Goal: Task Accomplishment & Management: Manage account settings

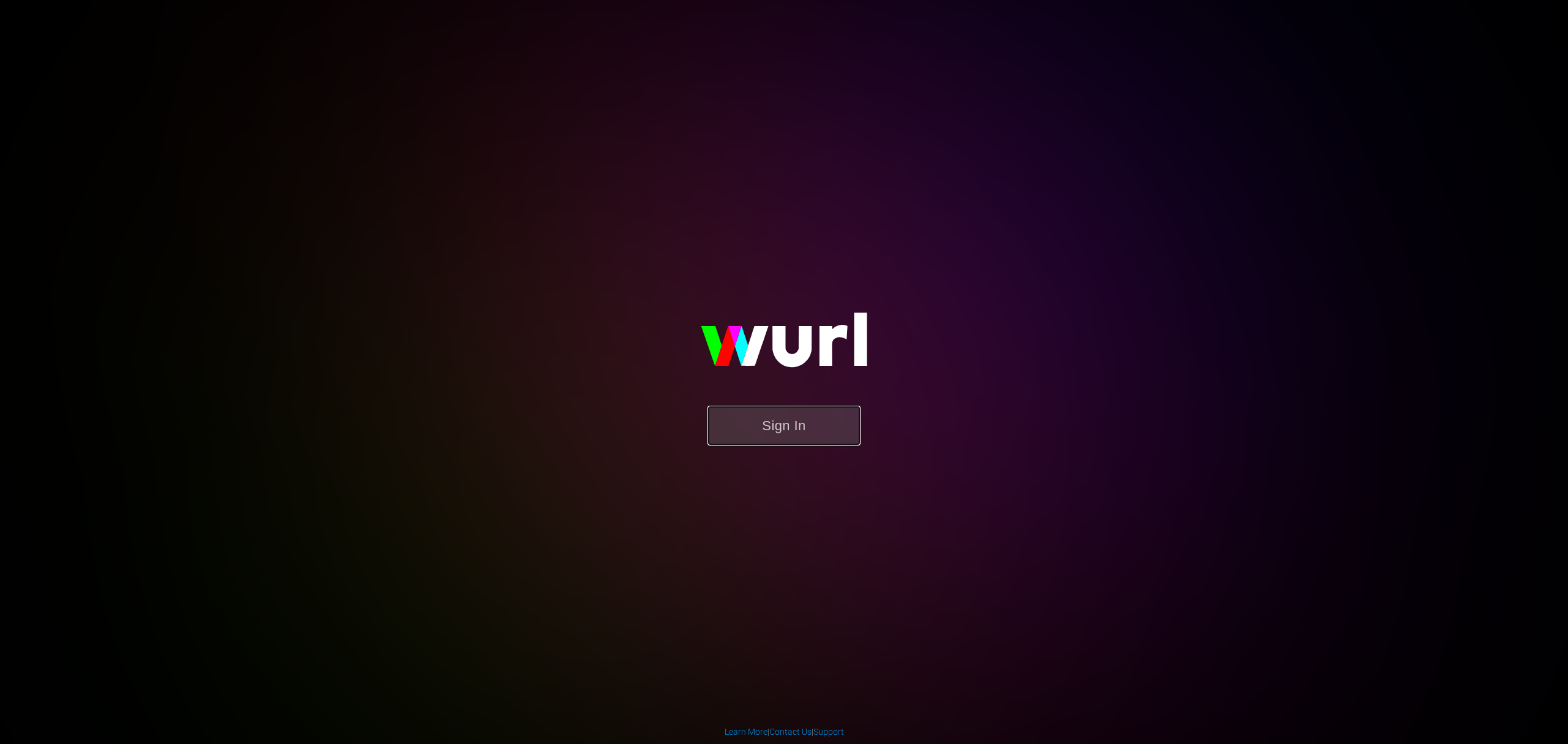
click at [790, 421] on button "Sign In" at bounding box center [784, 426] width 153 height 40
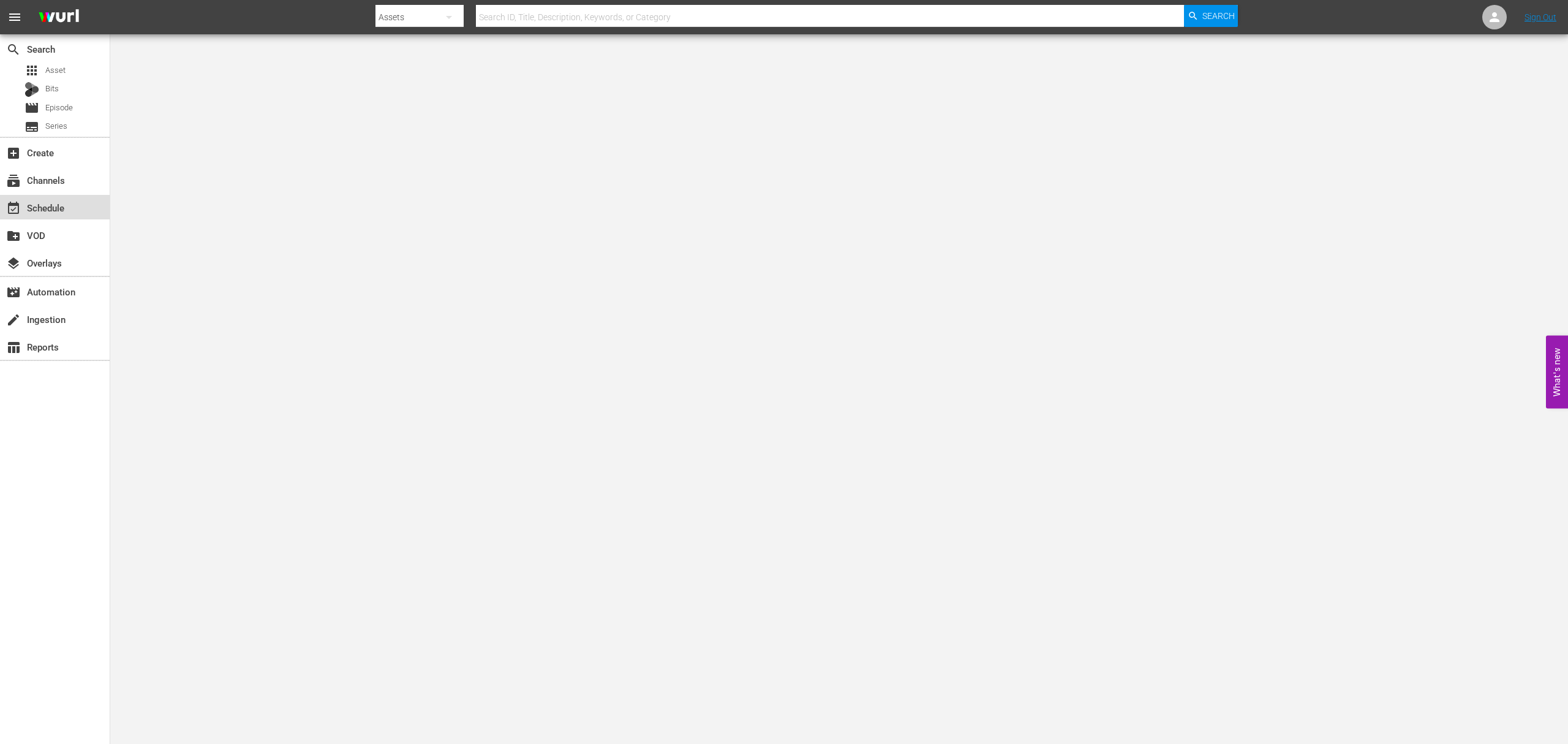
click at [57, 206] on div "event_available Schedule" at bounding box center [34, 206] width 69 height 11
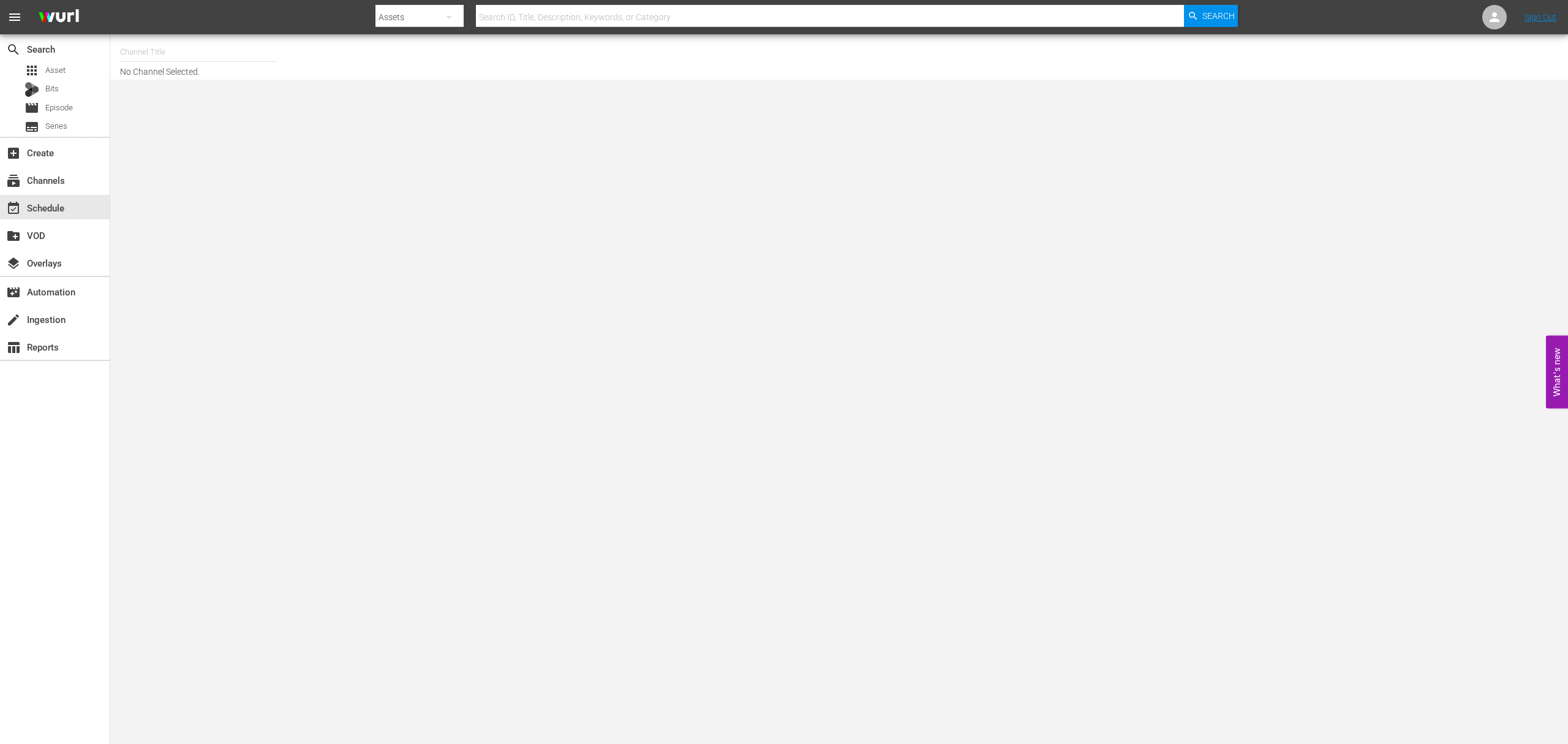
click at [176, 55] on input "text" at bounding box center [199, 52] width 157 height 29
type input "g"
click at [246, 116] on div "Xtreme Outdoor Presented by HISTORY (590 - aenetworks_skills_thrills_1)" at bounding box center [289, 116] width 318 height 29
type input "Xtreme Outdoor Presented by HISTORY (590 - aenetworks_skills_thrills_1)"
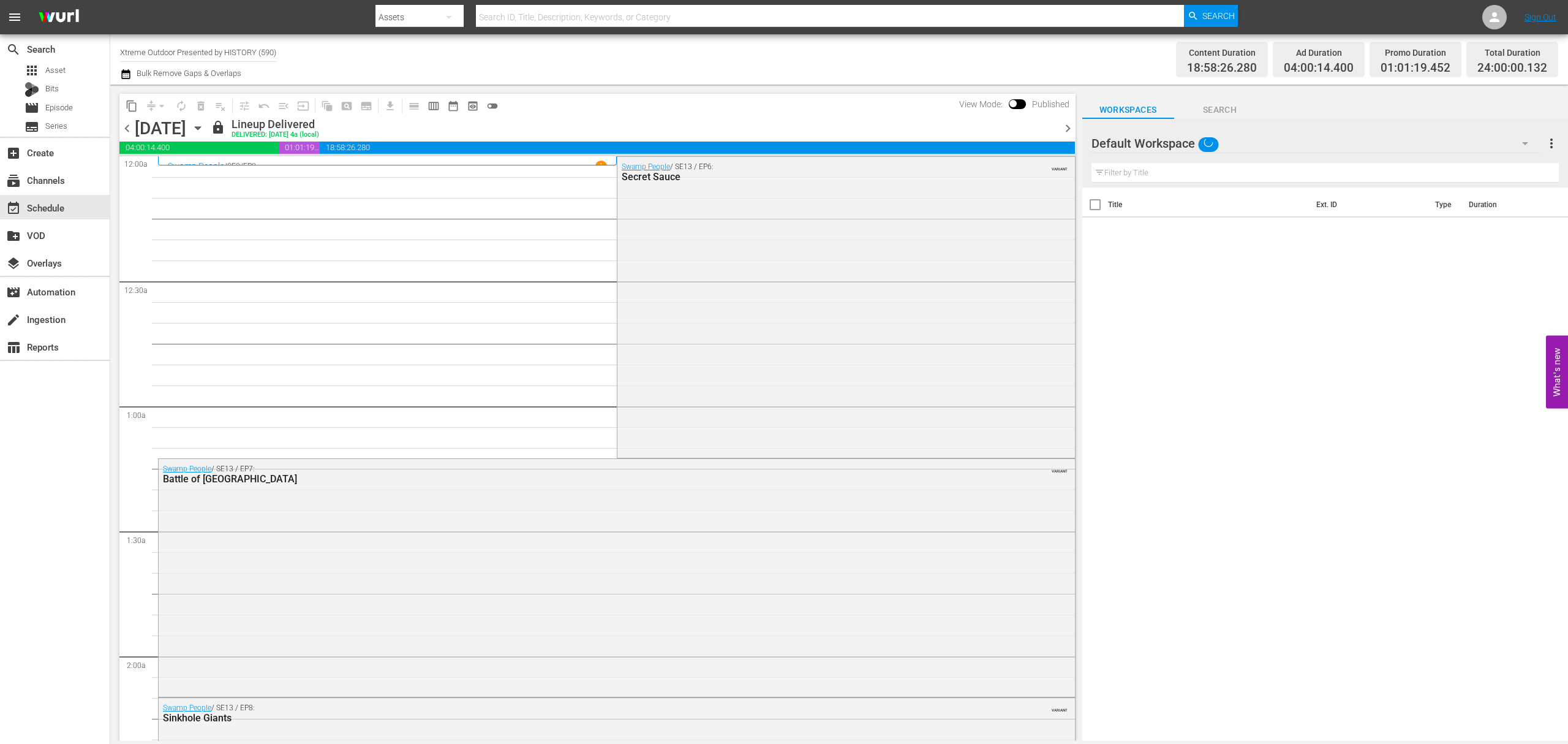
click at [205, 125] on icon "button" at bounding box center [197, 127] width 13 height 13
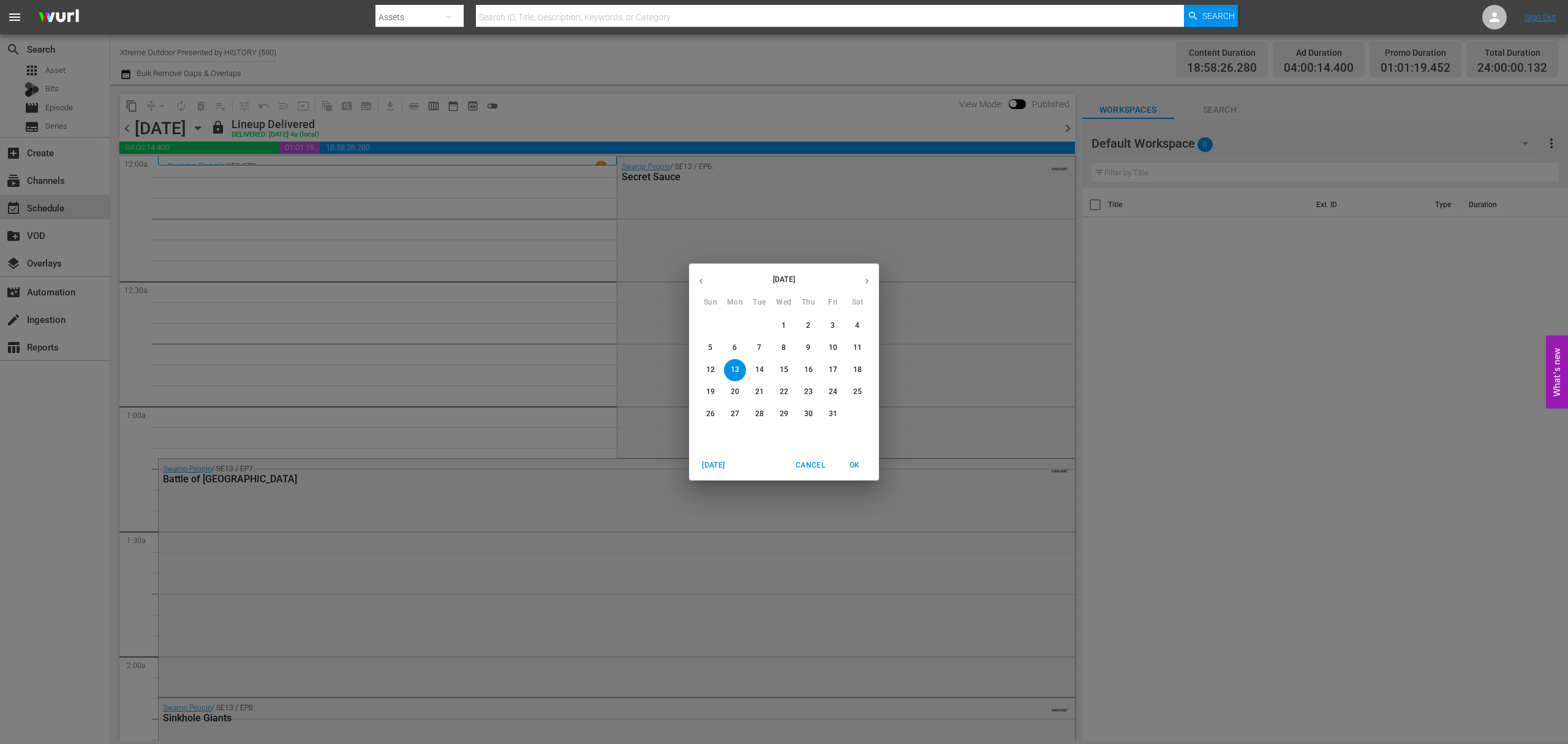
click at [865, 278] on icon "button" at bounding box center [867, 280] width 9 height 9
click at [738, 349] on span "3" at bounding box center [735, 347] width 22 height 10
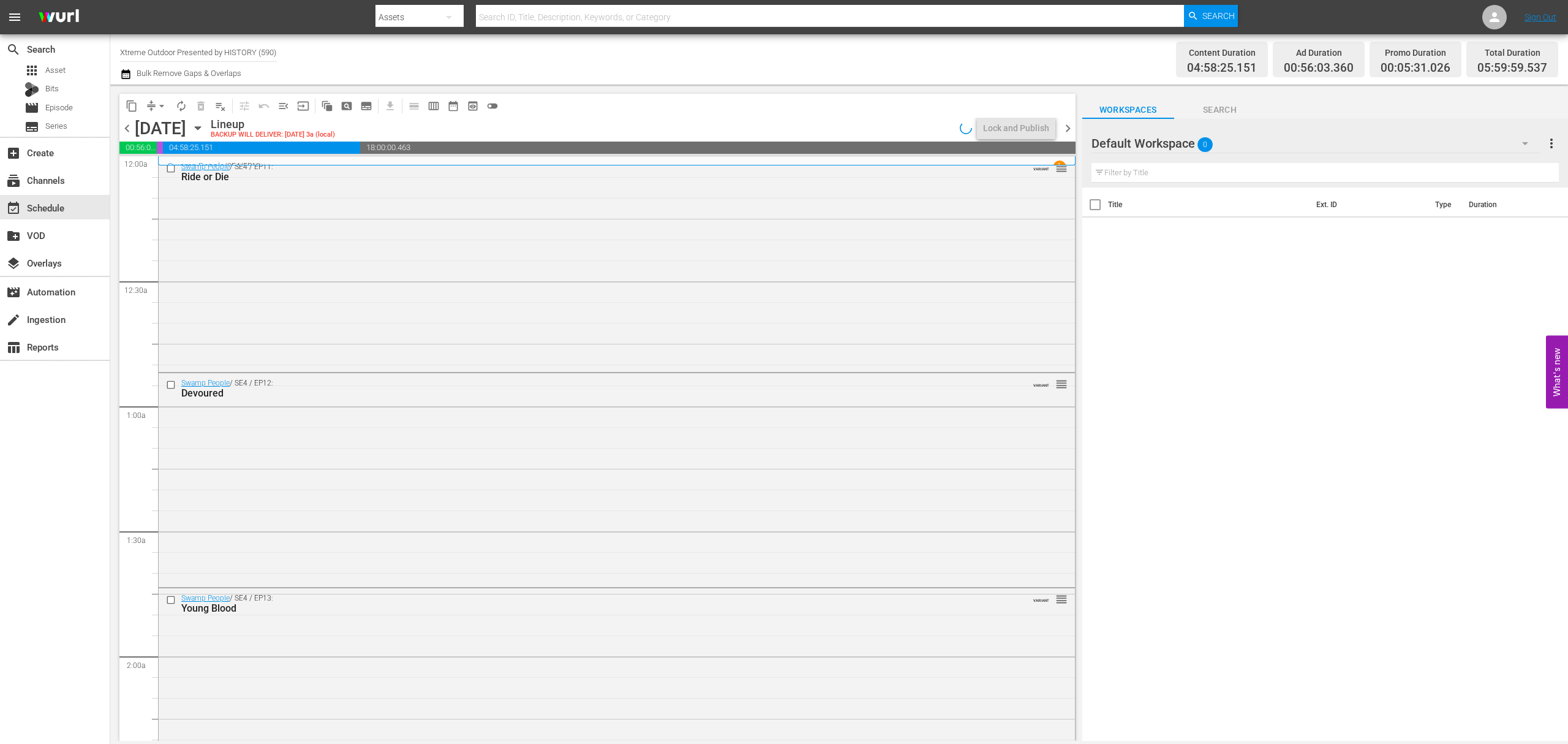
click at [128, 128] on span "chevron_left" at bounding box center [127, 128] width 15 height 15
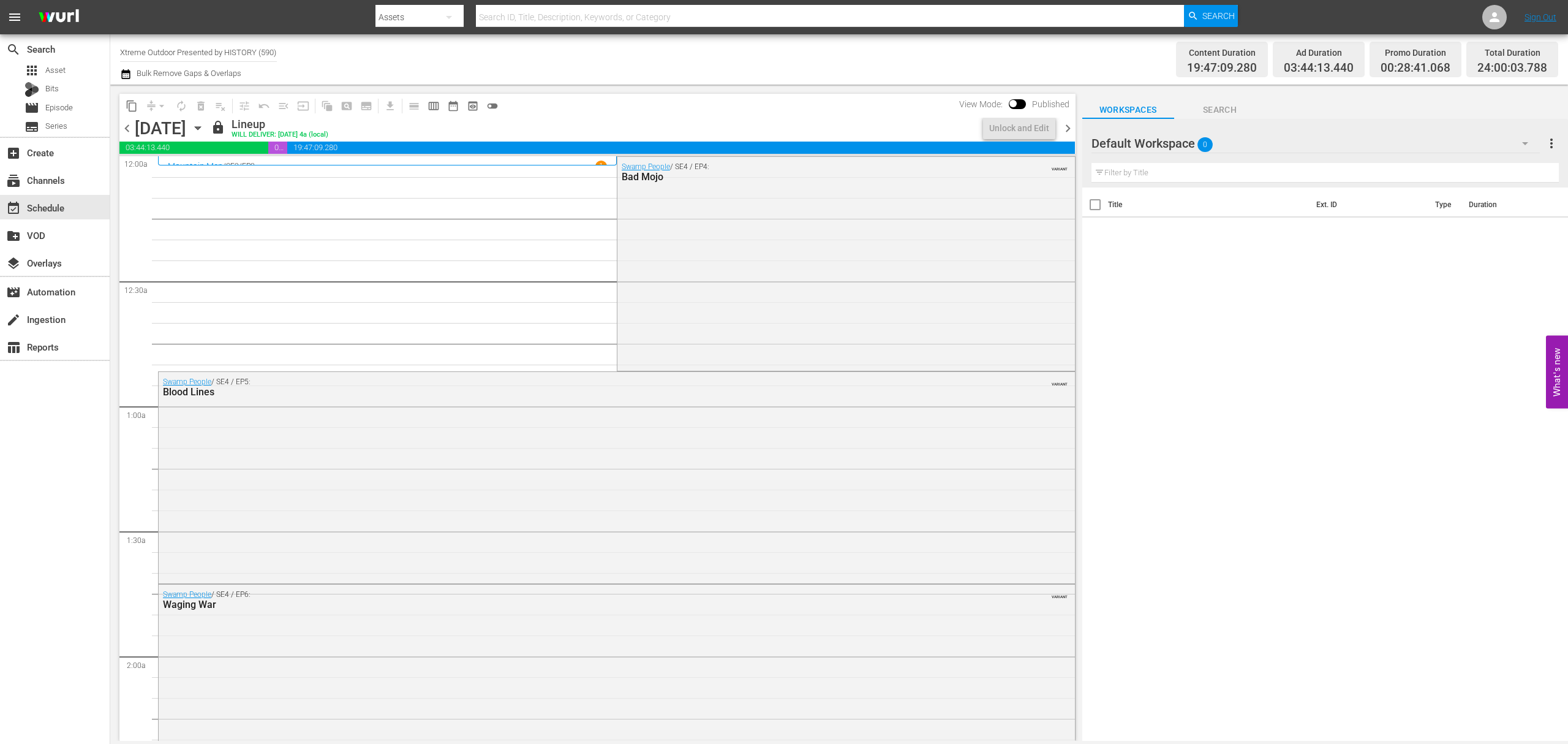
click at [1061, 130] on span "chevron_right" at bounding box center [1068, 128] width 15 height 15
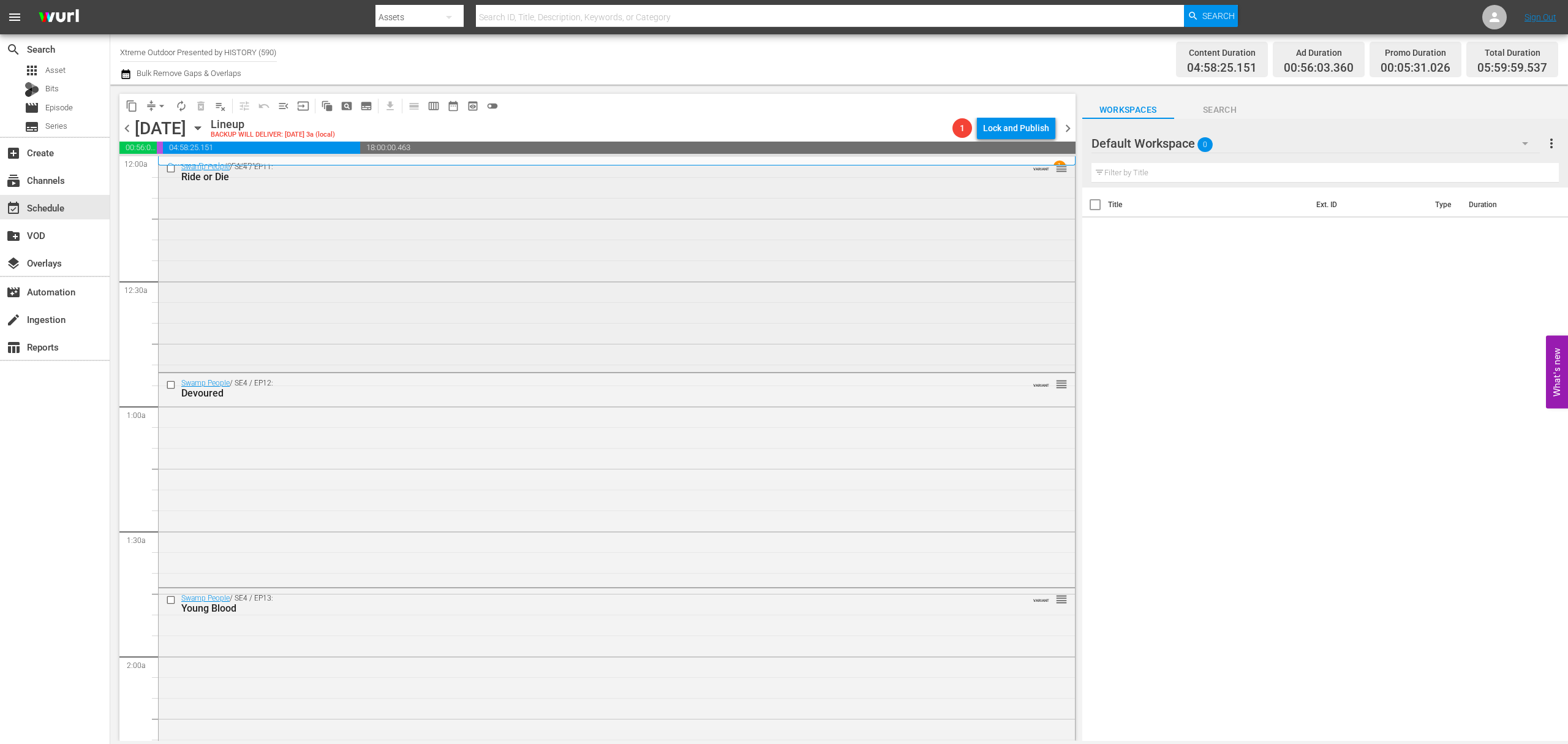
click at [476, 307] on div "Swamp People / SE4 / EP11: Ride or Die VARIANT reorder" at bounding box center [617, 263] width 916 height 212
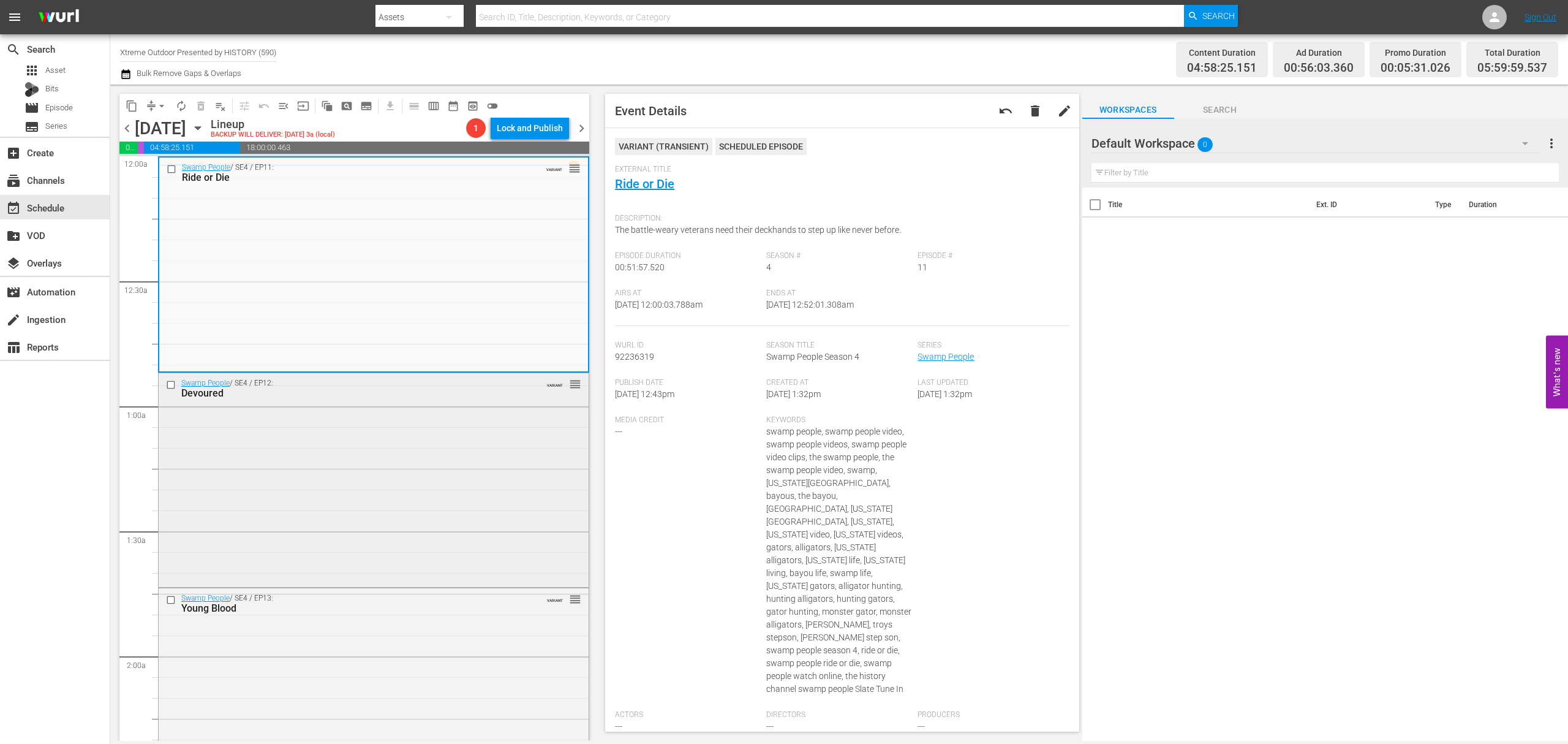
click at [397, 461] on div "Swamp People / SE4 / EP12: Devoured VARIANT reorder" at bounding box center [373, 478] width 430 height 211
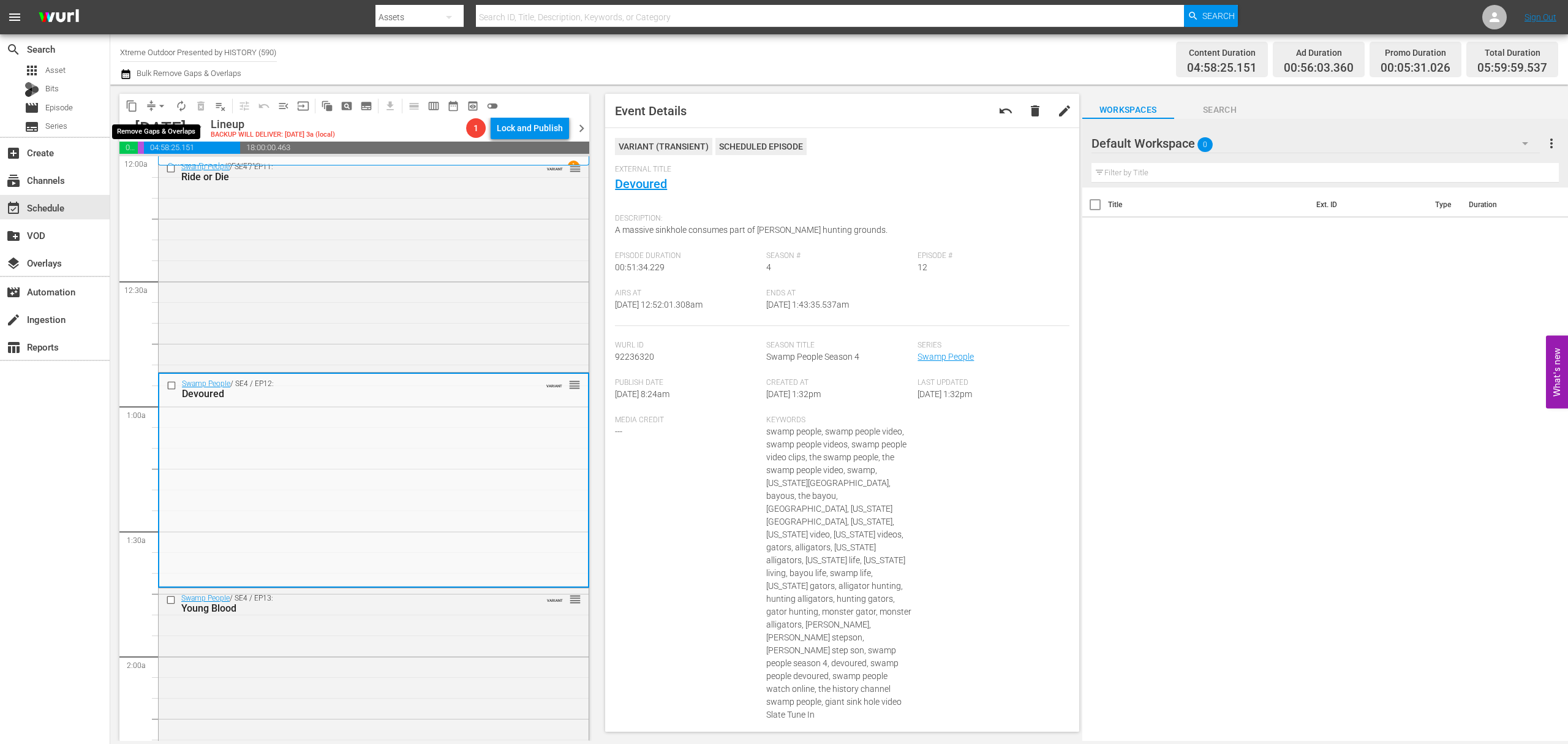
click at [163, 108] on span "arrow_drop_down" at bounding box center [162, 106] width 12 height 12
click at [158, 134] on li "Align to Midnight" at bounding box center [163, 130] width 129 height 20
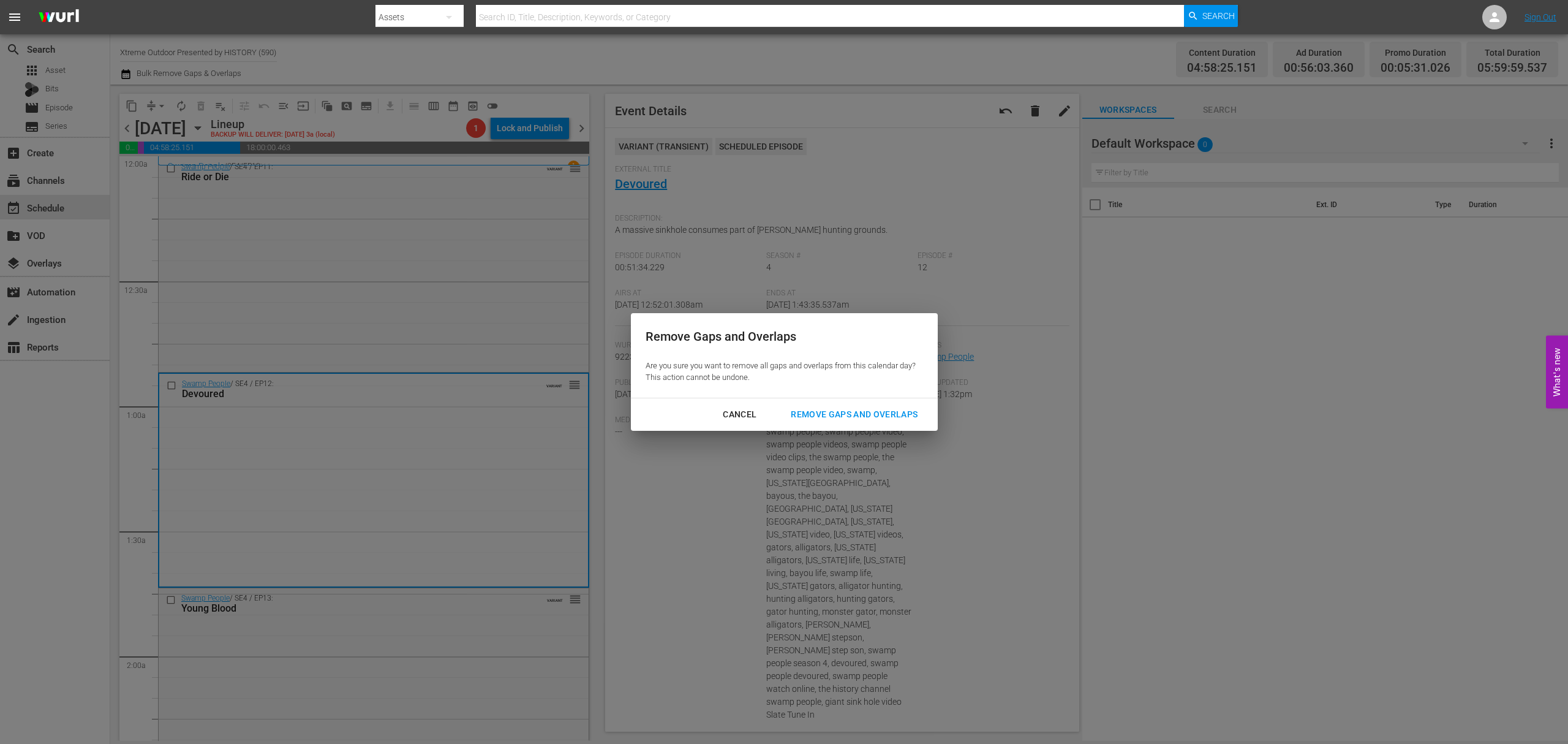
click at [852, 409] on div "Remove Gaps and Overlaps" at bounding box center [855, 415] width 147 height 15
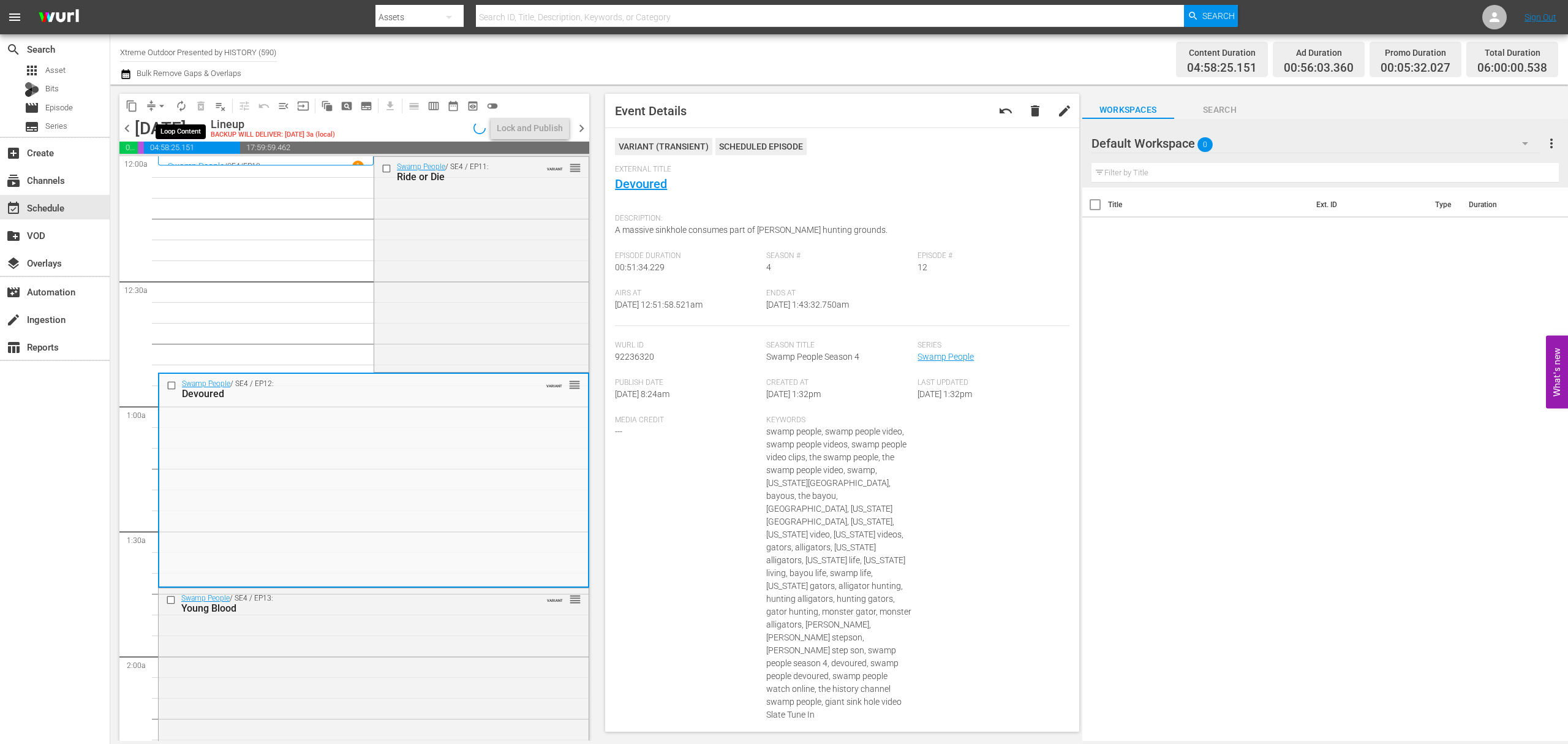
click at [184, 108] on span "autorenew_outlined" at bounding box center [181, 106] width 12 height 12
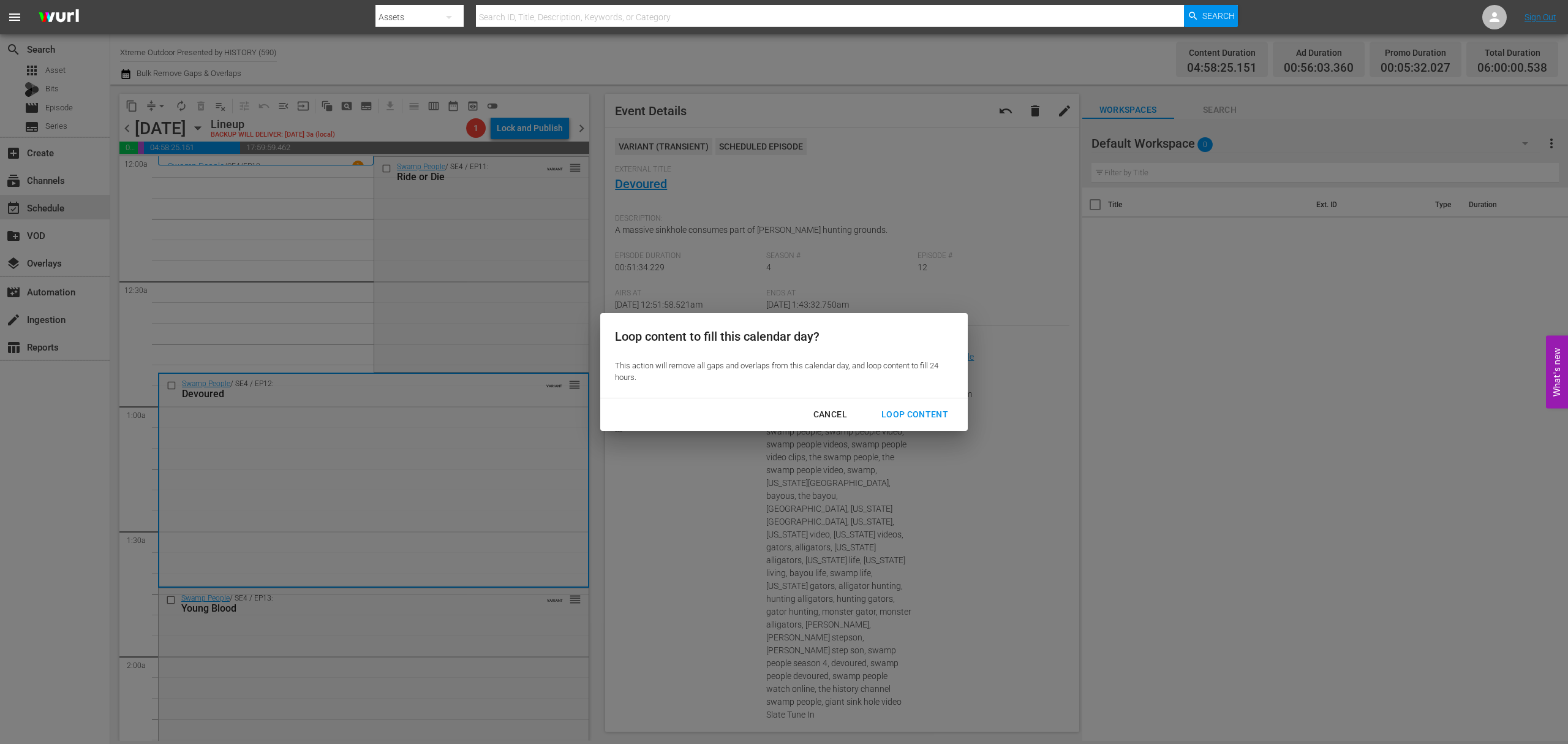
click at [937, 413] on div "Loop Content" at bounding box center [915, 415] width 86 height 15
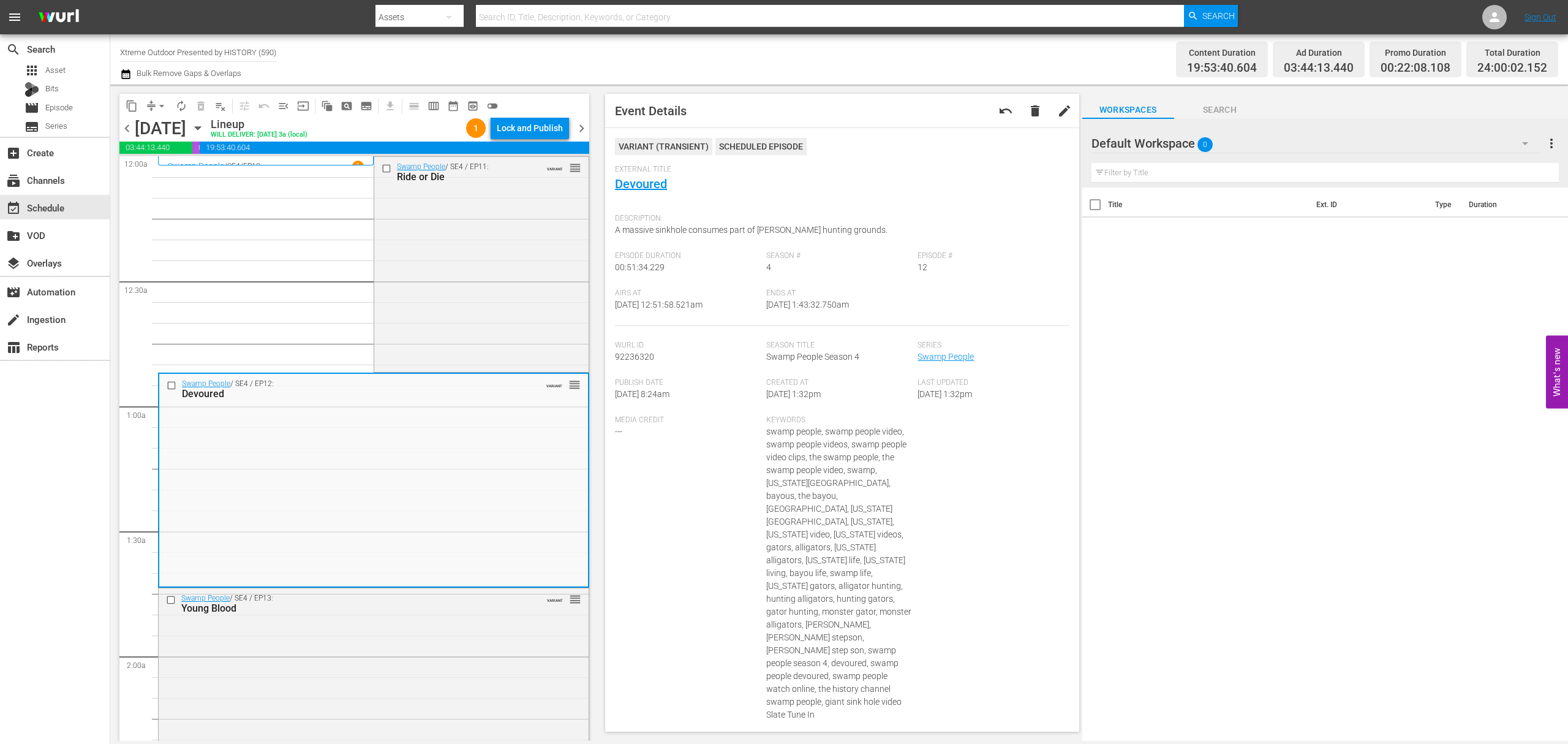
click at [543, 133] on div "Lock and Publish" at bounding box center [530, 128] width 66 height 22
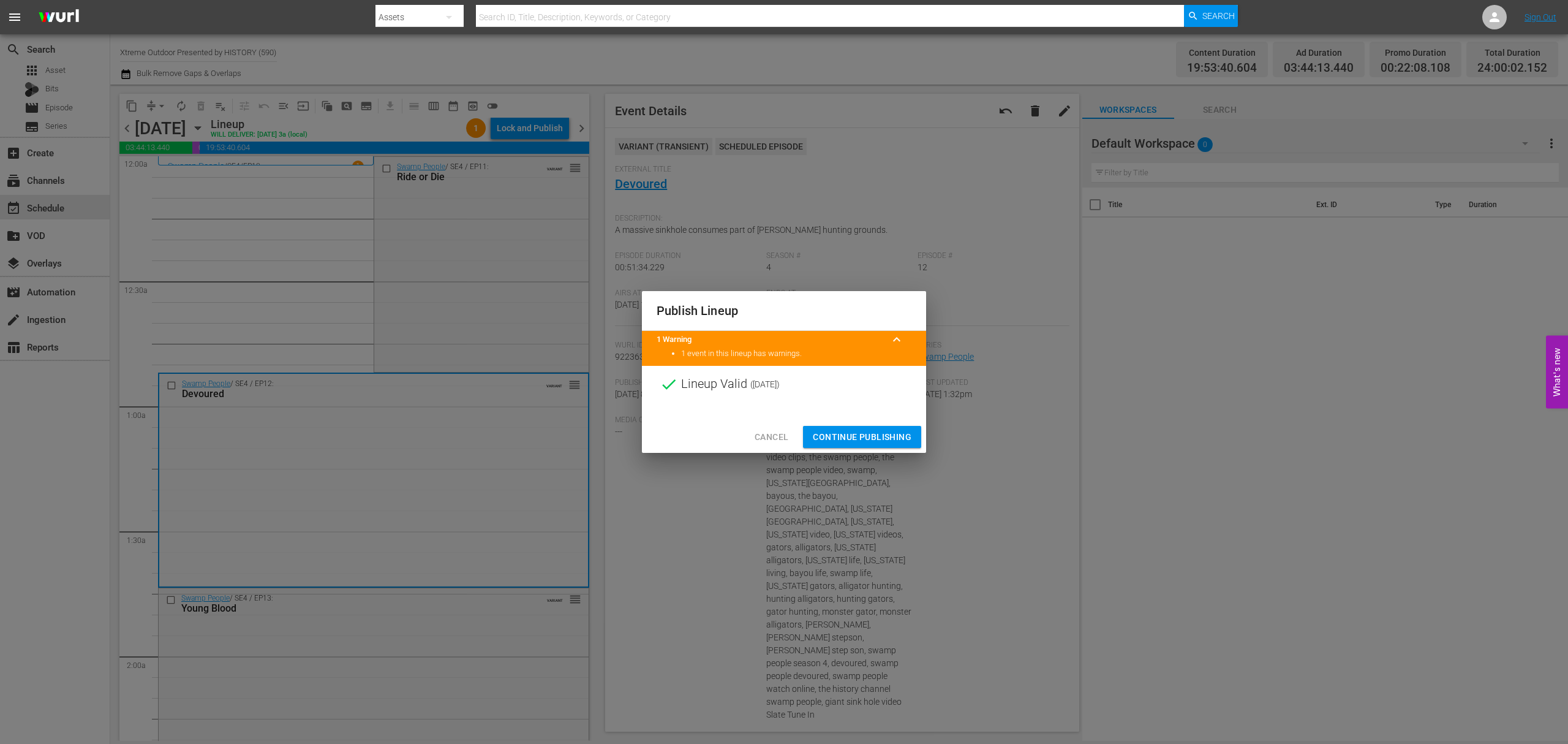
click at [860, 435] on span "Continue Publishing" at bounding box center [862, 437] width 99 height 15
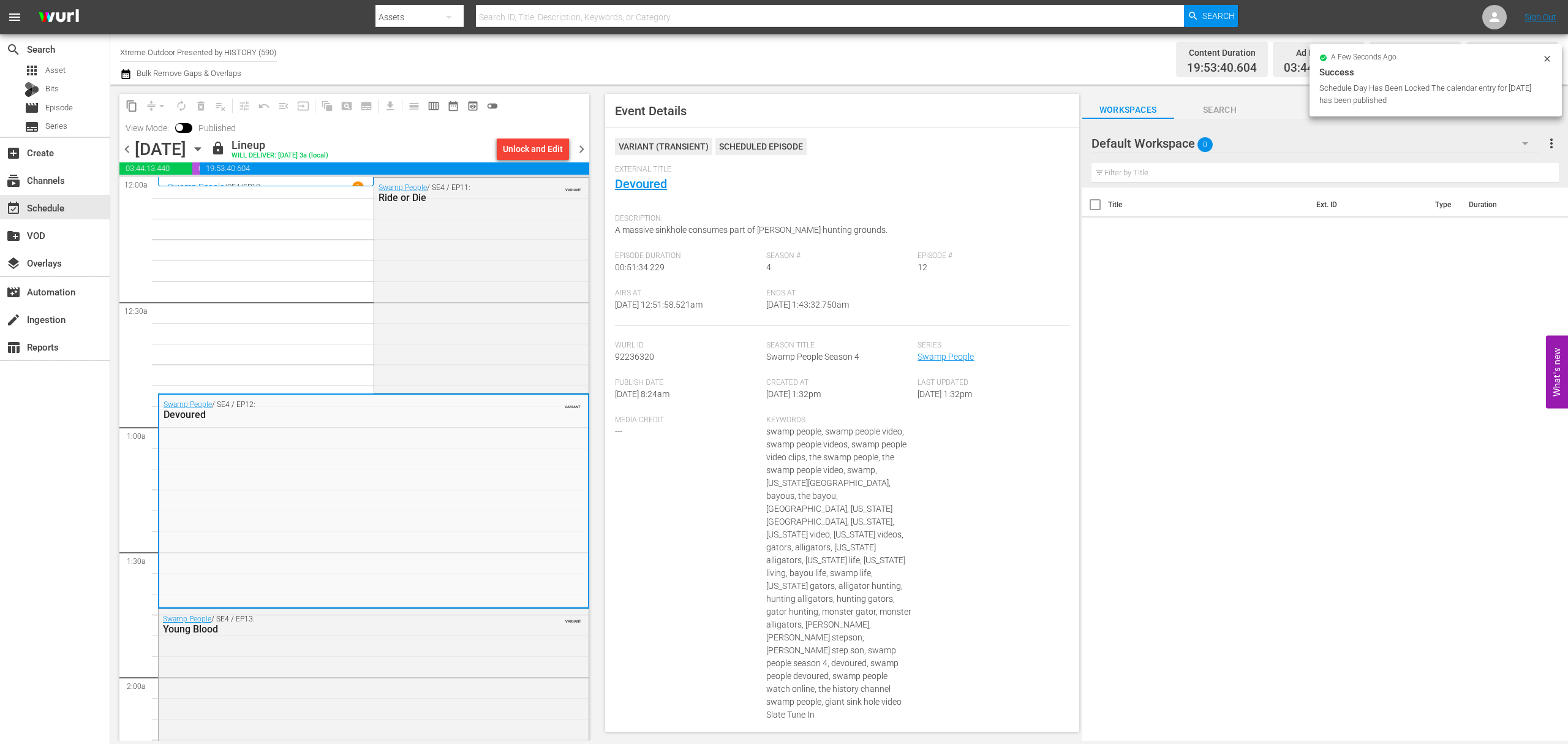
click at [585, 147] on span "chevron_right" at bounding box center [582, 149] width 15 height 15
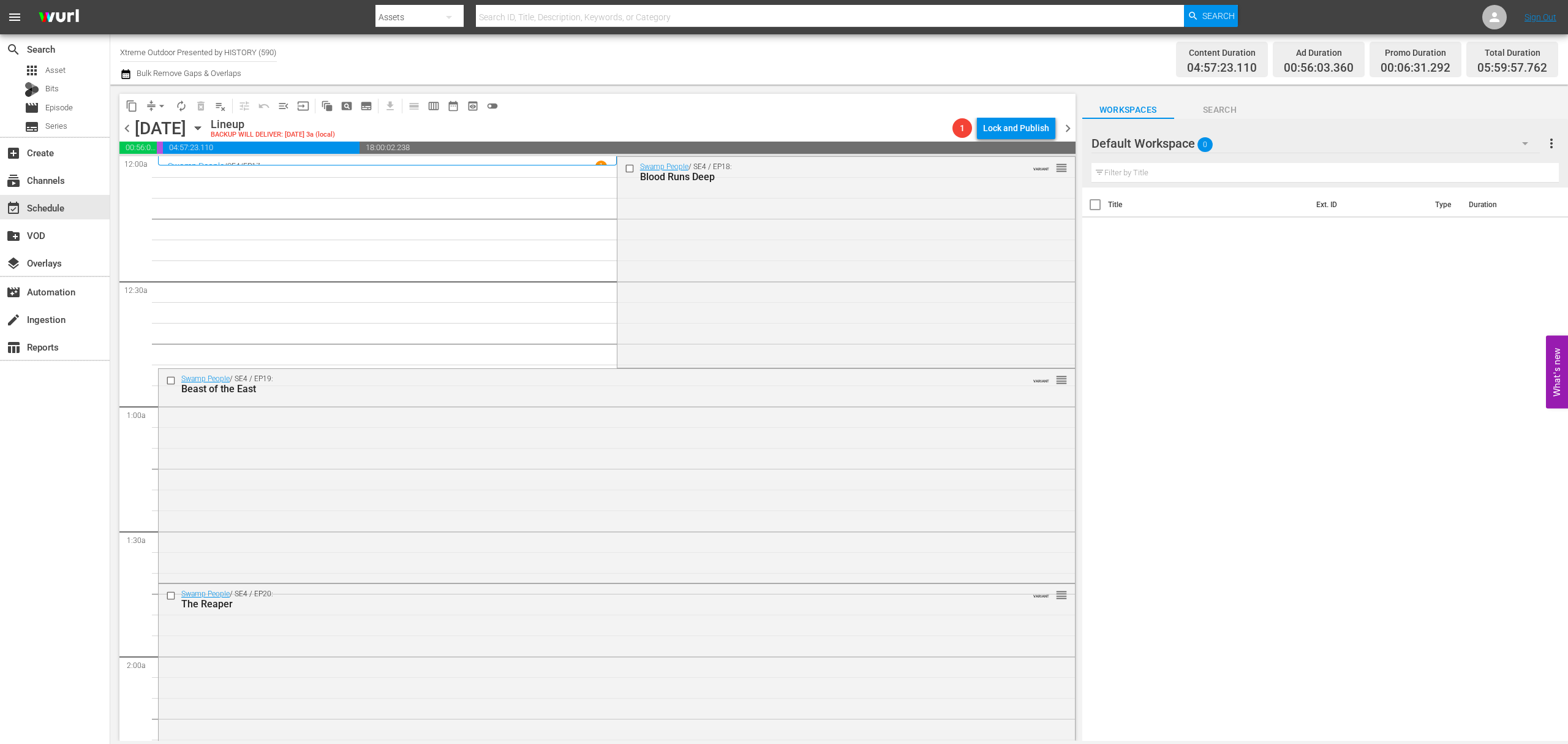
click at [823, 302] on div "Swamp People / SE4 / EP18: Blood Runs Deep VARIANT reorder" at bounding box center [846, 262] width 457 height 209
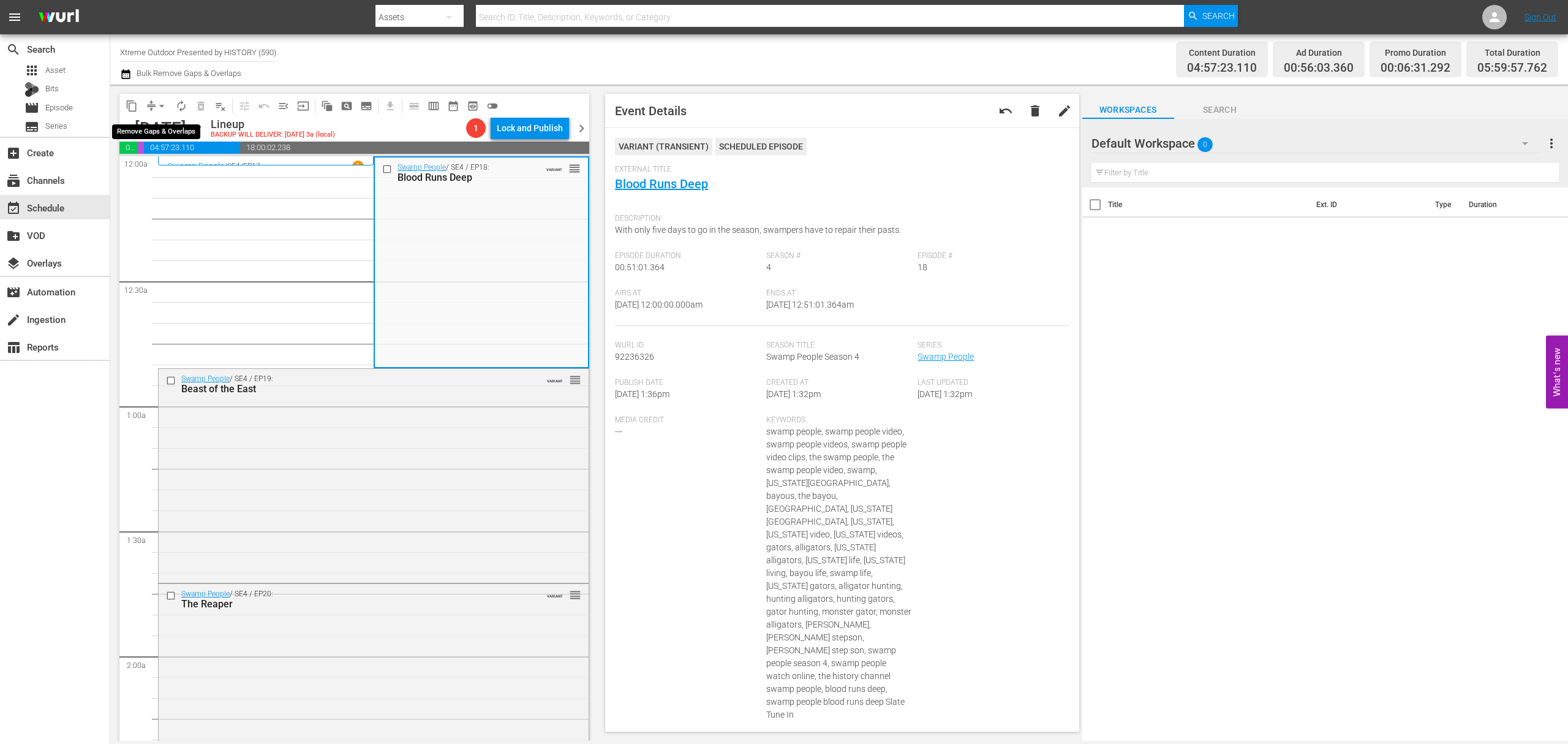
click at [156, 107] on span "arrow_drop_down" at bounding box center [162, 106] width 12 height 12
click at [162, 131] on li "Align to Midnight" at bounding box center [163, 130] width 129 height 20
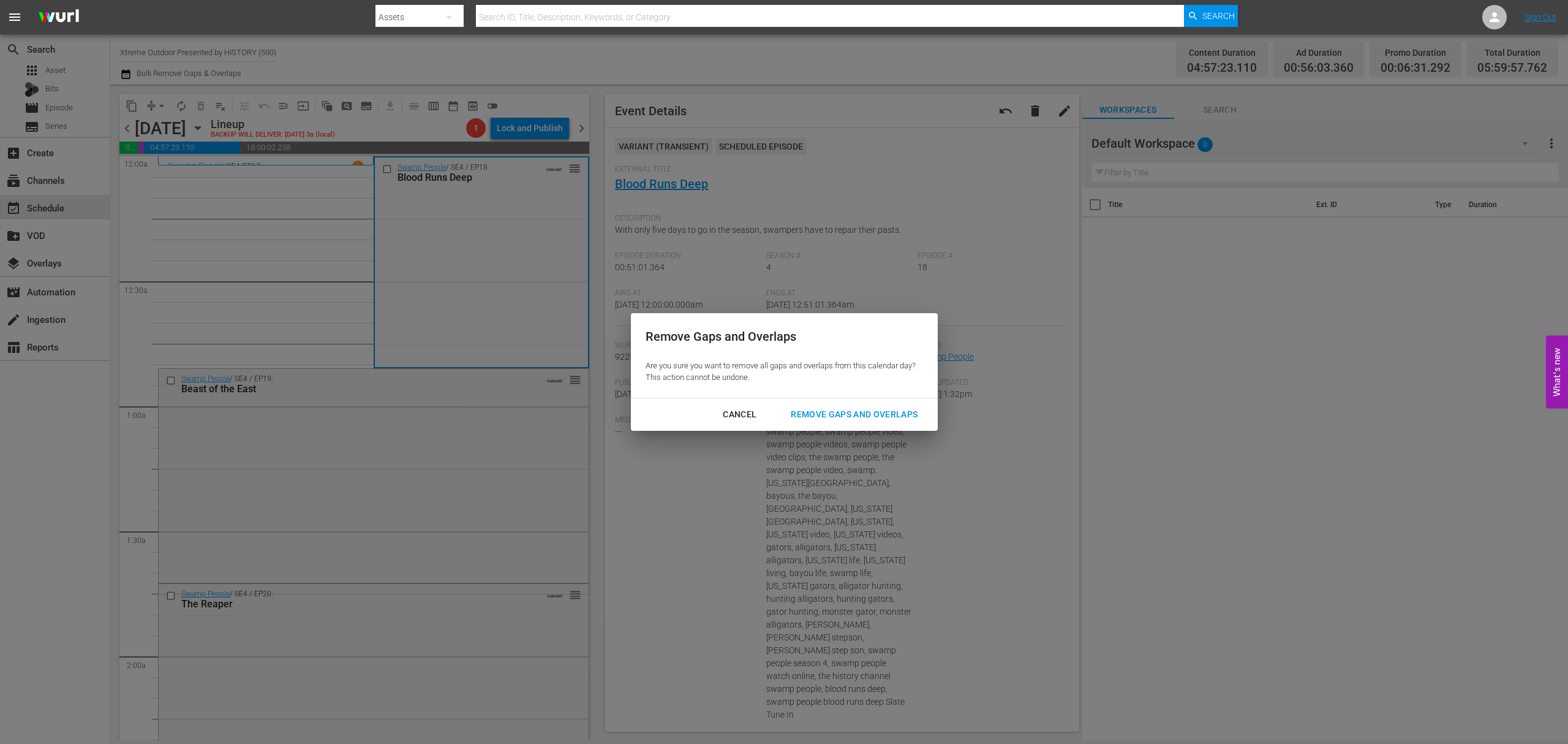
click at [868, 419] on div "Remove Gaps and Overlaps" at bounding box center [855, 415] width 147 height 15
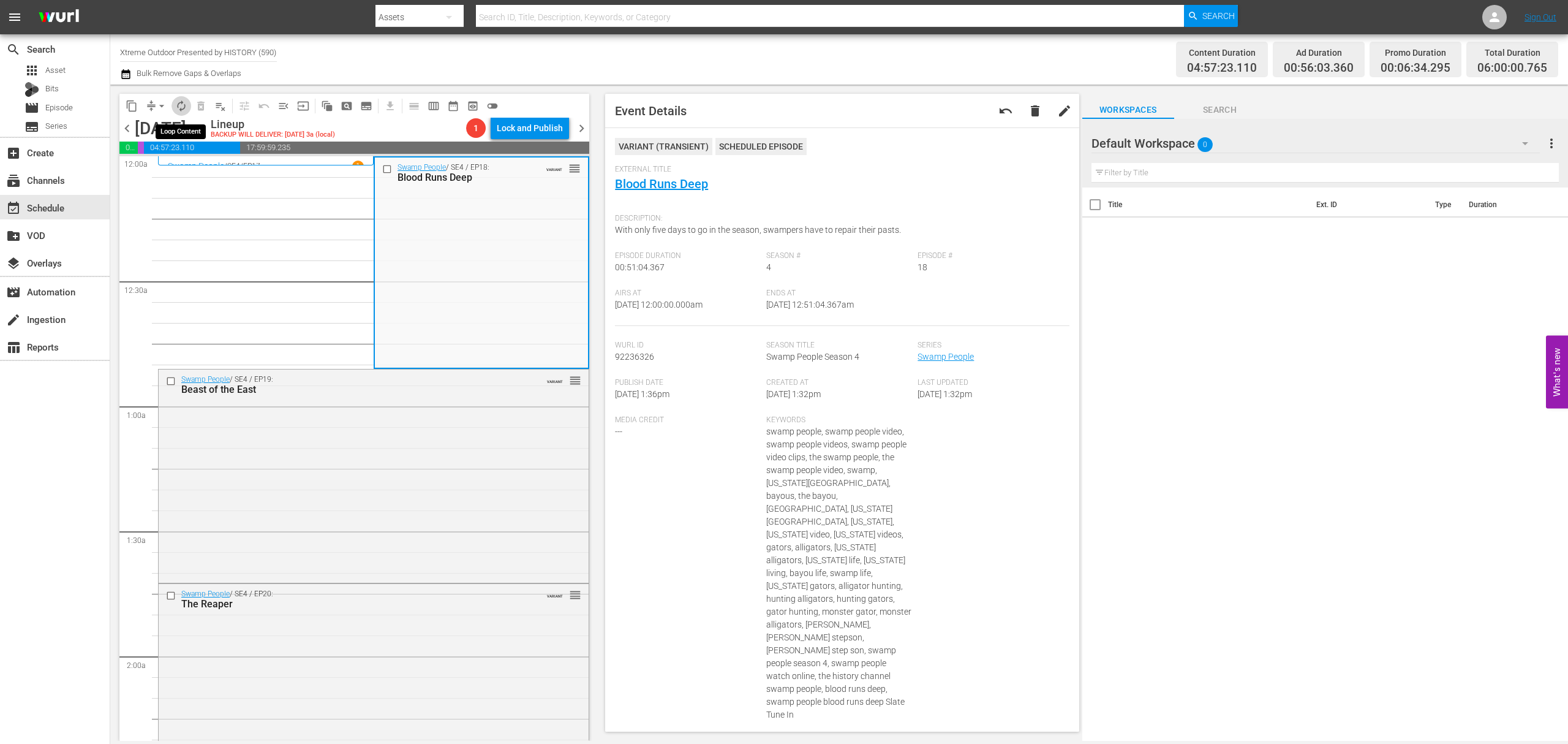
click at [180, 105] on span "autorenew_outlined" at bounding box center [181, 106] width 12 height 12
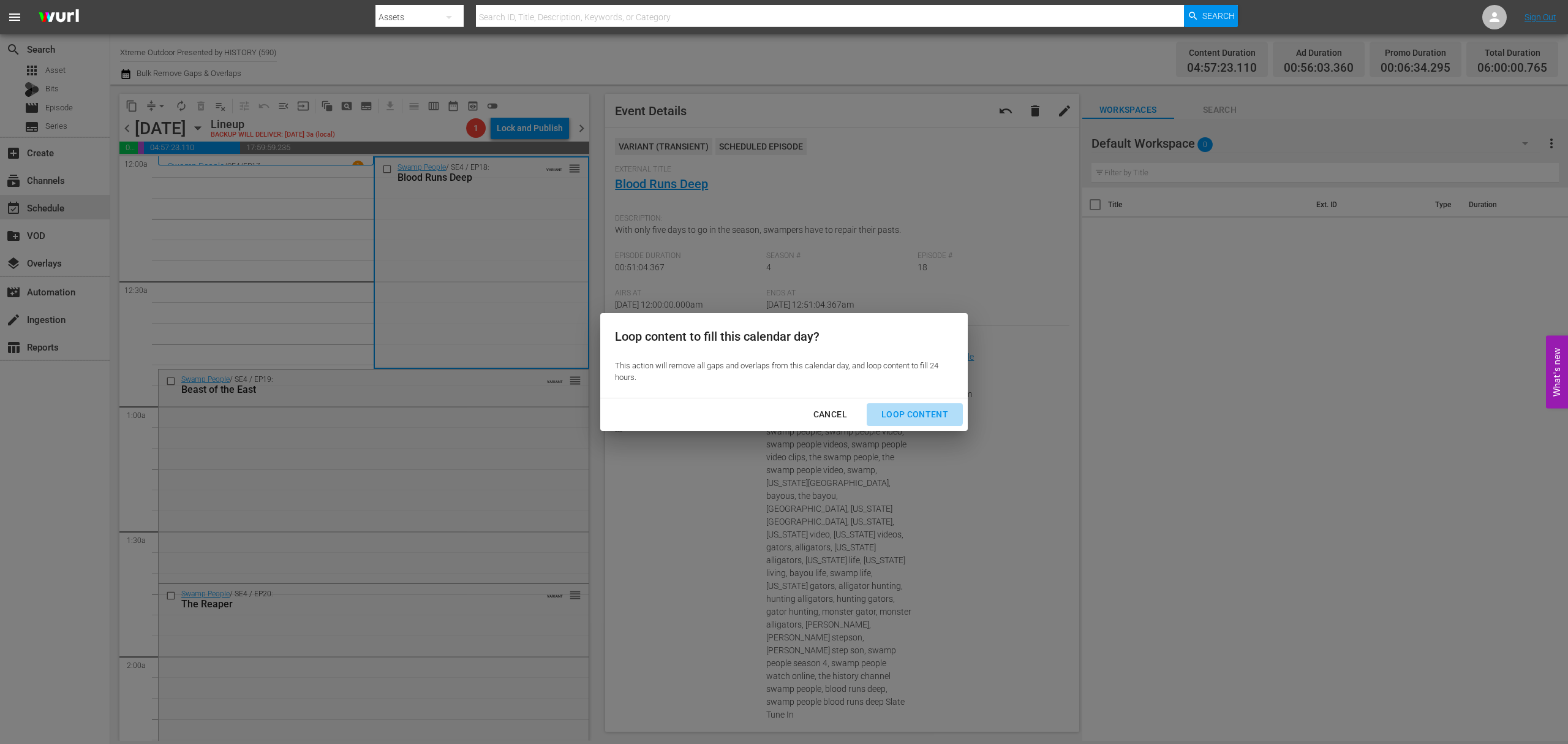
click at [915, 409] on div "Loop Content" at bounding box center [915, 415] width 86 height 15
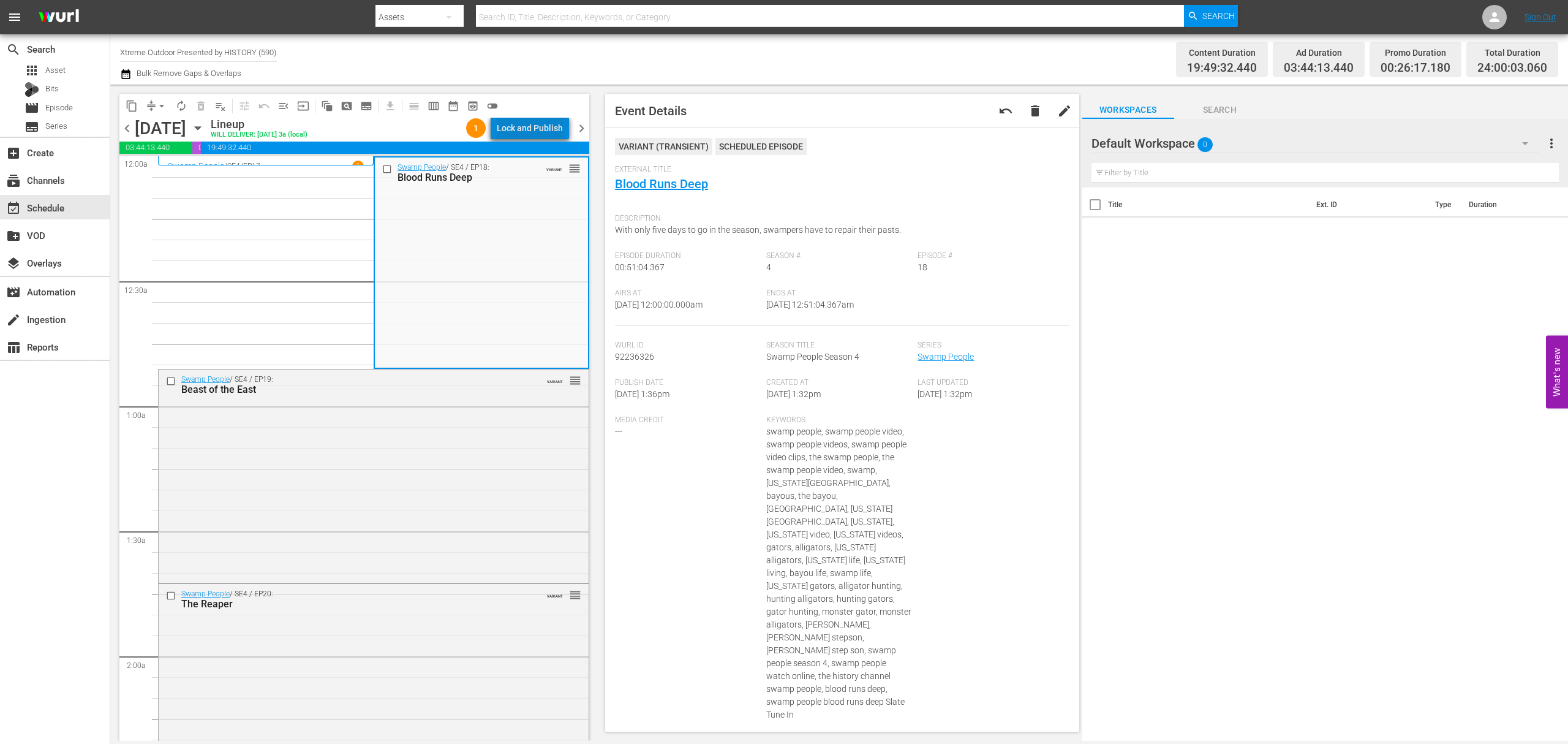
click at [550, 119] on div "Lock and Publish" at bounding box center [530, 128] width 66 height 22
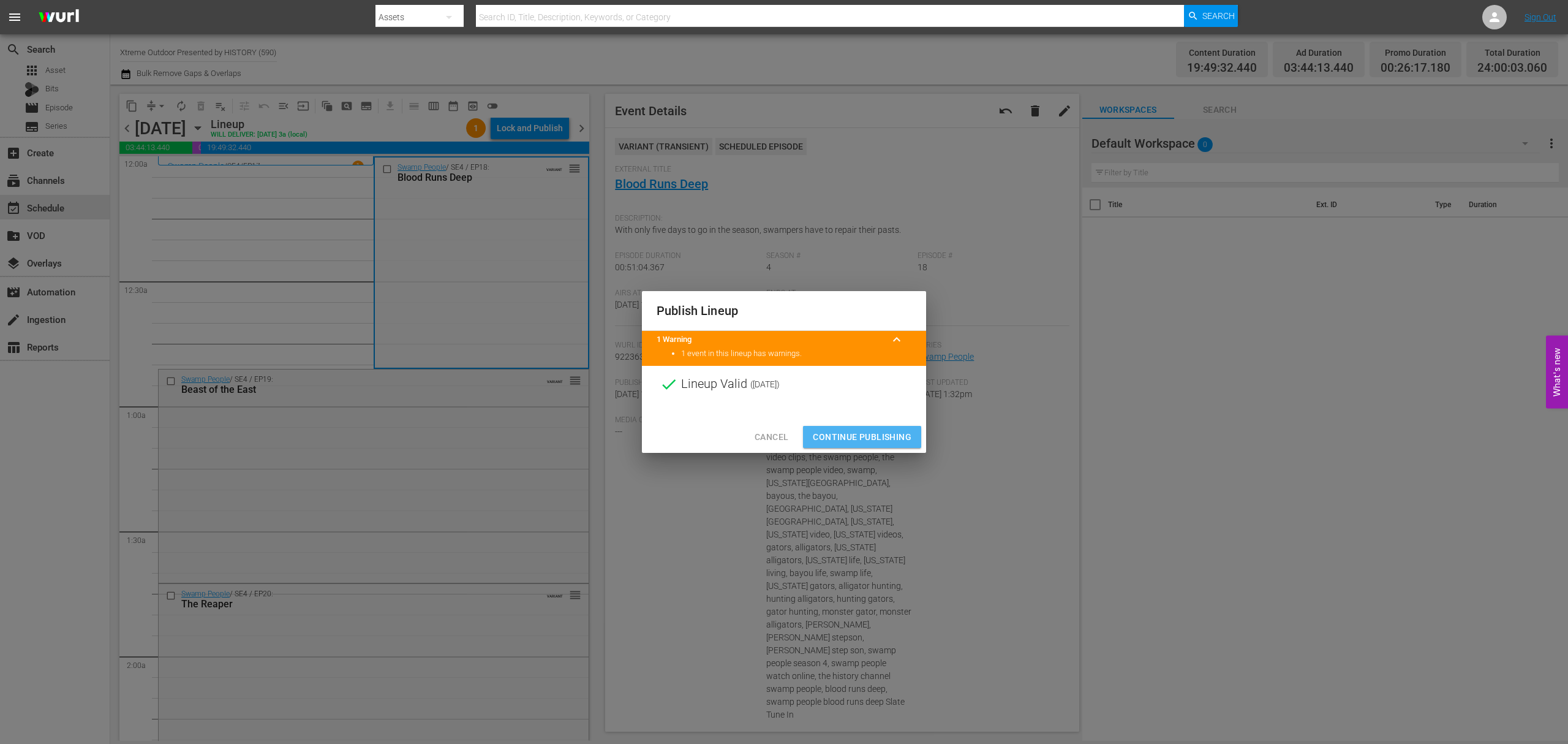
click at [853, 435] on span "Continue Publishing" at bounding box center [862, 437] width 99 height 15
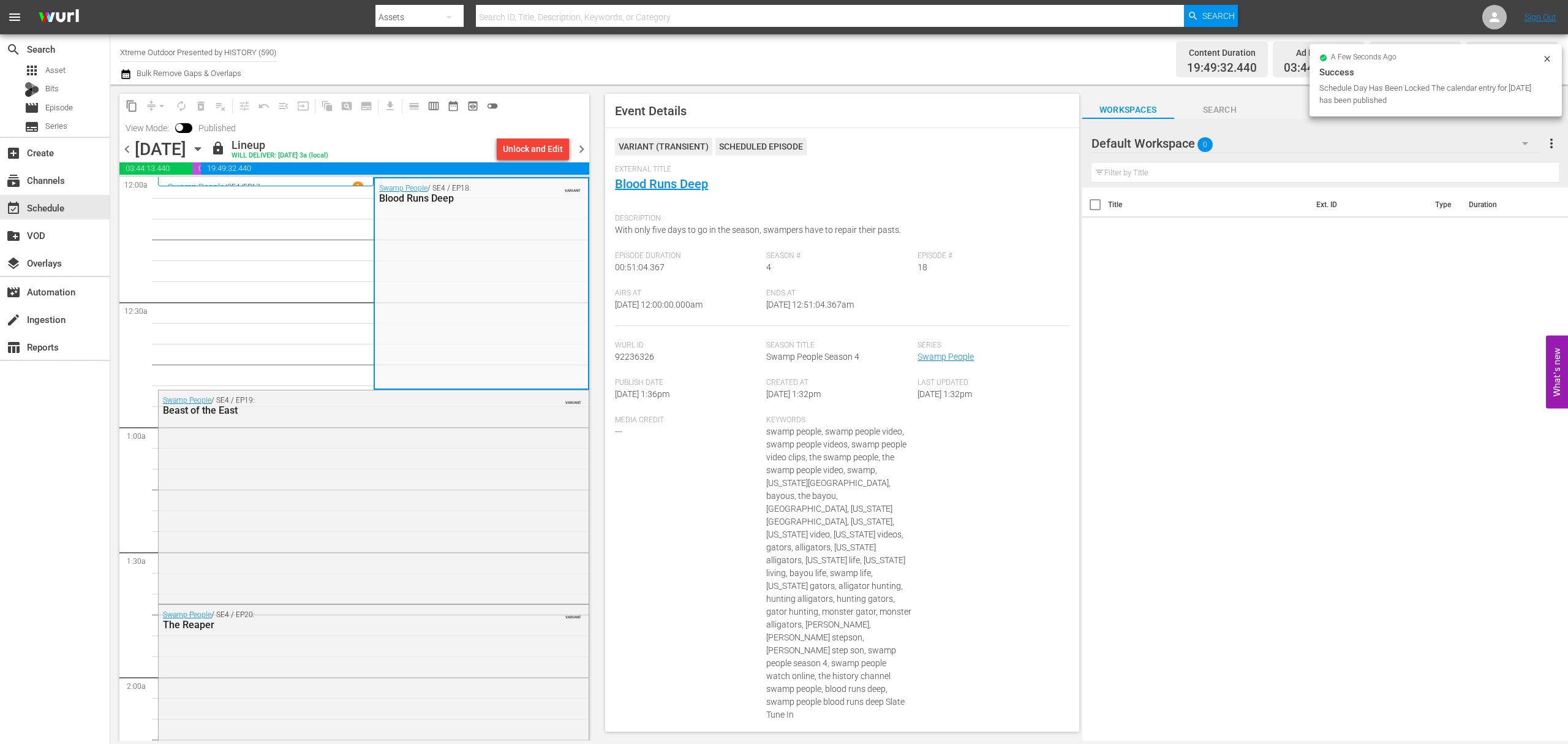
click at [582, 149] on span "chevron_right" at bounding box center [582, 149] width 15 height 15
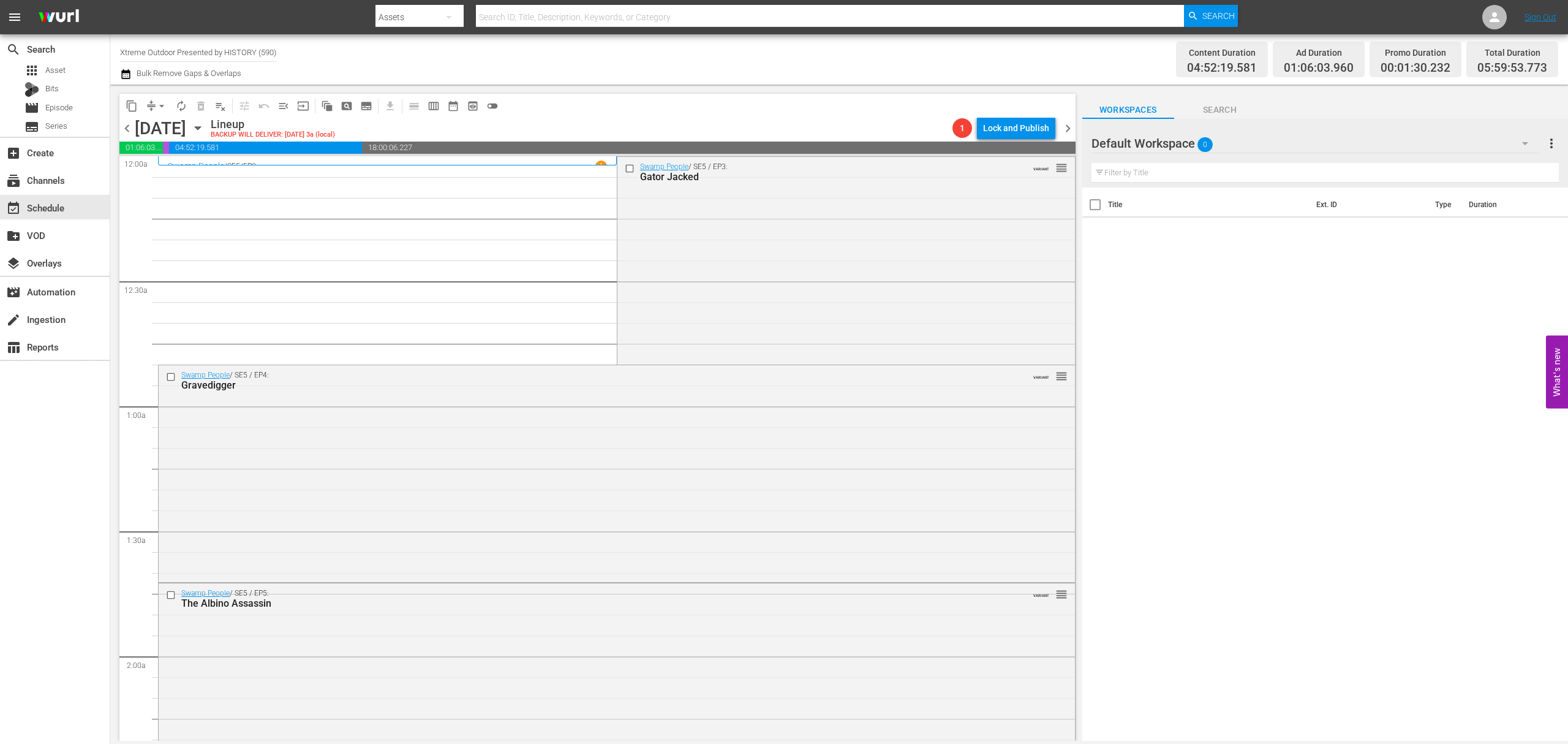
click at [773, 257] on div "Swamp People / SE5 / EP3: Gator Jacked VARIANT reorder" at bounding box center [846, 260] width 457 height 205
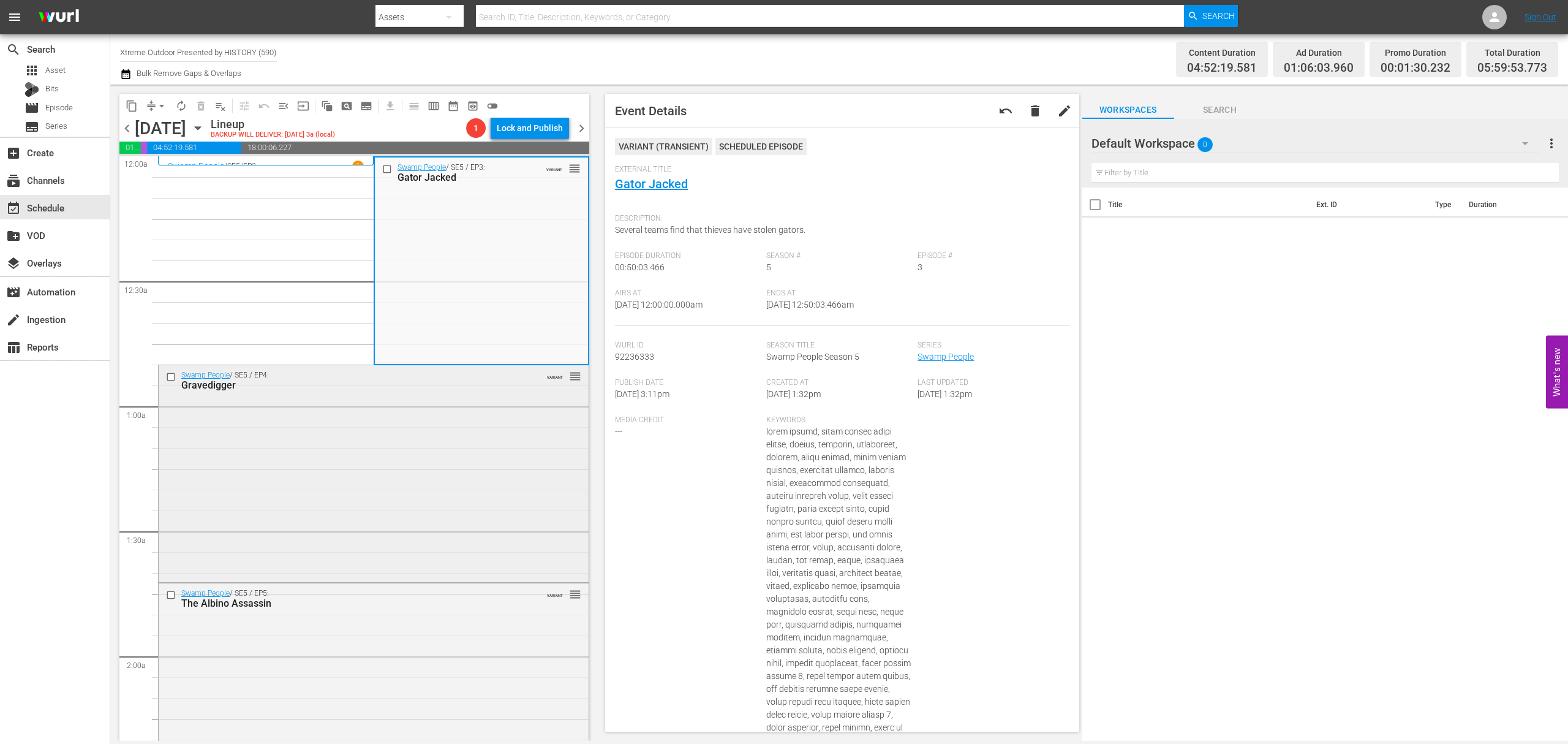
click at [480, 415] on div "Swamp People / SE5 / EP4: Gravedigger VARIANT reorder" at bounding box center [373, 473] width 430 height 215
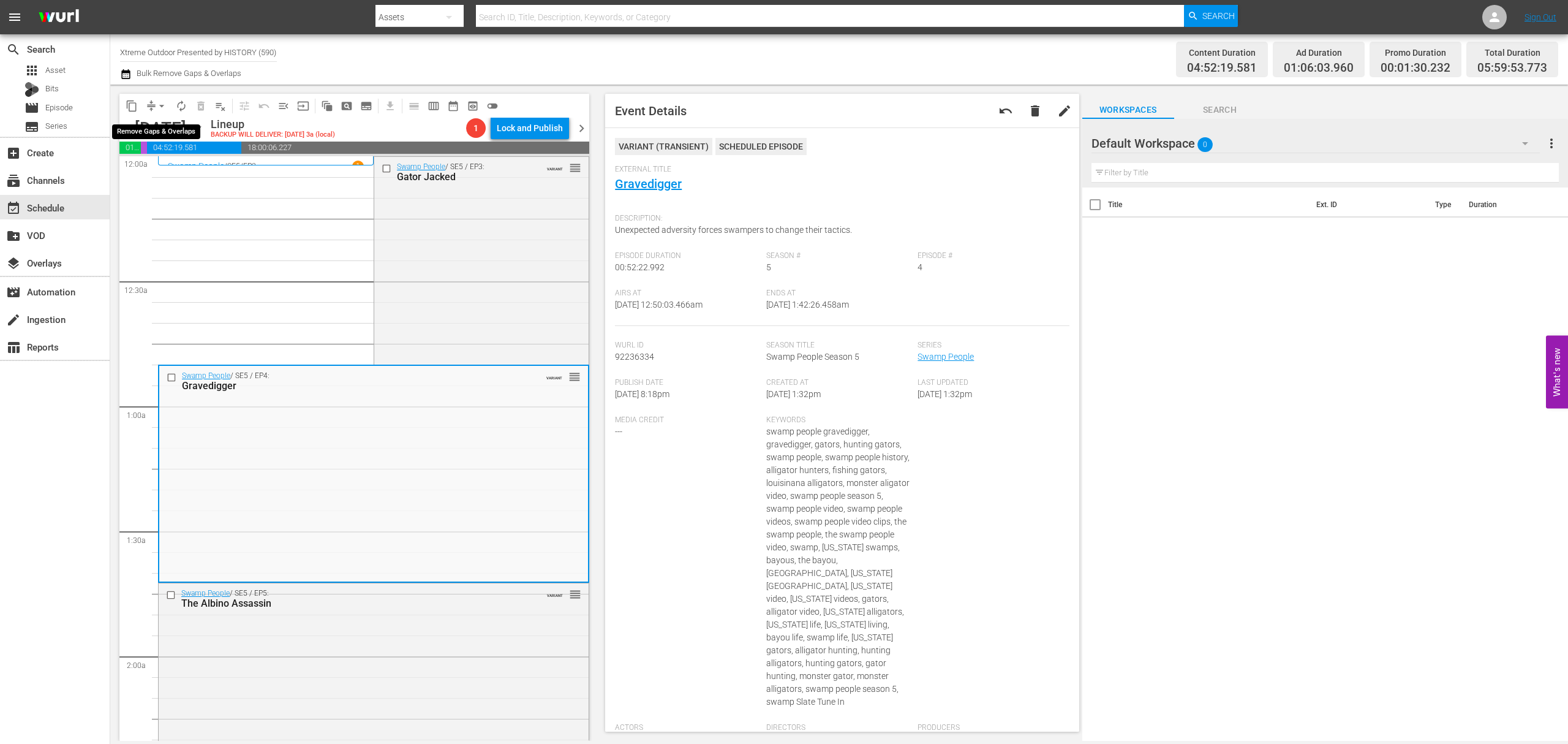
click at [159, 110] on span "arrow_drop_down" at bounding box center [162, 106] width 12 height 12
click at [149, 128] on li "Align to Midnight" at bounding box center [163, 130] width 129 height 20
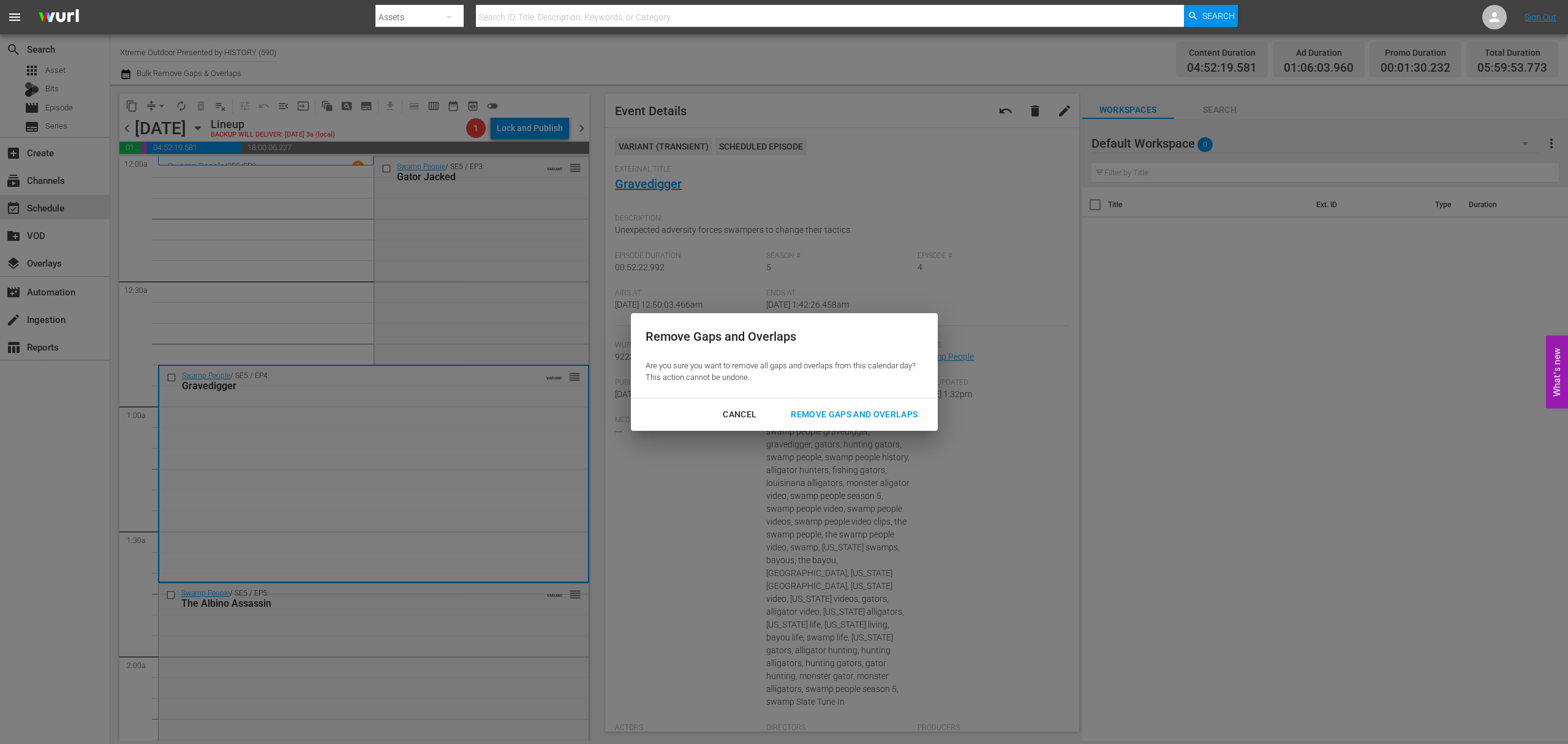
click at [857, 410] on div "Remove Gaps and Overlaps" at bounding box center [855, 415] width 147 height 15
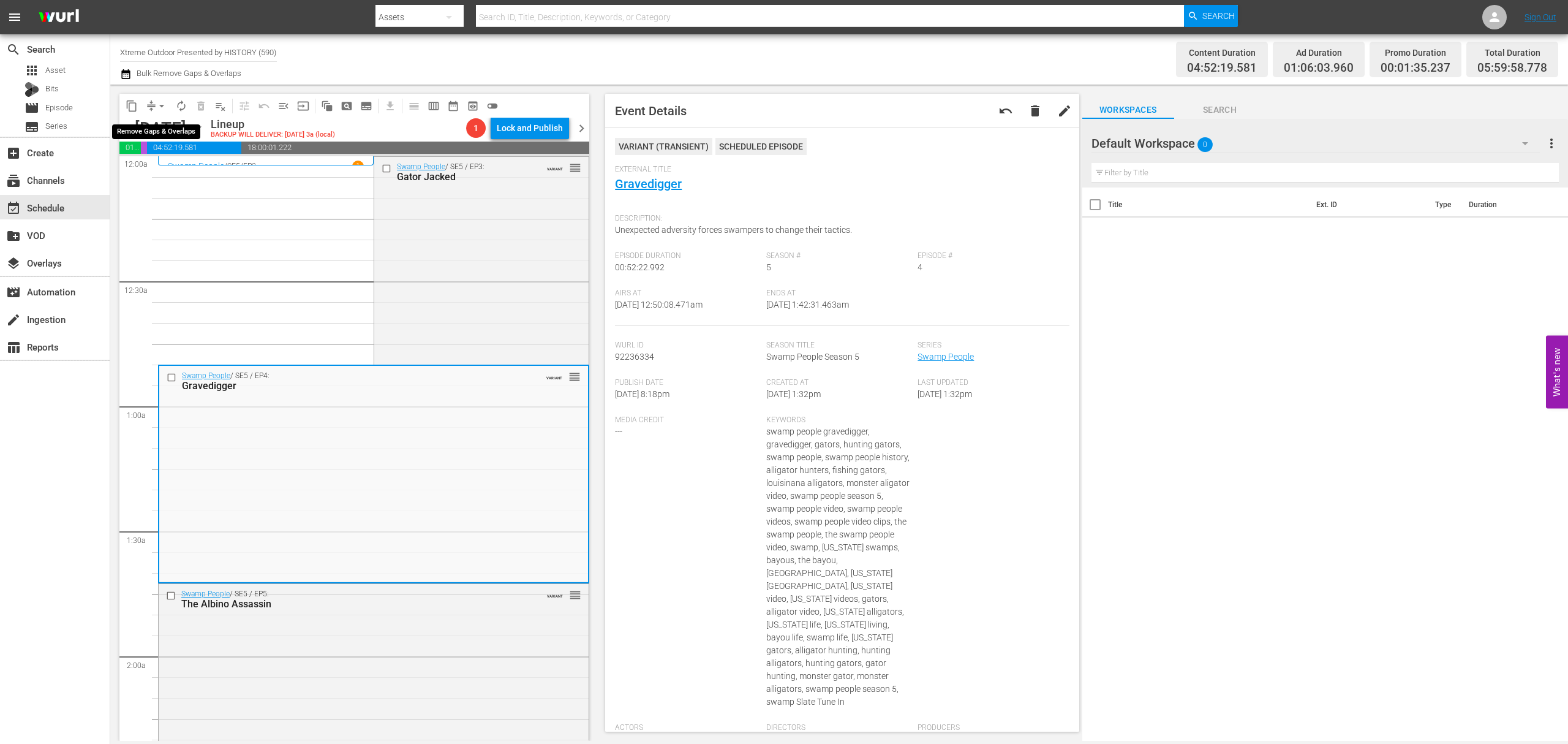
click at [152, 106] on button "arrow_drop_down" at bounding box center [162, 106] width 19 height 19
click at [156, 130] on li "Align to Midnight" at bounding box center [163, 130] width 129 height 20
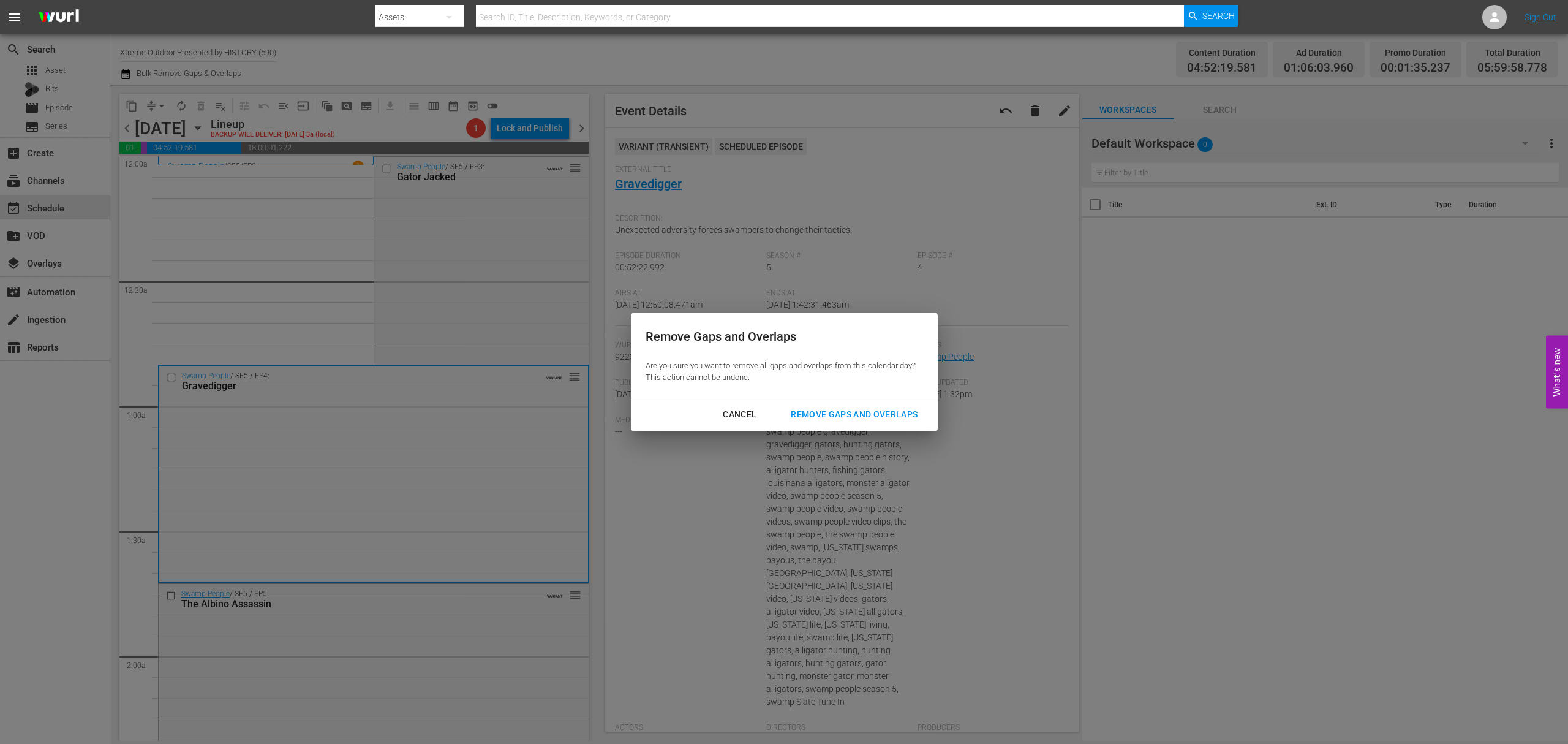
click at [859, 415] on div "Remove Gaps and Overlaps" at bounding box center [855, 415] width 147 height 15
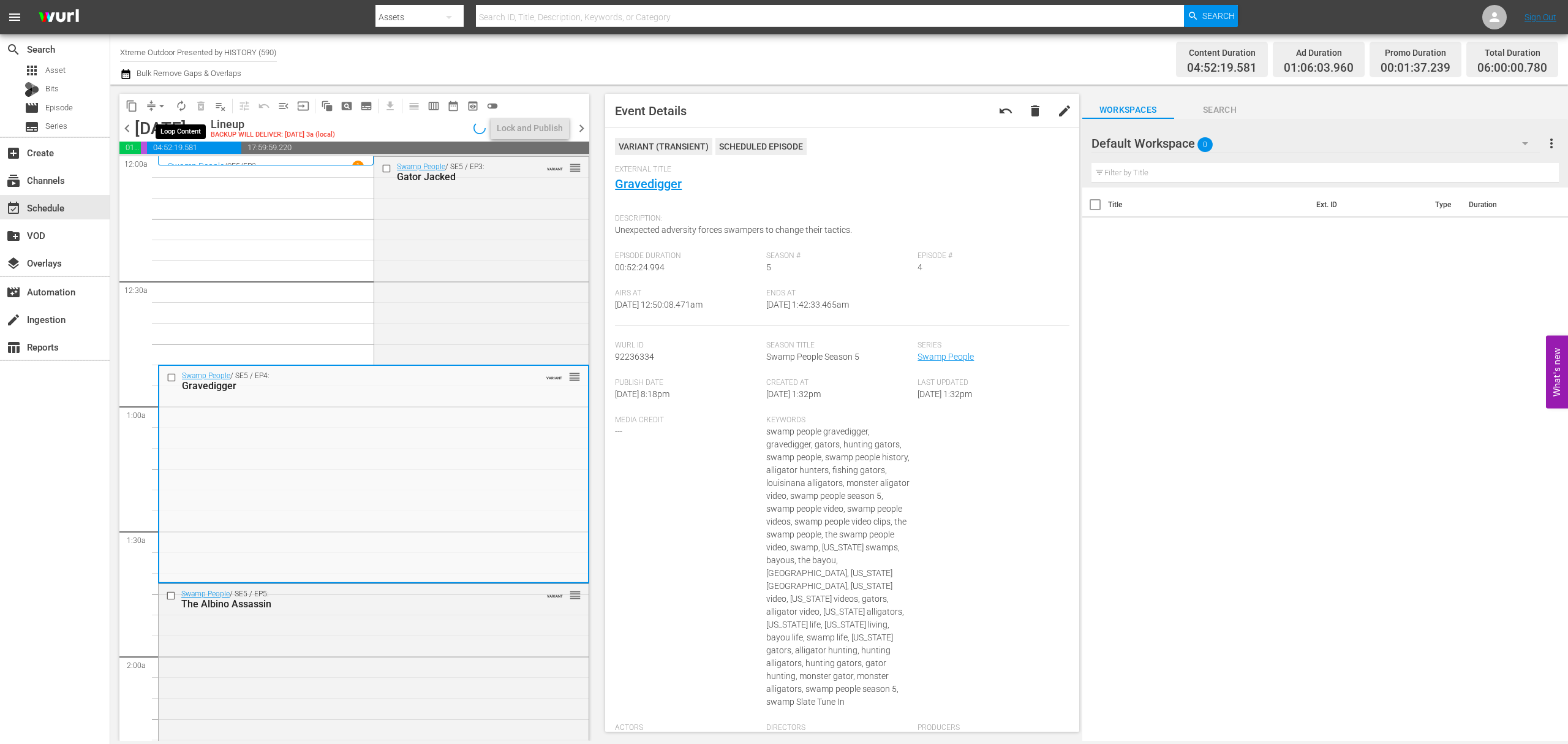
click at [182, 107] on span "autorenew_outlined" at bounding box center [181, 106] width 12 height 12
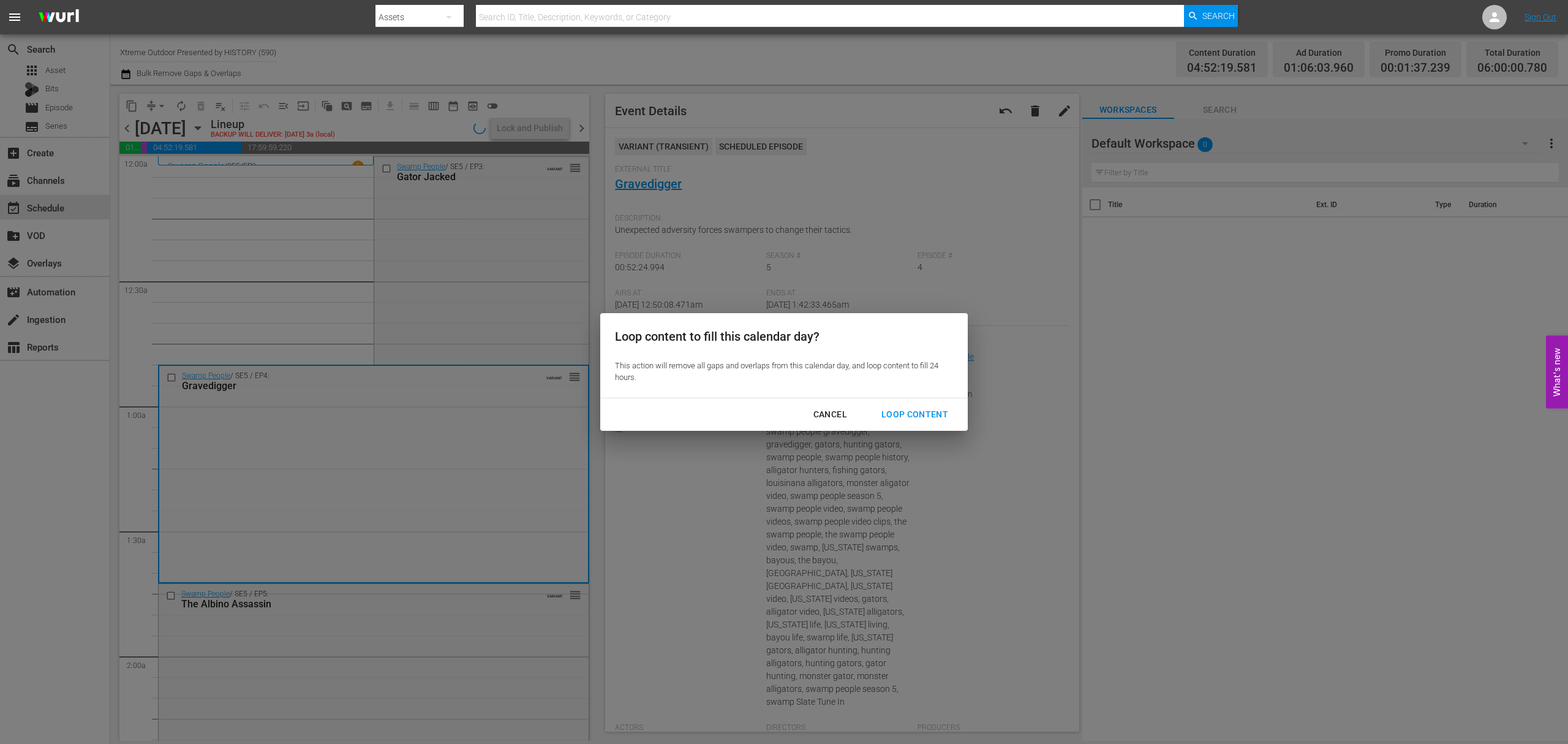
click at [935, 409] on div "Loop Content" at bounding box center [915, 415] width 86 height 15
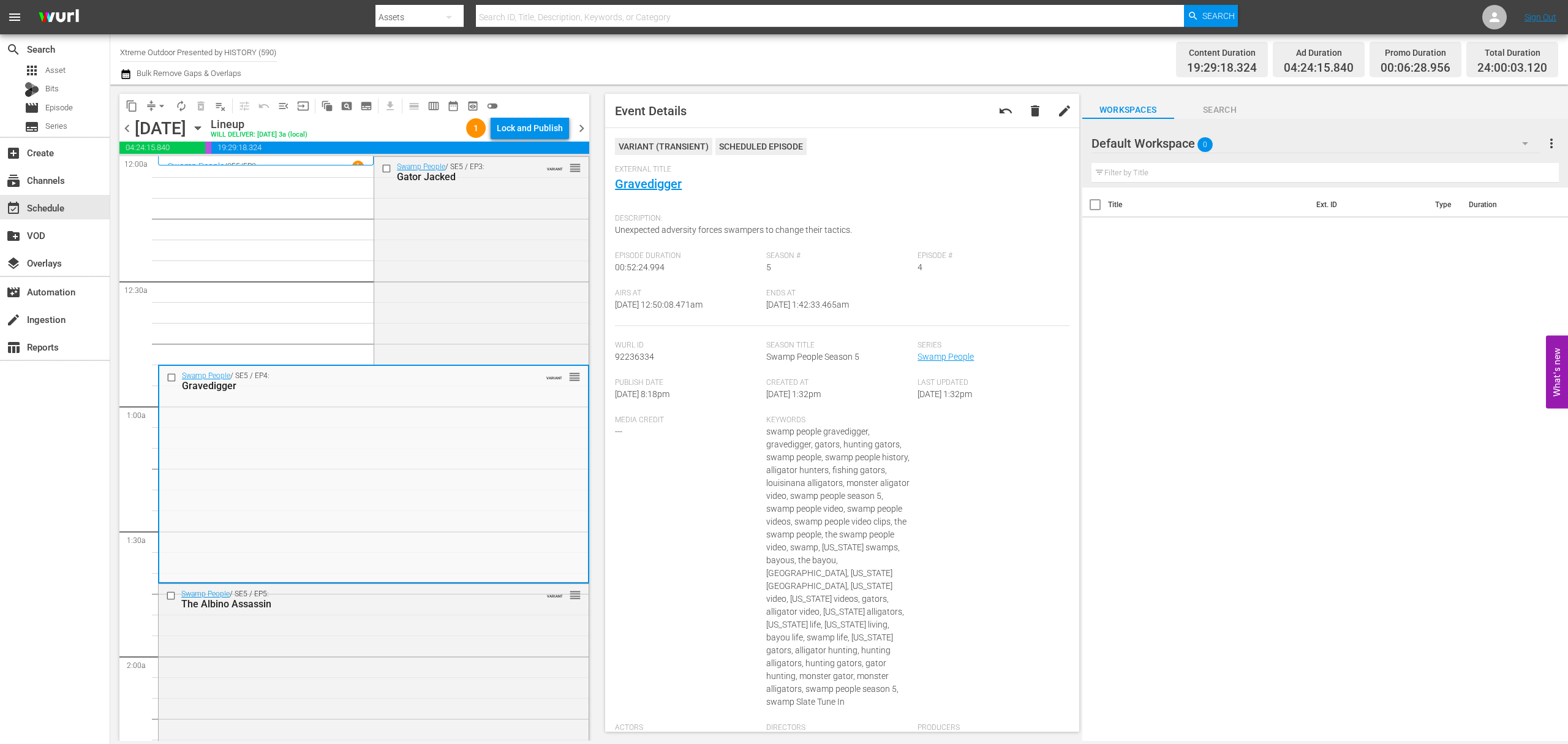
click at [537, 131] on div "Lock and Publish" at bounding box center [530, 128] width 66 height 22
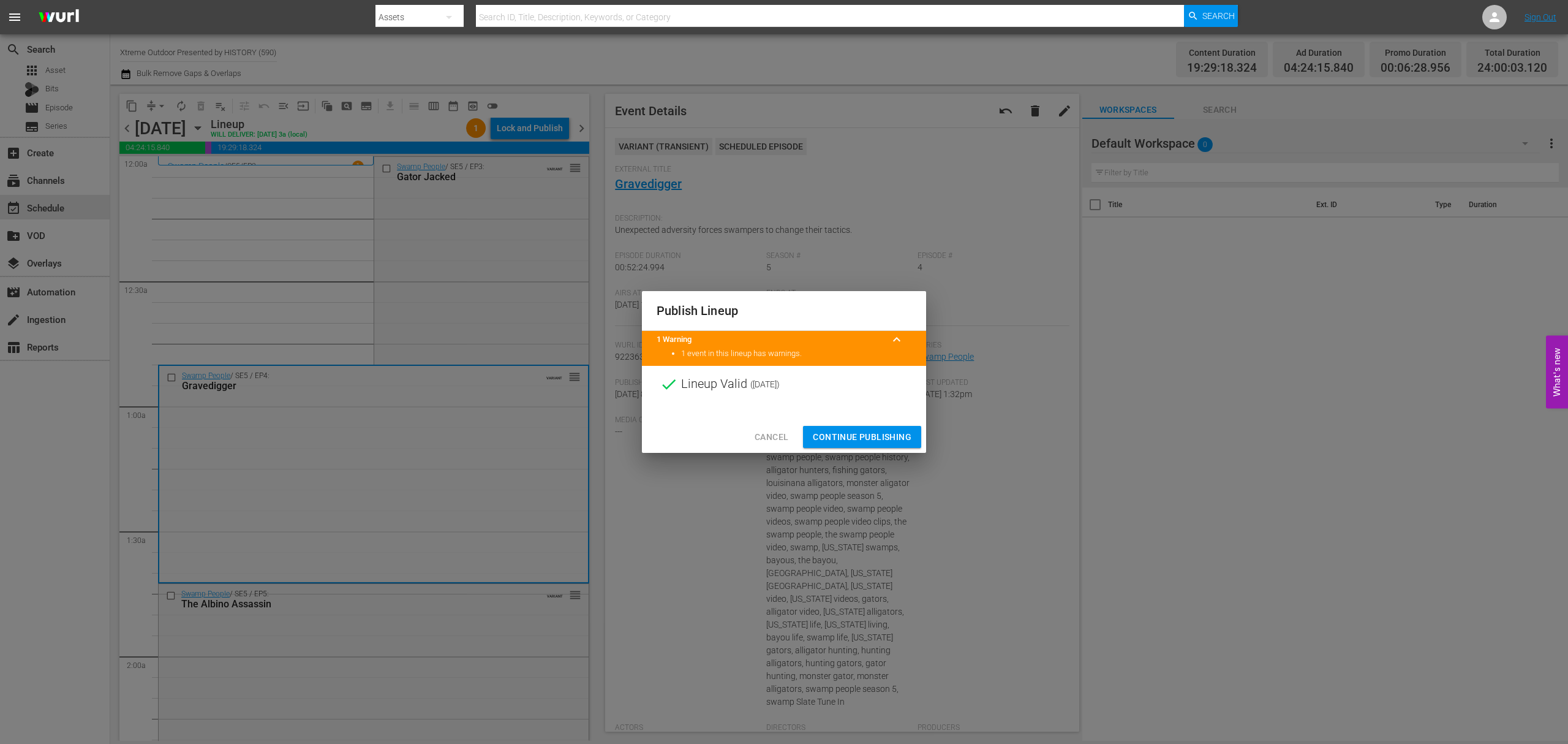
click at [875, 437] on span "Continue Publishing" at bounding box center [862, 437] width 99 height 15
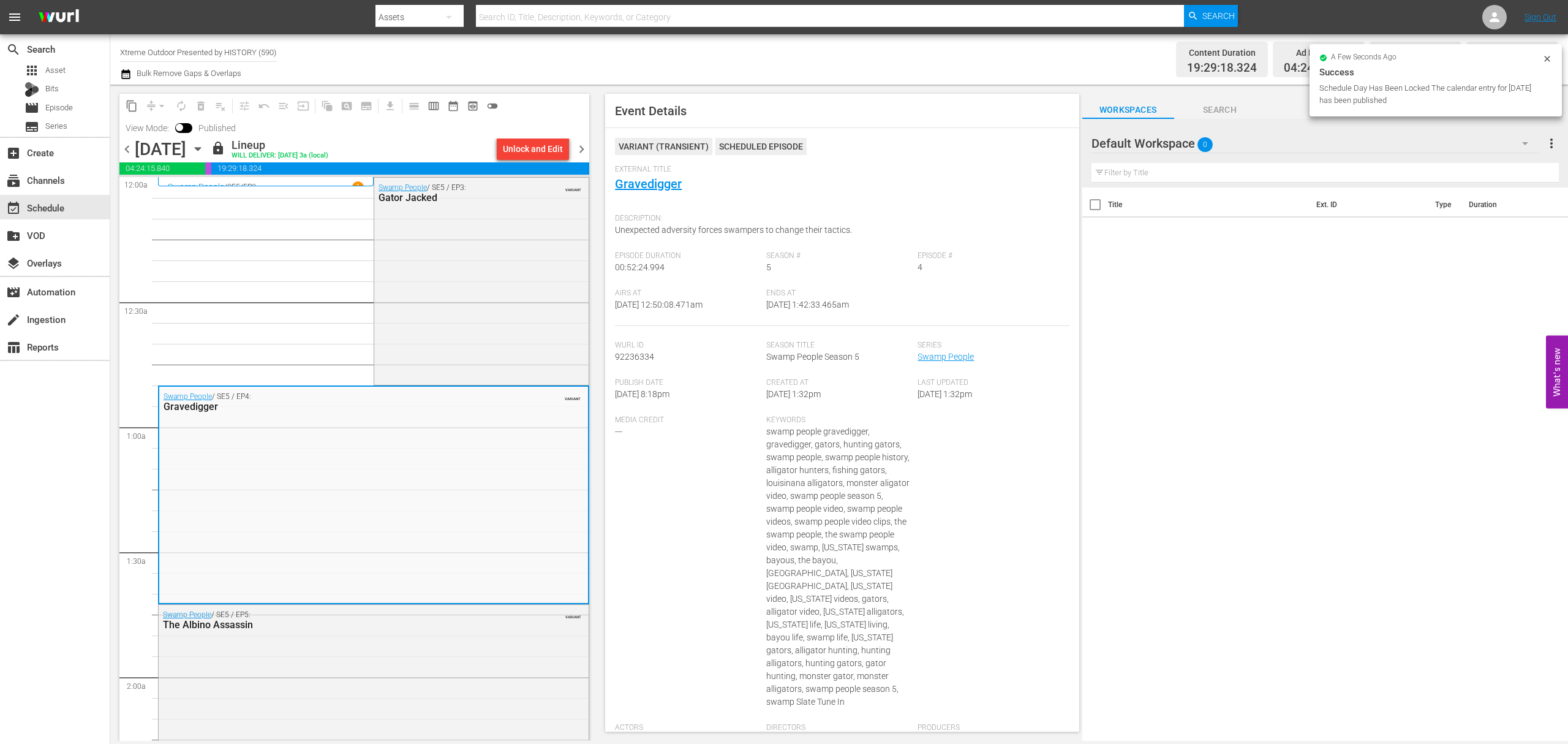
click at [585, 152] on span "chevron_right" at bounding box center [582, 149] width 15 height 15
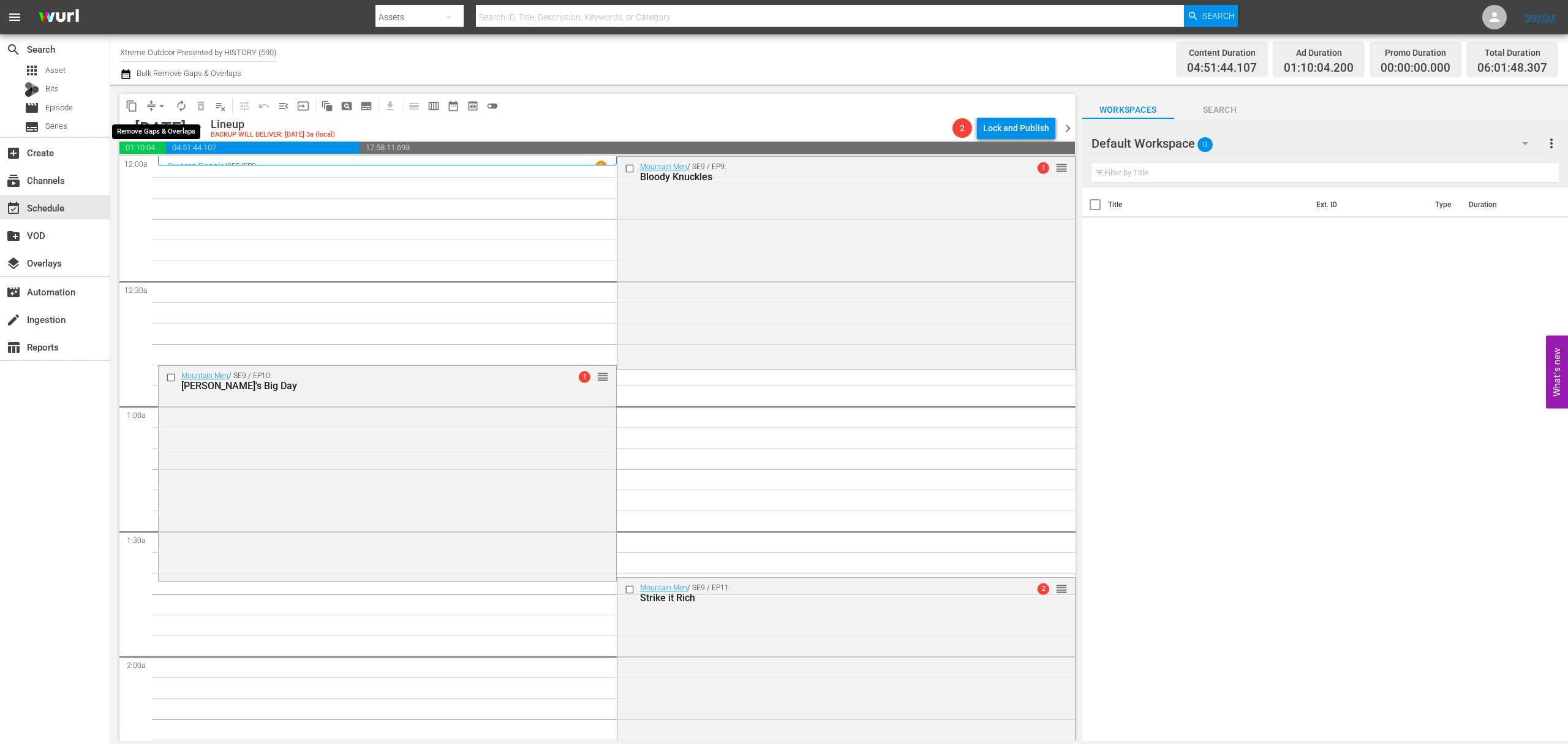
click at [146, 104] on span "compress" at bounding box center [152, 106] width 12 height 12
click at [151, 107] on span "compress" at bounding box center [152, 106] width 12 height 12
click at [156, 106] on span "arrow_drop_down" at bounding box center [162, 106] width 12 height 12
click at [152, 124] on li "Align to Midnight" at bounding box center [163, 130] width 129 height 20
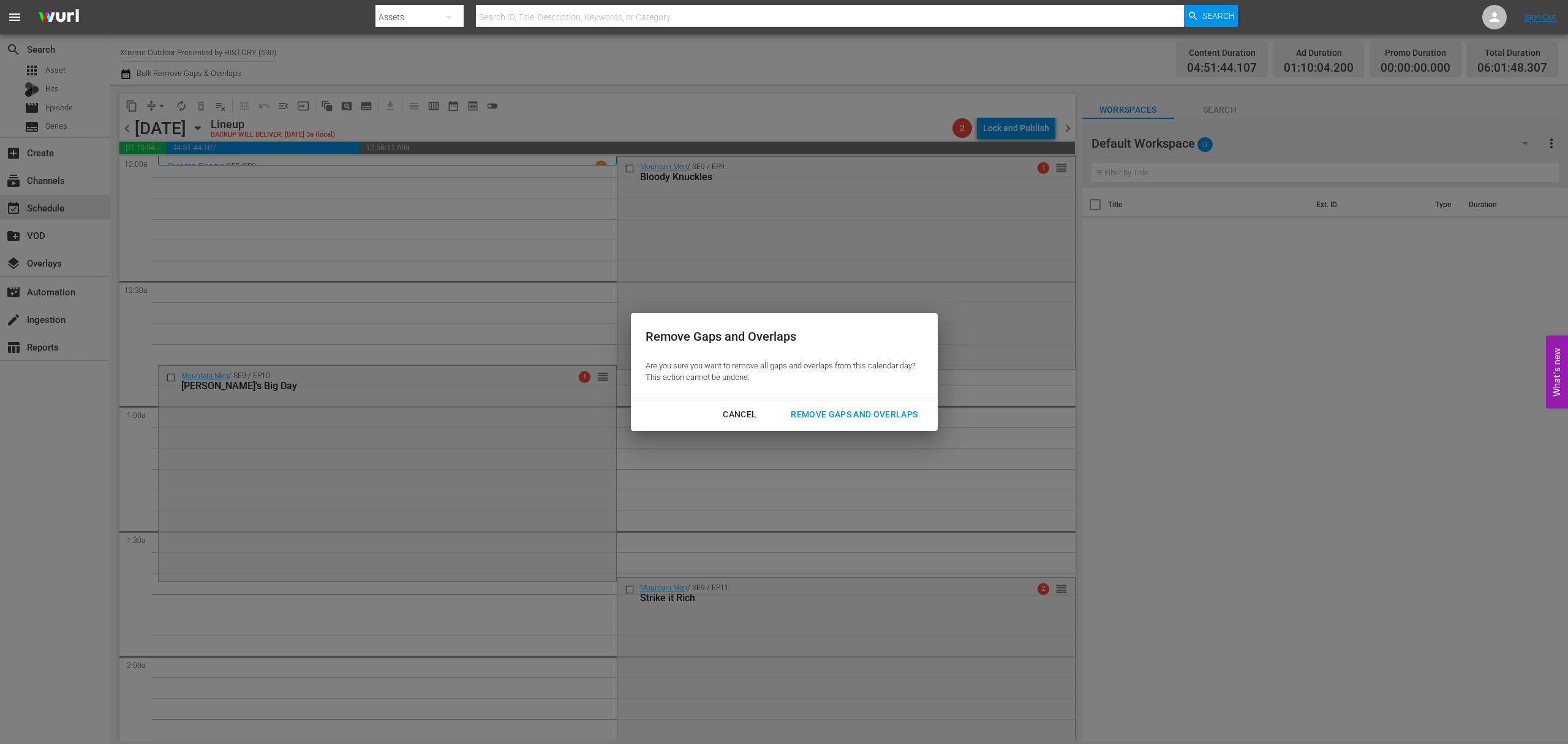
click at [887, 403] on button "Remove Gaps and Overlaps" at bounding box center [855, 415] width 156 height 23
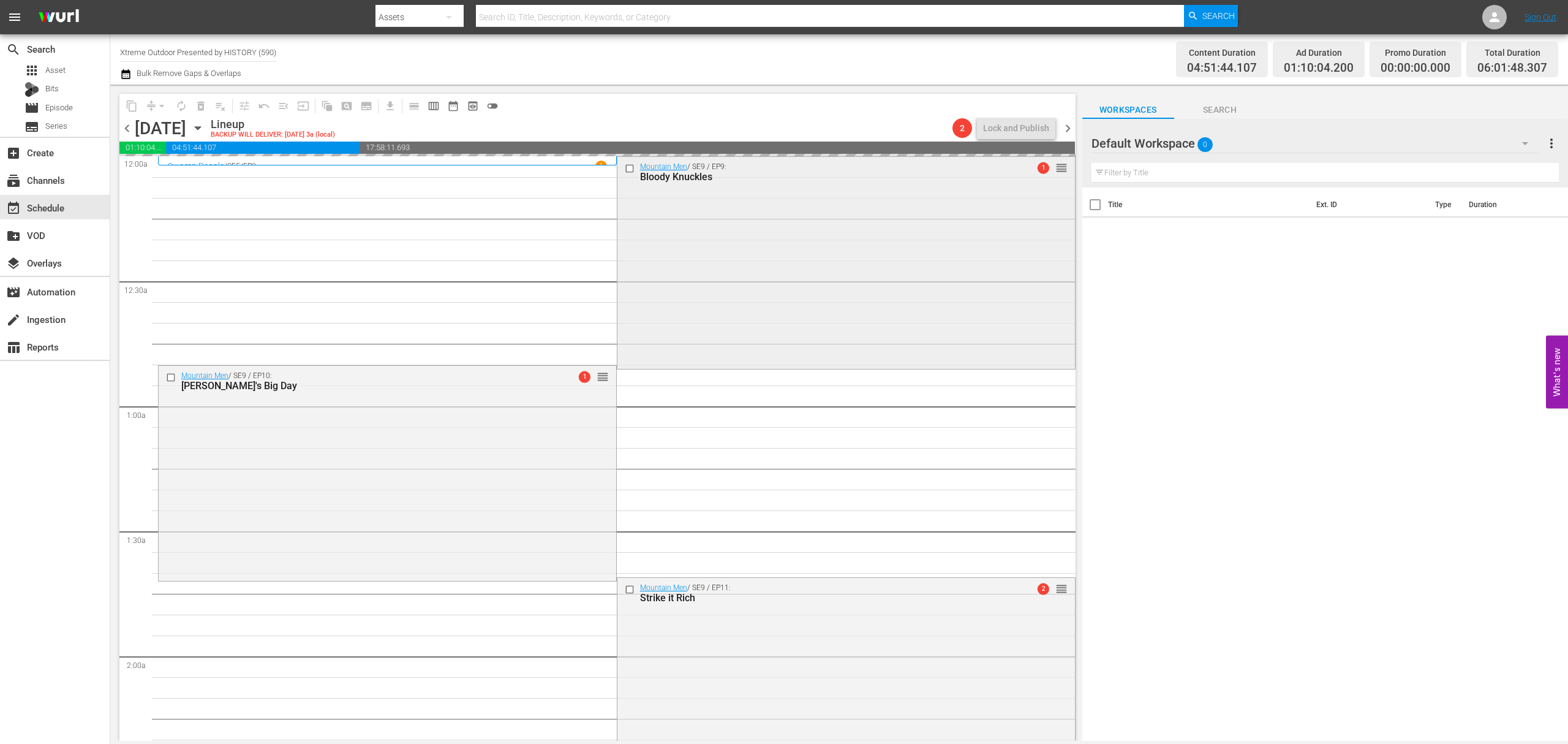
click at [800, 264] on div "Mountain Men / SE9 / EP9: Bloody Knuckles 1 reorder" at bounding box center [846, 262] width 457 height 210
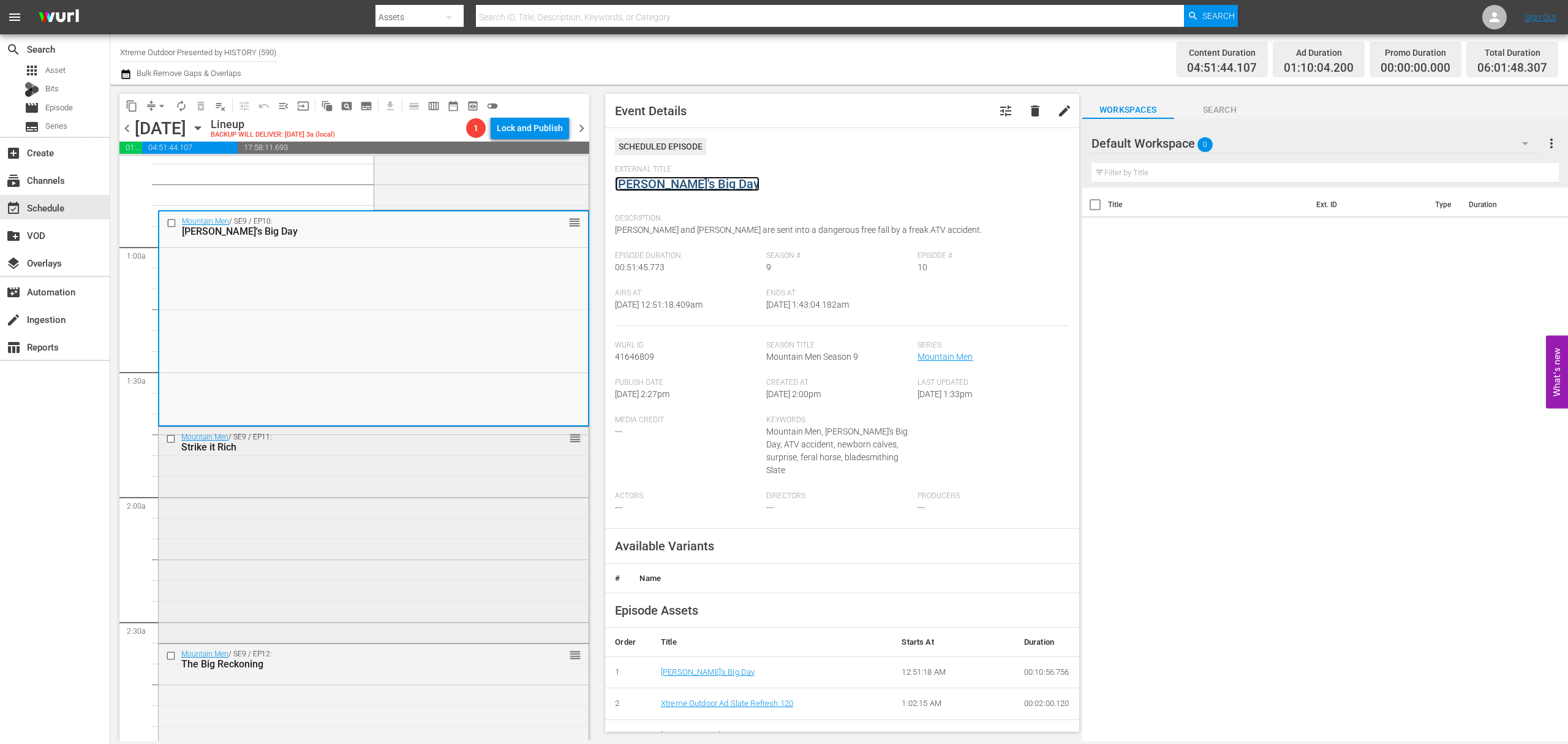
scroll to position [163, 0]
click at [439, 521] on div "Mountain Men / SE9 / EP11: Strike it Rich reorder" at bounding box center [373, 530] width 430 height 214
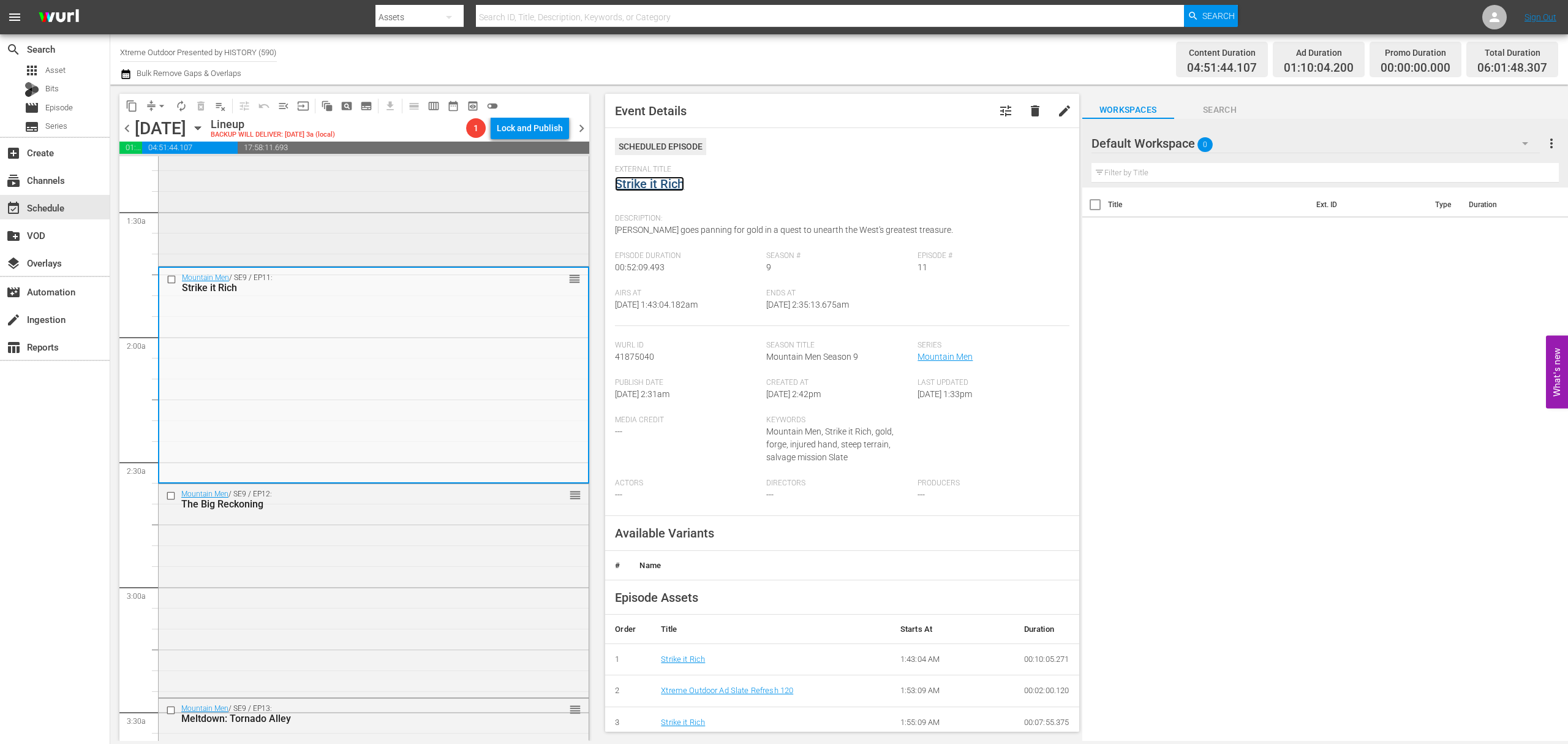
scroll to position [327, 0]
click at [447, 518] on div "Mountain Men / SE9 / EP12: The Big Reckoning reorder" at bounding box center [373, 582] width 430 height 211
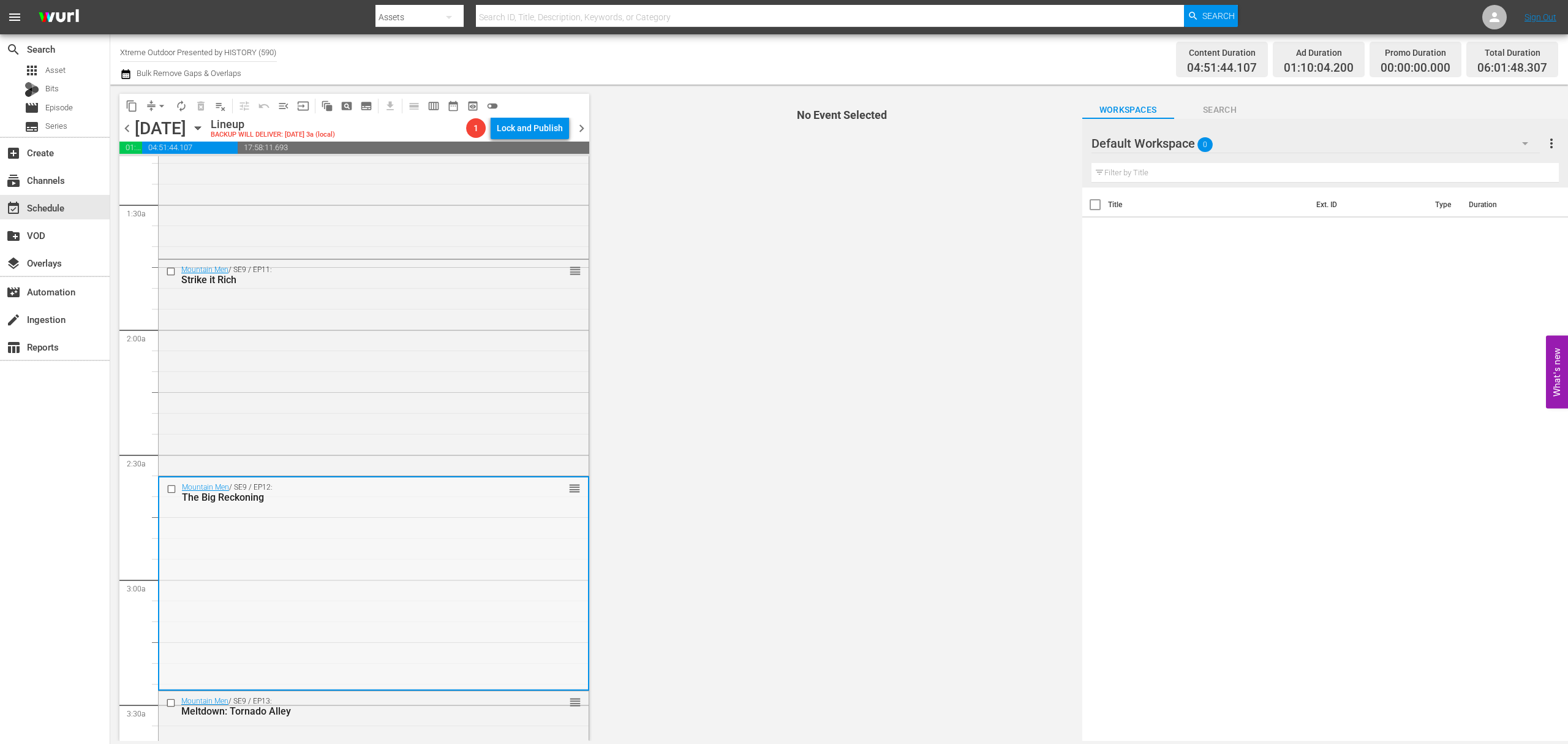
click at [419, 563] on div "Mountain Men / SE9 / EP12: The Big Reckoning reorder" at bounding box center [374, 583] width 429 height 211
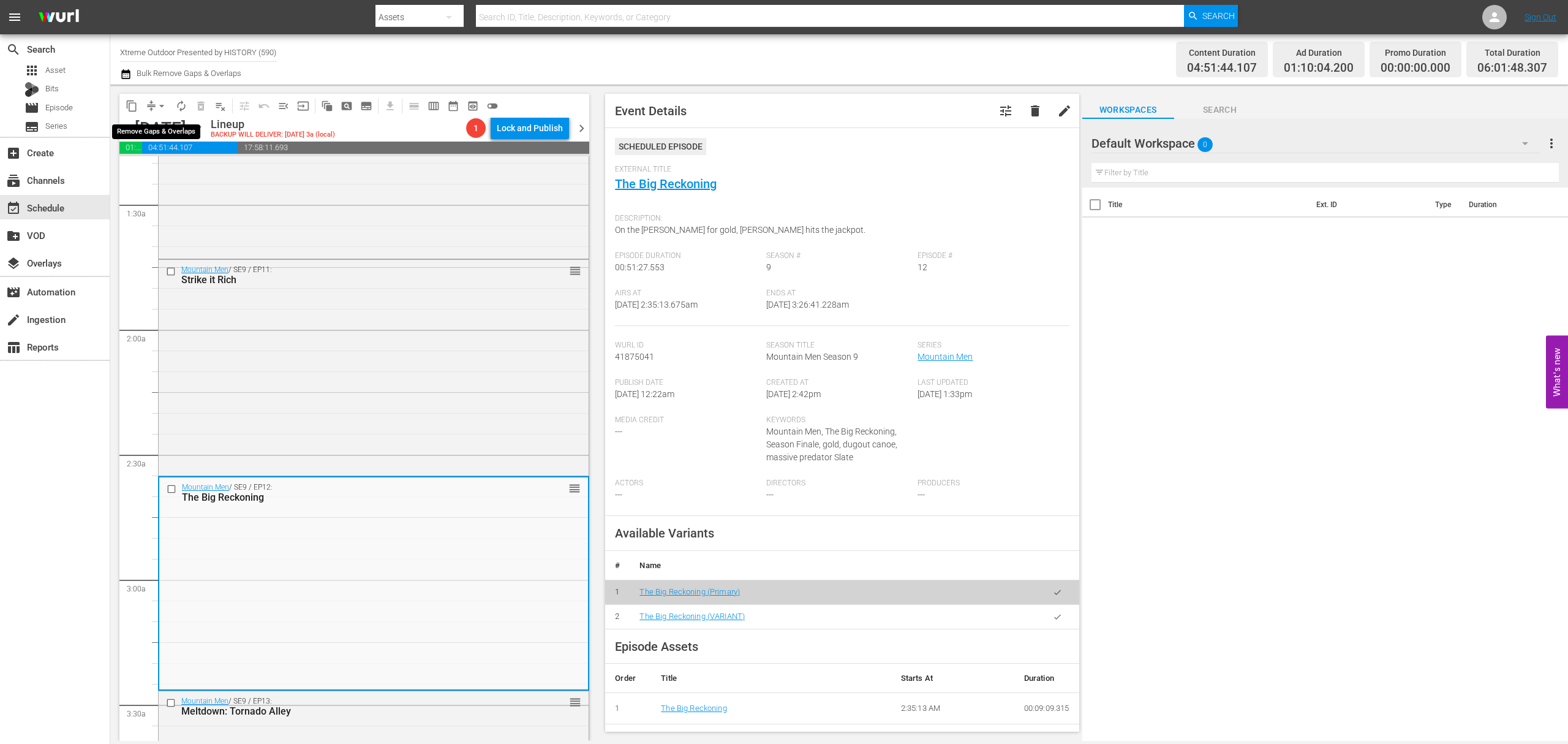
click at [150, 100] on span "compress" at bounding box center [152, 106] width 12 height 12
click at [154, 105] on button "arrow_drop_down" at bounding box center [162, 106] width 19 height 19
click at [154, 127] on li "Align to Midnight" at bounding box center [163, 130] width 129 height 20
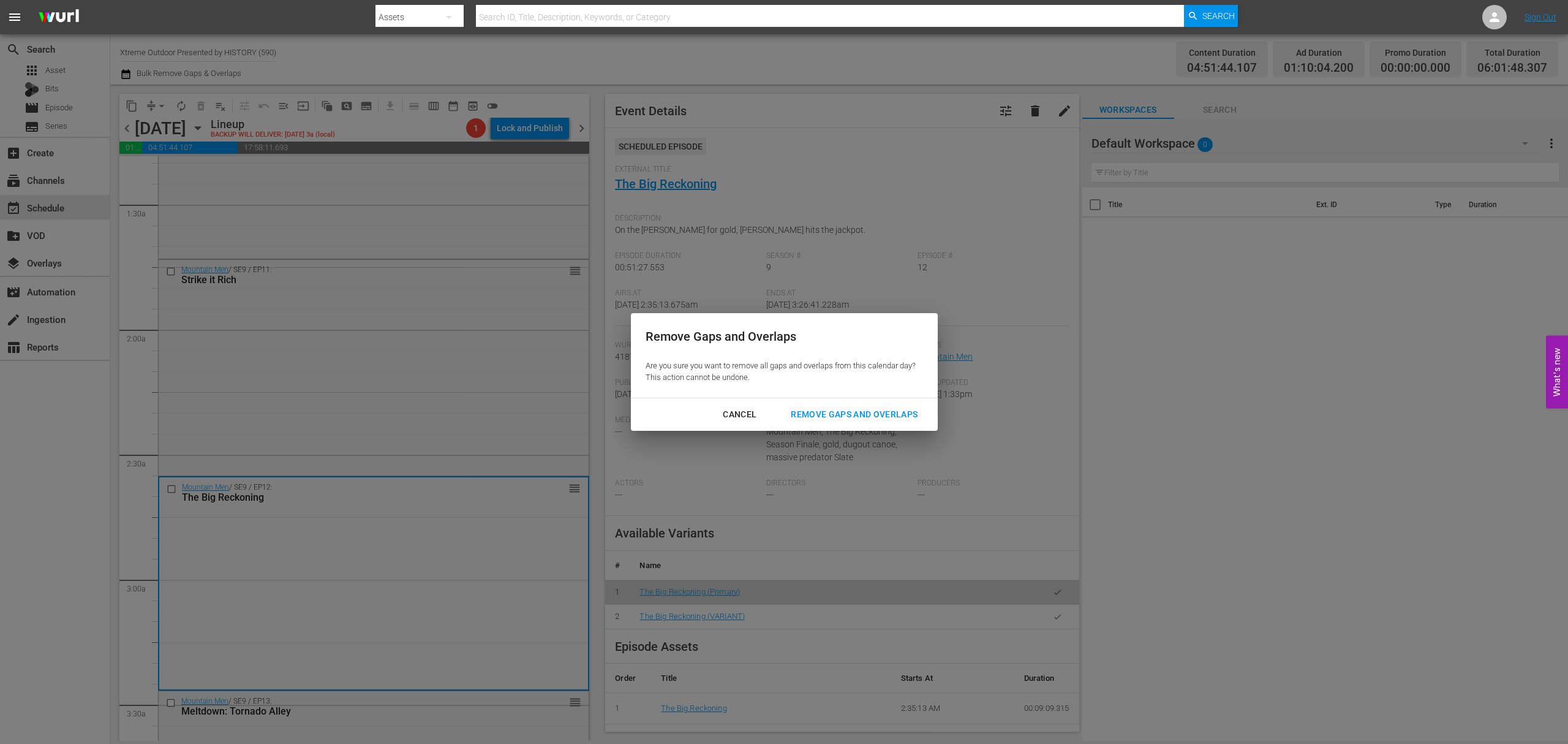
click at [863, 410] on div "Remove Gaps and Overlaps" at bounding box center [855, 415] width 147 height 15
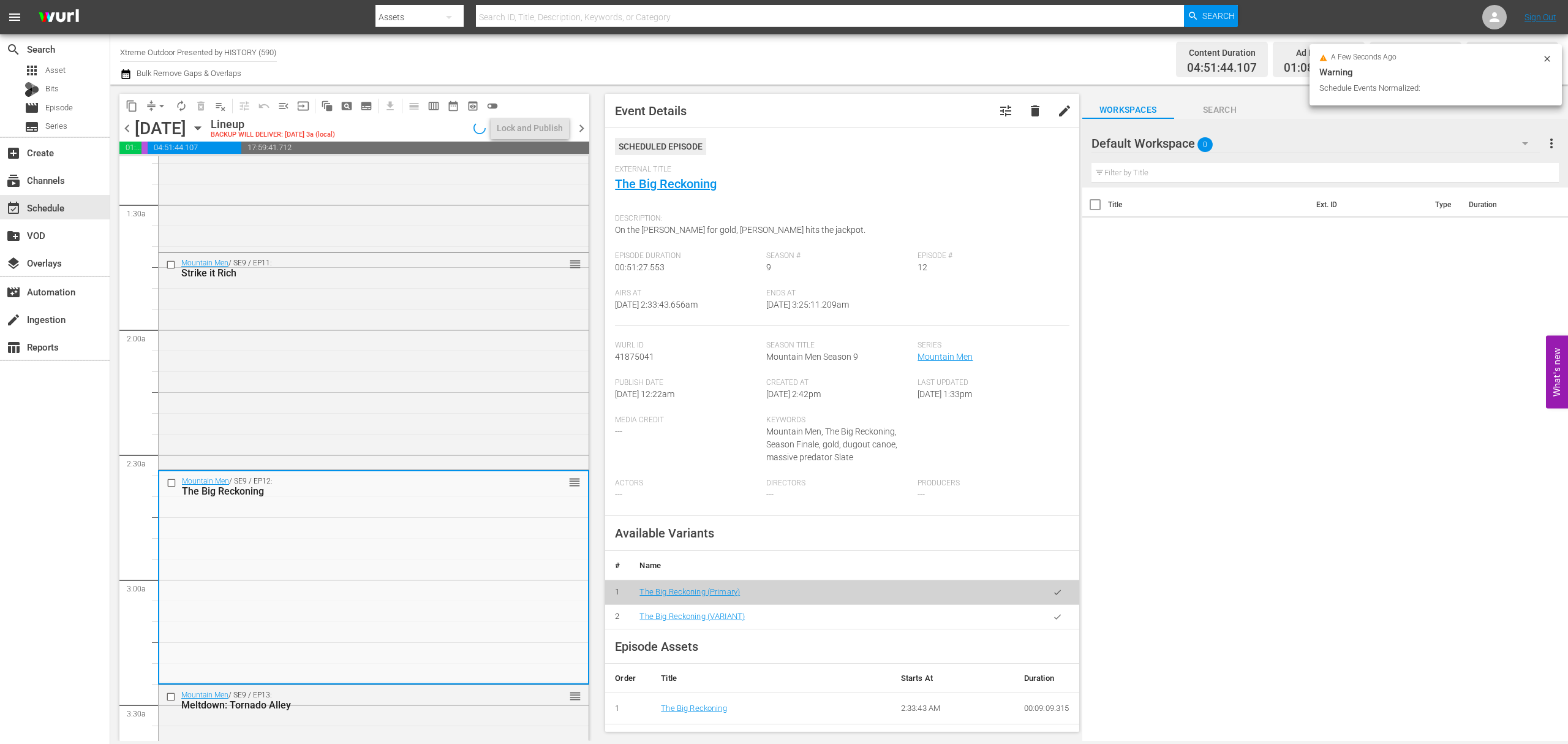
scroll to position [348, 0]
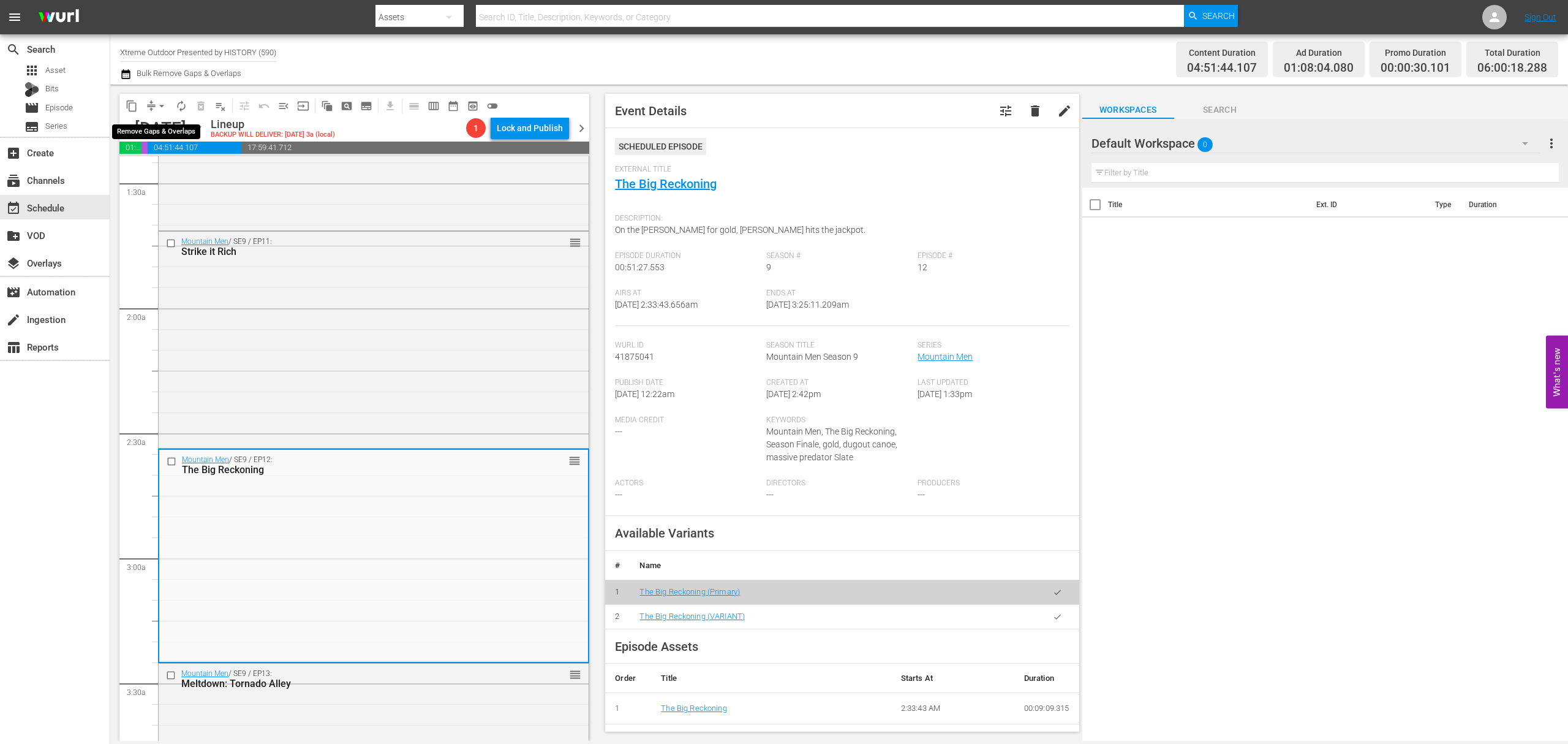
click at [158, 100] on span "arrow_drop_down" at bounding box center [162, 106] width 12 height 12
click at [154, 127] on li "Align to Midnight" at bounding box center [163, 130] width 129 height 20
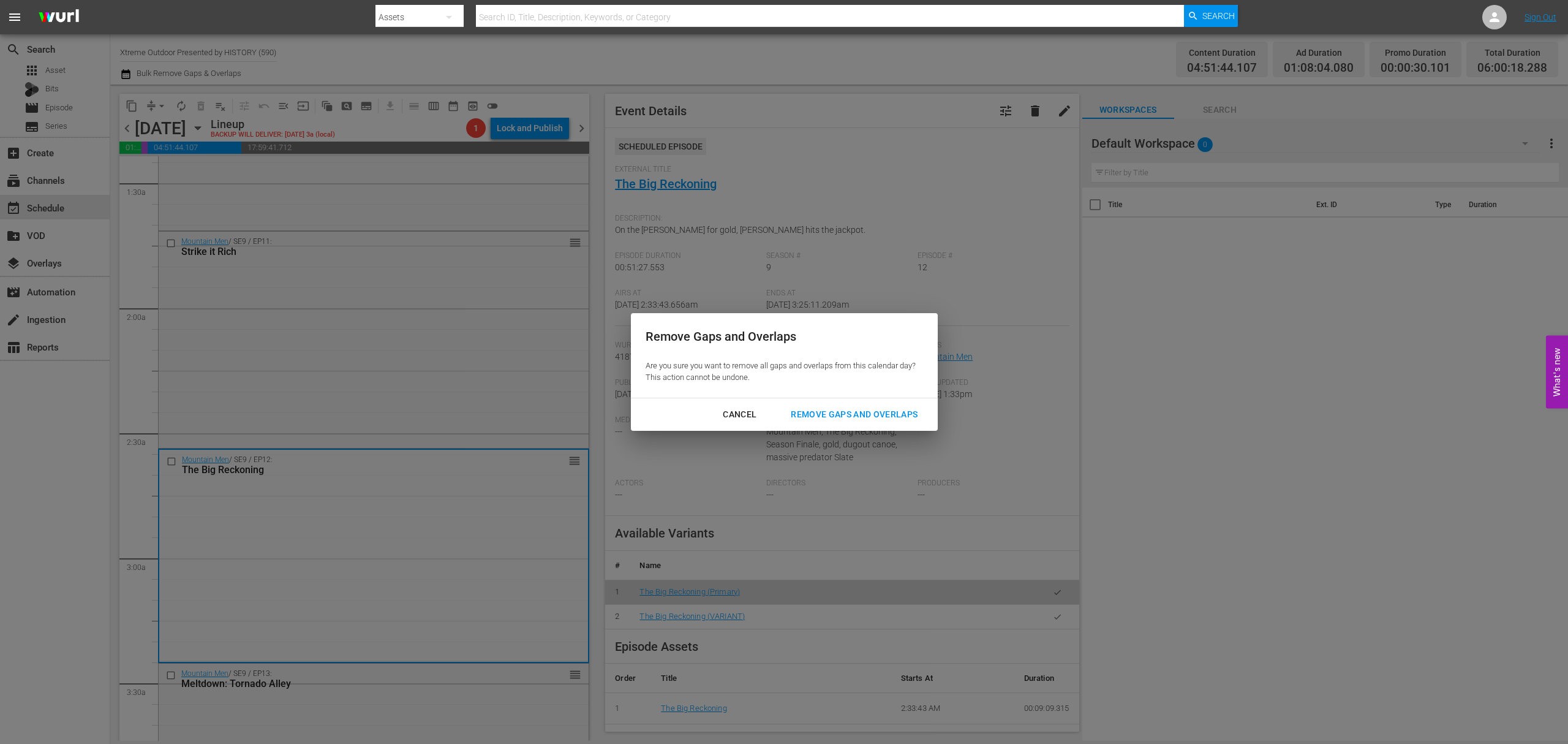
click at [849, 412] on div "Remove Gaps and Overlaps" at bounding box center [855, 415] width 147 height 15
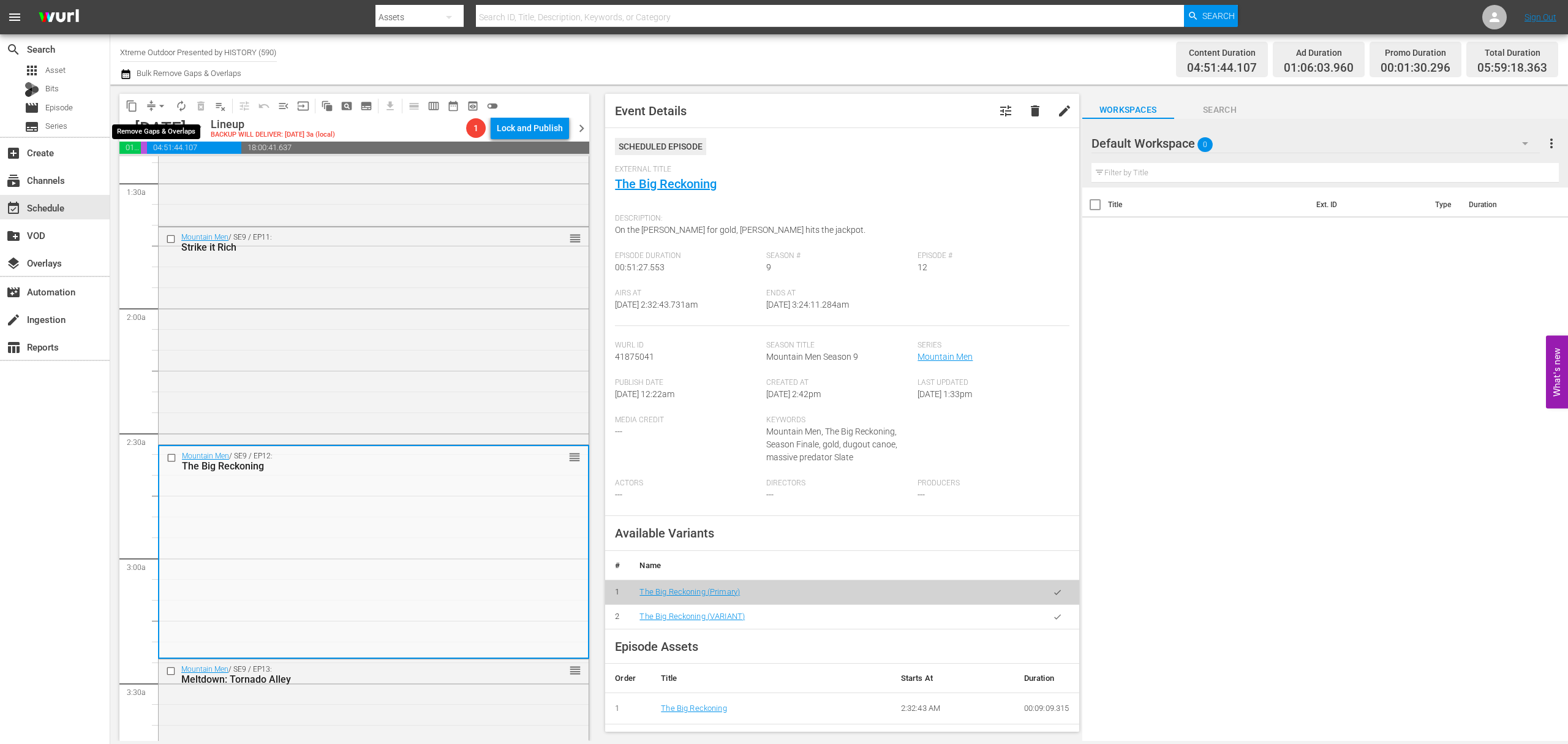
click at [158, 104] on span "arrow_drop_down" at bounding box center [162, 106] width 12 height 12
click at [159, 128] on li "Align to Midnight" at bounding box center [163, 130] width 129 height 20
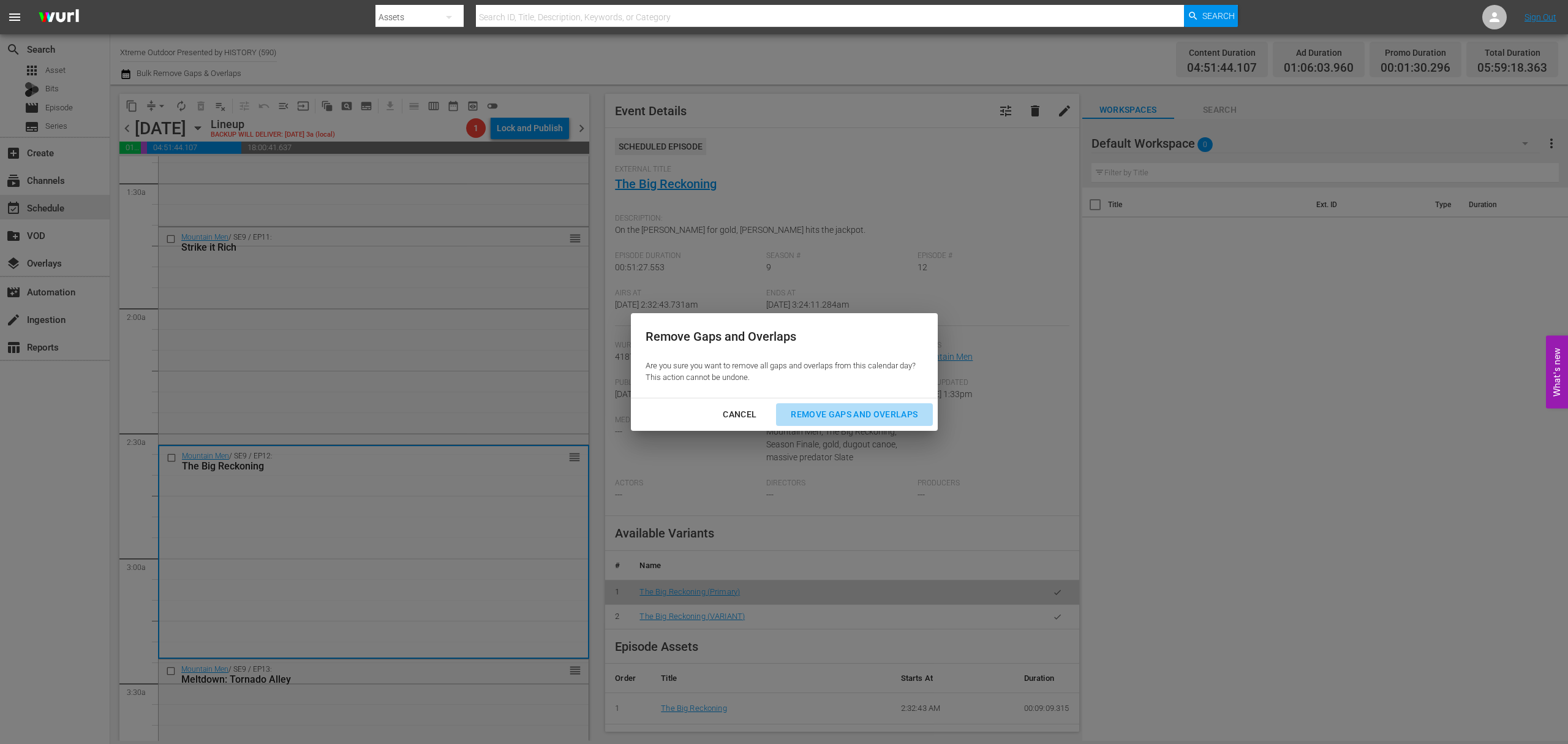
click at [870, 412] on div "Remove Gaps and Overlaps" at bounding box center [855, 415] width 147 height 15
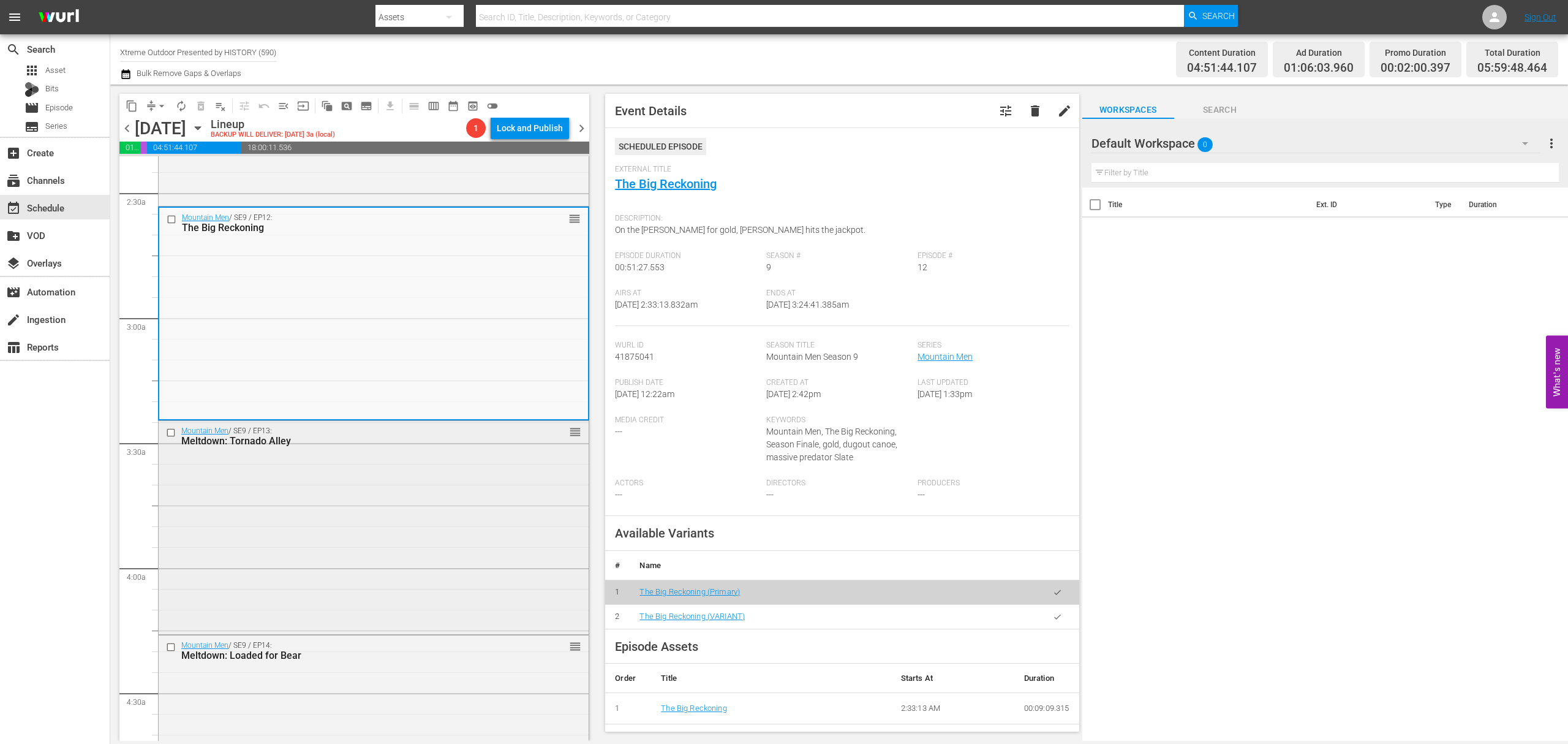
scroll to position [593, 0]
click at [339, 507] on div "Mountain Men / SE9 / EP13: Meltdown: Tornado Alley reorder" at bounding box center [373, 521] width 430 height 210
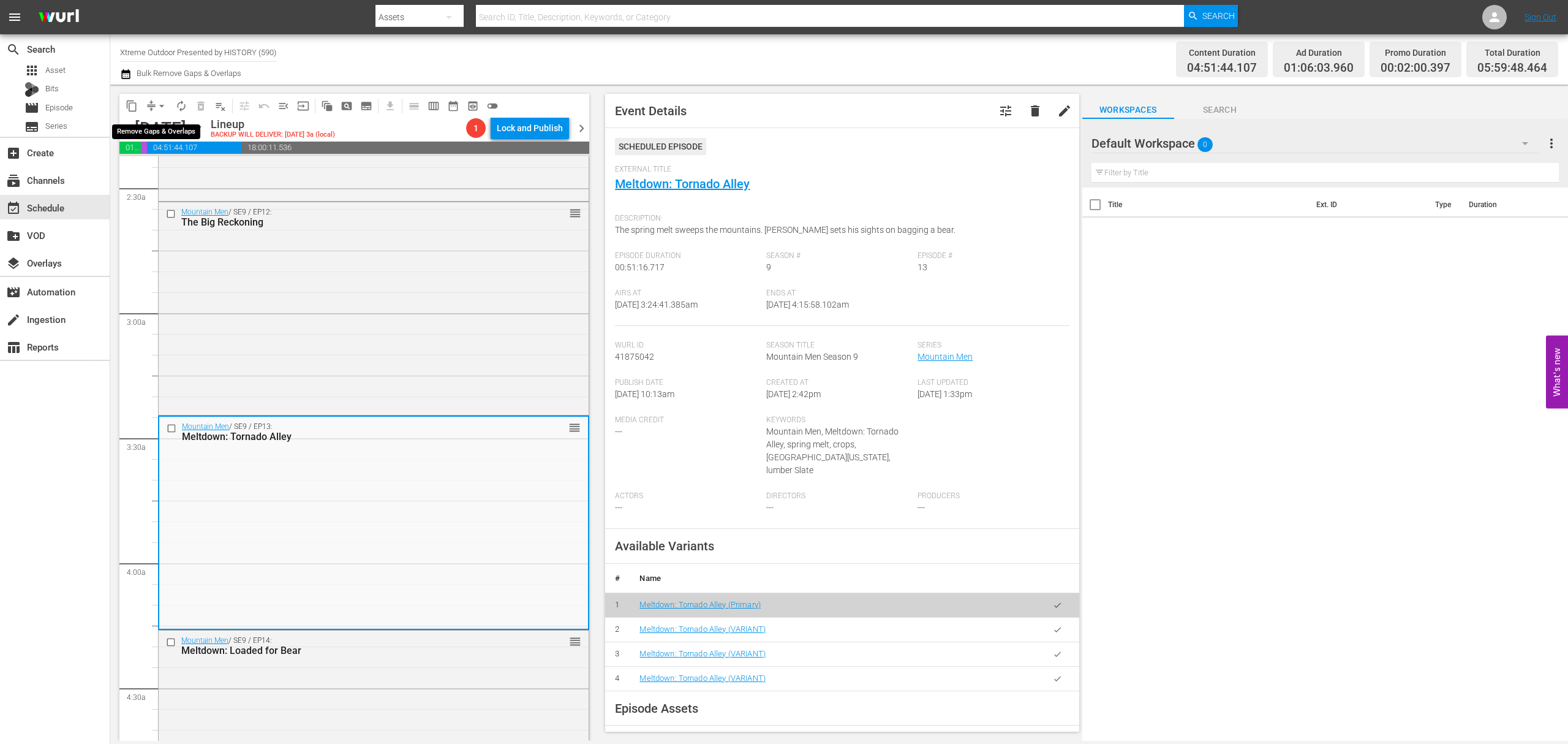
click at [158, 107] on span "arrow_drop_down" at bounding box center [162, 106] width 12 height 12
click at [154, 120] on li "Align to Midnight" at bounding box center [163, 130] width 129 height 20
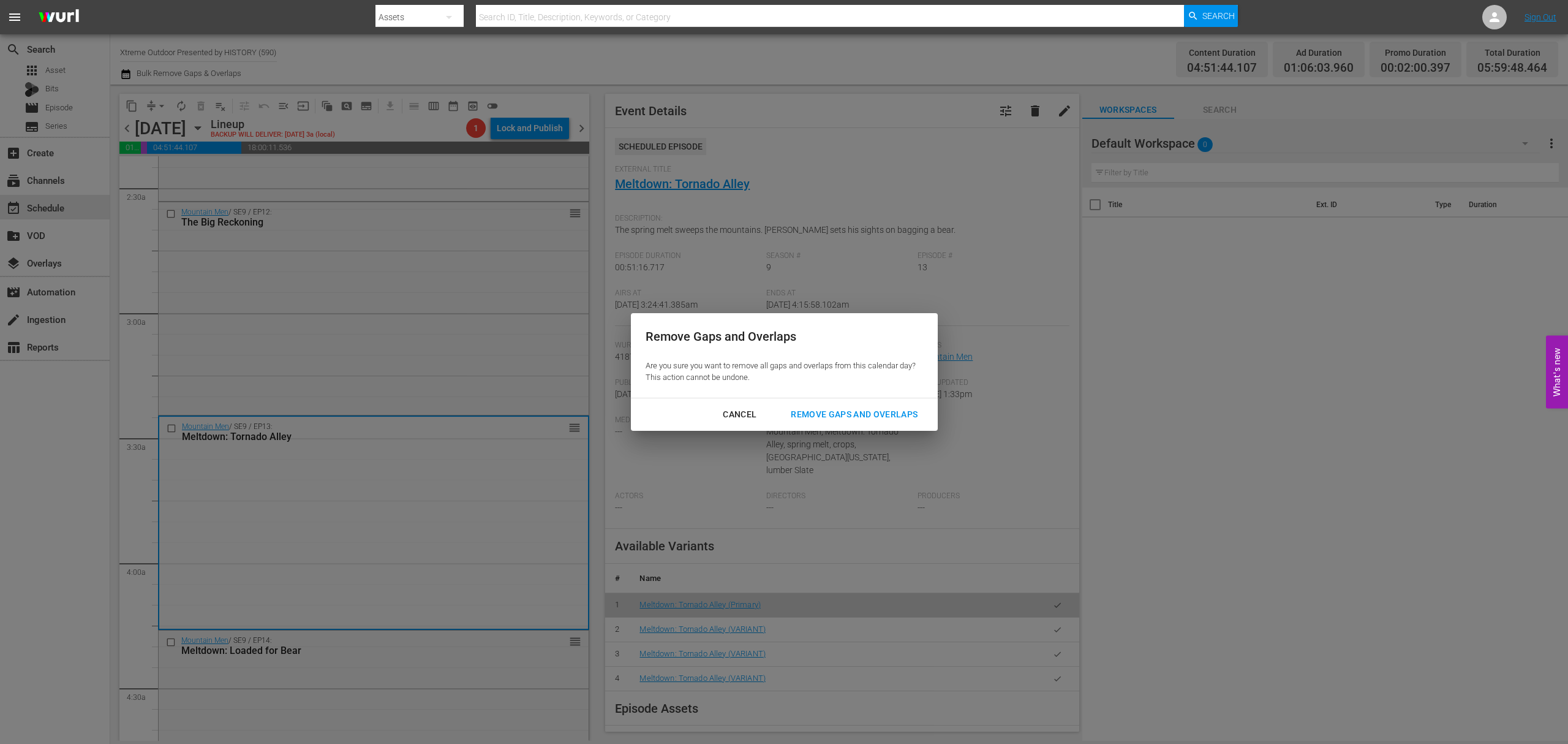
click at [826, 402] on div "Cancel Remove Gaps and Overlaps" at bounding box center [785, 414] width 307 height 33
click at [827, 402] on div "Cancel Remove Gaps and Overlaps" at bounding box center [785, 414] width 307 height 33
click at [827, 410] on div "Remove Gaps and Overlaps" at bounding box center [855, 415] width 147 height 15
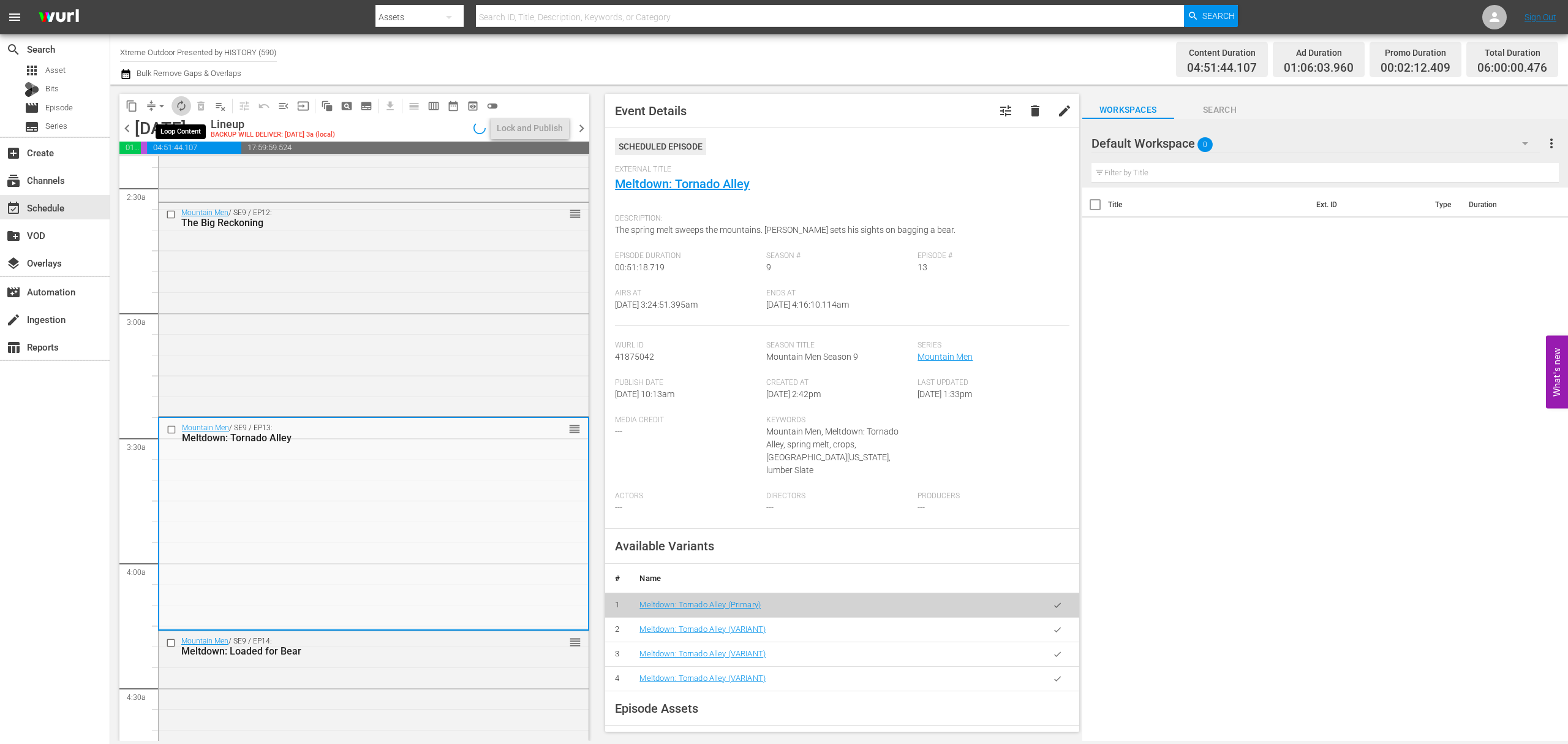
click at [182, 111] on span "autorenew_outlined" at bounding box center [181, 106] width 12 height 12
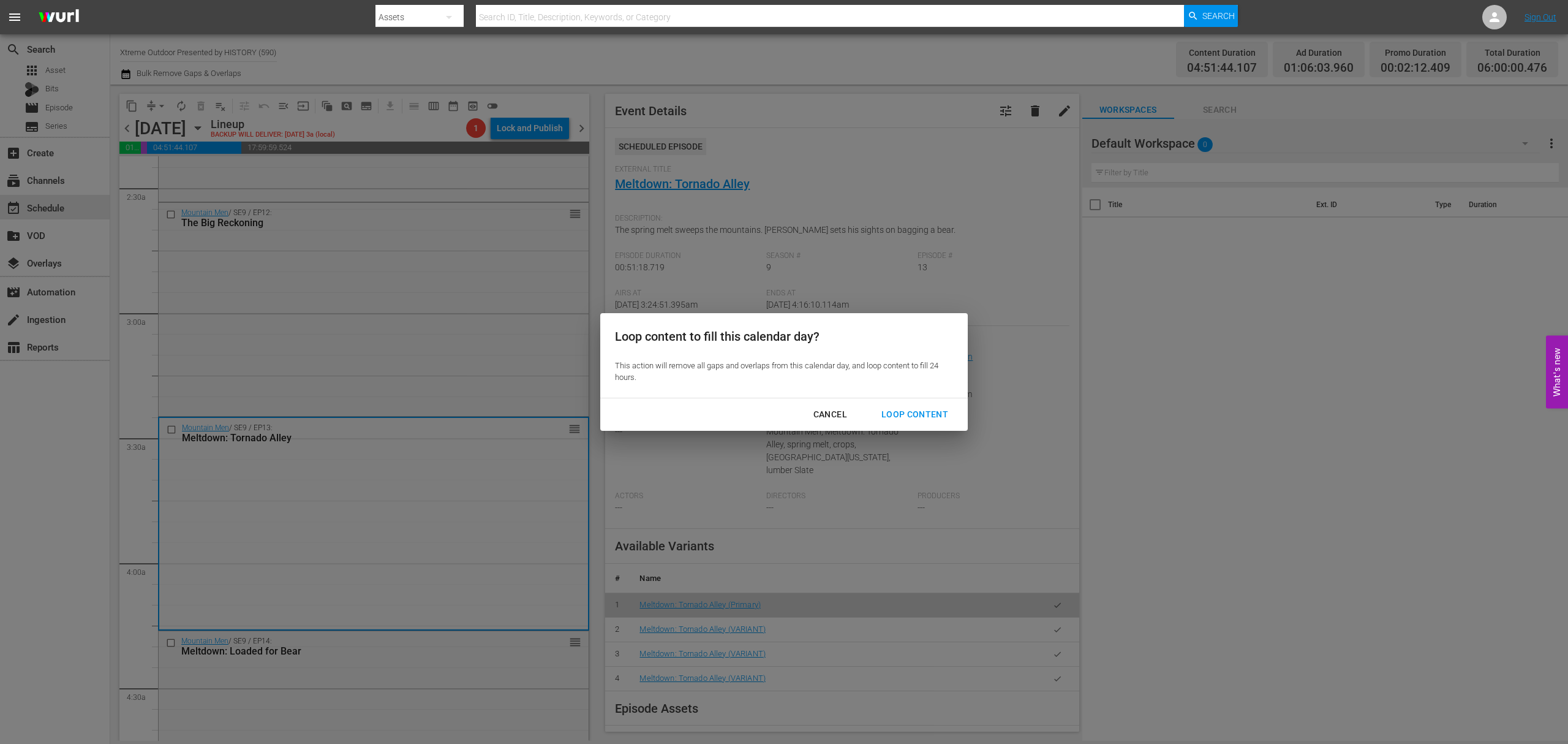
click at [930, 418] on div "Loop Content" at bounding box center [915, 415] width 86 height 15
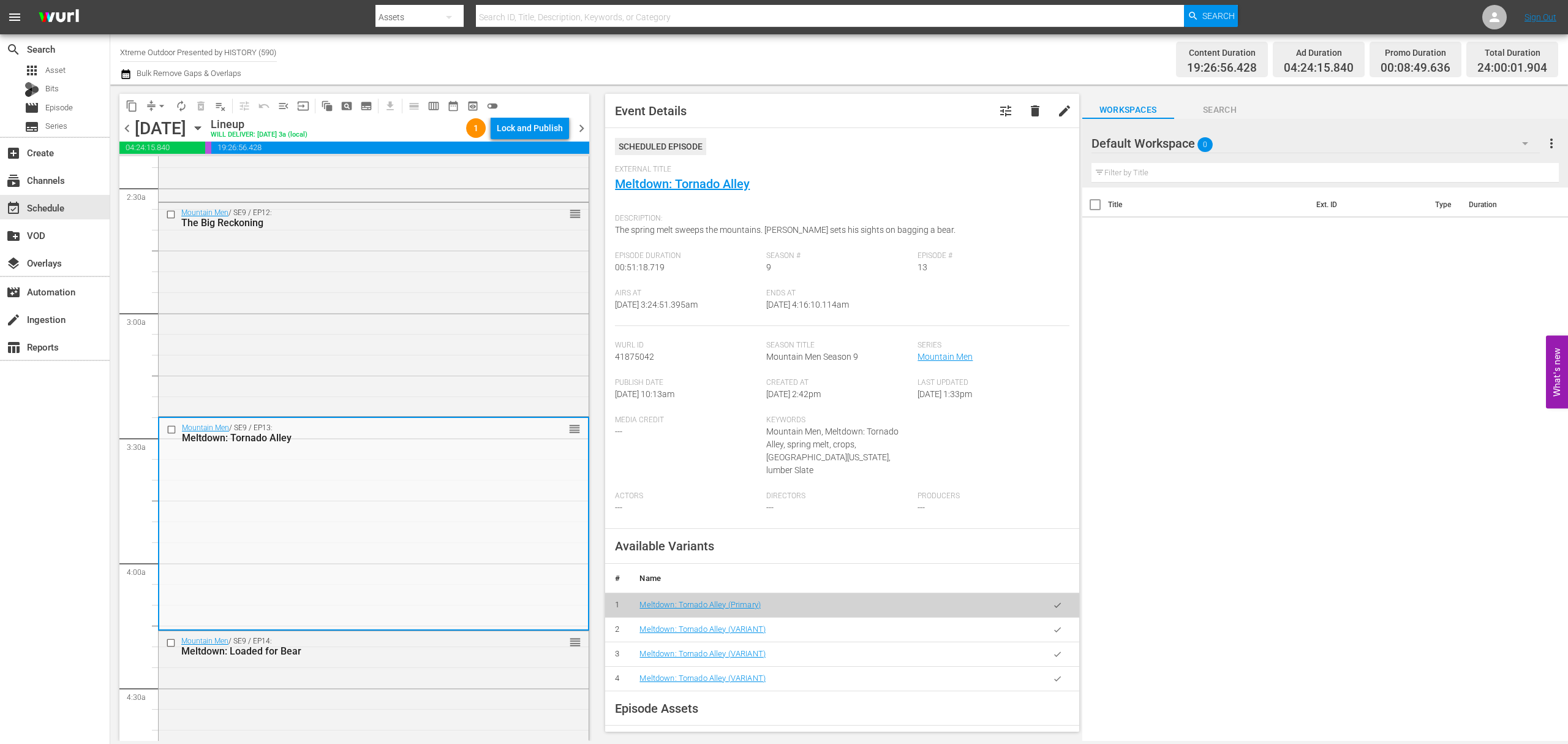
click at [544, 125] on div "Lock and Publish" at bounding box center [530, 128] width 66 height 22
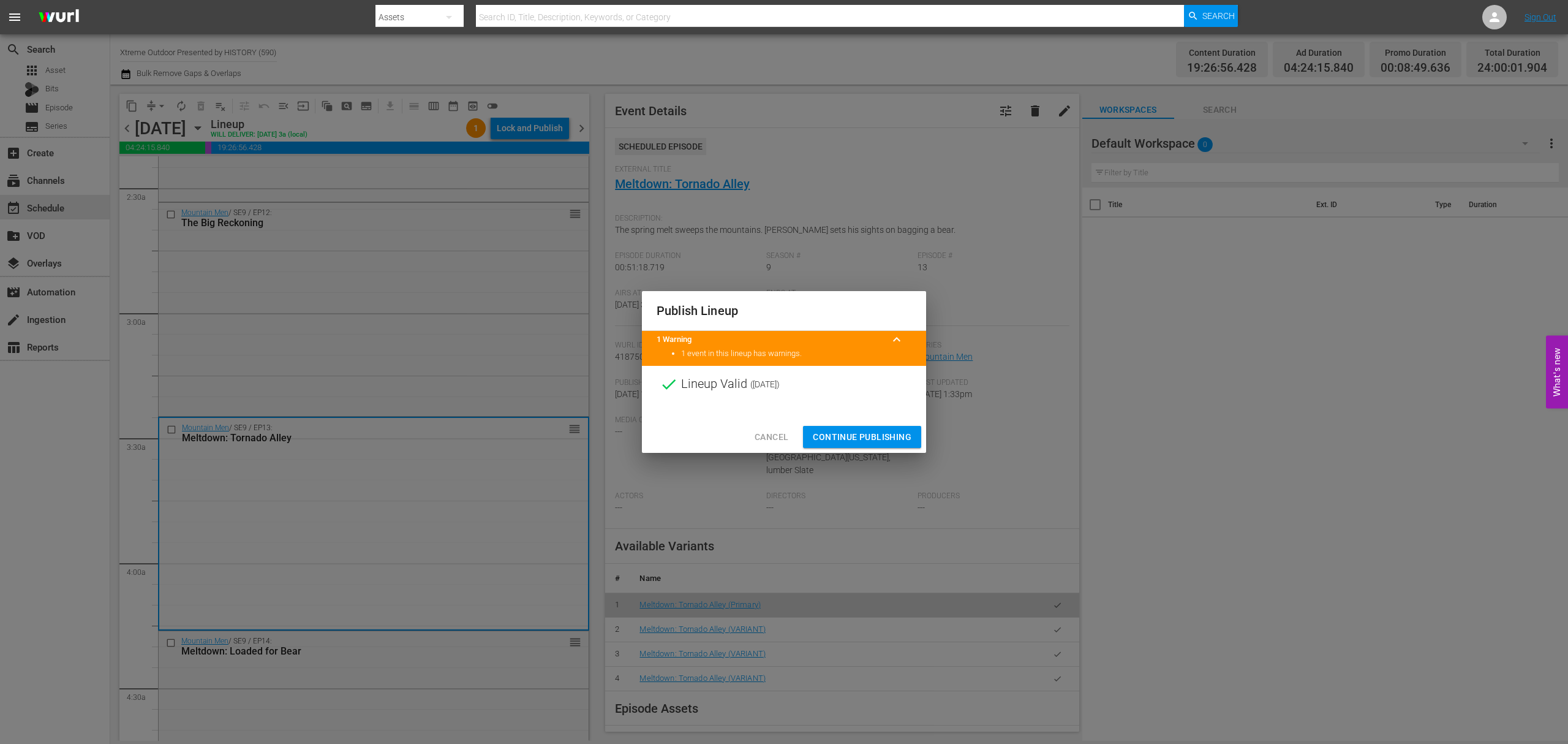
click at [873, 446] on button "Continue Publishing" at bounding box center [862, 437] width 118 height 23
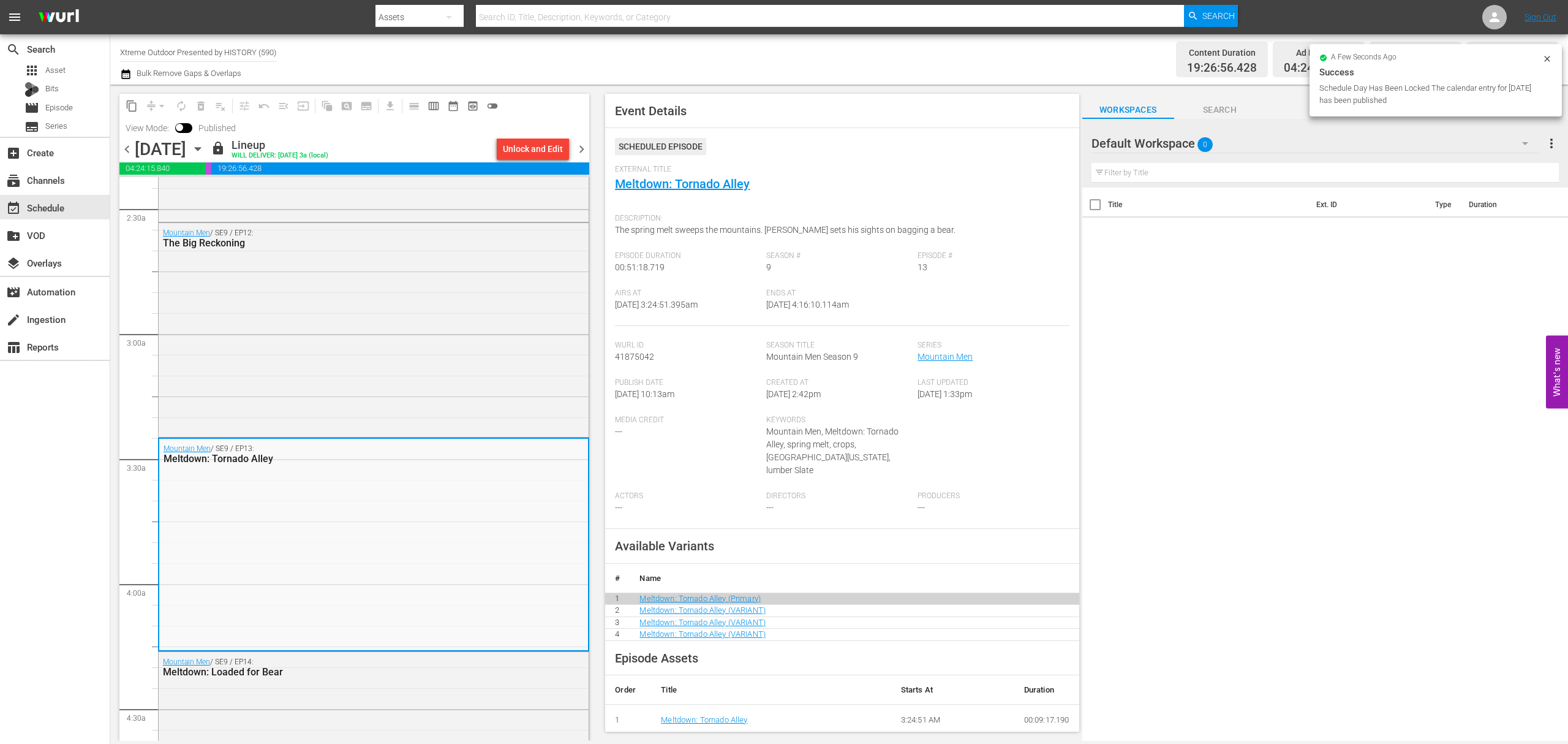
click at [581, 151] on span "chevron_right" at bounding box center [582, 149] width 15 height 15
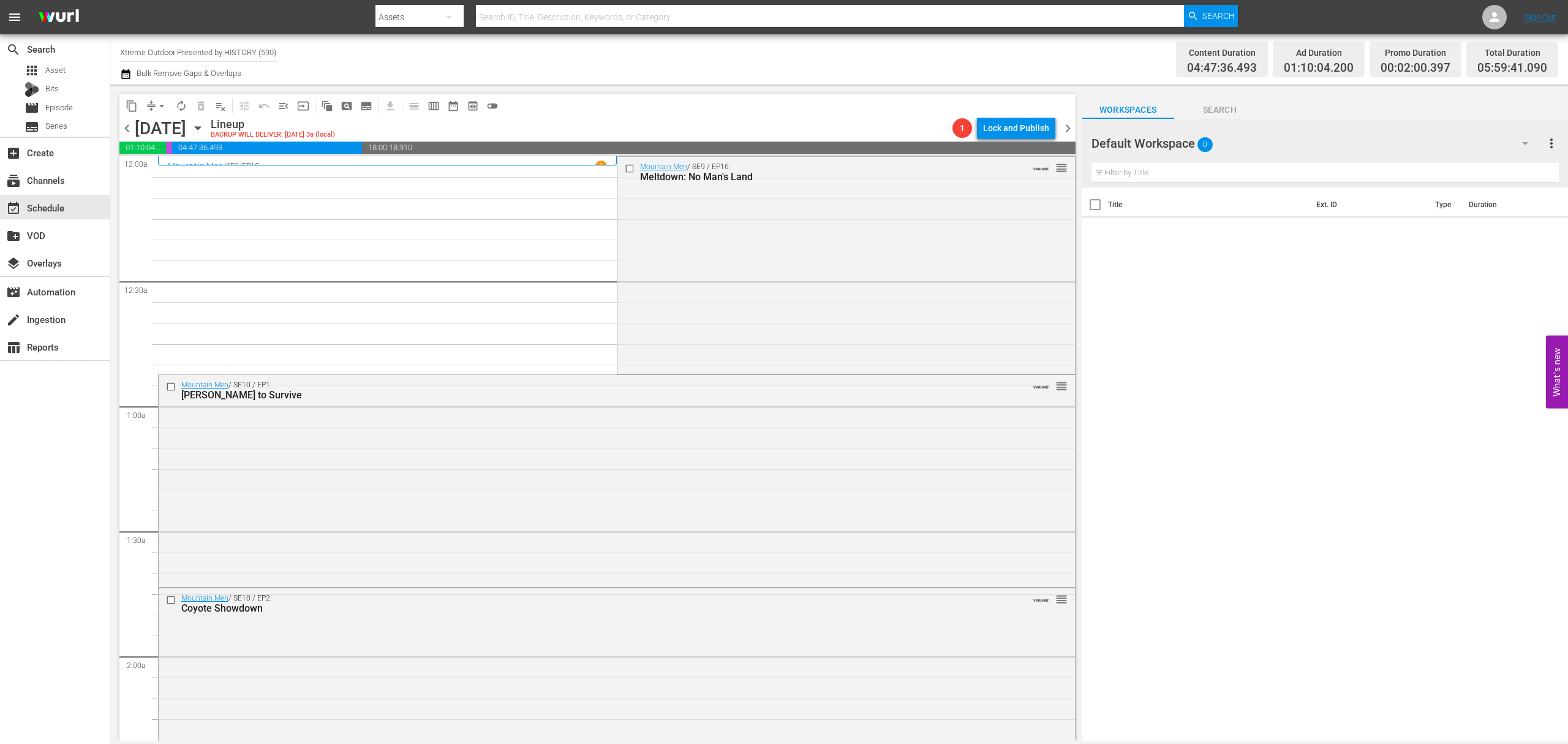
click at [773, 302] on div "Mountain Men / SE9 / EP16: Meltdown: No Man's Land VARIANT reorder" at bounding box center [846, 264] width 457 height 215
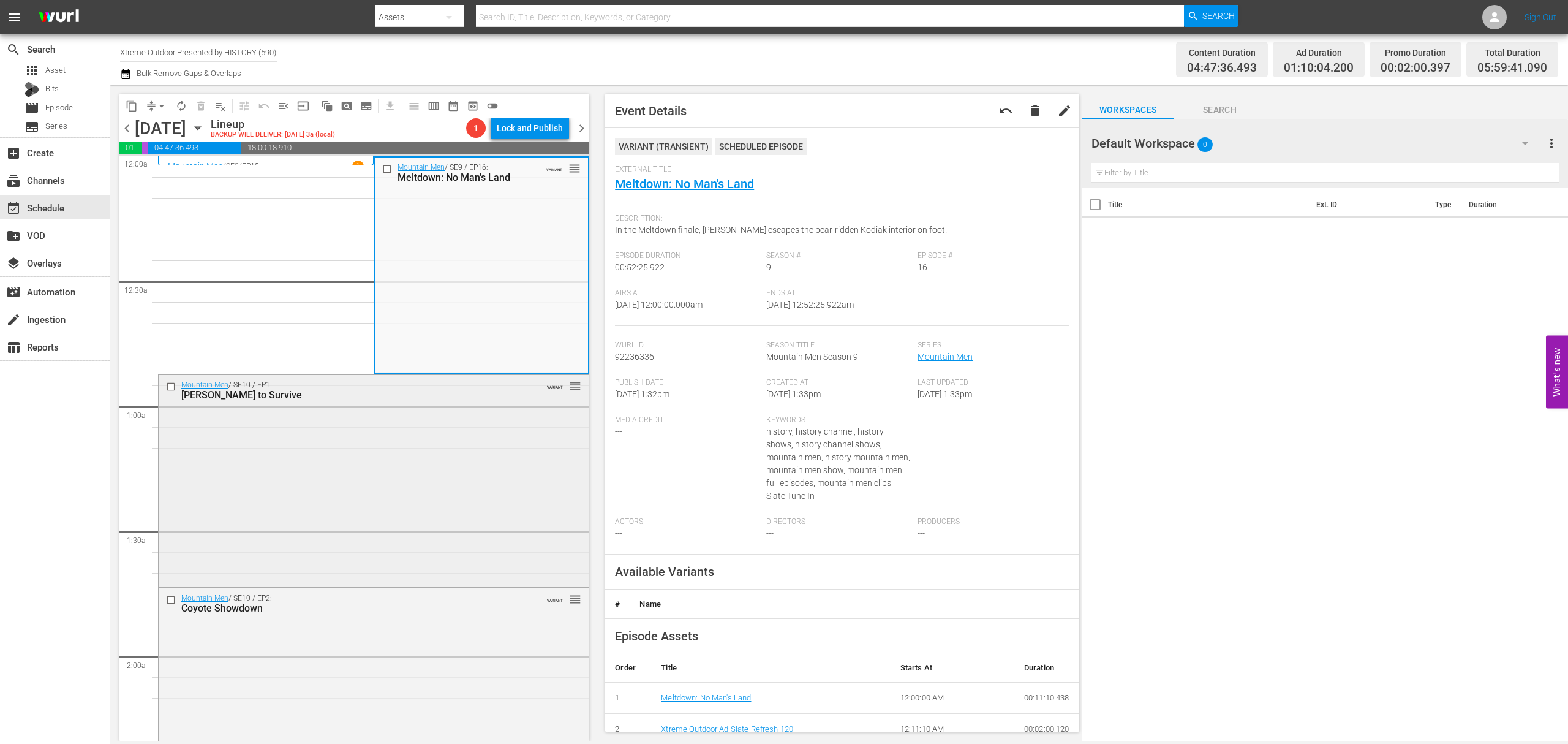
click at [393, 458] on div "Mountain Men / SE10 / EP1: Hunt to Survive VARIANT reorder" at bounding box center [373, 480] width 430 height 210
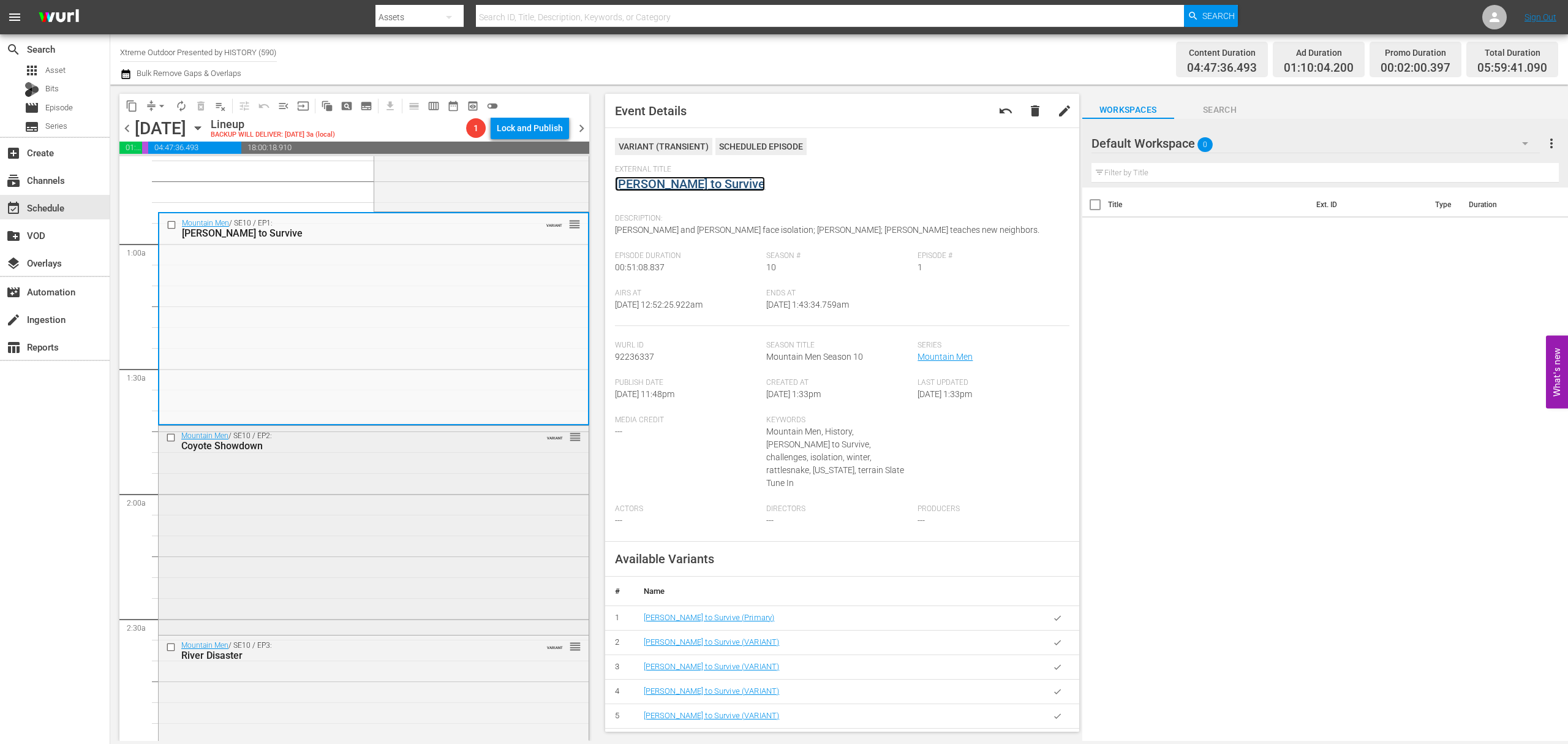
scroll to position [163, 0]
click at [432, 500] on div "Mountain Men / SE10 / EP2: Coyote Showdown VARIANT reorder" at bounding box center [373, 528] width 430 height 206
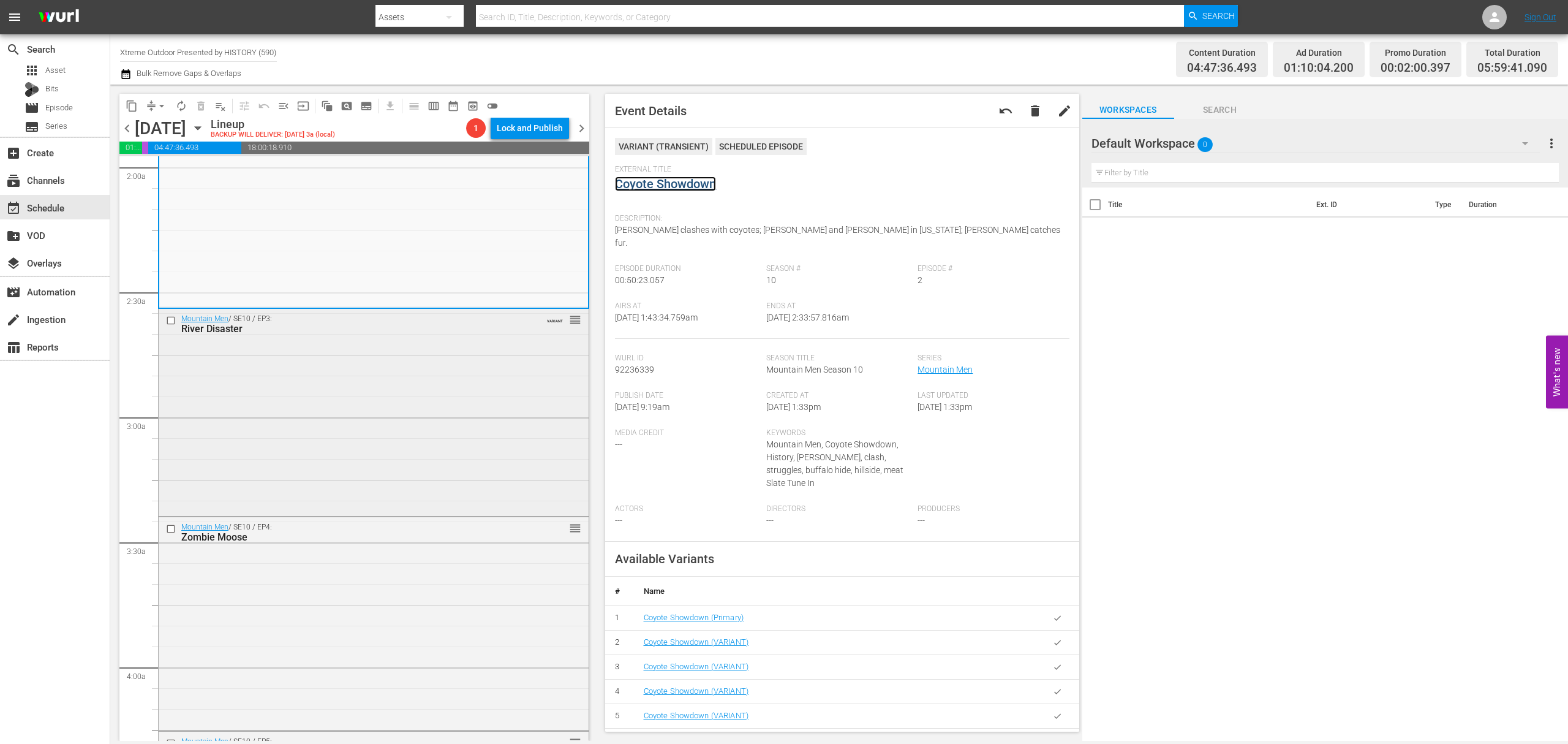
scroll to position [490, 0]
click at [452, 410] on div "Mountain Men / SE10 / EP3: River Disaster VARIANT reorder" at bounding box center [373, 410] width 430 height 205
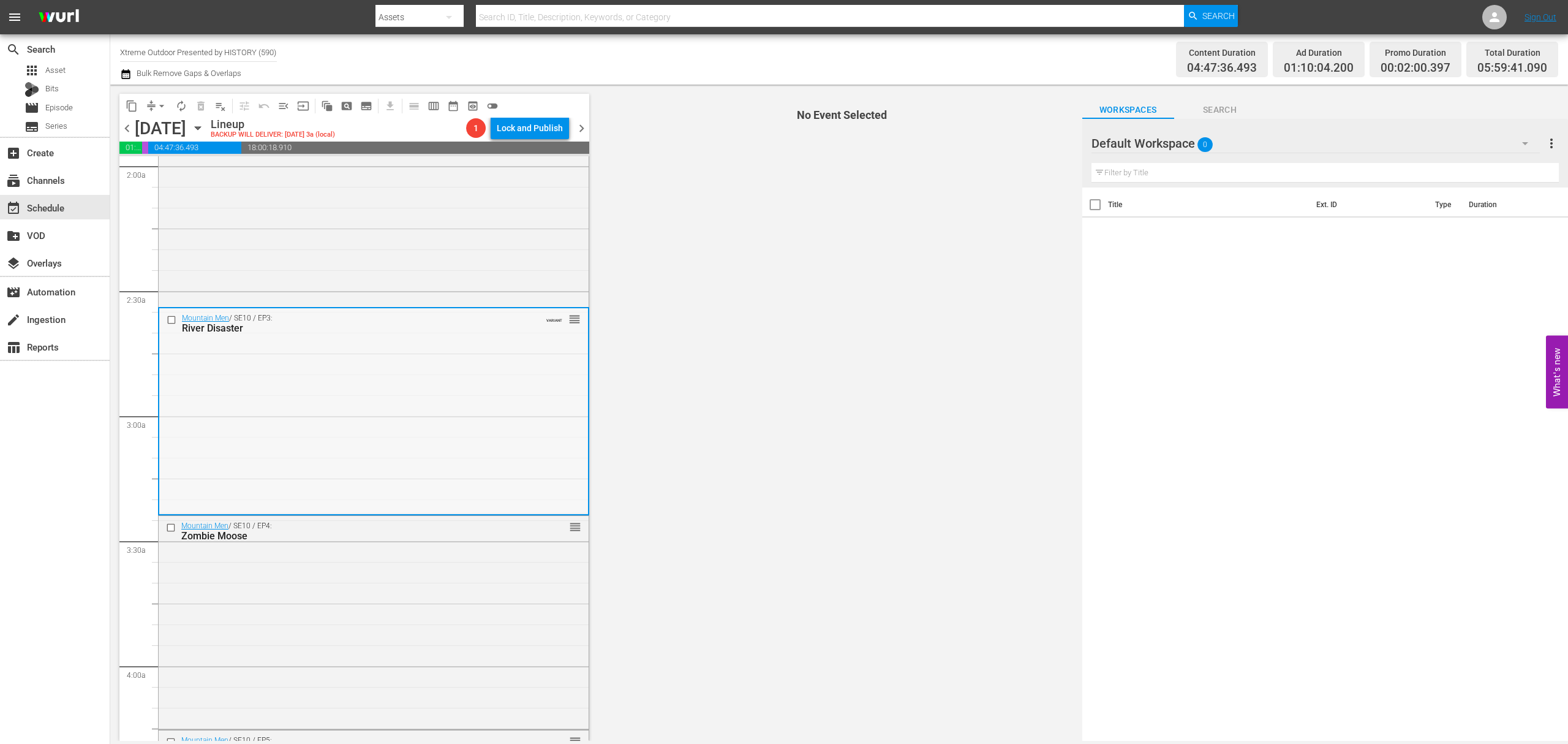
click at [412, 435] on div "Mountain Men / SE10 / EP3: River Disaster VARIANT reorder" at bounding box center [374, 410] width 429 height 205
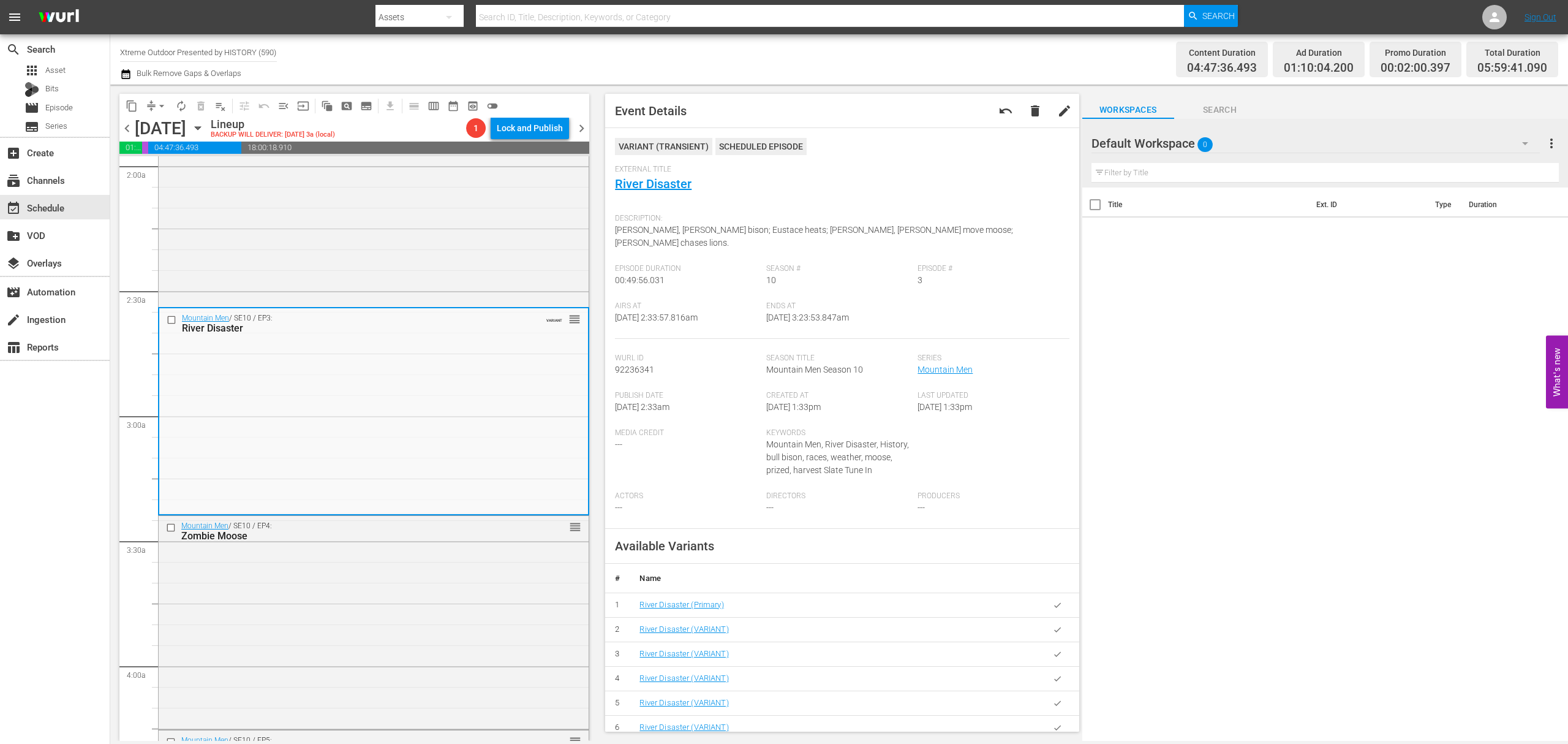
click at [142, 100] on span "compress arrow_drop_down" at bounding box center [156, 106] width 30 height 19
click at [161, 105] on span "arrow_drop_down" at bounding box center [162, 106] width 12 height 12
click at [155, 127] on li "Align to Midnight" at bounding box center [163, 130] width 129 height 20
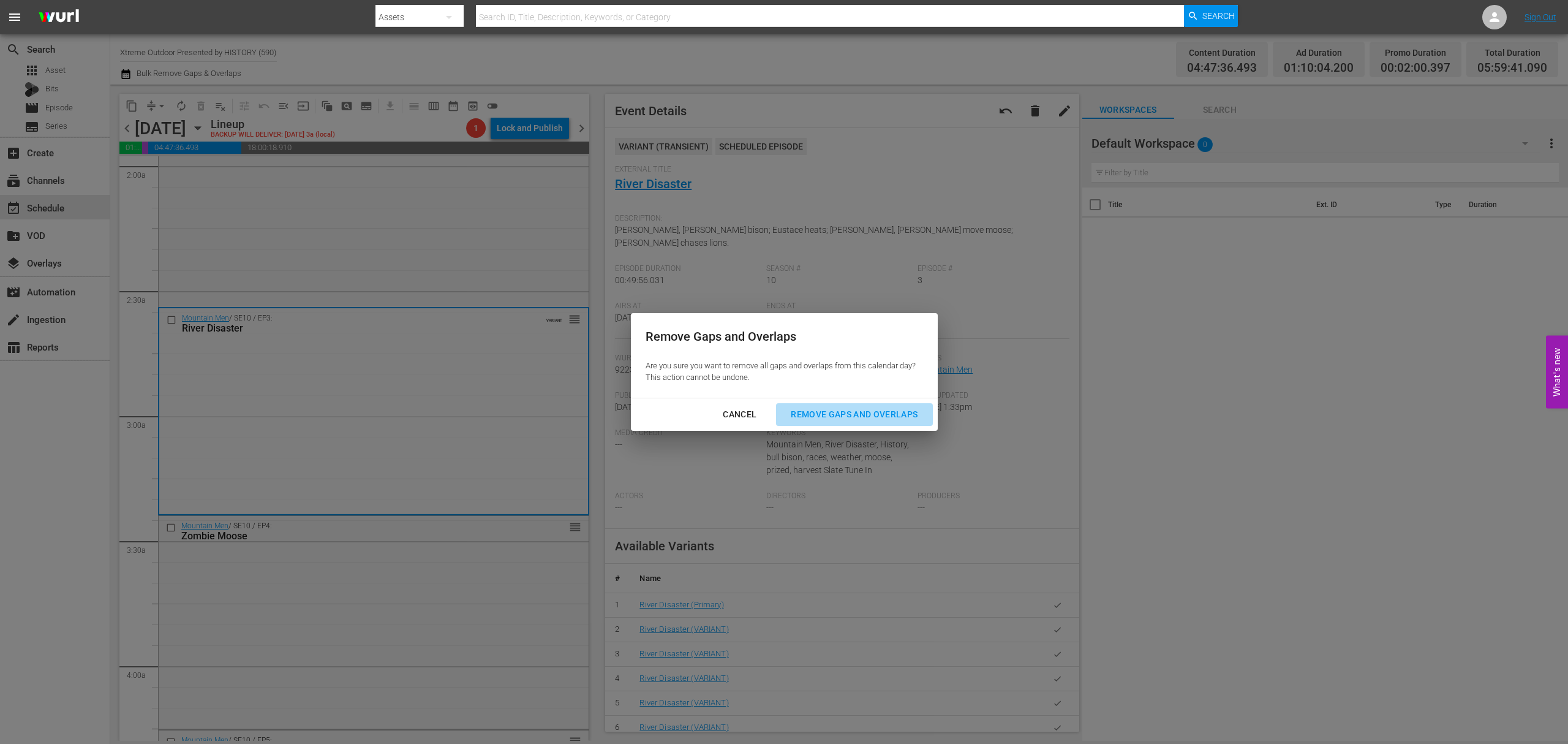
click at [832, 423] on button "Remove Gaps and Overlaps" at bounding box center [855, 415] width 156 height 23
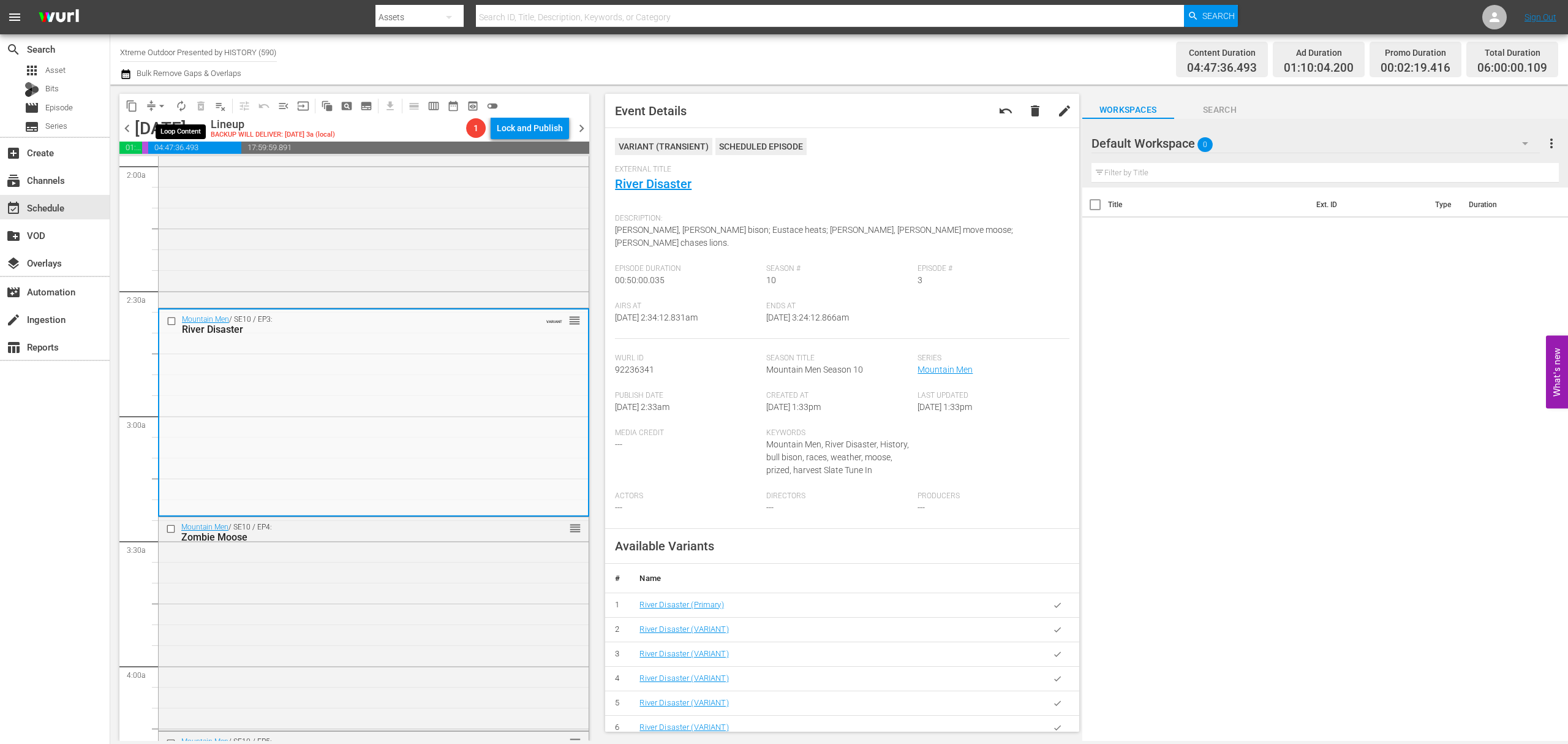
click at [179, 106] on span "autorenew_outlined" at bounding box center [181, 106] width 12 height 12
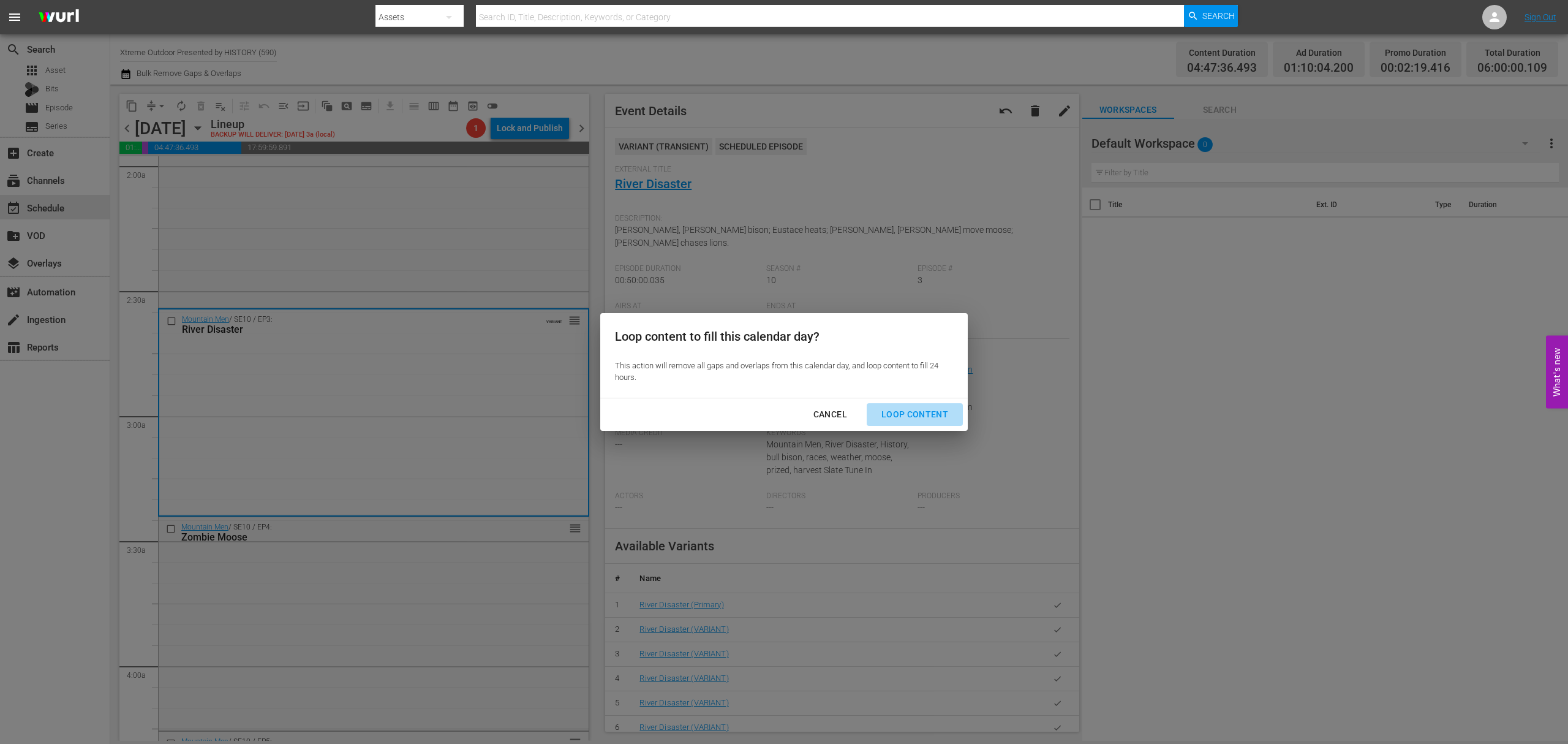
click at [927, 407] on div "Loop Content" at bounding box center [915, 415] width 86 height 15
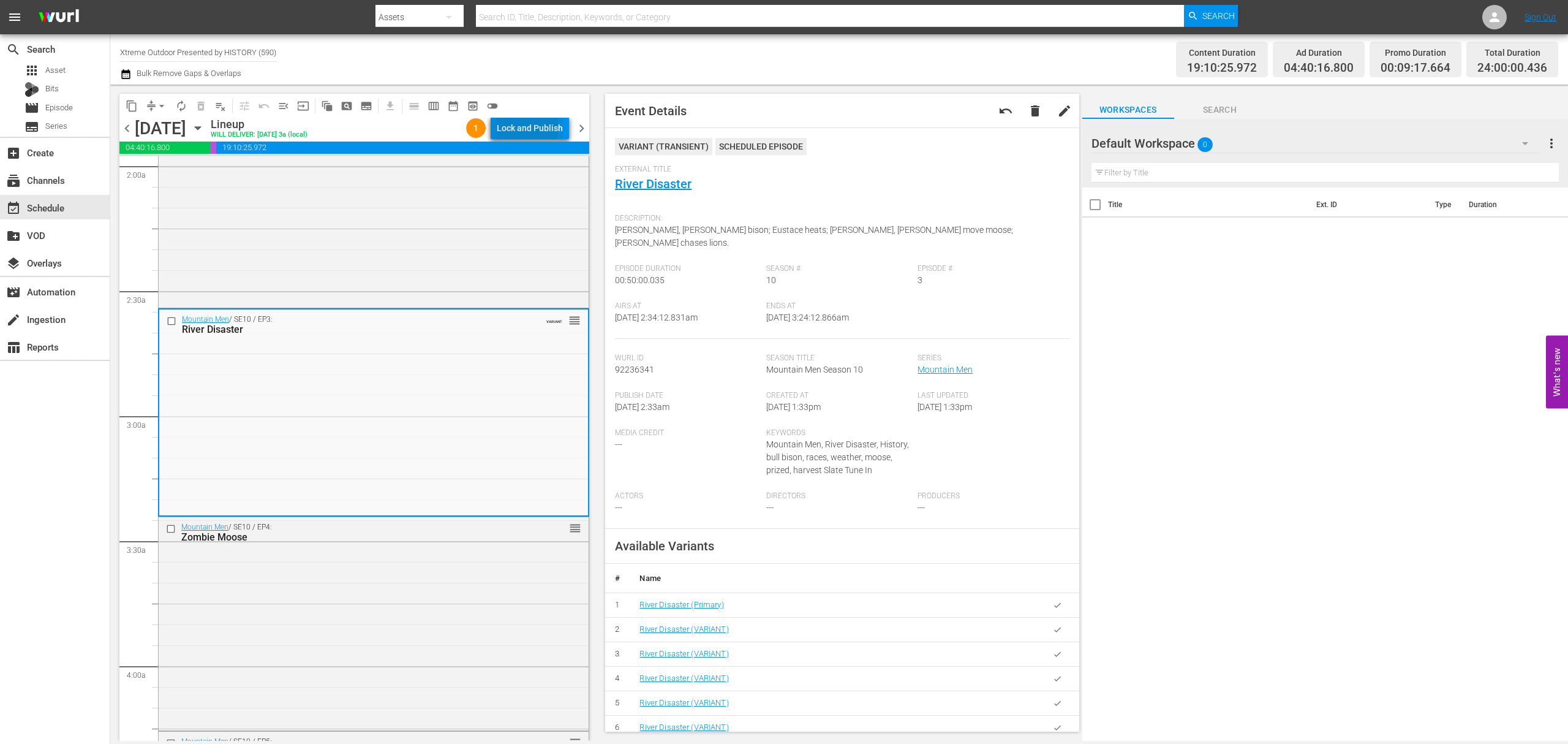
click at [523, 125] on div "Lock and Publish" at bounding box center [530, 128] width 66 height 22
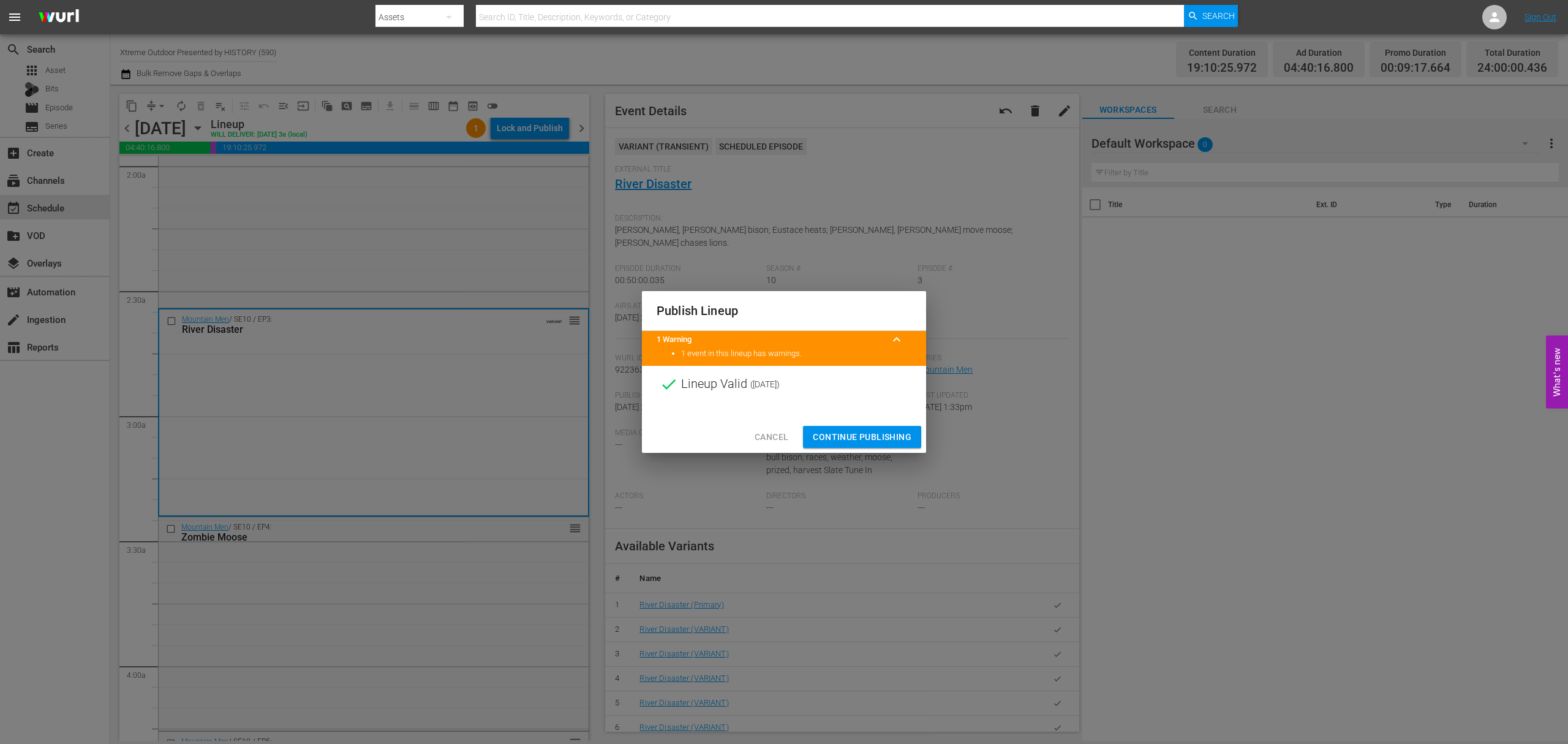
click at [863, 435] on span "Continue Publishing" at bounding box center [862, 437] width 99 height 15
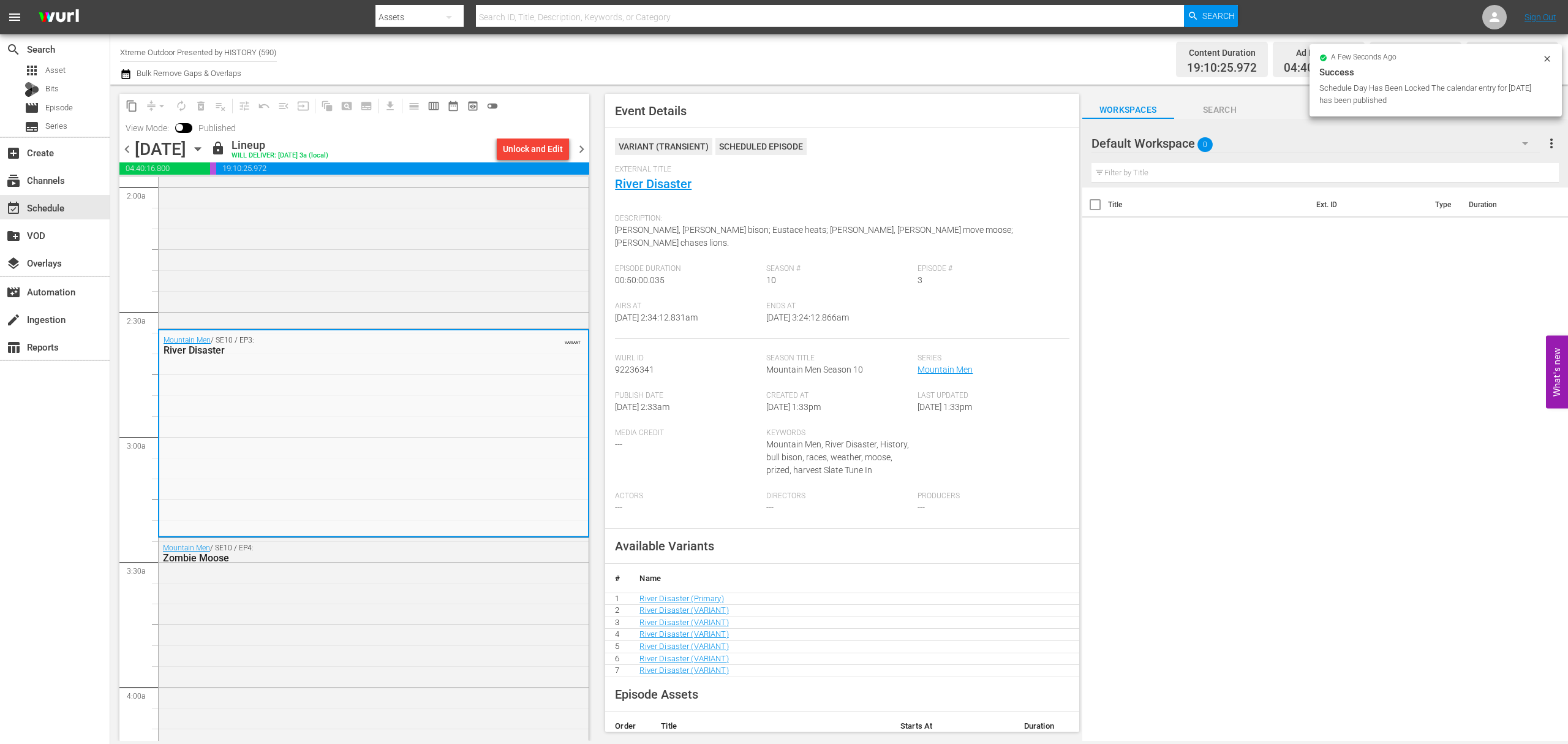
click at [581, 148] on span "chevron_right" at bounding box center [582, 149] width 15 height 15
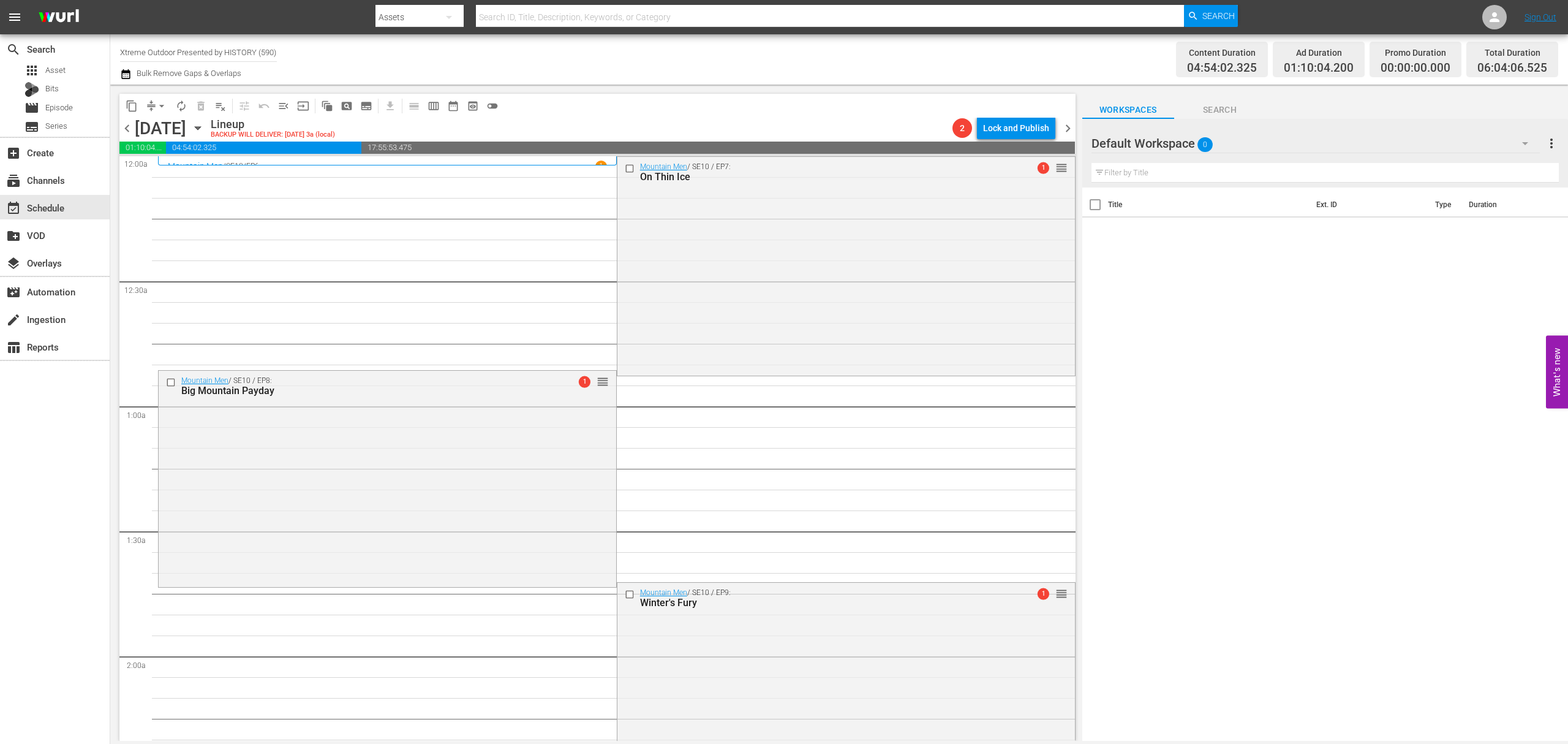
click at [151, 94] on div "content_copy compress arrow_drop_down autorenew_outlined delete_forever_outline…" at bounding box center [312, 105] width 385 height 24
click at [152, 105] on button "arrow_drop_down" at bounding box center [162, 106] width 19 height 19
click at [161, 132] on li "Align to Midnight" at bounding box center [163, 130] width 129 height 20
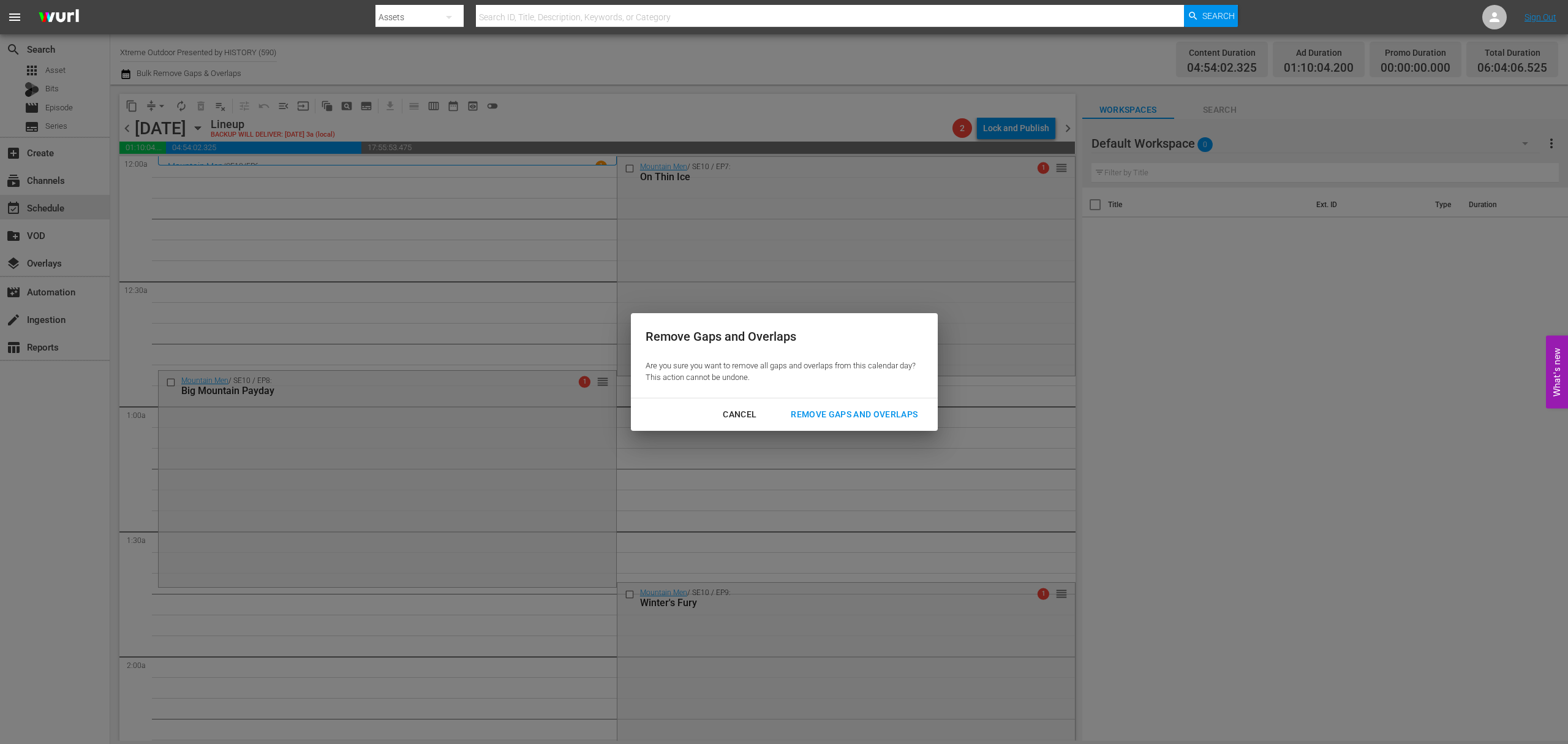
click at [868, 412] on div "Remove Gaps and Overlaps" at bounding box center [855, 415] width 147 height 15
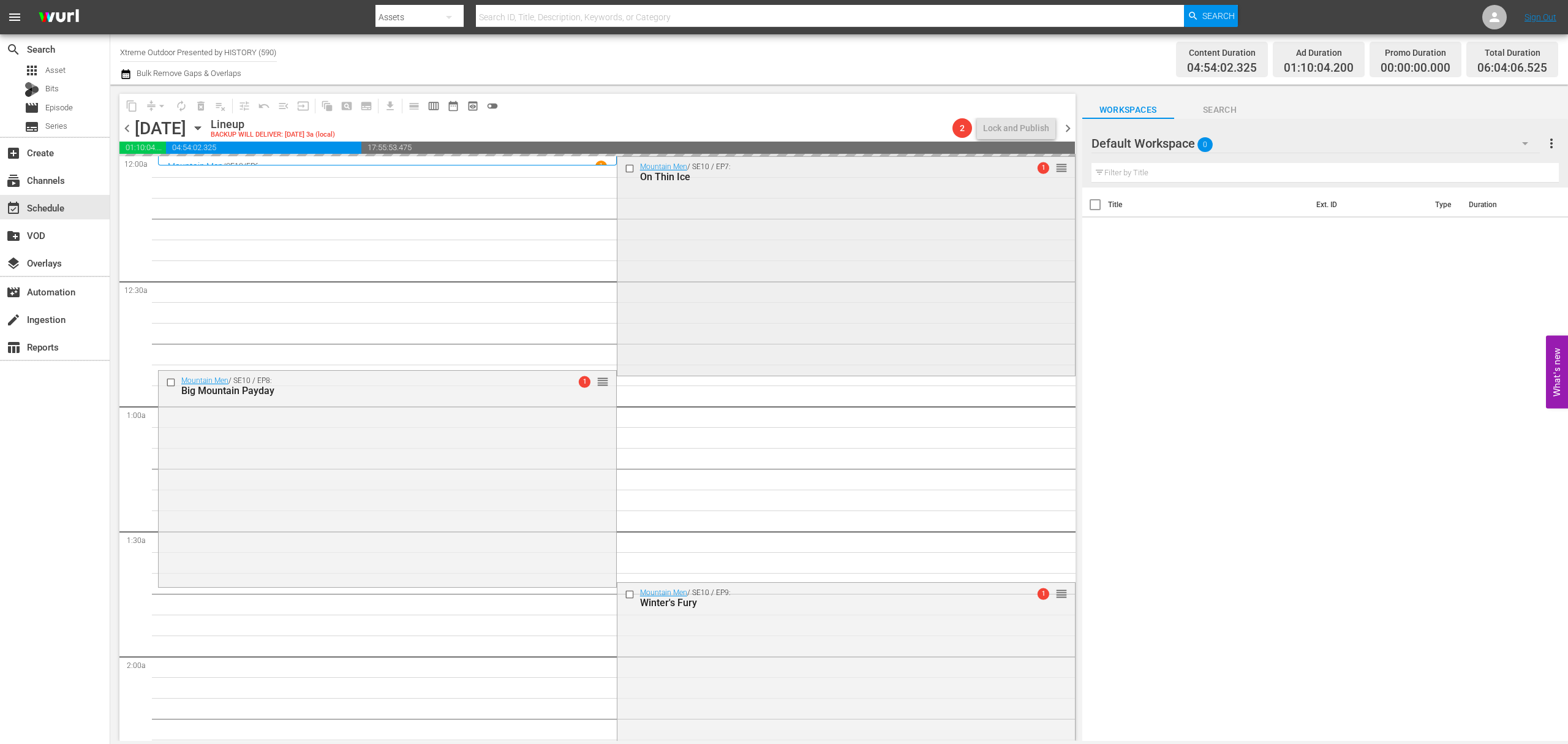
click at [745, 272] on div "Mountain Men / SE10 / EP7: On Thin Ice 1 reorder" at bounding box center [846, 265] width 457 height 217
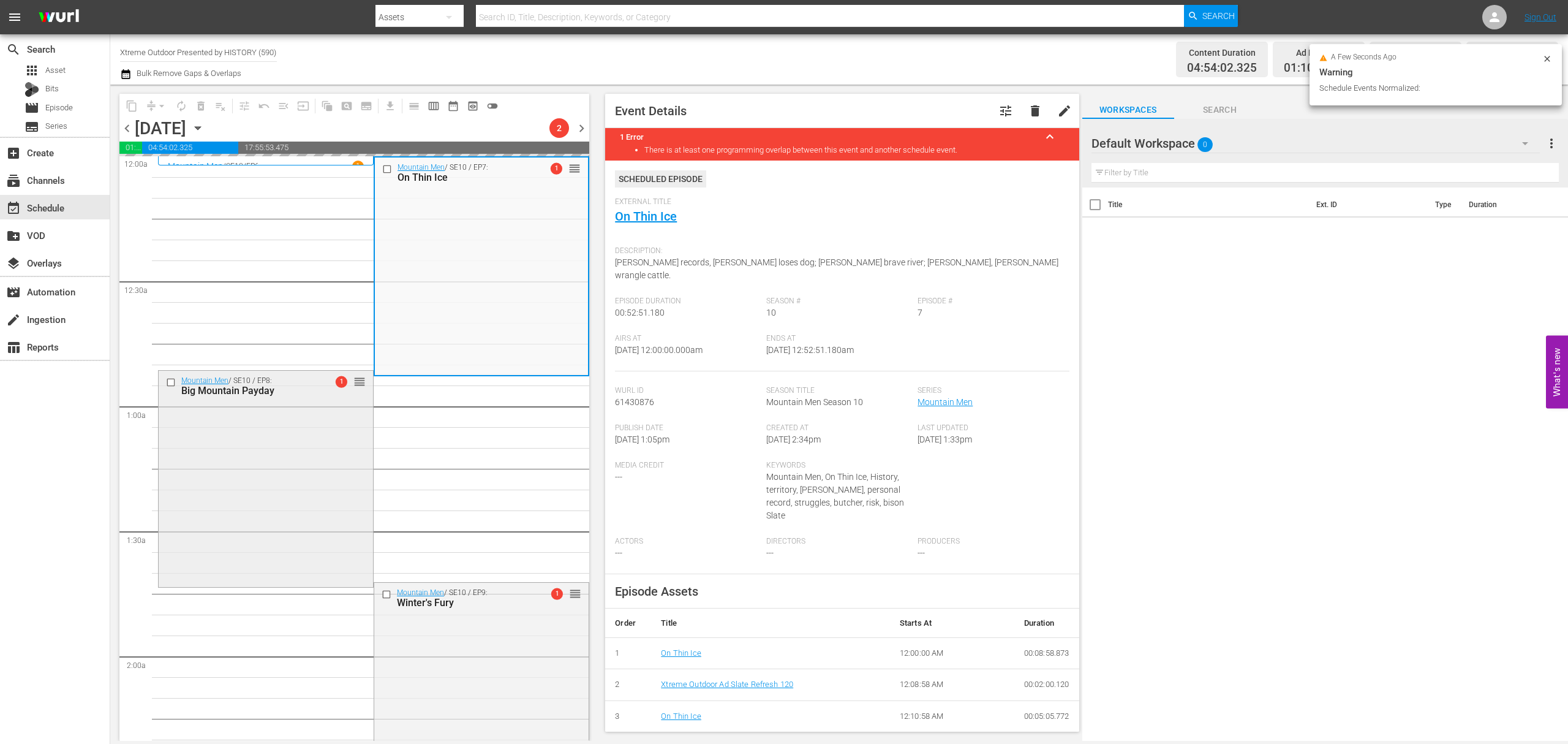
click at [264, 487] on div "Mountain Men / SE10 / EP8: Big Mountain Payday 1 reorder" at bounding box center [266, 478] width 215 height 214
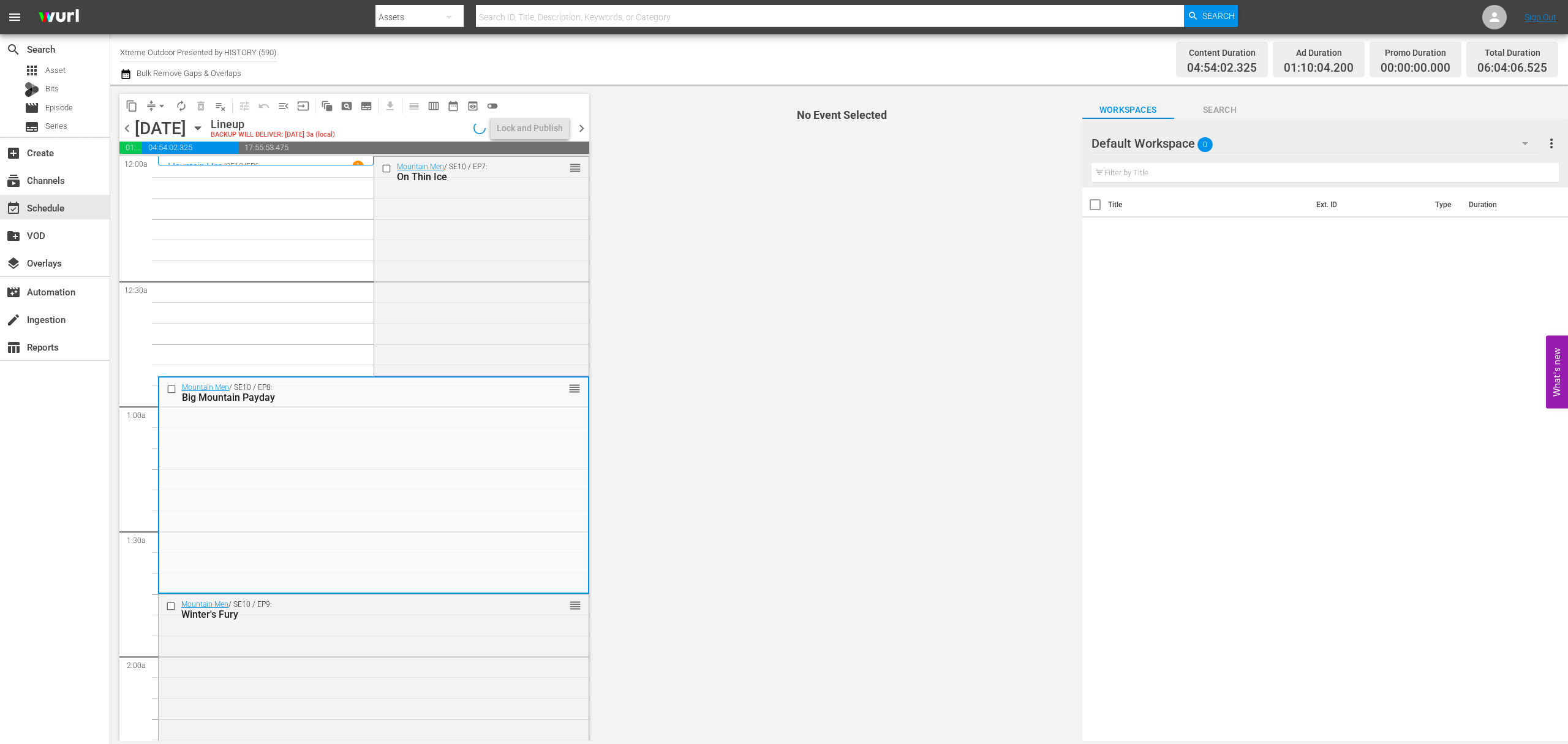
click at [478, 423] on div "Mountain Men / SE10 / EP8: Big Mountain Payday reorder" at bounding box center [374, 484] width 429 height 214
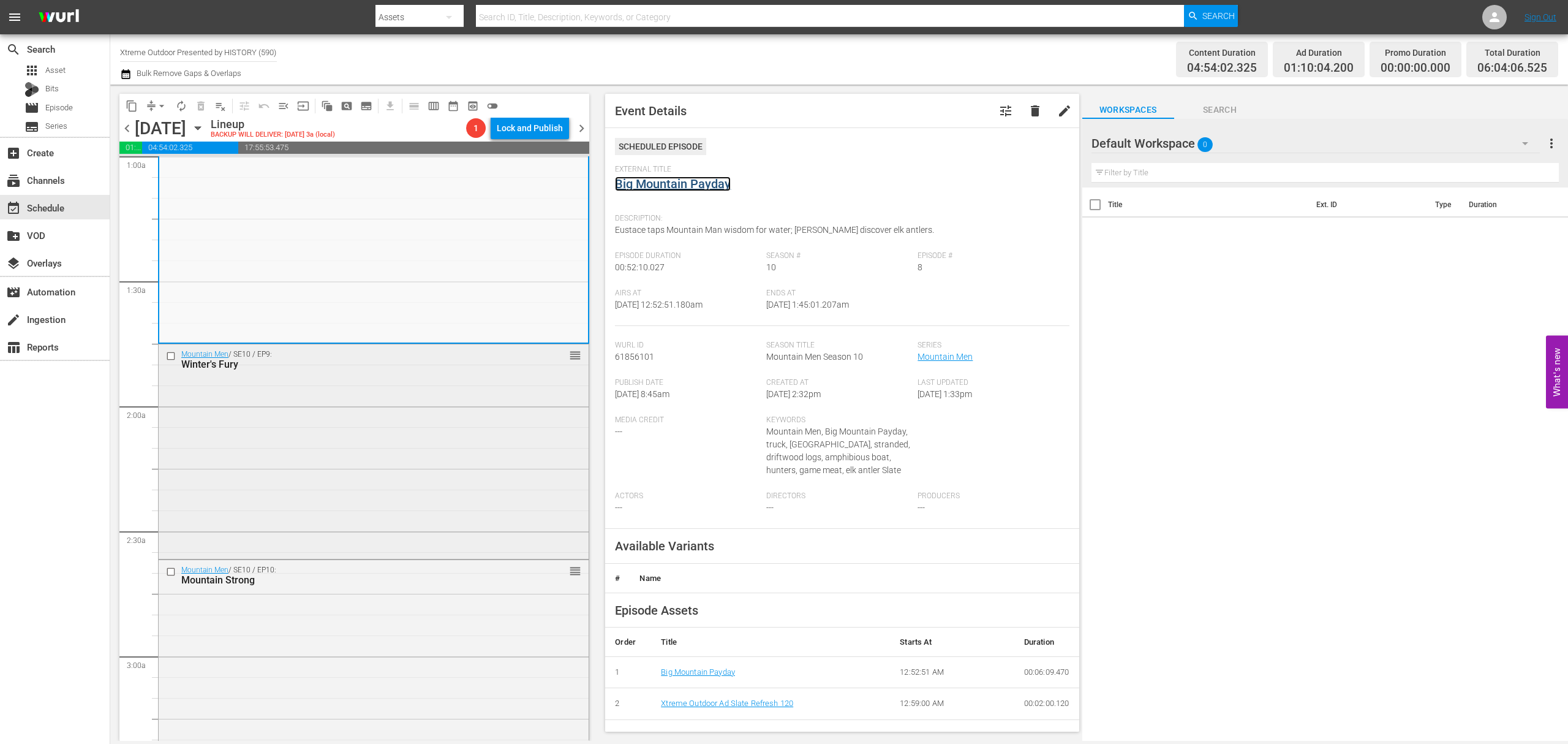
scroll to position [327, 0]
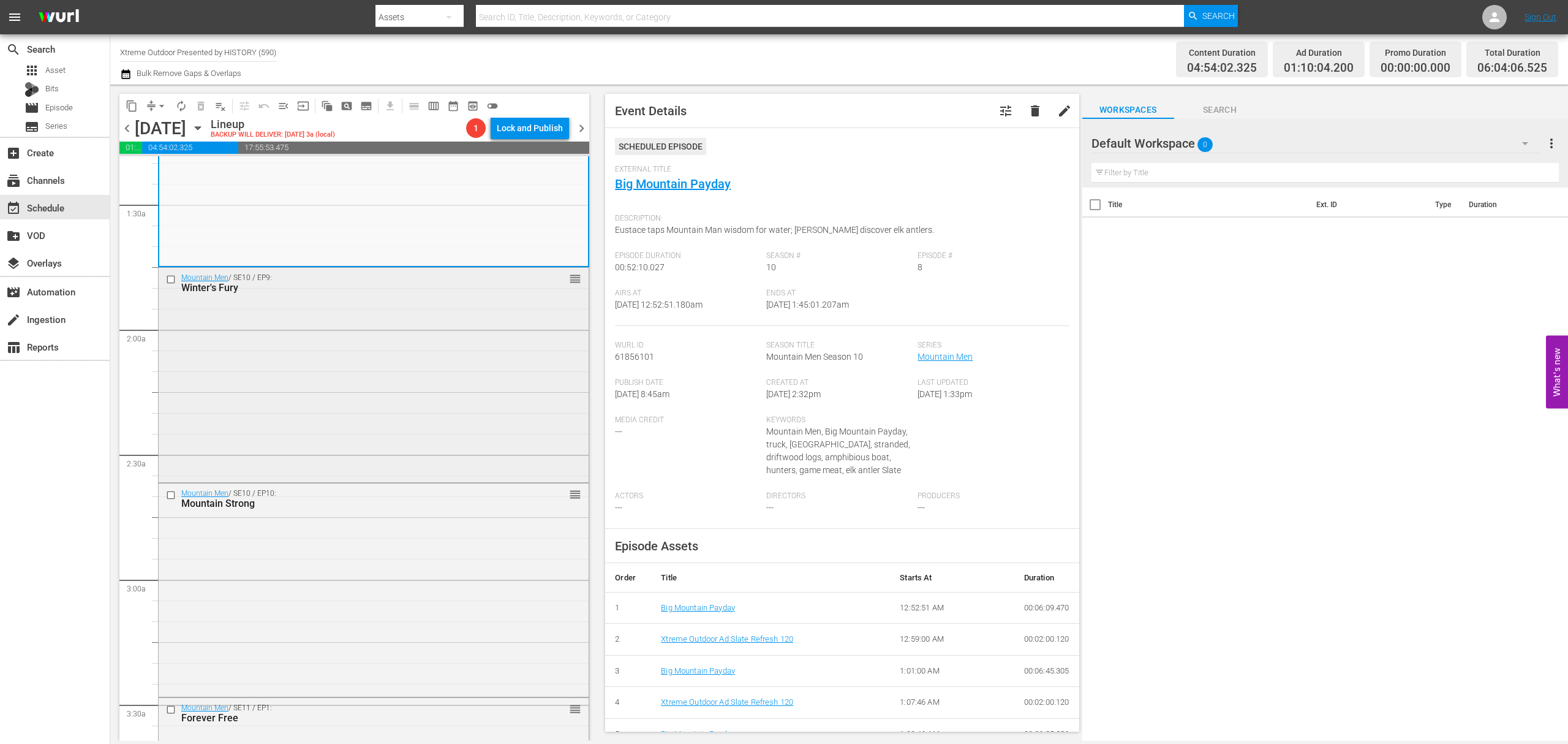
click at [442, 373] on div "Mountain Men / SE10 / EP9: Winter's Fury reorder" at bounding box center [373, 374] width 430 height 212
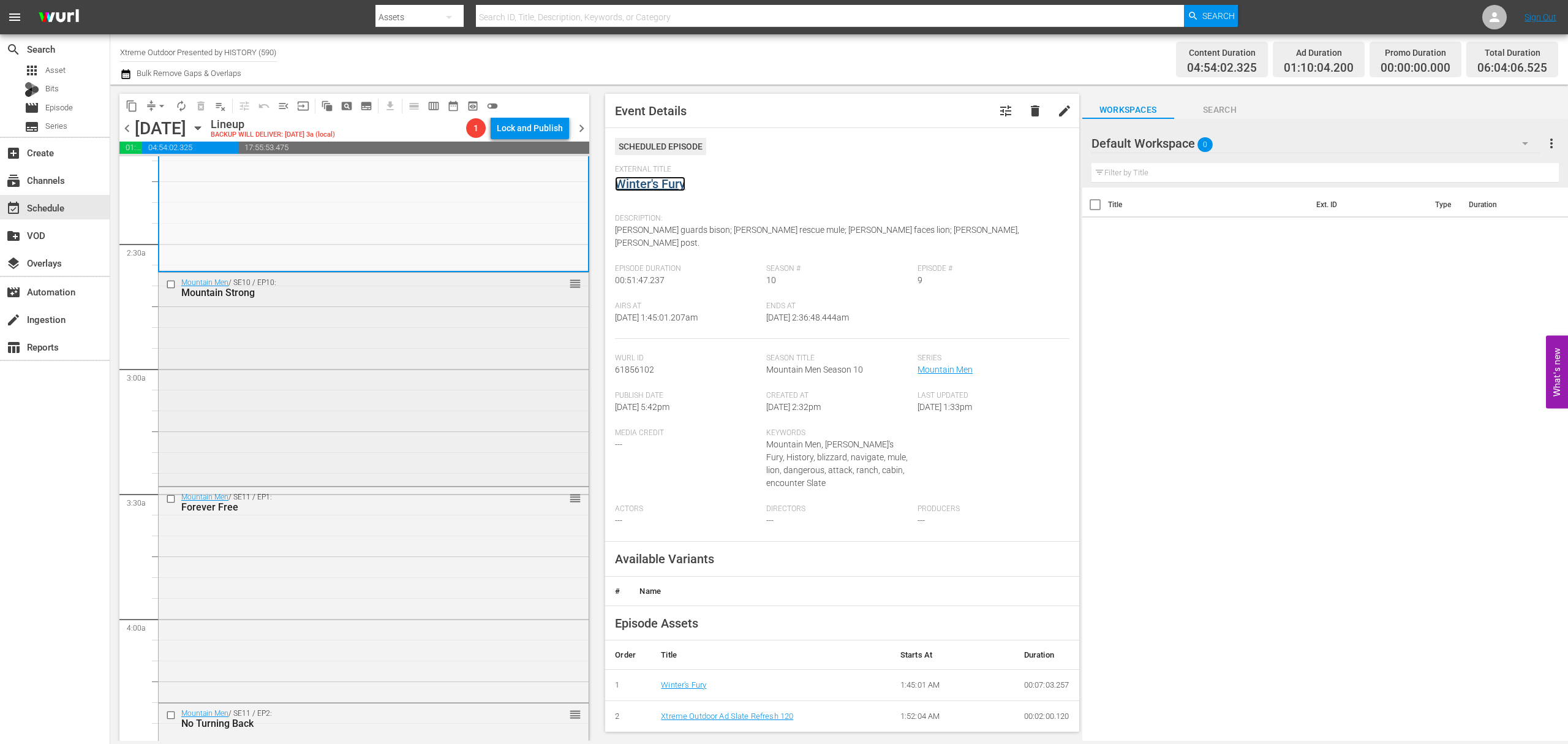
scroll to position [572, 0]
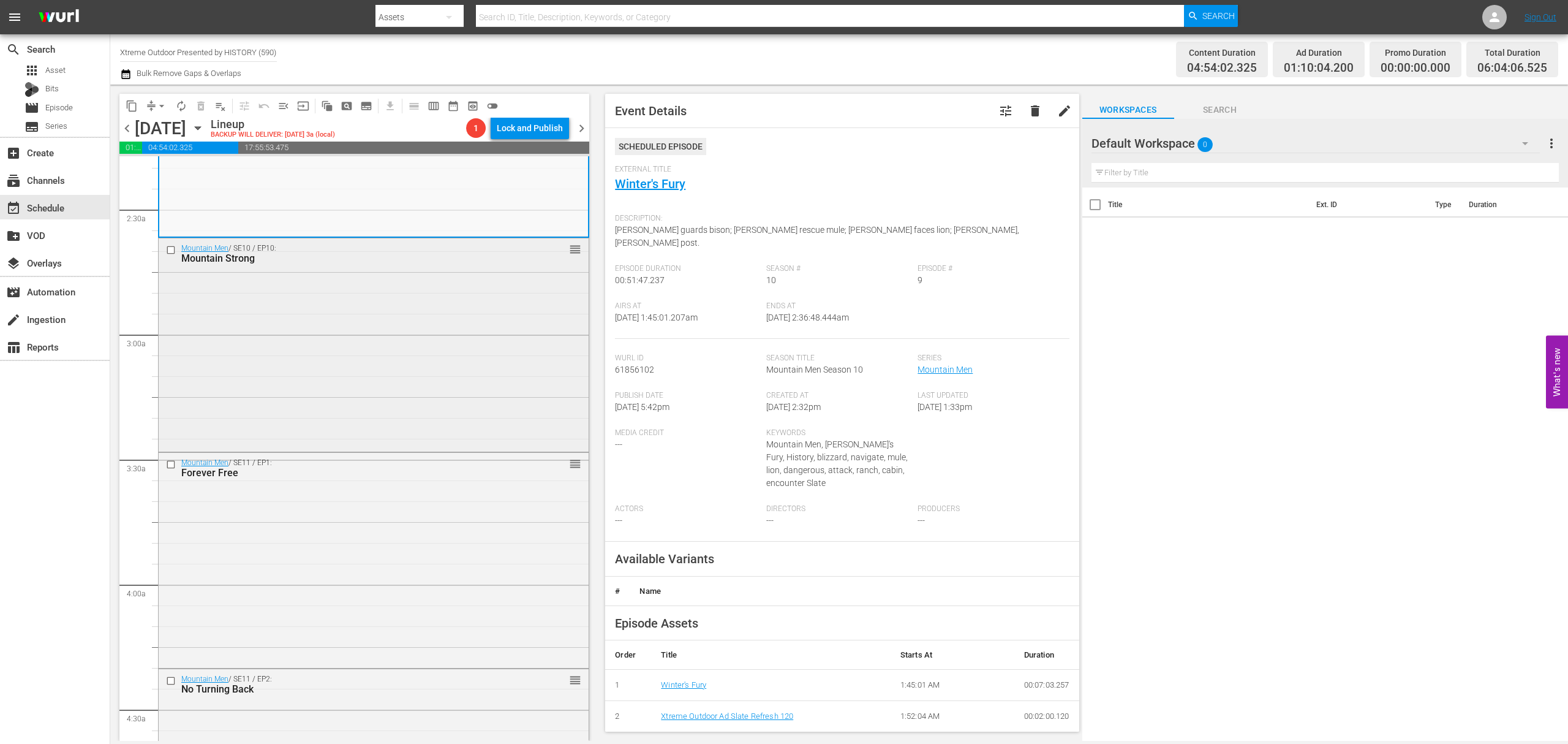
click at [449, 329] on div "Mountain Men / SE10 / EP10: Mountain Strong reorder" at bounding box center [373, 343] width 430 height 210
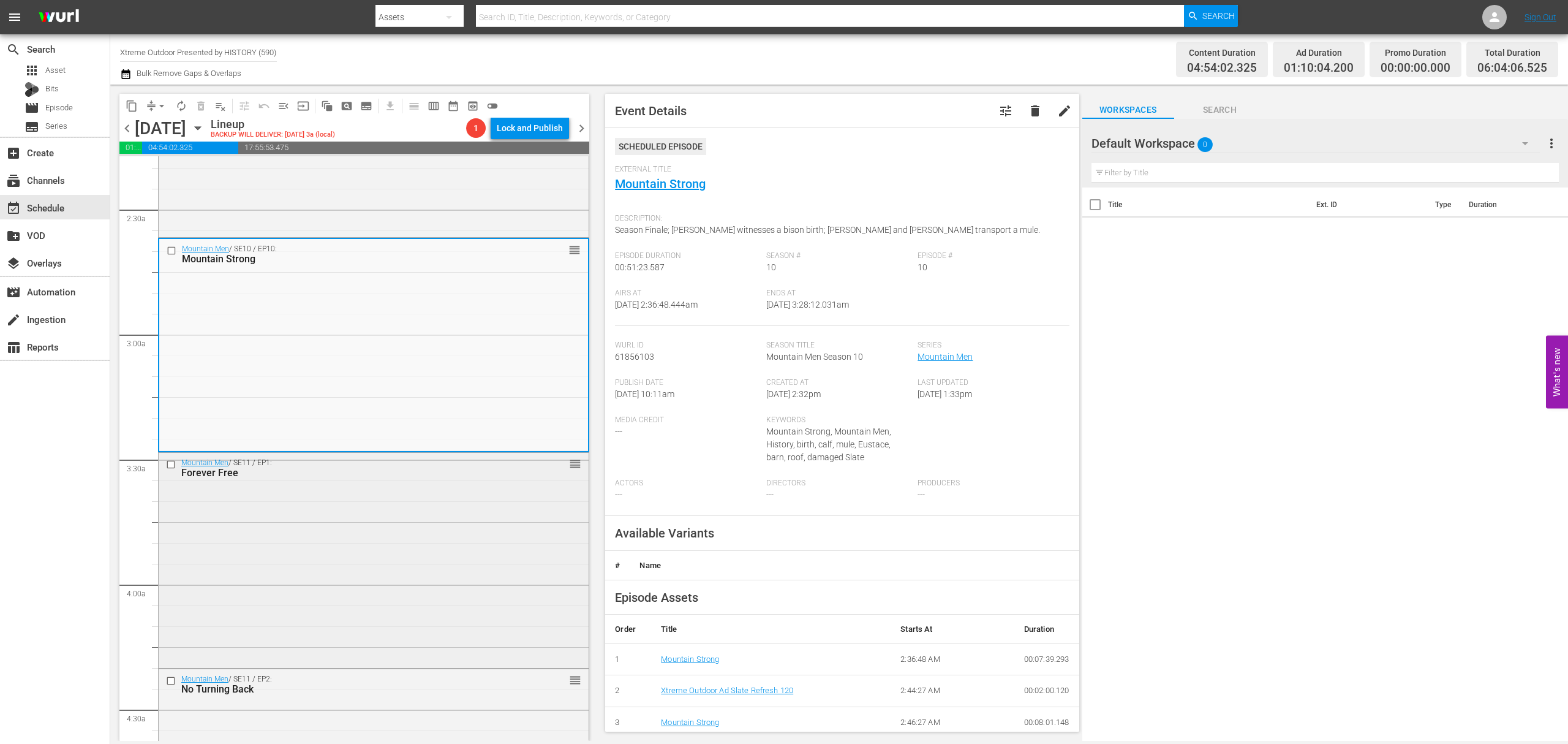
click at [398, 544] on div "Mountain Men / SE11 / EP1: Forever Free reorder" at bounding box center [373, 559] width 430 height 213
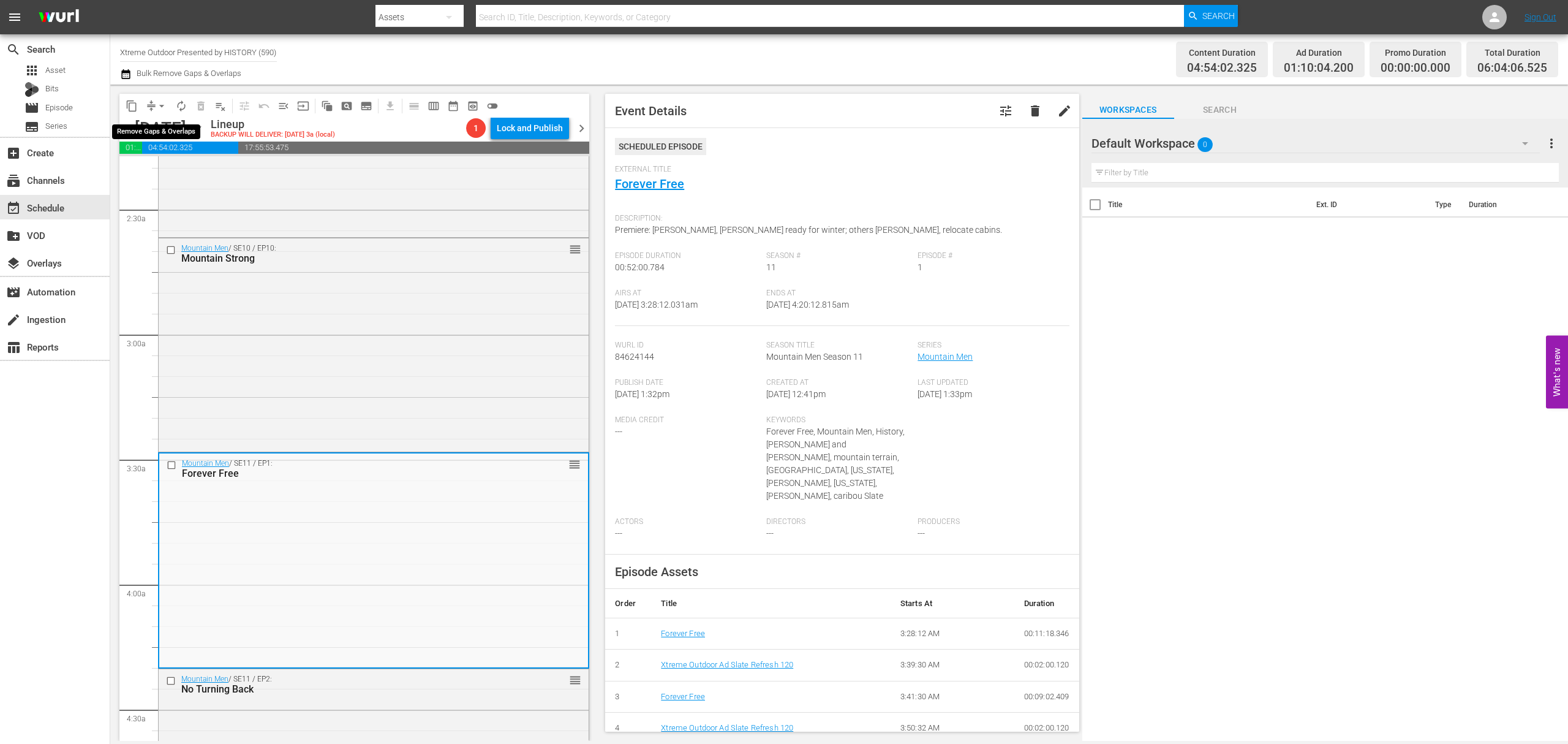
click at [156, 107] on span "arrow_drop_down" at bounding box center [162, 106] width 12 height 12
click at [154, 123] on li "Align to Midnight" at bounding box center [163, 130] width 129 height 20
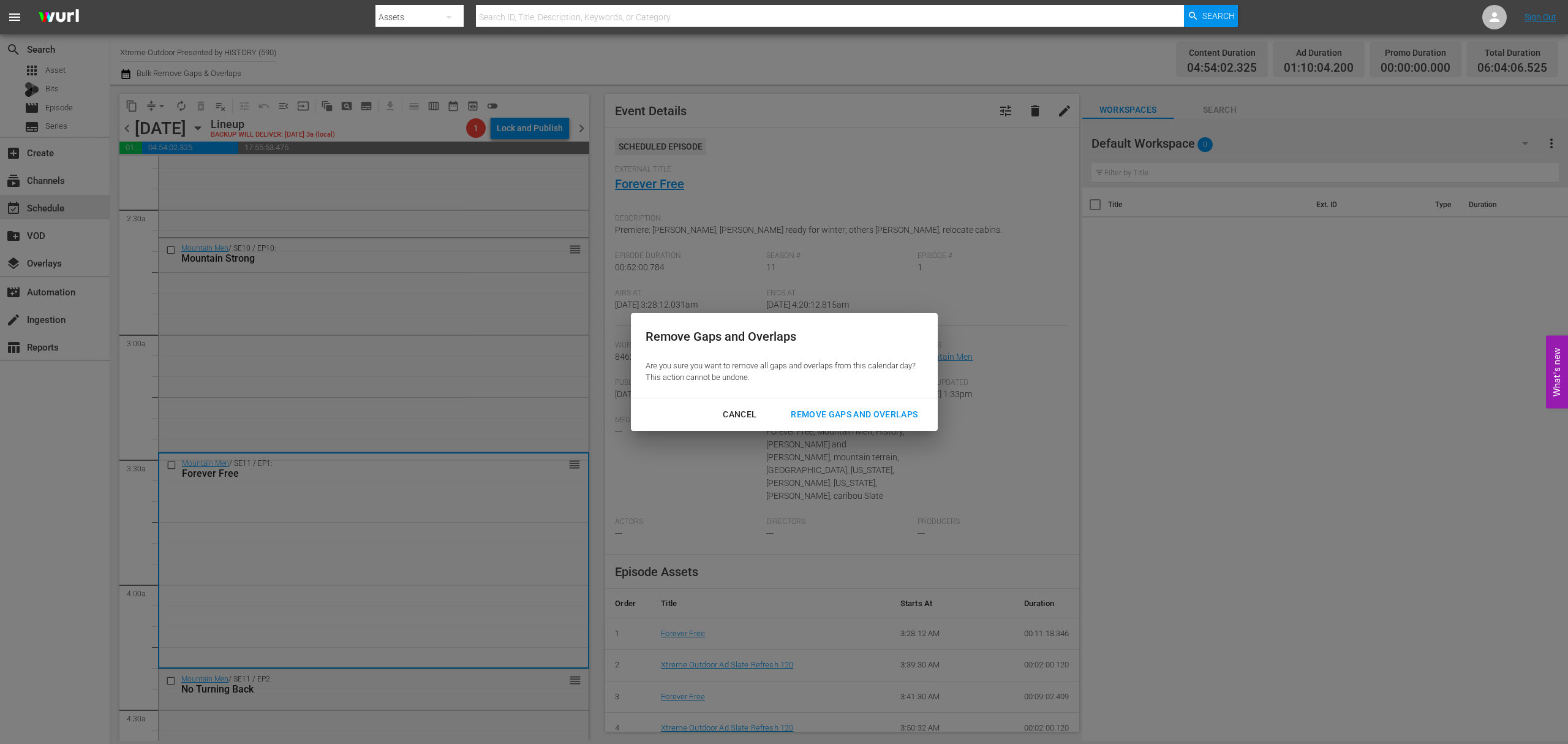
click at [846, 406] on button "Remove Gaps and Overlaps" at bounding box center [855, 415] width 156 height 23
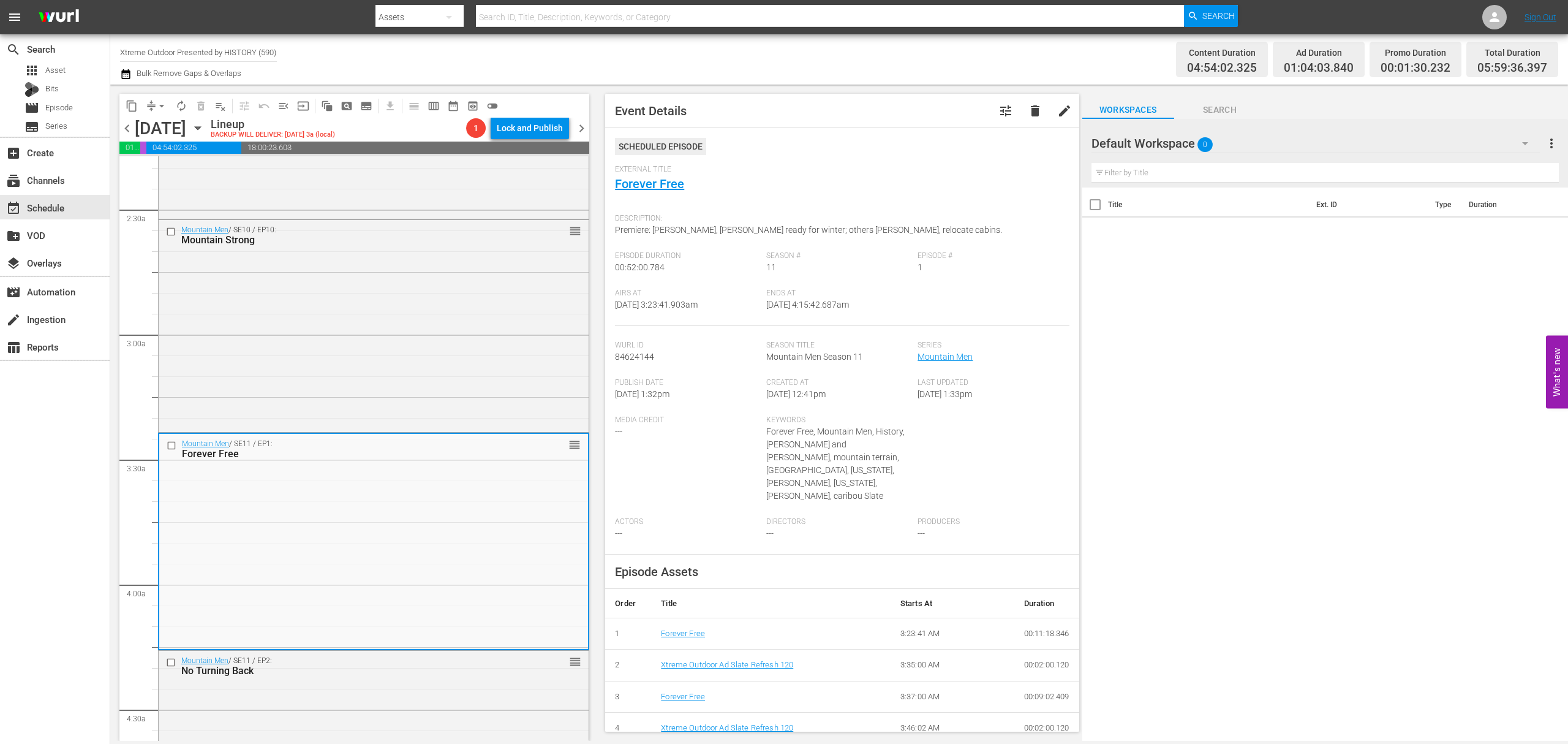
scroll to position [552, 0]
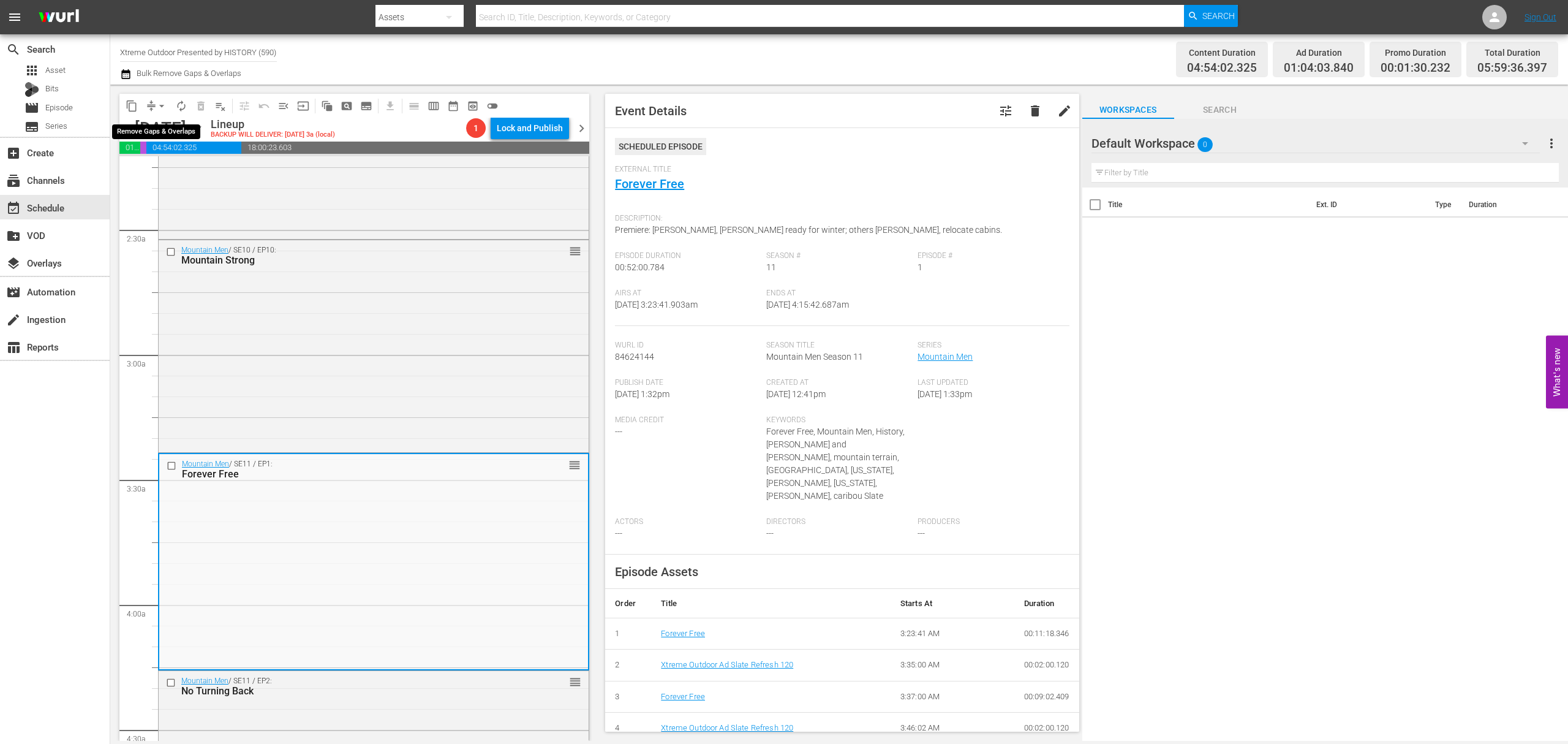
click at [153, 106] on button "arrow_drop_down" at bounding box center [162, 106] width 19 height 19
click at [149, 129] on li "Align to Midnight" at bounding box center [163, 130] width 129 height 20
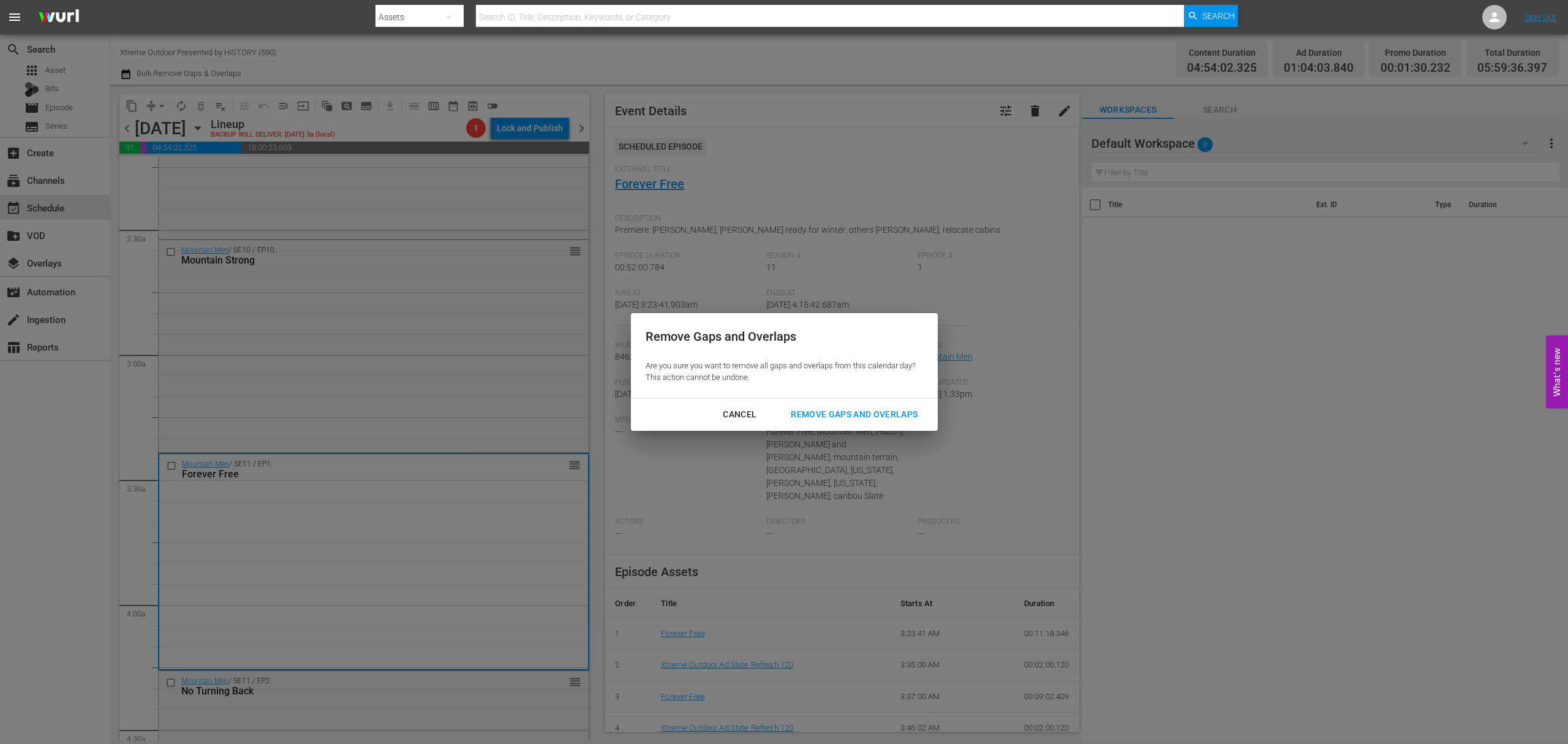
click at [838, 414] on div "Remove Gaps and Overlaps" at bounding box center [855, 415] width 147 height 15
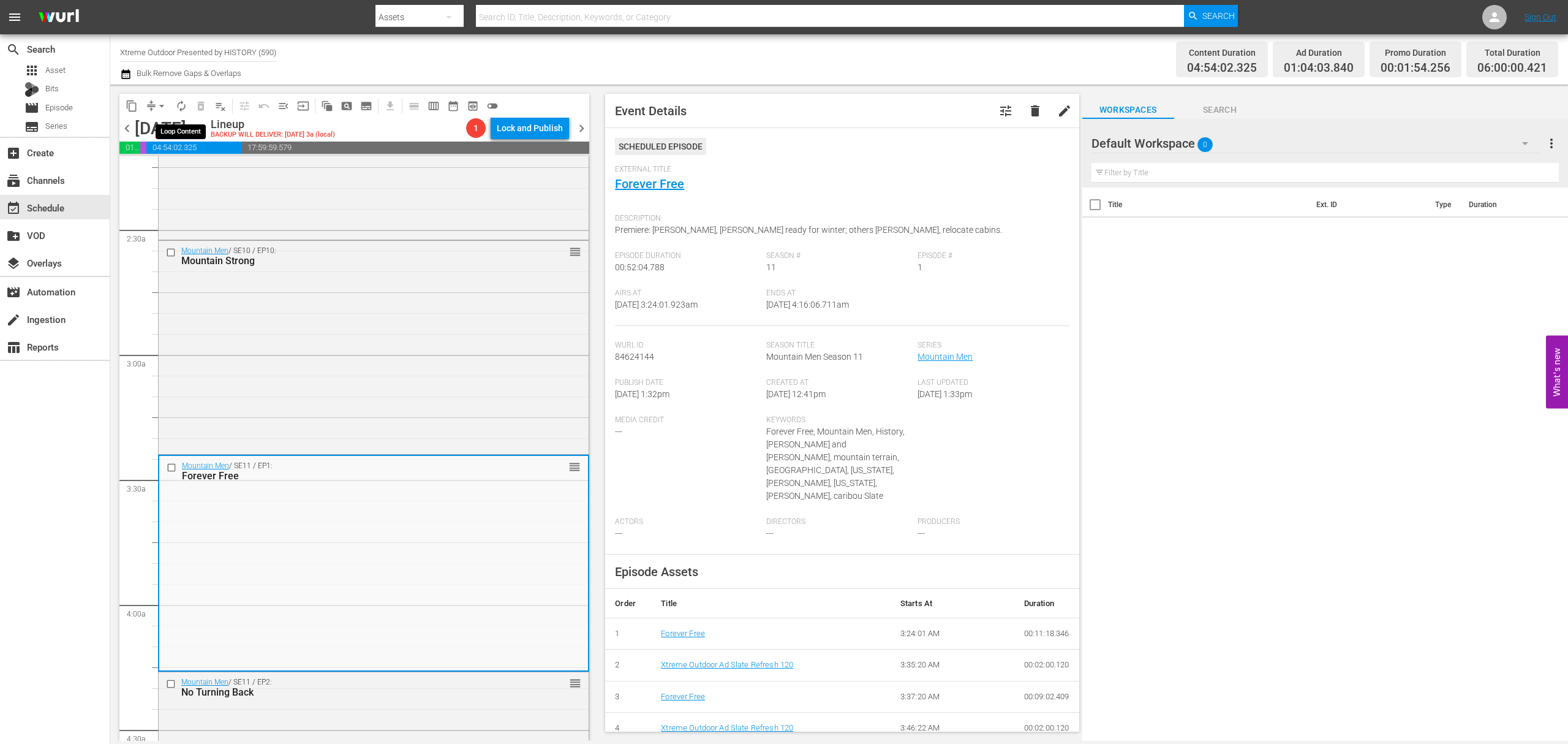
click at [190, 105] on button "autorenew_outlined" at bounding box center [181, 106] width 19 height 19
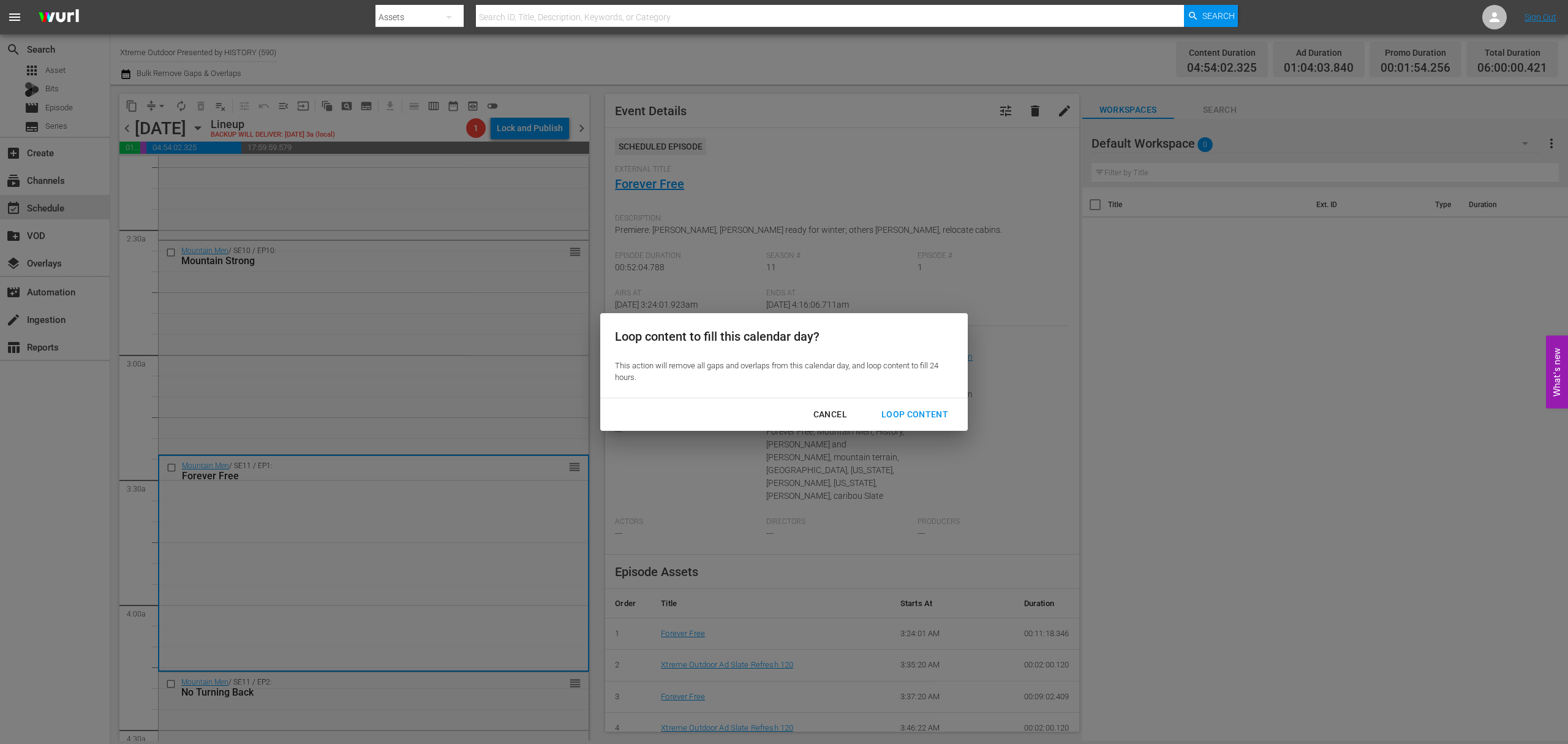
click at [920, 407] on div "Loop Content" at bounding box center [915, 415] width 86 height 15
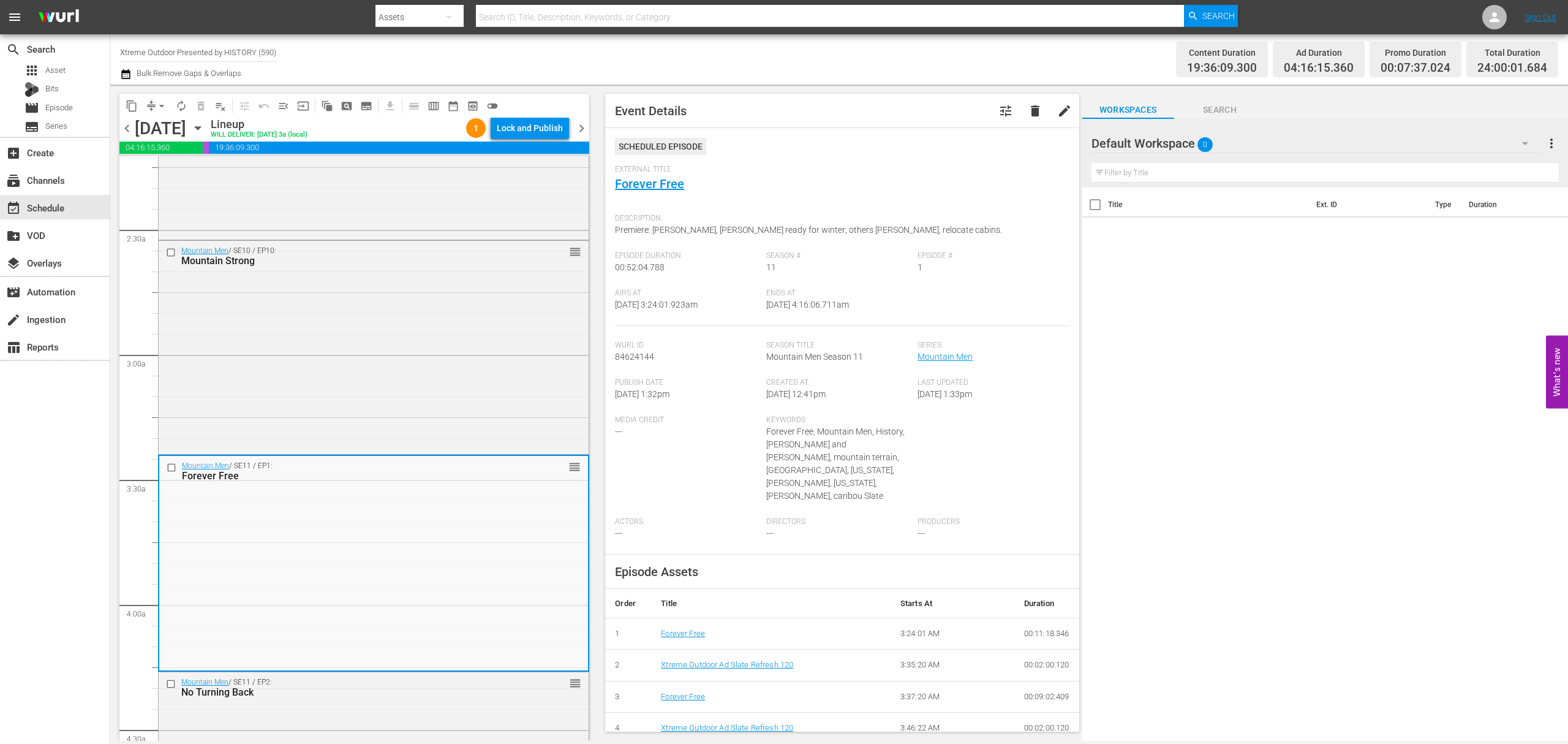
click at [540, 131] on div "Lock and Publish" at bounding box center [530, 128] width 66 height 22
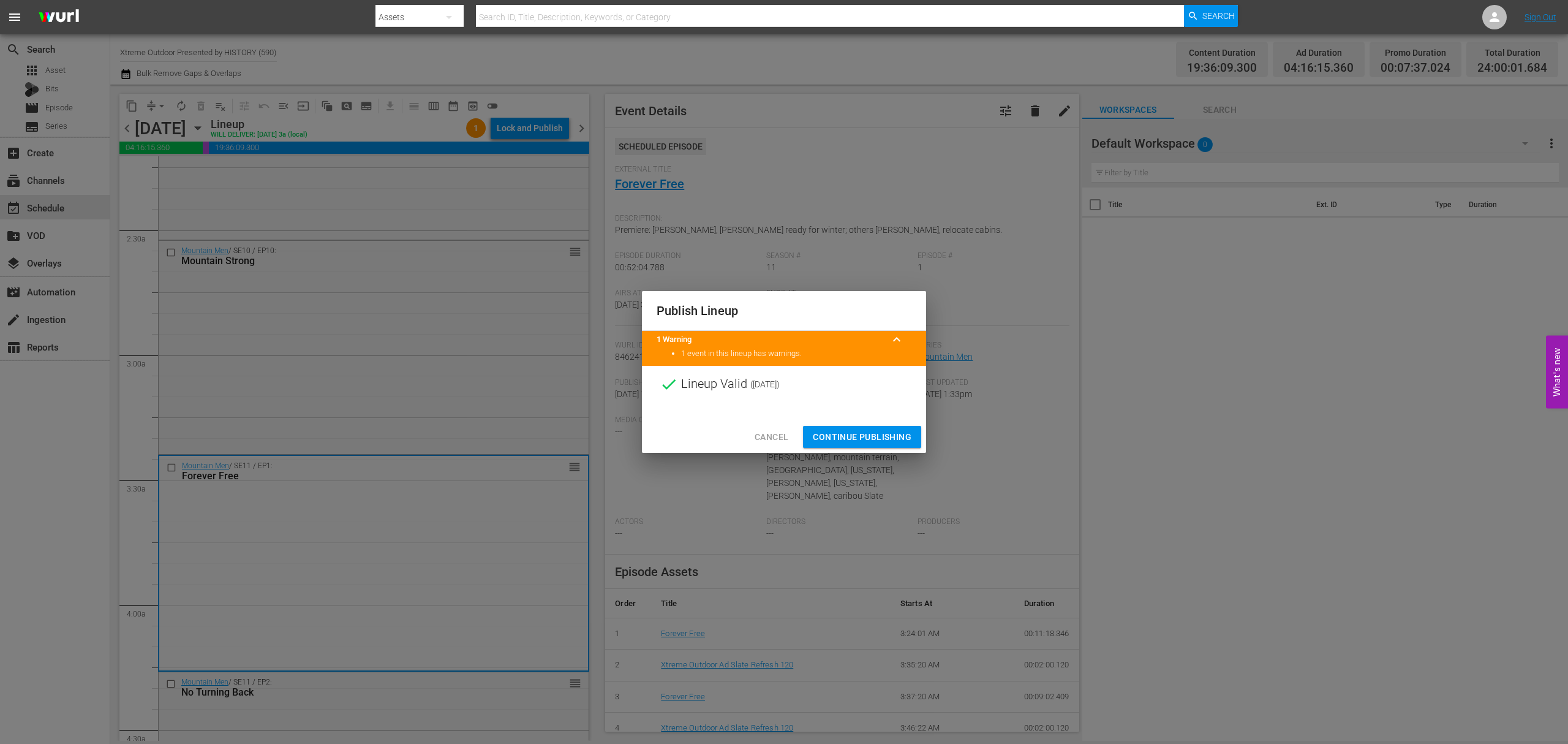
click at [868, 430] on span "Continue Publishing" at bounding box center [862, 437] width 99 height 15
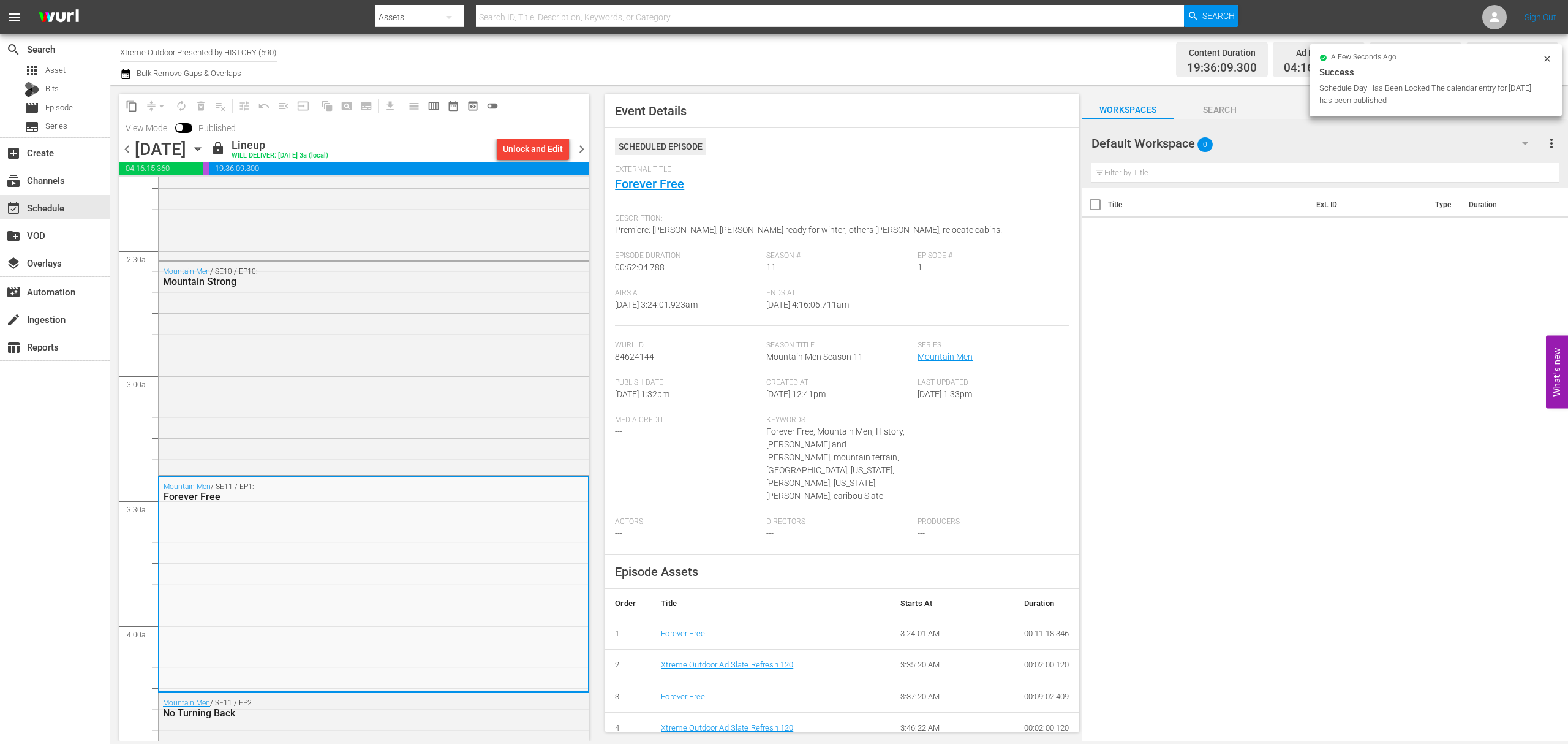
click at [583, 149] on span "chevron_right" at bounding box center [582, 149] width 15 height 15
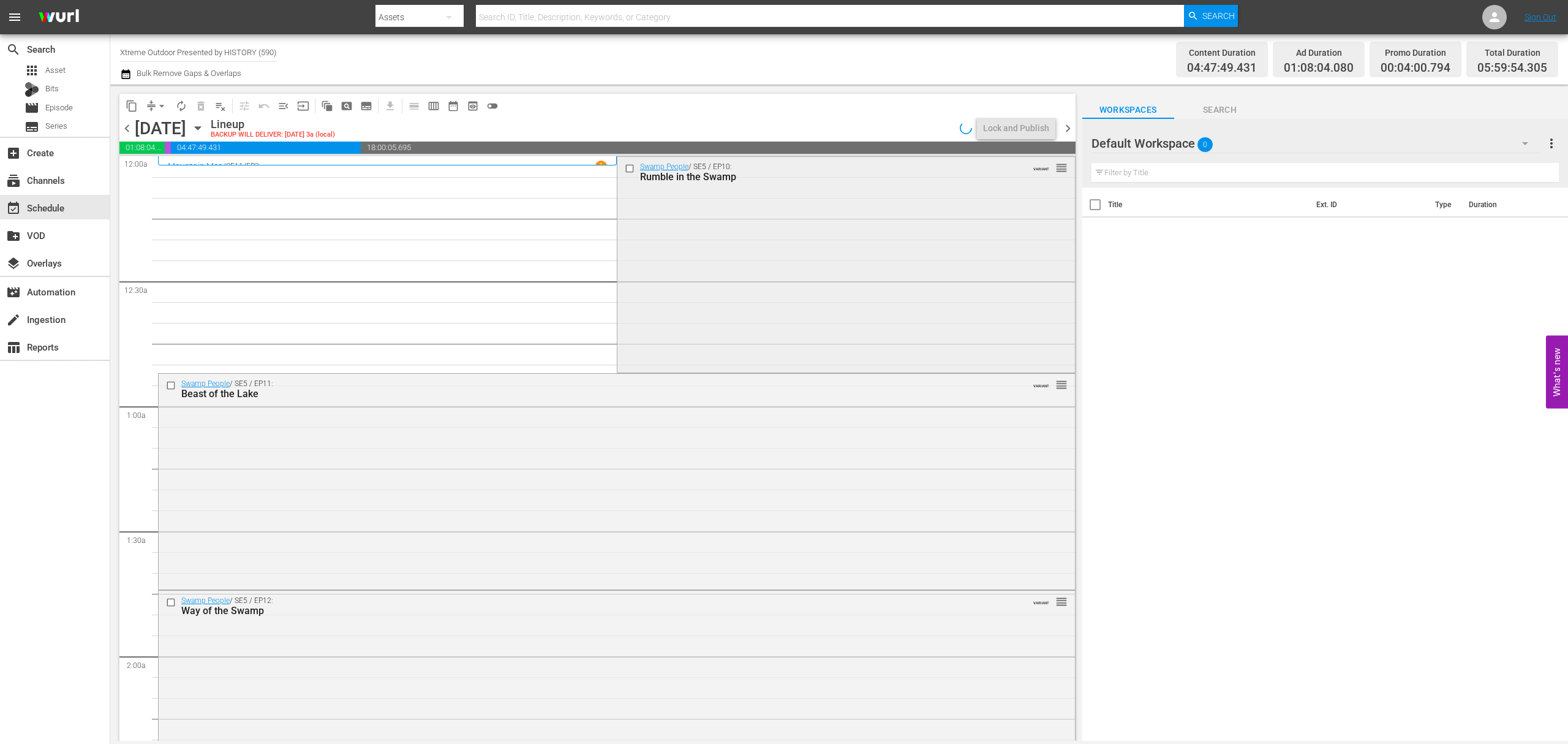
click at [704, 221] on div "Swamp People / SE5 / EP10: Rumble in the Swamp VARIANT reorder" at bounding box center [846, 264] width 457 height 213
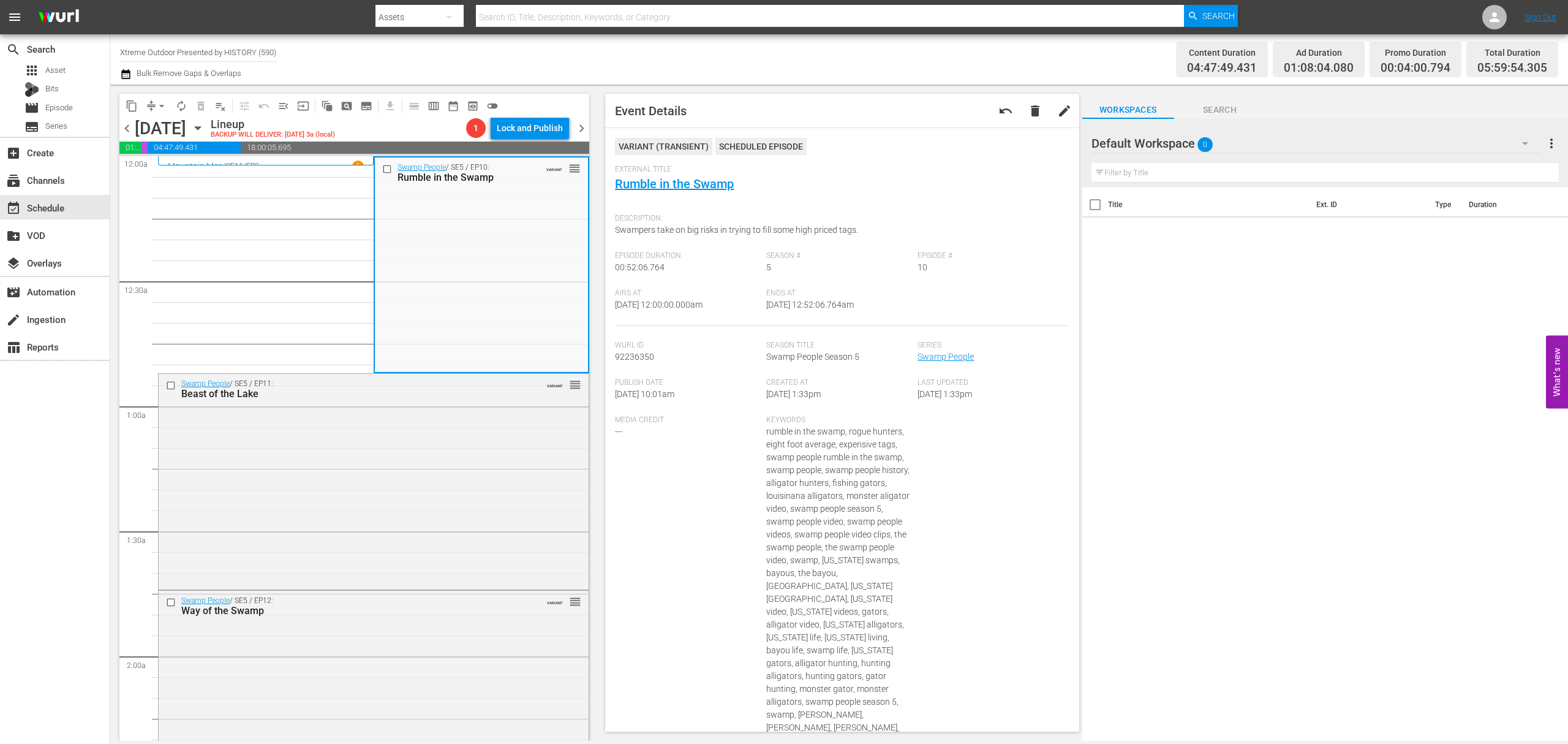
drag, startPoint x: 684, startPoint y: 172, endPoint x: 647, endPoint y: 204, distance: 48.9
click at [647, 204] on div "External Title Rumble in the Swamp" at bounding box center [842, 186] width 454 height 43
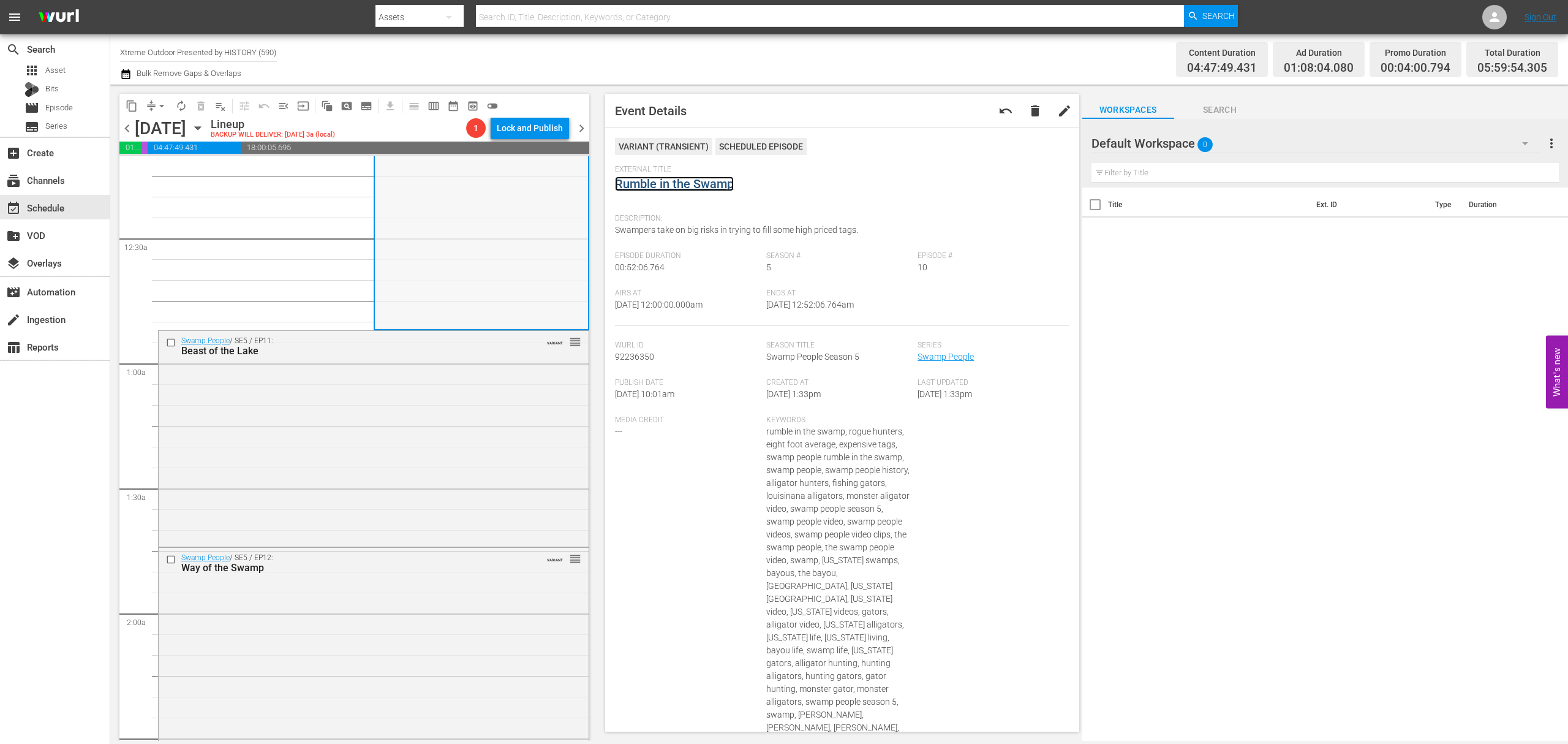
scroll to position [82, 0]
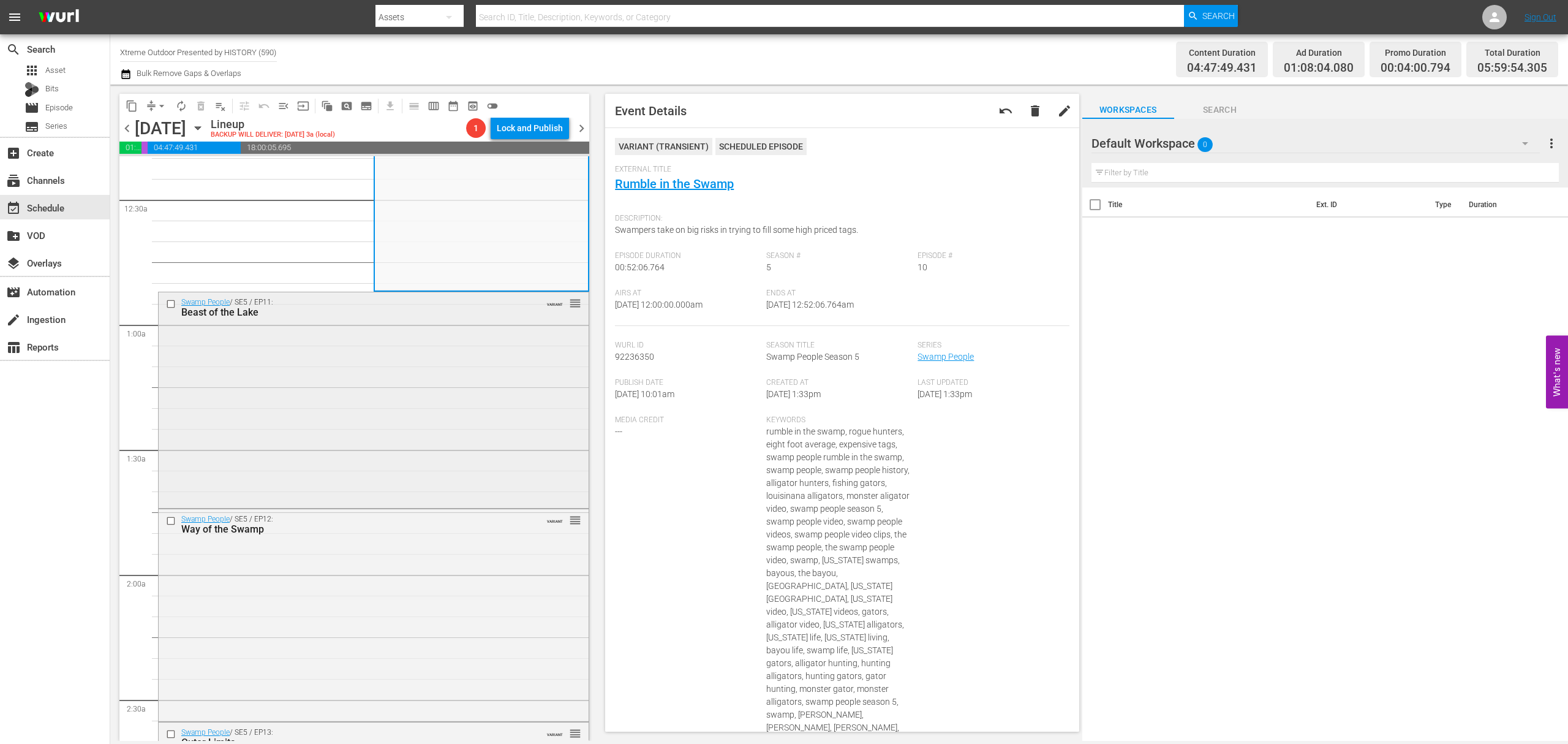
click at [479, 347] on div "Swamp People / SE5 / EP11: Beast of the Lake VARIANT reorder" at bounding box center [373, 399] width 430 height 213
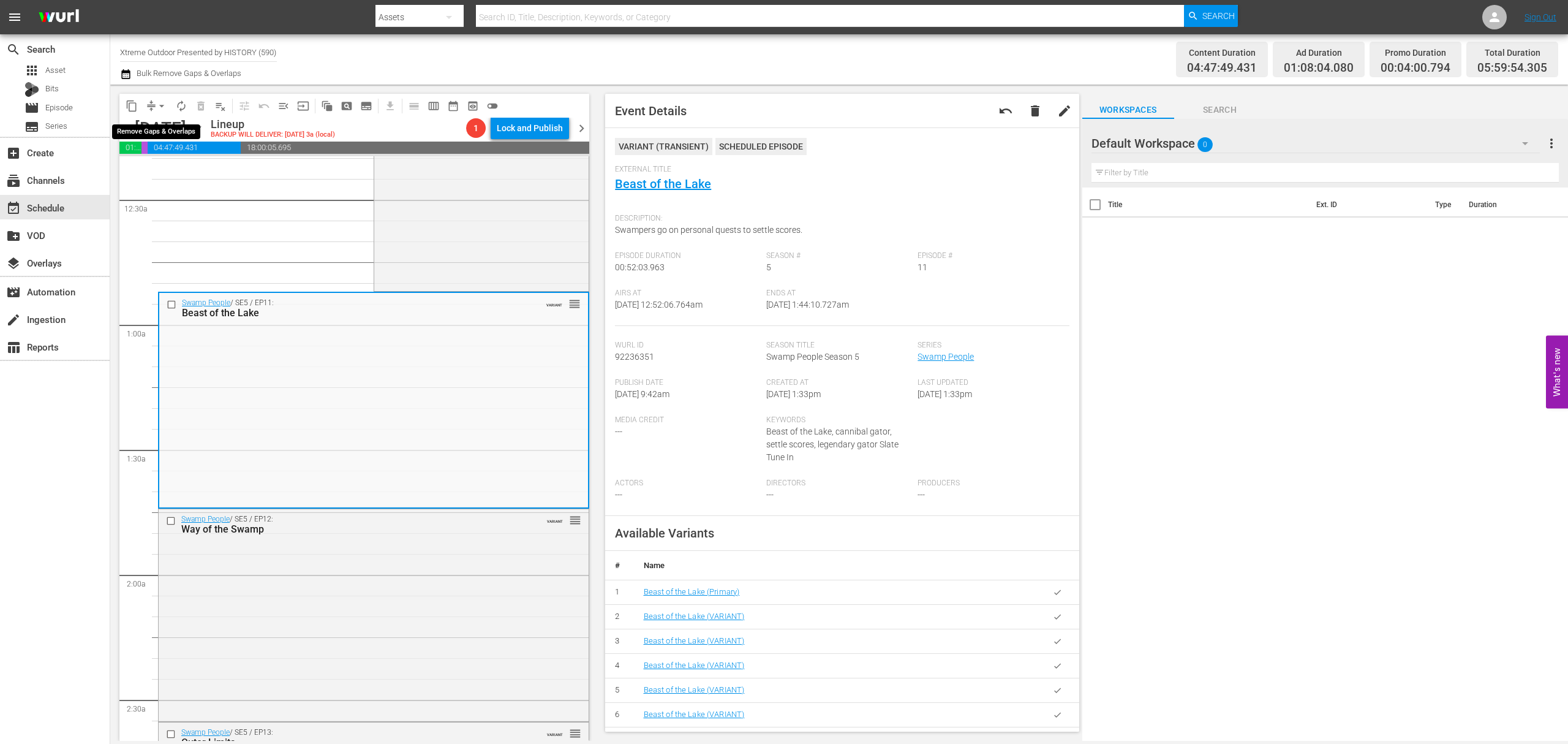
click at [158, 105] on span "arrow_drop_down" at bounding box center [162, 106] width 12 height 12
click at [160, 130] on li "Align to Midnight" at bounding box center [163, 130] width 129 height 20
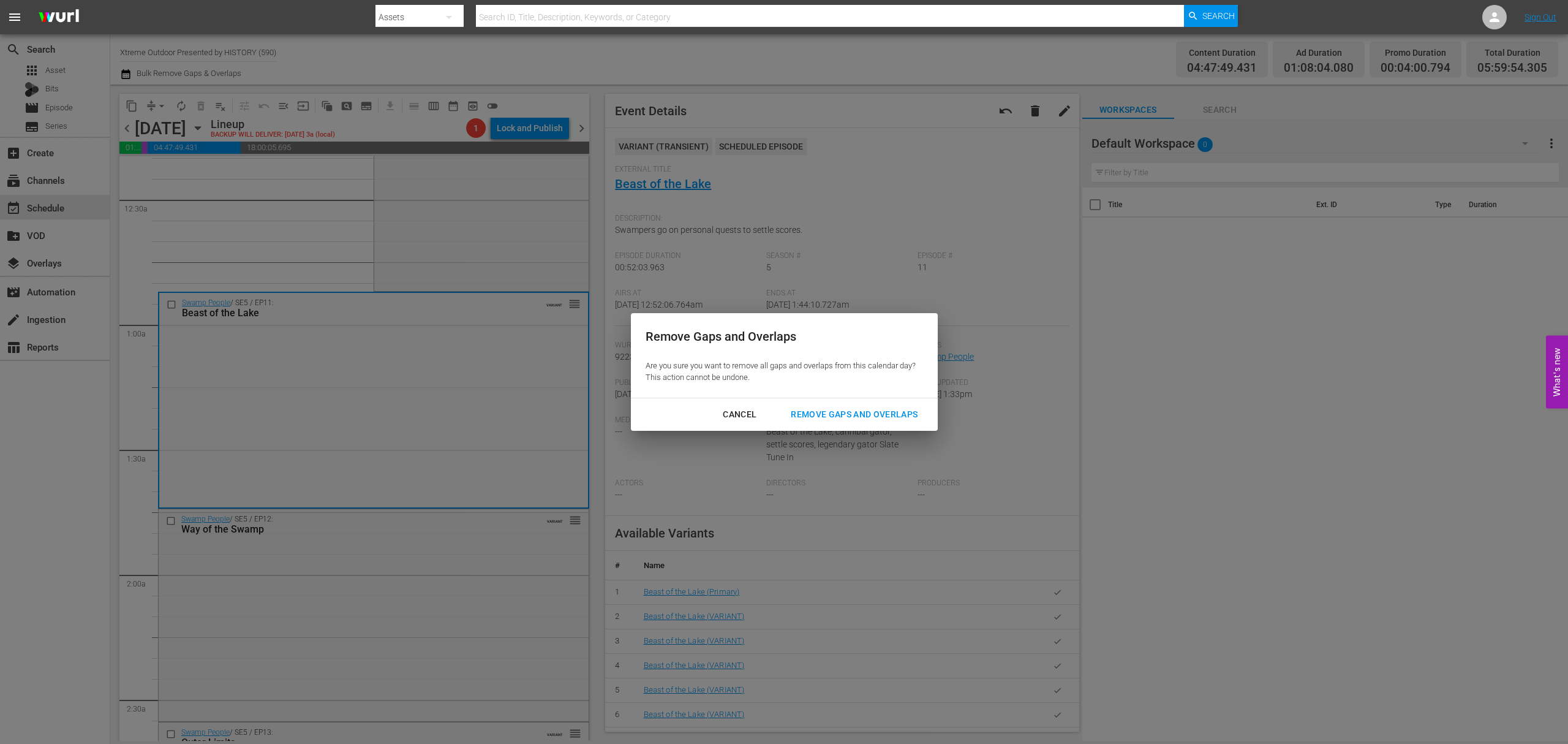
click at [841, 417] on div "Remove Gaps and Overlaps" at bounding box center [855, 415] width 147 height 15
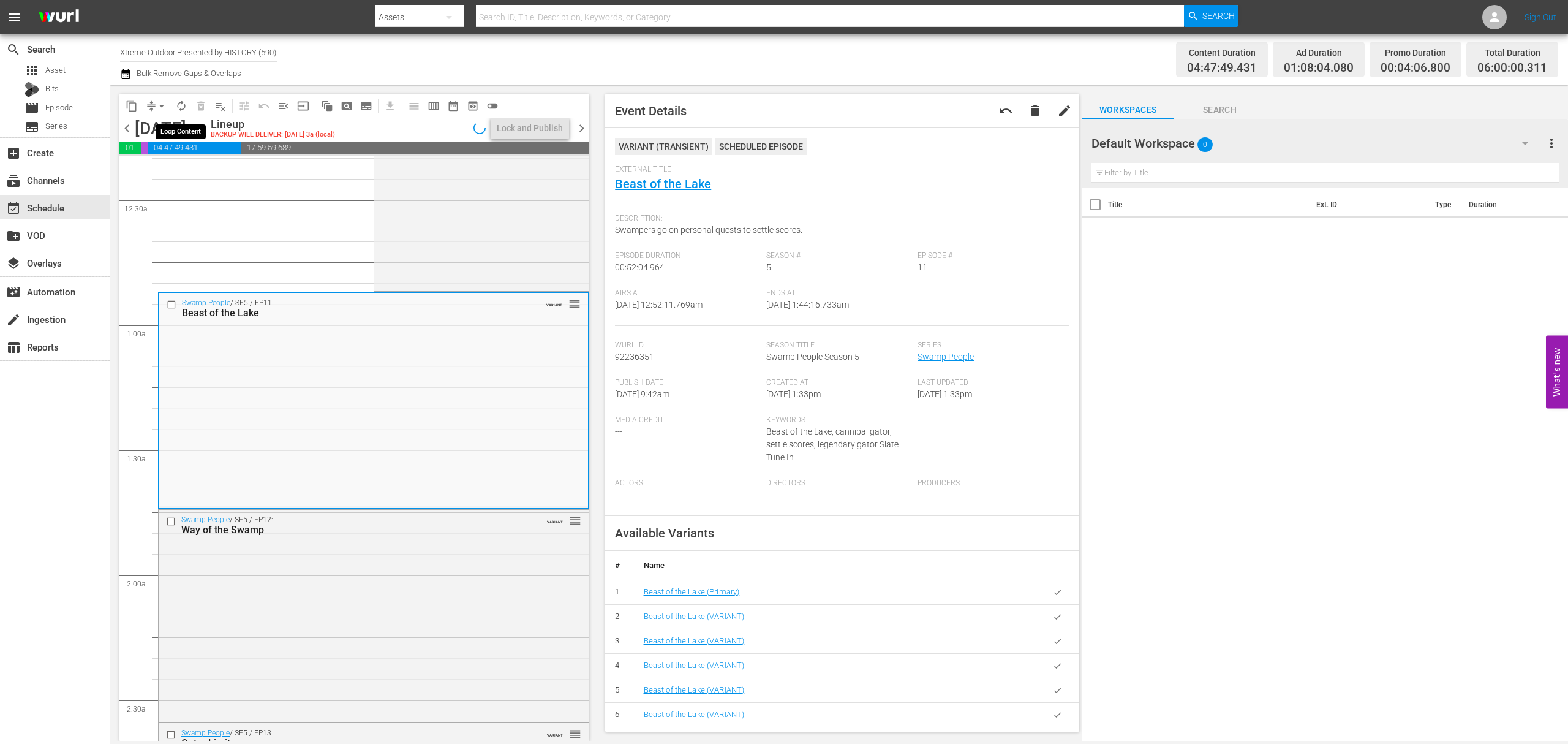
click at [178, 103] on span "autorenew_outlined" at bounding box center [181, 106] width 12 height 12
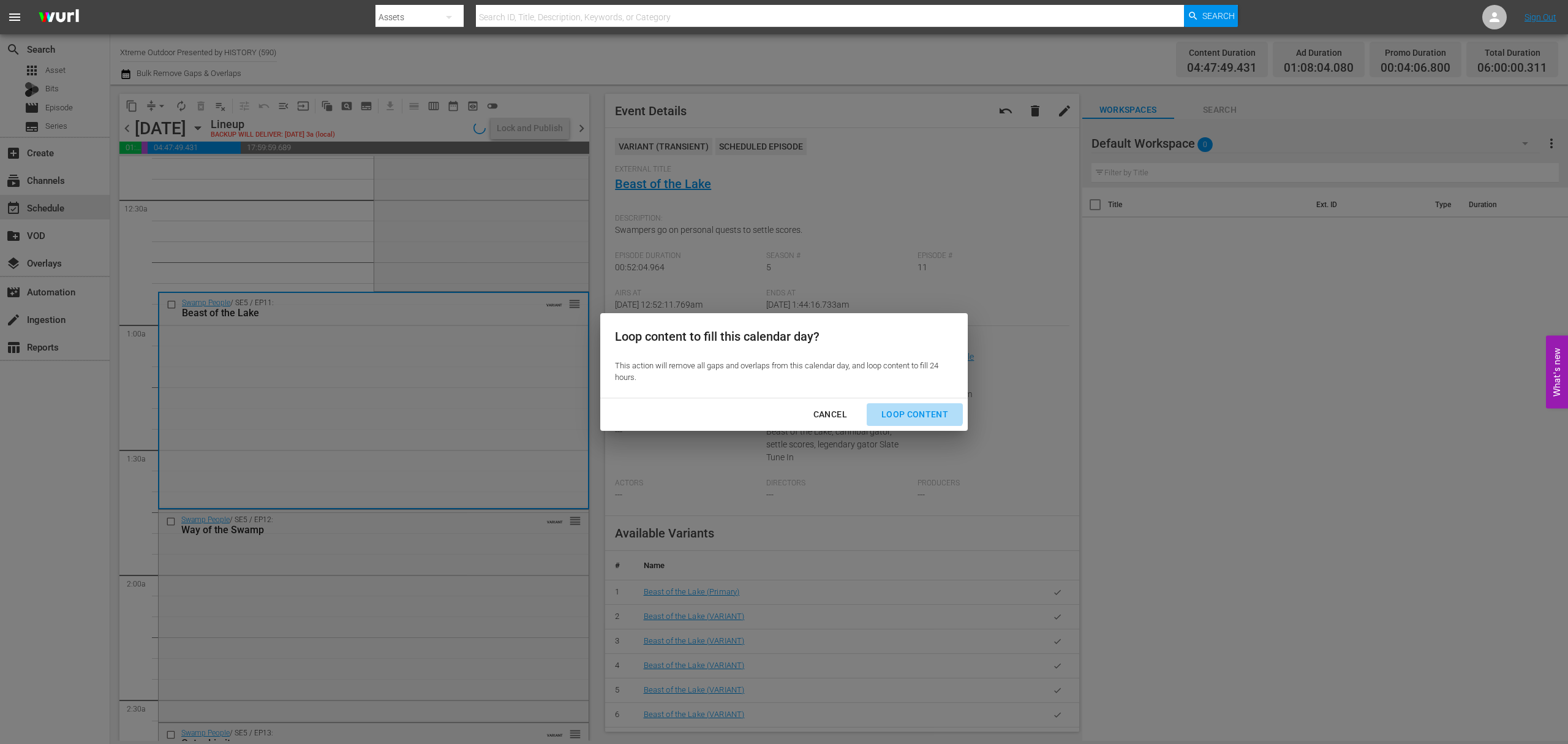
click at [912, 403] on button "Loop Content" at bounding box center [915, 415] width 96 height 23
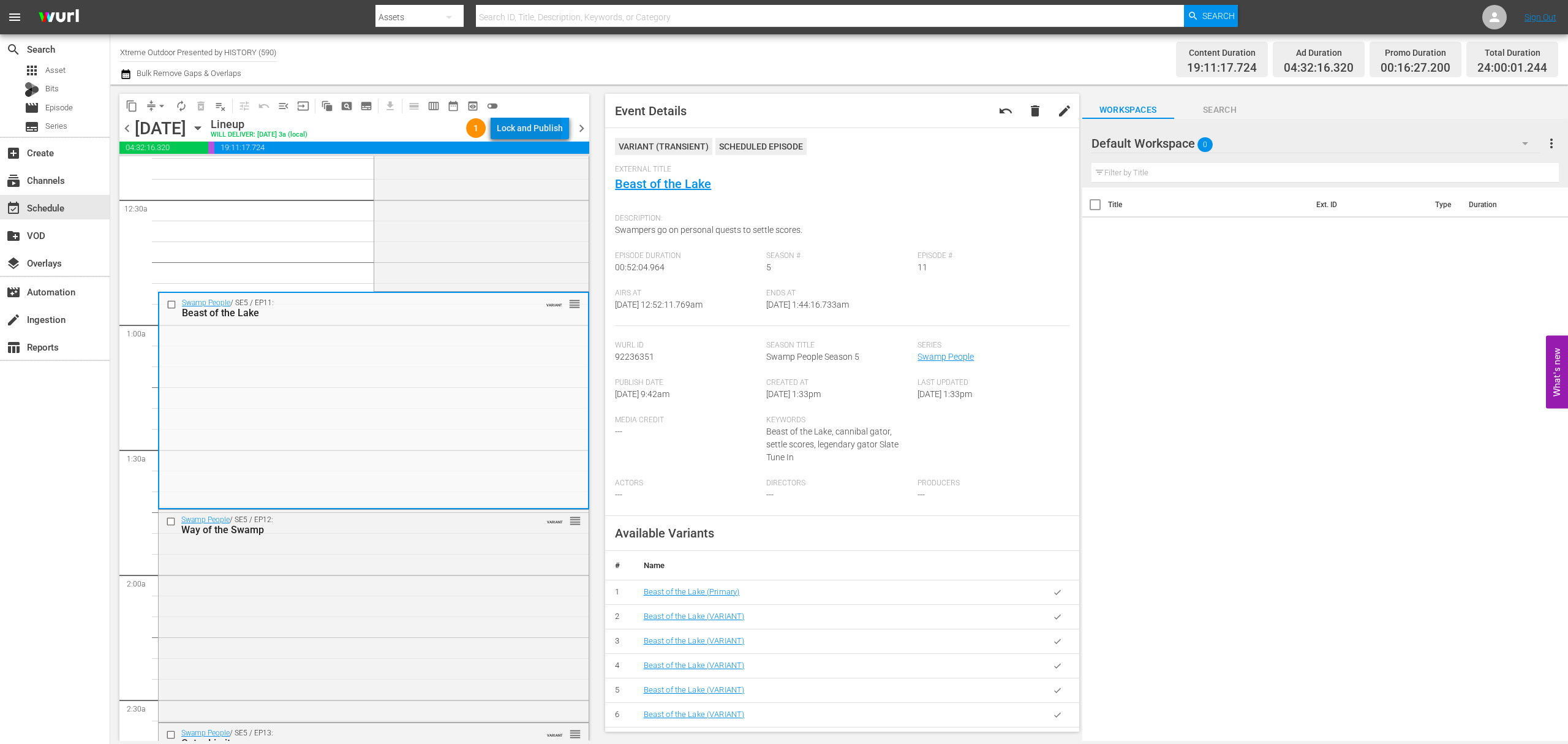
click at [532, 128] on div "Lock and Publish" at bounding box center [530, 128] width 66 height 22
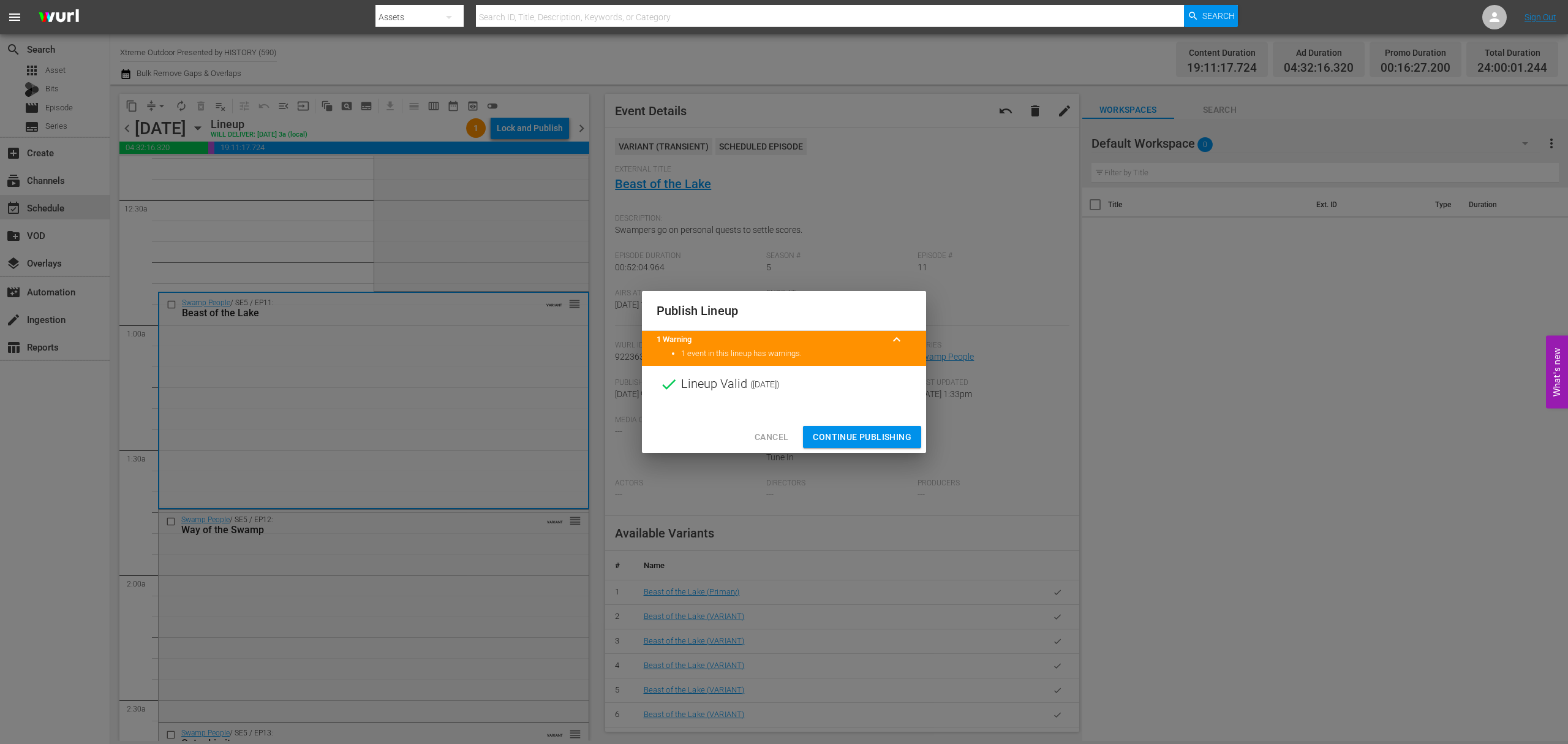
click at [860, 437] on span "Continue Publishing" at bounding box center [862, 437] width 99 height 15
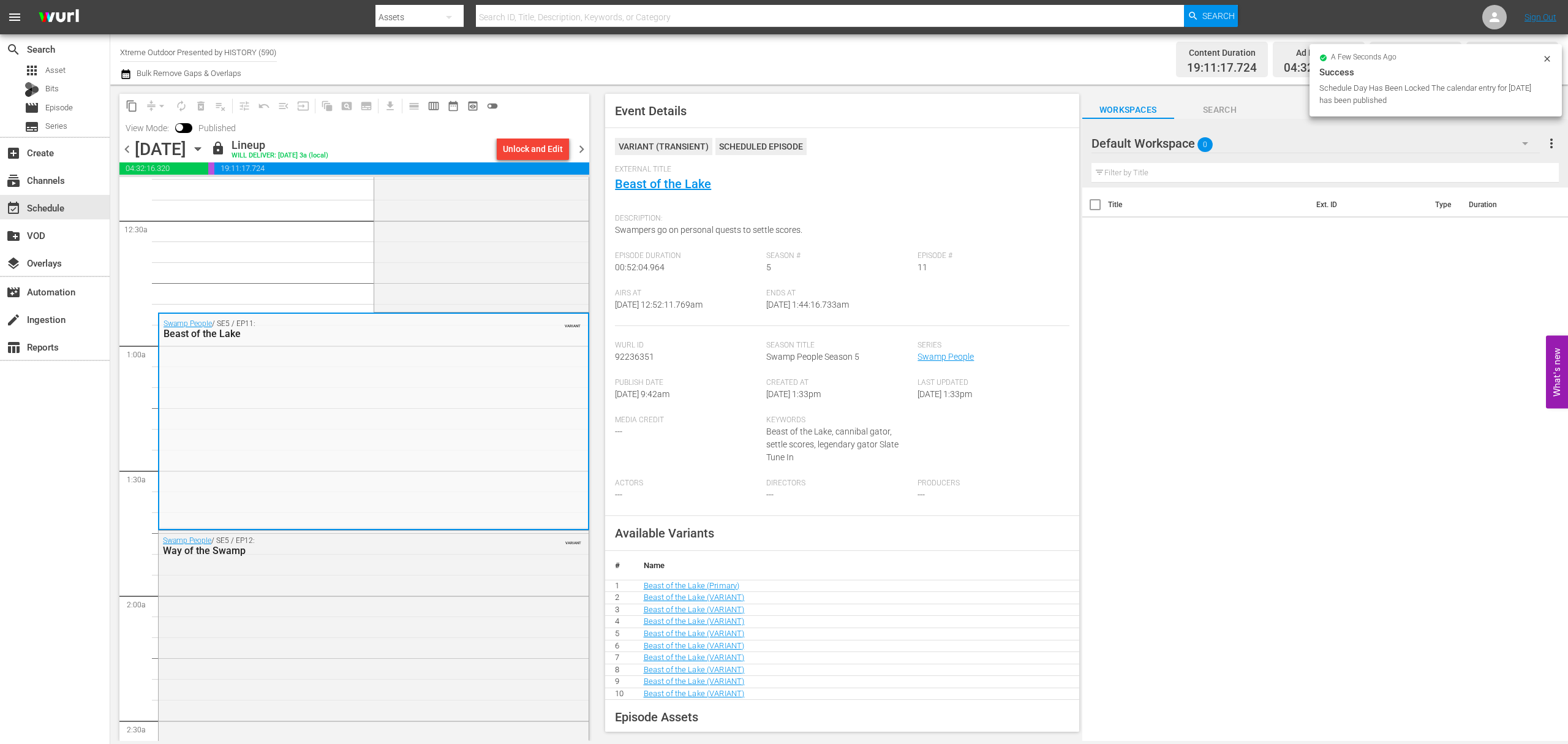
click at [205, 149] on icon "button" at bounding box center [197, 148] width 13 height 13
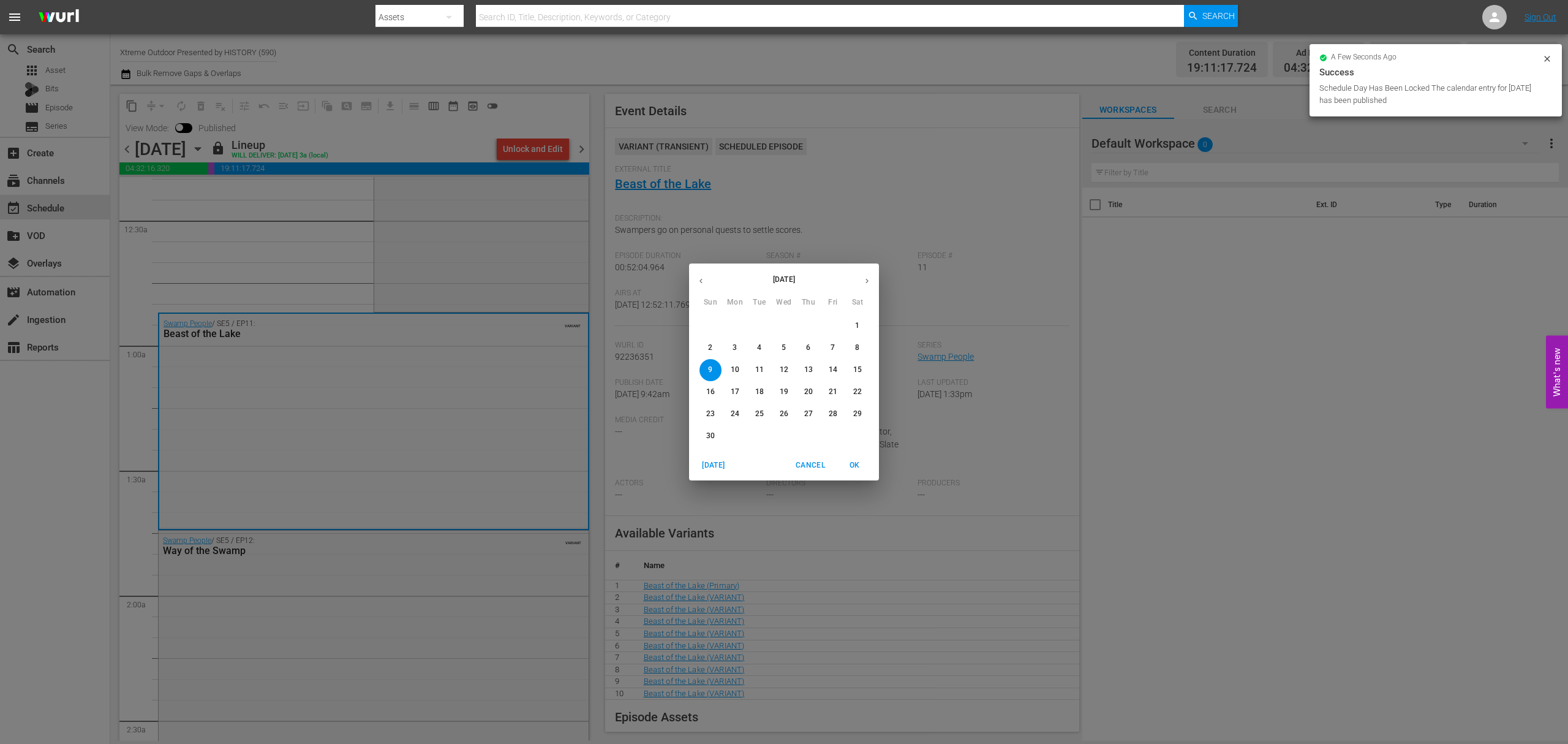
click at [739, 352] on span "3" at bounding box center [735, 347] width 22 height 10
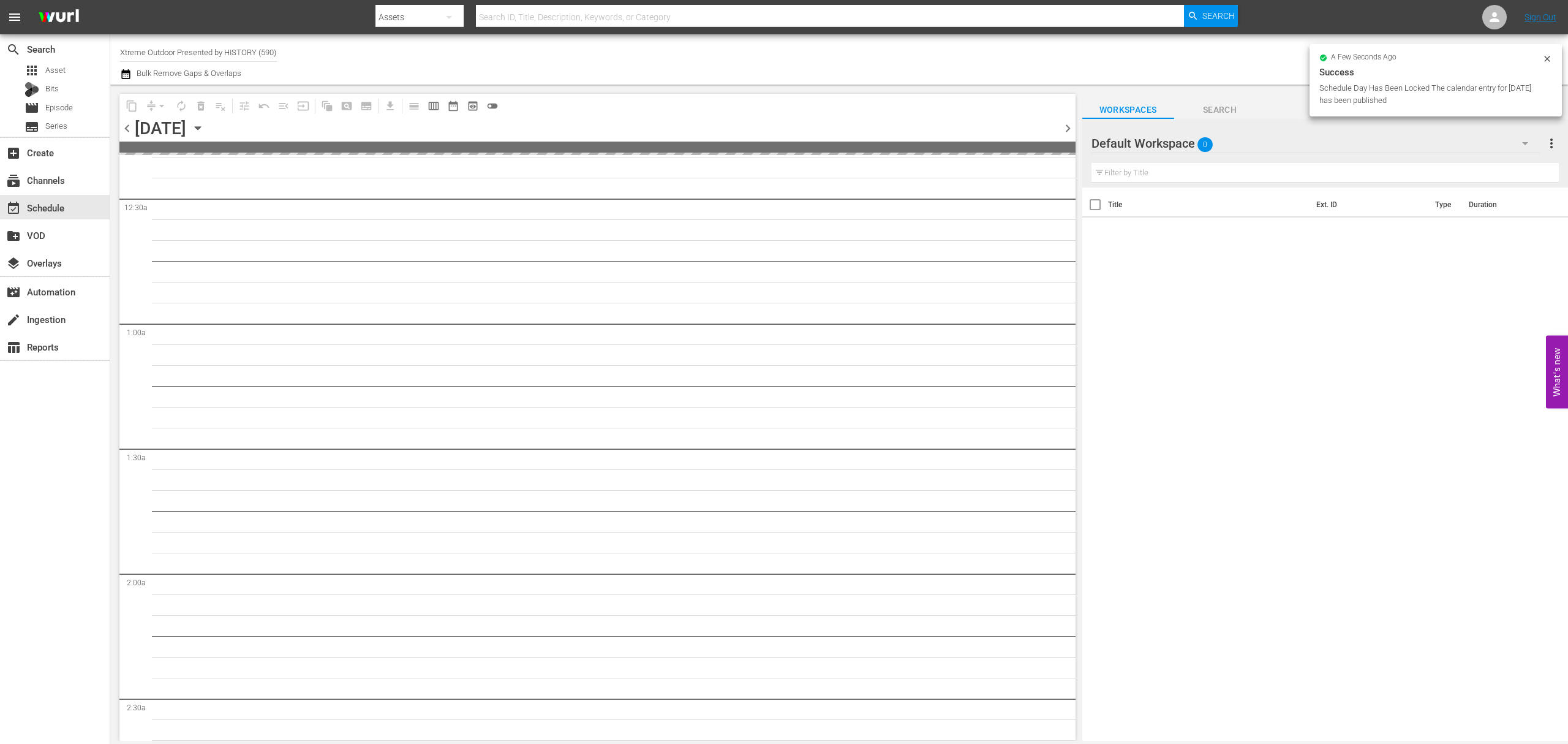
scroll to position [103, 0]
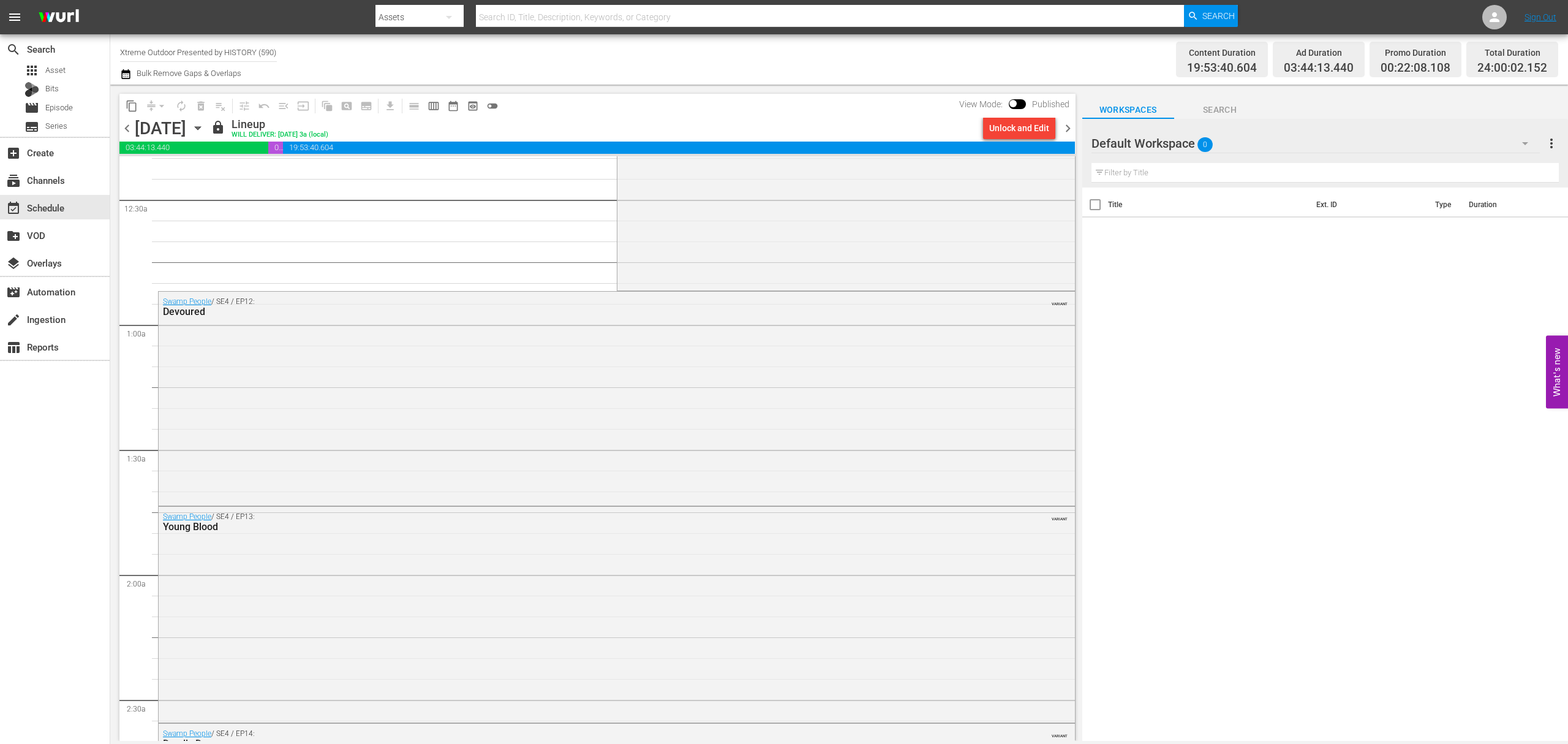
click at [1070, 131] on span "chevron_right" at bounding box center [1068, 128] width 15 height 15
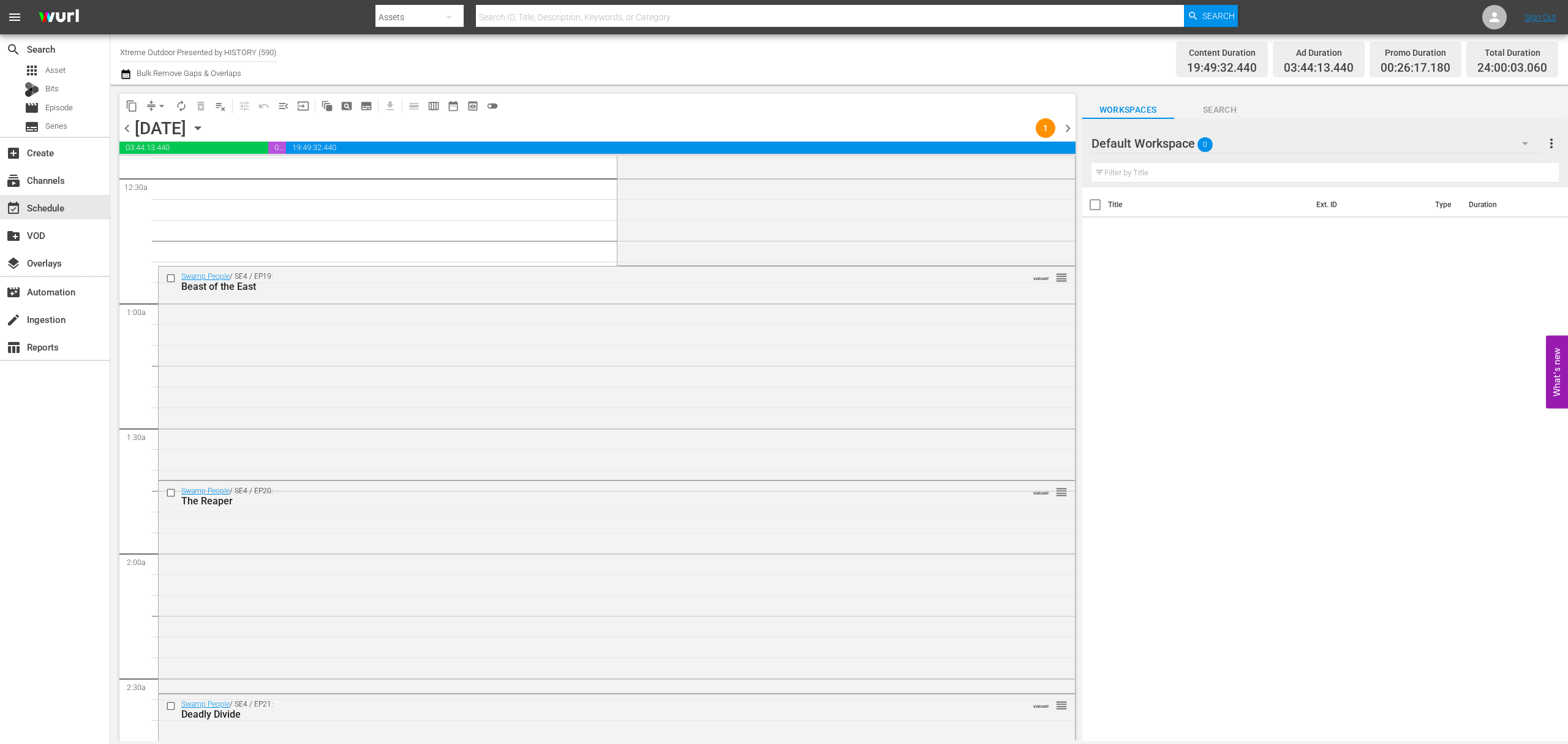
scroll to position [82, 0]
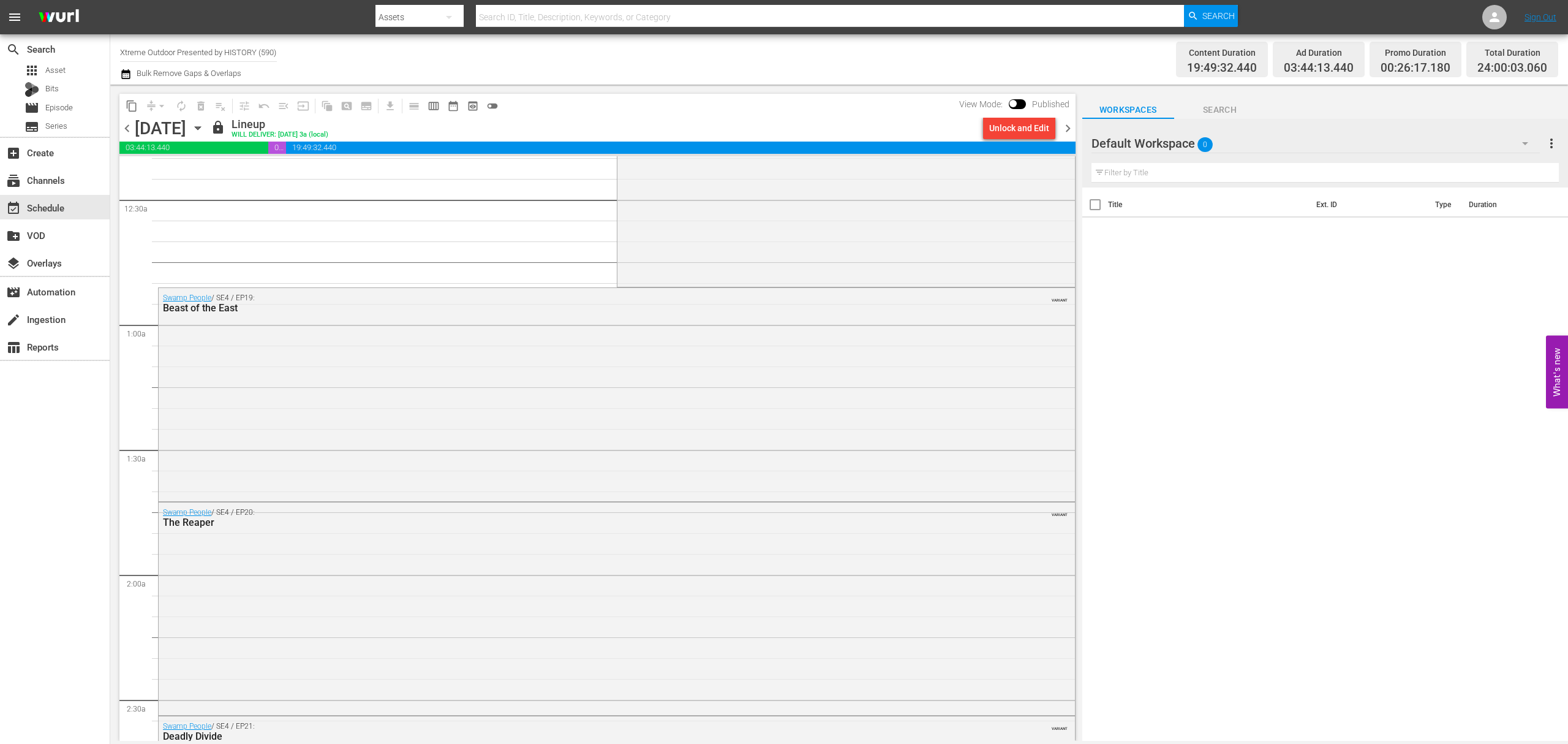
click at [1070, 131] on span "chevron_right" at bounding box center [1068, 128] width 15 height 15
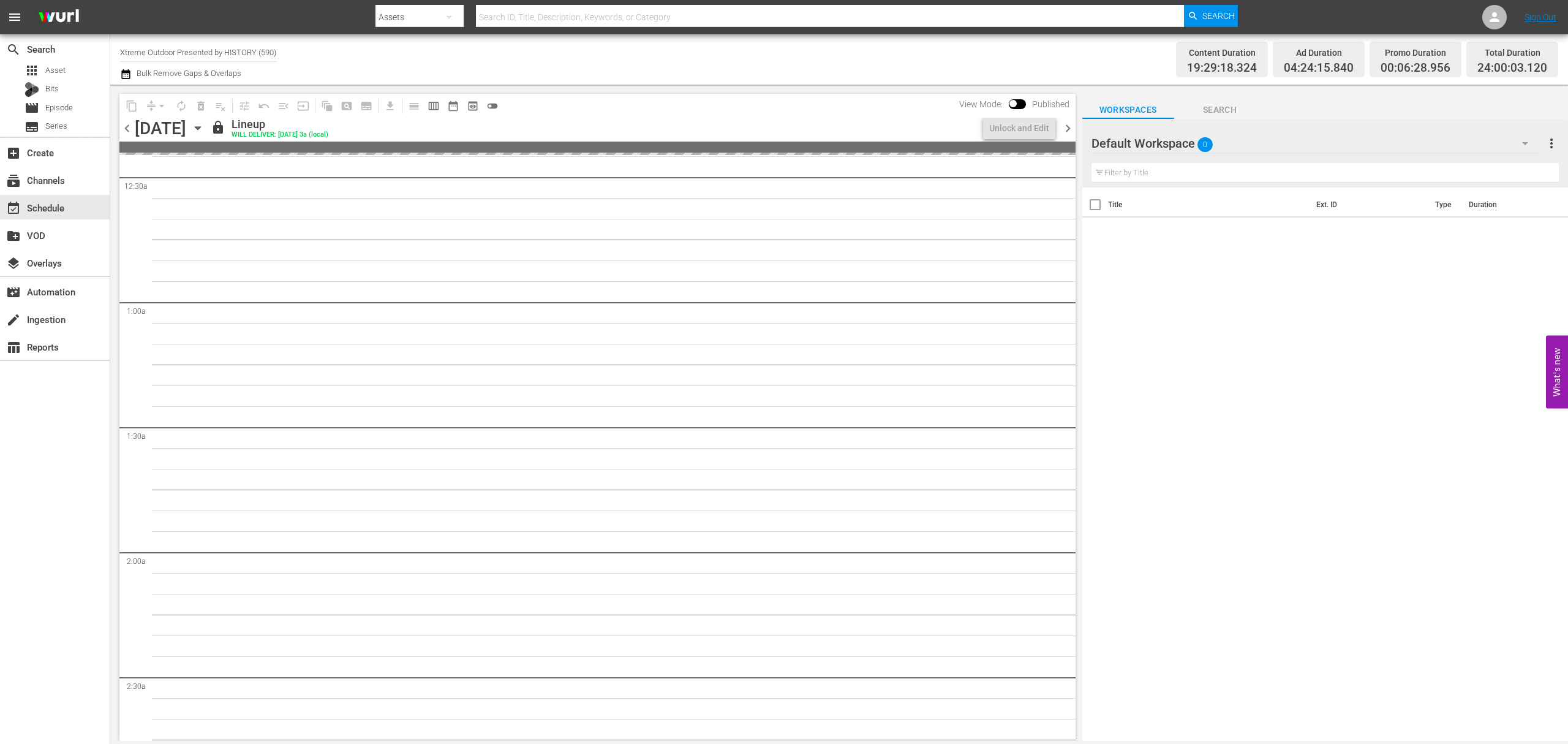
scroll to position [82, 0]
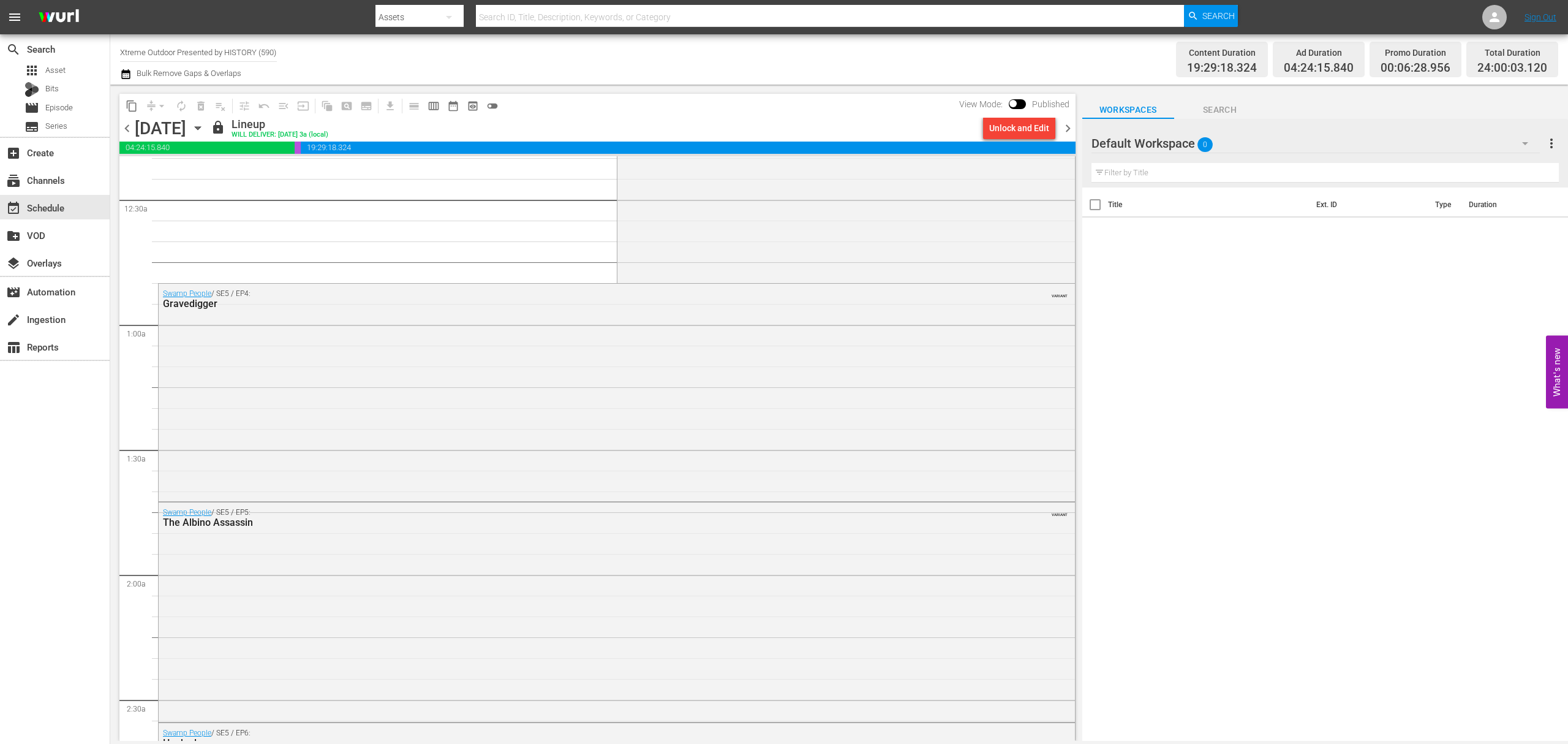
click at [1070, 131] on span "chevron_right" at bounding box center [1068, 128] width 15 height 15
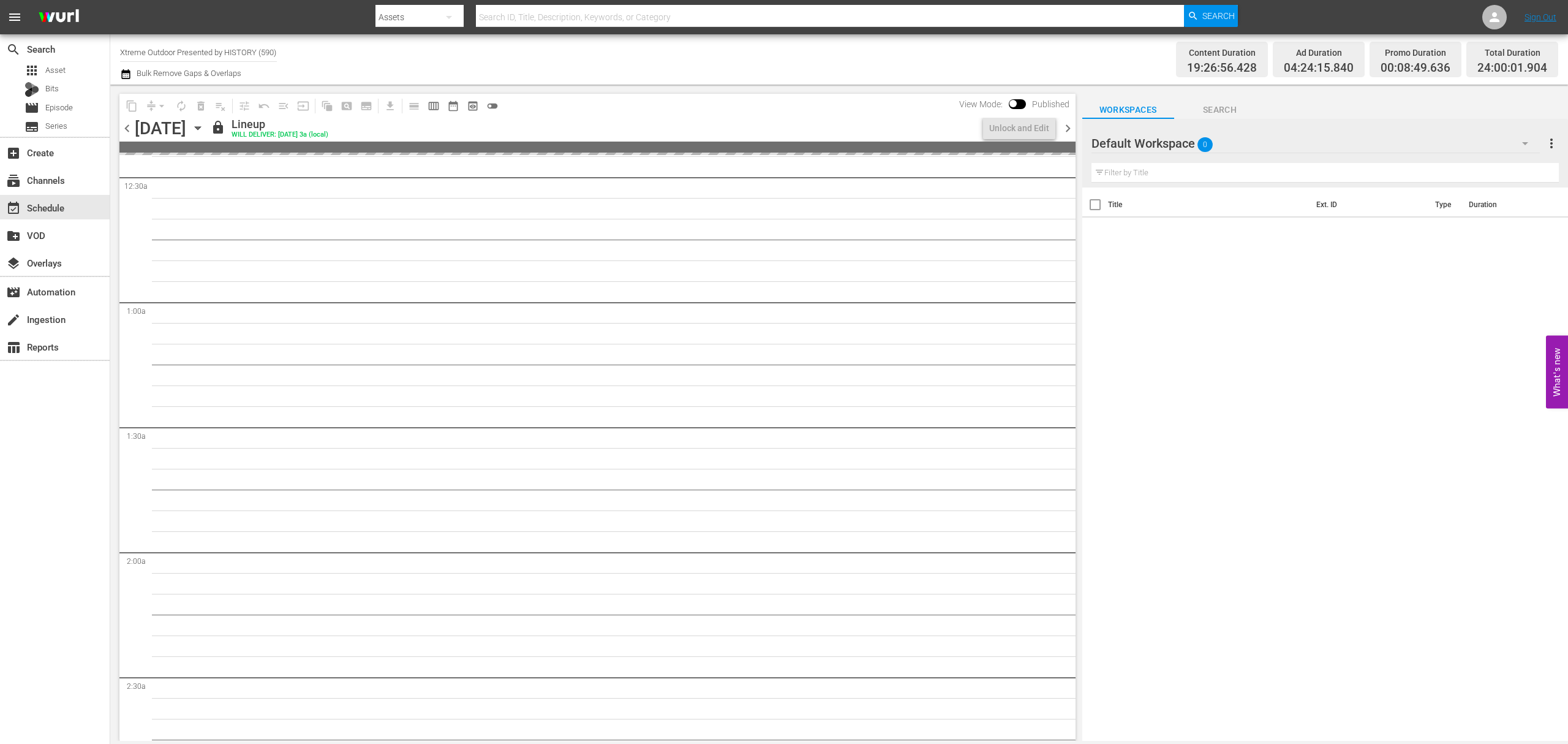
scroll to position [82, 0]
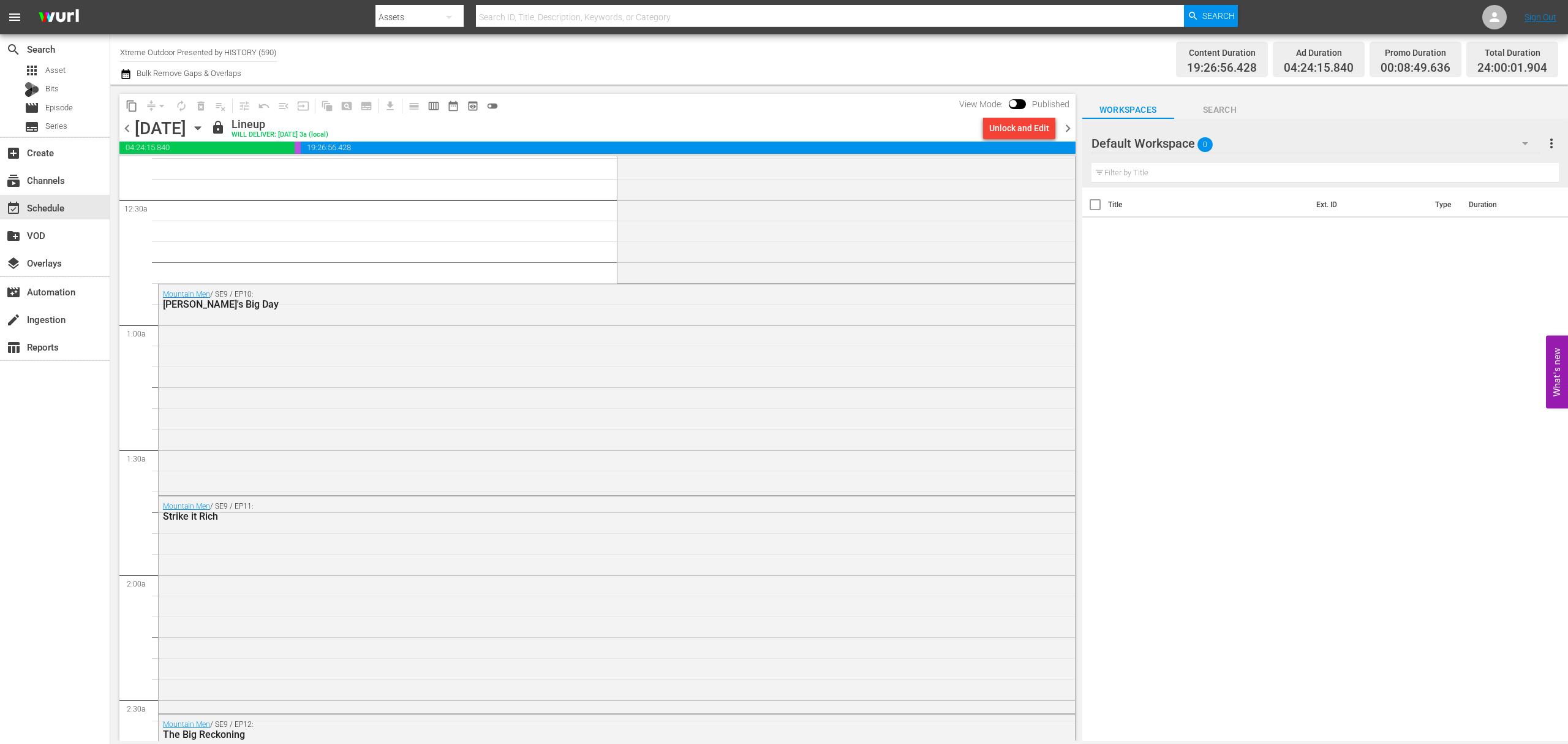
click at [1070, 131] on span "chevron_right" at bounding box center [1068, 128] width 15 height 15
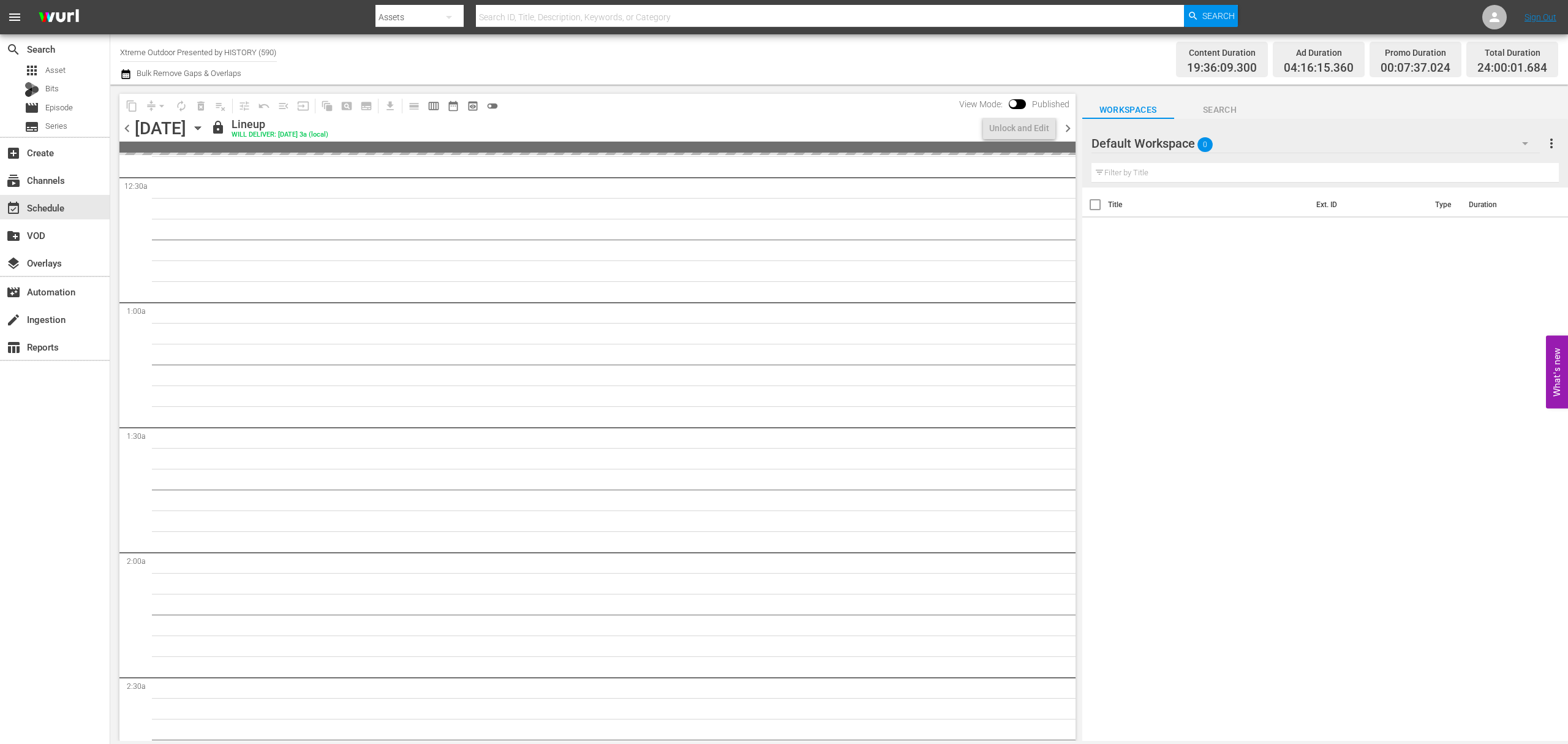
scroll to position [82, 0]
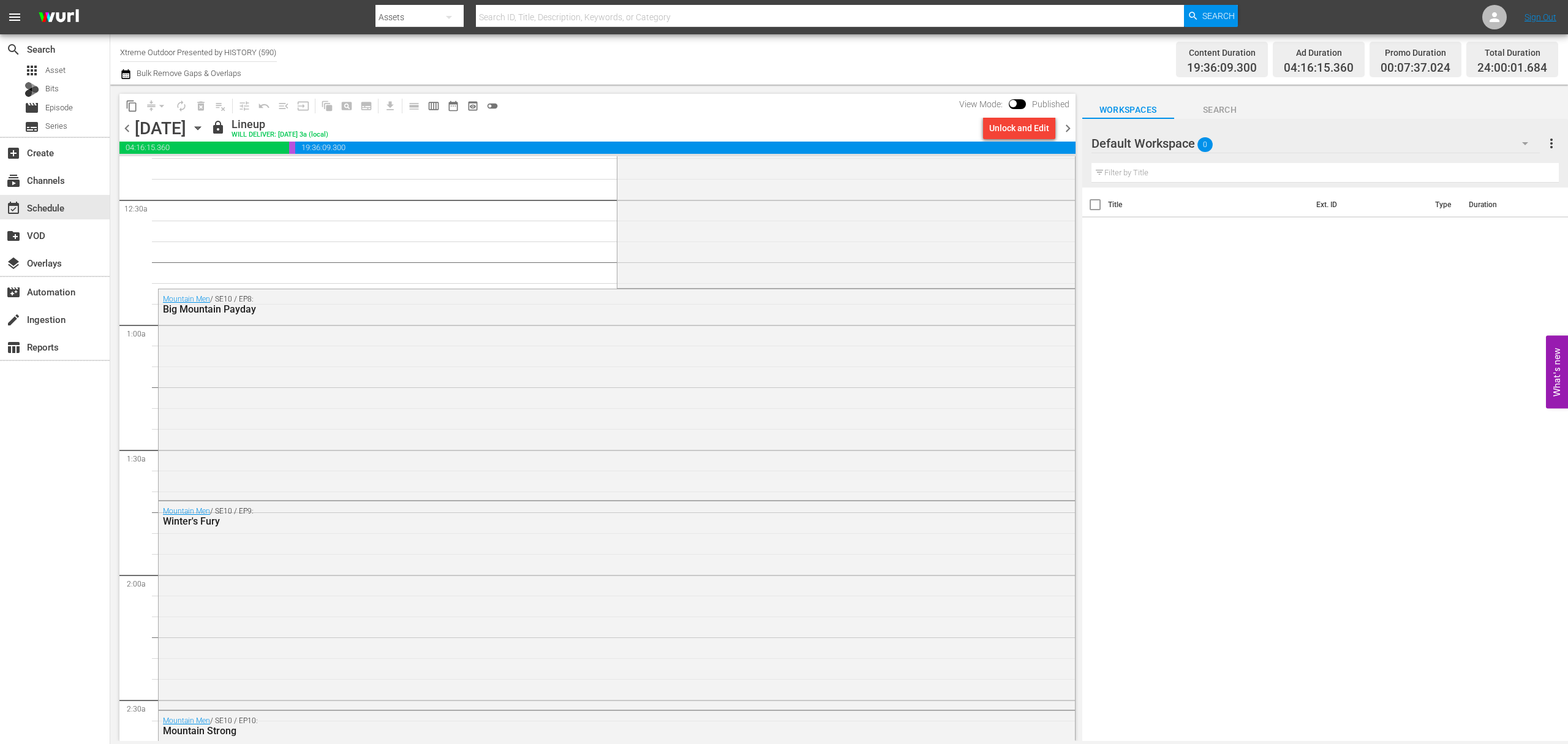
click at [1070, 131] on span "chevron_right" at bounding box center [1068, 128] width 15 height 15
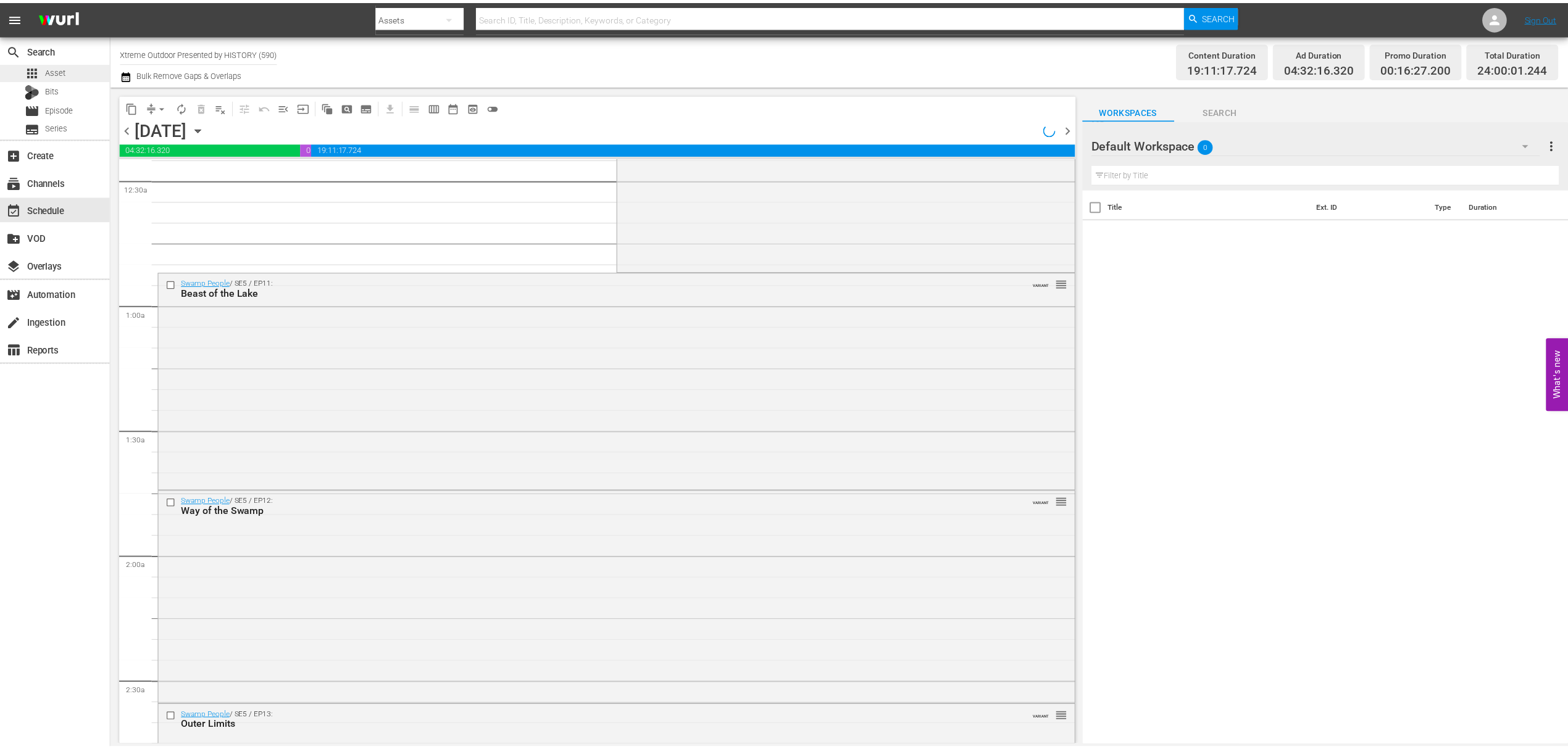
scroll to position [82, 0]
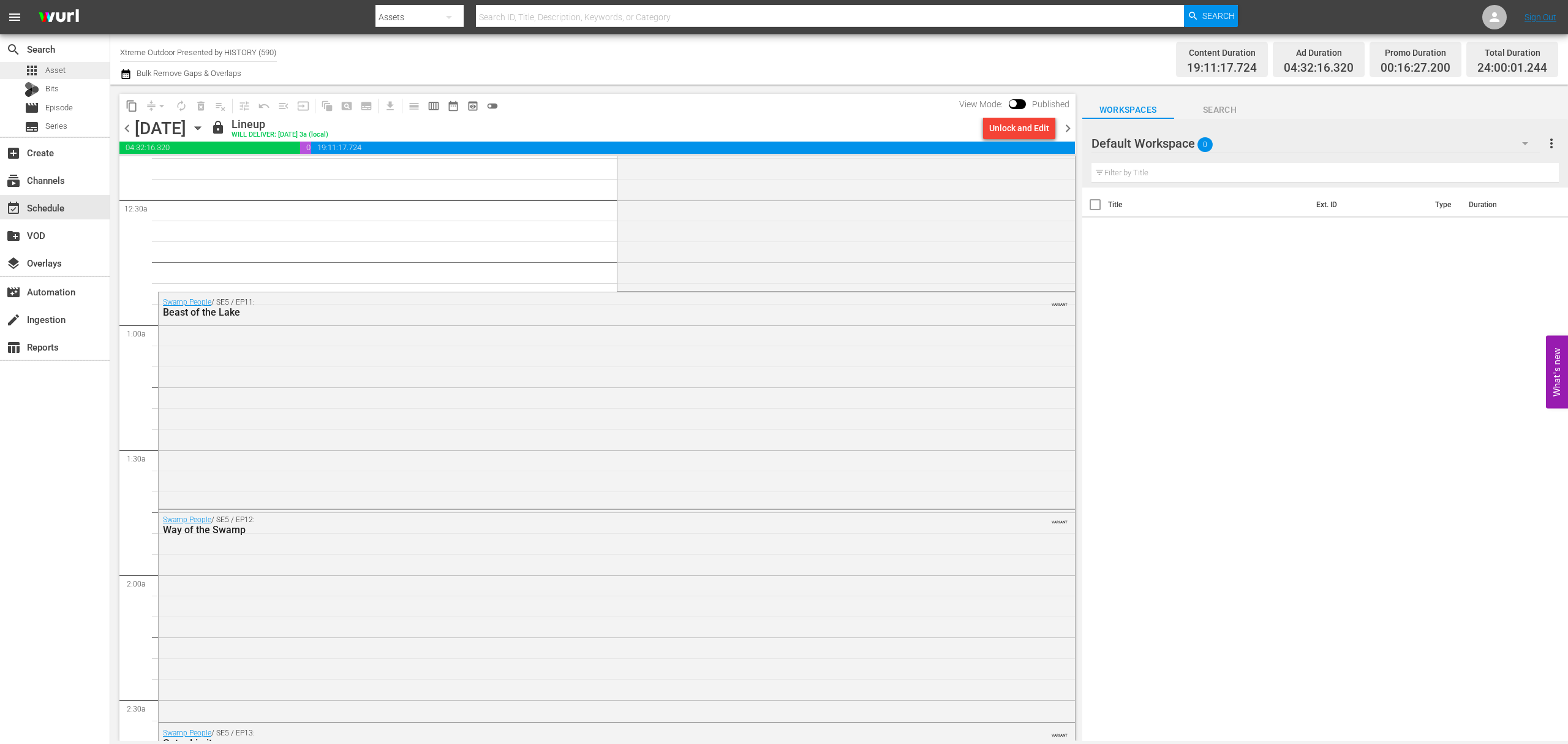
click at [71, 69] on div "apps Asset" at bounding box center [55, 70] width 109 height 17
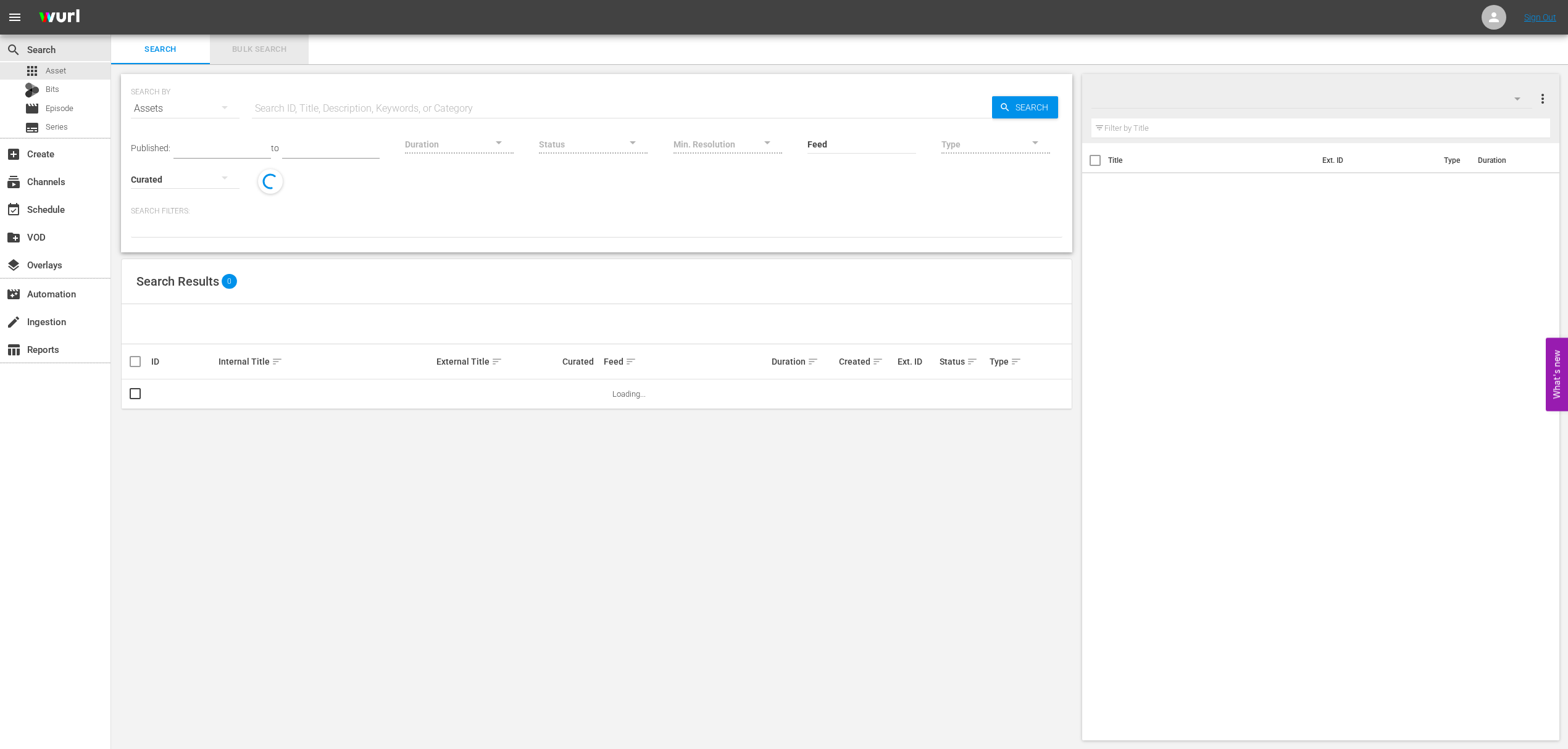
click at [277, 56] on span "Bulk Search" at bounding box center [259, 49] width 84 height 14
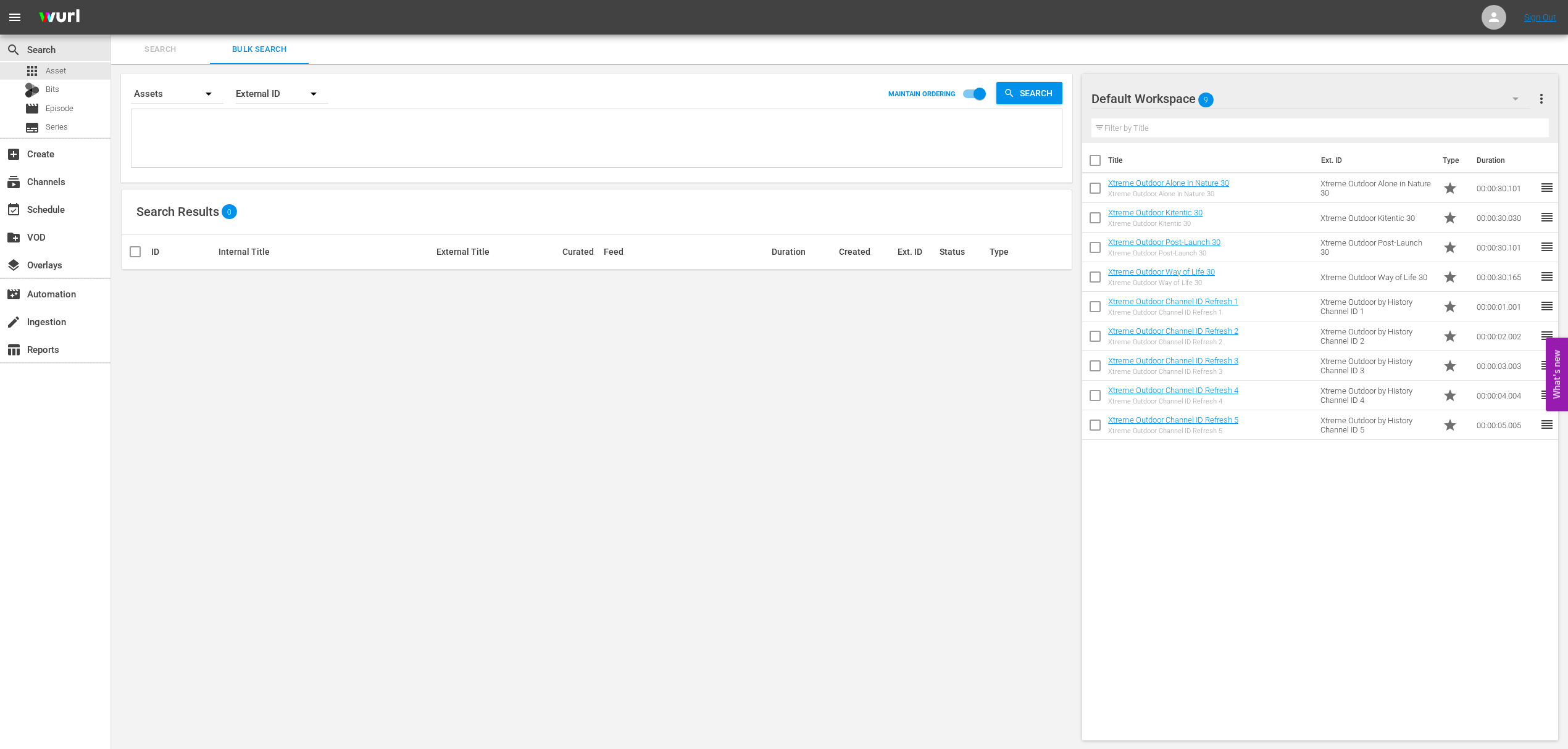
click at [1093, 166] on input "checkbox" at bounding box center [1095, 162] width 26 height 26
checkbox input "true"
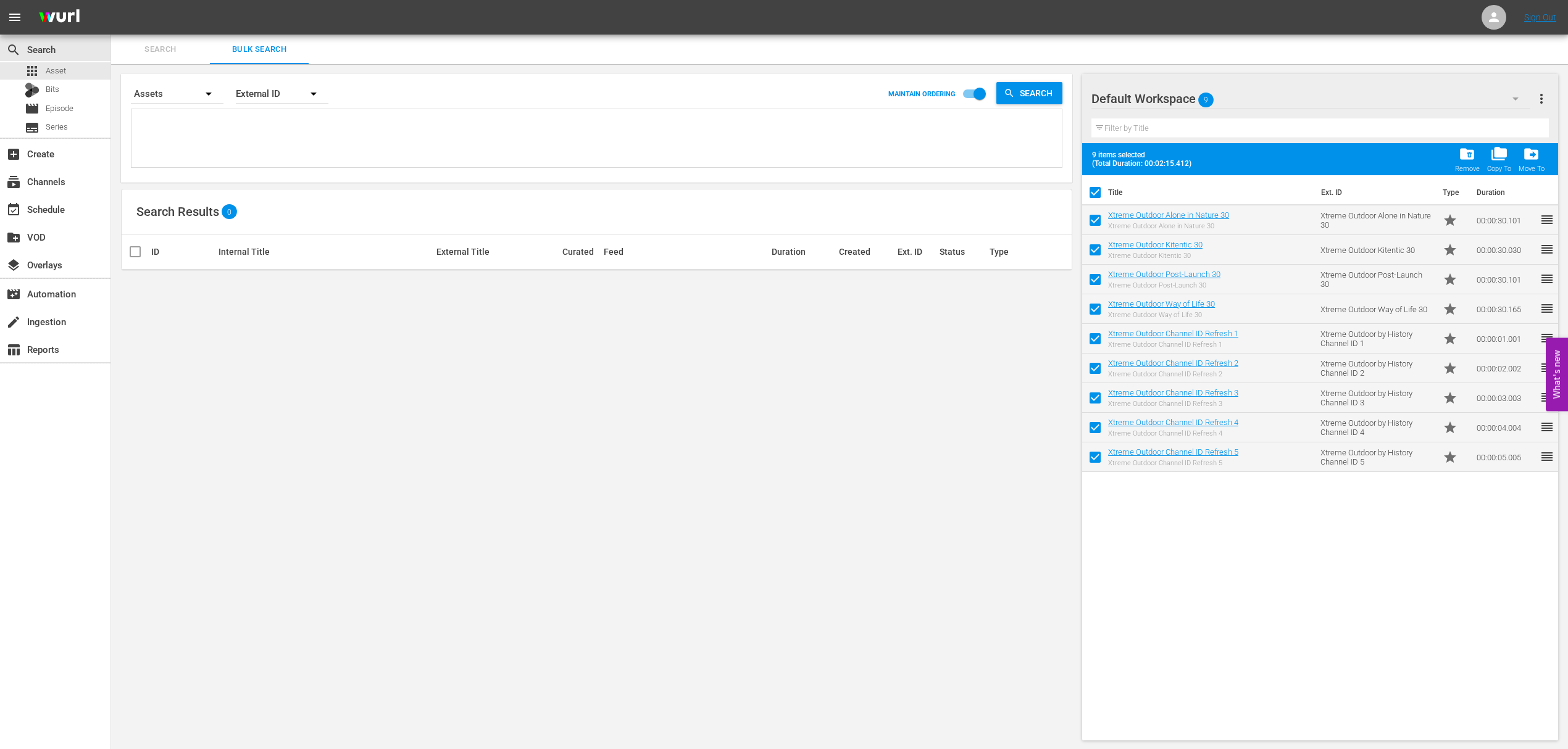
checkbox input "true"
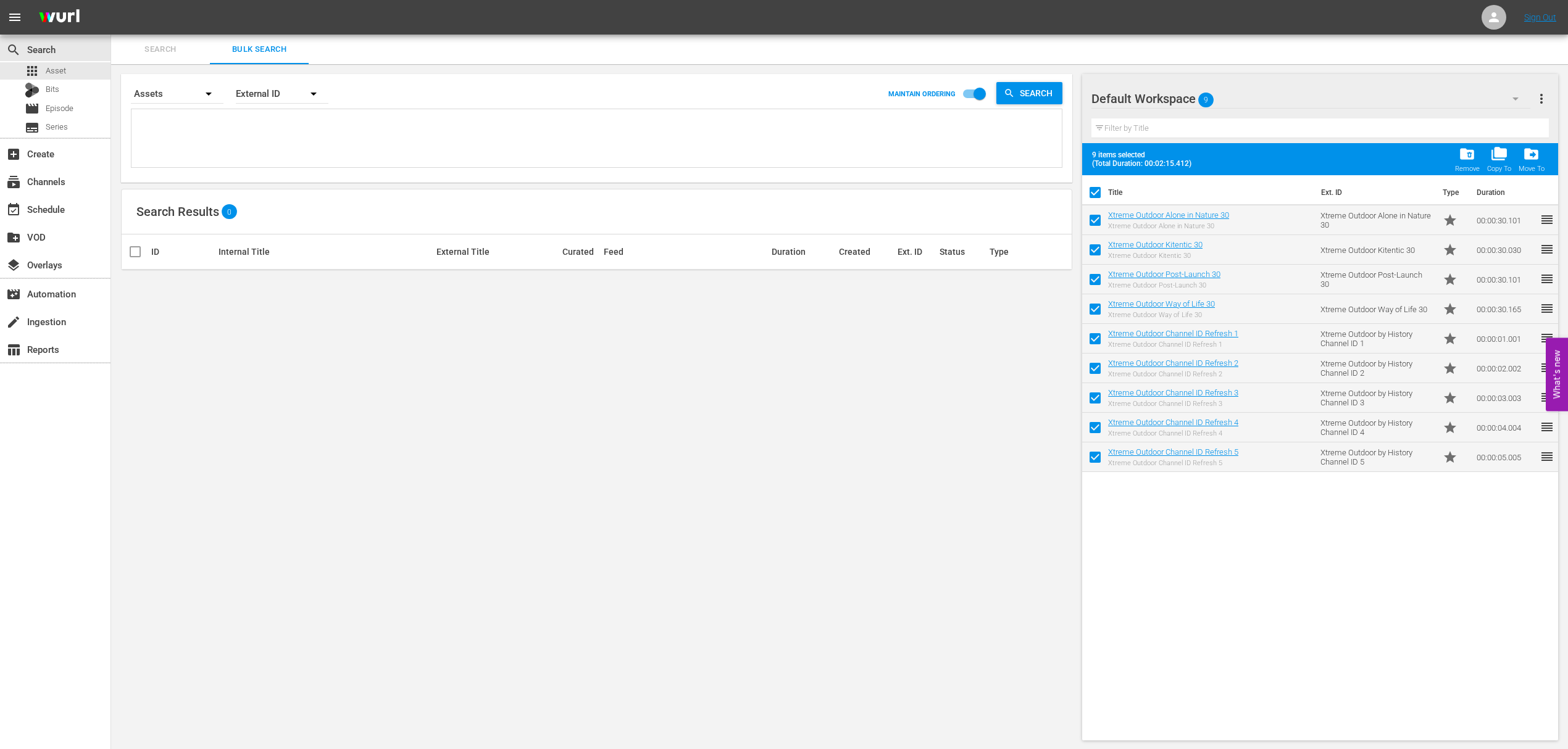
checkbox input "true"
click at [1537, 155] on span "drive_file_move" at bounding box center [1531, 154] width 17 height 17
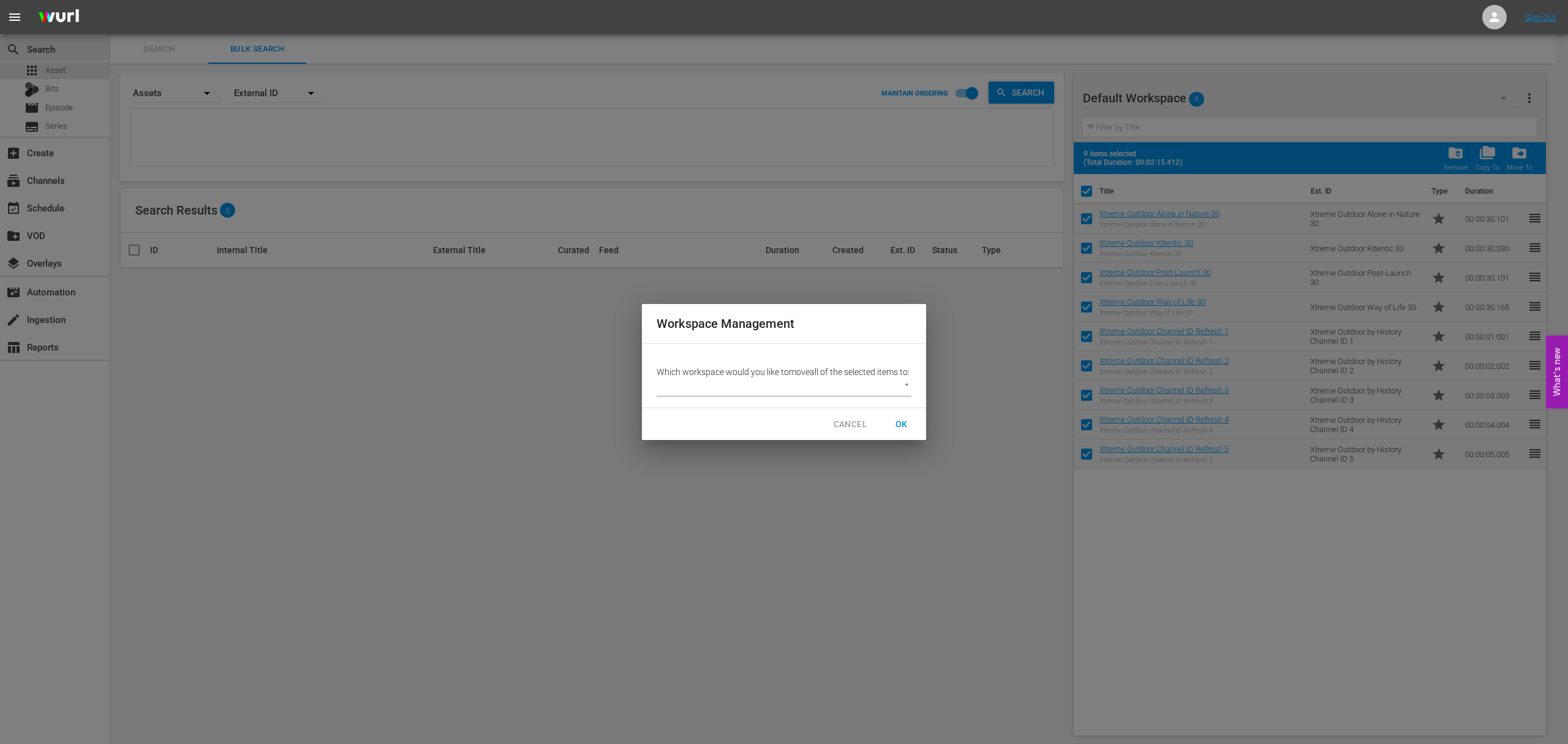
click at [909, 390] on body "menu Sign Out search Search apps Asset Bits movie Episode subtitles Series add_…" at bounding box center [784, 372] width 1568 height 744
click at [691, 419] on li "Other (11)" at bounding box center [689, 413] width 66 height 20
type input "2264"
click at [902, 430] on span "OK" at bounding box center [902, 424] width 19 height 15
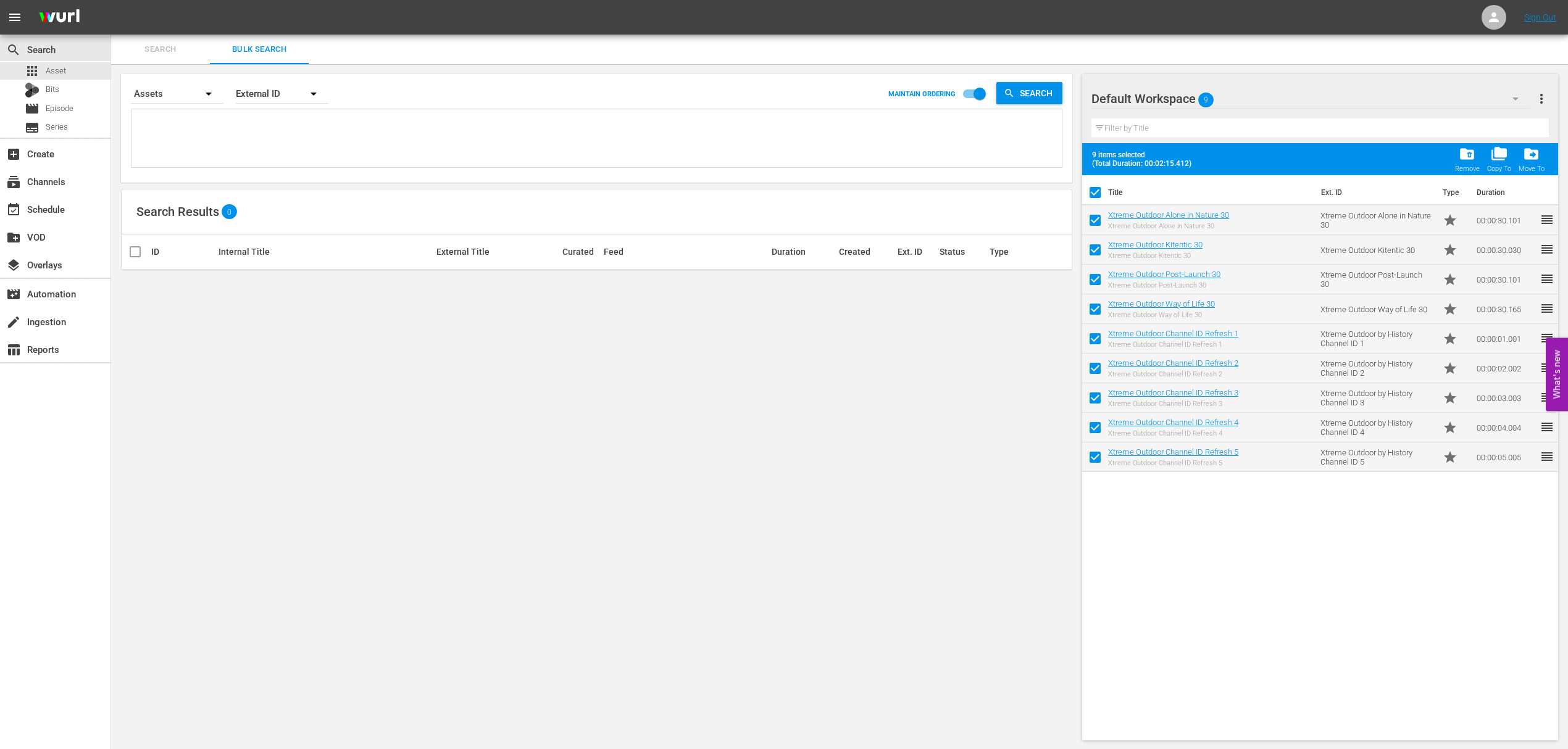
checkbox input "false"
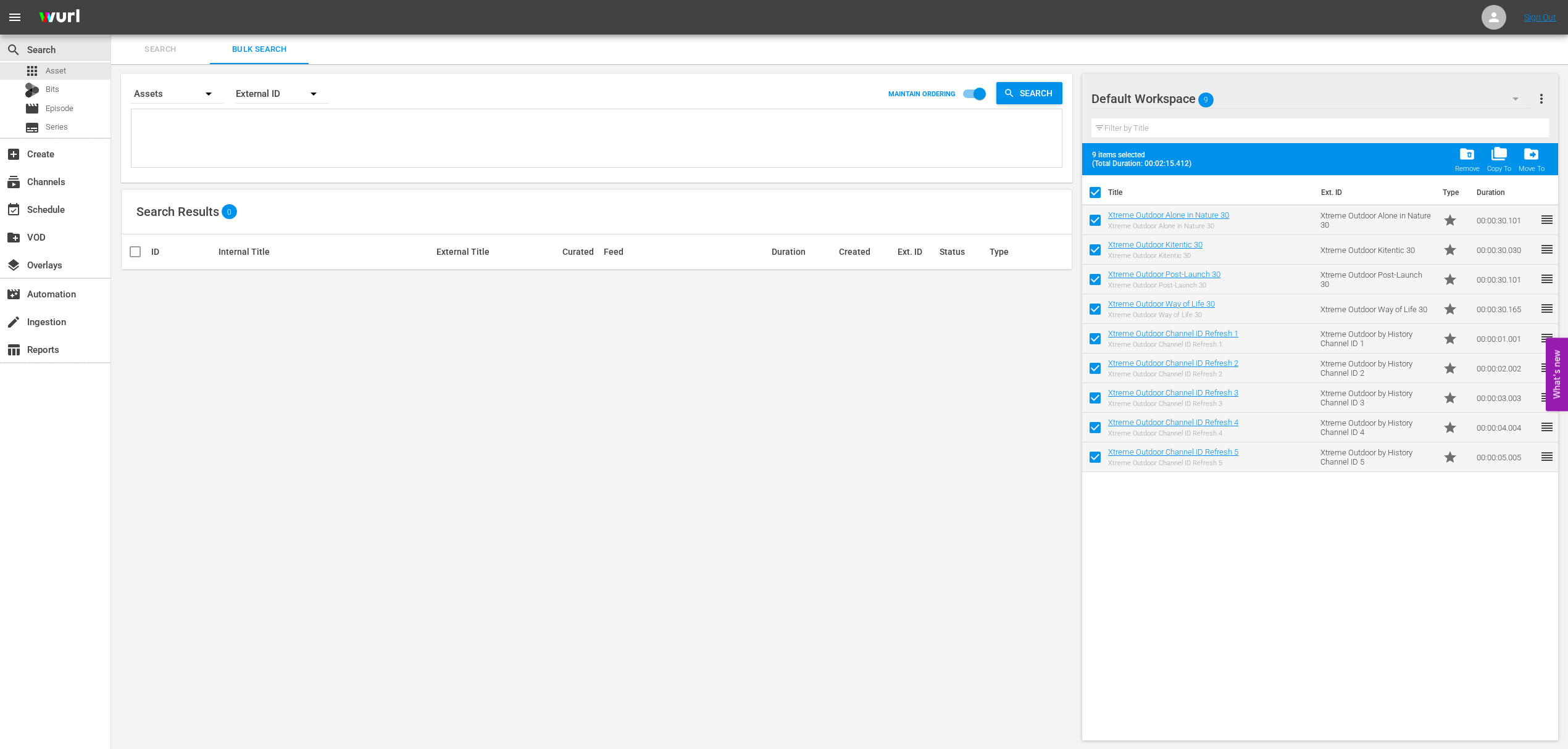
checkbox input "false"
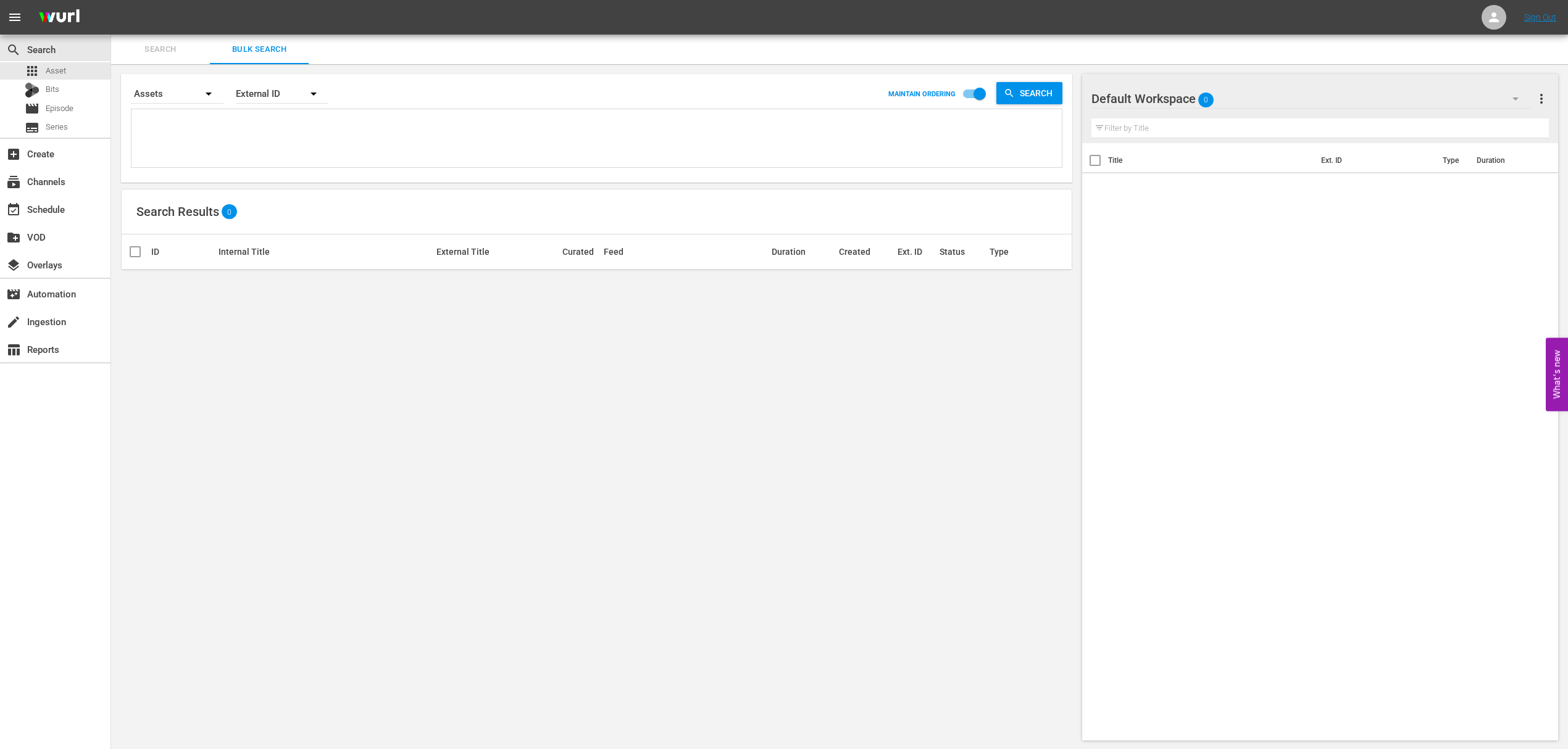
click at [1549, 61] on div "Search Bulk Search" at bounding box center [839, 49] width 1456 height 29
click at [1516, 98] on icon "button" at bounding box center [1515, 99] width 6 height 3
click at [1143, 154] on div "Other (20)" at bounding box center [1170, 153] width 128 height 20
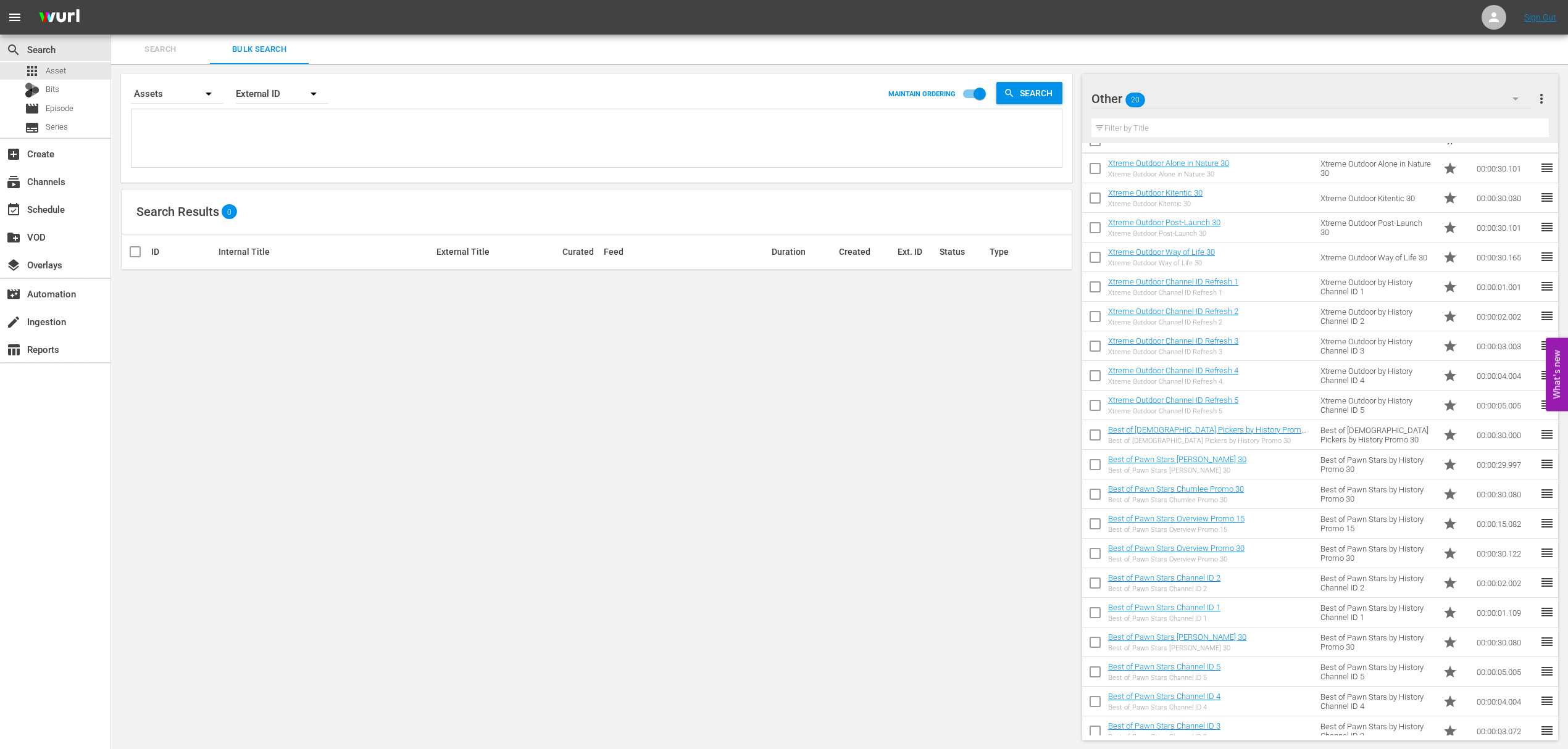
scroll to position [30, 0]
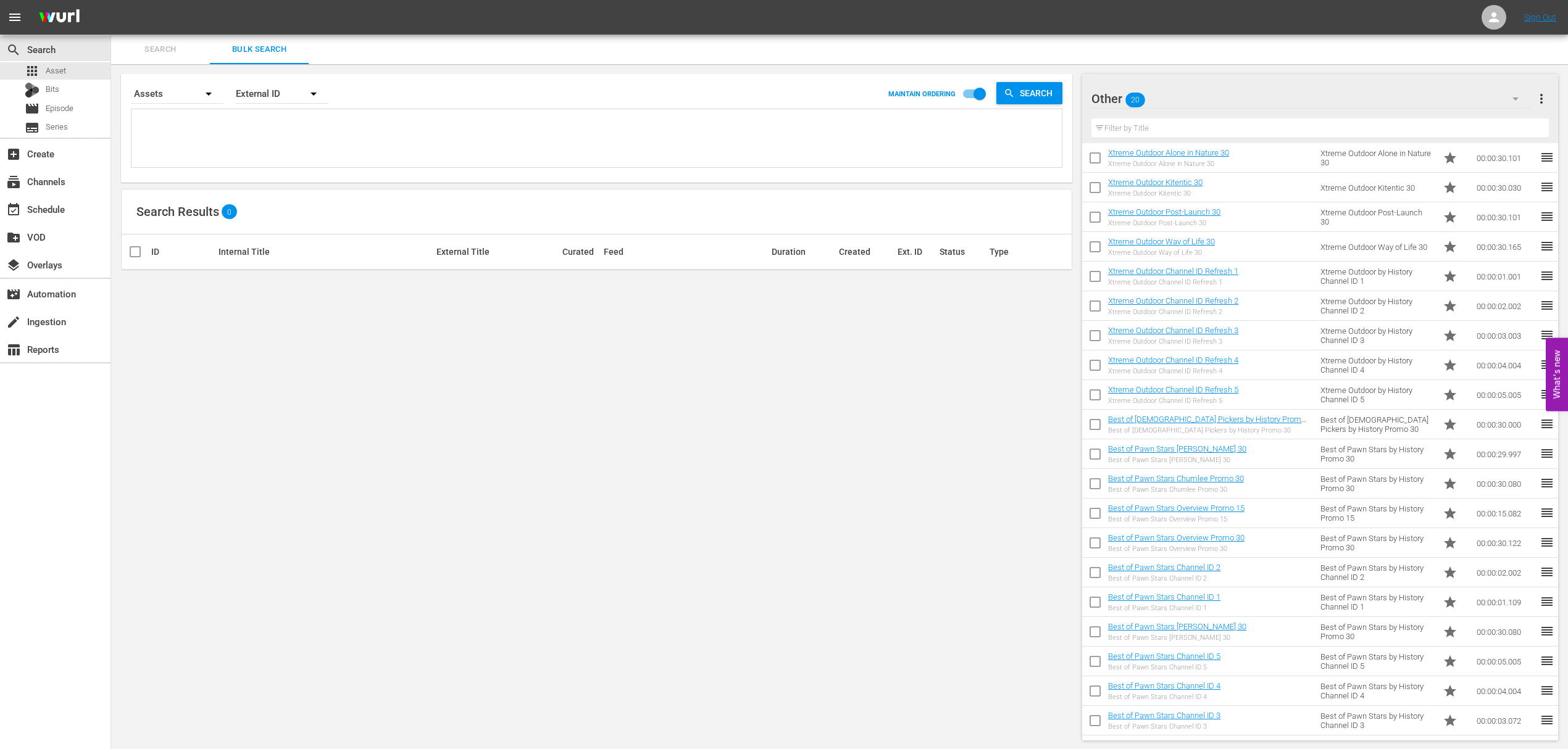
click at [1092, 424] on input "checkbox" at bounding box center [1095, 426] width 26 height 26
checkbox input "true"
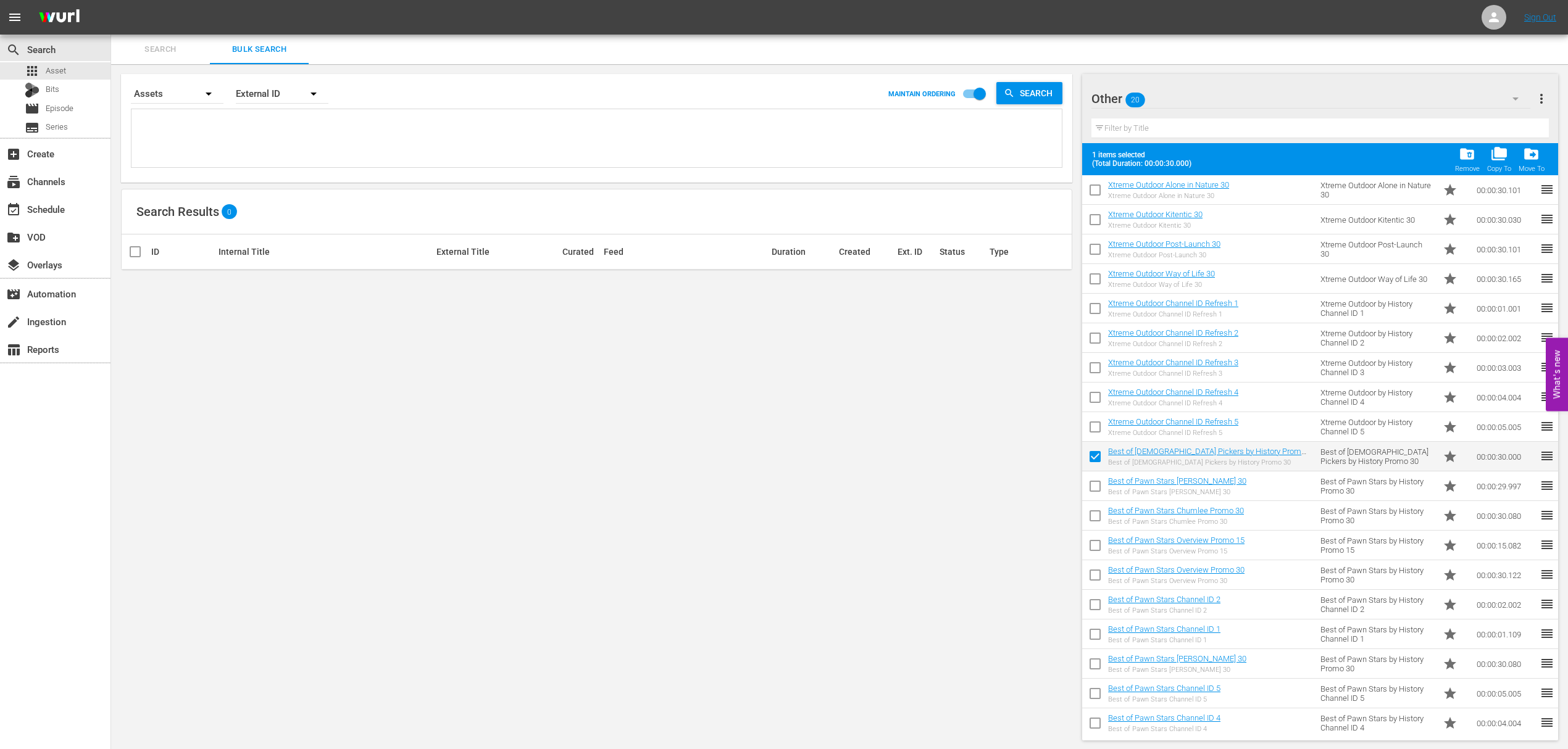
click at [1091, 487] on input "checkbox" at bounding box center [1095, 488] width 26 height 26
checkbox input "true"
click at [1097, 519] on input "checkbox" at bounding box center [1095, 518] width 26 height 26
checkbox input "true"
click at [1096, 548] on input "checkbox" at bounding box center [1095, 548] width 26 height 26
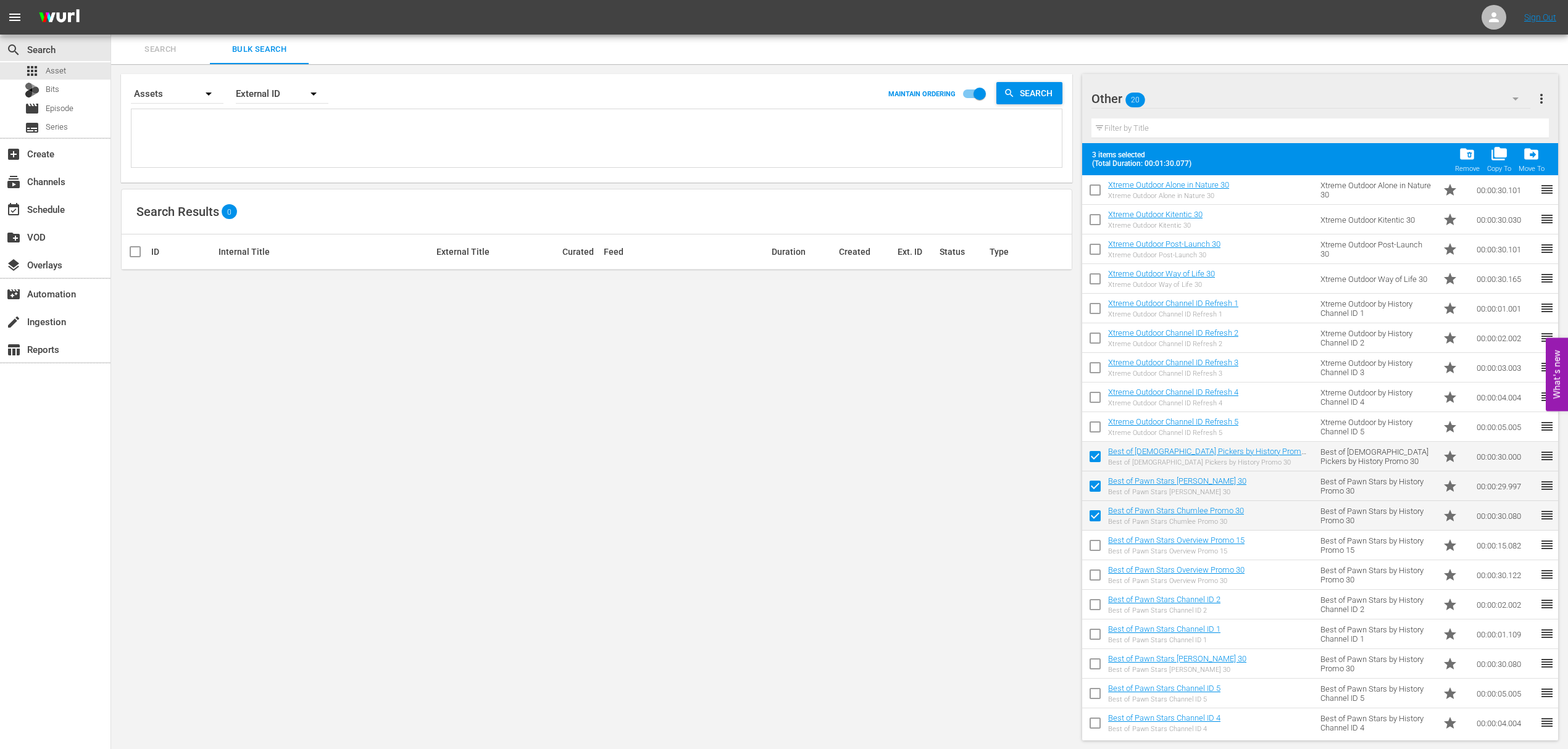
checkbox input "true"
click at [1095, 571] on input "checkbox" at bounding box center [1095, 577] width 26 height 26
checkbox input "true"
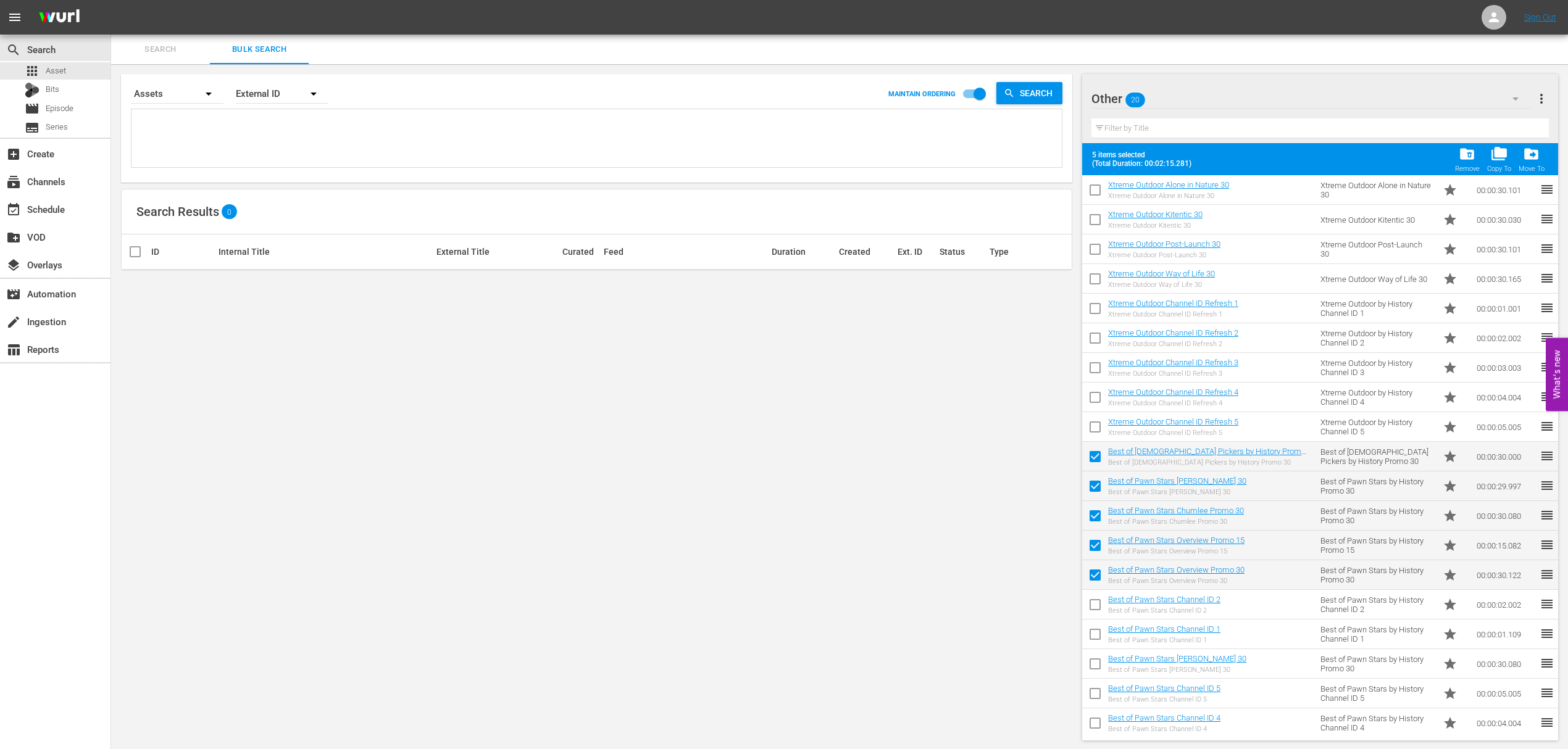
click at [1091, 605] on input "checkbox" at bounding box center [1095, 607] width 26 height 26
checkbox input "true"
click at [1095, 639] on input "checkbox" at bounding box center [1095, 636] width 26 height 26
checkbox input "true"
click at [1097, 659] on input "checkbox" at bounding box center [1095, 666] width 26 height 26
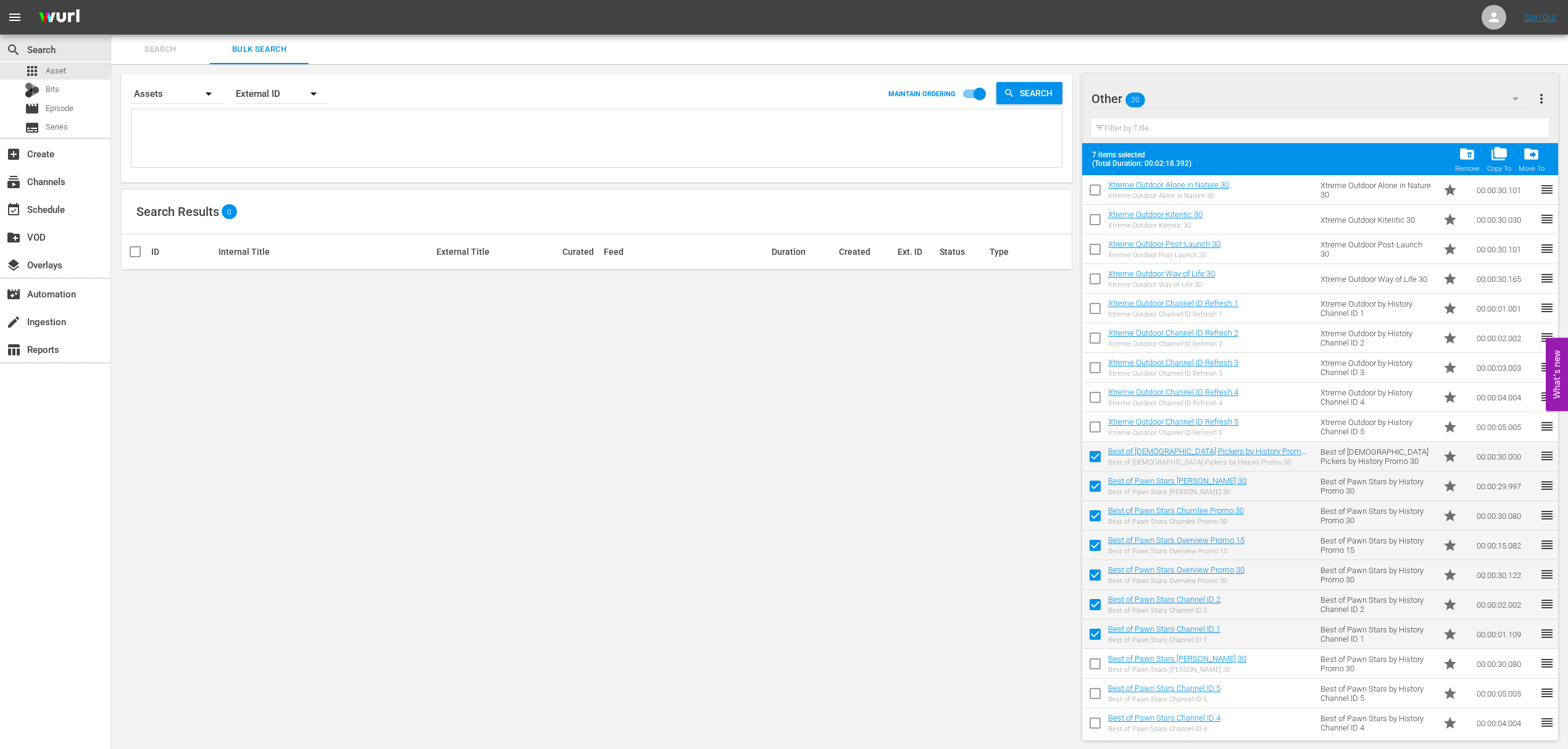
checkbox input "true"
click at [1096, 697] on input "checkbox" at bounding box center [1095, 695] width 26 height 26
checkbox input "true"
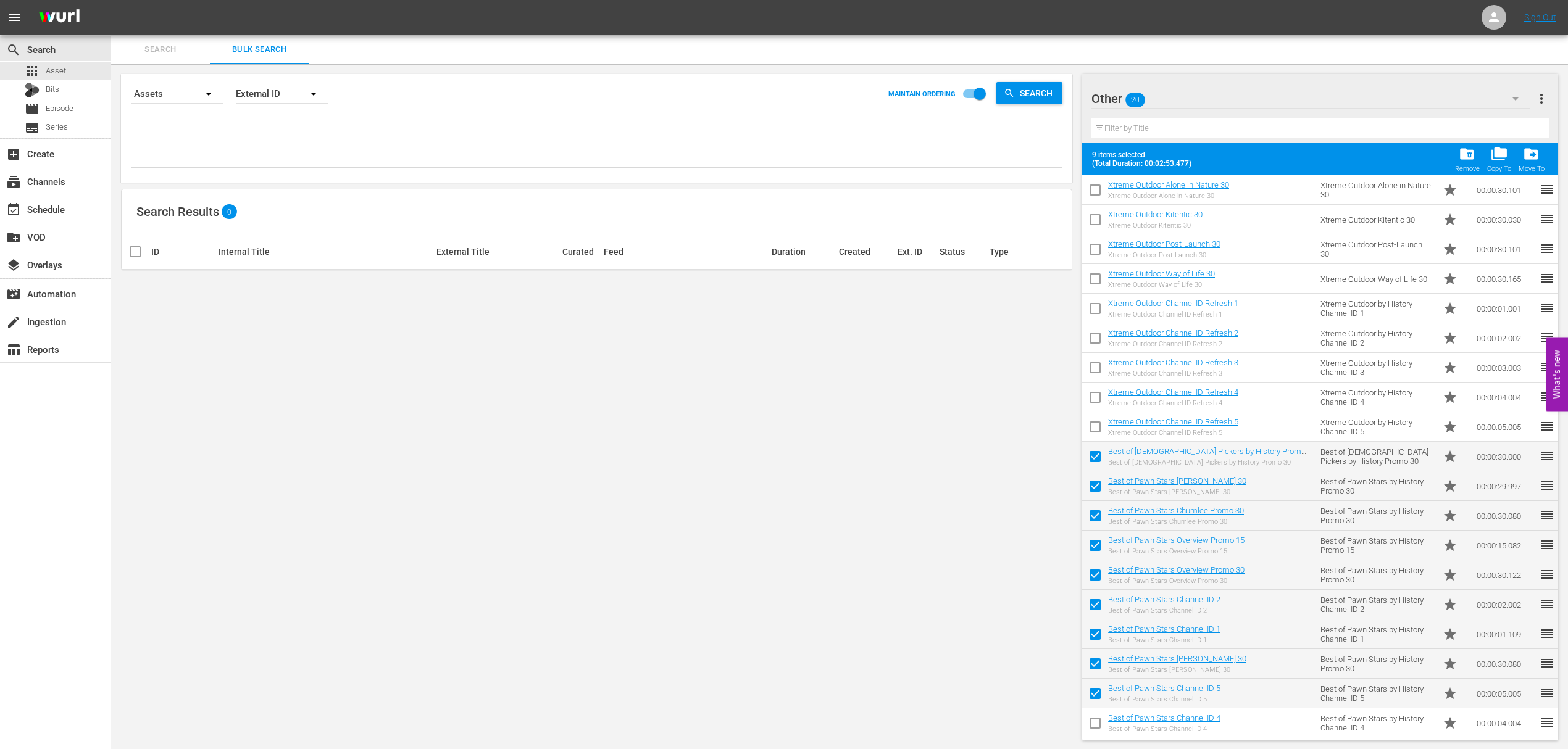
click at [1095, 730] on input "checkbox" at bounding box center [1095, 725] width 26 height 26
checkbox input "true"
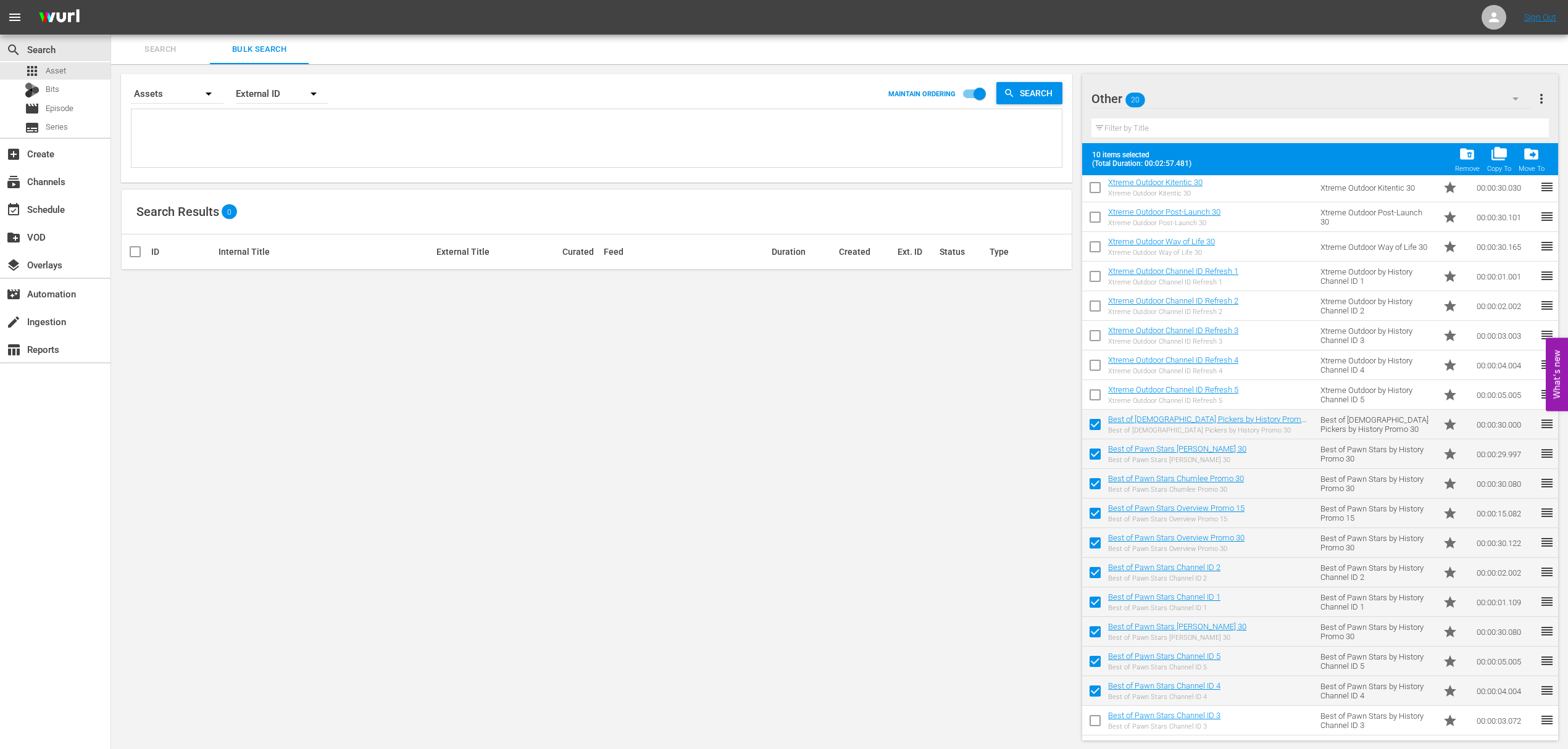
click at [1097, 722] on input "checkbox" at bounding box center [1095, 723] width 26 height 26
checkbox input "true"
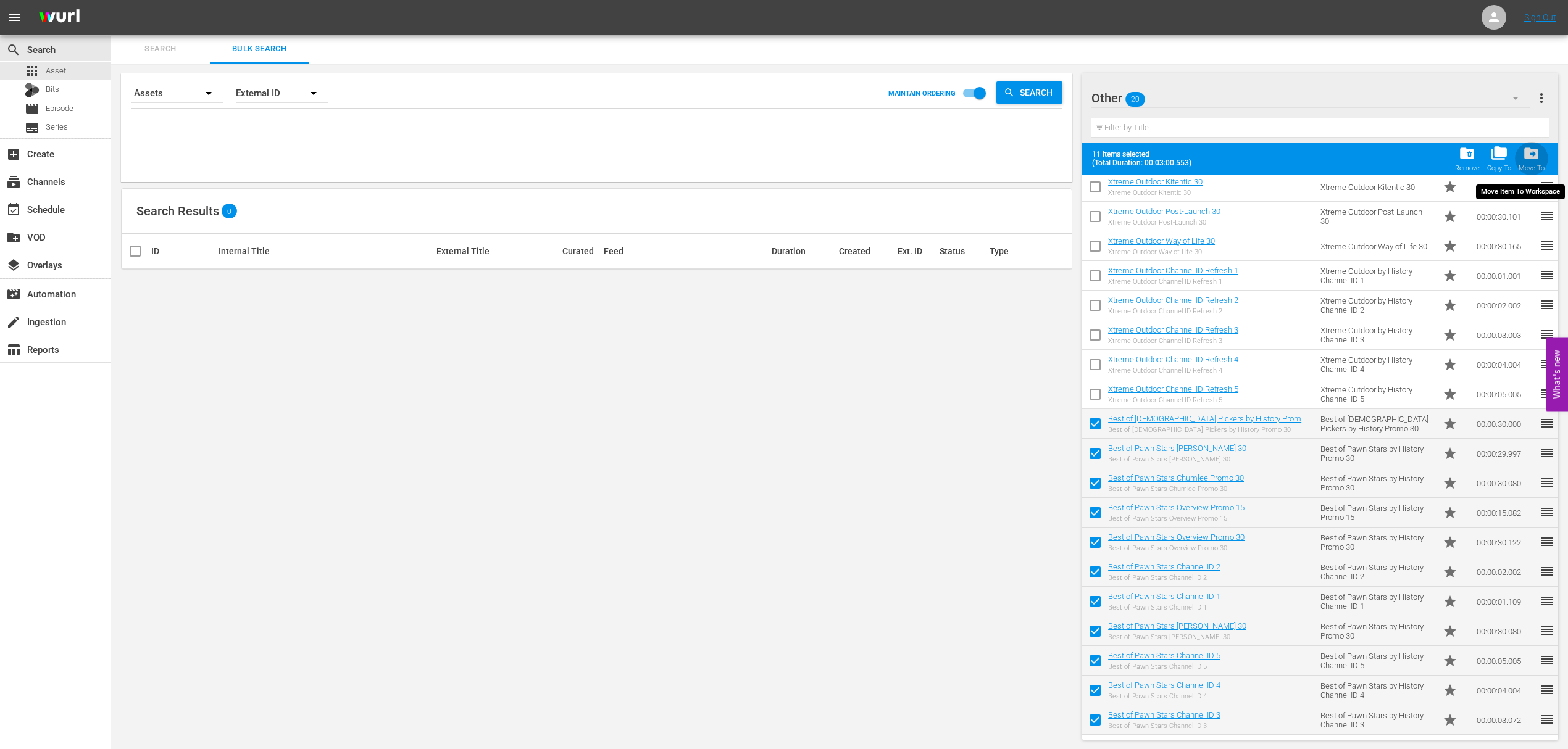
click at [1530, 156] on span "drive_file_move" at bounding box center [1531, 153] width 17 height 17
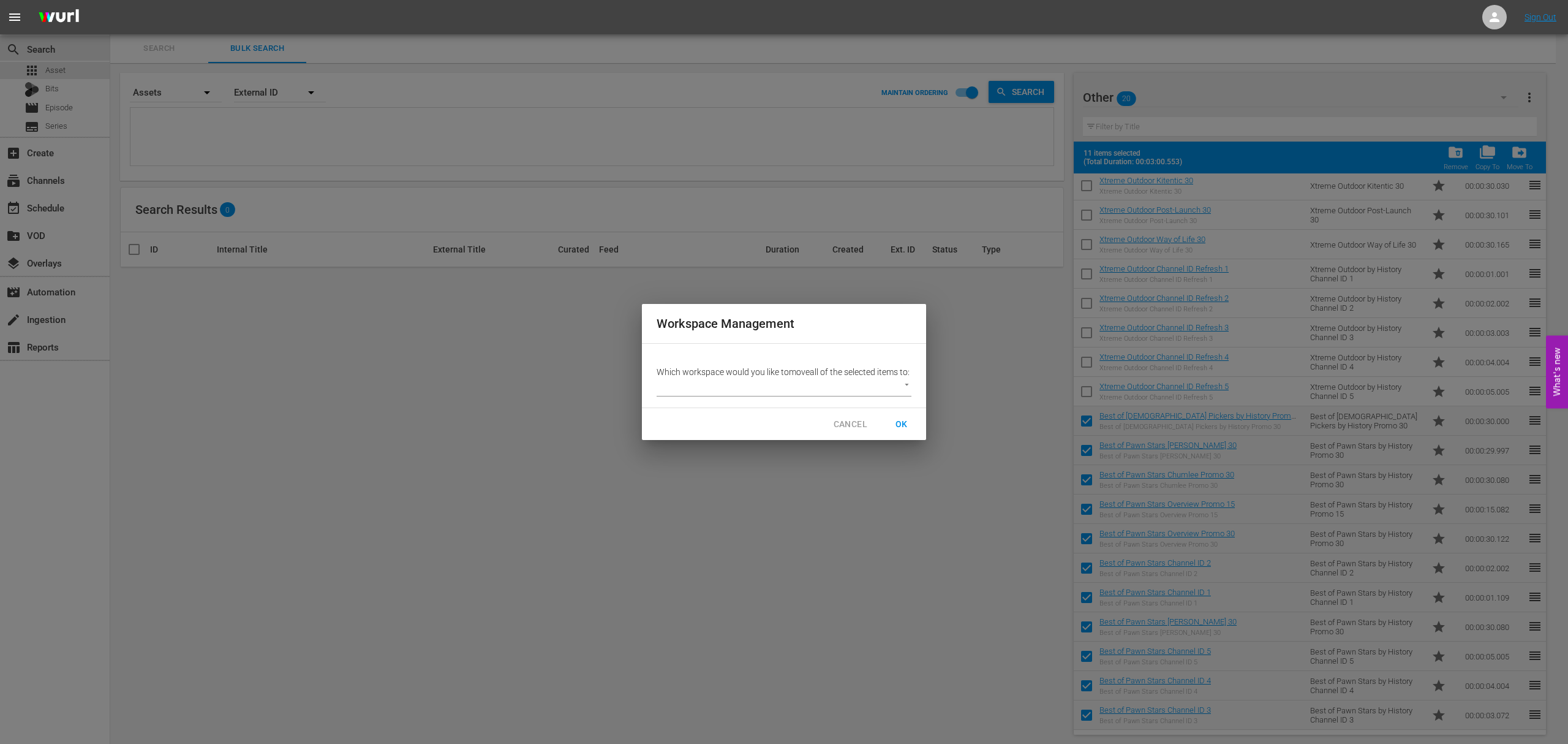
click at [903, 392] on body "menu Sign Out search Search apps Asset Bits movie Episode subtitles Series add_…" at bounding box center [784, 371] width 1568 height 744
click at [713, 414] on li "Default Workspace (0)" at bounding box center [709, 413] width 106 height 20
type input "1410"
click at [904, 425] on span "OK" at bounding box center [902, 424] width 19 height 15
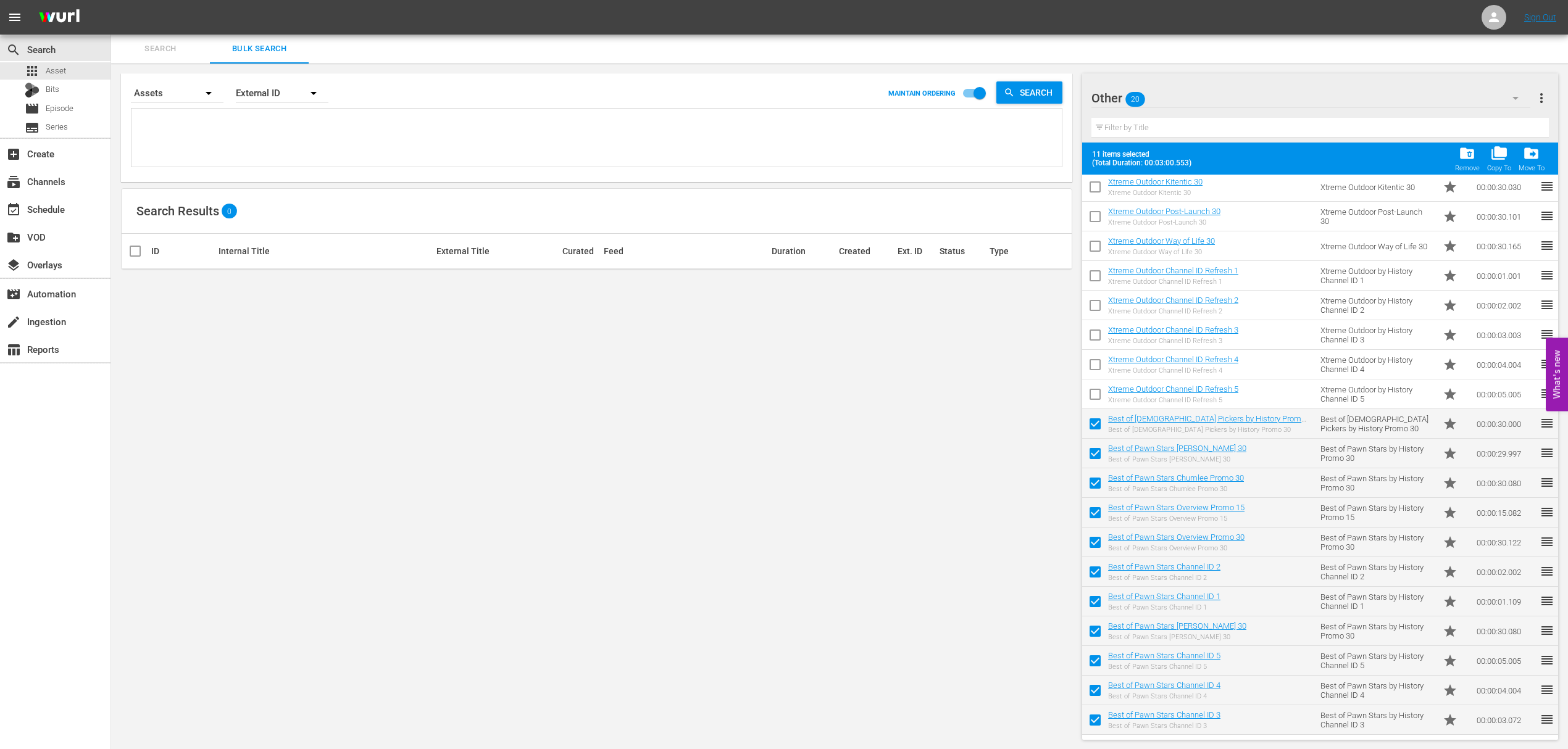
checkbox input "false"
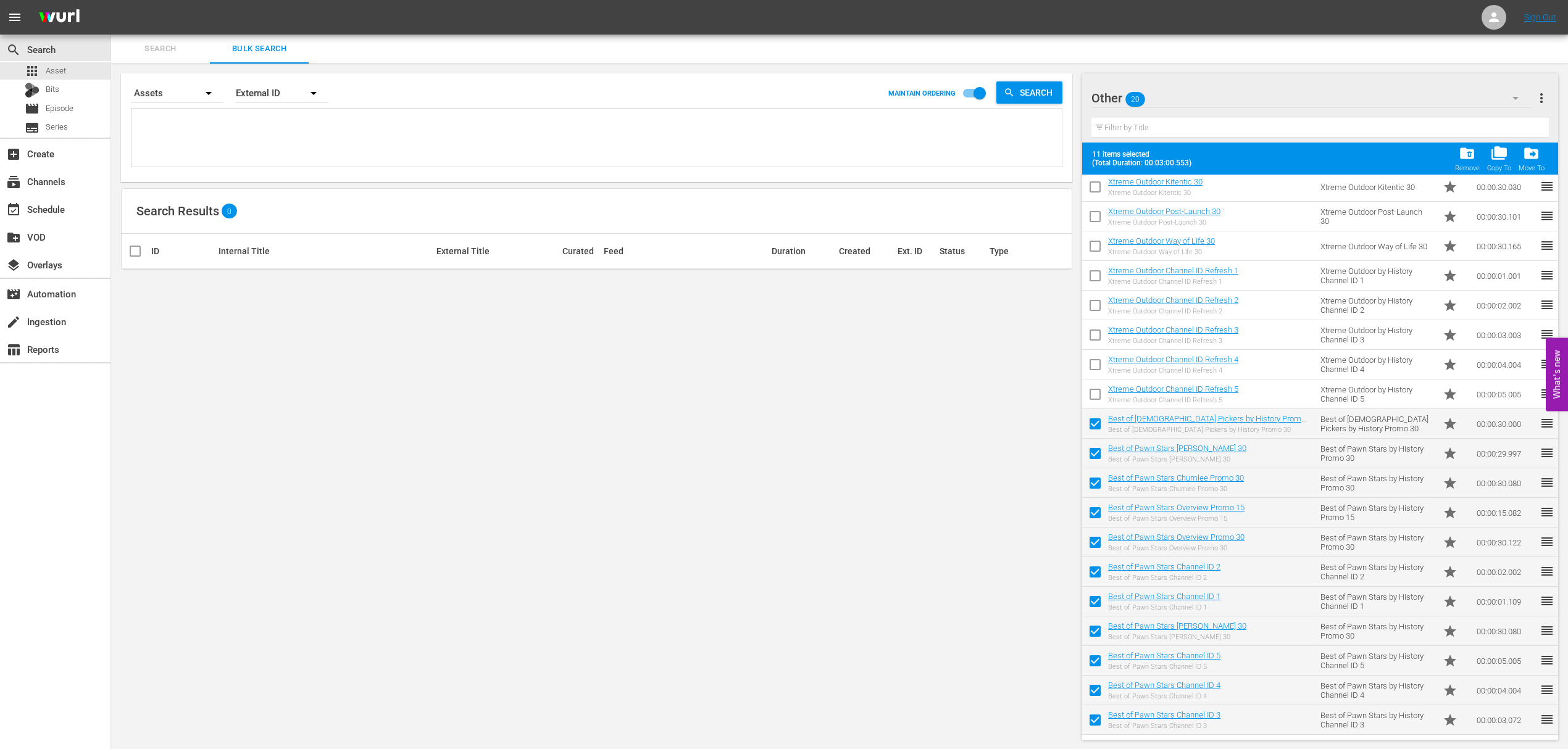
checkbox input "false"
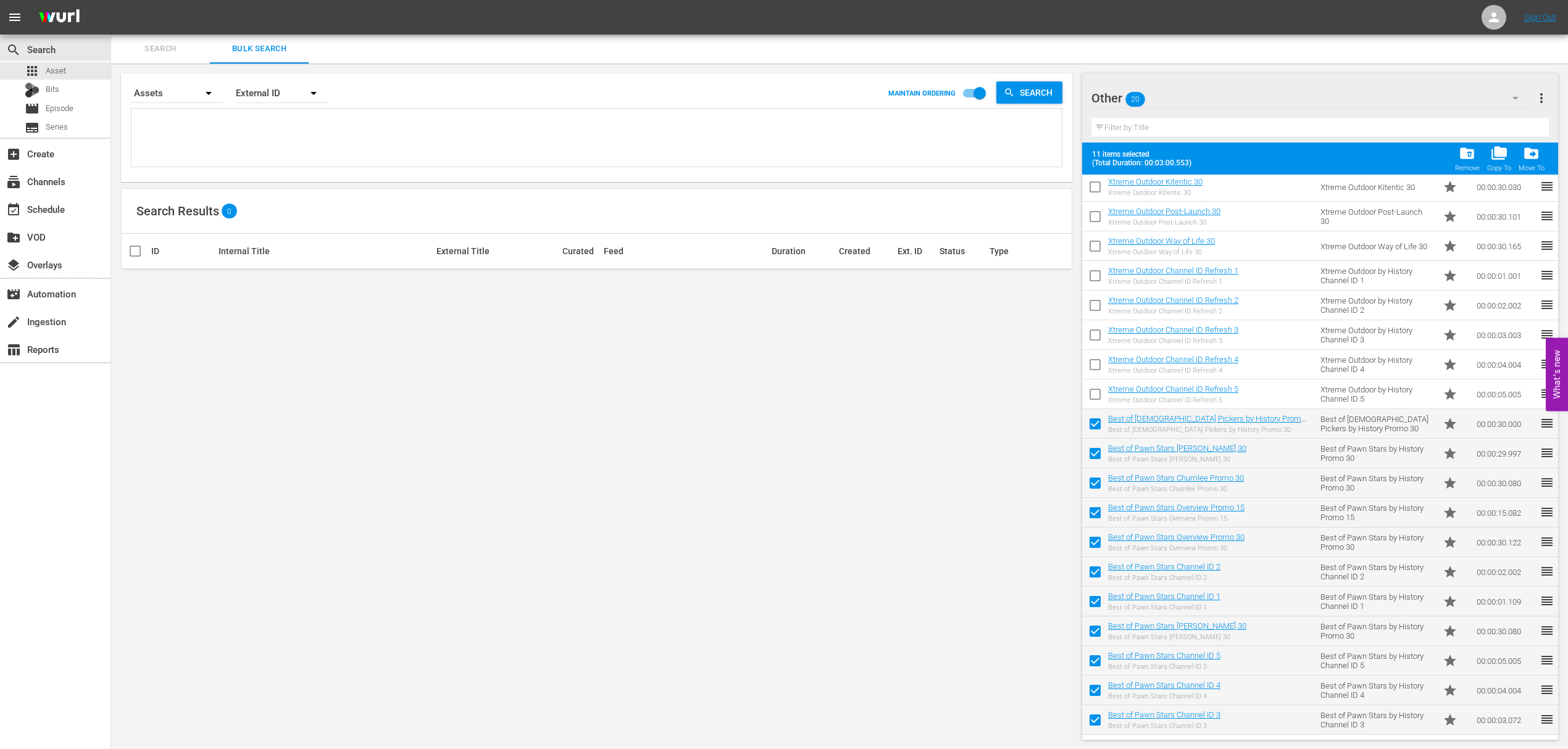
checkbox input "false"
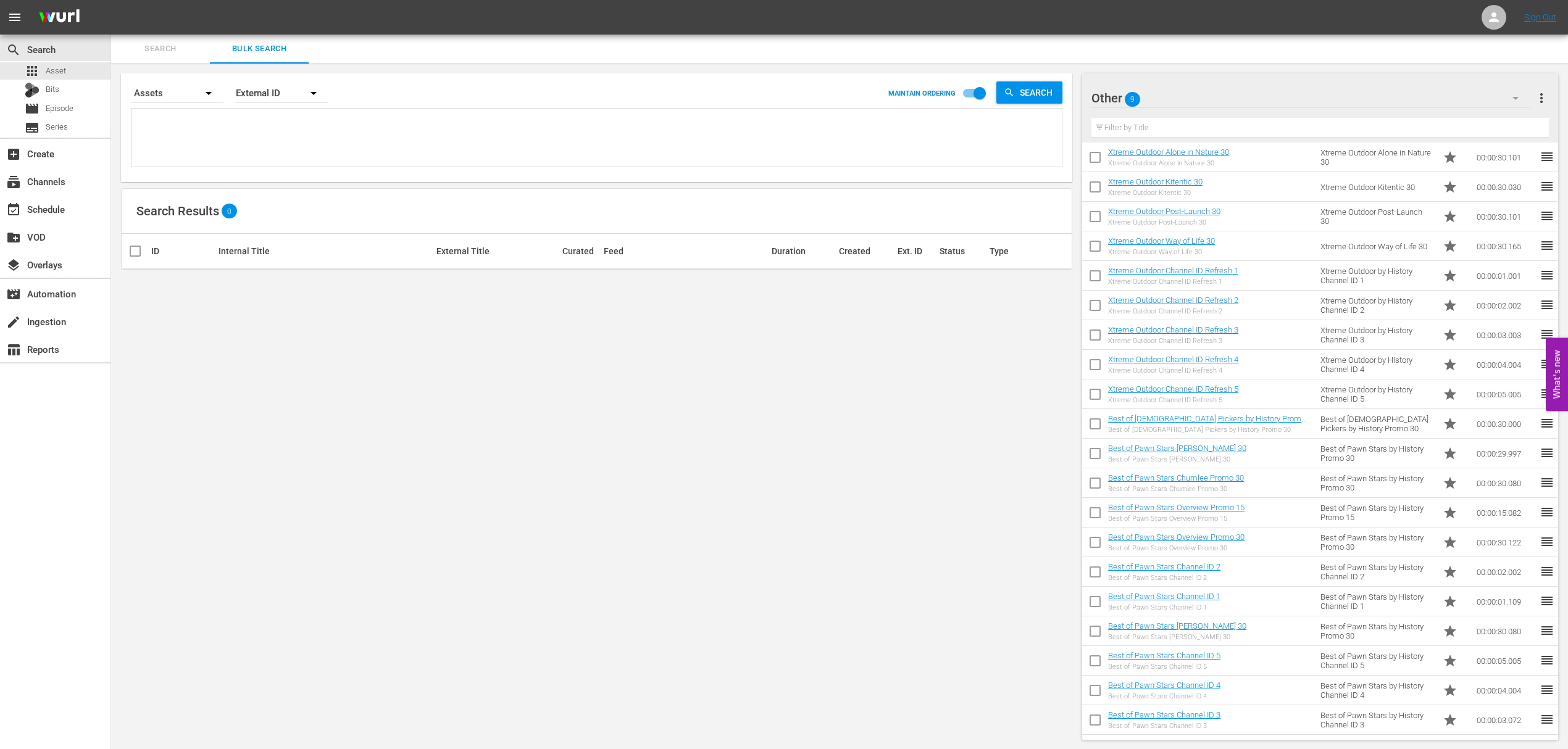
scroll to position [0, 0]
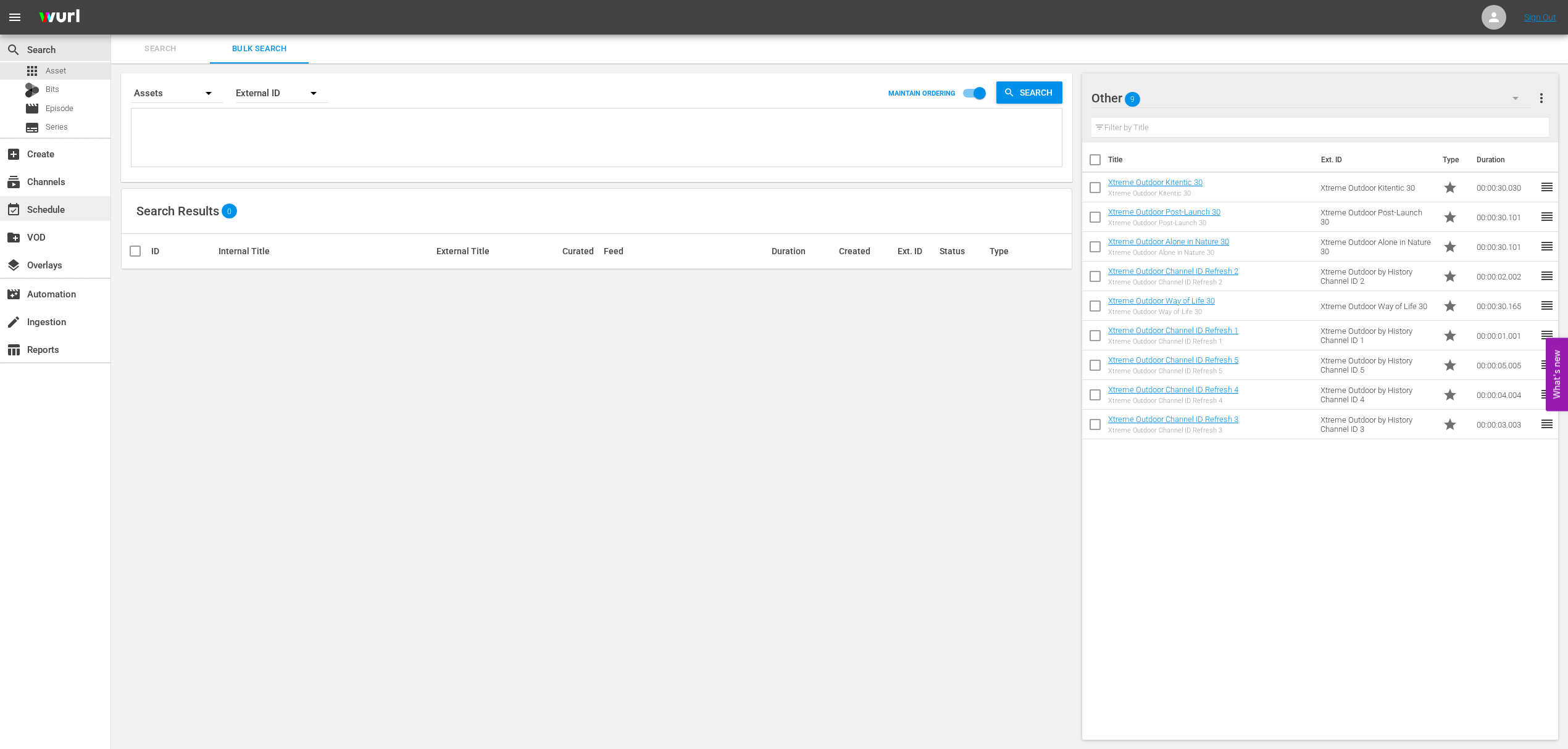
click at [50, 210] on div "event_available Schedule" at bounding box center [34, 207] width 69 height 11
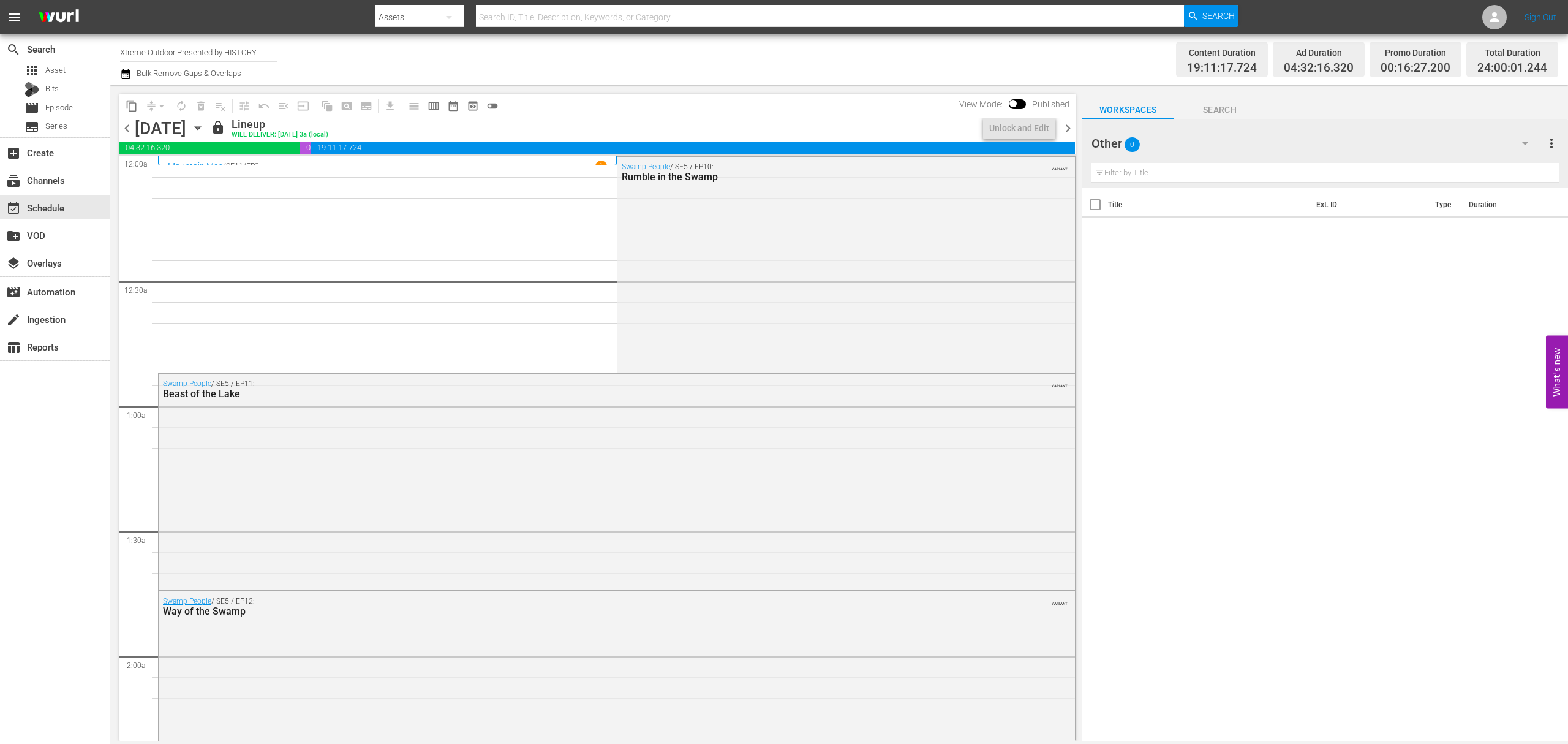
click at [236, 49] on input "Xtreme Outdoor Presented by HISTORY" at bounding box center [199, 52] width 157 height 29
type input "t"
click at [253, 88] on div "Best of Pawn Stars by History (2039 - ae_networks_bestofpawnstarsbyhistory_1)" at bounding box center [289, 87] width 318 height 29
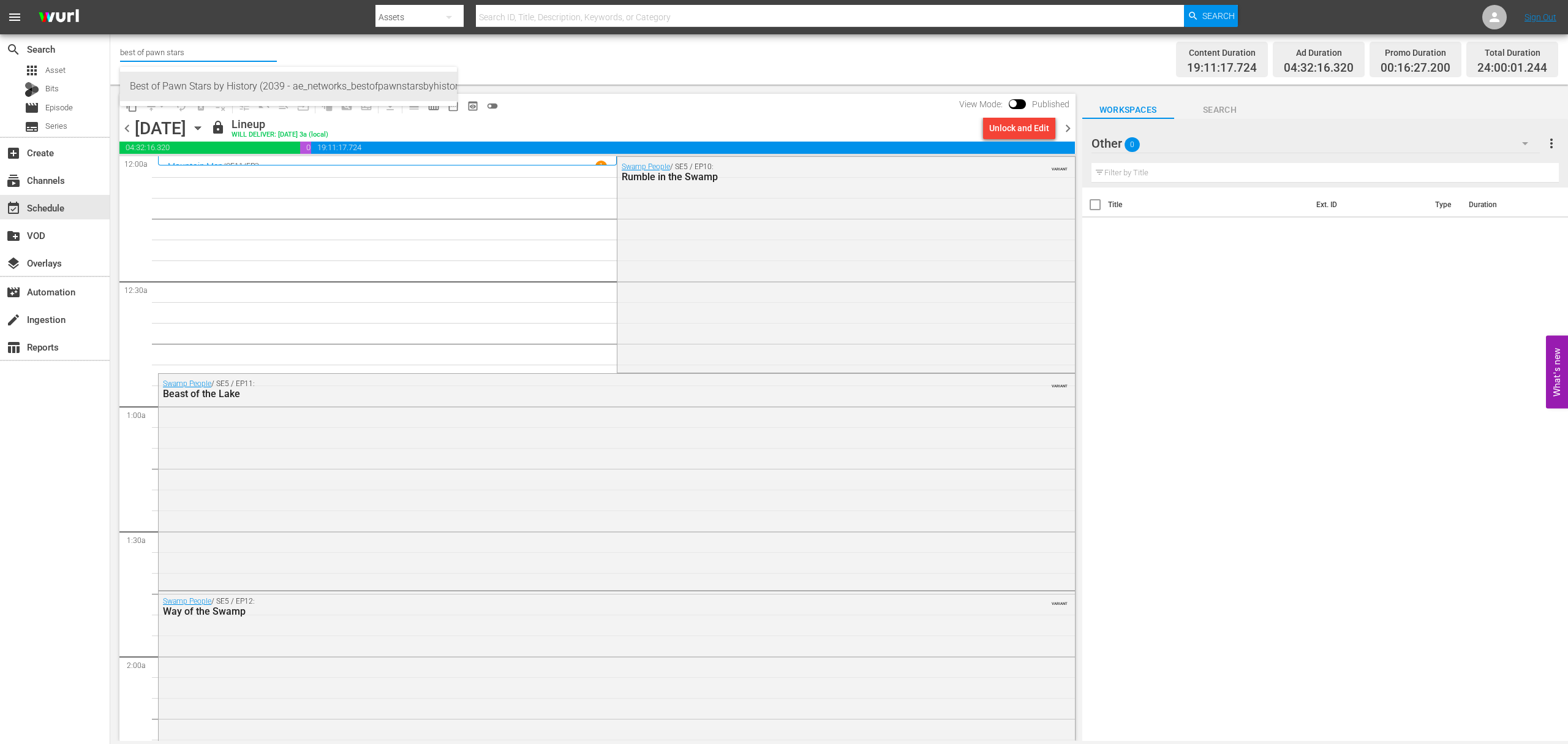
type input "Best of Pawn Stars by History (2039 - ae_networks_bestofpawnstarsbyhistory_1)"
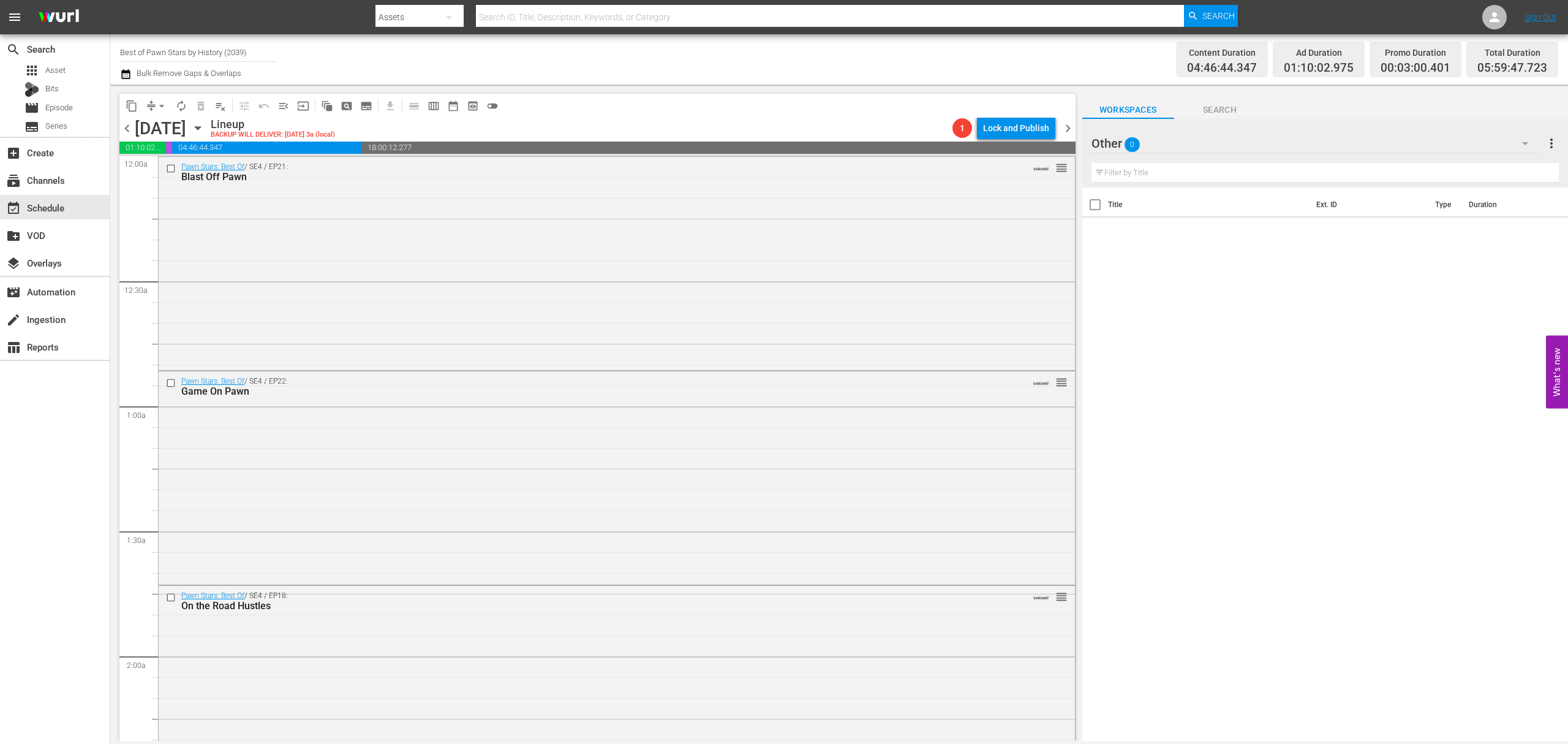
click at [205, 129] on icon "button" at bounding box center [197, 127] width 13 height 13
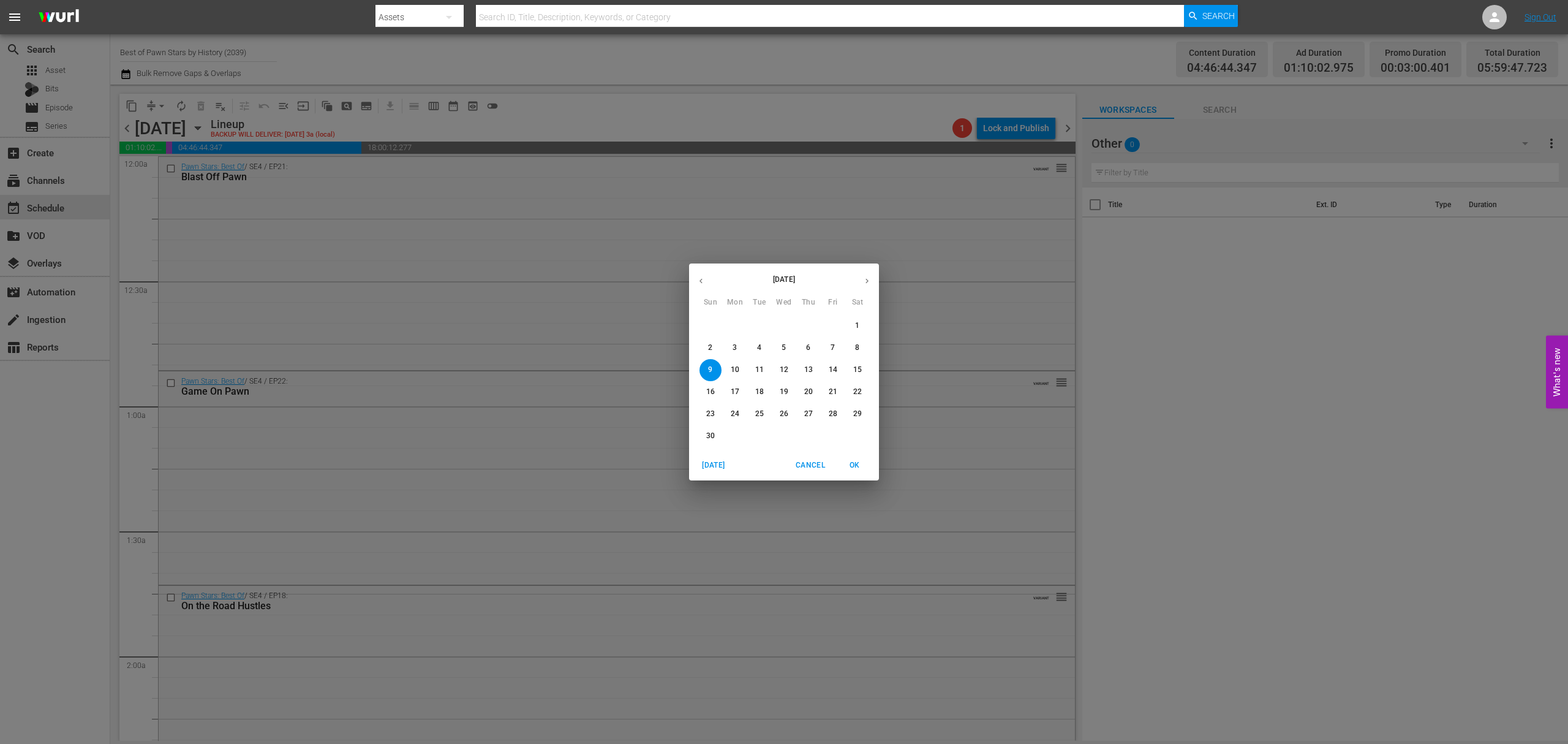
click at [742, 350] on span "3" at bounding box center [735, 347] width 22 height 10
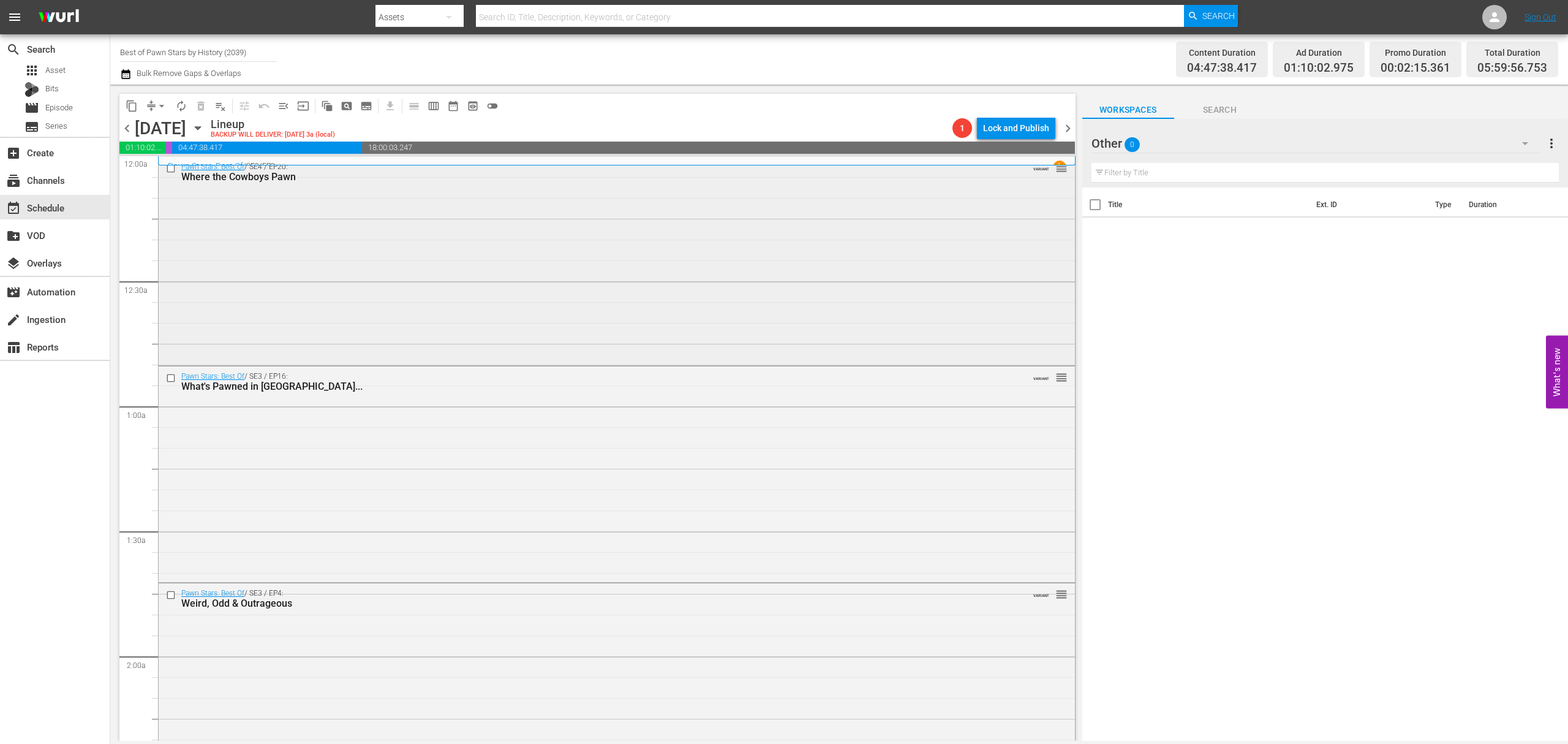
click at [513, 224] on div "Pawn Stars: Best Of / SE4 / EP20: Where the Cowboys Pawn VARIANT reorder" at bounding box center [617, 260] width 916 height 206
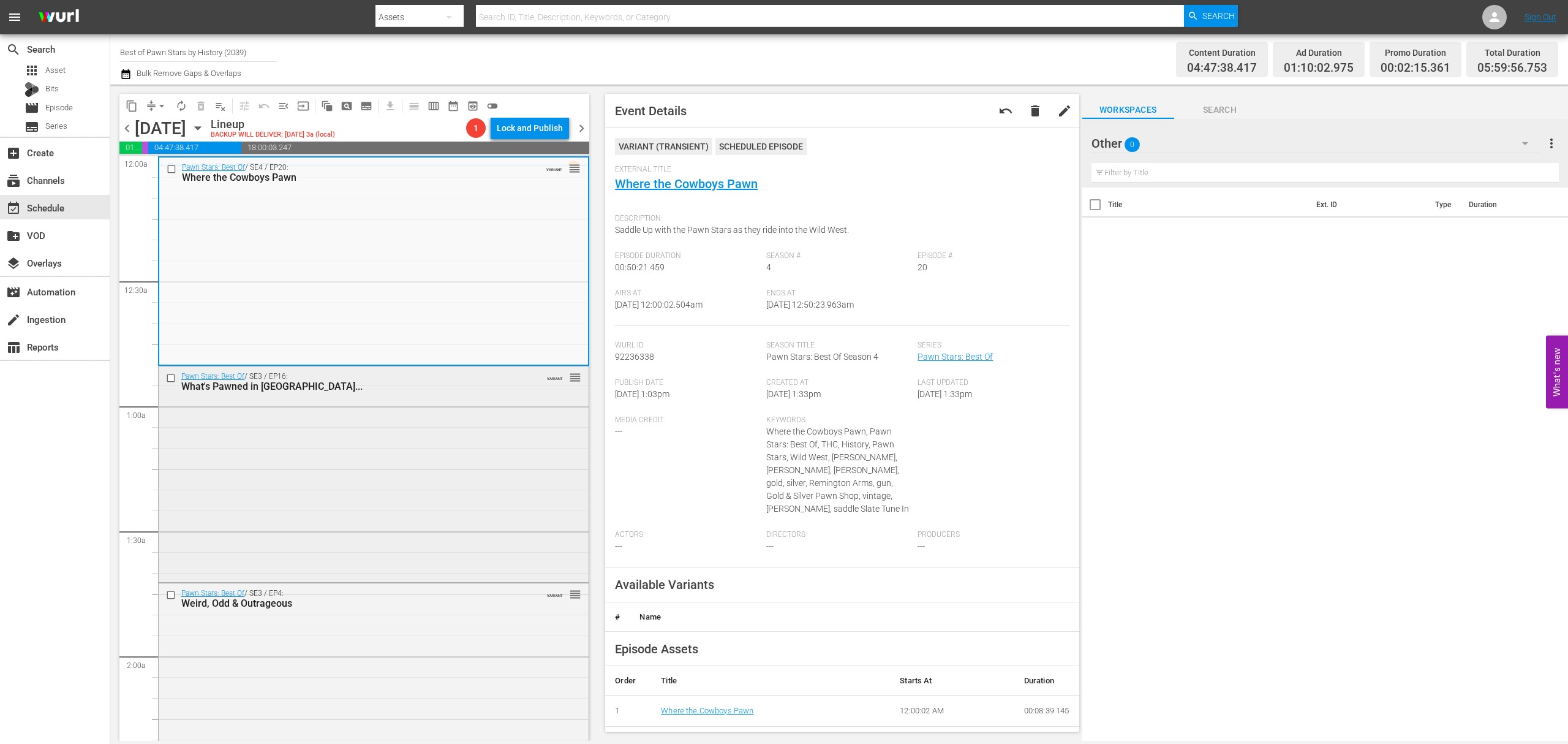
click at [505, 403] on div "Pawn Stars: Best Of / SE3 / EP16: What's Pawned in Vegas... VARIANT reorder" at bounding box center [373, 472] width 430 height 212
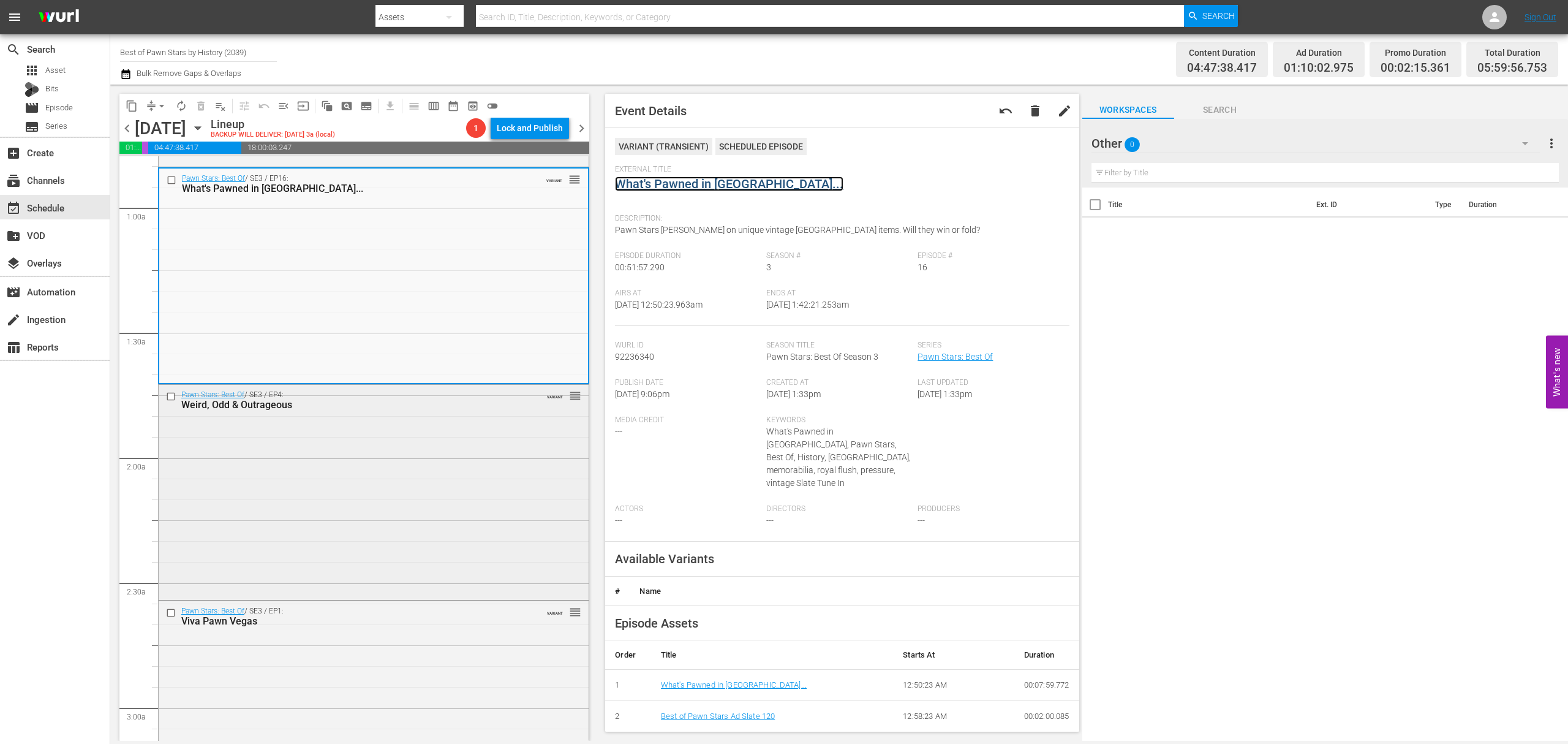
scroll to position [327, 0]
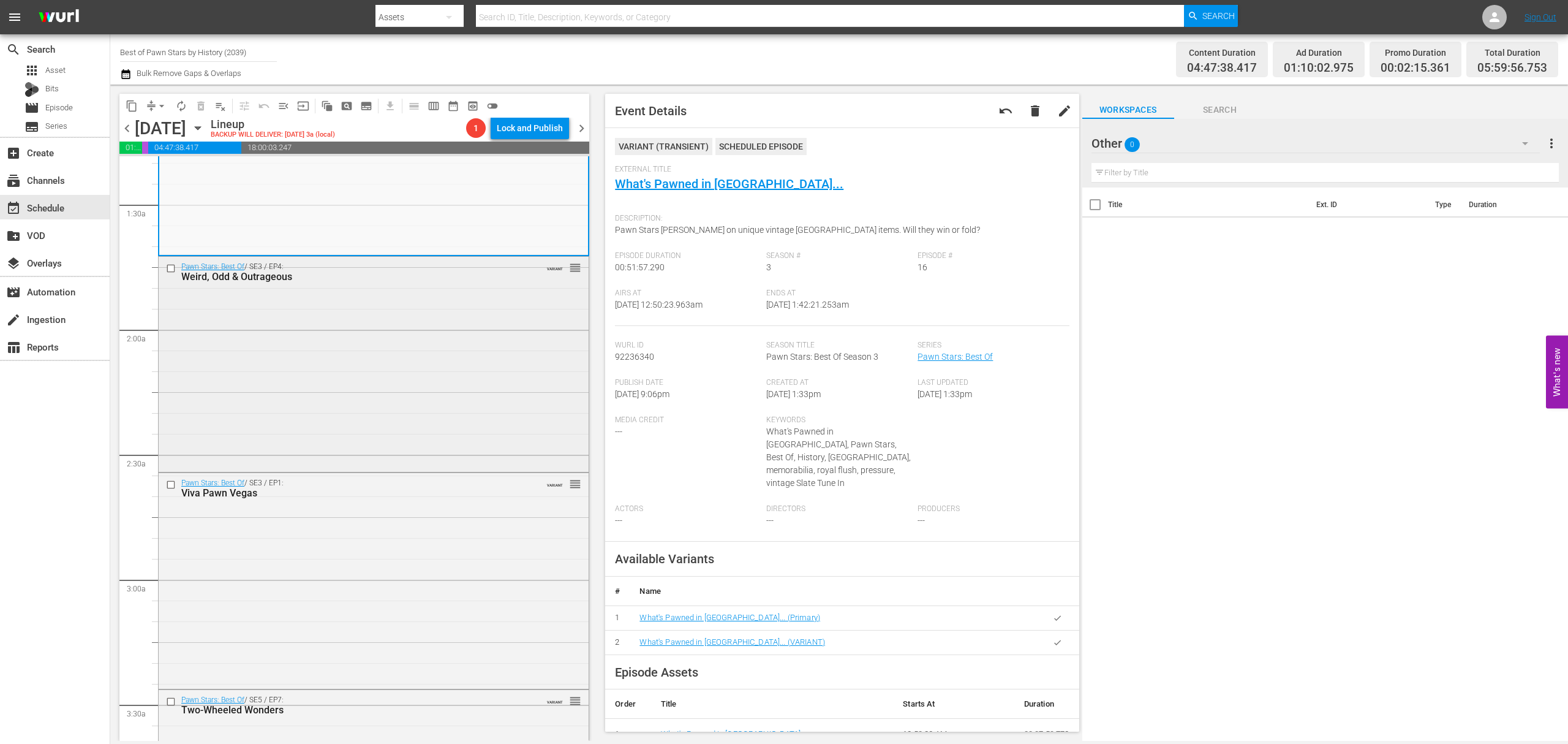
click at [452, 381] on div "Pawn Stars: Best Of / SE3 / EP4: Weird, Odd & Outrageous VARIANT reorder" at bounding box center [373, 363] width 430 height 213
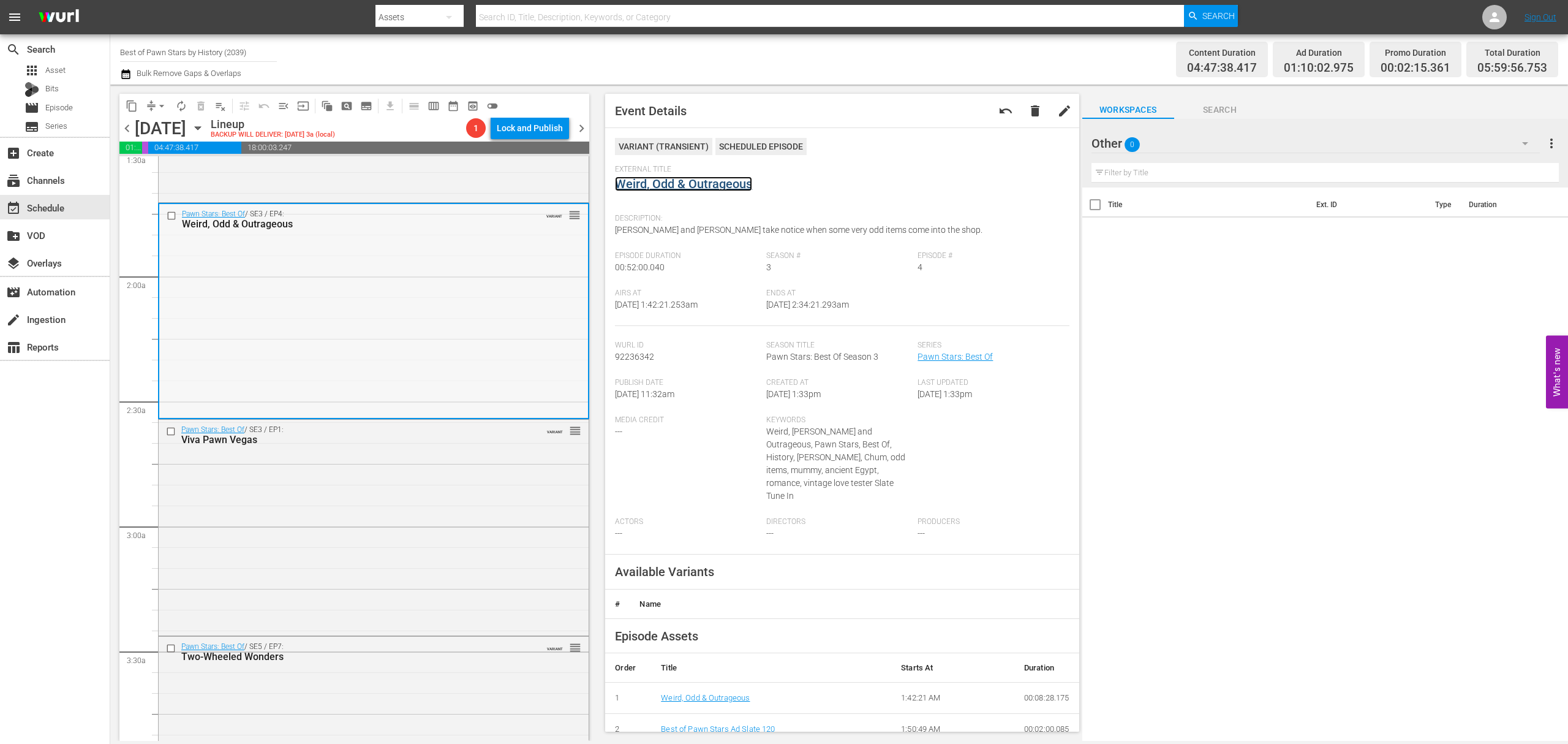
scroll to position [408, 0]
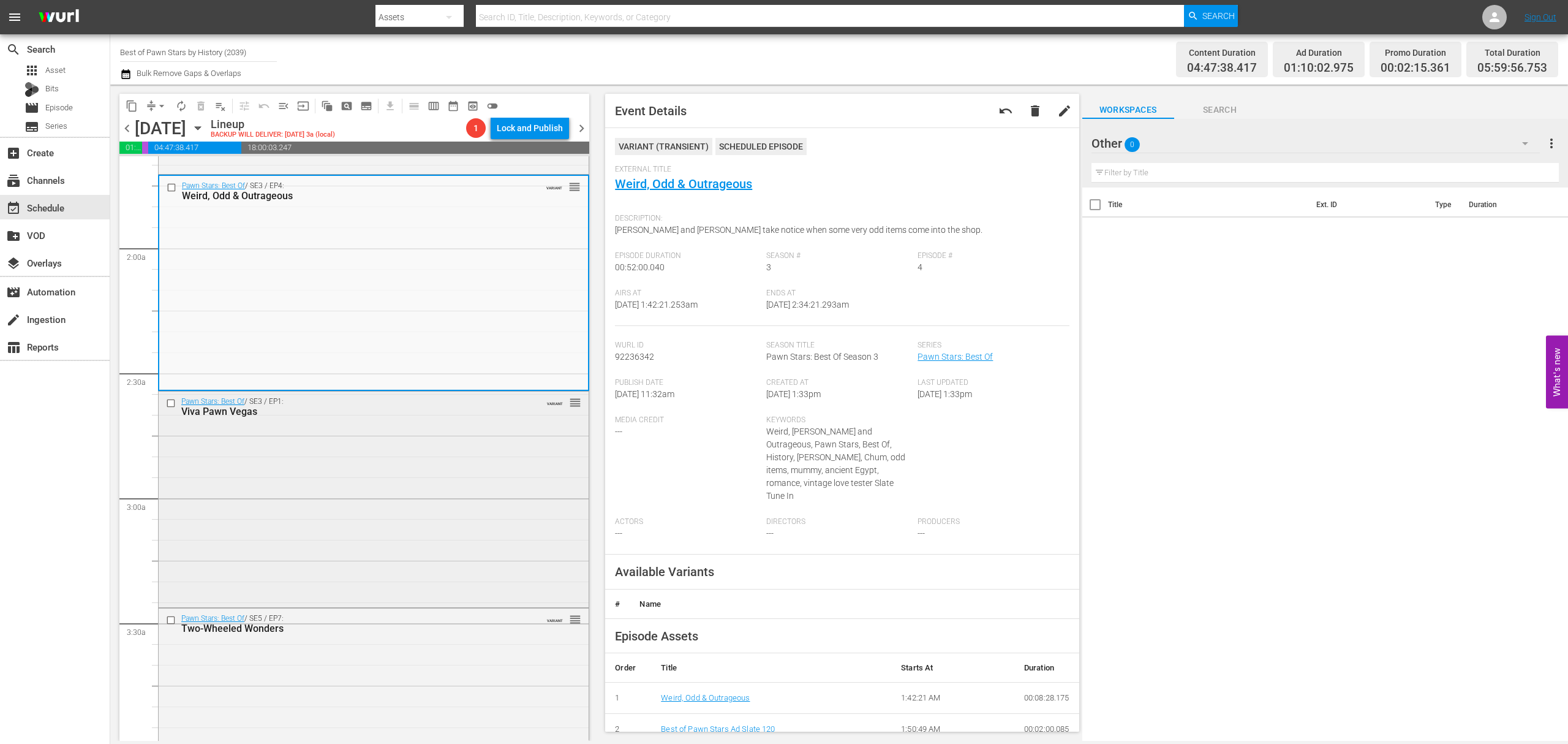
click at [447, 427] on div "Pawn Stars: Best Of / SE3 / EP1: Viva Pawn Vegas VARIANT reorder" at bounding box center [373, 498] width 430 height 213
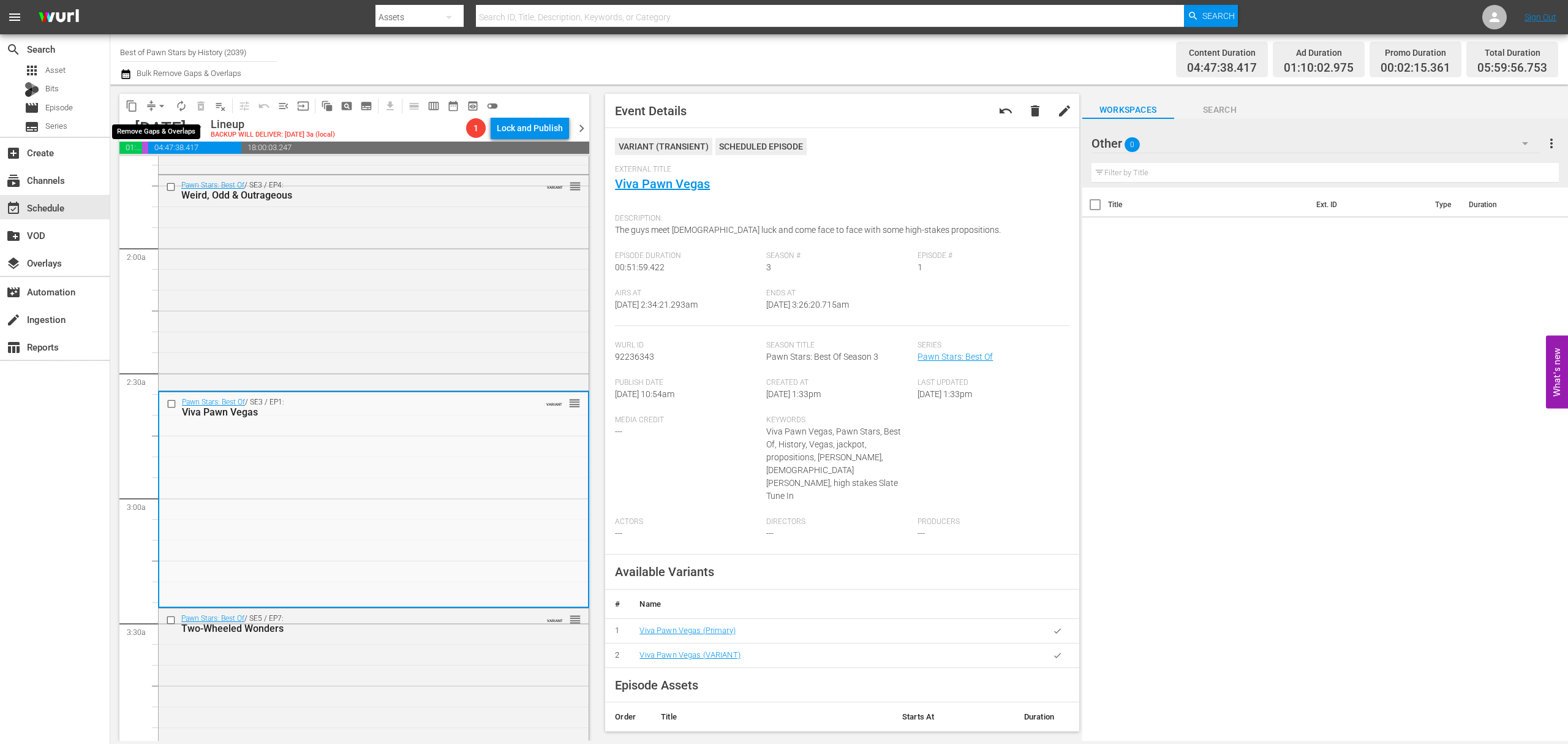
click at [160, 105] on span "arrow_drop_down" at bounding box center [162, 106] width 12 height 12
click at [157, 127] on li "Align to Midnight" at bounding box center [163, 130] width 129 height 20
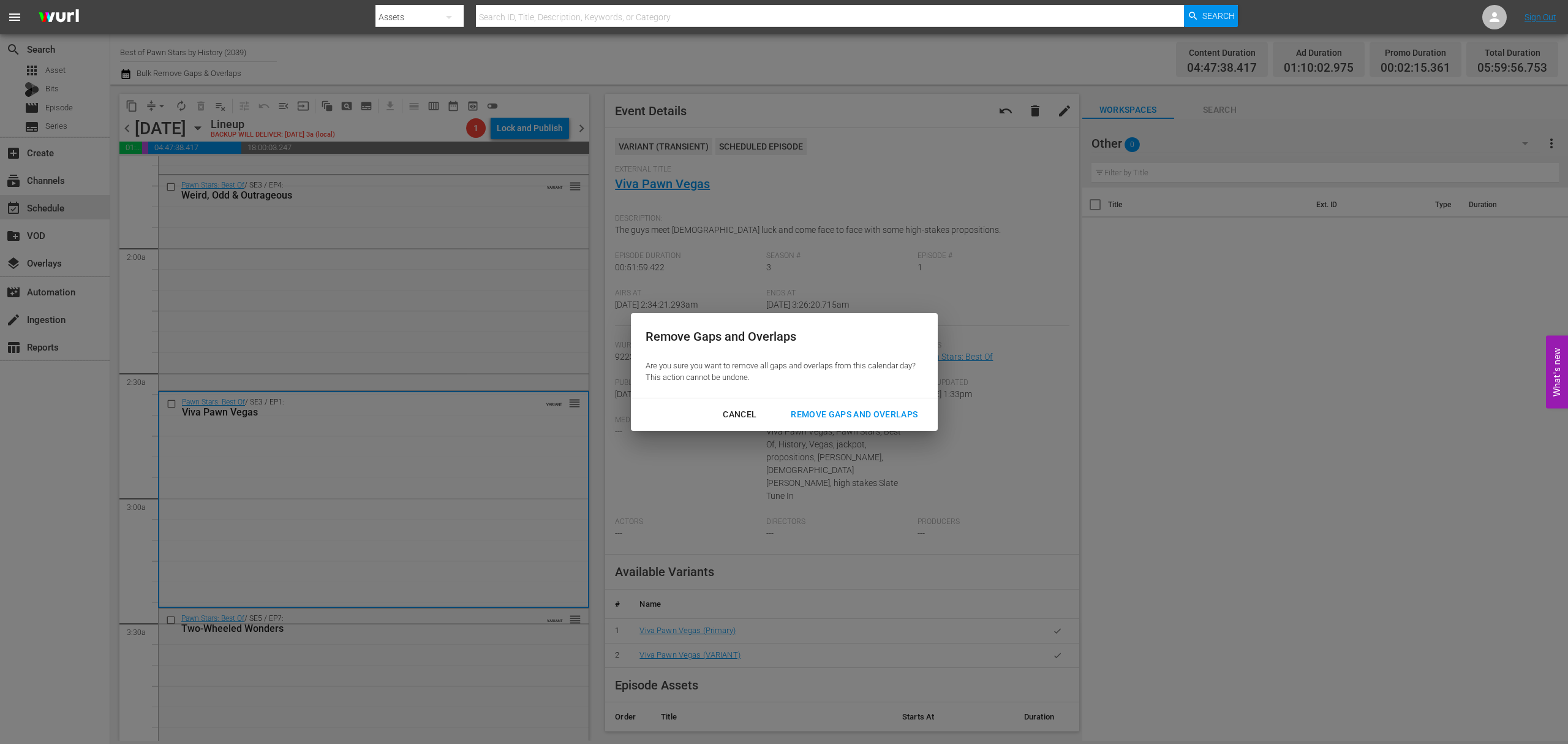
click at [887, 409] on div "Remove Gaps and Overlaps" at bounding box center [855, 415] width 147 height 15
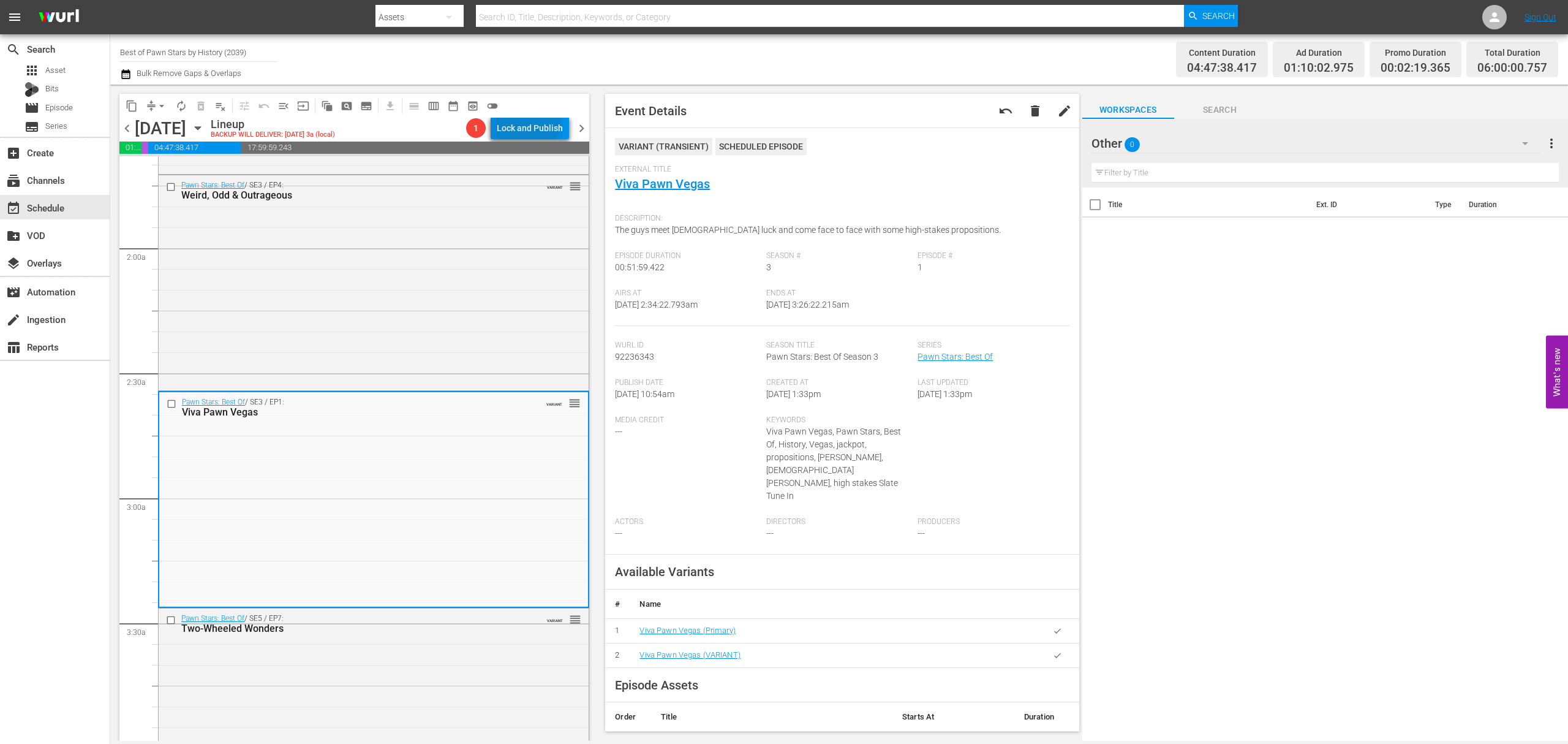
click at [515, 119] on div "Lock and Publish" at bounding box center [530, 128] width 66 height 22
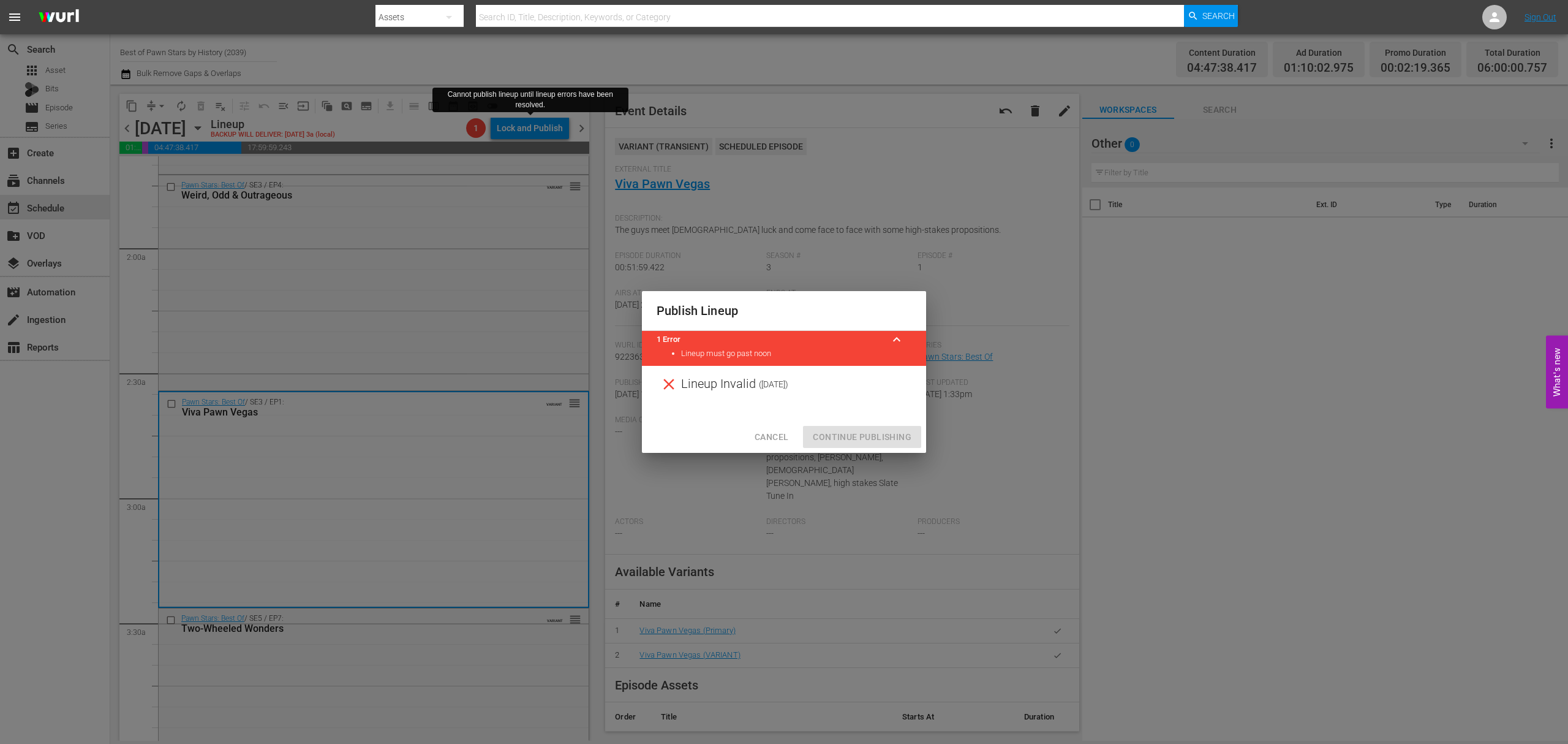
click at [769, 435] on span "Cancel" at bounding box center [772, 437] width 34 height 15
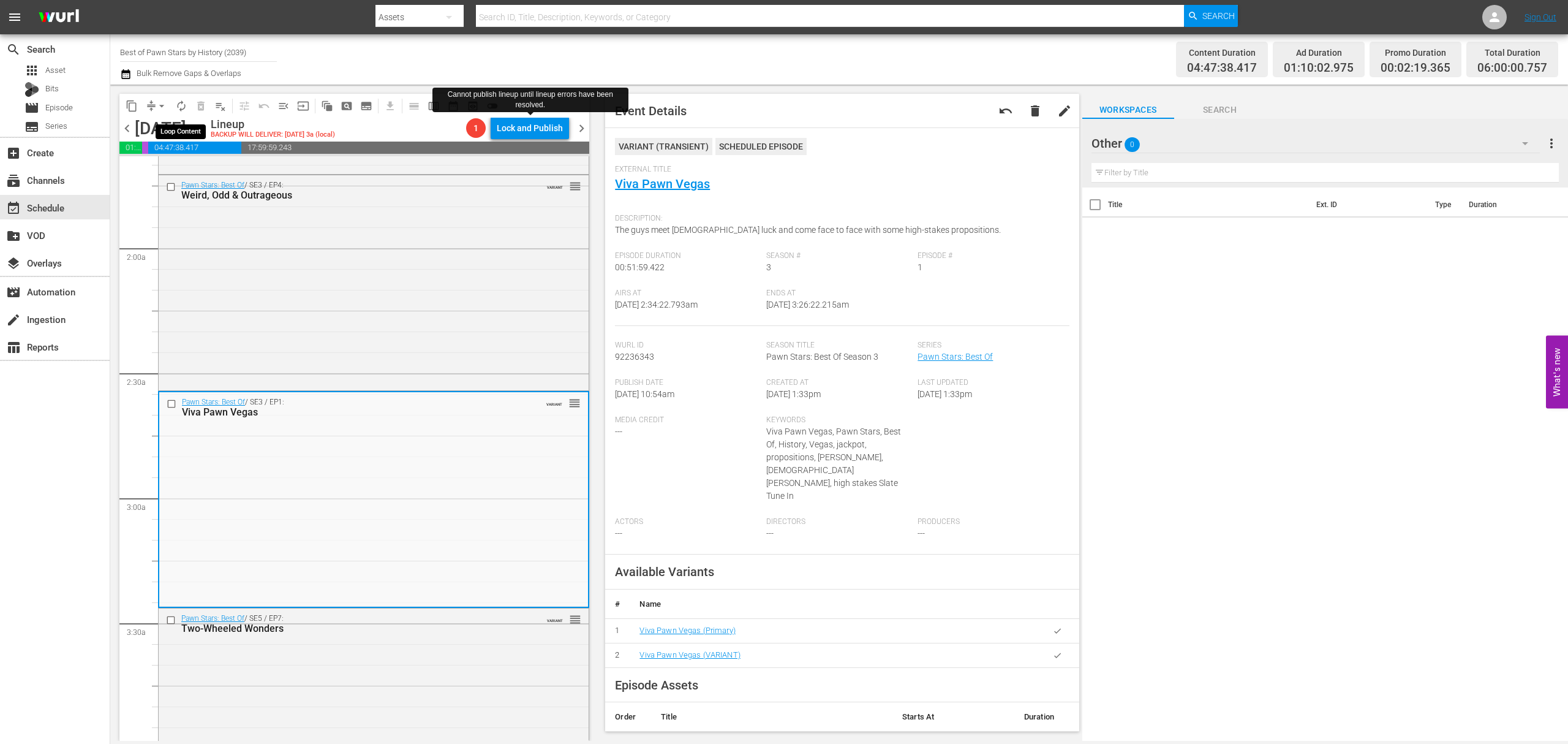
click at [179, 103] on span "autorenew_outlined" at bounding box center [181, 106] width 12 height 12
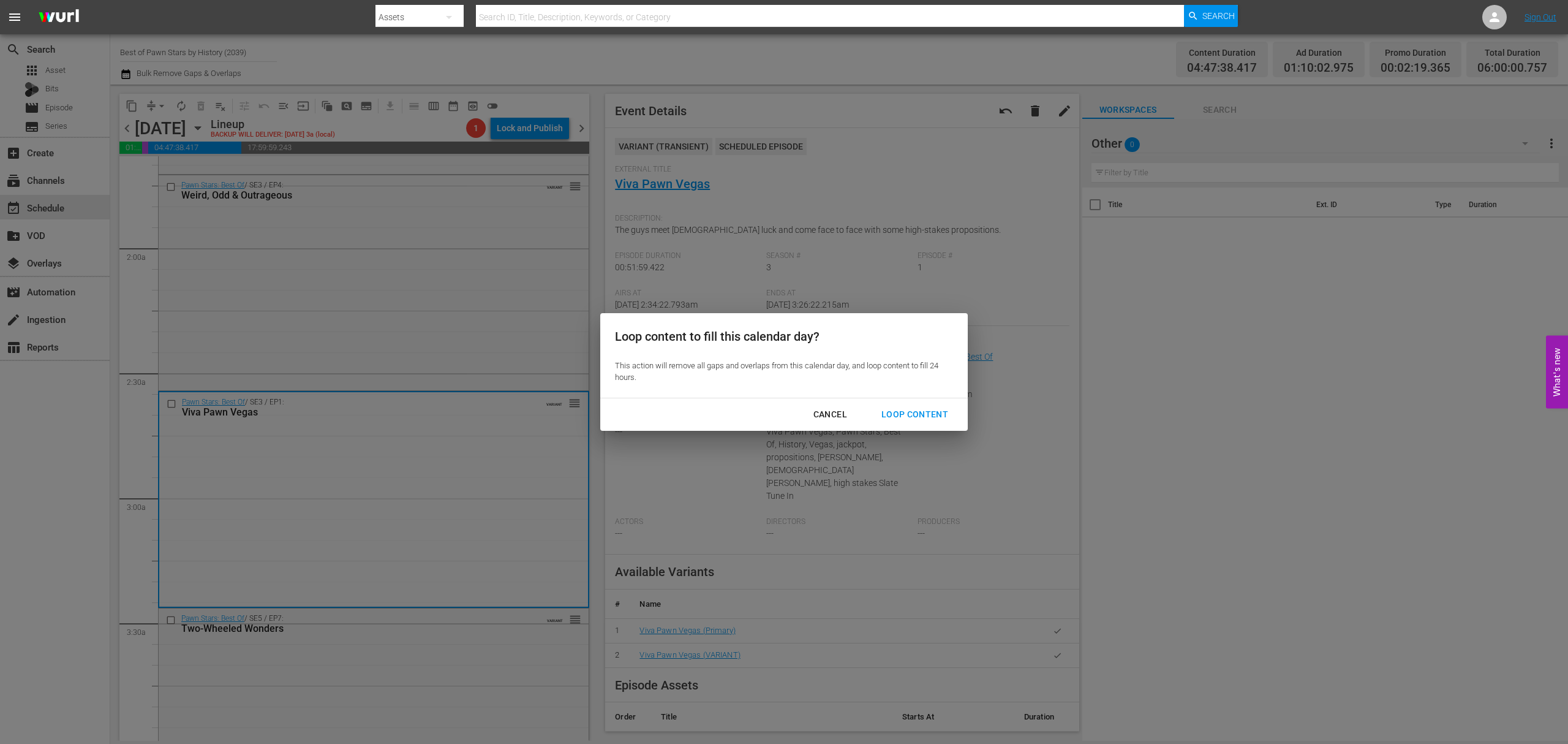
click at [922, 413] on div "Loop Content" at bounding box center [915, 415] width 86 height 15
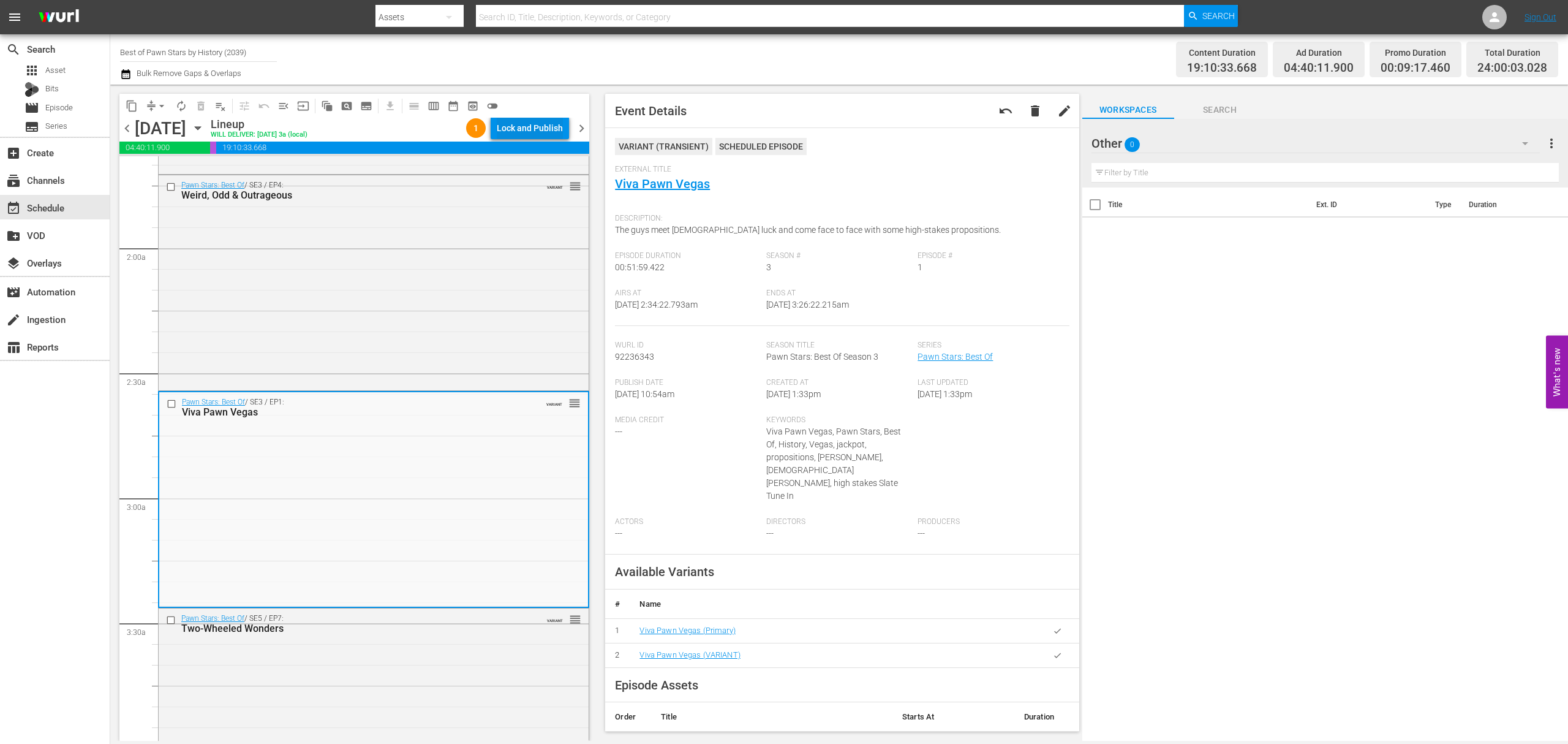
click at [533, 134] on div "Lock and Publish" at bounding box center [530, 128] width 66 height 22
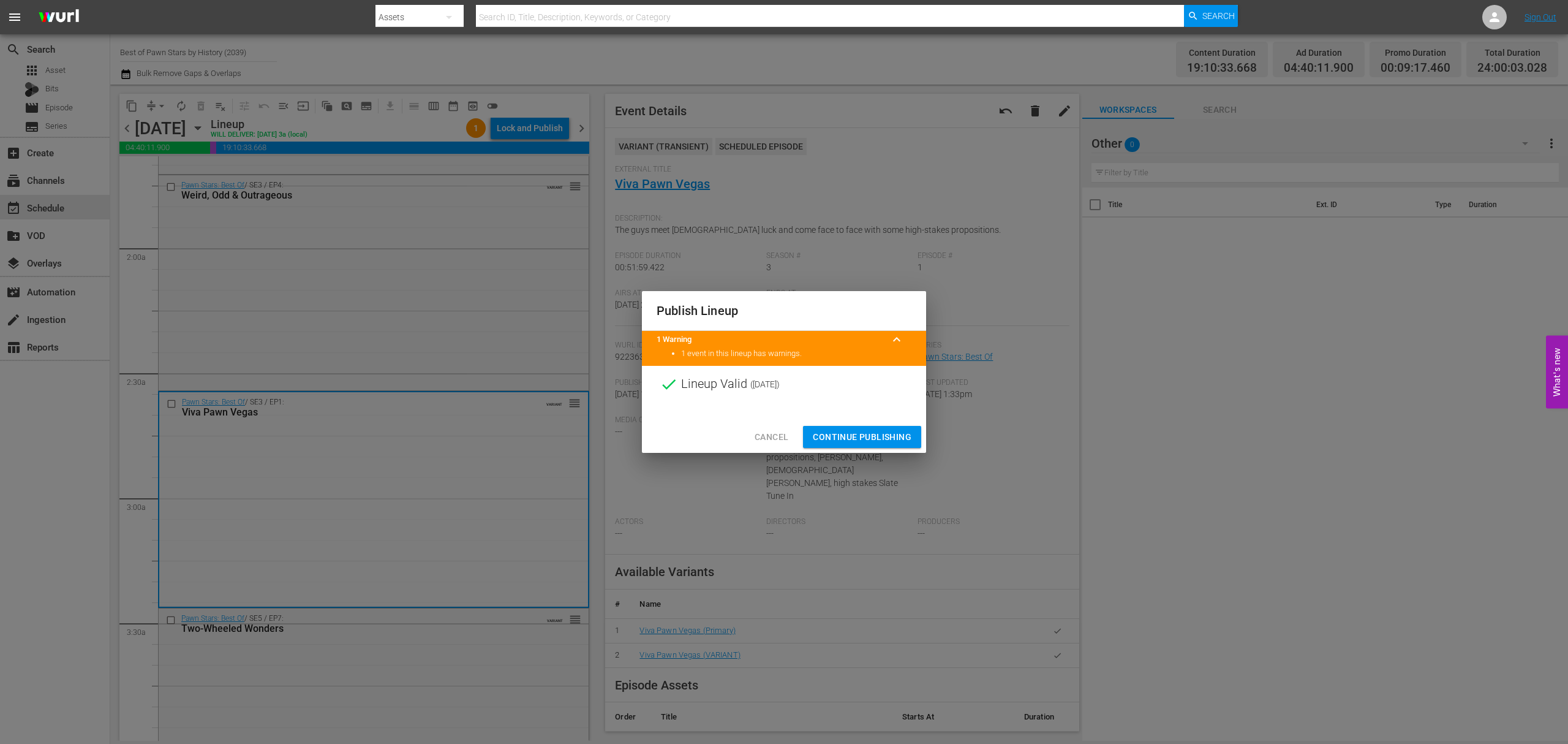
click at [853, 432] on span "Continue Publishing" at bounding box center [862, 437] width 99 height 15
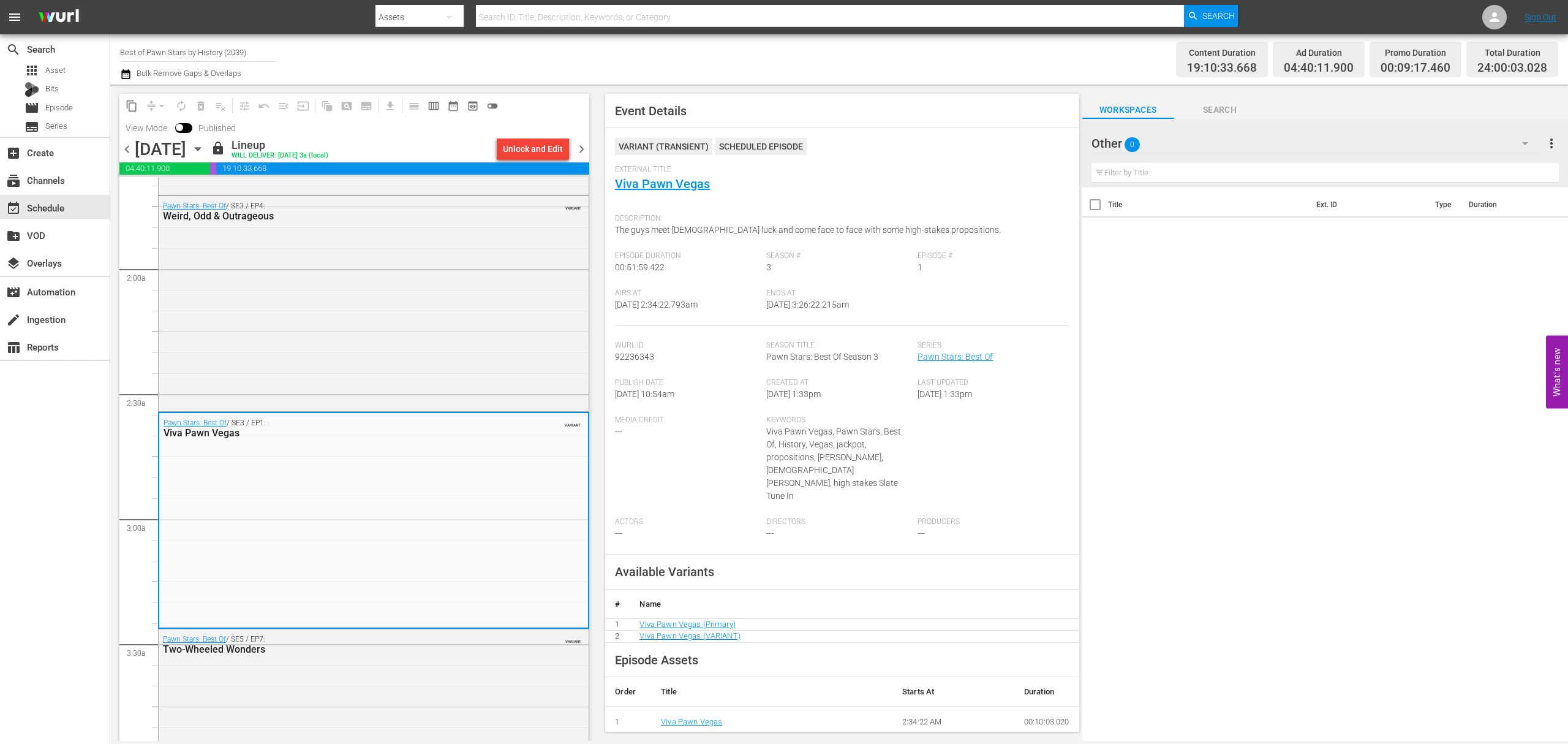
click at [586, 150] on span "chevron_right" at bounding box center [582, 149] width 15 height 15
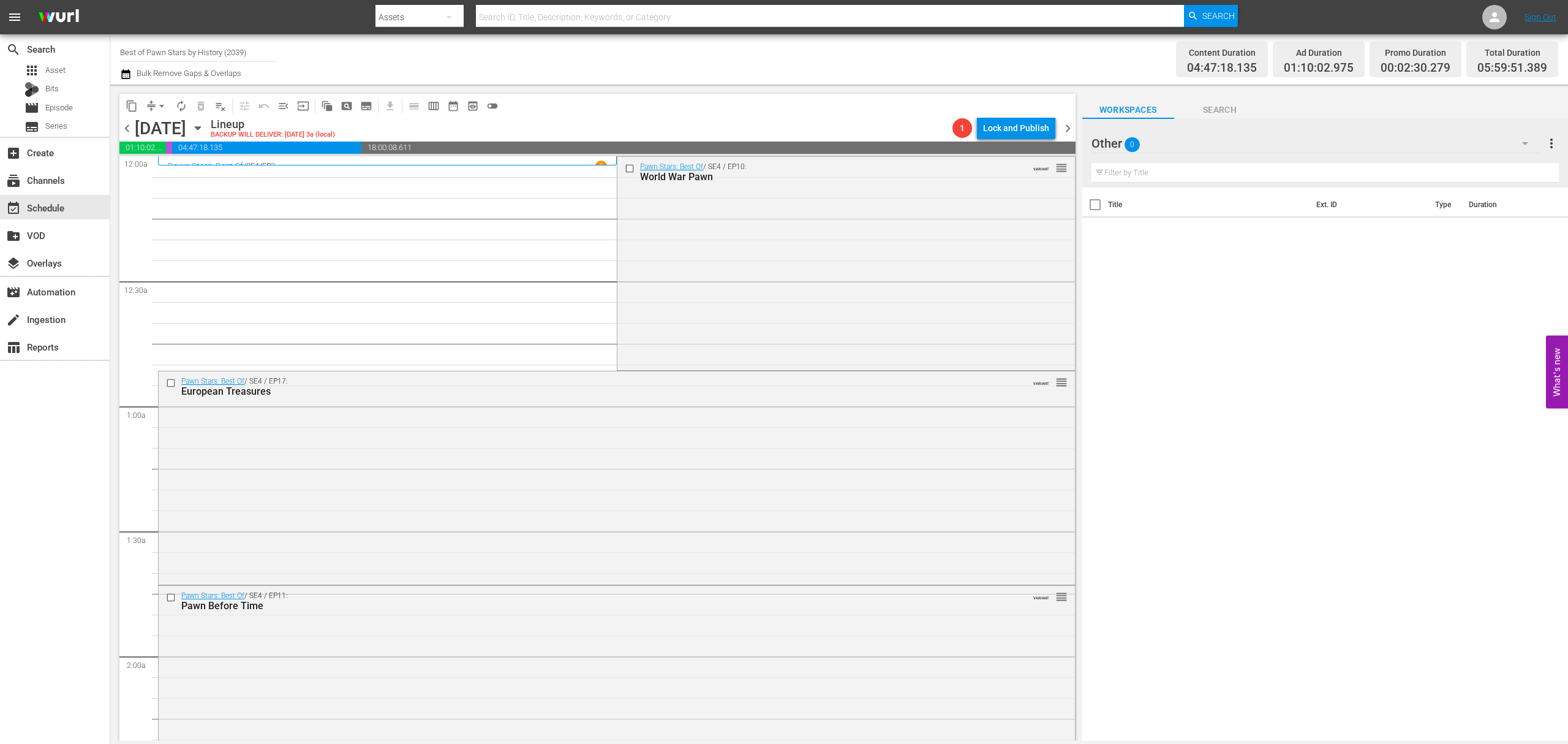
click at [822, 228] on div "Pawn Stars: Best Of / SE4 / EP10: World War Pawn VARIANT reorder" at bounding box center [846, 262] width 457 height 211
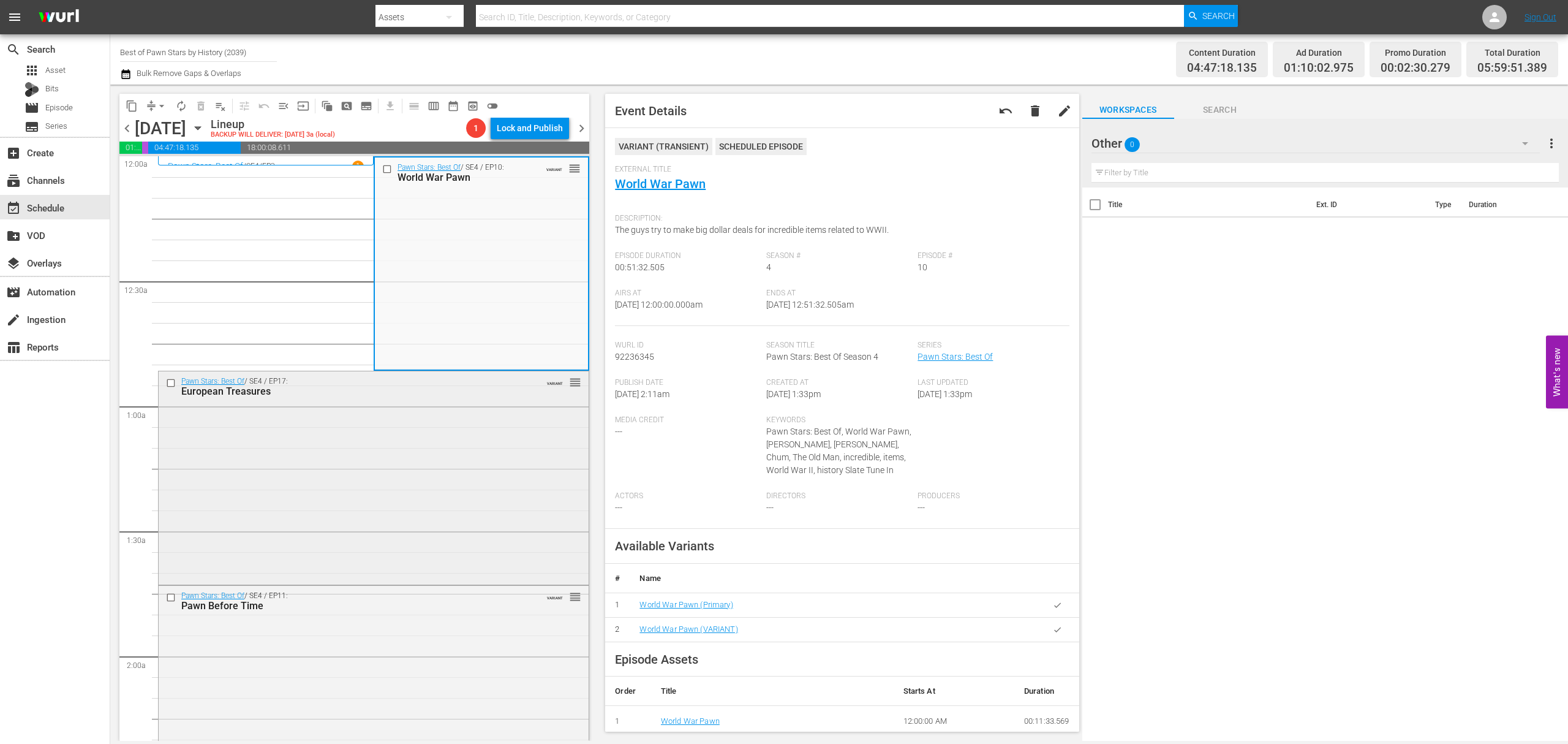
click at [498, 419] on div "Pawn Stars: Best Of / SE4 / EP17: European Treasures VARIANT reorder" at bounding box center [373, 477] width 430 height 211
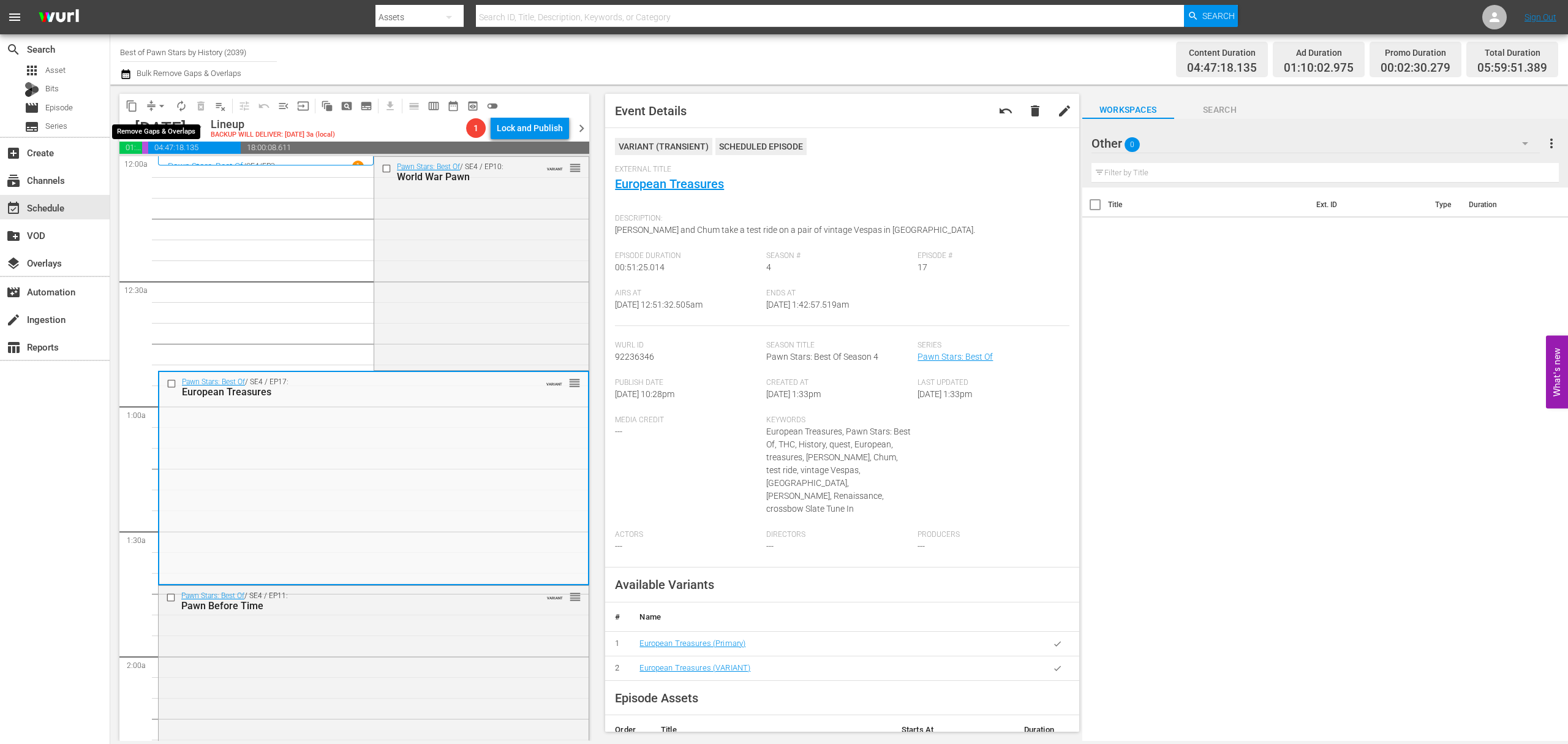
click at [158, 102] on span "arrow_drop_down" at bounding box center [162, 106] width 12 height 12
click at [161, 123] on li "Align to Midnight" at bounding box center [163, 130] width 129 height 20
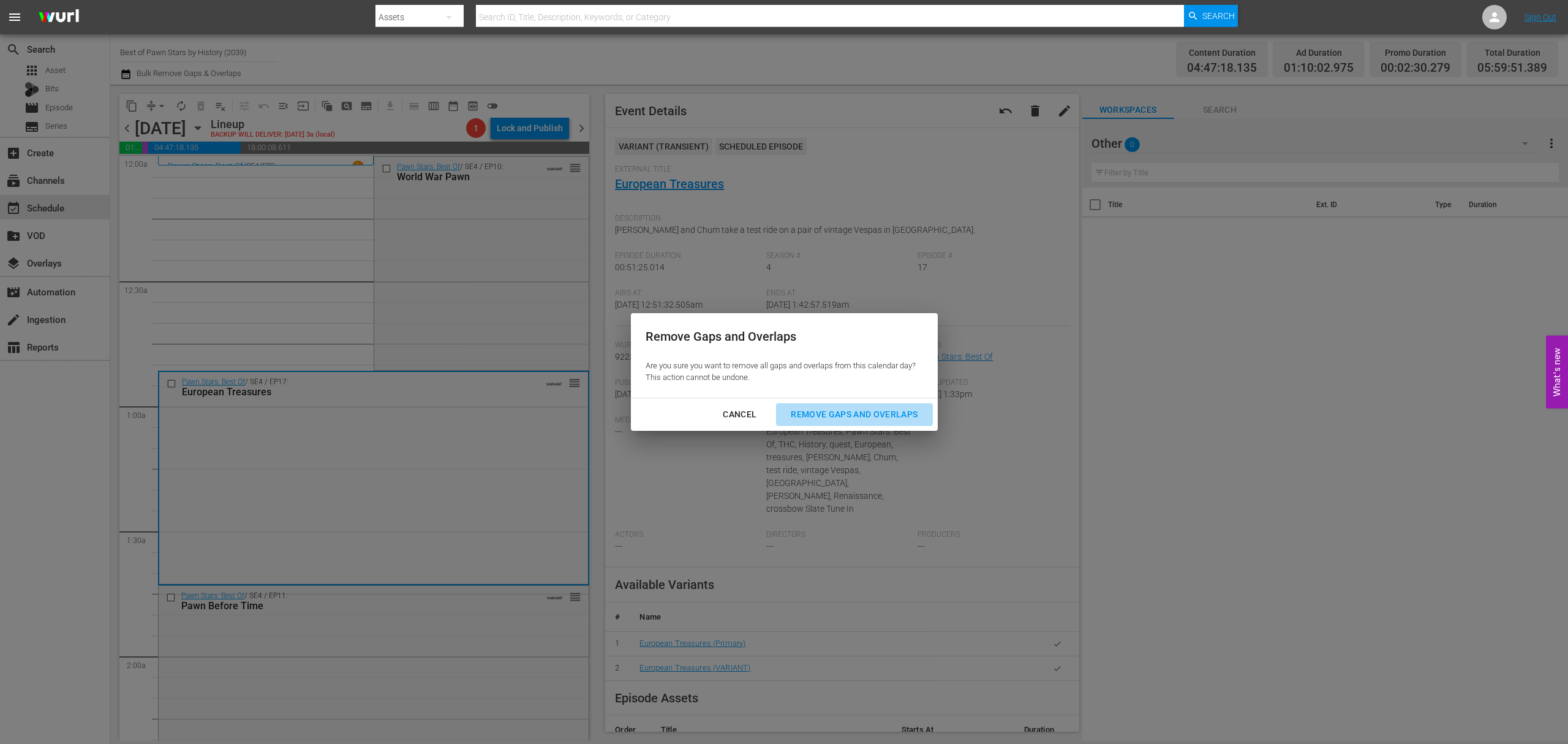
click at [836, 406] on button "Remove Gaps and Overlaps" at bounding box center [855, 415] width 156 height 23
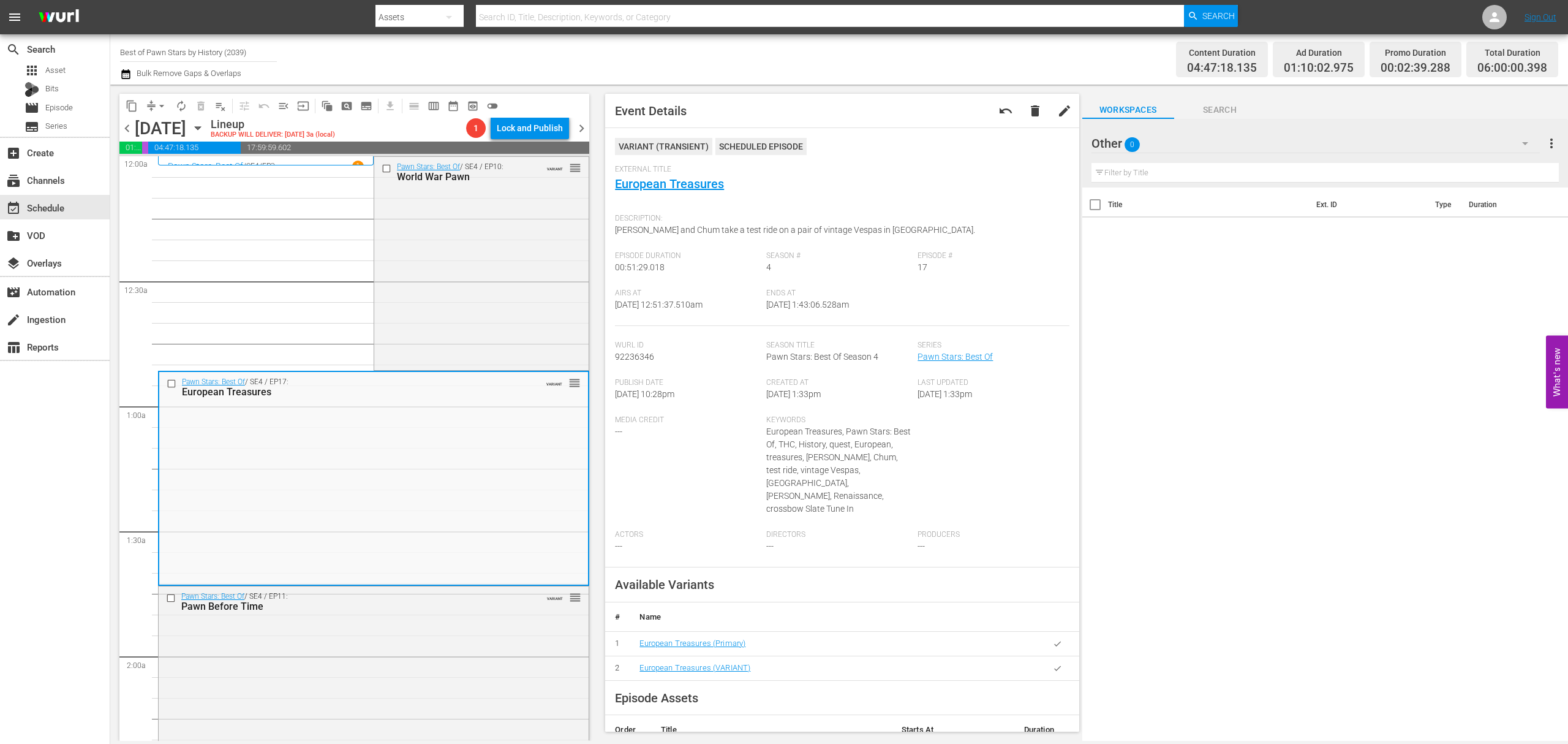
click at [177, 105] on span "autorenew_outlined" at bounding box center [181, 106] width 12 height 12
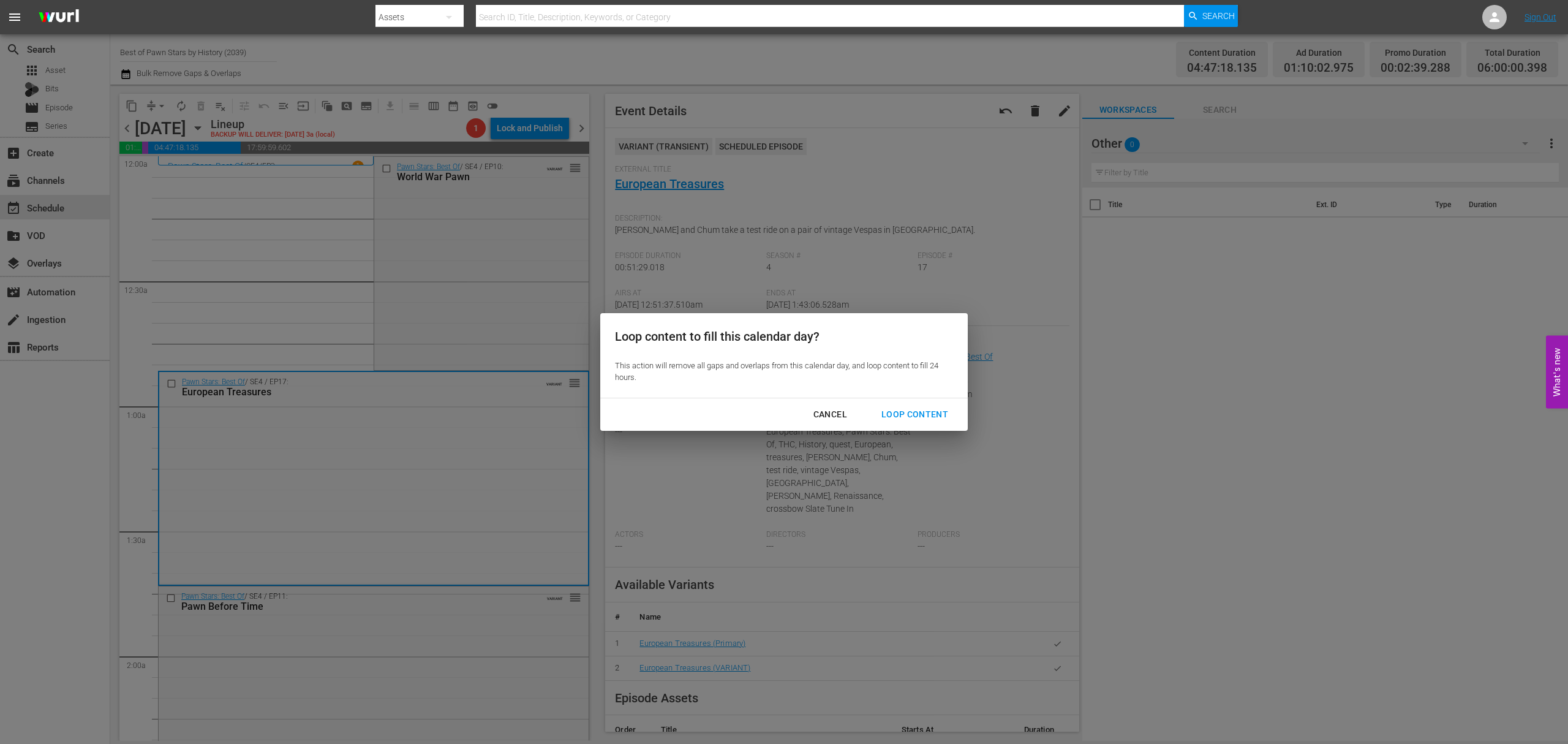
click at [933, 404] on button "Loop Content" at bounding box center [915, 415] width 96 height 23
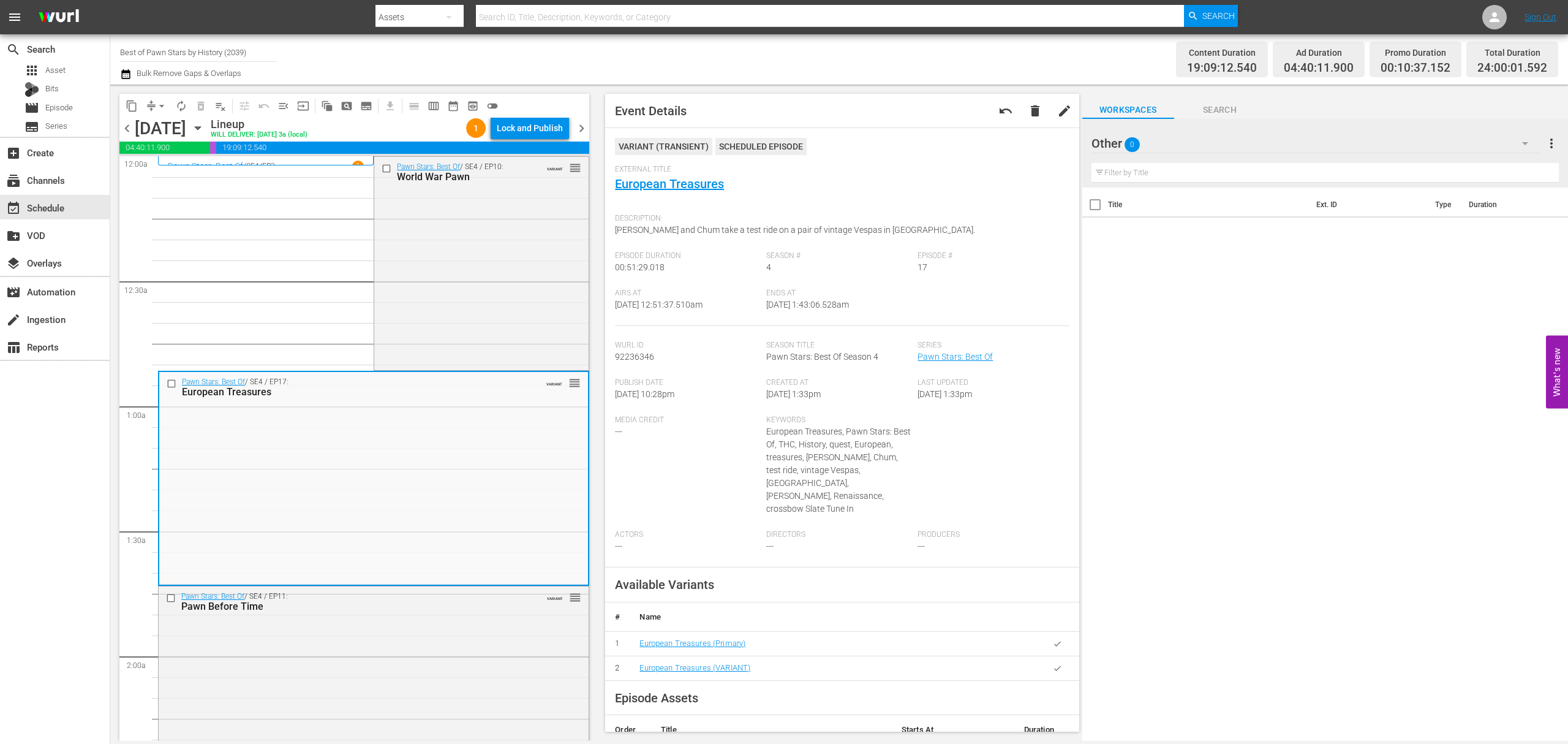
click at [545, 130] on div "Lock and Publish" at bounding box center [530, 128] width 66 height 22
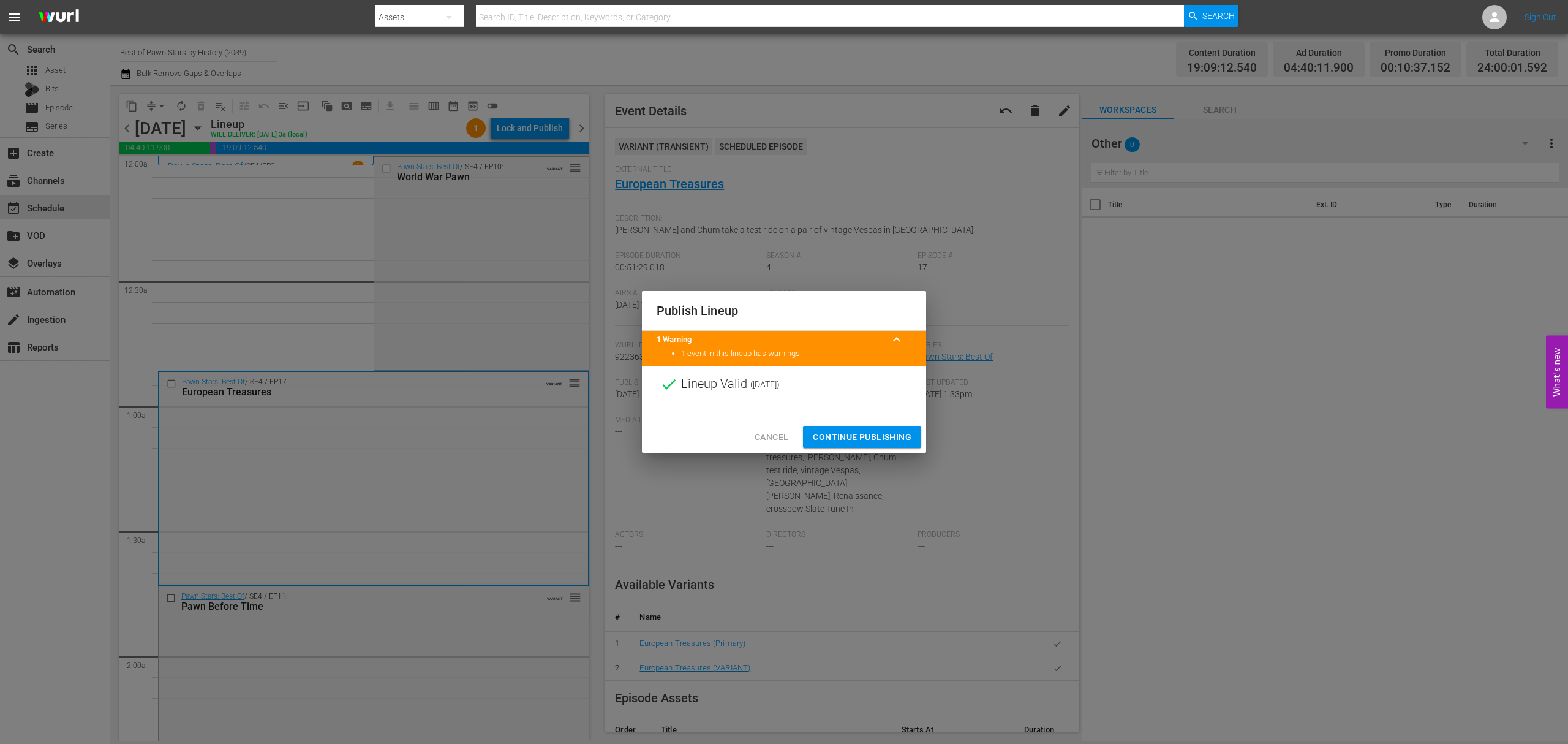
click at [846, 437] on span "Continue Publishing" at bounding box center [862, 437] width 99 height 15
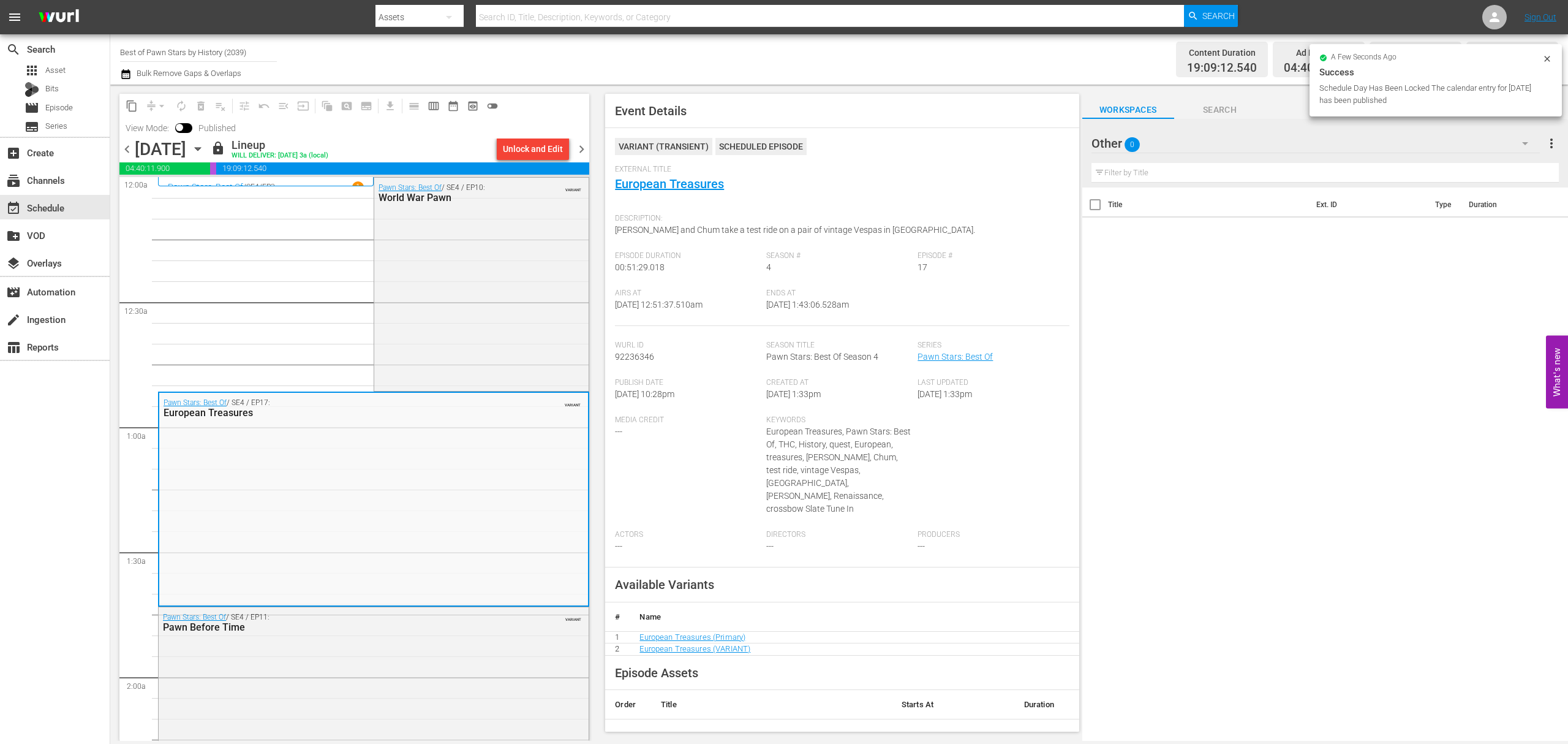
click at [581, 149] on span "chevron_right" at bounding box center [582, 149] width 15 height 15
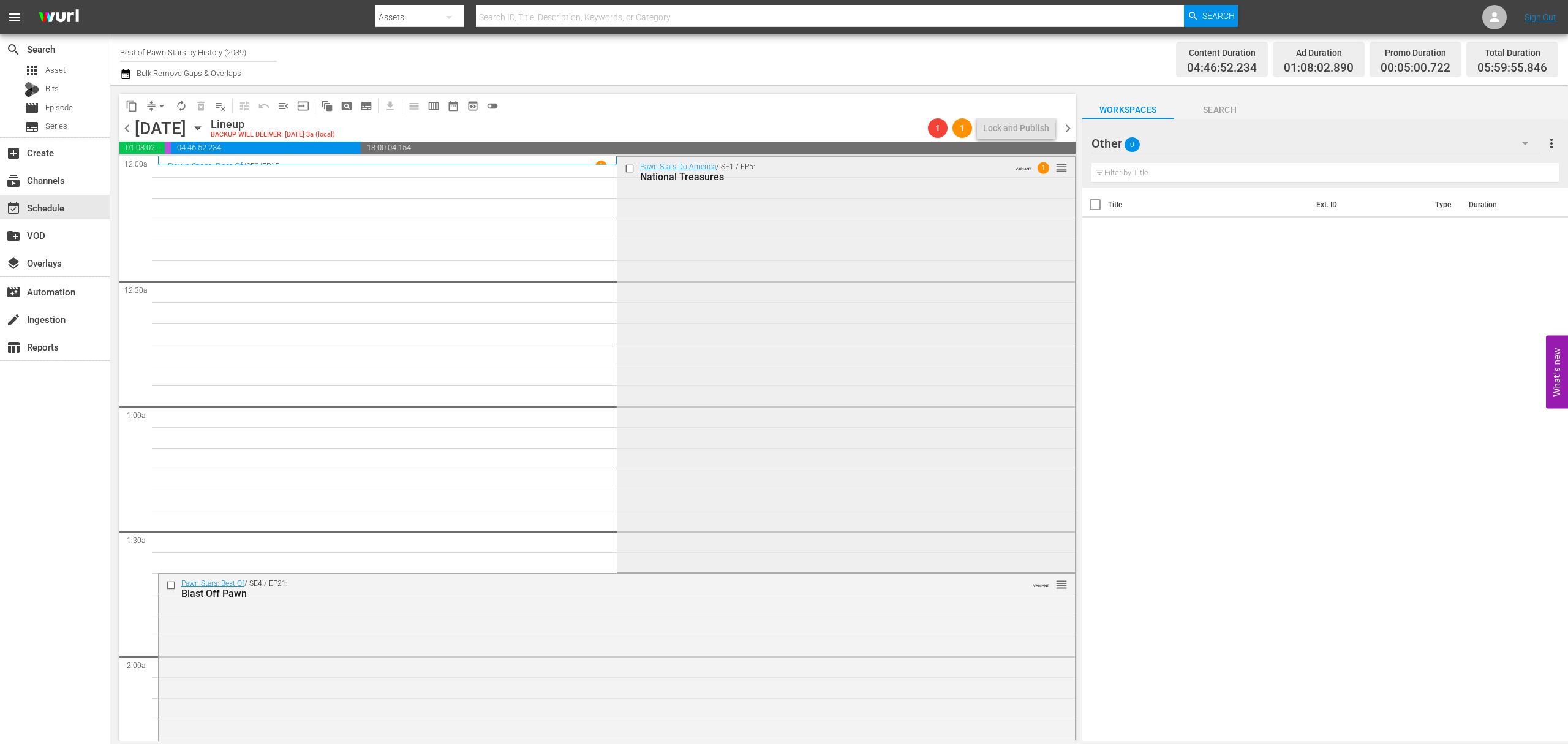
click at [748, 296] on div "Pawn Stars Do America / SE1 / EP5: National Treasures VARIANT 1 reorder" at bounding box center [846, 364] width 457 height 414
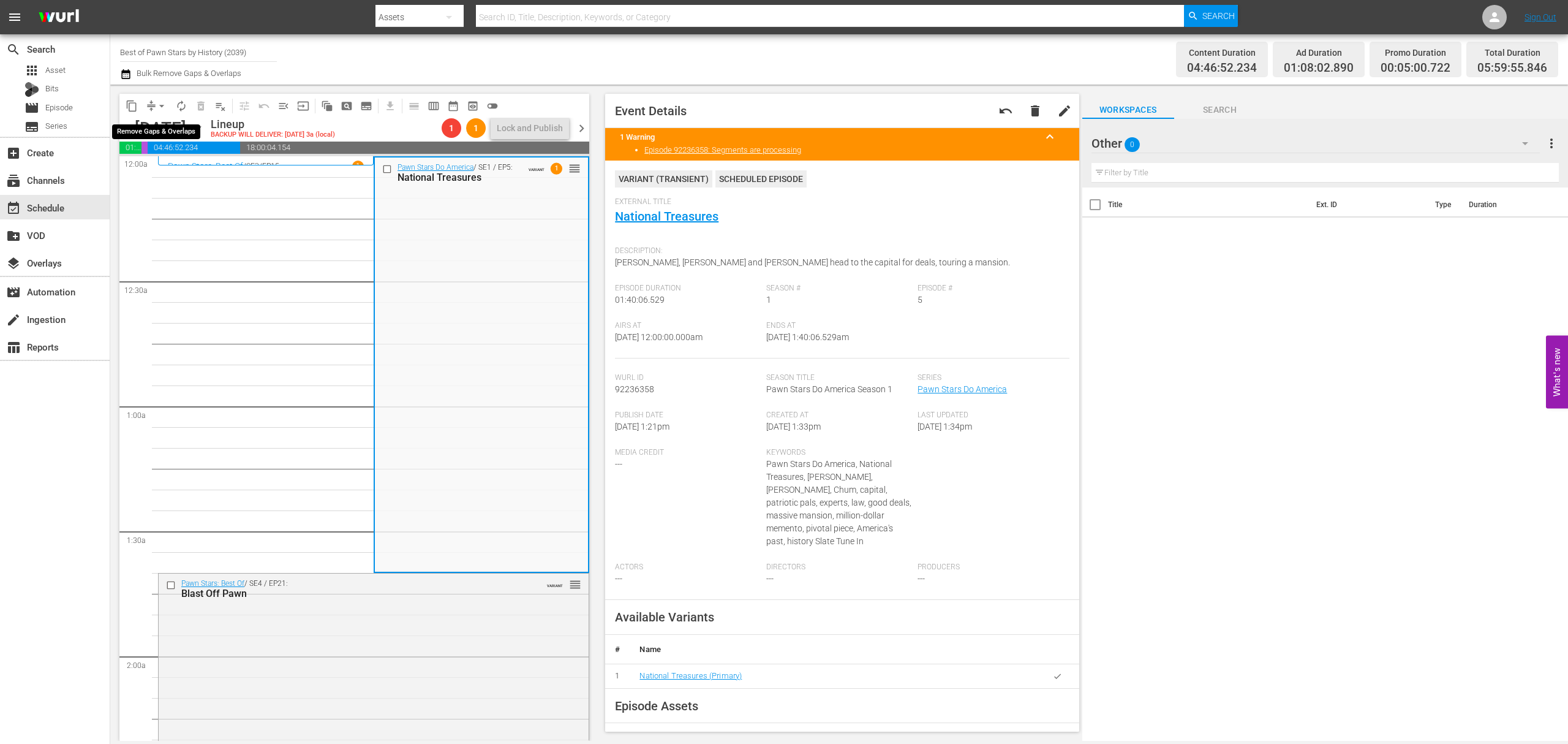
click at [157, 104] on span "arrow_drop_down" at bounding box center [162, 106] width 12 height 12
click at [162, 124] on li "Align to Midnight" at bounding box center [163, 130] width 129 height 20
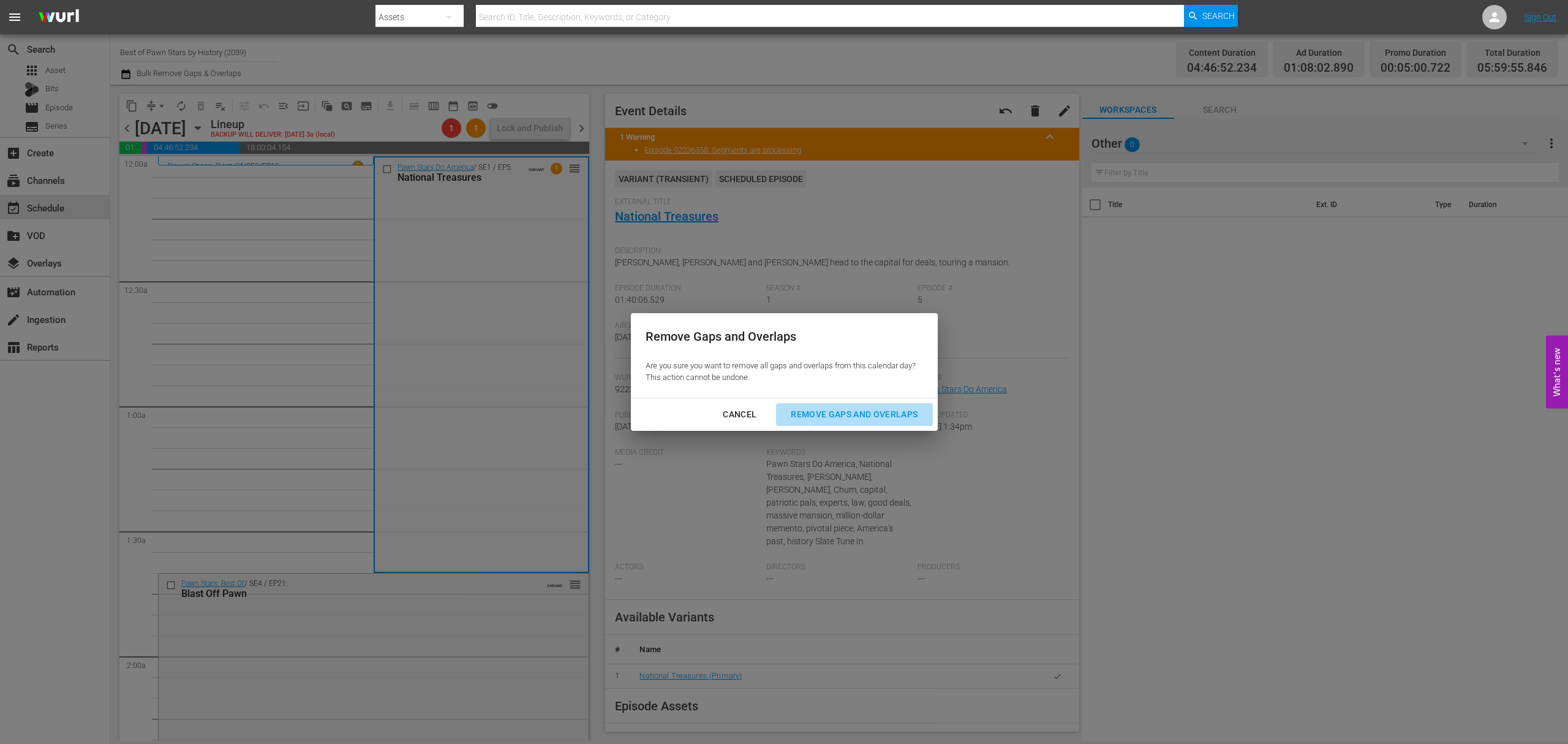
click at [866, 408] on div "Remove Gaps and Overlaps" at bounding box center [855, 415] width 147 height 15
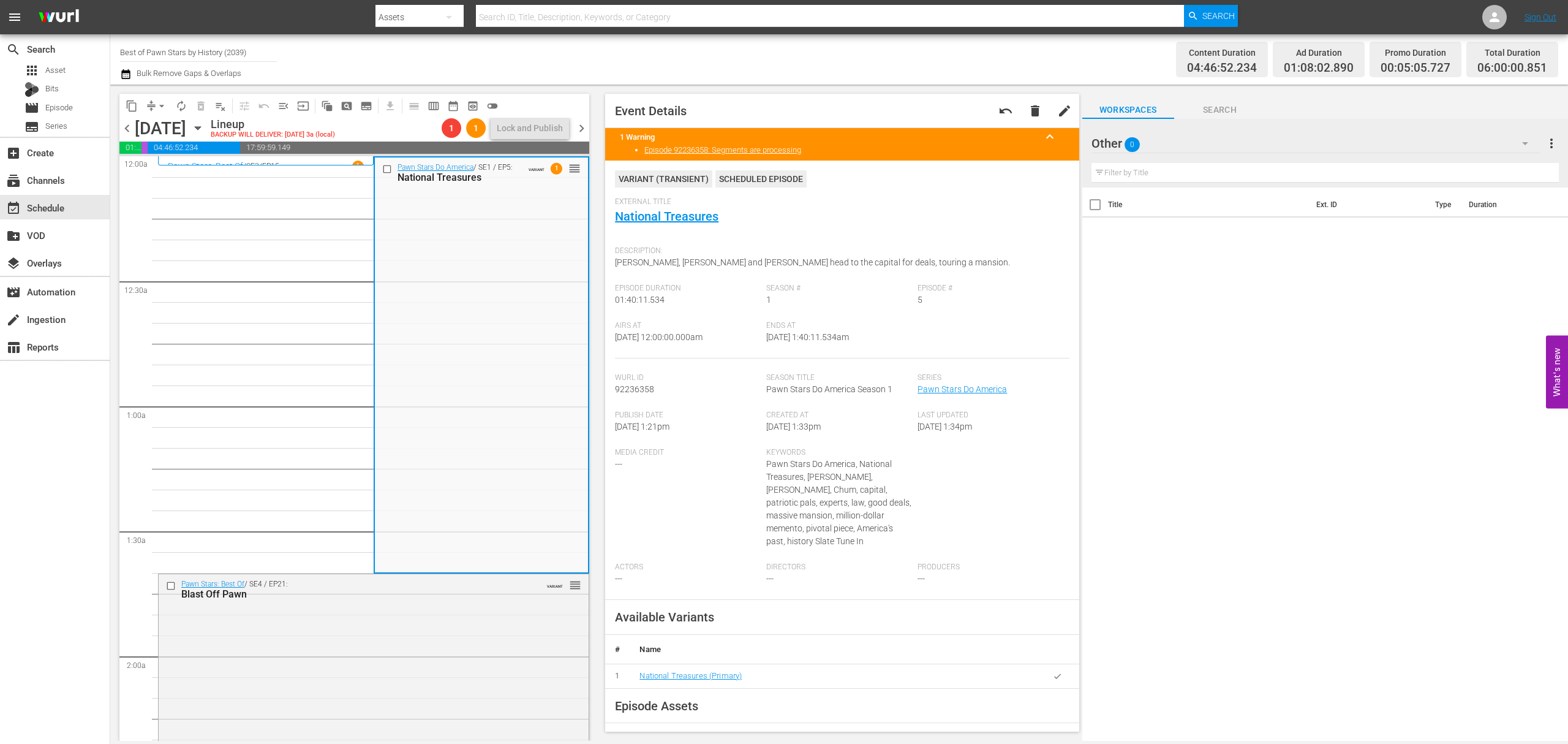
click at [583, 125] on span "chevron_right" at bounding box center [582, 128] width 15 height 15
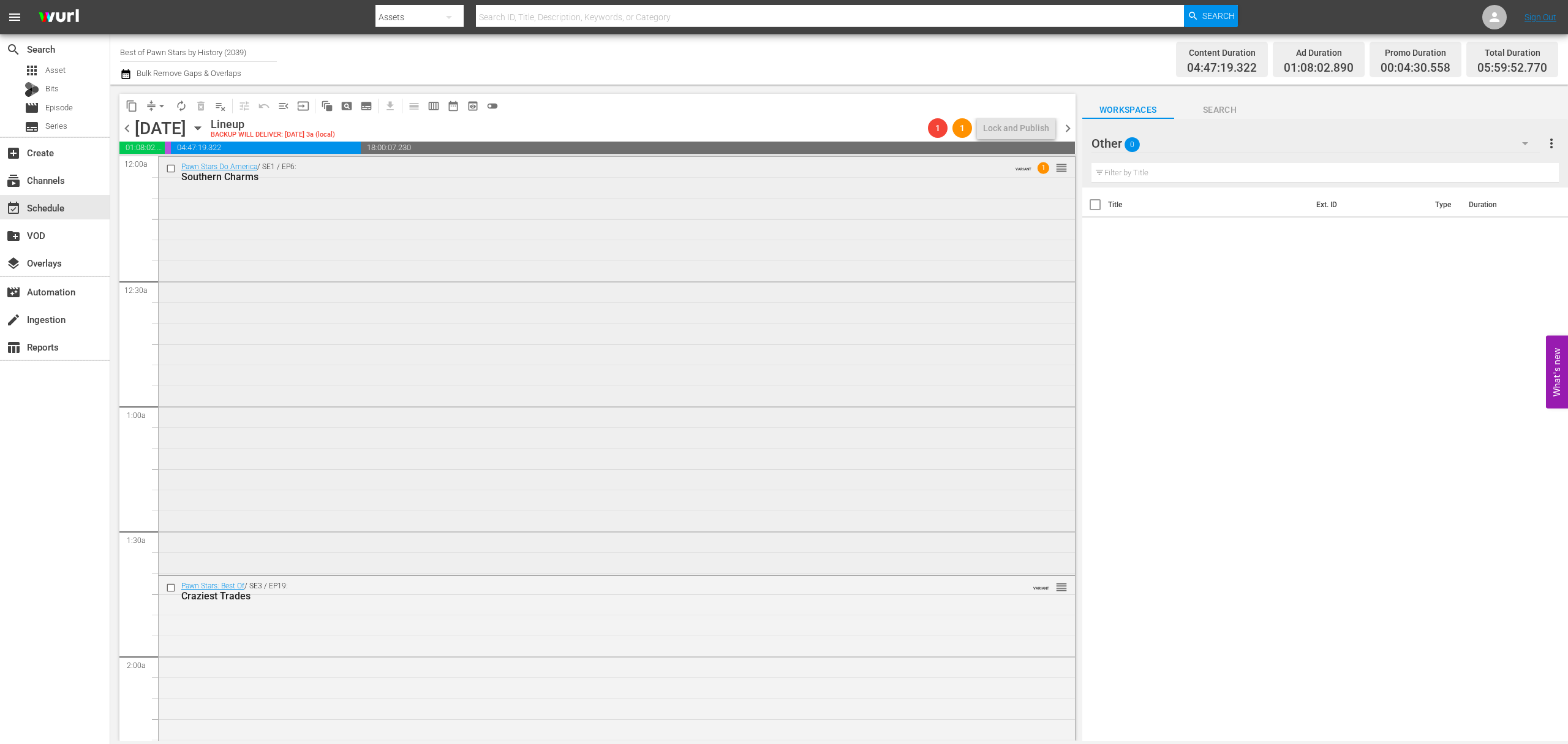
click at [489, 295] on div "Pawn Stars Do America / SE1 / EP6: Southern Charms VARIANT 1 reorder" at bounding box center [617, 365] width 916 height 415
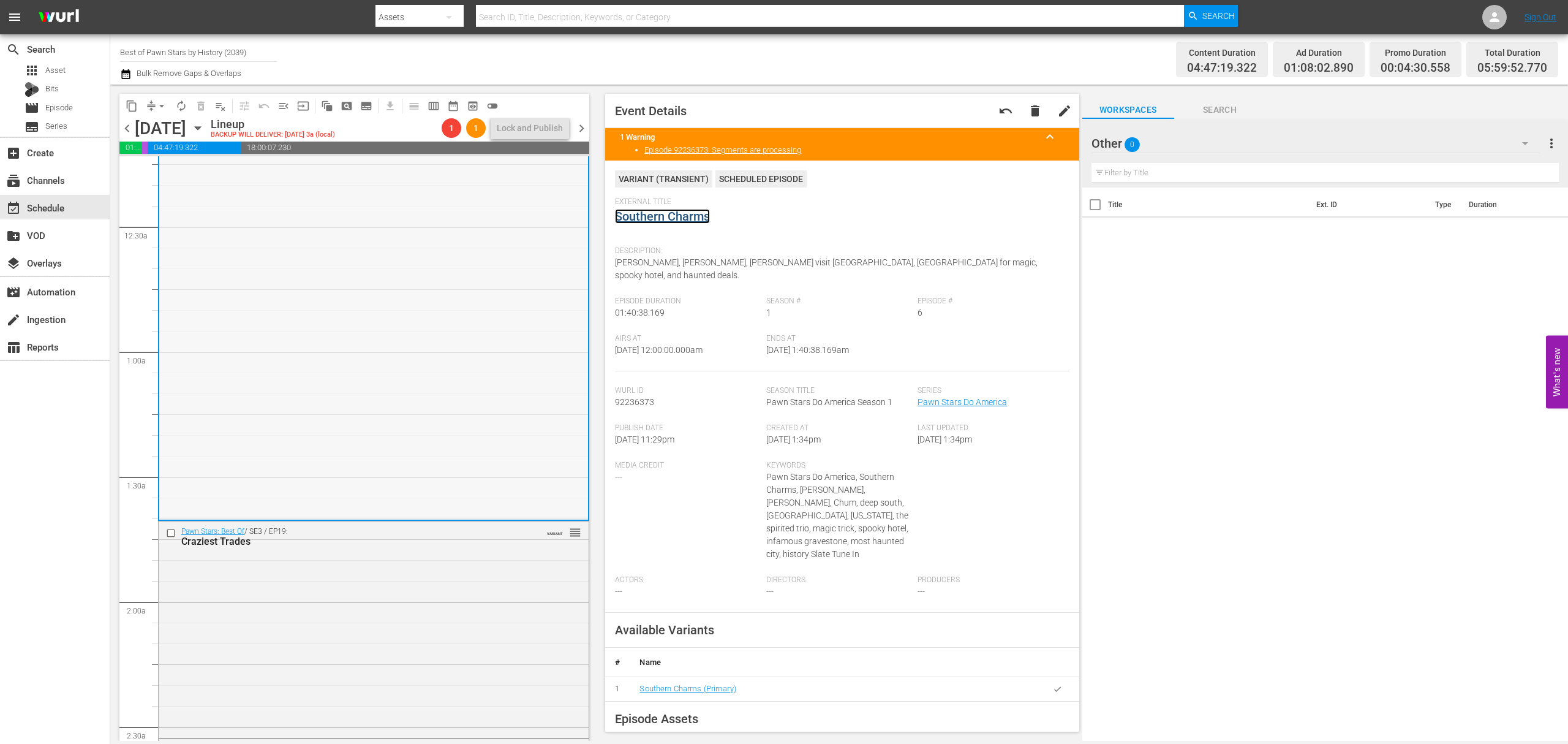
scroll to position [163, 0]
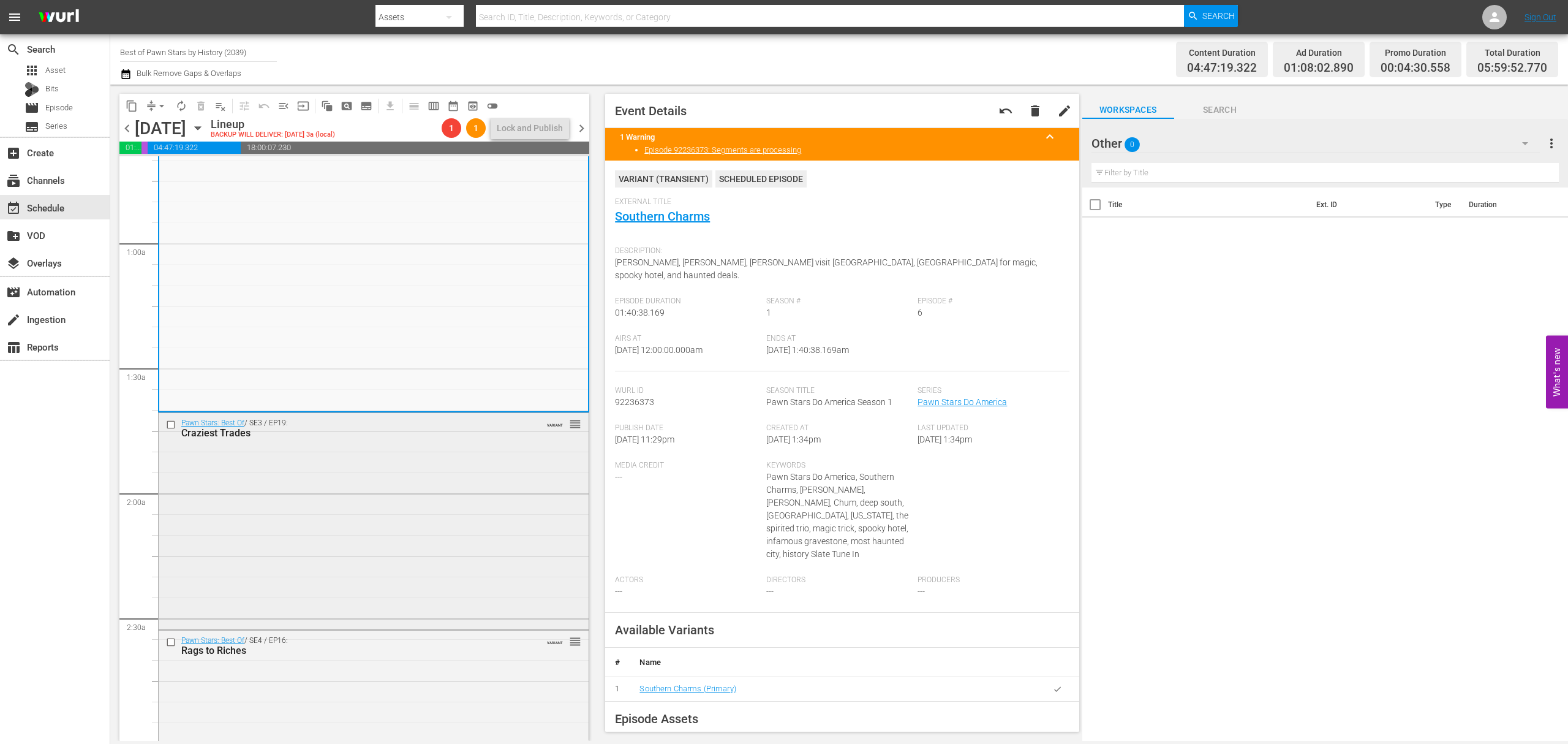
click at [446, 525] on div "Pawn Stars: Best Of / SE3 / EP19: Craziest Trades VARIANT reorder" at bounding box center [373, 520] width 430 height 213
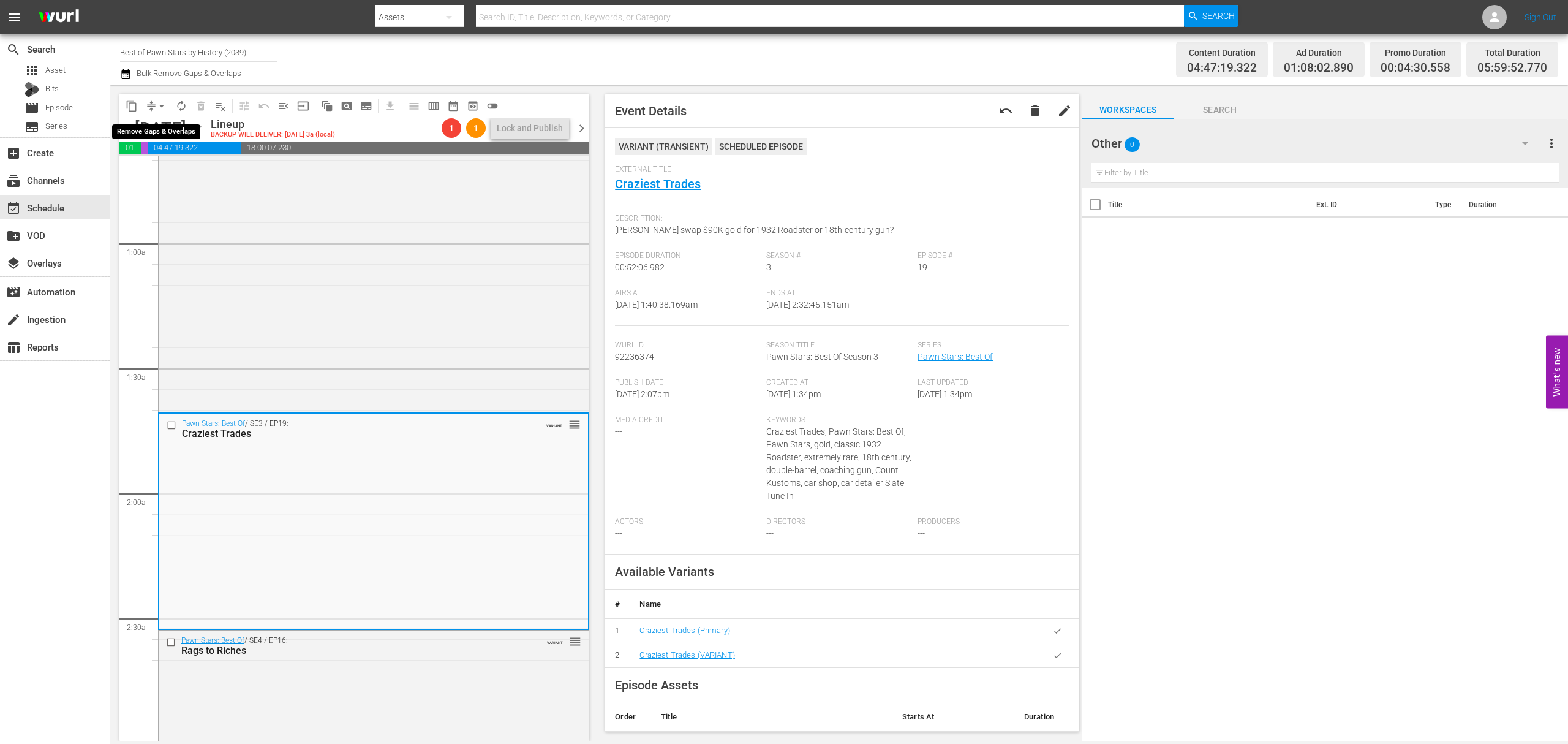
click at [158, 109] on span "arrow_drop_down" at bounding box center [162, 106] width 12 height 12
click at [155, 126] on li "Align to Midnight" at bounding box center [162, 130] width 101 height 20
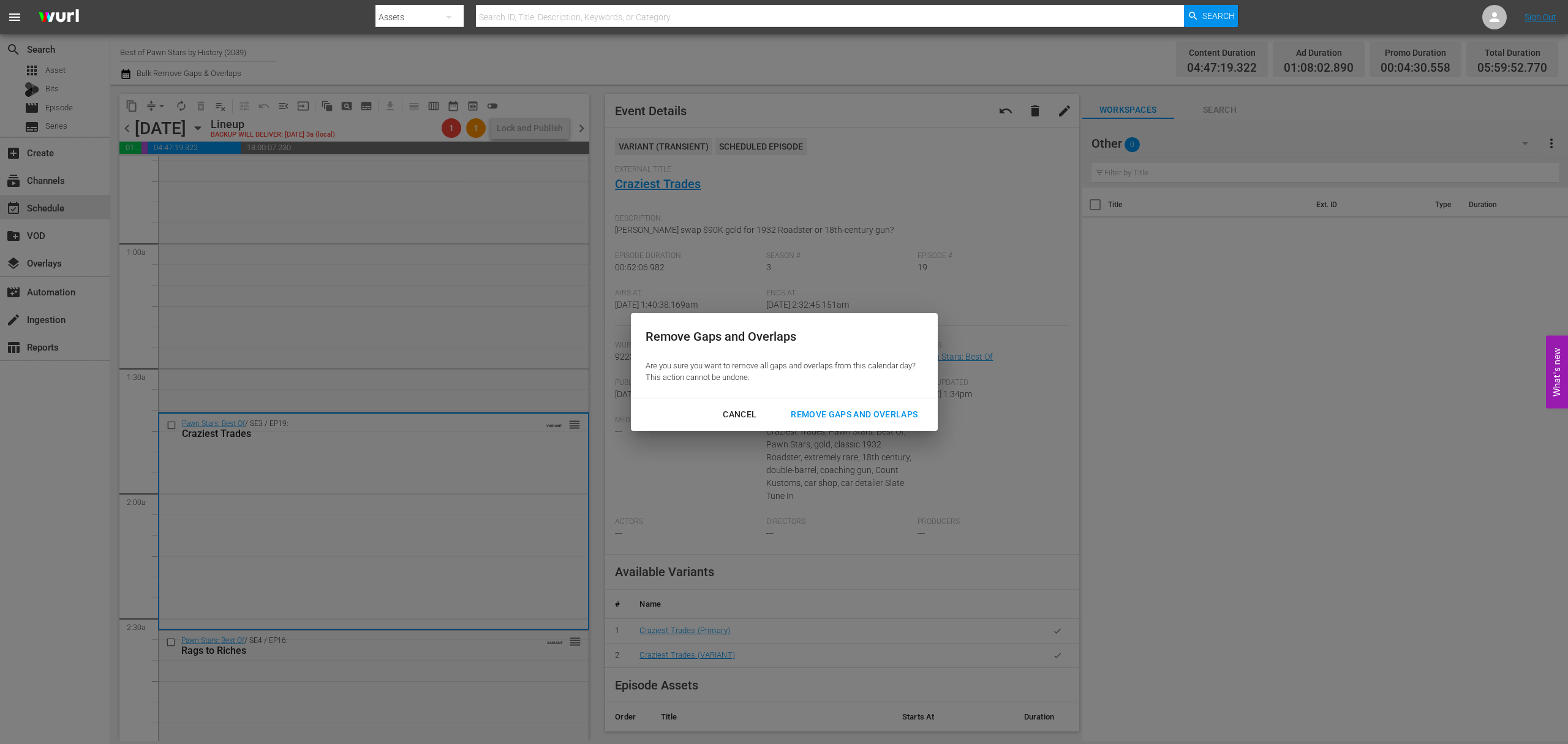
click at [841, 419] on div "Remove Gaps and Overlaps" at bounding box center [855, 415] width 147 height 15
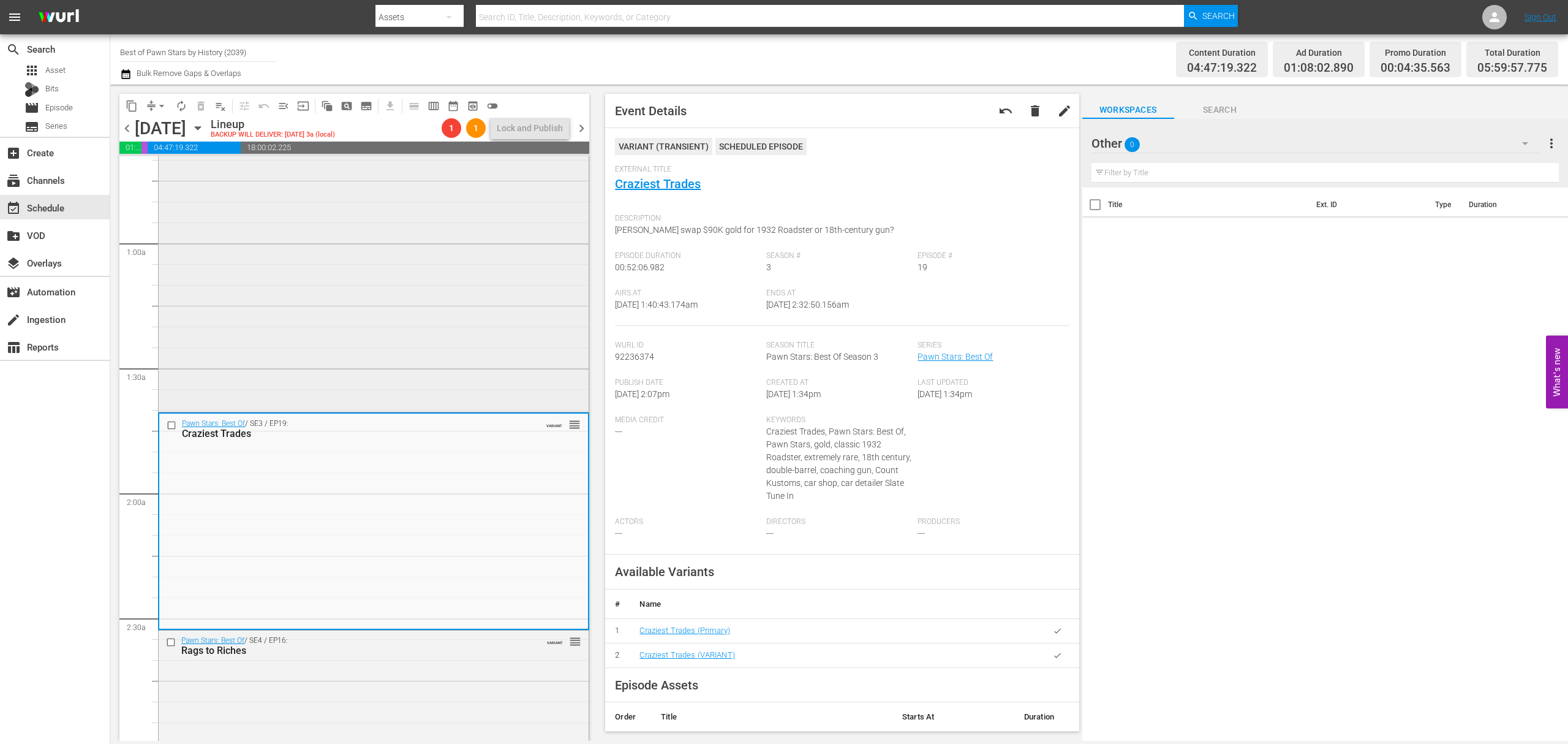
click at [451, 259] on div "Pawn Stars Do America / SE1 / EP6: Southern Charms VARIANT 1 reorder" at bounding box center [373, 201] width 430 height 416
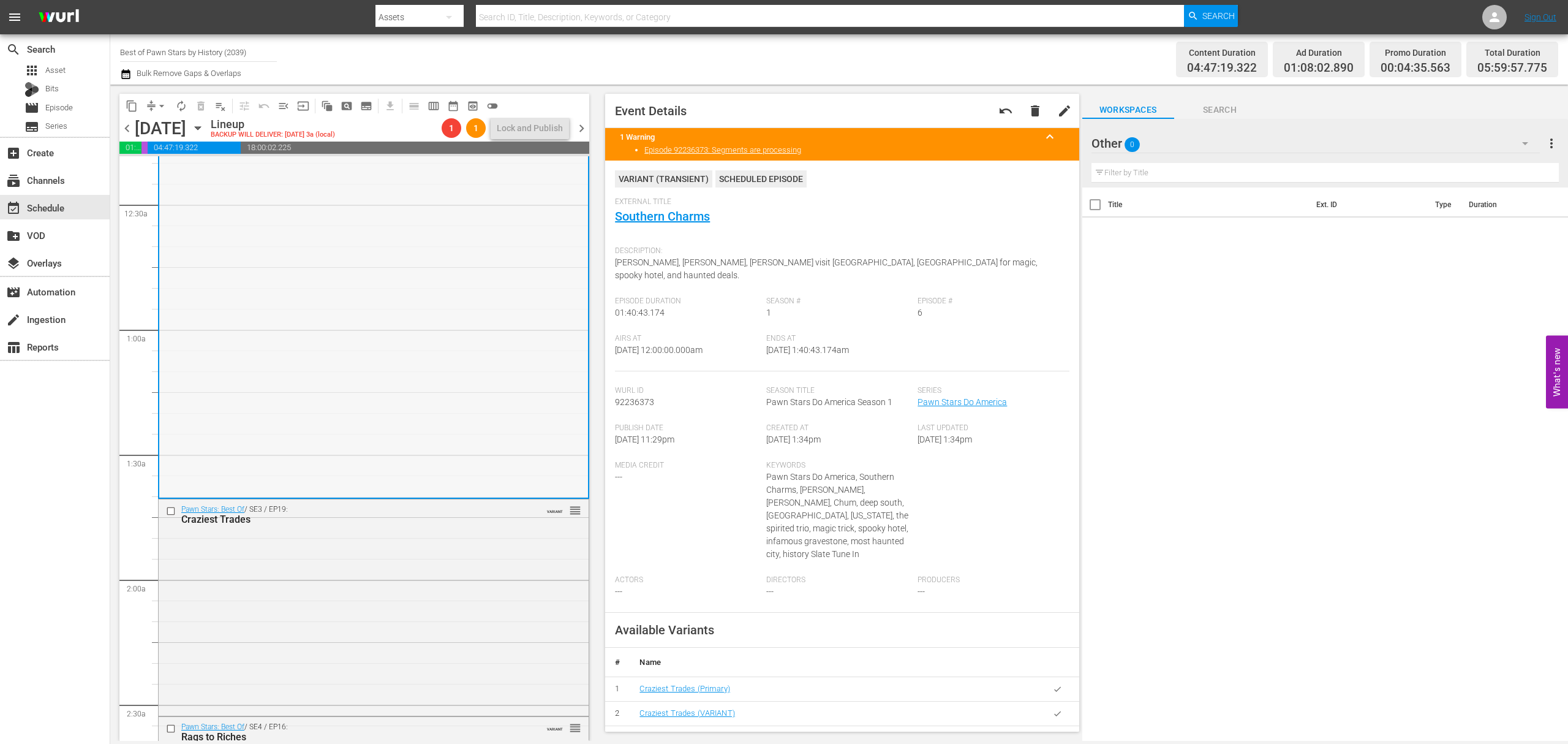
scroll to position [0, 0]
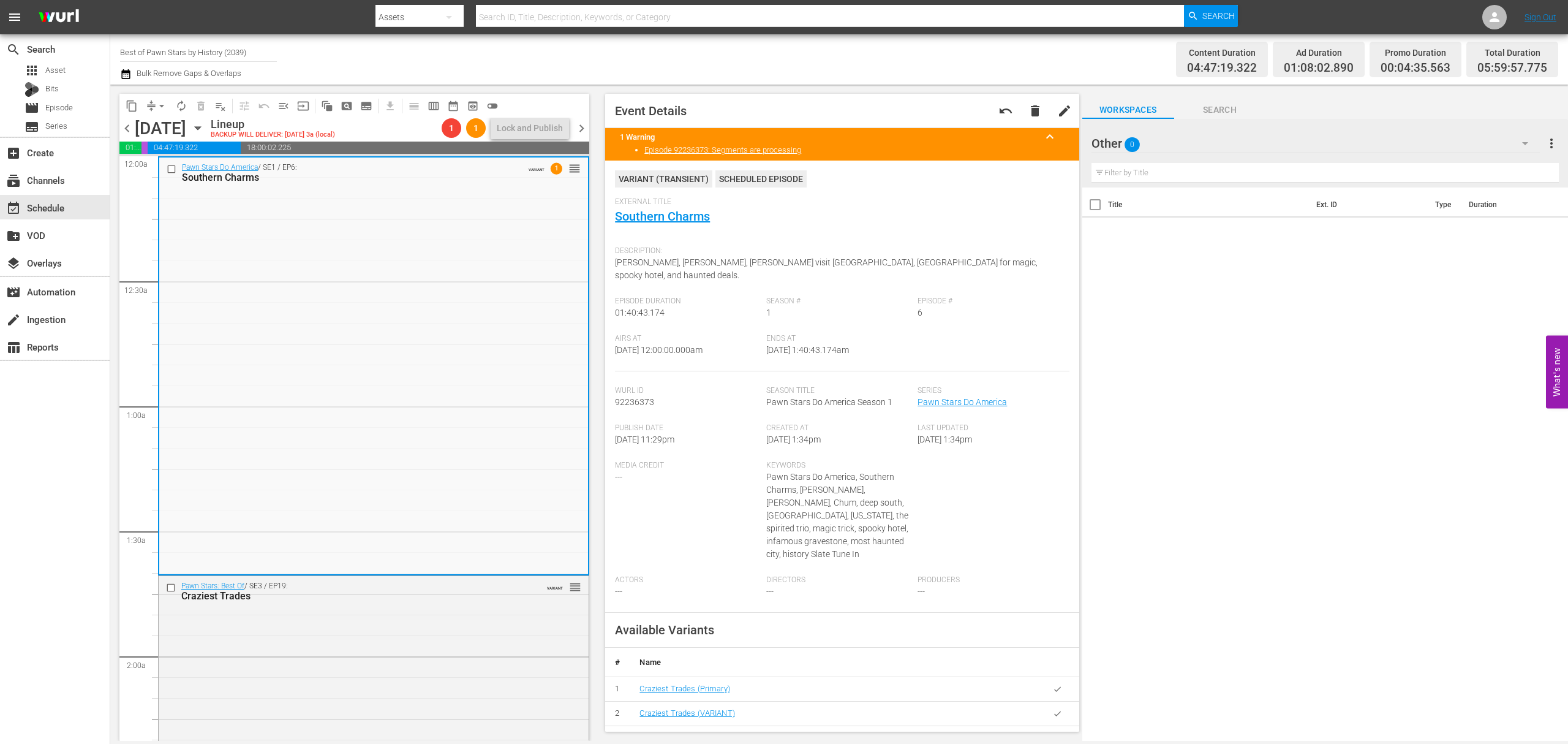
click at [122, 123] on span "chevron_left" at bounding box center [127, 128] width 15 height 15
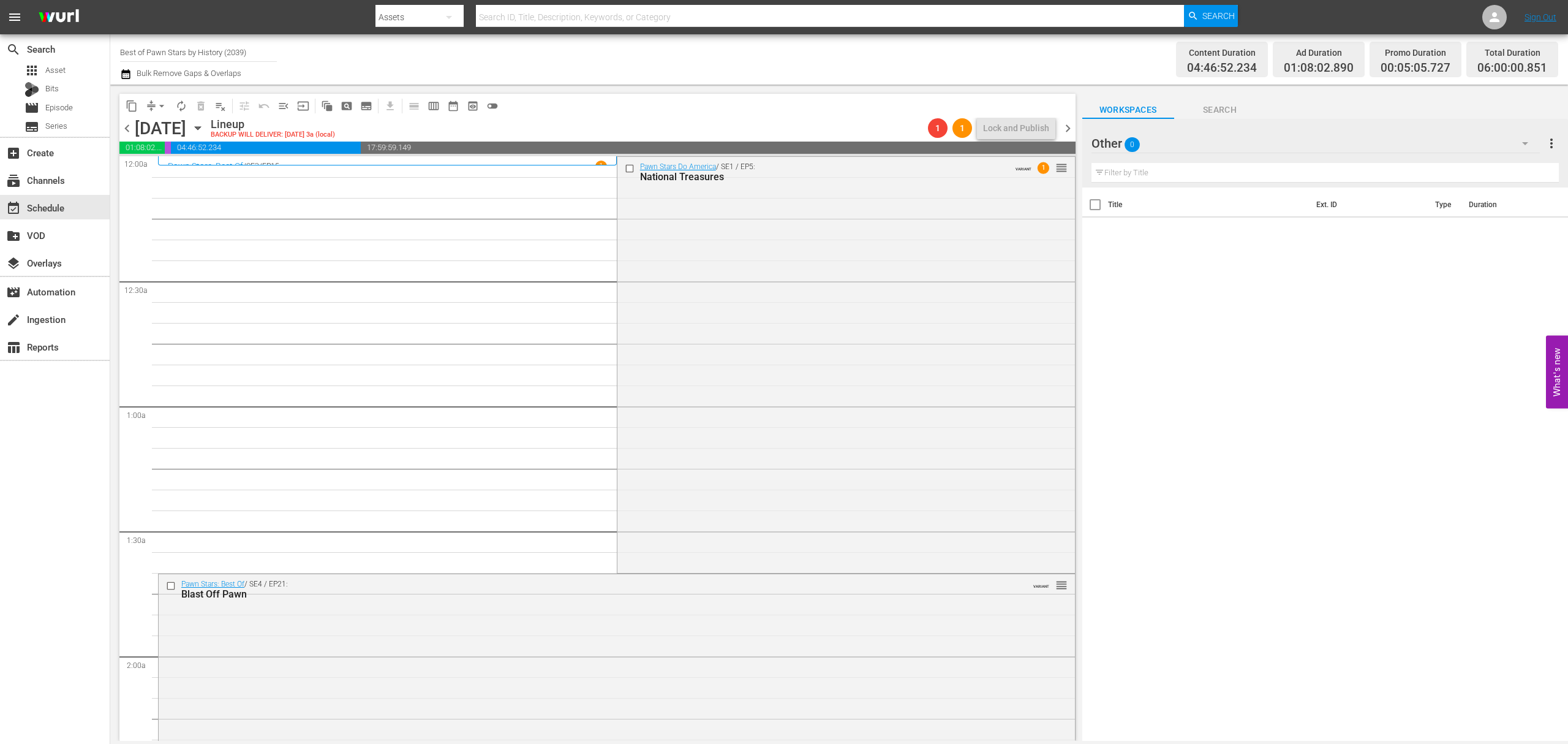
click at [1064, 126] on span "chevron_right" at bounding box center [1068, 128] width 15 height 15
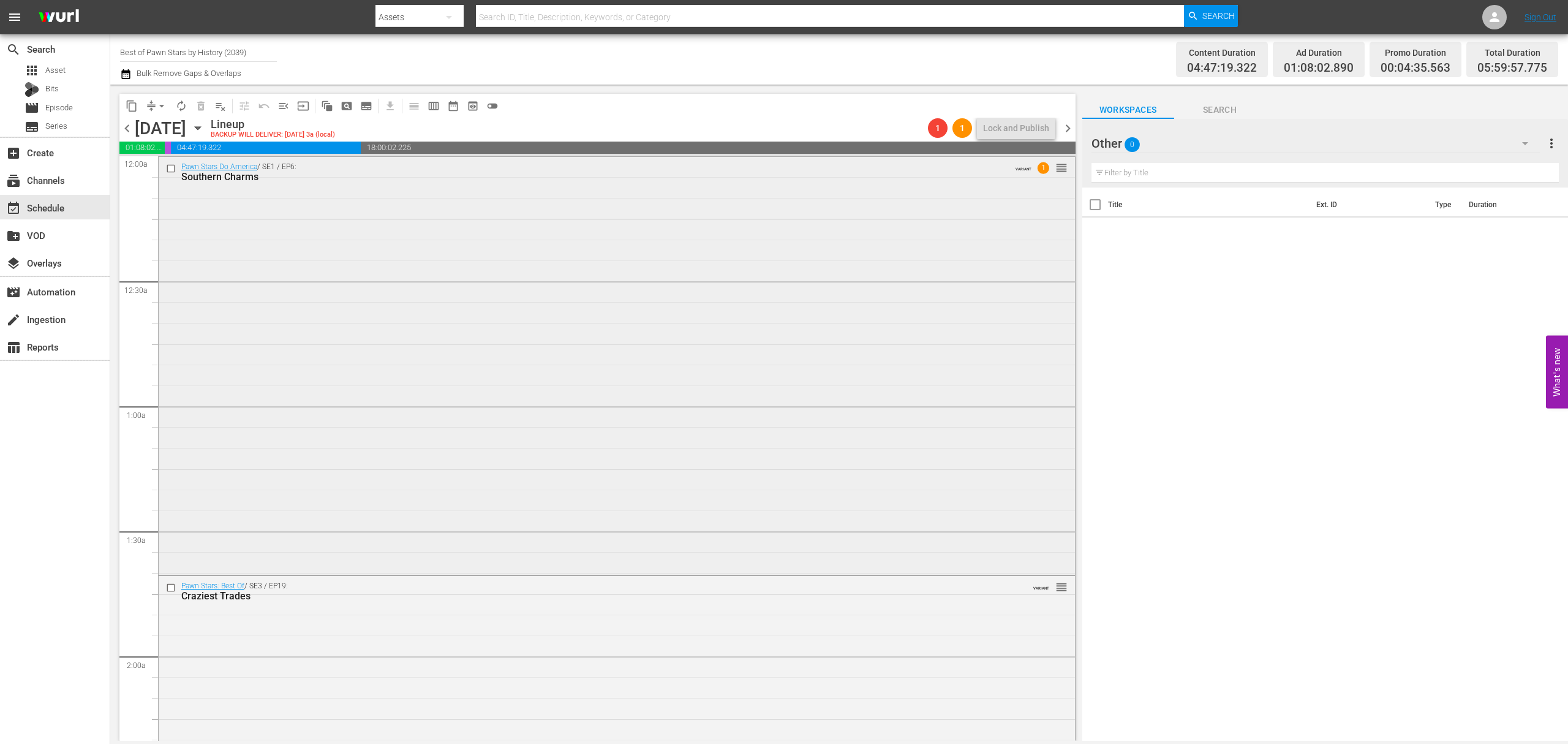
click at [662, 305] on div "Pawn Stars Do America / SE1 / EP6: Southern Charms VARIANT 1 reorder" at bounding box center [617, 365] width 916 height 416
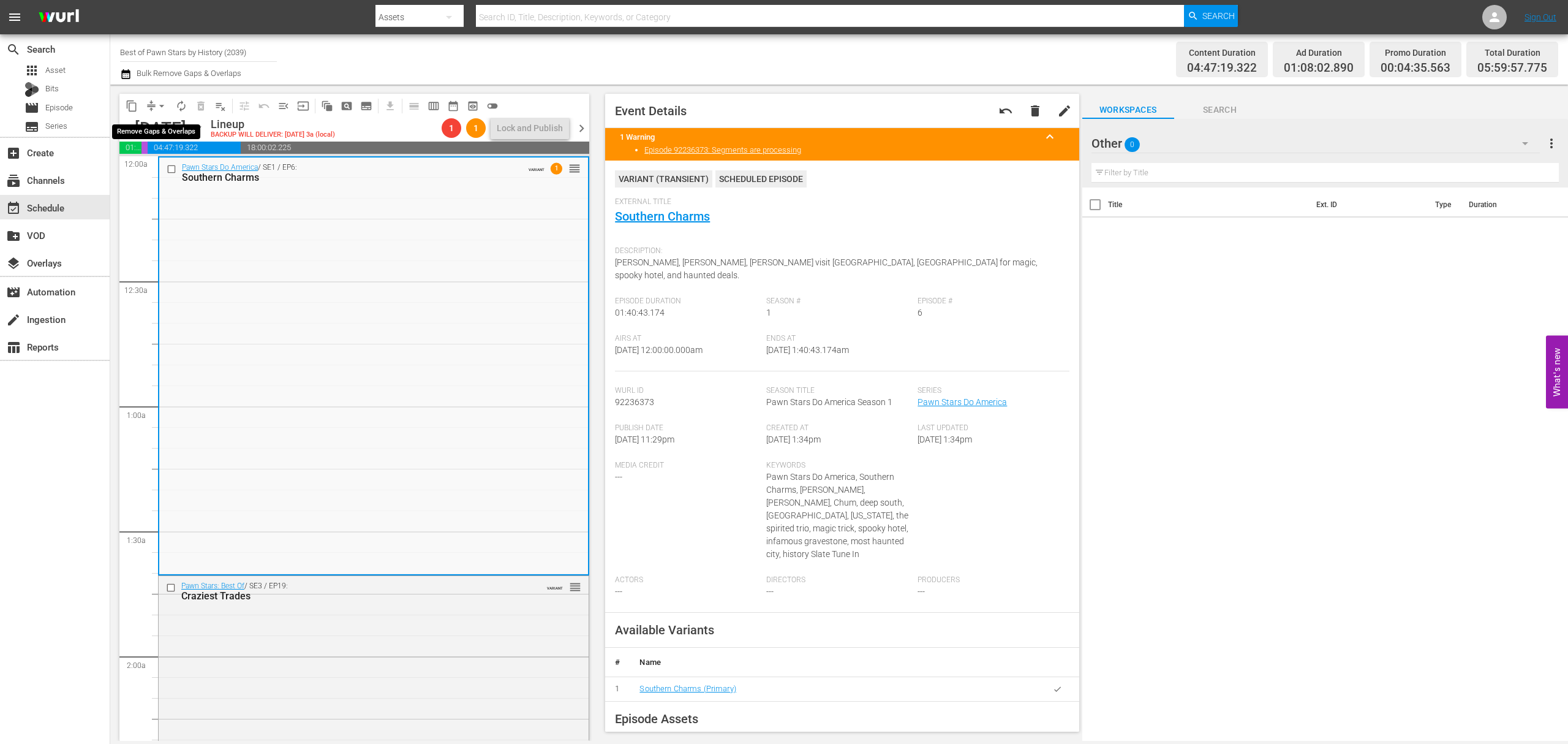
click at [150, 106] on span "compress" at bounding box center [152, 106] width 12 height 12
click at [154, 105] on button "arrow_drop_down" at bounding box center [162, 106] width 19 height 19
click at [163, 128] on li "Align to Midnight" at bounding box center [162, 130] width 101 height 20
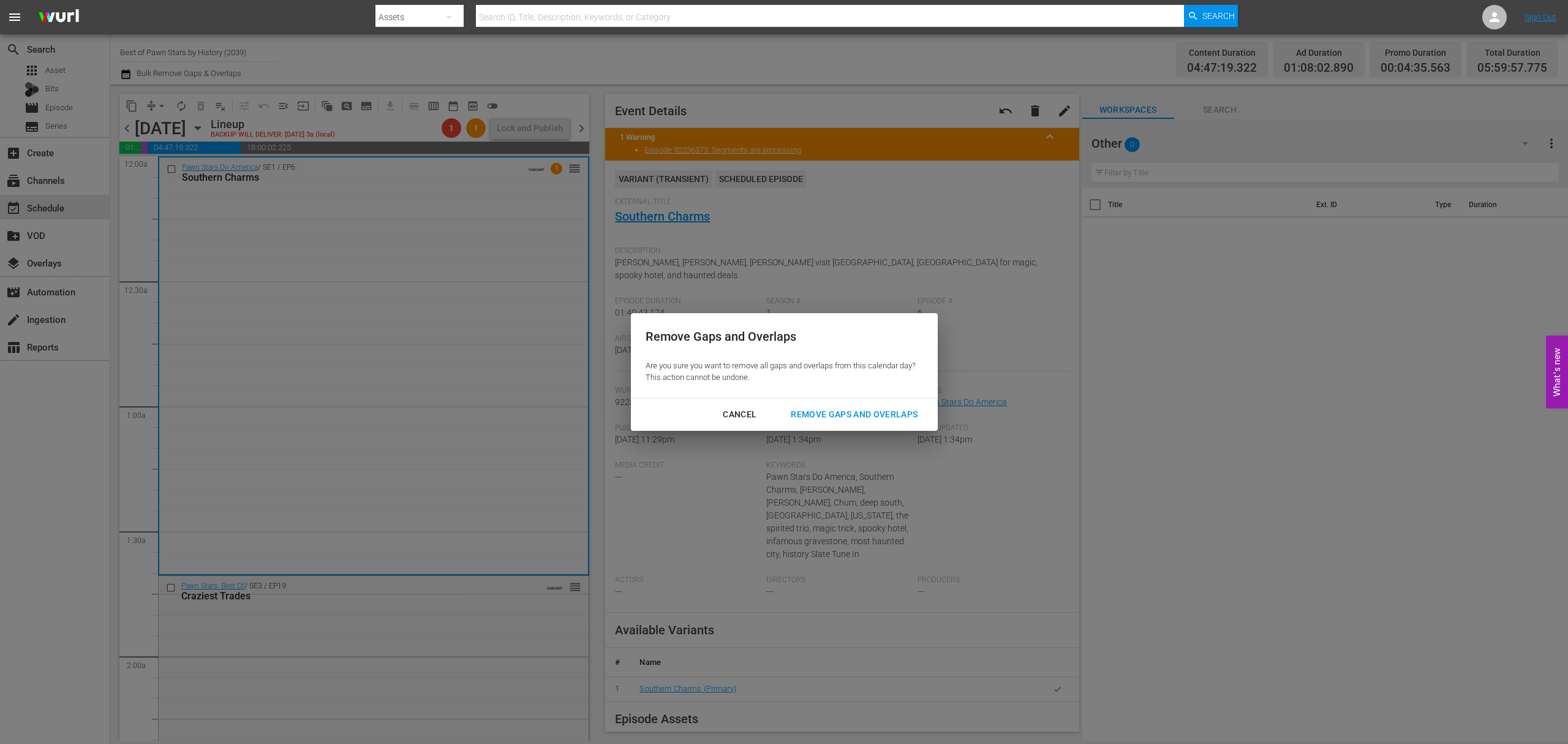
click at [879, 406] on button "Remove Gaps and Overlaps" at bounding box center [855, 415] width 156 height 23
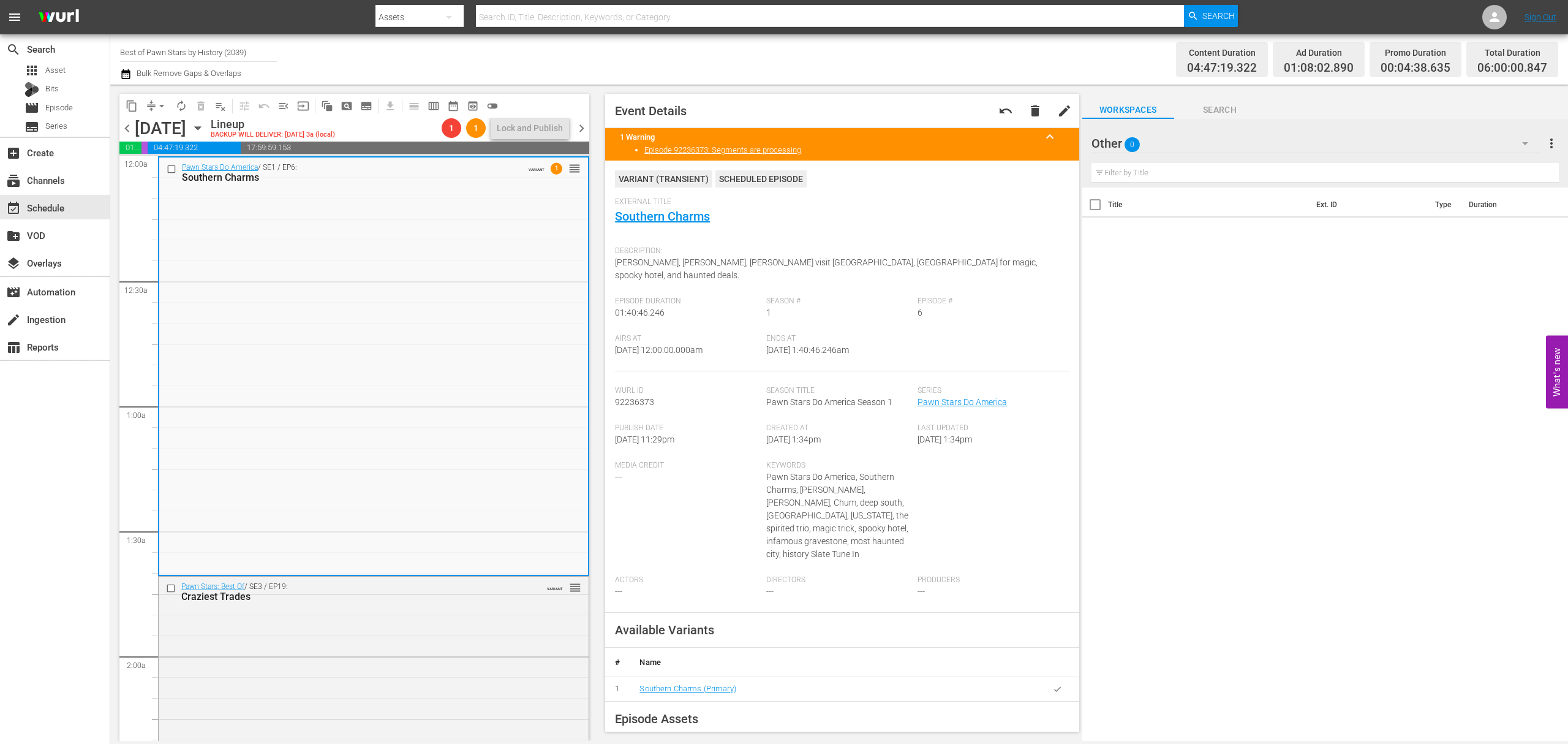
click at [582, 129] on span "chevron_right" at bounding box center [582, 128] width 15 height 15
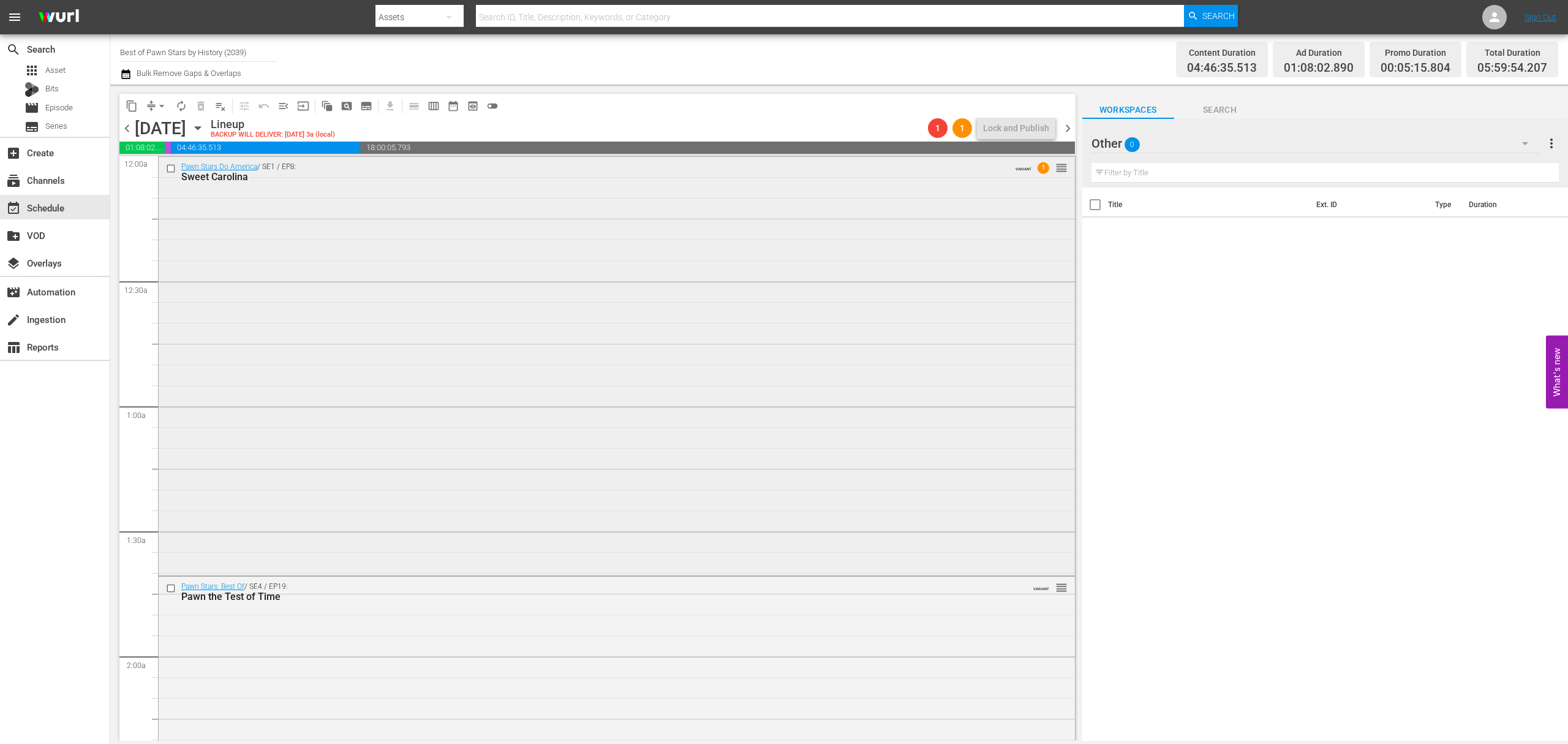
click at [609, 272] on div "Pawn Stars Do America / SE1 / EP8: Sweet Carolina VARIANT 1 reorder" at bounding box center [617, 365] width 916 height 416
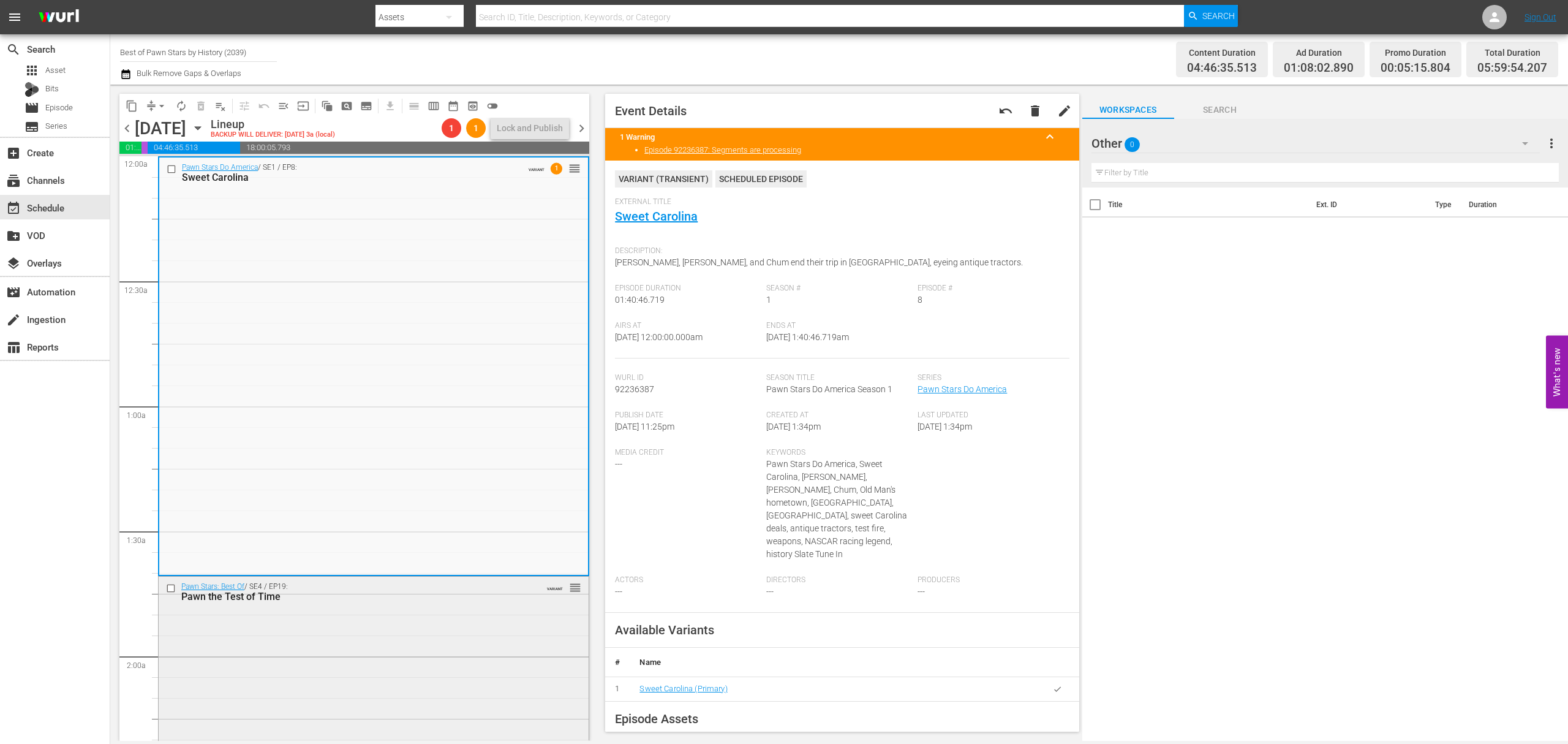
click at [459, 653] on div "Pawn Stars: Best Of / SE4 / EP19: Pawn the Test of Time VARIANT reorder" at bounding box center [373, 681] width 430 height 210
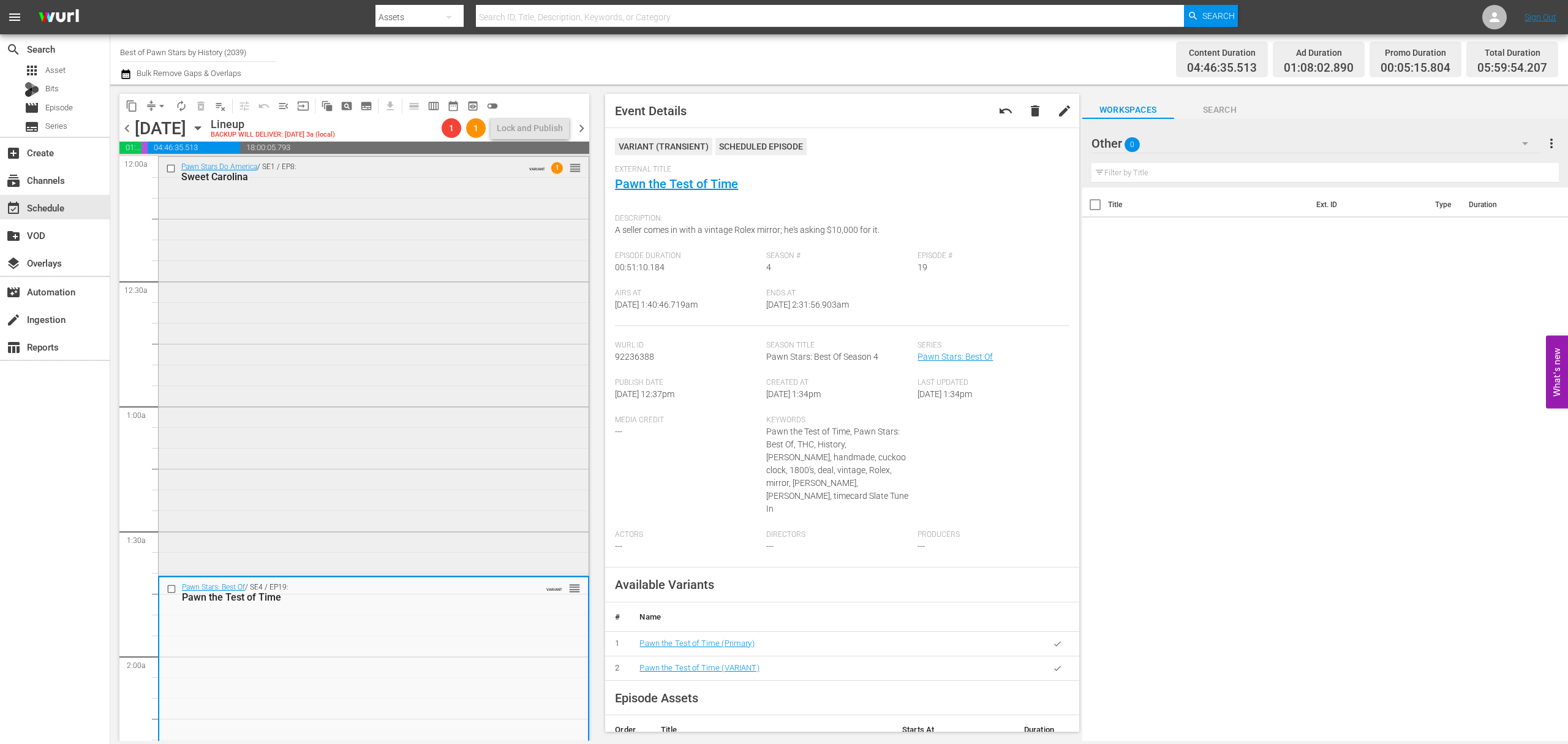
click at [484, 243] on div "Pawn Stars Do America / SE1 / EP8: Sweet Carolina VARIANT 1 reorder" at bounding box center [373, 365] width 430 height 416
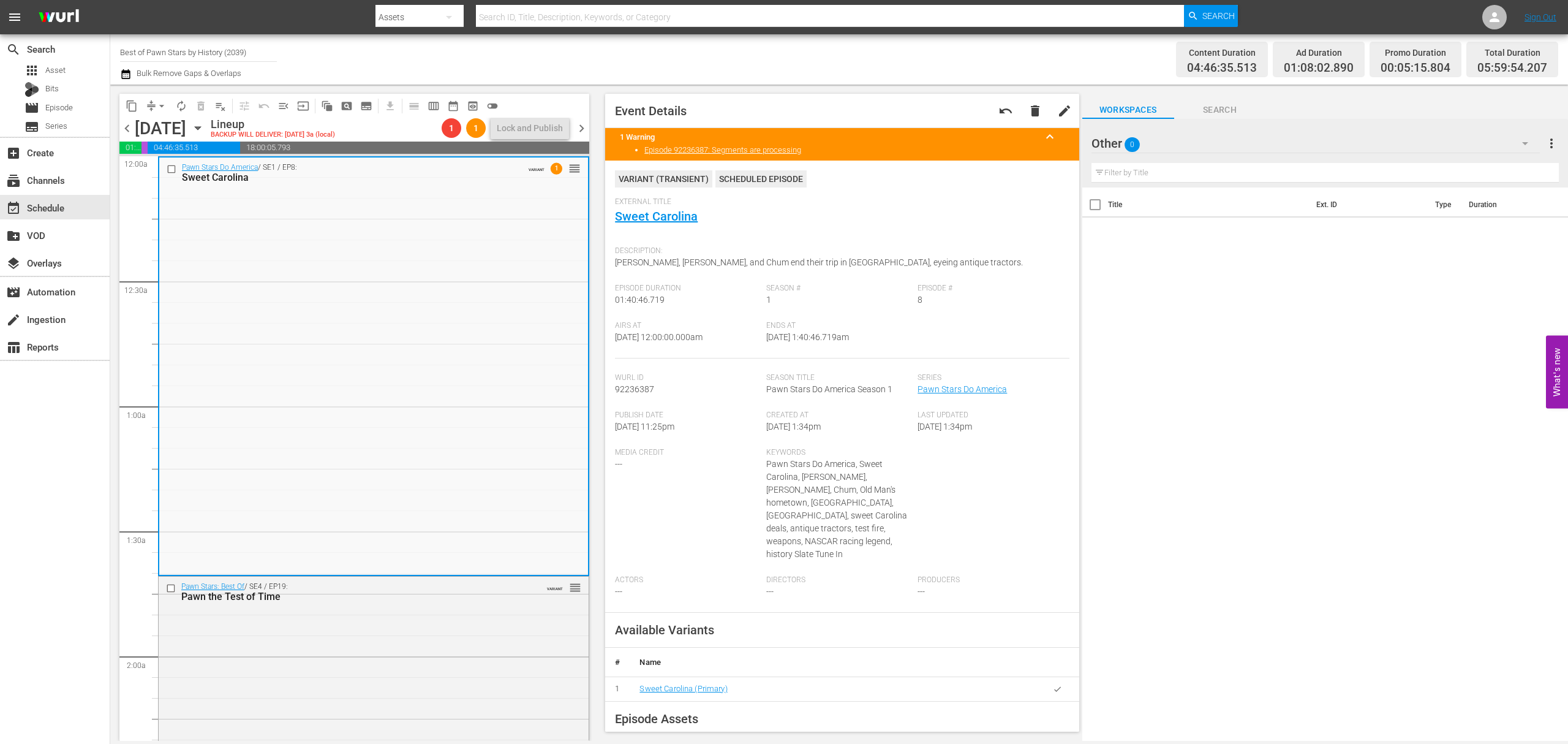
click at [151, 108] on span "compress" at bounding box center [152, 106] width 12 height 12
click at [151, 106] on span "compress" at bounding box center [152, 106] width 12 height 12
click at [149, 105] on span "compress" at bounding box center [152, 106] width 12 height 12
click at [160, 105] on span "arrow_drop_down" at bounding box center [162, 106] width 12 height 12
click at [160, 127] on li "Align to Midnight" at bounding box center [162, 130] width 101 height 20
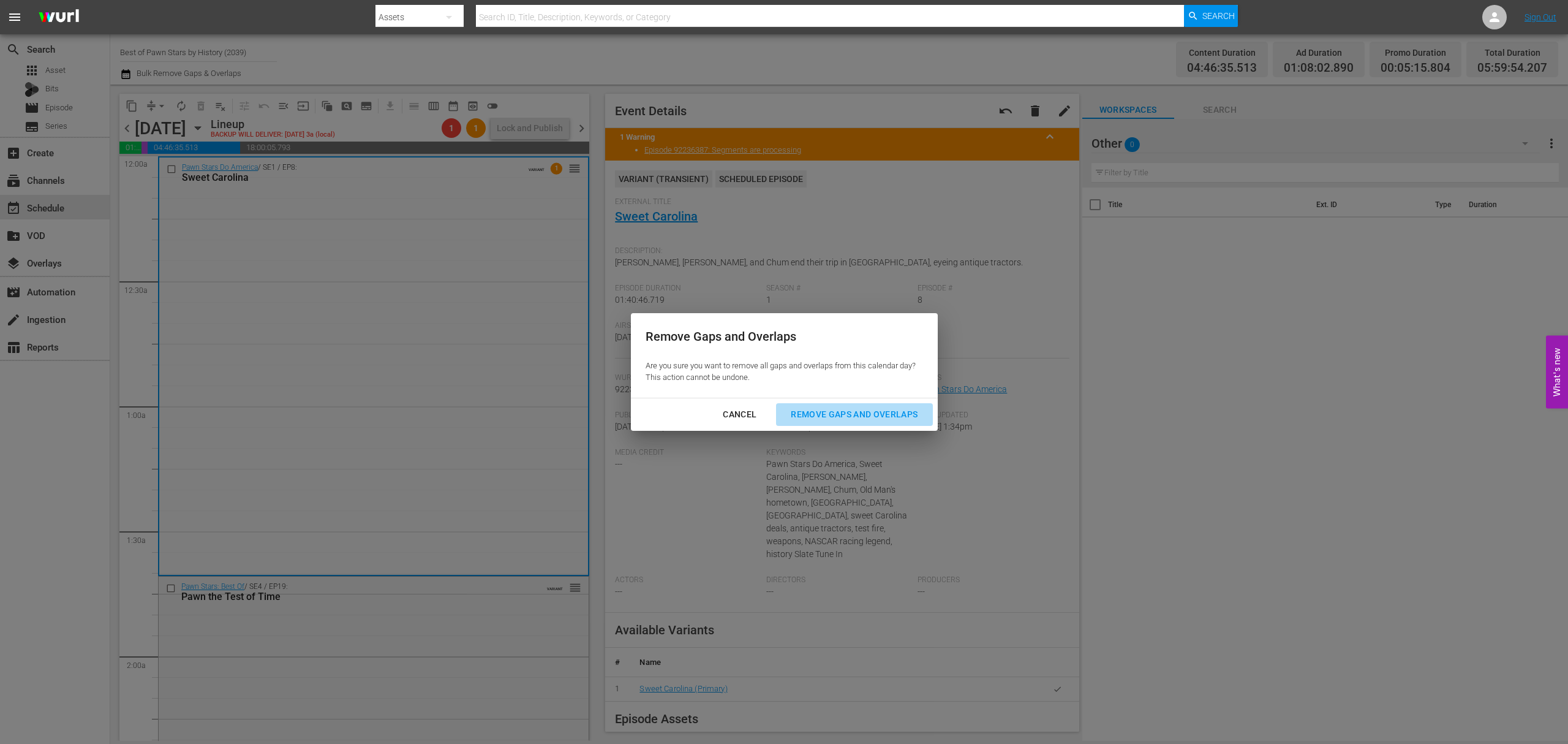
click at [837, 407] on div "Remove Gaps and Overlaps" at bounding box center [855, 415] width 147 height 15
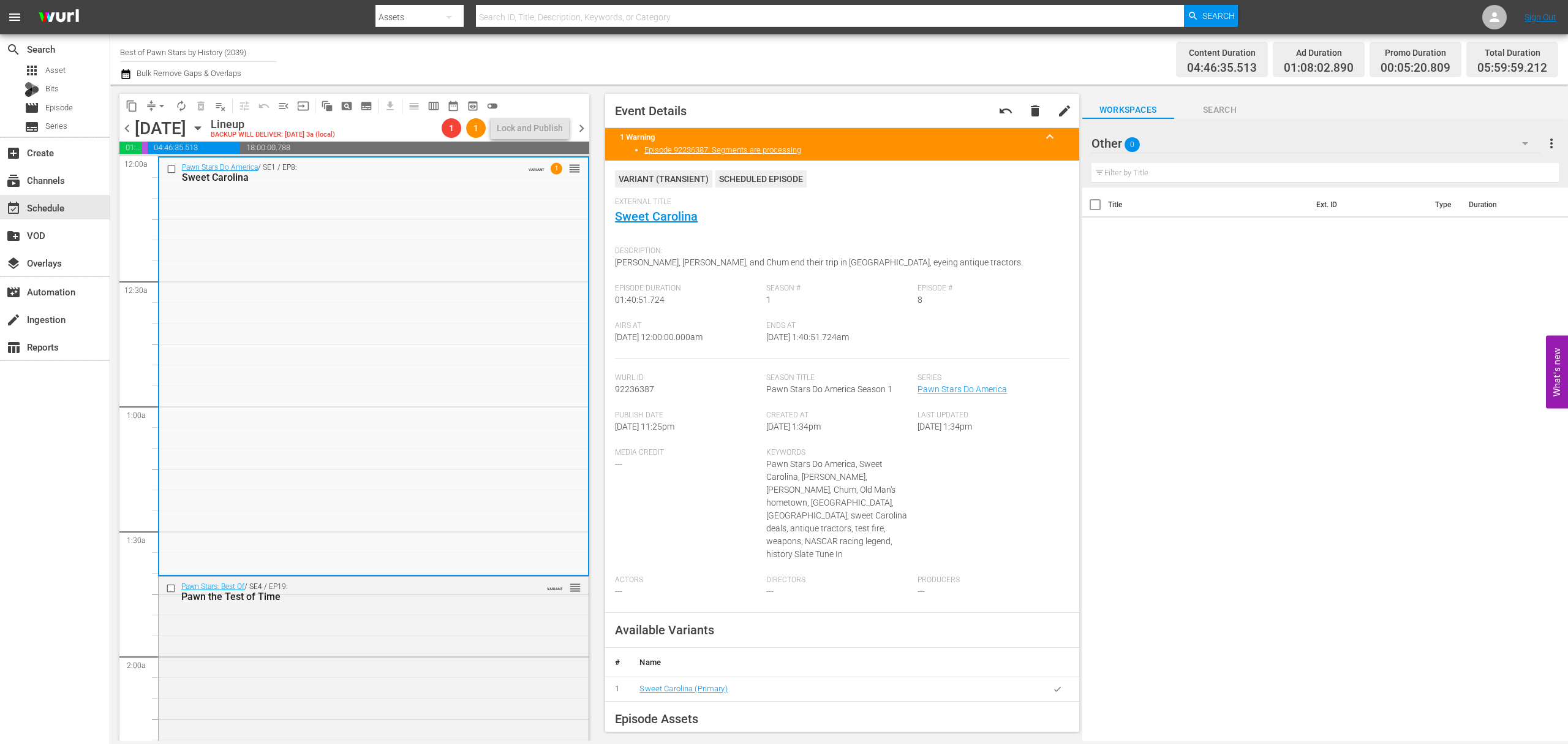
click at [152, 105] on button "arrow_drop_down" at bounding box center [162, 106] width 19 height 19
click at [152, 124] on li "Align to Midnight" at bounding box center [162, 130] width 101 height 20
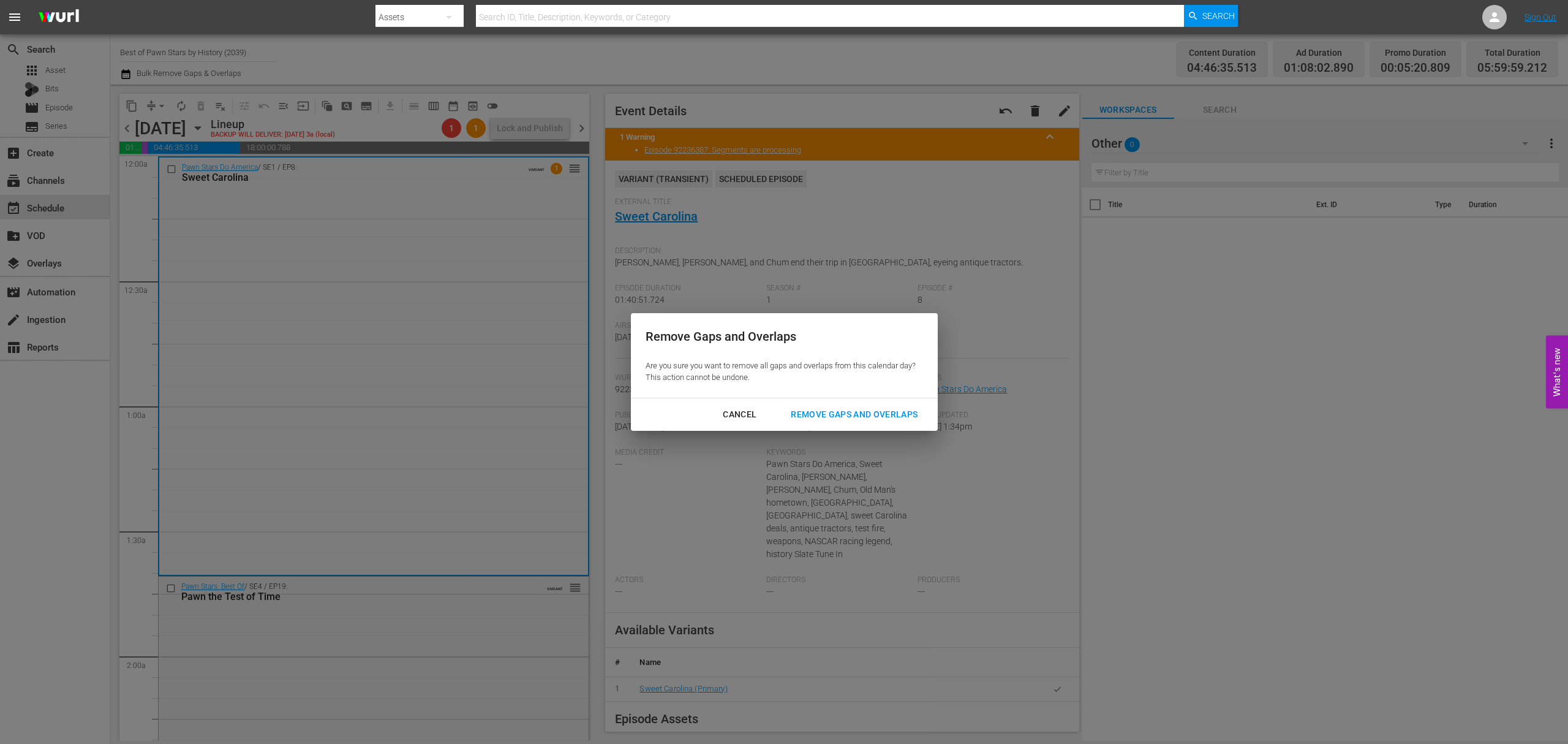
click at [846, 419] on div "Remove Gaps and Overlaps" at bounding box center [855, 415] width 147 height 15
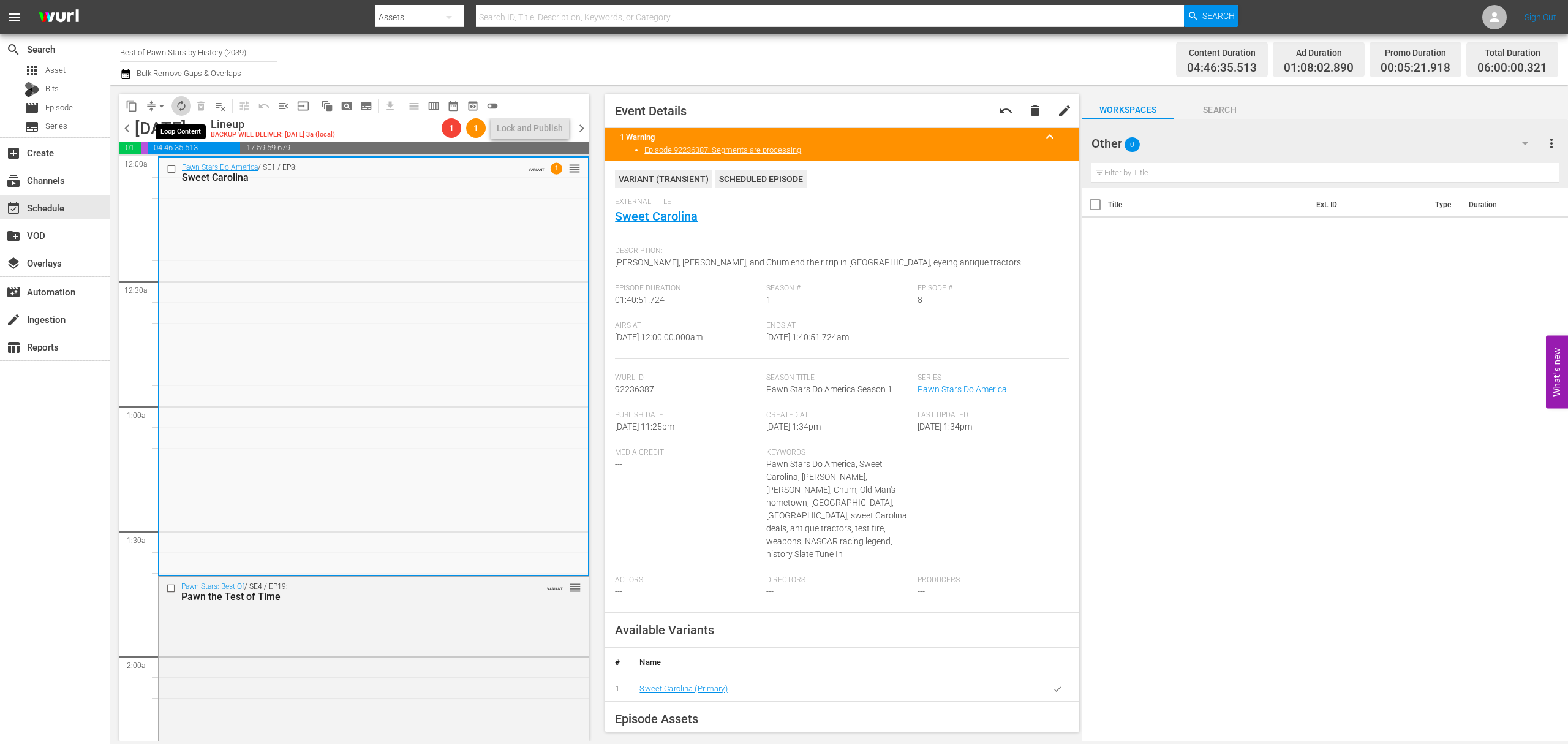
click at [178, 106] on span "autorenew_outlined" at bounding box center [181, 106] width 12 height 12
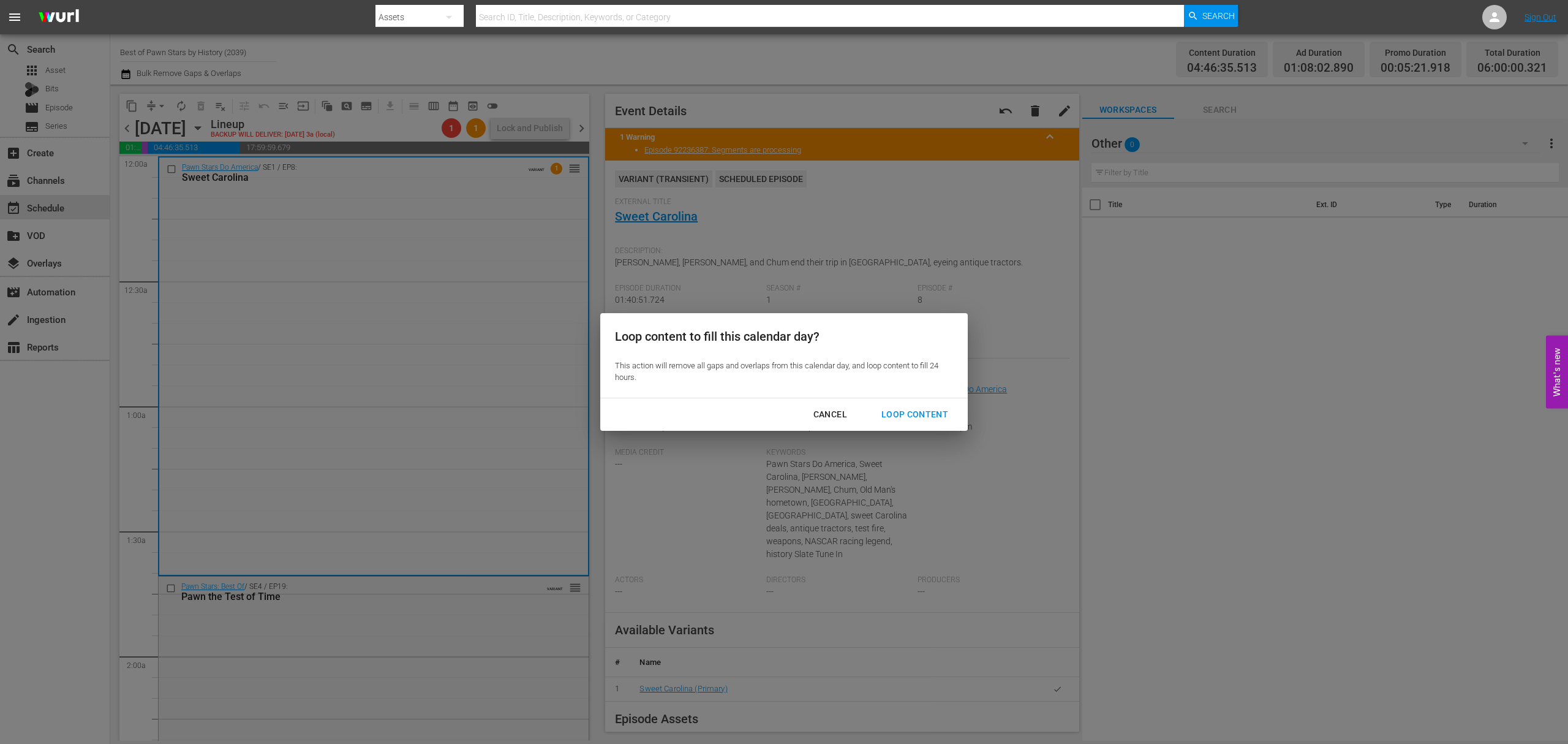
click at [917, 418] on div "Loop Content" at bounding box center [915, 415] width 86 height 15
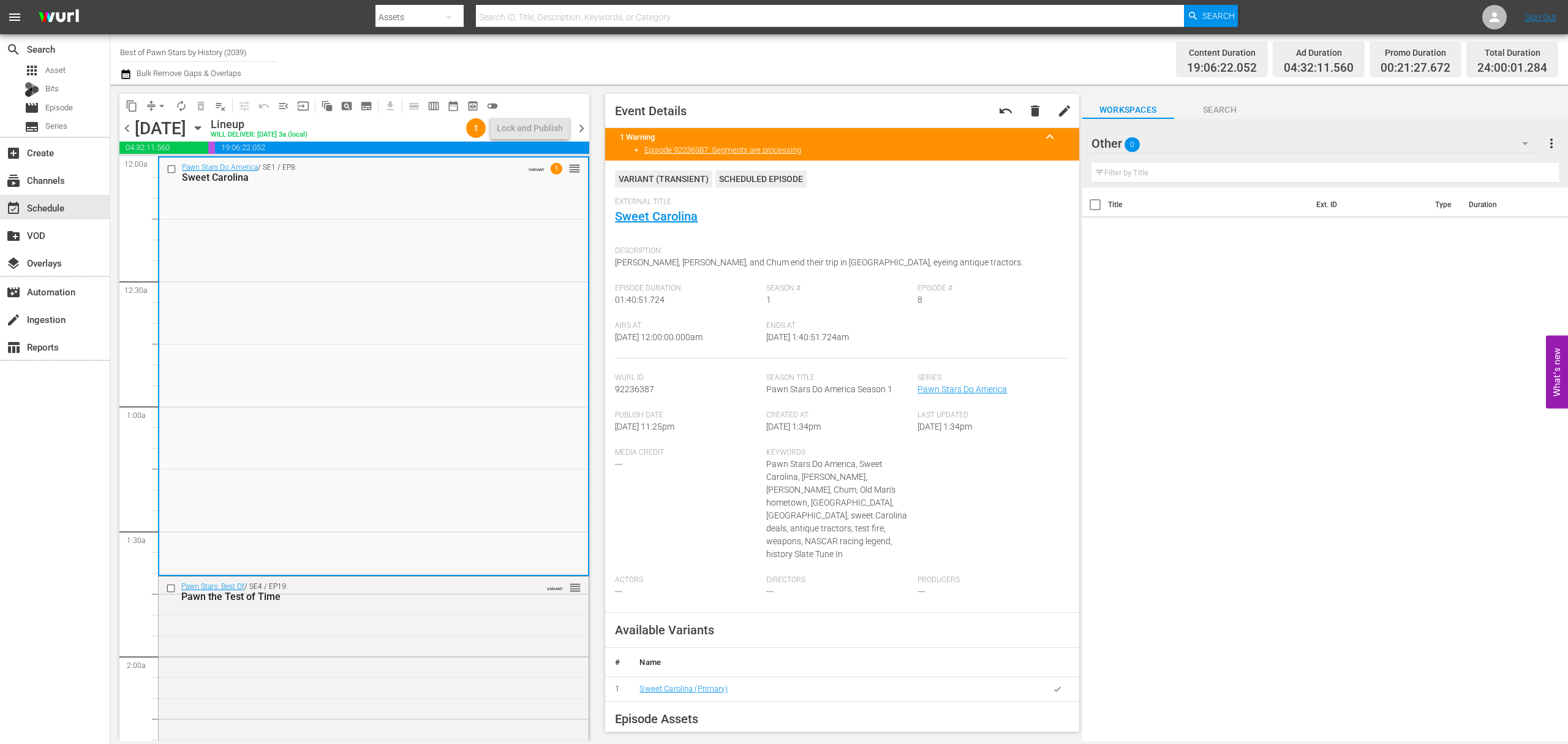
click at [125, 128] on span "chevron_left" at bounding box center [127, 128] width 15 height 15
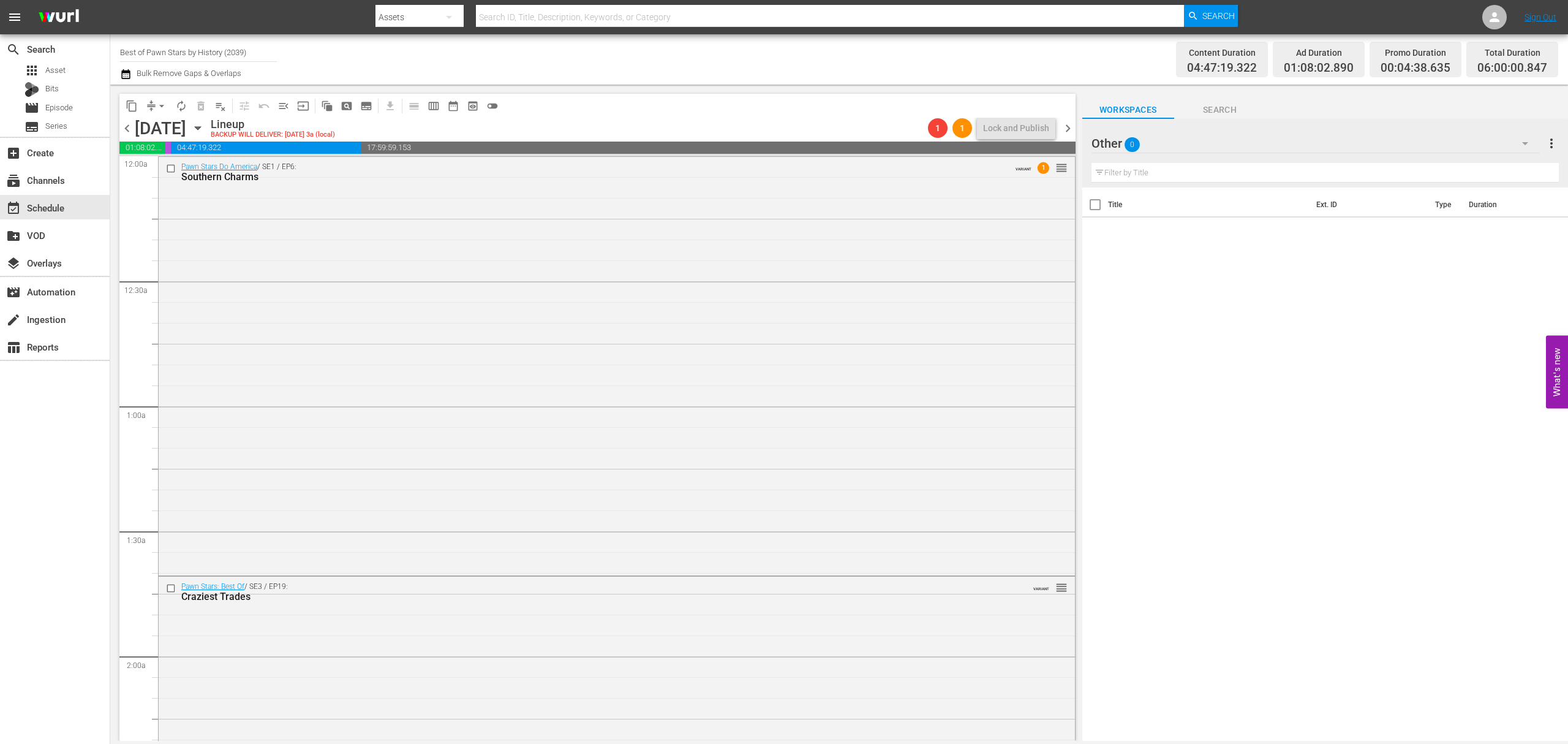
click at [125, 128] on span "chevron_left" at bounding box center [127, 128] width 15 height 15
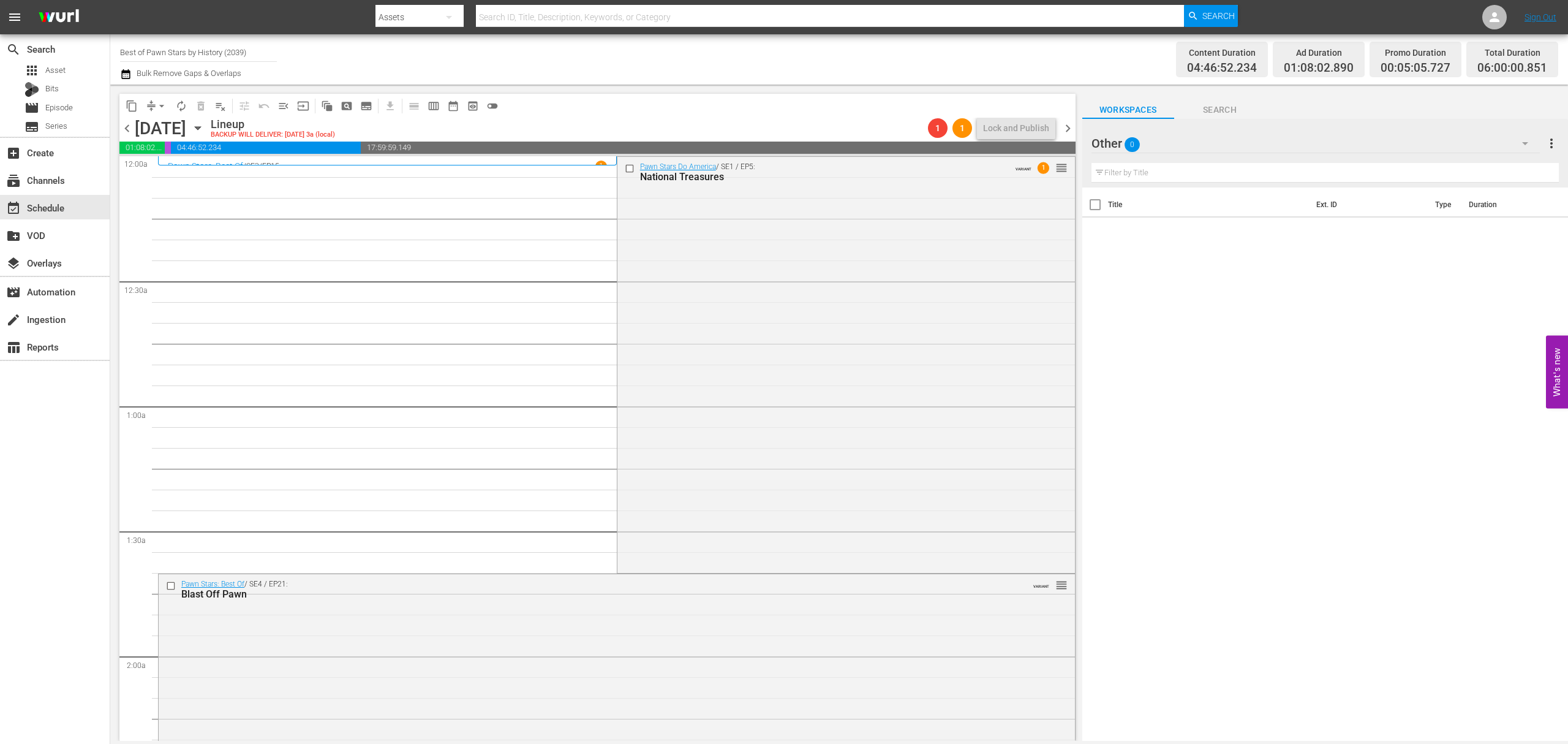
click at [1066, 127] on span "chevron_right" at bounding box center [1068, 128] width 15 height 15
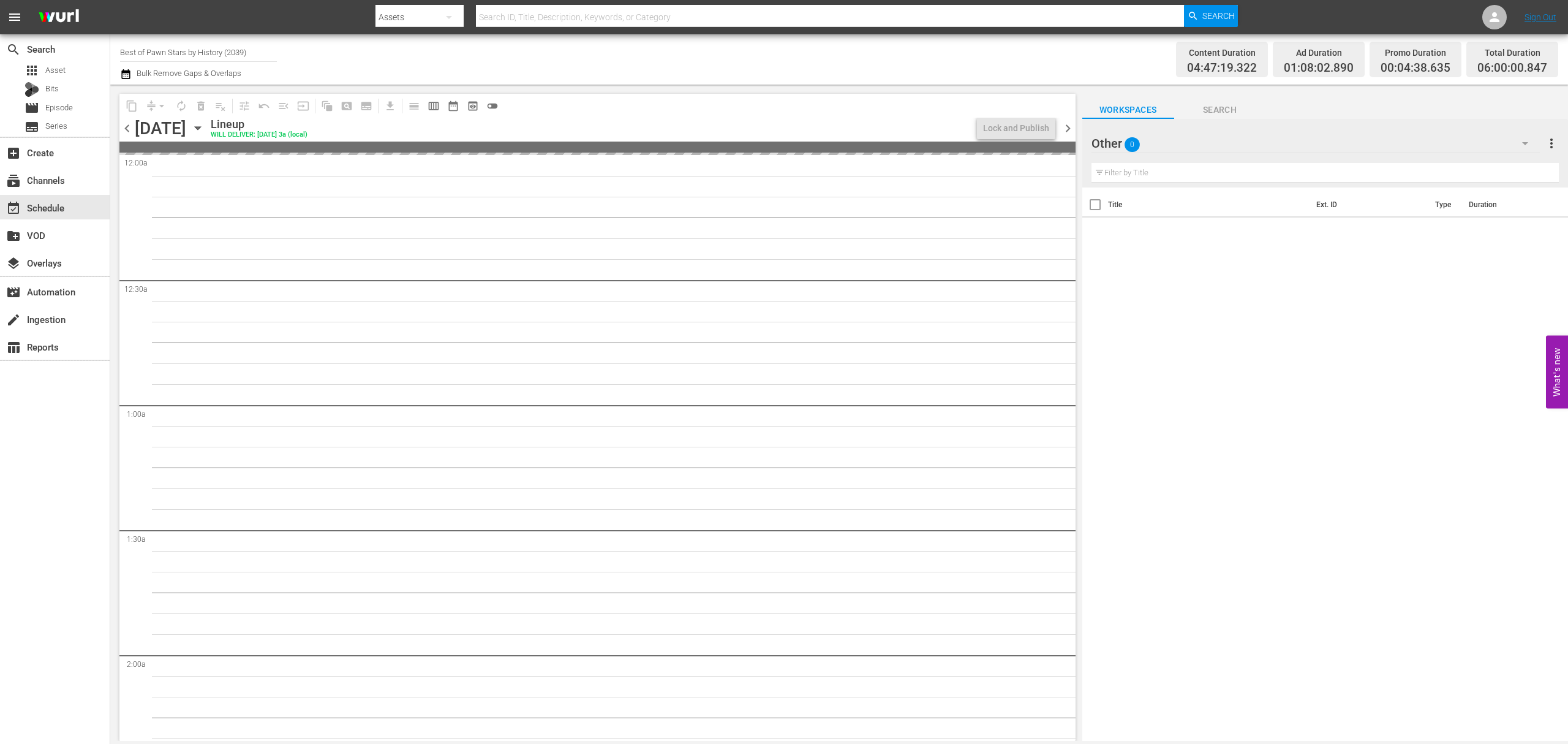
click at [1066, 127] on span "chevron_right" at bounding box center [1068, 128] width 15 height 15
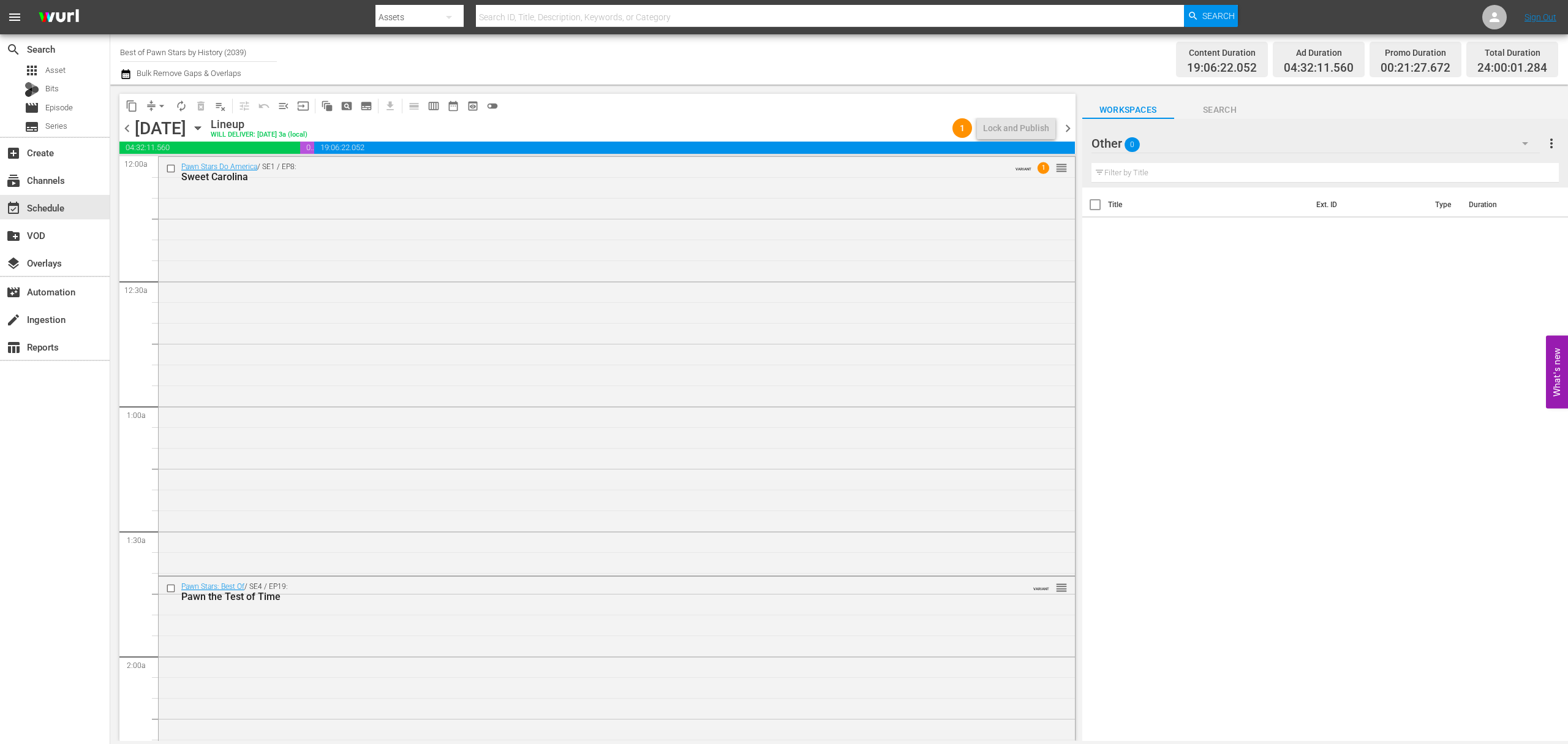
click at [1066, 127] on span "chevron_right" at bounding box center [1068, 128] width 15 height 15
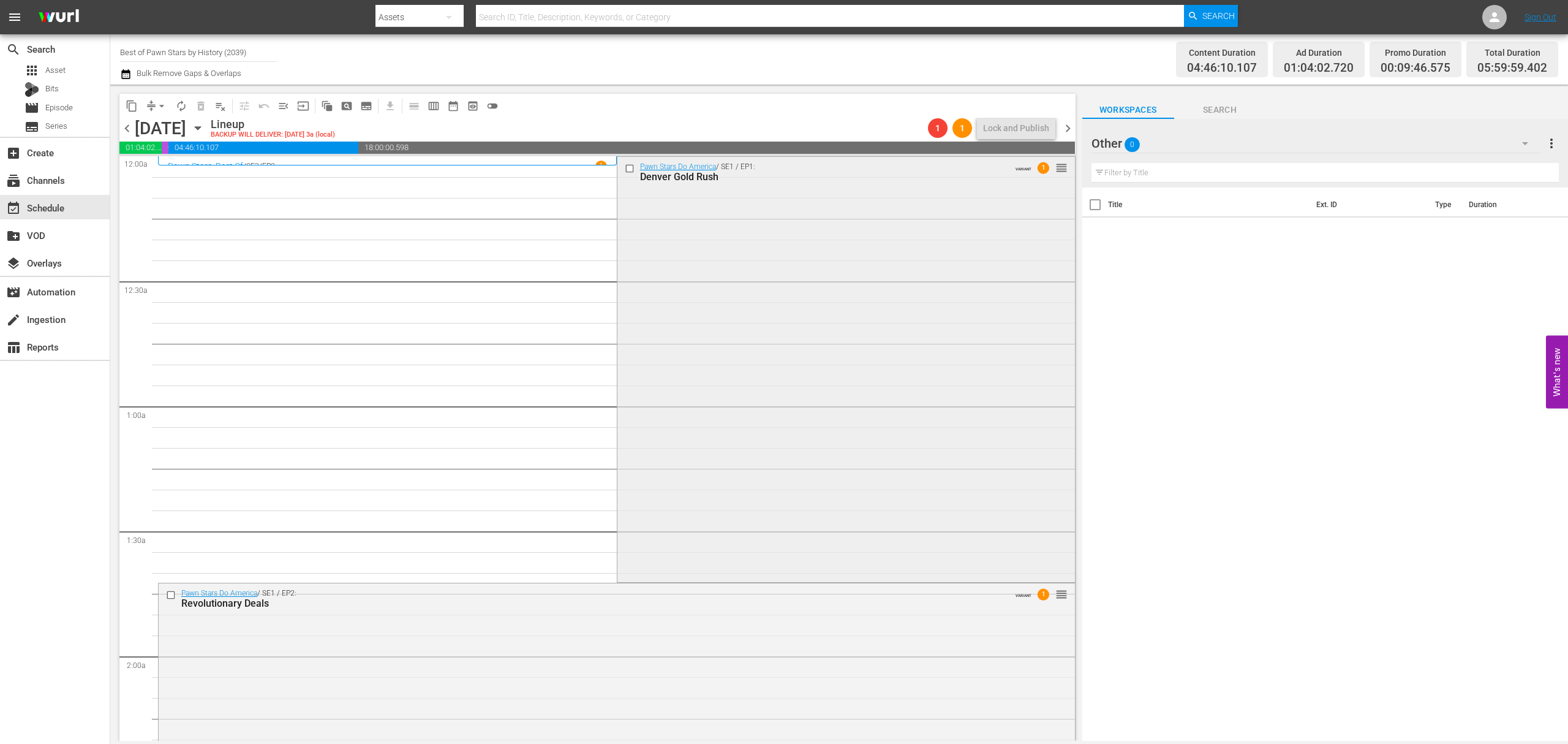
click at [721, 322] on div "Pawn Stars Do America / SE1 / EP1: Denver Gold Rush VARIANT 1 reorder" at bounding box center [846, 368] width 457 height 423
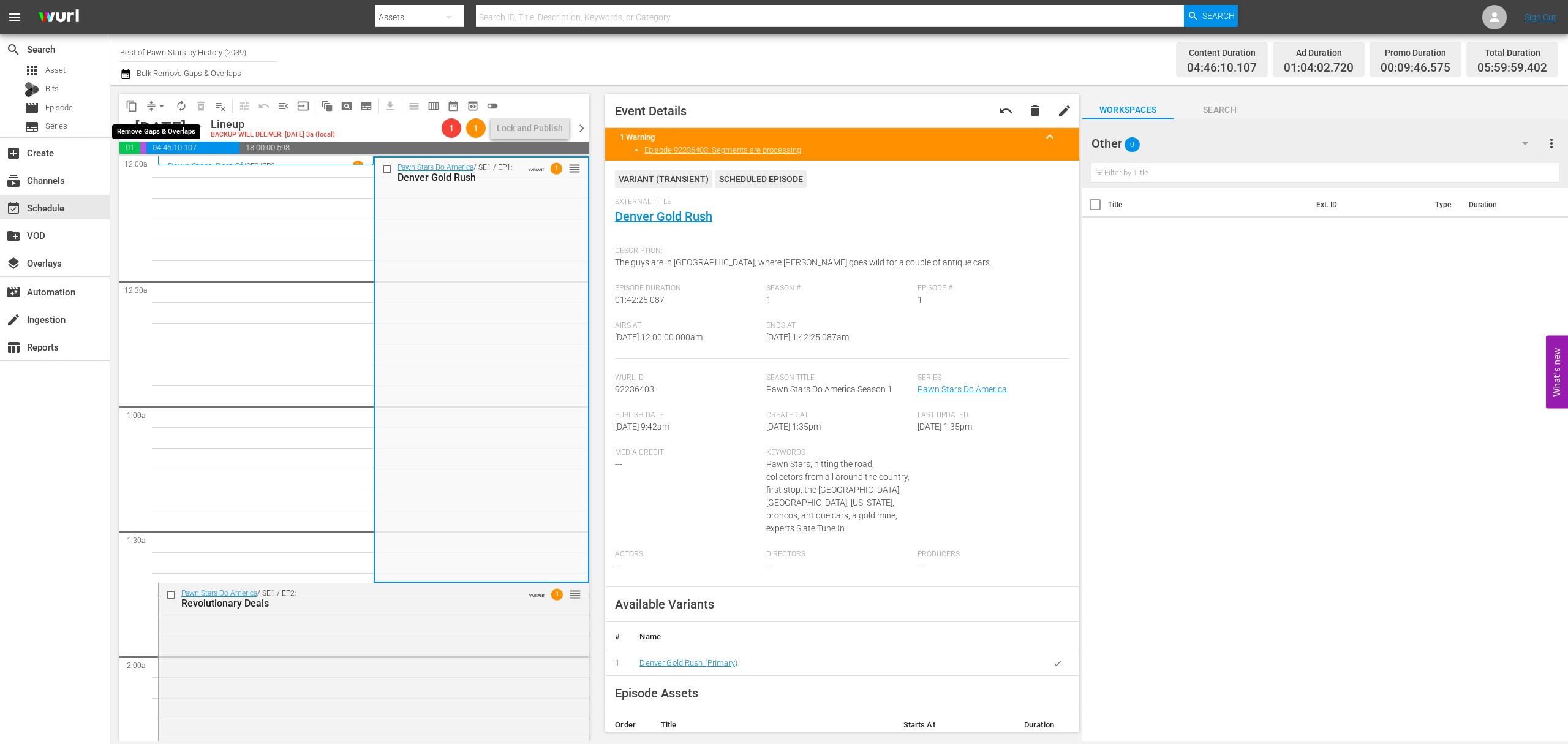
click at [156, 105] on span "arrow_drop_down" at bounding box center [162, 106] width 12 height 12
click at [156, 126] on li "Align to Midnight" at bounding box center [163, 130] width 129 height 20
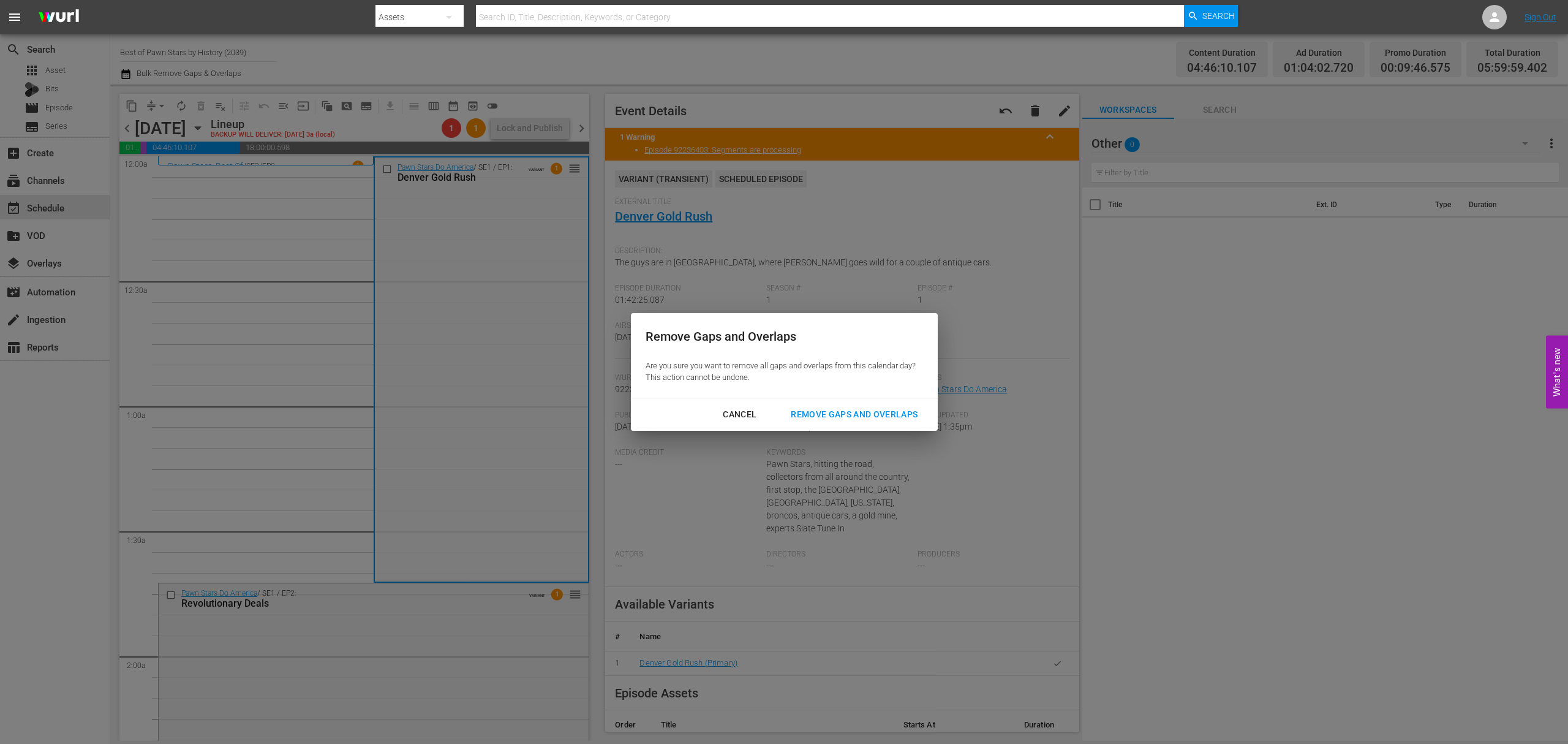
click at [884, 402] on div "Cancel Remove Gaps and Overlaps" at bounding box center [785, 414] width 307 height 33
click at [879, 410] on div "Remove Gaps and Overlaps" at bounding box center [855, 415] width 147 height 15
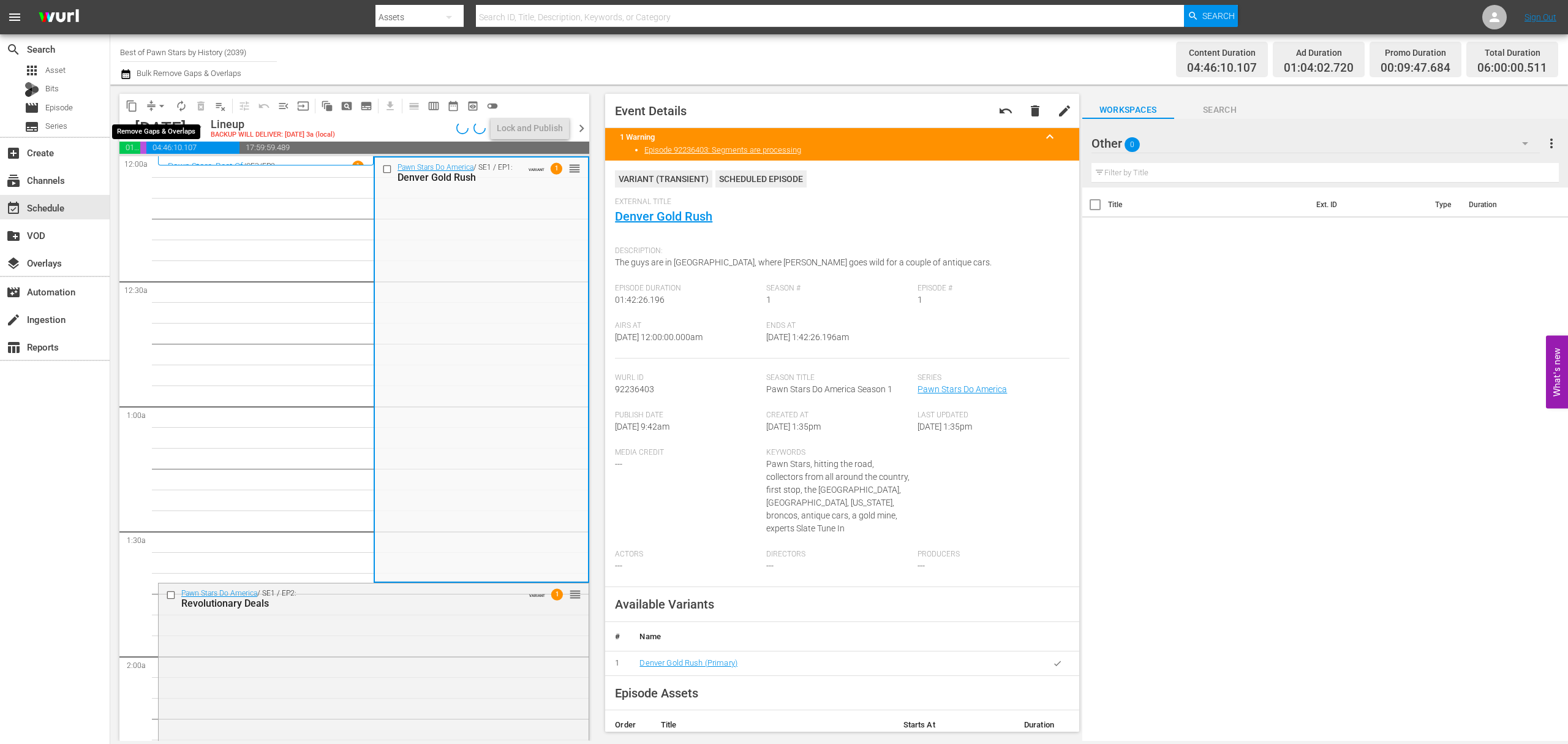
click at [158, 103] on span "arrow_drop_down" at bounding box center [162, 106] width 12 height 12
click at [165, 137] on li "Align to Midnight" at bounding box center [163, 130] width 129 height 20
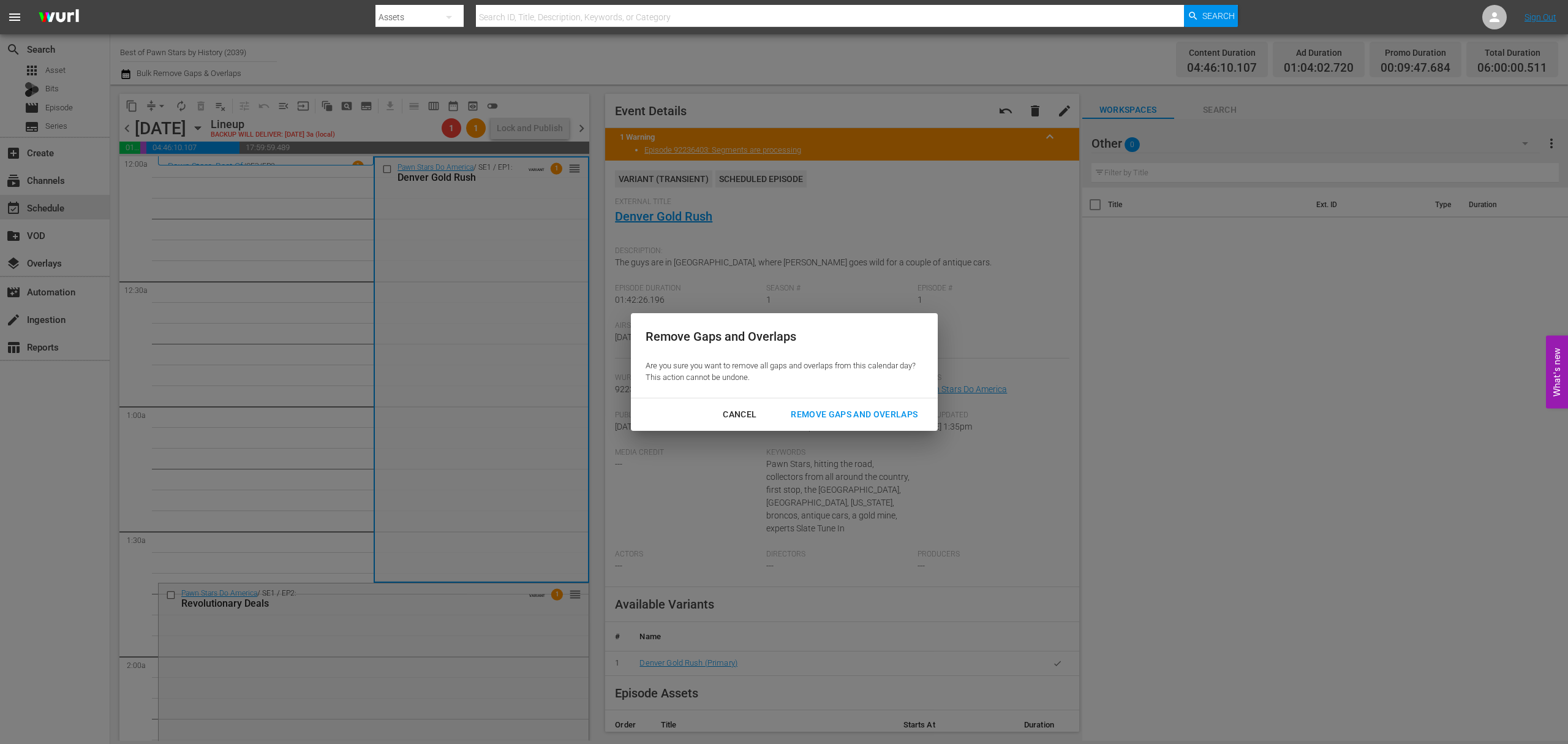
click at [733, 409] on div "Cancel" at bounding box center [740, 415] width 53 height 15
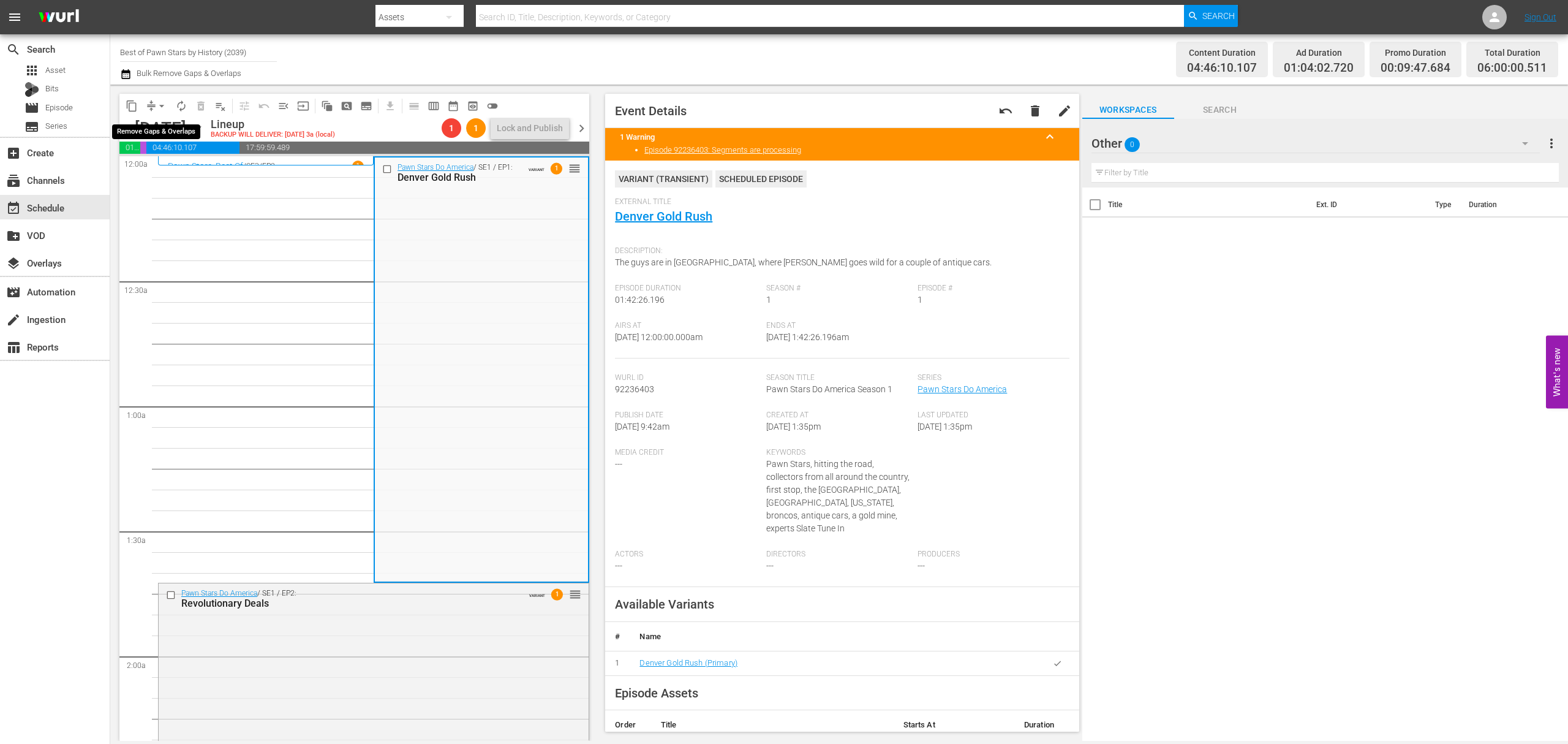
click at [153, 102] on button "arrow_drop_down" at bounding box center [162, 106] width 19 height 19
click at [148, 125] on li "Align to Midnight" at bounding box center [163, 130] width 129 height 20
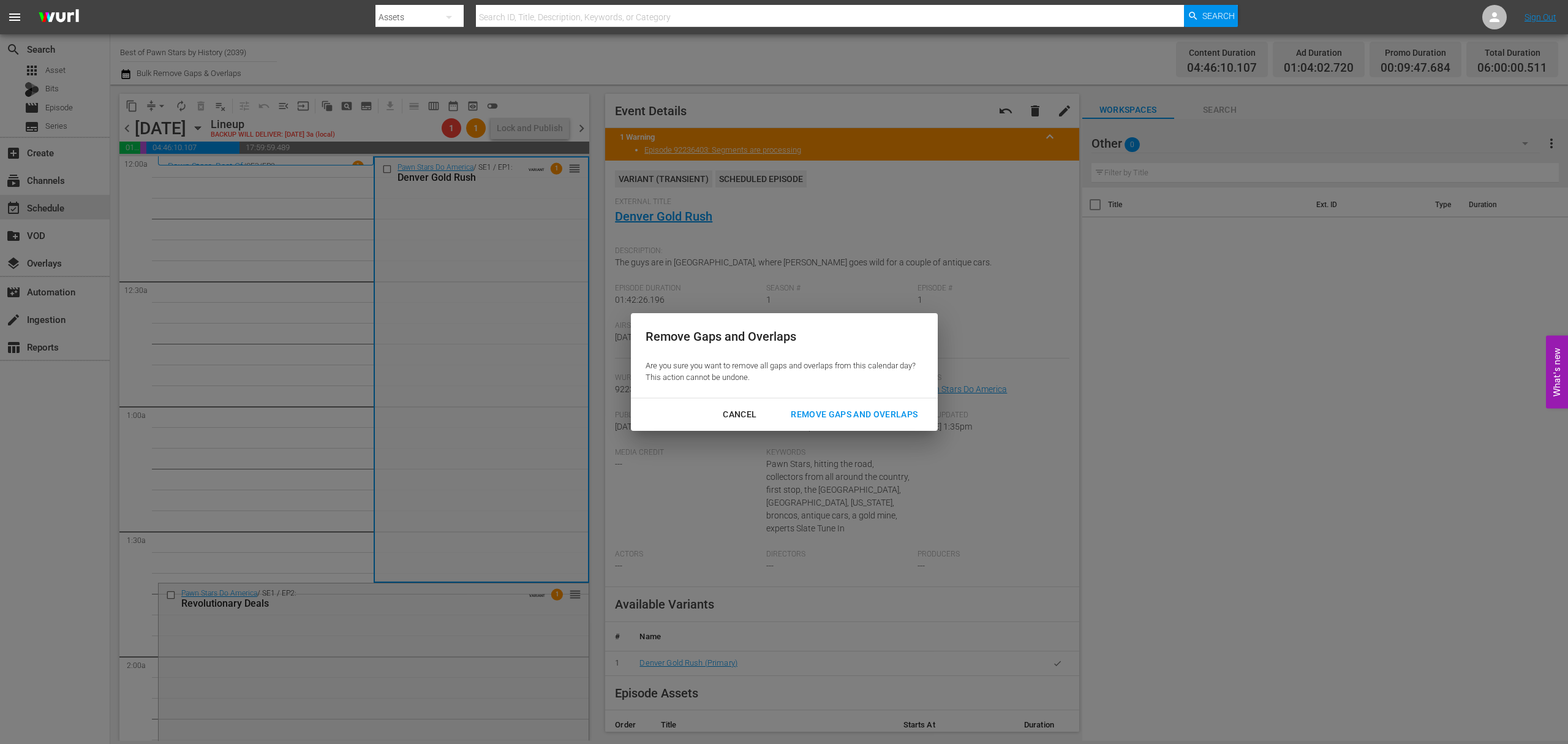
click at [876, 414] on div "Remove Gaps and Overlaps" at bounding box center [855, 415] width 147 height 15
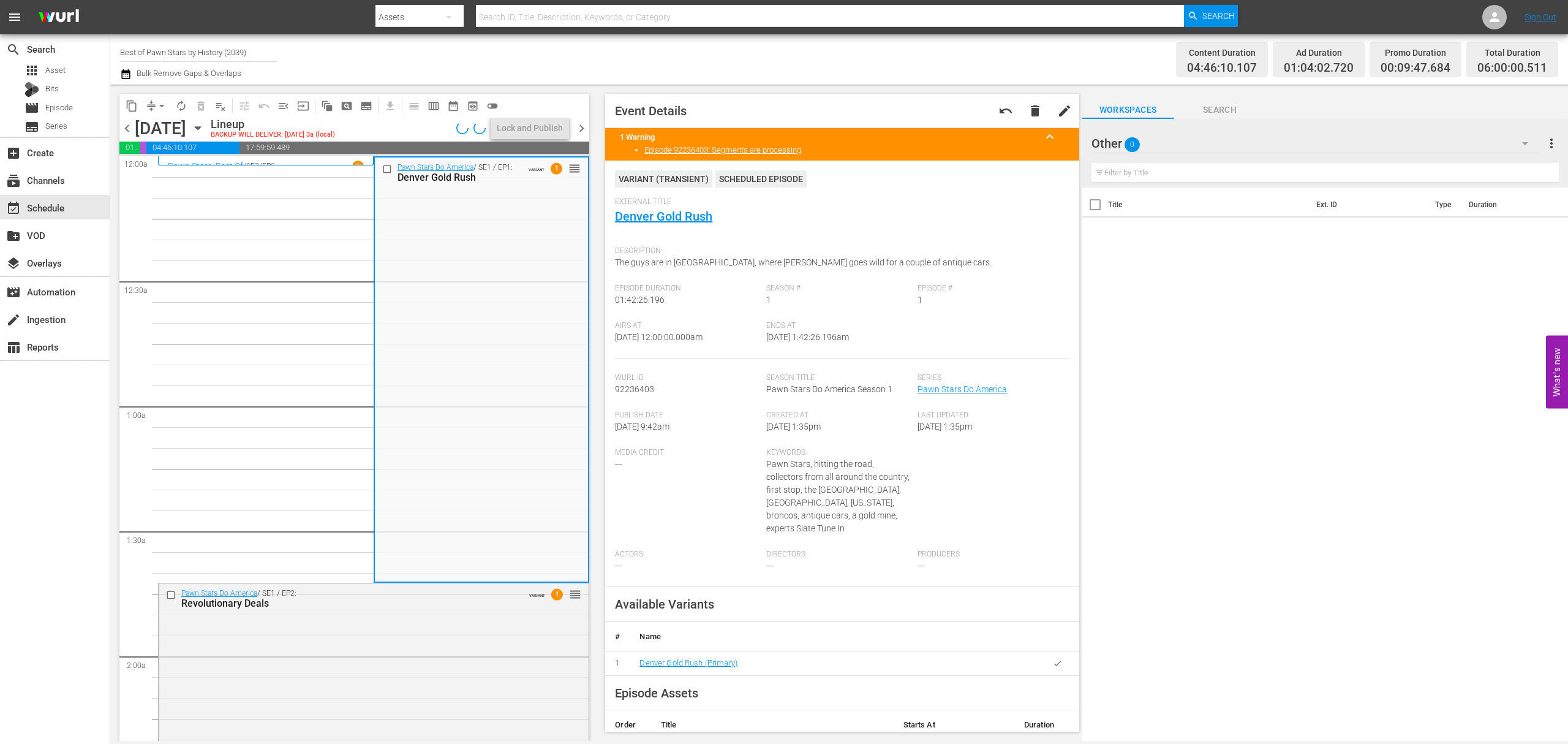
click at [584, 129] on span "chevron_right" at bounding box center [582, 128] width 15 height 15
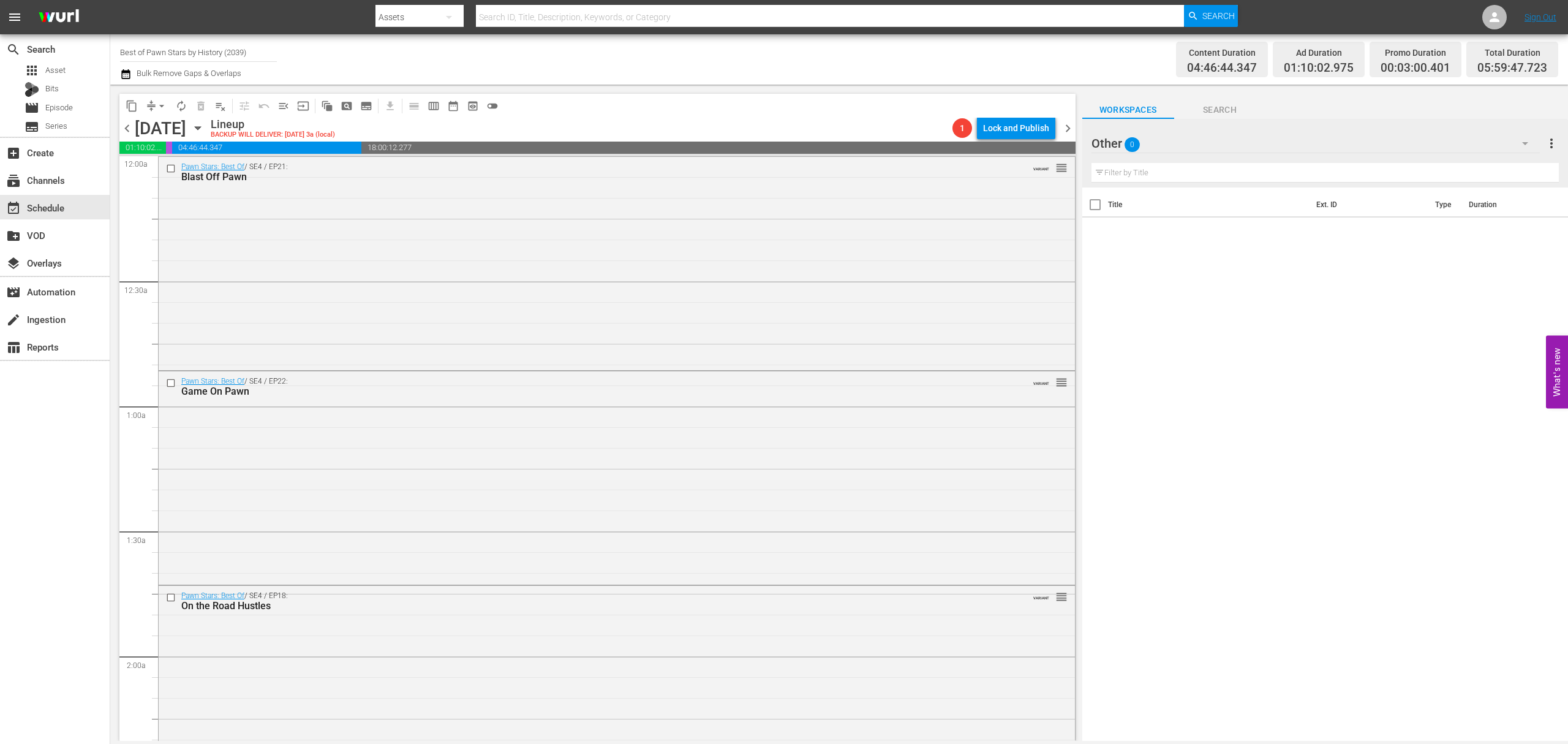
click at [698, 273] on div "Pawn Stars: Best Of / SE4 / EP21: Blast Off Pawn VARIANT reorder" at bounding box center [617, 262] width 916 height 211
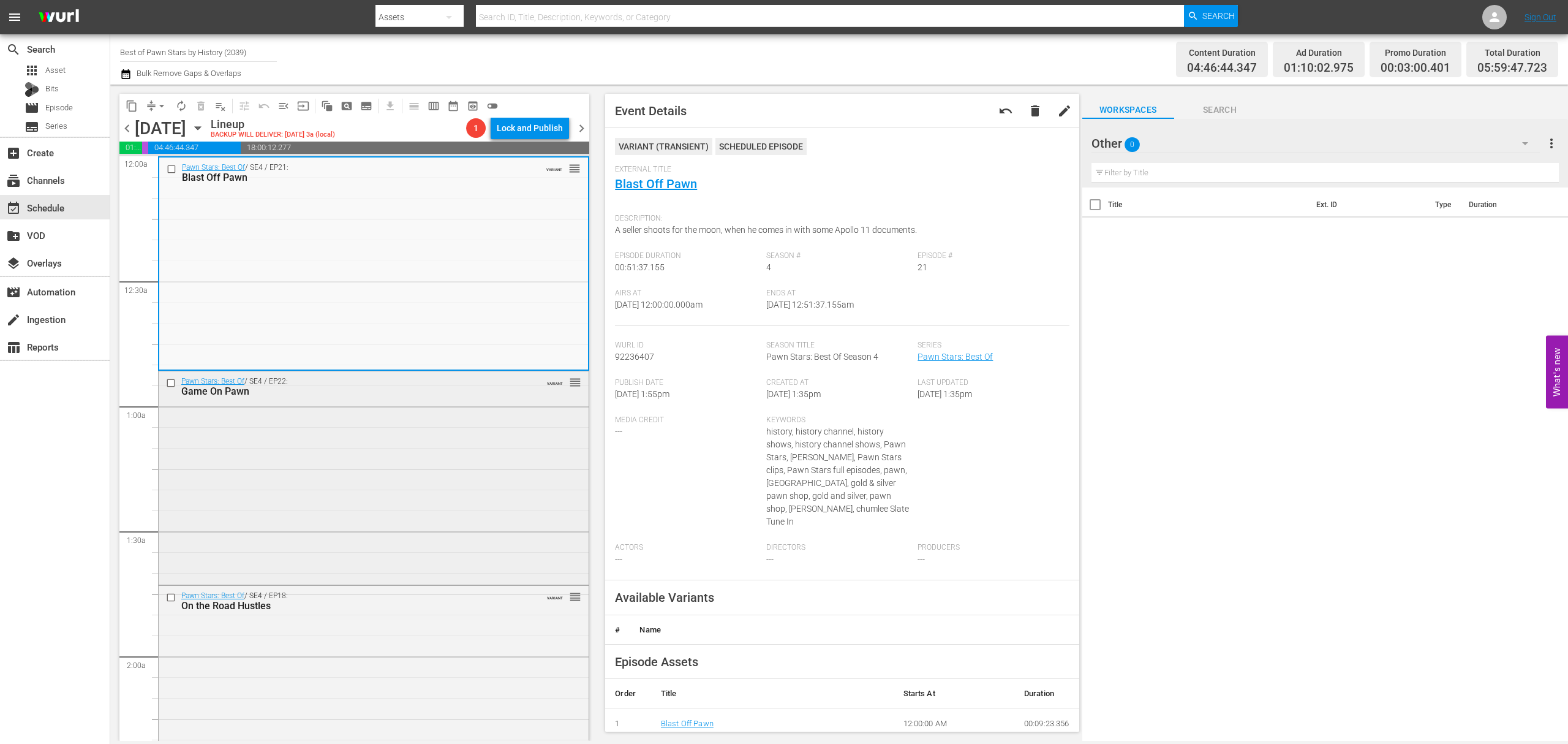
click at [484, 488] on div "Pawn Stars: Best Of / SE4 / EP22: Game On Pawn VARIANT reorder" at bounding box center [373, 477] width 430 height 210
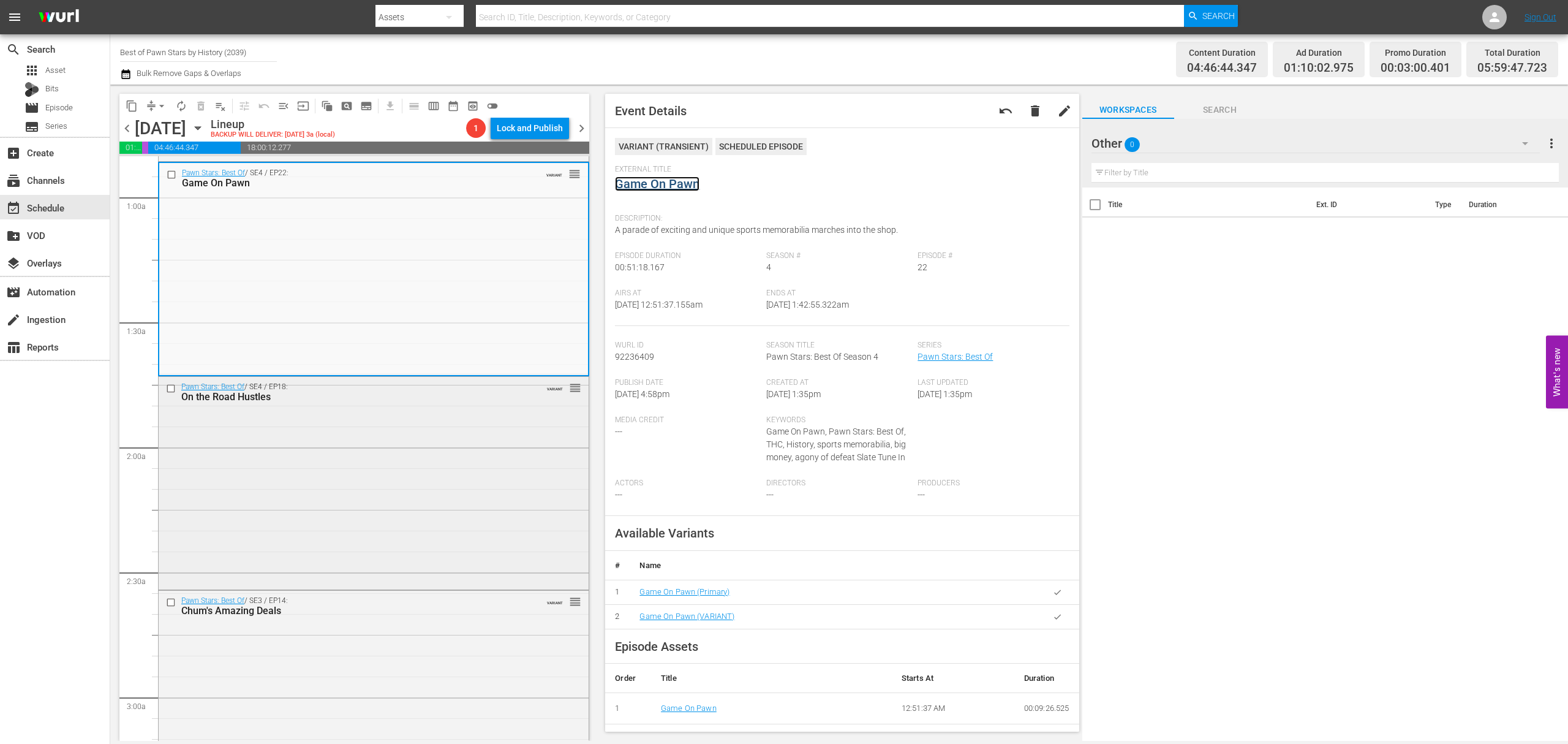
scroll to position [245, 0]
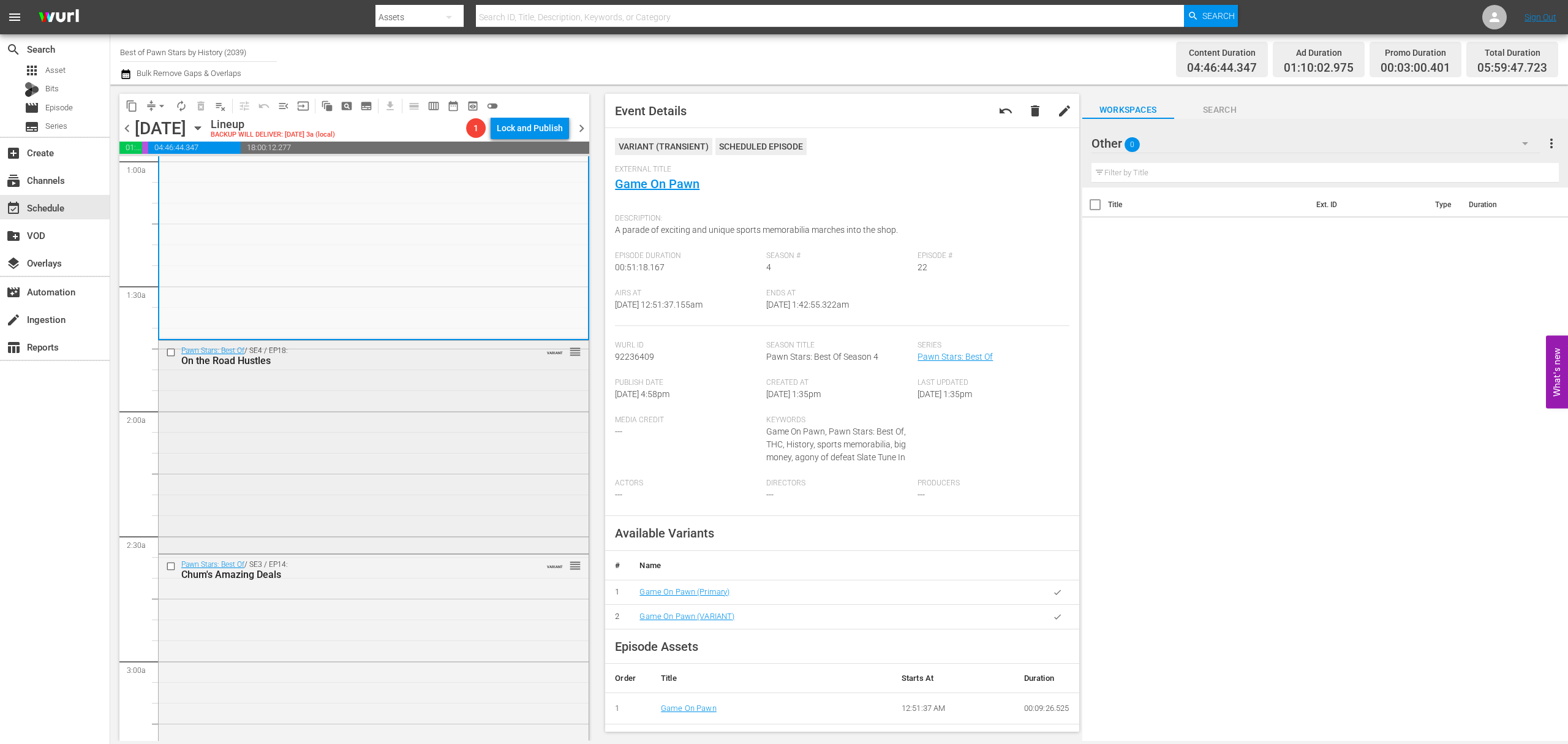
click at [409, 444] on div "Pawn Stars: Best Of / SE4 / EP18: On the Road Hustles VARIANT reorder" at bounding box center [373, 446] width 430 height 210
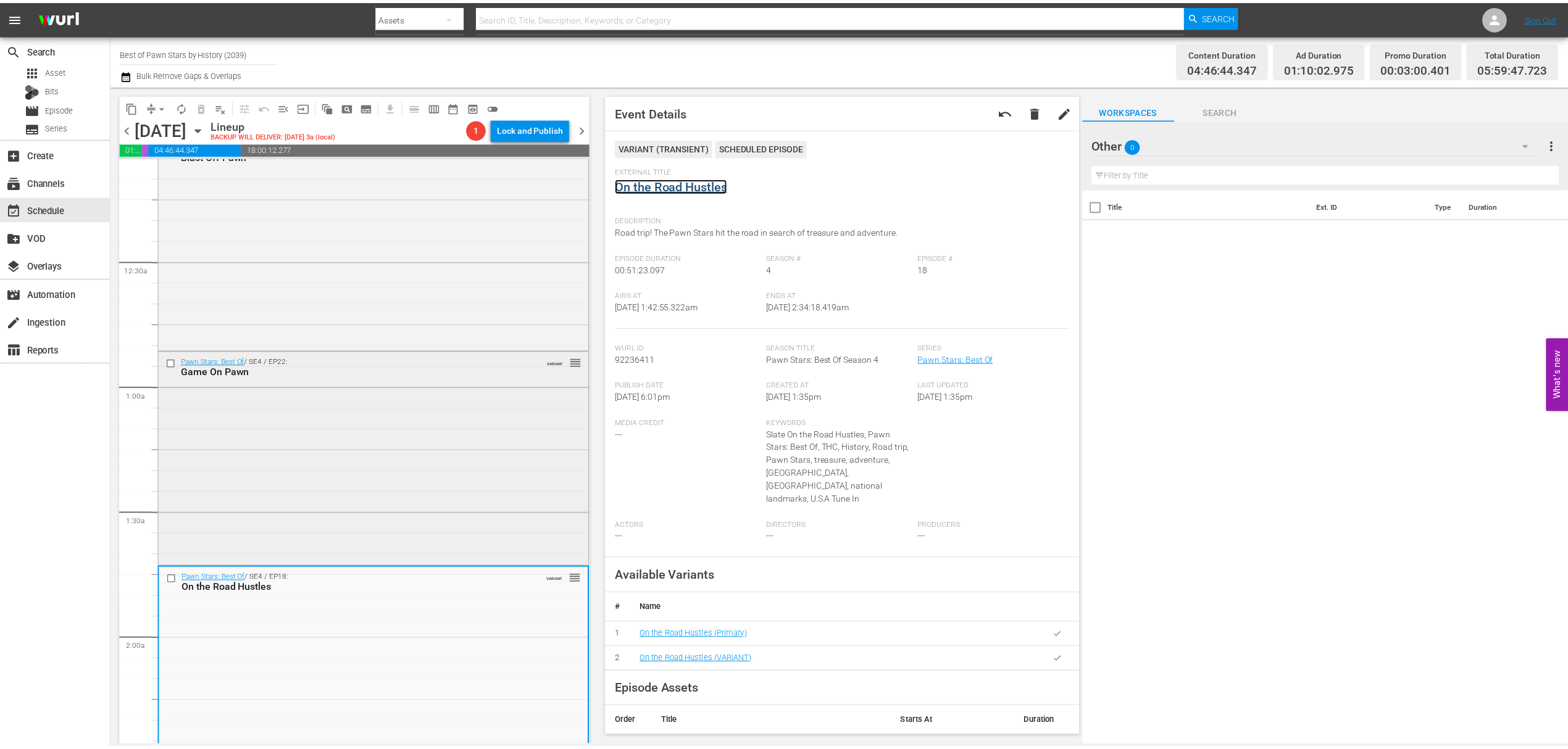
scroll to position [0, 0]
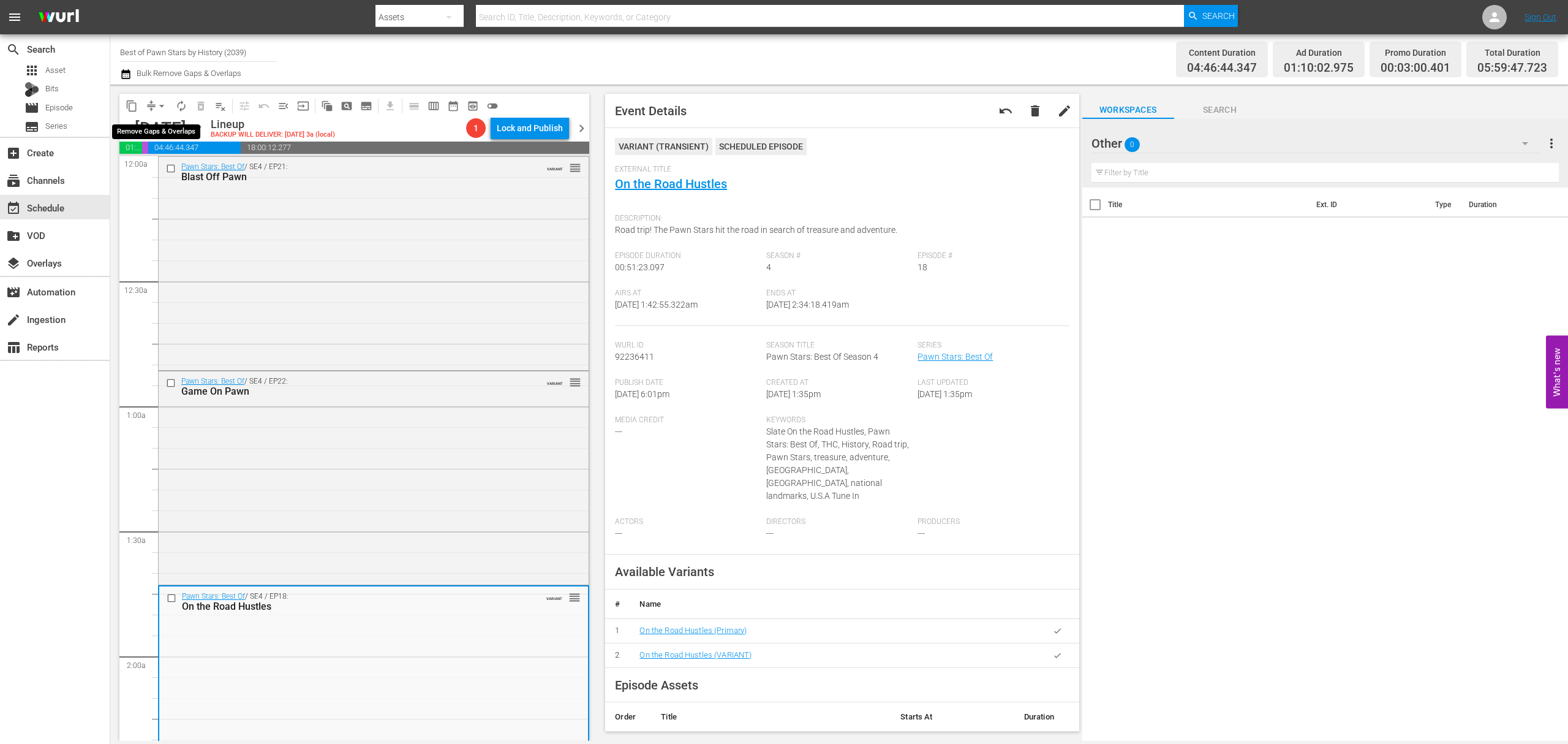
click at [156, 107] on span "arrow_drop_down" at bounding box center [162, 106] width 12 height 12
click at [161, 129] on li "Align to Midnight" at bounding box center [162, 130] width 101 height 20
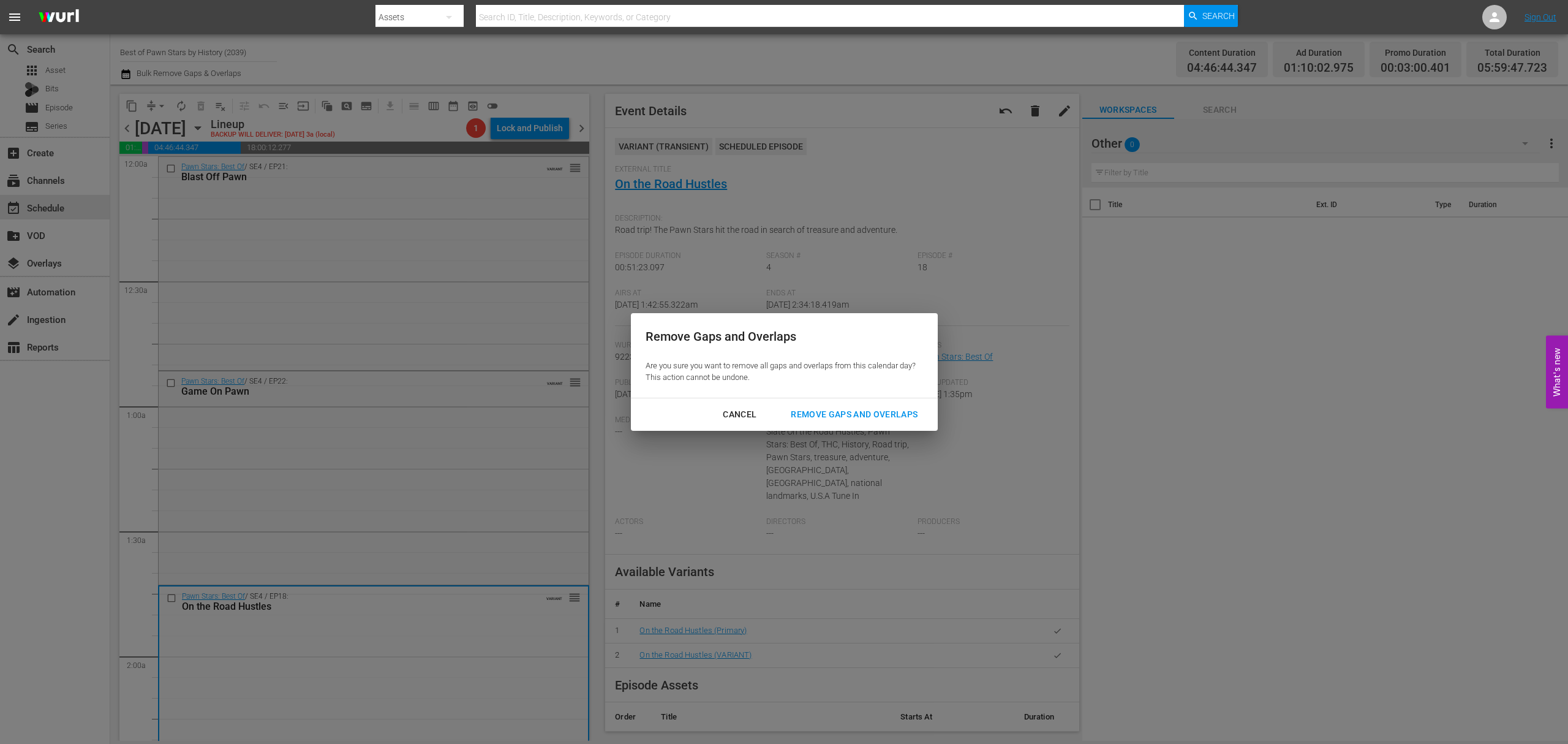
click at [877, 410] on div "Remove Gaps and Overlaps" at bounding box center [855, 415] width 147 height 15
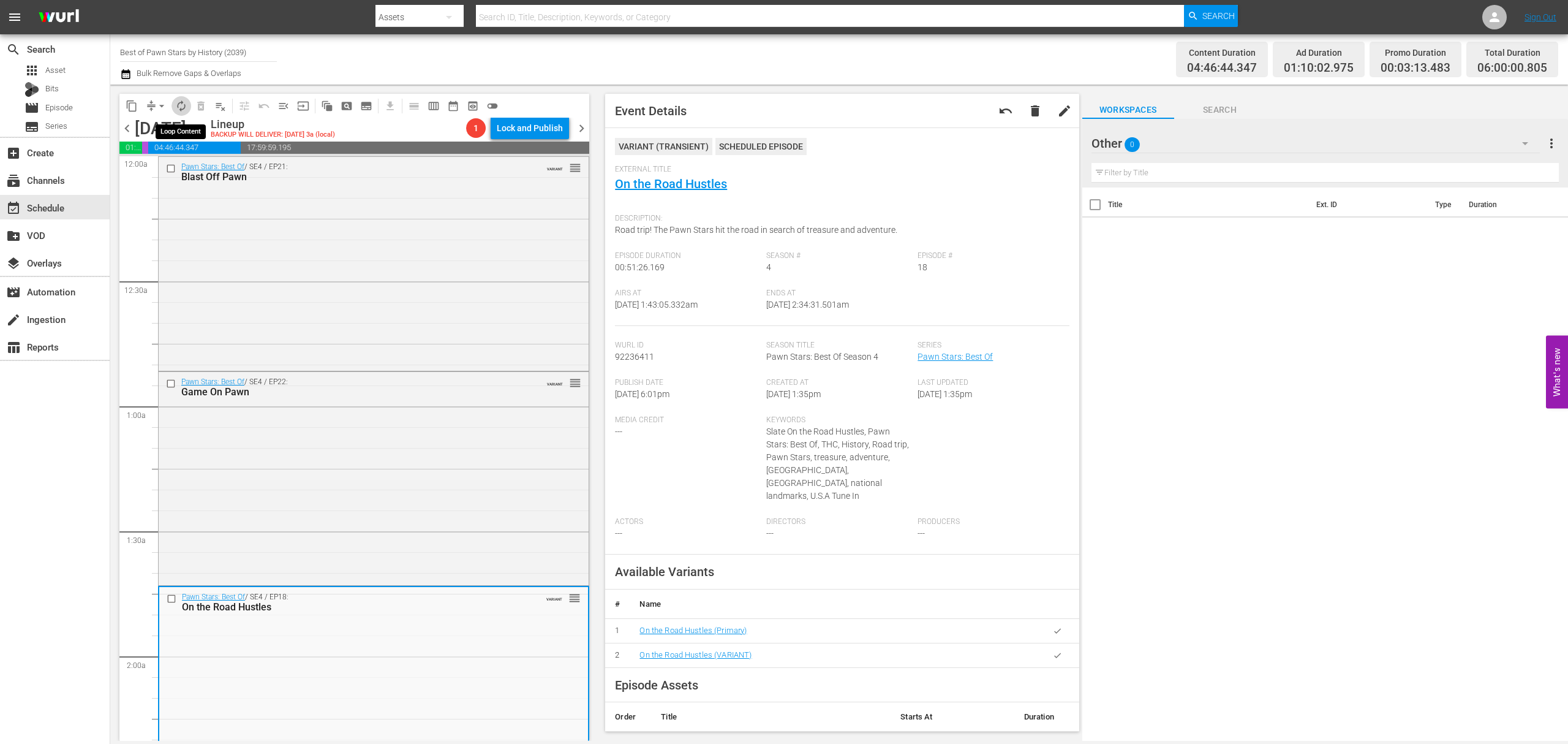
click at [179, 108] on span "autorenew_outlined" at bounding box center [181, 106] width 12 height 12
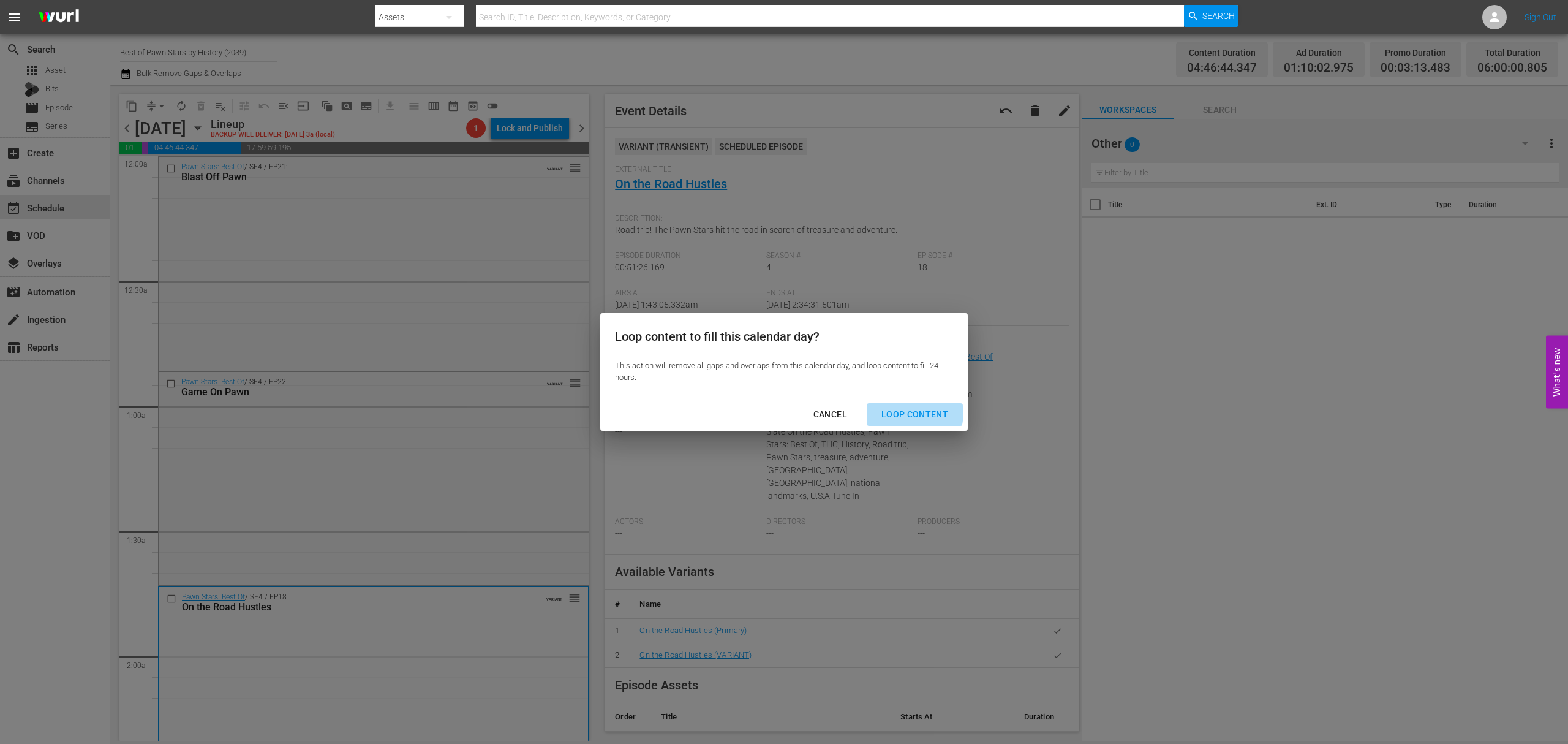
click at [900, 412] on div "Loop Content" at bounding box center [915, 415] width 86 height 15
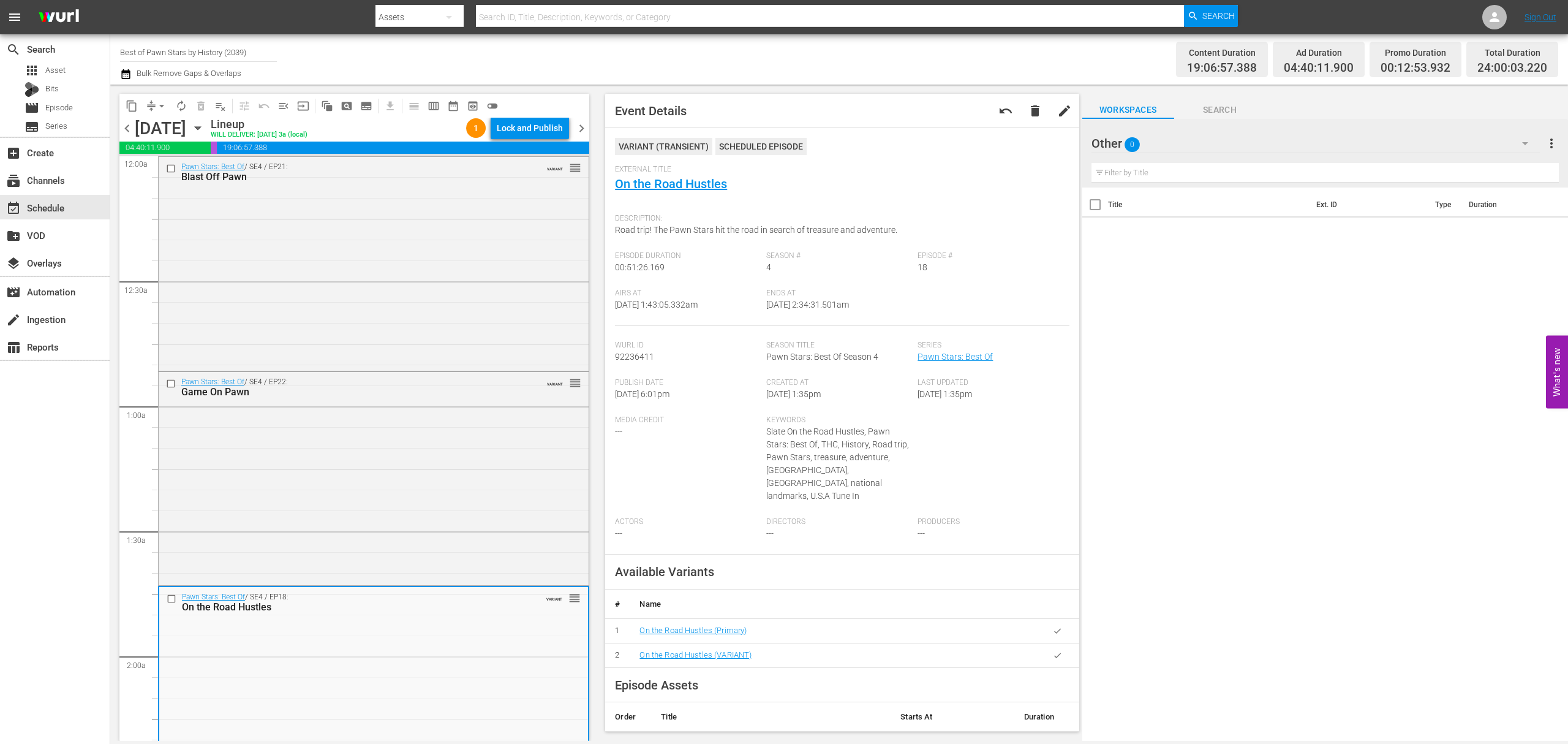
click at [537, 128] on div "Lock and Publish" at bounding box center [530, 128] width 66 height 22
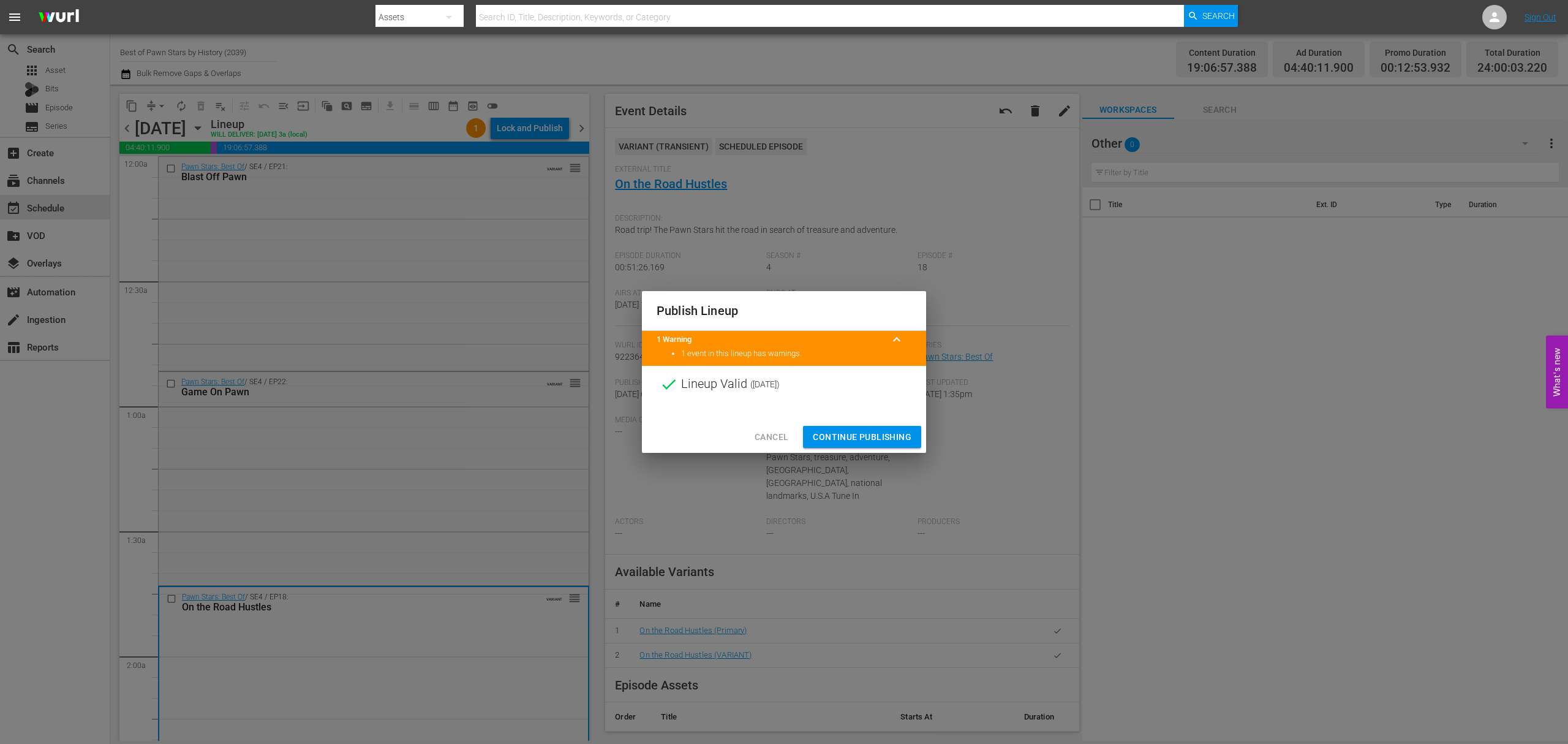
click at [876, 430] on span "Continue Publishing" at bounding box center [862, 437] width 99 height 15
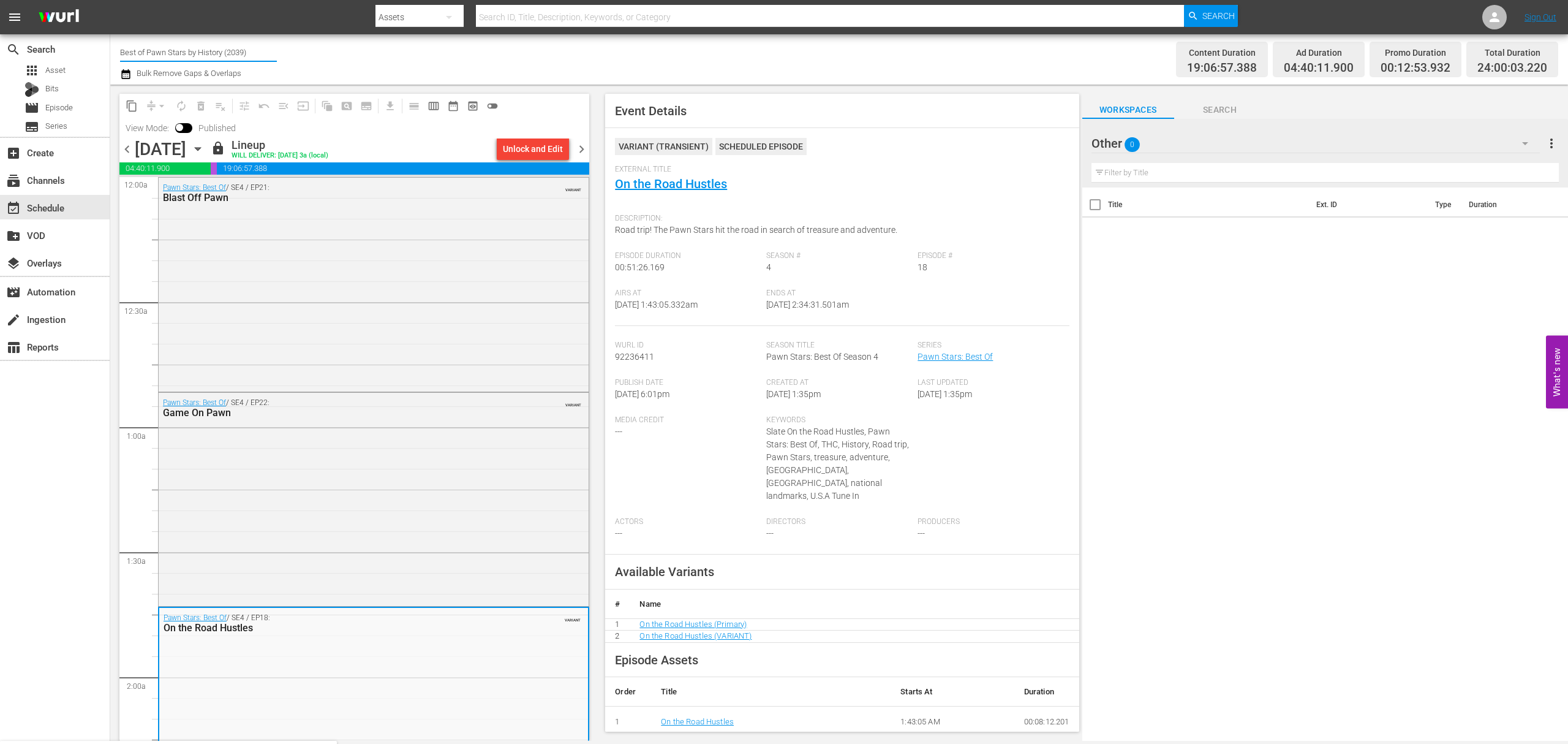
click at [175, 60] on input "Best of Pawn Stars by History (2039)" at bounding box center [199, 52] width 157 height 29
click at [175, 57] on input "Best of Pawn Stars by History (2039)" at bounding box center [199, 52] width 157 height 29
click at [42, 69] on div "apps Asset" at bounding box center [44, 70] width 41 height 17
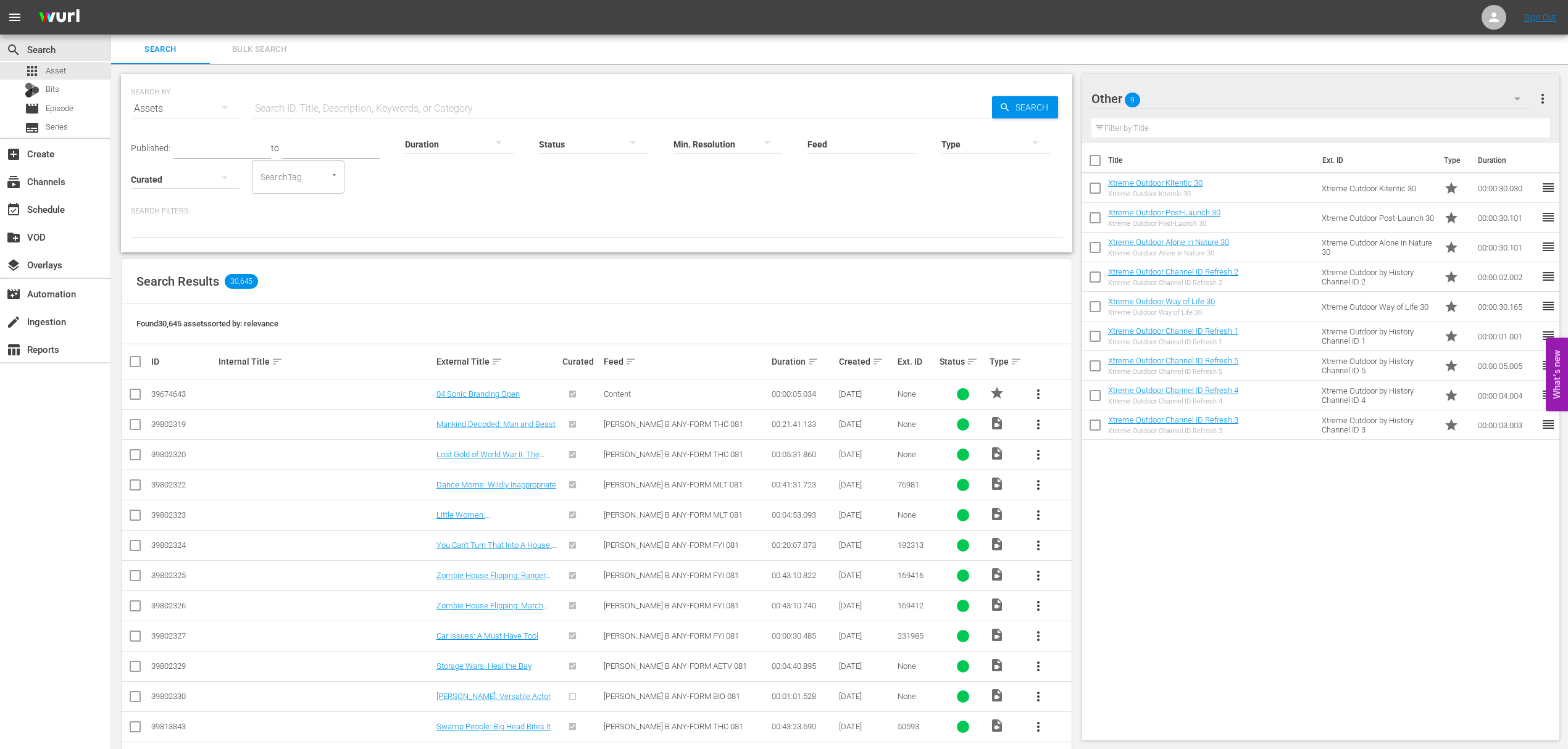
click at [1096, 160] on input "checkbox" at bounding box center [1095, 162] width 26 height 26
checkbox input "true"
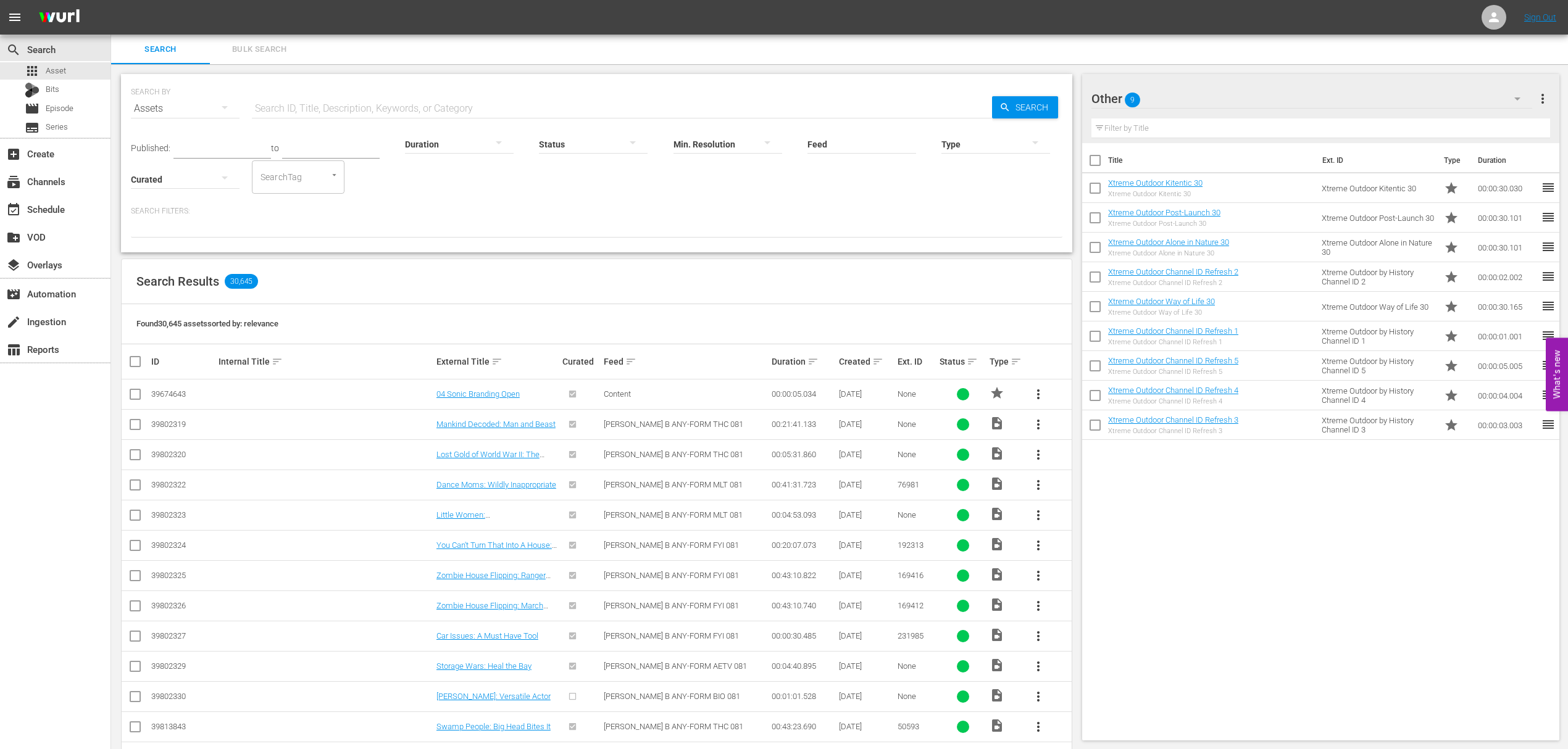
checkbox input "true"
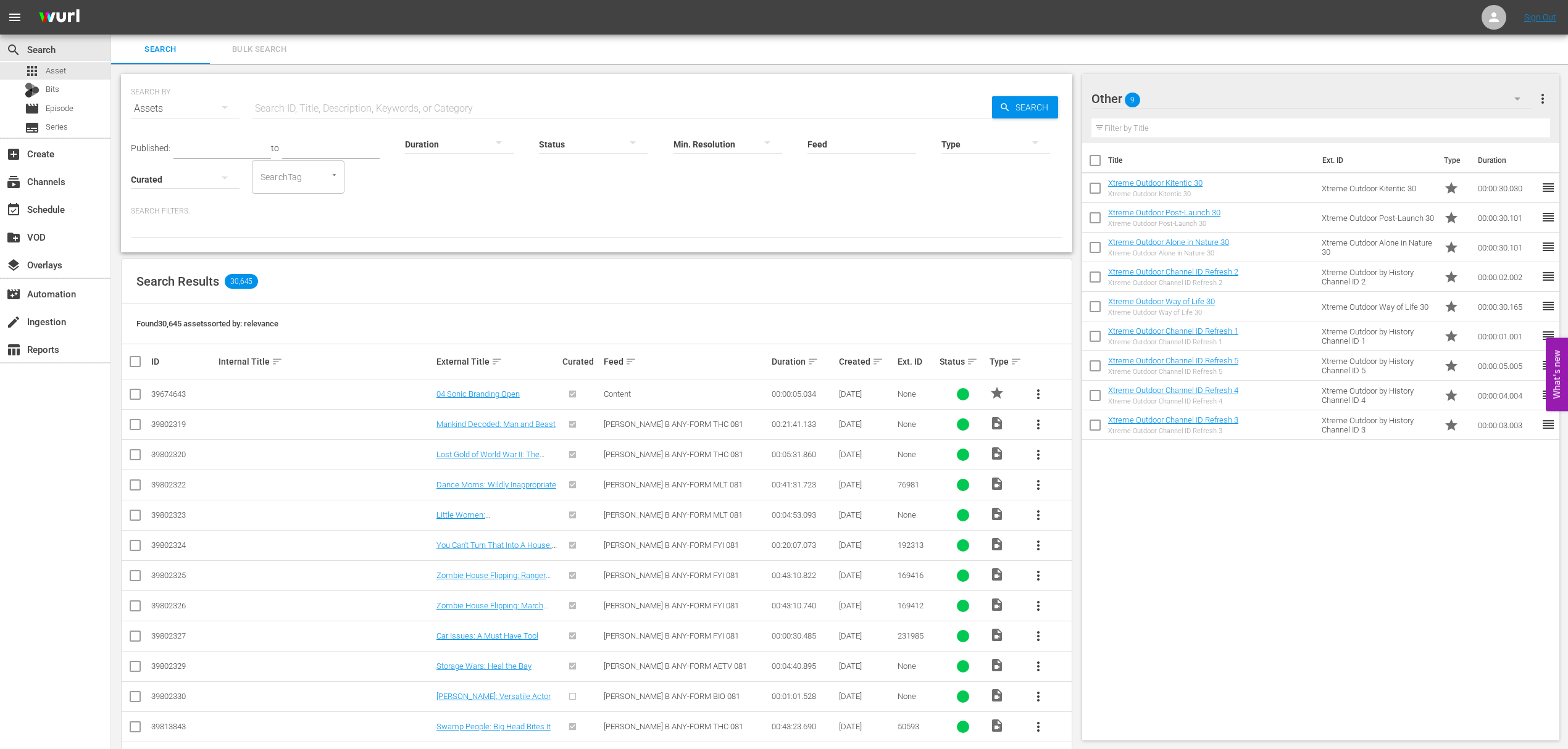
checkbox input "true"
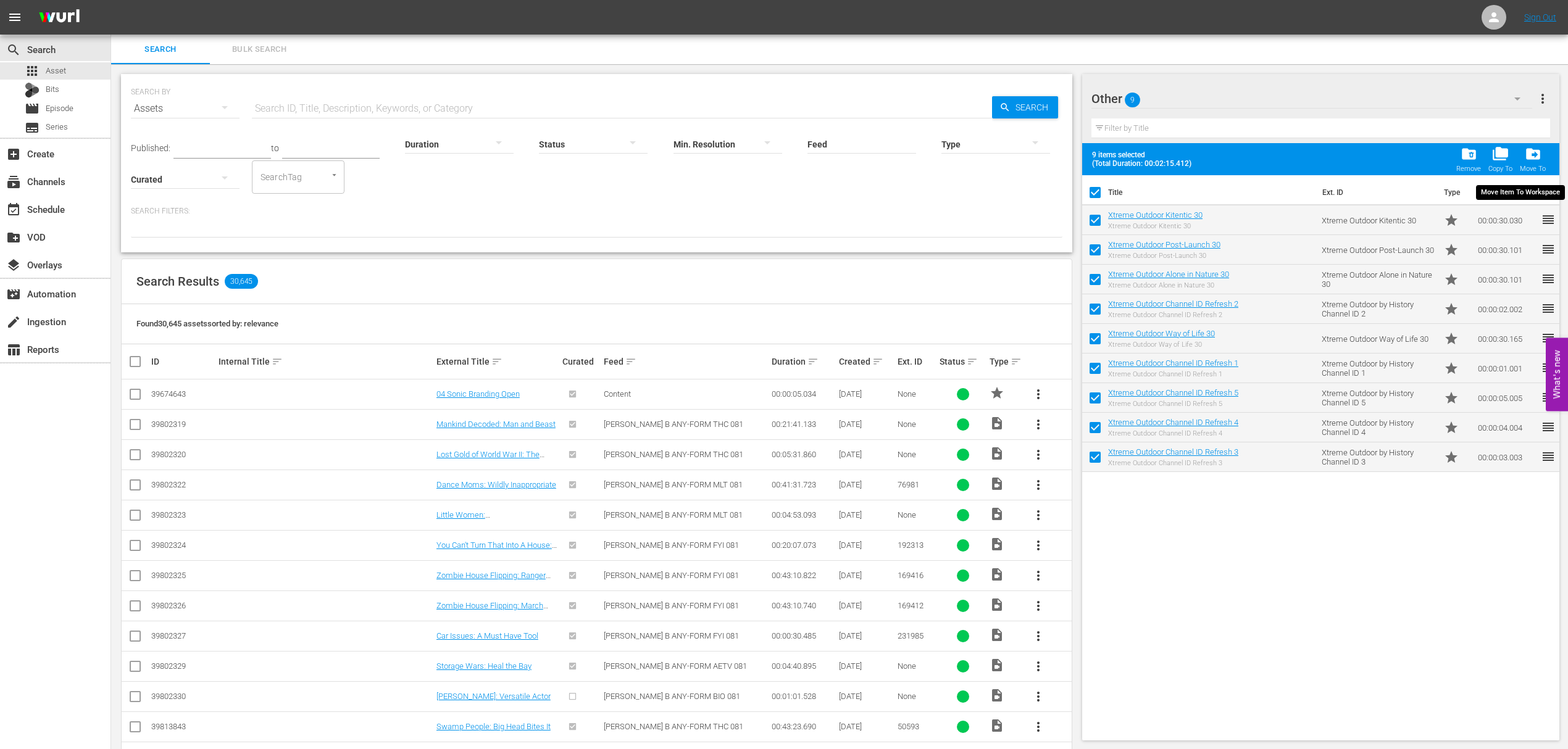
click at [1542, 156] on div "drive_file_move Move To" at bounding box center [1532, 159] width 26 height 27
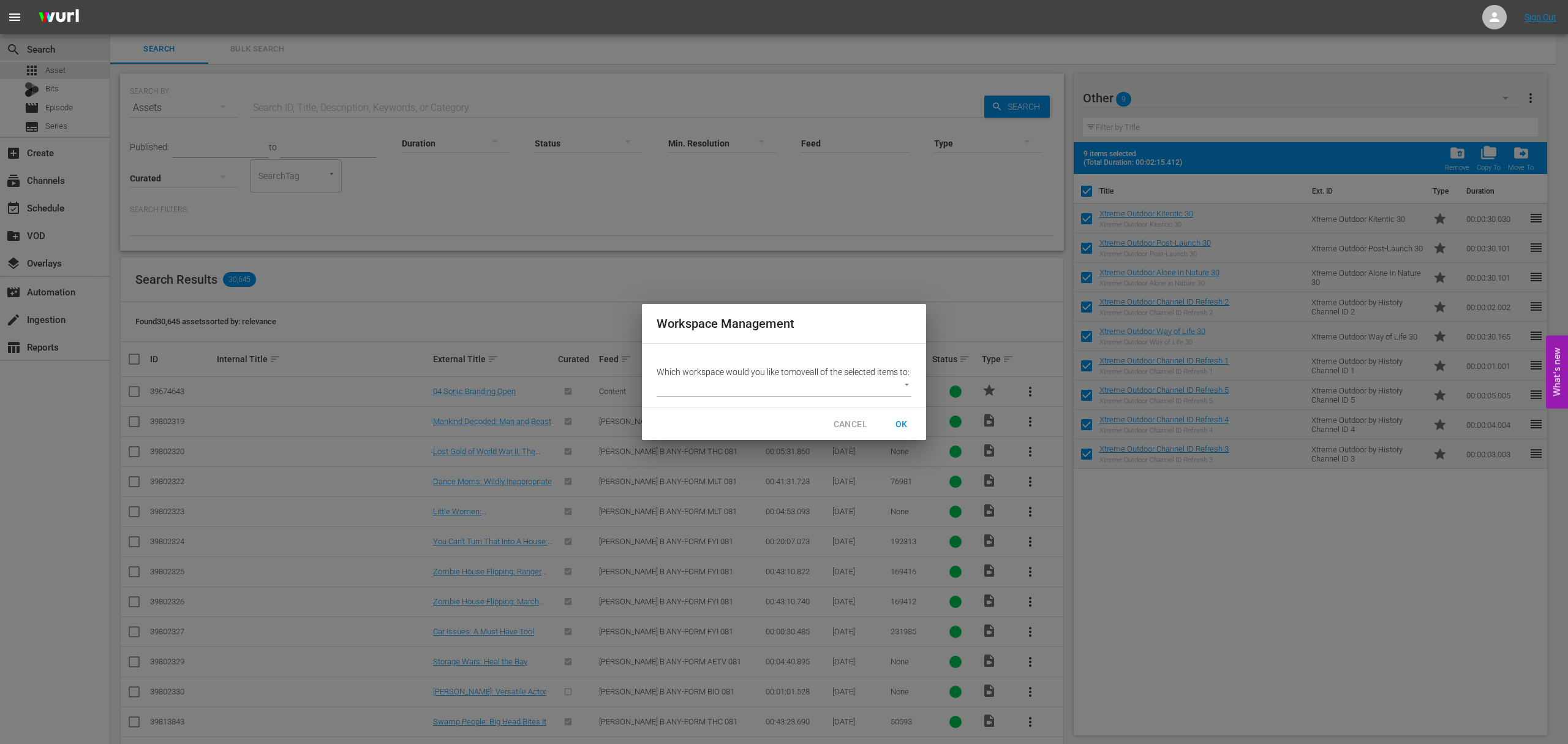
click at [911, 390] on body "menu Sign Out search Search apps Asset Bits movie Episode subtitles Series add_…" at bounding box center [784, 372] width 1568 height 744
click at [693, 390] on li "Other 2 (14)" at bounding box center [712, 393] width 111 height 20
type input "3778"
click at [904, 428] on span "OK" at bounding box center [902, 424] width 19 height 15
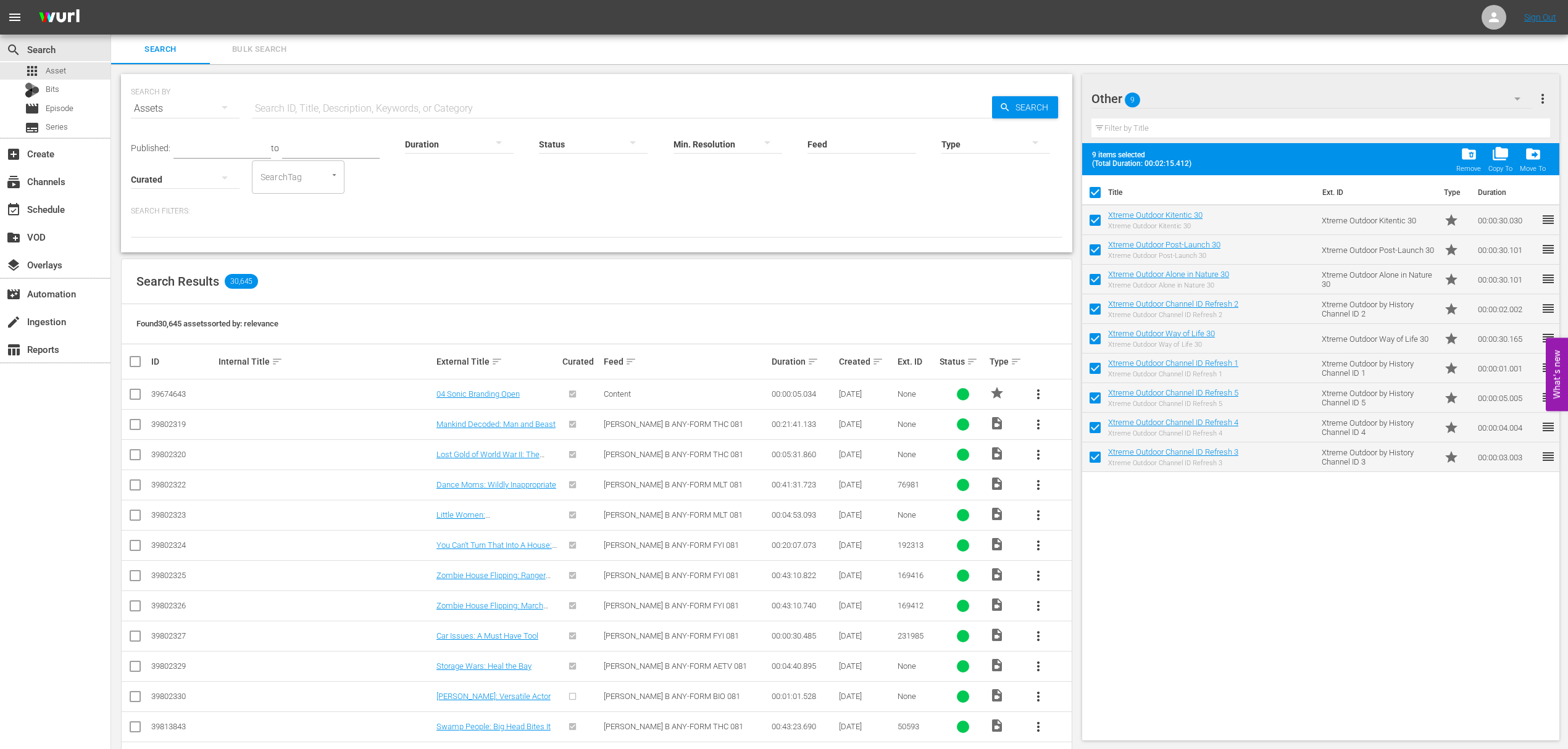
checkbox input "false"
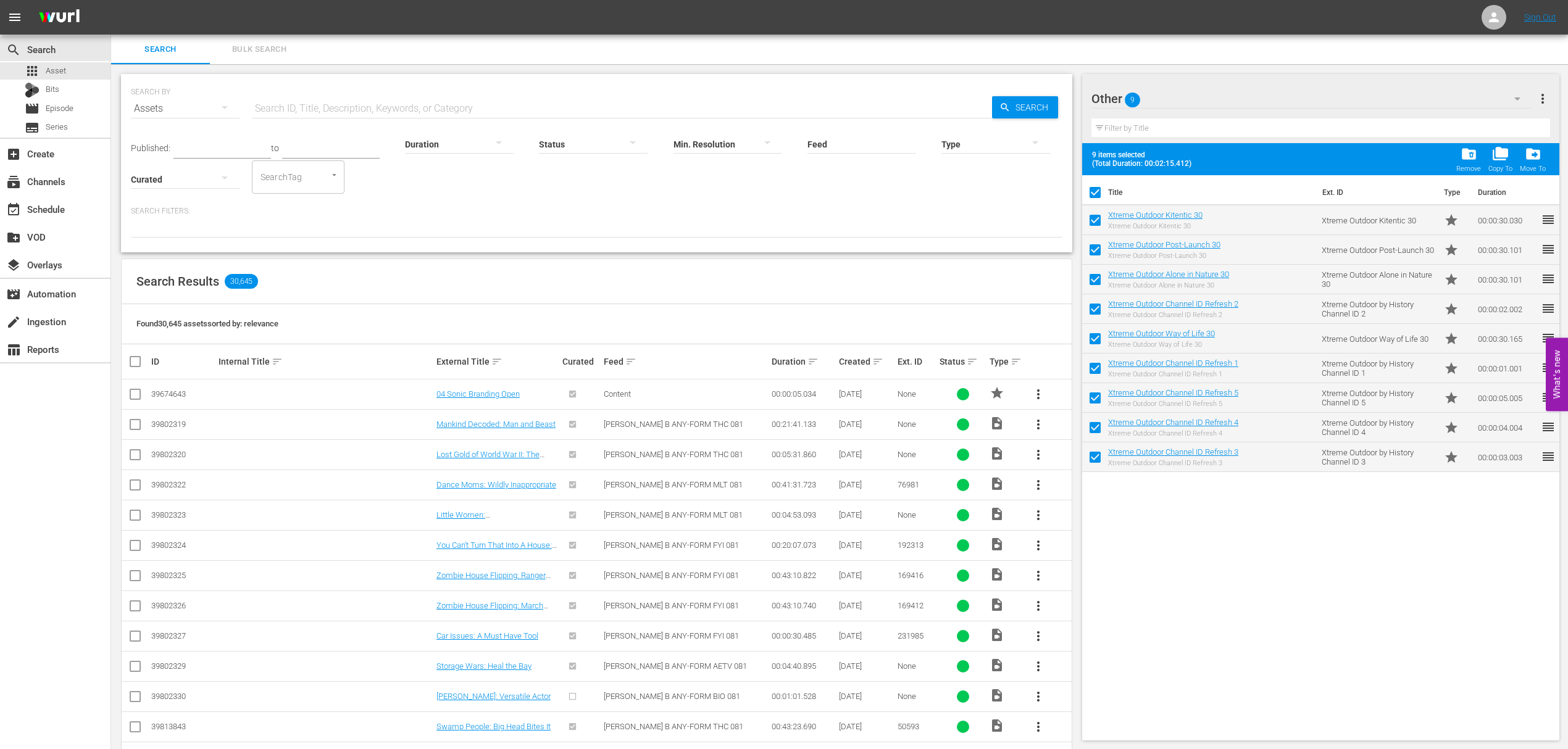
checkbox input "false"
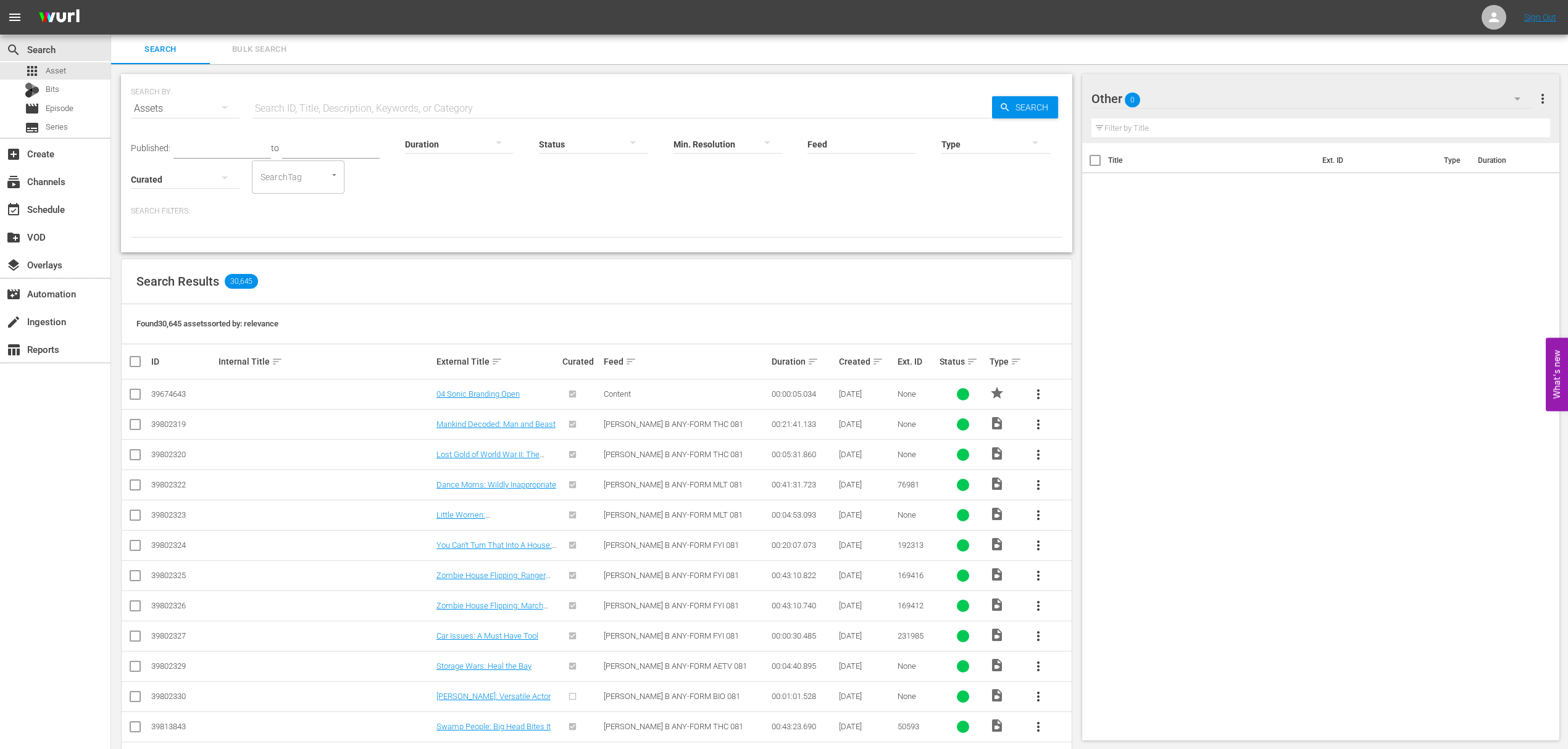
click at [1186, 100] on div "Other 0" at bounding box center [1311, 99] width 440 height 35
click at [1166, 131] on div "Other 2 (23)" at bounding box center [1170, 133] width 128 height 20
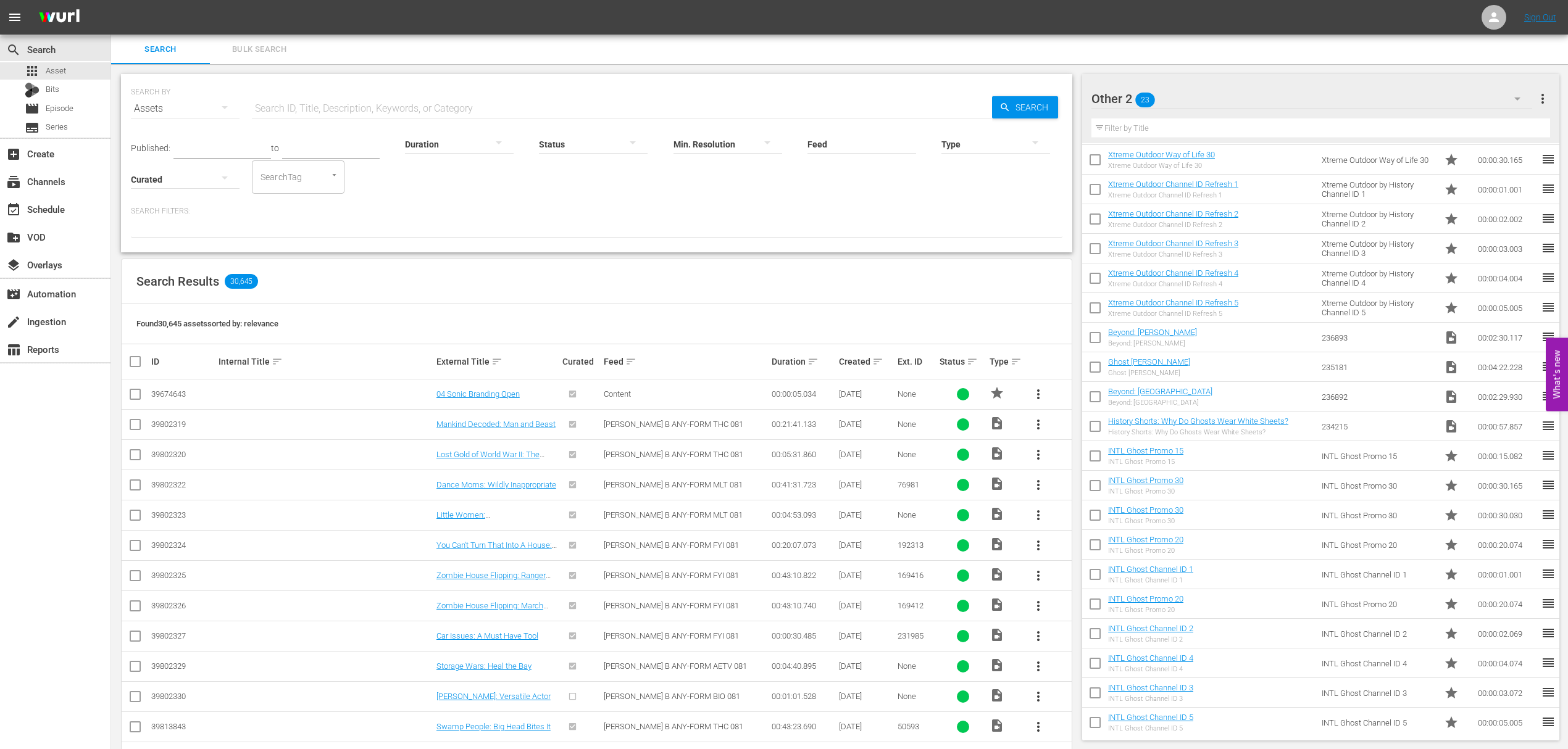
scroll to position [119, 0]
click at [1097, 334] on input "checkbox" at bounding box center [1095, 338] width 26 height 26
checkbox input "true"
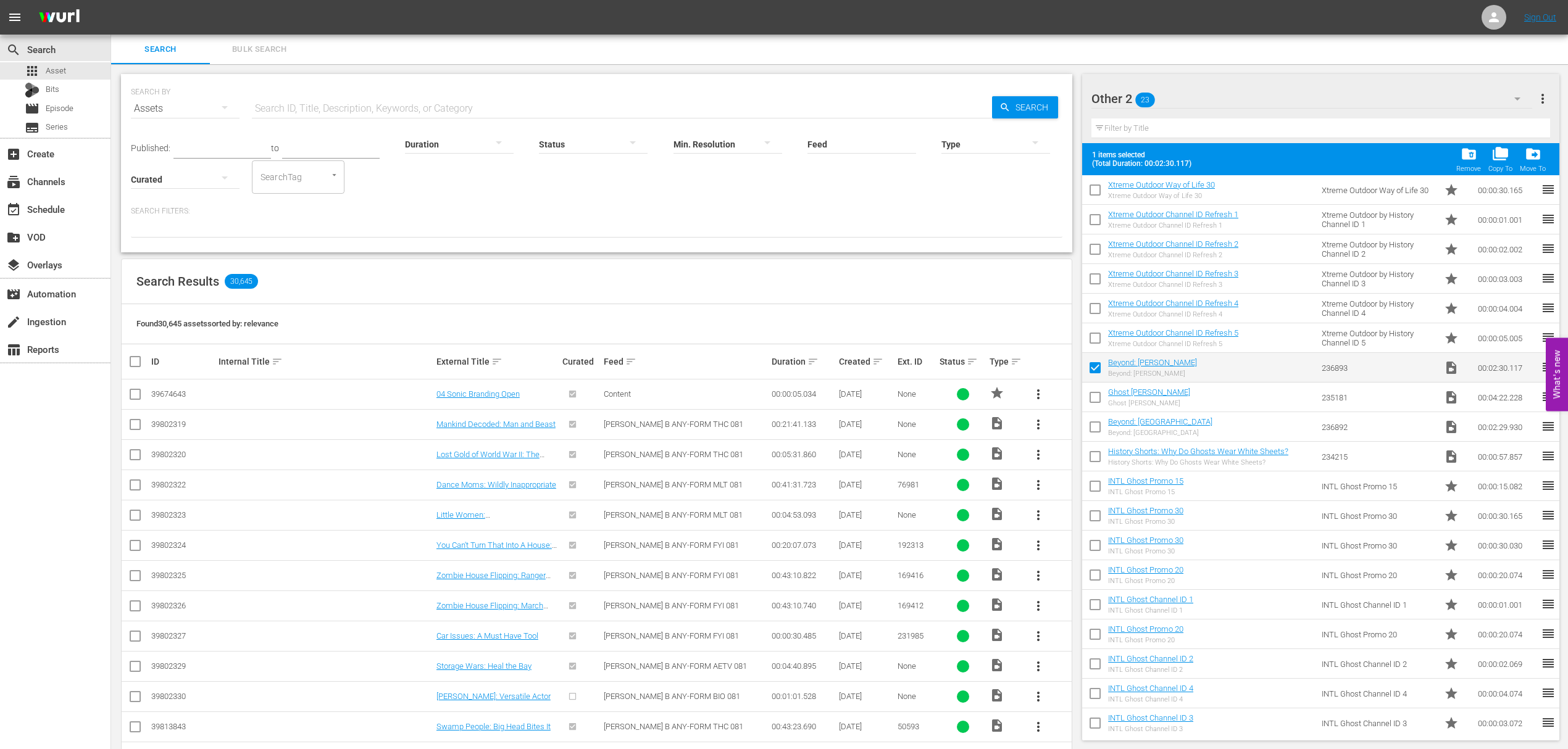
click at [1094, 399] on input "checkbox" at bounding box center [1095, 399] width 26 height 26
checkbox input "true"
click at [1096, 422] on input "checkbox" at bounding box center [1095, 429] width 26 height 26
checkbox input "true"
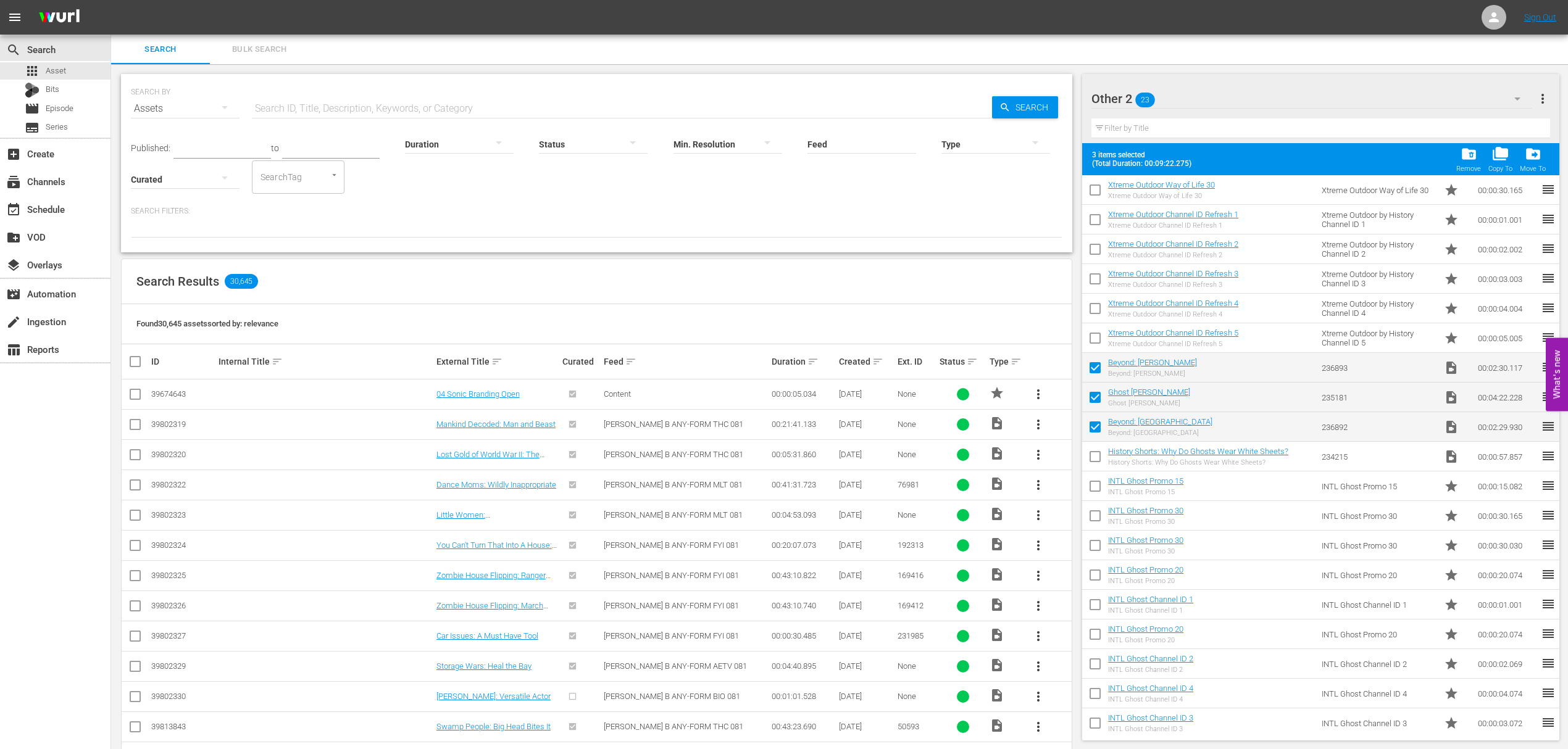
click at [1097, 457] on input "checkbox" at bounding box center [1095, 458] width 26 height 26
checkbox input "true"
click at [1097, 487] on input "checkbox" at bounding box center [1095, 488] width 26 height 26
checkbox input "true"
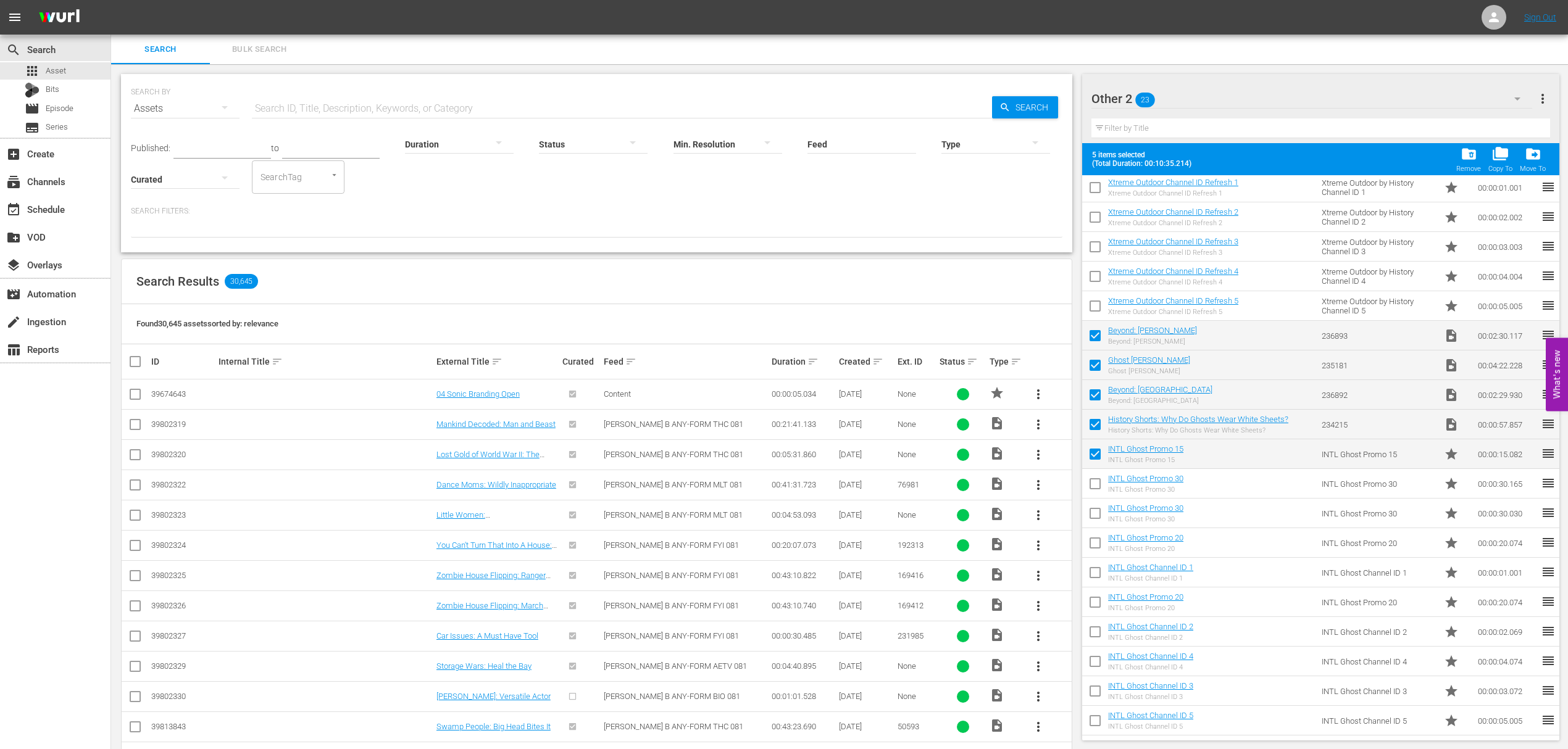
click at [1096, 485] on input "checkbox" at bounding box center [1095, 486] width 26 height 26
checkbox input "true"
click at [1092, 514] on input "checkbox" at bounding box center [1095, 516] width 26 height 26
checkbox input "true"
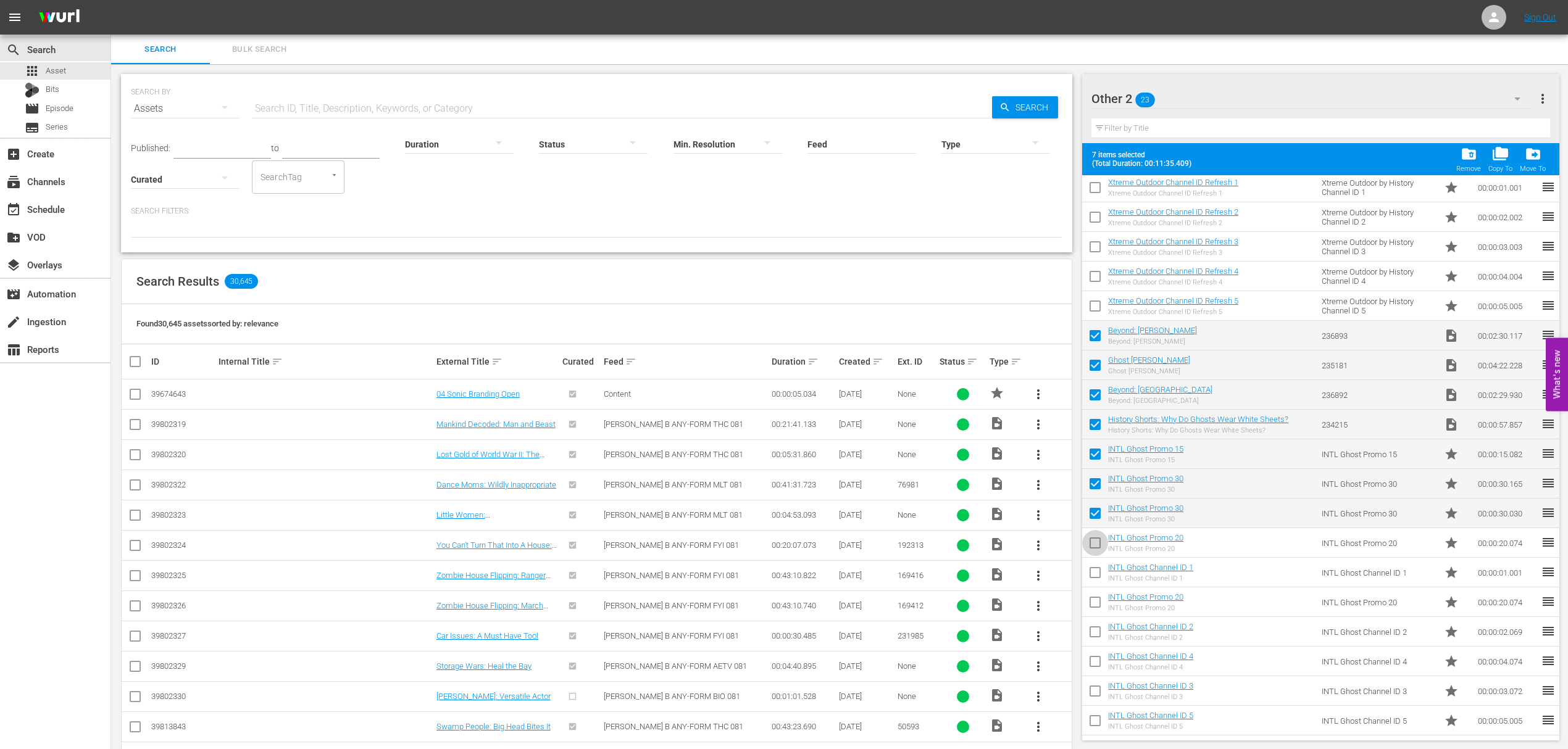
click at [1095, 541] on input "checkbox" at bounding box center [1095, 545] width 26 height 26
checkbox input "true"
click at [1093, 576] on input "checkbox" at bounding box center [1095, 575] width 26 height 26
checkbox input "true"
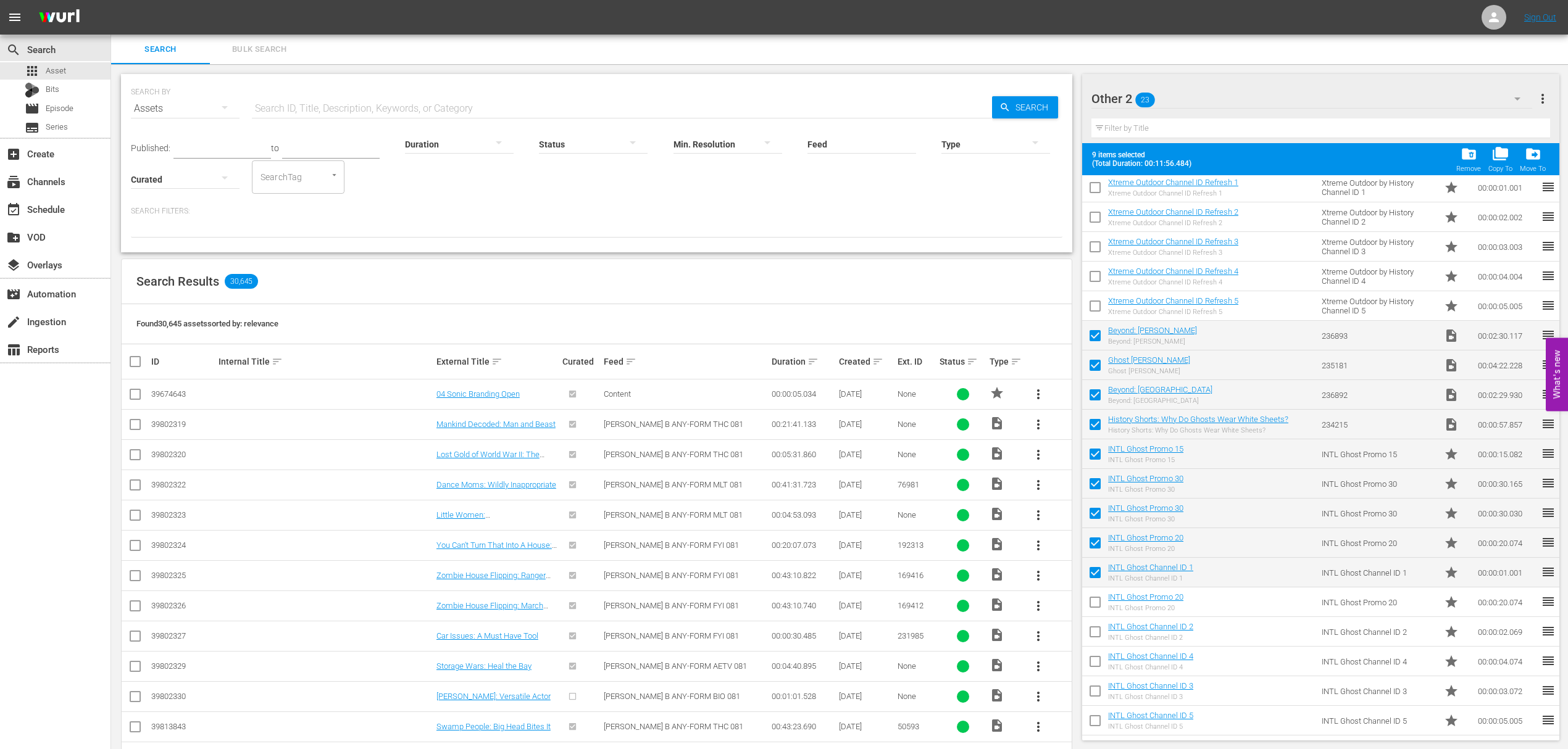
click at [1095, 605] on input "checkbox" at bounding box center [1095, 604] width 26 height 26
checkbox input "true"
click at [1095, 630] on input "checkbox" at bounding box center [1095, 634] width 26 height 26
checkbox input "true"
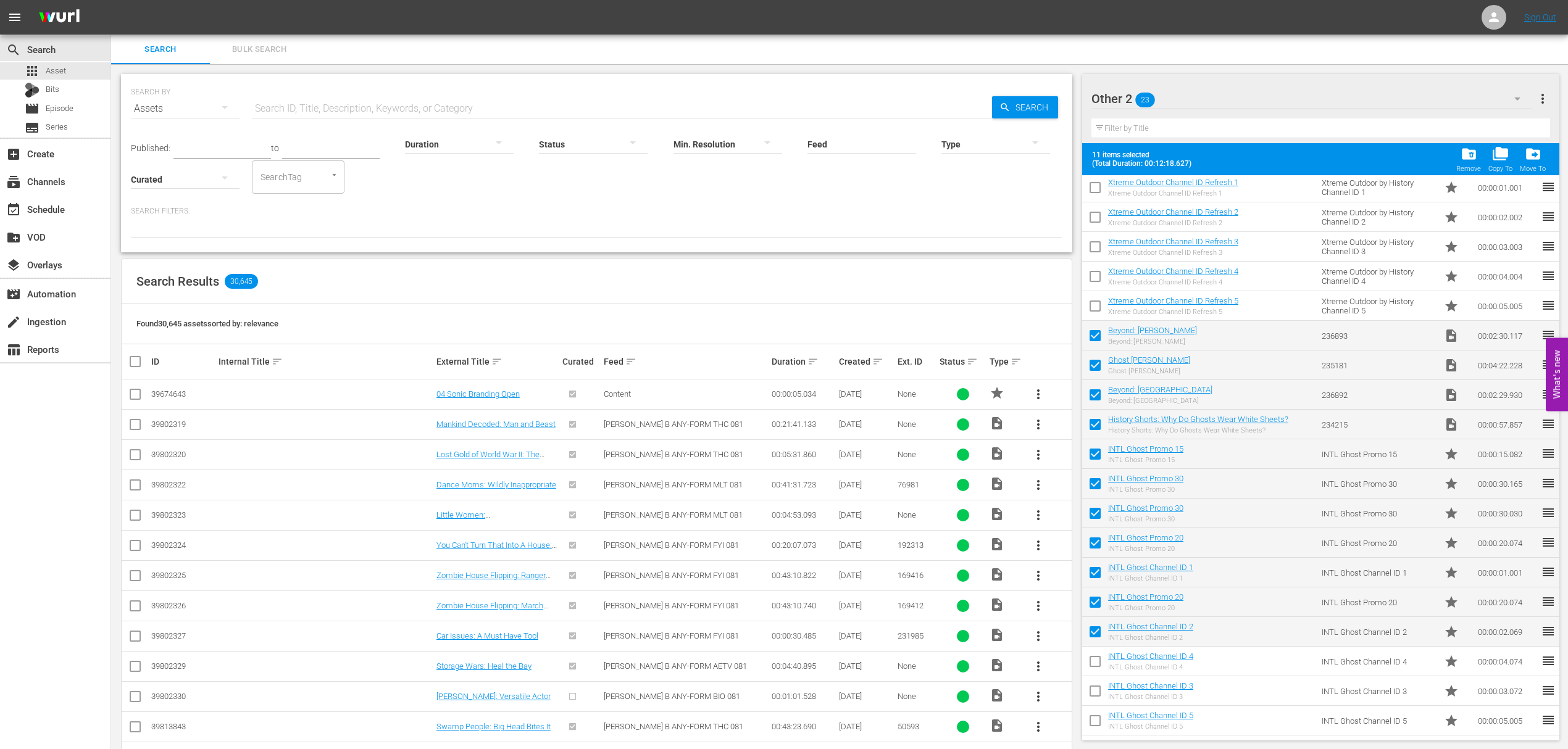
click at [1095, 662] on input "checkbox" at bounding box center [1095, 663] width 26 height 26
checkbox input "true"
click at [1095, 689] on input "checkbox" at bounding box center [1095, 693] width 26 height 26
checkbox input "true"
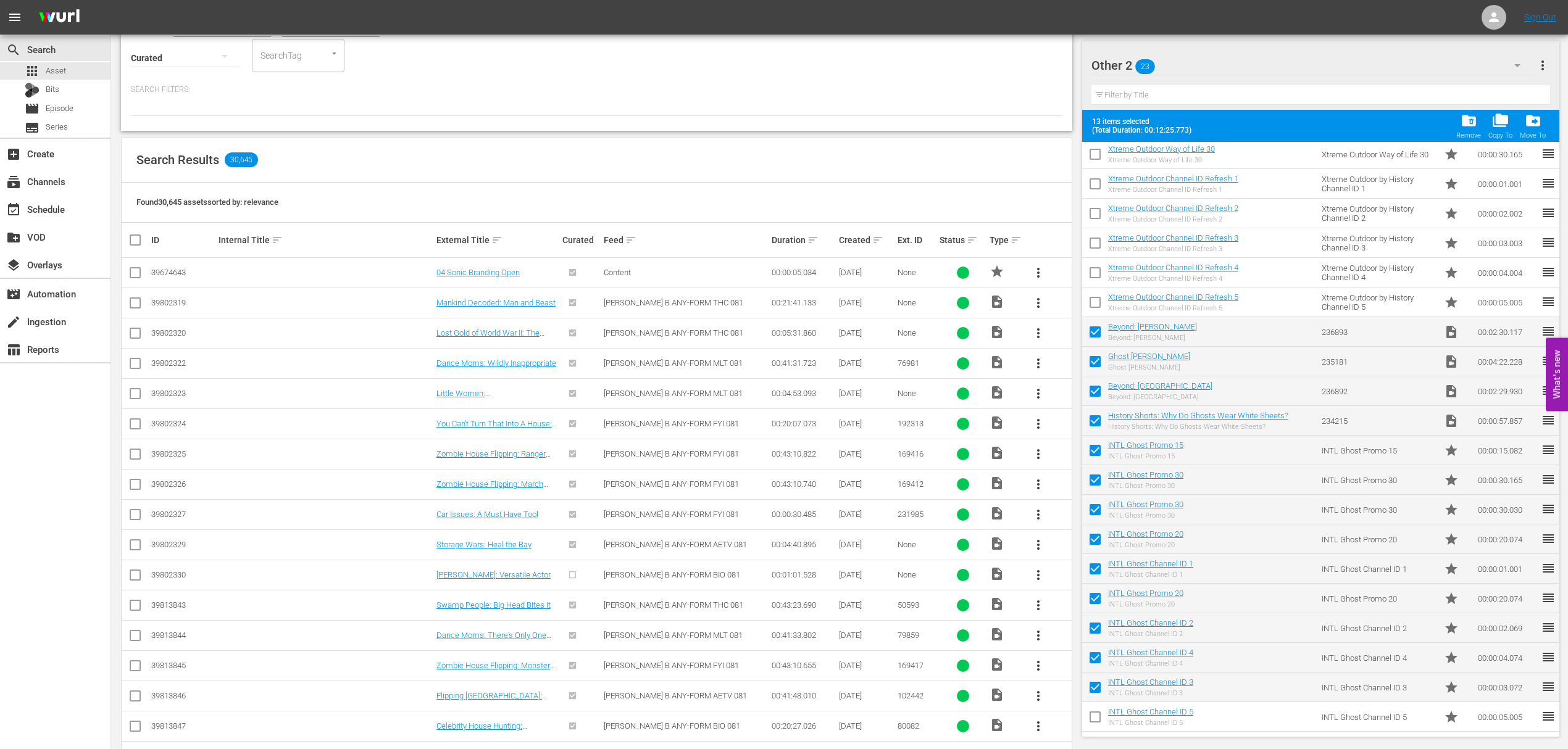
scroll to position [292, 0]
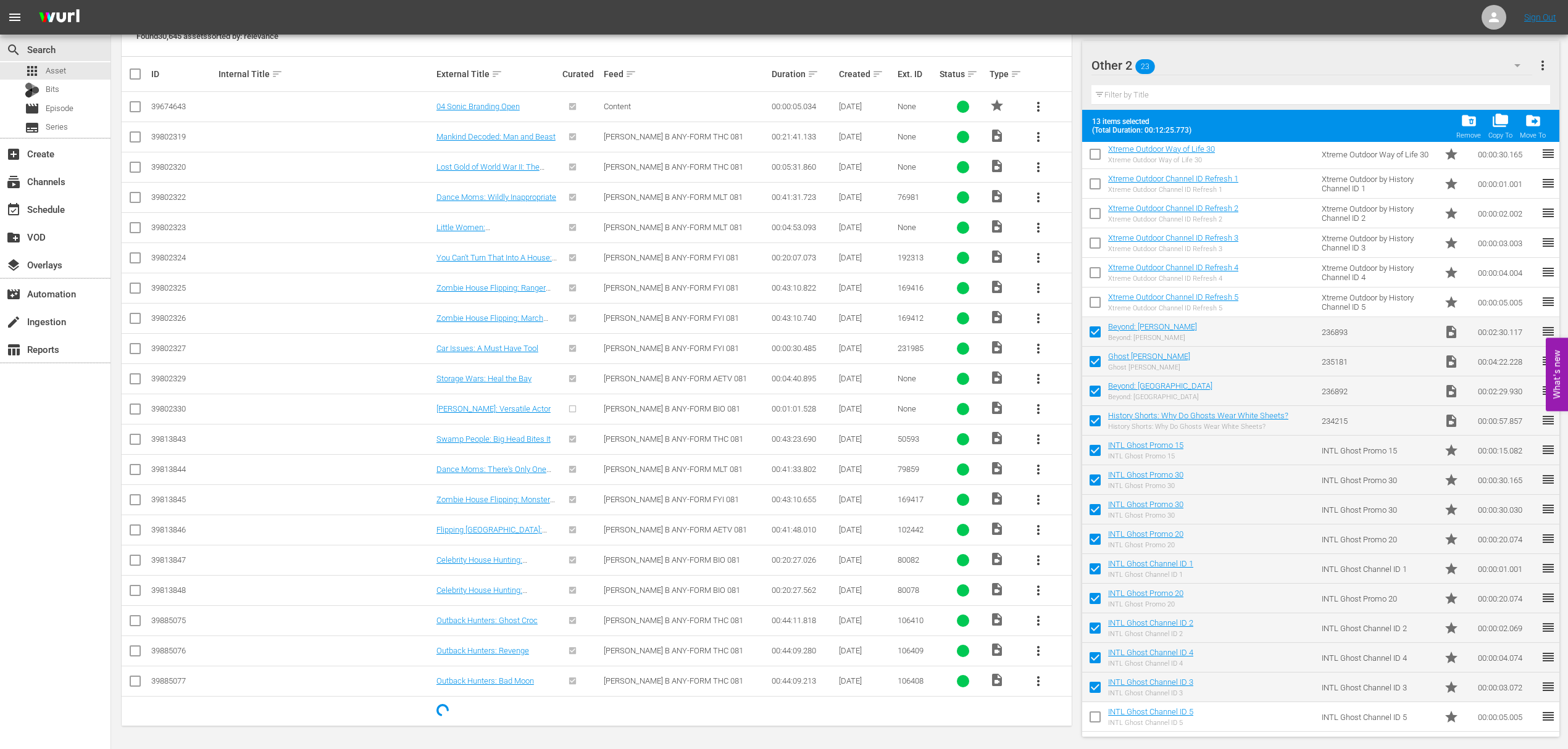
click at [1095, 716] on input "checkbox" at bounding box center [1095, 719] width 26 height 26
checkbox input "true"
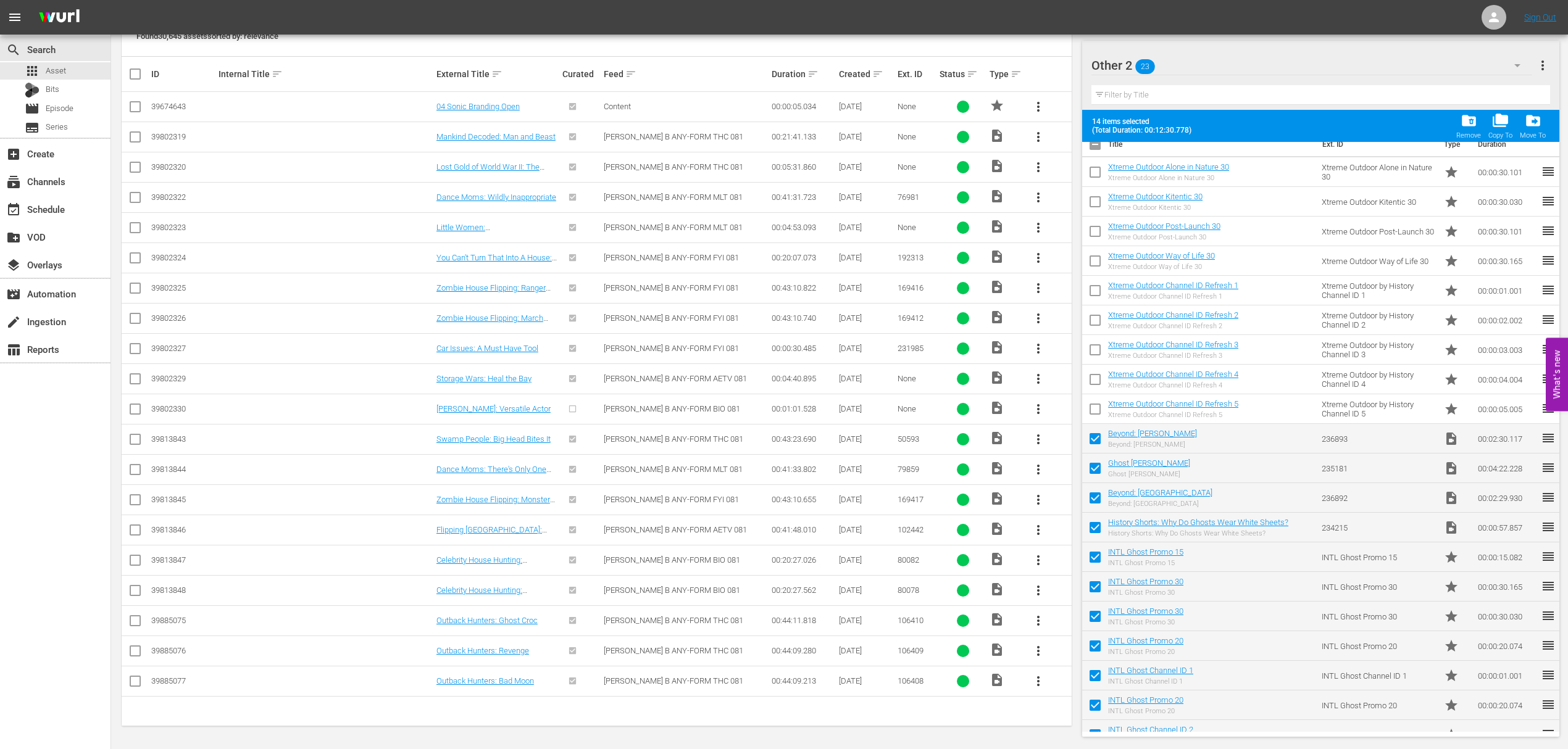
scroll to position [0, 0]
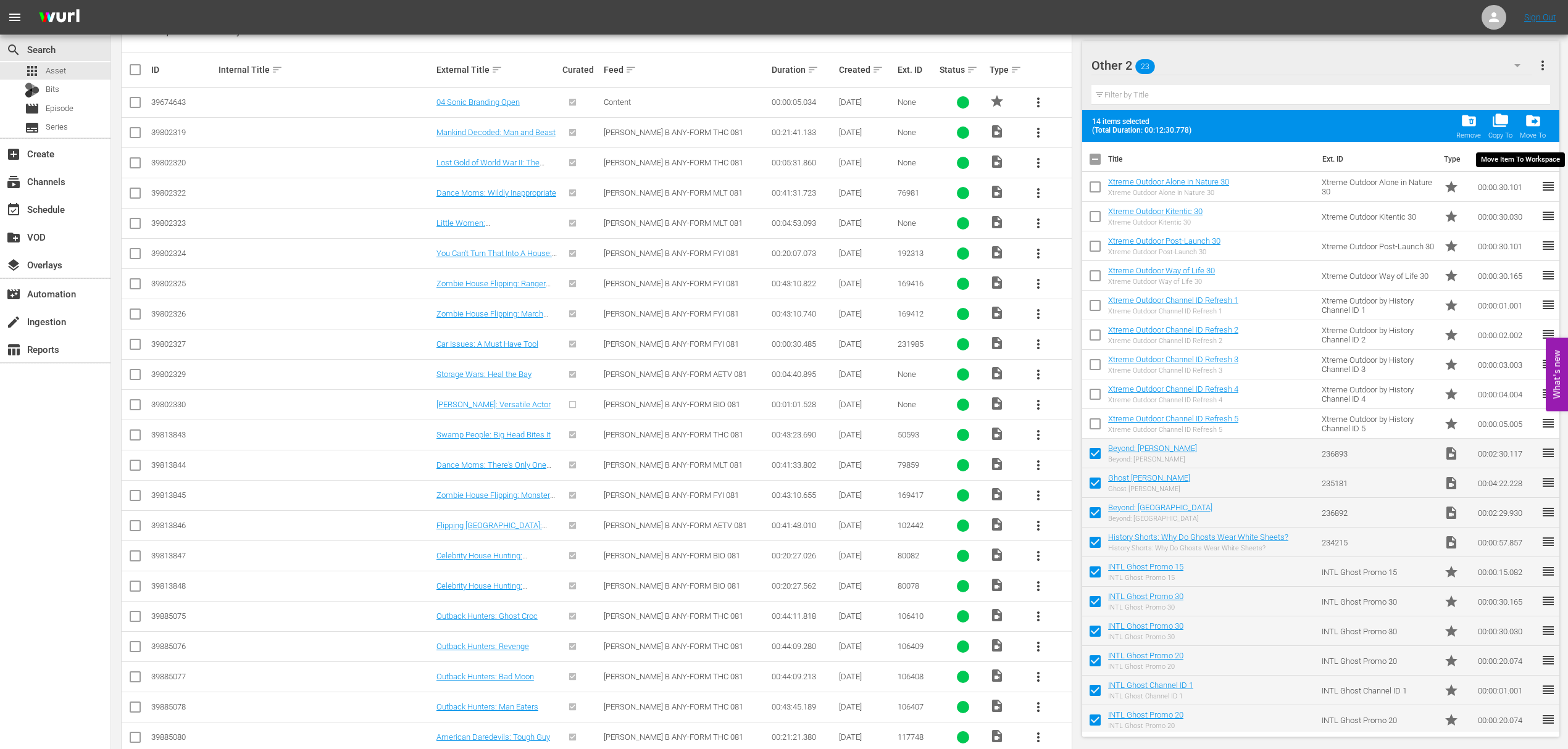
click at [1536, 121] on span "drive_file_move" at bounding box center [1533, 121] width 17 height 17
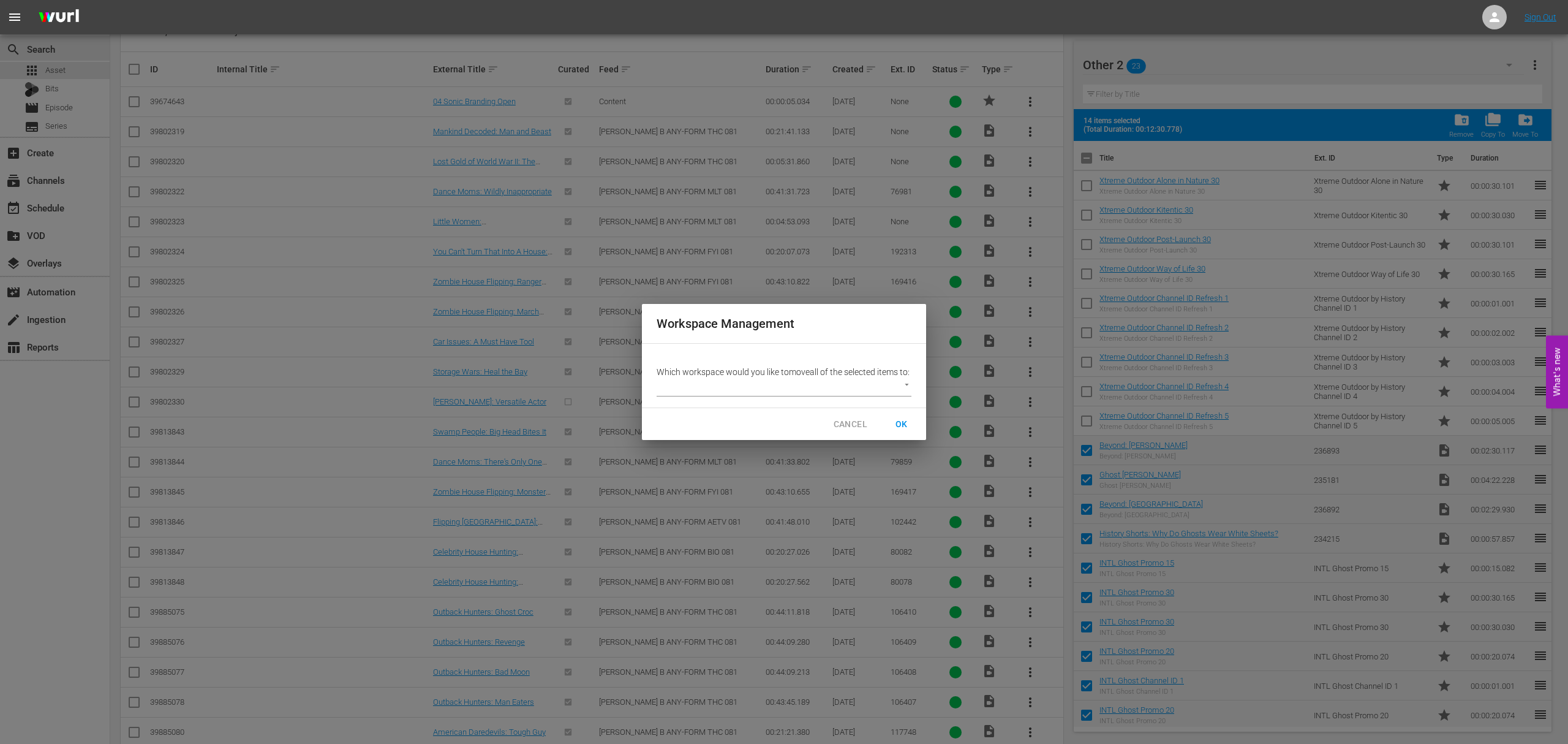
click at [907, 390] on body "menu Sign Out search Search apps Asset Bits movie Episode subtitles Series add_…" at bounding box center [784, 82] width 1568 height 744
click at [711, 418] on li "Default Workspace (11)" at bounding box center [712, 413] width 111 height 20
type input "1410"
click at [900, 430] on span "OK" at bounding box center [902, 424] width 19 height 15
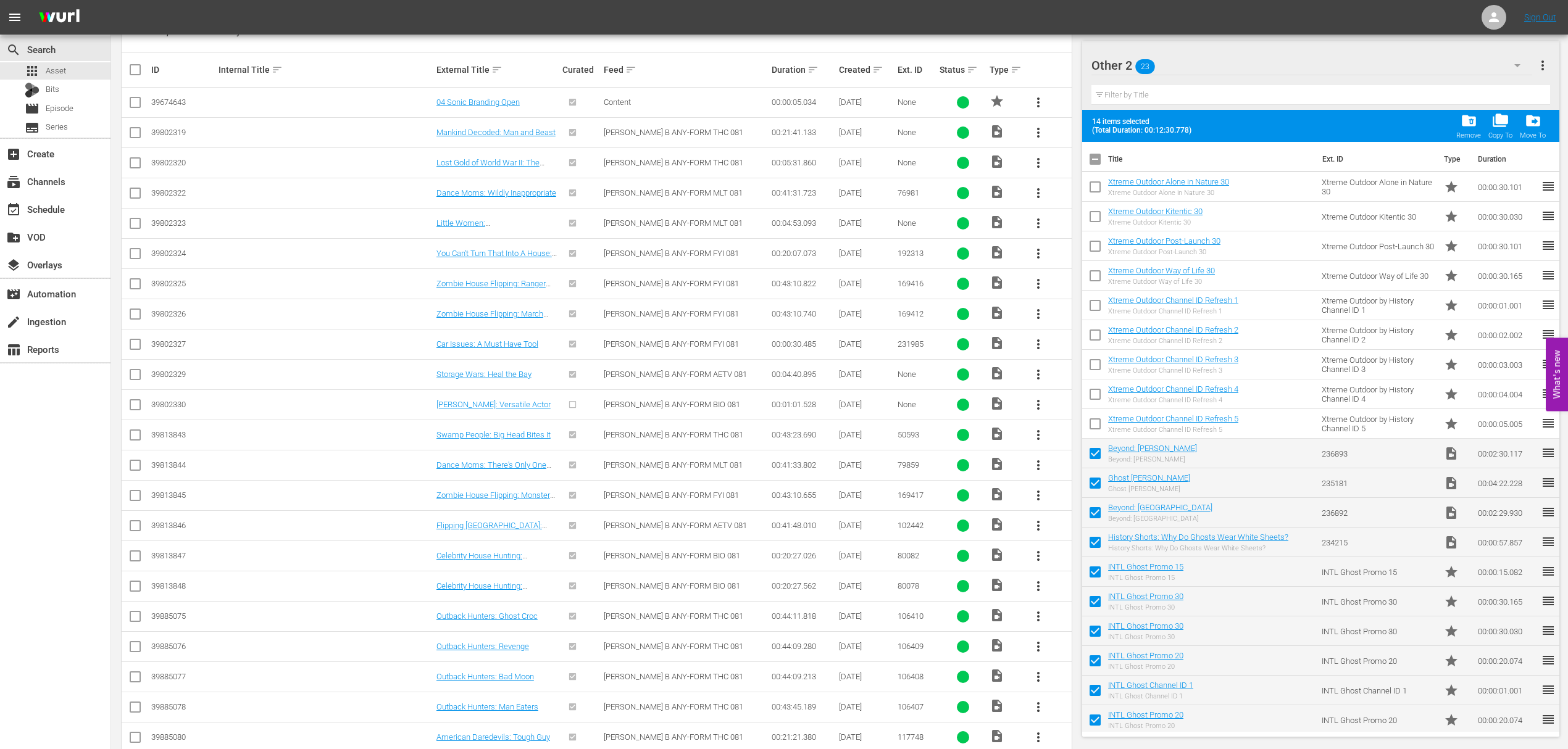
checkbox input "false"
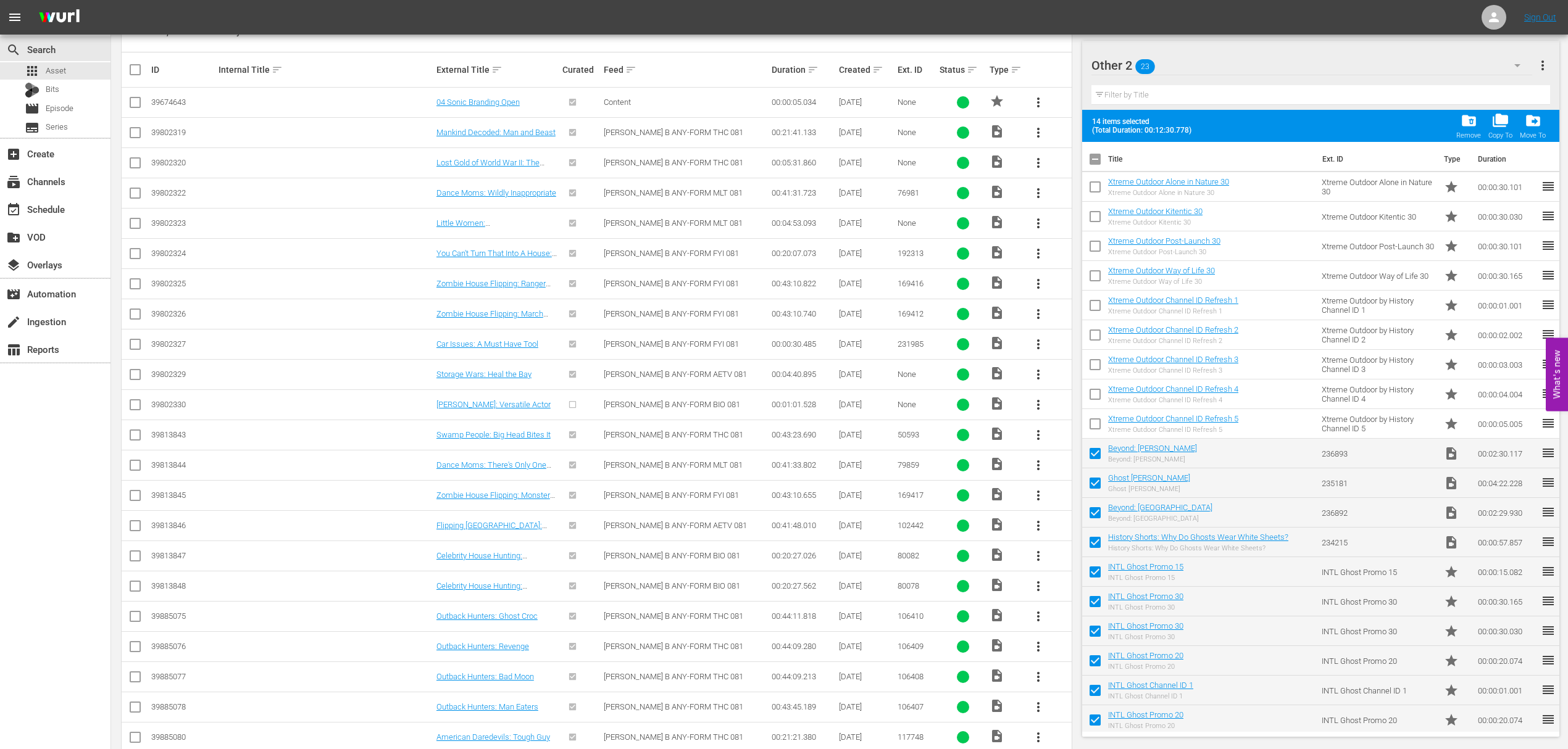
checkbox input "false"
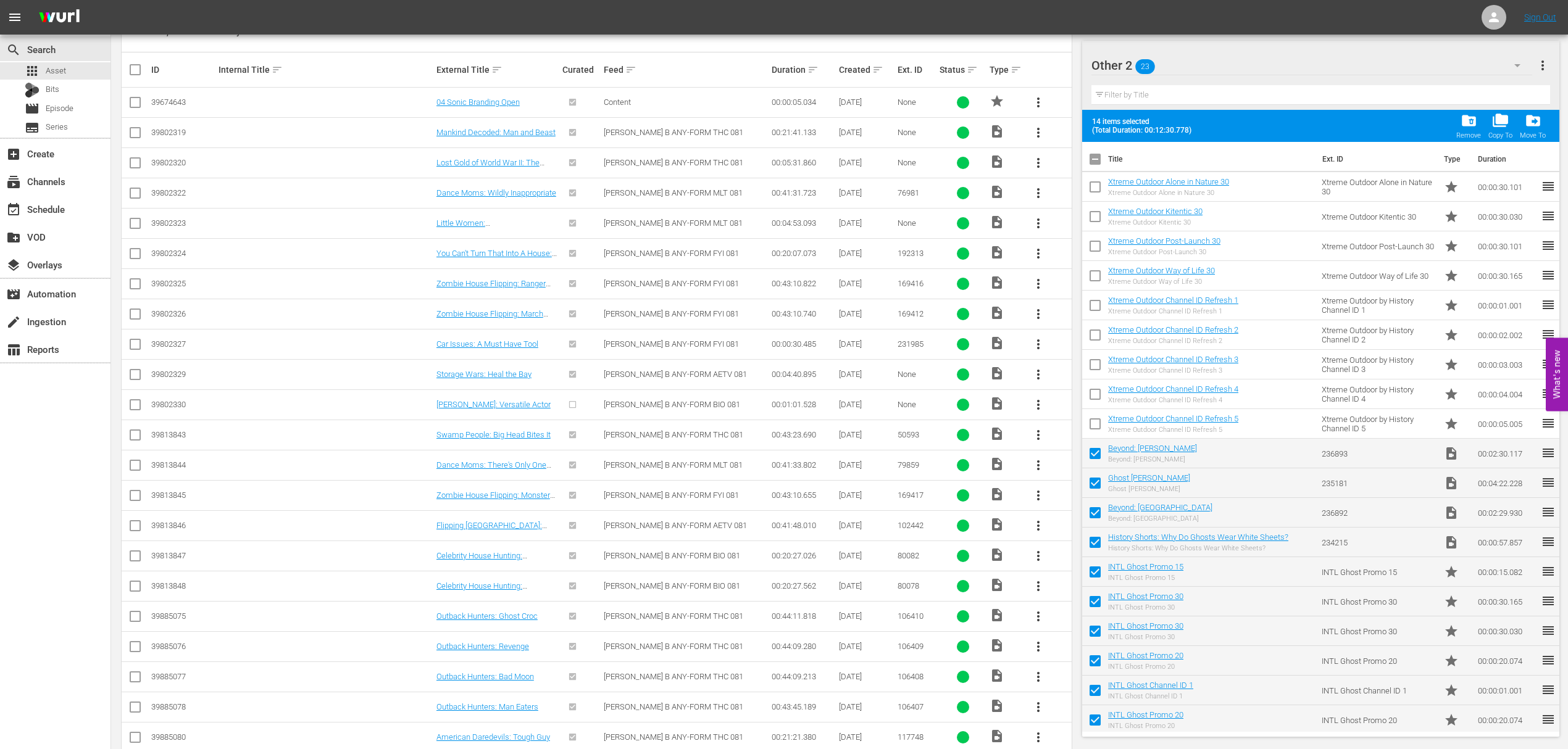
checkbox input "false"
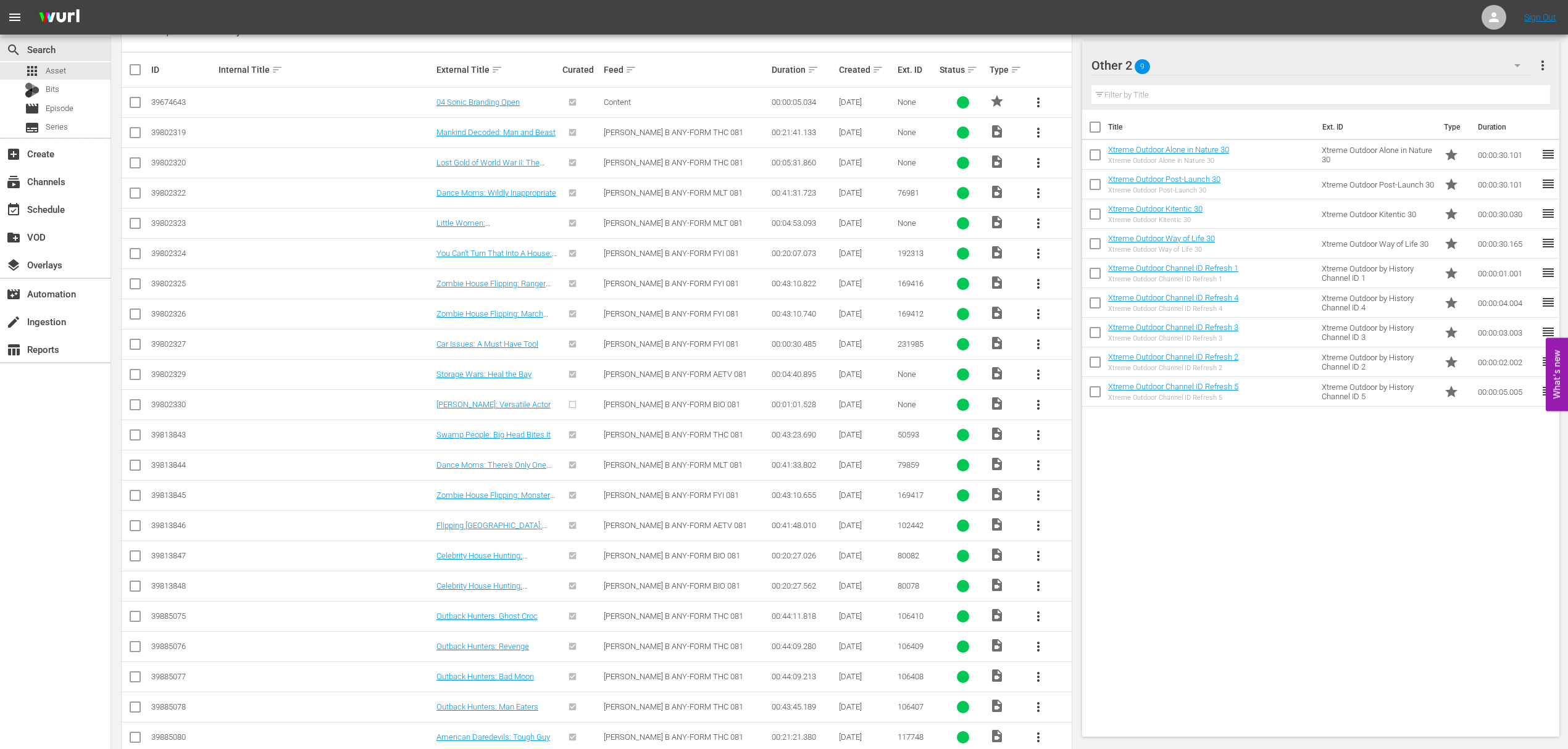
click at [1514, 64] on icon "button" at bounding box center [1516, 65] width 15 height 15
click at [1176, 144] on div "Default Workspace (25)" at bounding box center [1170, 139] width 128 height 20
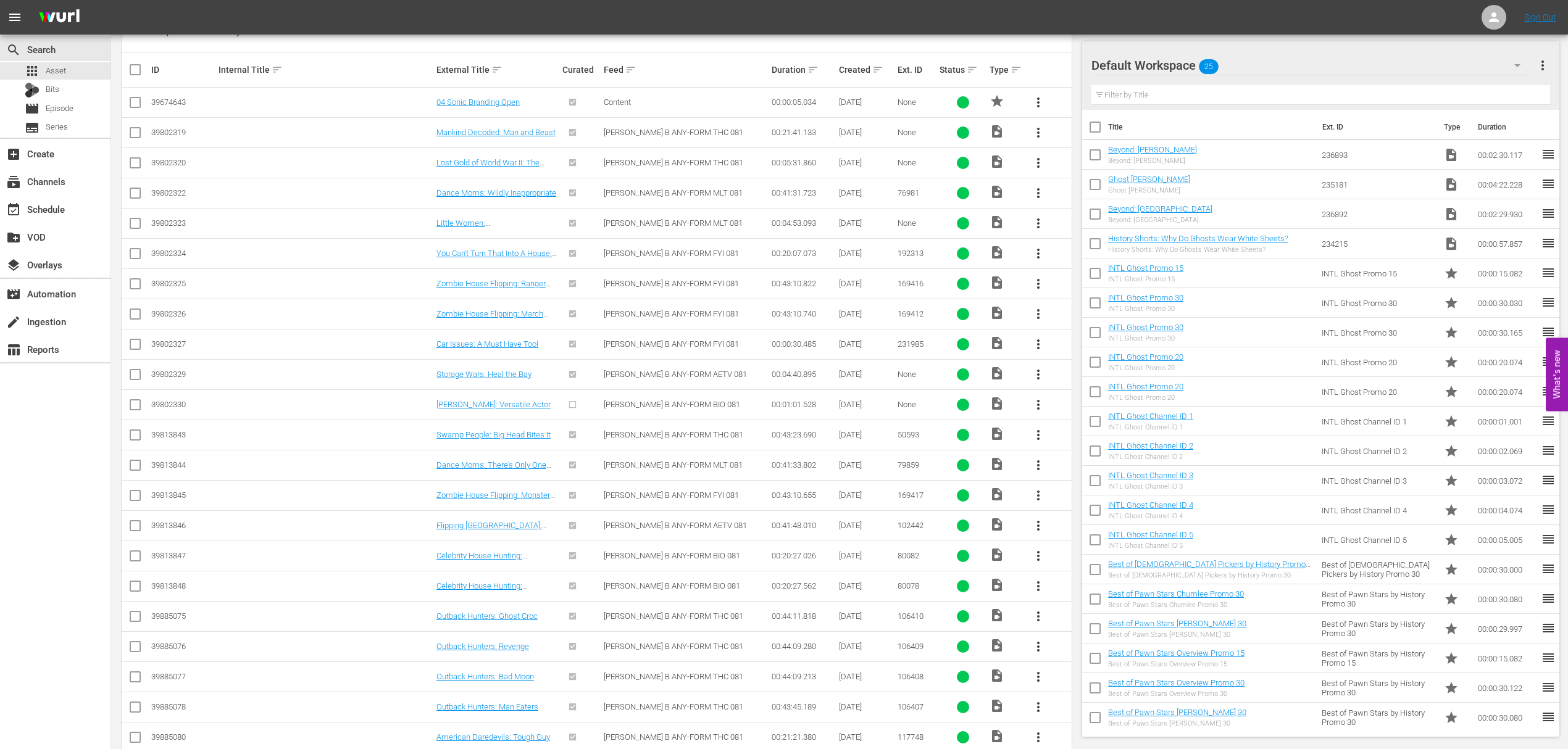
scroll to position [148, 0]
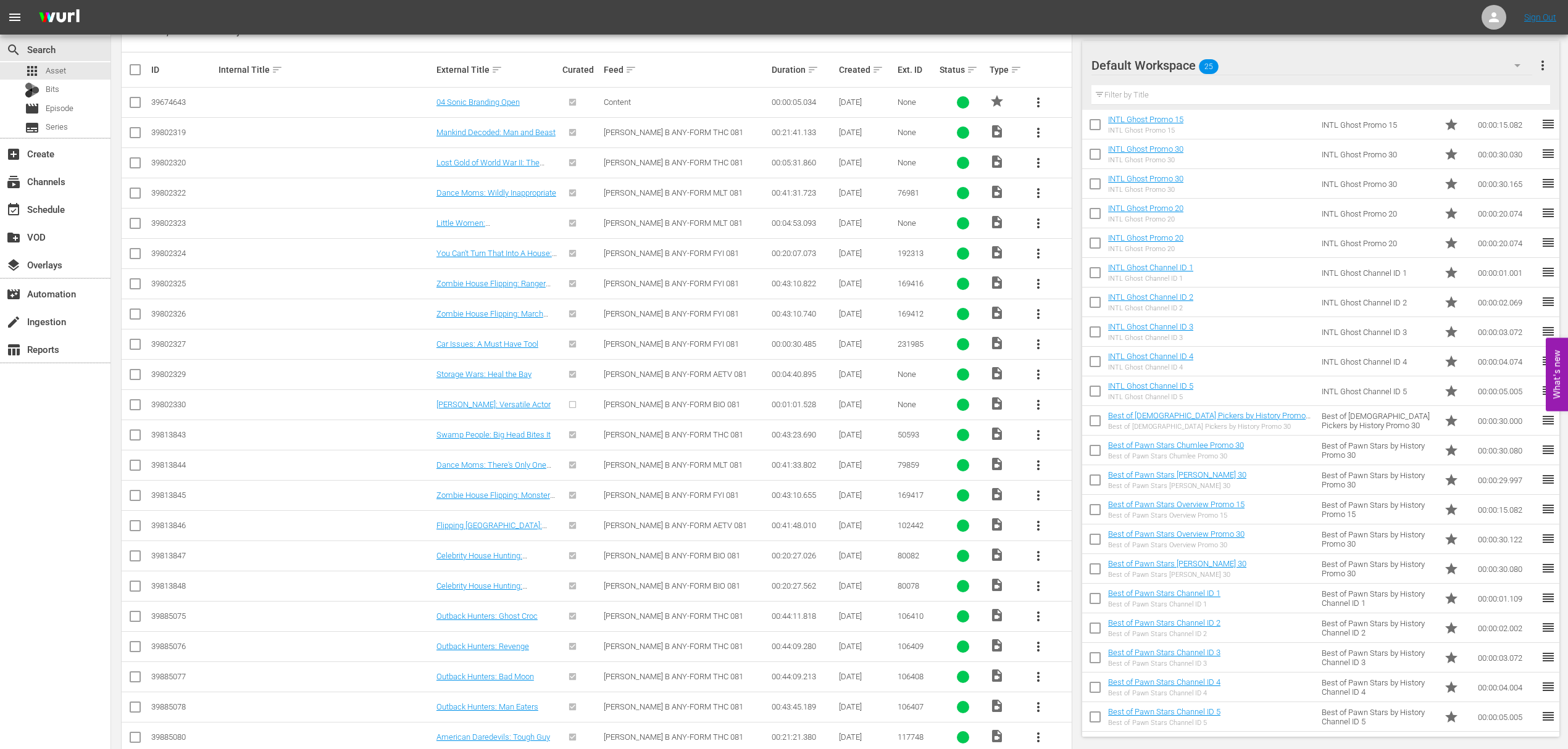
click at [1100, 424] on input "checkbox" at bounding box center [1095, 423] width 26 height 26
checkbox input "true"
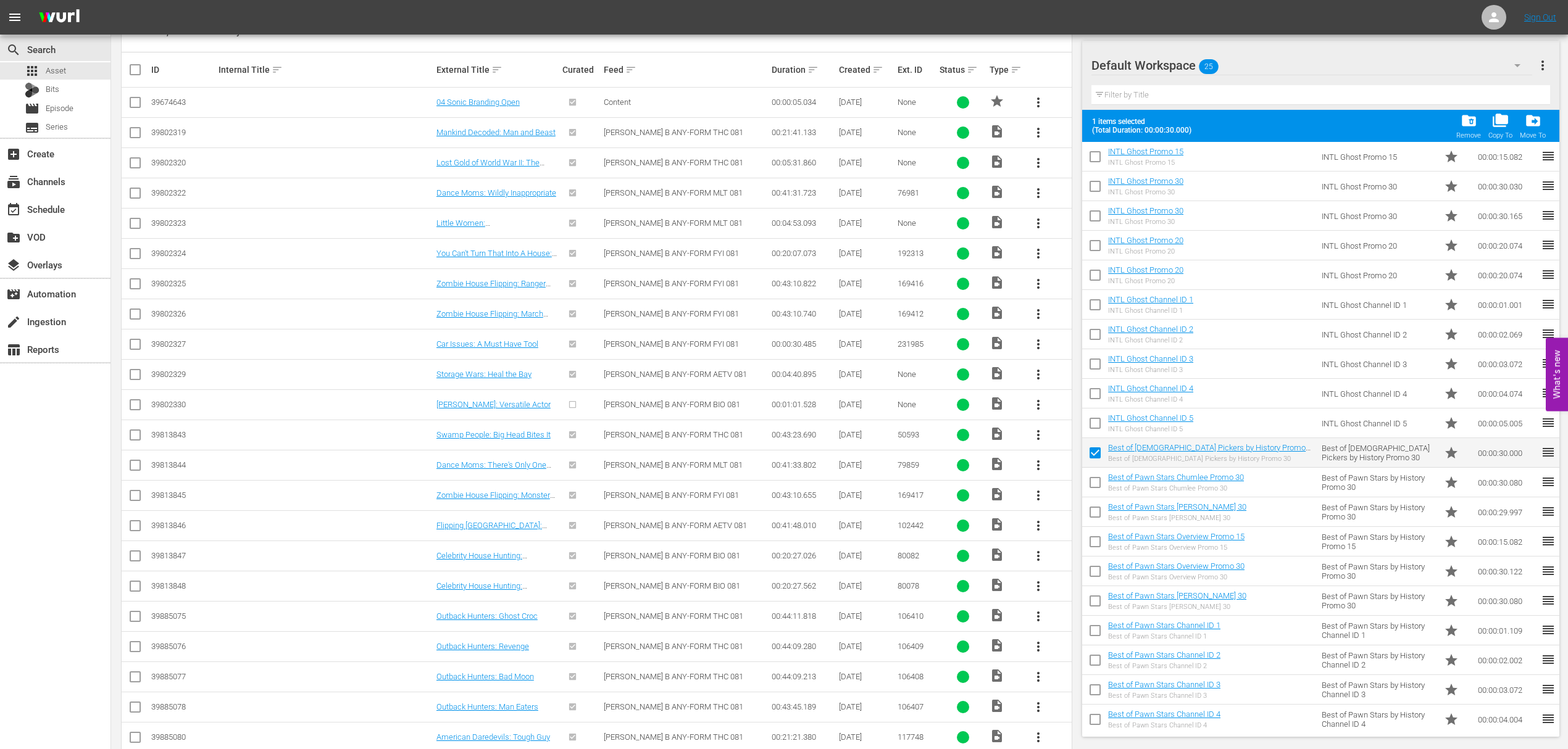
click at [1096, 487] on input "checkbox" at bounding box center [1095, 484] width 26 height 26
checkbox input "true"
click at [1095, 511] on input "checkbox" at bounding box center [1095, 514] width 26 height 26
checkbox input "true"
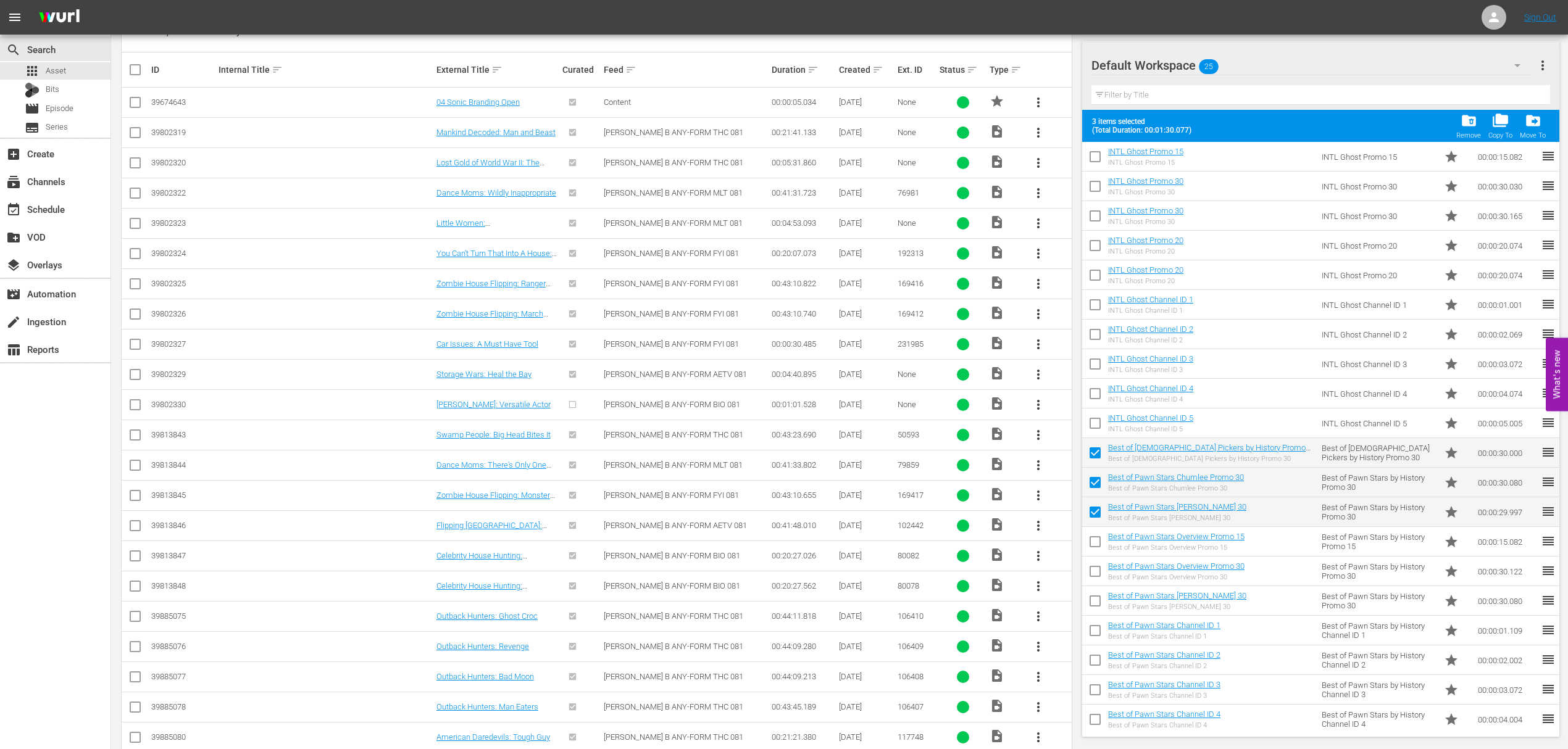
click at [1095, 541] on input "checkbox" at bounding box center [1095, 543] width 26 height 26
checkbox input "true"
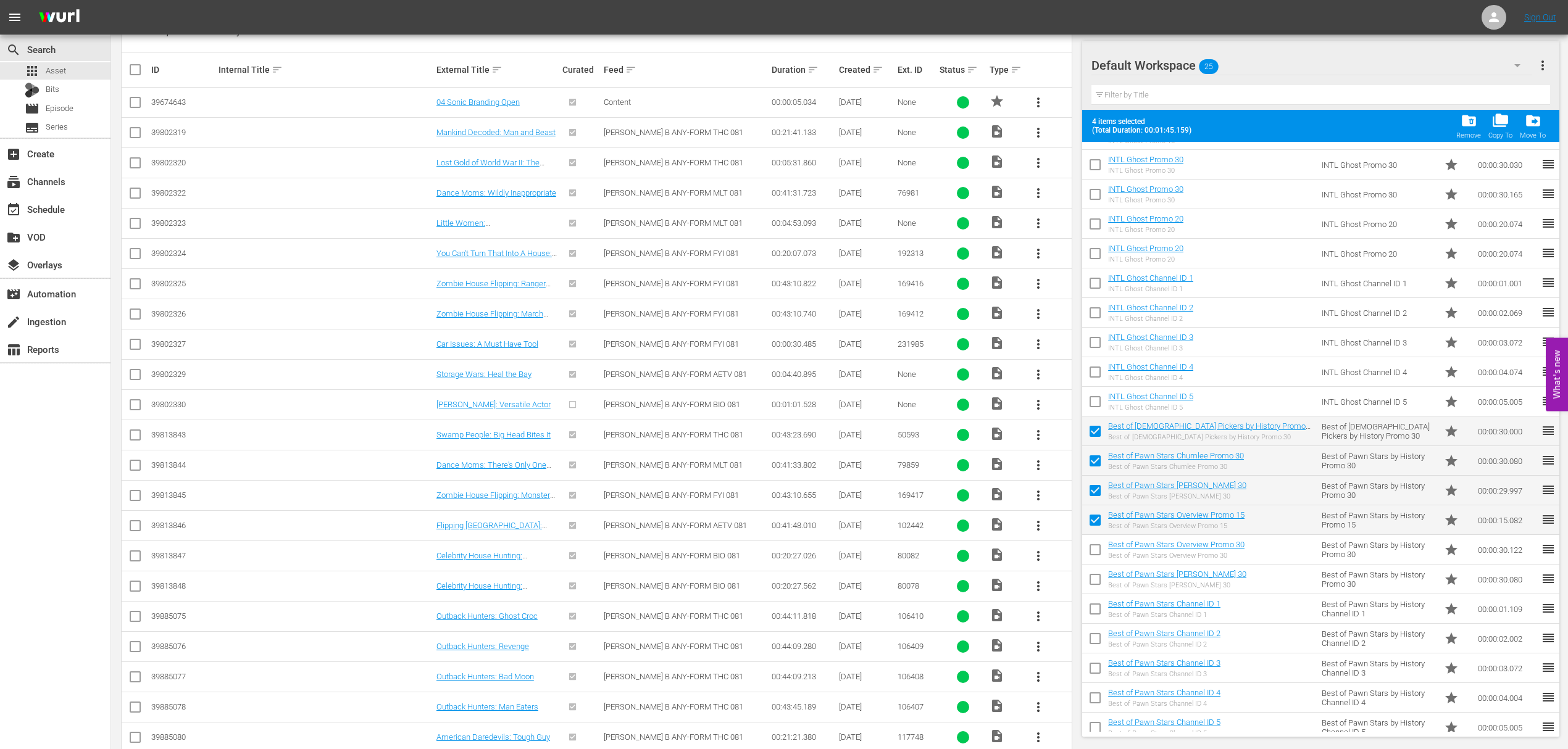
scroll to position [180, 0]
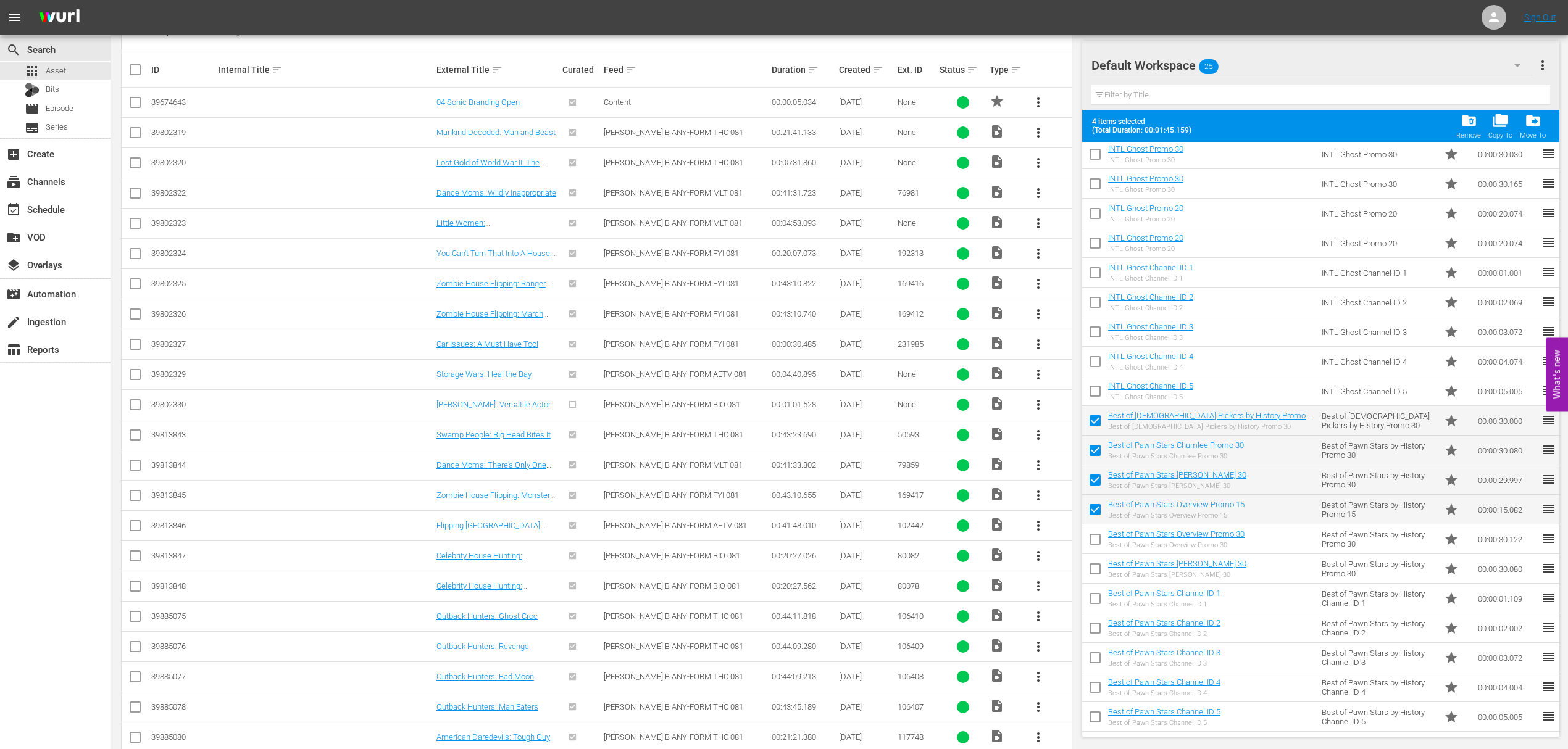
click at [1097, 541] on input "checkbox" at bounding box center [1095, 541] width 26 height 26
checkbox input "true"
click at [1092, 571] on input "checkbox" at bounding box center [1095, 571] width 26 height 26
checkbox input "true"
click at [1095, 602] on input "checkbox" at bounding box center [1095, 601] width 26 height 26
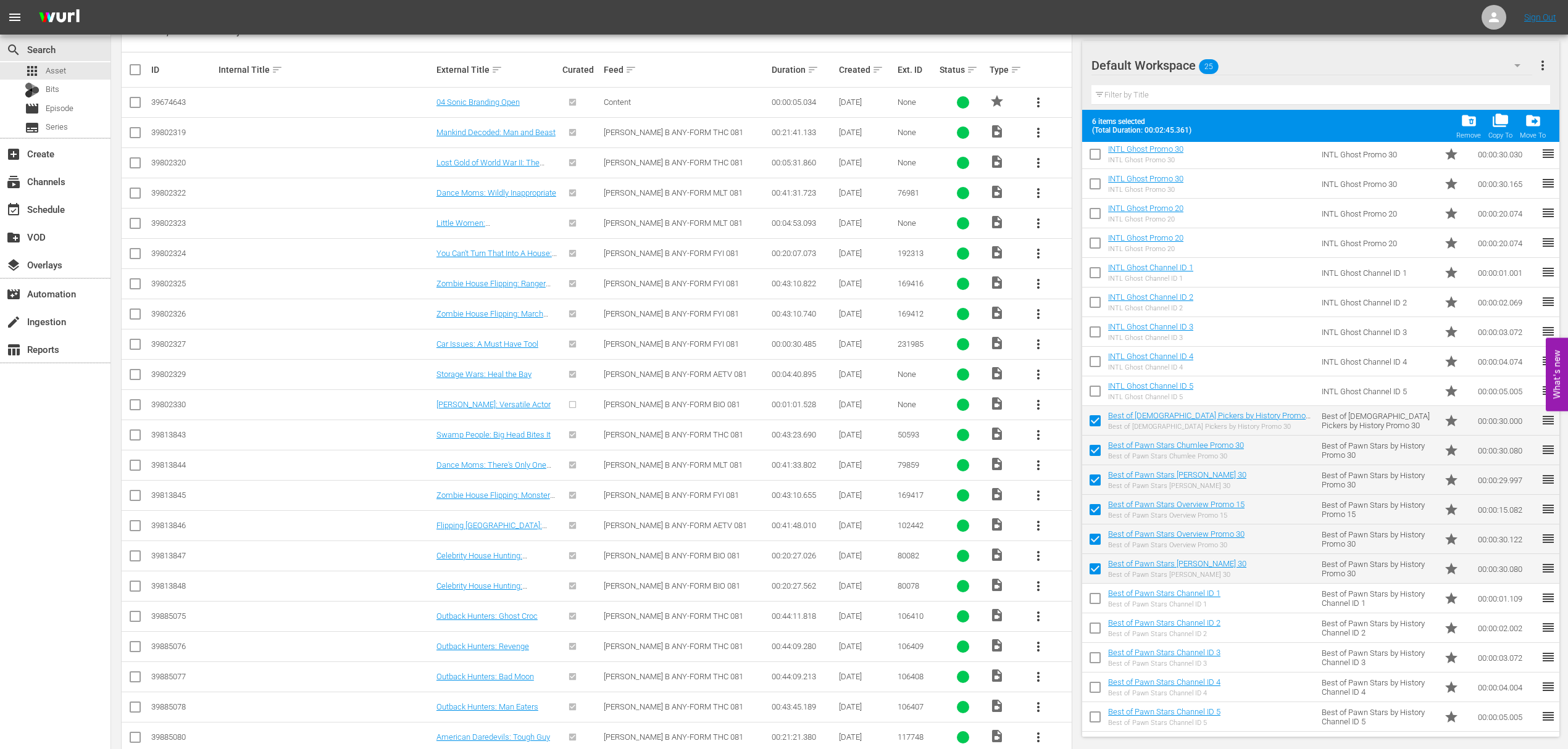
checkbox input "true"
click at [1095, 621] on input "checkbox" at bounding box center [1095, 630] width 26 height 26
checkbox input "true"
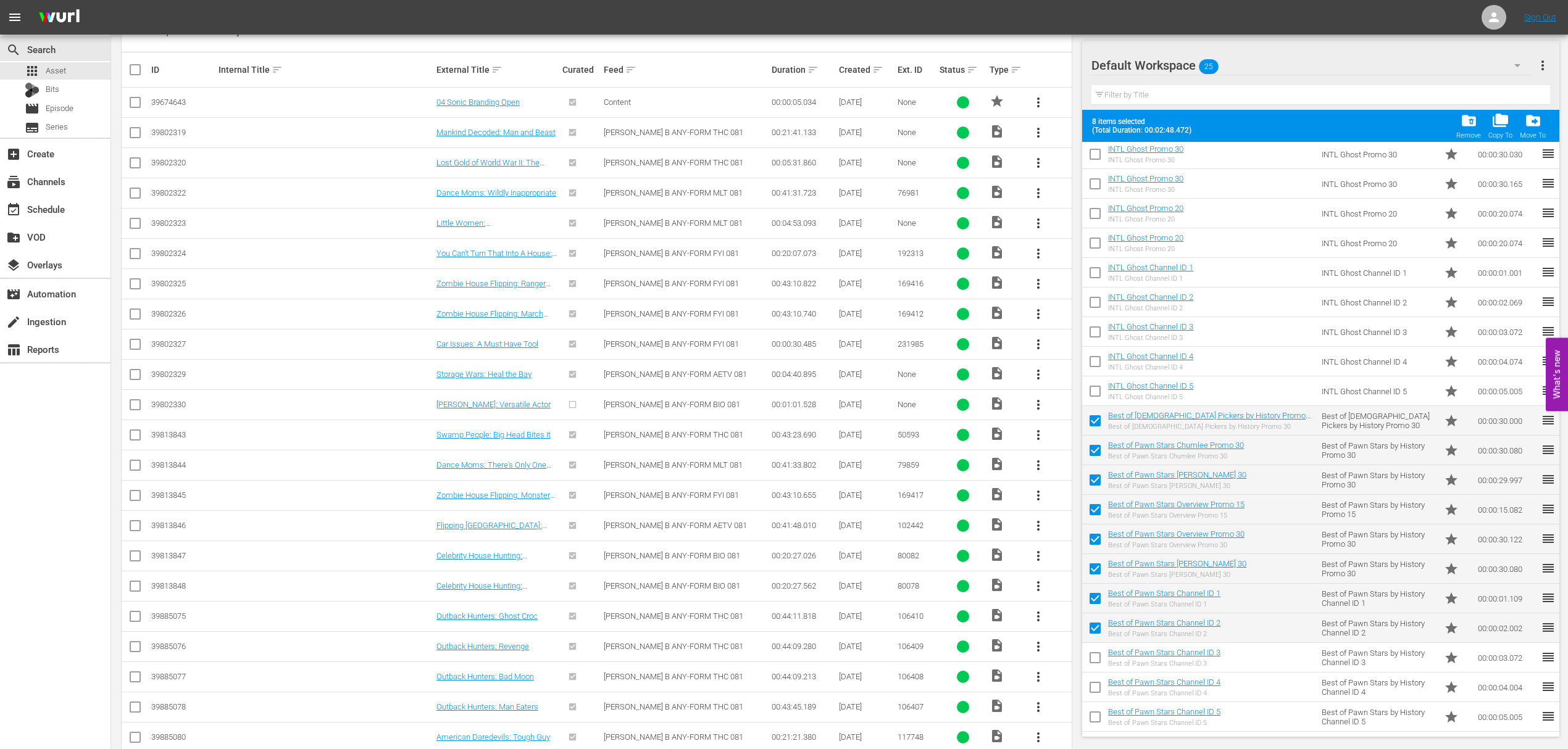
click at [1095, 658] on input "checkbox" at bounding box center [1095, 660] width 26 height 26
checkbox input "true"
click at [1095, 691] on input "checkbox" at bounding box center [1095, 689] width 26 height 26
checkbox input "true"
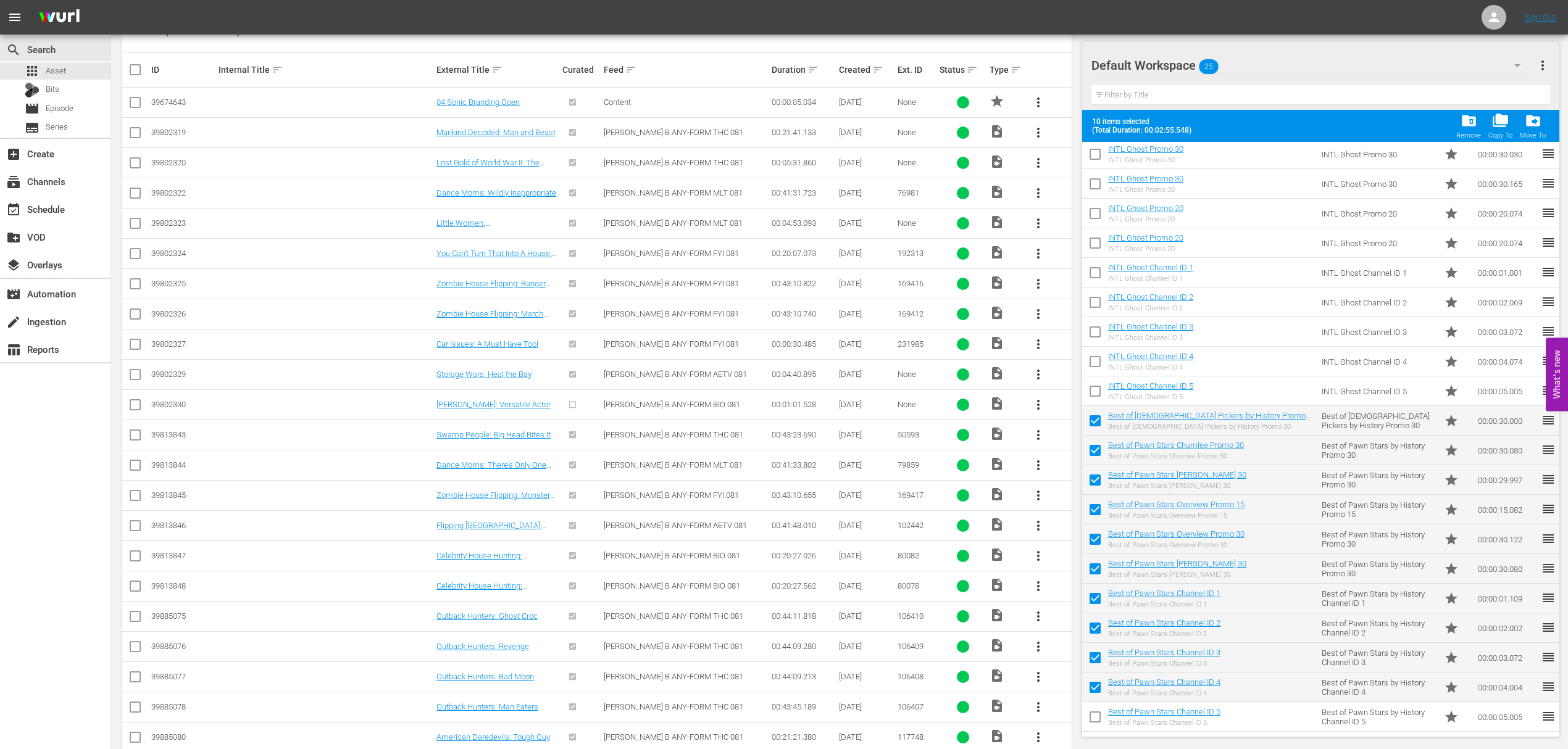
drag, startPoint x: 1095, startPoint y: 713, endPoint x: 1095, endPoint y: 704, distance: 9.0
click at [1095, 714] on input "checkbox" at bounding box center [1095, 719] width 26 height 26
checkbox input "true"
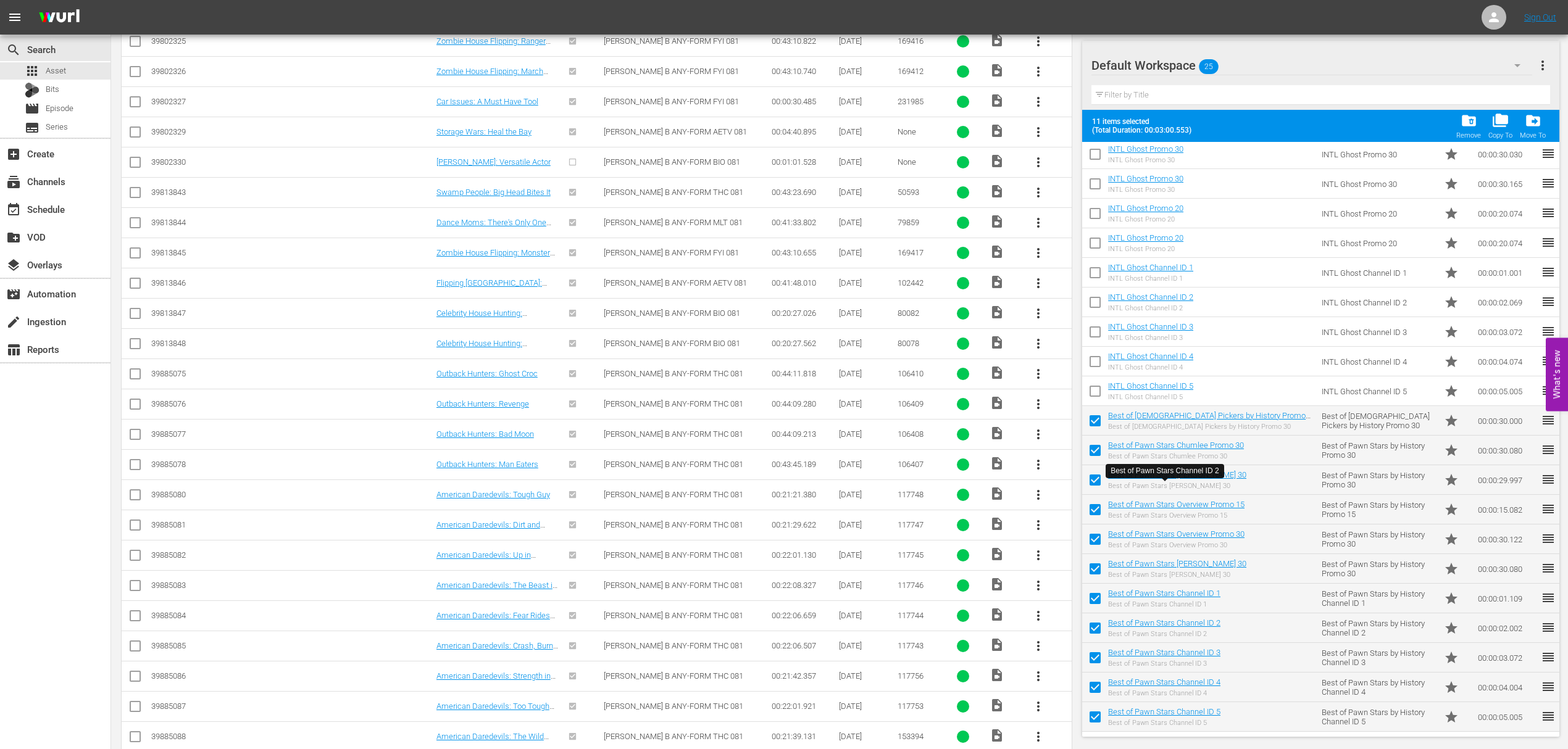
scroll to position [703, 0]
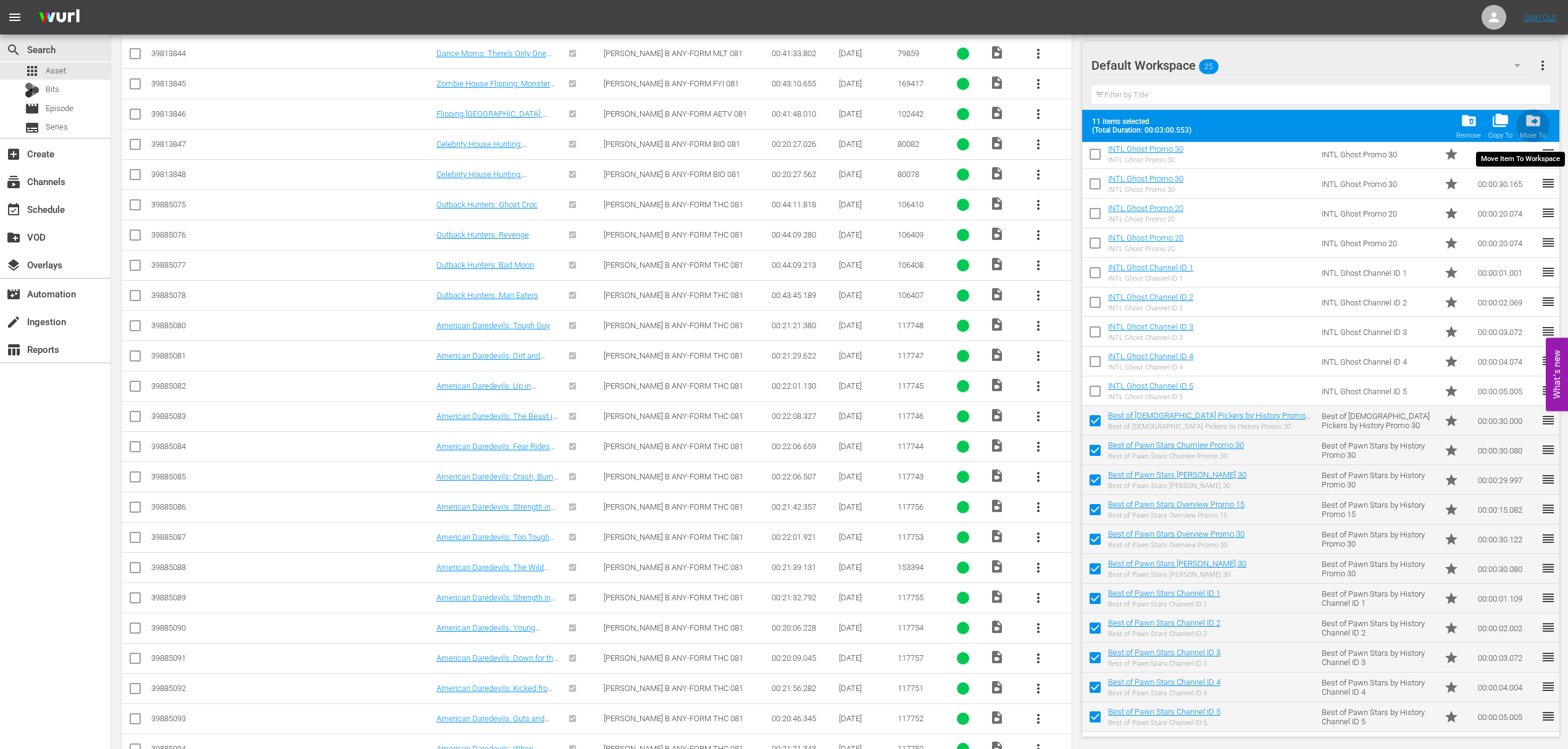
click at [1541, 121] on span "drive_file_move" at bounding box center [1533, 121] width 17 height 17
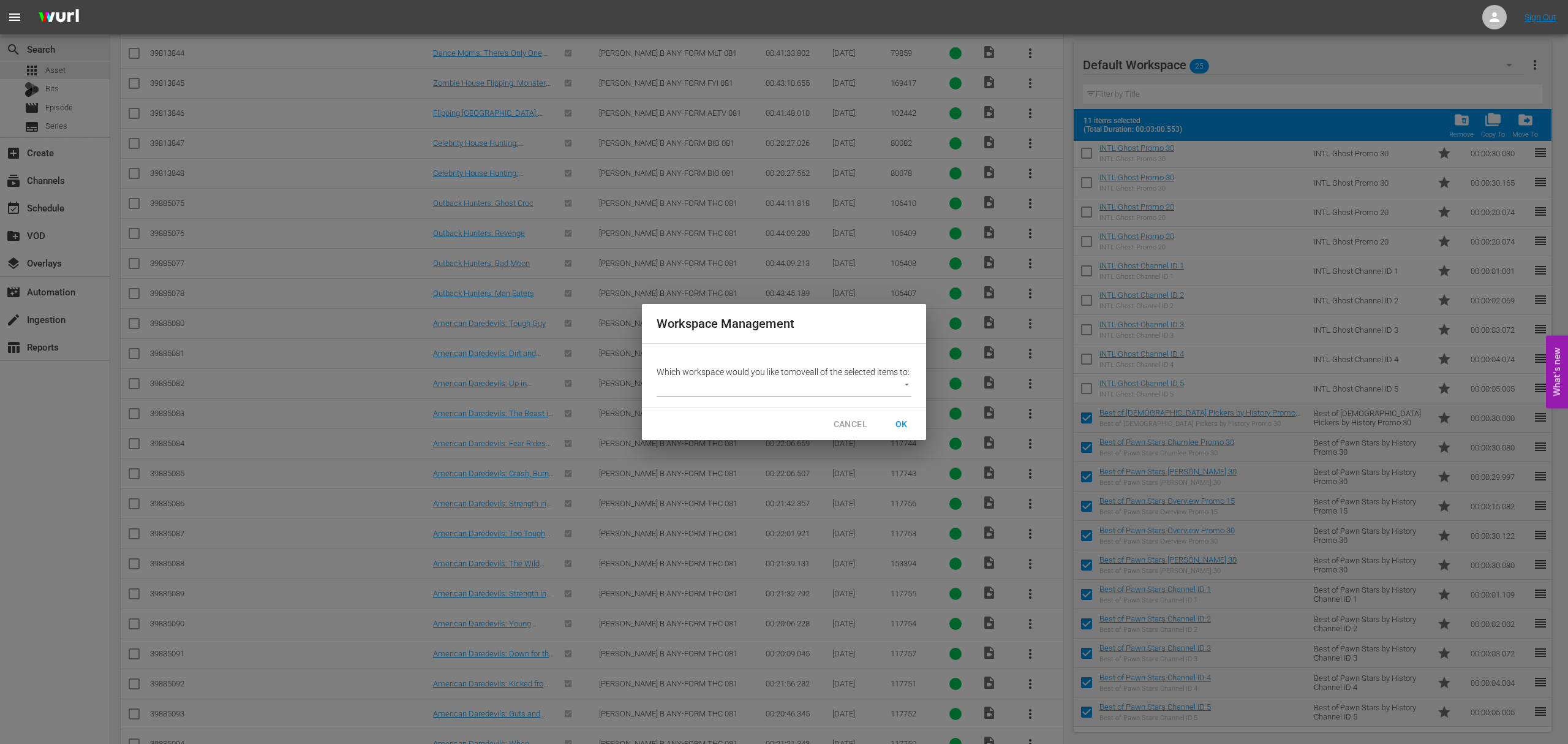
click at [690, 417] on li "Other (0)" at bounding box center [686, 413] width 60 height 20
type input "2264"
click at [905, 430] on span "OK" at bounding box center [902, 424] width 19 height 15
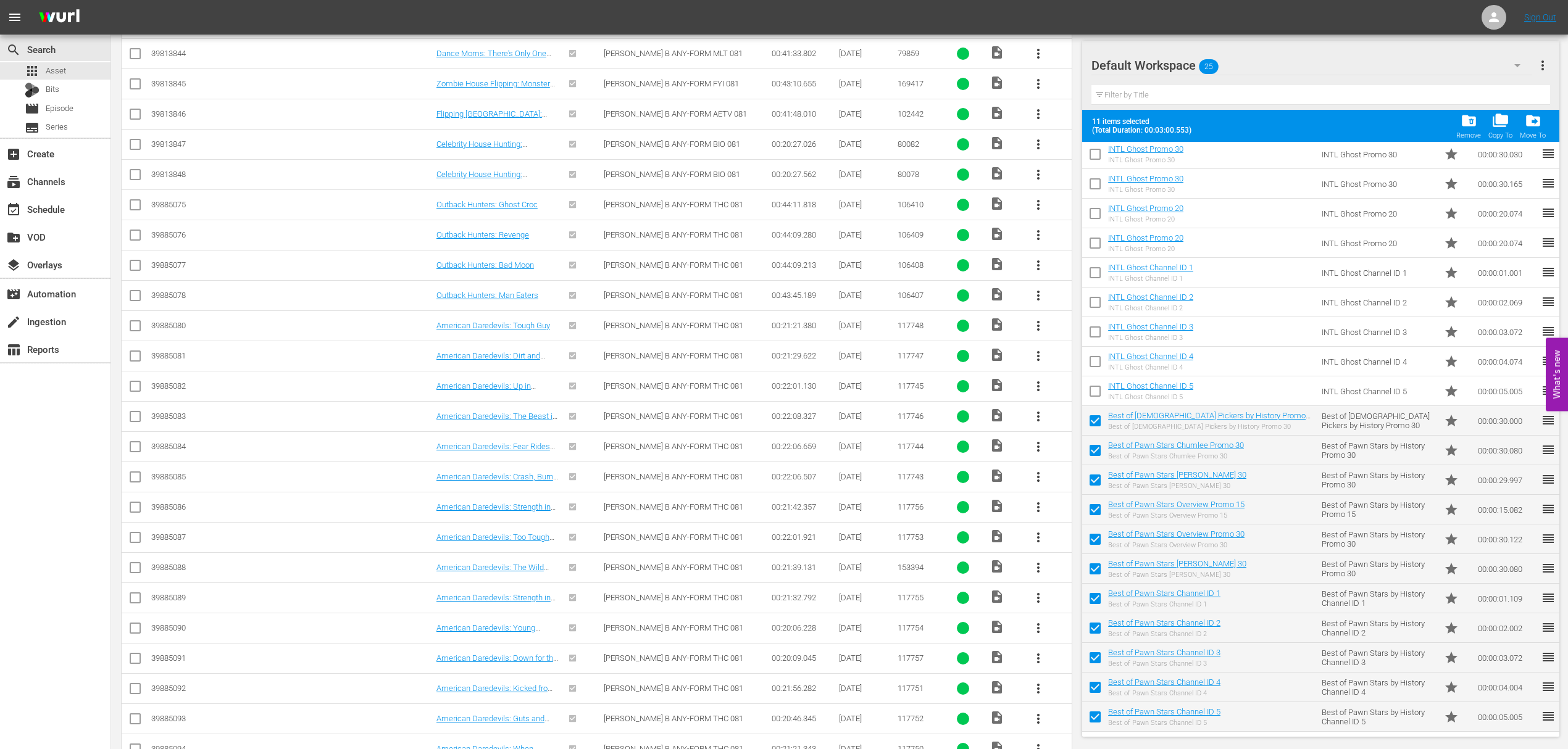
checkbox input "false"
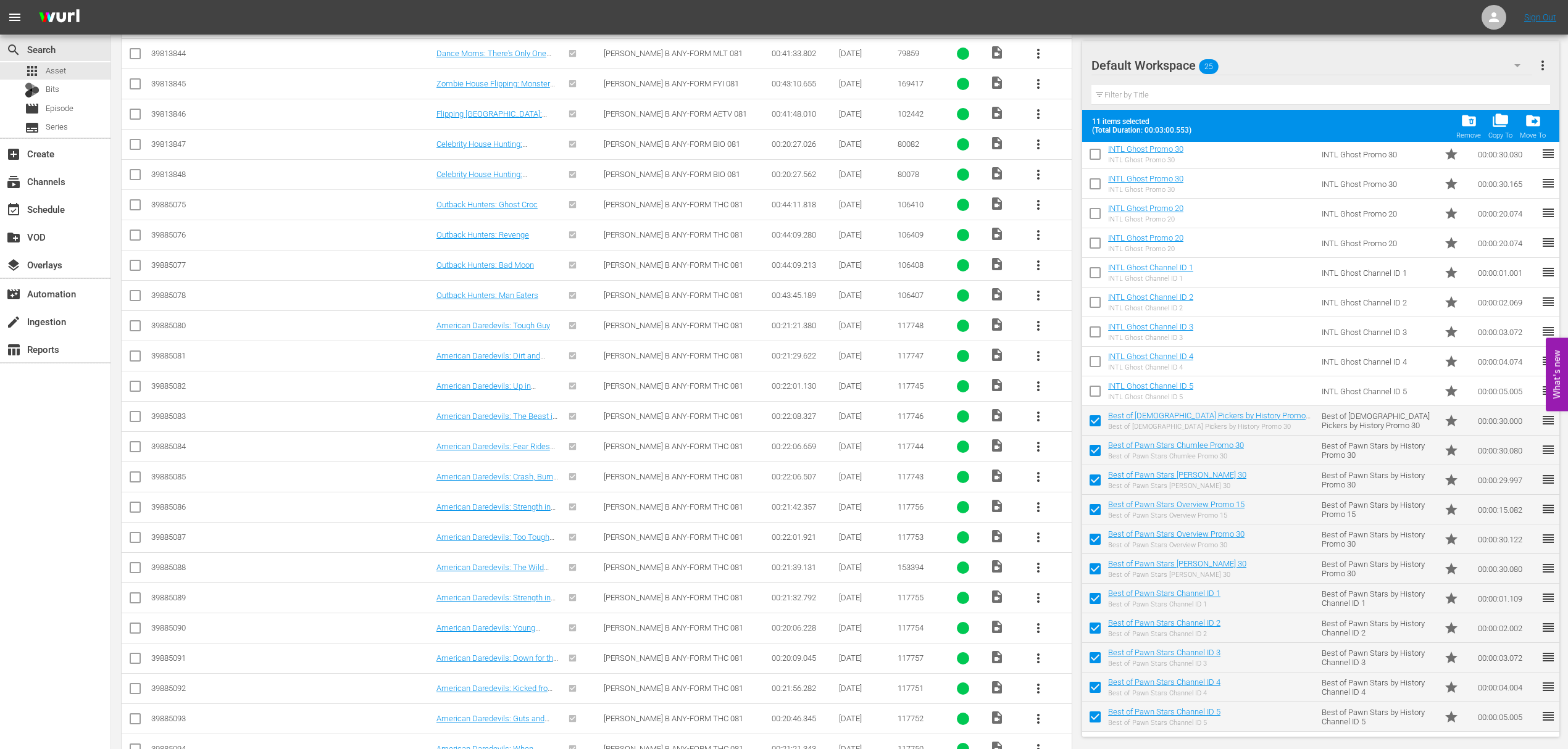
checkbox input "false"
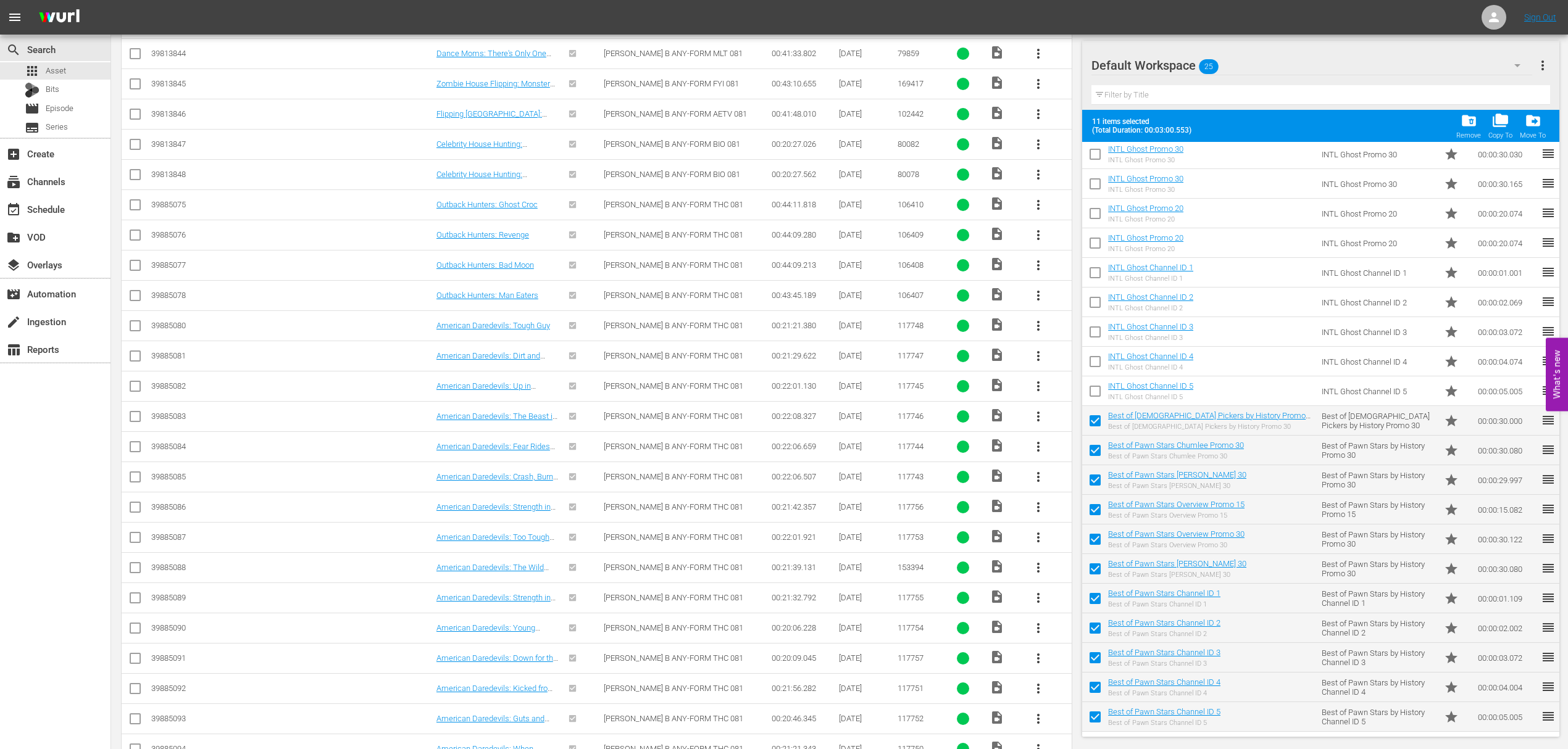
checkbox input "false"
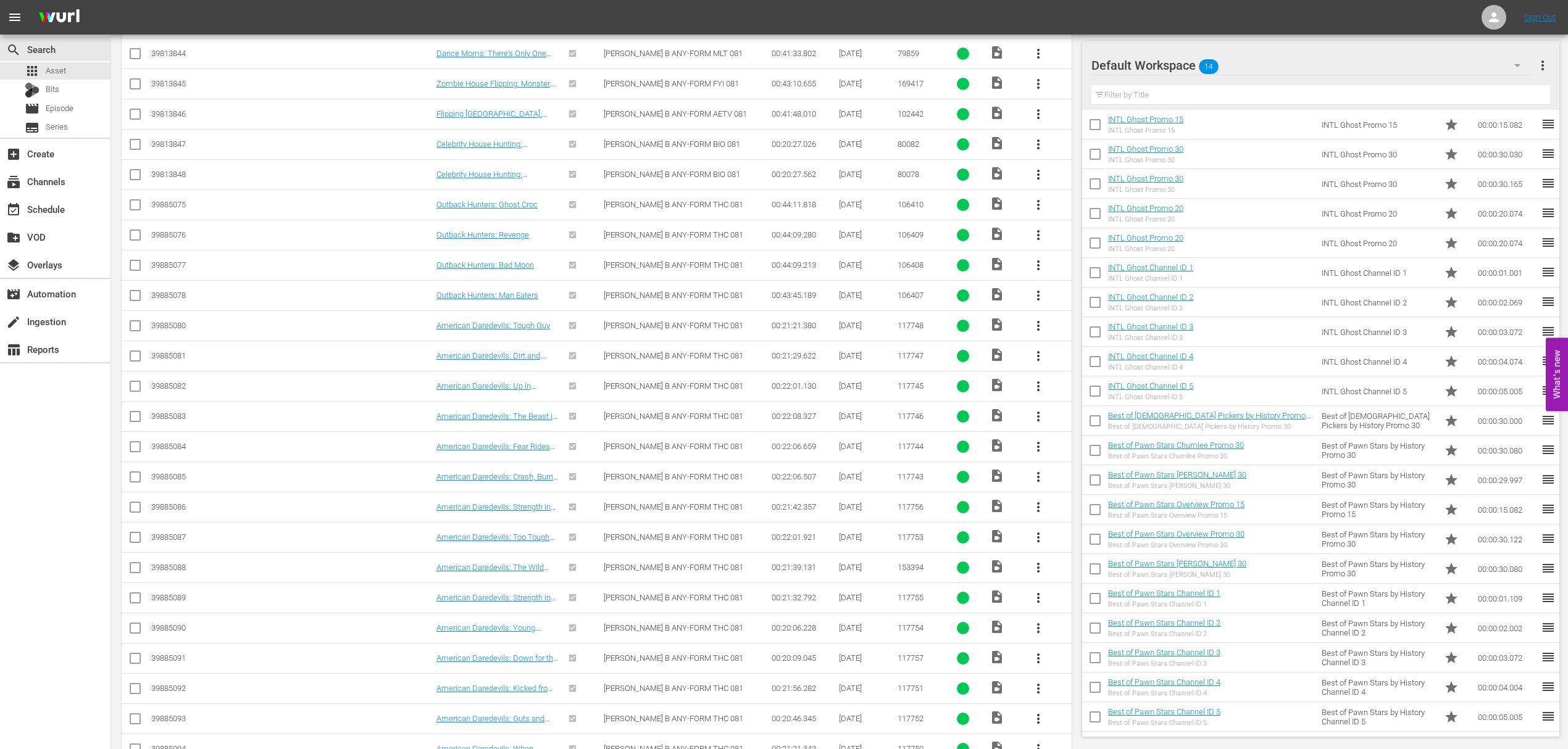
scroll to position [0, 0]
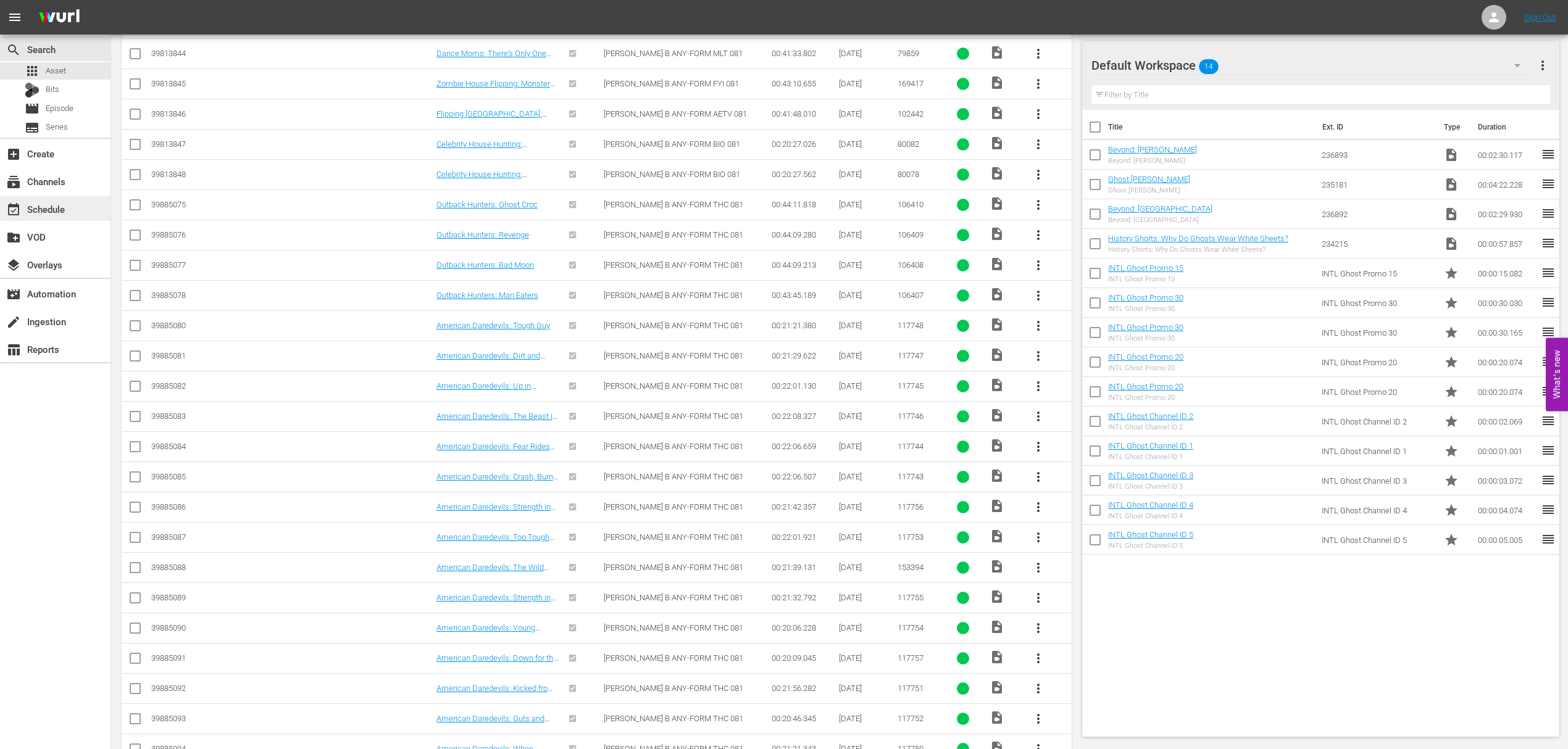
click at [53, 208] on div "event_available Schedule" at bounding box center [34, 207] width 69 height 11
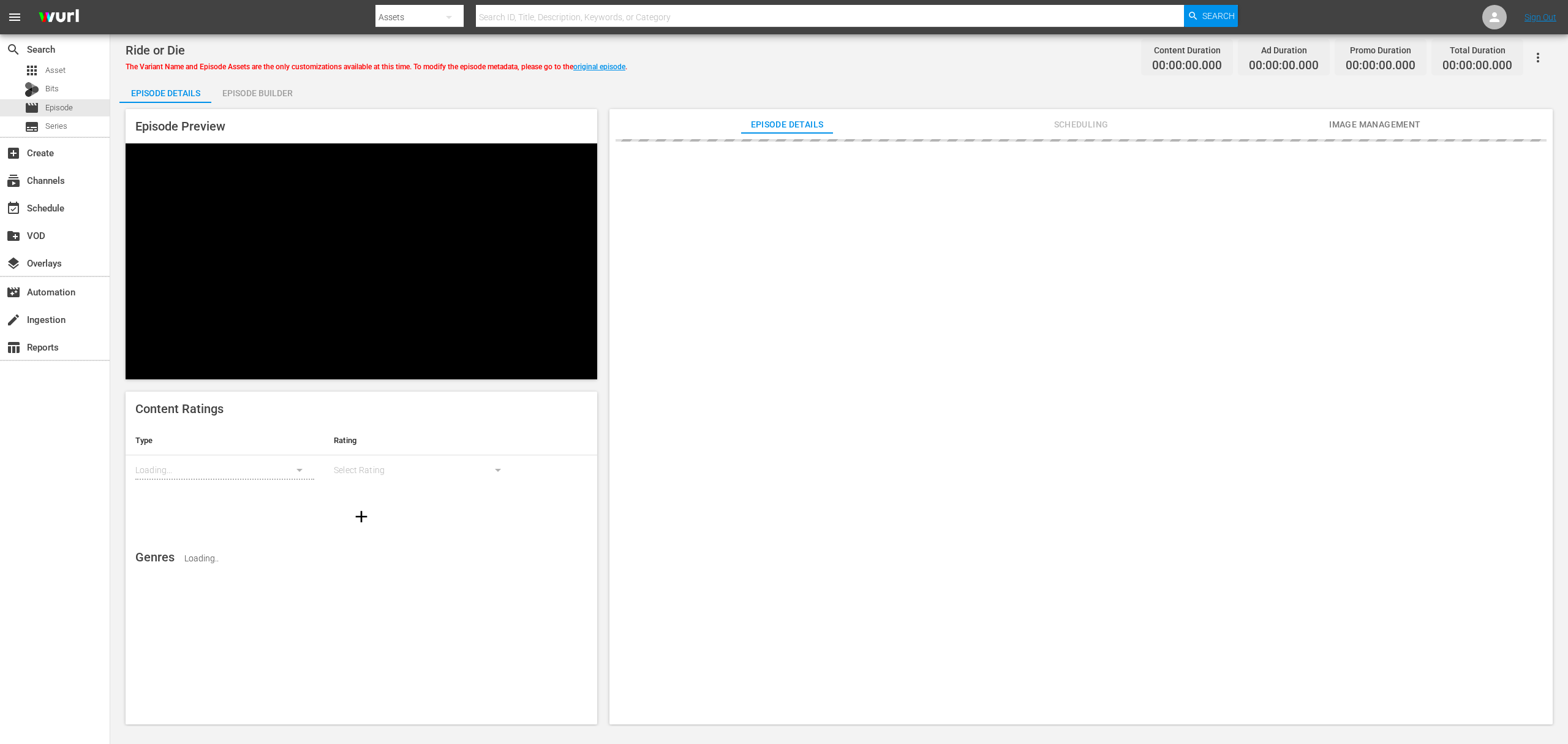
click at [268, 93] on div "Episode Builder" at bounding box center [257, 93] width 92 height 29
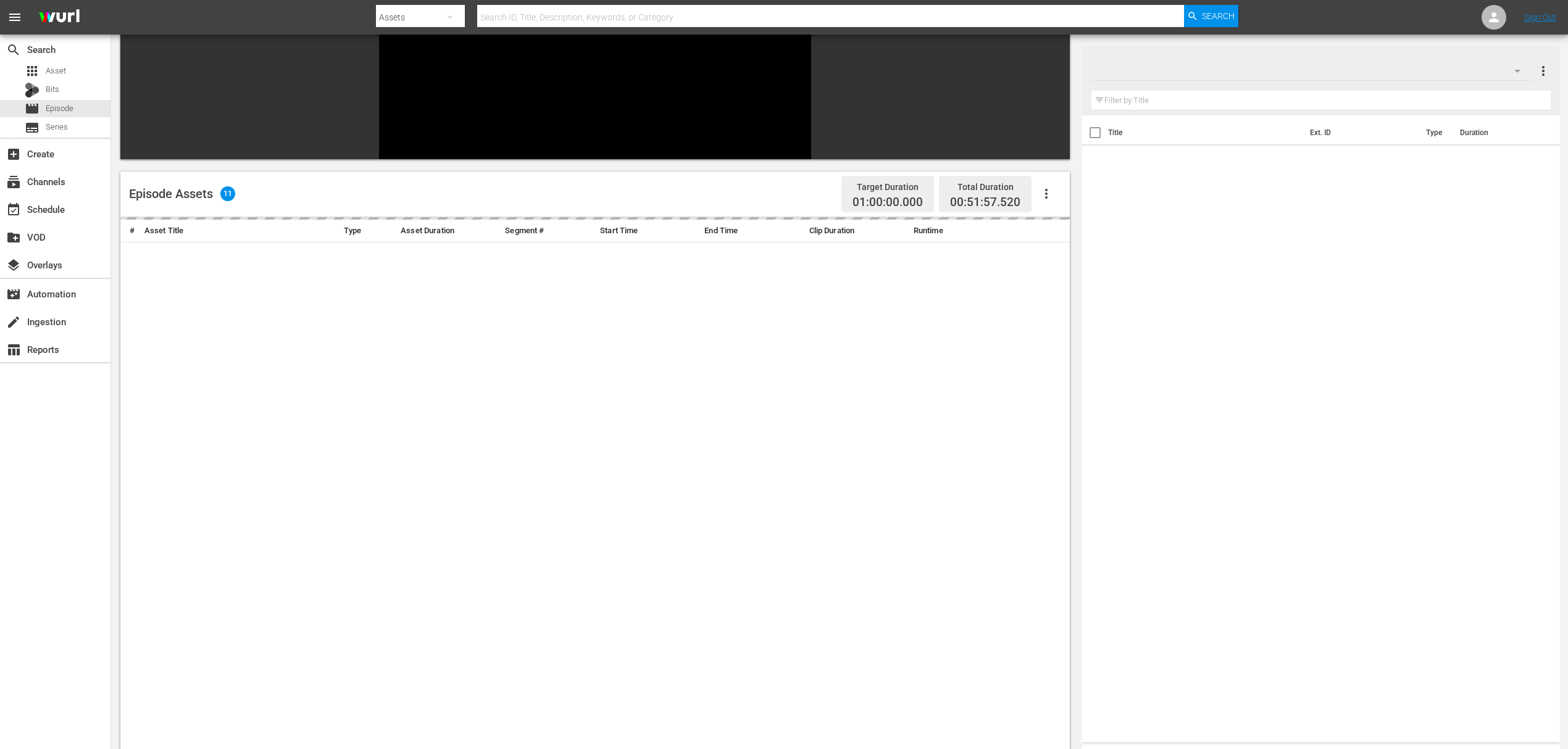
scroll to position [170, 0]
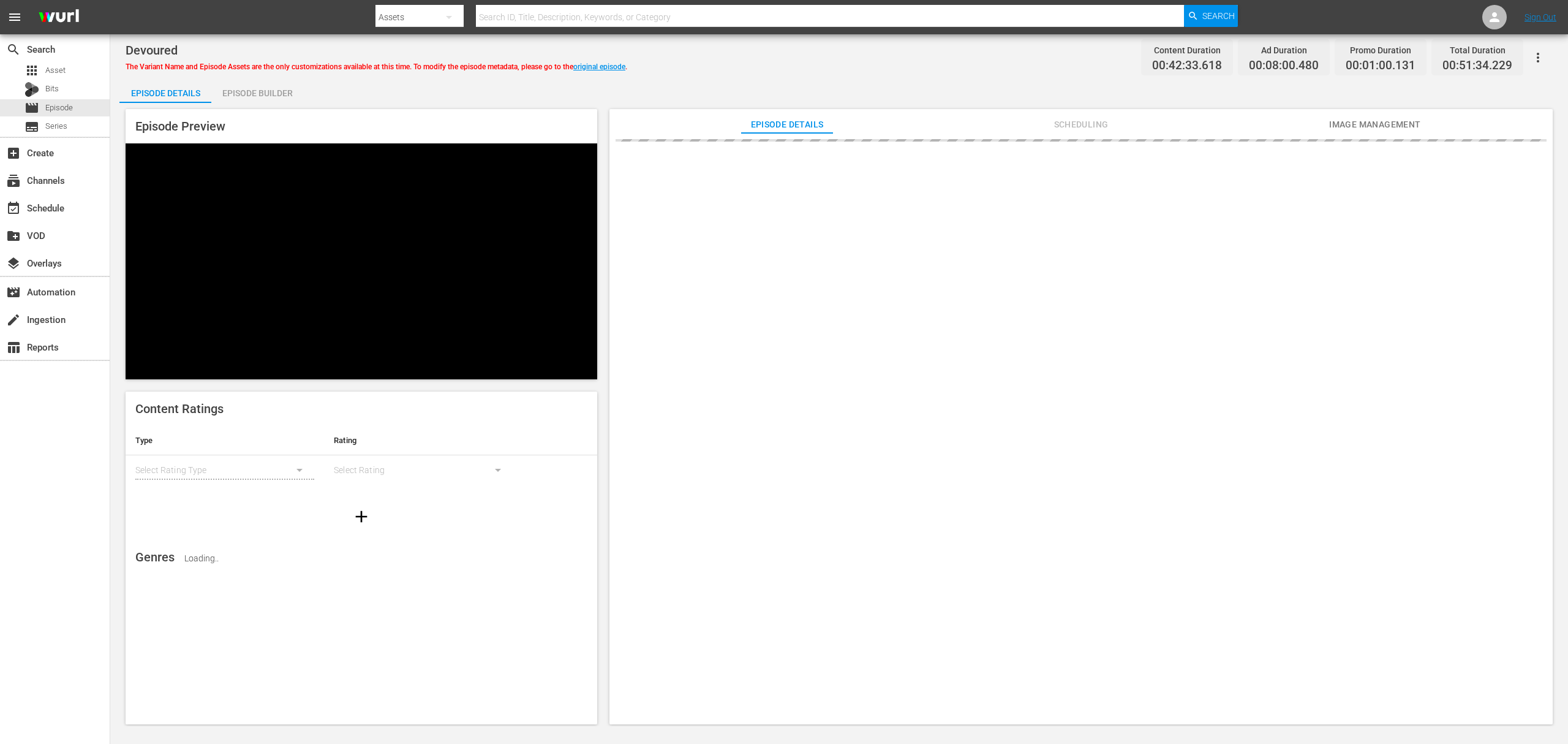
click at [284, 88] on div "Episode Builder" at bounding box center [257, 93] width 92 height 29
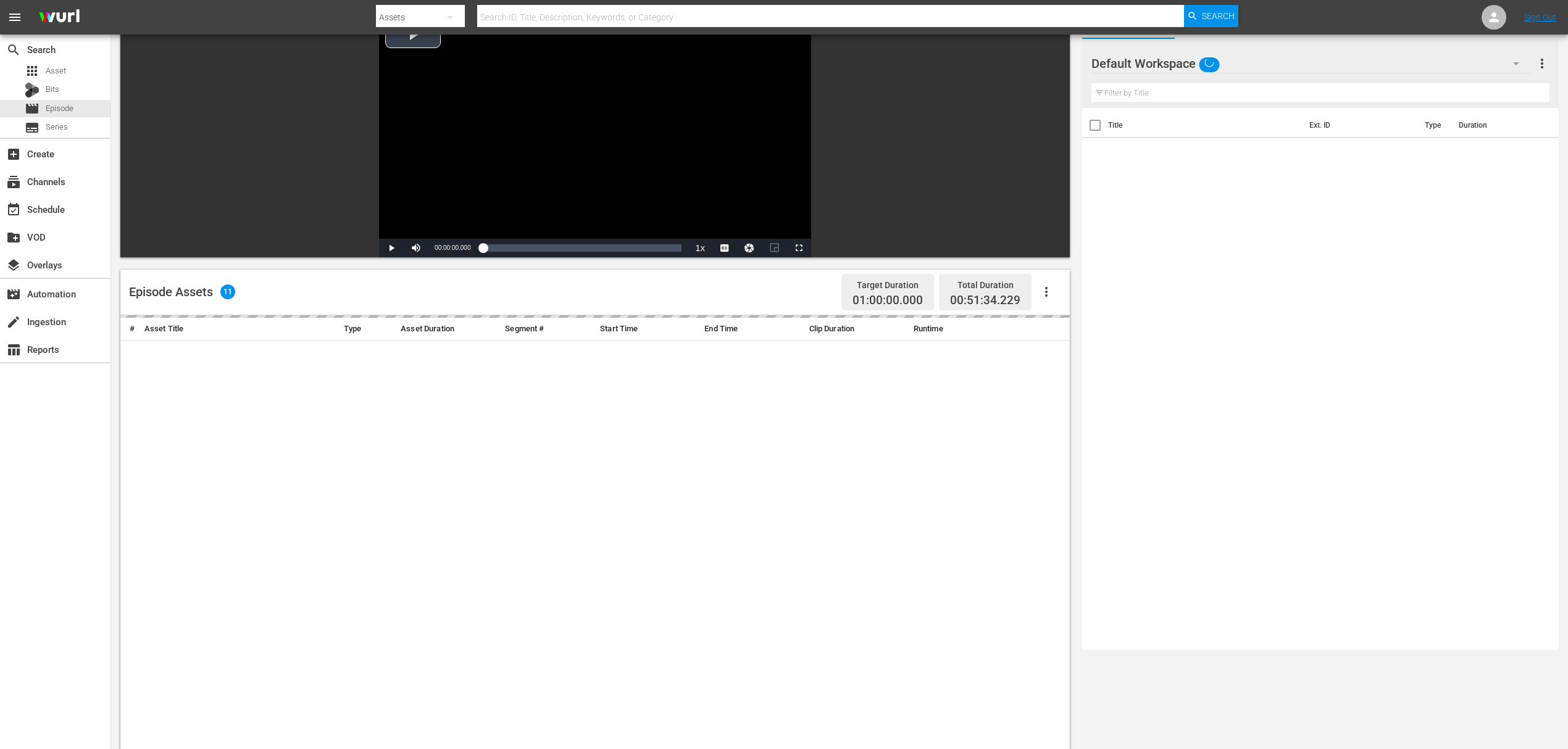
scroll to position [321, 0]
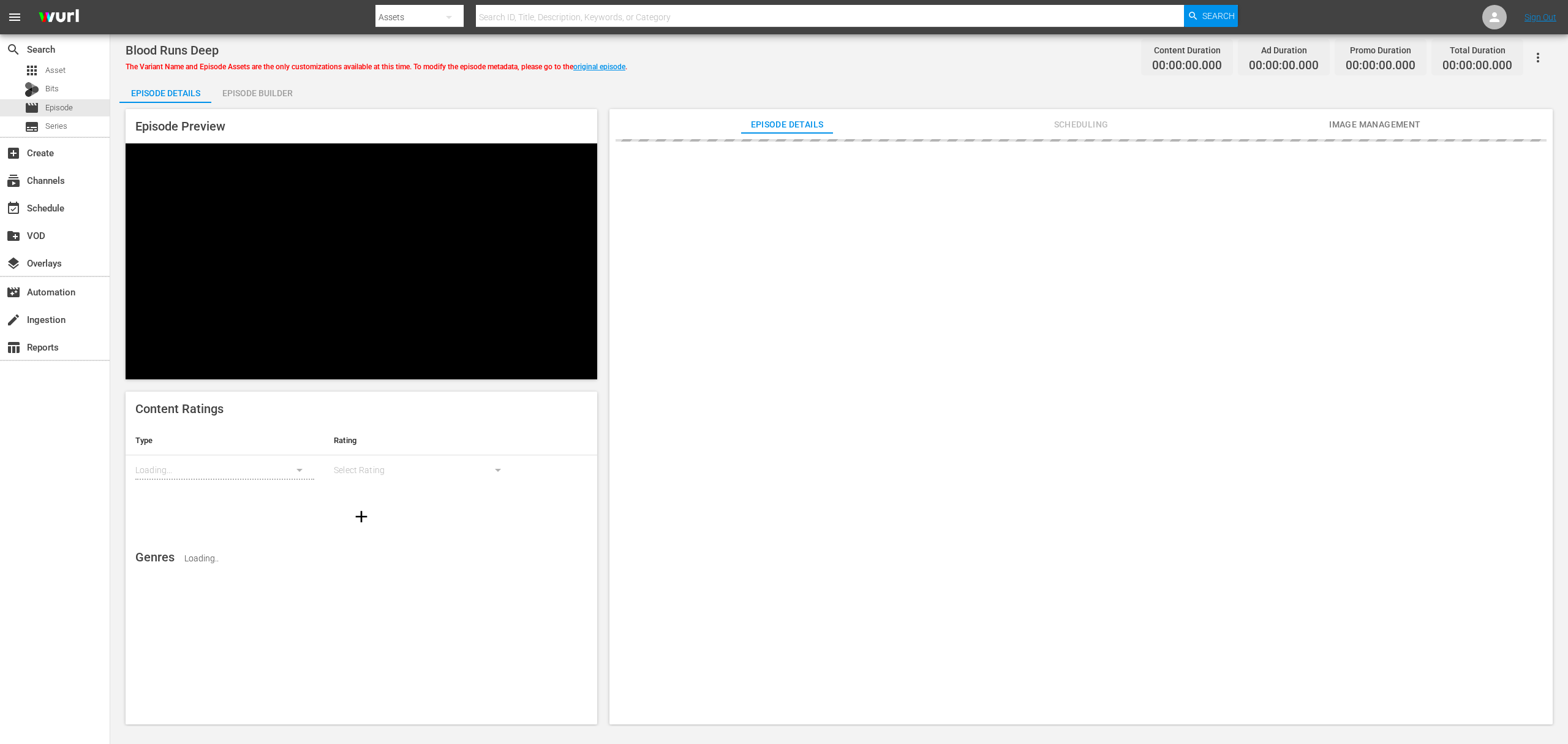
click at [258, 88] on div "Episode Builder" at bounding box center [257, 93] width 92 height 29
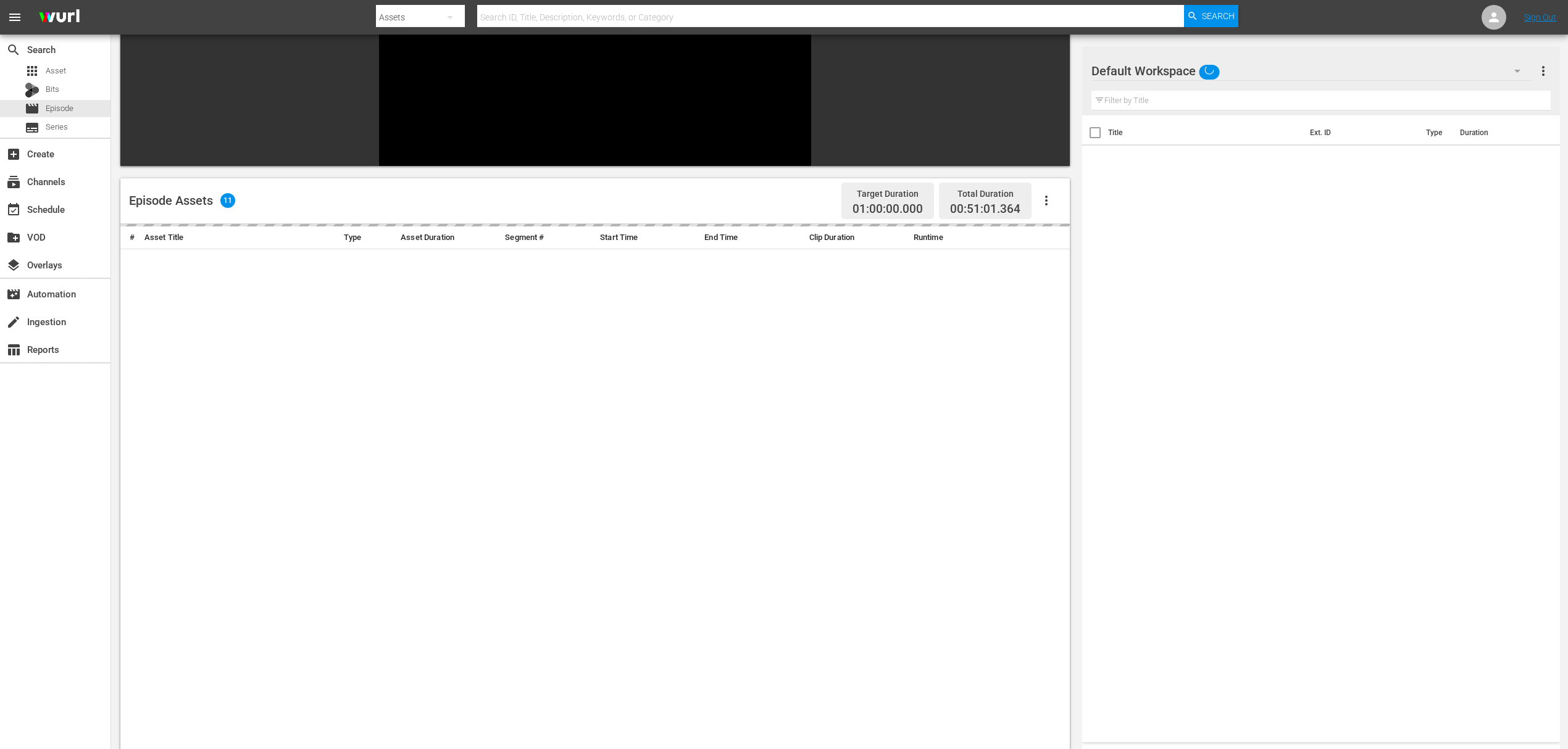
scroll to position [170, 0]
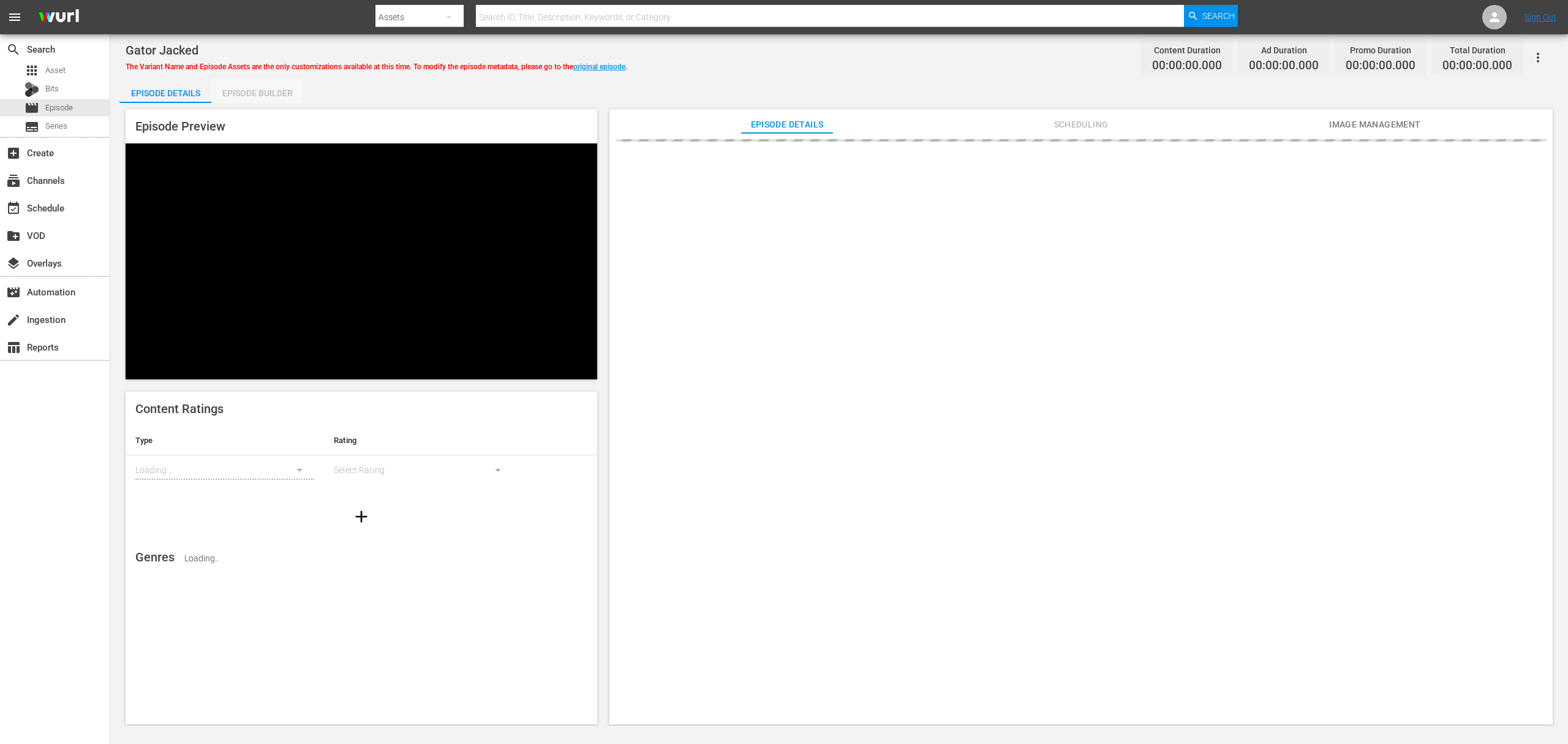
click at [258, 92] on div "Episode Builder" at bounding box center [257, 93] width 92 height 29
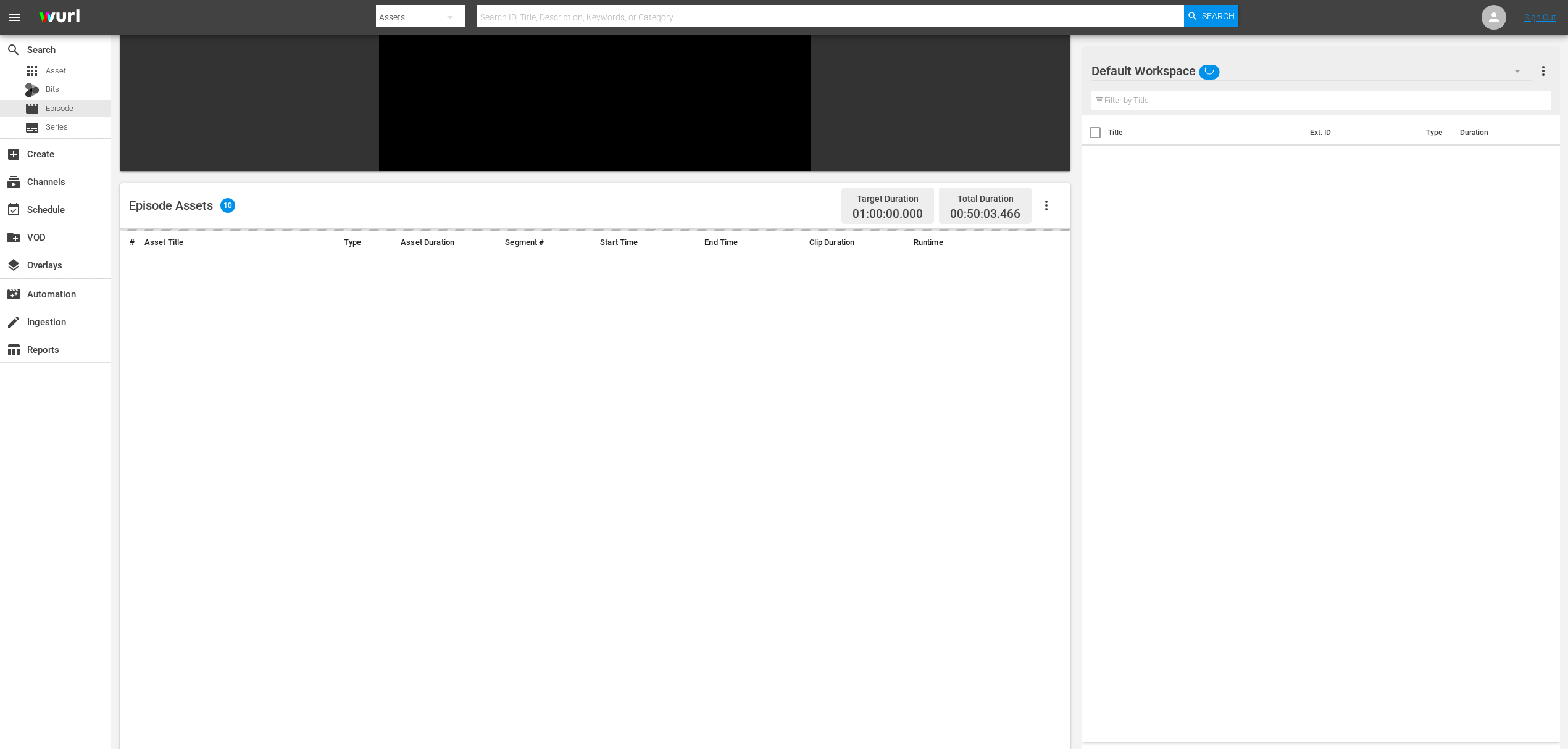
scroll to position [170, 0]
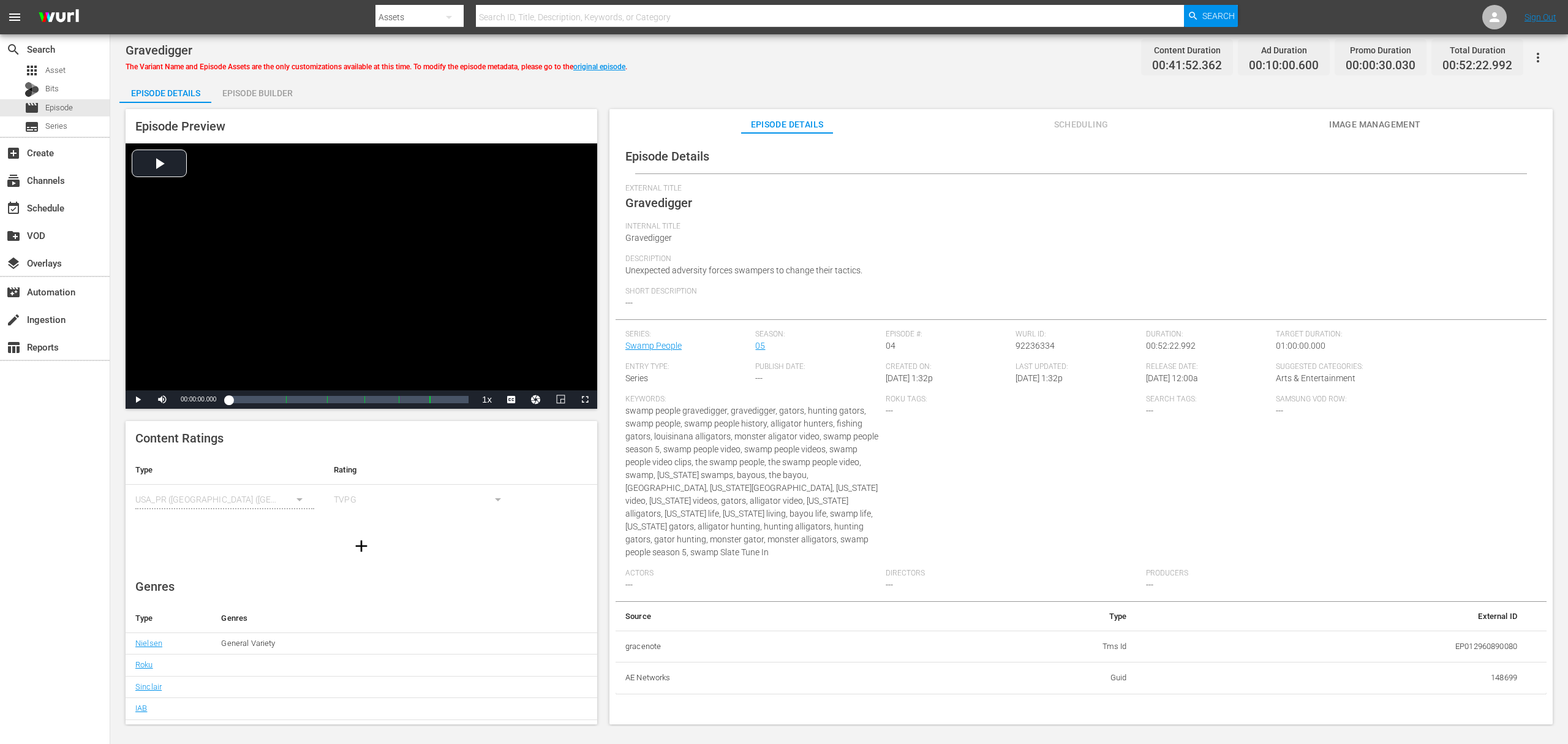
click at [263, 94] on div "Episode Builder" at bounding box center [257, 93] width 92 height 29
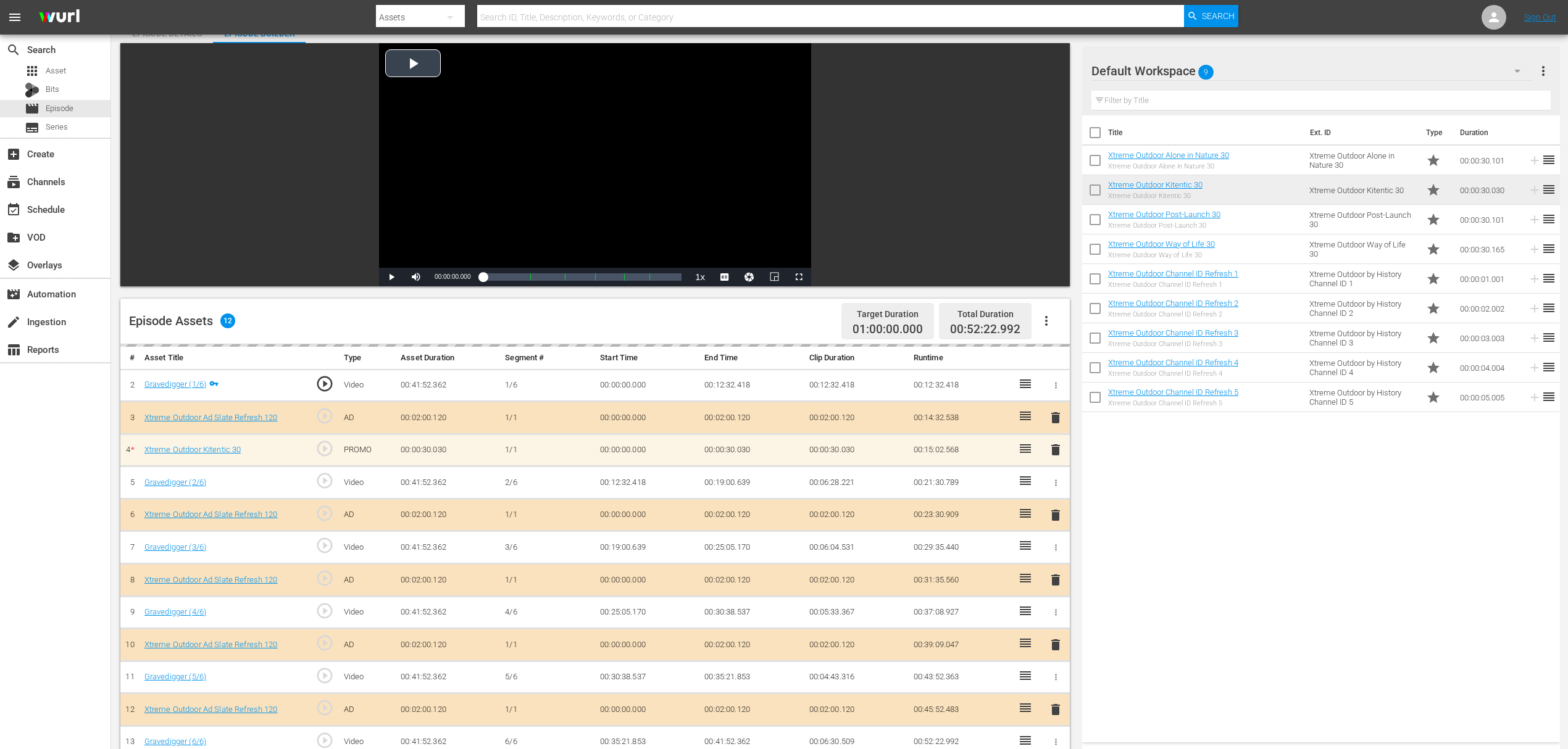
scroll to position [247, 0]
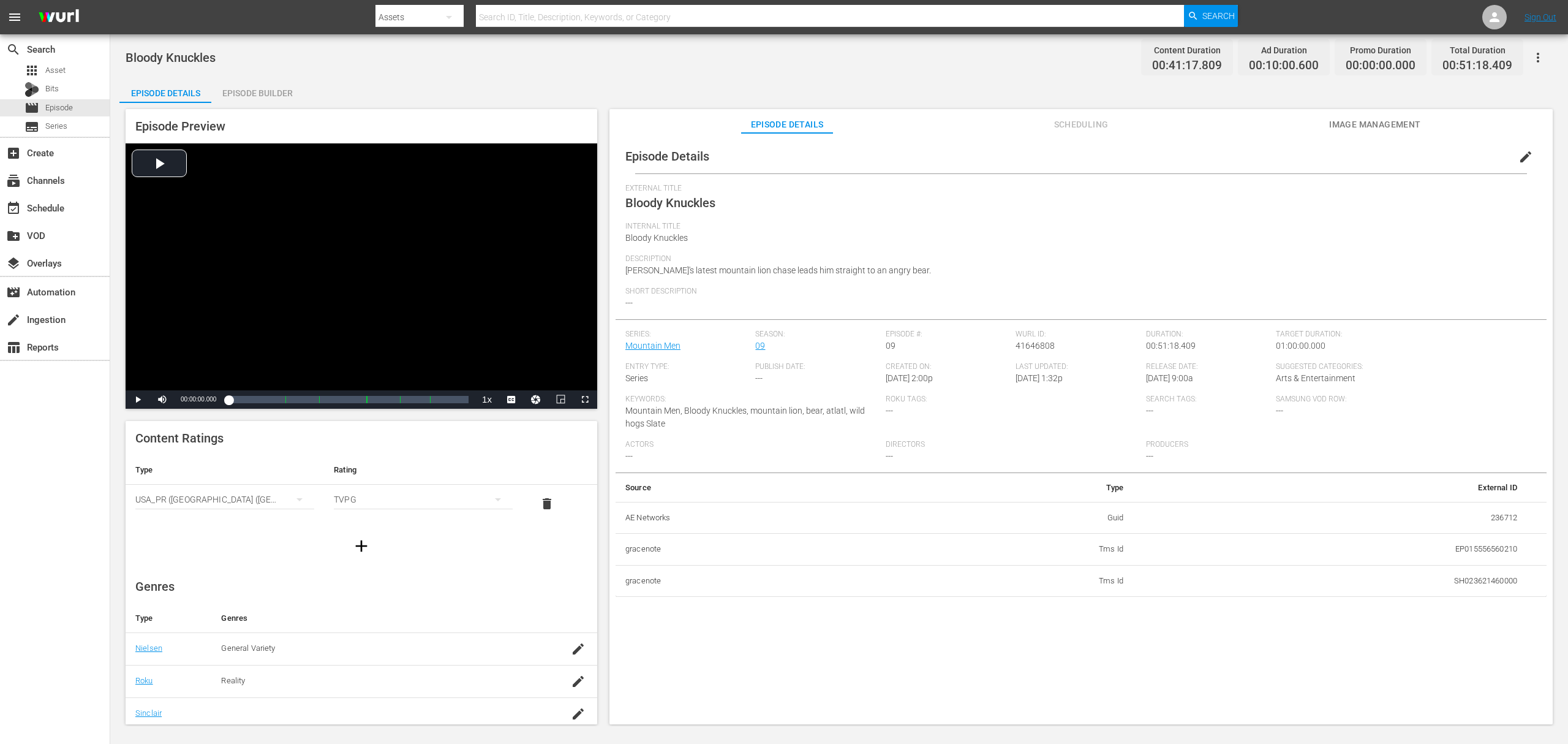
click at [257, 97] on div "Episode Builder" at bounding box center [257, 93] width 92 height 29
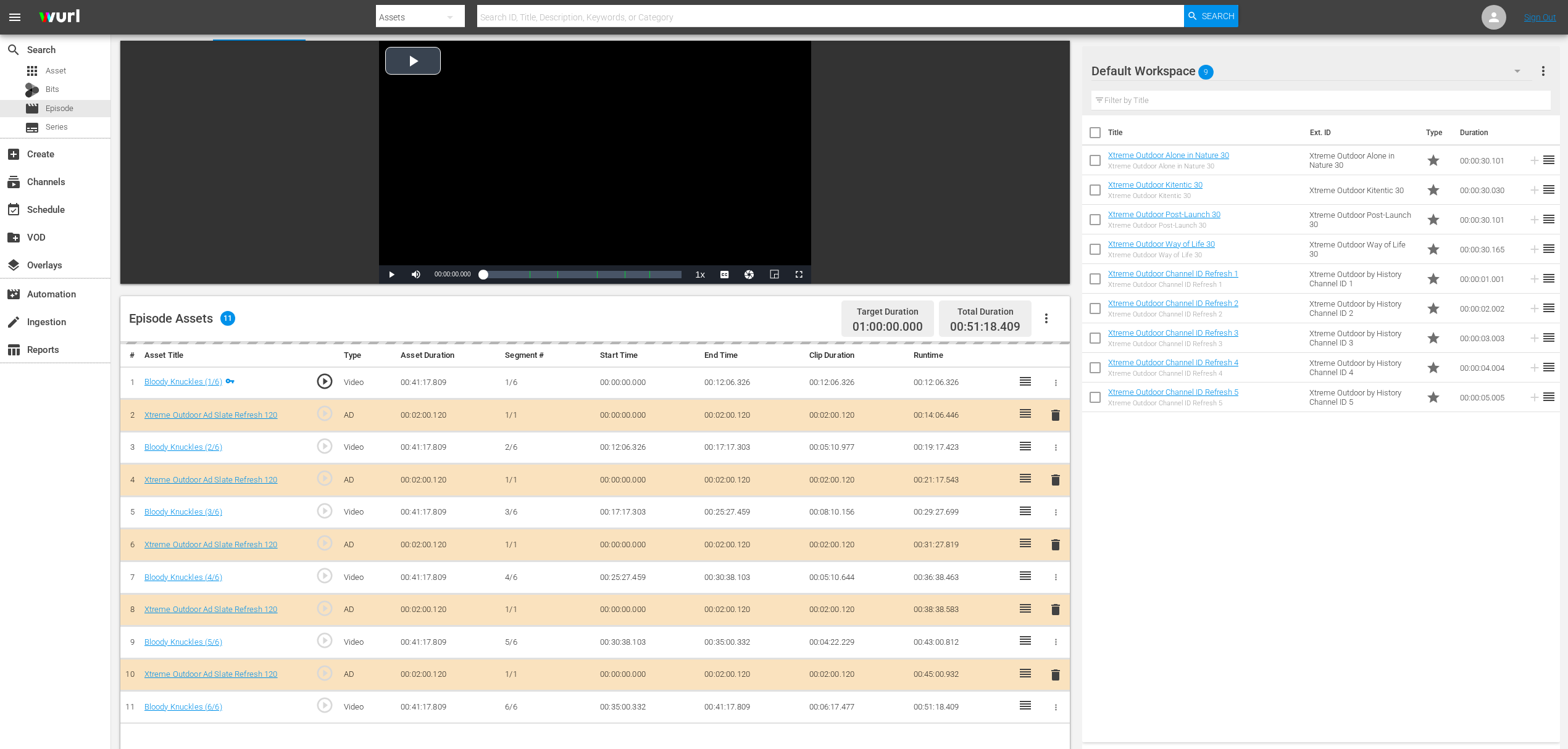
scroll to position [321, 0]
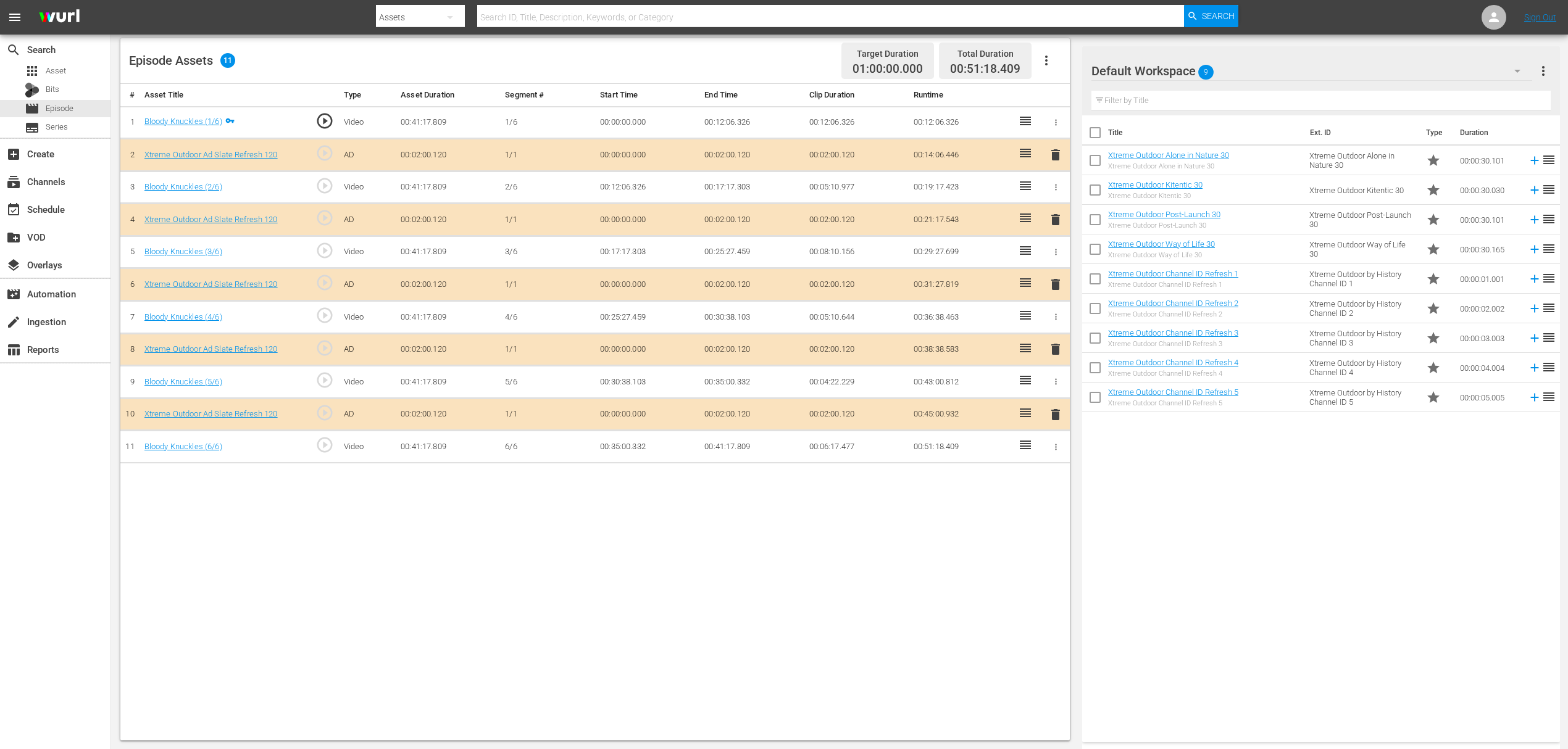
click at [1055, 221] on span "delete" at bounding box center [1055, 219] width 15 height 15
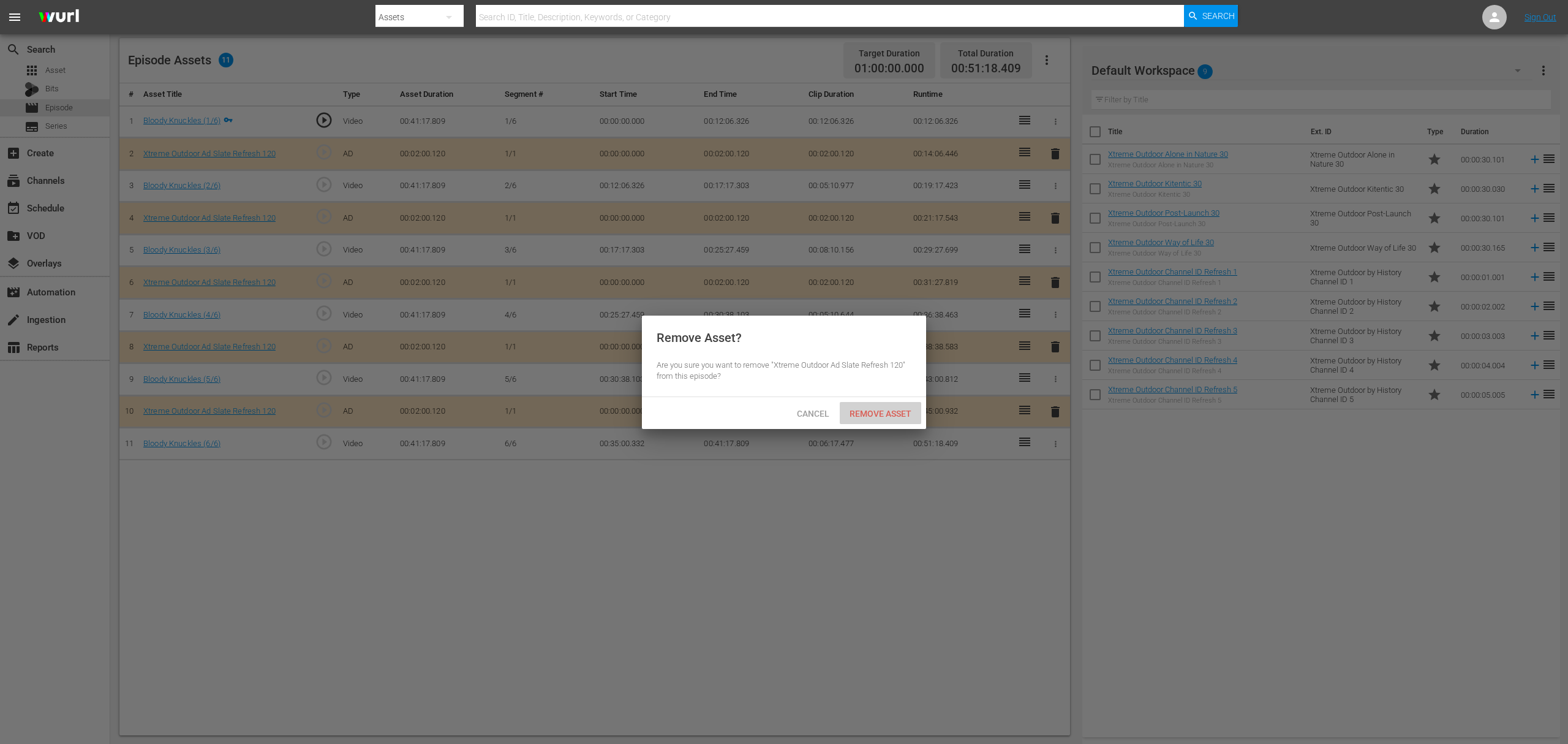
click at [889, 409] on span "Remove Asset" at bounding box center [881, 414] width 82 height 10
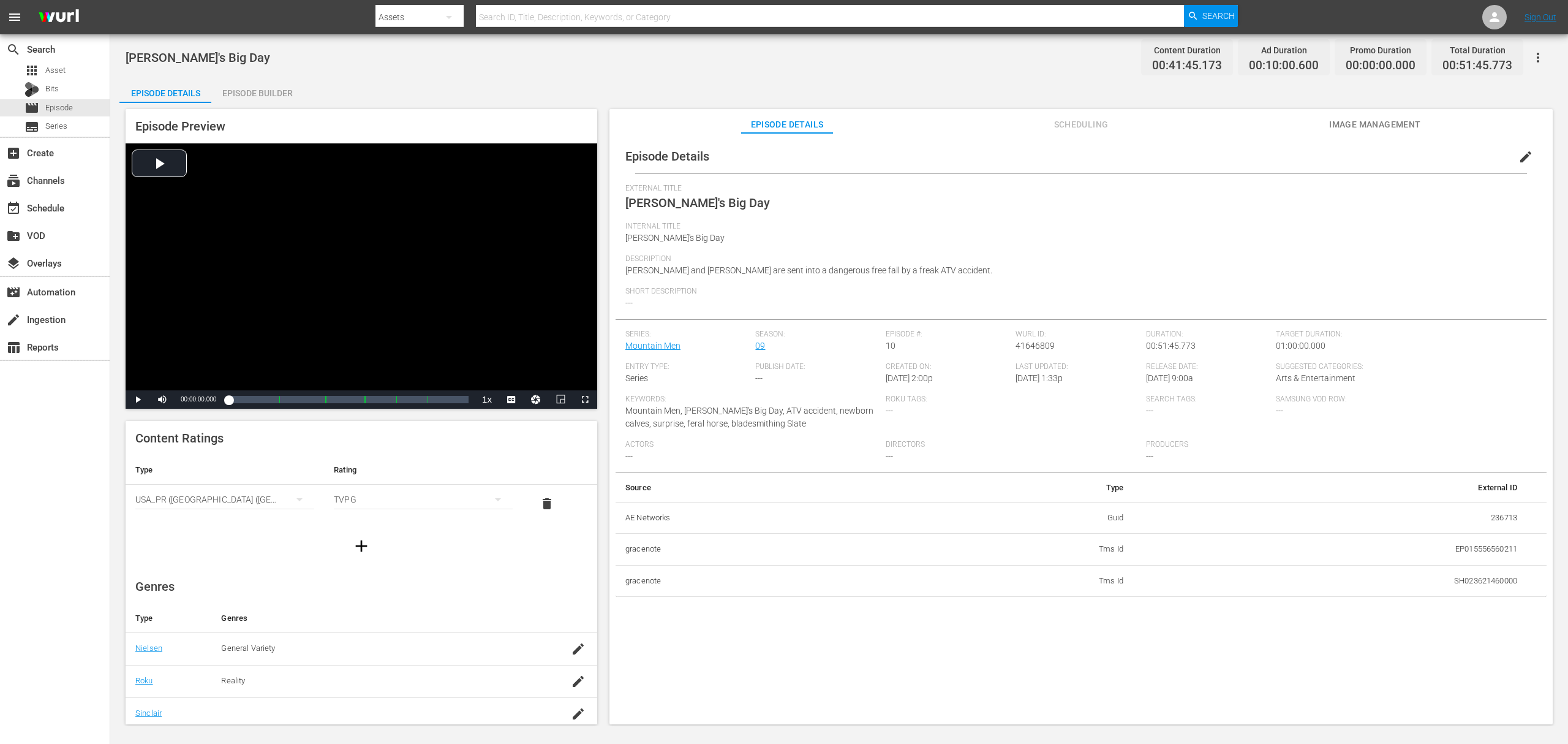
click at [270, 91] on div "Episode Builder" at bounding box center [257, 93] width 92 height 29
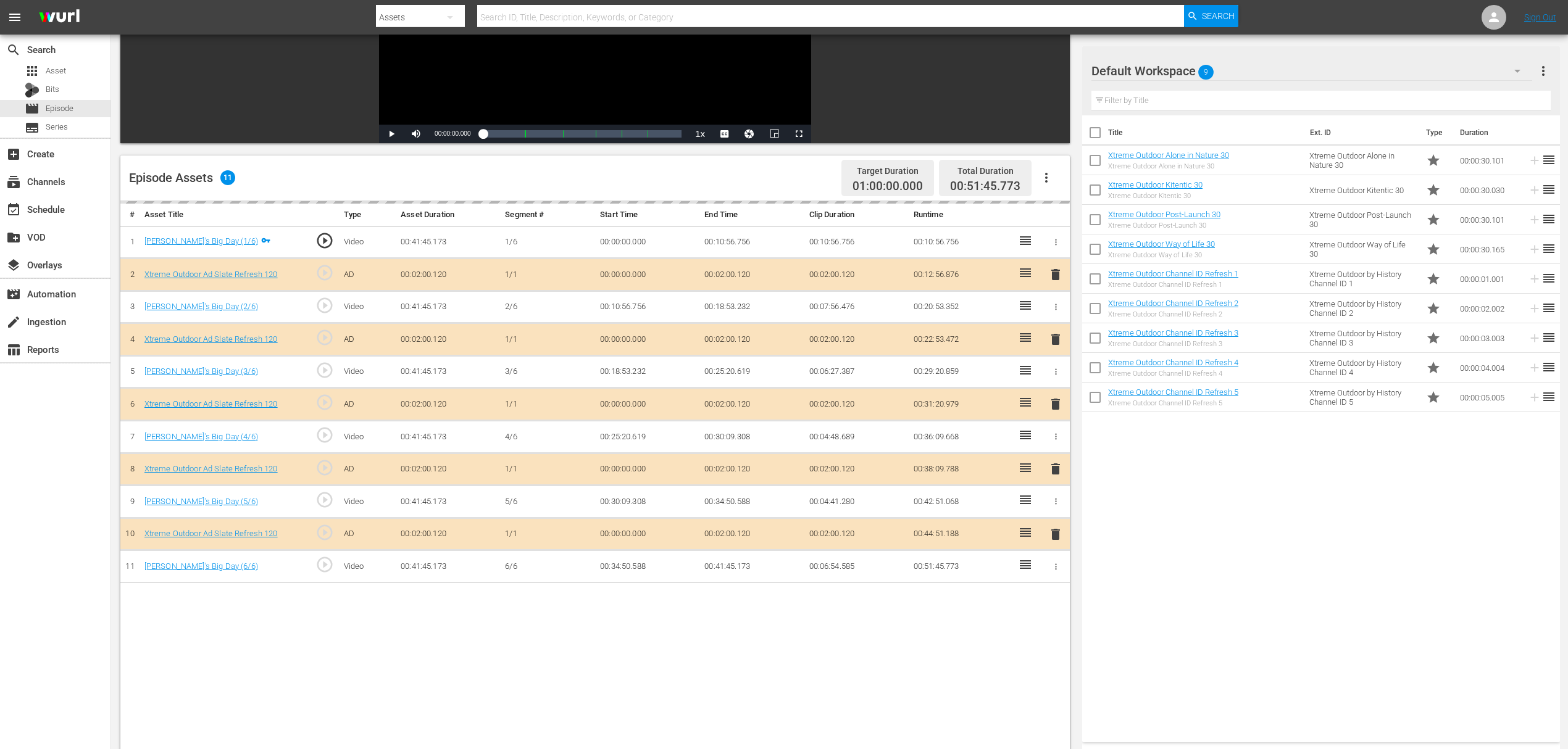
scroll to position [247, 0]
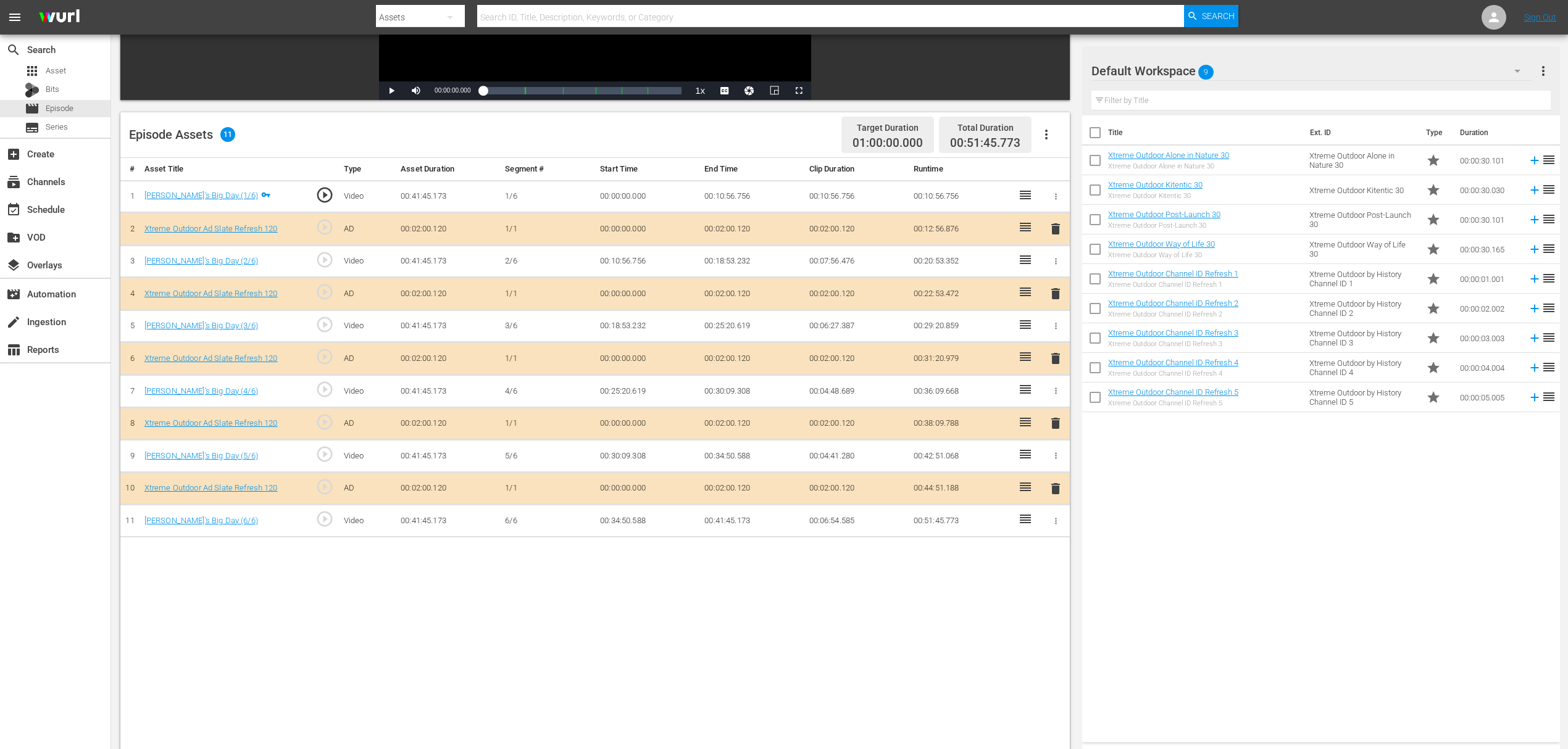
click at [1057, 294] on span "delete" at bounding box center [1055, 293] width 15 height 15
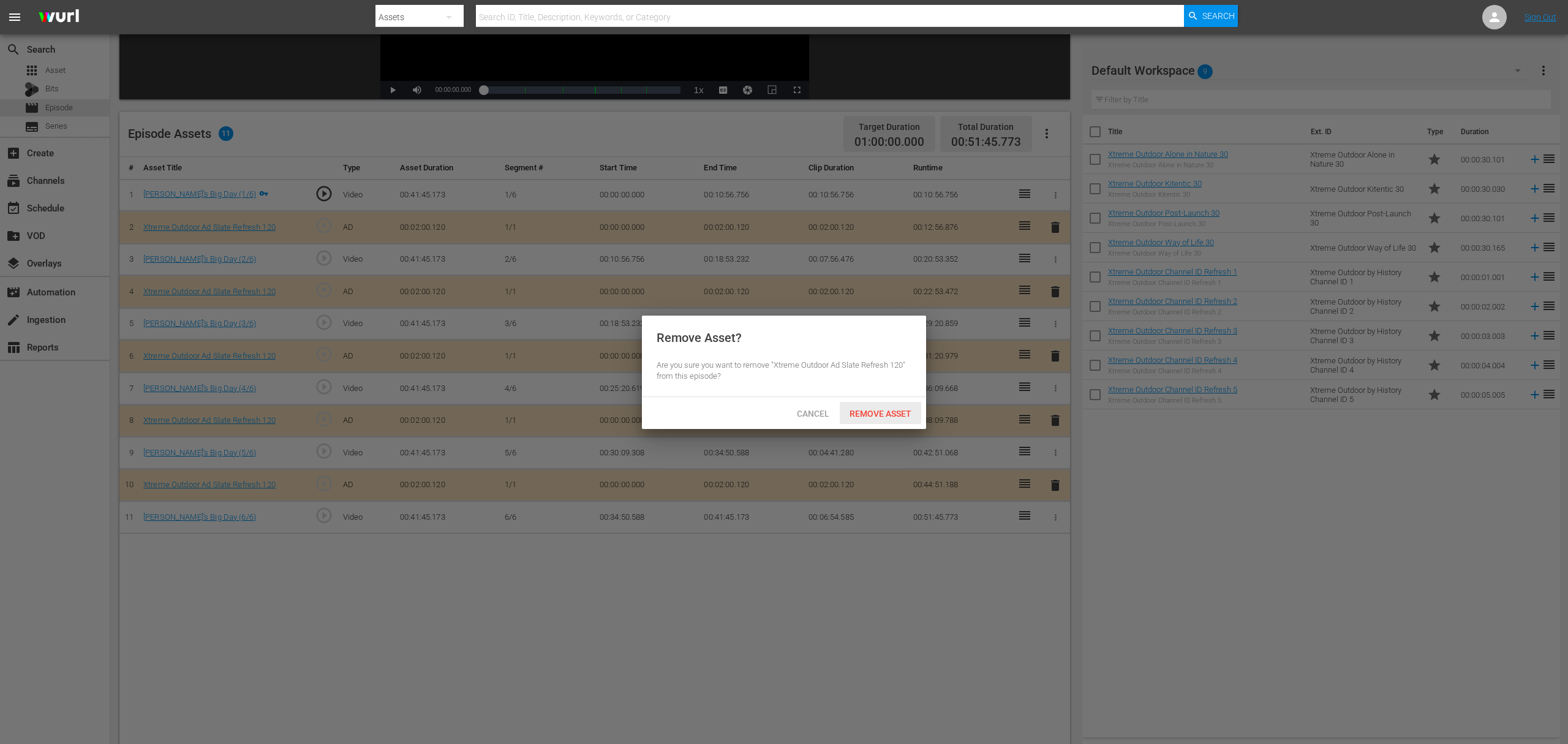
click at [884, 417] on span "Remove Asset" at bounding box center [881, 414] width 82 height 10
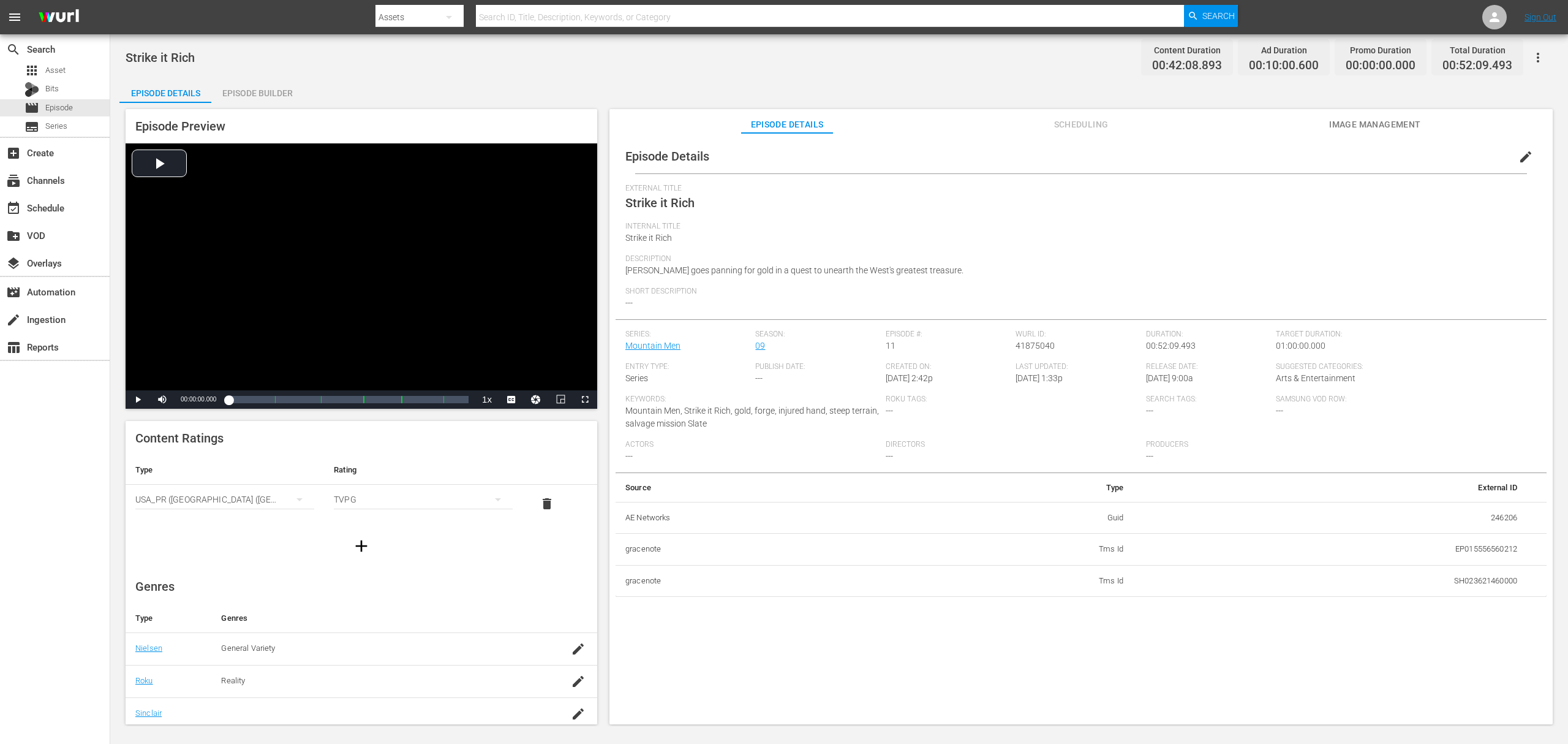
click at [277, 91] on div "Episode Builder" at bounding box center [257, 93] width 92 height 29
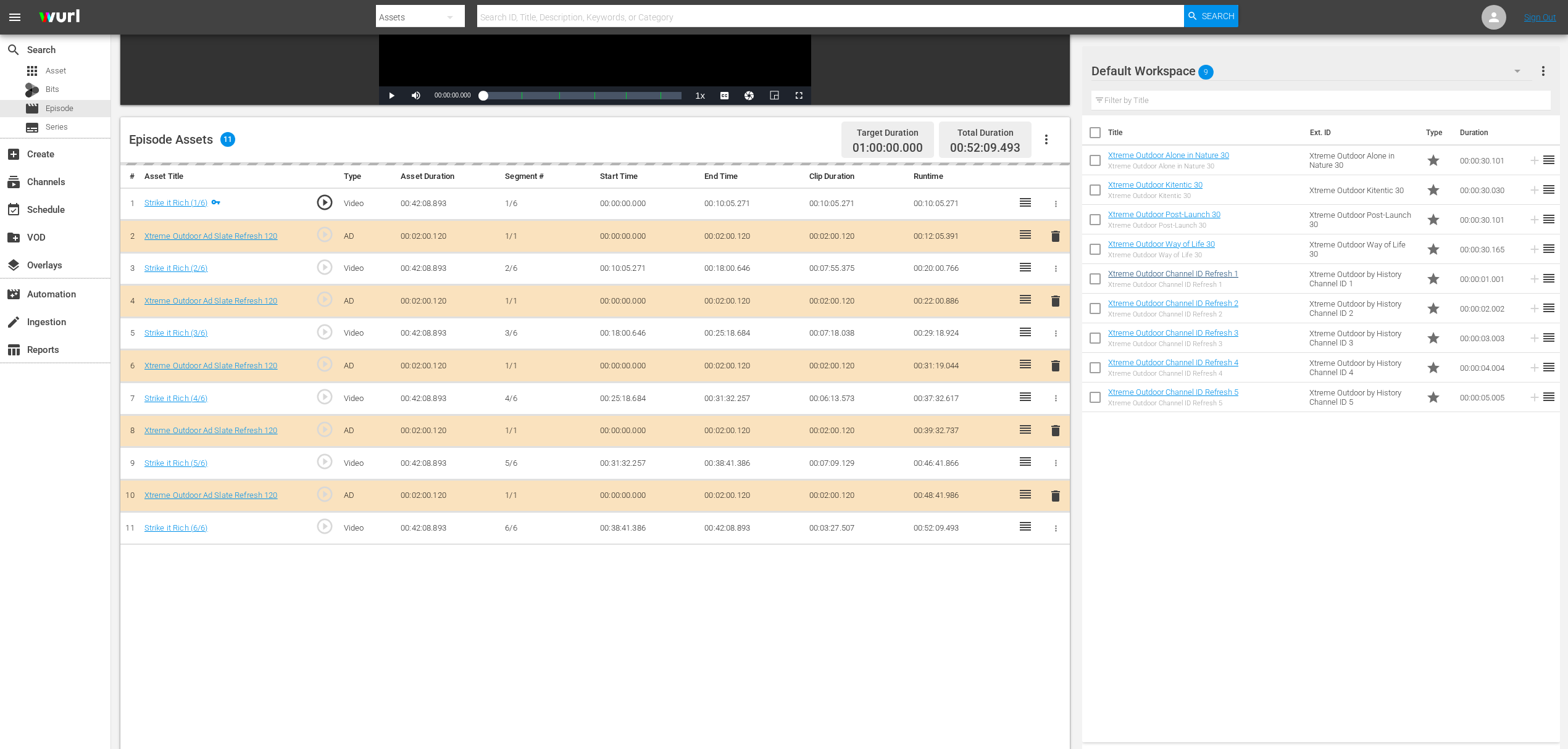
scroll to position [247, 0]
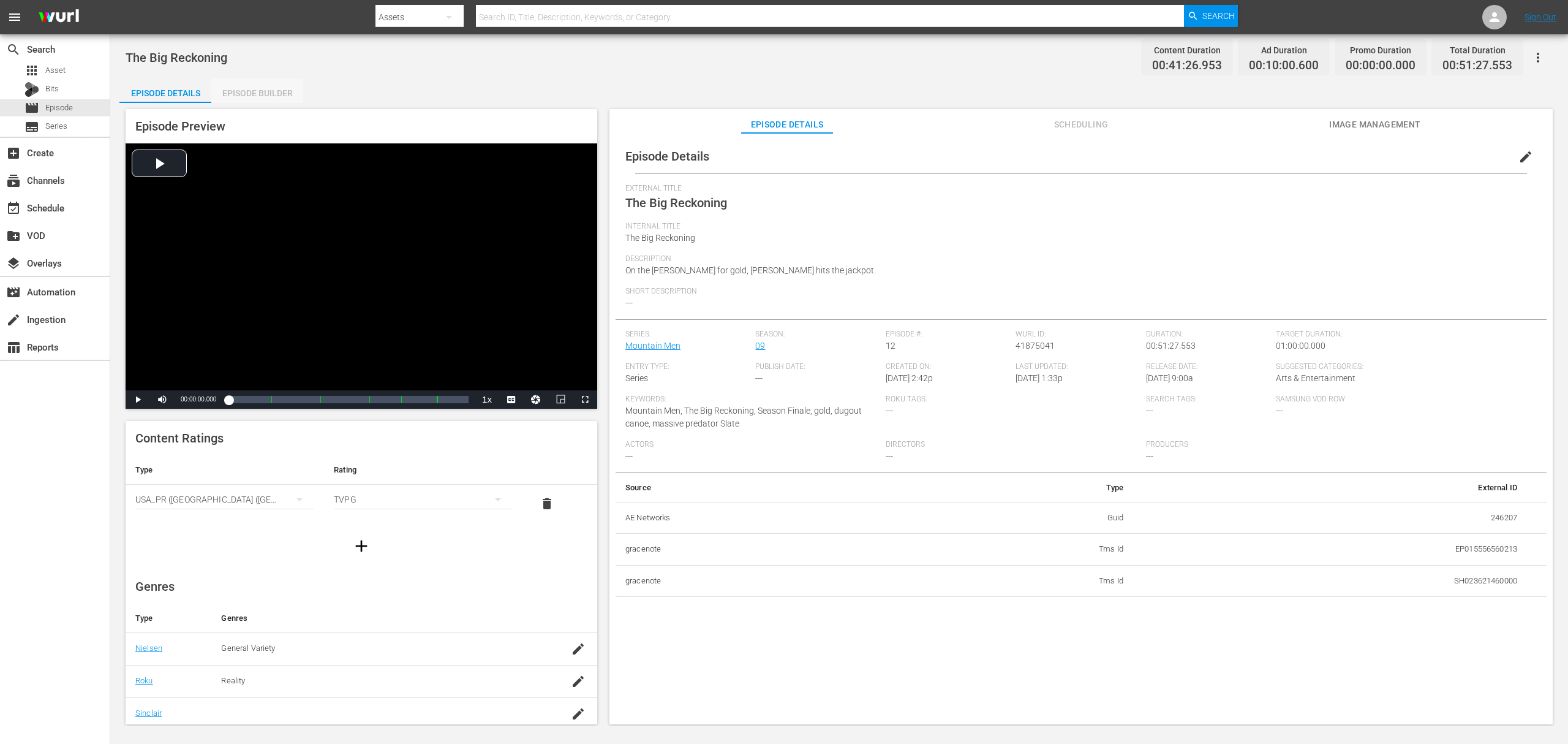
click at [268, 91] on div "Episode Builder" at bounding box center [257, 93] width 92 height 29
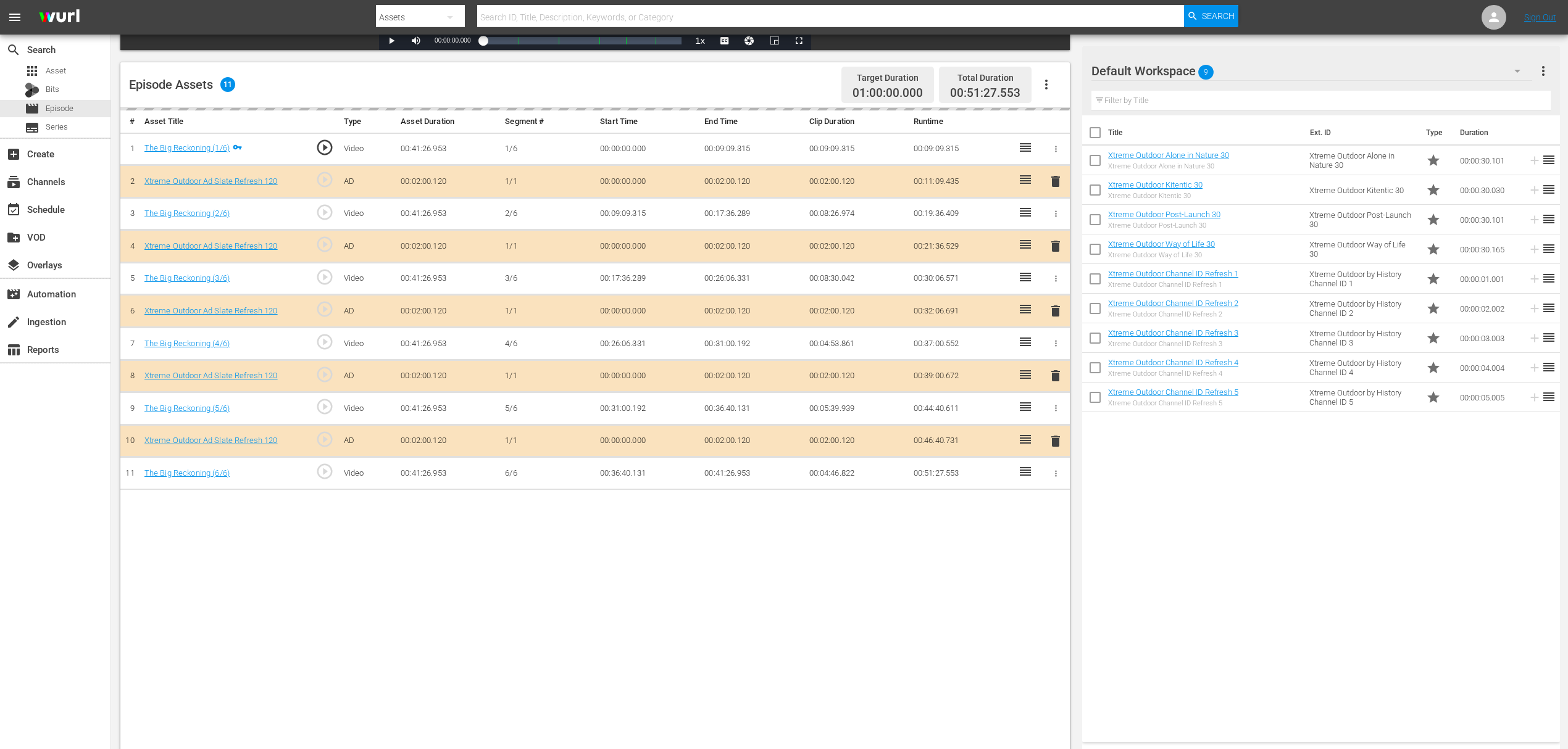
scroll to position [321, 0]
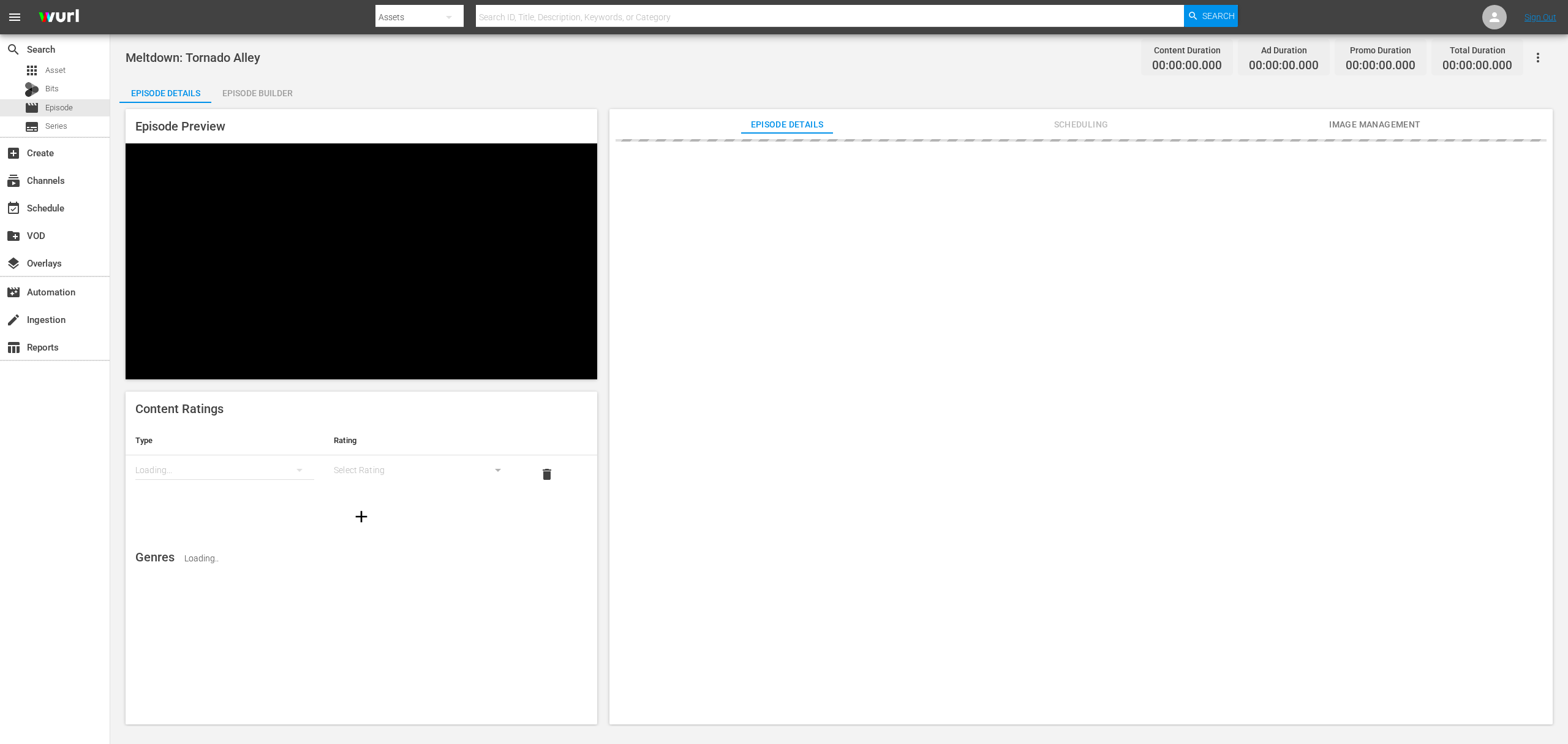
click at [262, 99] on div "Episode Builder" at bounding box center [257, 93] width 92 height 29
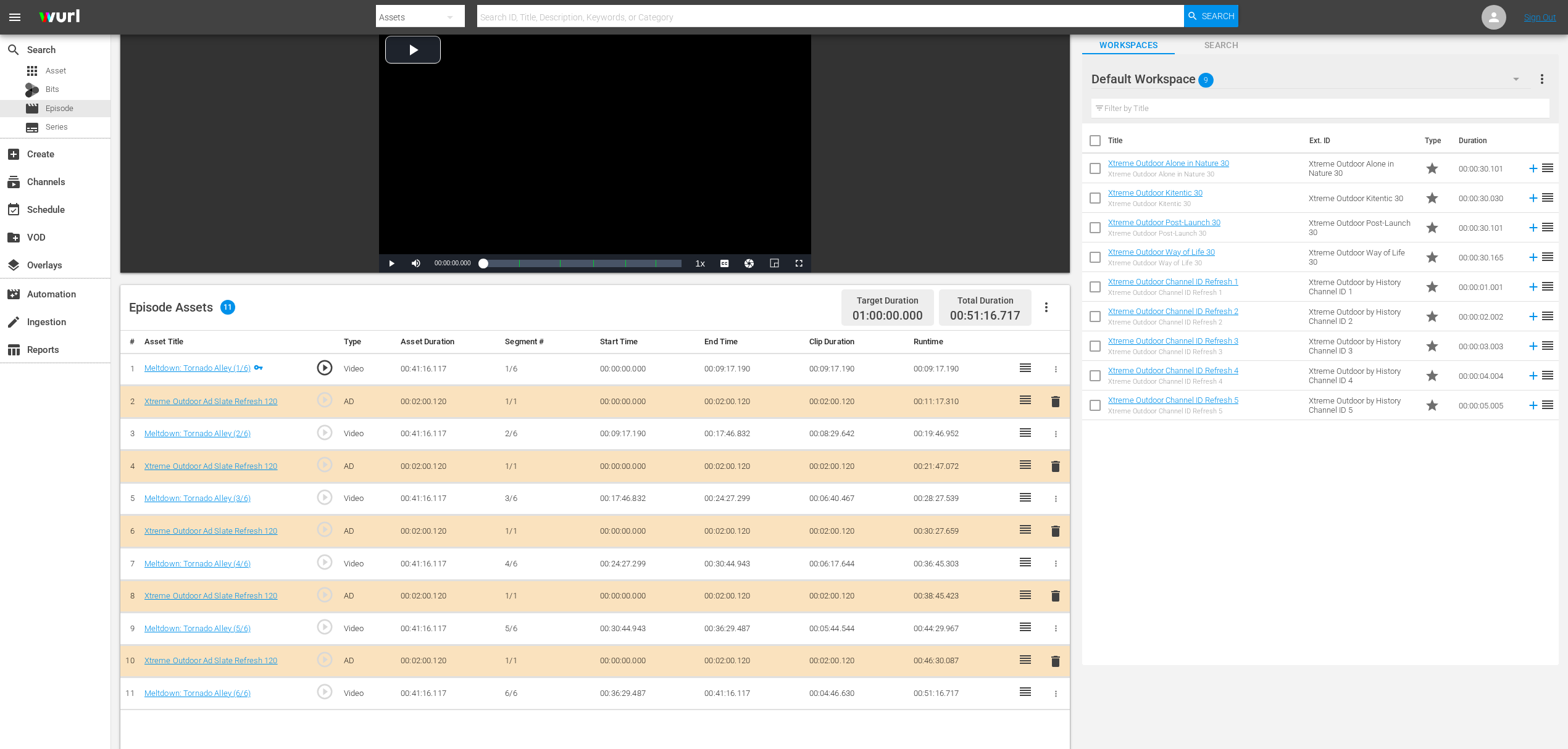
scroll to position [247, 0]
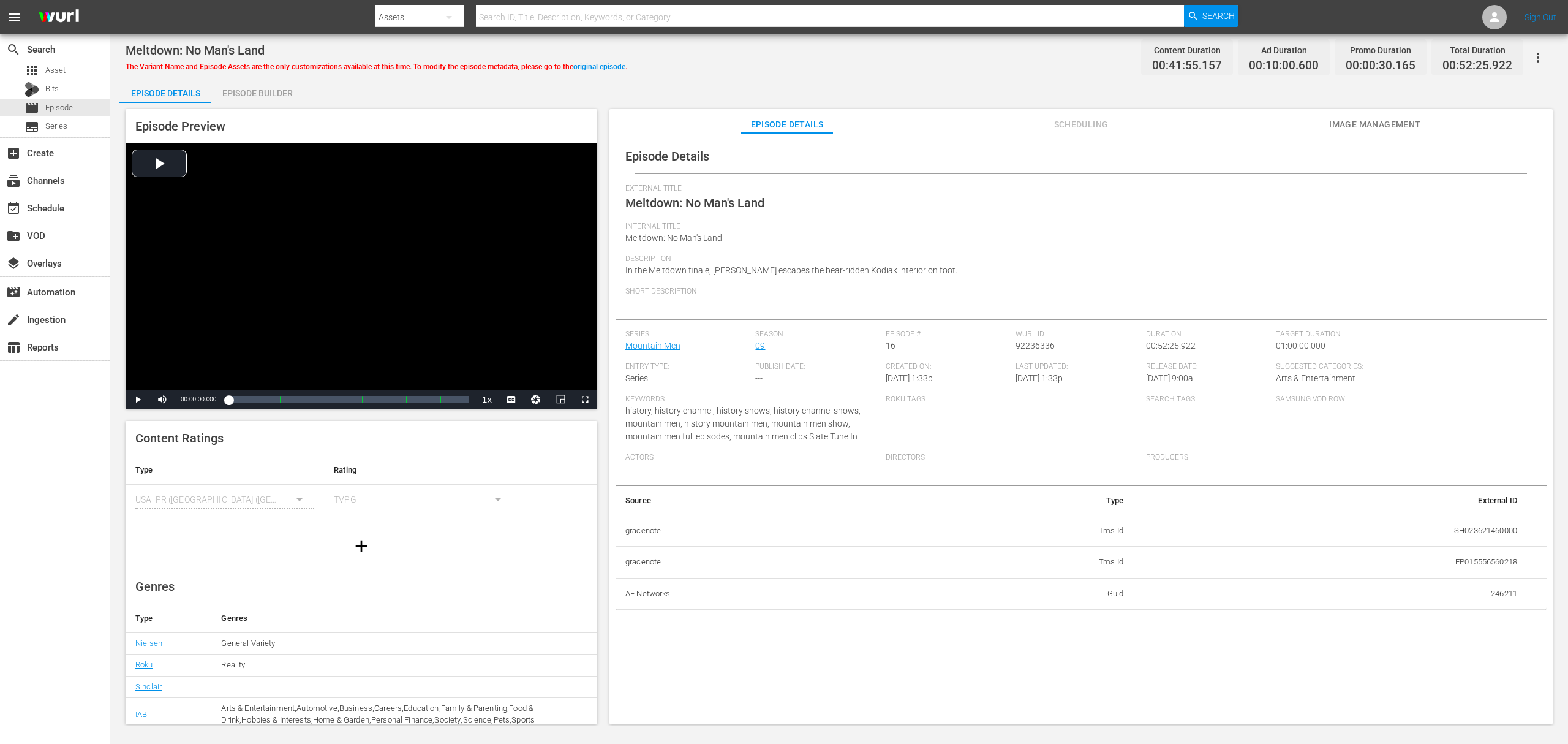
click at [286, 96] on div "Episode Builder" at bounding box center [257, 93] width 92 height 29
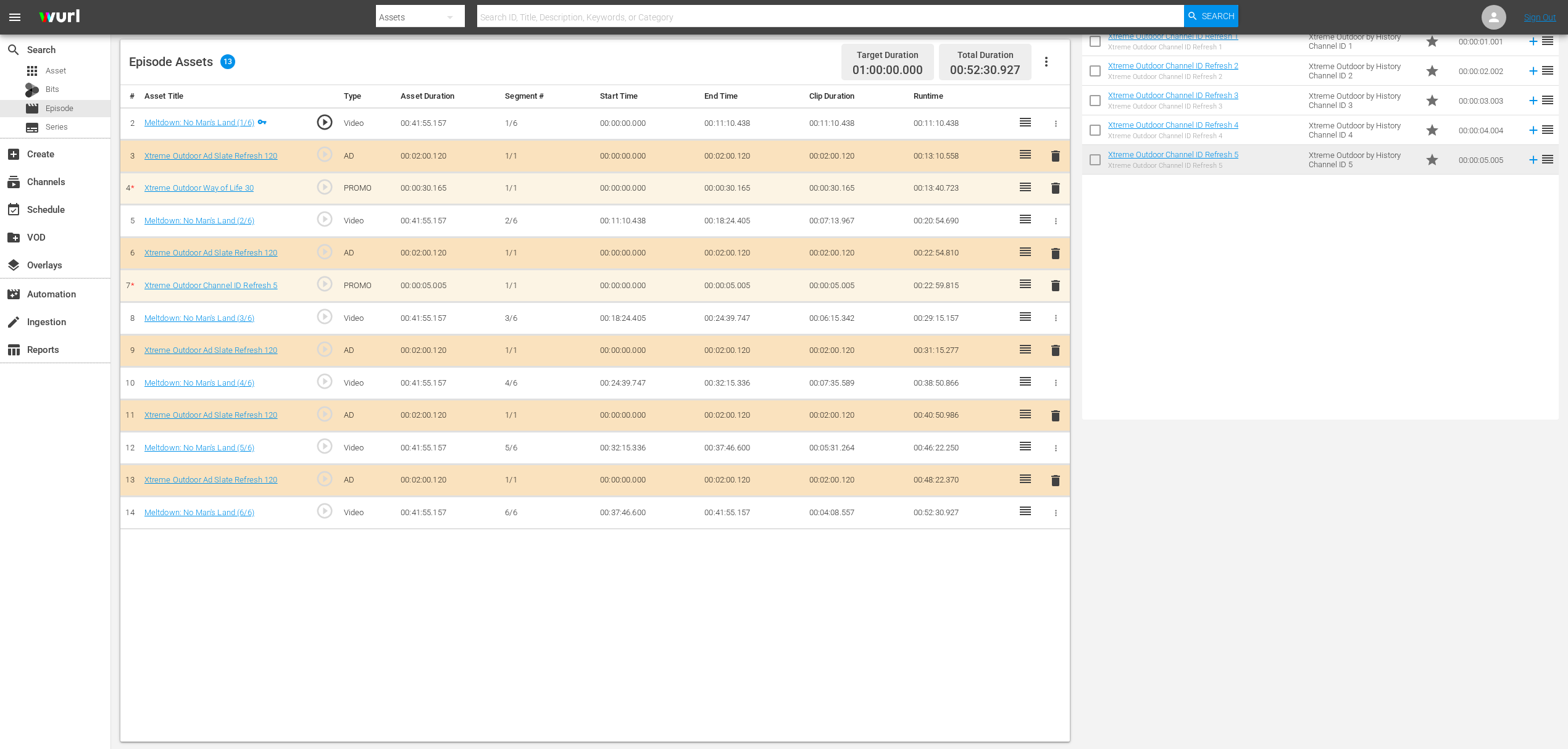
scroll to position [321, 0]
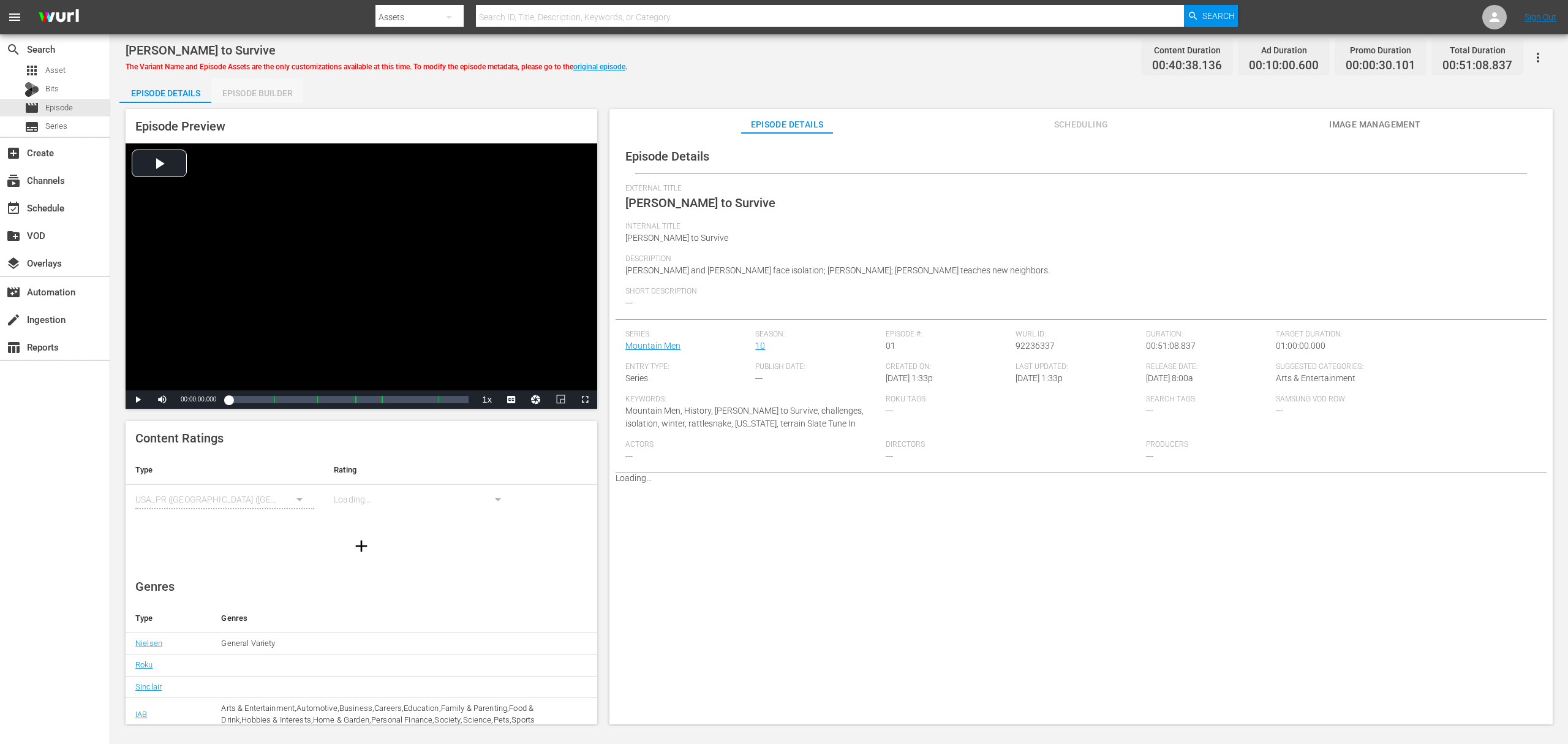
click at [255, 88] on div "Episode Builder" at bounding box center [257, 93] width 92 height 29
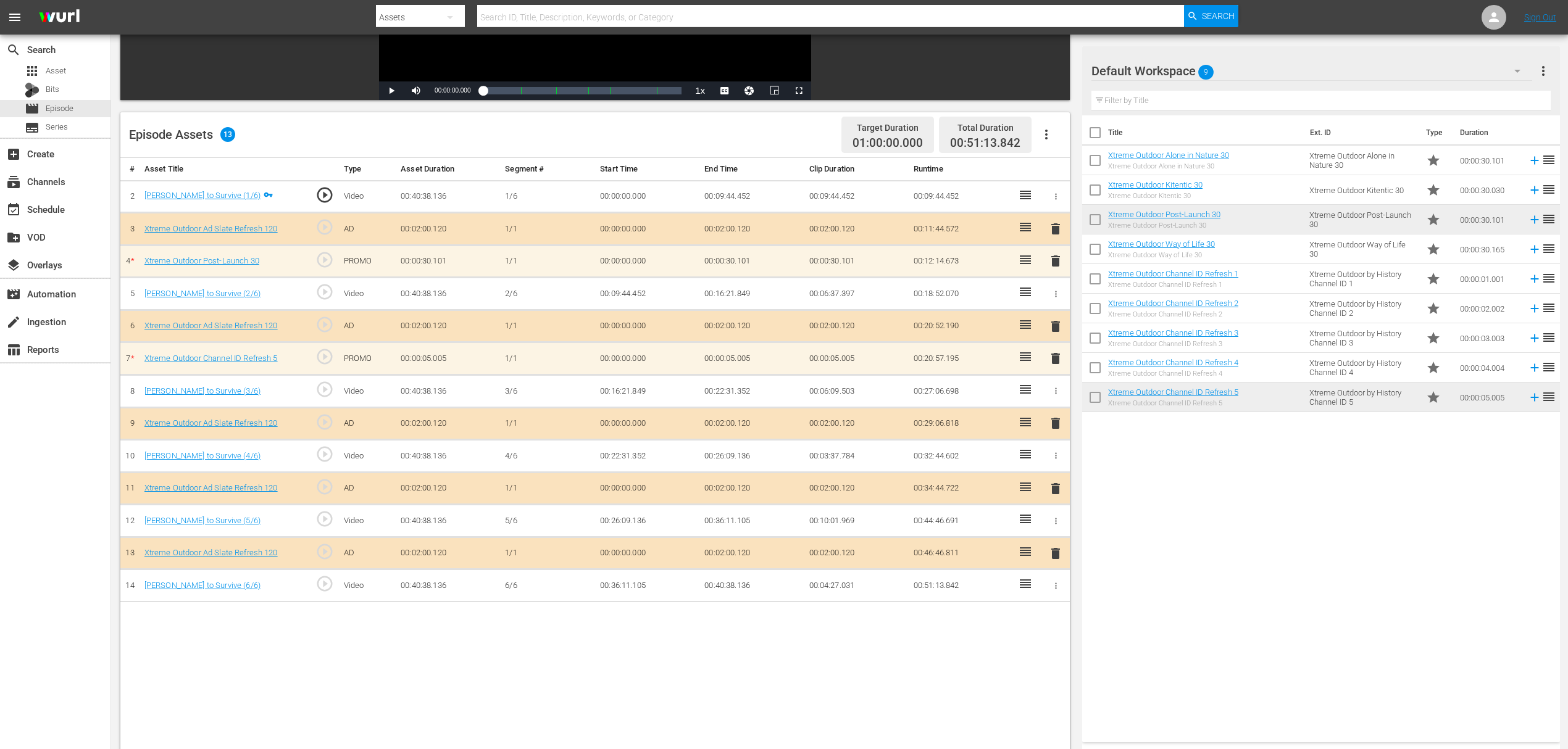
scroll to position [321, 0]
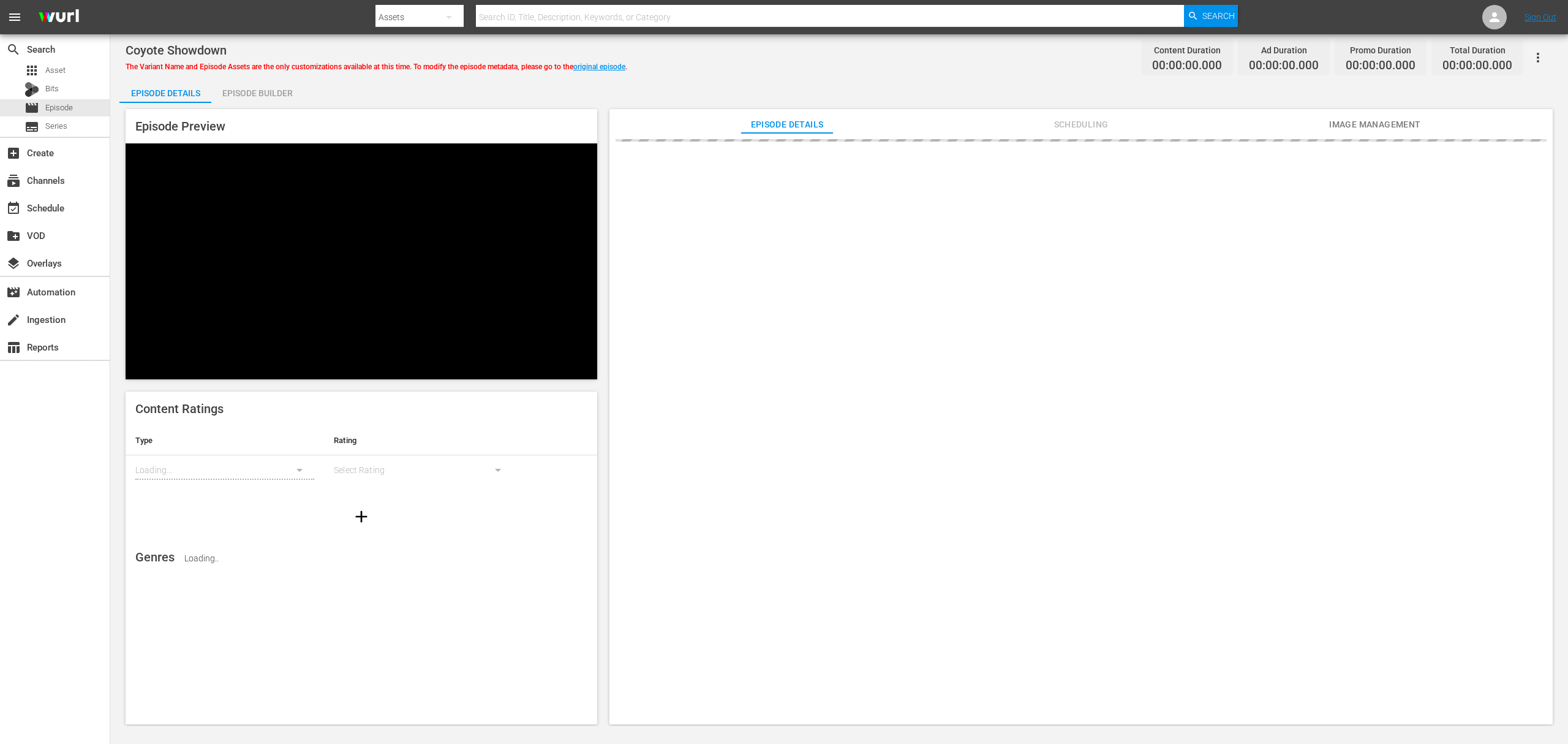
click at [254, 91] on div "Episode Builder" at bounding box center [257, 93] width 92 height 29
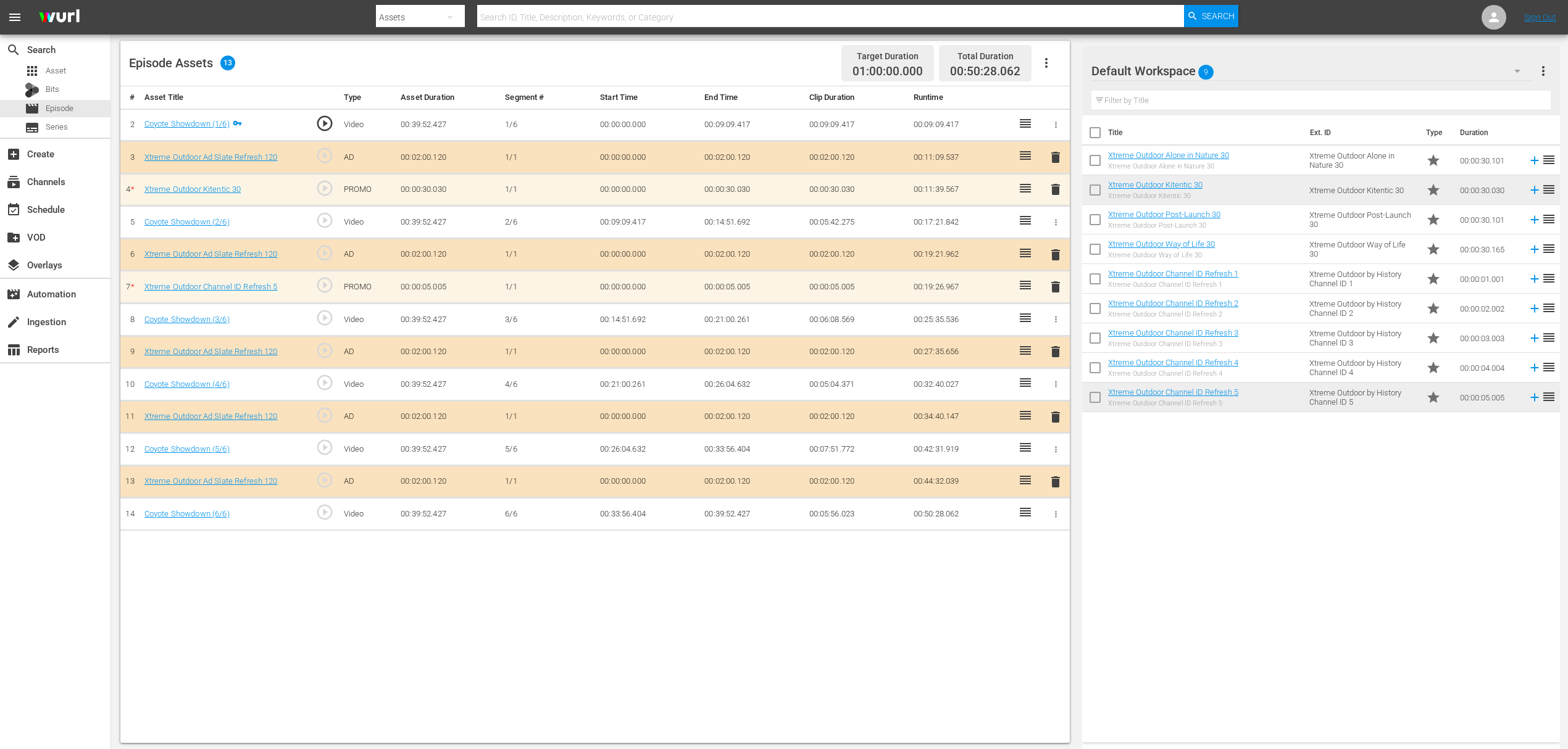
scroll to position [321, 0]
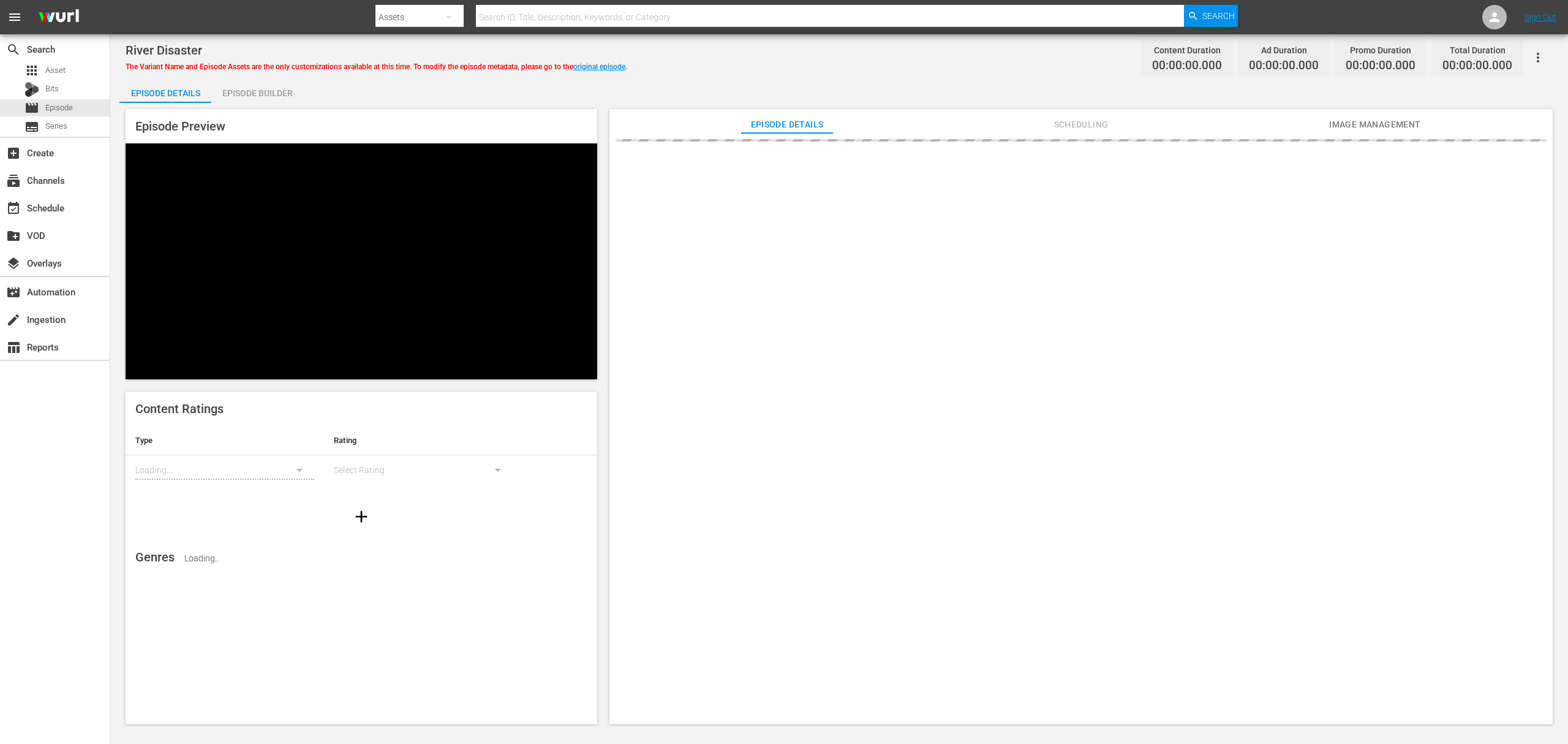
click at [273, 94] on div "Episode Builder" at bounding box center [257, 93] width 92 height 29
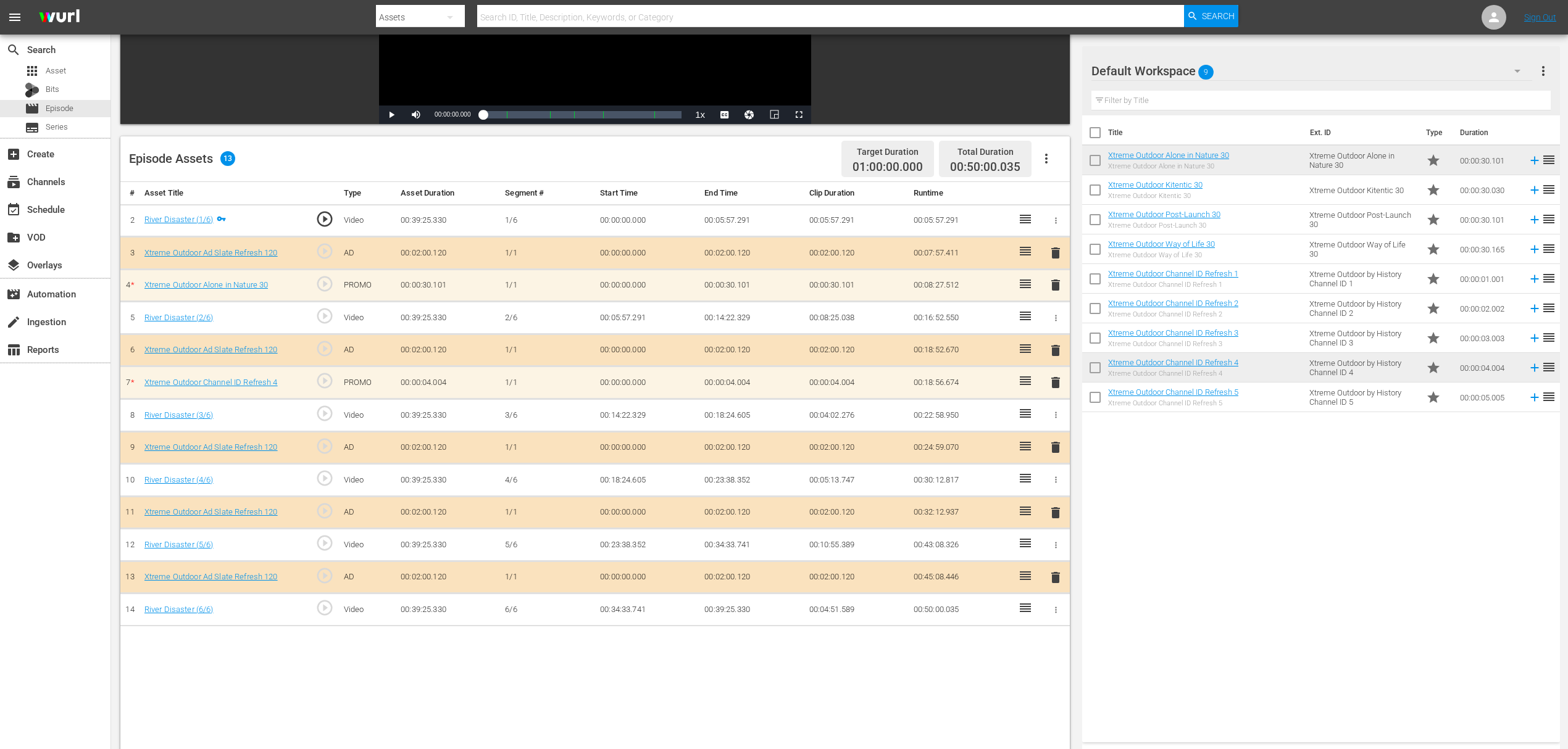
scroll to position [321, 0]
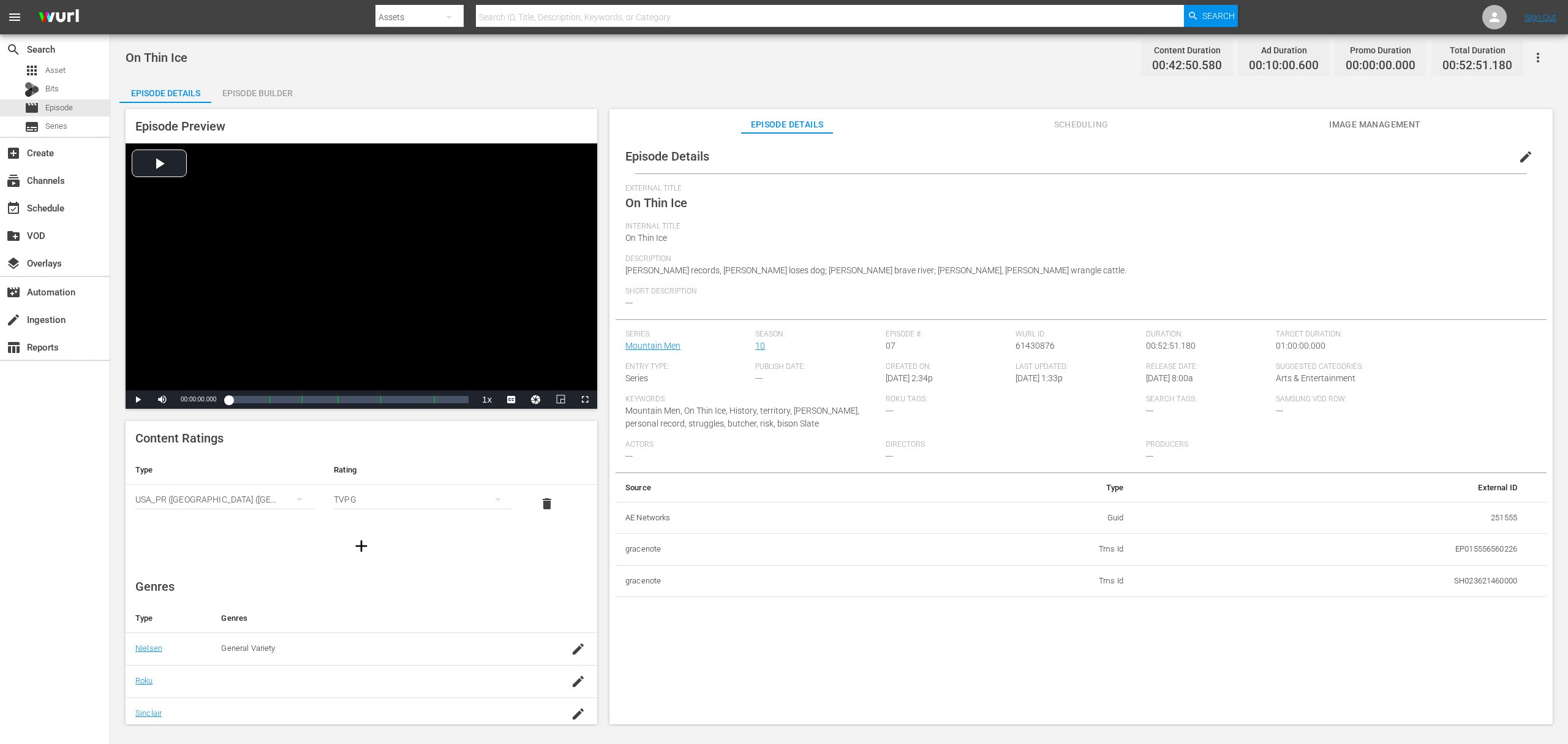
click at [264, 93] on div "Episode Builder" at bounding box center [257, 93] width 92 height 29
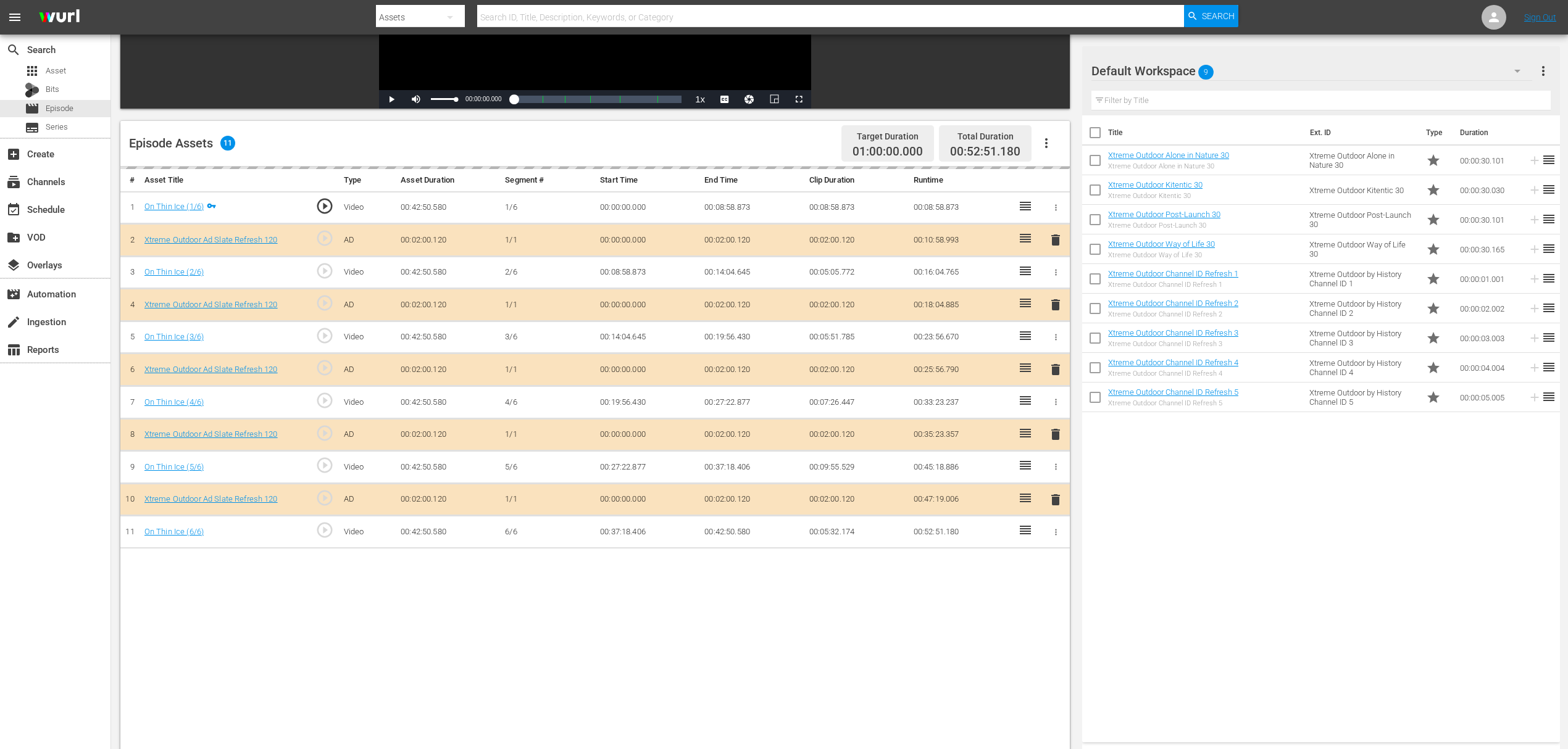
scroll to position [247, 0]
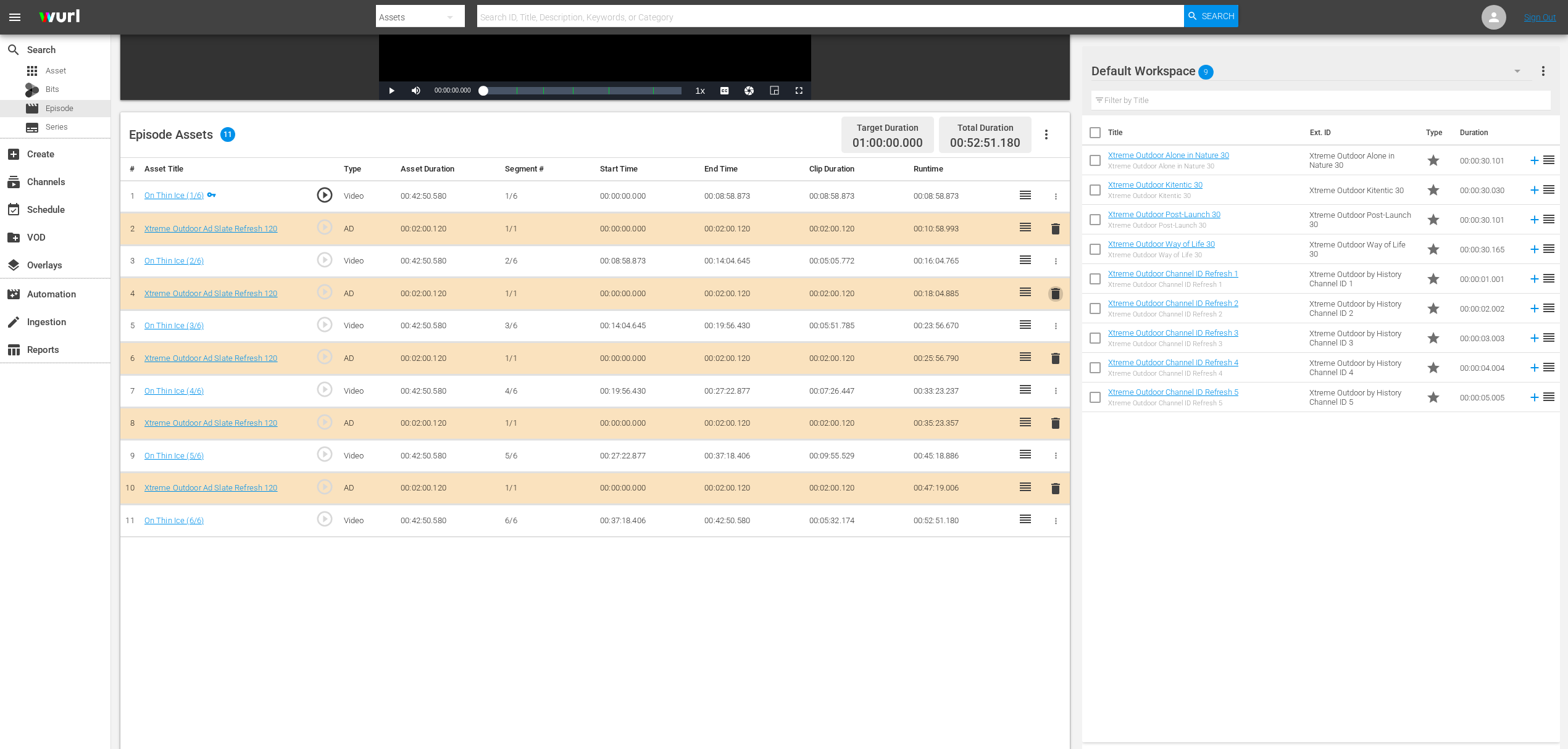
click at [1052, 288] on span "delete" at bounding box center [1055, 293] width 15 height 15
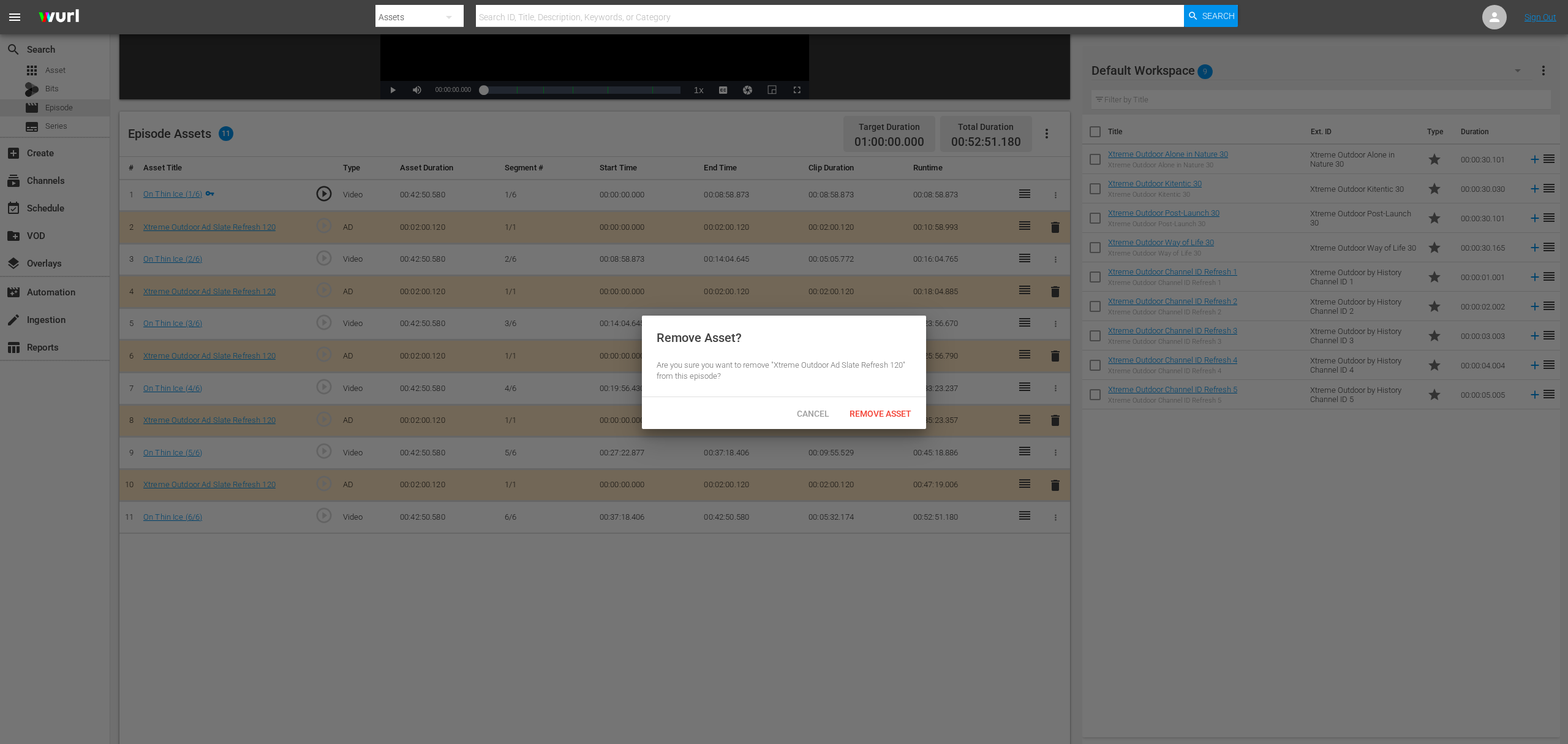
click at [895, 417] on span "Remove Asset" at bounding box center [881, 414] width 82 height 10
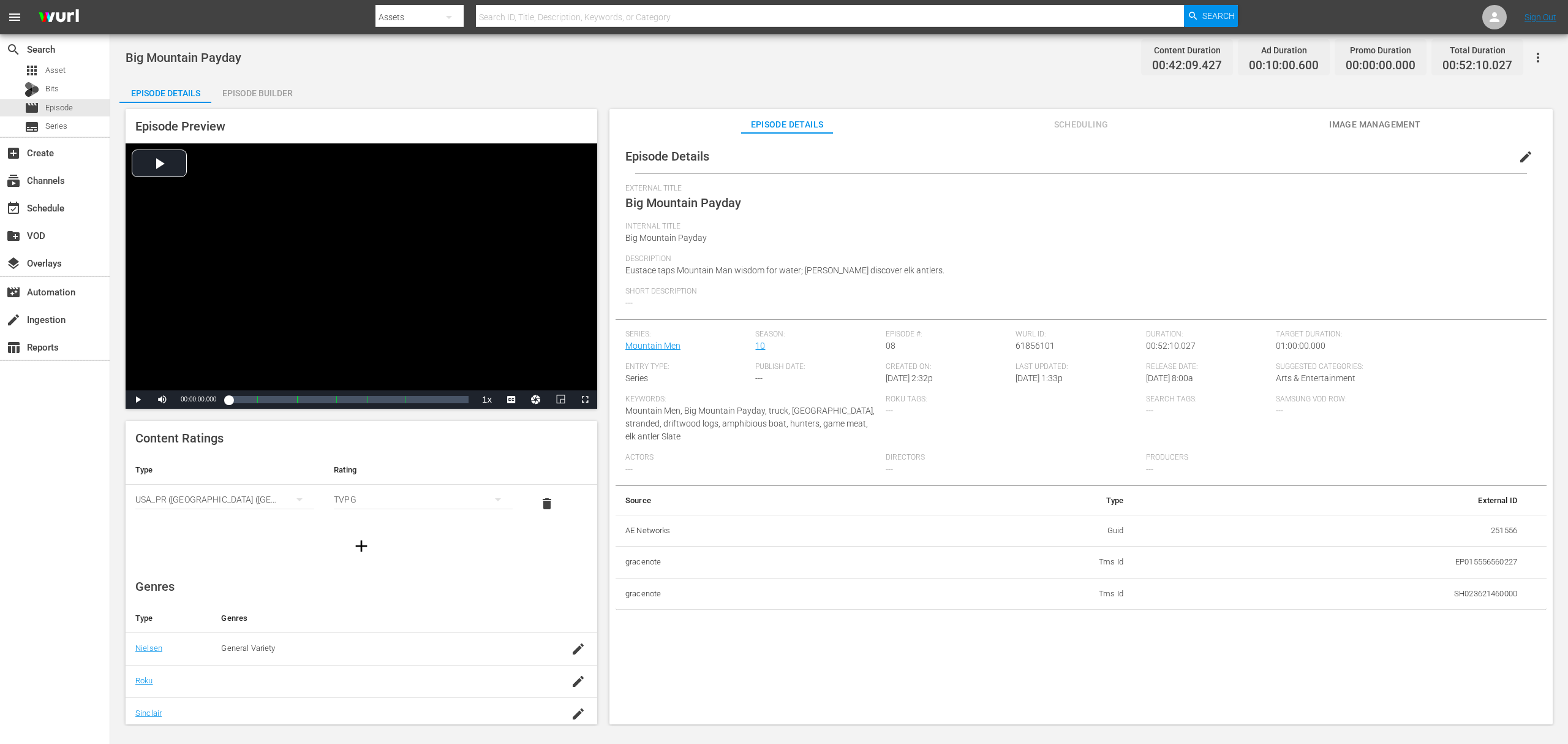
click at [240, 80] on div "Episode Builder" at bounding box center [257, 93] width 92 height 29
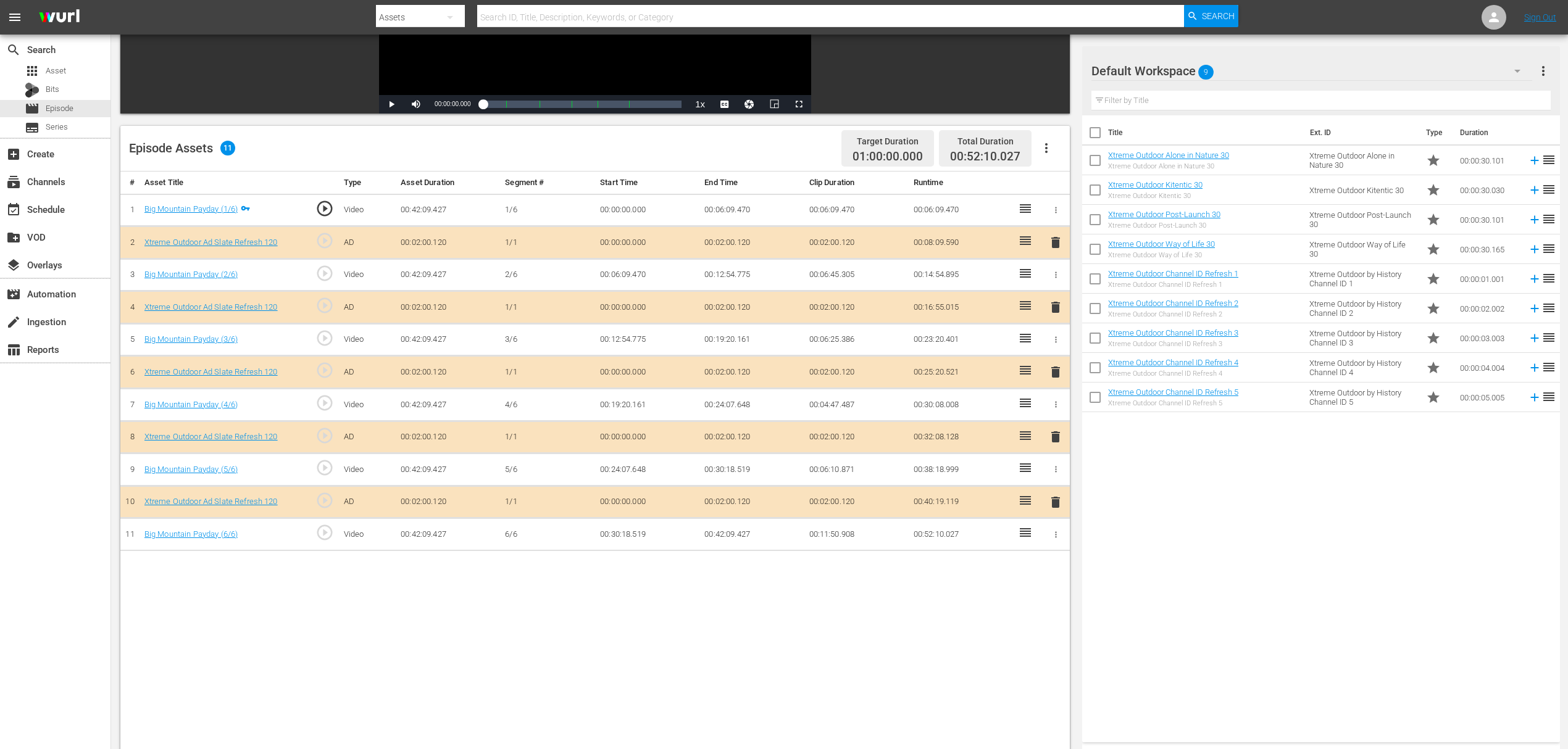
scroll to position [247, 0]
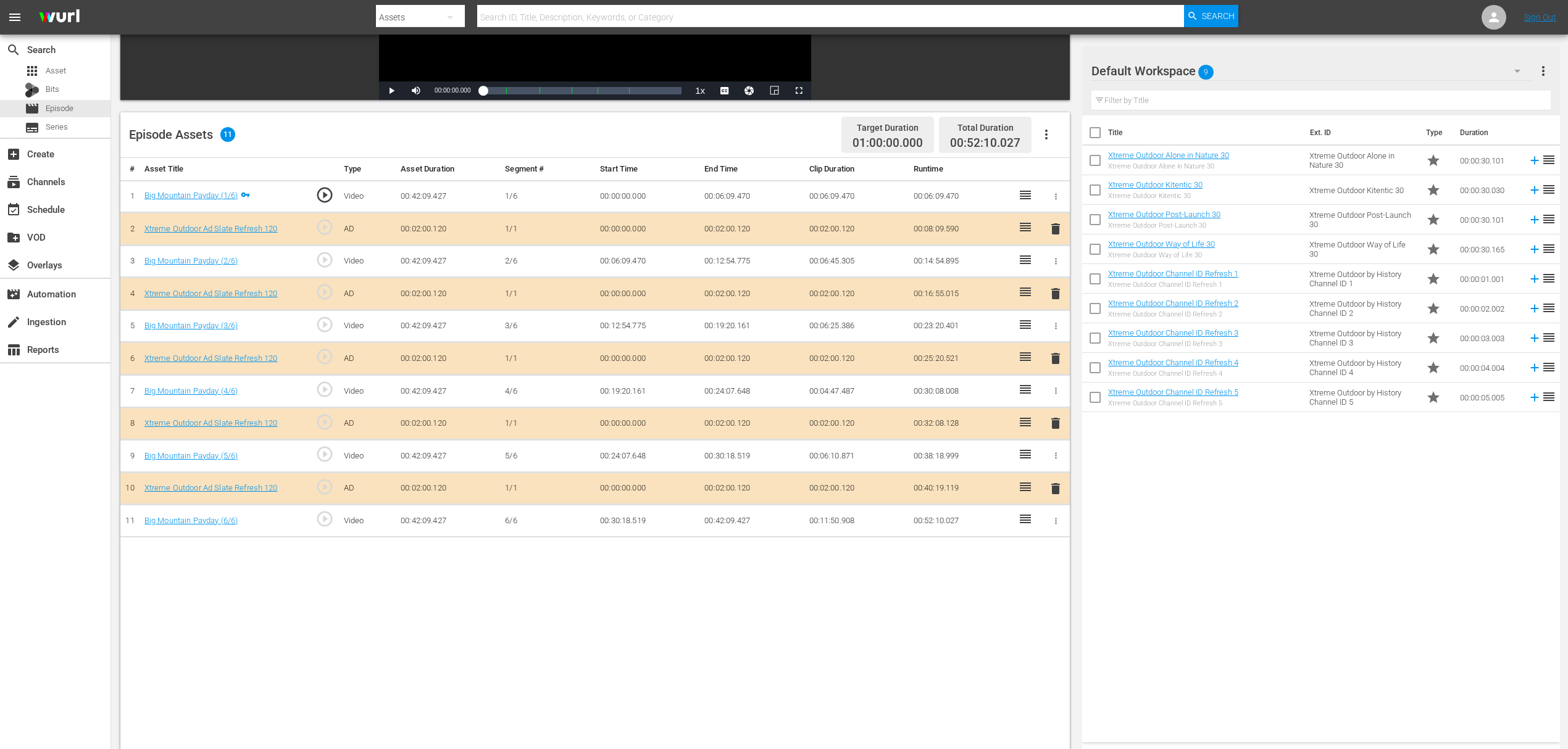
click at [1056, 292] on span "delete" at bounding box center [1055, 293] width 15 height 15
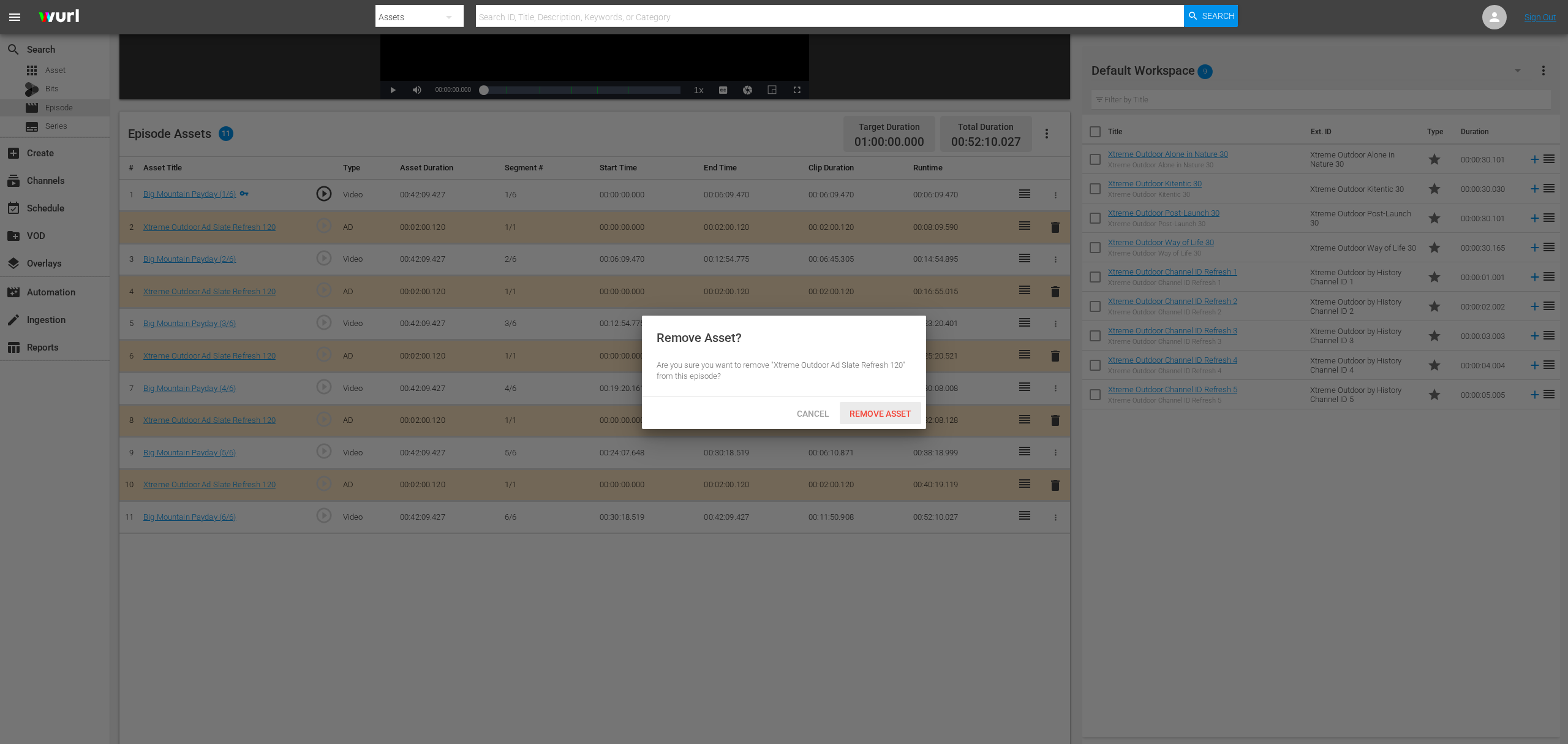
click at [883, 412] on span "Remove Asset" at bounding box center [881, 414] width 82 height 10
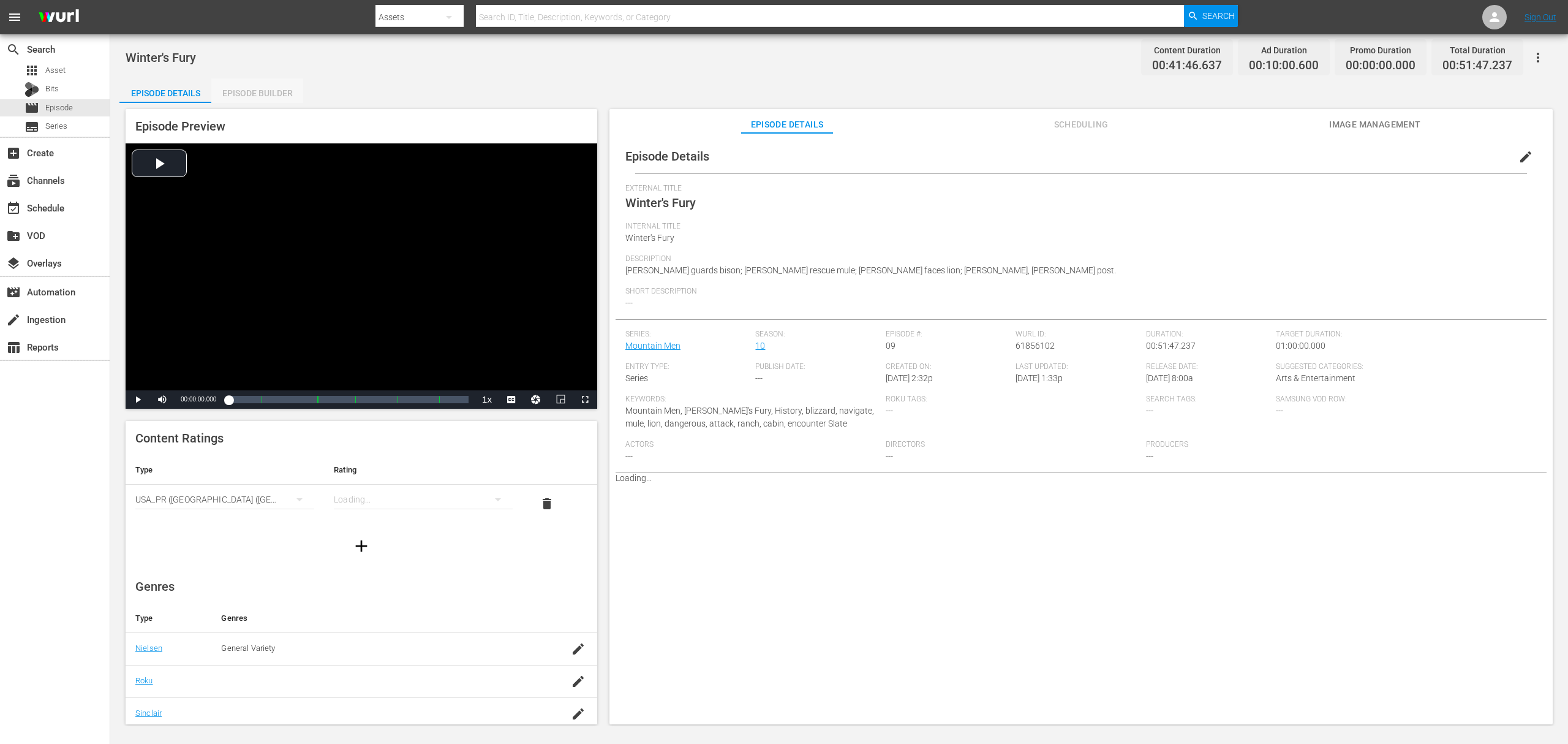
click at [260, 84] on div "Episode Builder" at bounding box center [257, 93] width 92 height 29
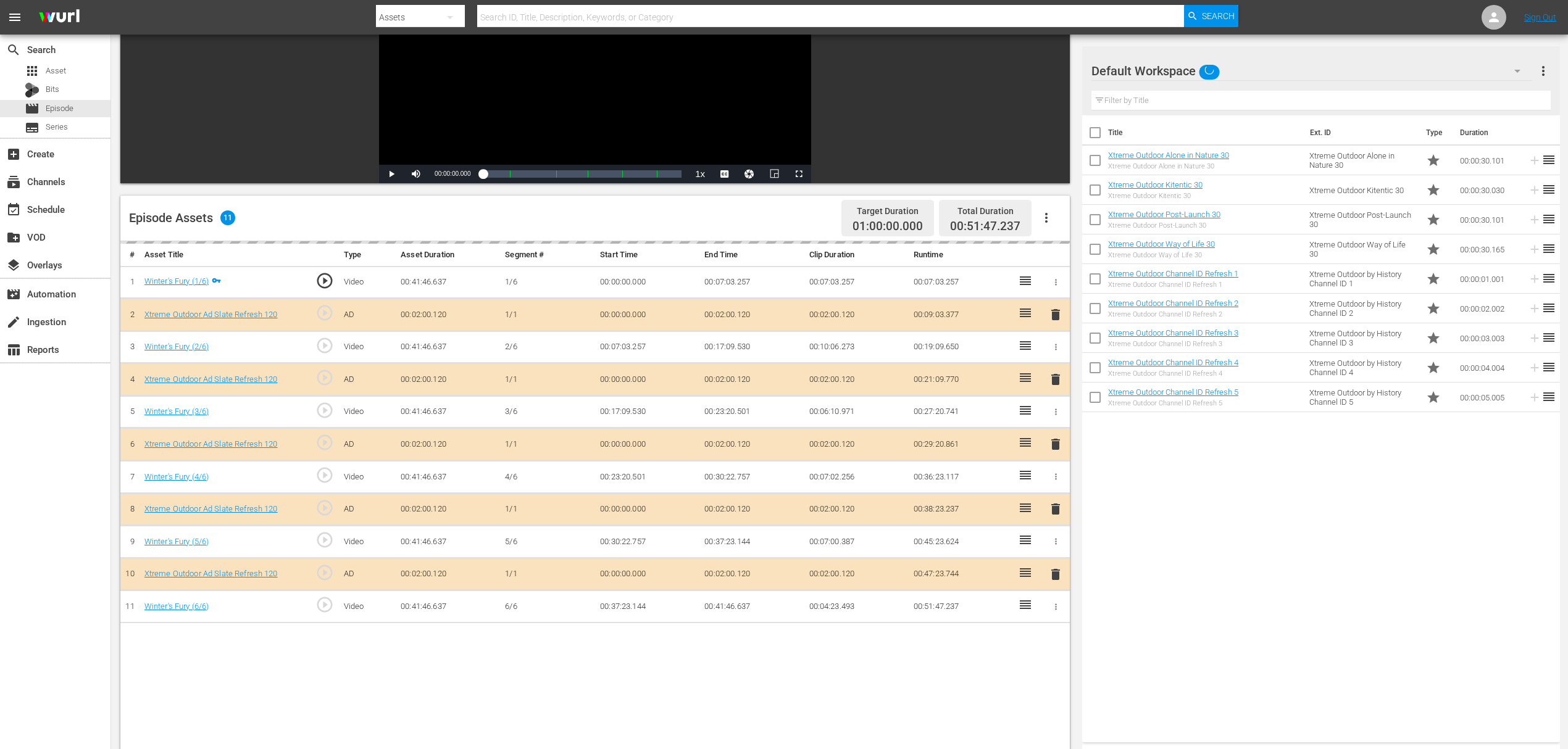
scroll to position [164, 0]
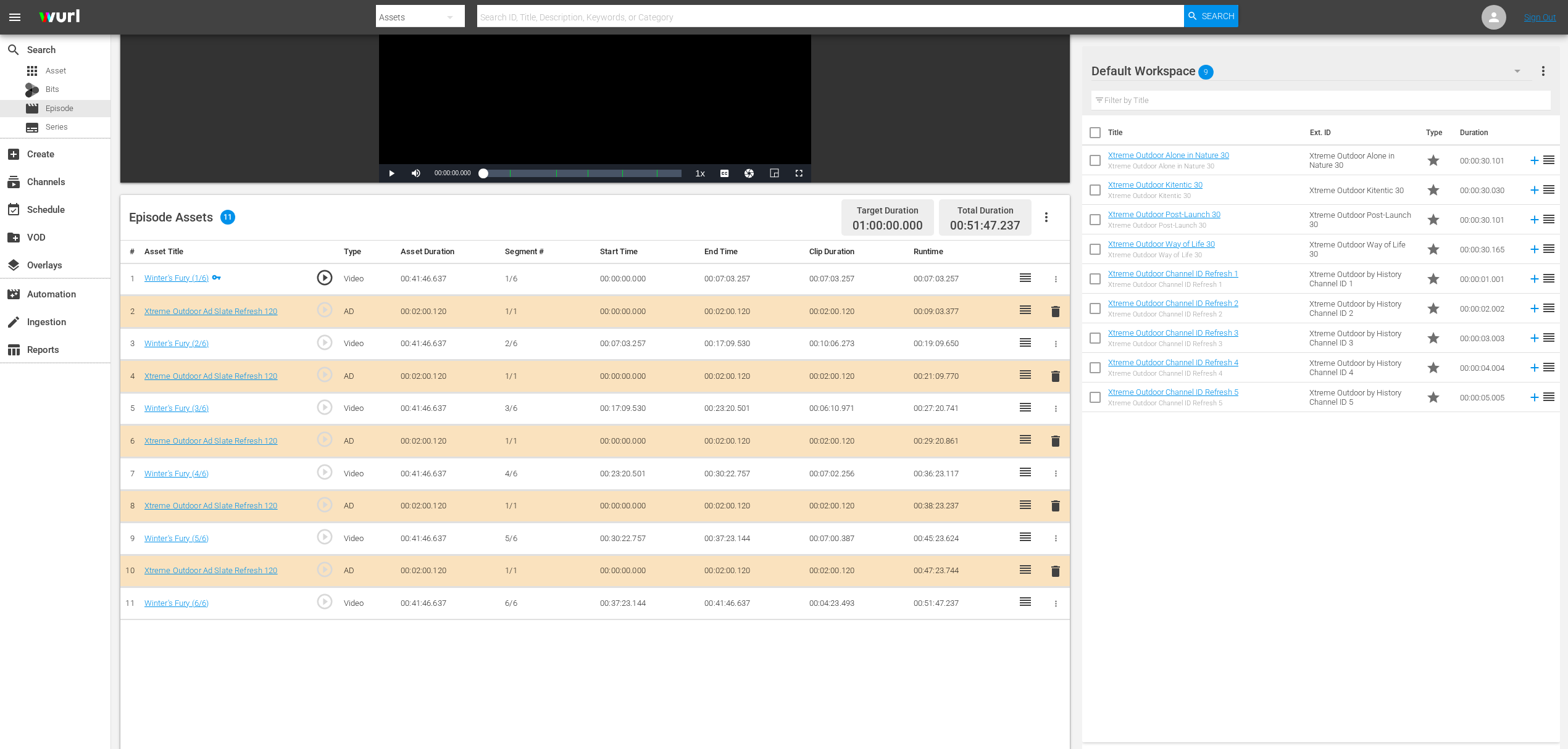
click at [1052, 375] on span "delete" at bounding box center [1055, 376] width 15 height 15
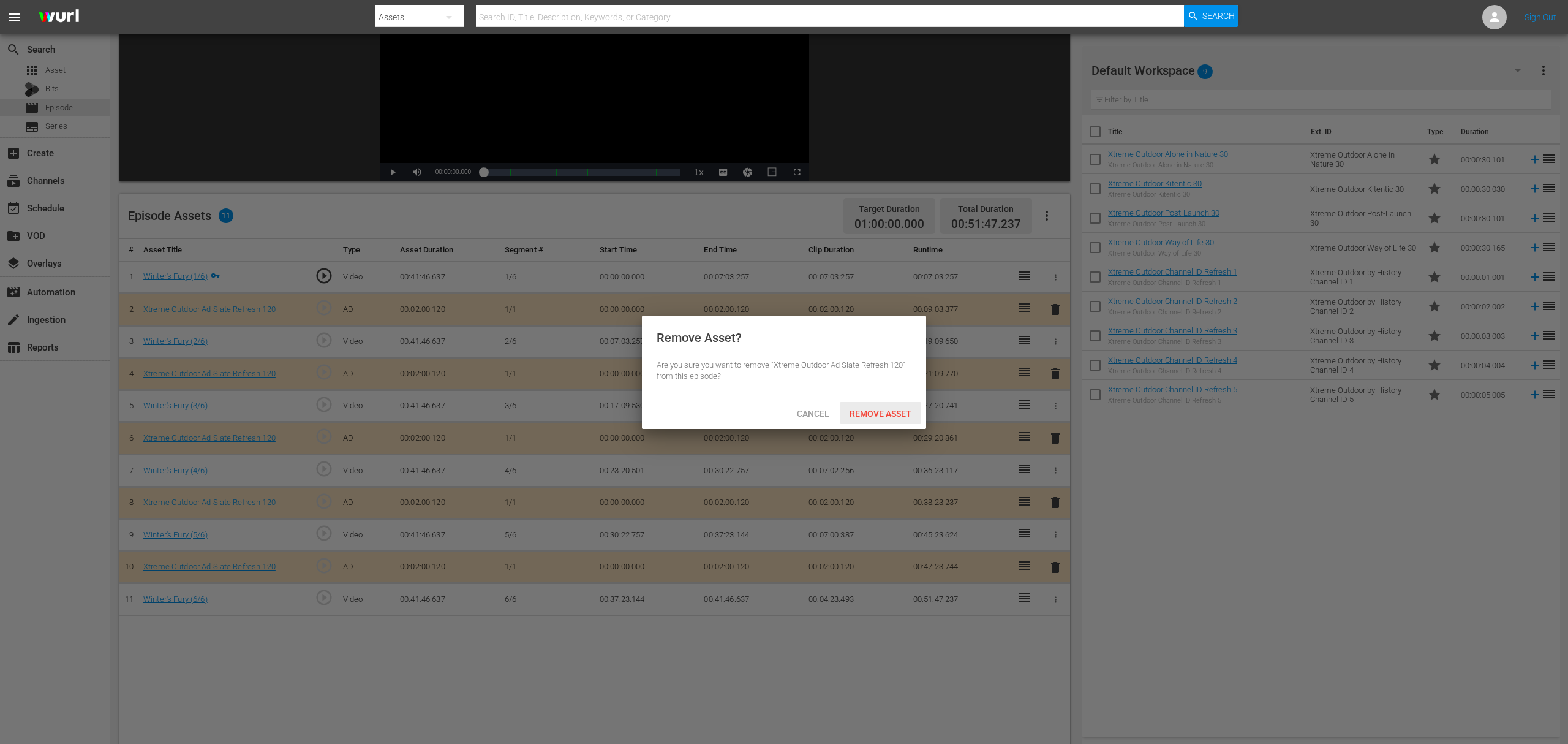
click at [900, 412] on span "Remove Asset" at bounding box center [881, 414] width 82 height 10
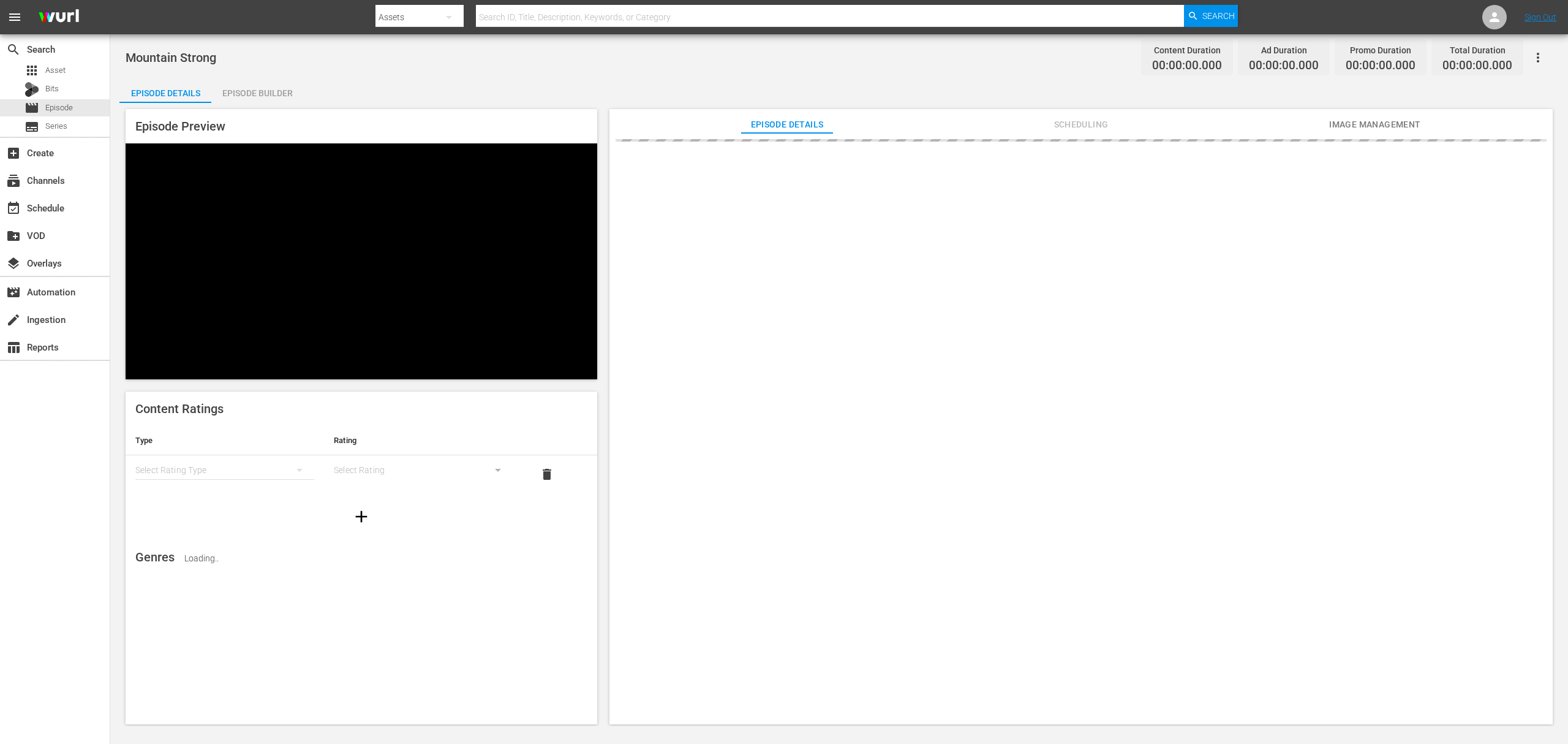
click at [270, 91] on div "Episode Builder" at bounding box center [257, 93] width 92 height 29
click at [253, 87] on div "Episode Builder" at bounding box center [257, 93] width 92 height 29
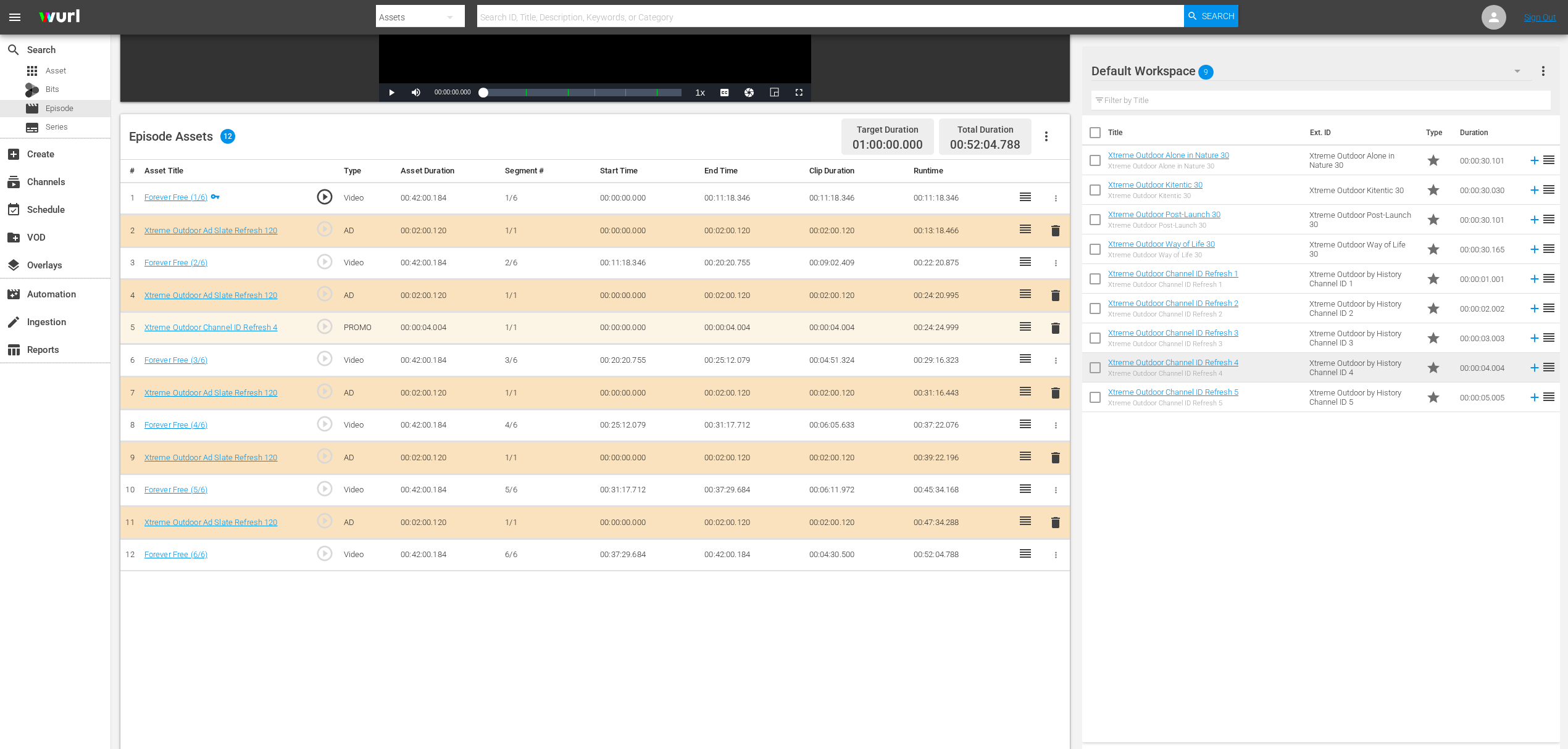
scroll to position [247, 0]
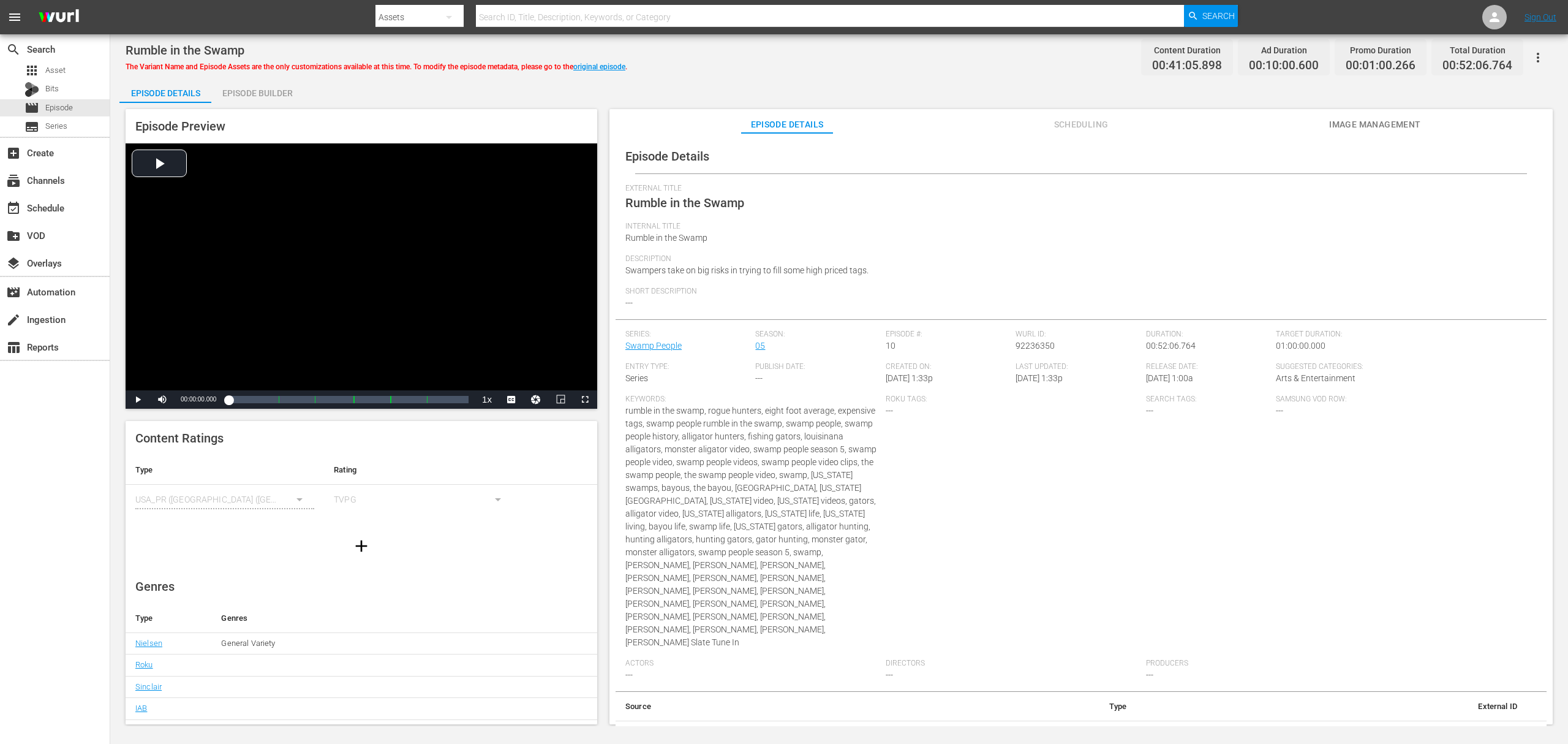
click at [255, 91] on div "Episode Builder" at bounding box center [257, 93] width 92 height 29
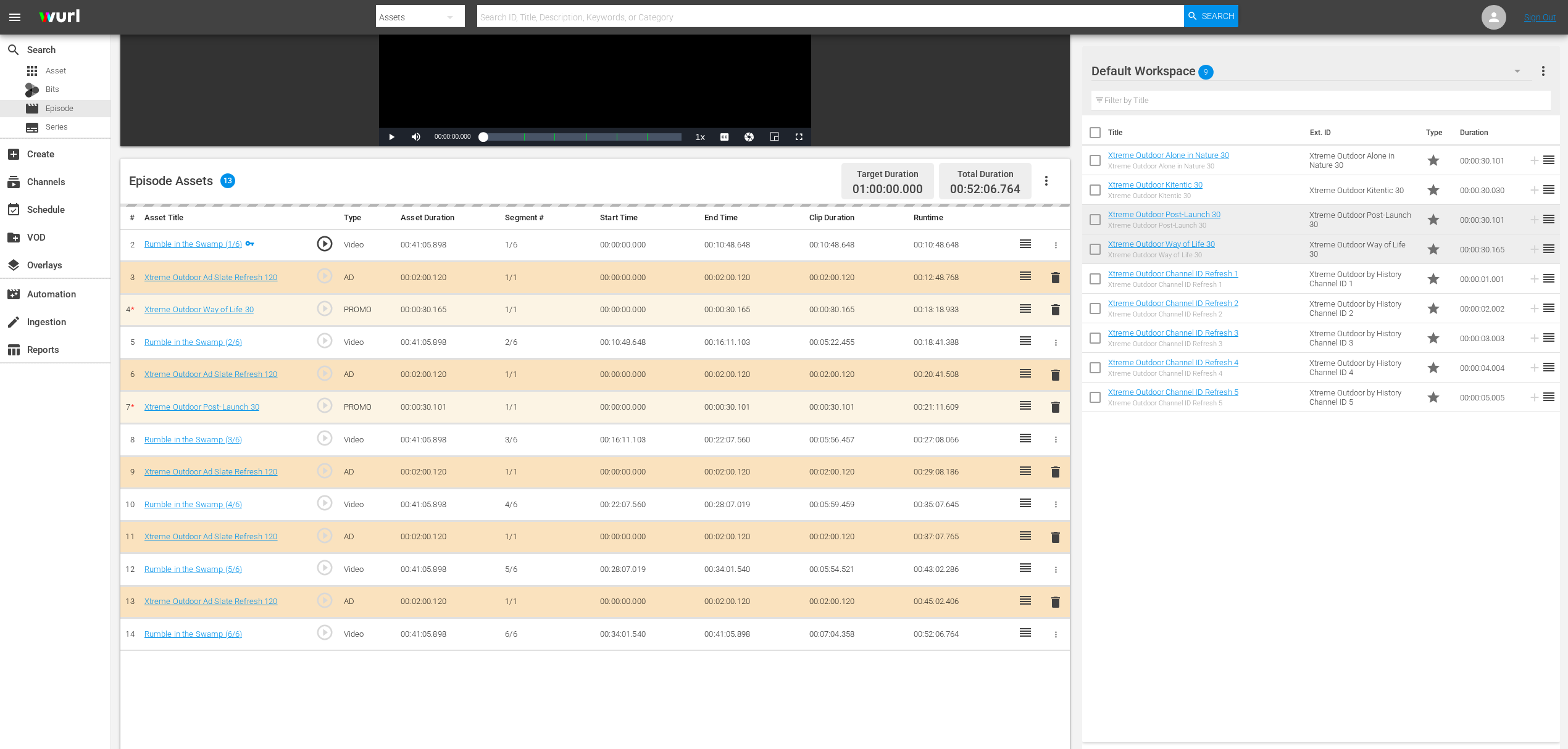
scroll to position [247, 0]
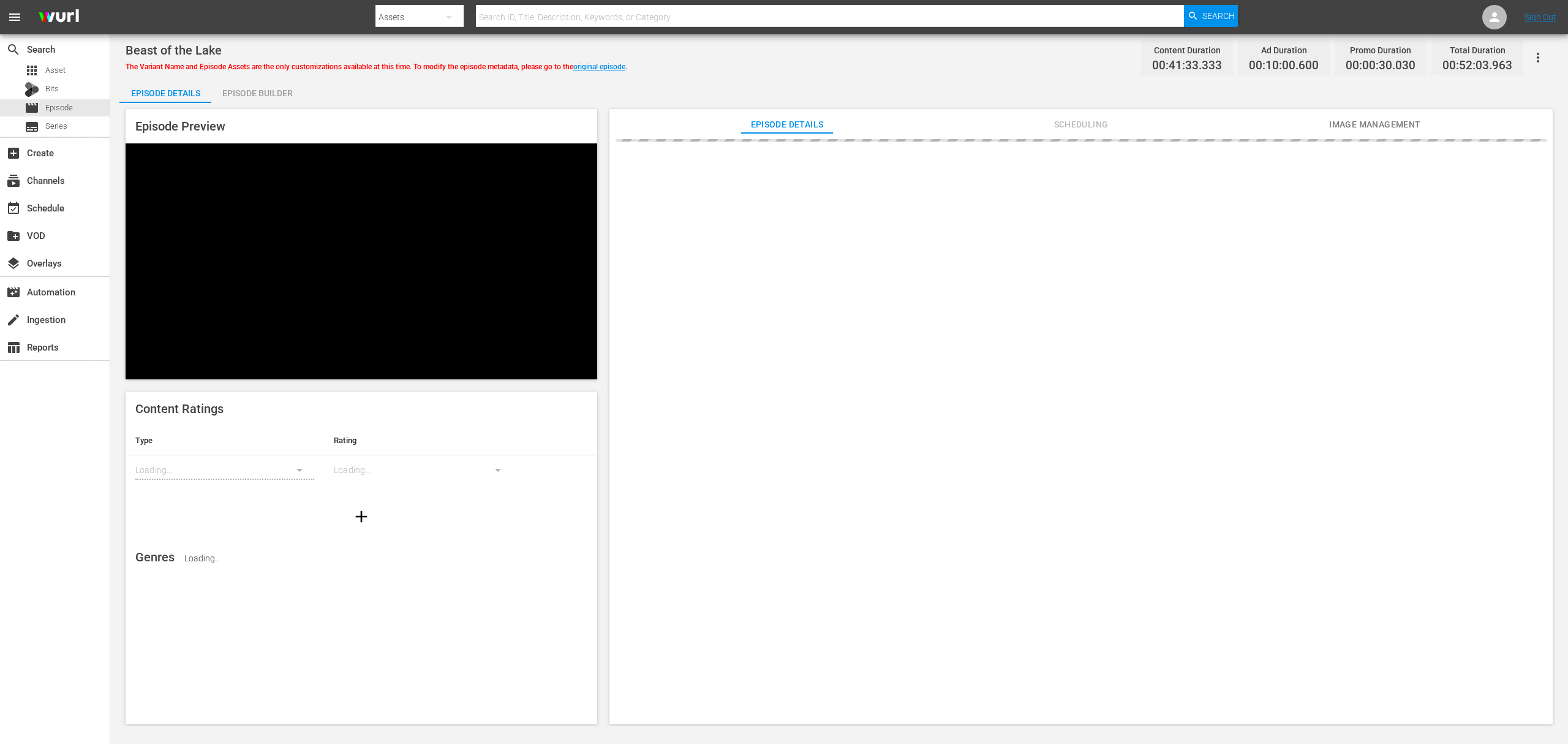
click at [272, 91] on div "Episode Builder" at bounding box center [257, 93] width 92 height 29
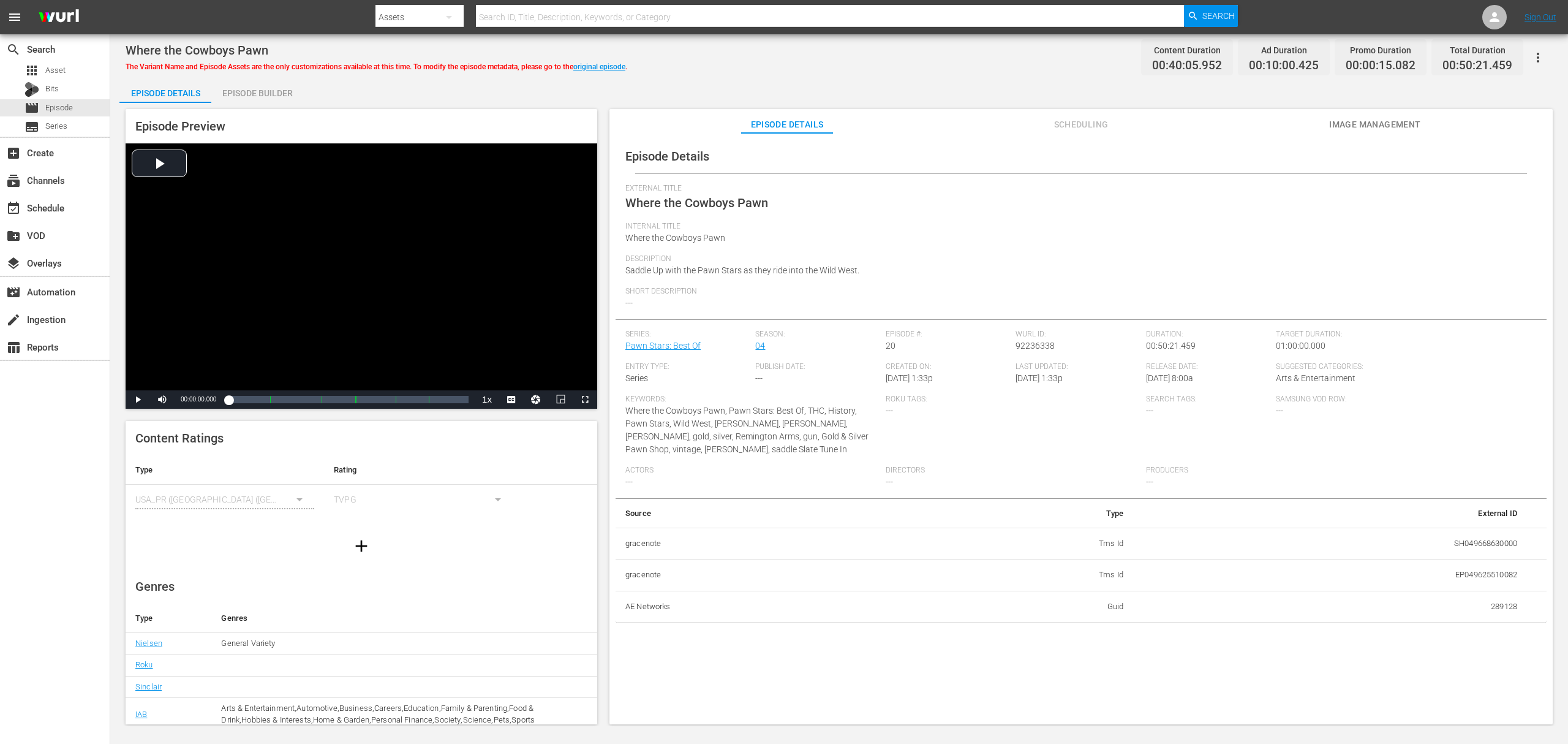
click at [233, 91] on div "Episode Builder" at bounding box center [257, 93] width 92 height 29
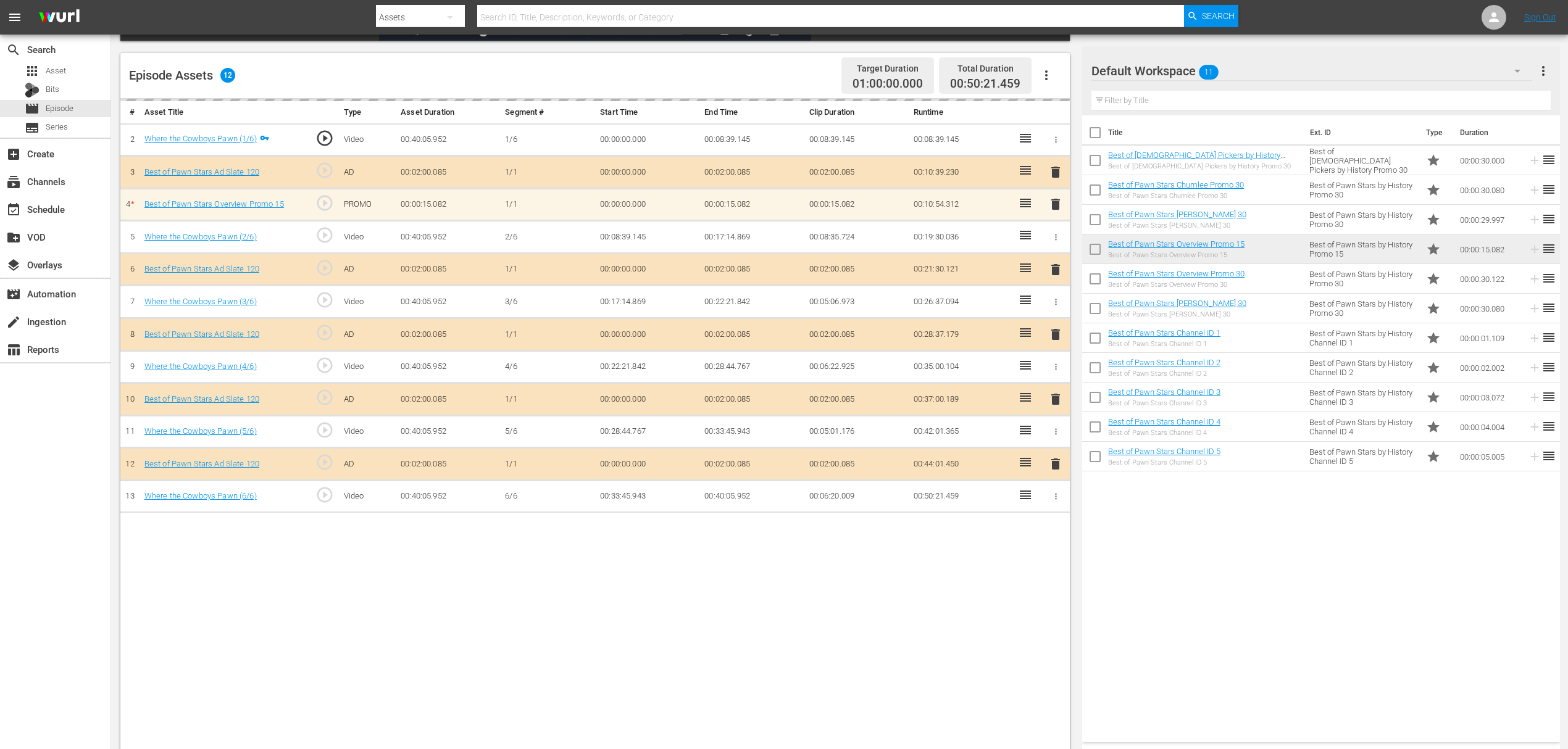
scroll to position [321, 0]
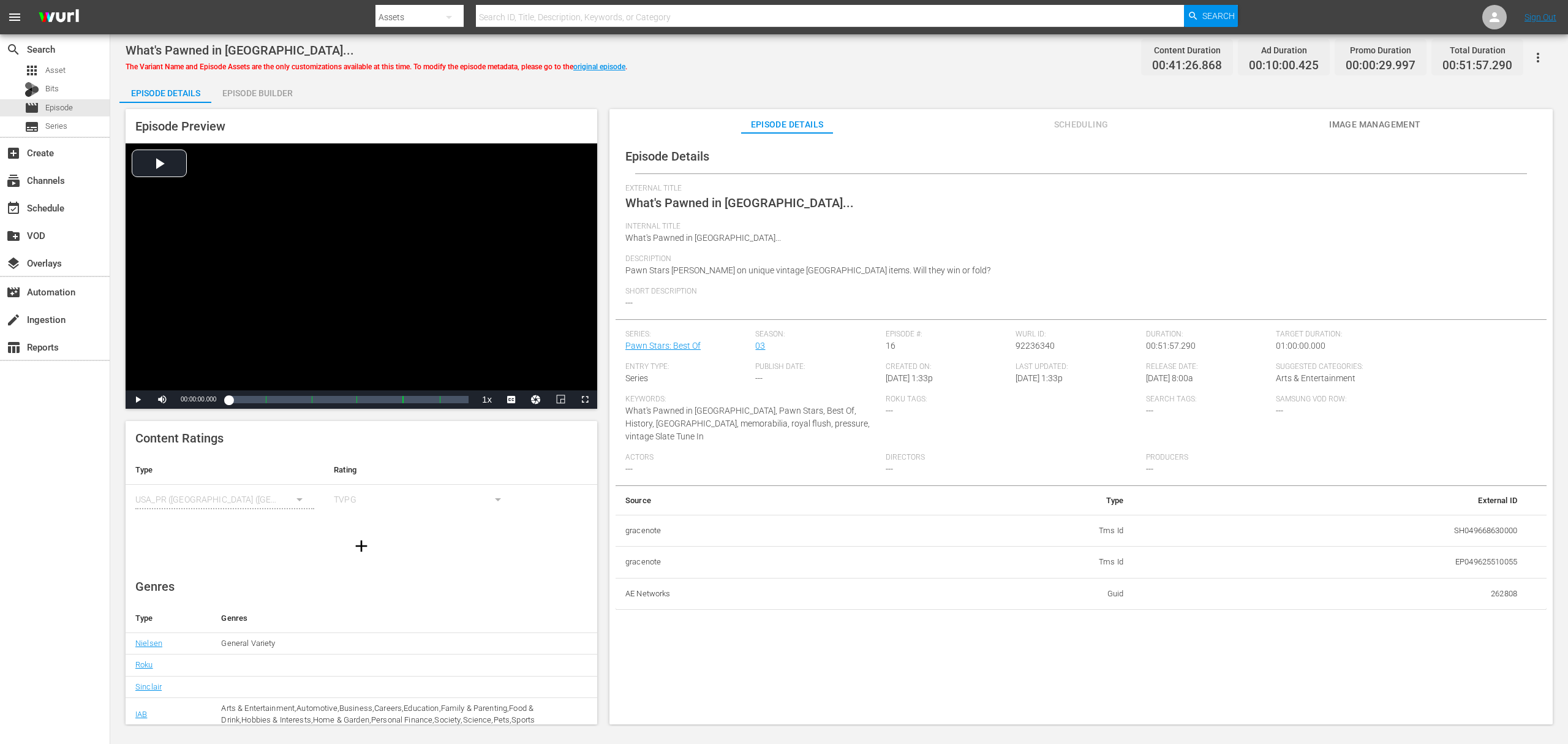
click at [254, 91] on div "Episode Builder" at bounding box center [257, 93] width 92 height 29
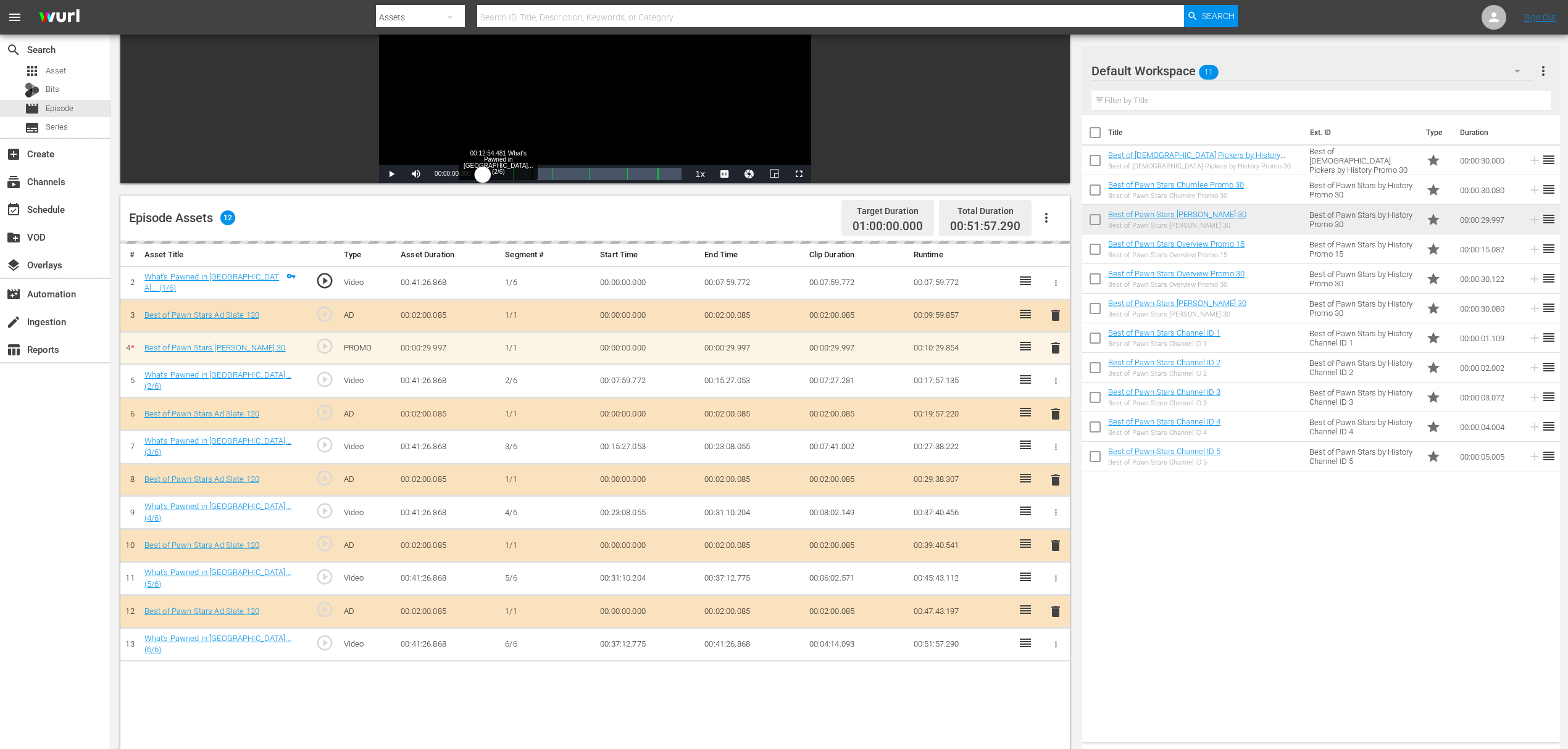
scroll to position [164, 0]
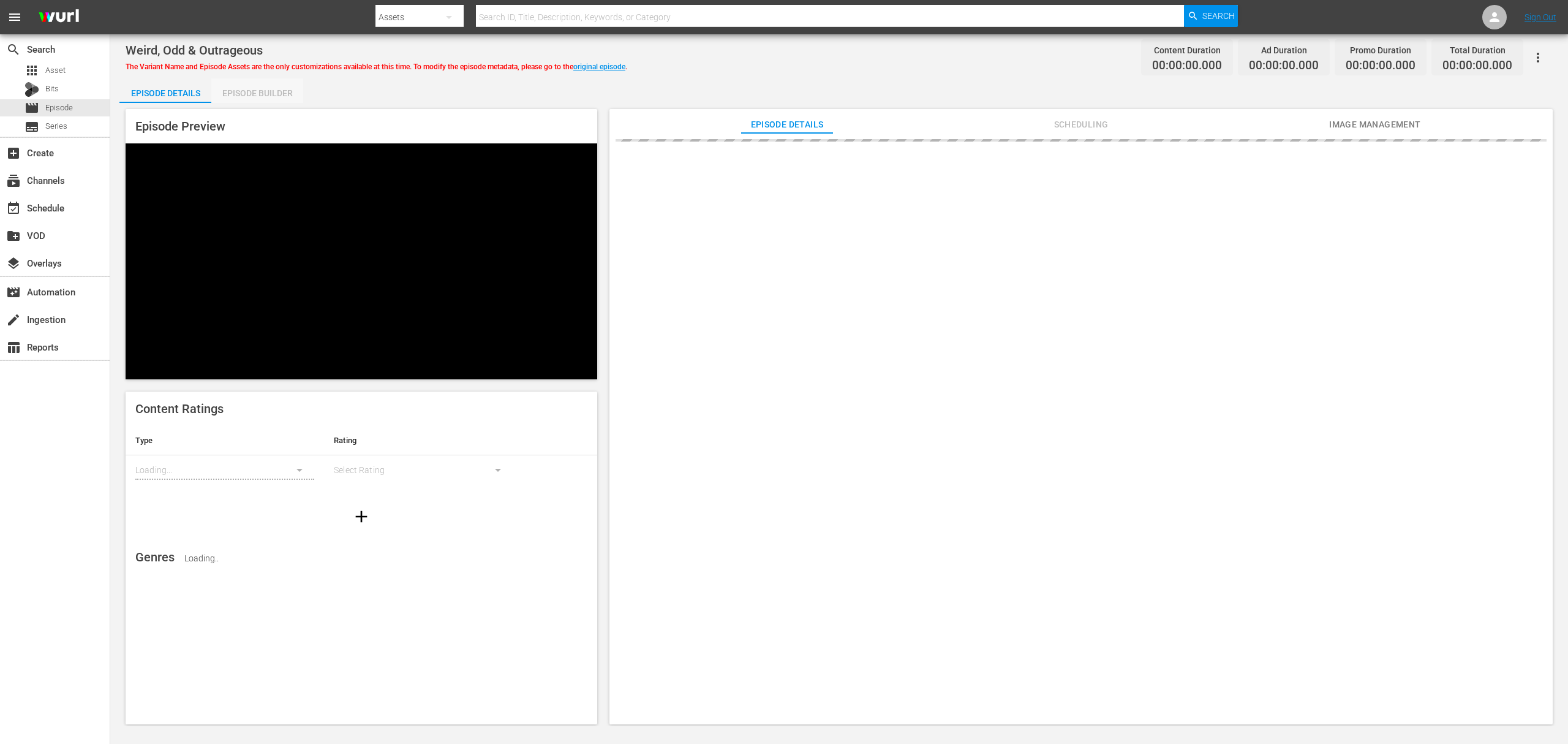
drag, startPoint x: 255, startPoint y: 92, endPoint x: 270, endPoint y: 111, distance: 24.2
click at [257, 92] on div "Episode Builder" at bounding box center [257, 93] width 92 height 29
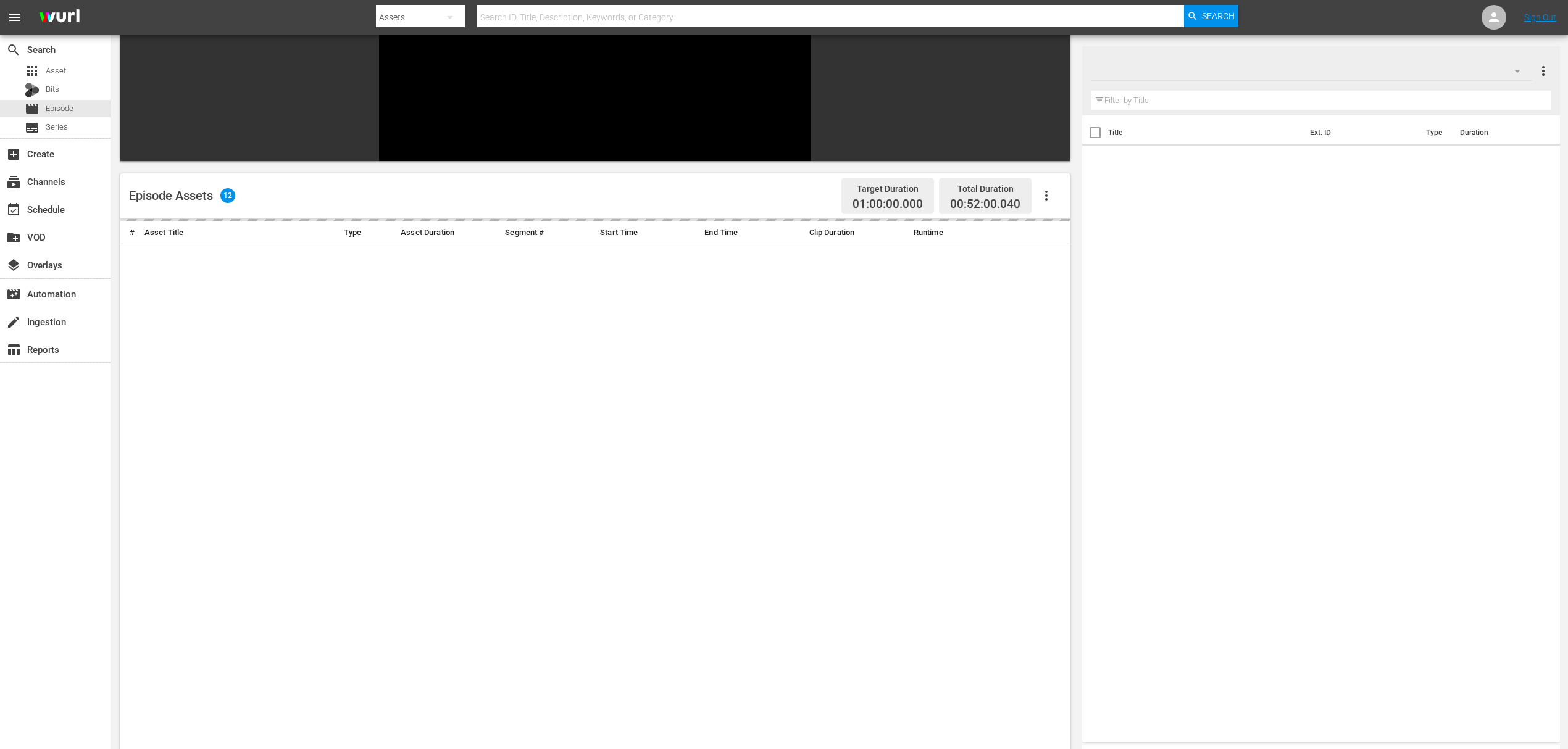
scroll to position [170, 0]
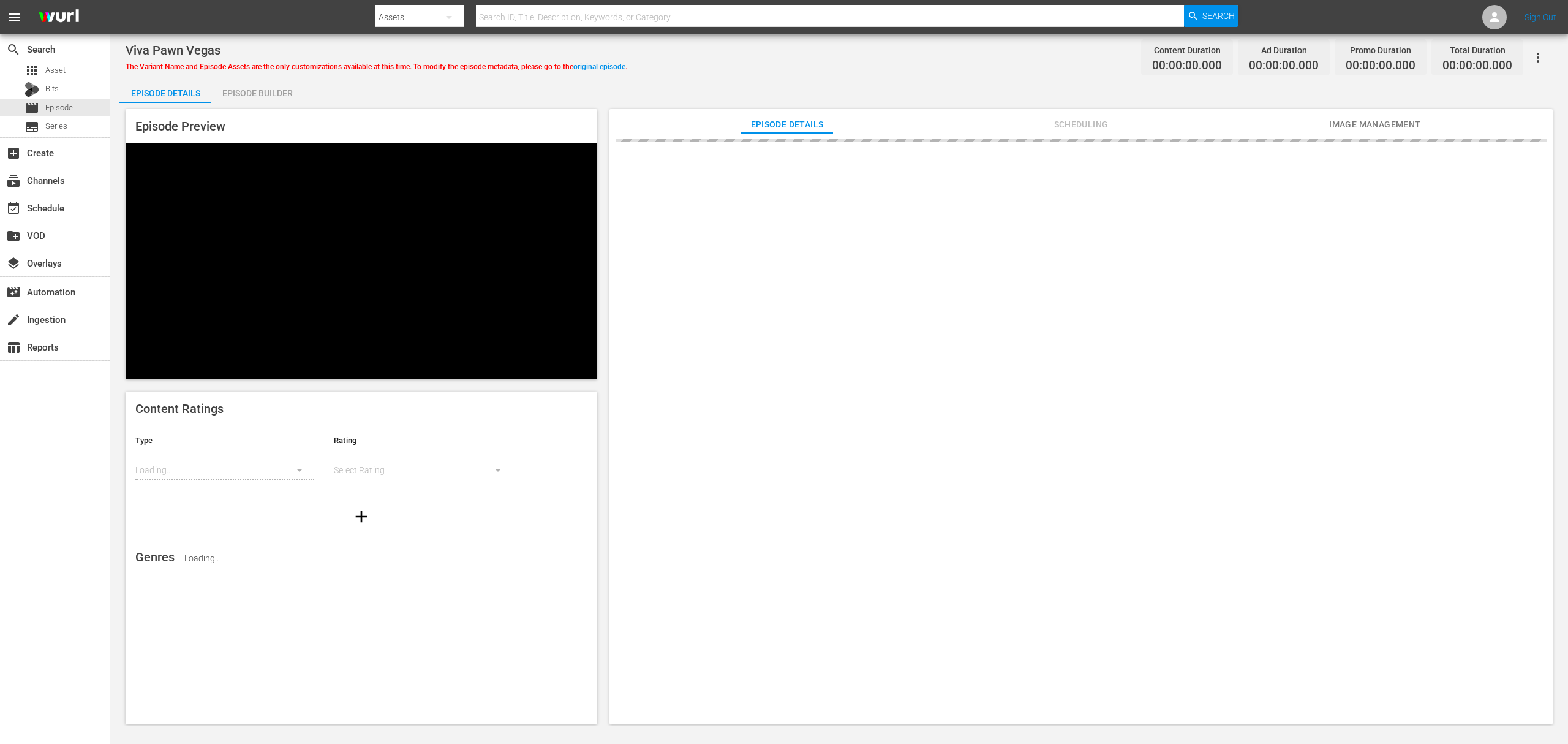
click at [263, 91] on div "Episode Builder" at bounding box center [257, 93] width 92 height 29
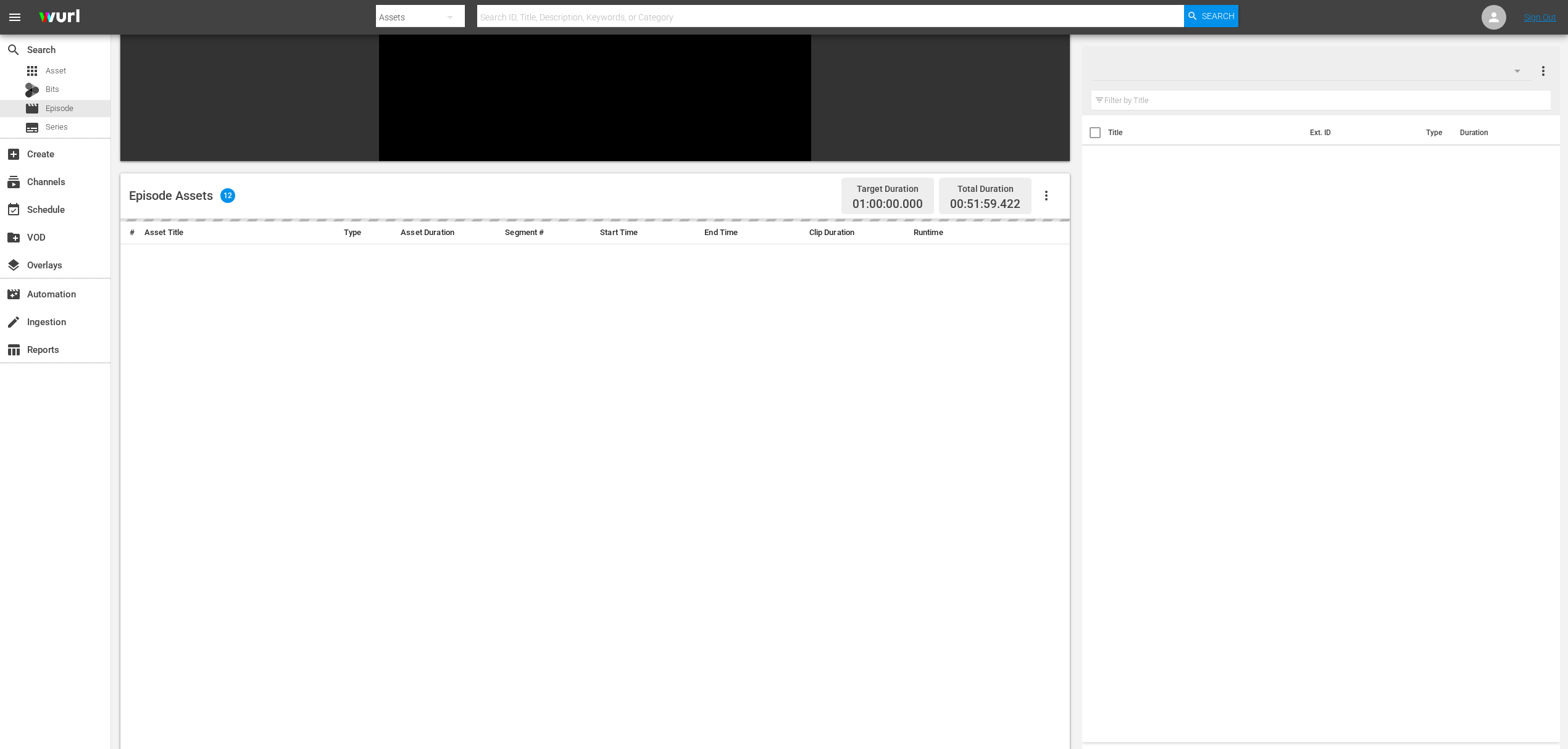
scroll to position [170, 0]
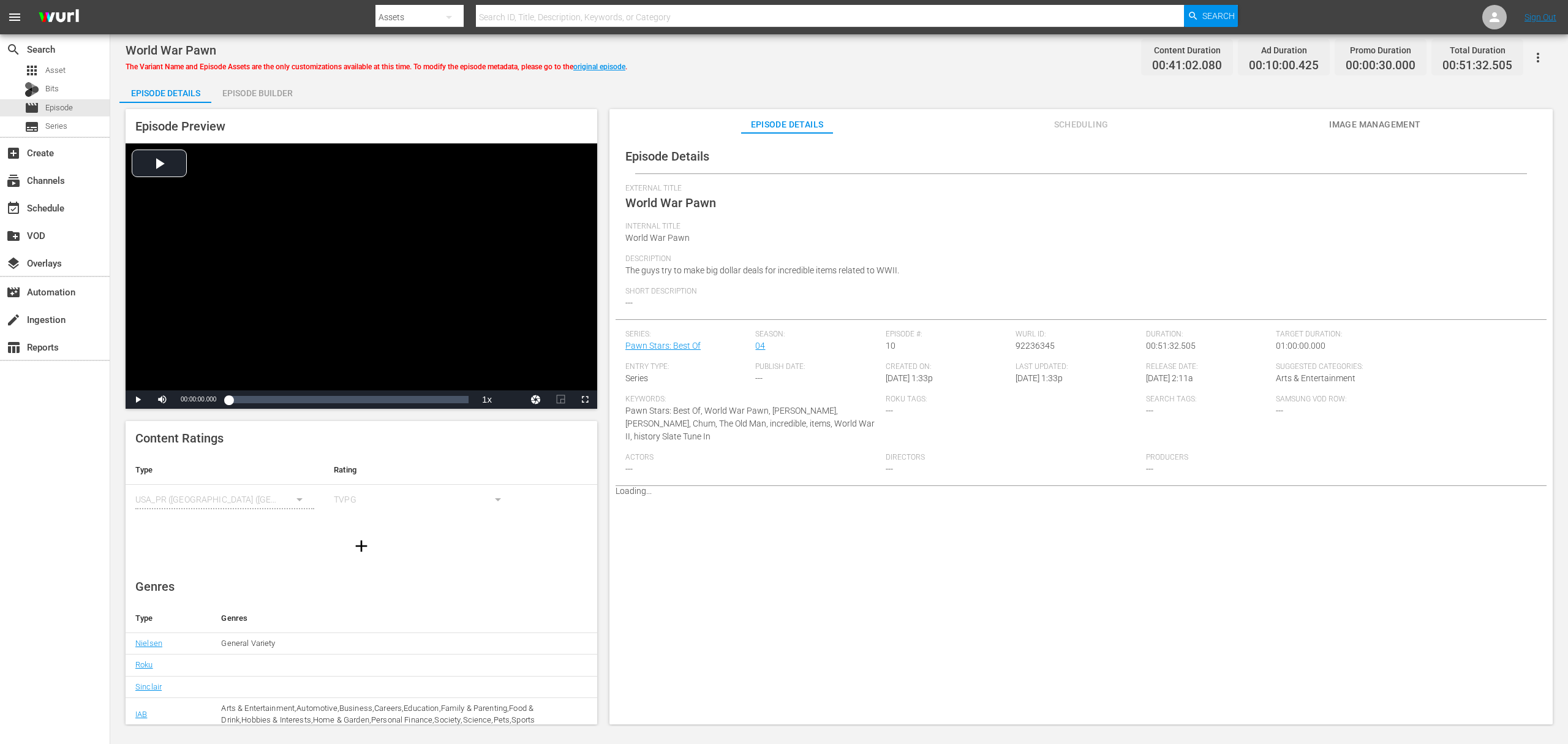
click at [272, 96] on div "Episode Builder" at bounding box center [257, 93] width 92 height 29
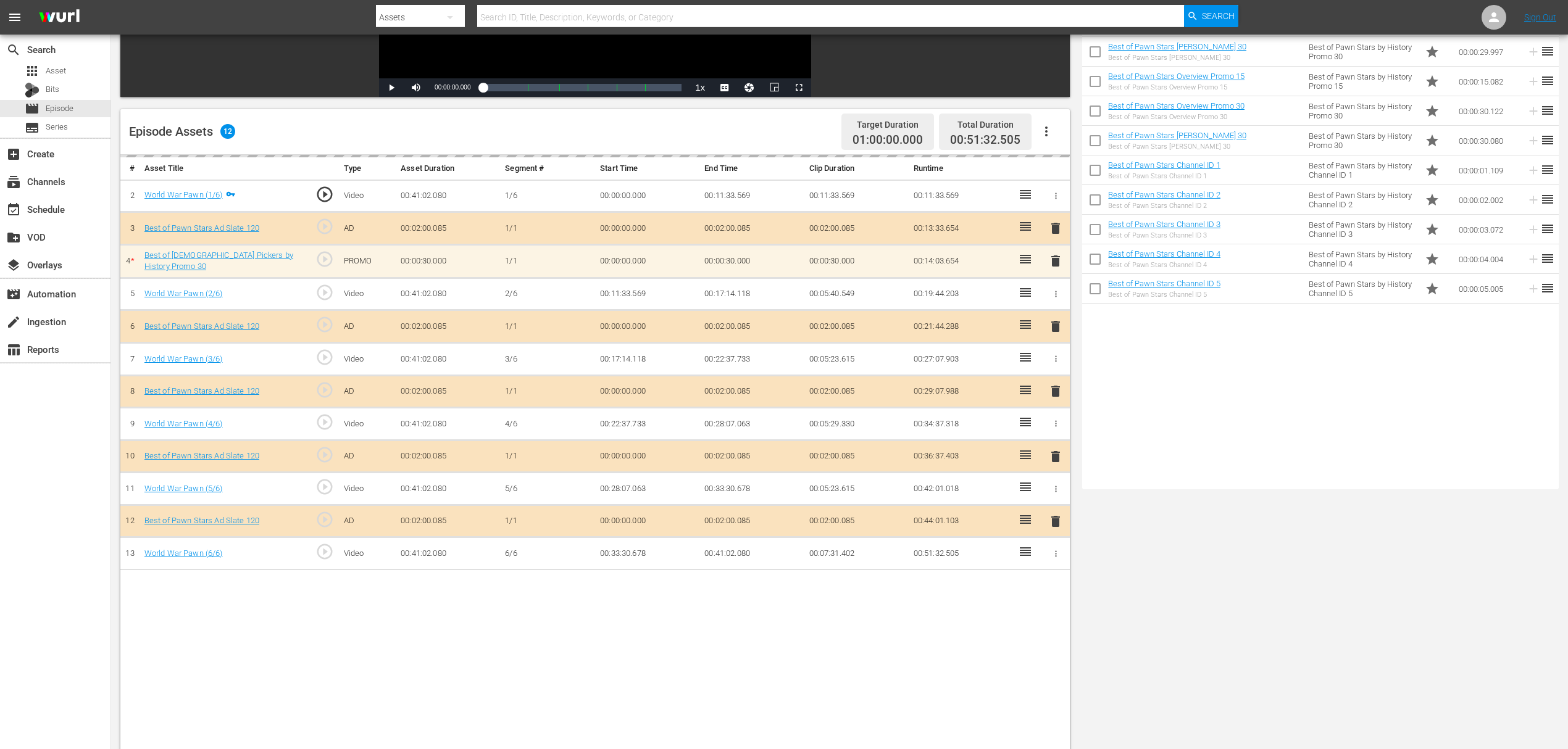
scroll to position [321, 0]
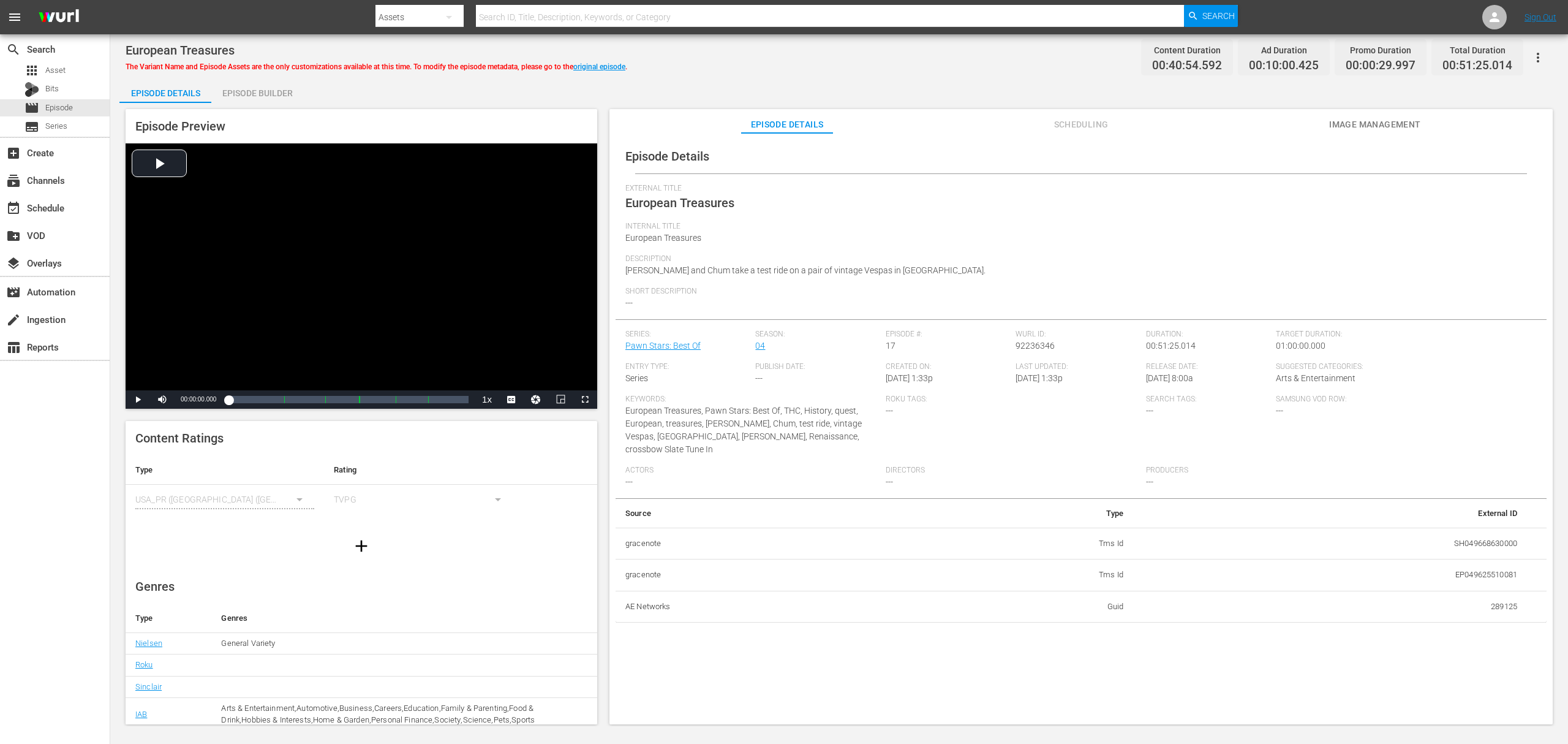
click at [280, 91] on div "Episode Builder" at bounding box center [257, 93] width 92 height 29
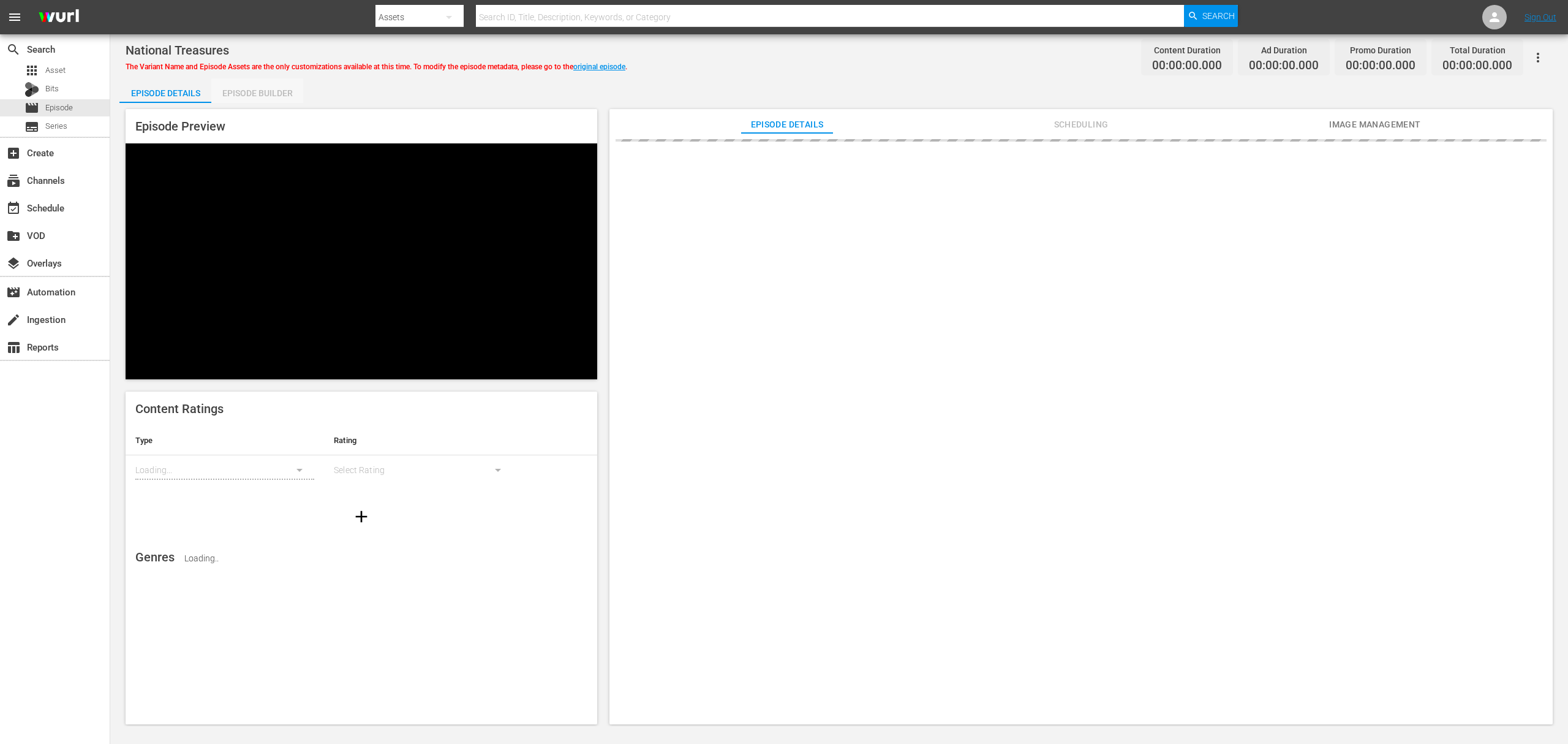
click at [248, 93] on div "Episode Builder" at bounding box center [257, 93] width 92 height 29
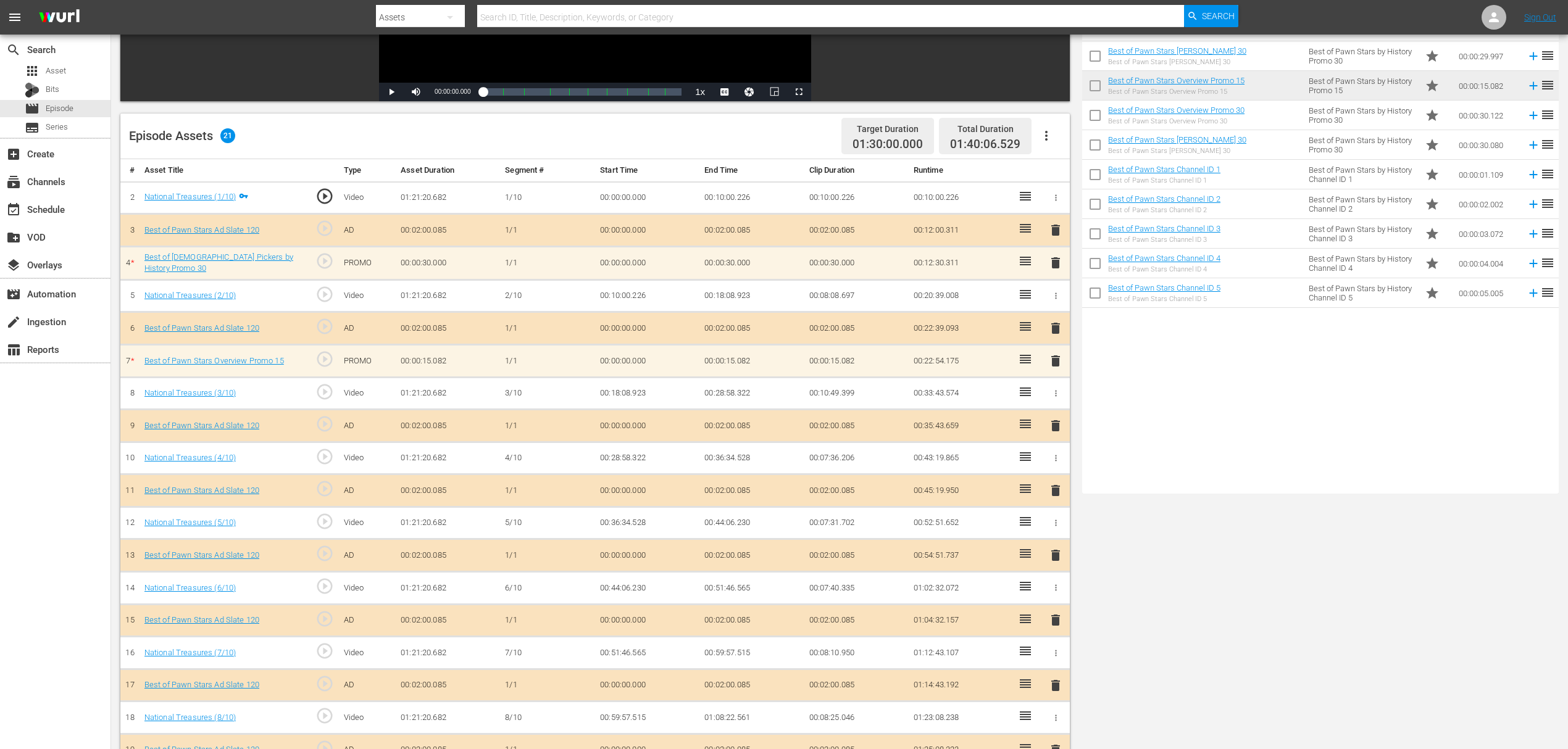
scroll to position [247, 0]
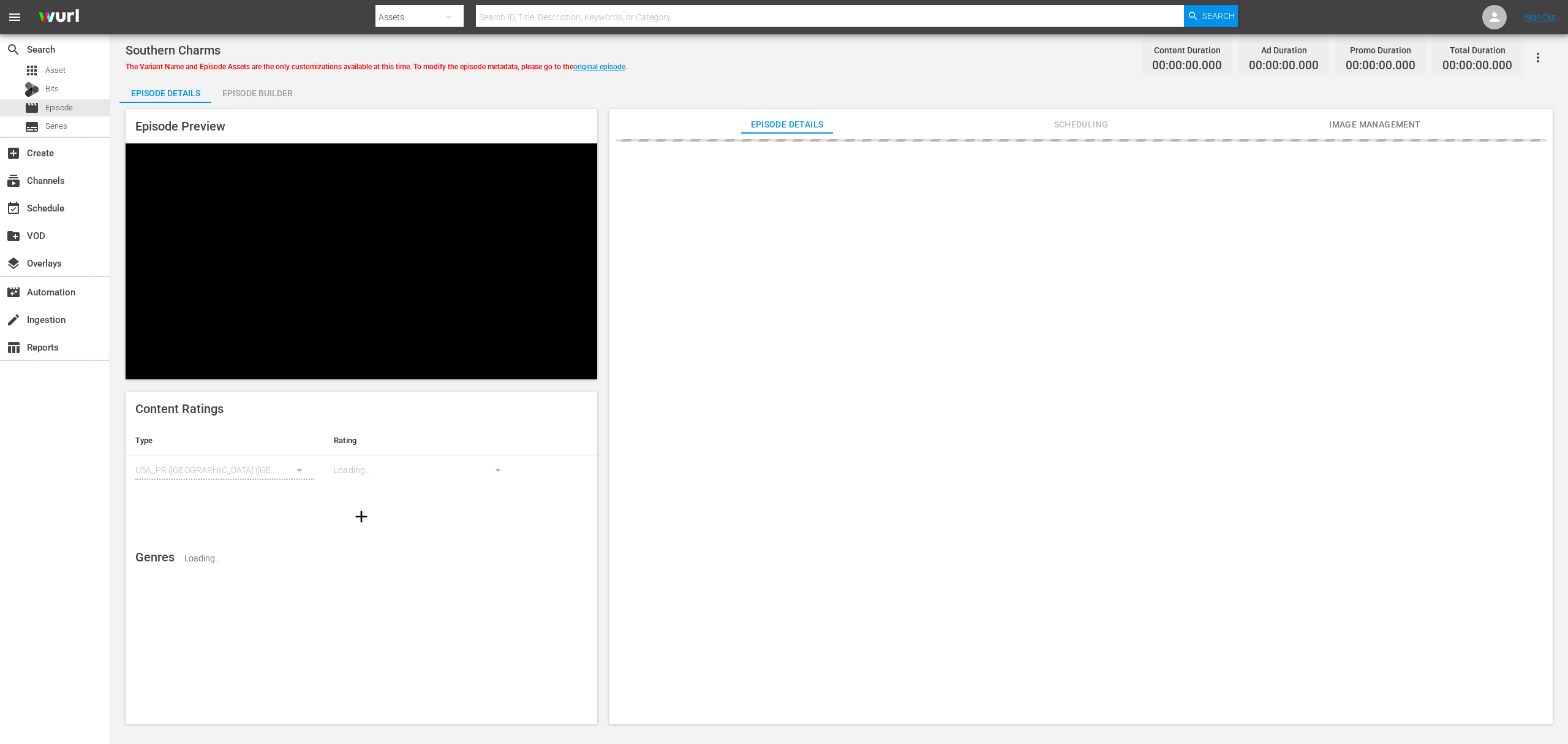
click at [282, 93] on div "Episode Builder" at bounding box center [257, 93] width 92 height 29
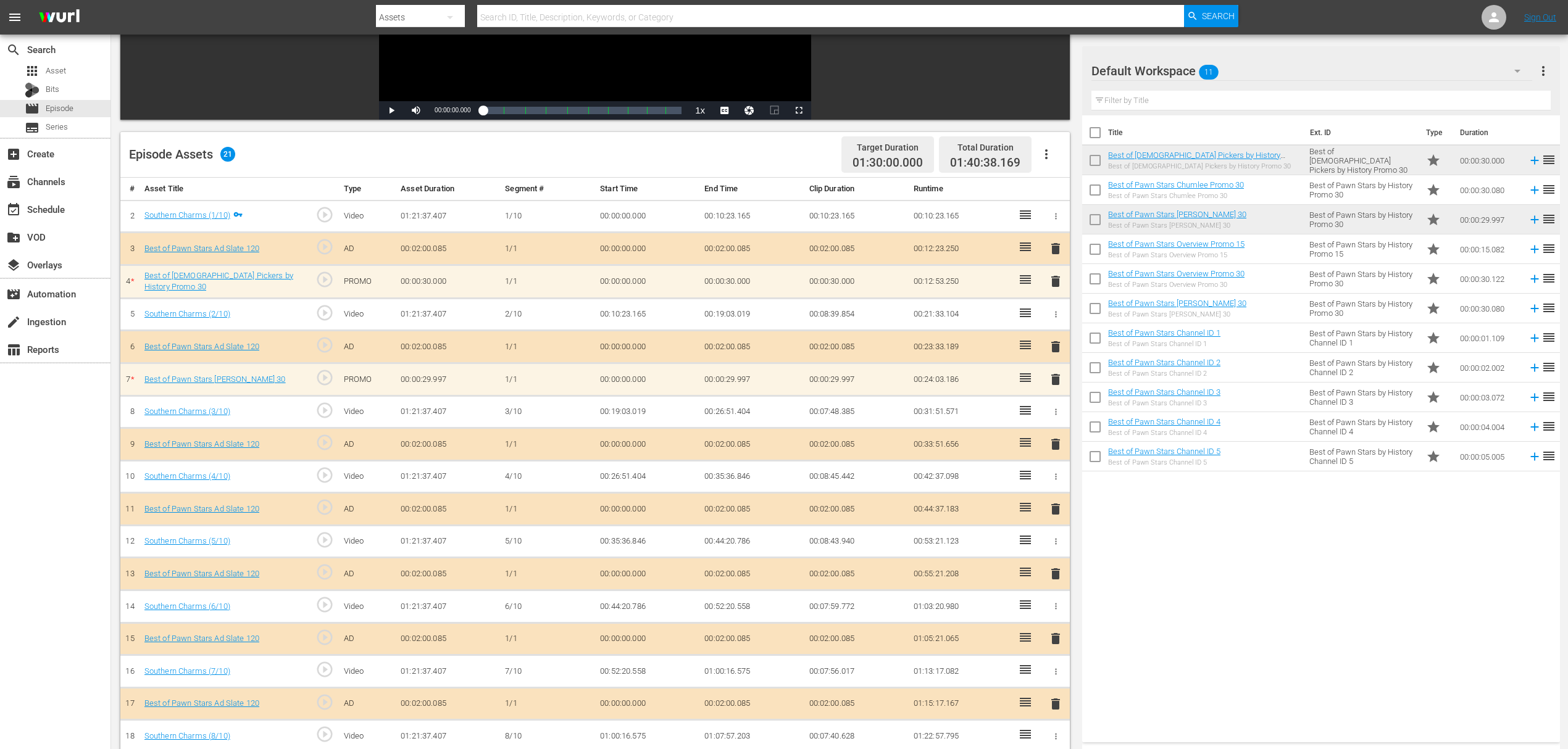
scroll to position [247, 0]
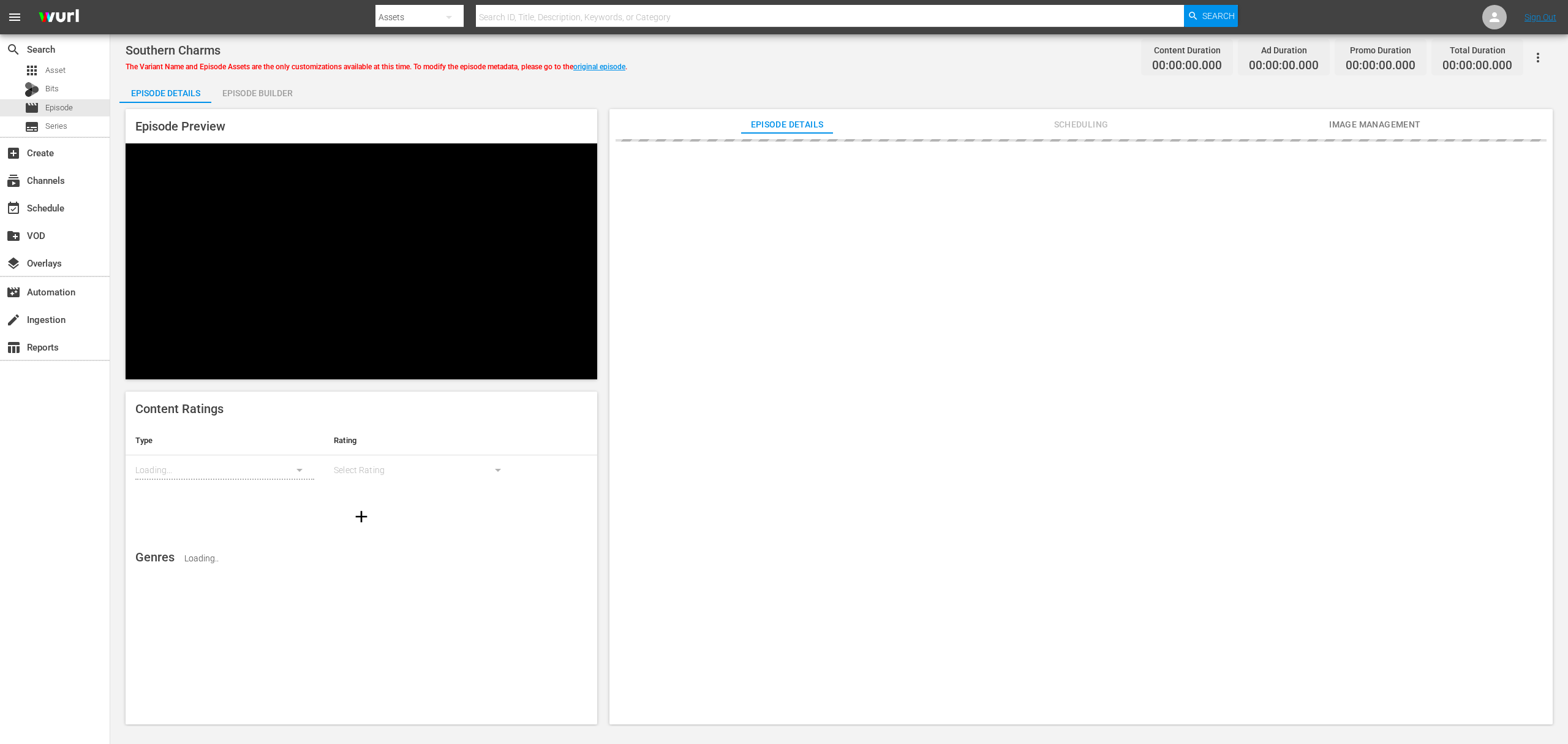
click at [270, 93] on div "Episode Builder" at bounding box center [257, 93] width 92 height 29
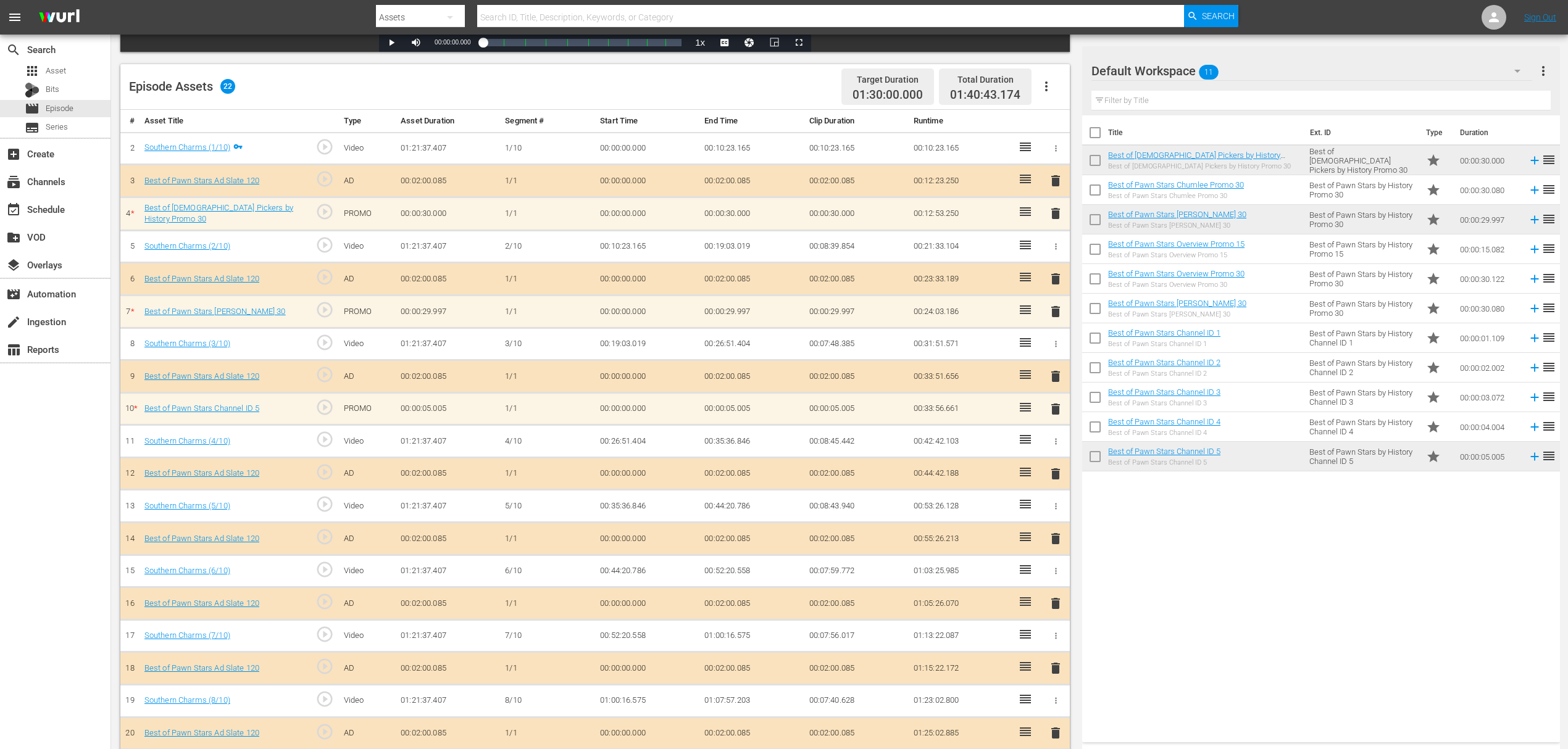
scroll to position [334, 0]
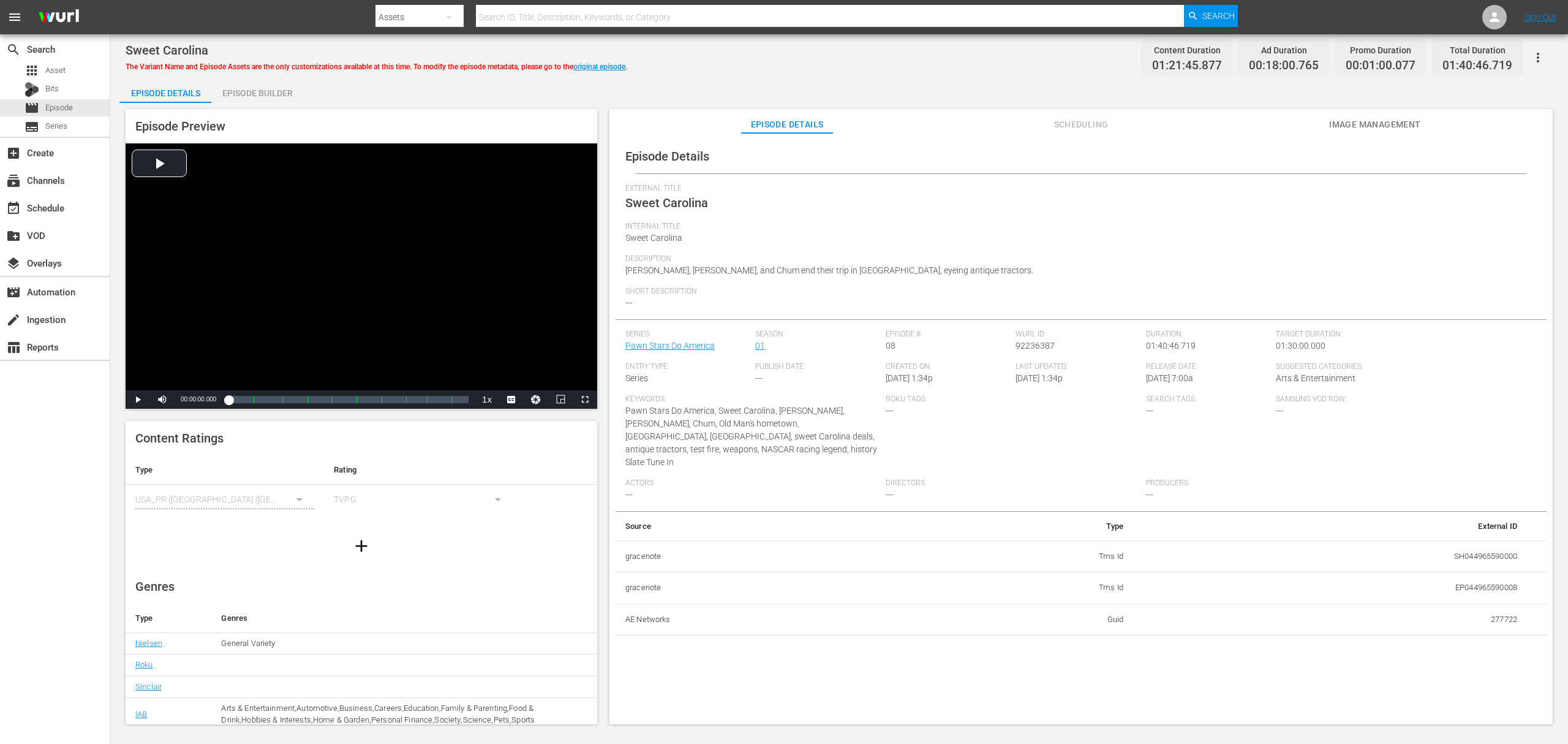
click at [268, 78] on div "Episode Builder" at bounding box center [257, 93] width 92 height 29
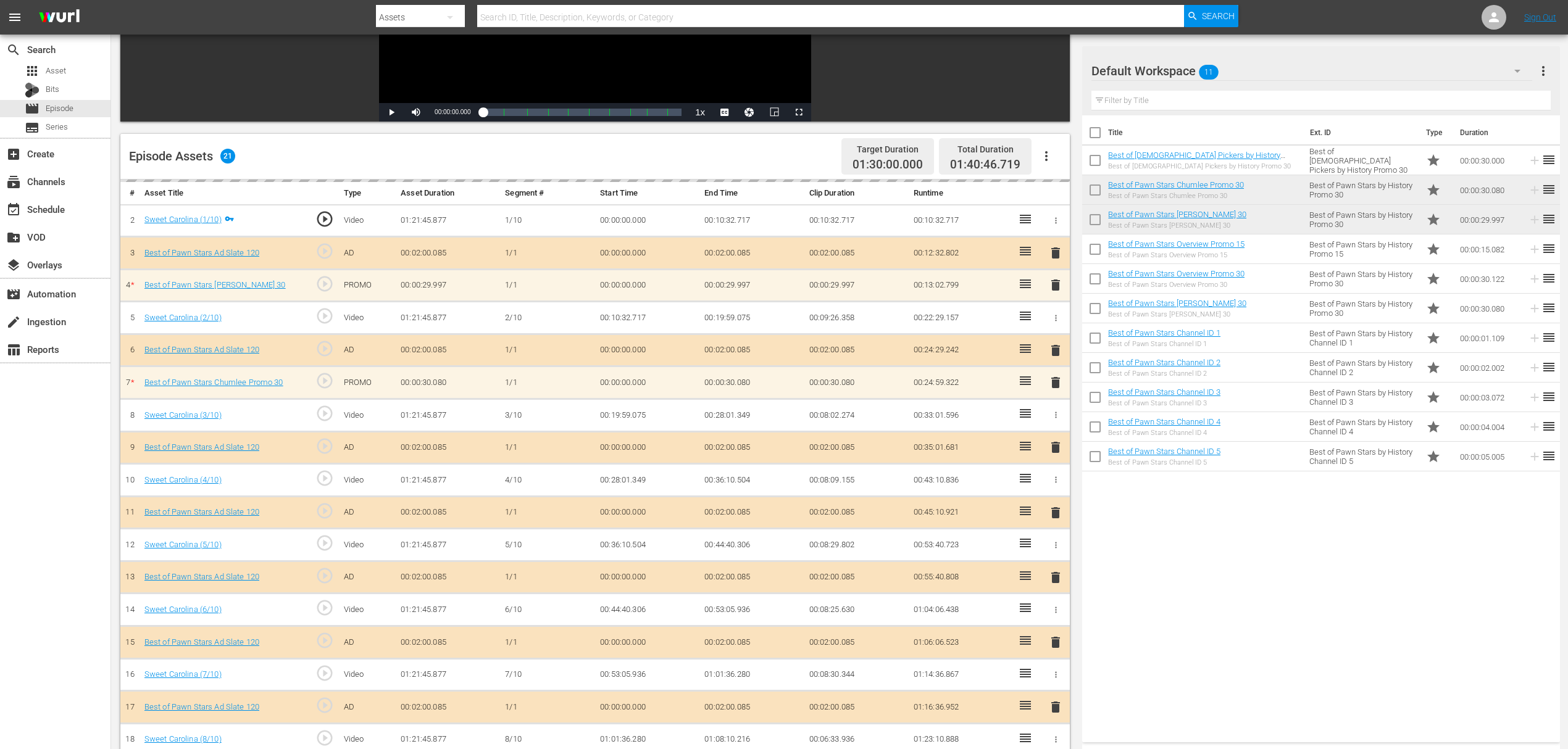
scroll to position [247, 0]
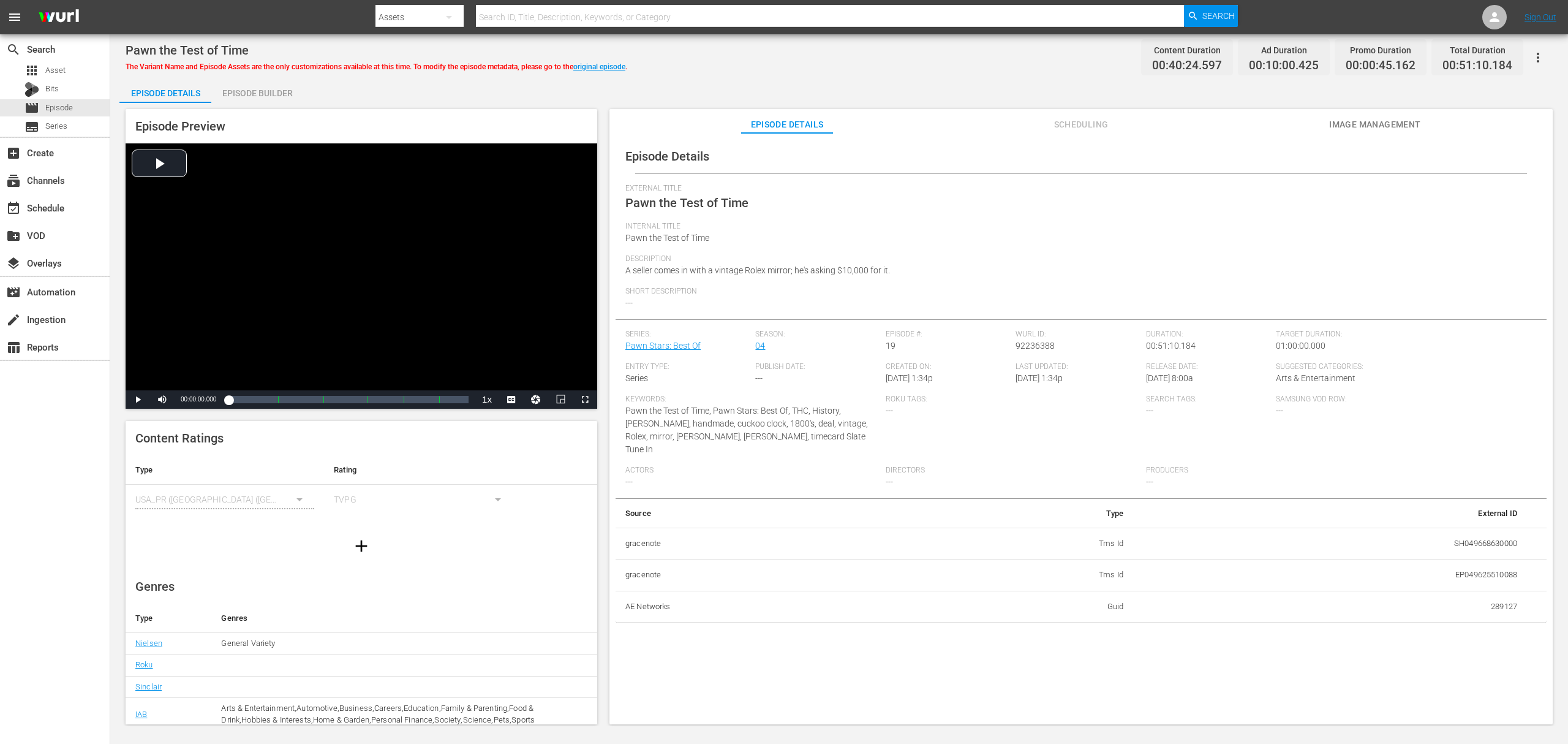
click at [255, 96] on div "Episode Builder" at bounding box center [257, 93] width 92 height 29
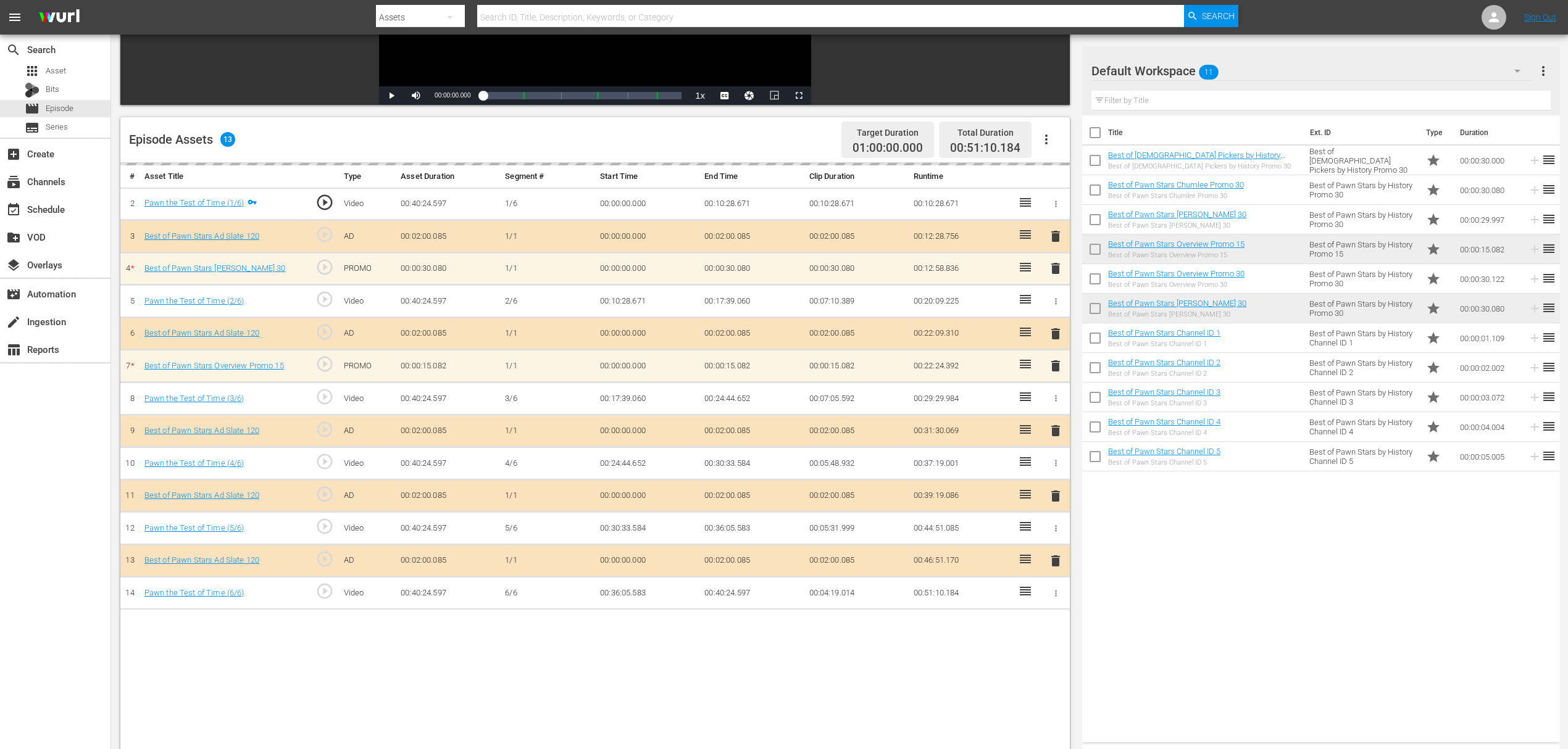
scroll to position [247, 0]
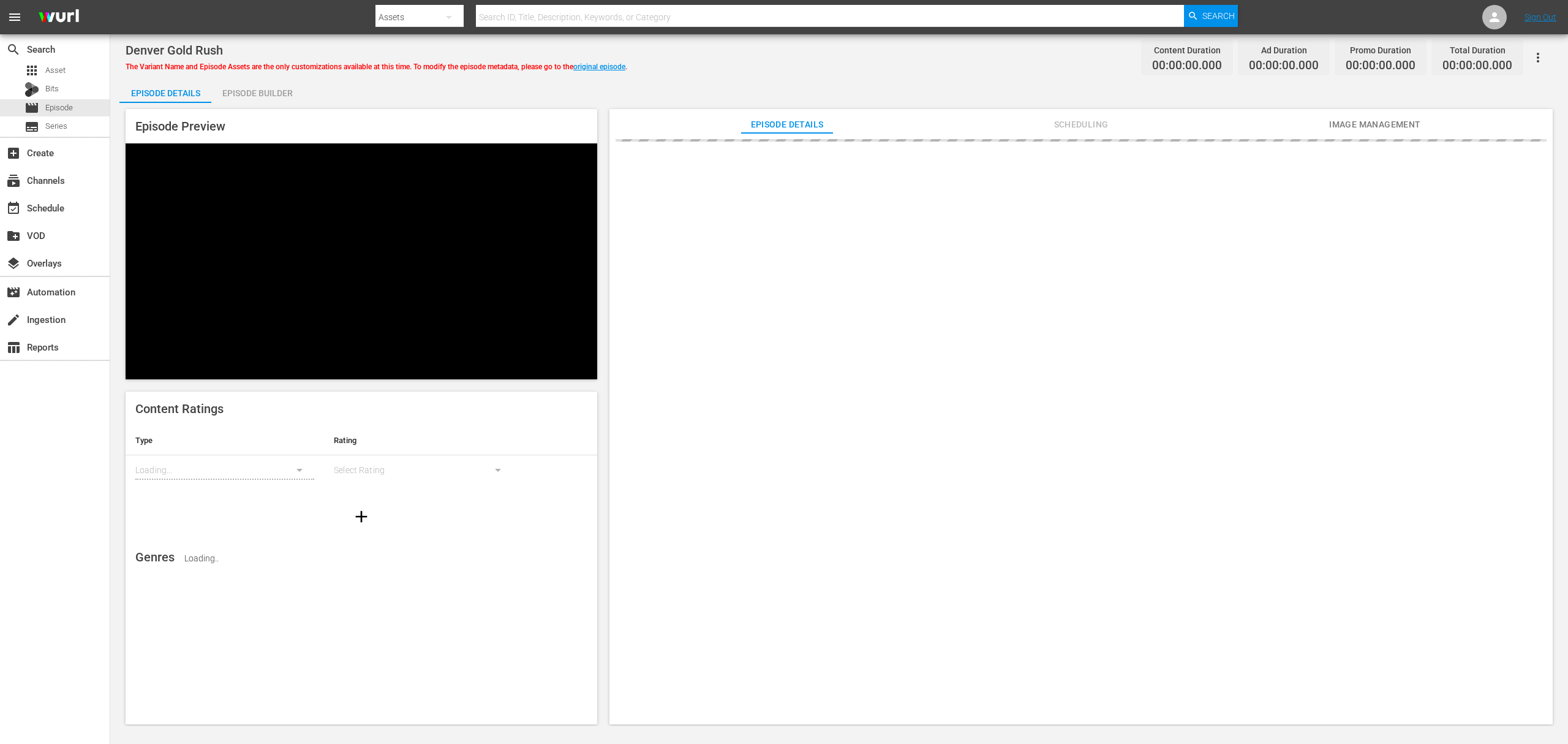
click at [275, 89] on div "Episode Builder" at bounding box center [257, 93] width 92 height 29
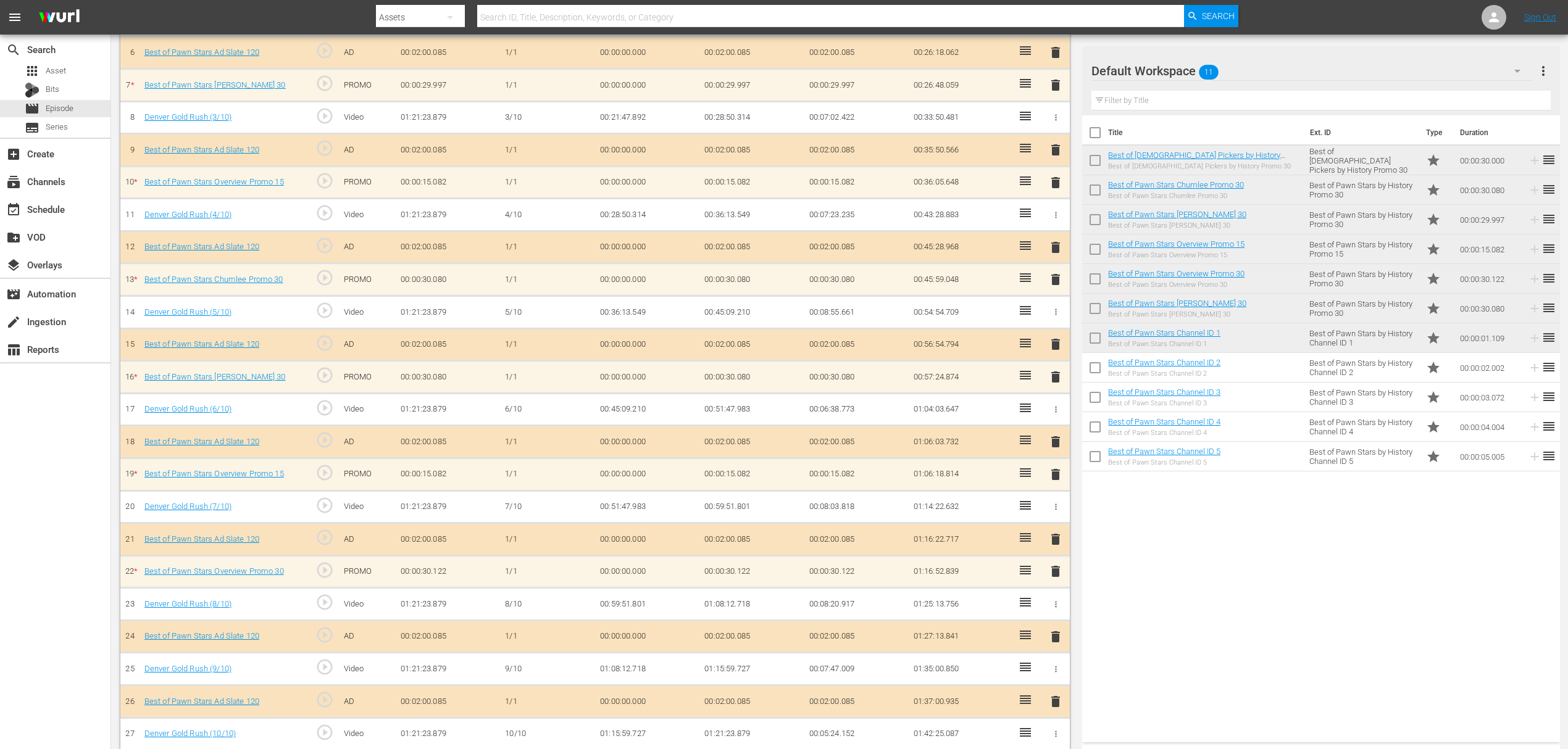
scroll to position [521, 0]
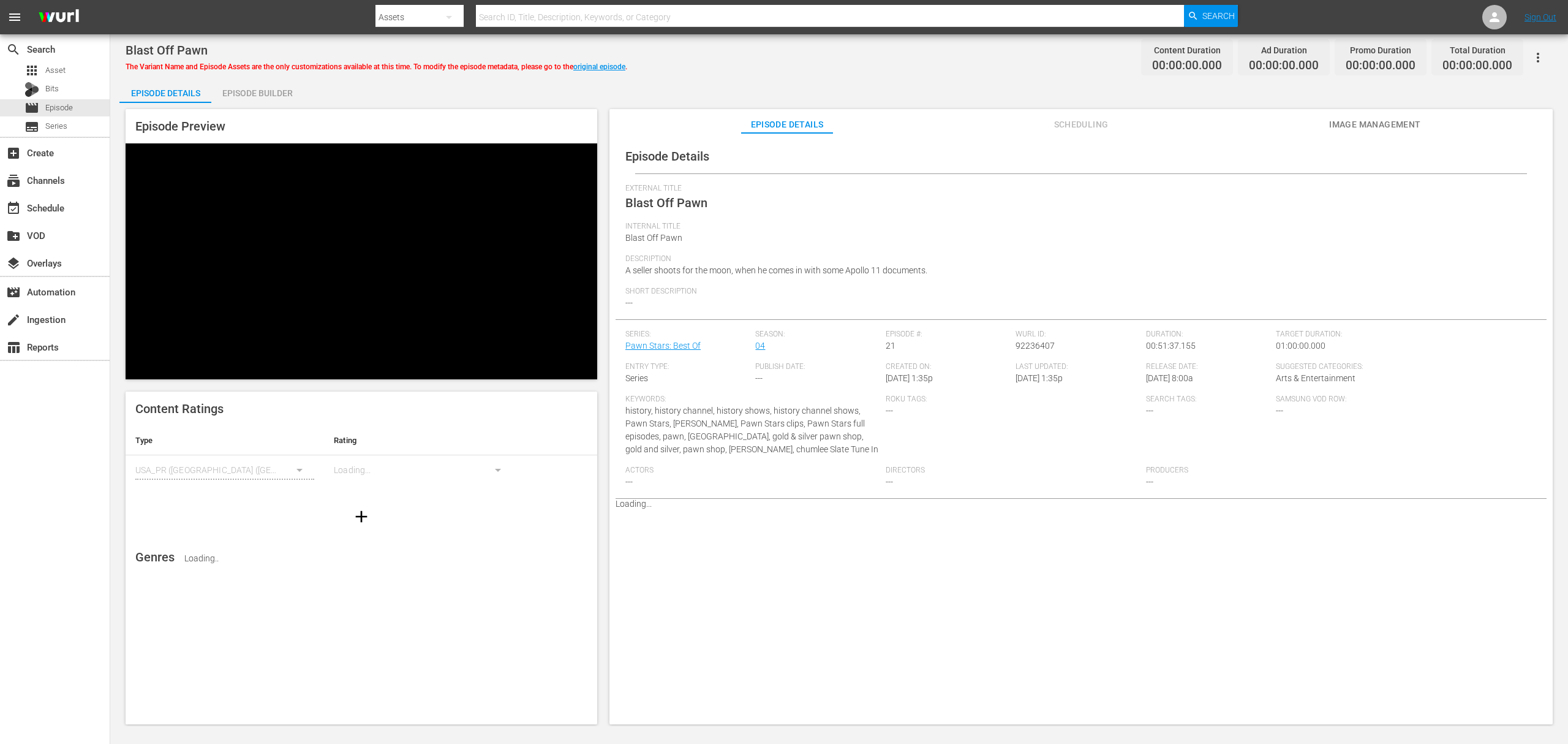
click at [262, 89] on div "Episode Builder" at bounding box center [257, 93] width 92 height 29
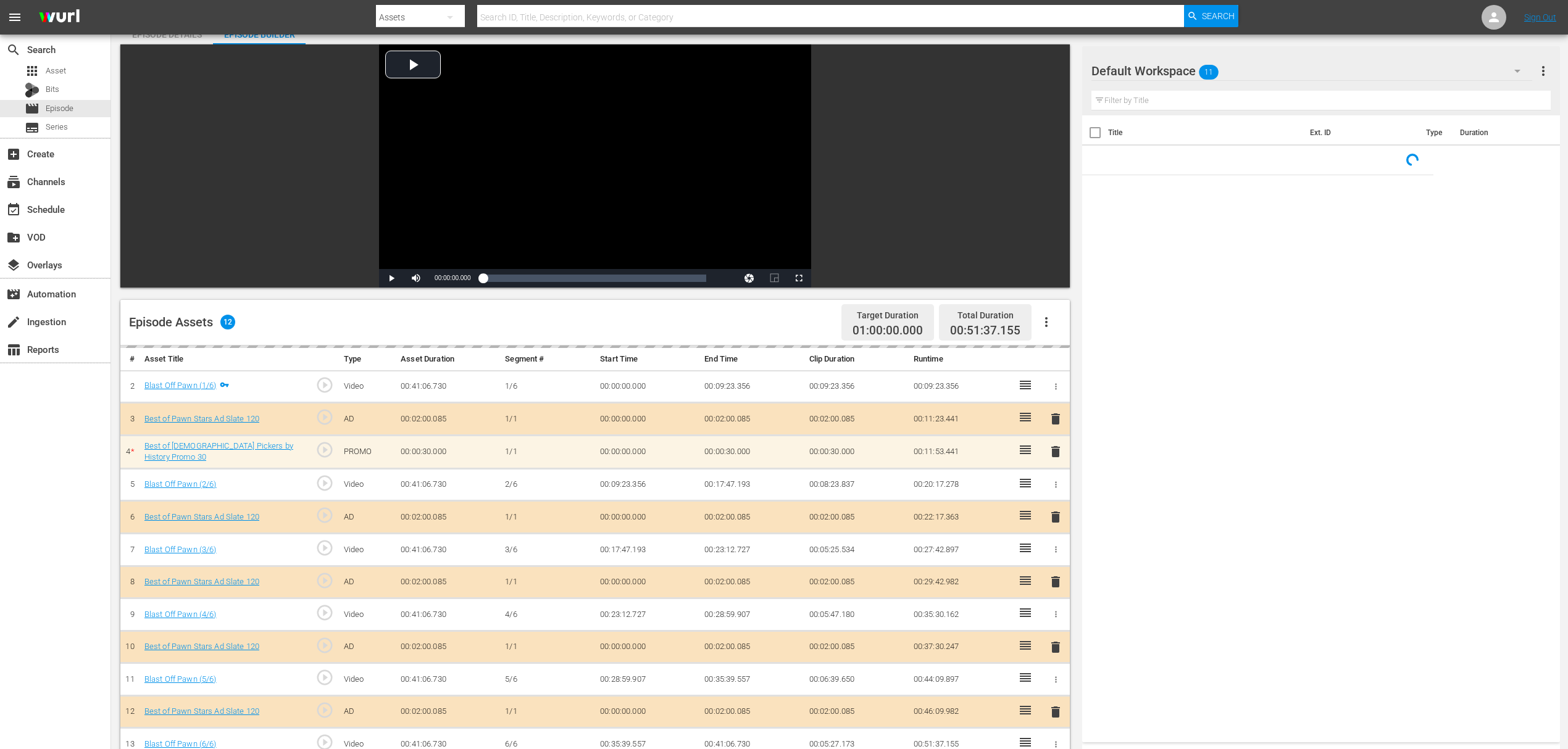
scroll to position [170, 0]
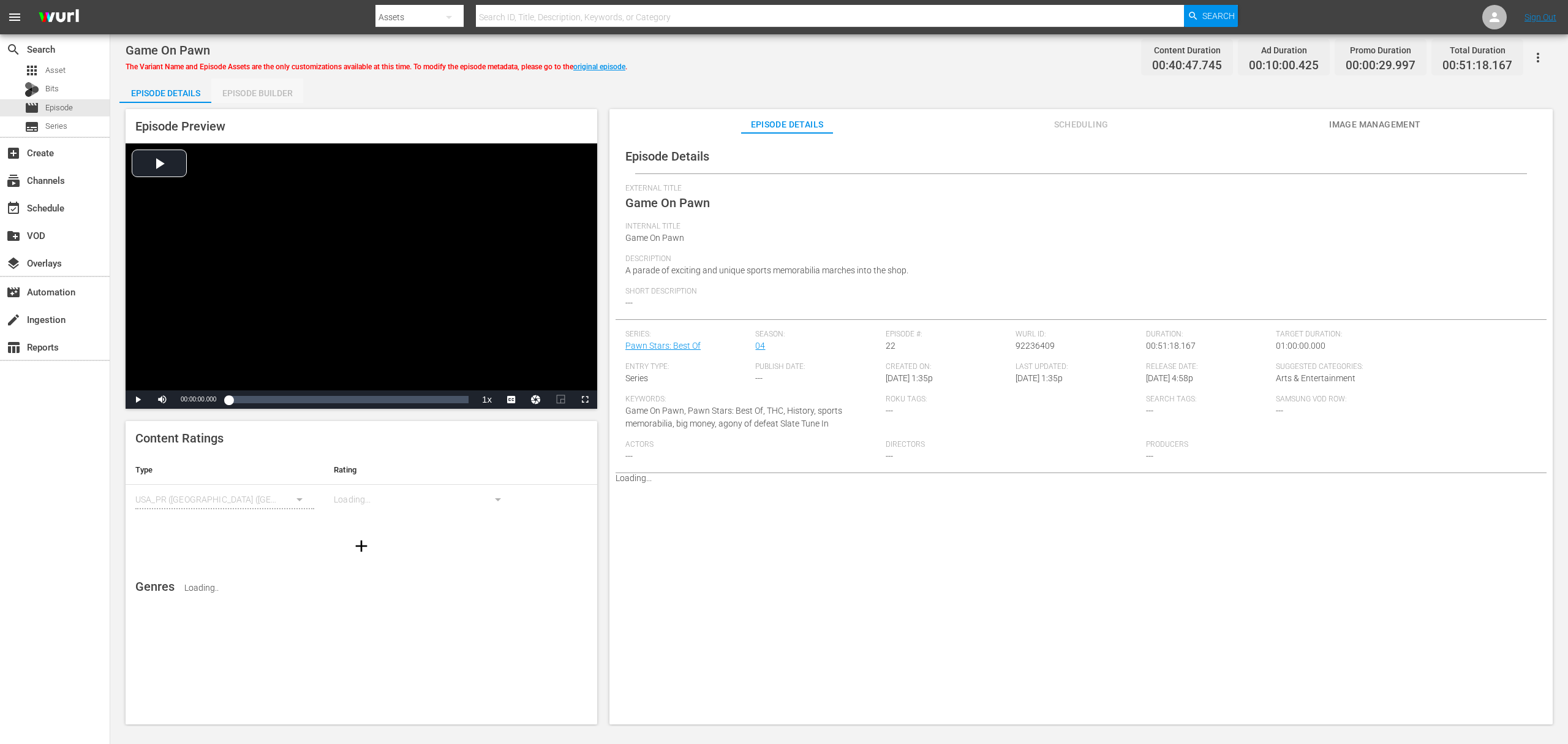
click at [270, 91] on div "Episode Builder" at bounding box center [257, 93] width 92 height 29
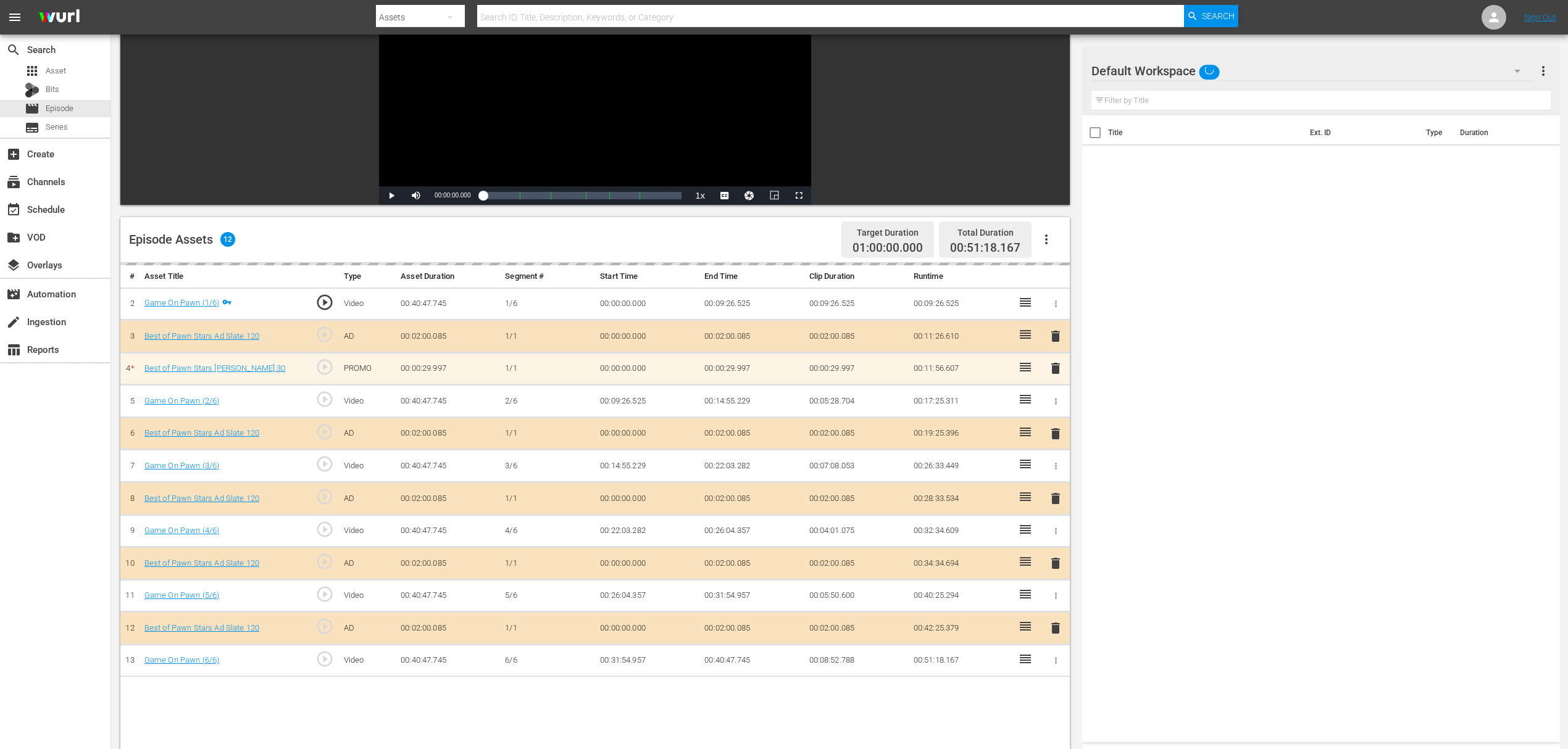
scroll to position [247, 0]
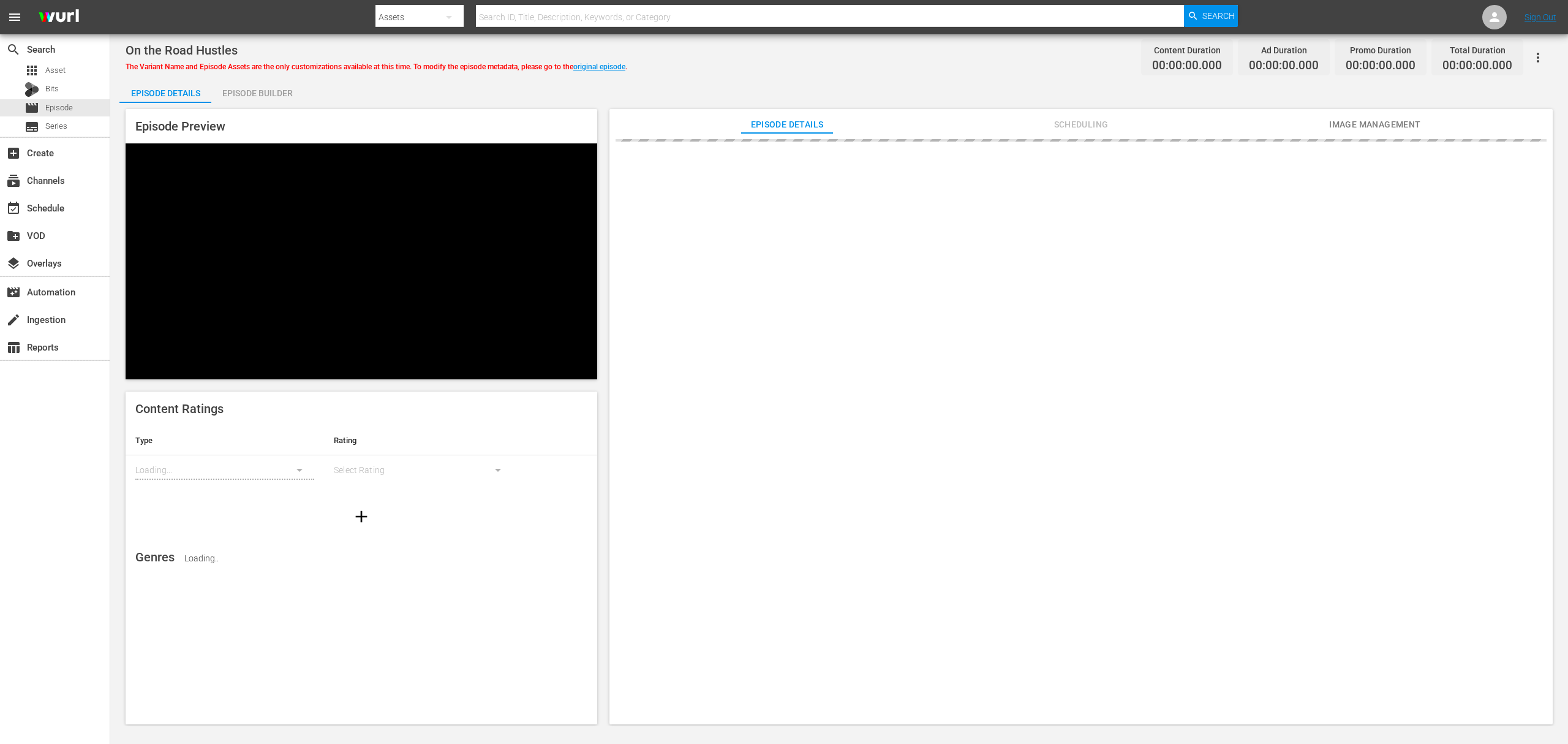
click at [257, 91] on div "Episode Builder" at bounding box center [257, 93] width 92 height 29
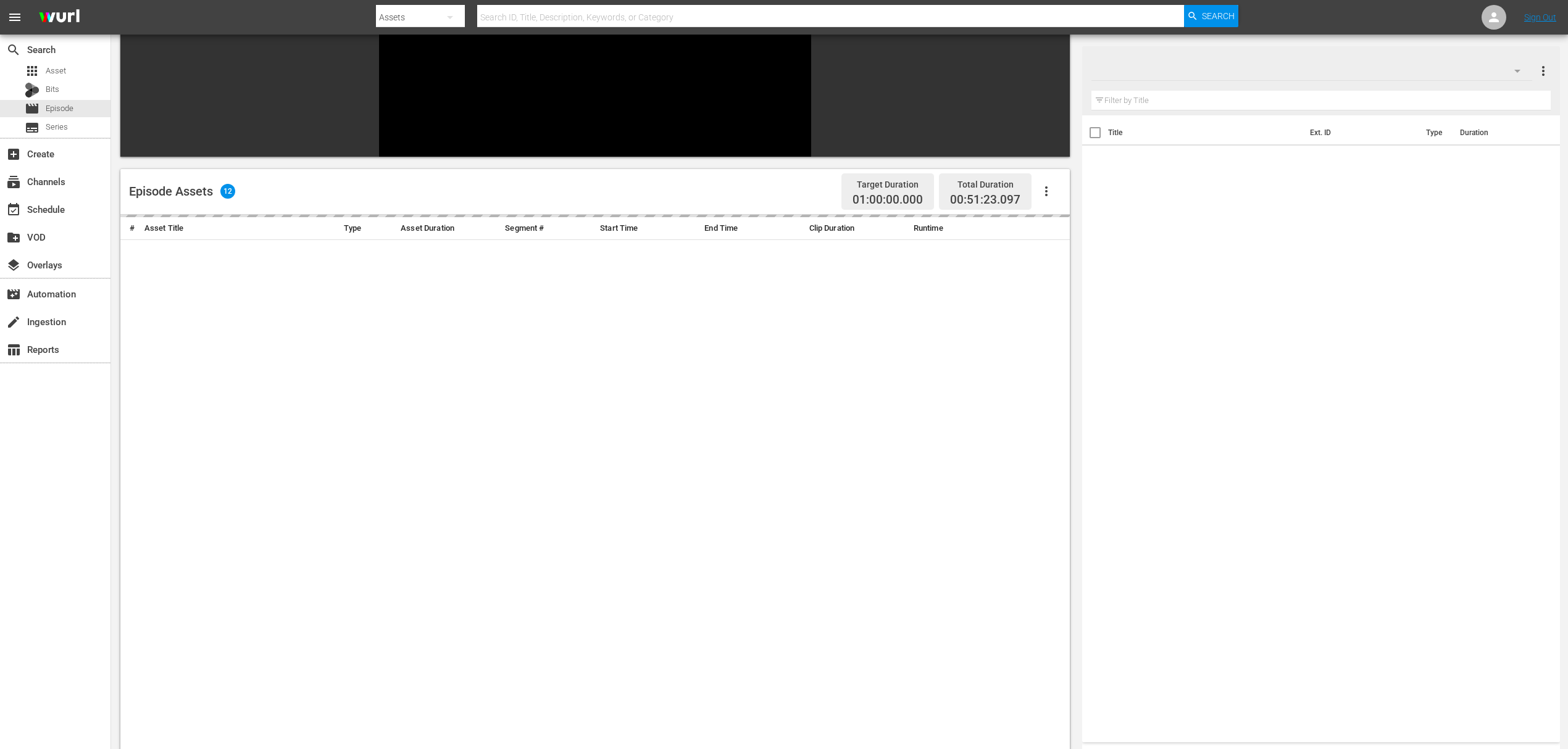
scroll to position [170, 0]
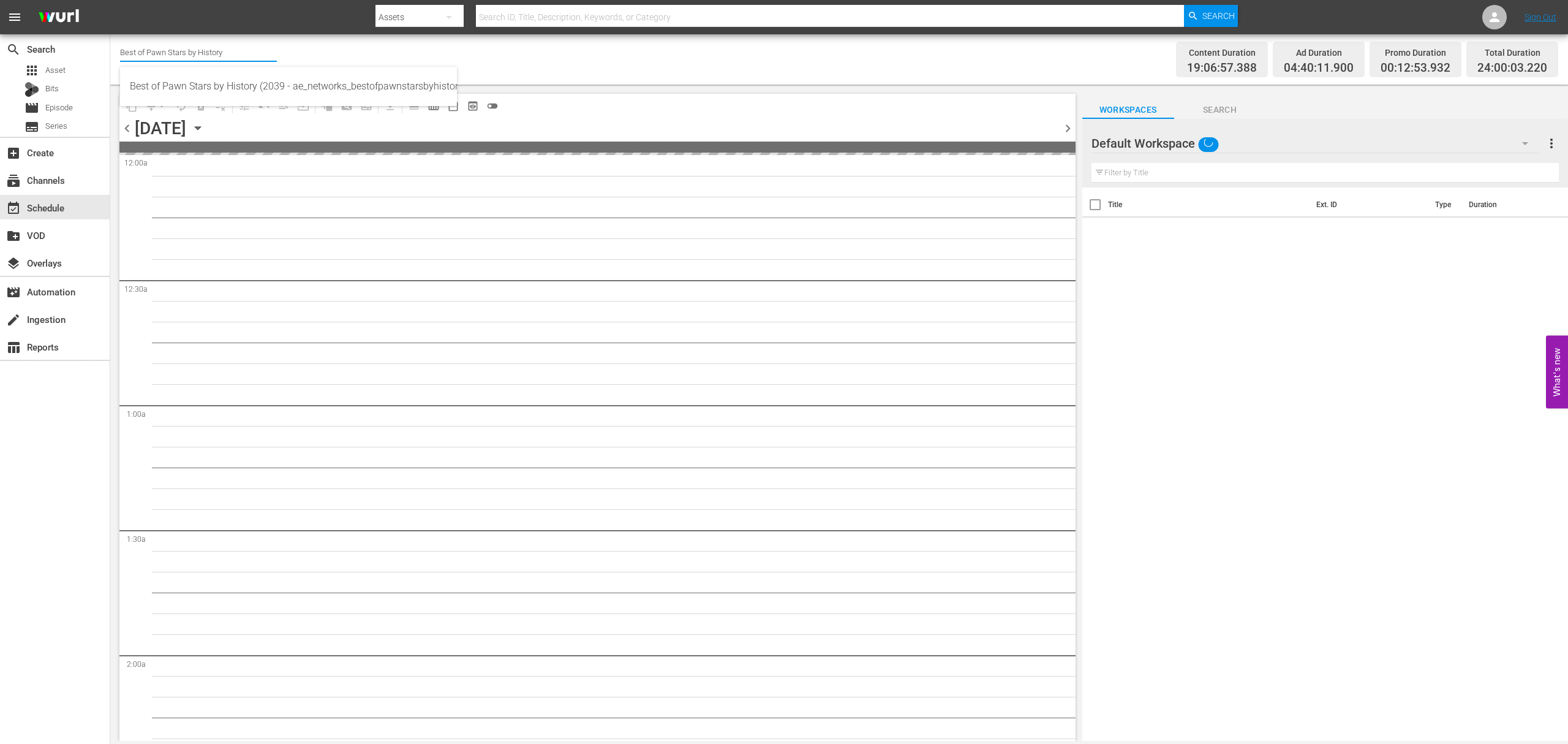
click at [211, 50] on input "Best of Pawn Stars by History" at bounding box center [199, 52] width 157 height 29
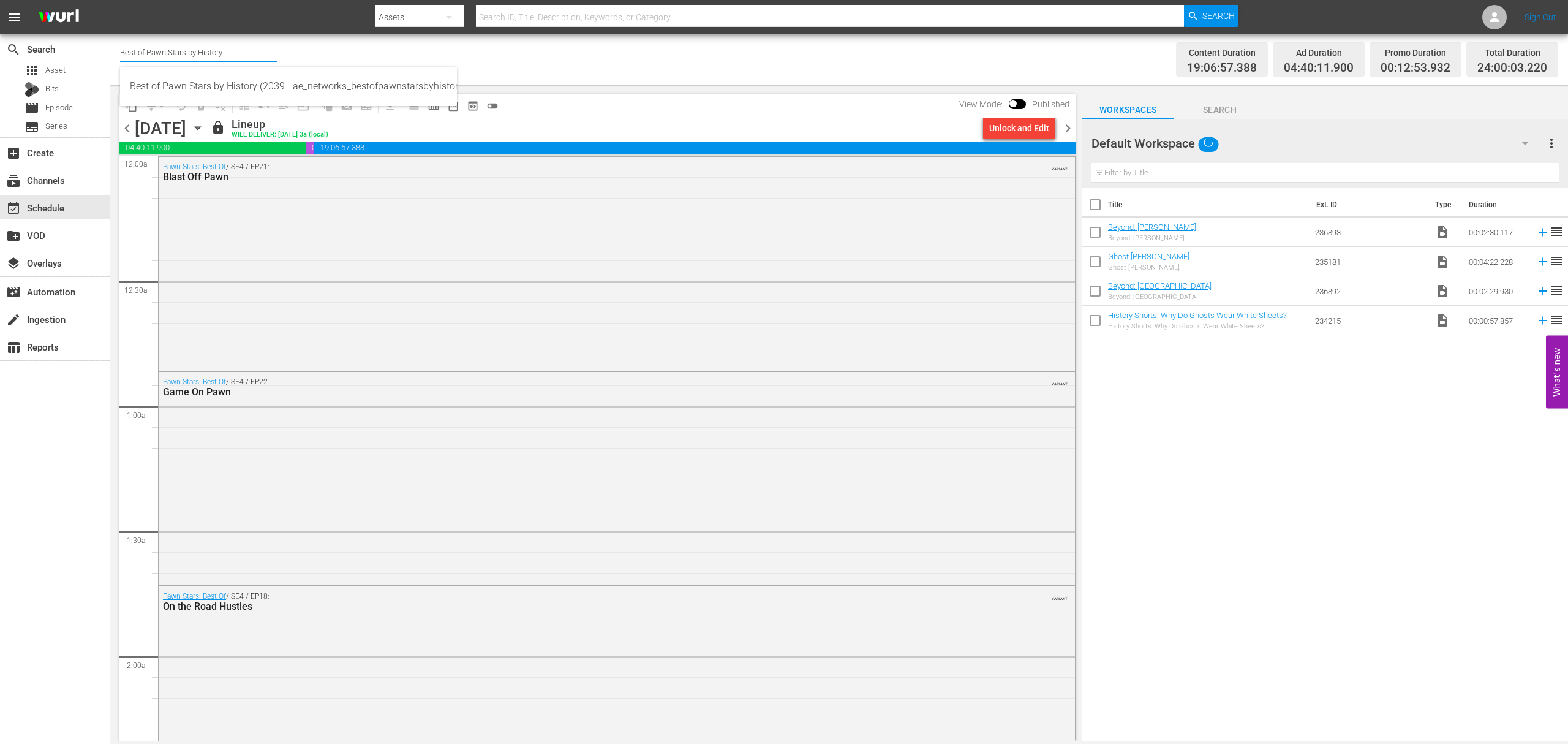
type input "o"
click at [223, 91] on div "content_copy compress arrow_drop_down autorenew_outlined delete_forever_outline…" at bounding box center [594, 412] width 969 height 656
click at [179, 54] on input "ghost" at bounding box center [199, 52] width 157 height 29
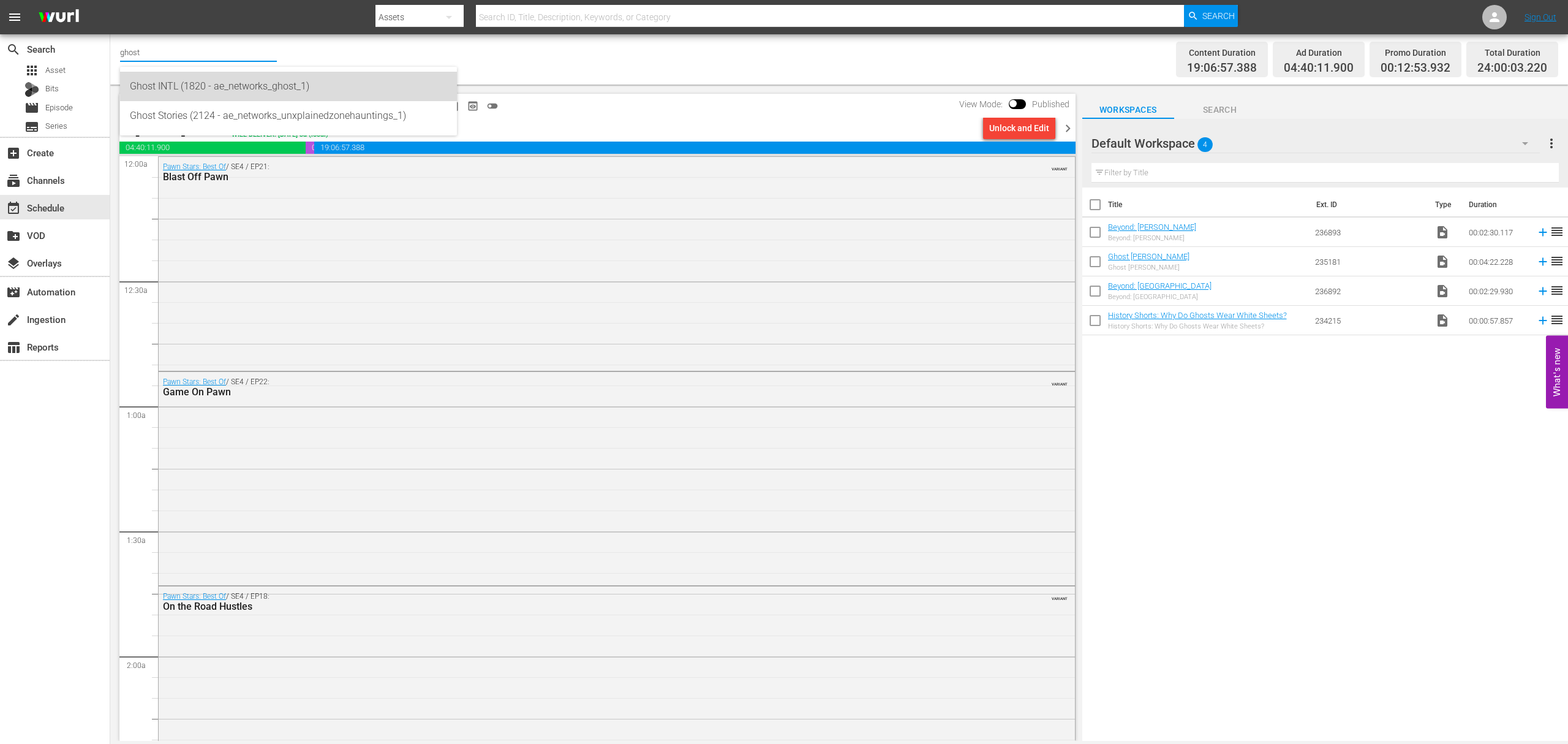
click at [206, 87] on div "Ghost INTL (1820 - ae_networks_ghost_1)" at bounding box center [289, 87] width 318 height 29
type input "Ghost INTL (1820 - ae_networks_ghost_1)"
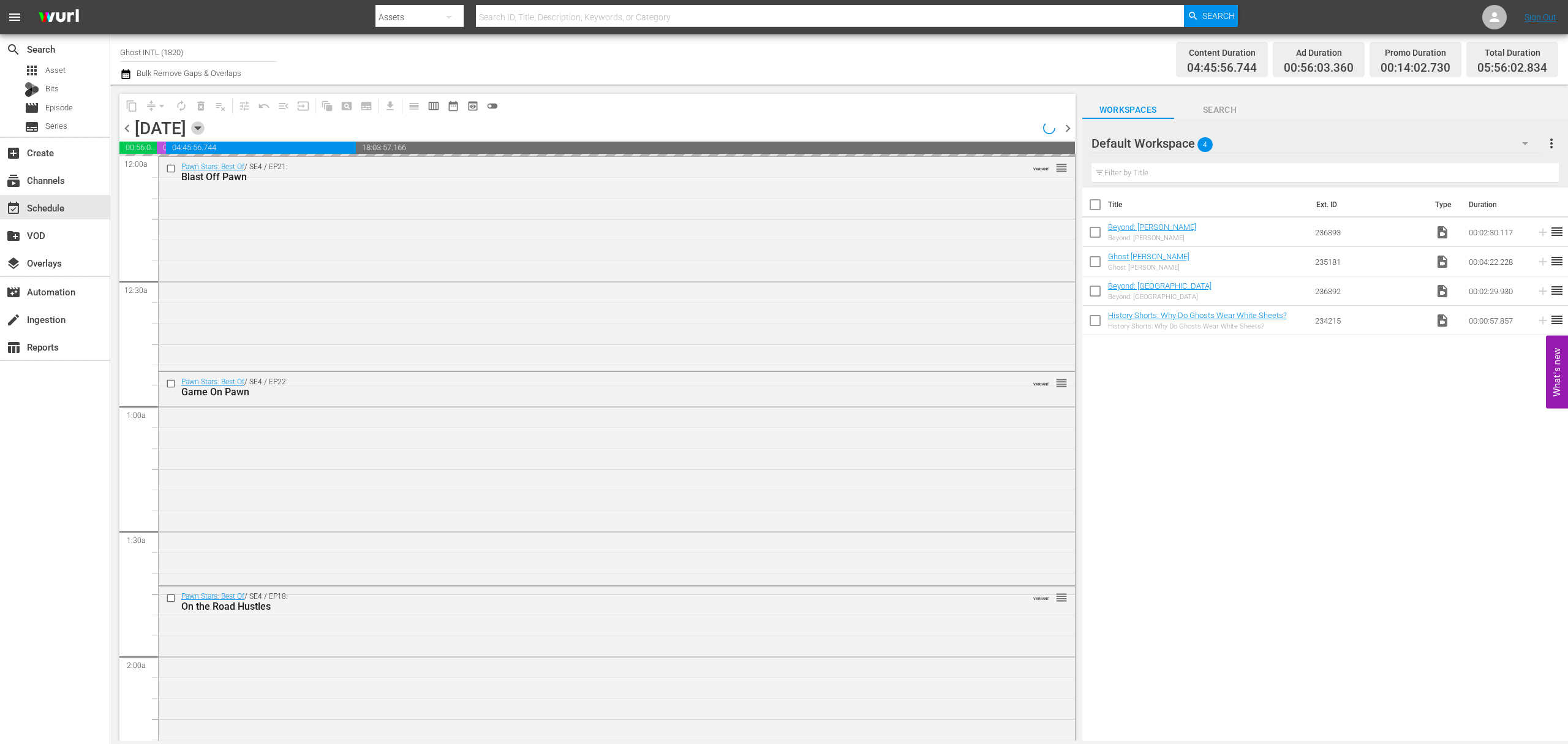
click at [205, 130] on icon "button" at bounding box center [197, 127] width 13 height 13
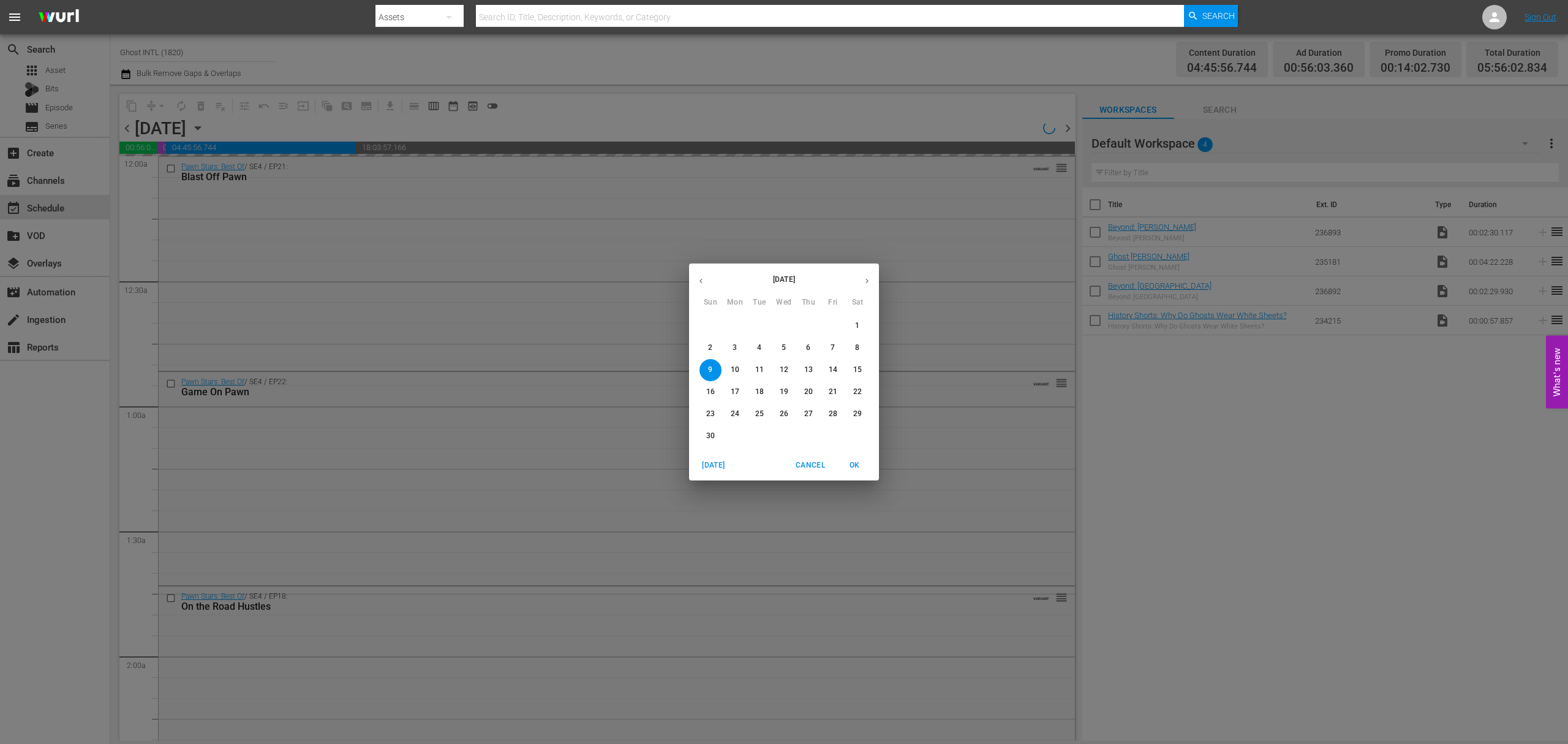
click at [738, 343] on span "3" at bounding box center [735, 347] width 22 height 10
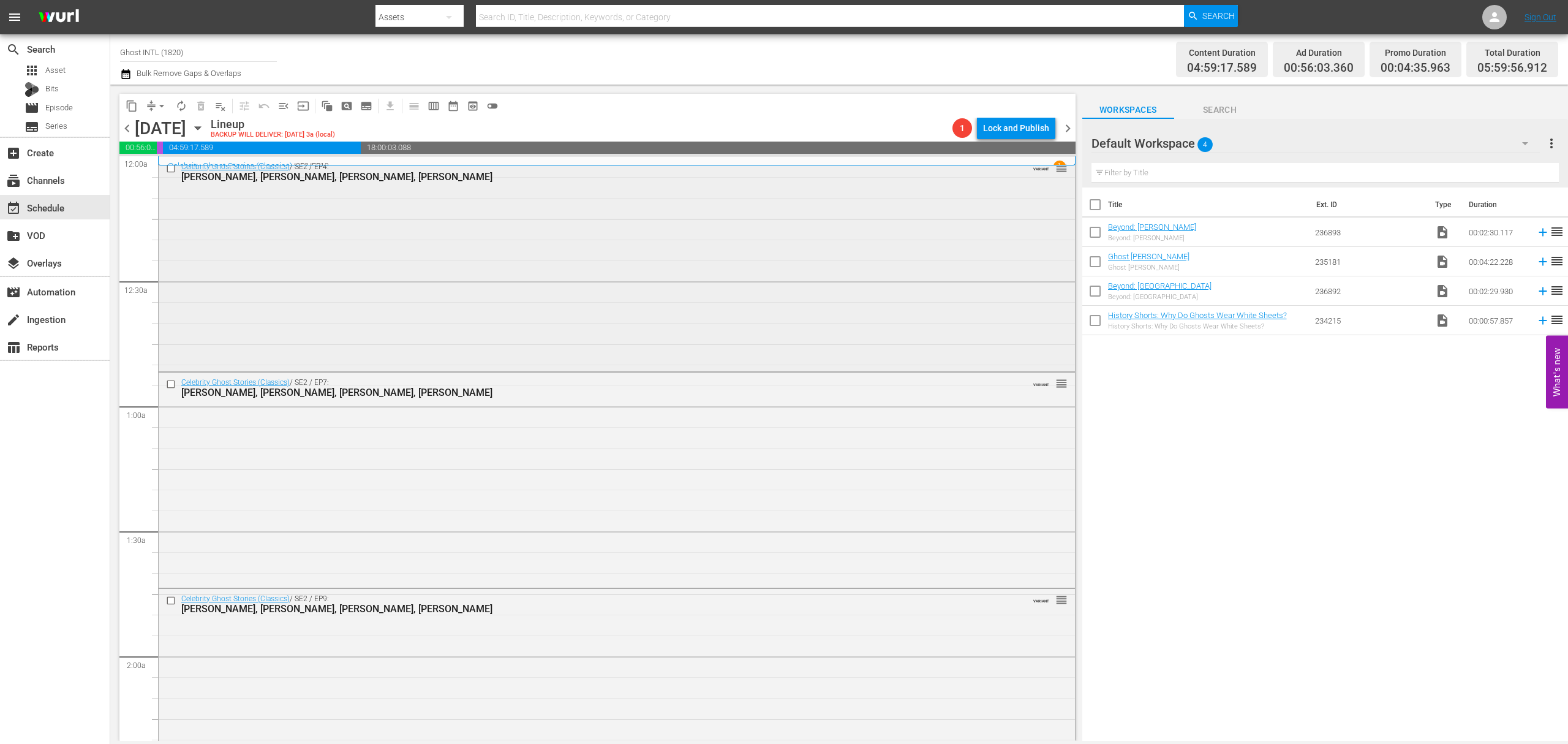
click at [637, 238] on div "Celebrity Ghost Stories (Classics) / SE2 / EP4: Paulina Porizkova, Chazz Palmin…" at bounding box center [617, 263] width 916 height 212
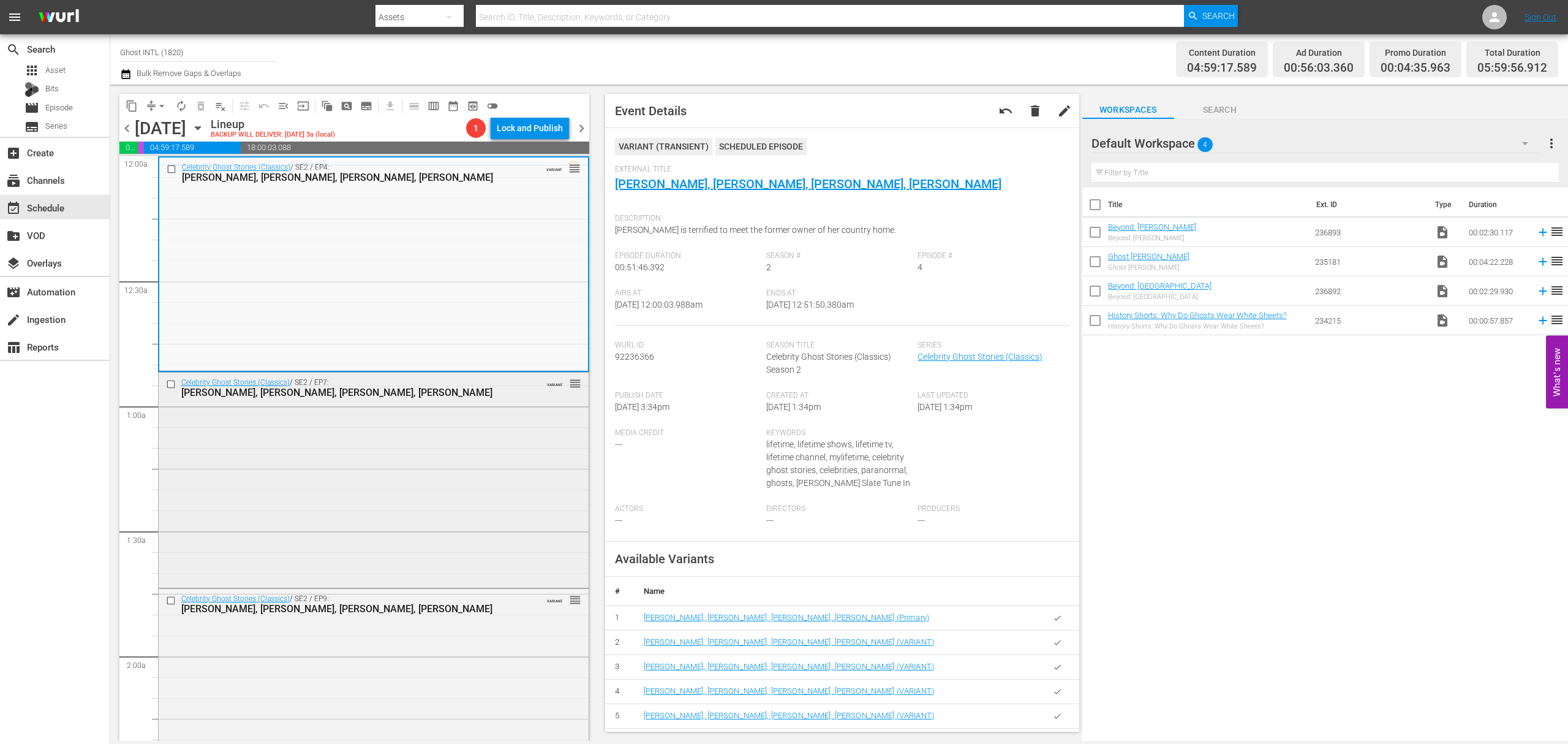
click at [350, 468] on div "Celebrity Ghost Stories (Classics) / SE2 / EP7: Christopher Knight, Carol Alt, …" at bounding box center [373, 478] width 430 height 212
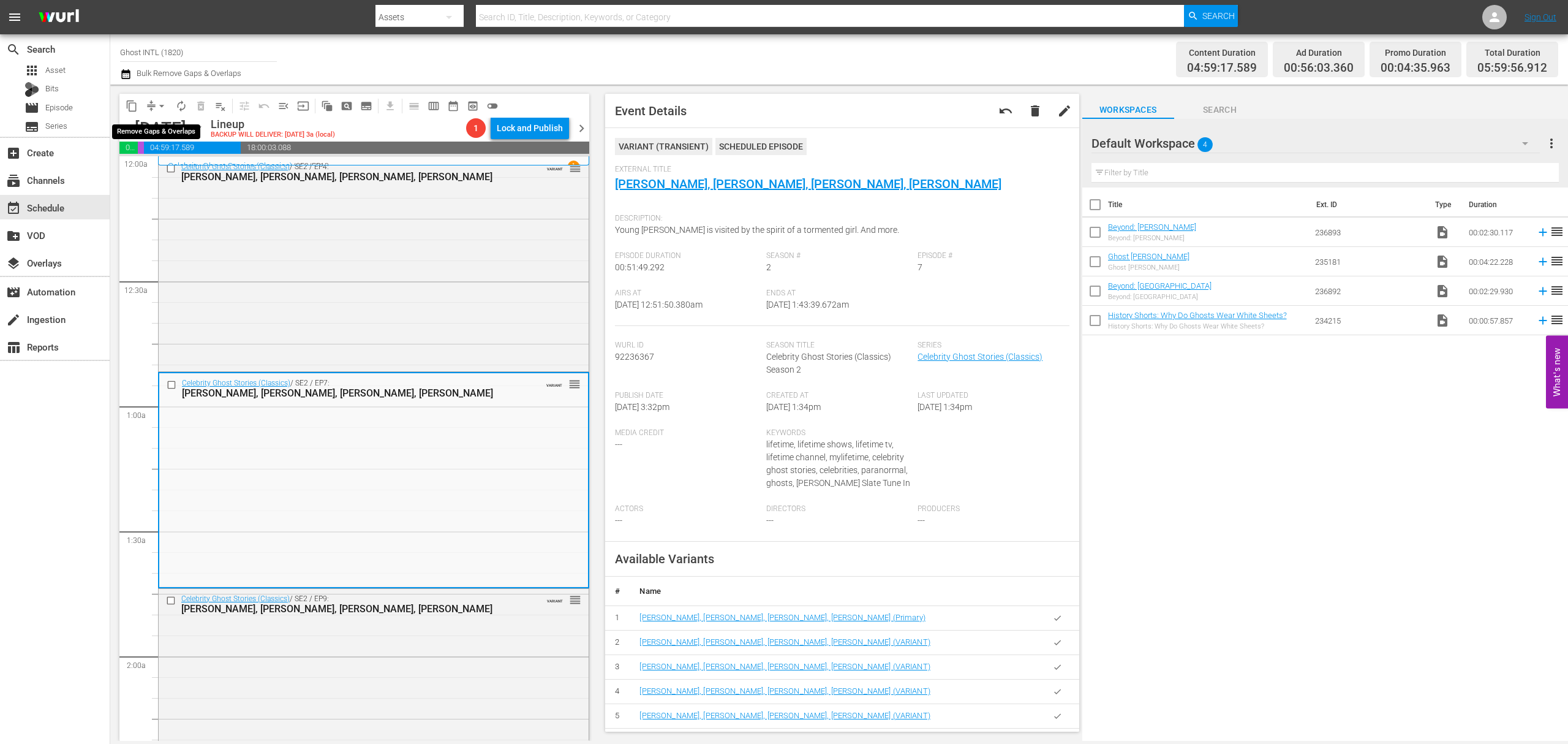
click at [159, 97] on button "arrow_drop_down" at bounding box center [162, 106] width 19 height 19
click at [158, 123] on li "Align to Midnight" at bounding box center [163, 130] width 129 height 20
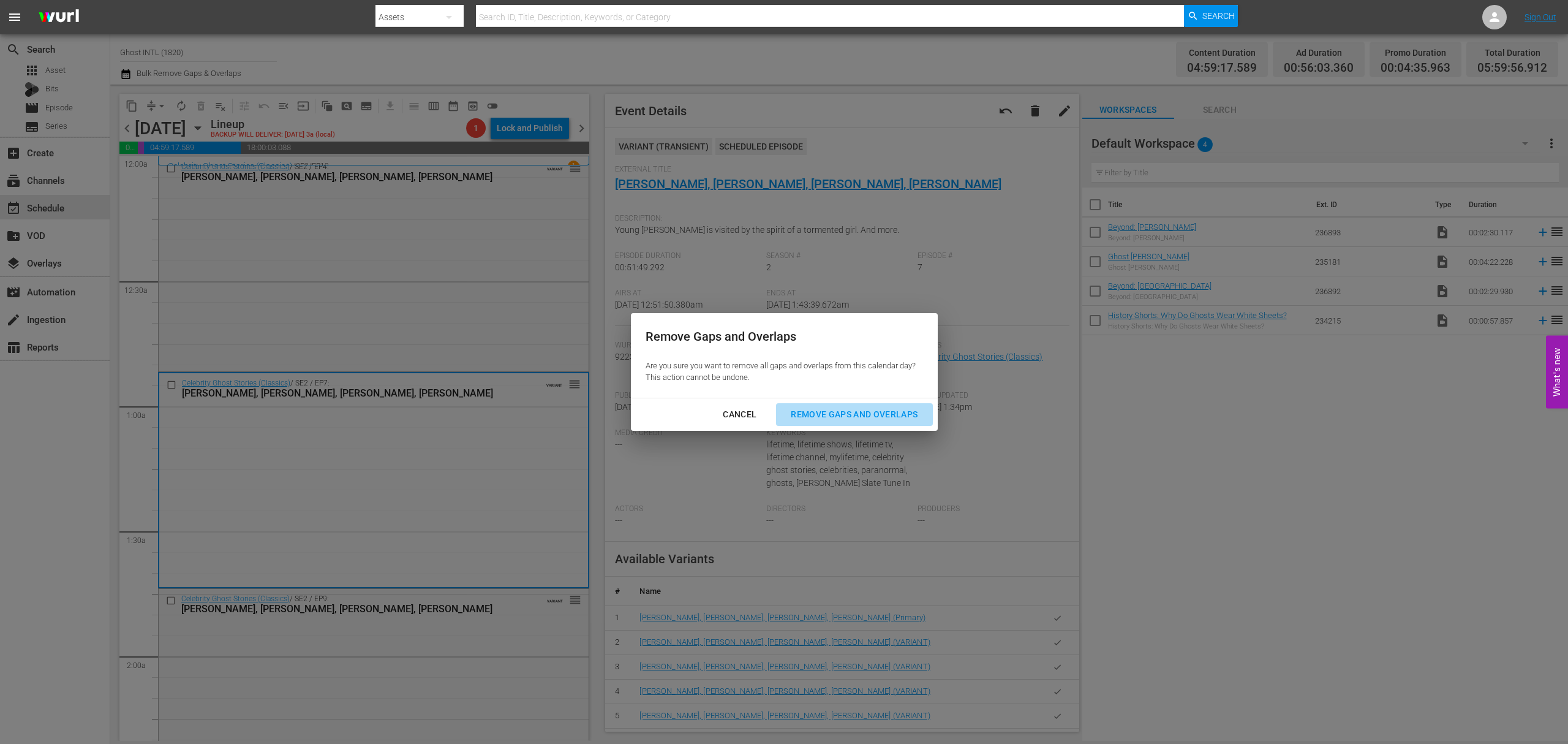
click at [862, 419] on div "Remove Gaps and Overlaps" at bounding box center [855, 415] width 147 height 15
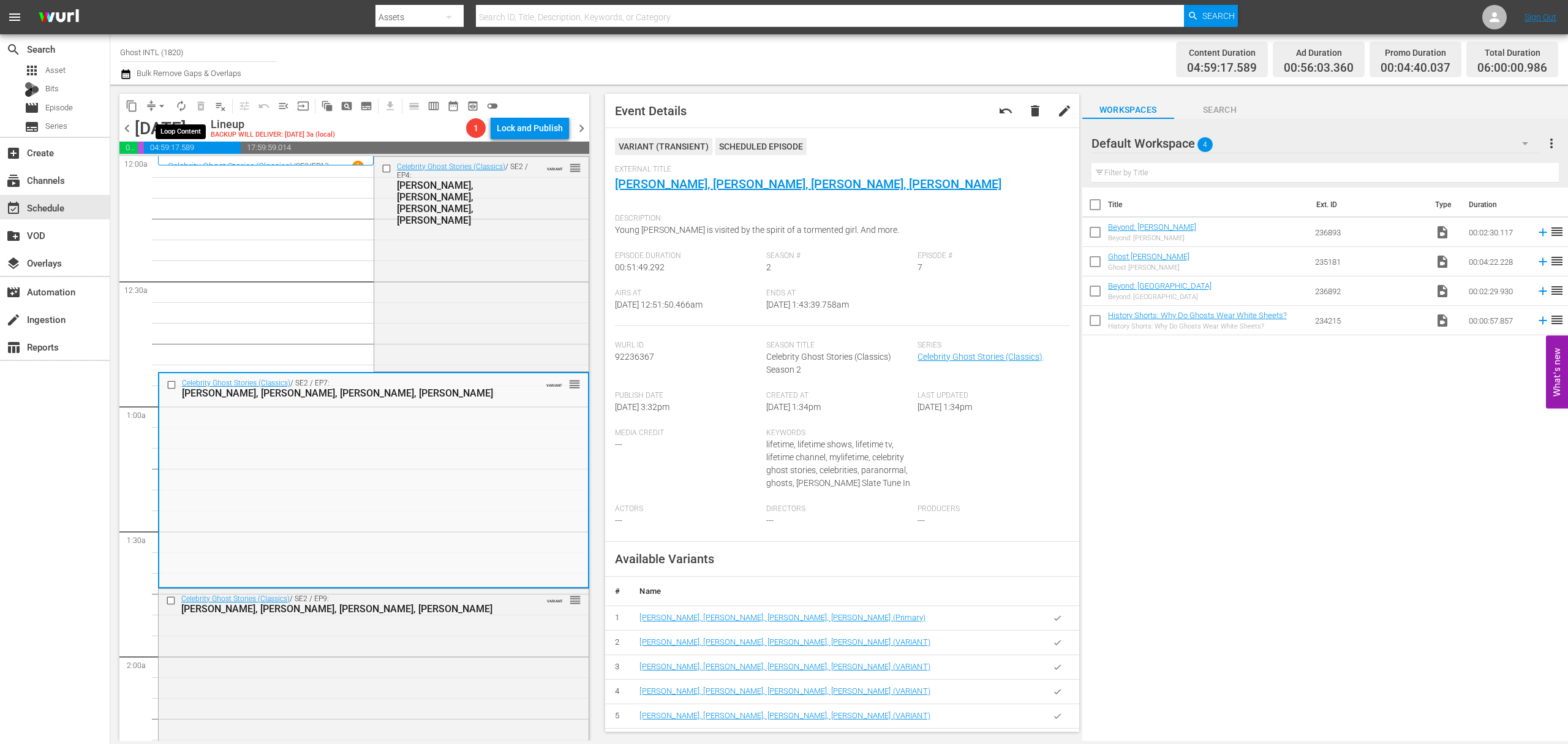
click at [184, 100] on span "autorenew_outlined" at bounding box center [181, 106] width 12 height 12
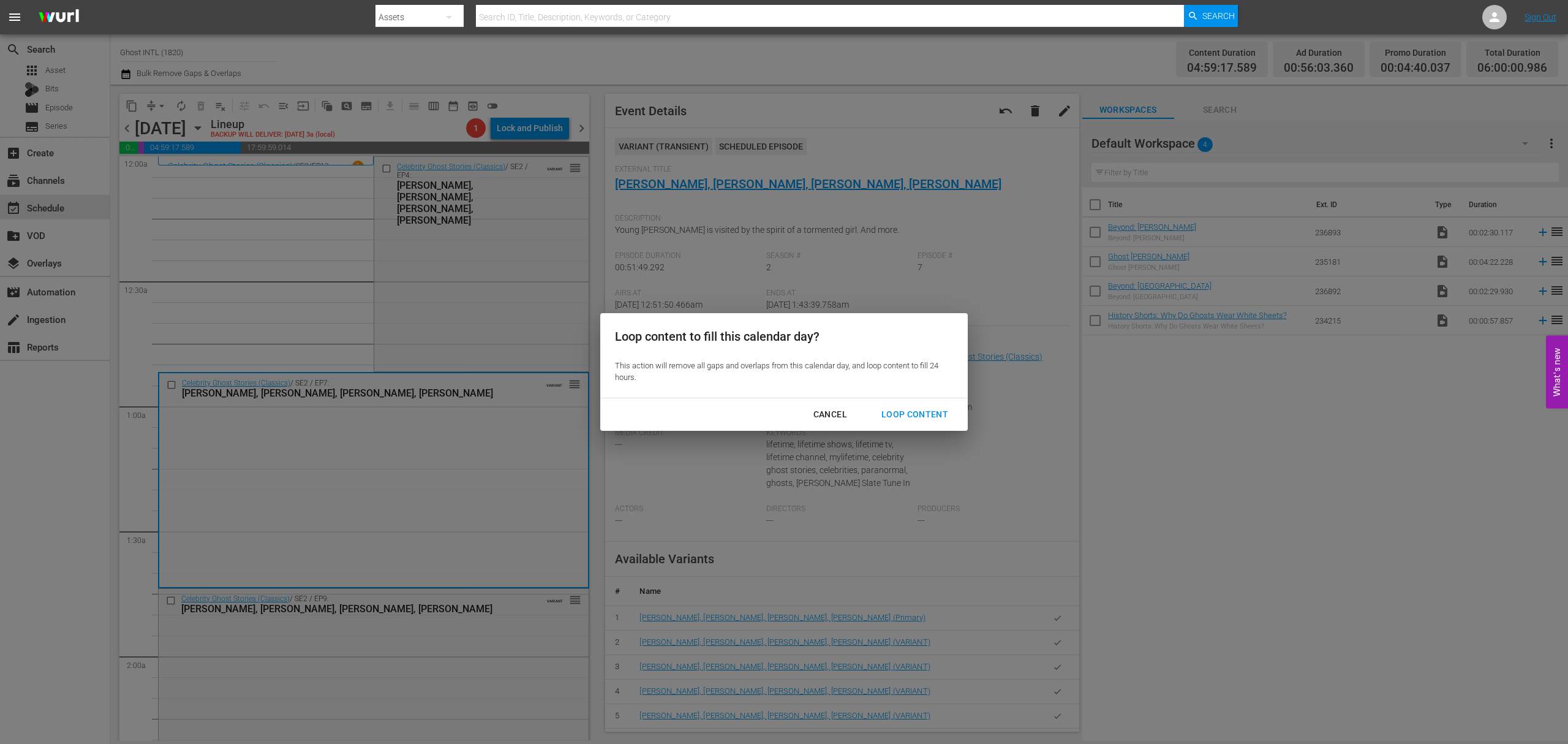
click at [936, 417] on div "Loop Content" at bounding box center [915, 415] width 86 height 15
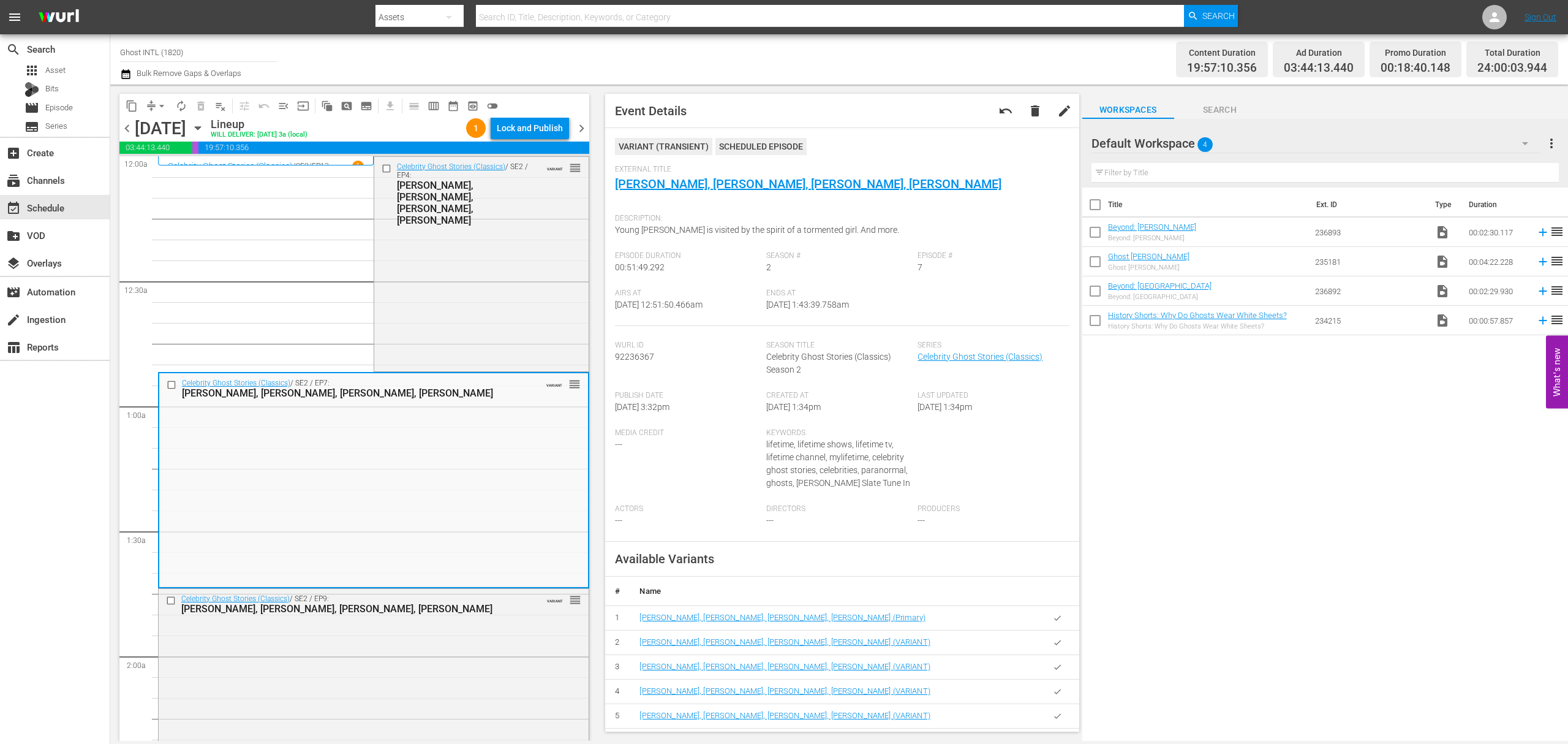
click at [544, 127] on div "Lock and Publish" at bounding box center [530, 128] width 66 height 22
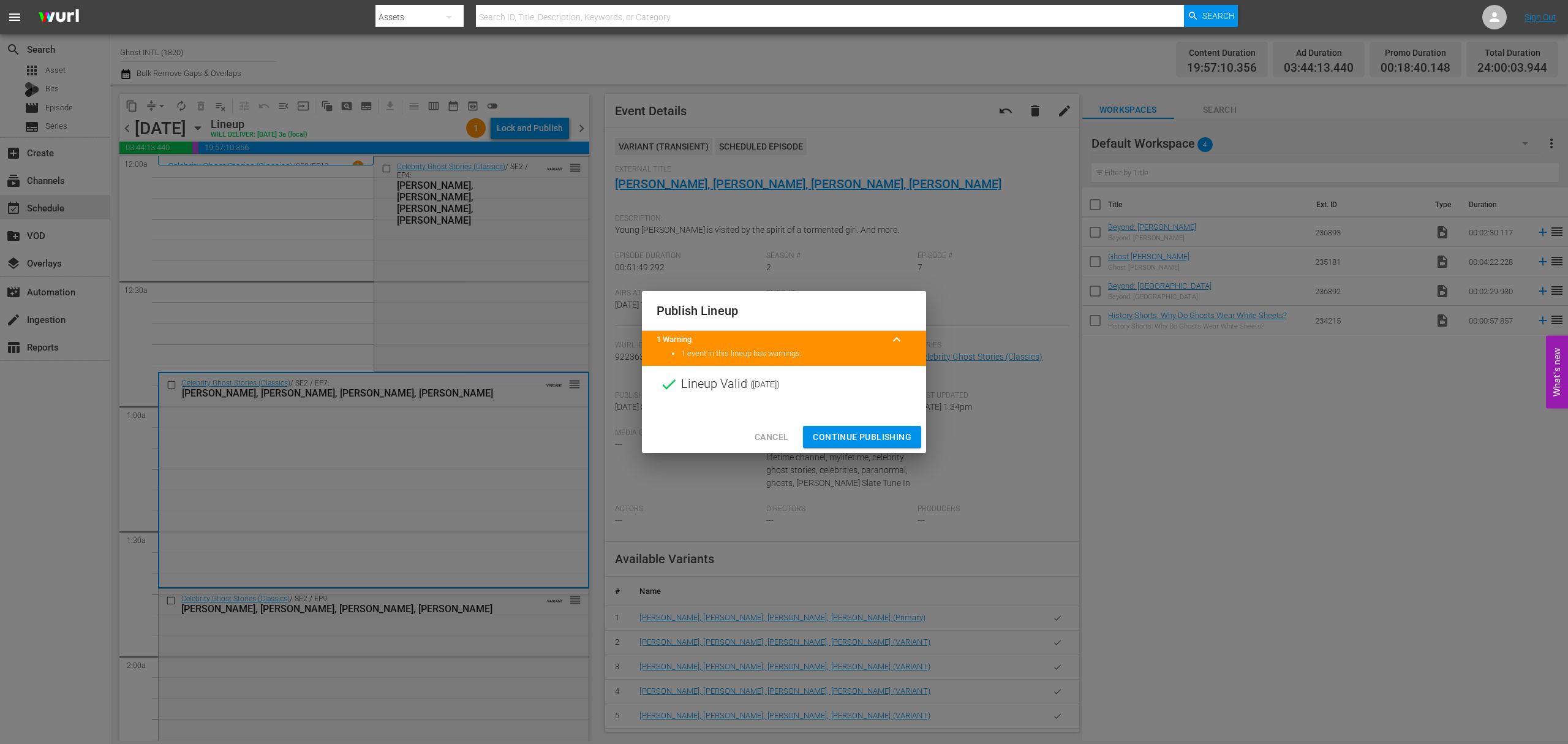
click at [868, 437] on span "Continue Publishing" at bounding box center [862, 437] width 99 height 15
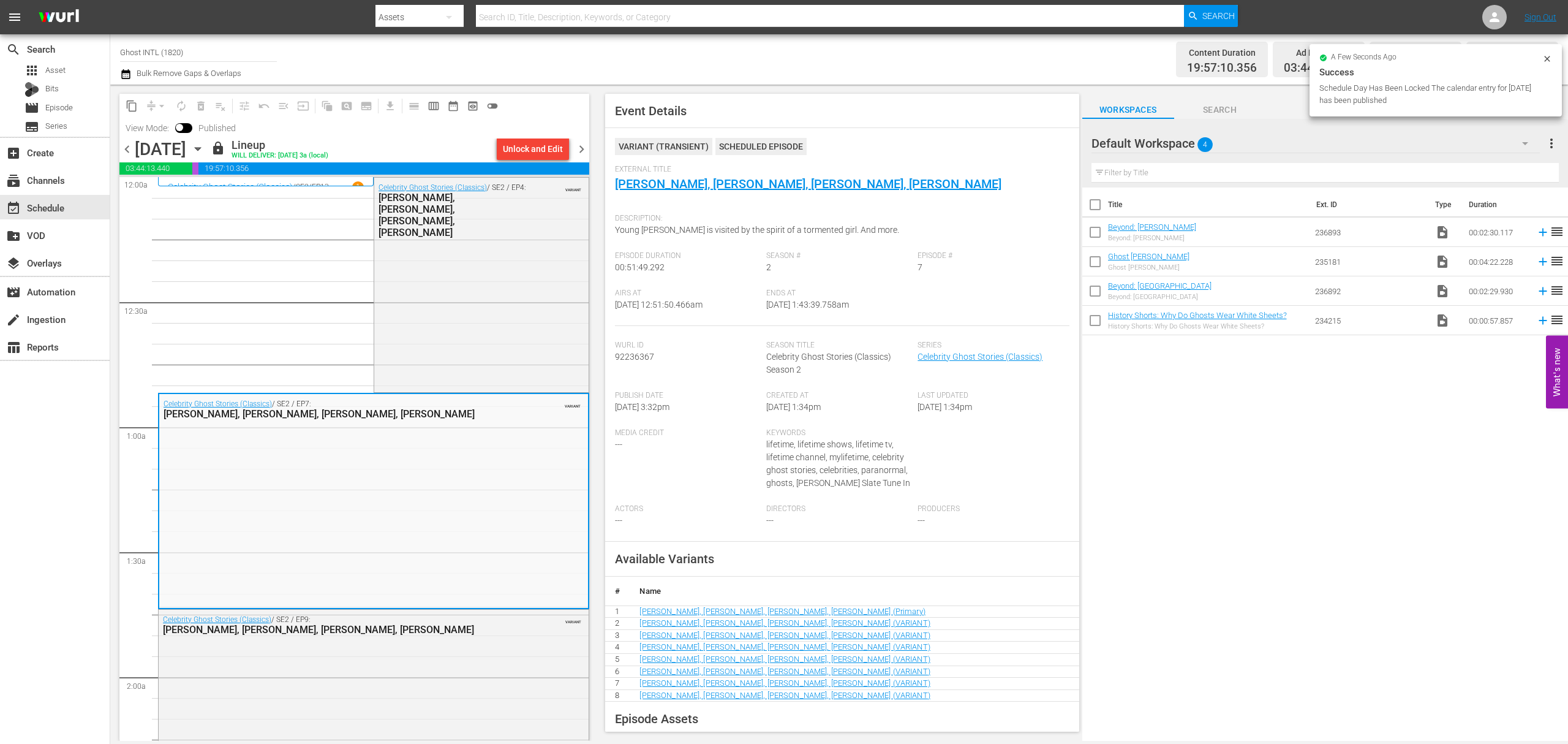
click at [540, 140] on div "Unlock and Edit" at bounding box center [533, 149] width 60 height 22
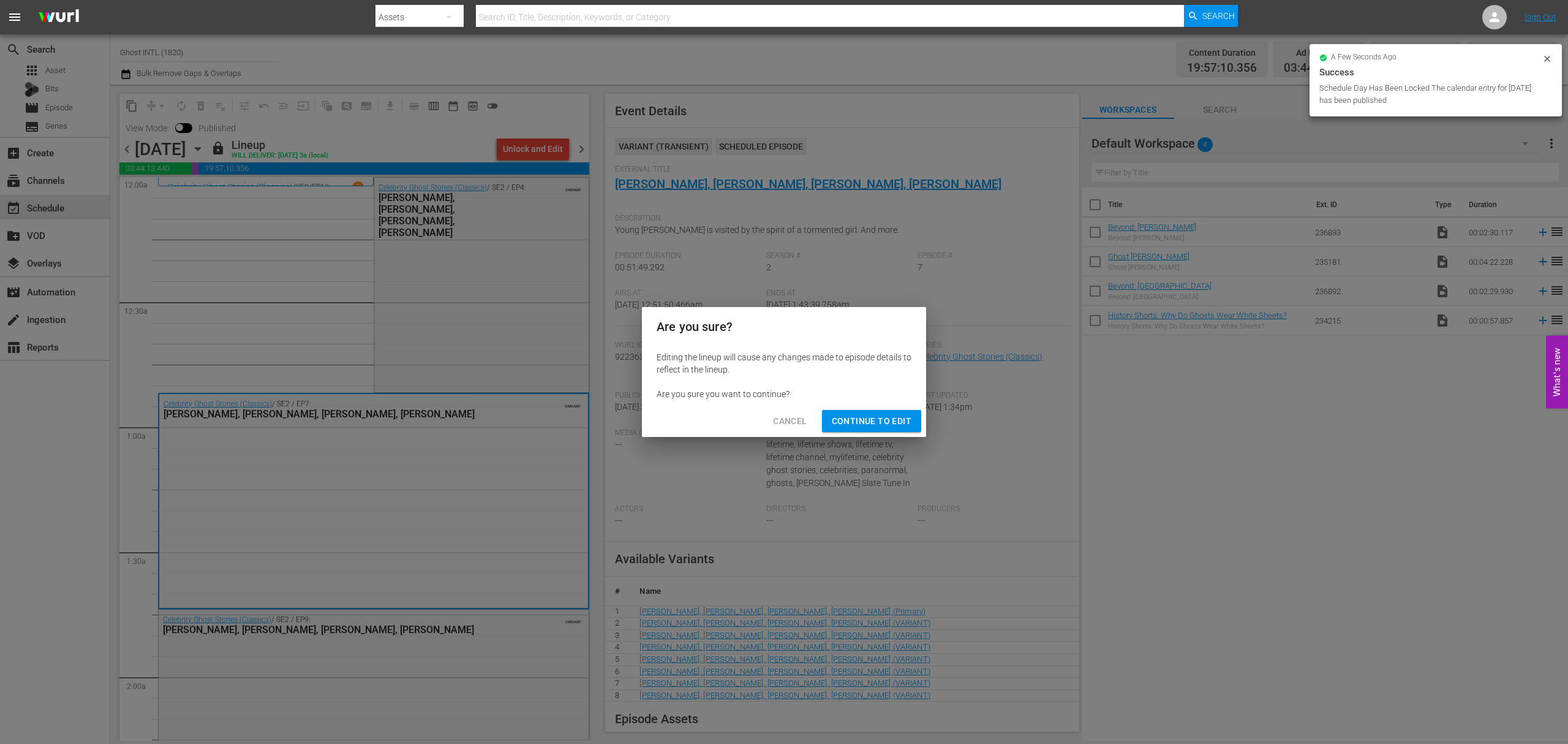
click at [799, 421] on span "Cancel" at bounding box center [790, 421] width 34 height 15
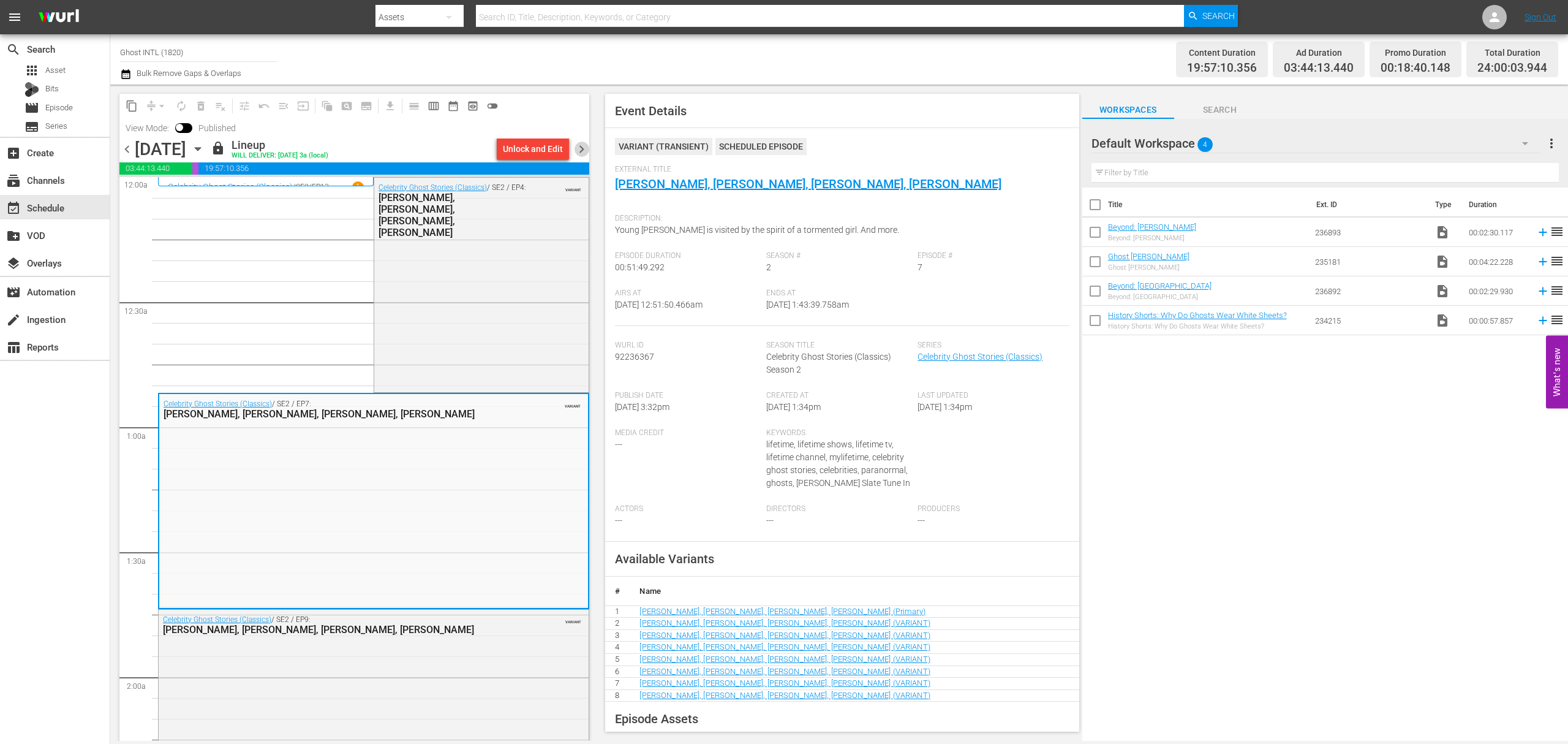
click at [581, 148] on span "chevron_right" at bounding box center [582, 149] width 15 height 15
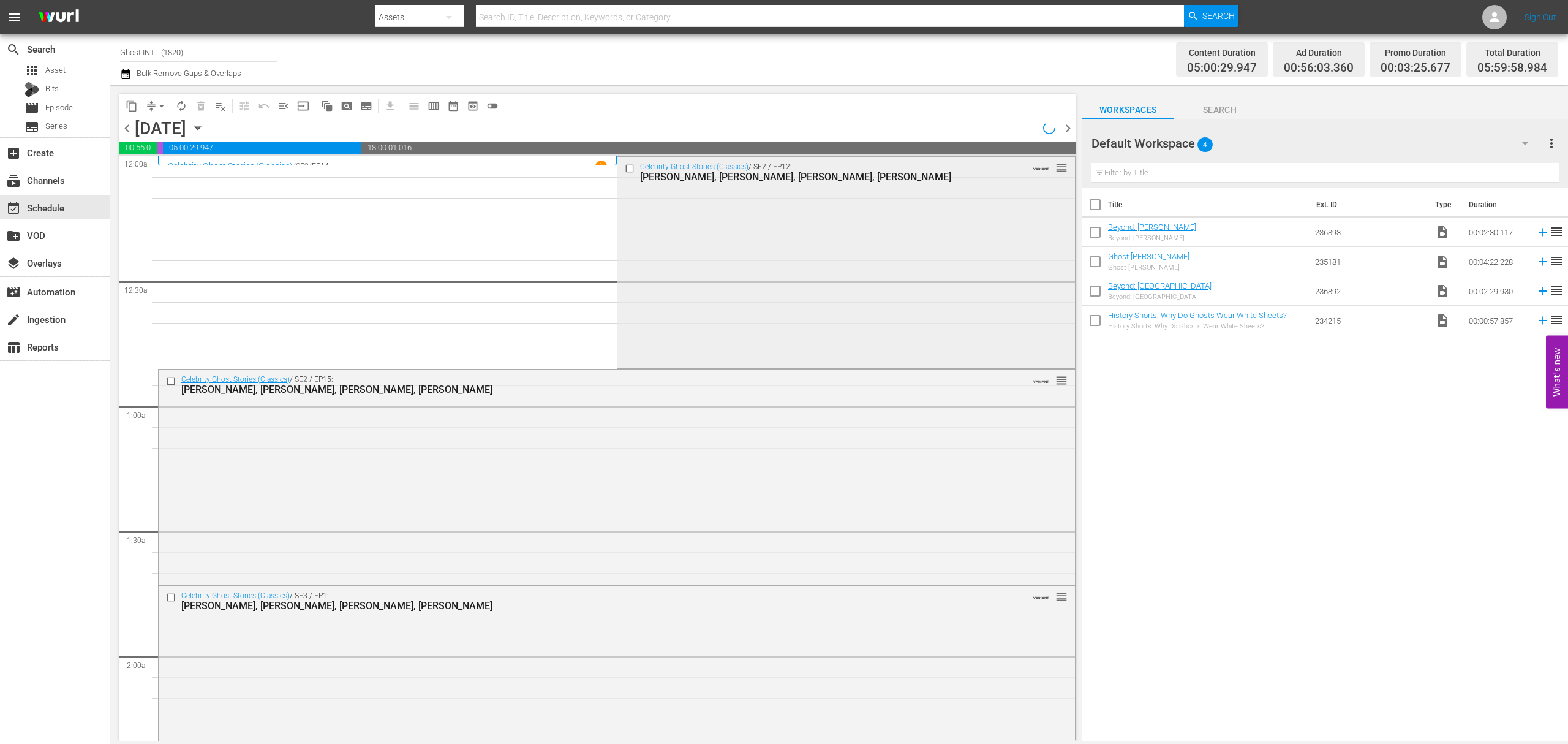
click at [783, 273] on div "Celebrity Ghost Stories (Classics) / SE2 / EP12: Vince Neil, Charisma Carpenter…" at bounding box center [846, 262] width 457 height 210
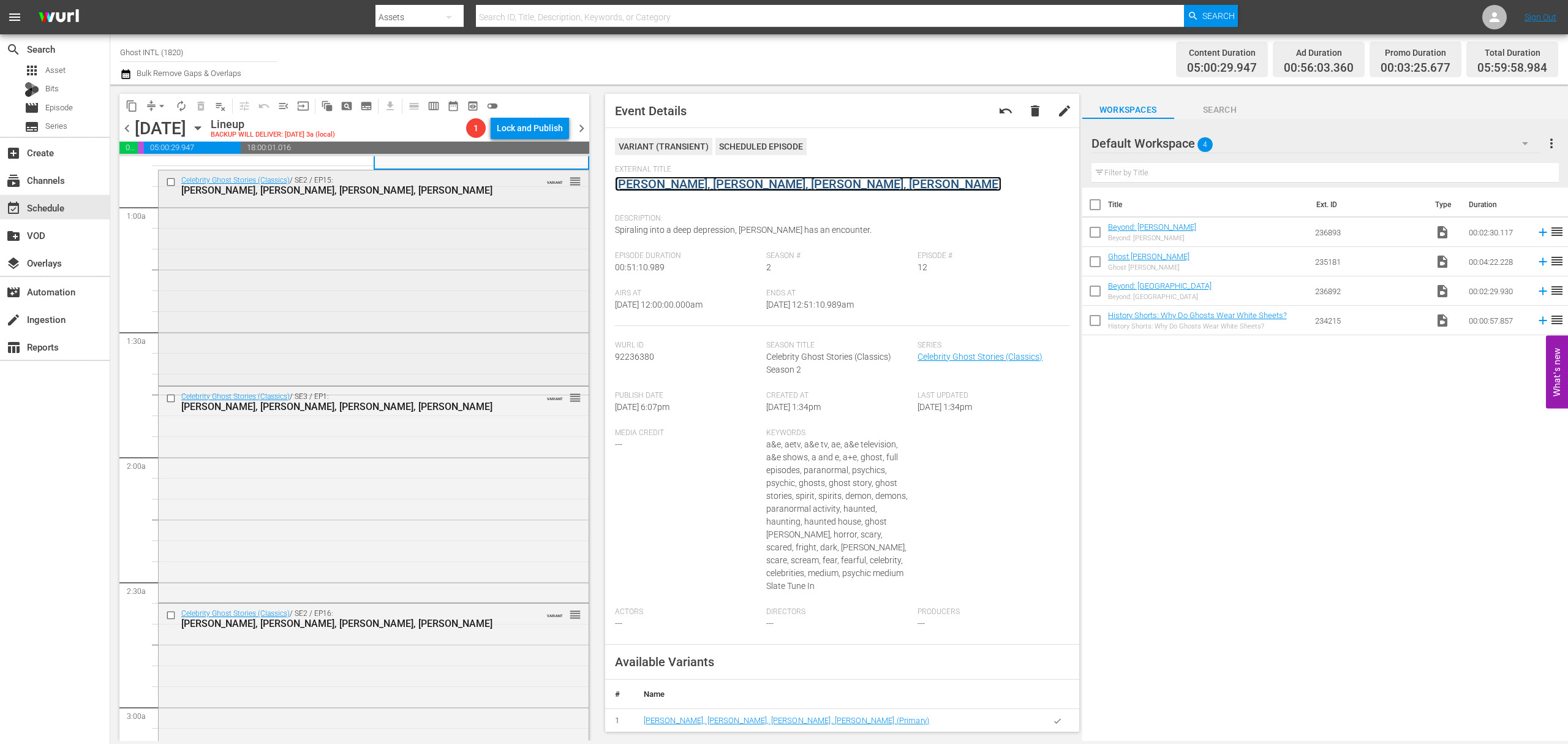
scroll to position [245, 0]
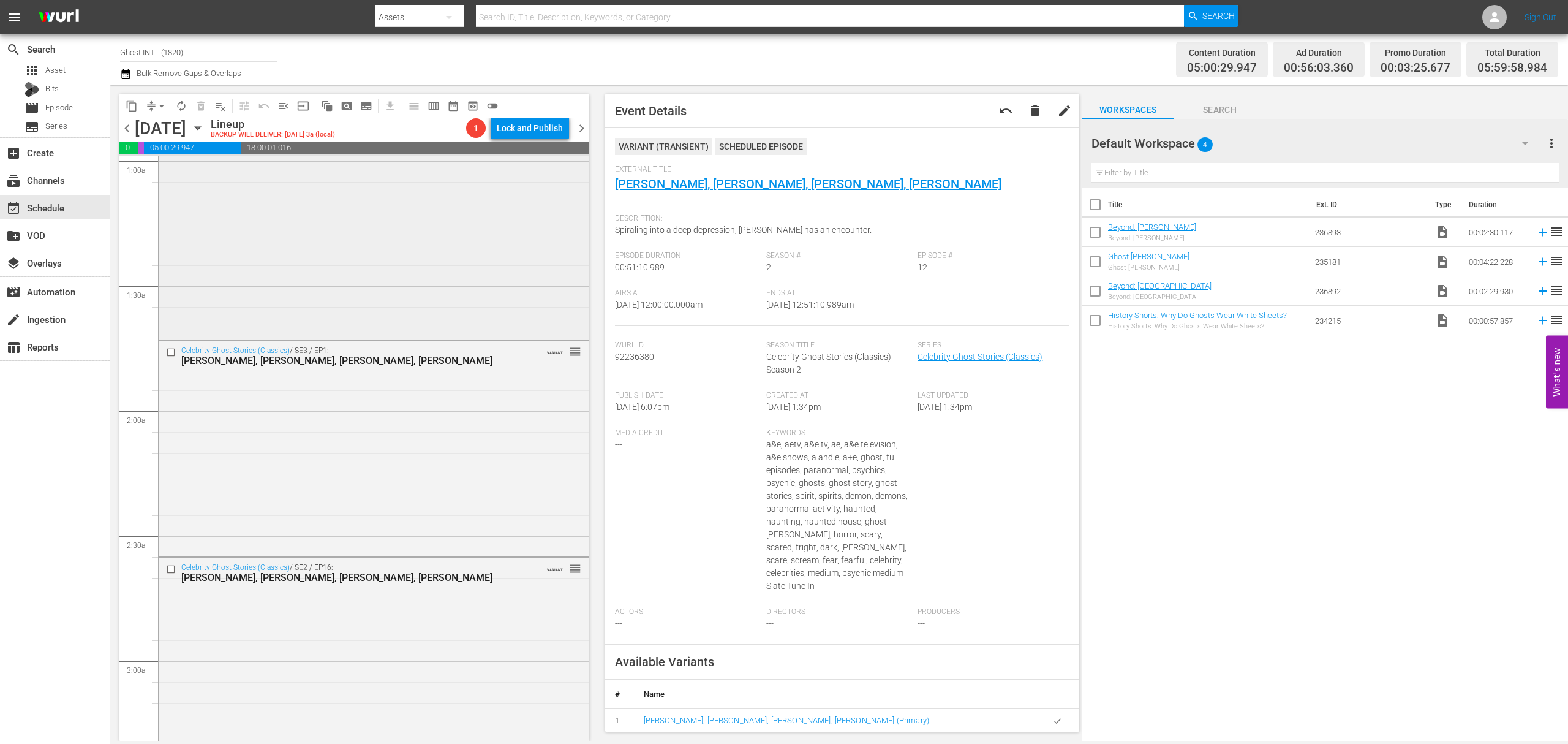
click at [451, 217] on div "Celebrity Ghost Stories (Classics) / SE2 / EP15: Shelley Long, Daniel Stern, Ga…" at bounding box center [373, 230] width 430 height 212
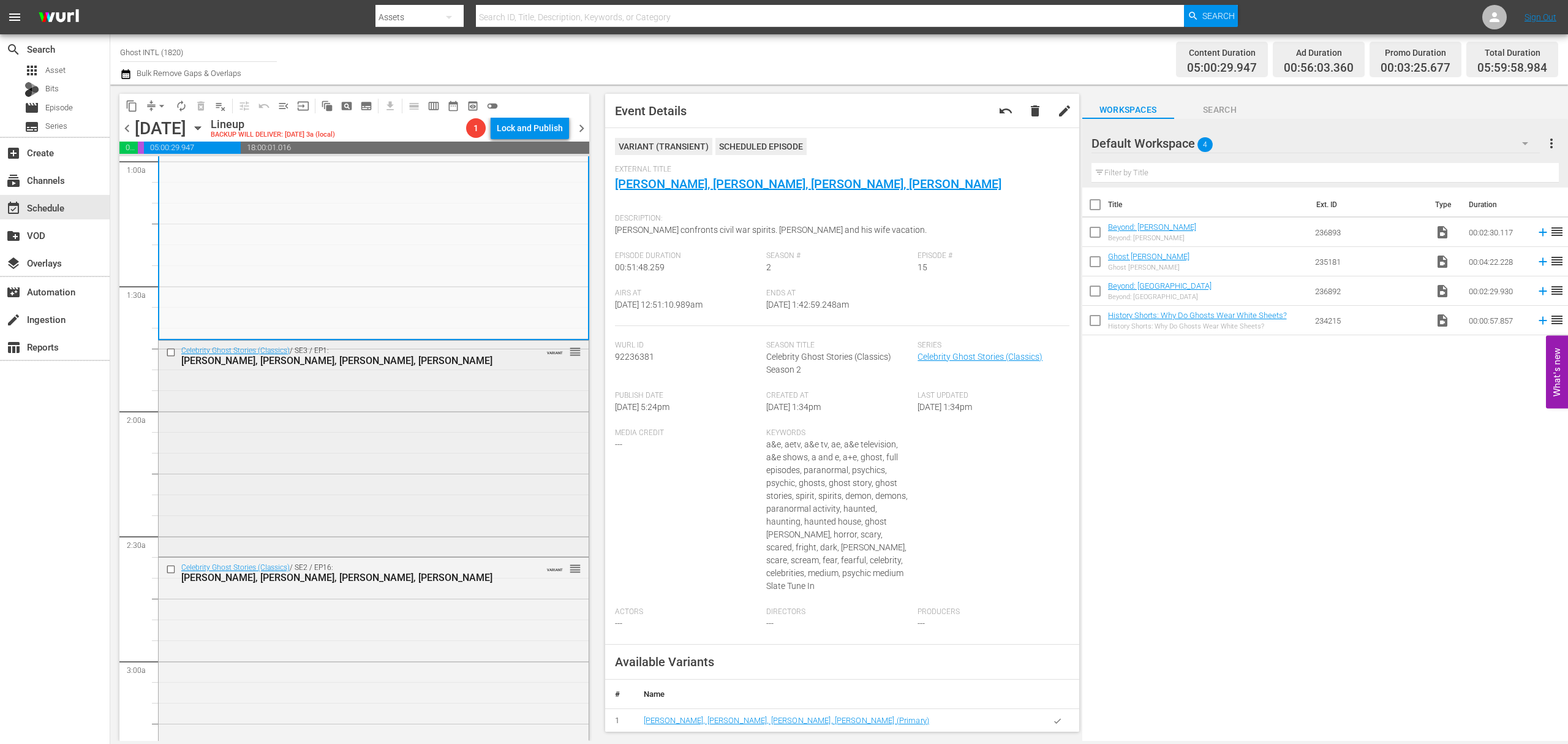
click at [425, 424] on div "Celebrity Ghost Stories (Classics) / SE3 / EP1: Regis Philbin, Harry Hamlin, An…" at bounding box center [373, 447] width 430 height 213
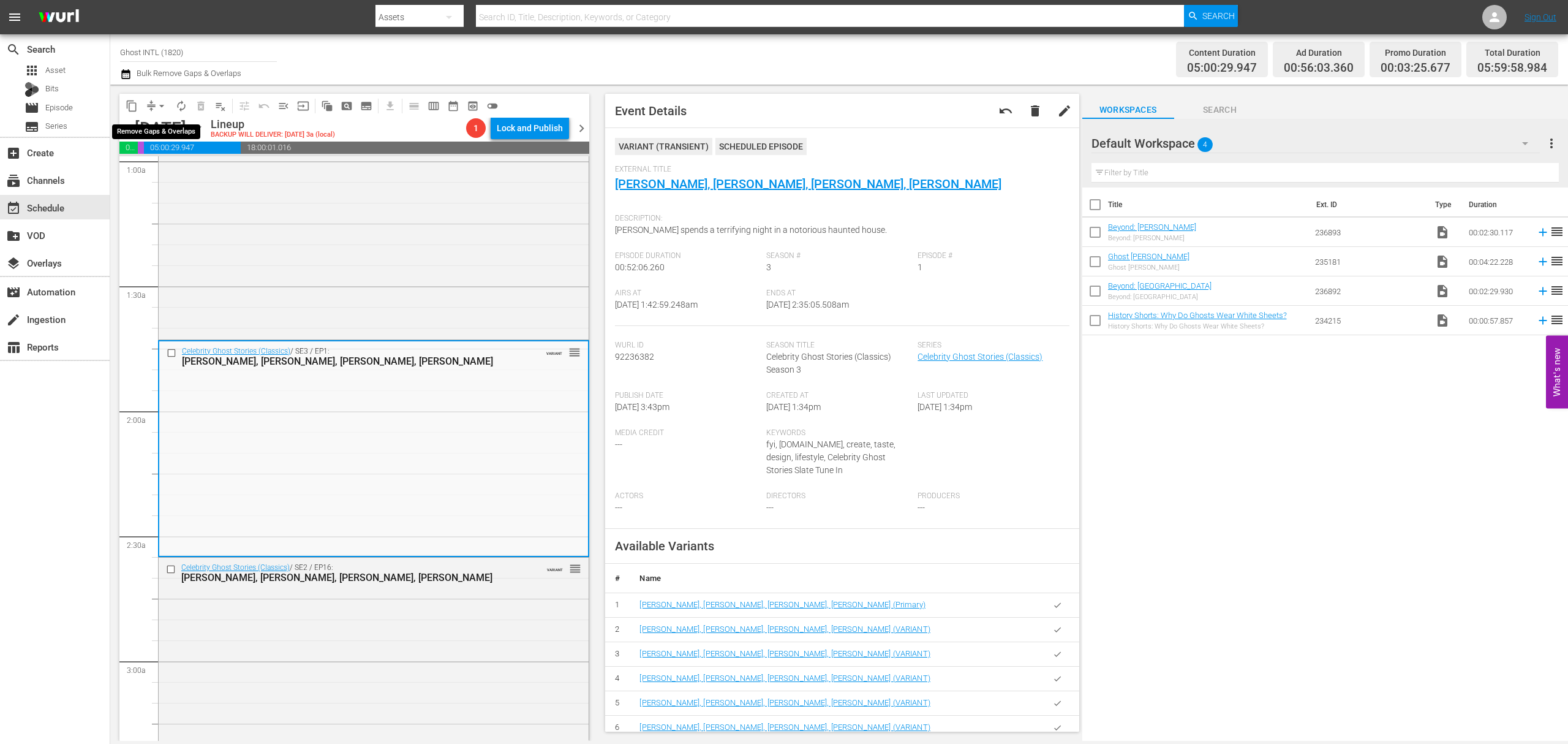
click at [152, 105] on button "arrow_drop_down" at bounding box center [162, 106] width 19 height 19
click at [153, 126] on li "Align to Midnight" at bounding box center [163, 130] width 129 height 20
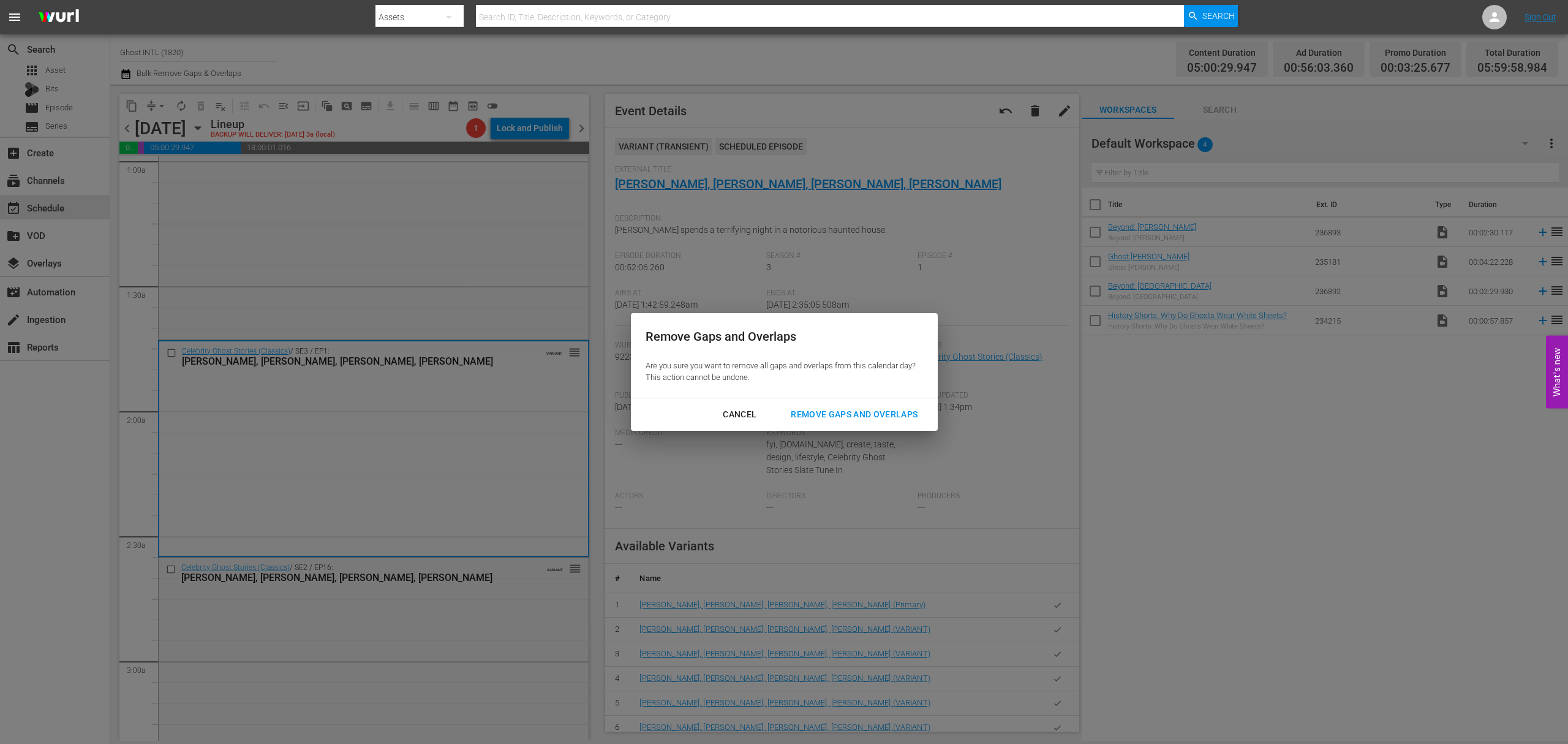
click at [841, 402] on div "Cancel Remove Gaps and Overlaps" at bounding box center [785, 414] width 307 height 33
click at [841, 412] on div "Remove Gaps and Overlaps" at bounding box center [855, 415] width 147 height 15
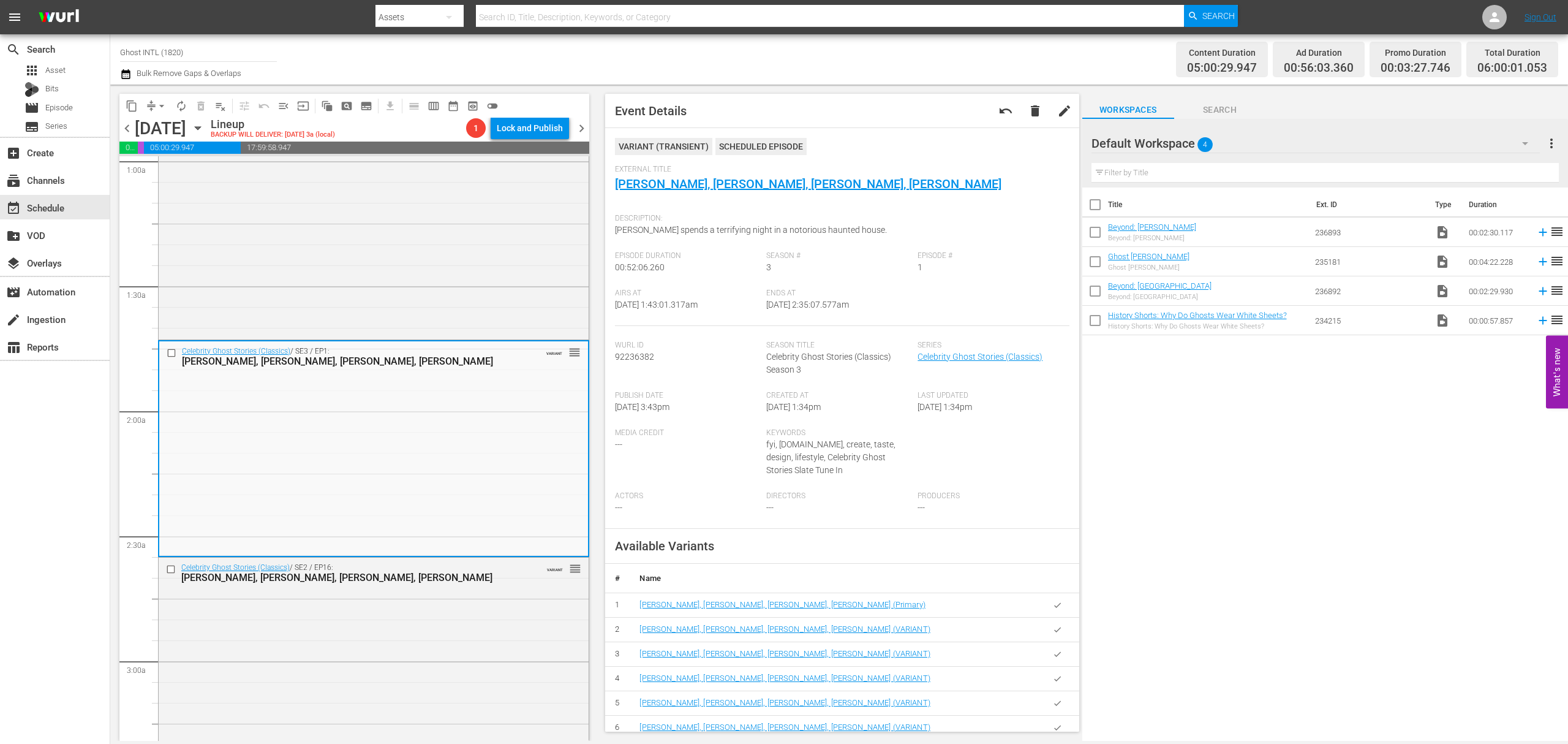
click at [151, 104] on span "compress" at bounding box center [152, 106] width 12 height 12
click at [156, 105] on span "arrow_drop_down" at bounding box center [162, 106] width 12 height 12
click at [151, 129] on li "Align to Midnight" at bounding box center [163, 130] width 129 height 20
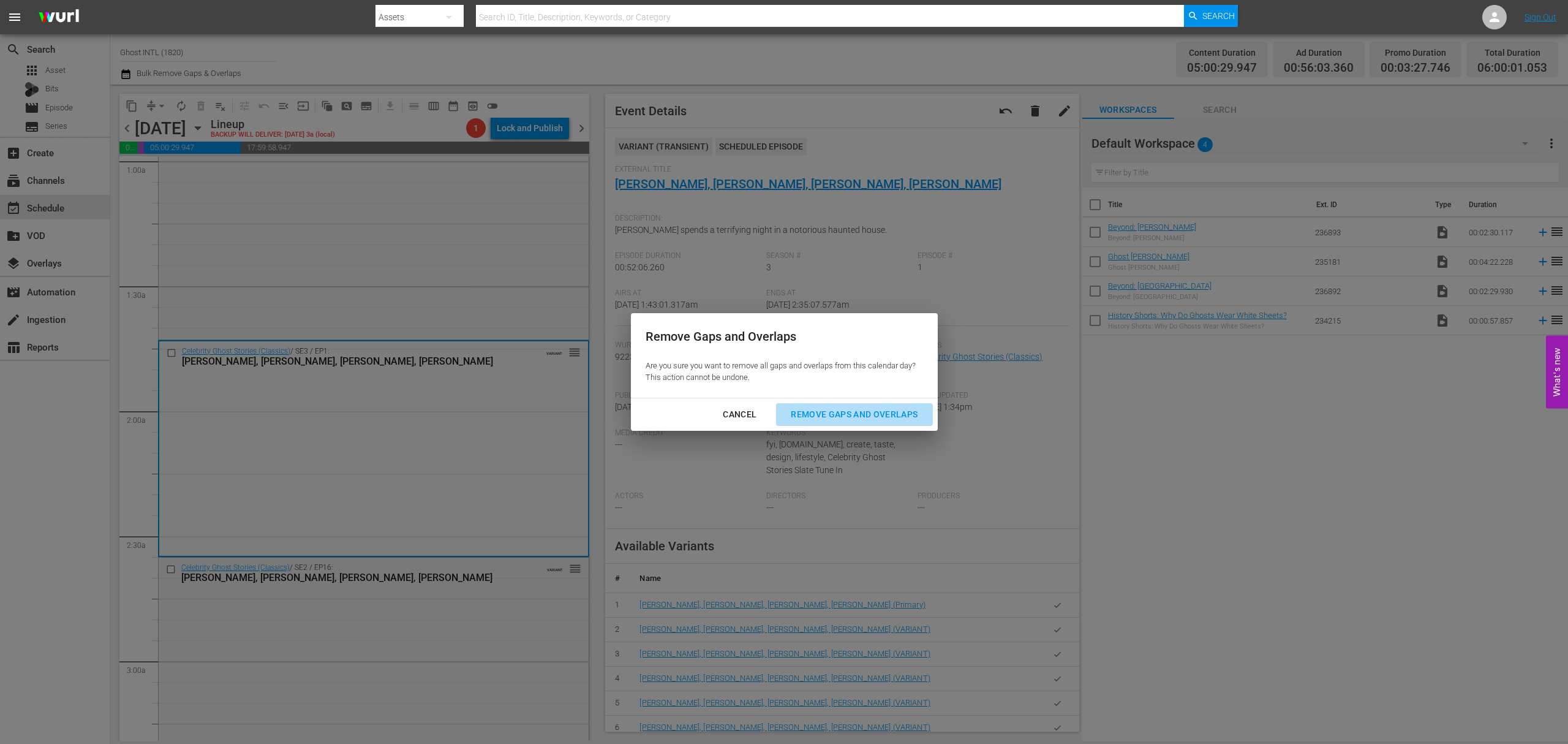
click at [873, 404] on button "Remove Gaps and Overlaps" at bounding box center [855, 415] width 156 height 23
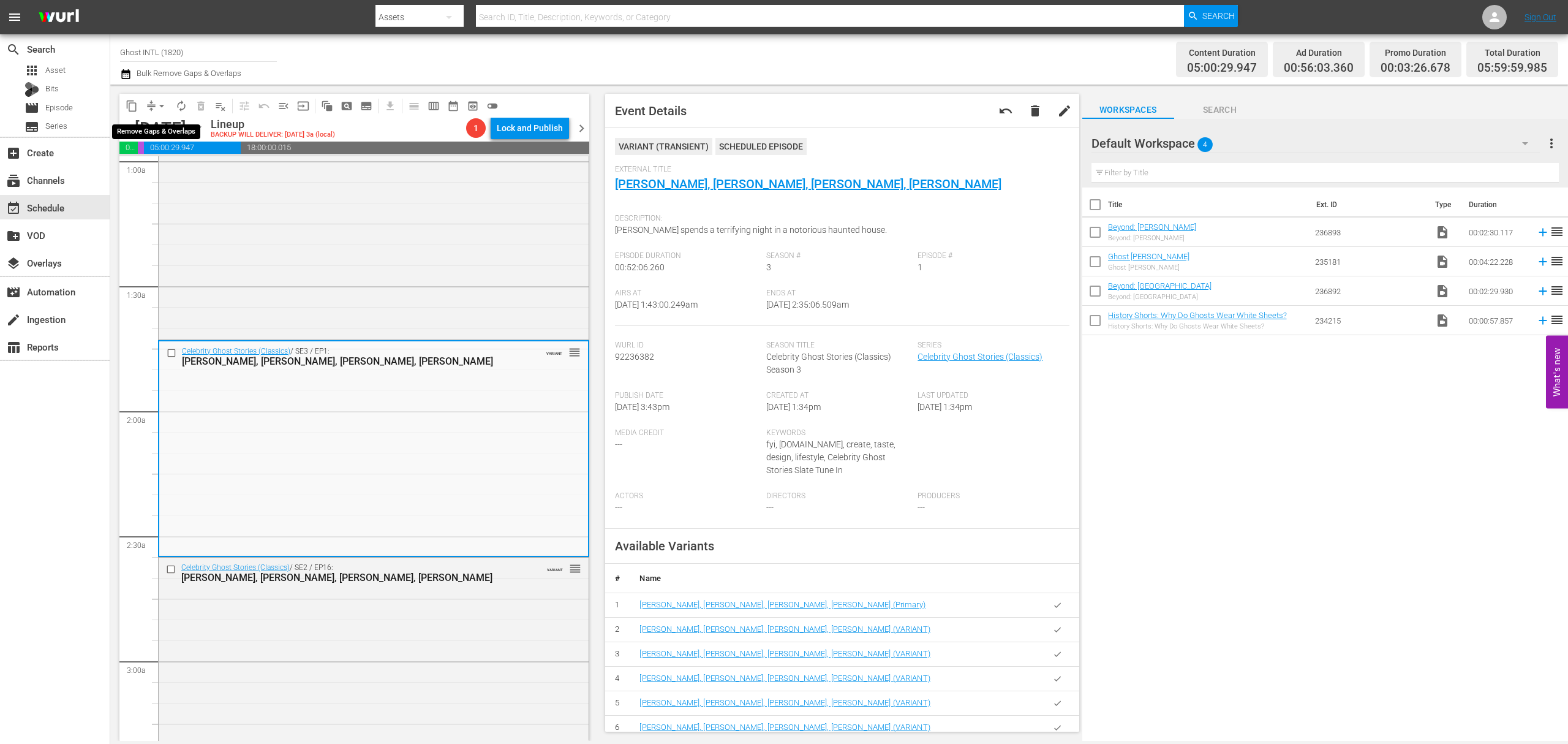
click at [152, 107] on button "arrow_drop_down" at bounding box center [162, 106] width 19 height 19
click at [157, 130] on li "Align to Midnight" at bounding box center [163, 130] width 129 height 20
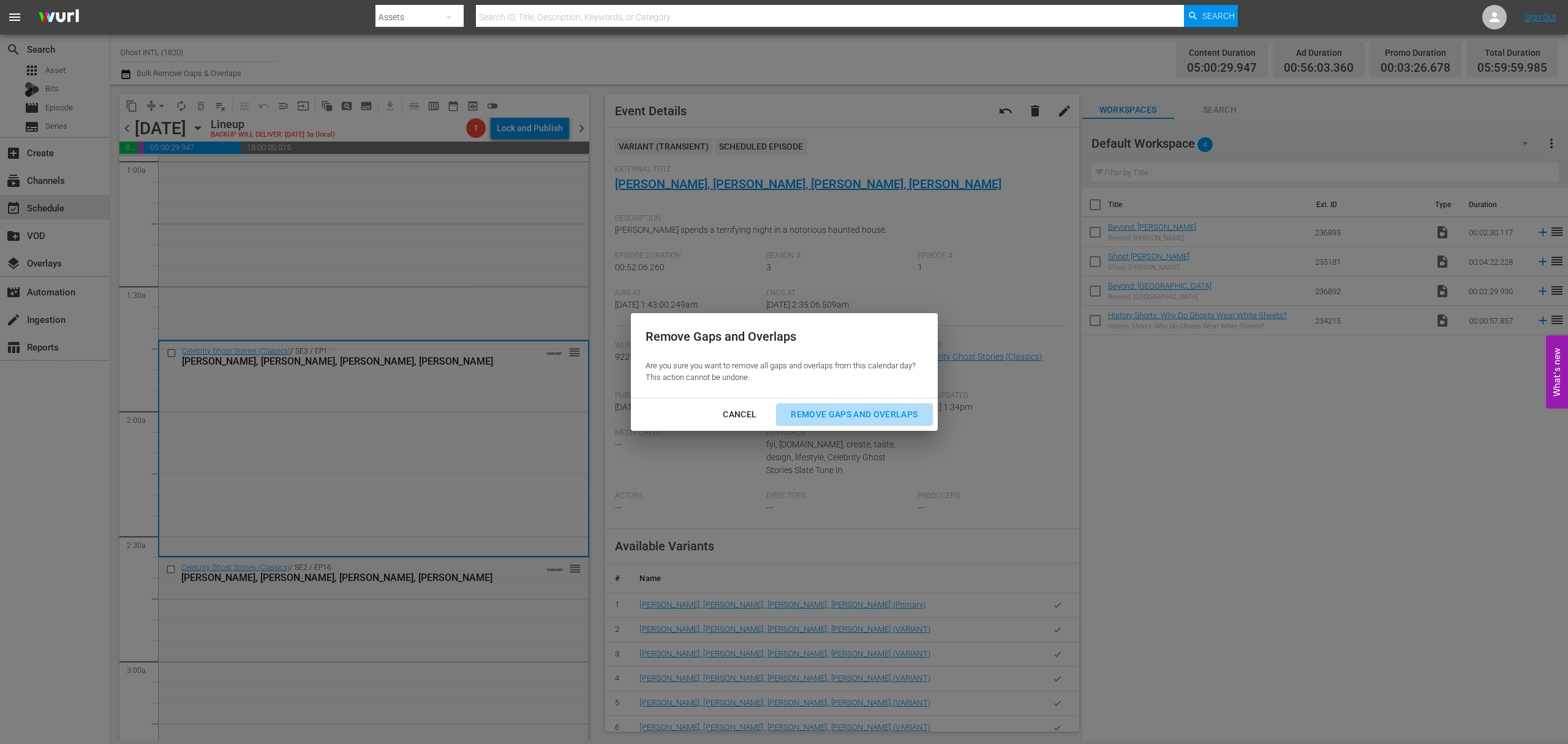
click at [895, 419] on div "Remove Gaps and Overlaps" at bounding box center [855, 415] width 147 height 15
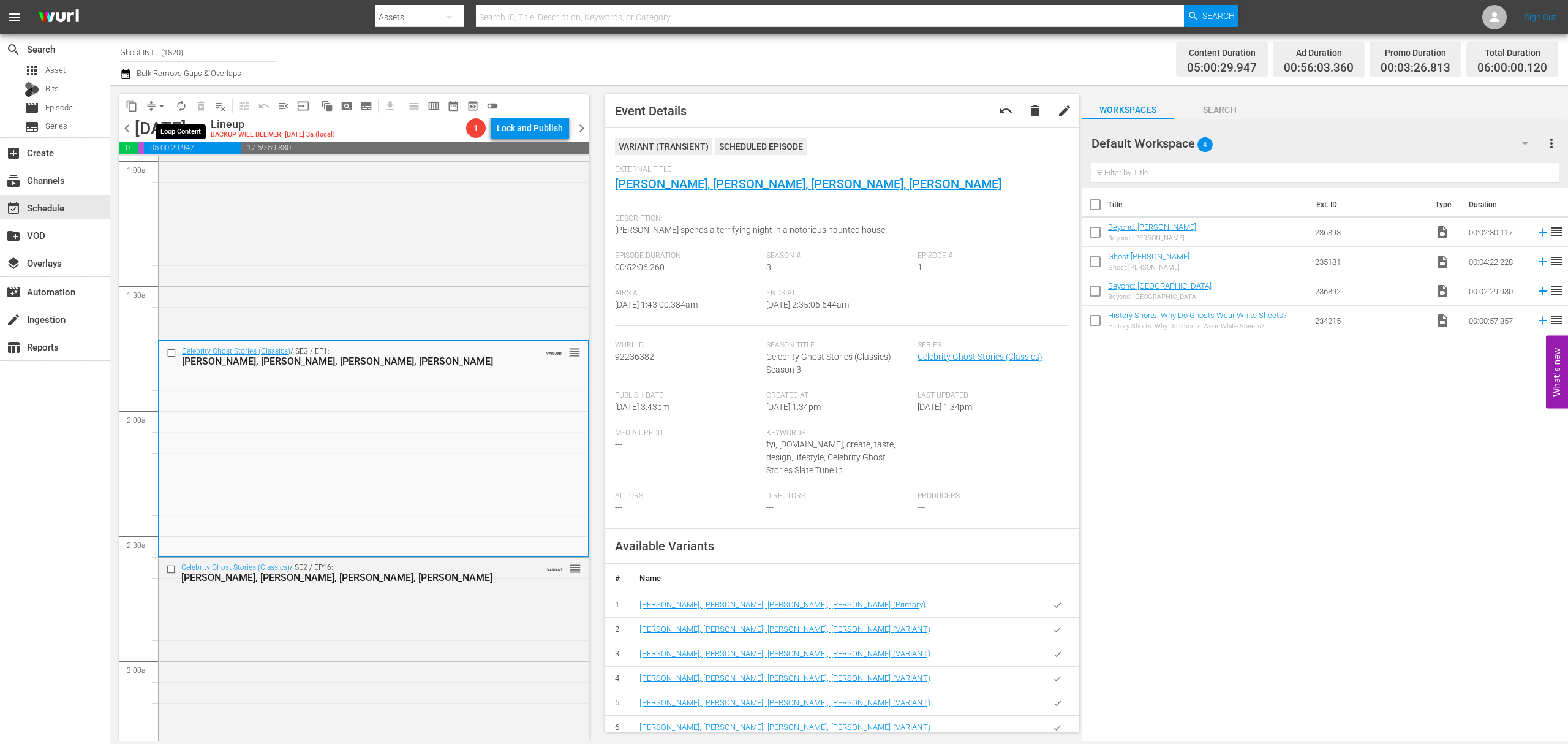
click at [184, 105] on span "autorenew_outlined" at bounding box center [181, 106] width 12 height 12
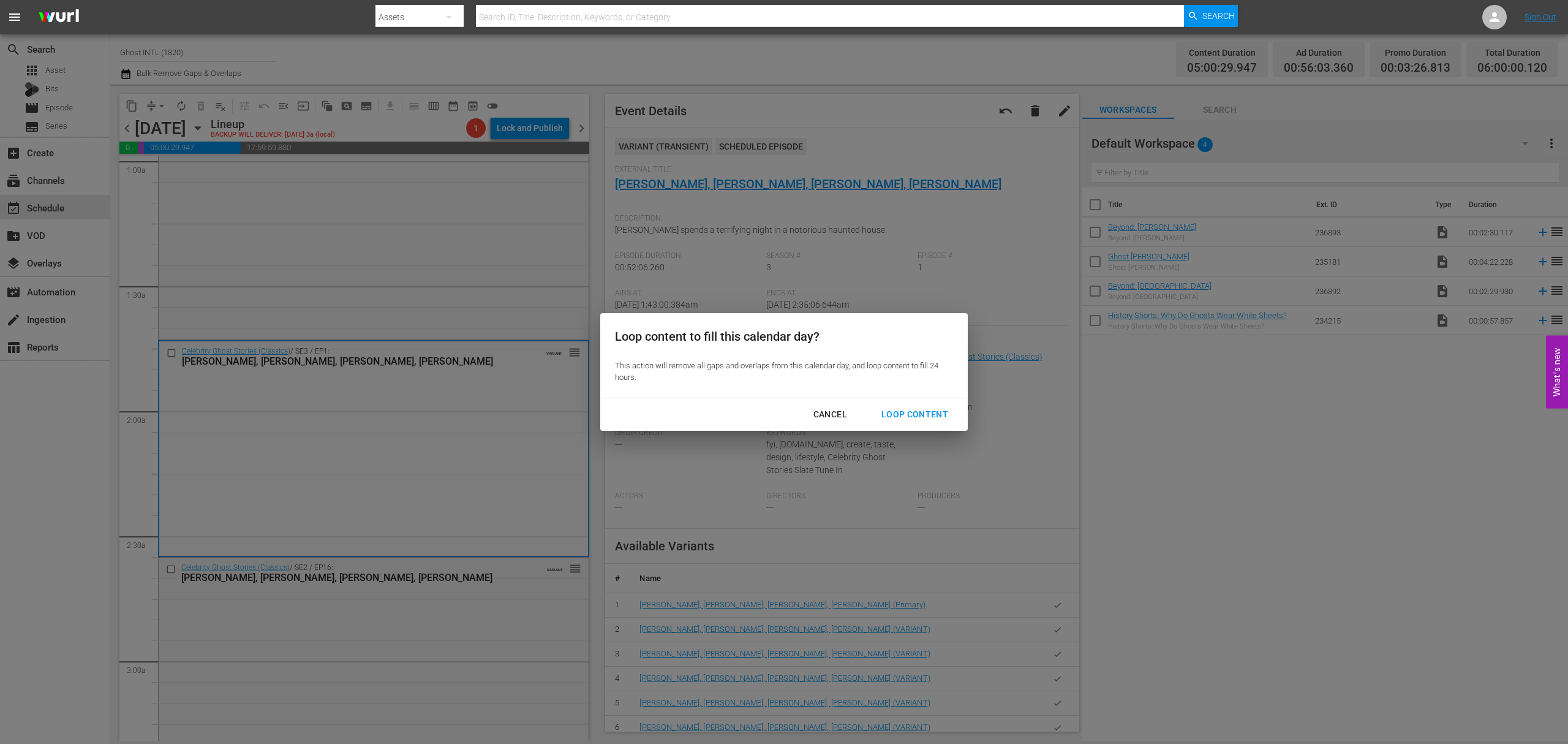
click at [930, 406] on button "Loop Content" at bounding box center [915, 415] width 96 height 23
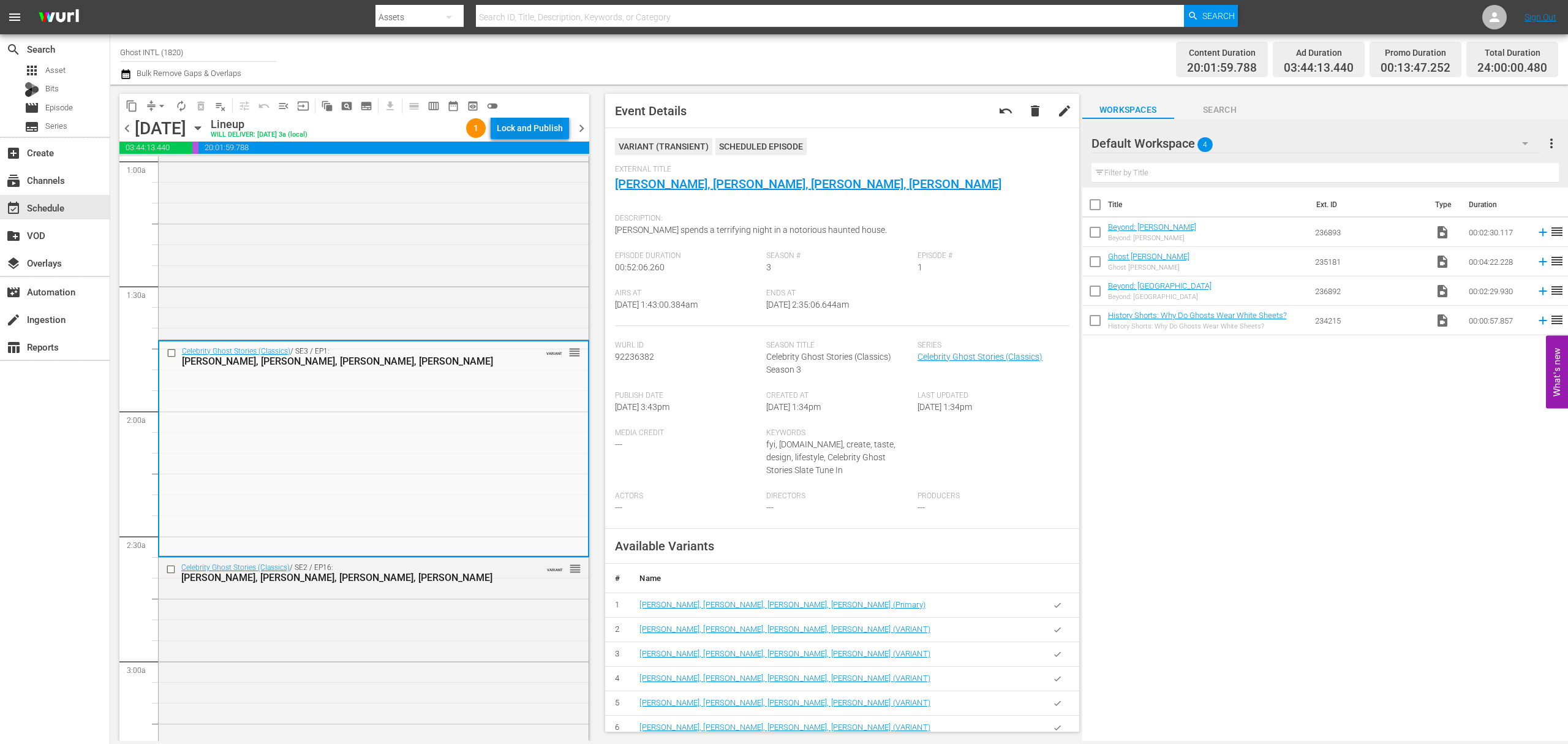
click at [530, 121] on div "Lock and Publish" at bounding box center [530, 128] width 66 height 22
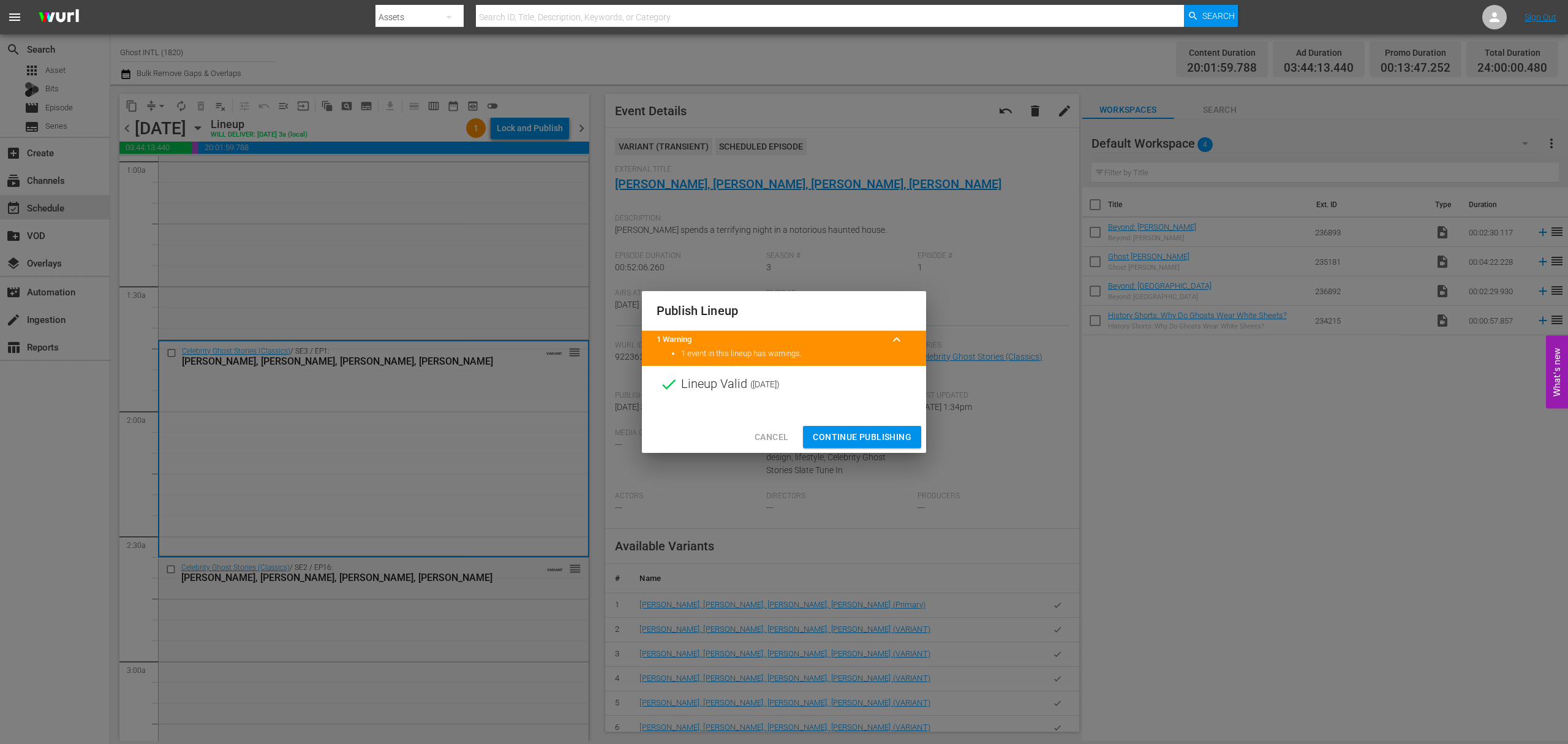
click at [876, 435] on span "Continue Publishing" at bounding box center [862, 437] width 99 height 15
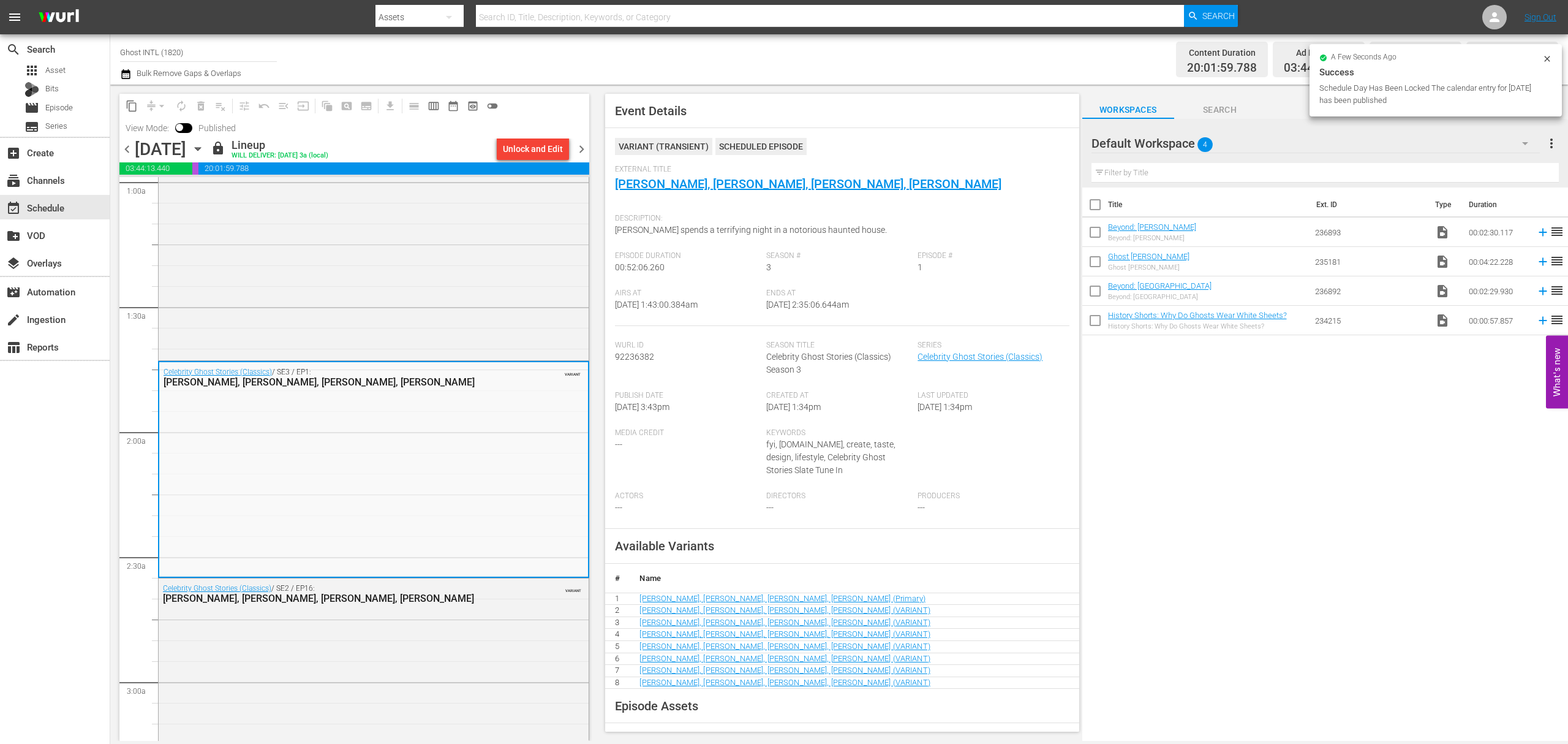
click at [583, 146] on span "chevron_right" at bounding box center [582, 149] width 15 height 15
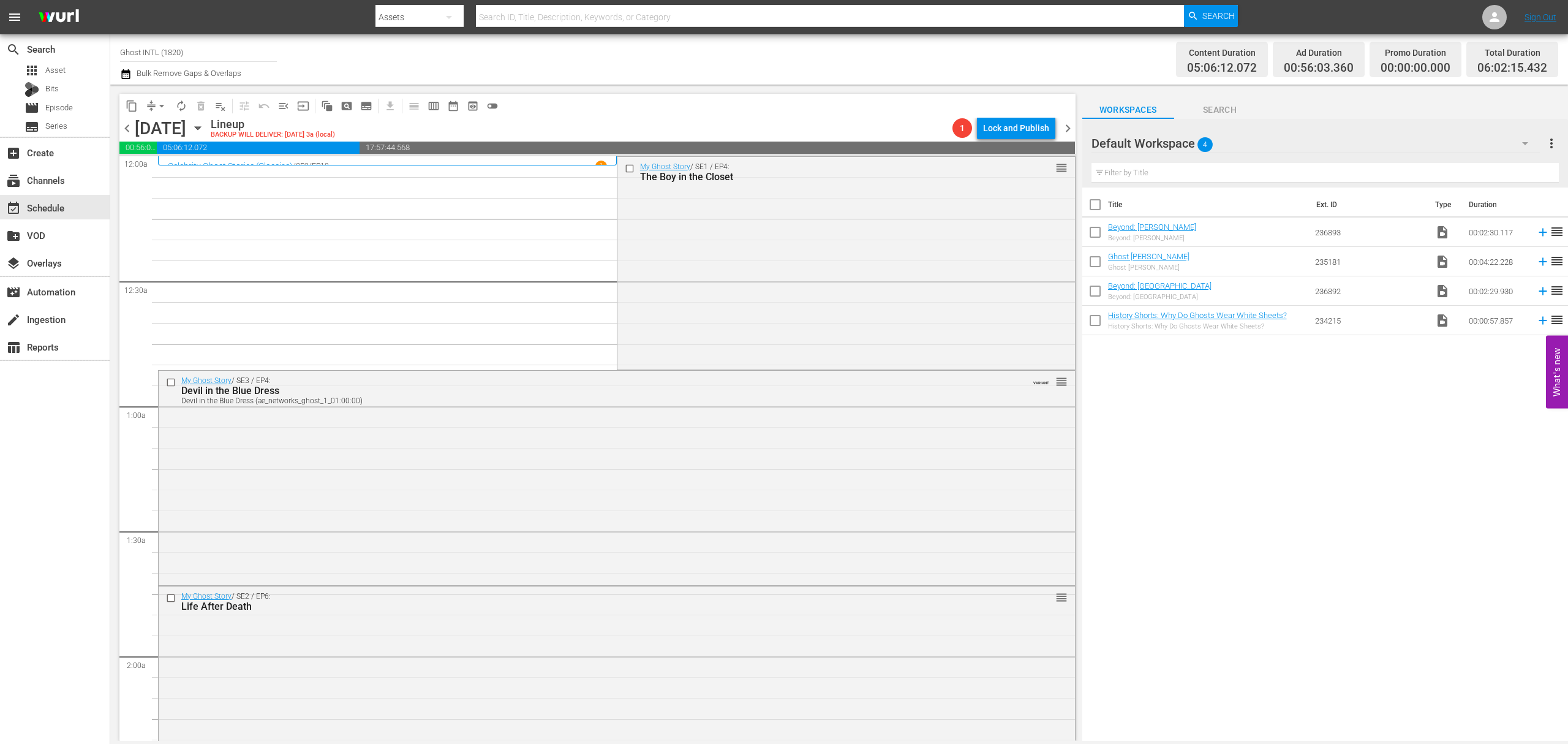
click at [762, 257] on div "My Ghost Story / SE1 / EP4: The Boy in the Closet reorder" at bounding box center [846, 262] width 457 height 210
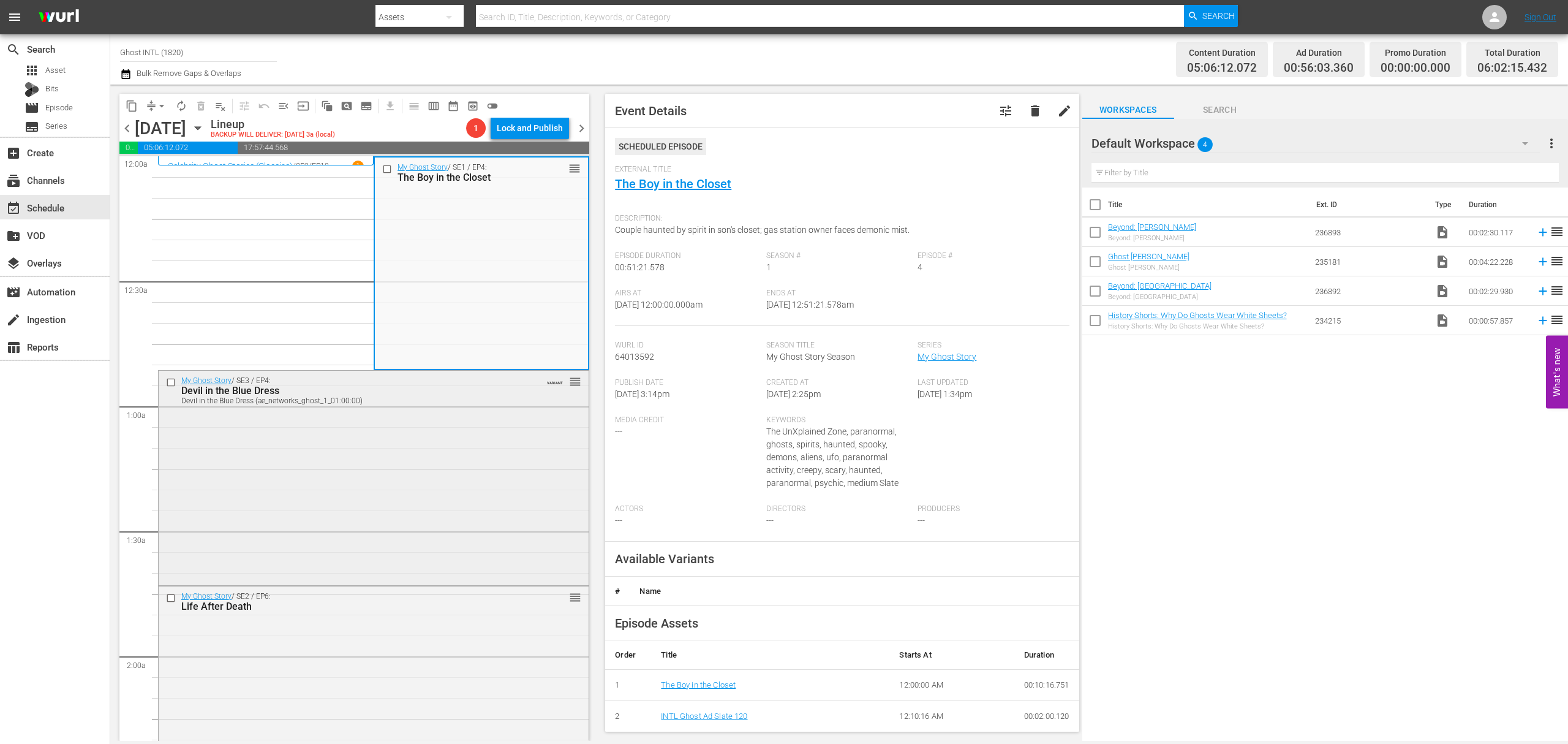
click at [445, 460] on div "My Ghost Story / SE3 / EP4: Devil in the Blue Dress Devil in the Blue Dress (ae…" at bounding box center [373, 477] width 430 height 212
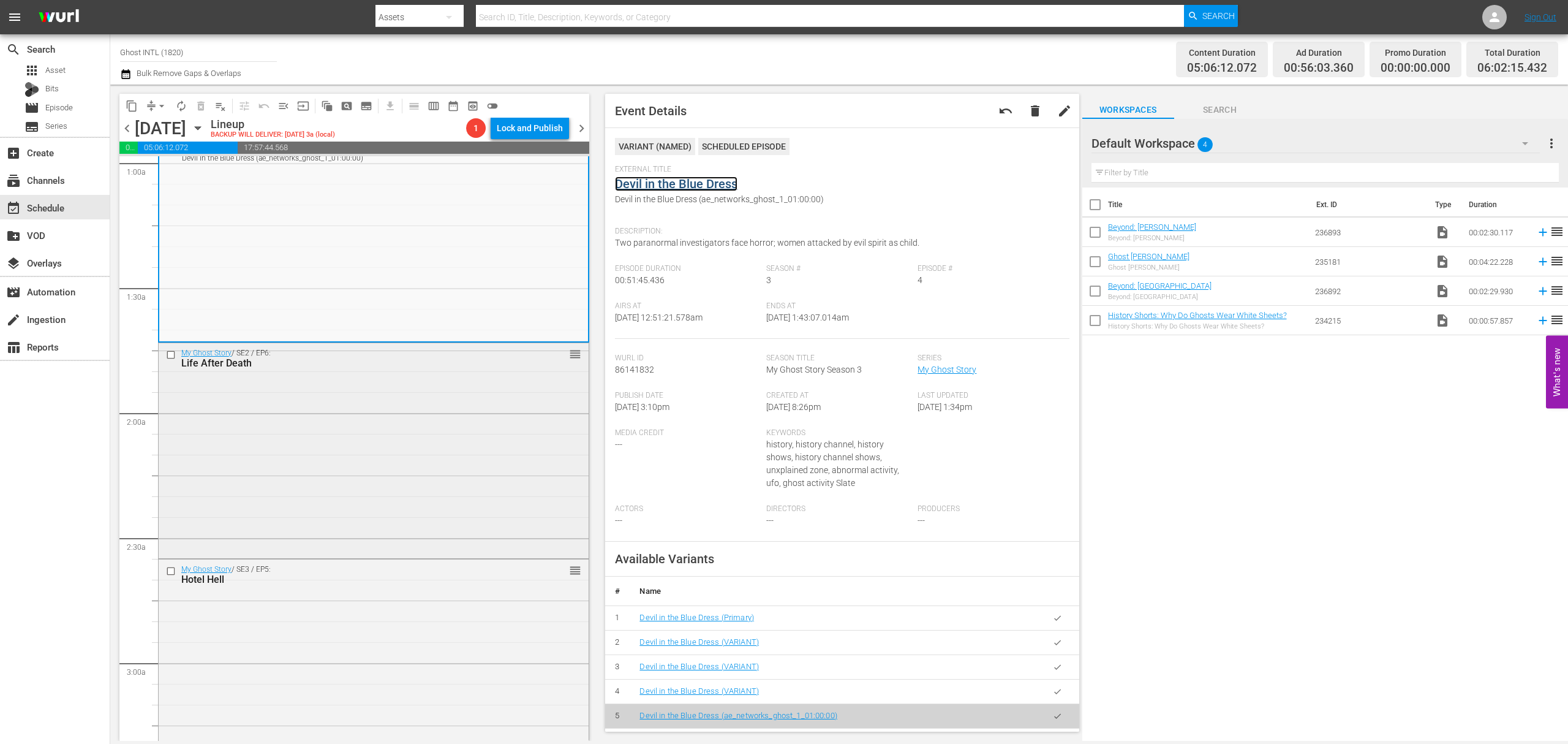
scroll to position [245, 0]
click at [413, 414] on div "My Ghost Story / SE2 / EP6: Life After Death reorder" at bounding box center [373, 447] width 430 height 212
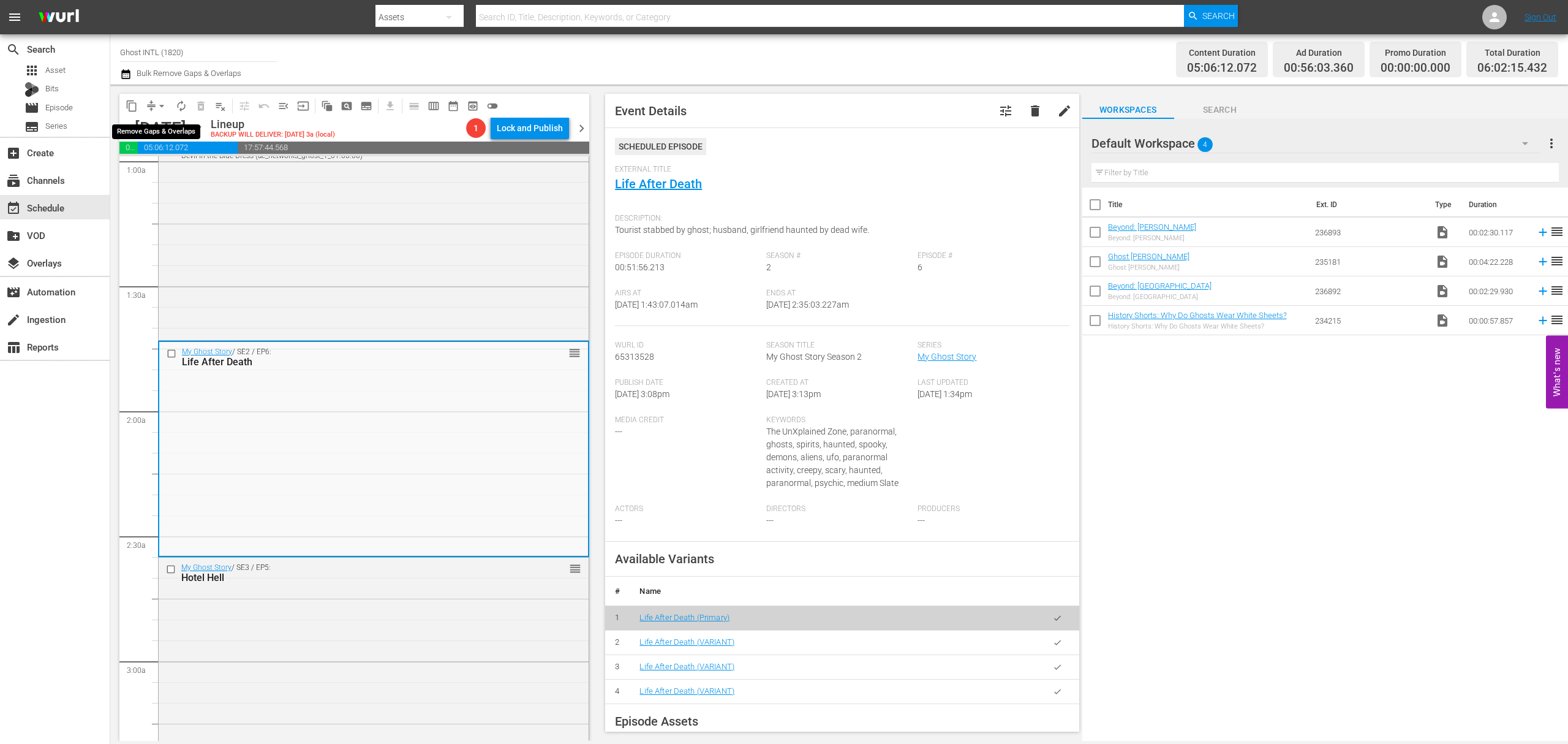
click at [153, 108] on button "arrow_drop_down" at bounding box center [162, 106] width 19 height 19
click at [150, 125] on li "Align to Midnight" at bounding box center [163, 130] width 129 height 20
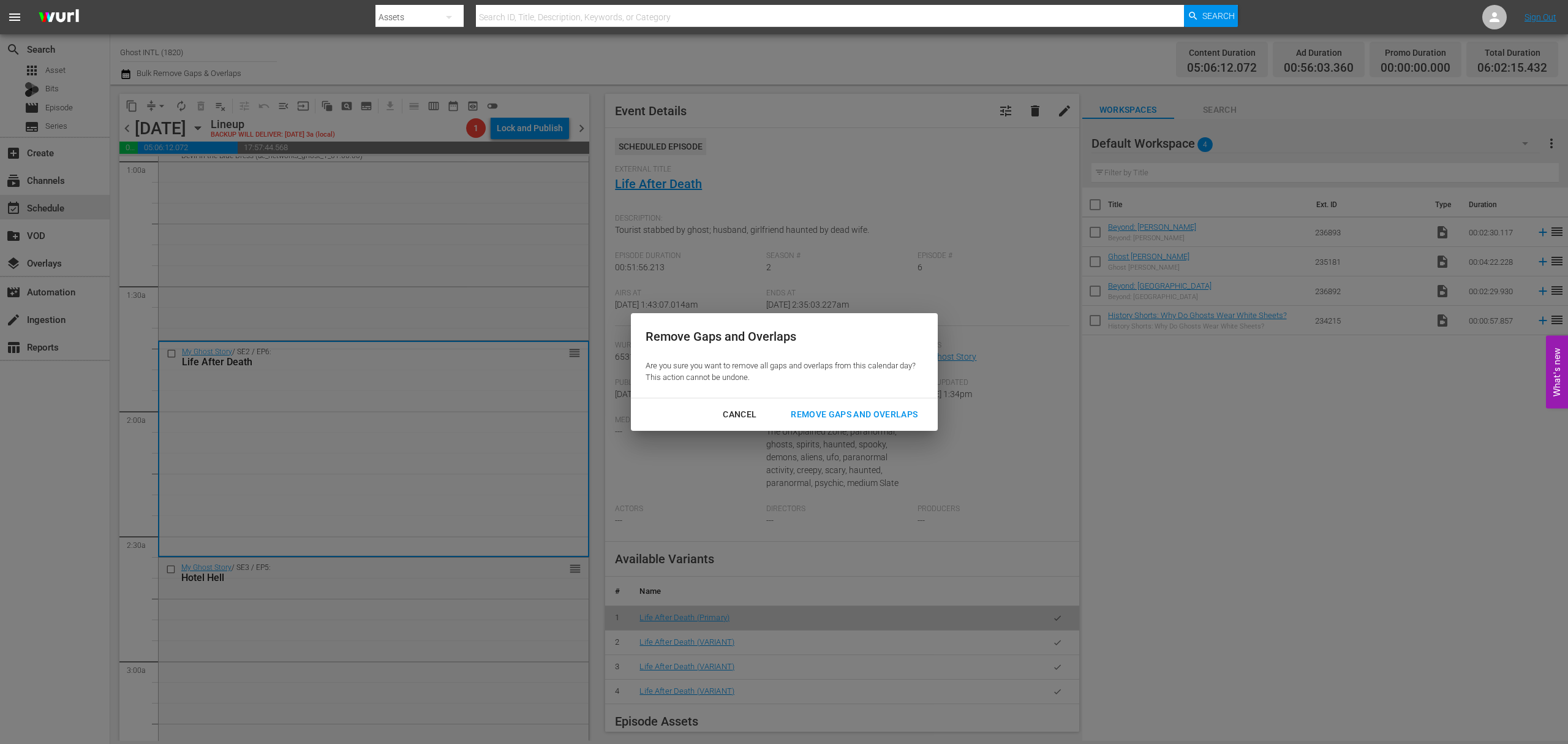
click at [884, 415] on div "Remove Gaps and Overlaps" at bounding box center [855, 415] width 147 height 15
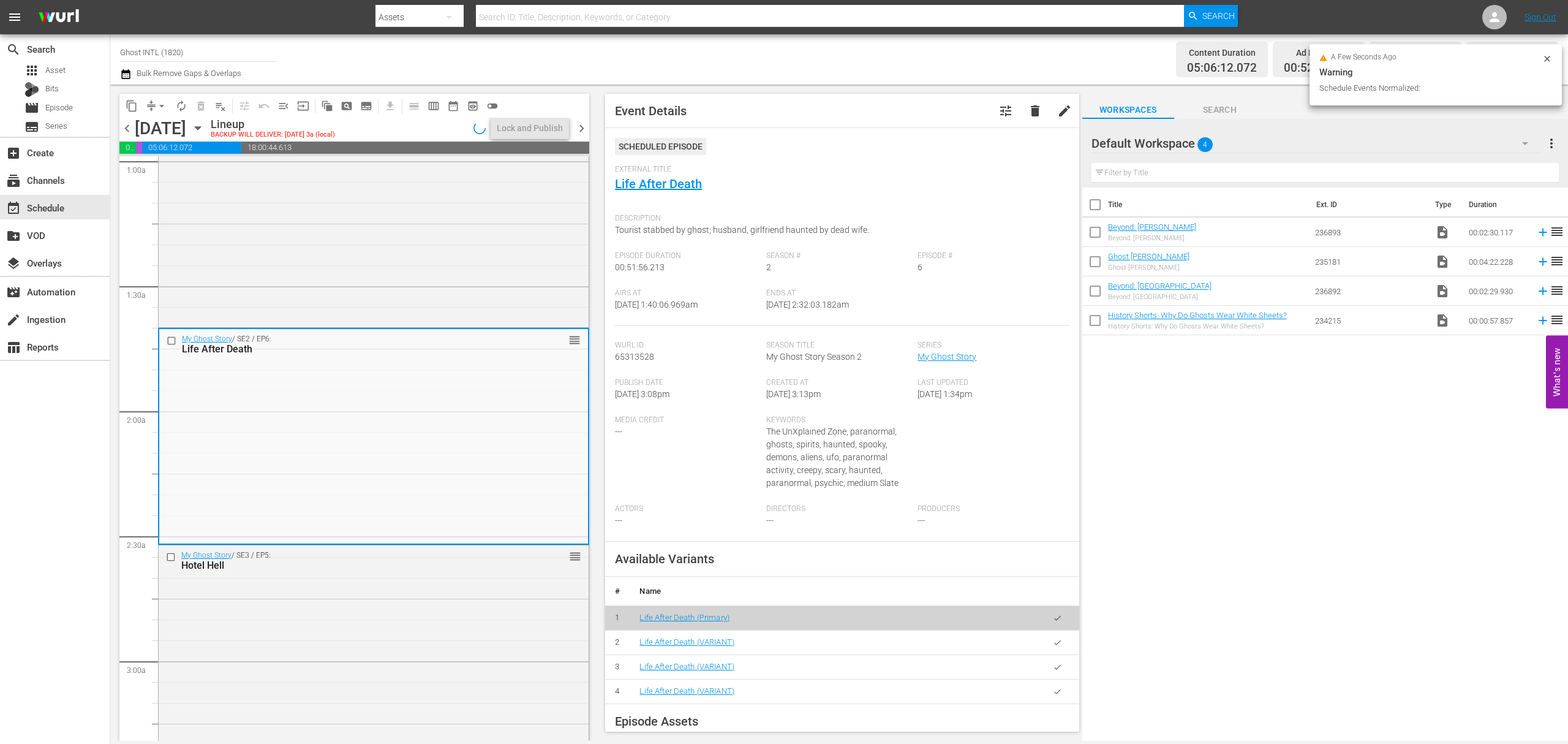
scroll to position [266, 0]
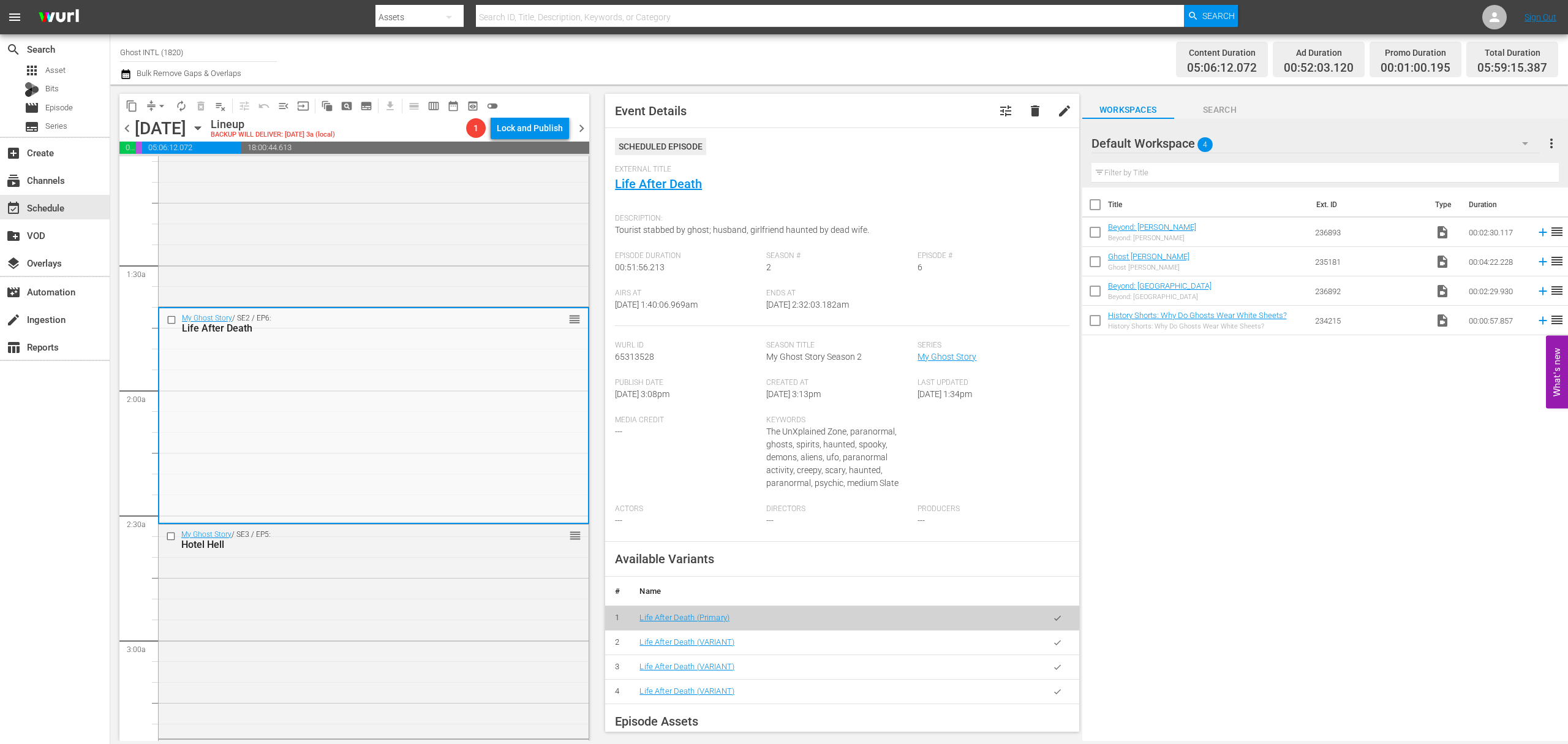
click at [157, 105] on span "arrow_drop_down" at bounding box center [162, 106] width 12 height 12
click at [152, 129] on li "Align to Midnight" at bounding box center [163, 130] width 129 height 20
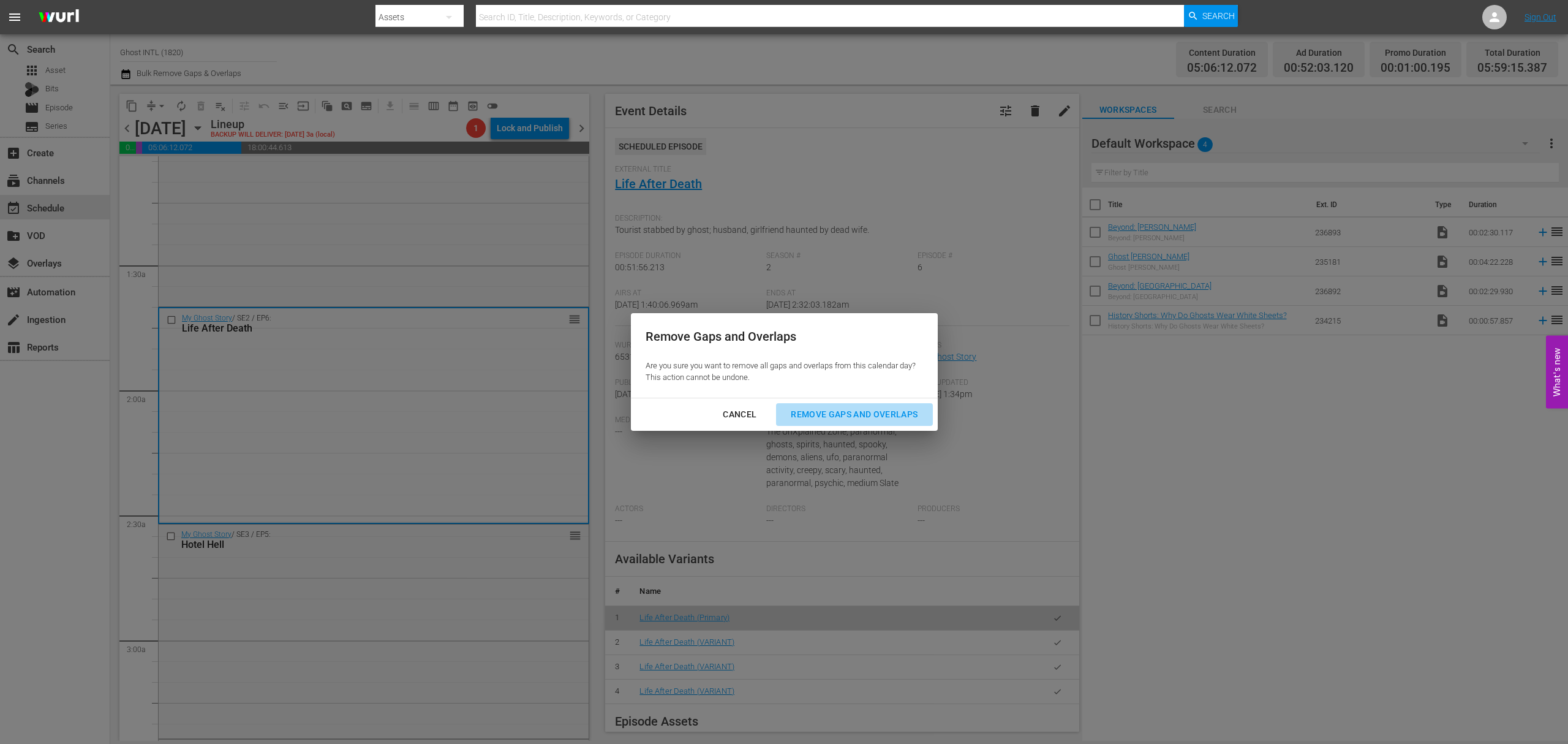
click at [834, 414] on div "Remove Gaps and Overlaps" at bounding box center [855, 415] width 147 height 15
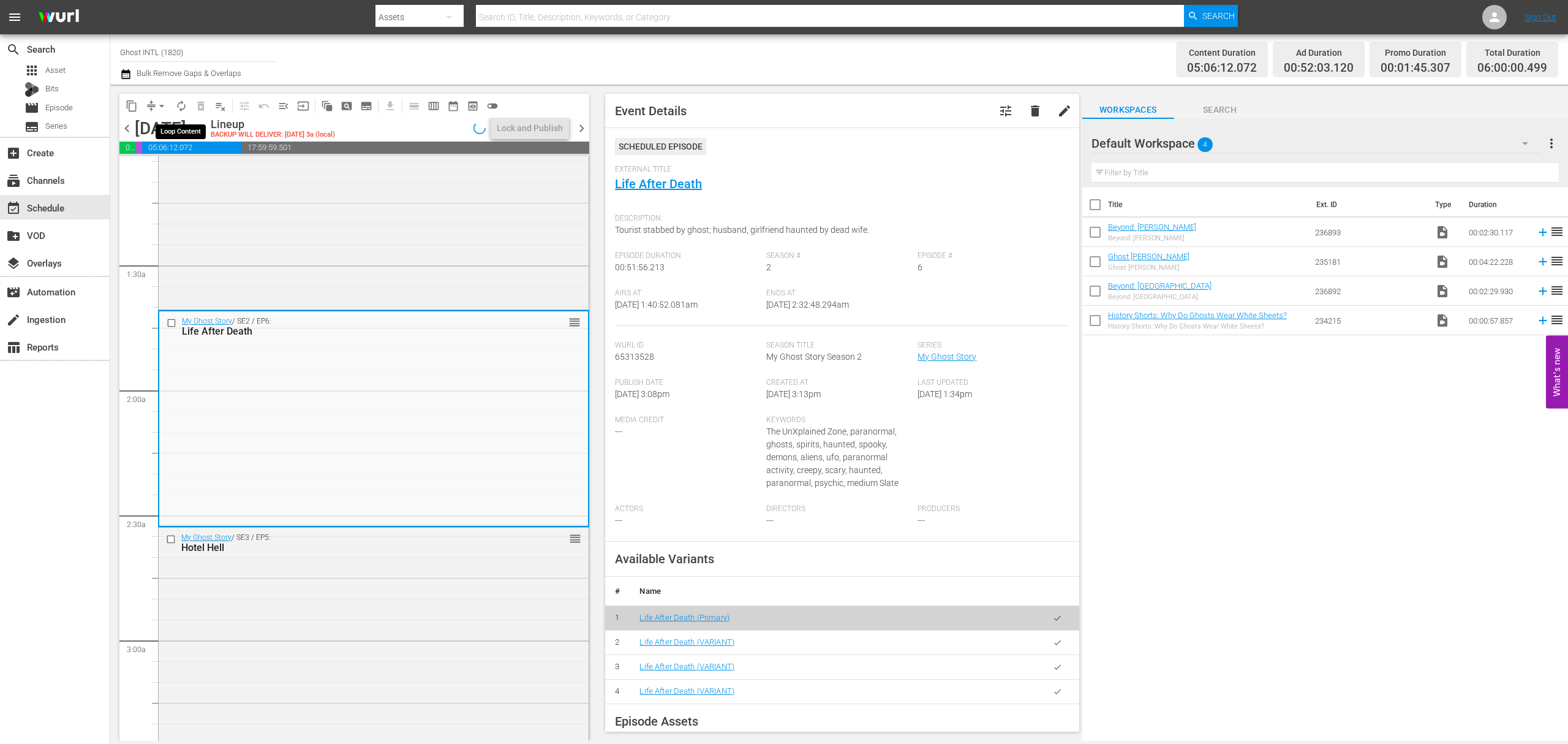
click at [185, 102] on span "autorenew_outlined" at bounding box center [181, 106] width 12 height 12
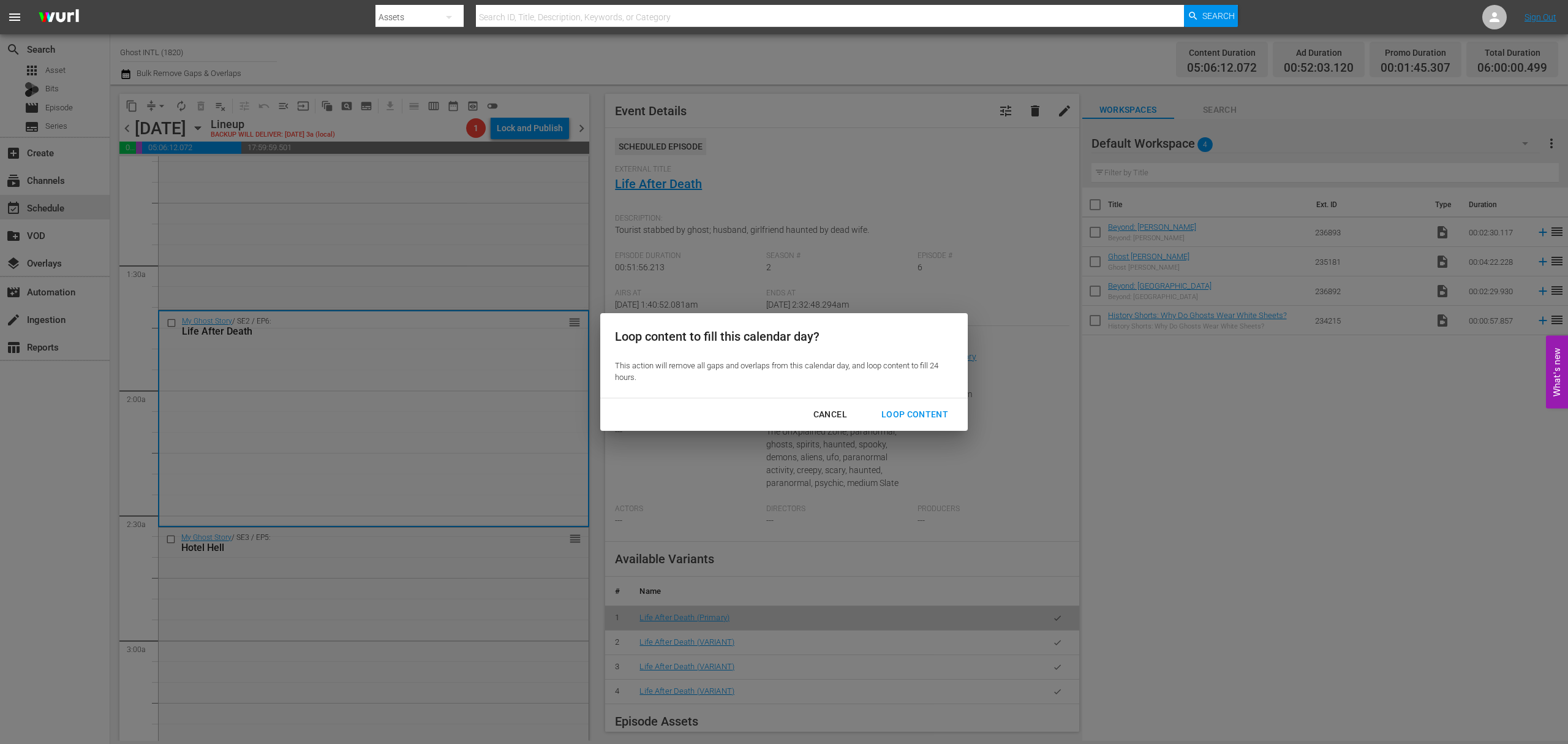
click at [949, 413] on div "Loop Content" at bounding box center [915, 415] width 86 height 15
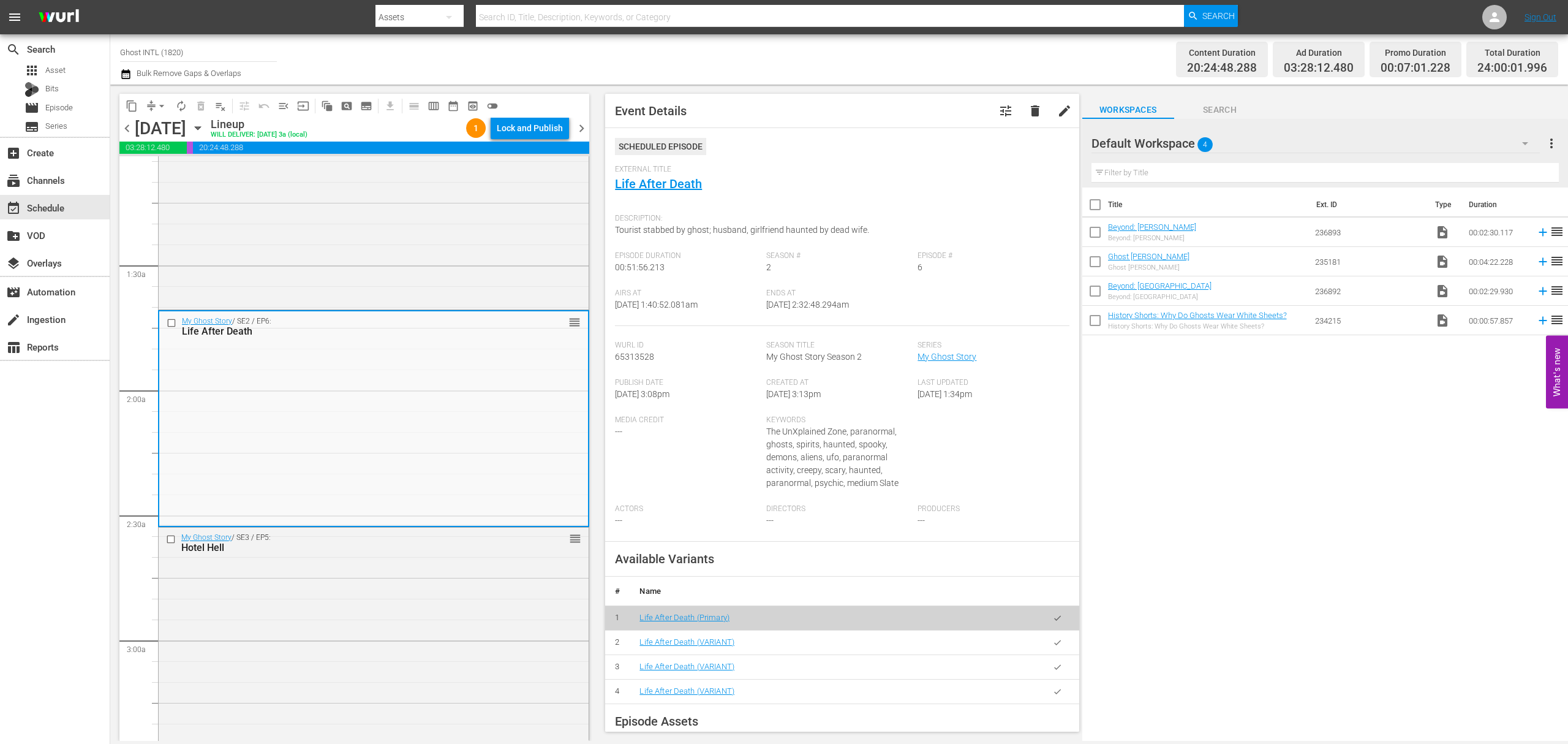
click at [543, 128] on div "Lock and Publish" at bounding box center [530, 128] width 66 height 22
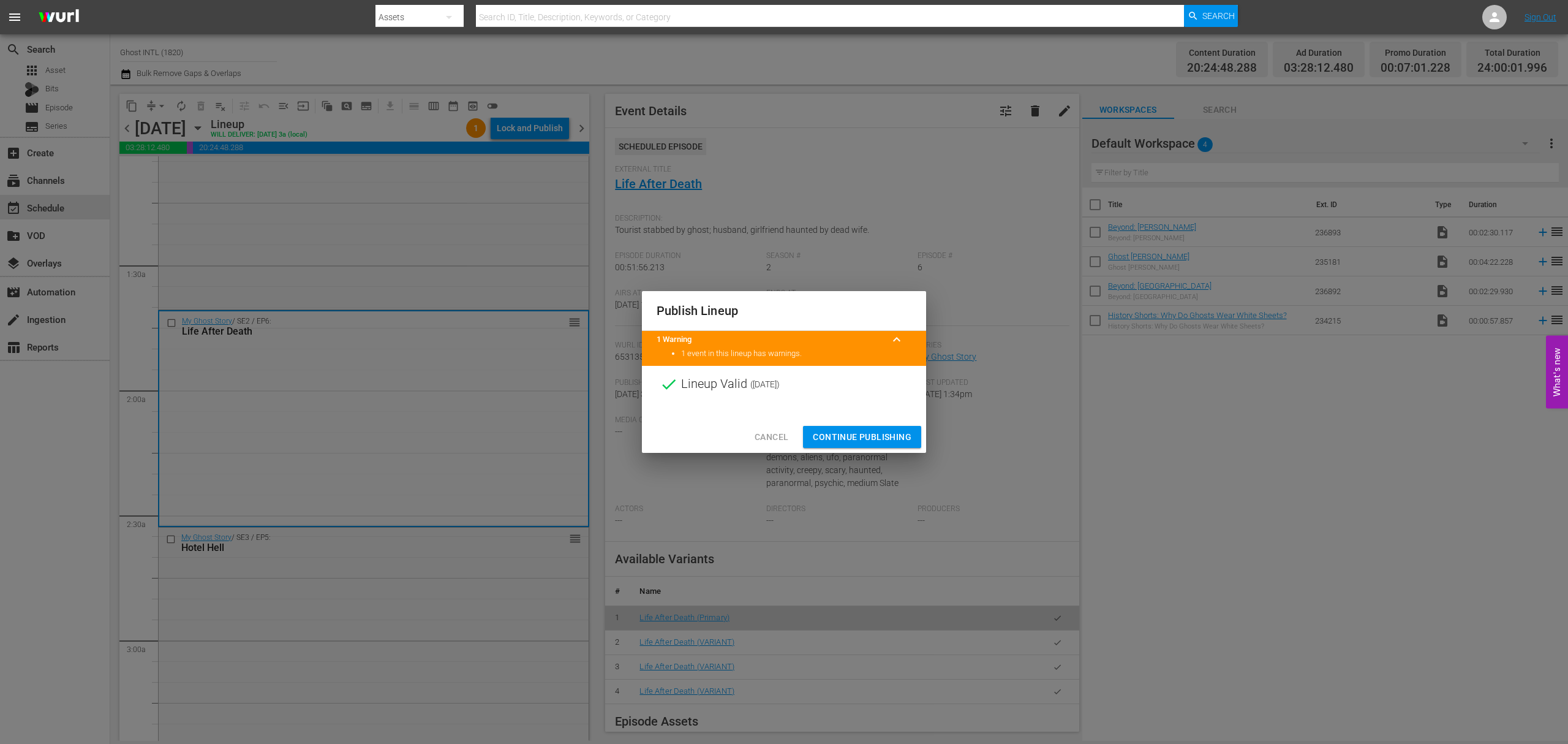
click at [861, 435] on span "Continue Publishing" at bounding box center [862, 437] width 99 height 15
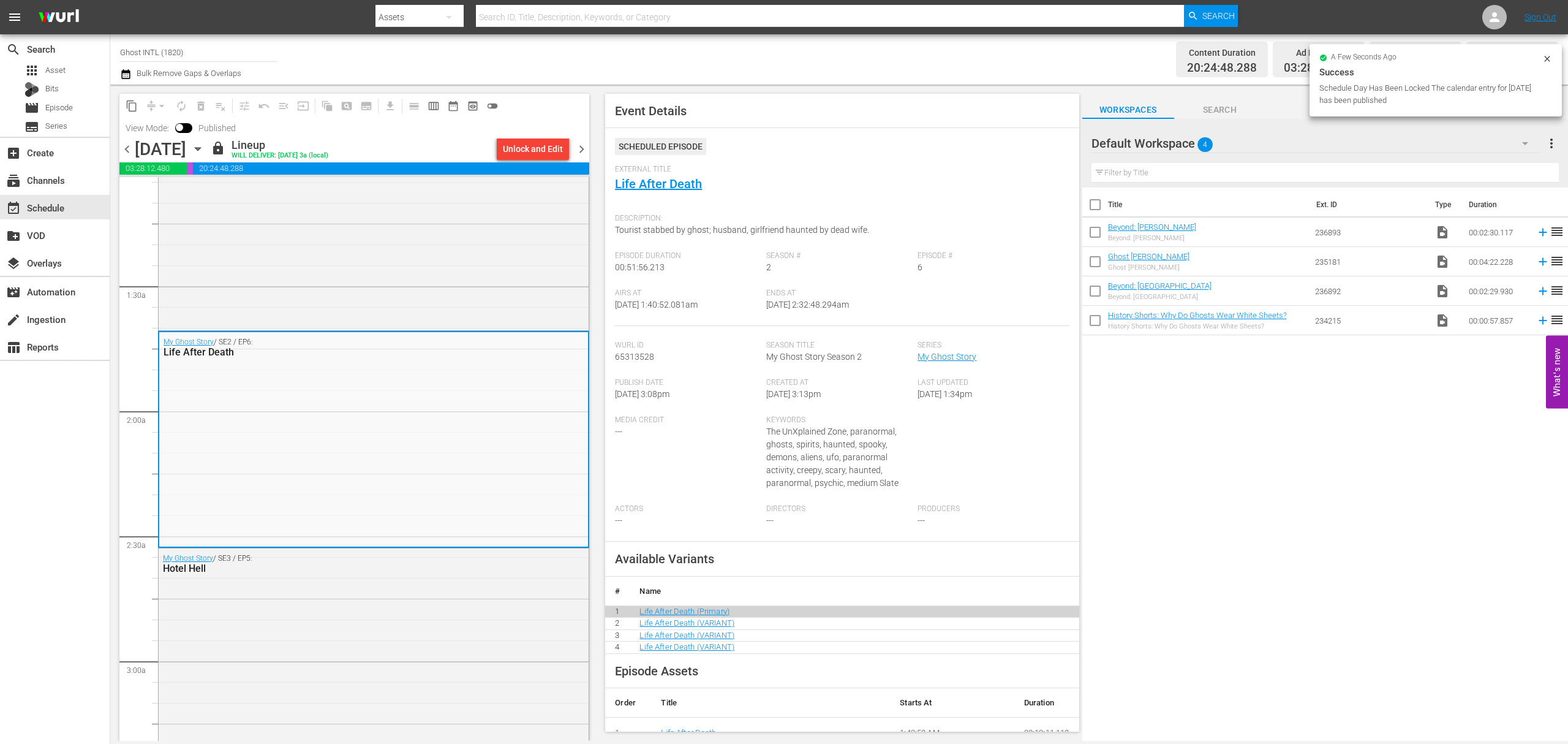
click at [581, 147] on span "chevron_right" at bounding box center [582, 149] width 15 height 15
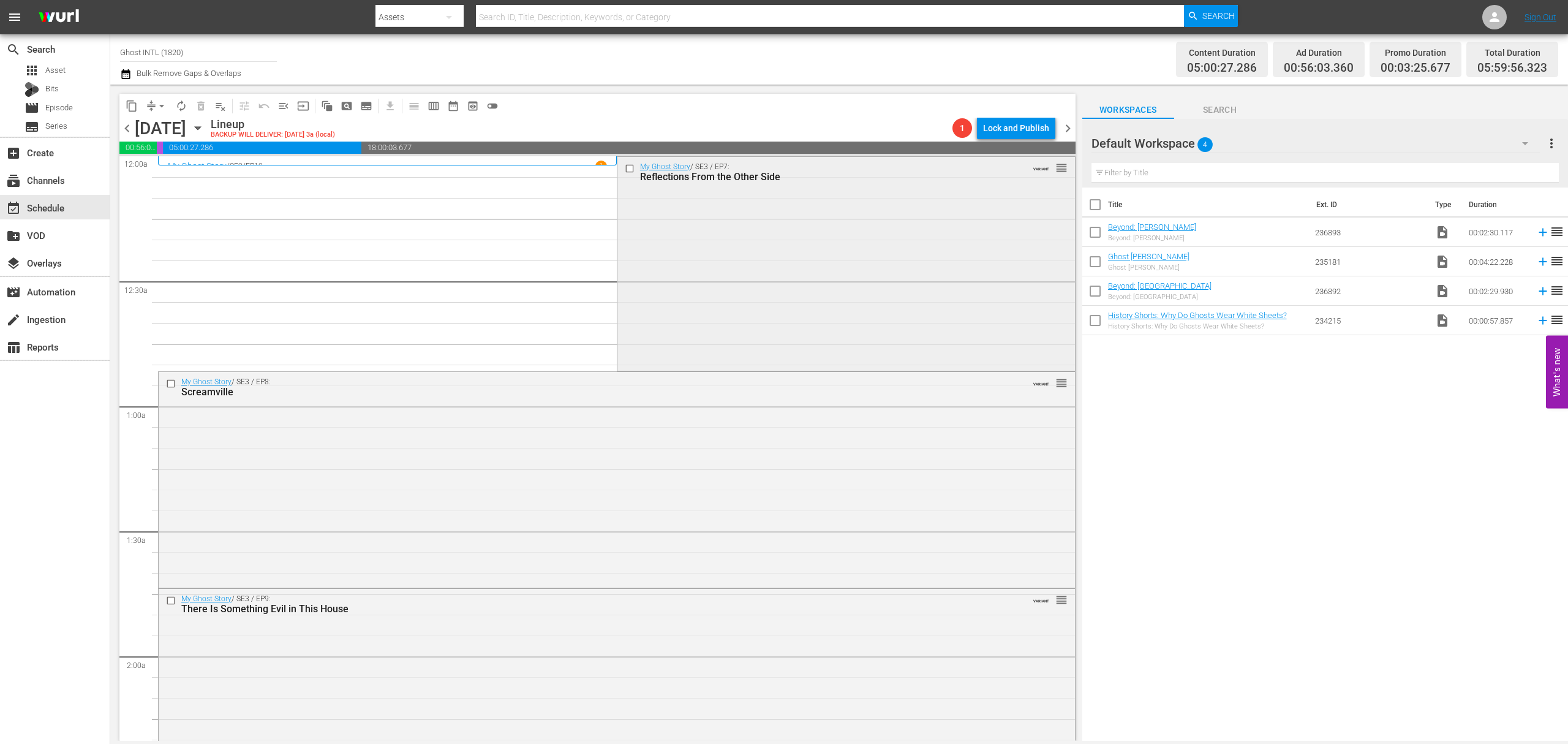
click at [741, 217] on div "My Ghost Story / SE3 / EP7: Reflections From the Other Side VARIANT reorder" at bounding box center [846, 262] width 457 height 211
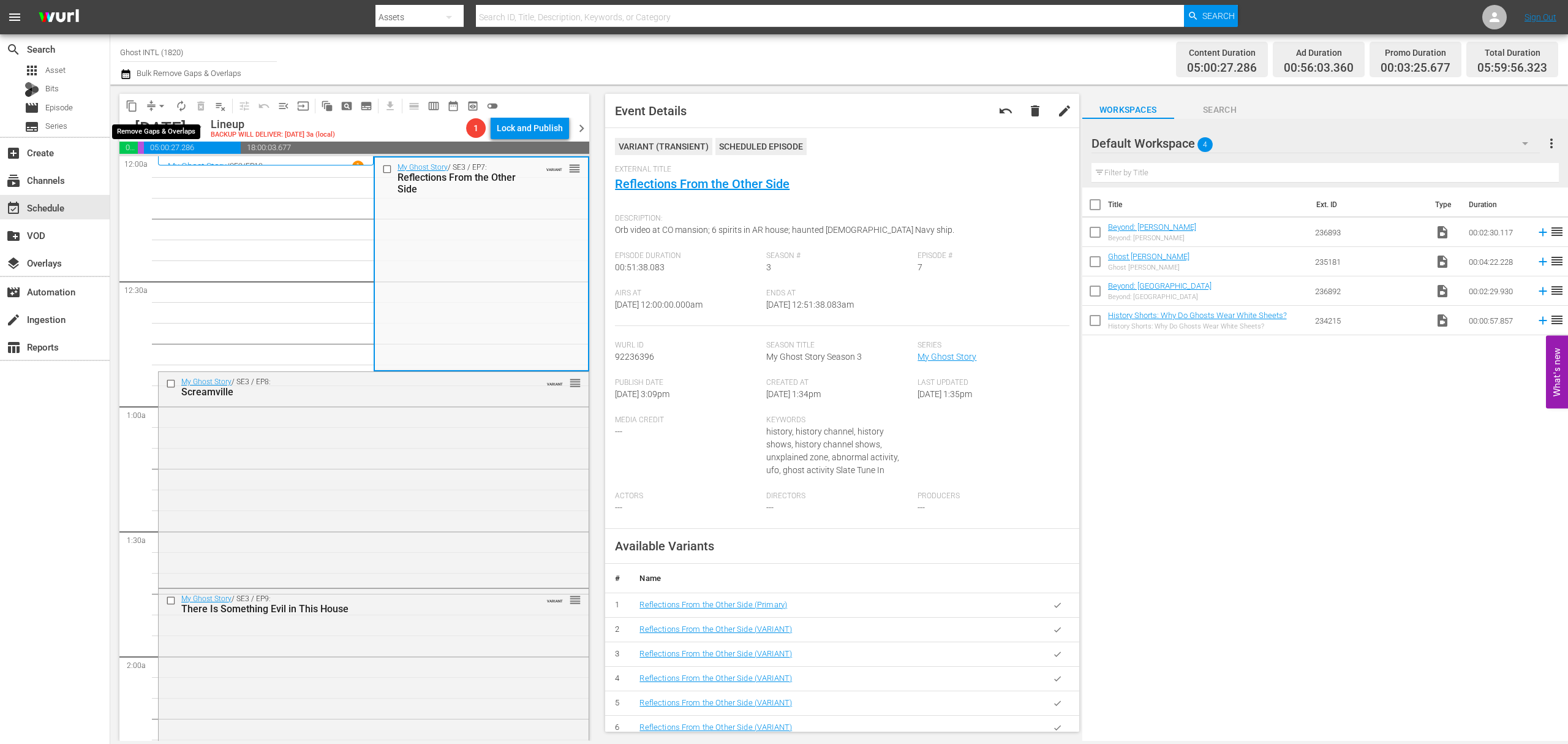
click at [156, 106] on span "arrow_drop_down" at bounding box center [162, 106] width 12 height 12
click at [153, 126] on li "Align to Midnight" at bounding box center [163, 130] width 129 height 20
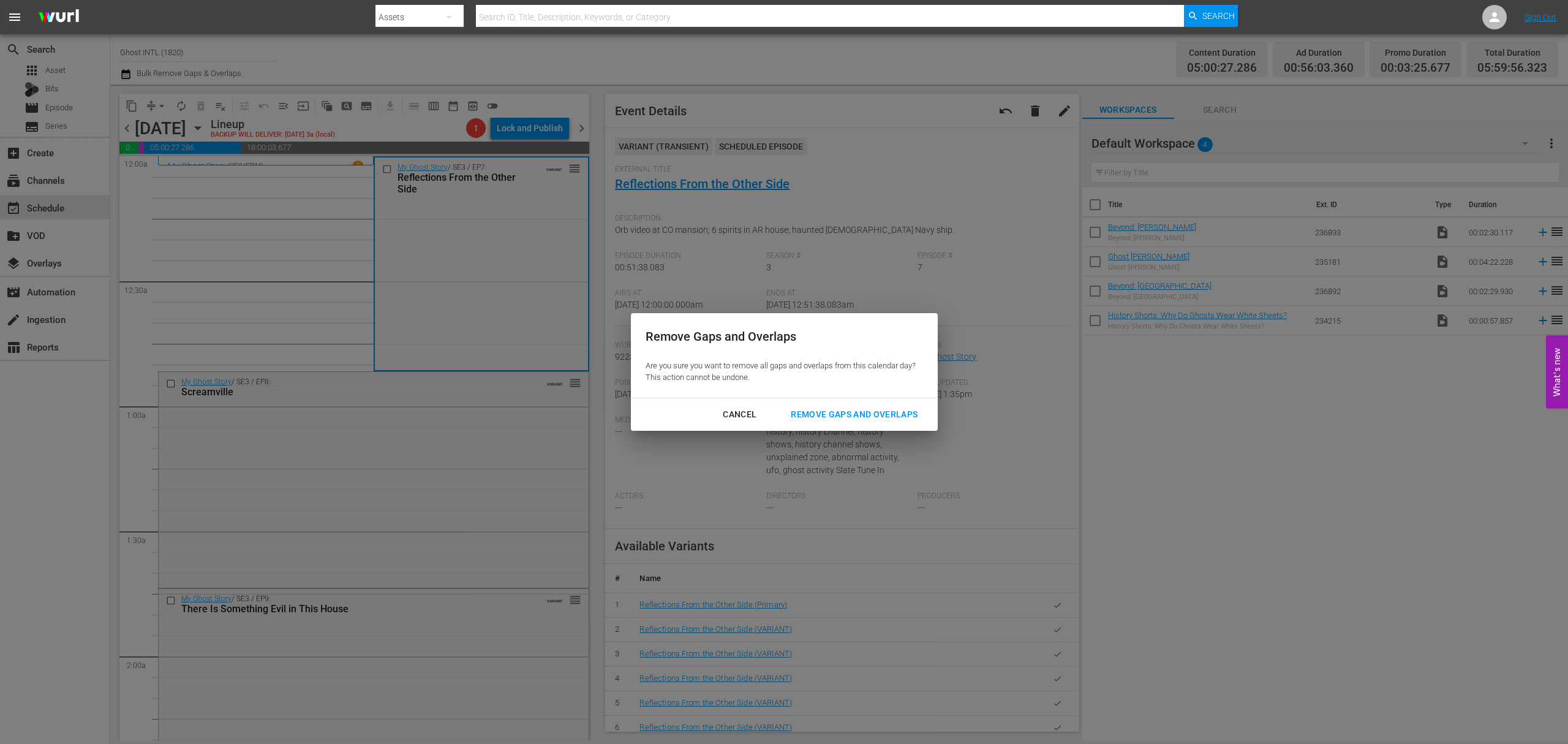
click at [886, 414] on div "Remove Gaps and Overlaps" at bounding box center [855, 415] width 147 height 15
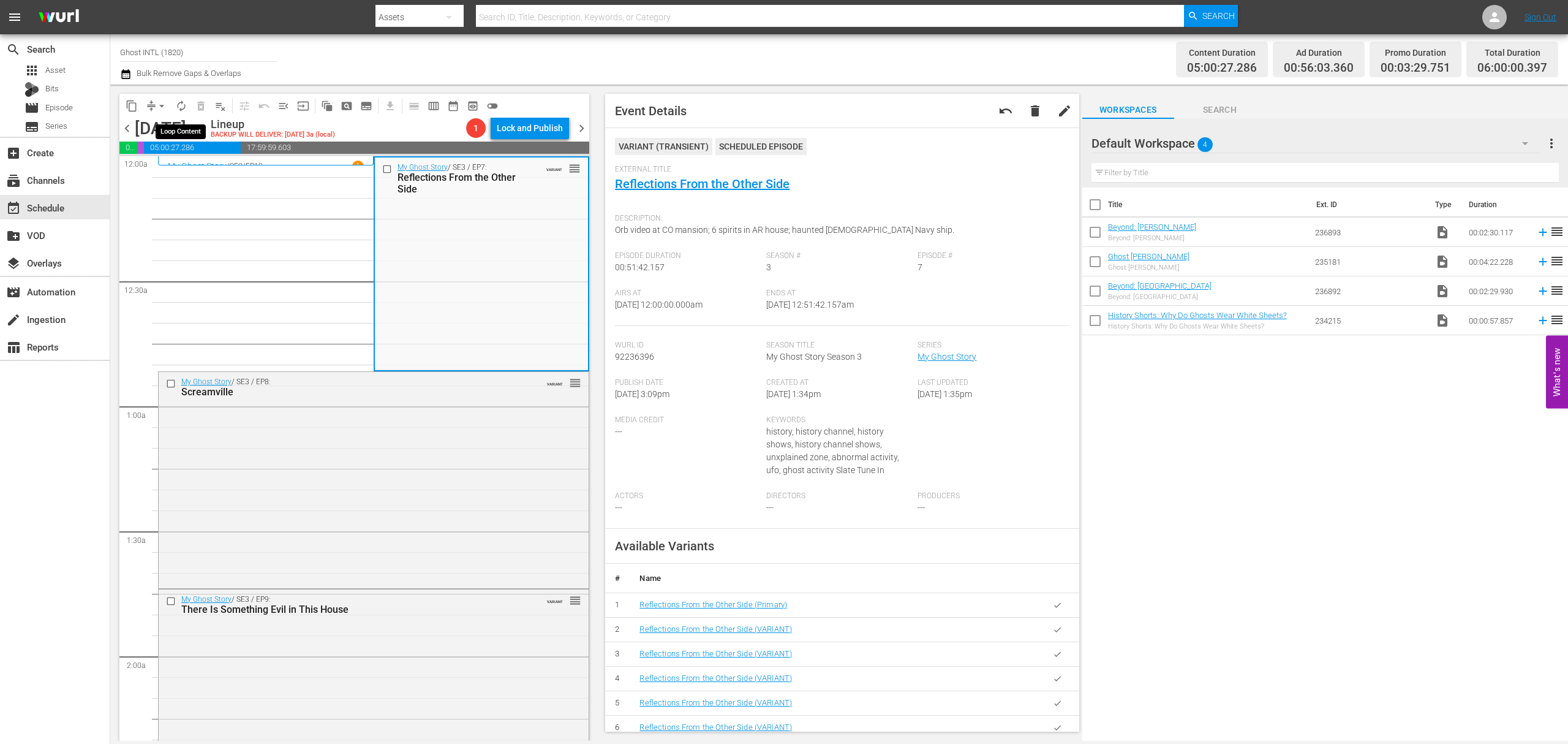
click at [184, 105] on span "autorenew_outlined" at bounding box center [181, 106] width 12 height 12
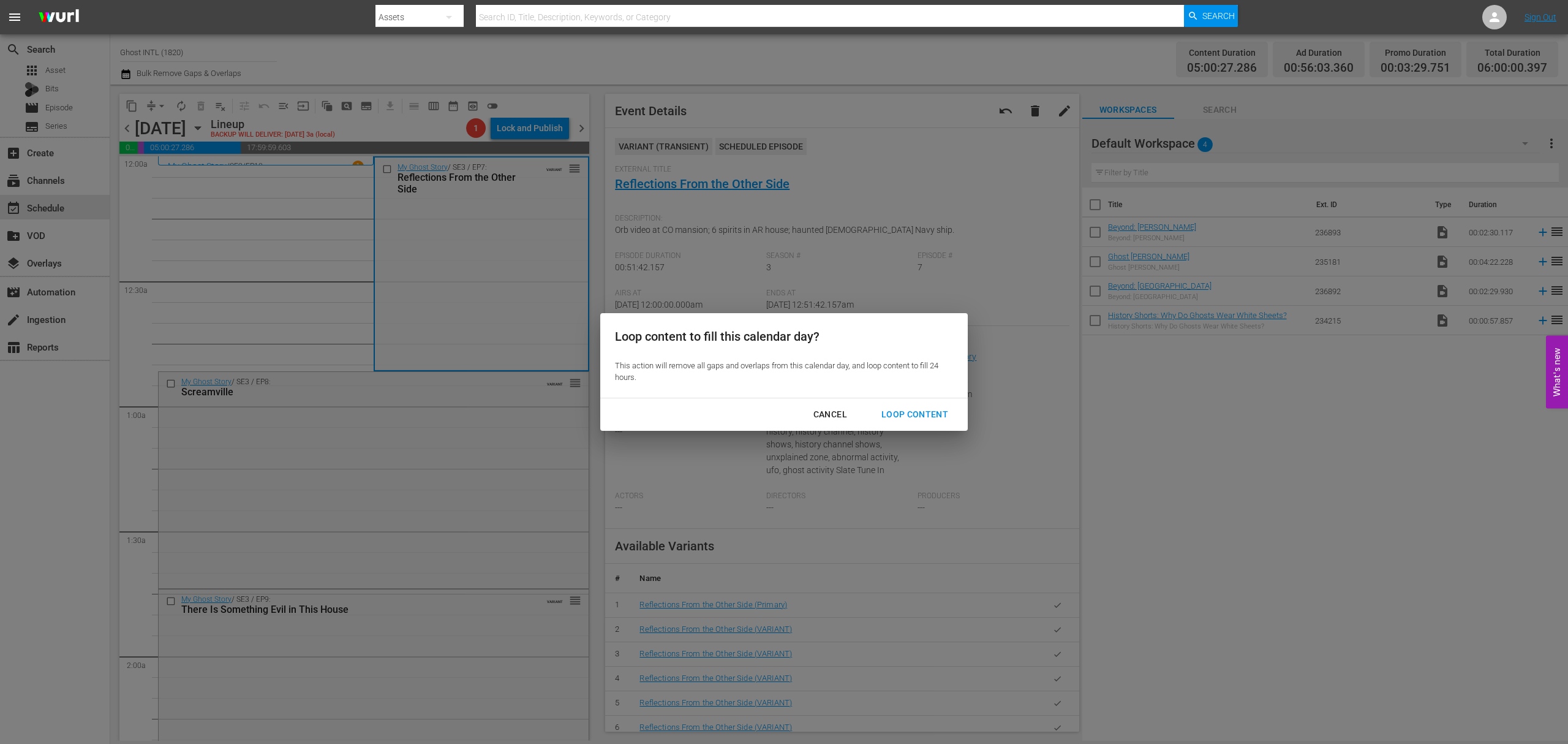
click at [922, 414] on div "Loop Content" at bounding box center [915, 415] width 86 height 15
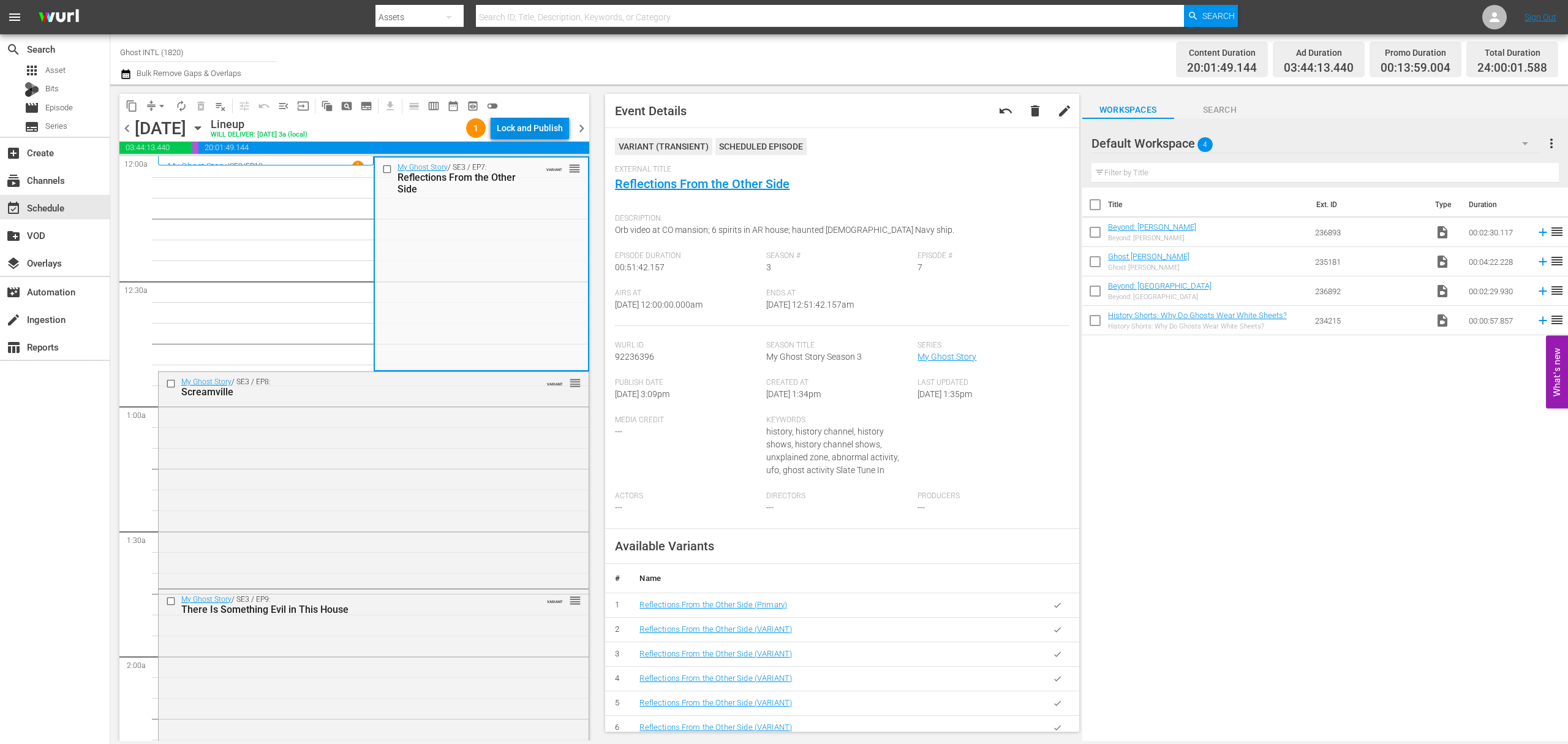
click at [545, 130] on div "Lock and Publish" at bounding box center [530, 128] width 66 height 22
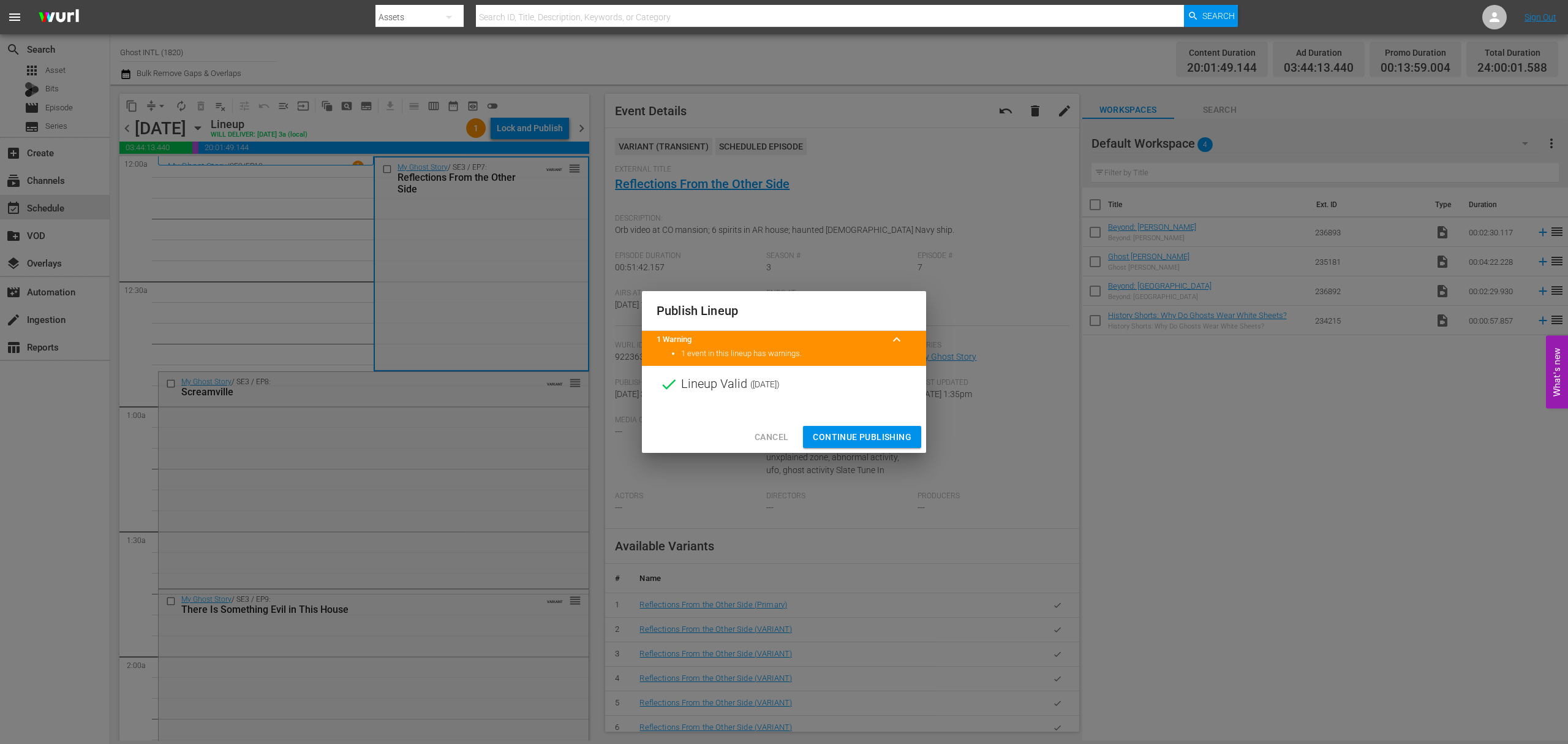
click at [863, 433] on span "Continue Publishing" at bounding box center [862, 437] width 99 height 15
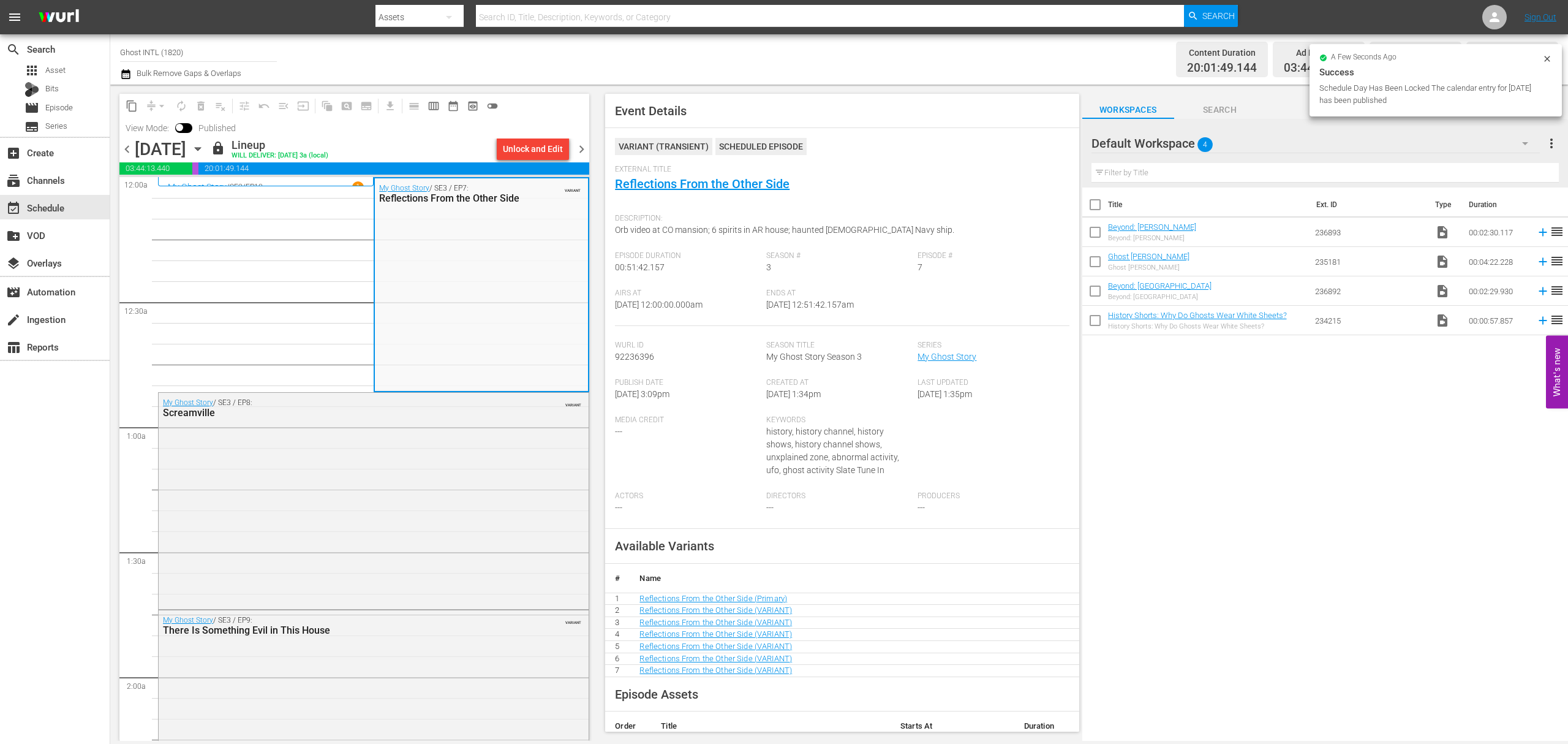
click at [584, 148] on span "chevron_right" at bounding box center [582, 149] width 15 height 15
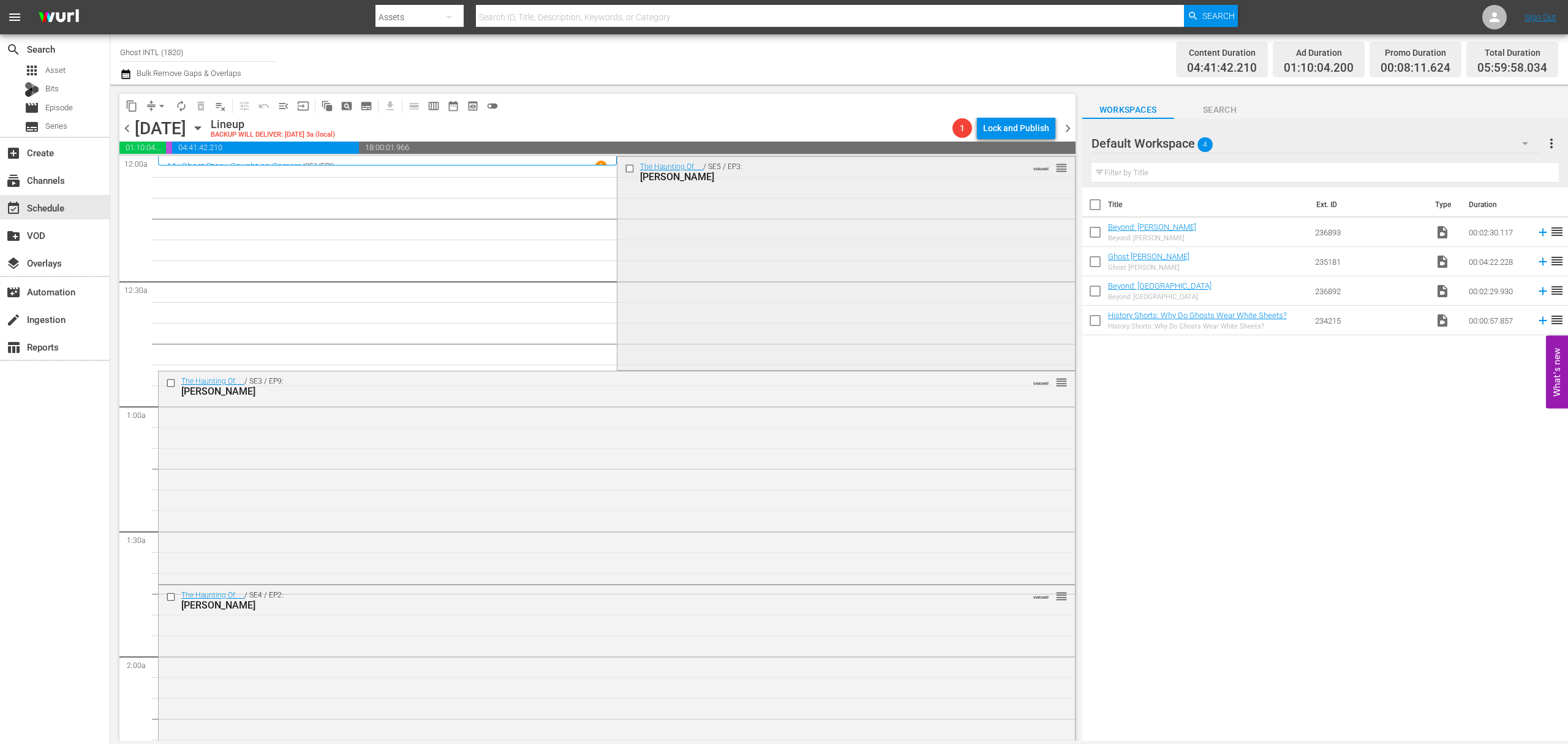
click at [859, 263] on div "The Haunting Of. . . / SE5 / EP3: Charisma Carpenter VARIANT reorder" at bounding box center [846, 262] width 457 height 211
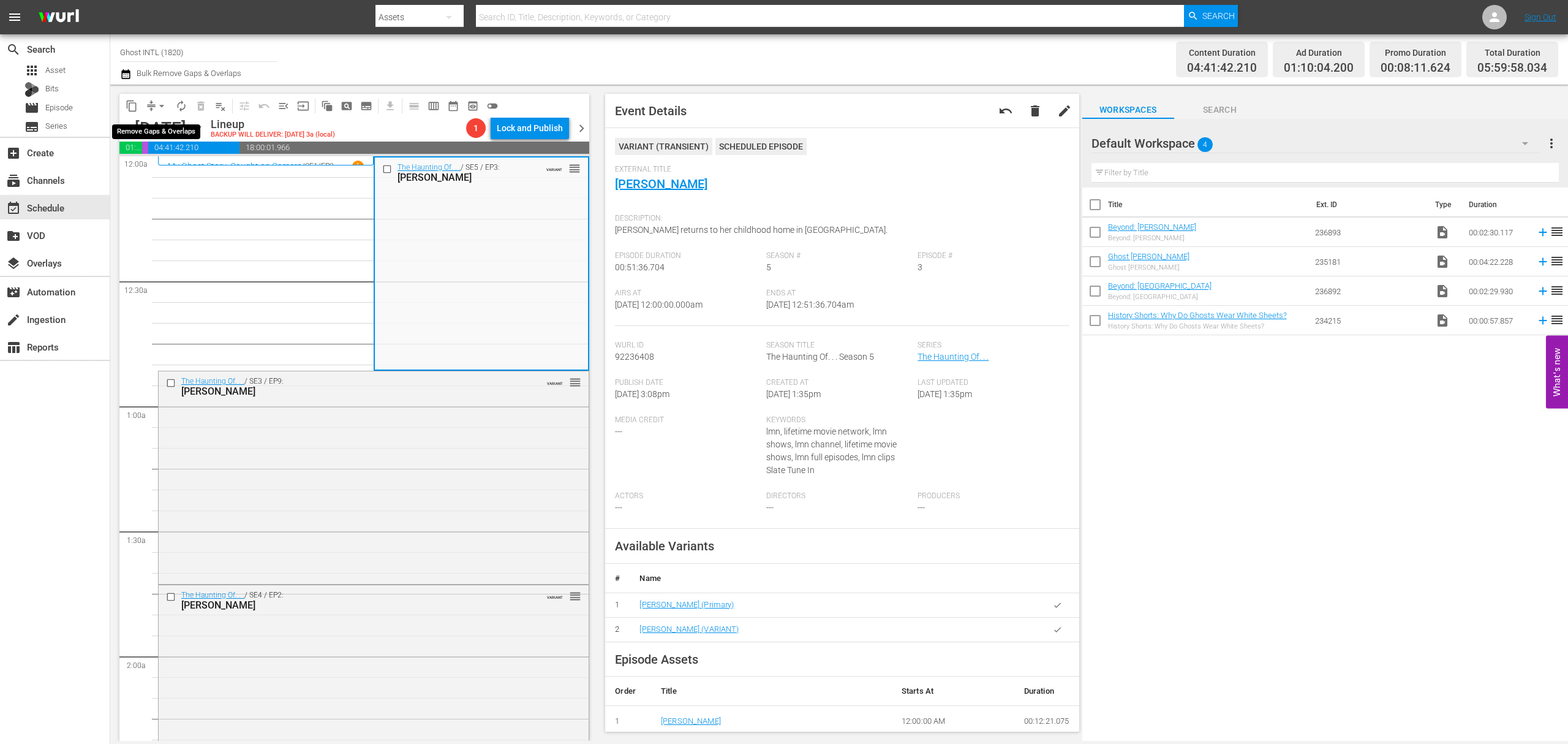
click at [156, 106] on span "arrow_drop_down" at bounding box center [162, 106] width 12 height 12
click at [153, 126] on li "Align to Midnight" at bounding box center [163, 130] width 129 height 20
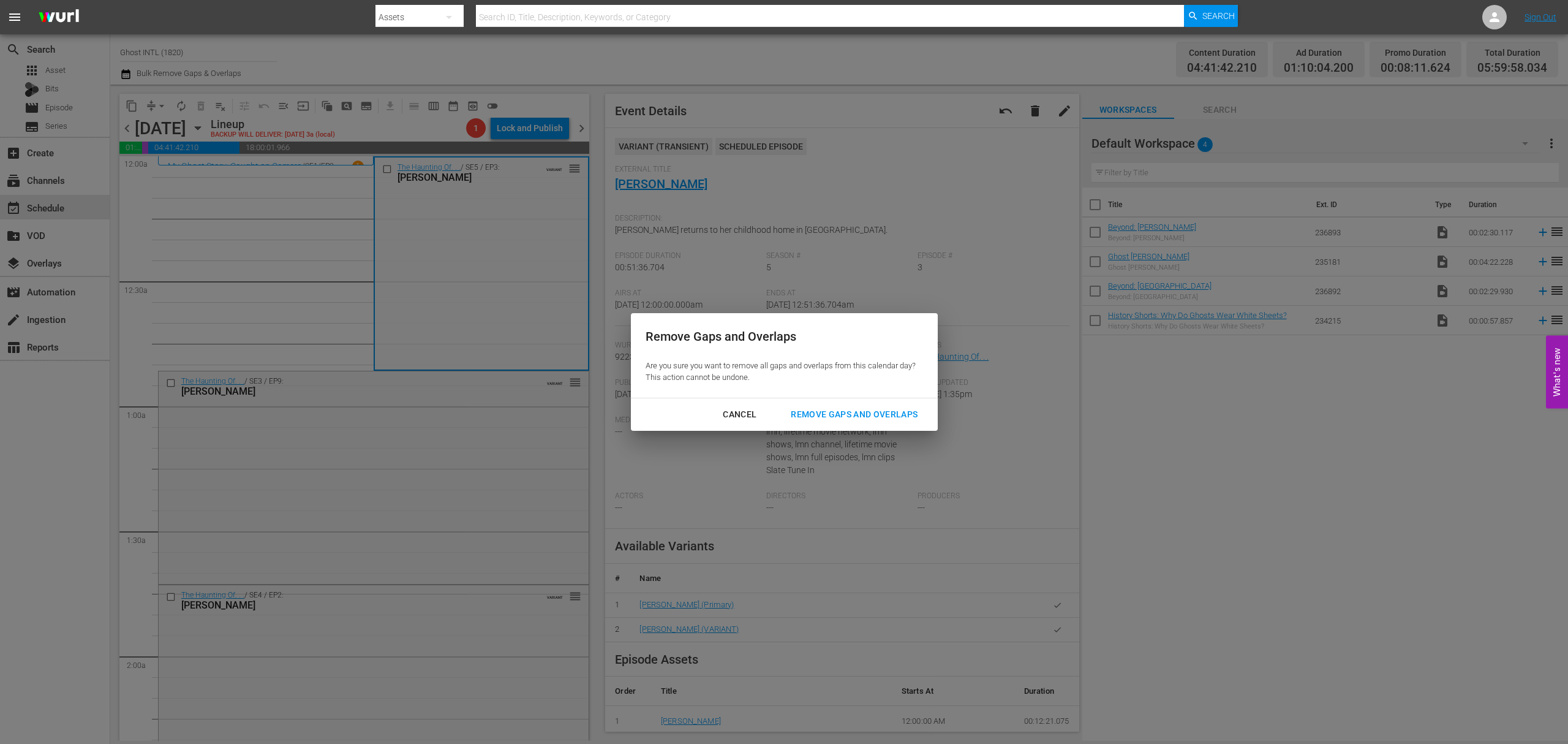
click at [866, 412] on div "Remove Gaps and Overlaps" at bounding box center [855, 415] width 147 height 15
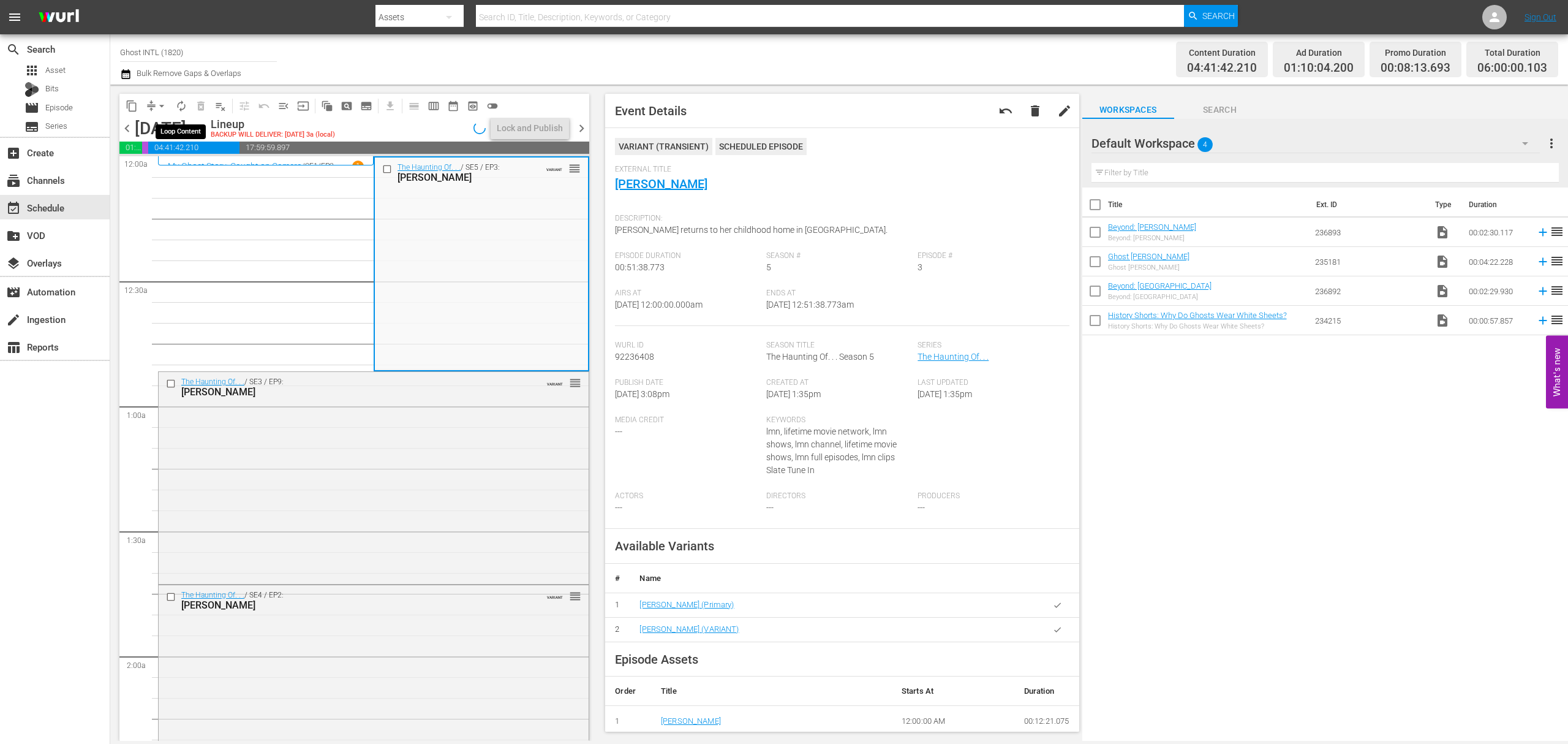
click at [181, 105] on span "autorenew_outlined" at bounding box center [181, 106] width 12 height 12
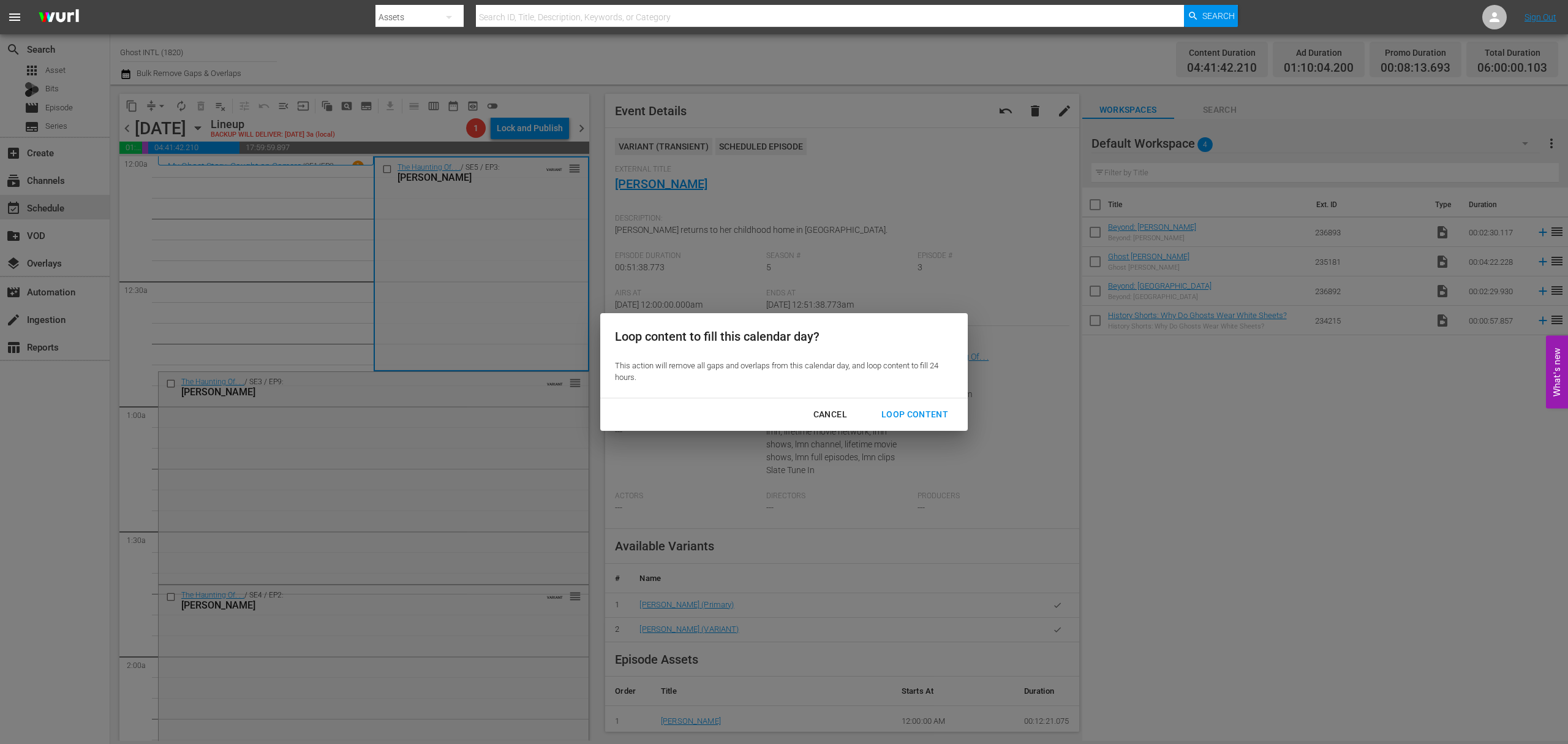
click at [917, 414] on div "Loop Content" at bounding box center [915, 415] width 86 height 15
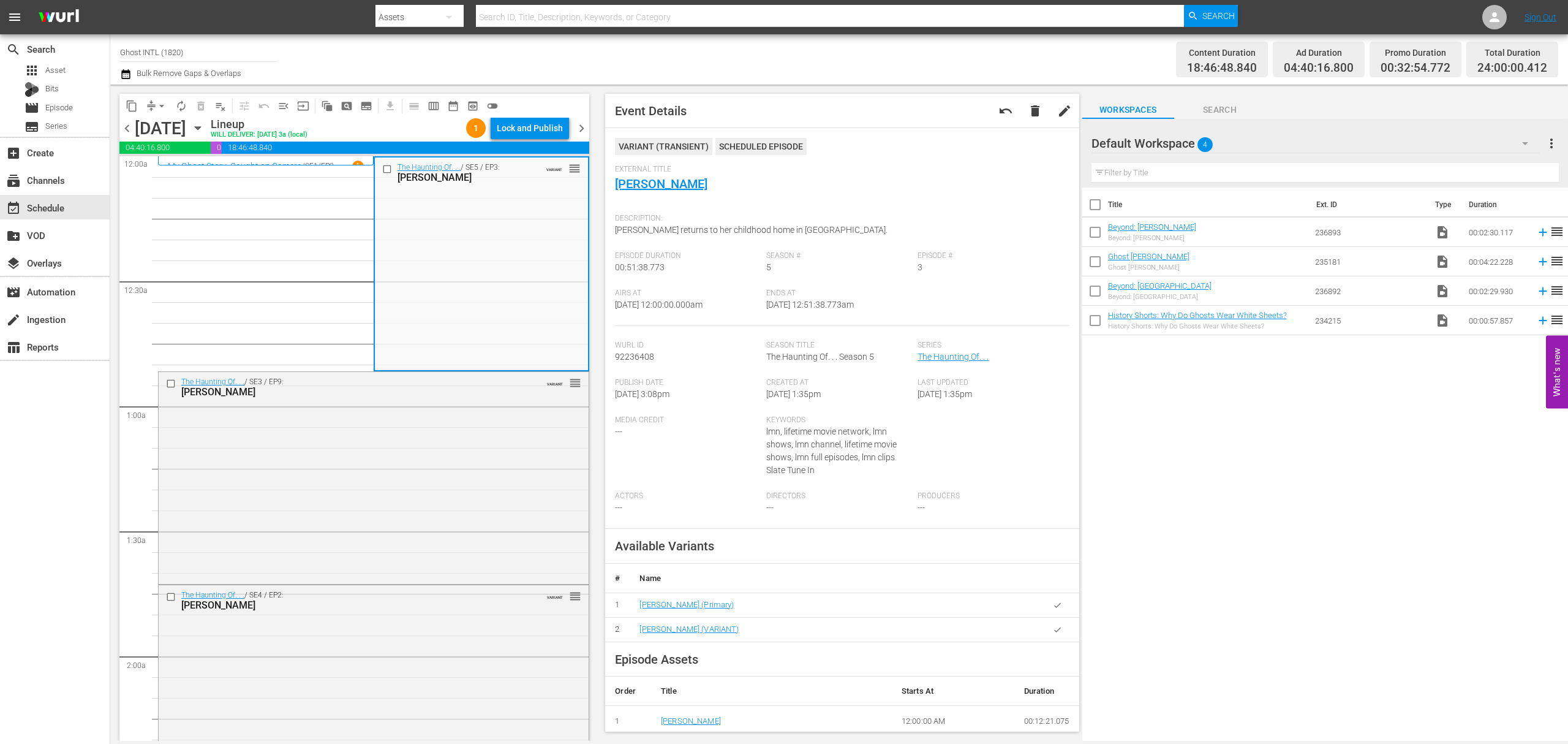
click at [525, 127] on div "Lock and Publish" at bounding box center [530, 128] width 66 height 22
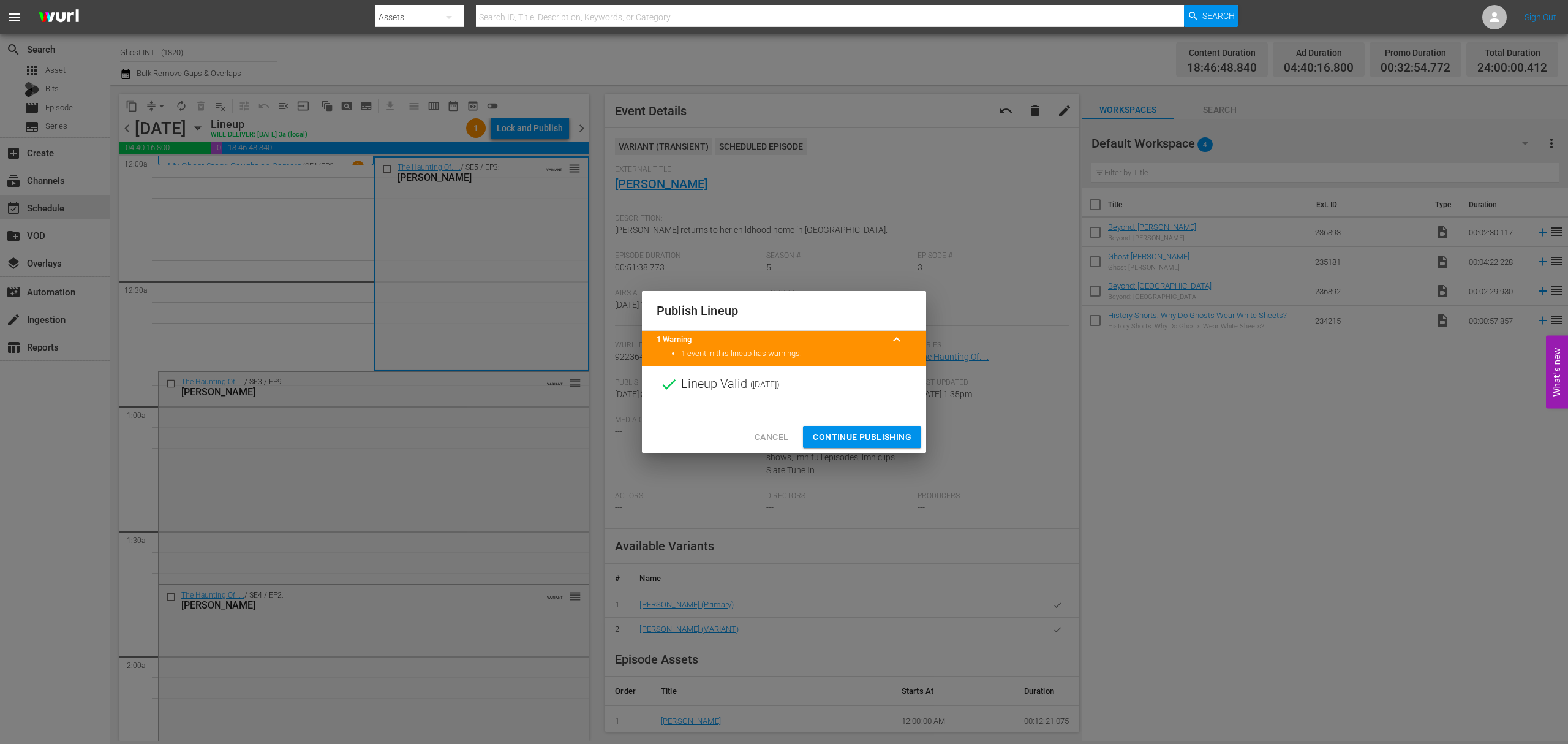
click at [868, 434] on span "Continue Publishing" at bounding box center [862, 437] width 99 height 15
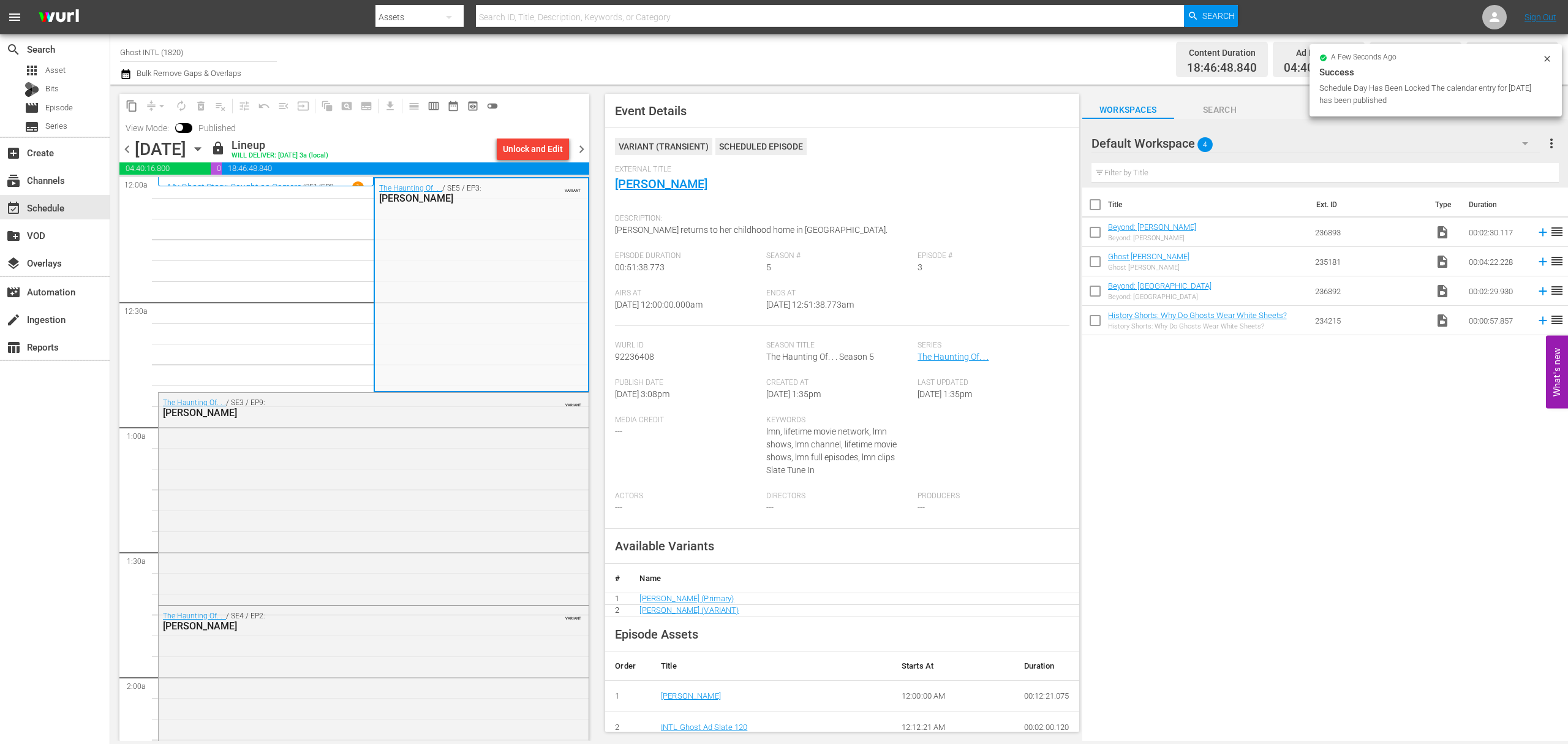
click at [581, 147] on span "chevron_right" at bounding box center [582, 149] width 15 height 15
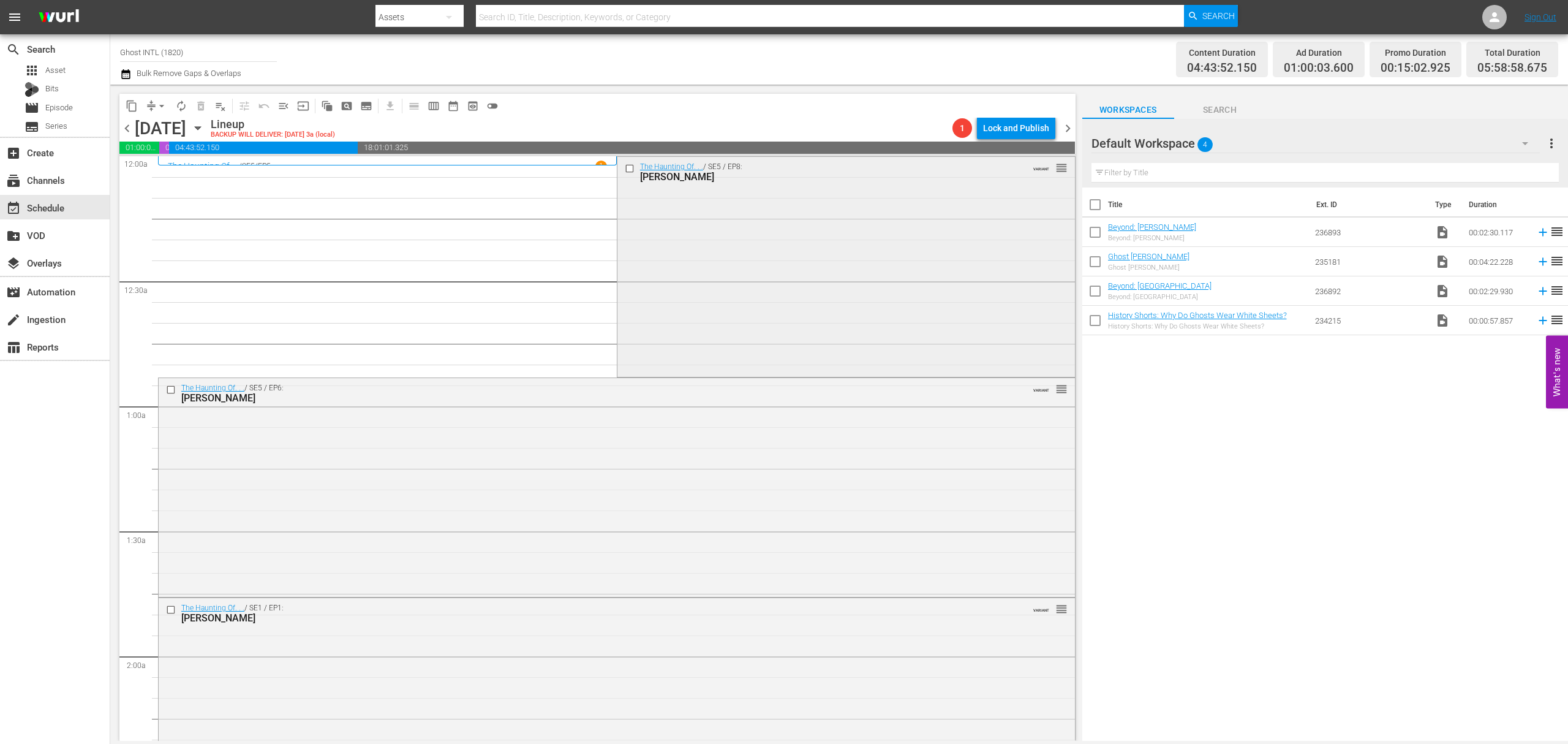
click at [822, 285] on div "The Haunting Of. . . / SE5 / EP8: Ernie Hudson VARIANT reorder" at bounding box center [846, 266] width 457 height 217
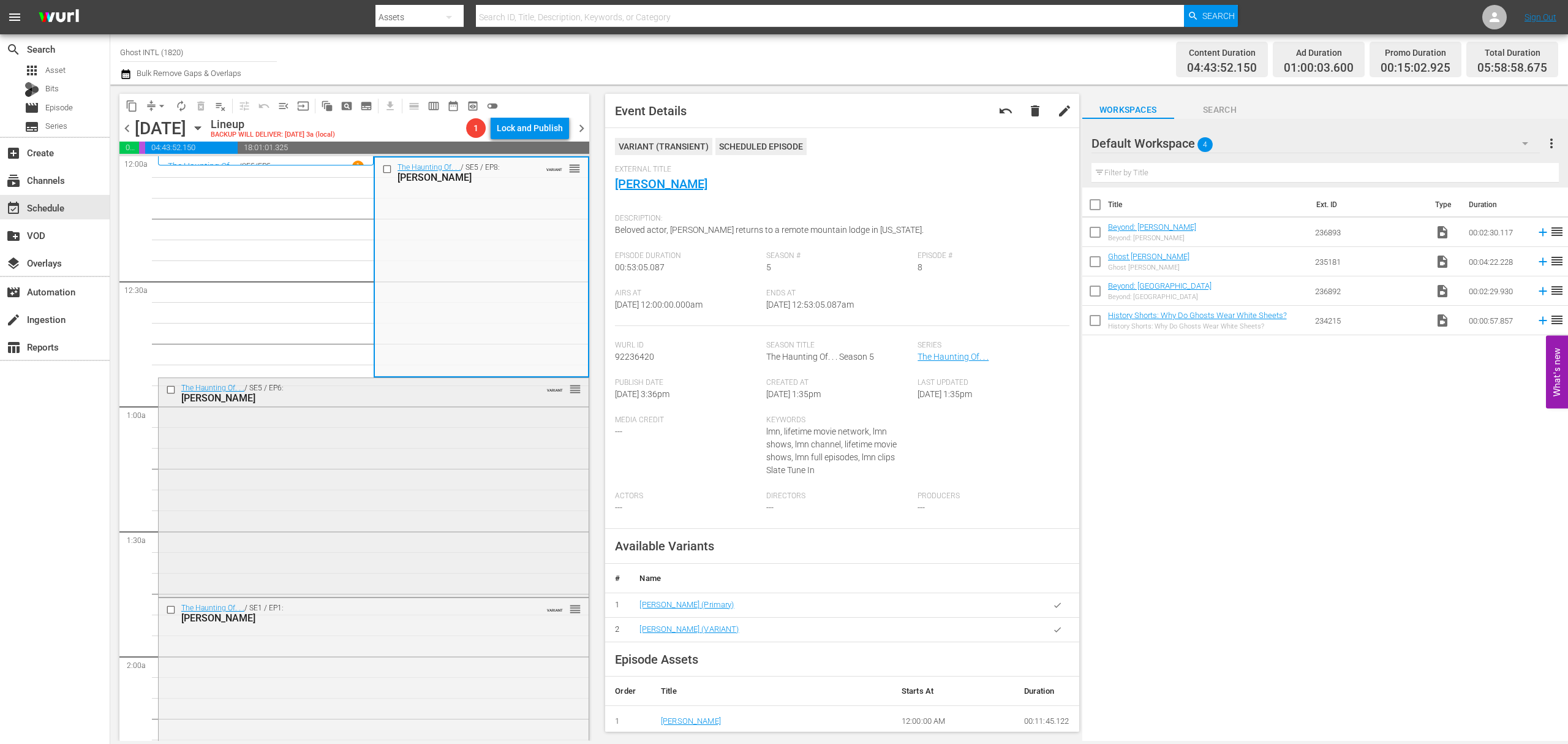
click at [405, 489] on div "The Haunting Of. . . / SE5 / EP6: Eric Balfour VARIANT reorder" at bounding box center [373, 486] width 430 height 217
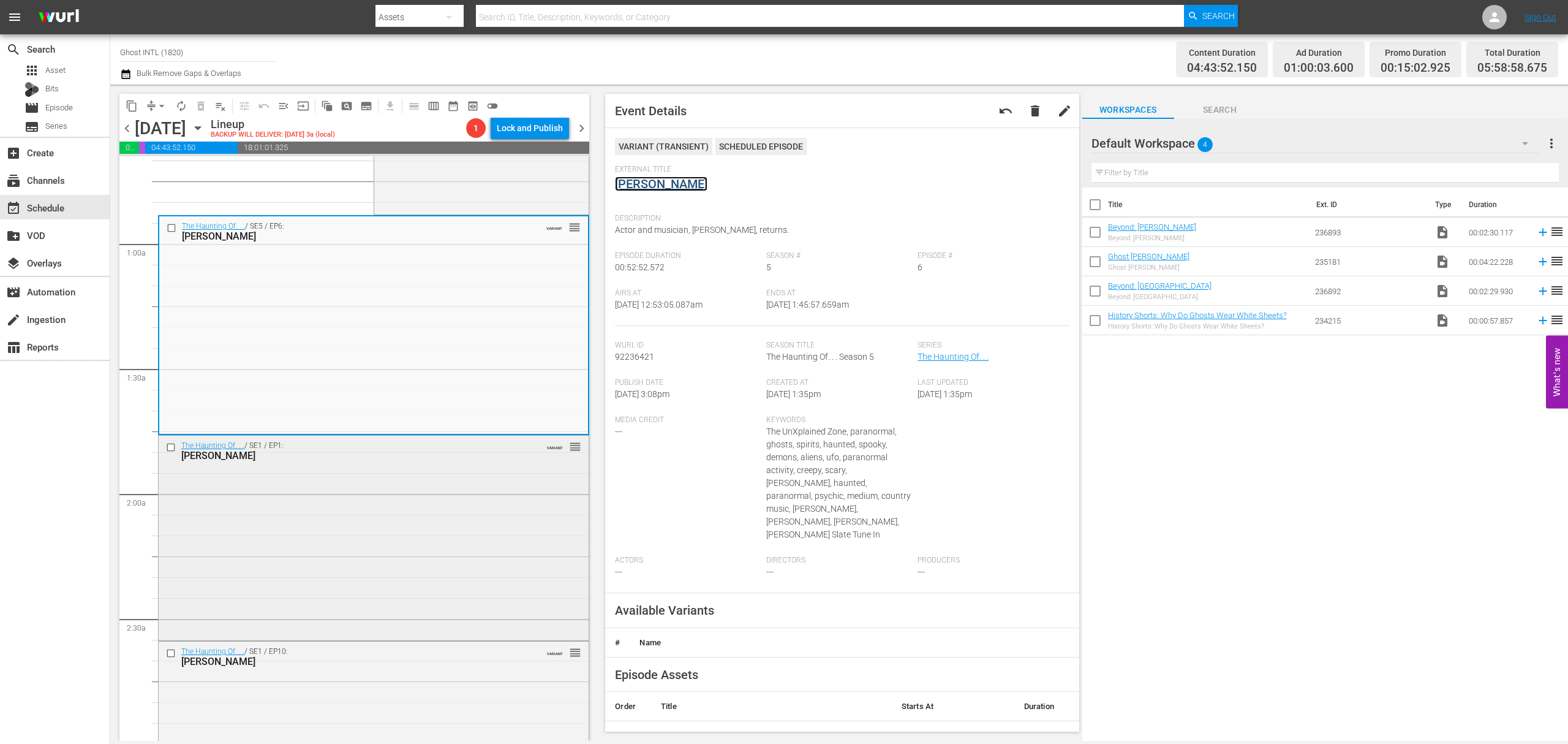
scroll to position [163, 0]
click at [429, 472] on div "The Haunting Of. . . / SE1 / EP1: Beverley Mitchell VARIANT reorder" at bounding box center [373, 536] width 430 height 202
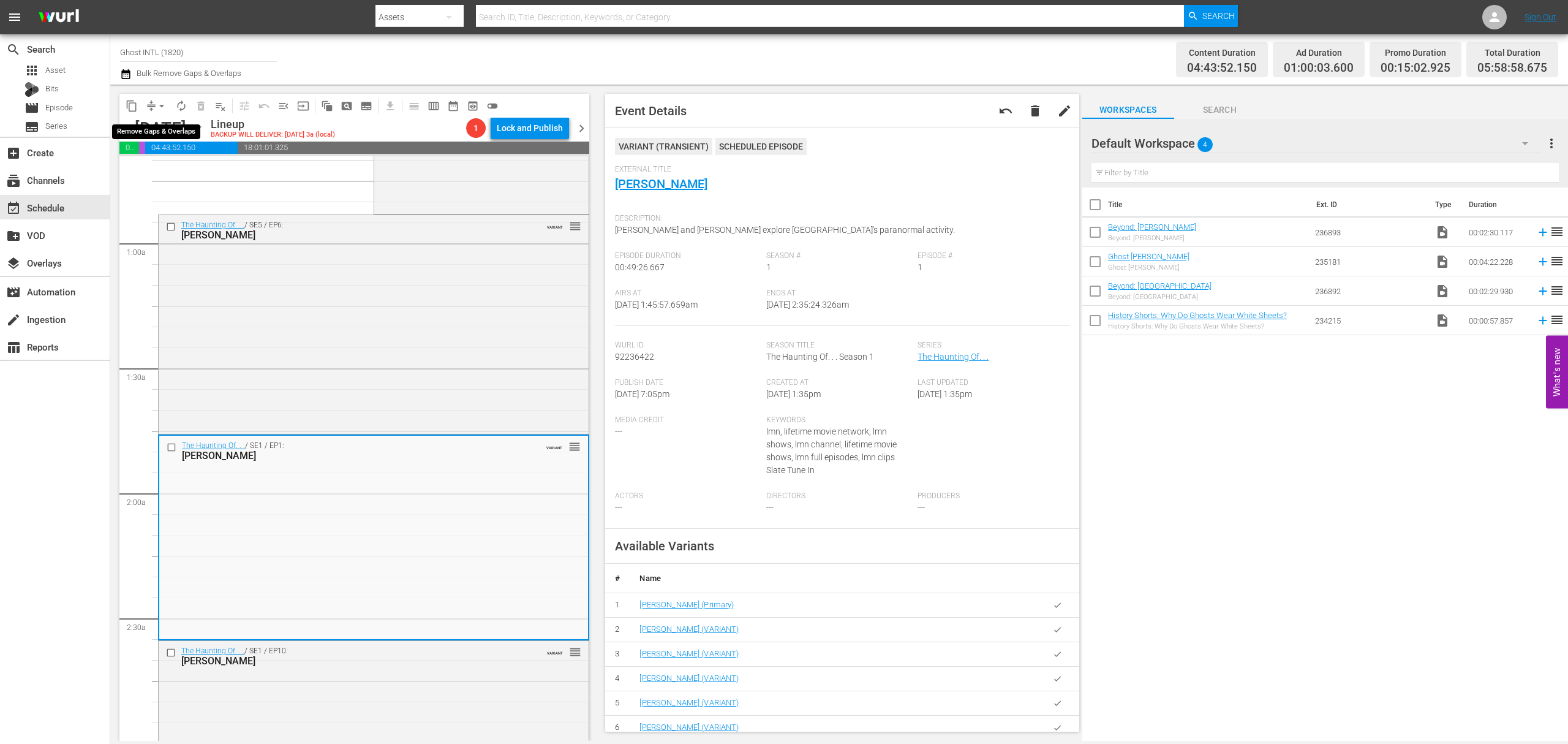
click at [158, 103] on span "arrow_drop_down" at bounding box center [162, 106] width 12 height 12
click at [146, 133] on li "Align to Midnight" at bounding box center [163, 130] width 129 height 20
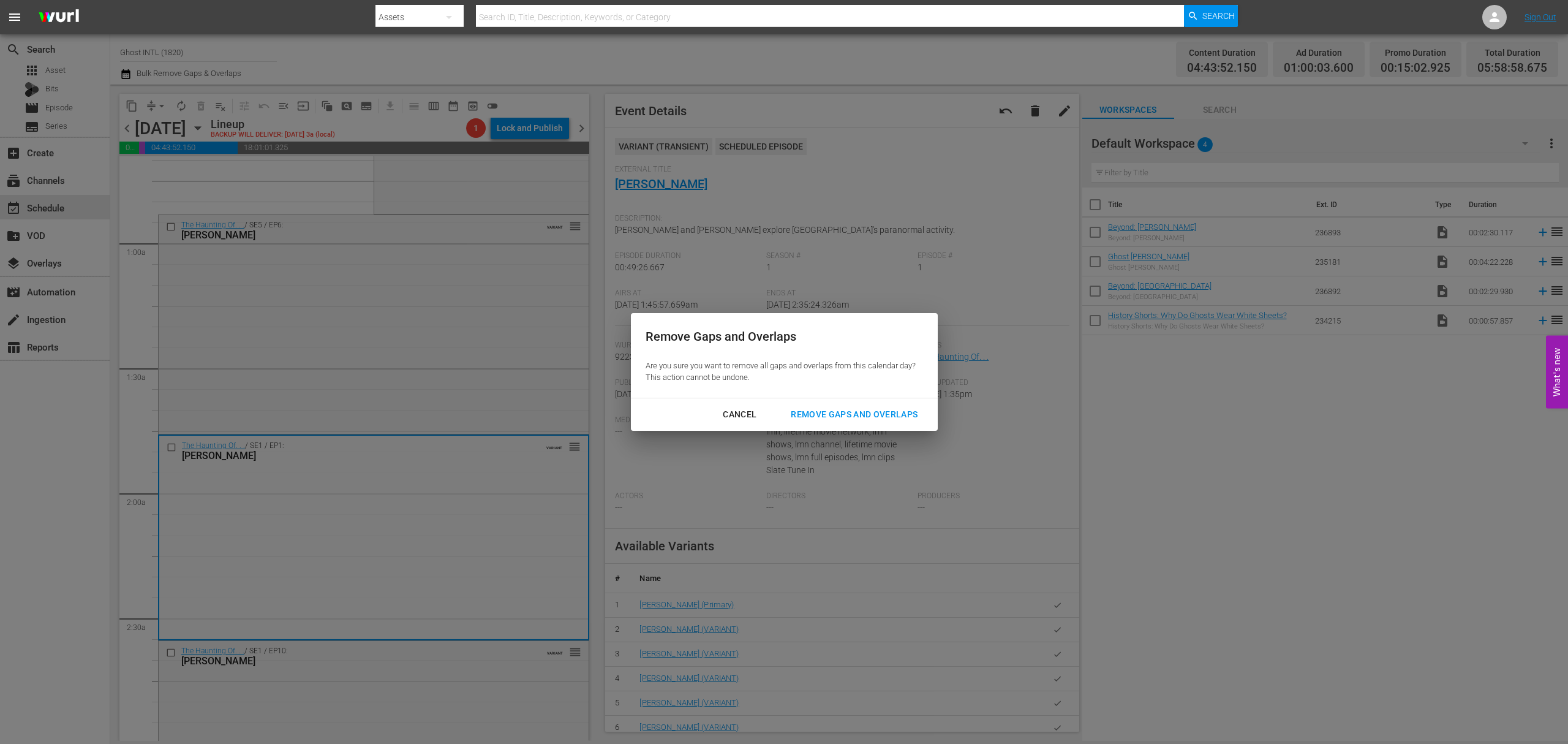
click at [847, 408] on div "Remove Gaps and Overlaps" at bounding box center [855, 415] width 147 height 15
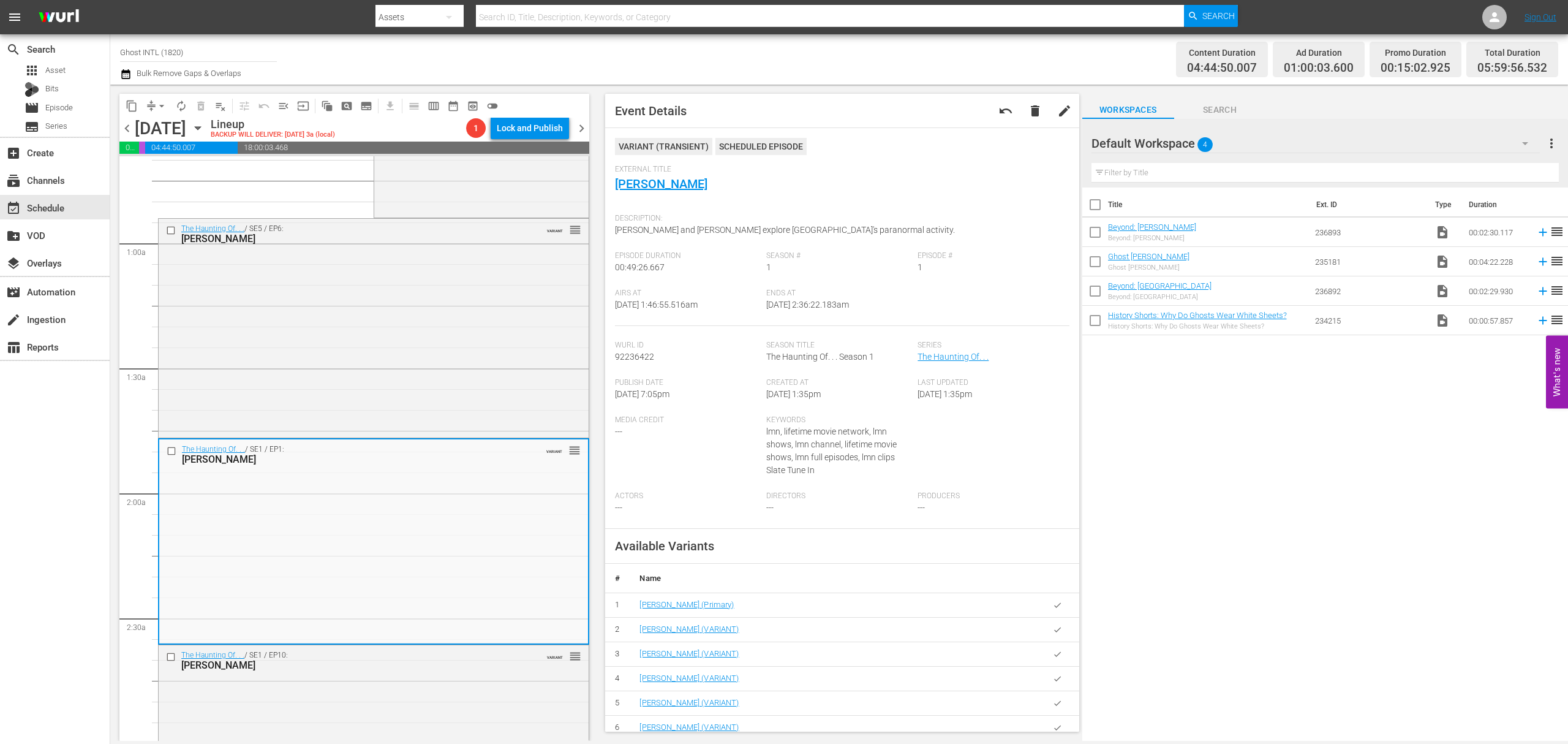
click at [156, 108] on span "arrow_drop_down" at bounding box center [162, 106] width 12 height 12
click at [153, 131] on li "Align to Midnight" at bounding box center [163, 130] width 129 height 20
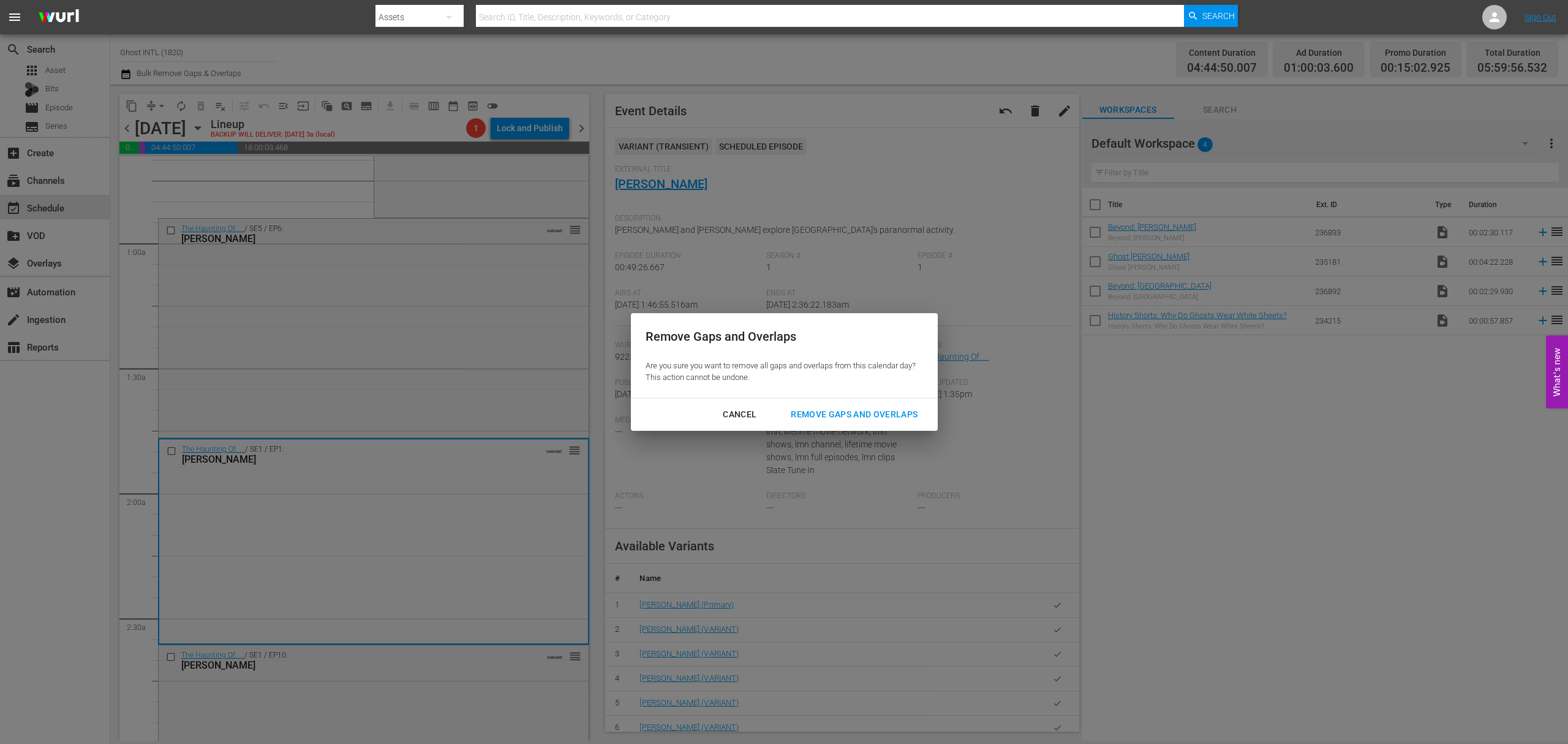
click at [873, 410] on div "Remove Gaps and Overlaps" at bounding box center [855, 415] width 147 height 15
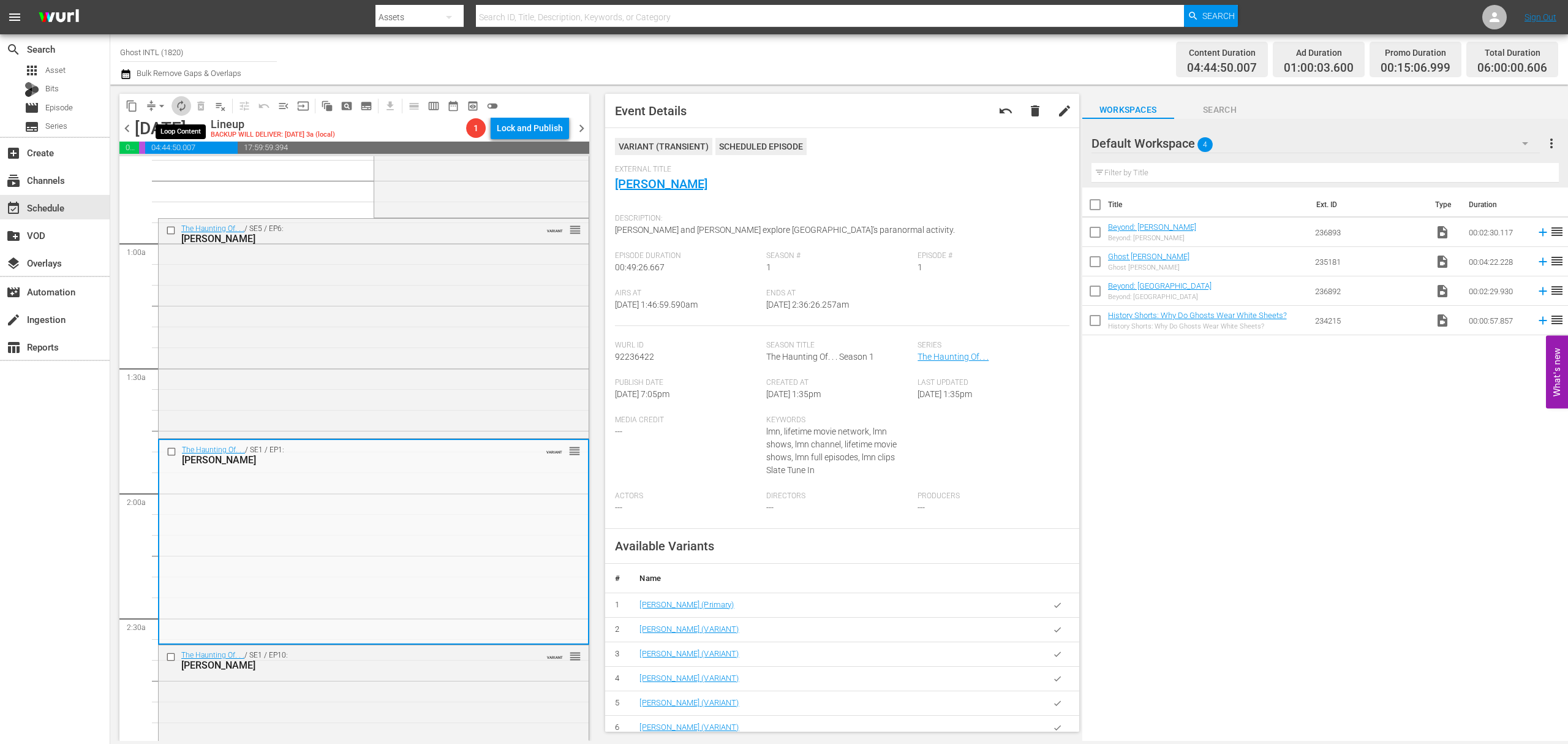
click at [180, 104] on span "autorenew_outlined" at bounding box center [181, 106] width 12 height 12
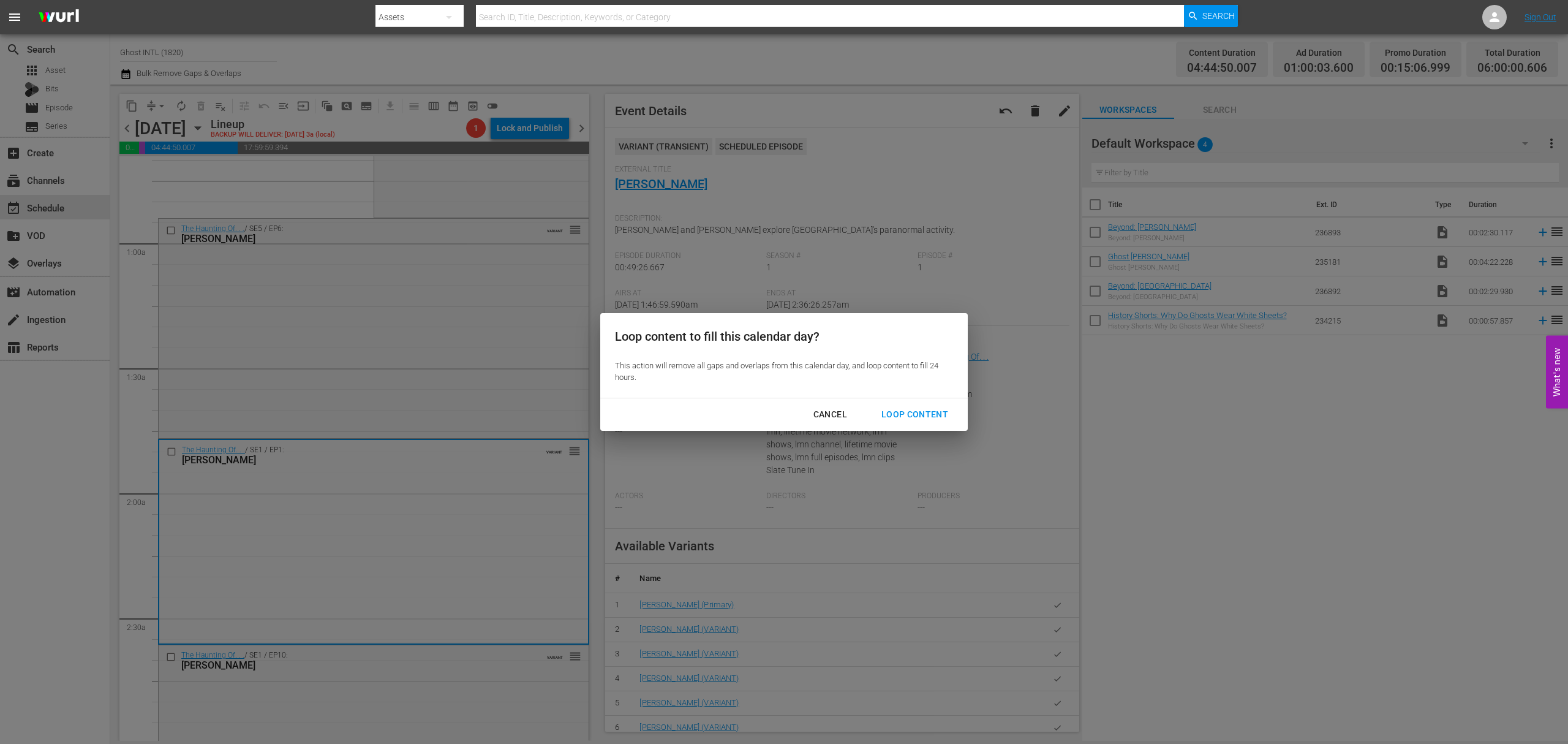
click at [924, 409] on div "Loop Content" at bounding box center [915, 415] width 86 height 15
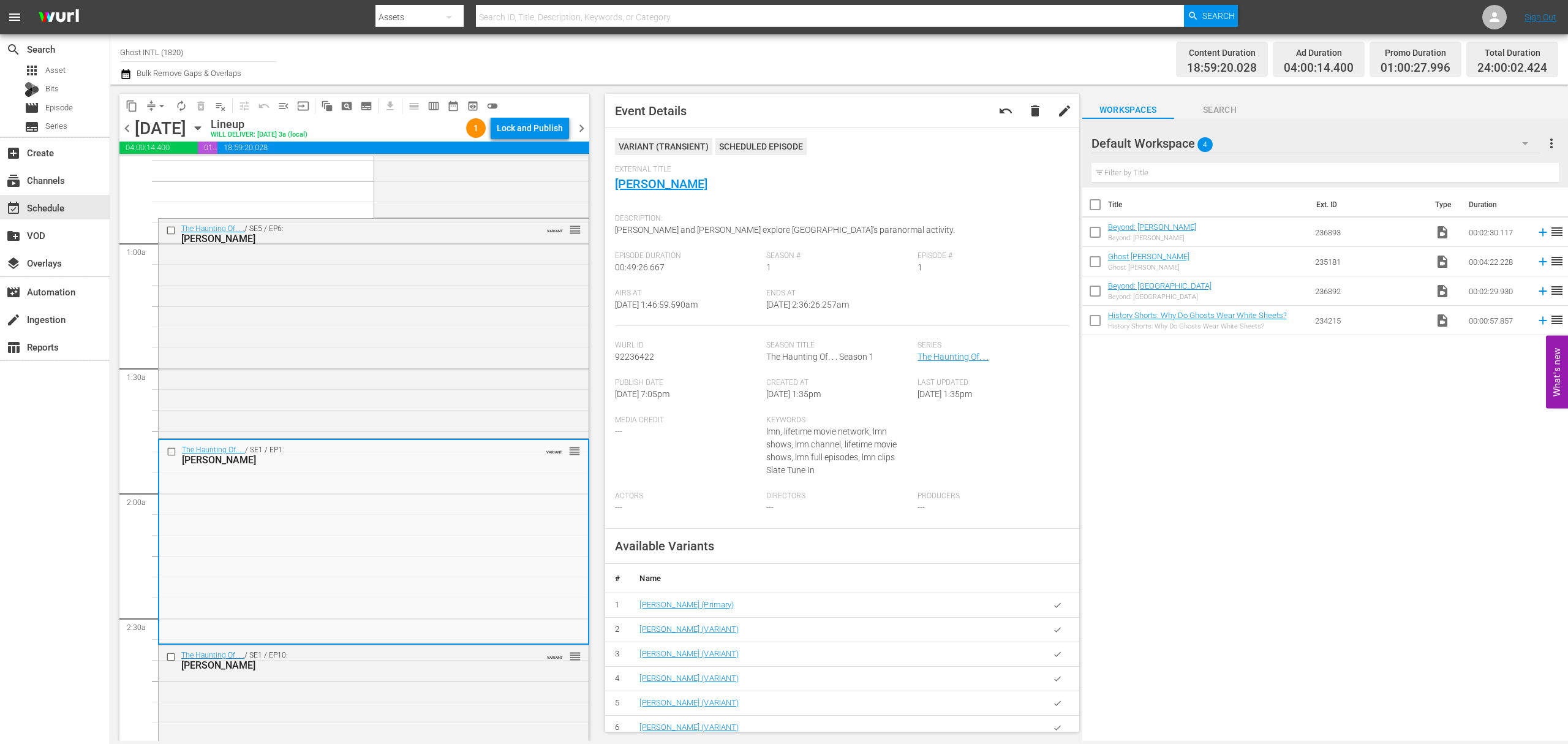
click at [527, 130] on div "Lock and Publish" at bounding box center [530, 128] width 66 height 22
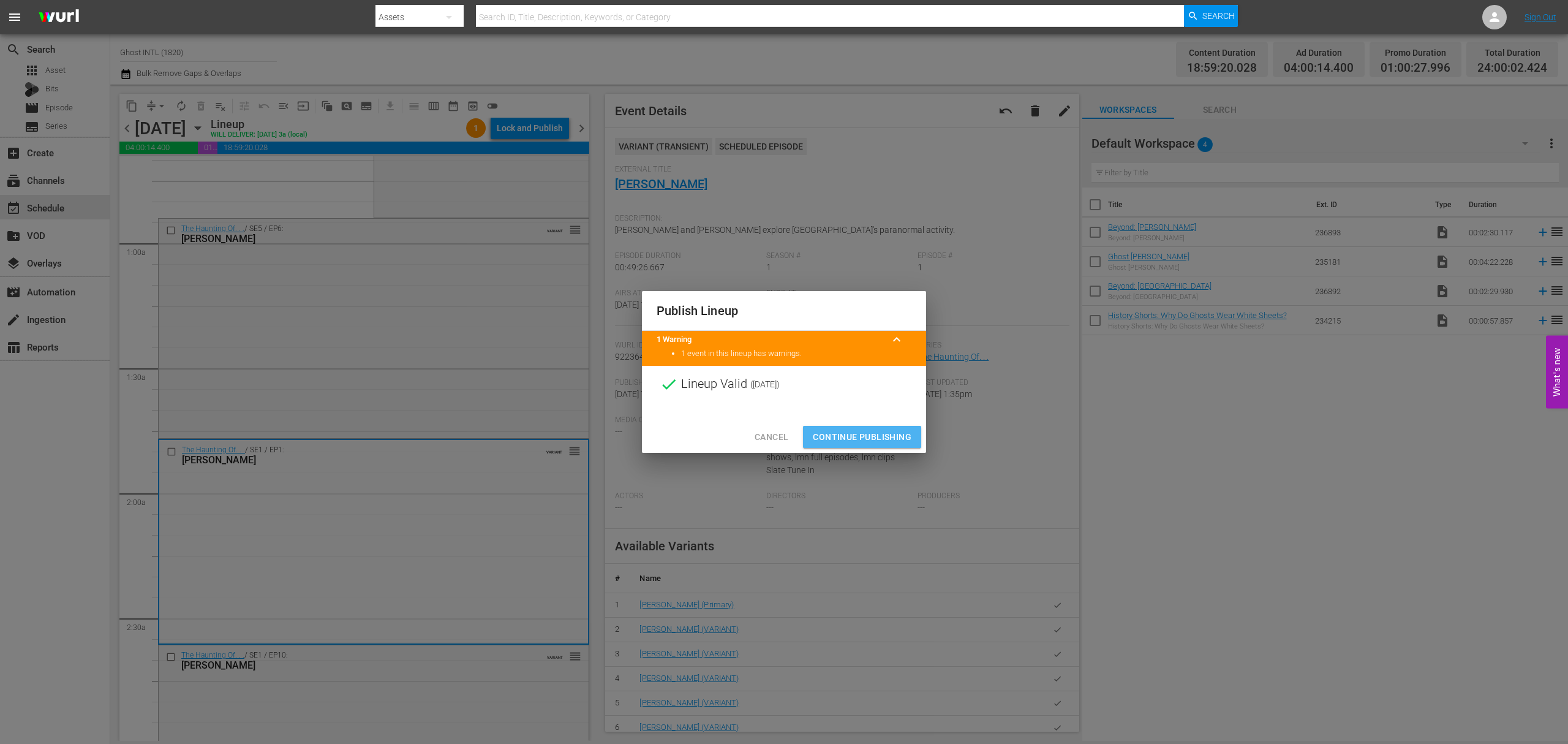
click at [857, 430] on span "Continue Publishing" at bounding box center [862, 437] width 99 height 15
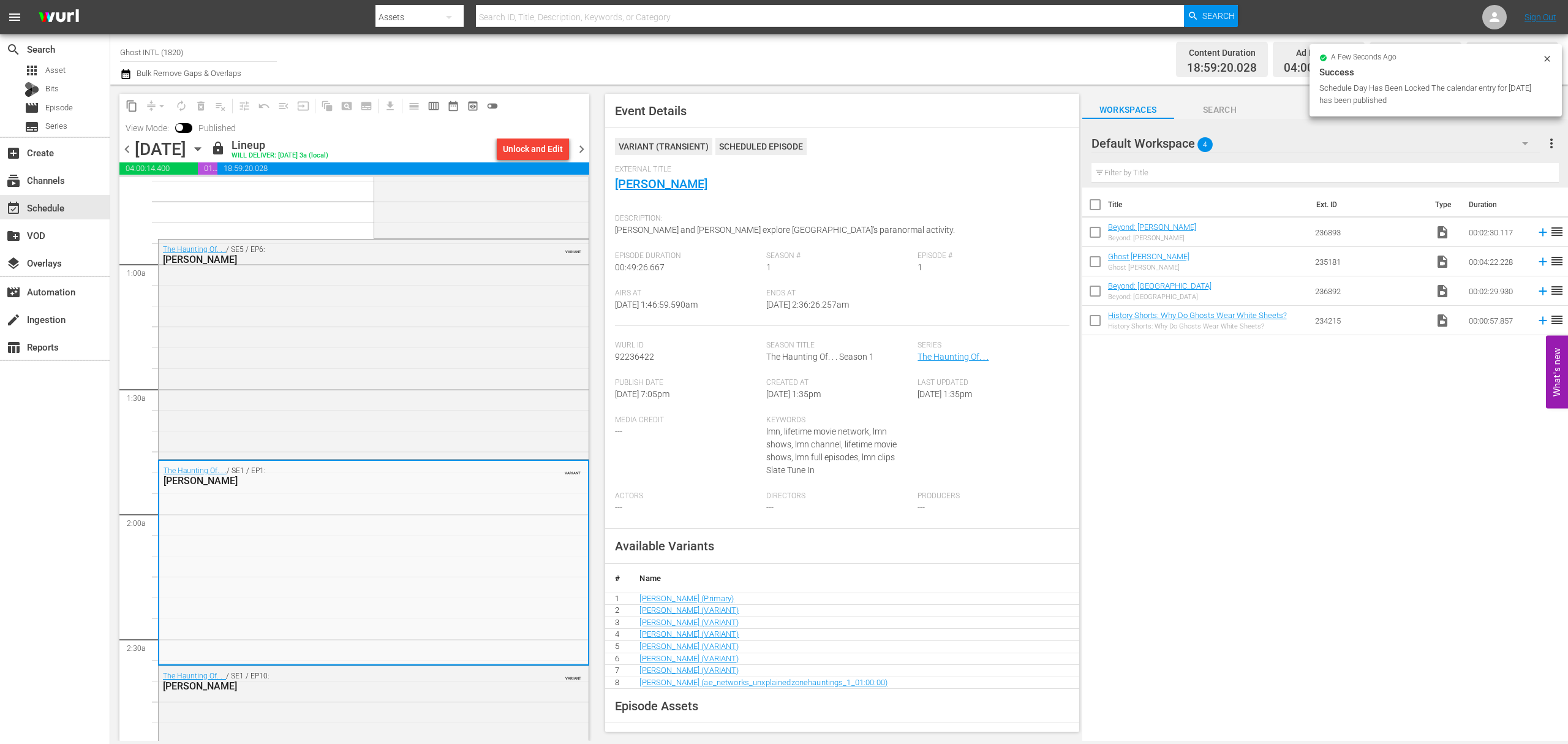
click at [579, 147] on span "chevron_right" at bounding box center [582, 149] width 15 height 15
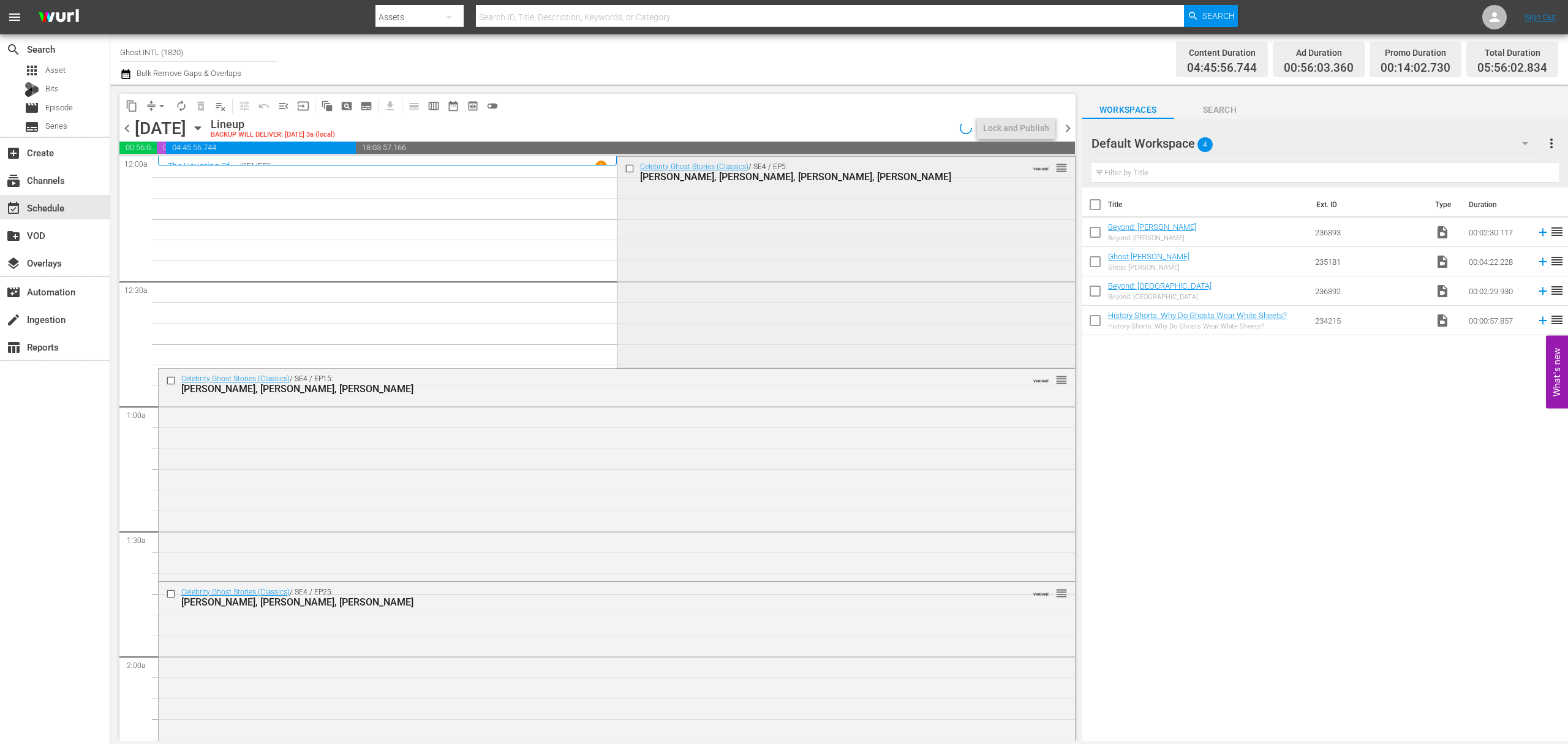
click at [812, 264] on div "Celebrity Ghost Stories (Classics) / SE4 / EP5: Aaron Carter, Chris McDonald, K…" at bounding box center [846, 261] width 457 height 208
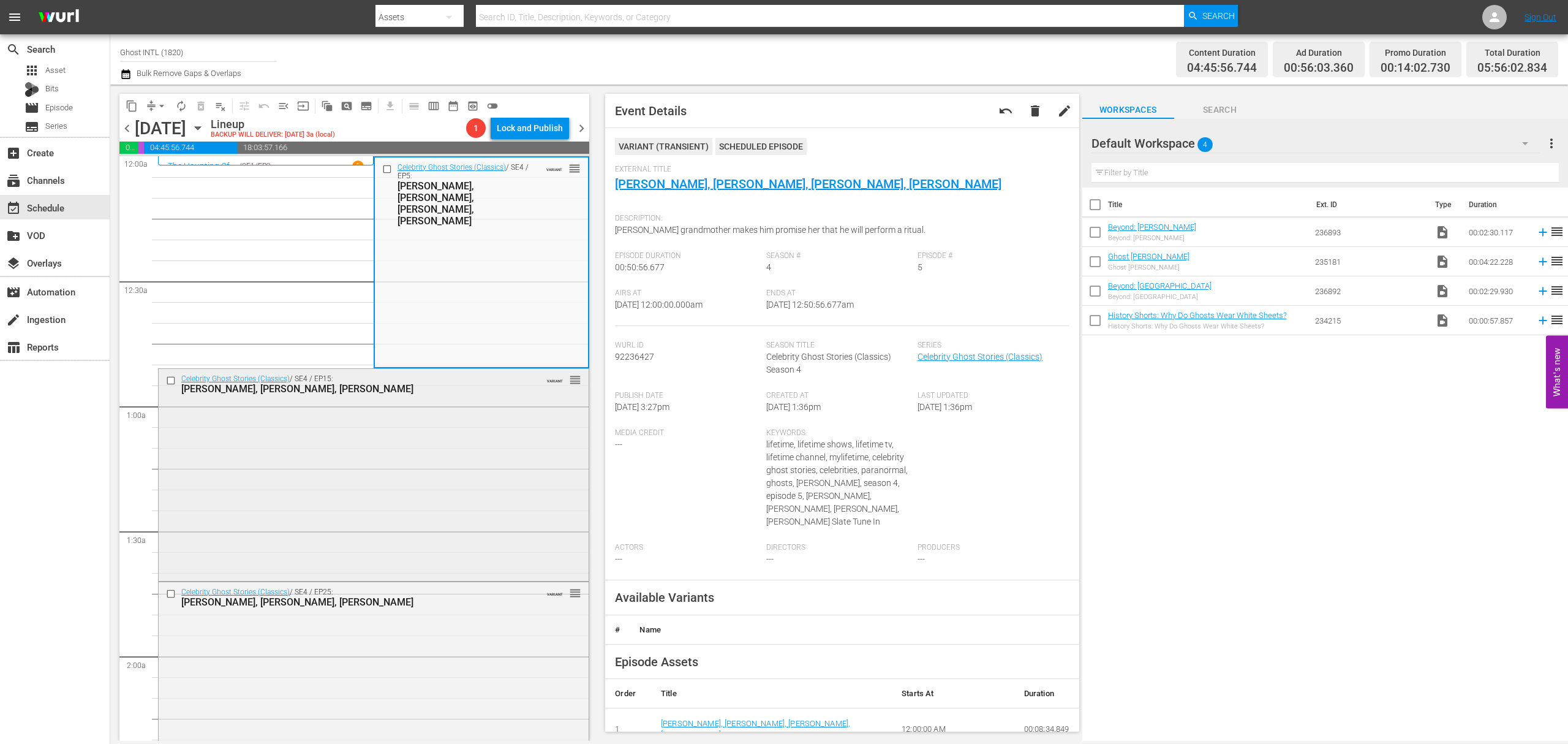
click at [478, 466] on div "Celebrity Ghost Stories (Classics) / SE4 / EP15: Biz Markie, Erik Palladino, Ri…" at bounding box center [373, 473] width 430 height 209
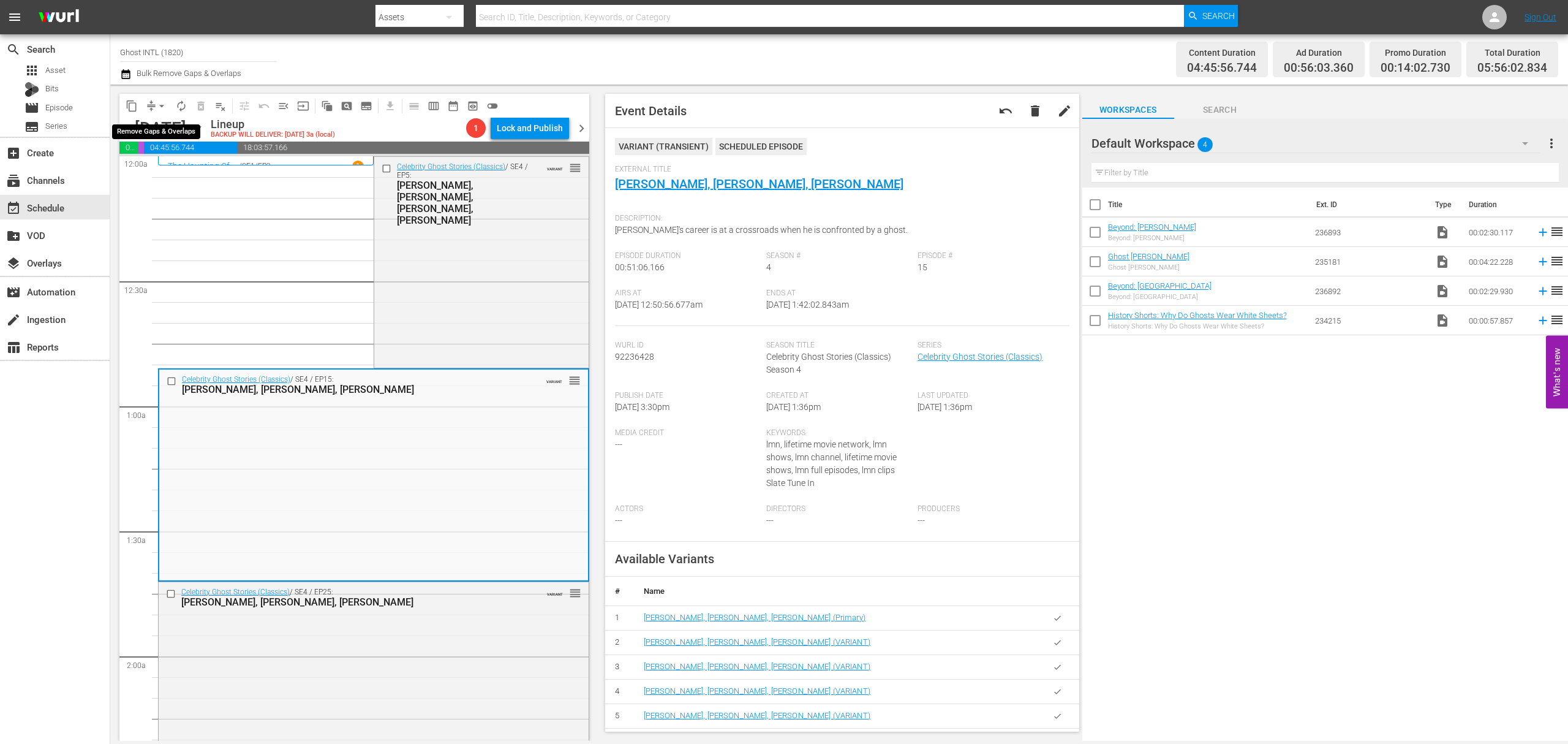
click at [158, 108] on span "arrow_drop_down" at bounding box center [162, 106] width 12 height 12
click at [155, 125] on li "Align to Midnight" at bounding box center [163, 130] width 129 height 20
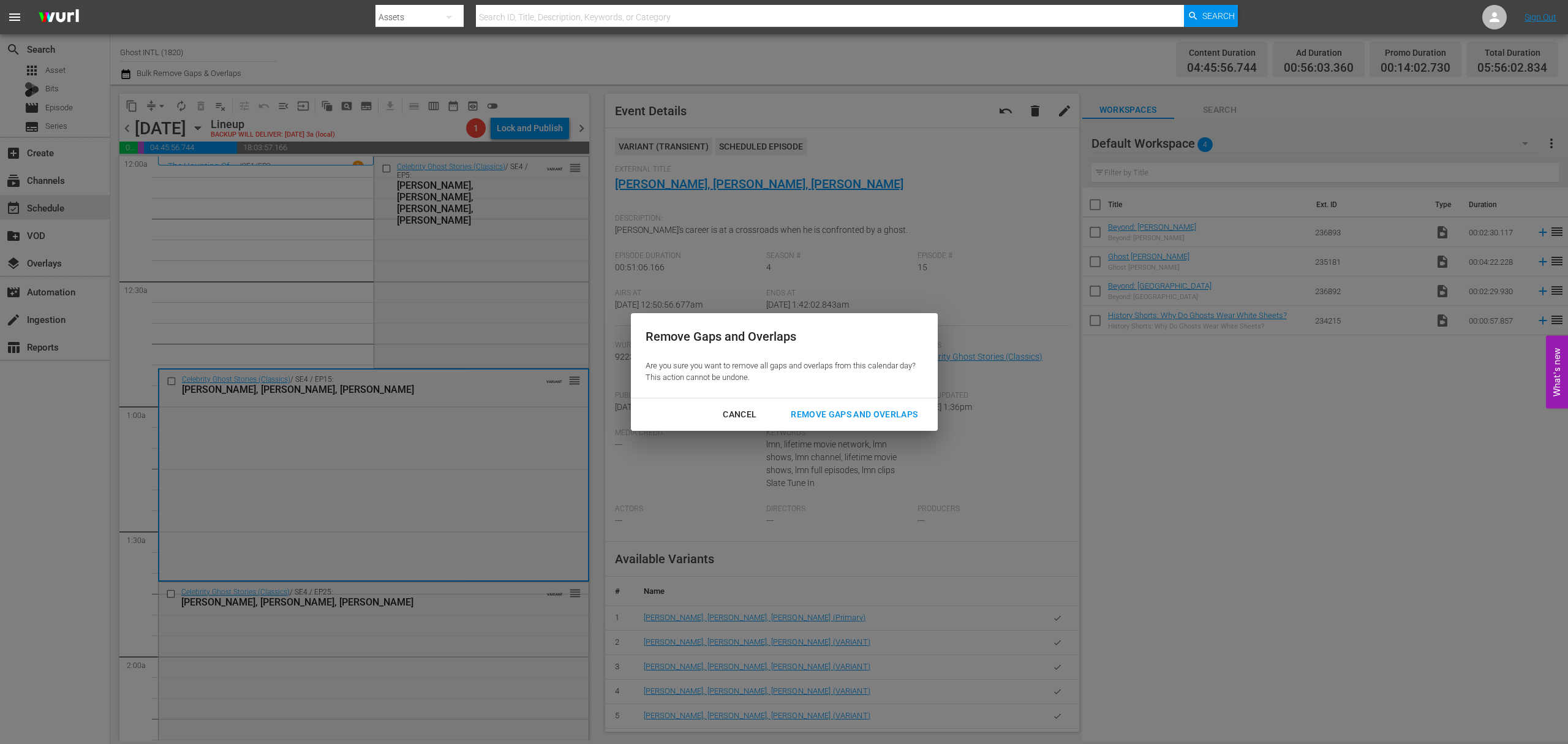
click at [879, 410] on div "Remove Gaps and Overlaps" at bounding box center [855, 415] width 147 height 15
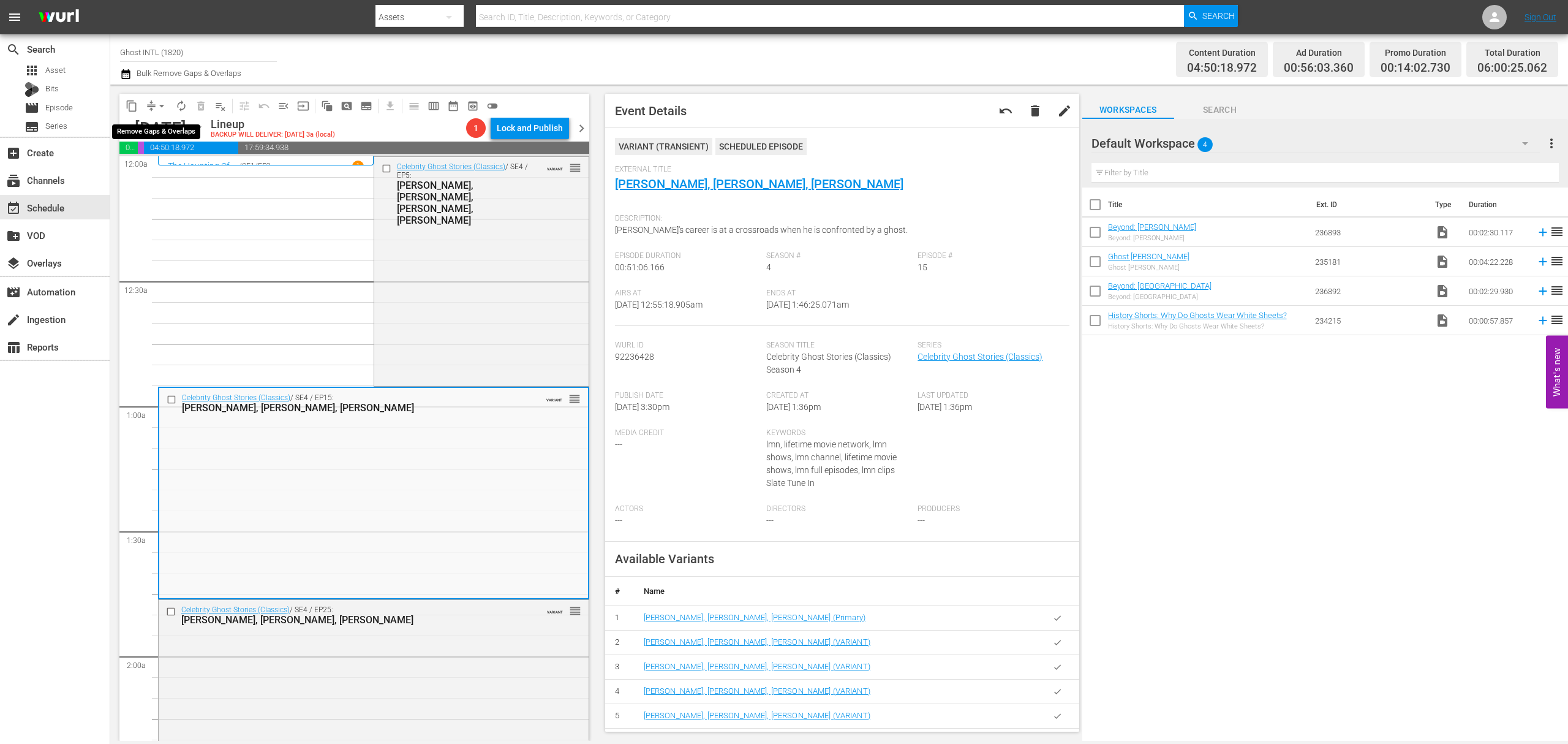
click at [153, 100] on button "arrow_drop_down" at bounding box center [162, 106] width 19 height 19
click at [154, 131] on li "Align to Midnight" at bounding box center [163, 130] width 129 height 20
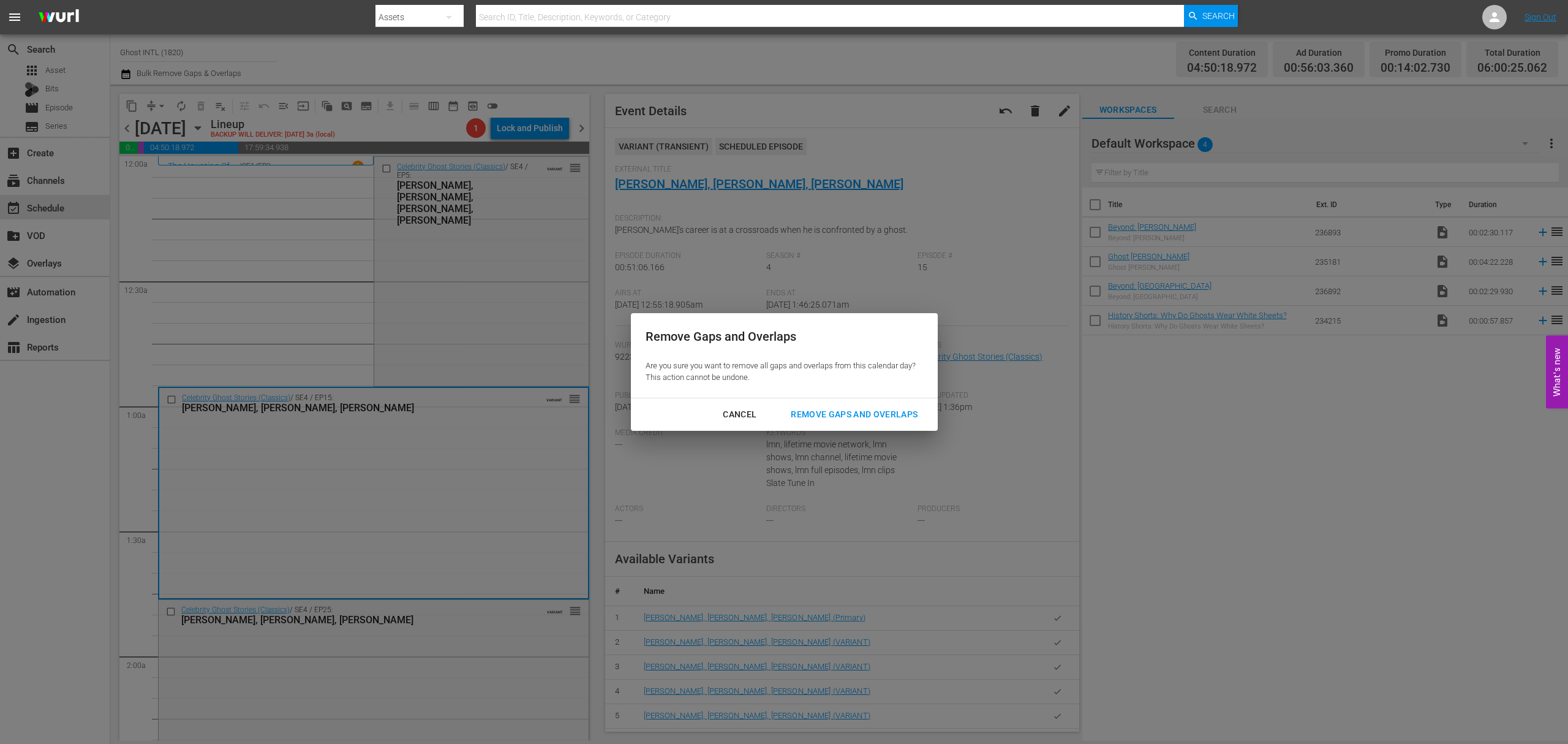
click at [817, 409] on div "Remove Gaps and Overlaps" at bounding box center [855, 415] width 147 height 15
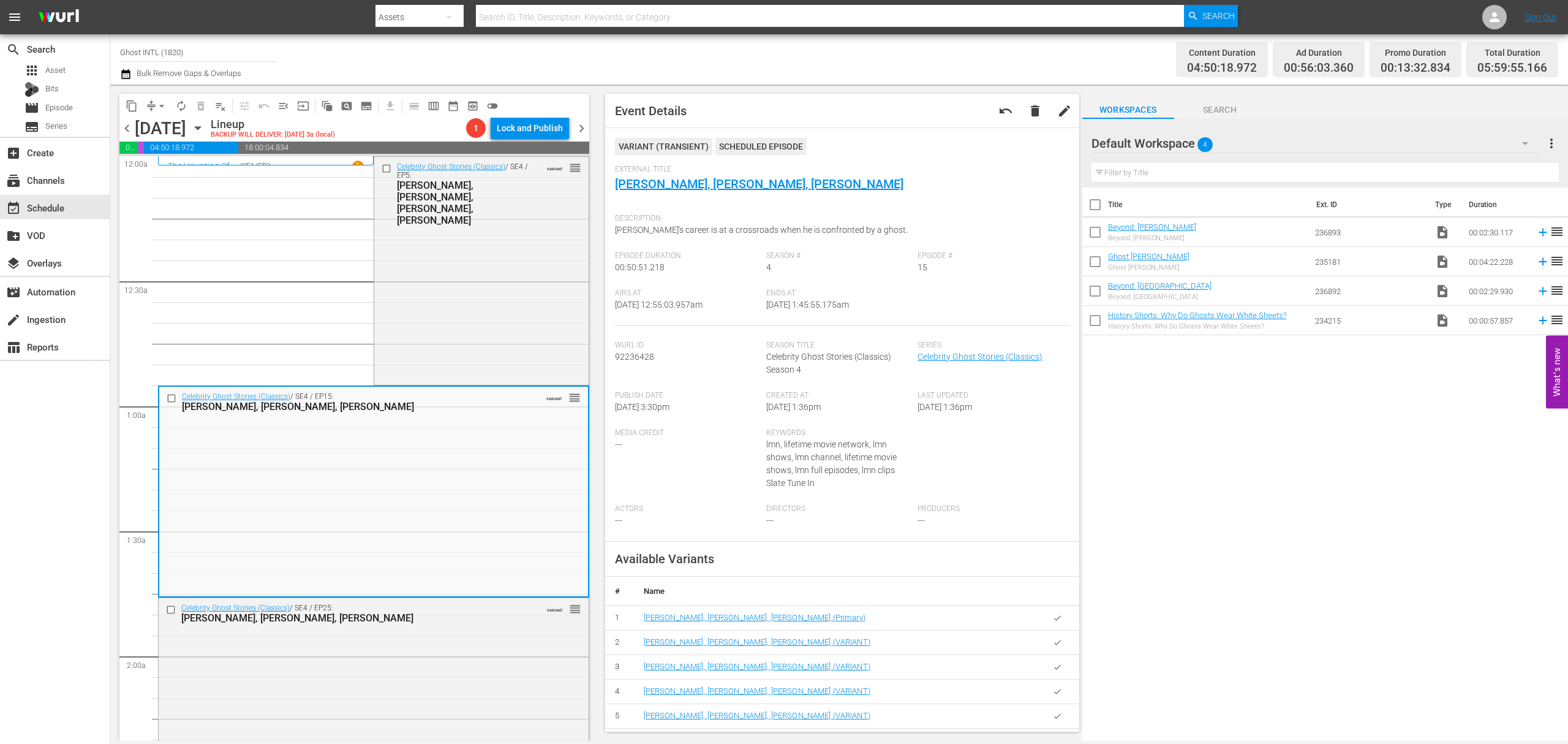
click at [152, 103] on button "arrow_drop_down" at bounding box center [162, 106] width 19 height 19
click at [155, 132] on li "Align to Midnight" at bounding box center [163, 130] width 129 height 20
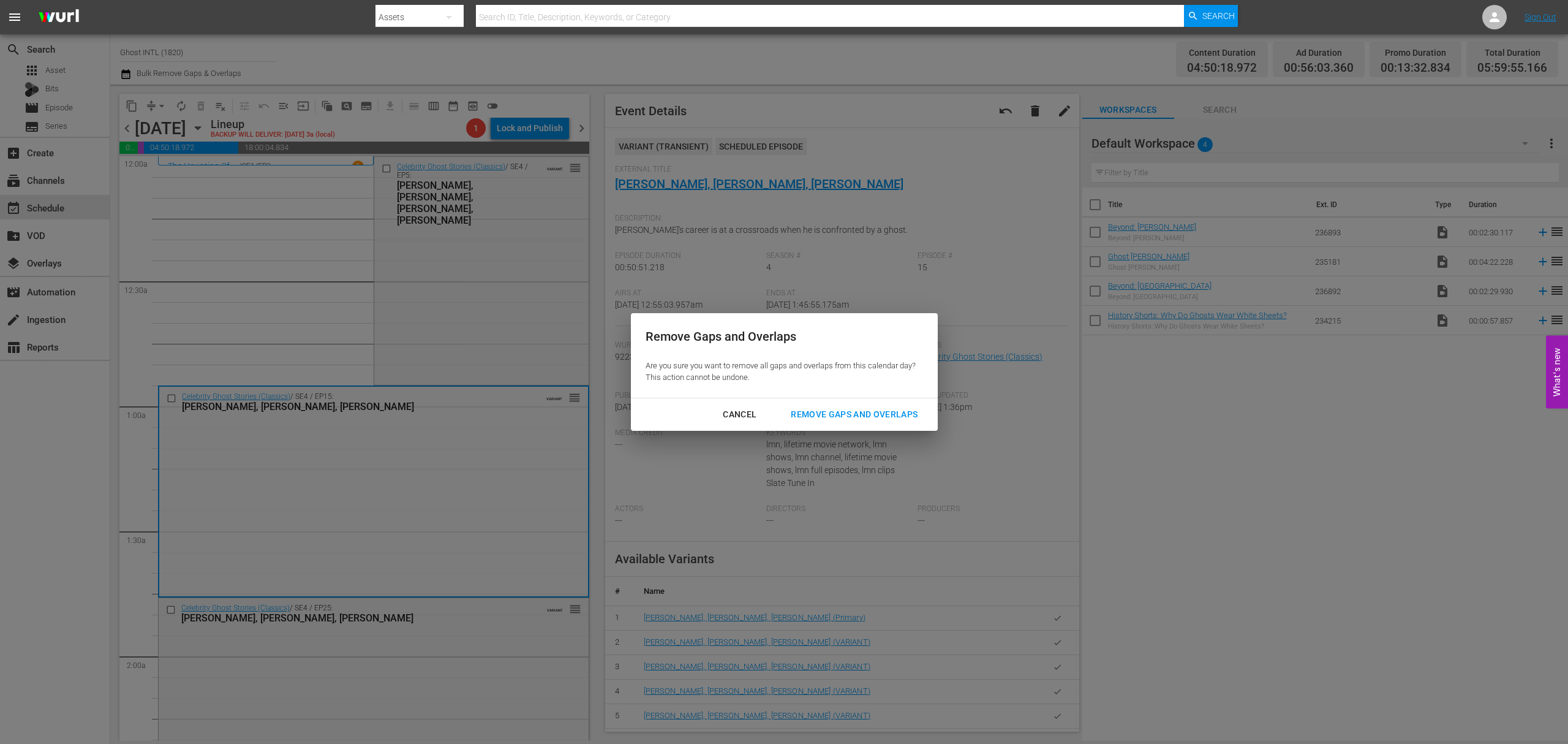
click at [868, 417] on div "Remove Gaps and Overlaps" at bounding box center [855, 415] width 147 height 15
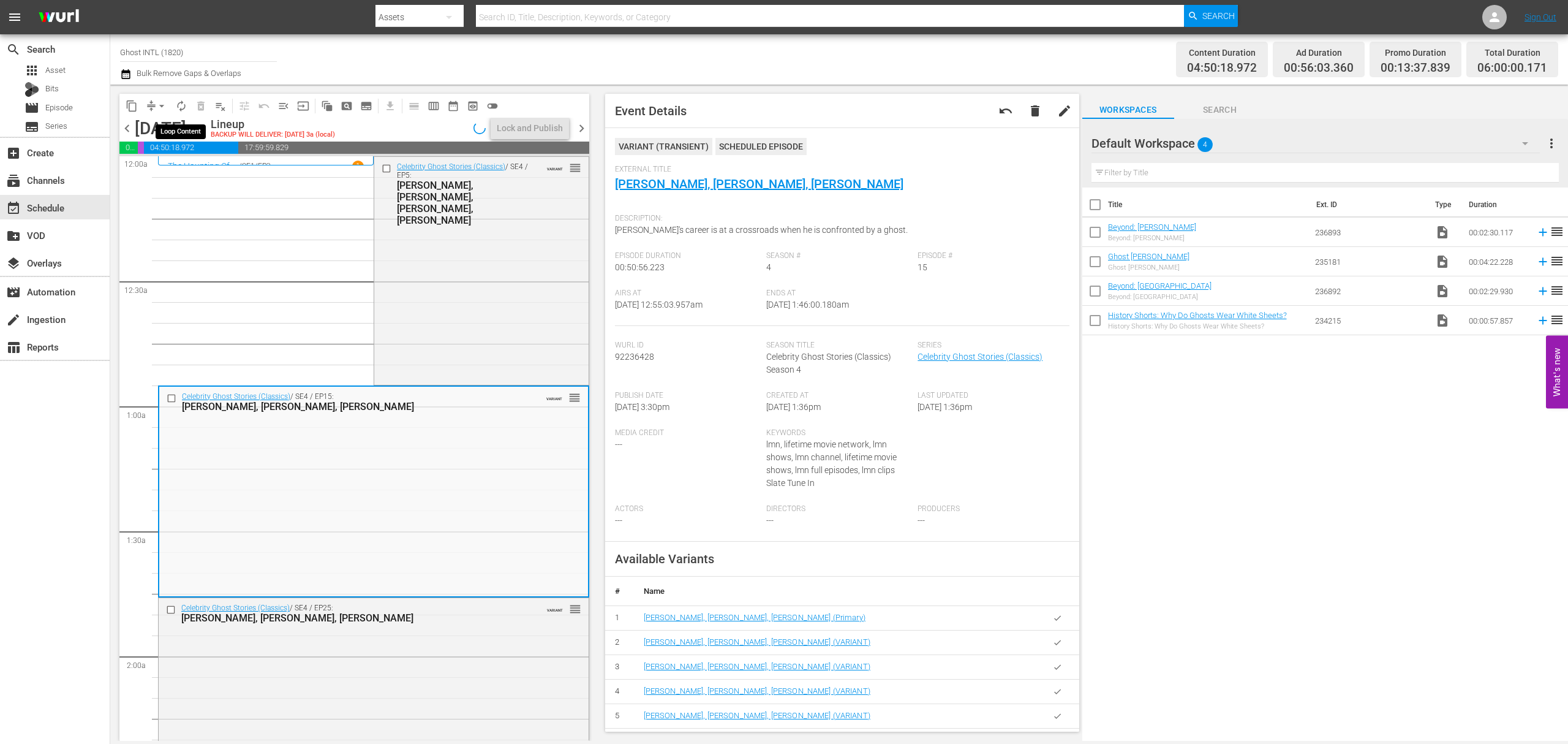
click at [183, 108] on span "autorenew_outlined" at bounding box center [181, 106] width 12 height 12
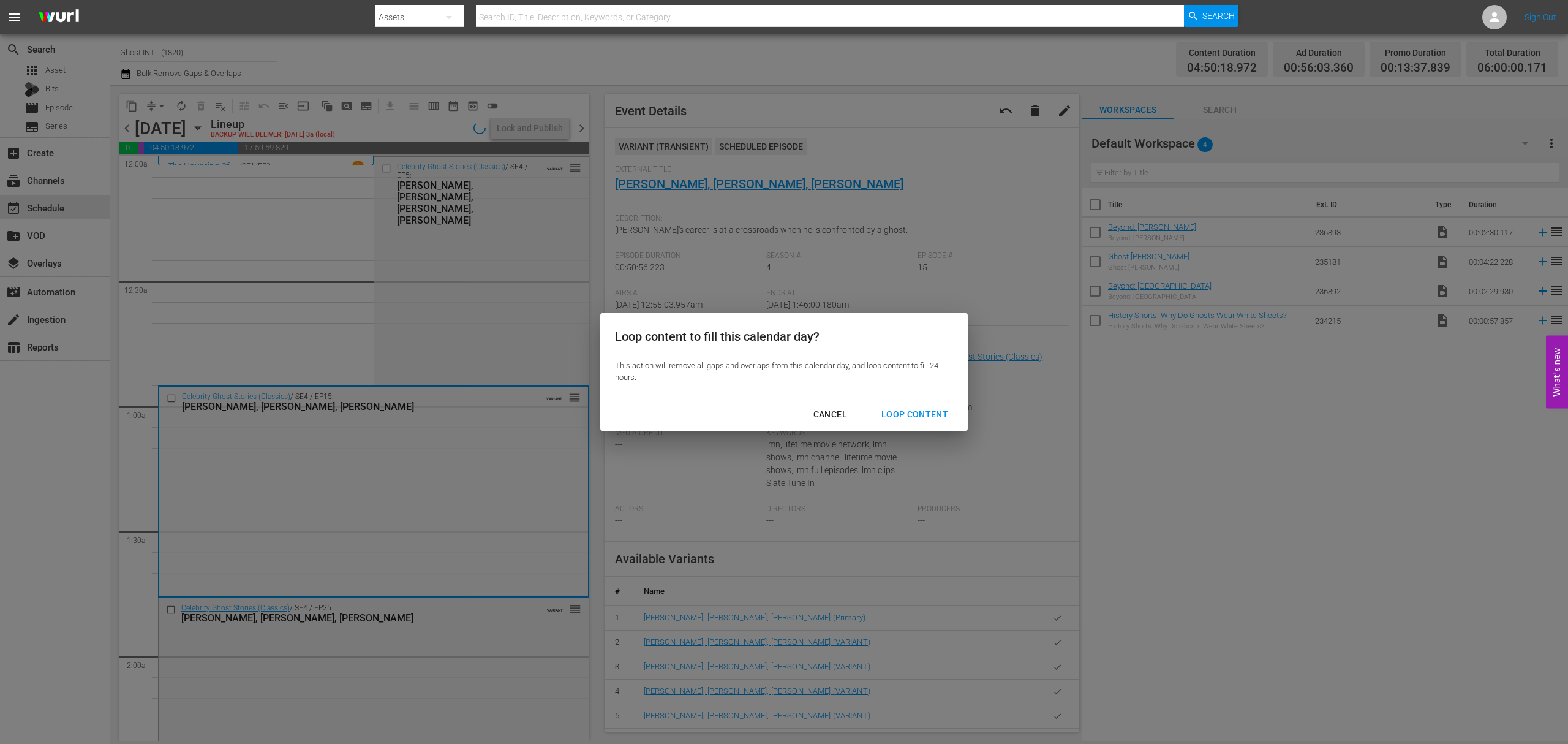
click at [935, 420] on div "Loop Content" at bounding box center [915, 415] width 86 height 15
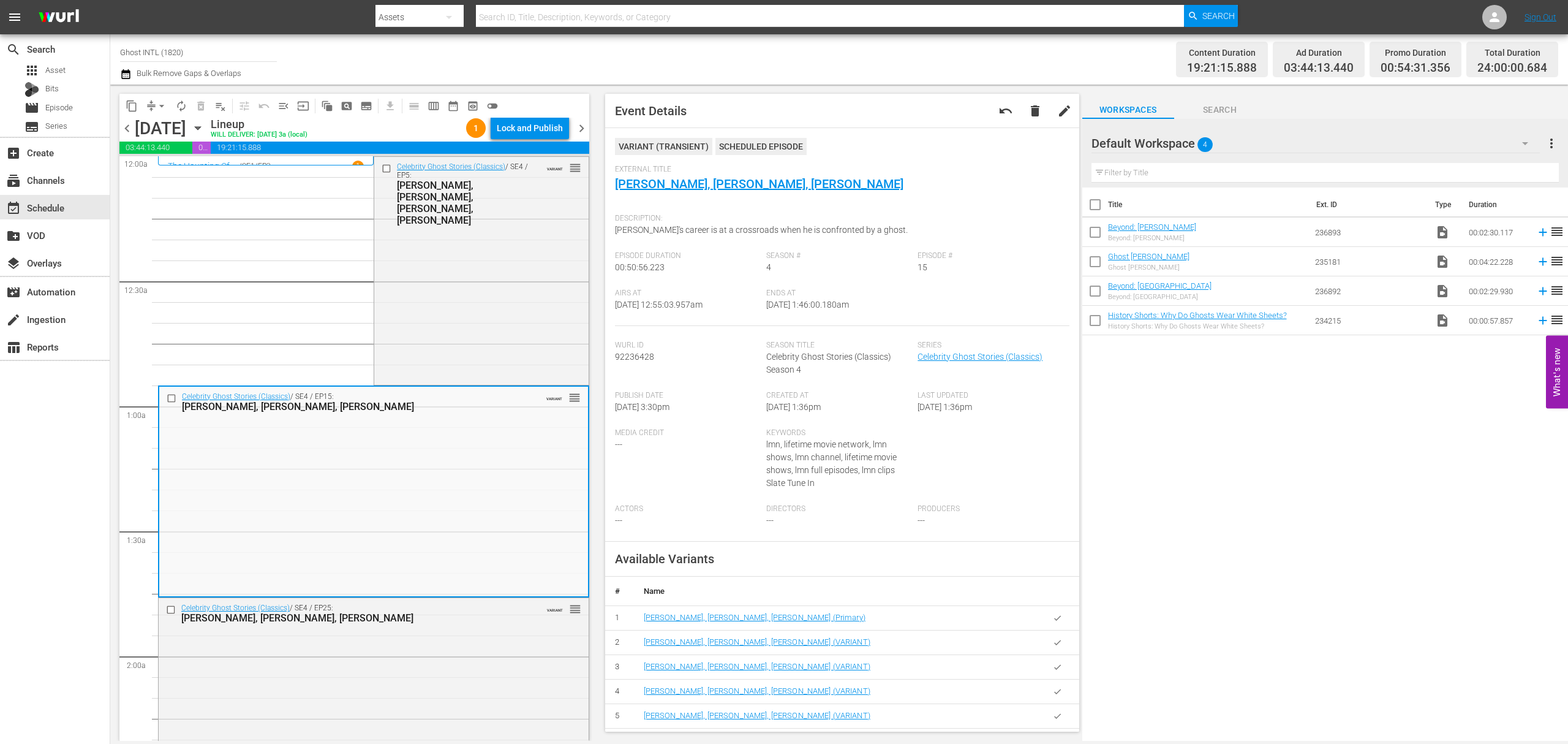
click at [534, 130] on div "Lock and Publish" at bounding box center [530, 128] width 66 height 22
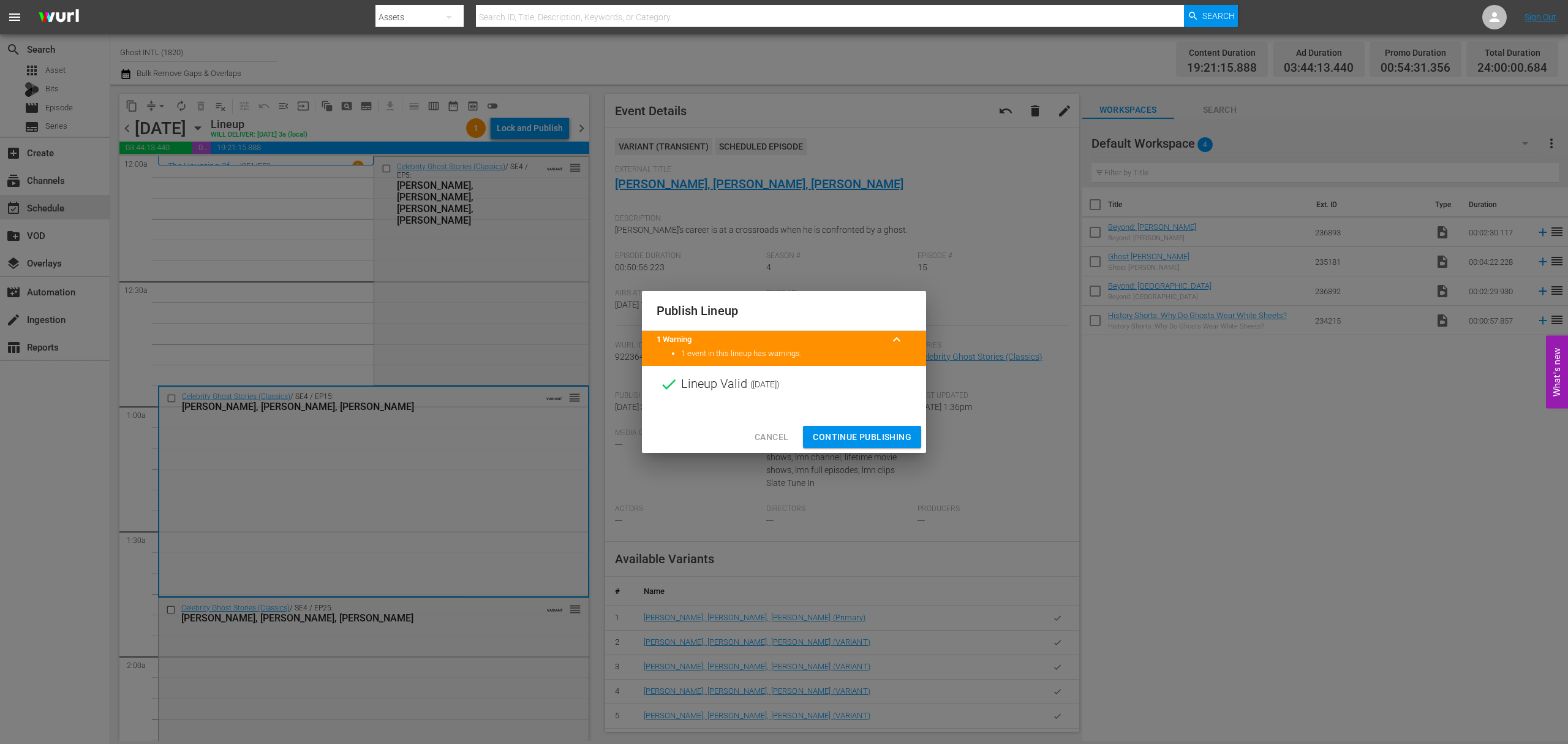
click at [857, 435] on span "Continue Publishing" at bounding box center [862, 437] width 99 height 15
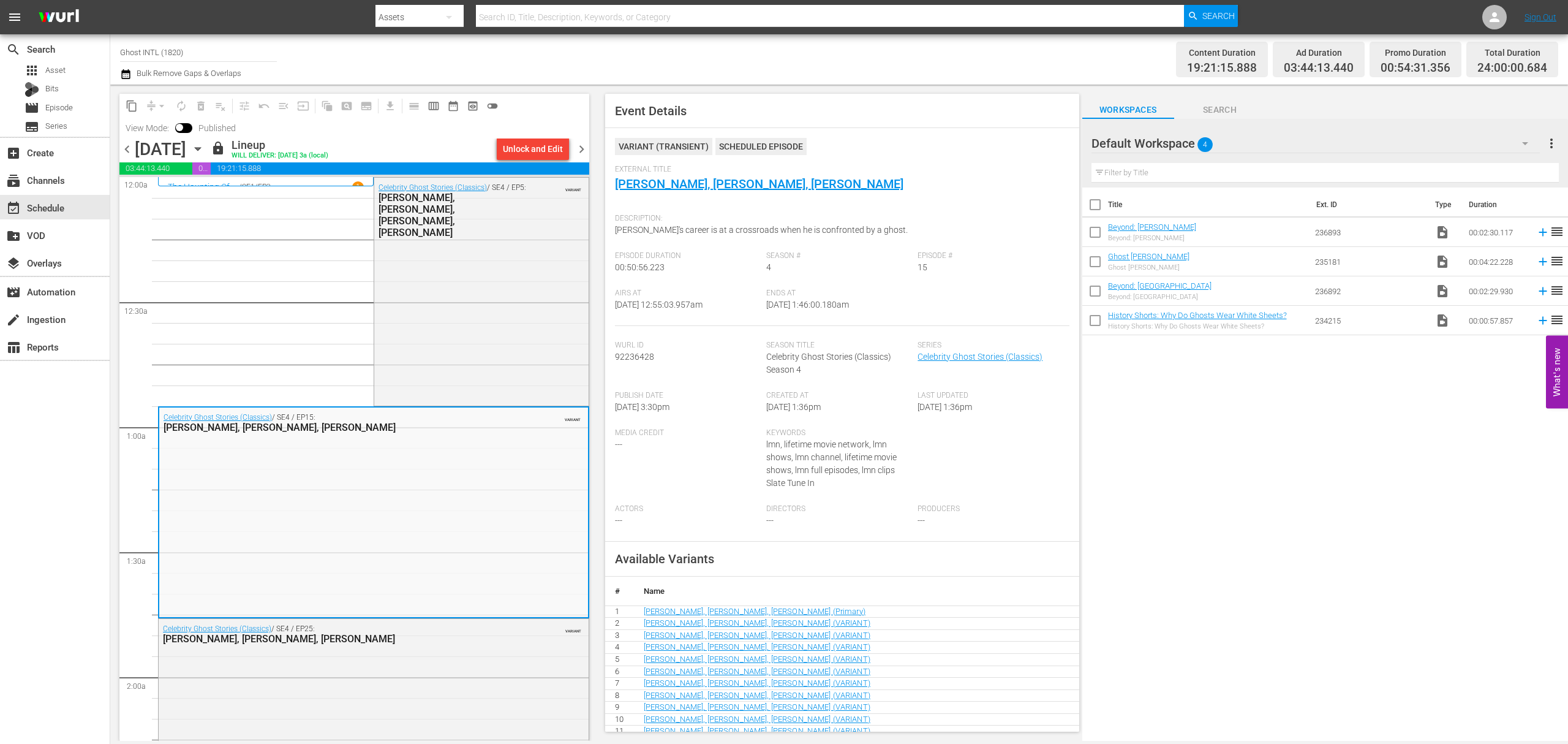
click at [205, 145] on icon "button" at bounding box center [197, 148] width 13 height 13
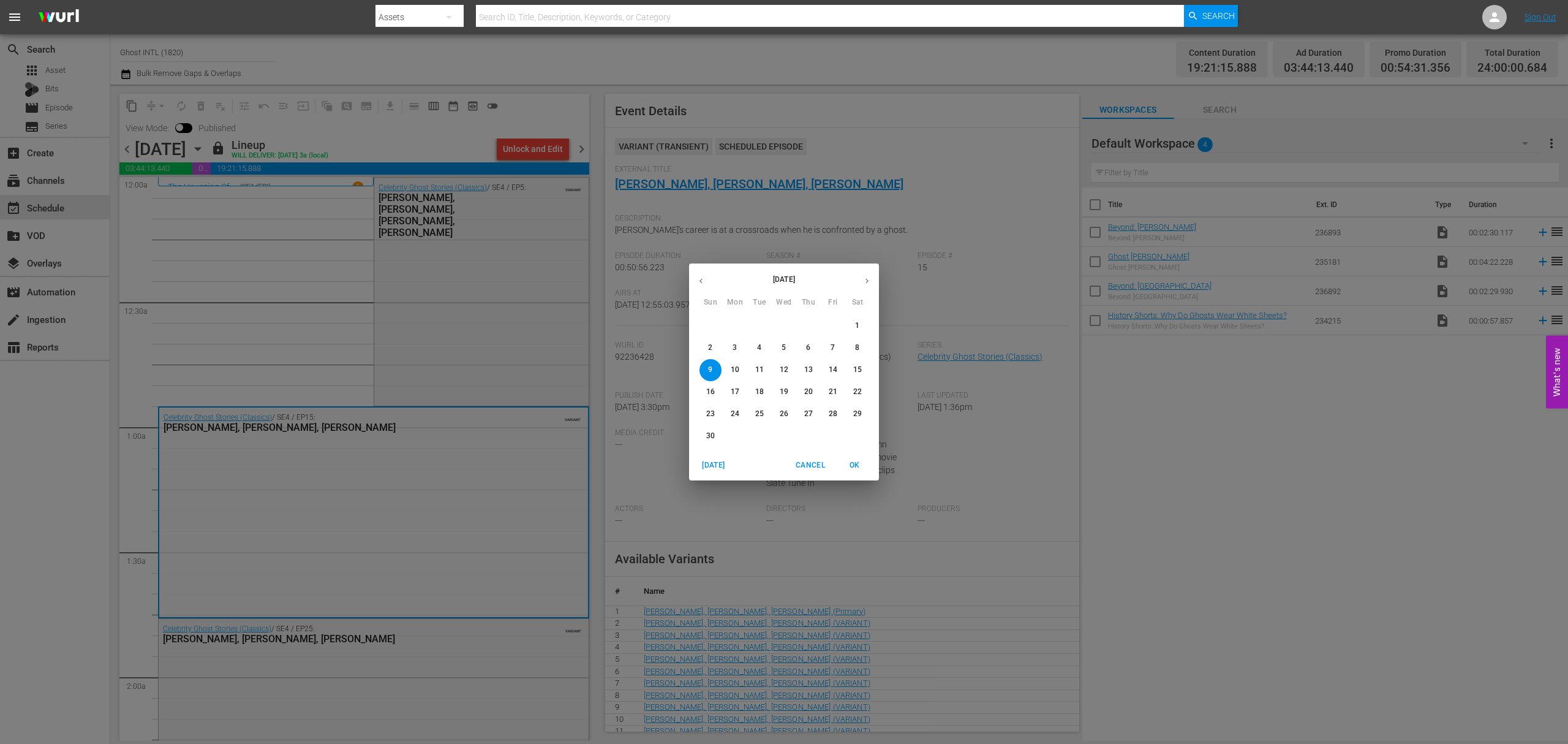
click at [733, 345] on p "3" at bounding box center [735, 347] width 4 height 10
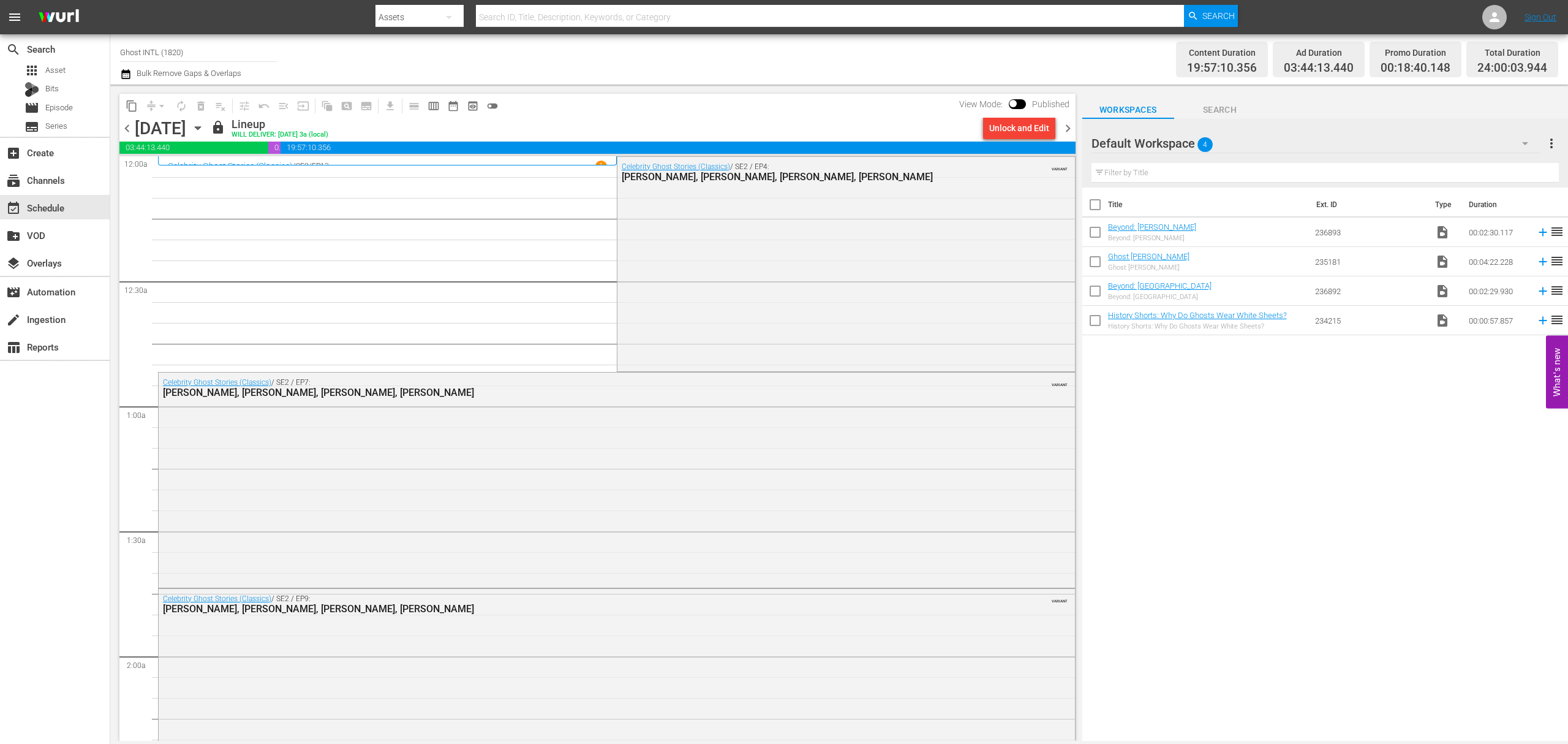
click at [1070, 127] on span "chevron_right" at bounding box center [1068, 128] width 15 height 15
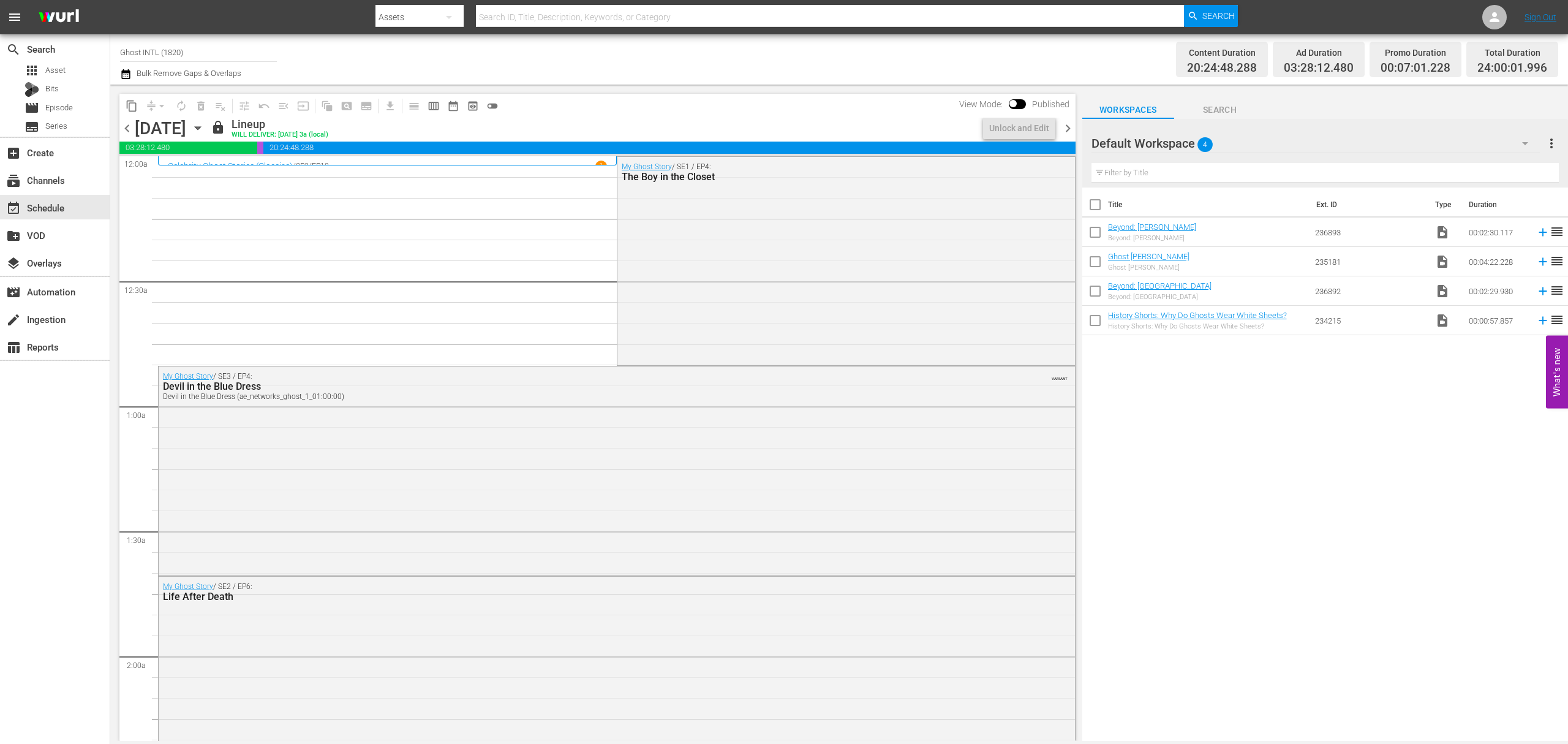
click at [1070, 127] on span "chevron_right" at bounding box center [1068, 128] width 15 height 15
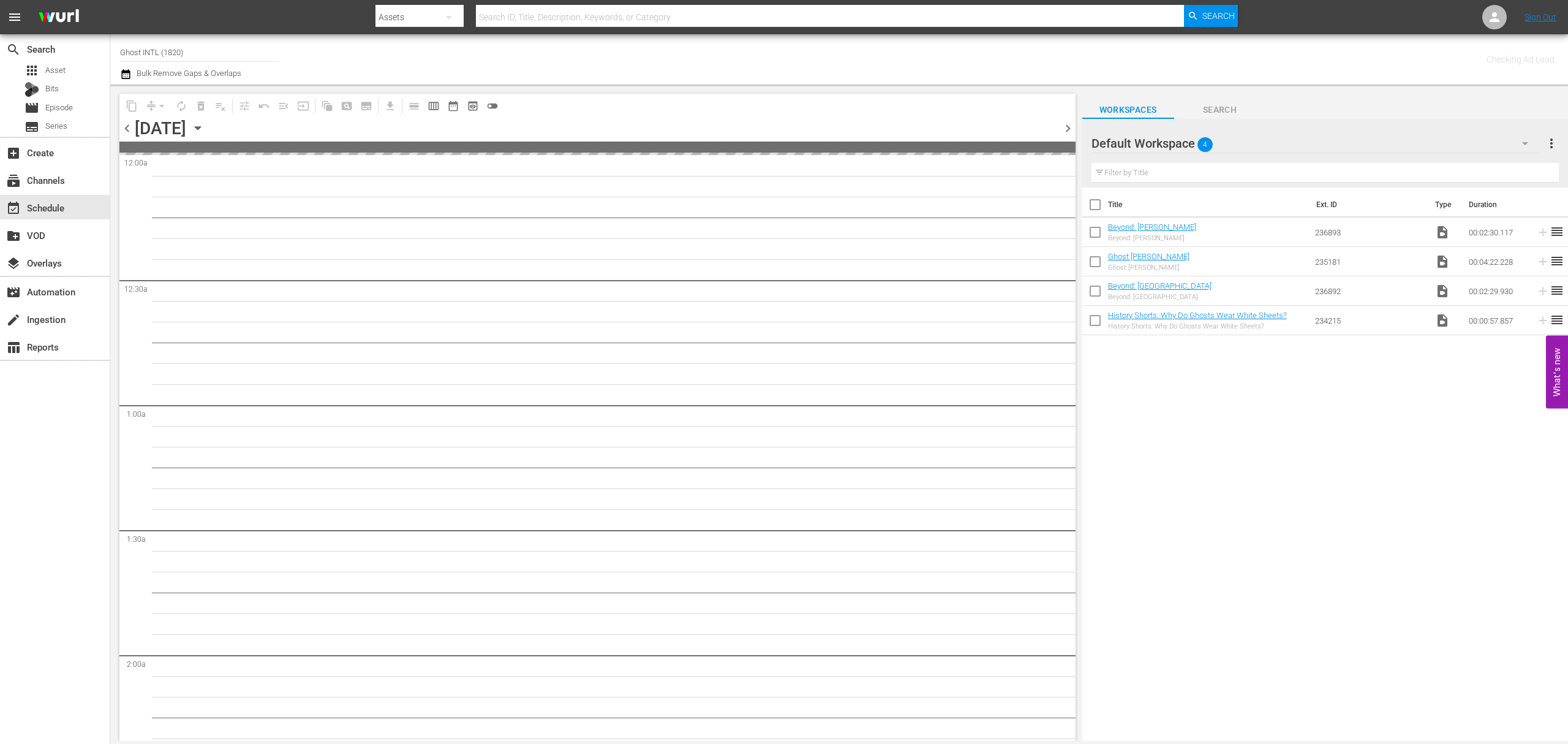
click at [179, 48] on input "Ghost INTL (1820)" at bounding box center [199, 52] width 157 height 29
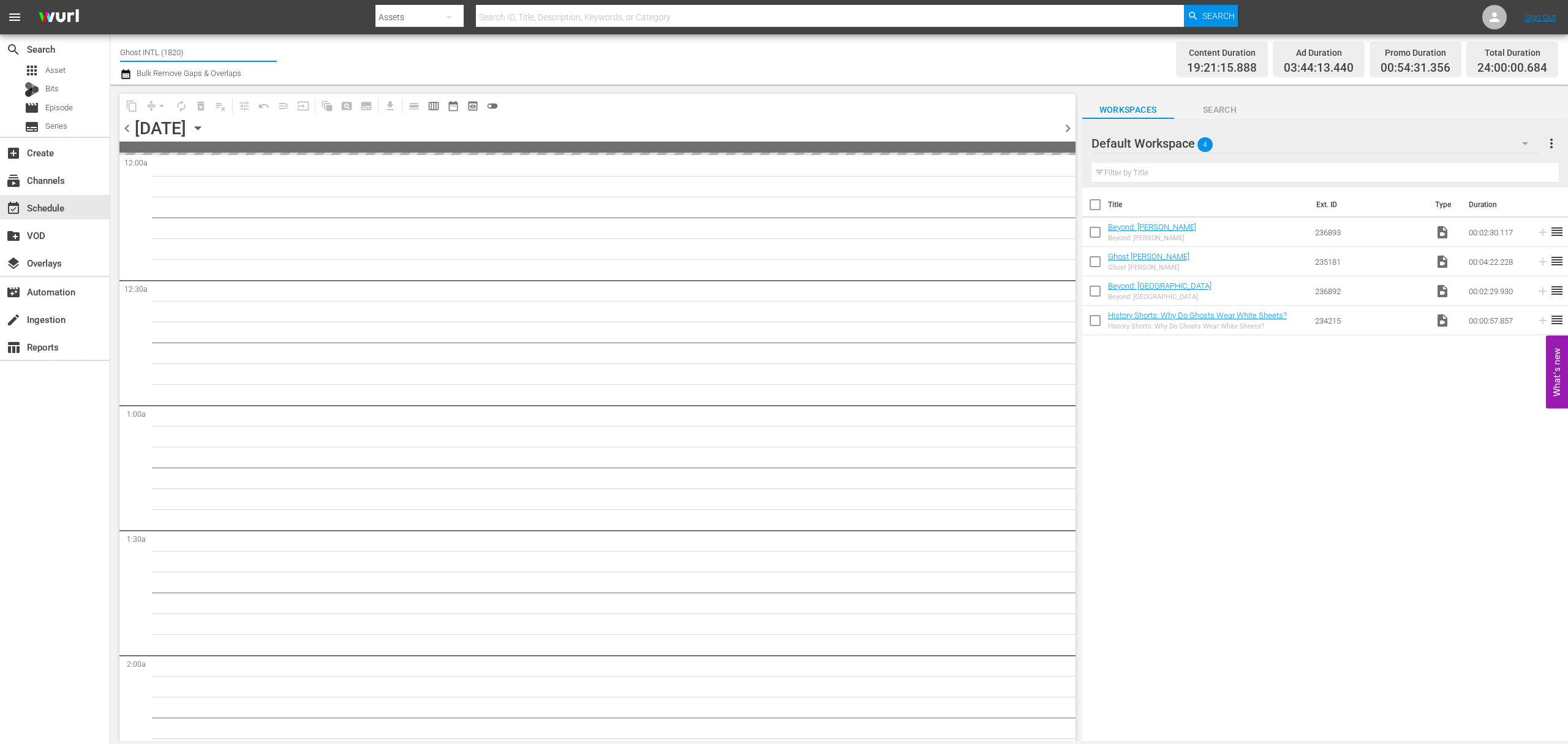
click at [179, 48] on input "Ghost INTL (1820)" at bounding box center [199, 52] width 157 height 29
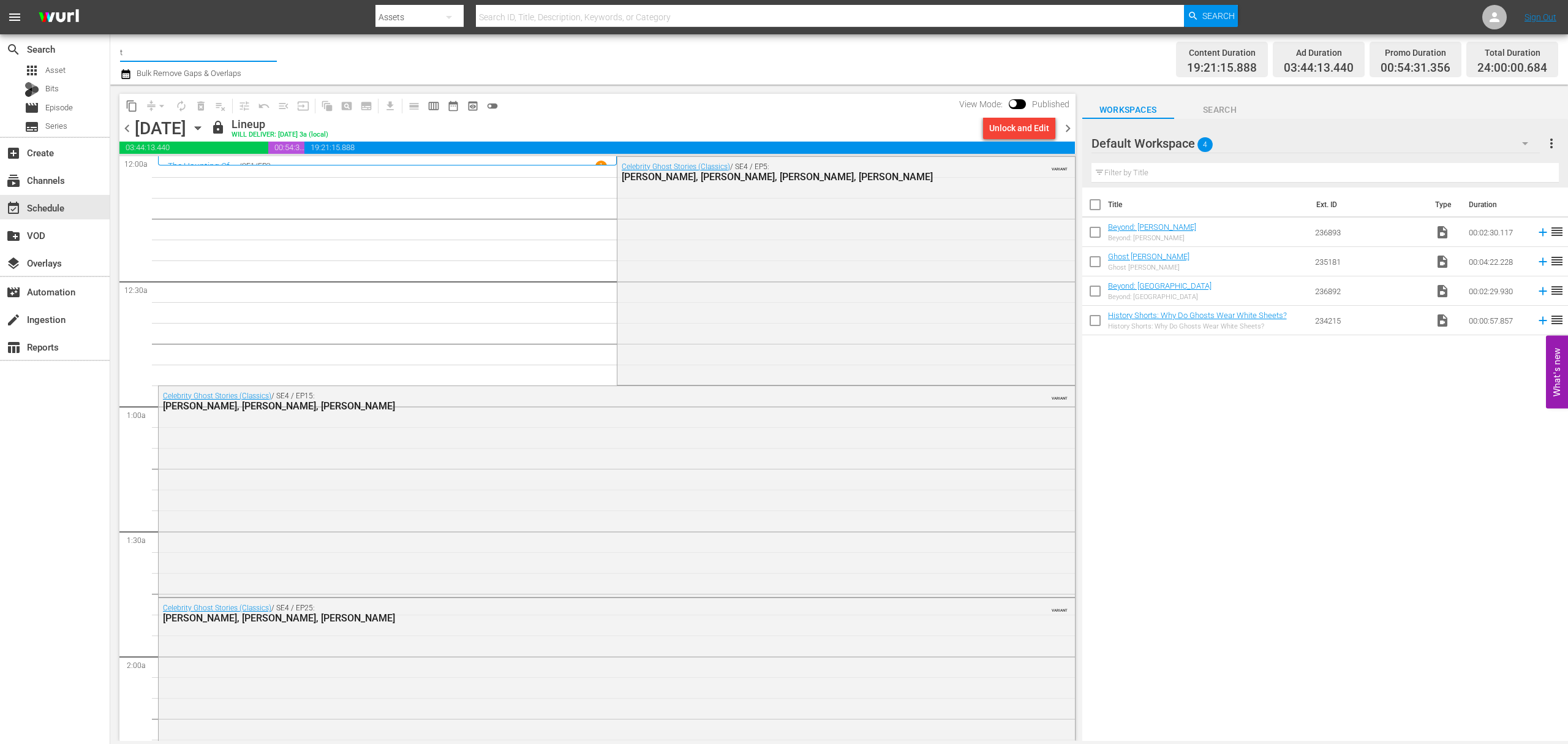
type input "t"
click at [227, 84] on div "Best of Pawn Stars by History (2039 - ae_networks_bestofpawnstarsbyhistory_1)" at bounding box center [289, 87] width 318 height 29
type input "Best of Pawn Stars by History (2039 - ae_networks_bestofpawnstarsbyhistory_1)"
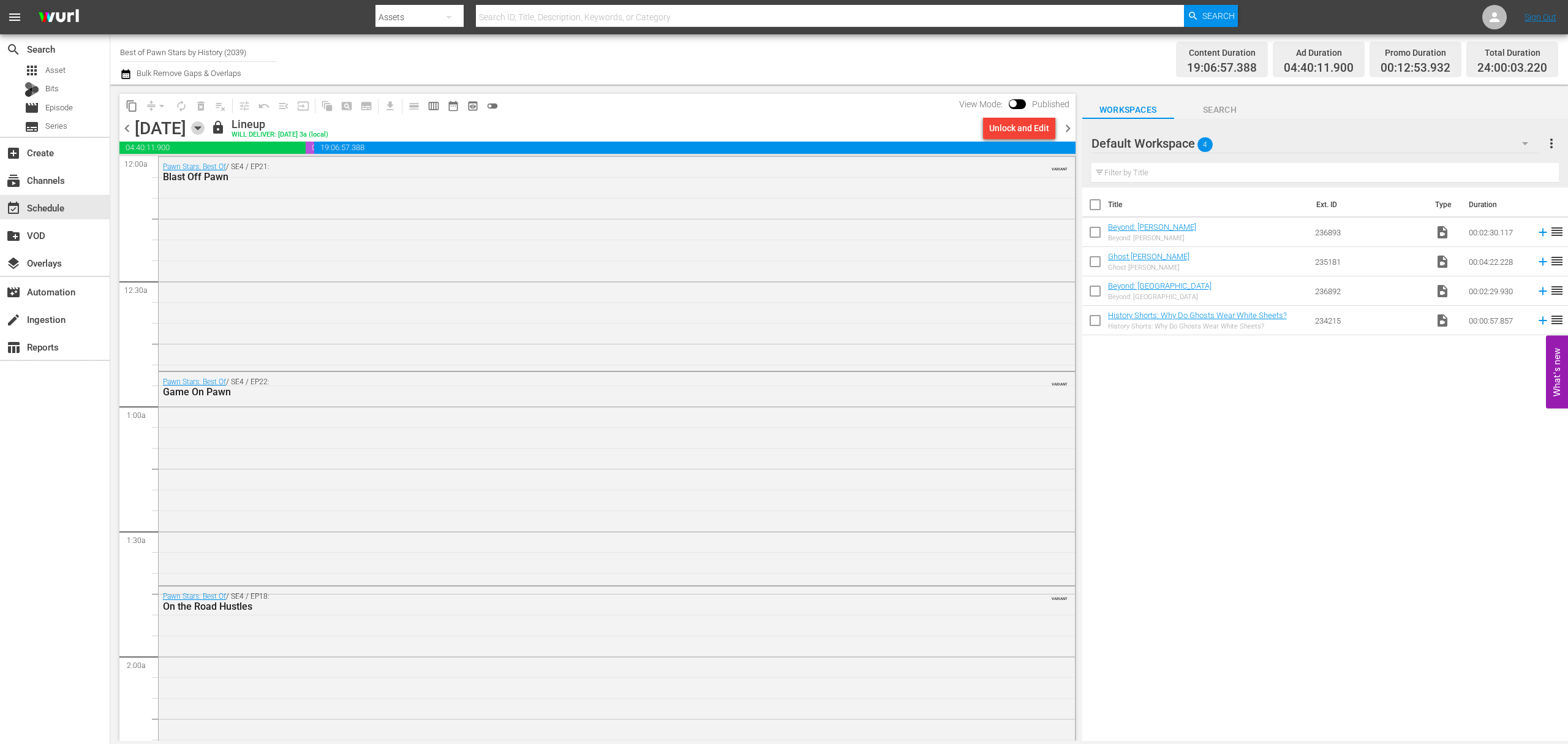
click at [205, 128] on icon "button" at bounding box center [197, 127] width 13 height 13
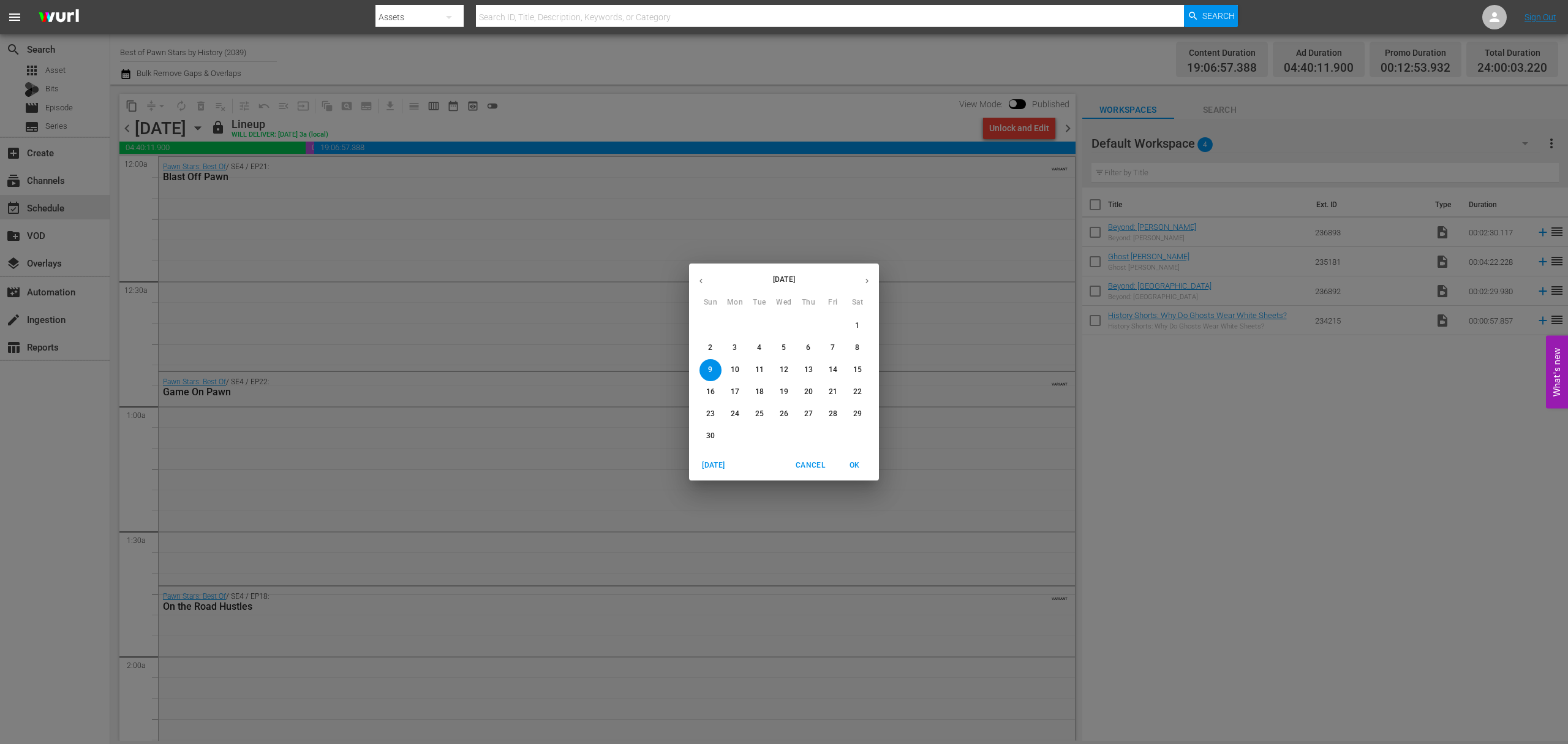
click at [785, 345] on p "5" at bounding box center [784, 347] width 4 height 10
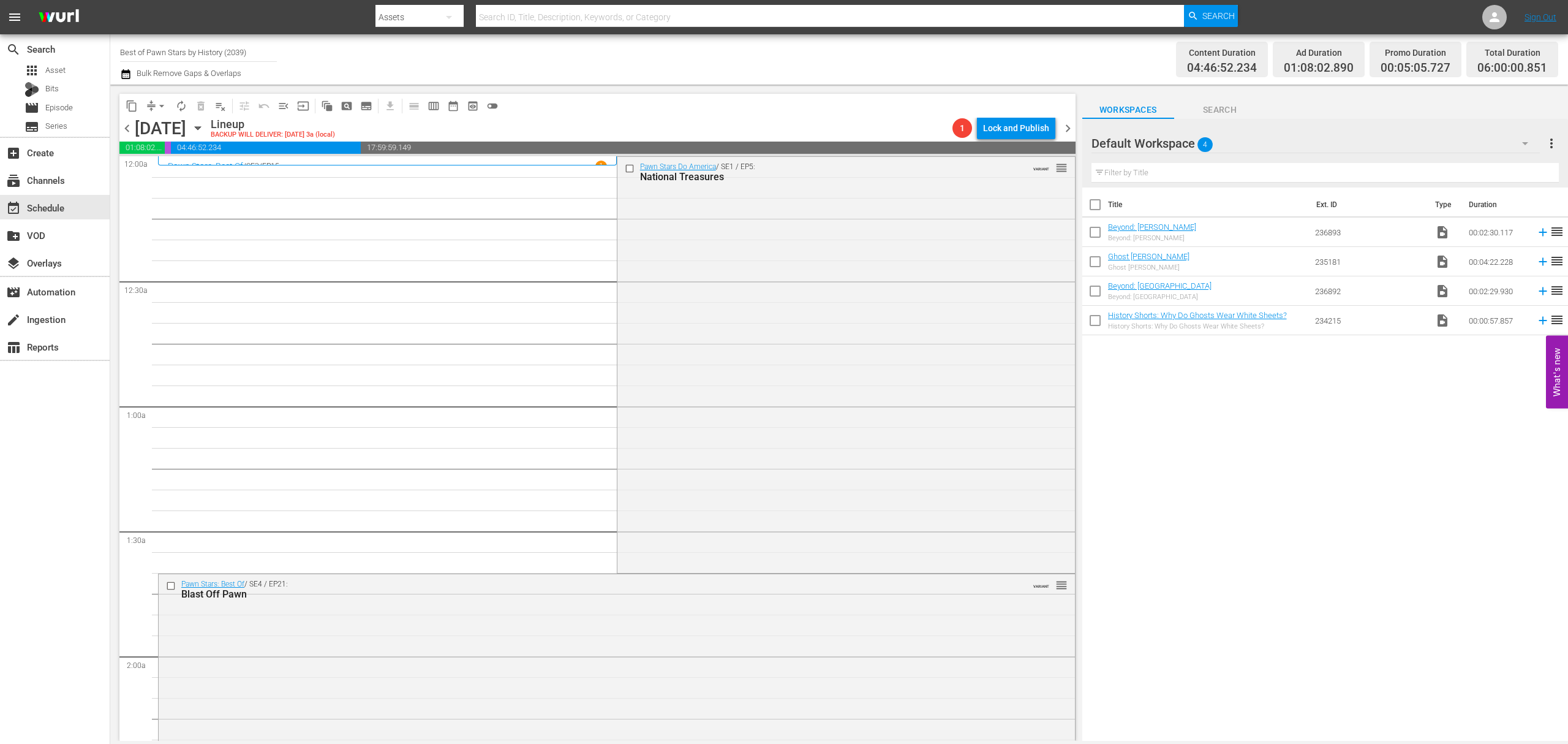
click at [179, 104] on span "autorenew_outlined" at bounding box center [181, 106] width 12 height 12
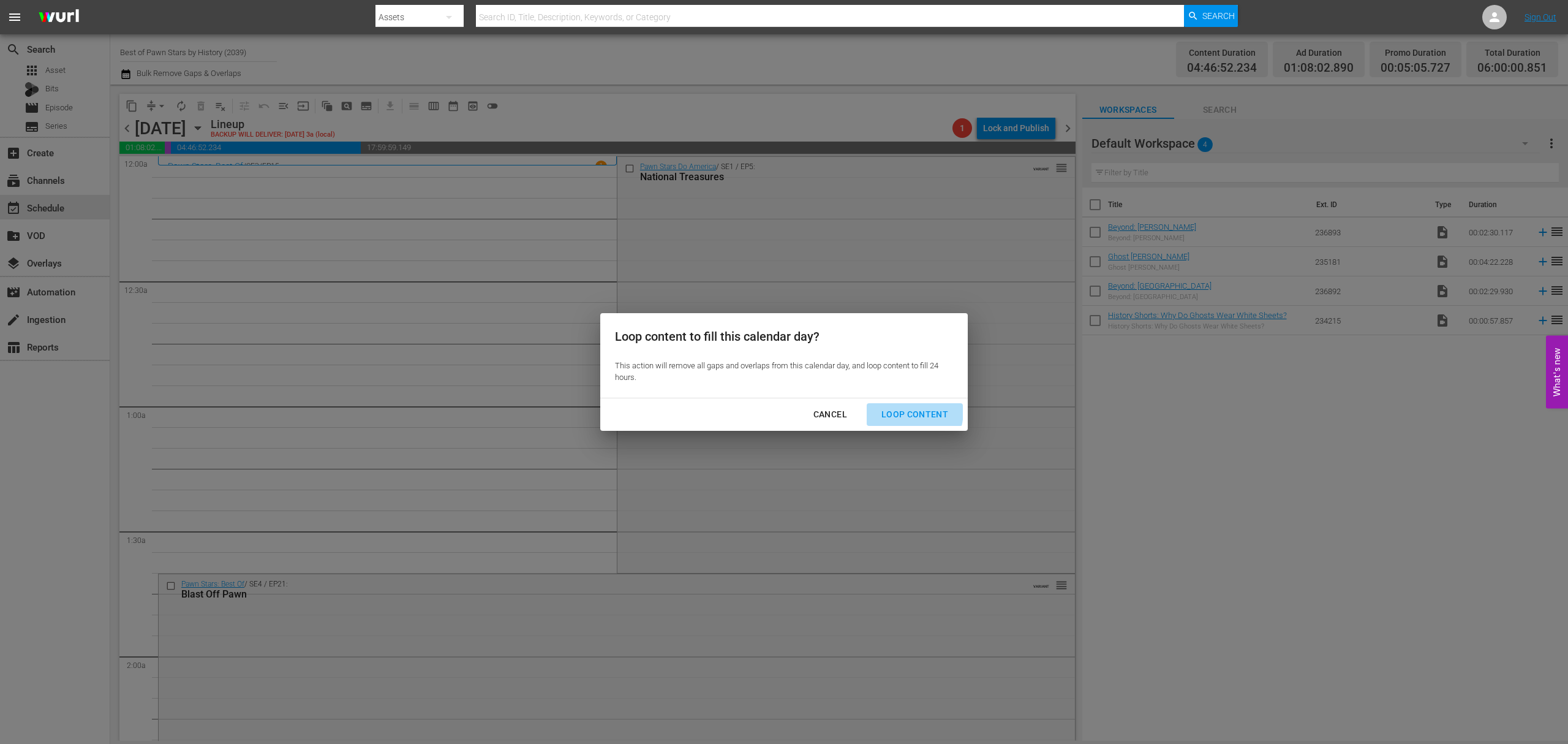
click at [900, 410] on div "Loop Content" at bounding box center [915, 415] width 86 height 15
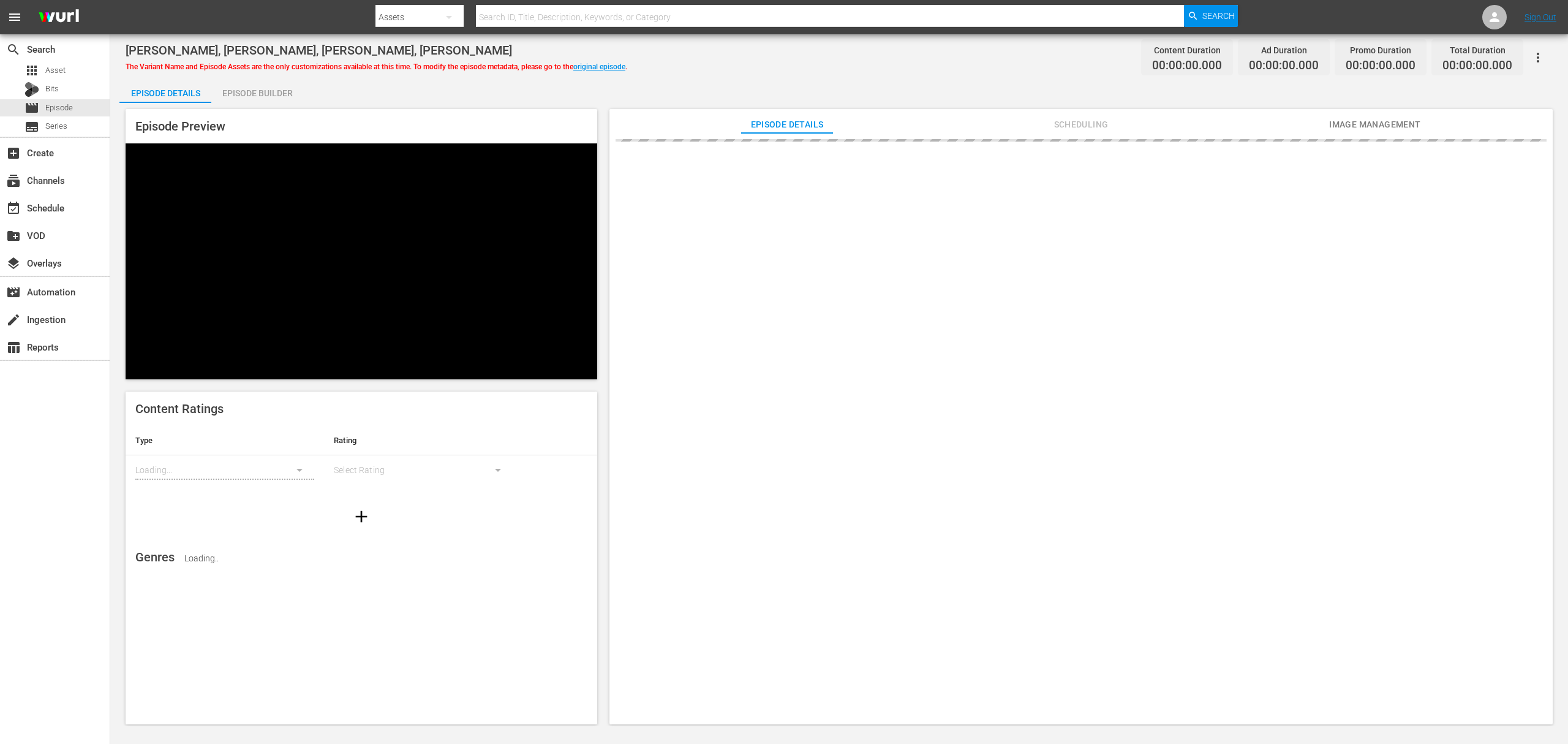
click at [286, 92] on div "Episode Builder" at bounding box center [257, 93] width 92 height 29
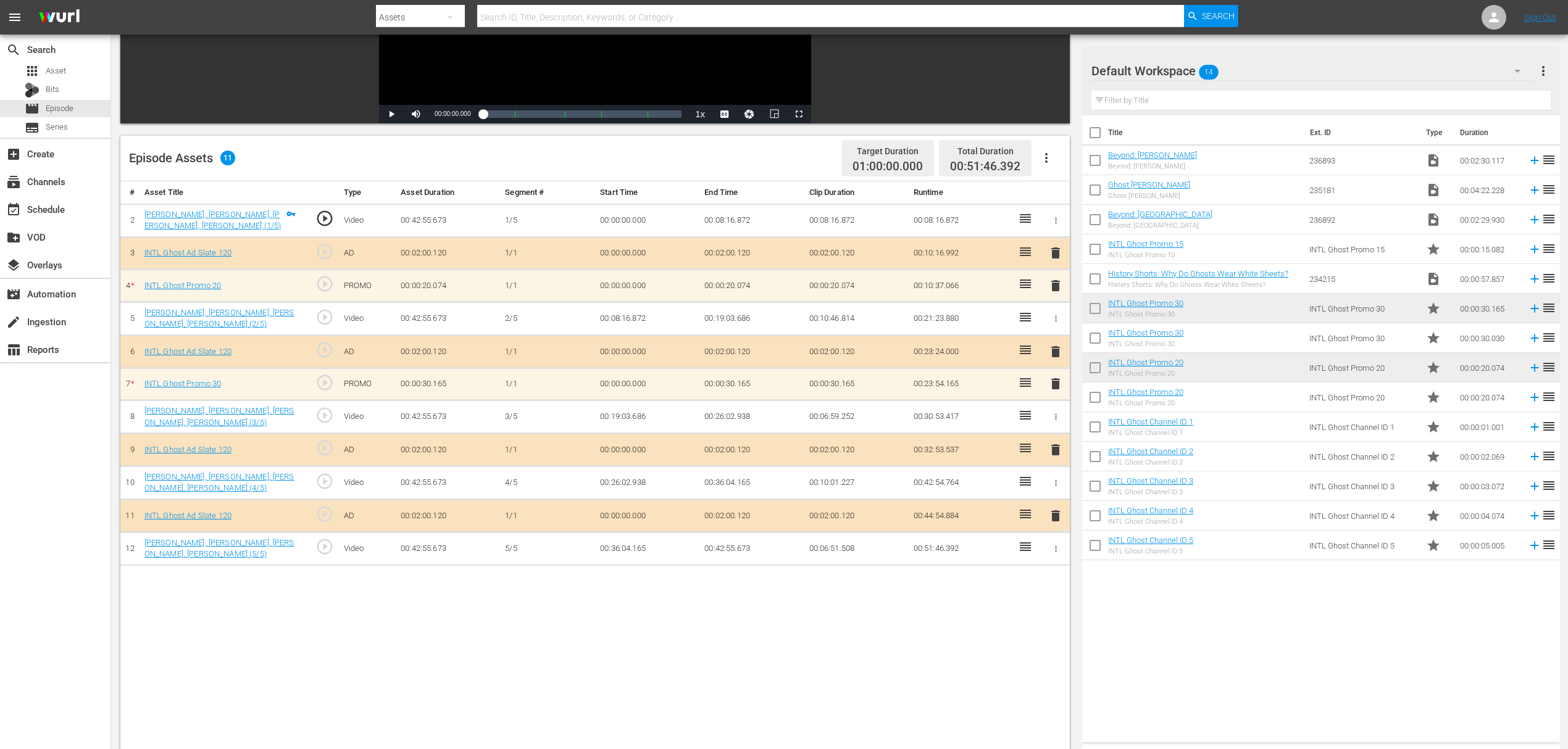
scroll to position [252, 0]
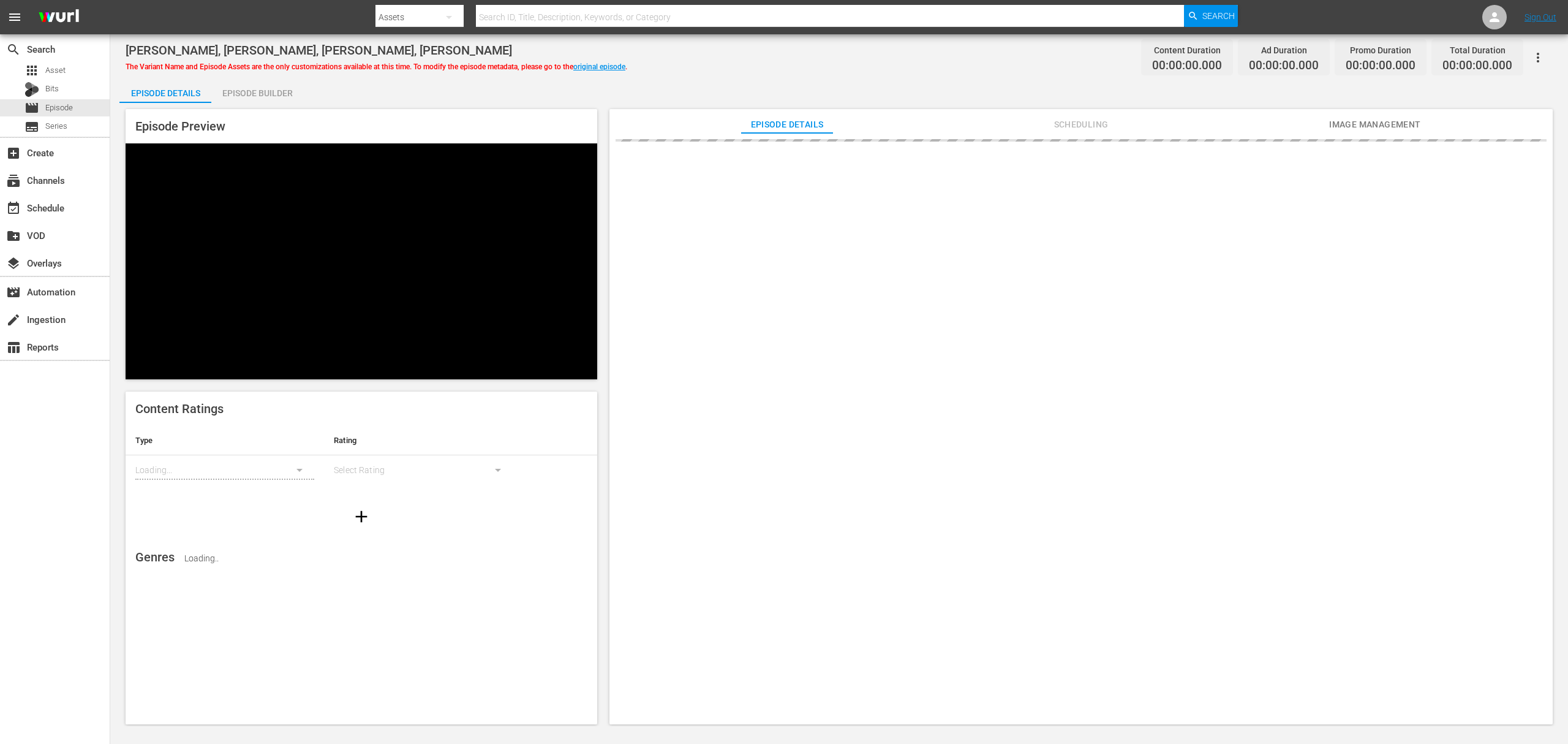
click at [259, 82] on div "Episode Builder" at bounding box center [257, 93] width 92 height 29
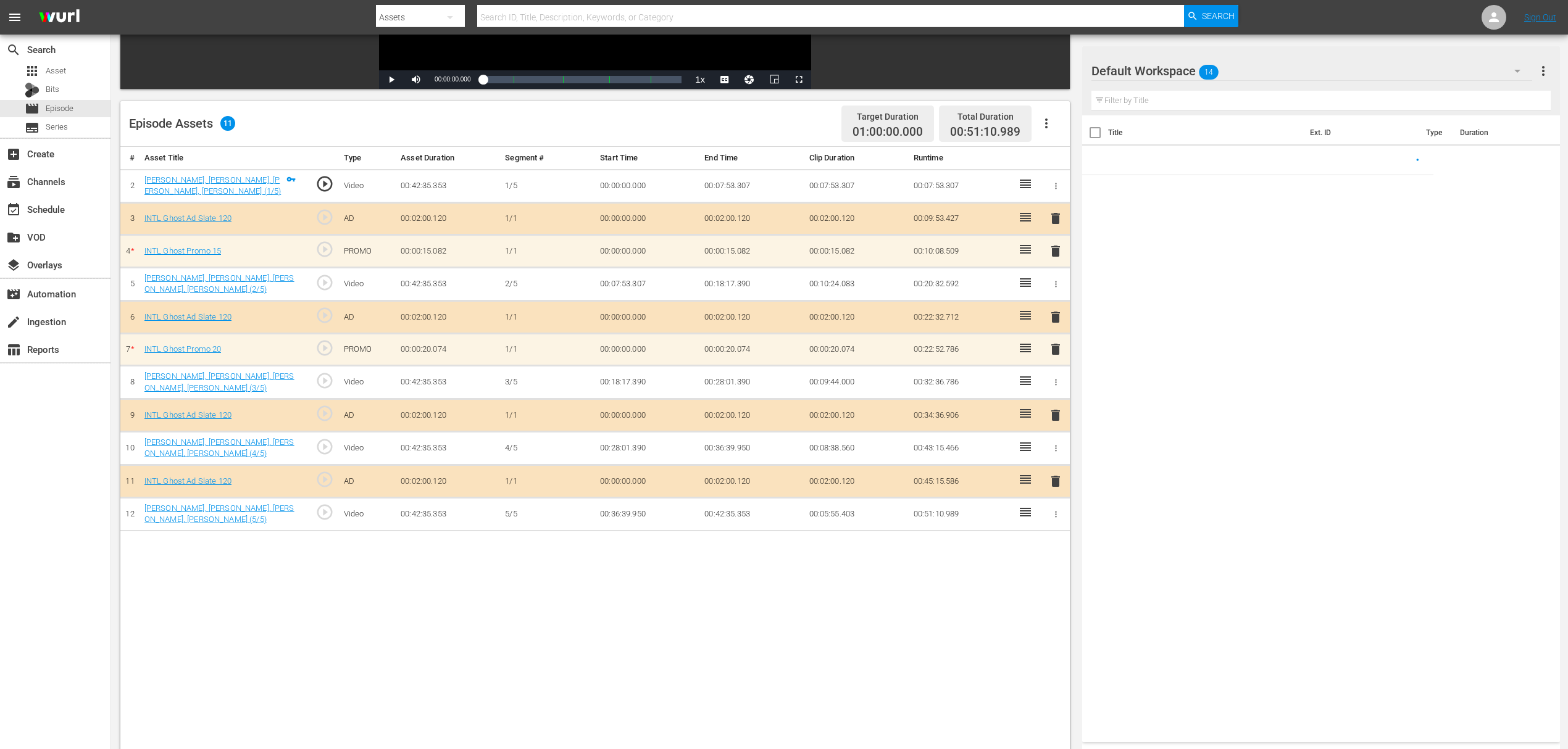
scroll to position [321, 0]
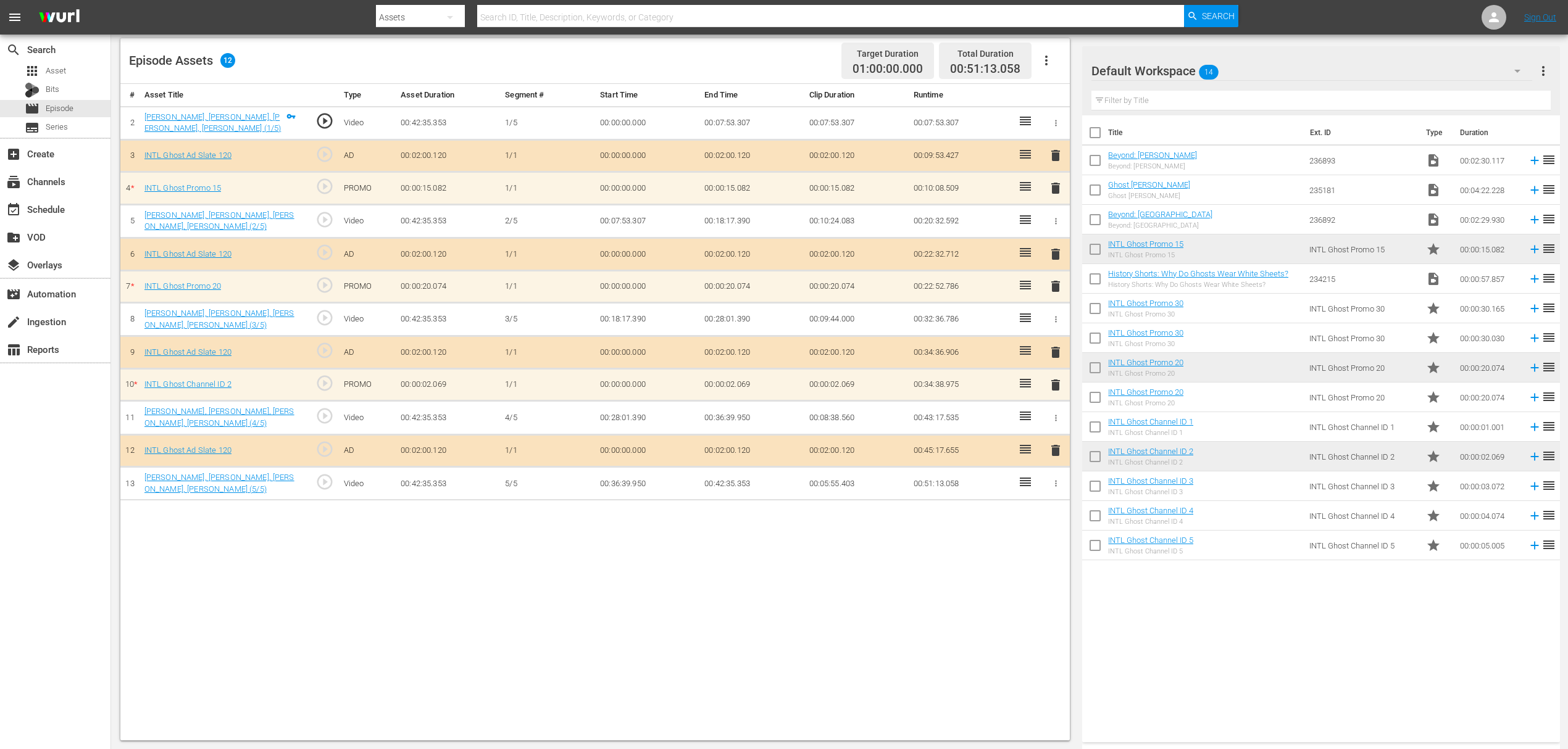
click at [1053, 383] on span "delete" at bounding box center [1055, 385] width 15 height 15
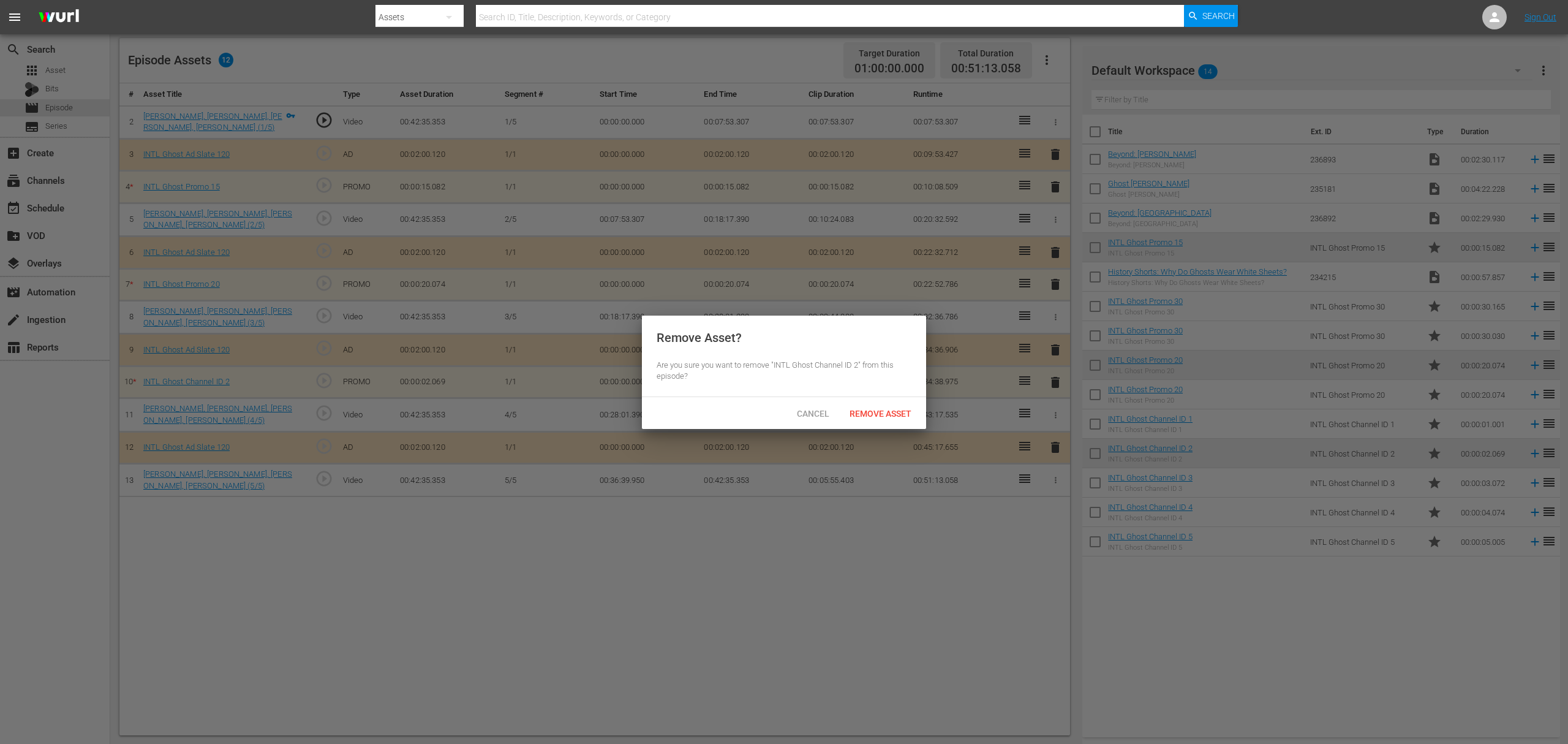
click at [895, 402] on div "Remove Asset" at bounding box center [881, 413] width 82 height 23
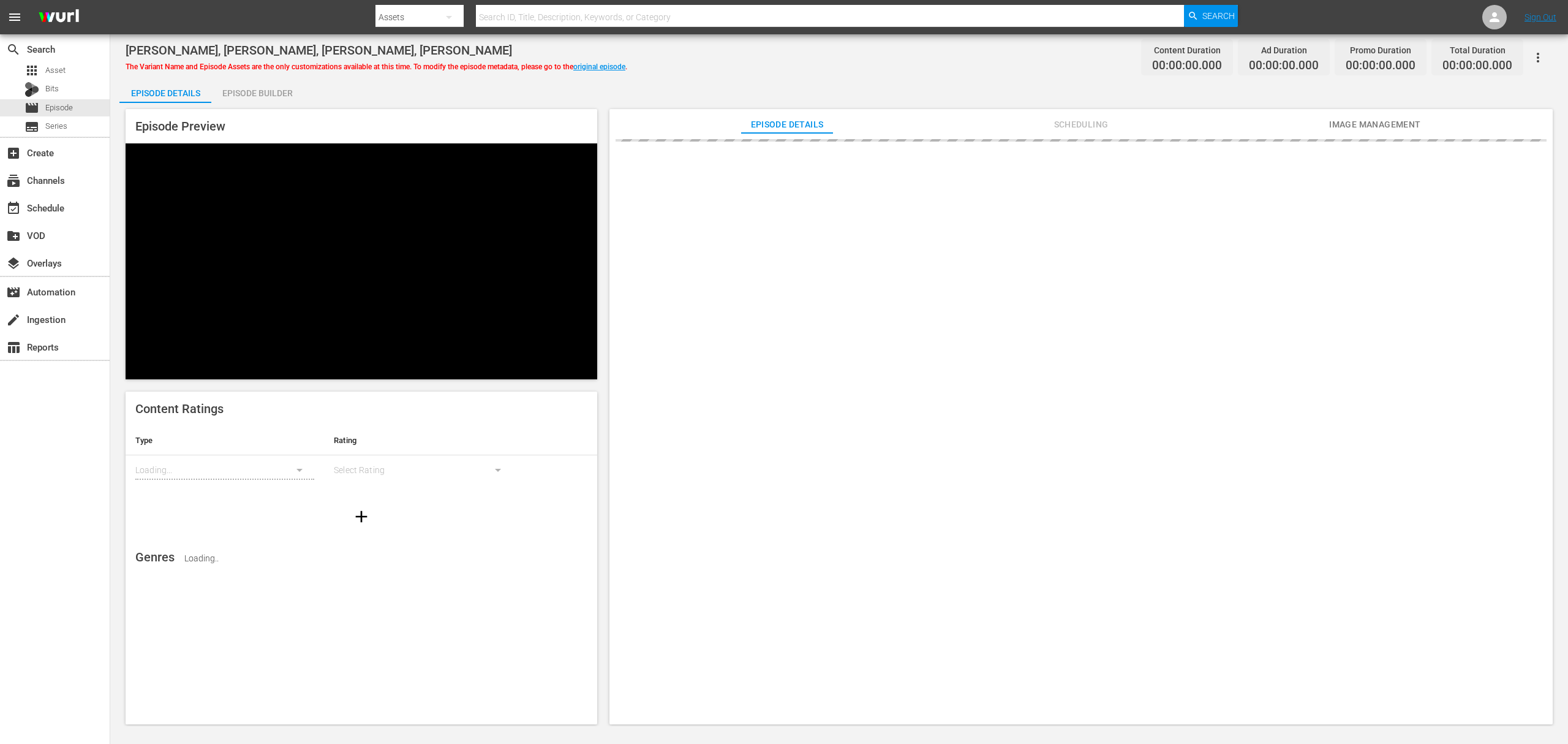
click at [268, 97] on div "Episode Builder" at bounding box center [257, 93] width 92 height 29
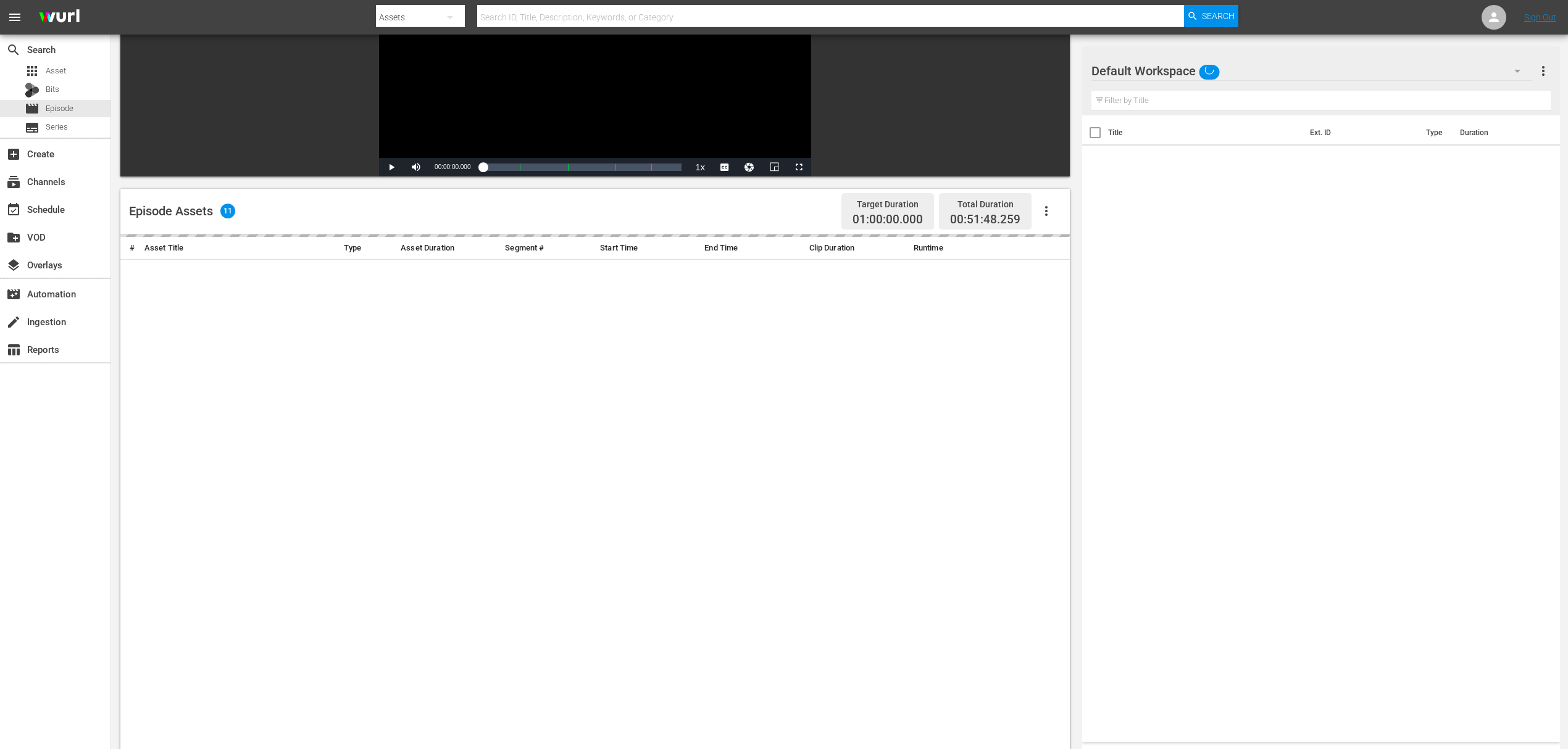
scroll to position [321, 0]
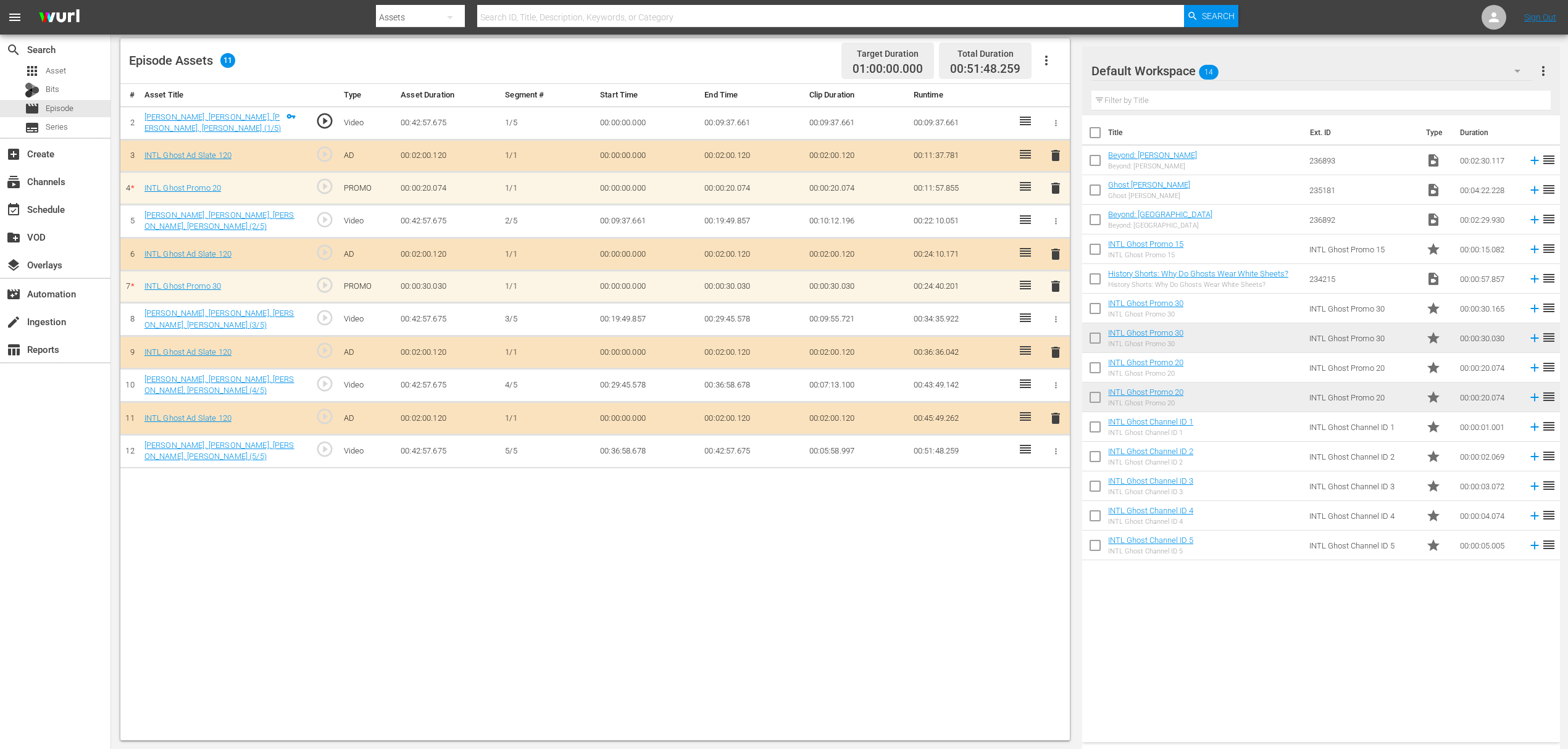
click at [1056, 287] on span "delete" at bounding box center [1055, 286] width 15 height 15
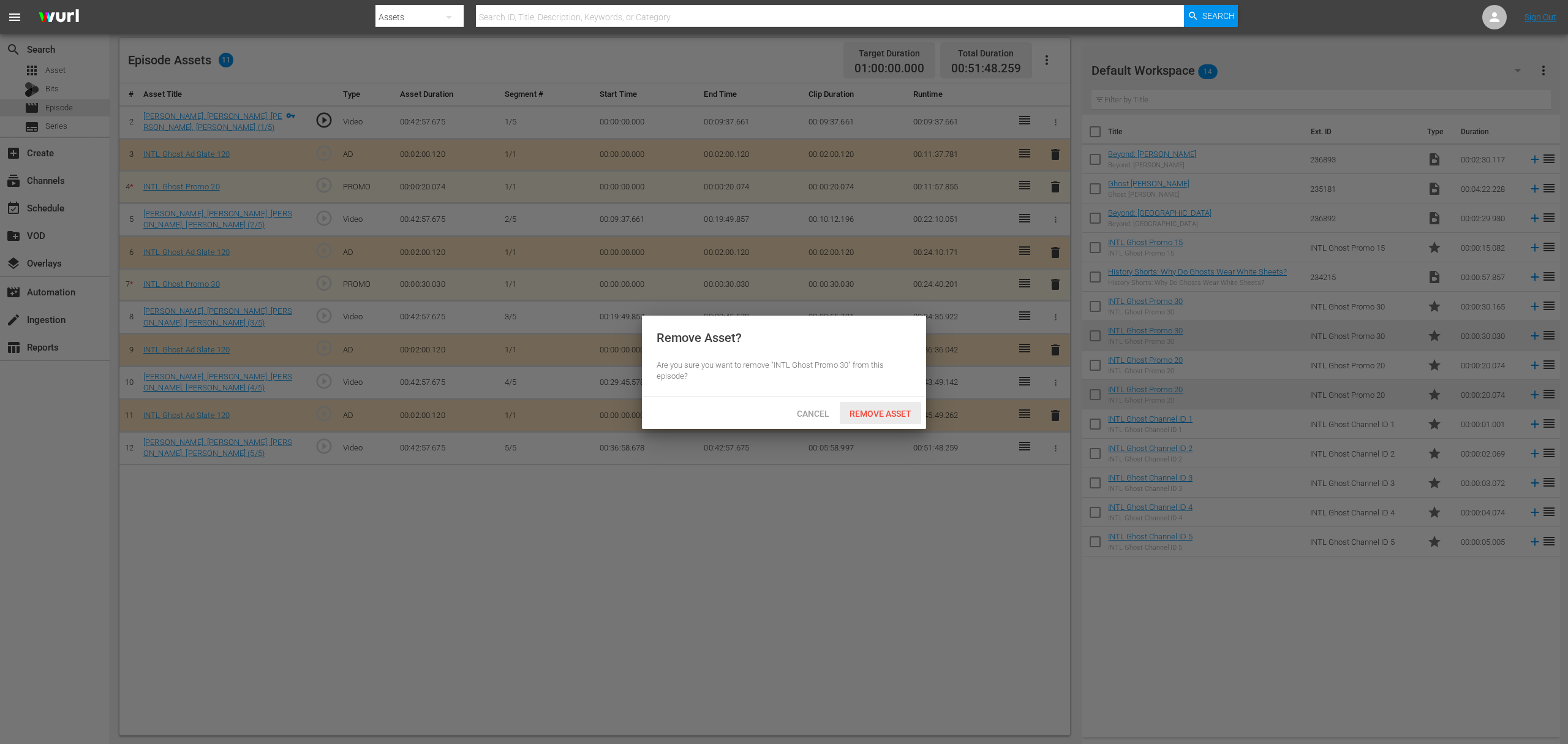
click at [873, 410] on span "Remove Asset" at bounding box center [881, 414] width 82 height 10
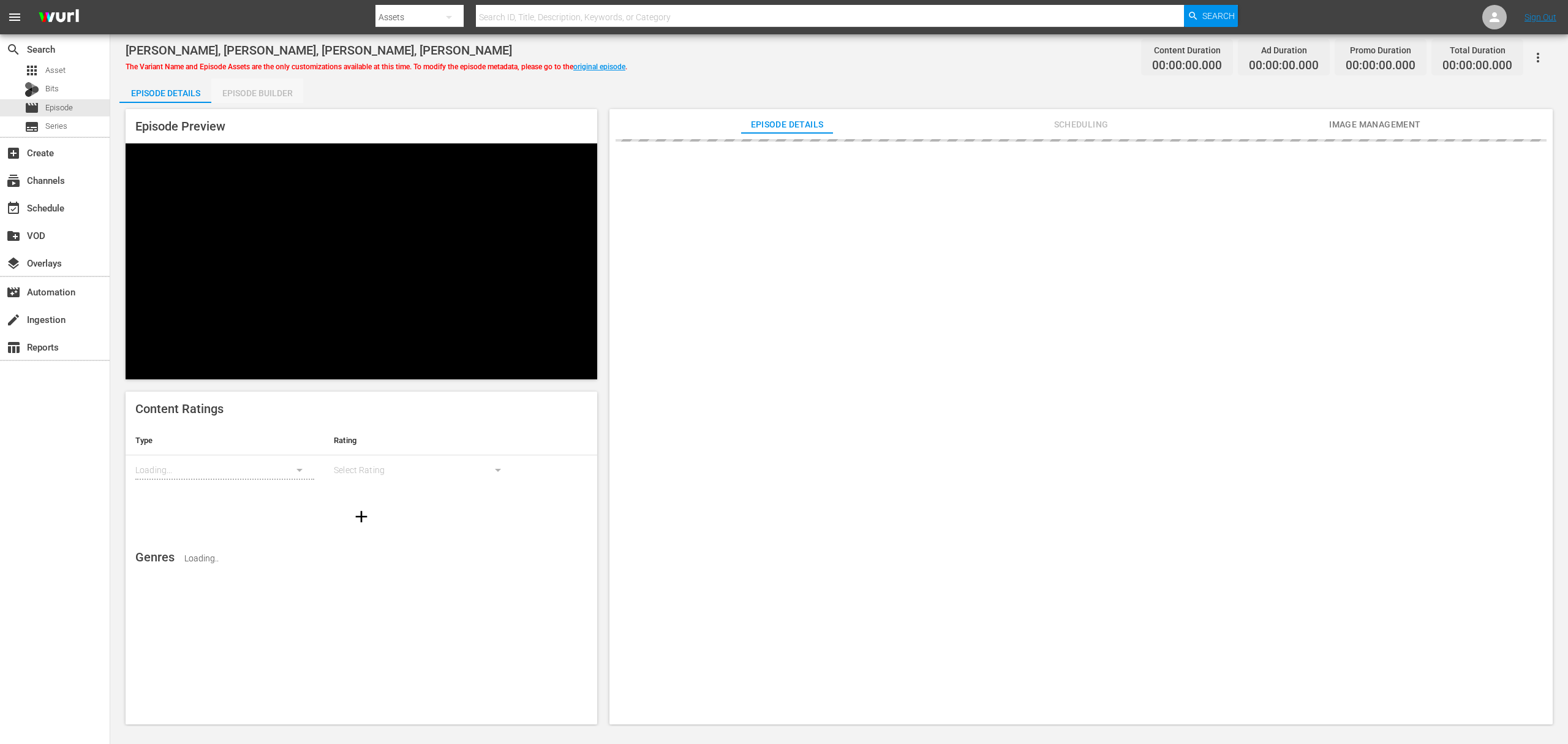
click at [265, 94] on div "Episode Builder" at bounding box center [257, 93] width 92 height 29
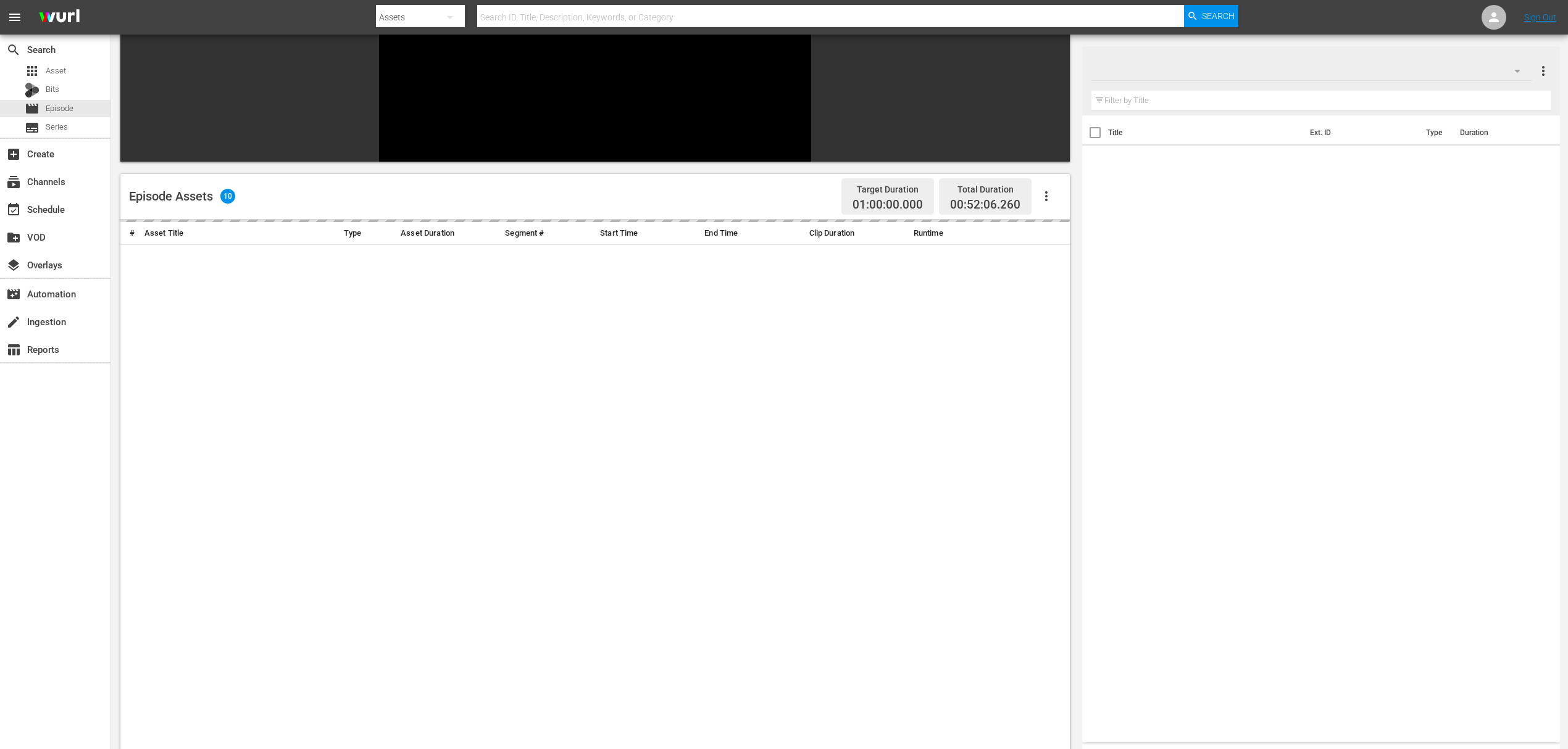
scroll to position [170, 0]
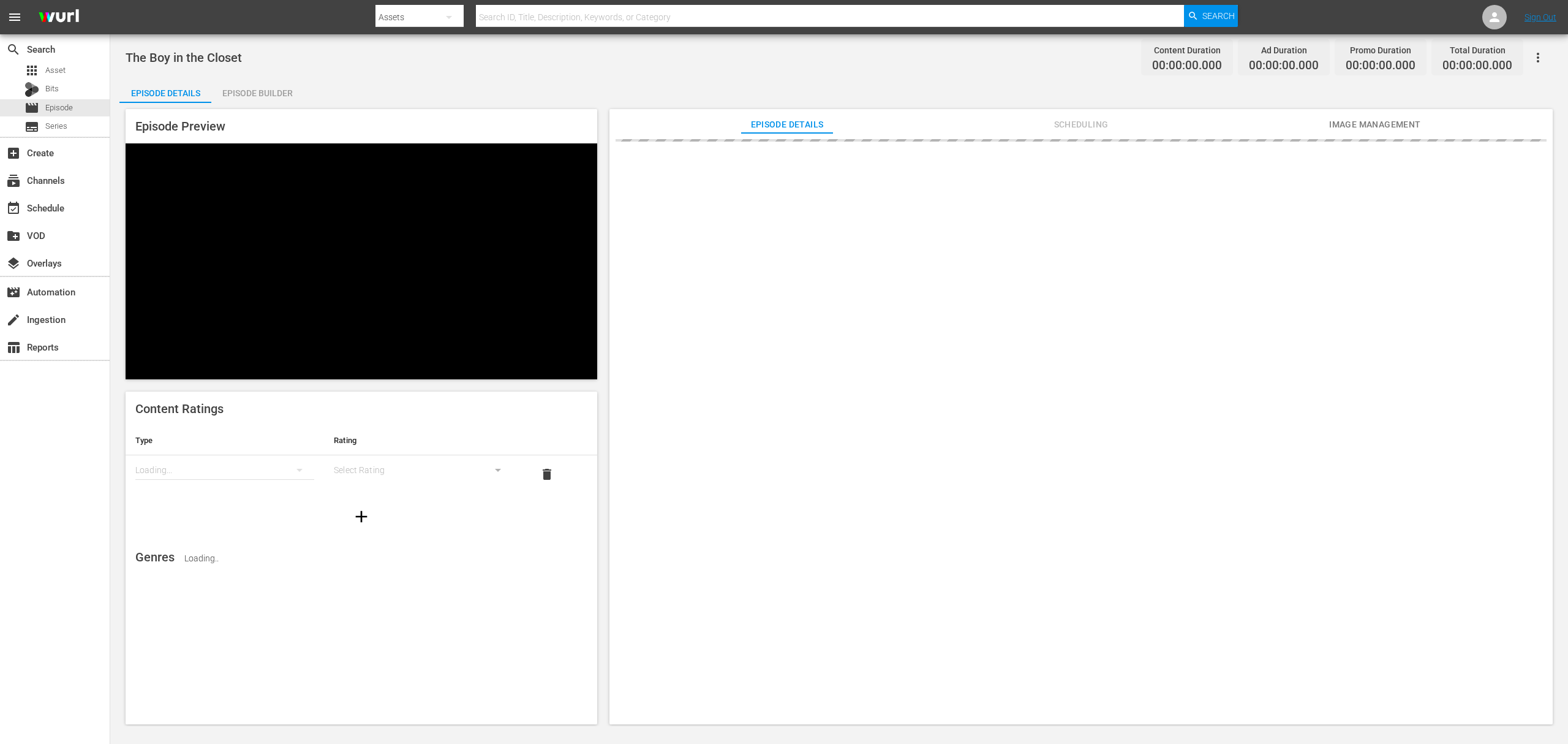
click at [260, 89] on div "Episode Builder" at bounding box center [257, 93] width 92 height 29
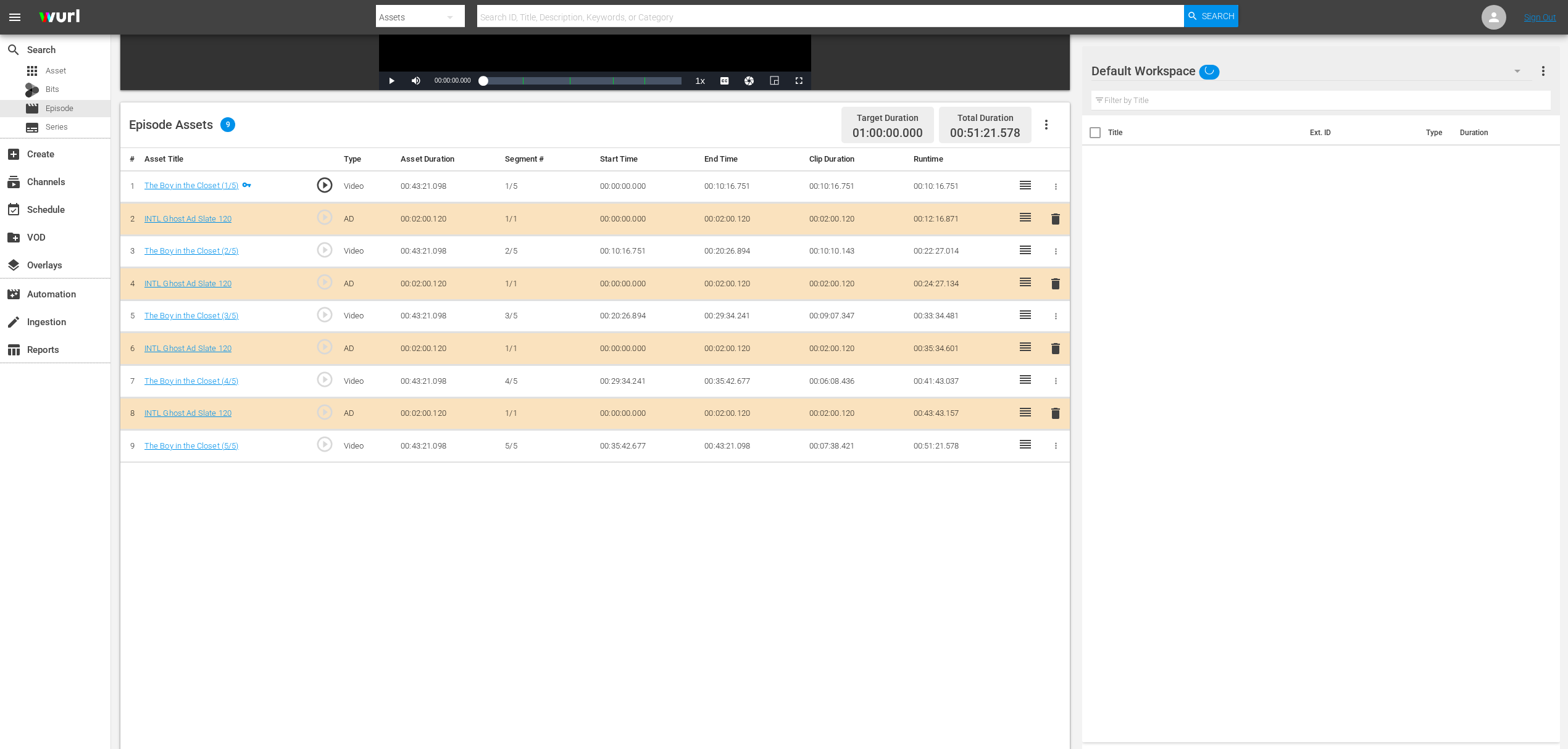
scroll to position [321, 0]
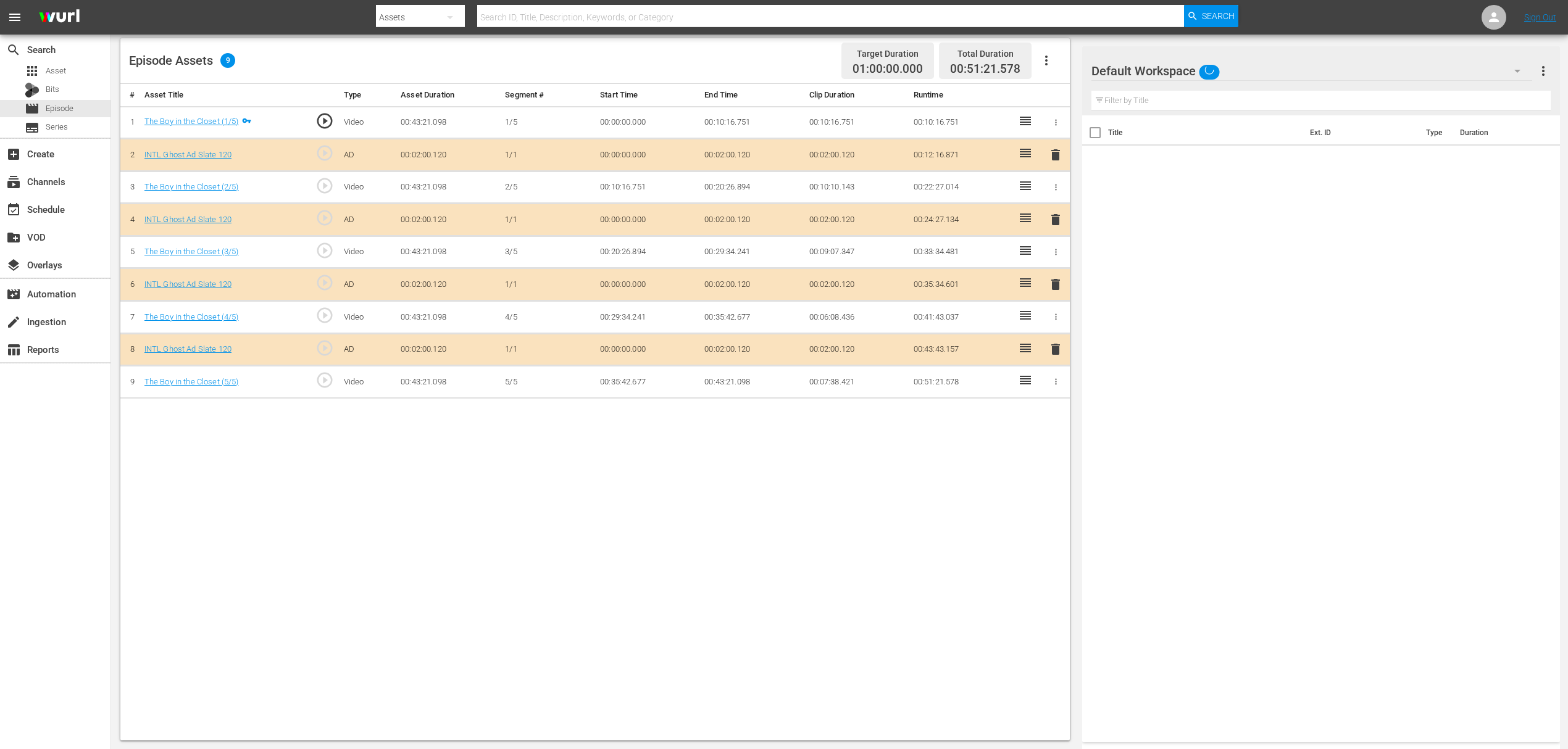
click at [1055, 218] on span "delete" at bounding box center [1055, 219] width 15 height 15
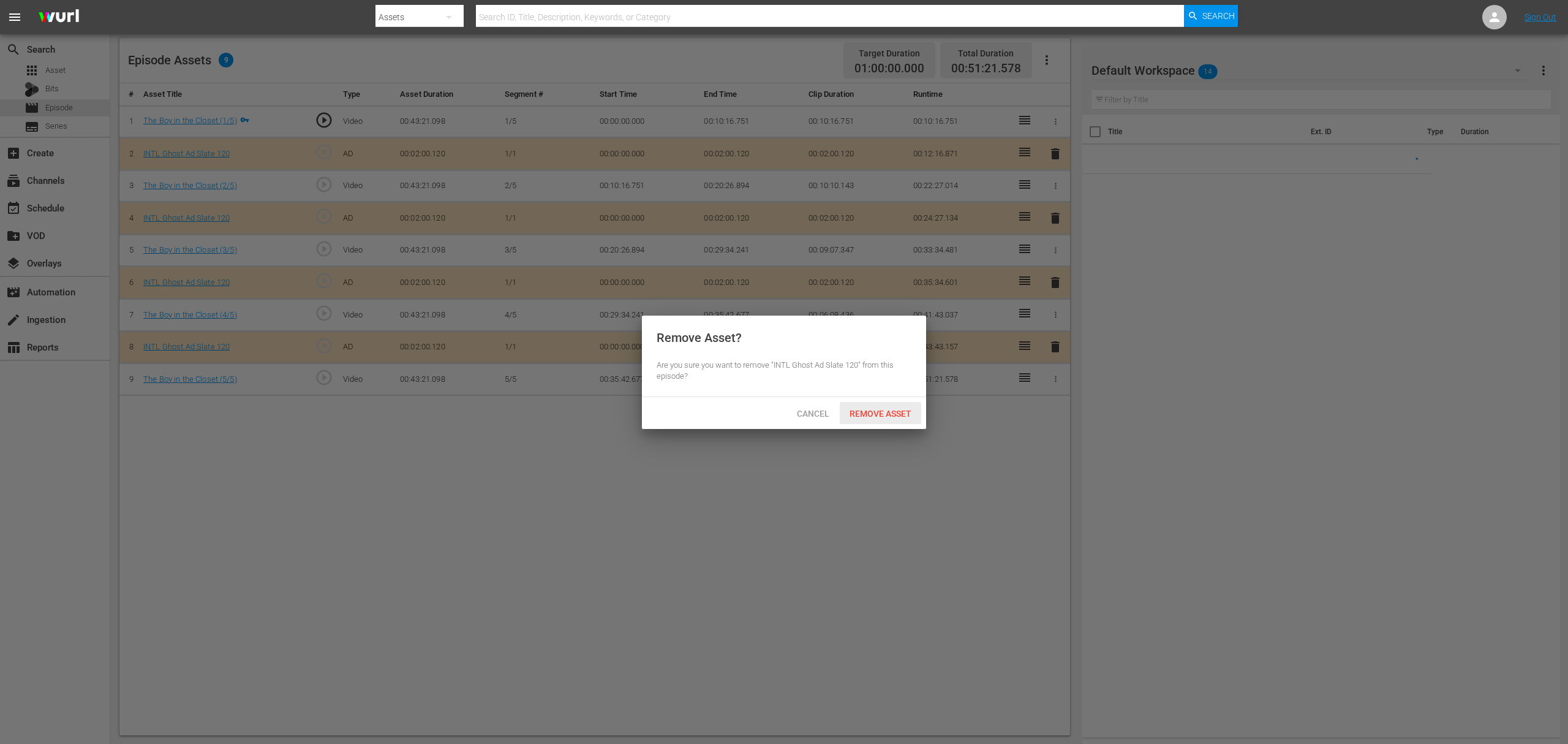
click at [893, 413] on span "Remove Asset" at bounding box center [881, 414] width 82 height 10
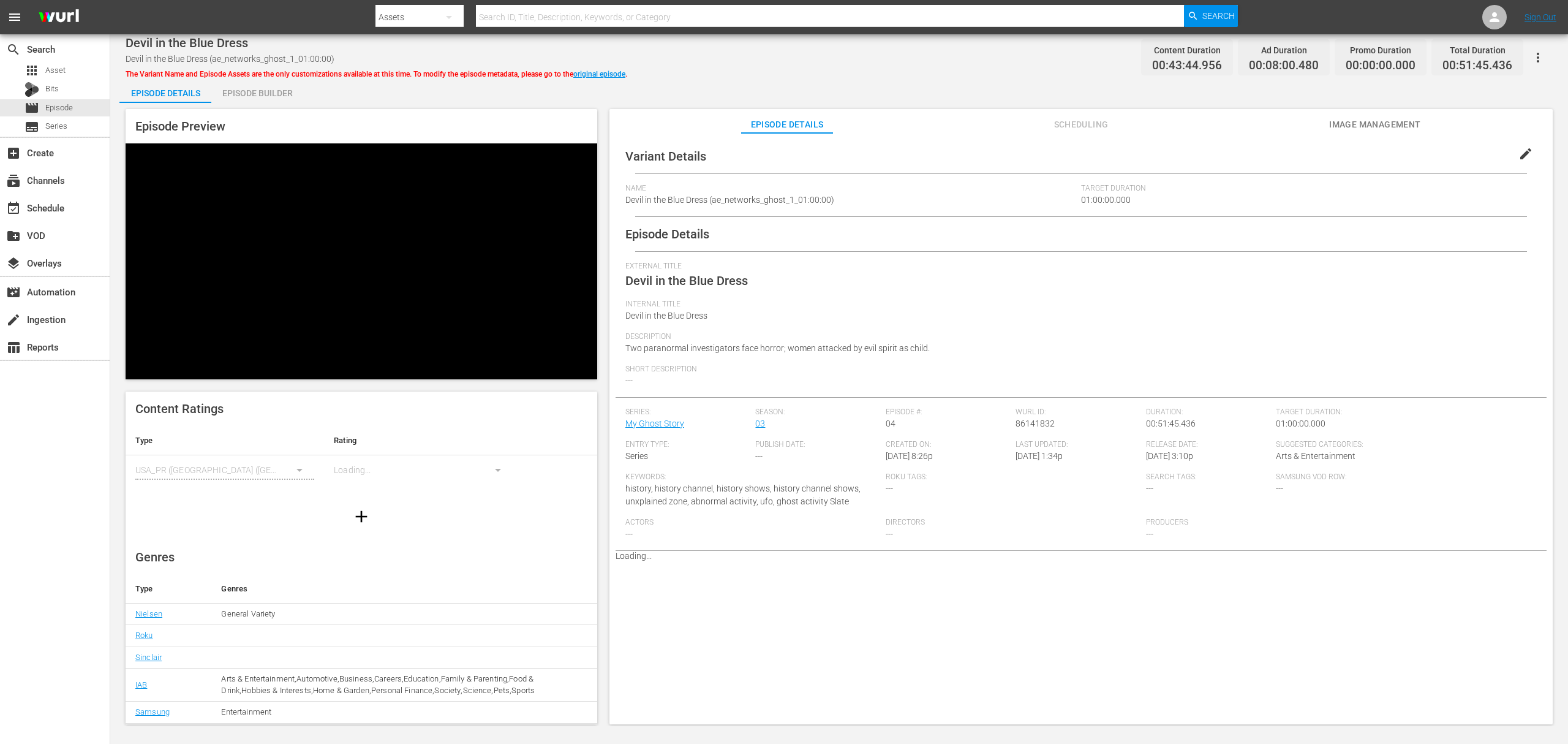
click at [286, 93] on div "Episode Builder" at bounding box center [257, 93] width 92 height 29
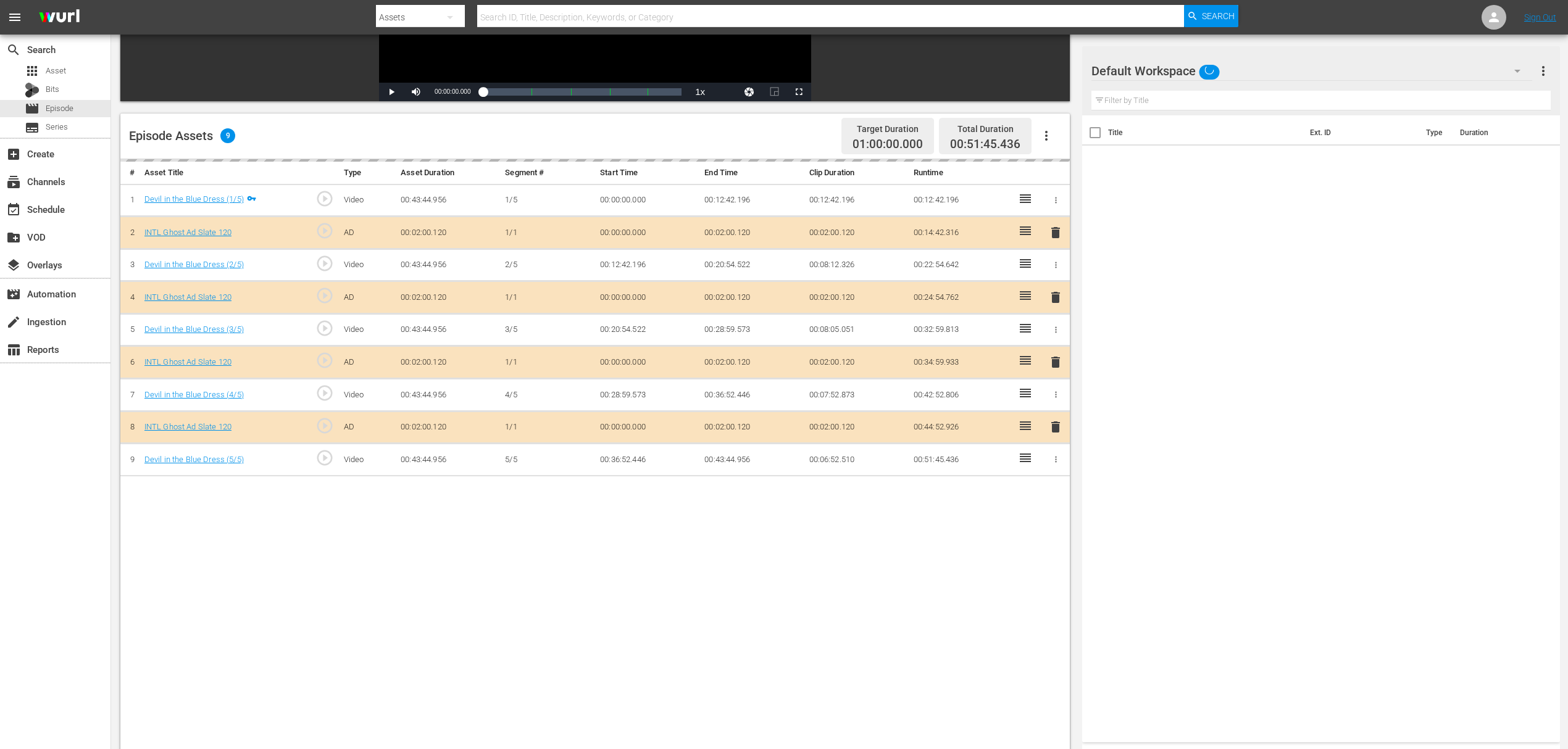
scroll to position [247, 0]
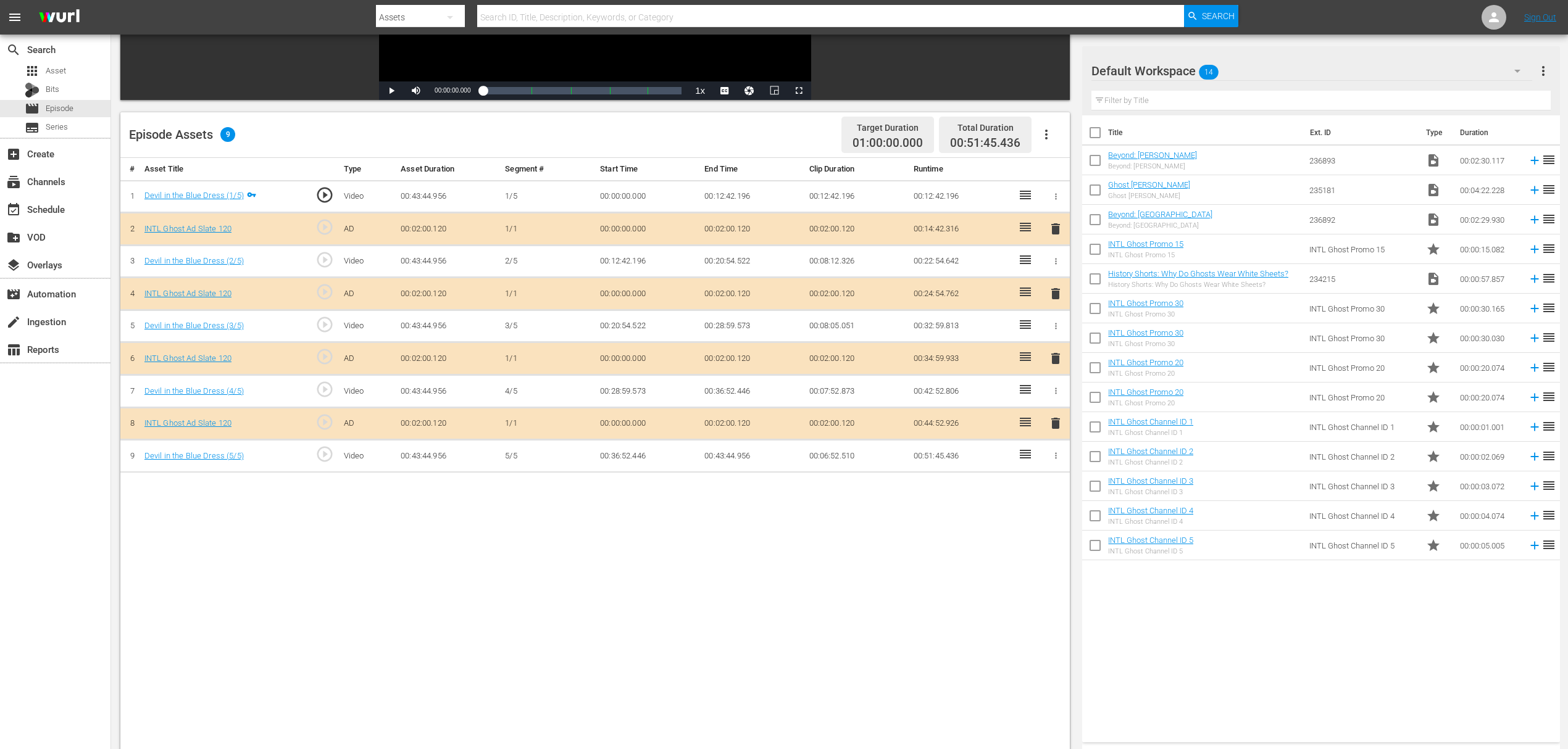
click at [1053, 297] on span "delete" at bounding box center [1055, 293] width 15 height 15
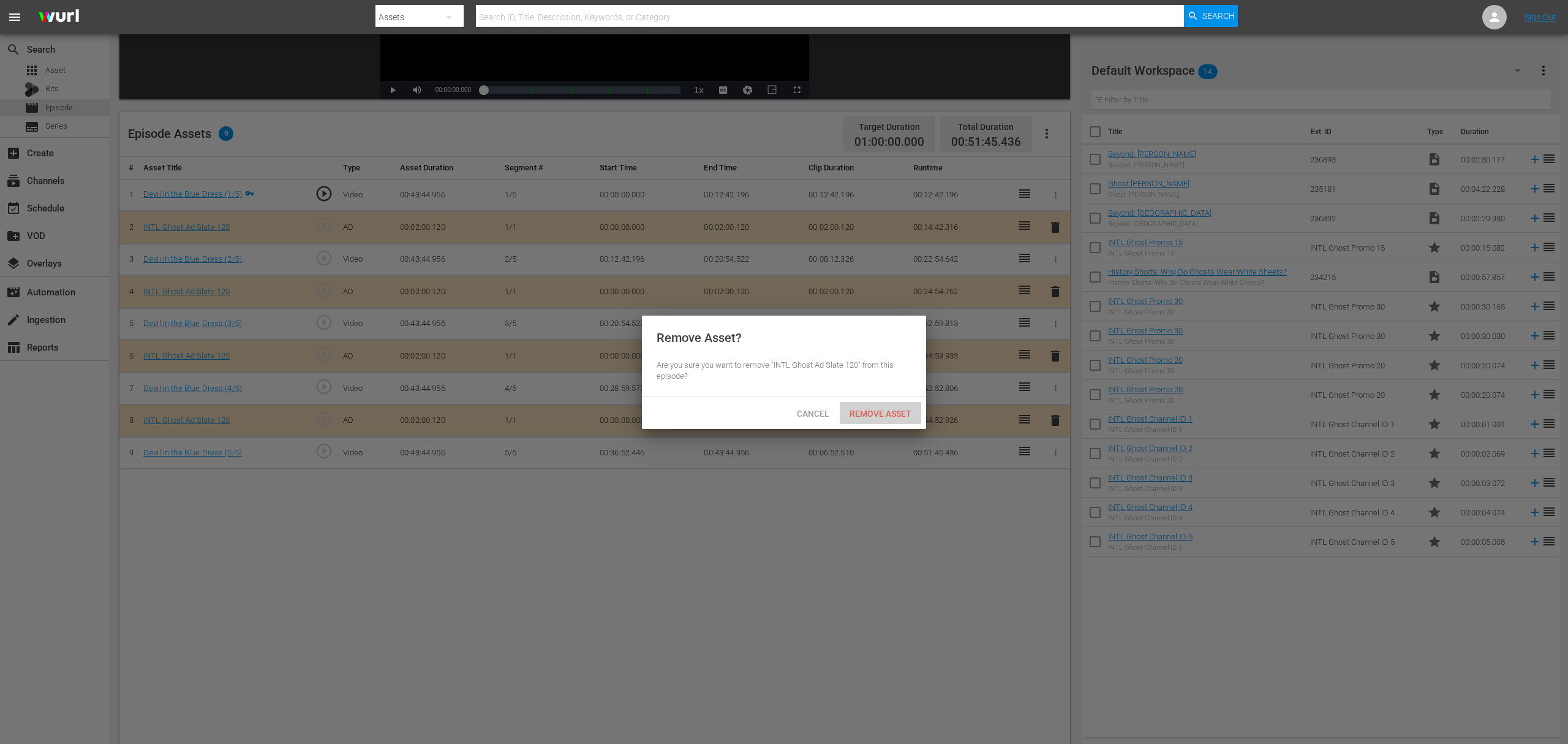
click at [877, 420] on div "Remove Asset" at bounding box center [881, 413] width 82 height 23
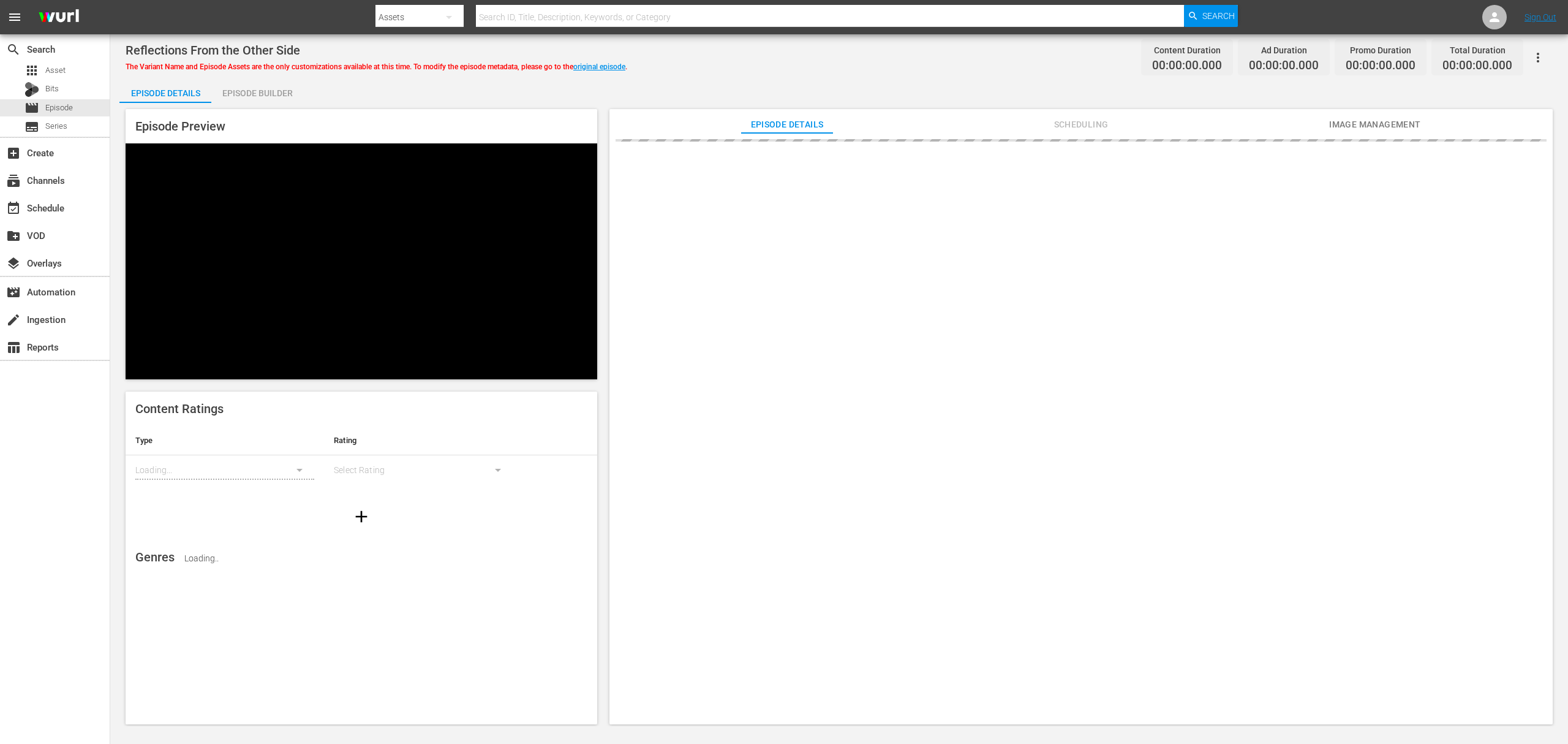
click at [256, 92] on div "Episode Builder" at bounding box center [257, 93] width 92 height 29
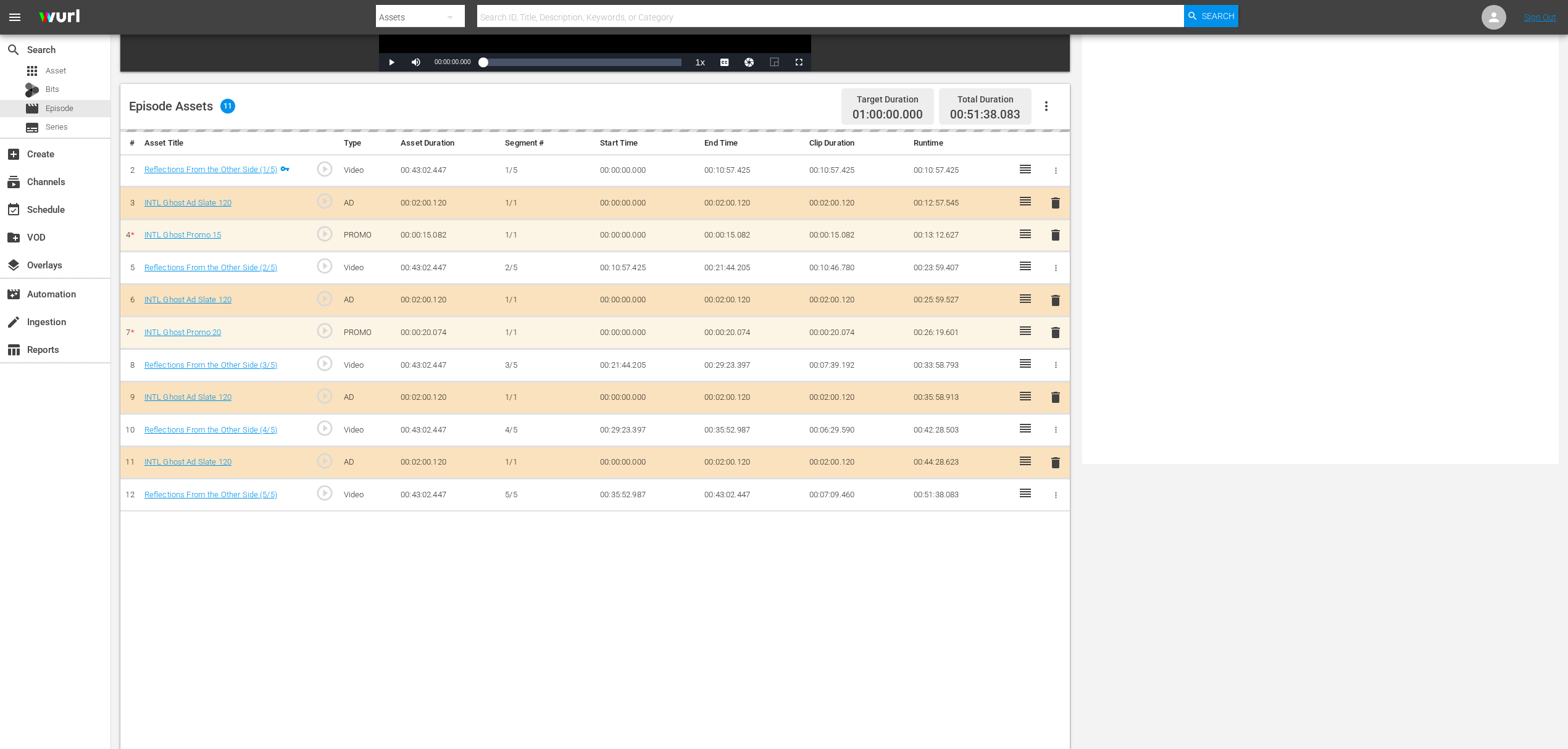
scroll to position [321, 0]
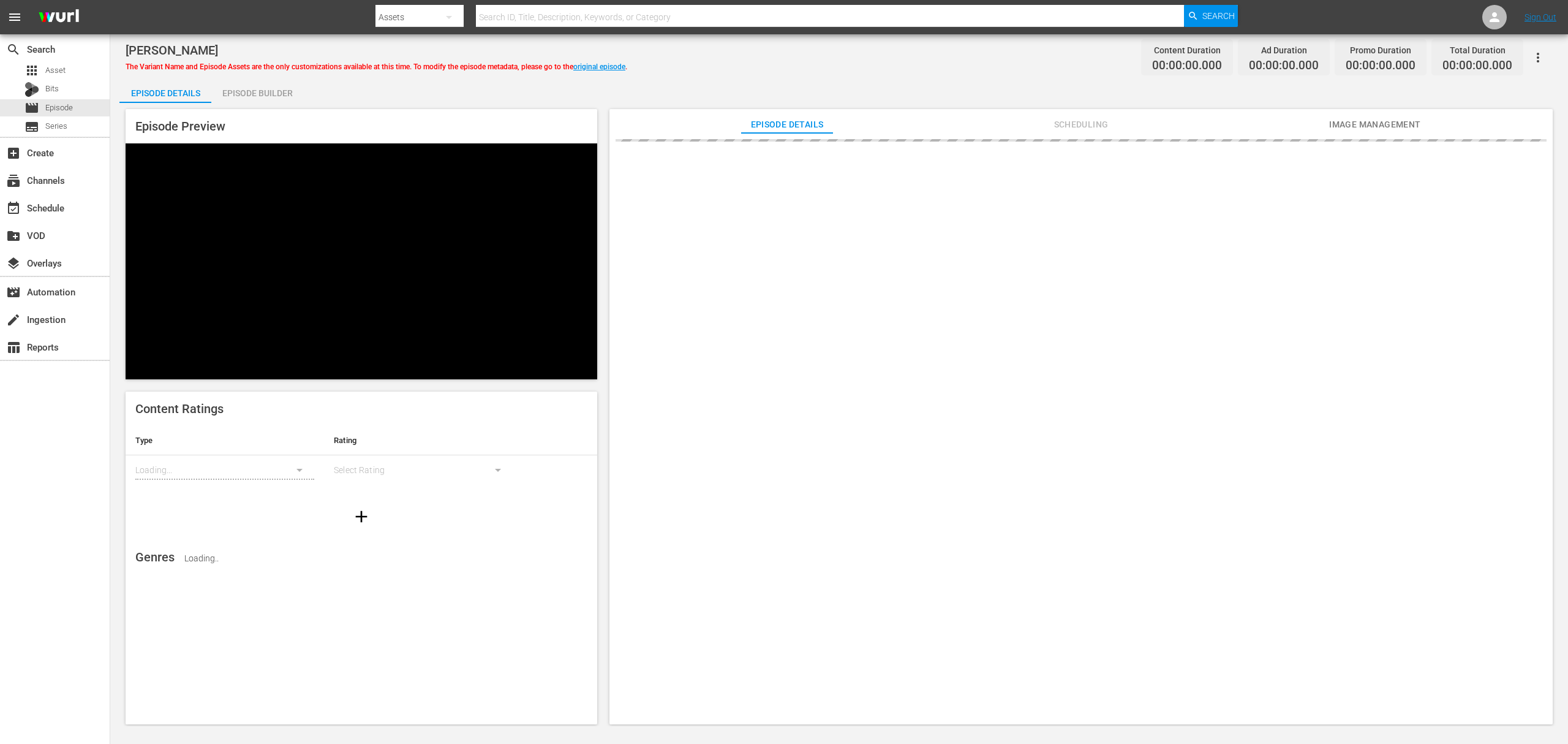
click at [272, 88] on div "Episode Builder" at bounding box center [257, 93] width 92 height 29
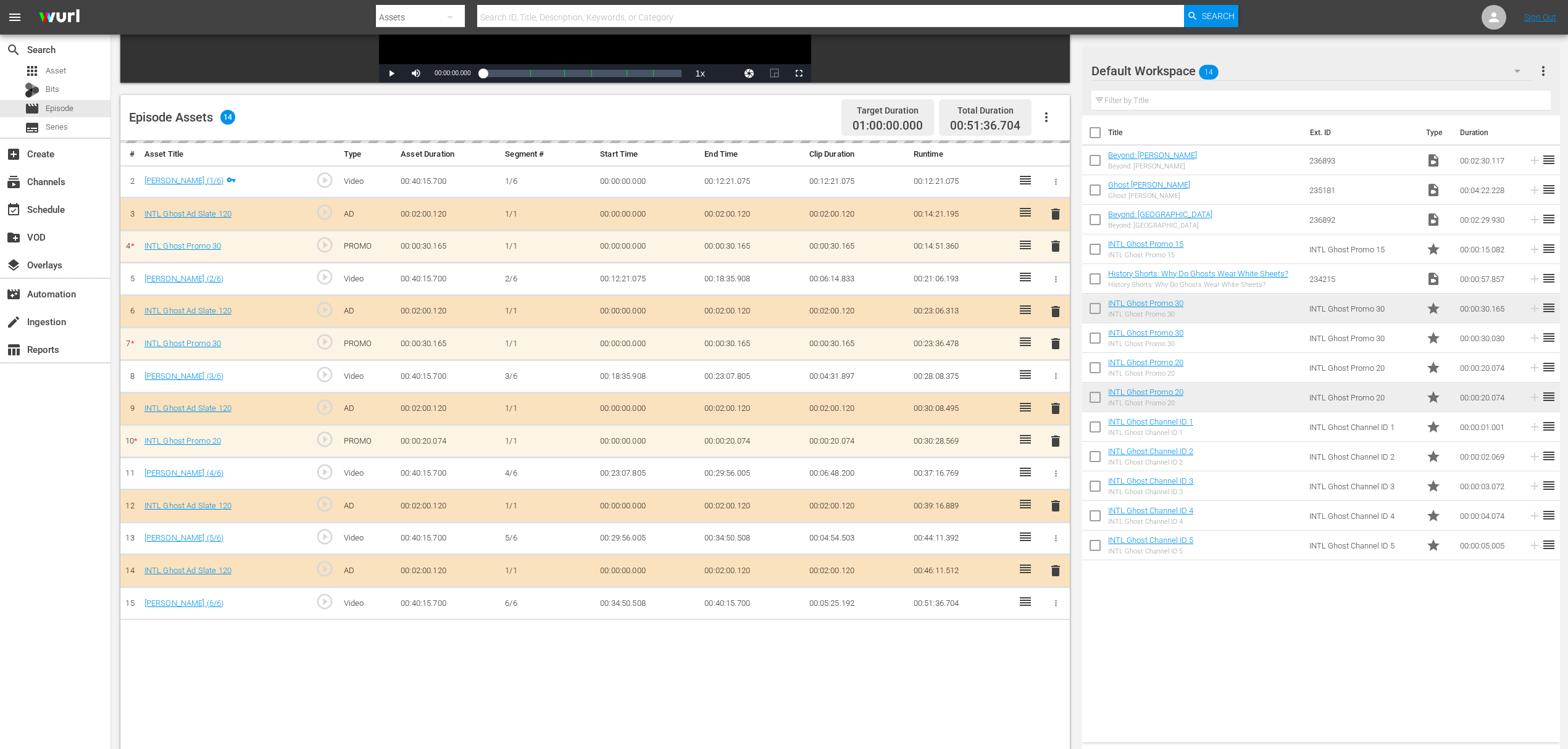
scroll to position [321, 0]
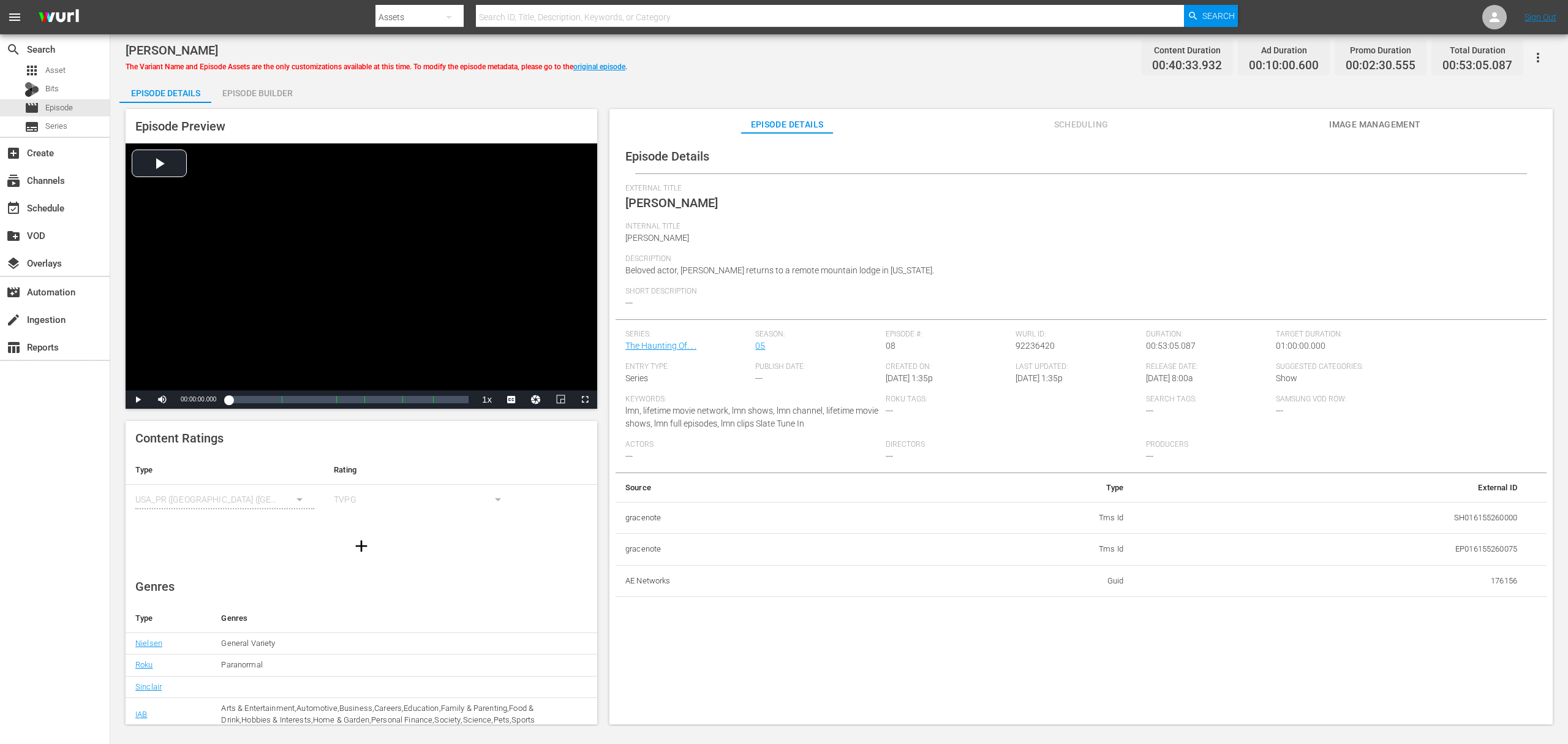
click at [257, 88] on div "Episode Builder" at bounding box center [257, 93] width 92 height 29
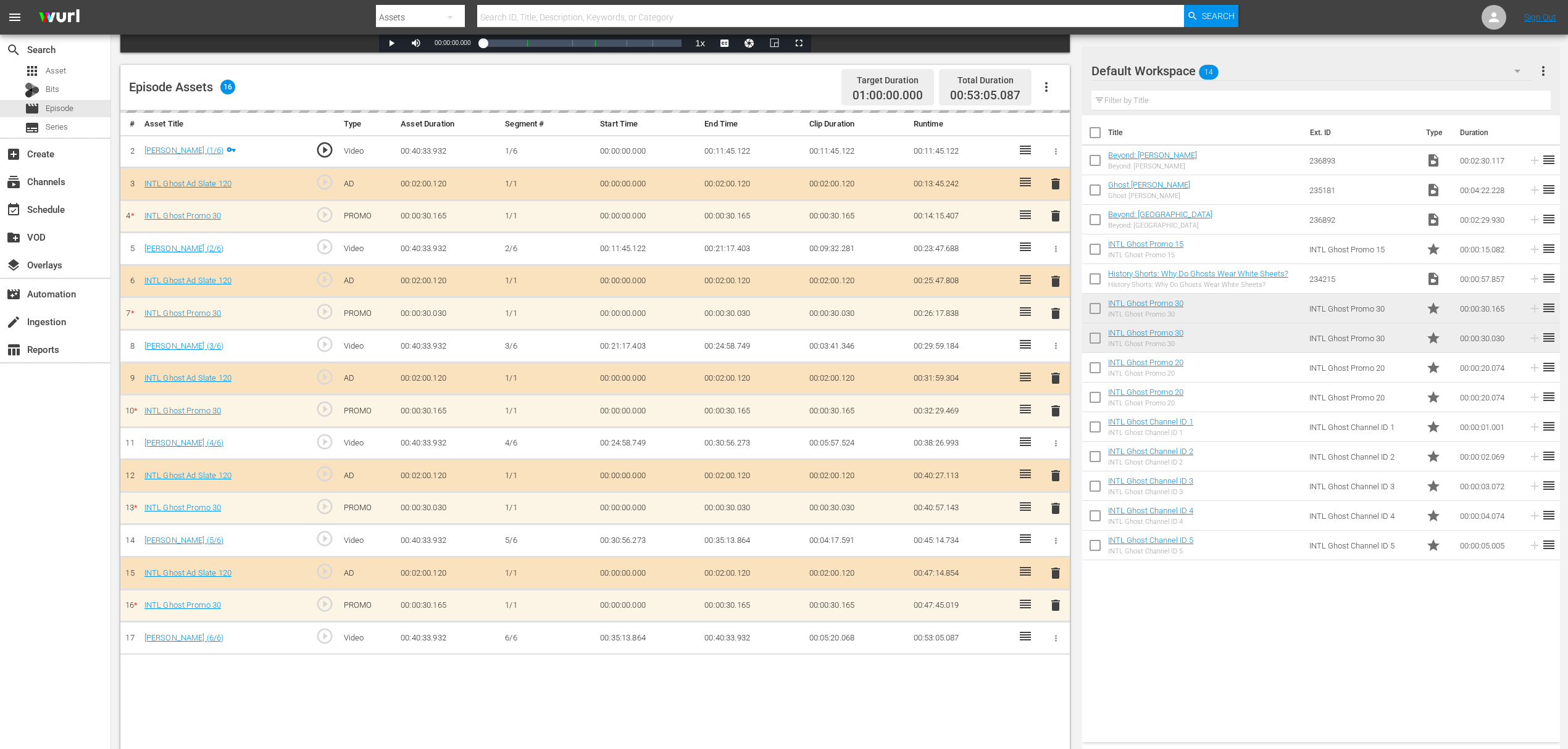
scroll to position [321, 0]
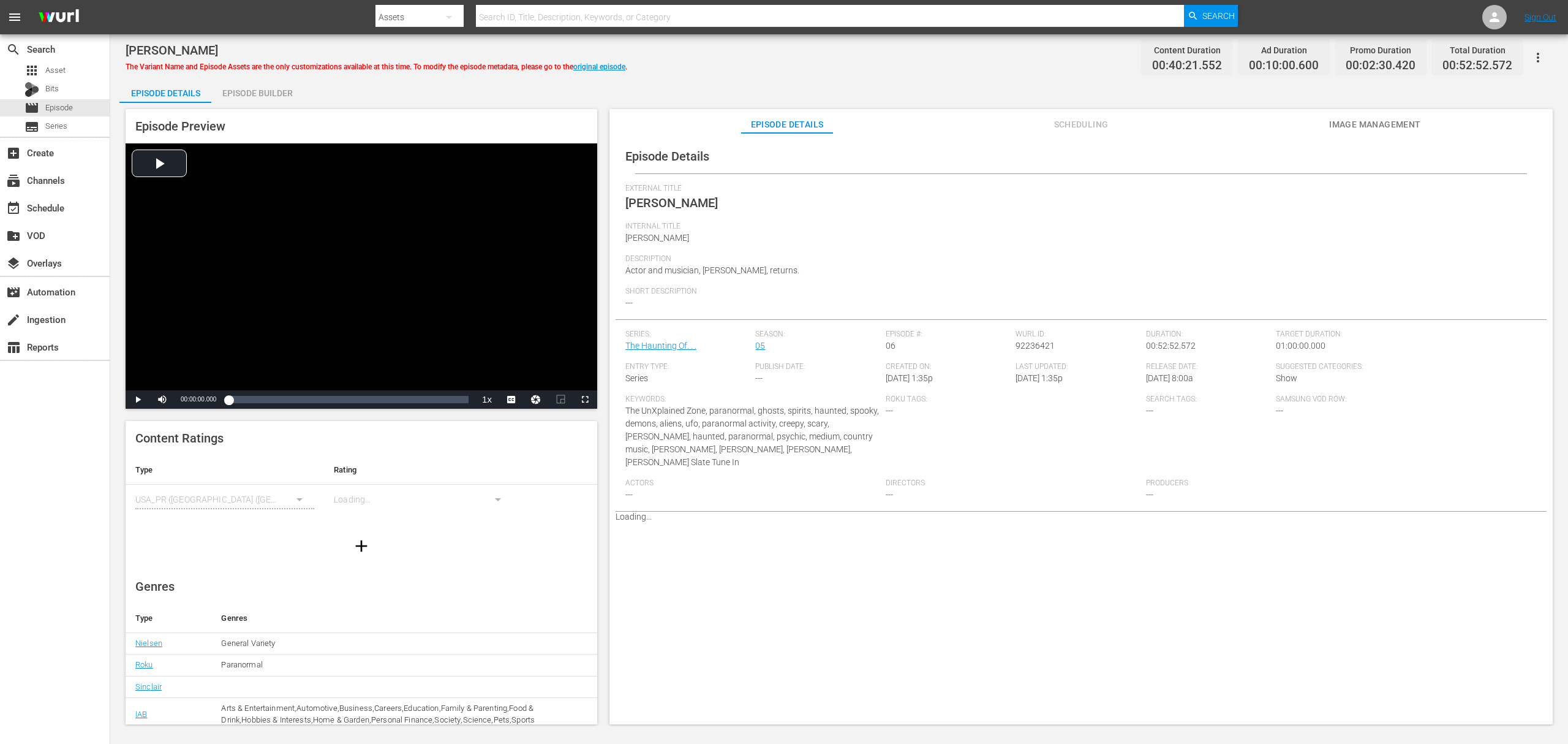
click at [273, 88] on div "Episode Builder" at bounding box center [257, 93] width 92 height 29
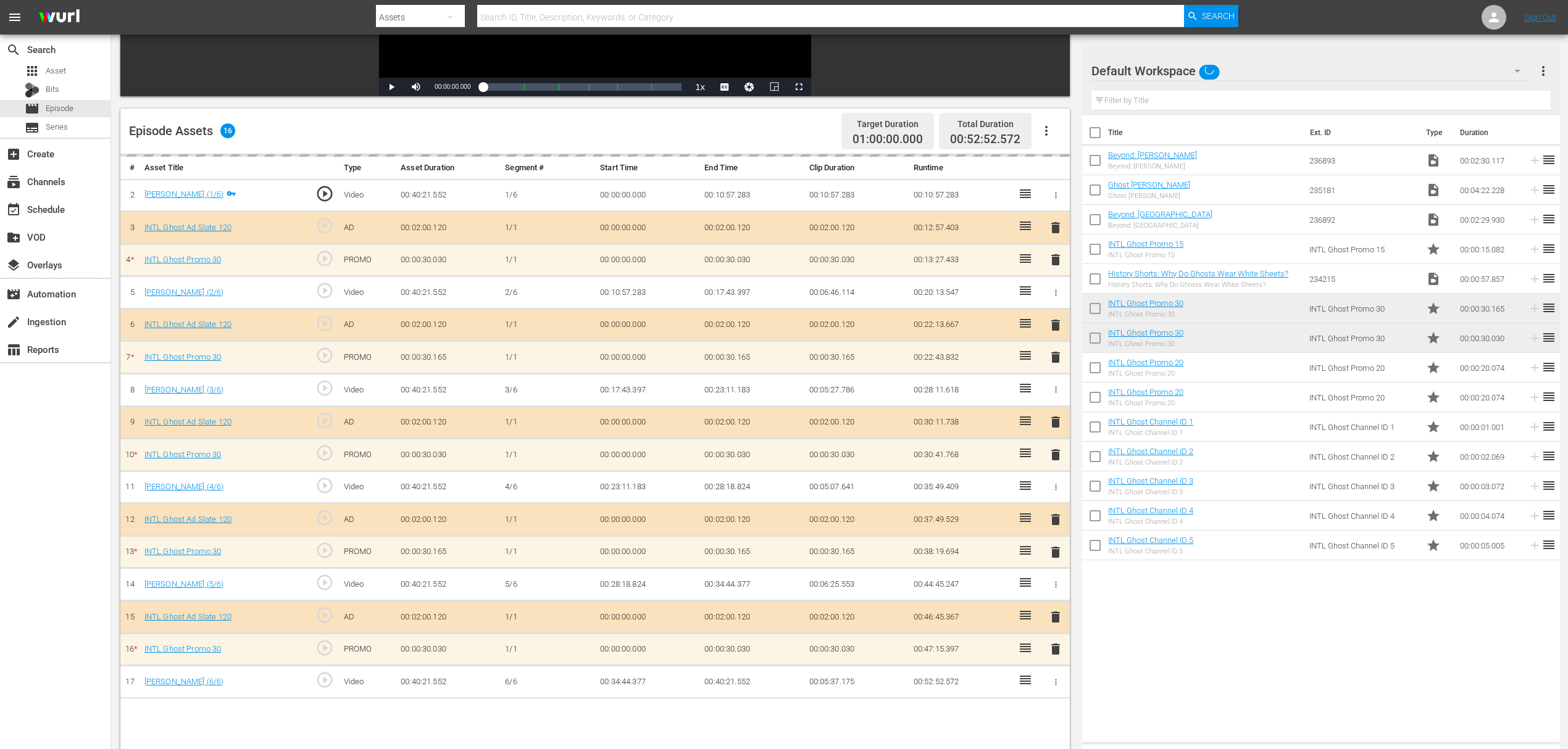
scroll to position [321, 0]
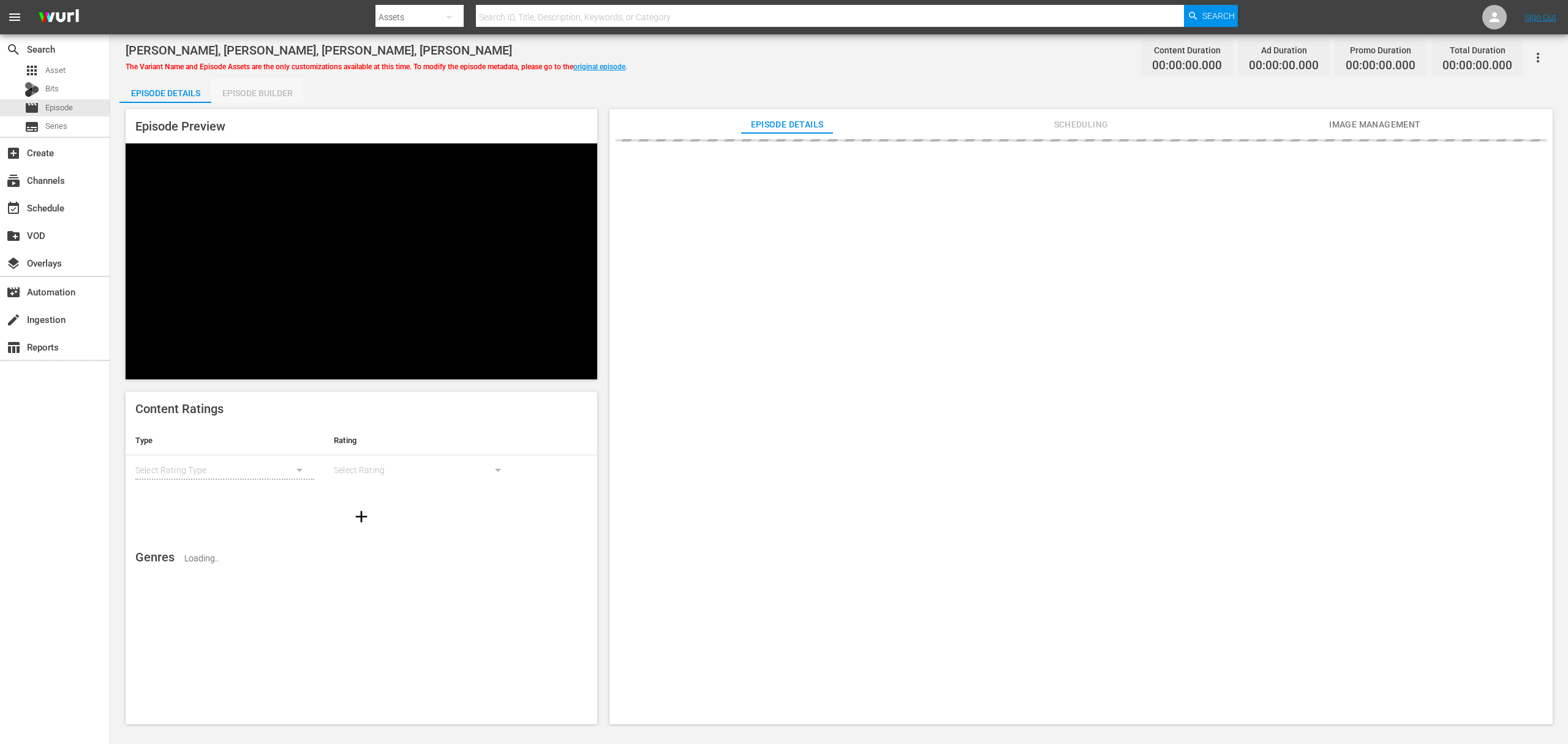
click at [248, 93] on div "Episode Builder" at bounding box center [257, 93] width 92 height 29
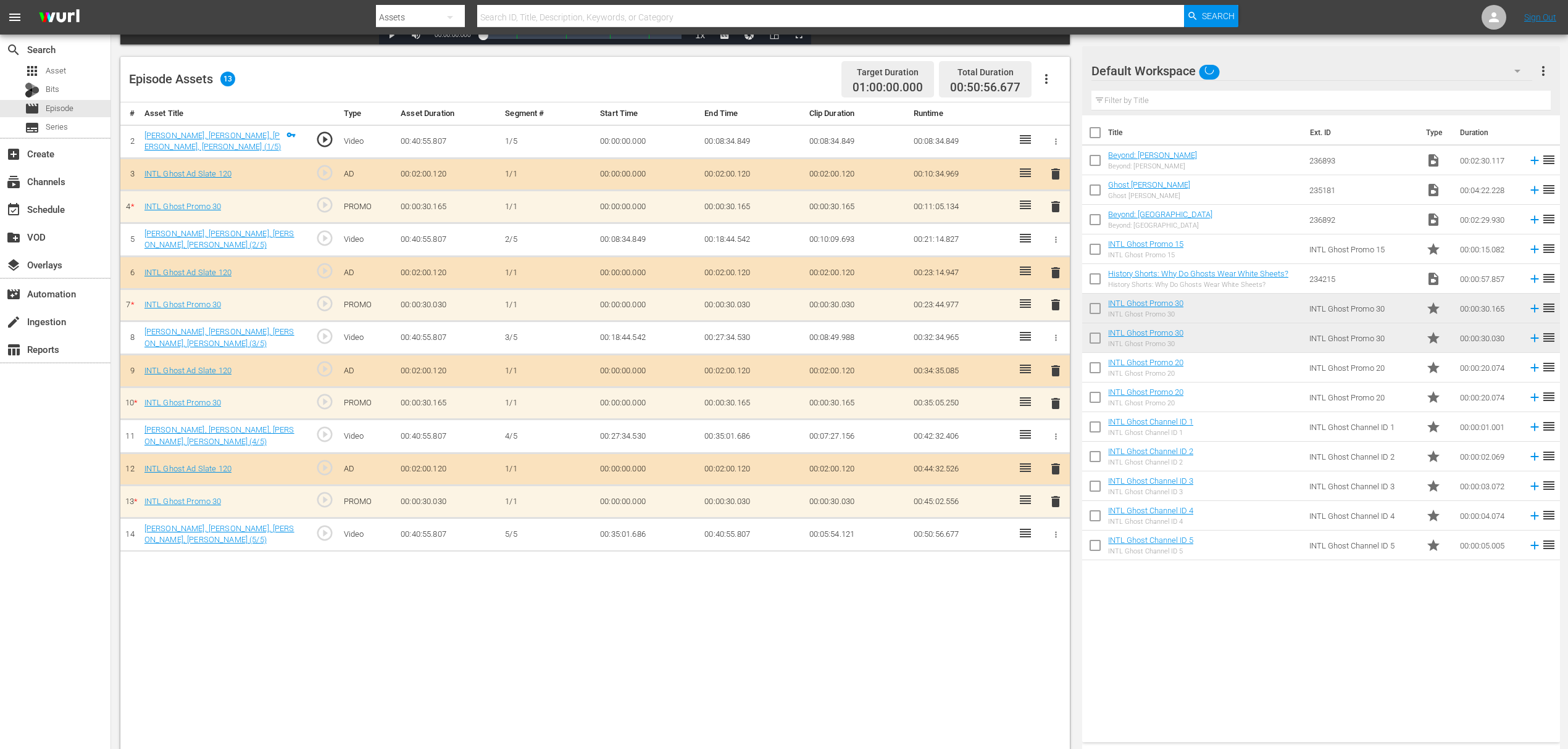
scroll to position [321, 0]
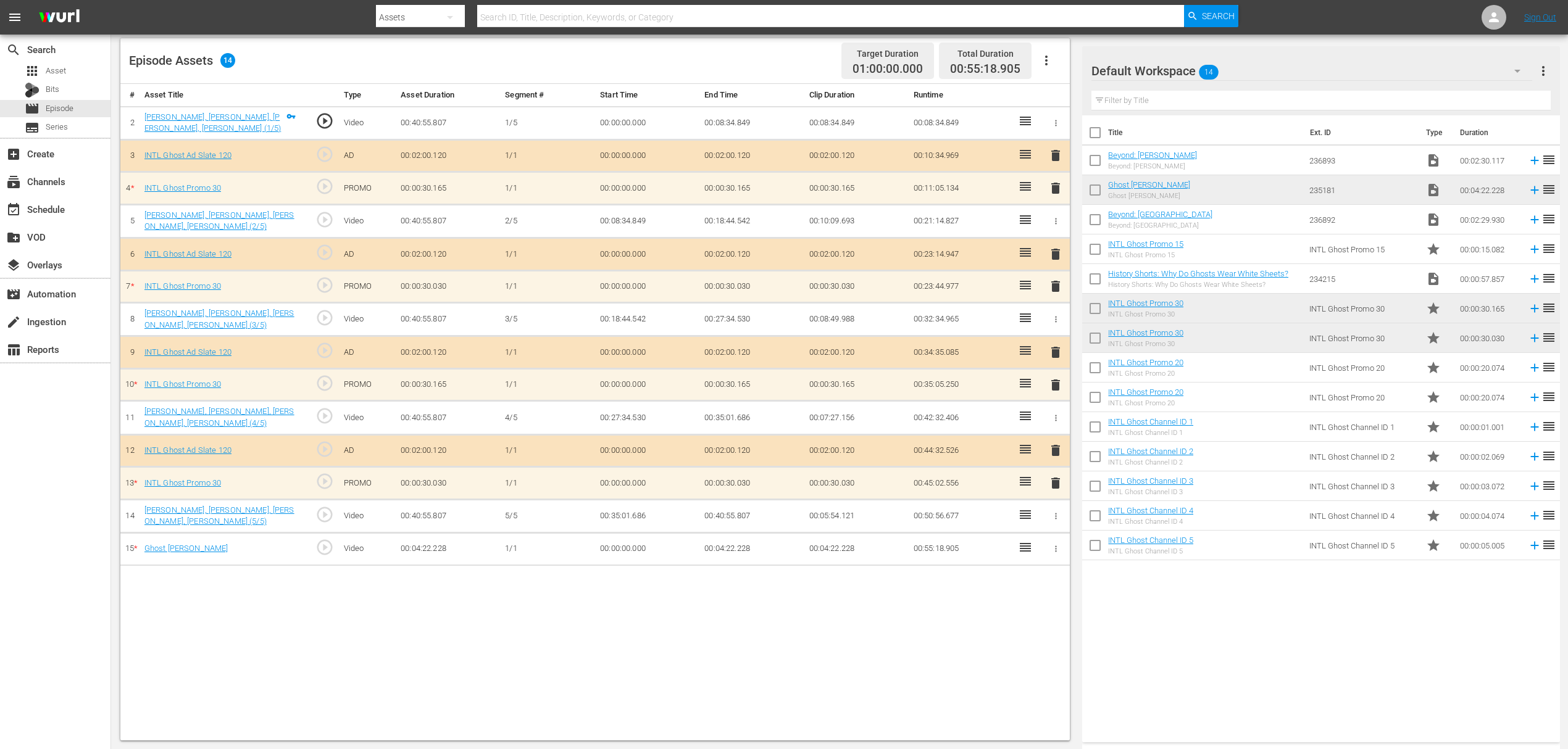
click at [1052, 286] on span "delete" at bounding box center [1055, 286] width 15 height 15
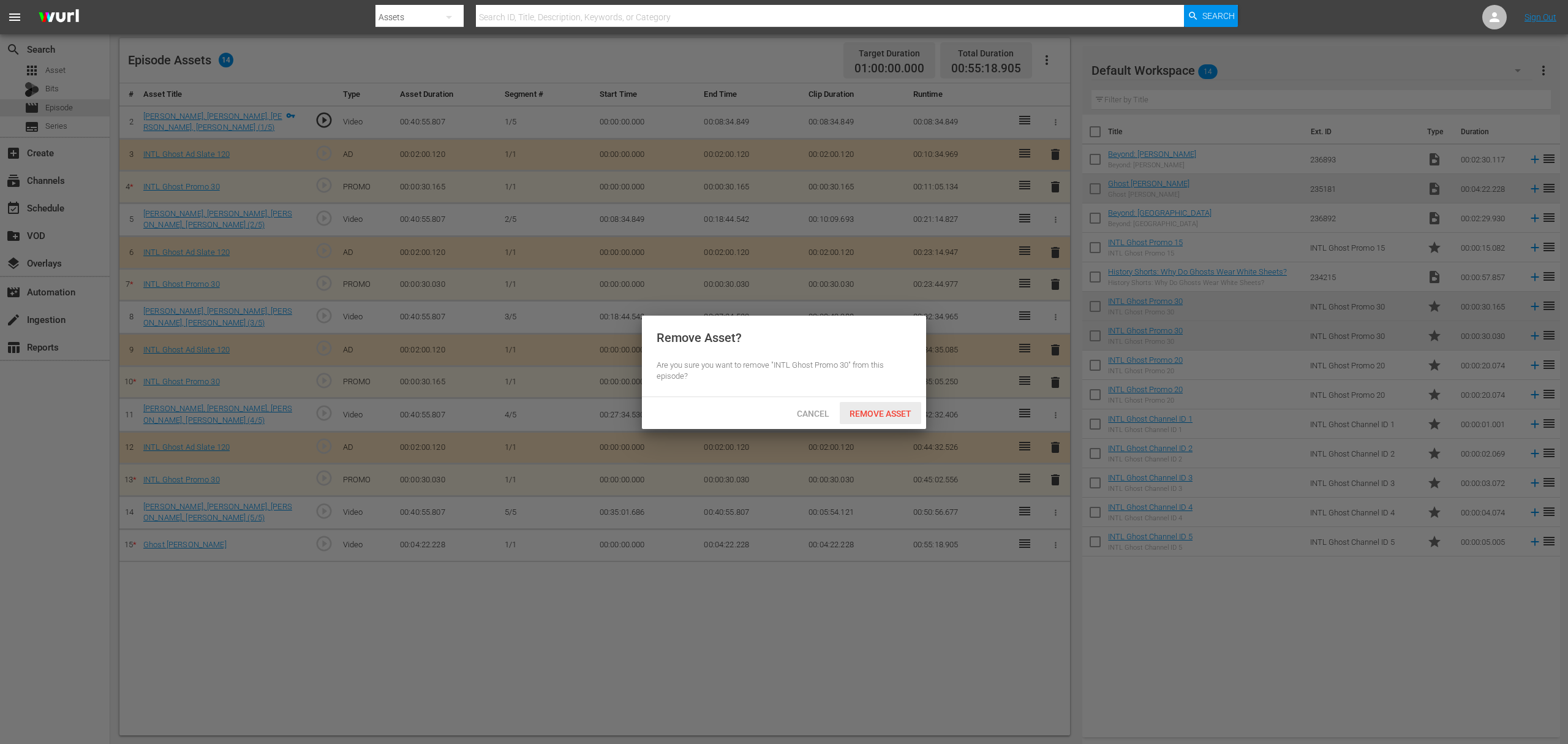
click at [886, 414] on span "Remove Asset" at bounding box center [881, 414] width 82 height 10
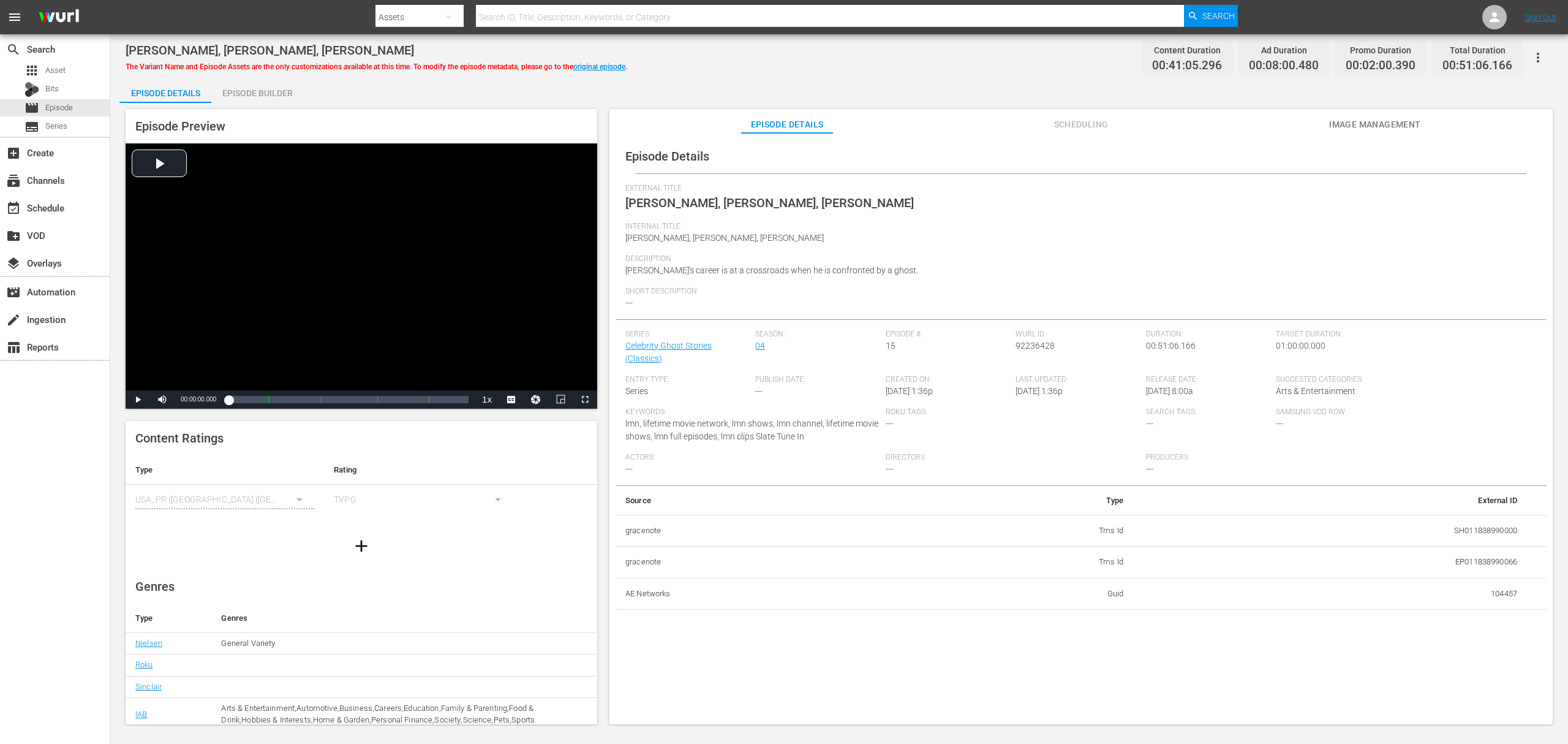
click at [273, 93] on div "Episode Builder" at bounding box center [257, 93] width 92 height 29
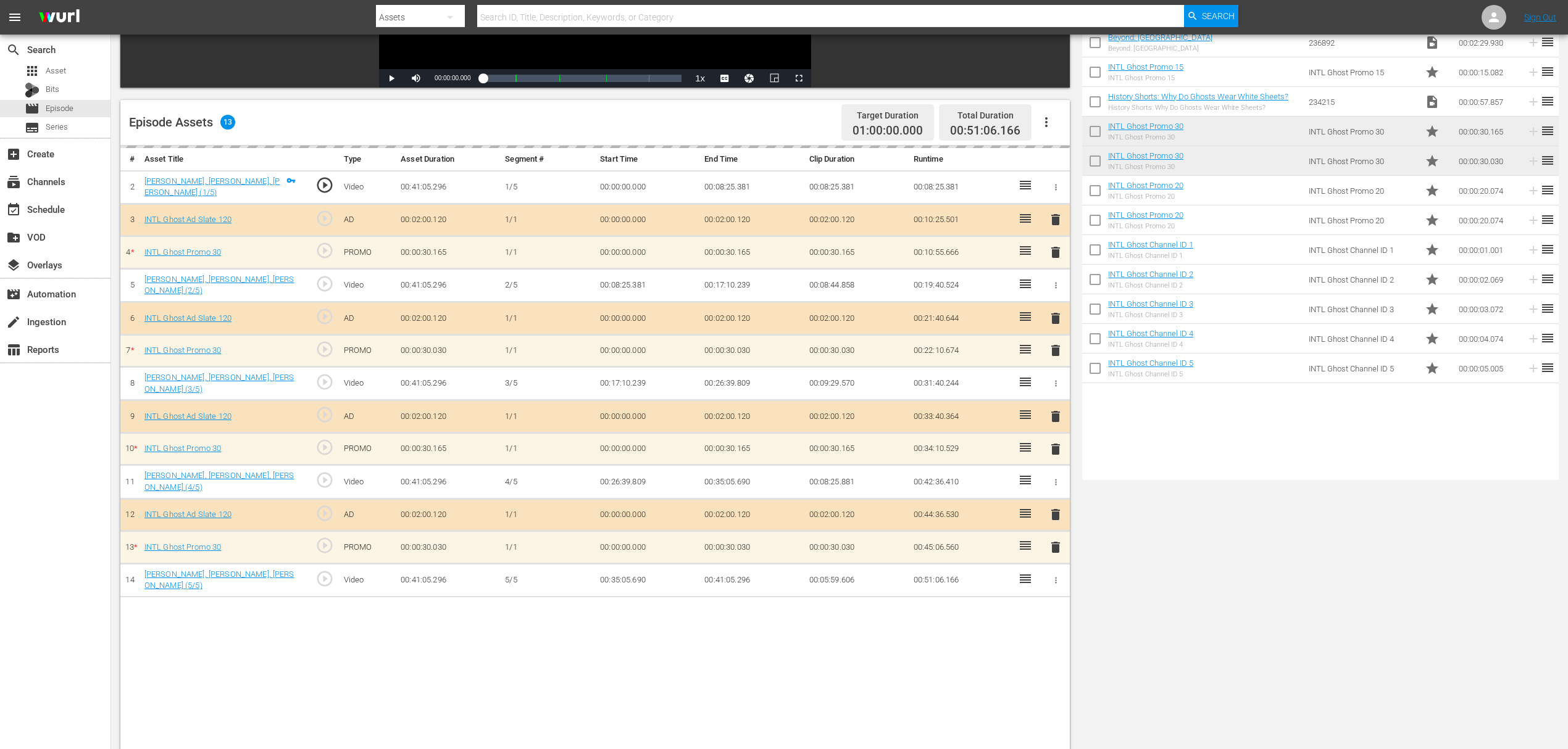
scroll to position [321, 0]
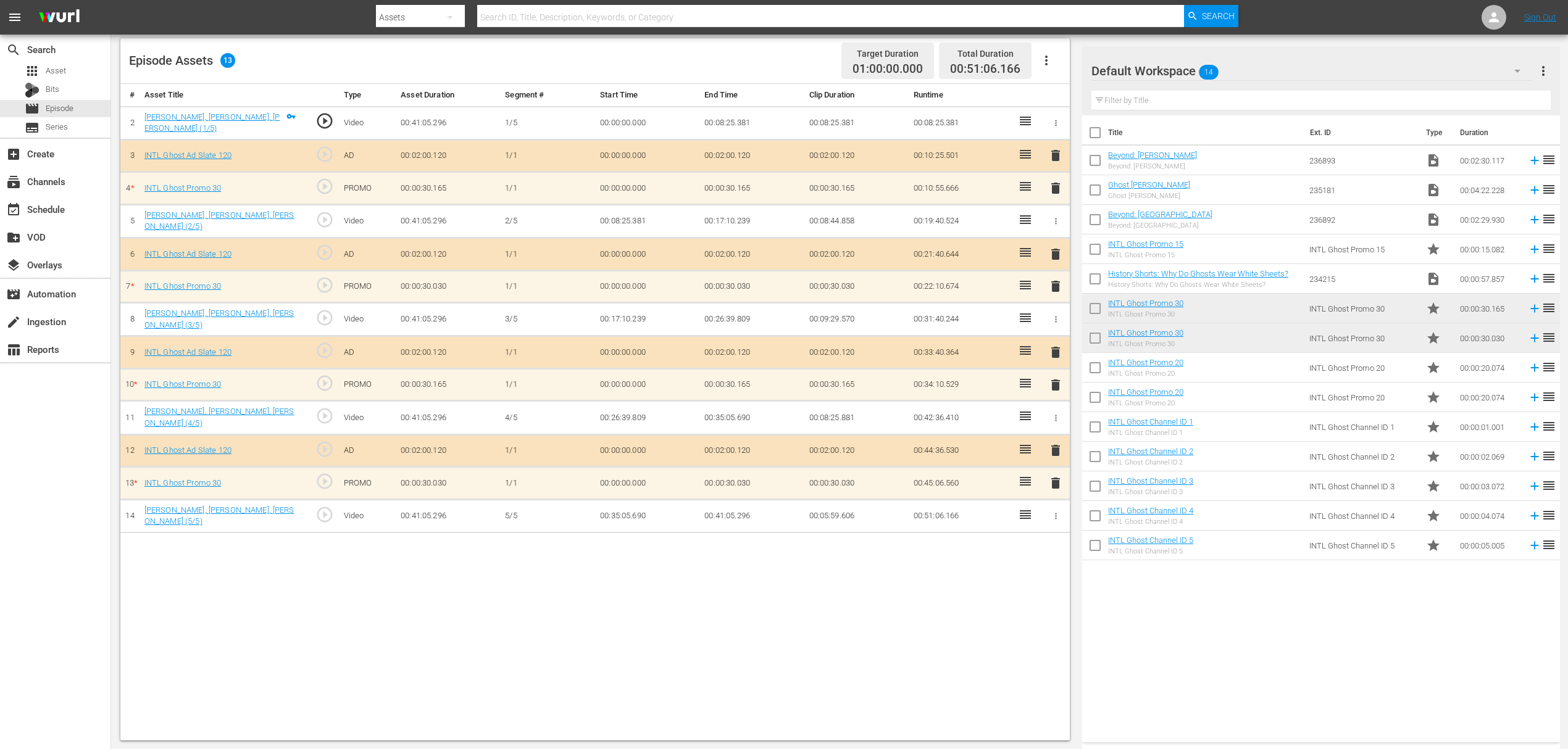
click at [1052, 282] on span "delete" at bounding box center [1055, 286] width 15 height 15
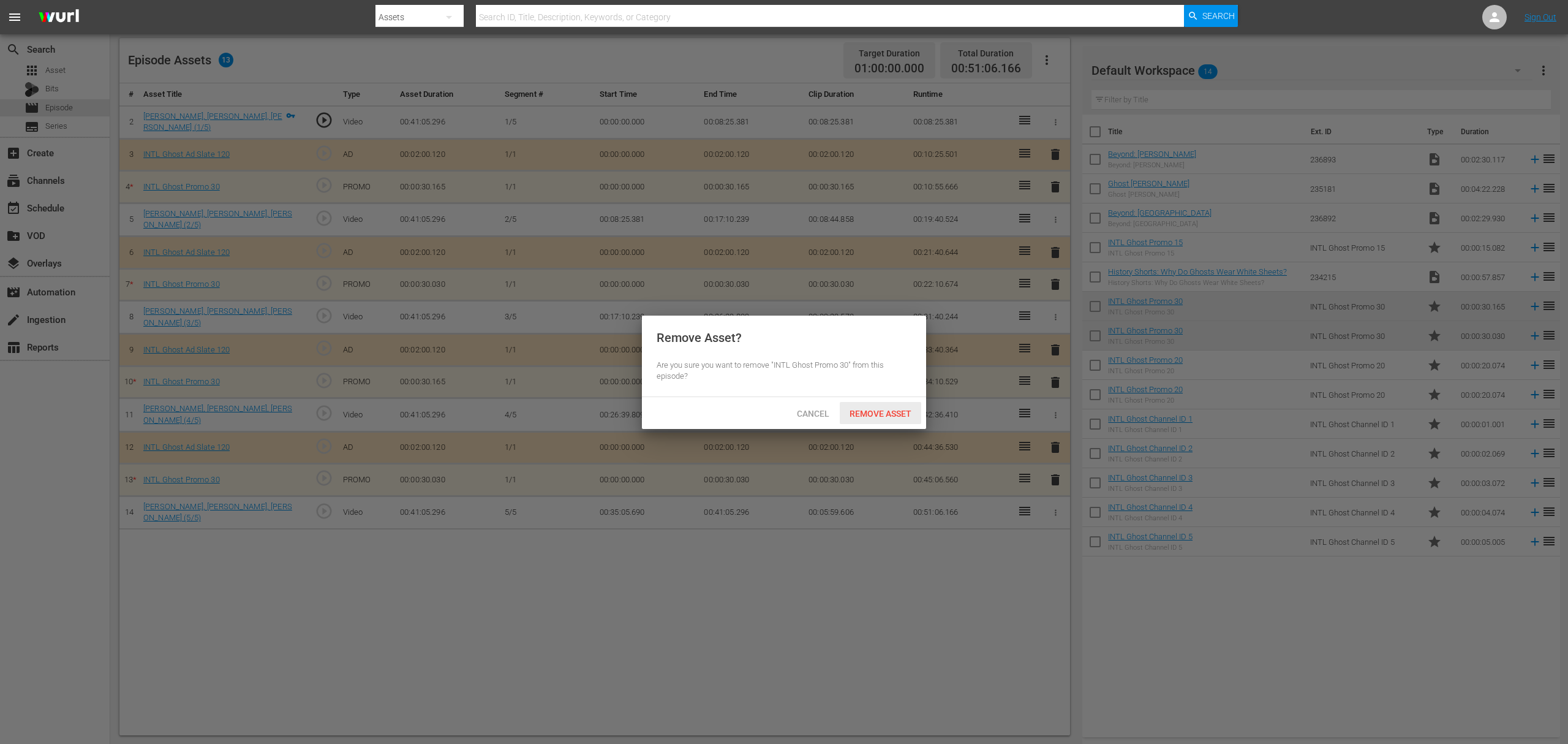
click at [888, 413] on span "Remove Asset" at bounding box center [881, 414] width 82 height 10
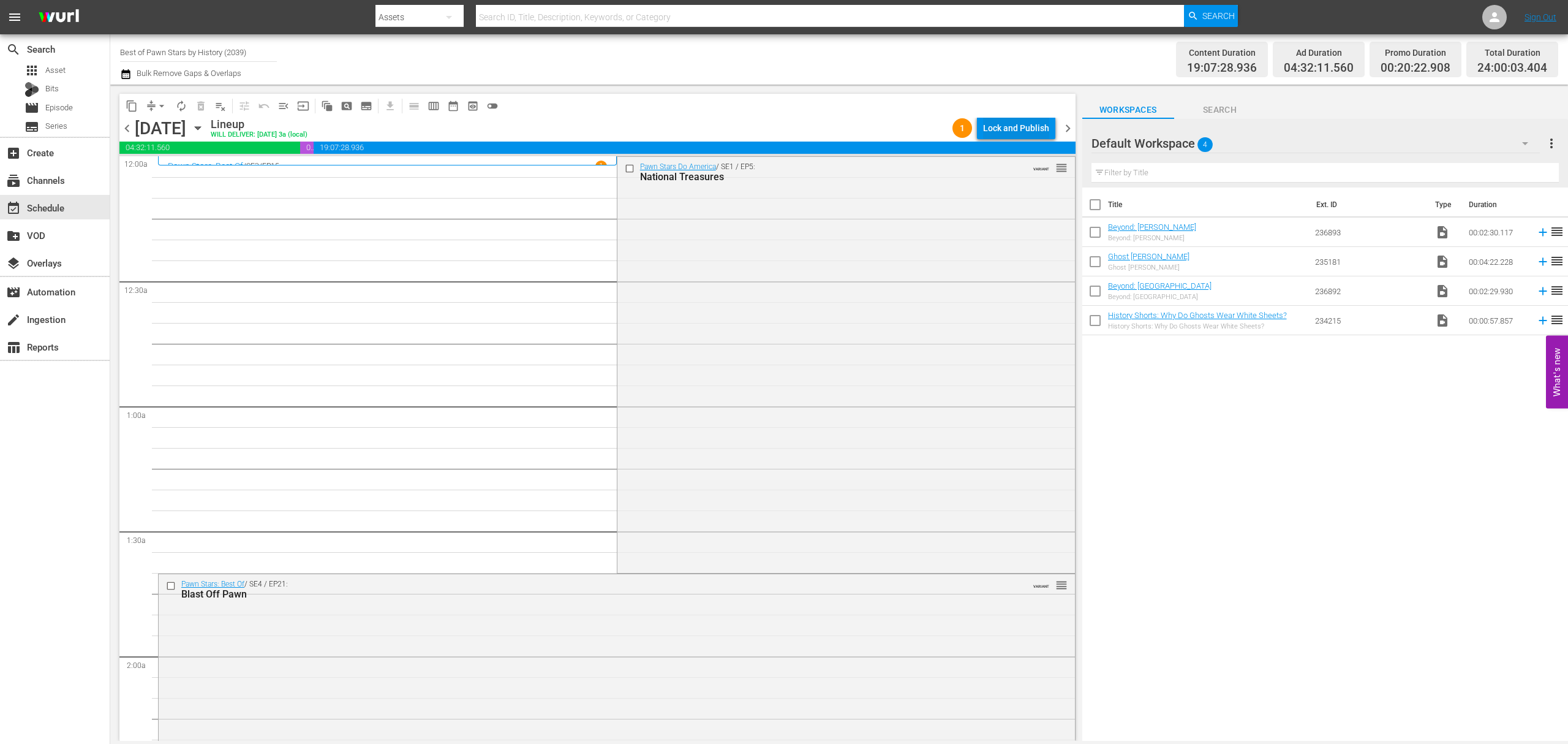
click at [1006, 121] on div "Lock and Publish" at bounding box center [1017, 128] width 66 height 22
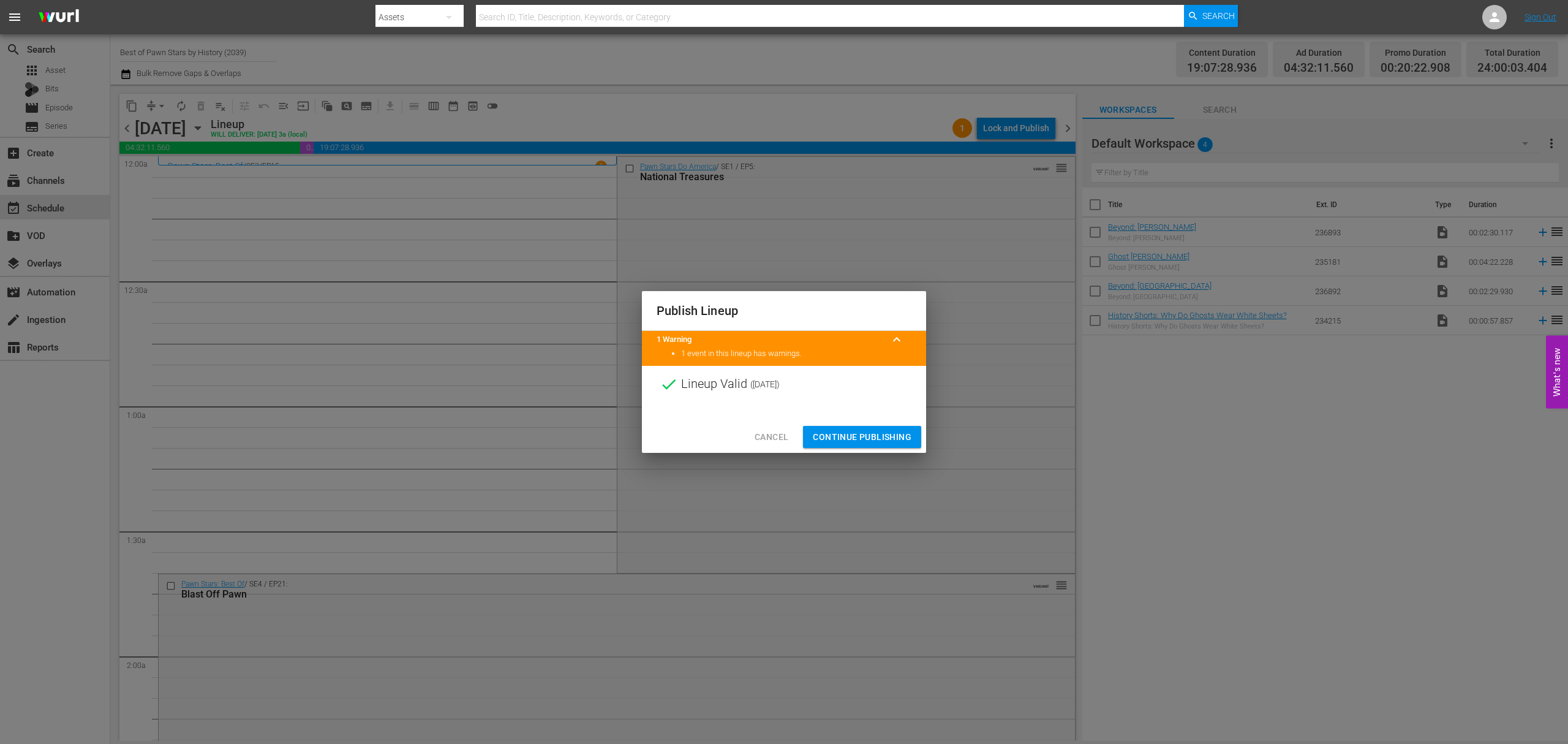
click at [870, 437] on span "Continue Publishing" at bounding box center [862, 437] width 99 height 15
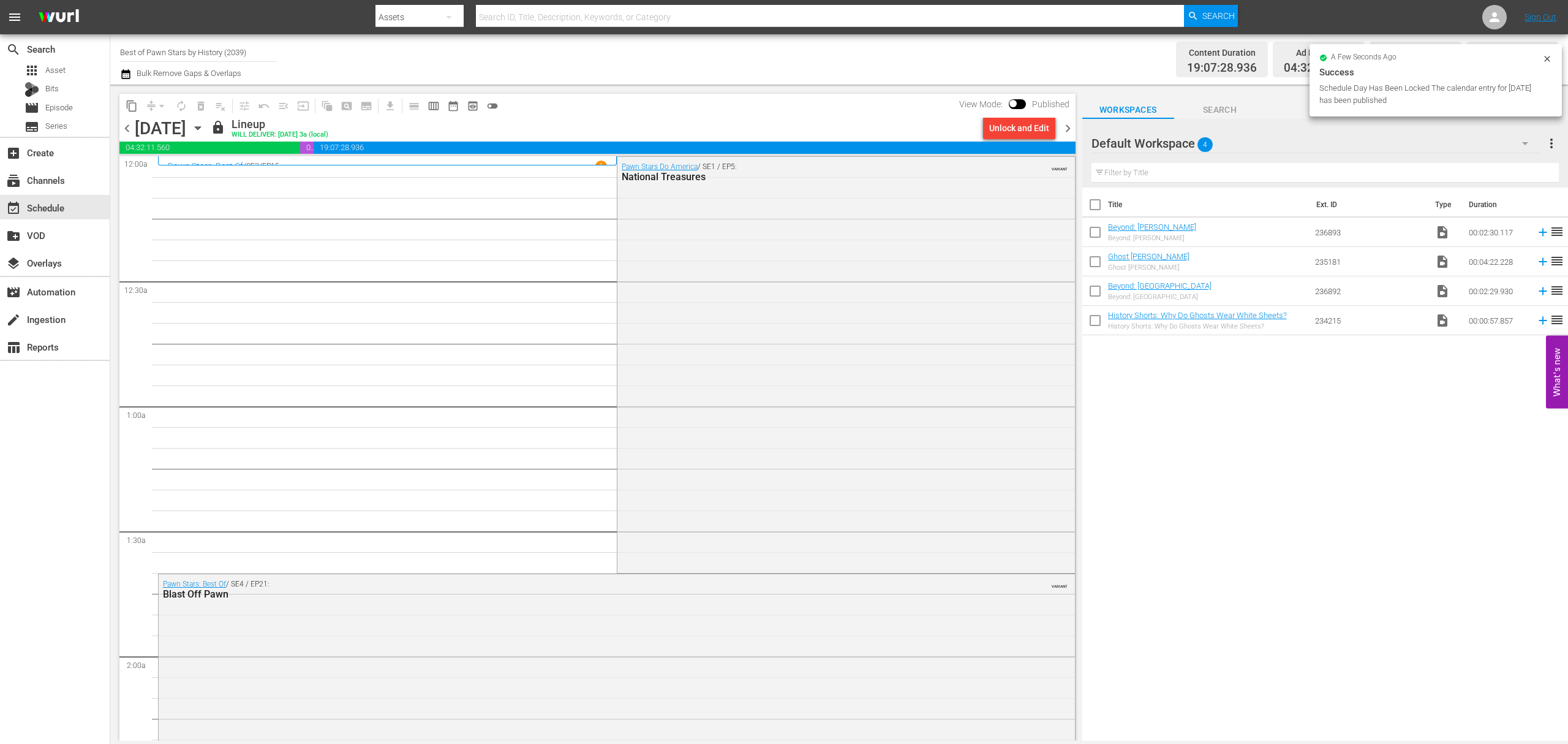
click at [1064, 126] on span "chevron_right" at bounding box center [1068, 128] width 15 height 15
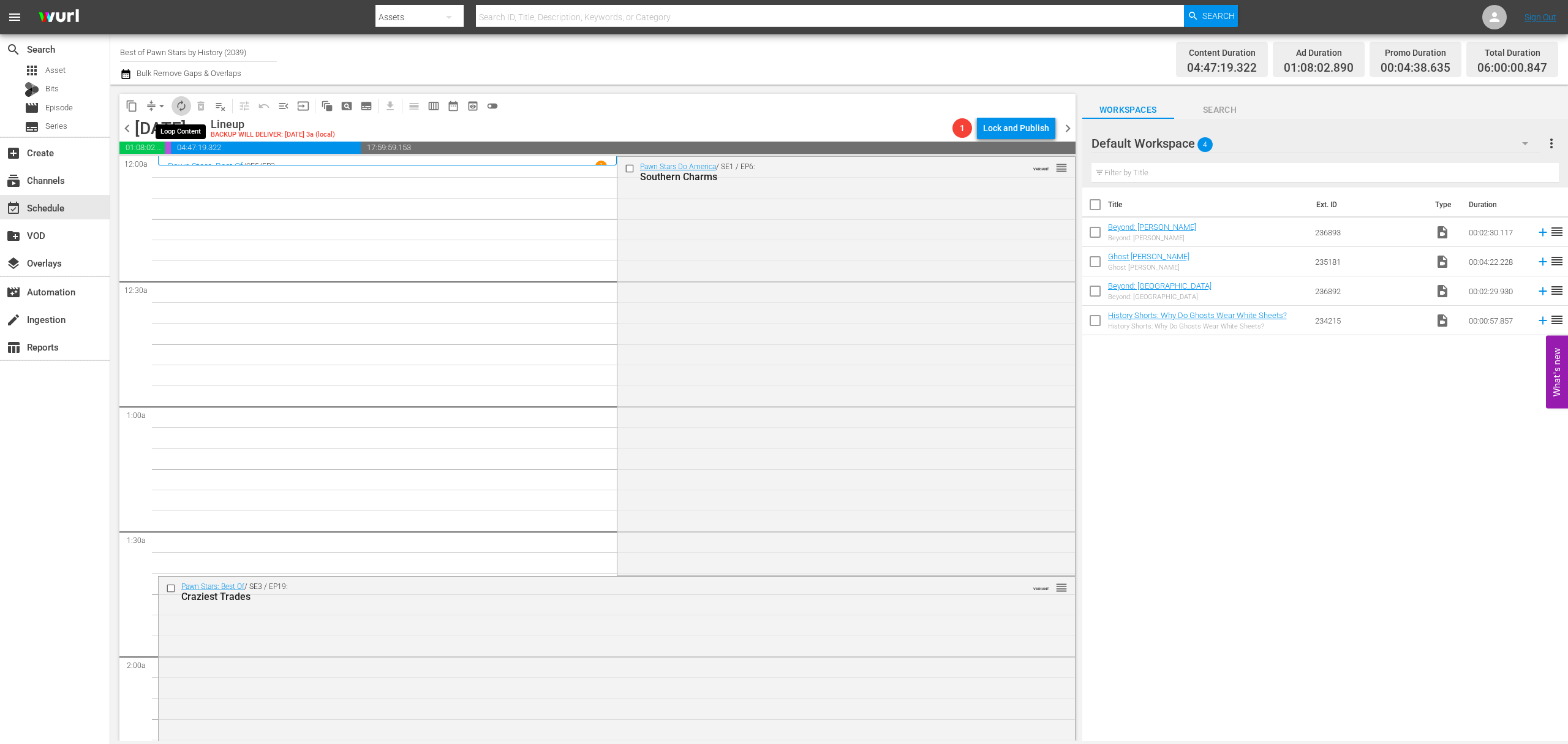
click at [175, 100] on span "autorenew_outlined" at bounding box center [181, 106] width 12 height 12
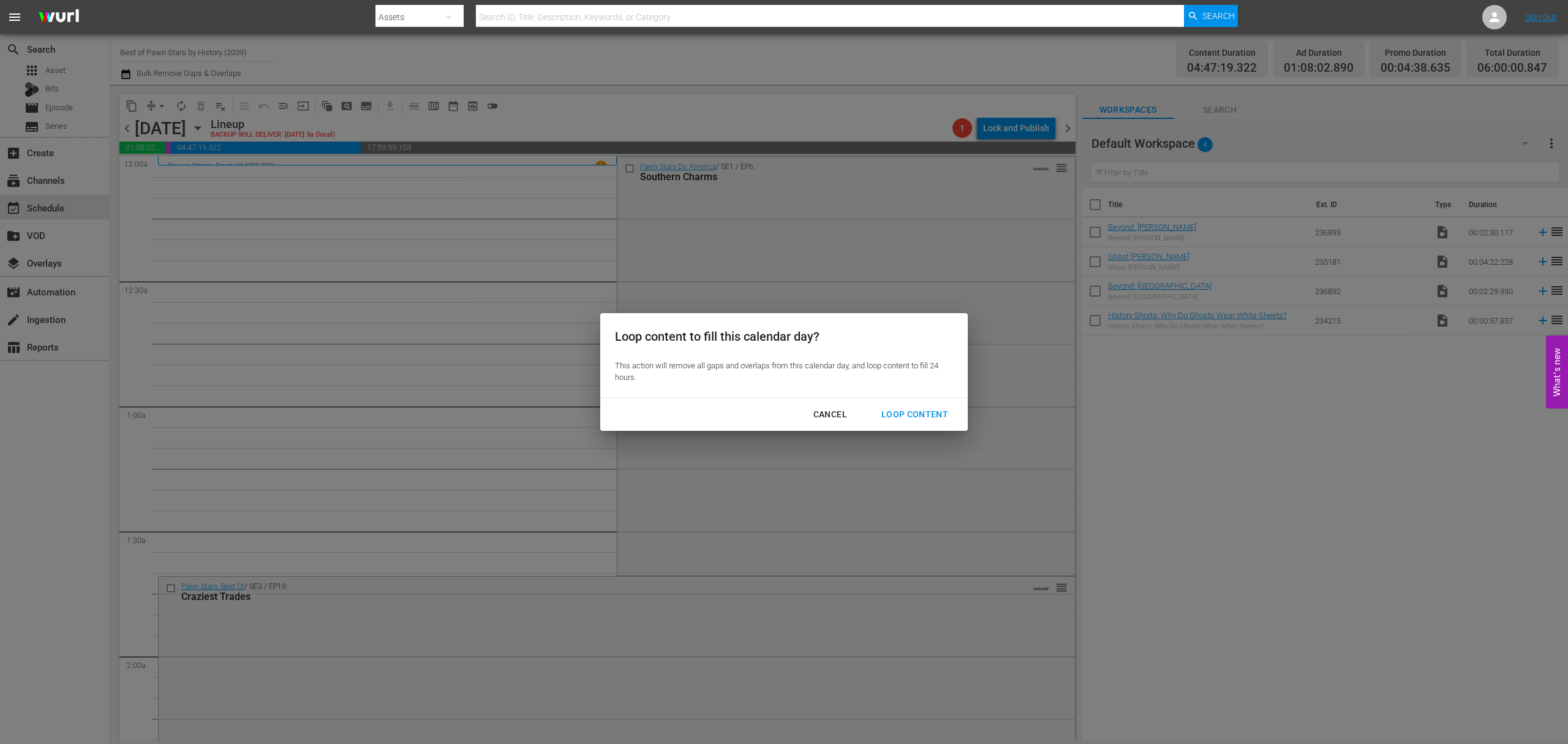
click at [916, 417] on div "Loop Content" at bounding box center [915, 415] width 86 height 15
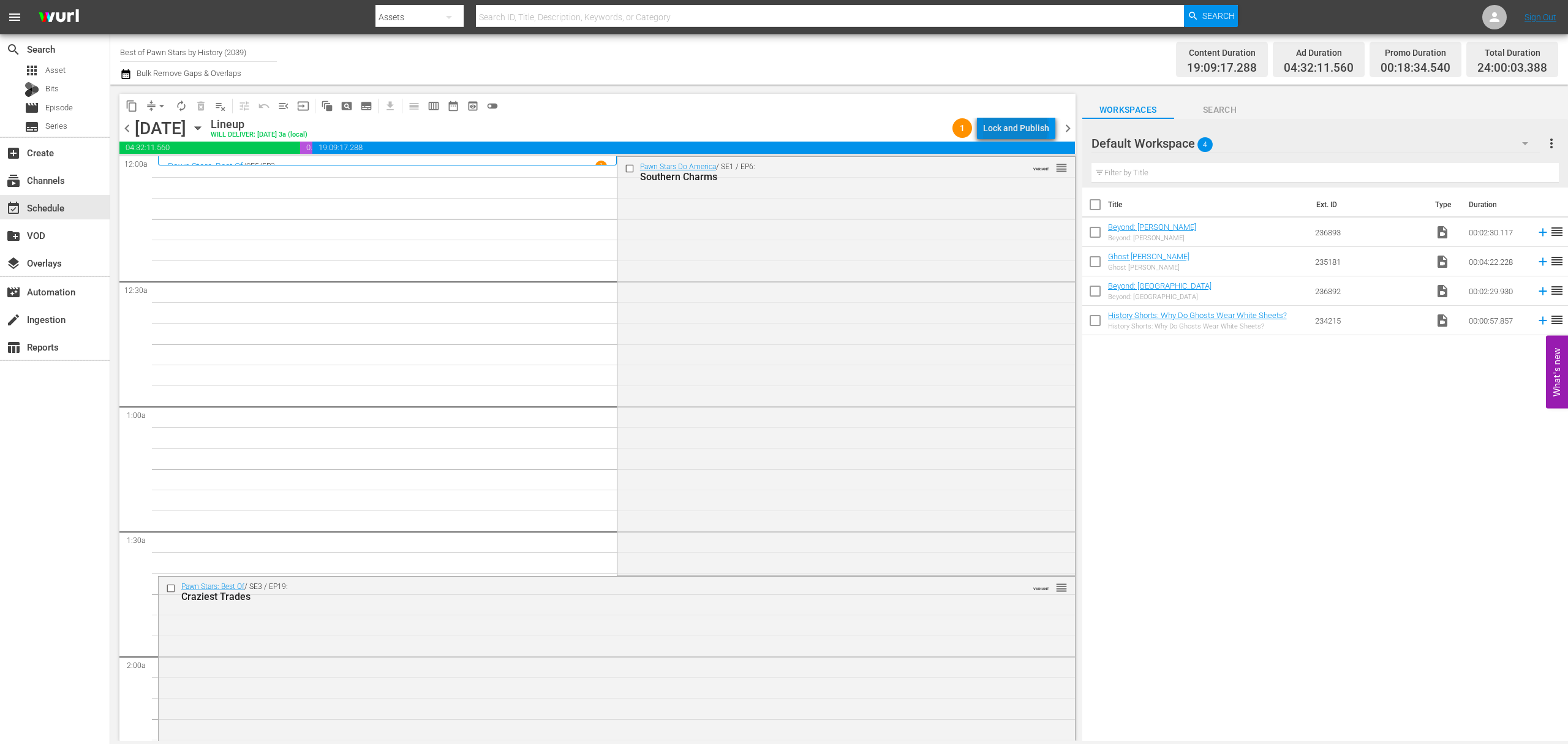
click at [1018, 127] on div "Lock and Publish" at bounding box center [1017, 128] width 66 height 22
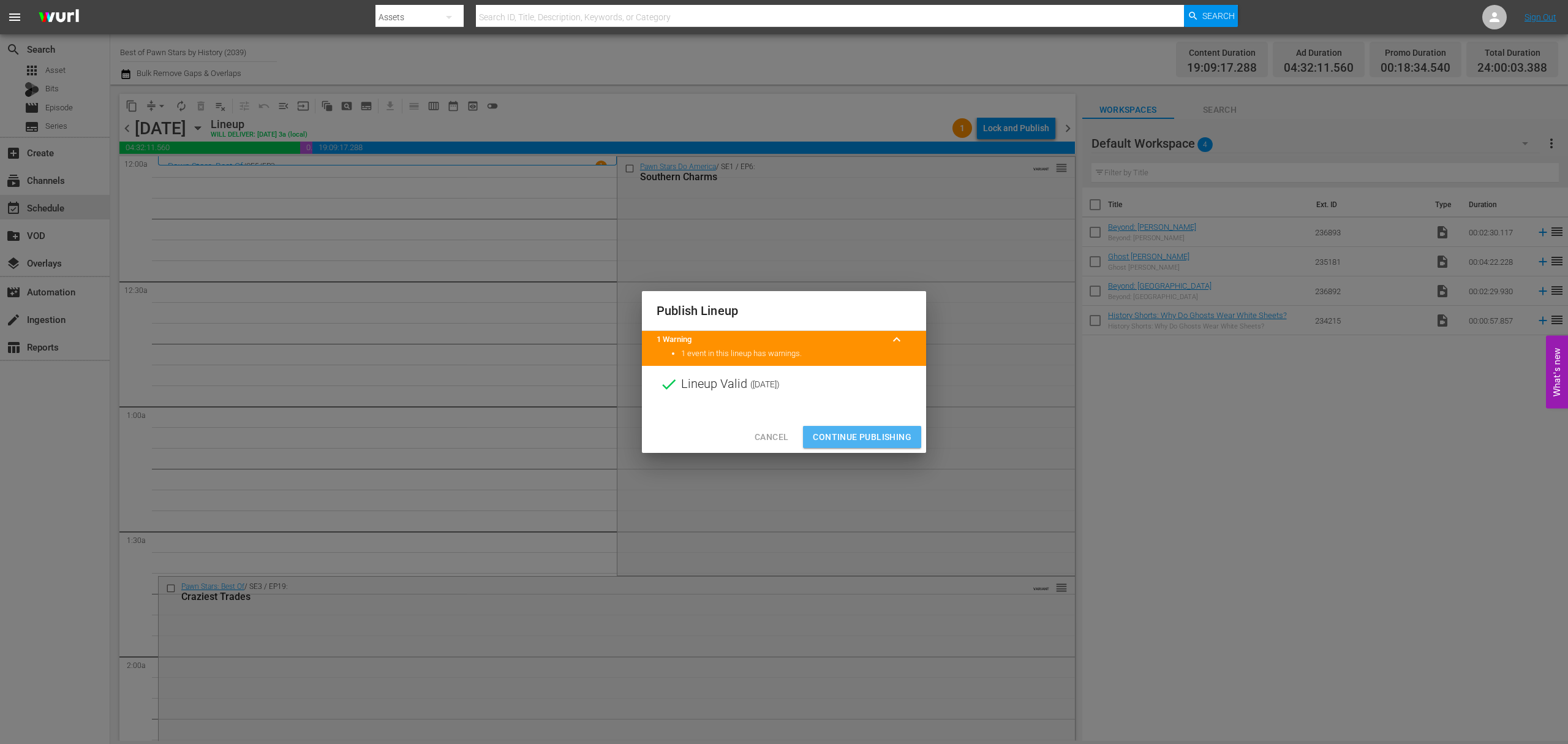
click at [861, 434] on span "Continue Publishing" at bounding box center [862, 437] width 99 height 15
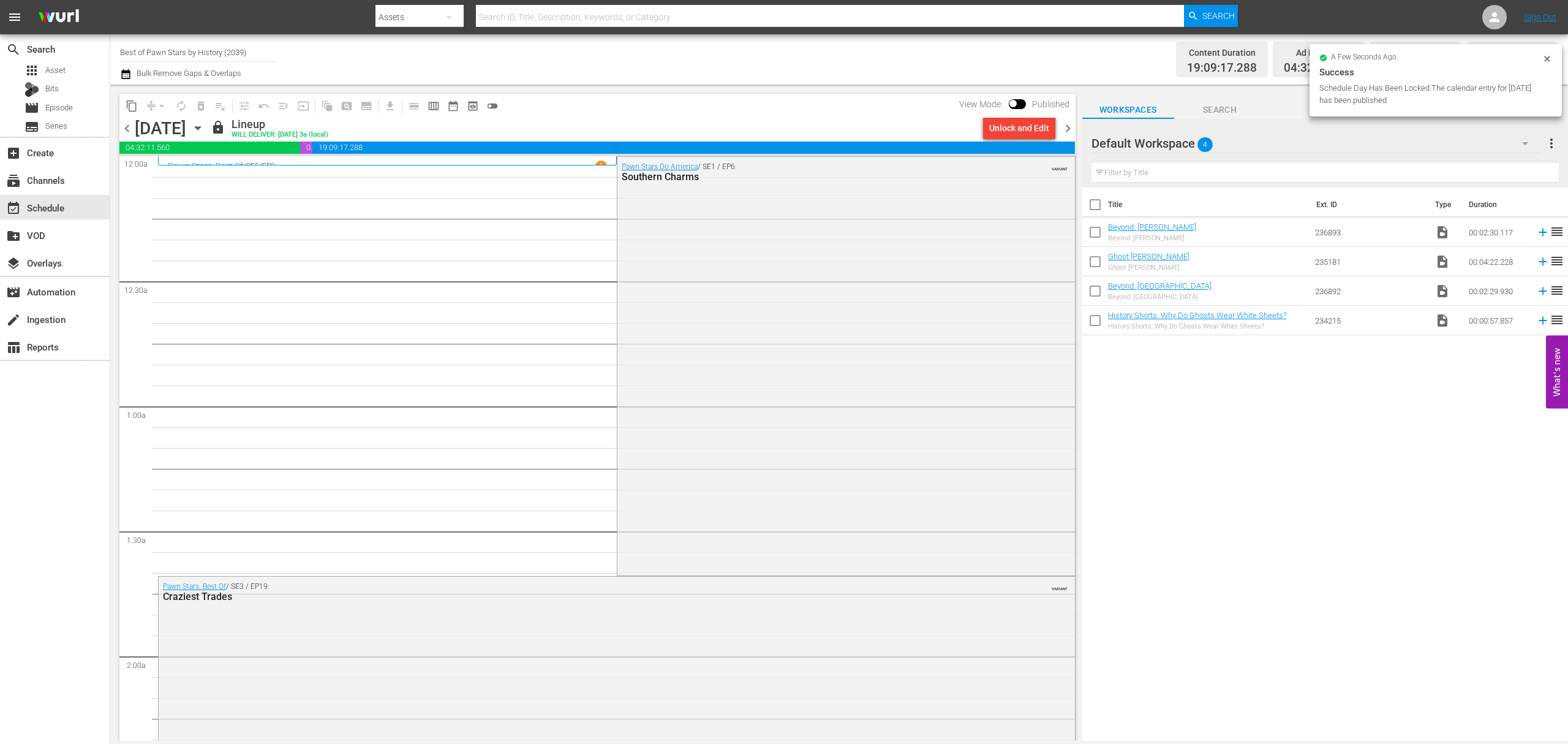
click at [1064, 124] on span "chevron_right" at bounding box center [1068, 128] width 15 height 15
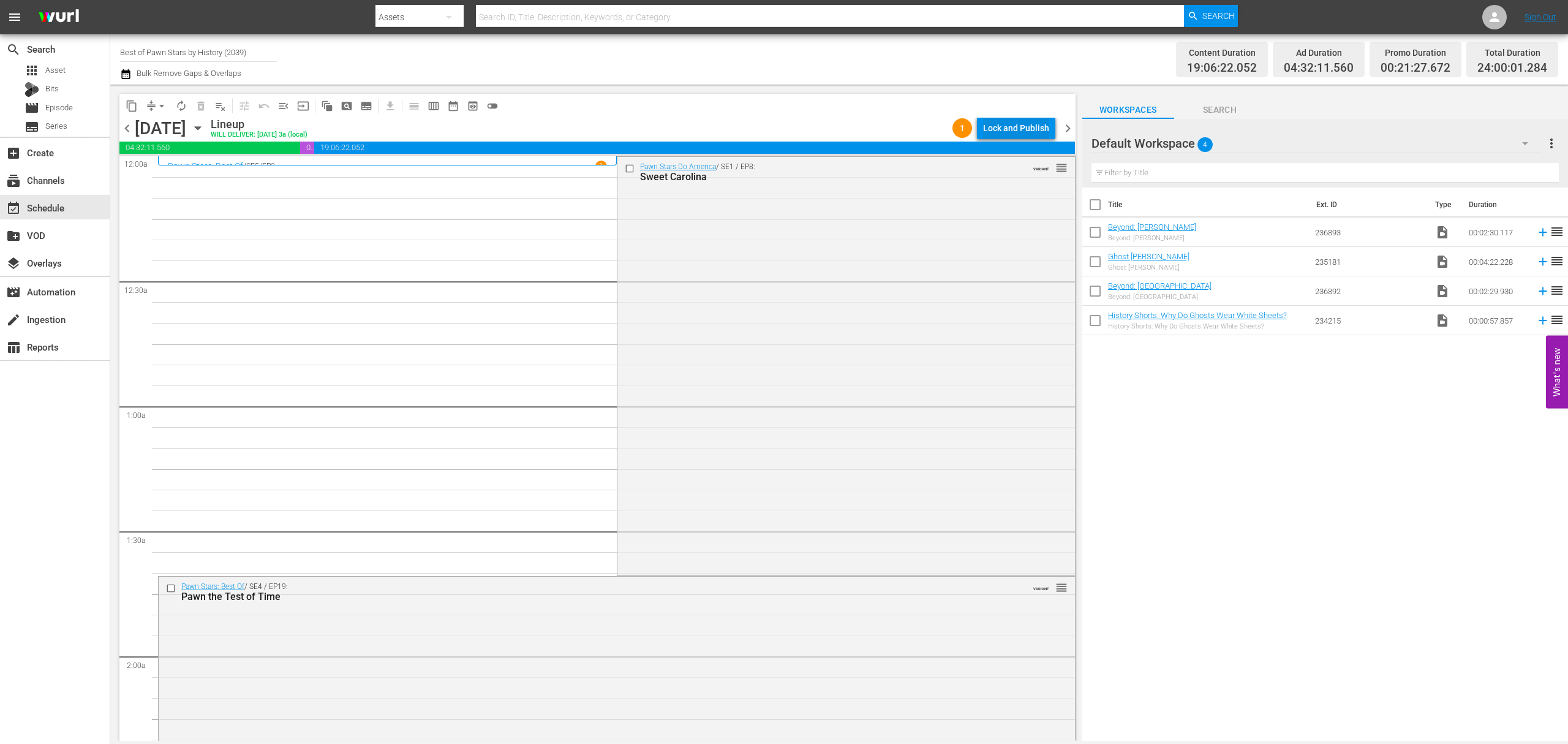
click at [1024, 130] on div "Lock and Publish" at bounding box center [1017, 128] width 66 height 22
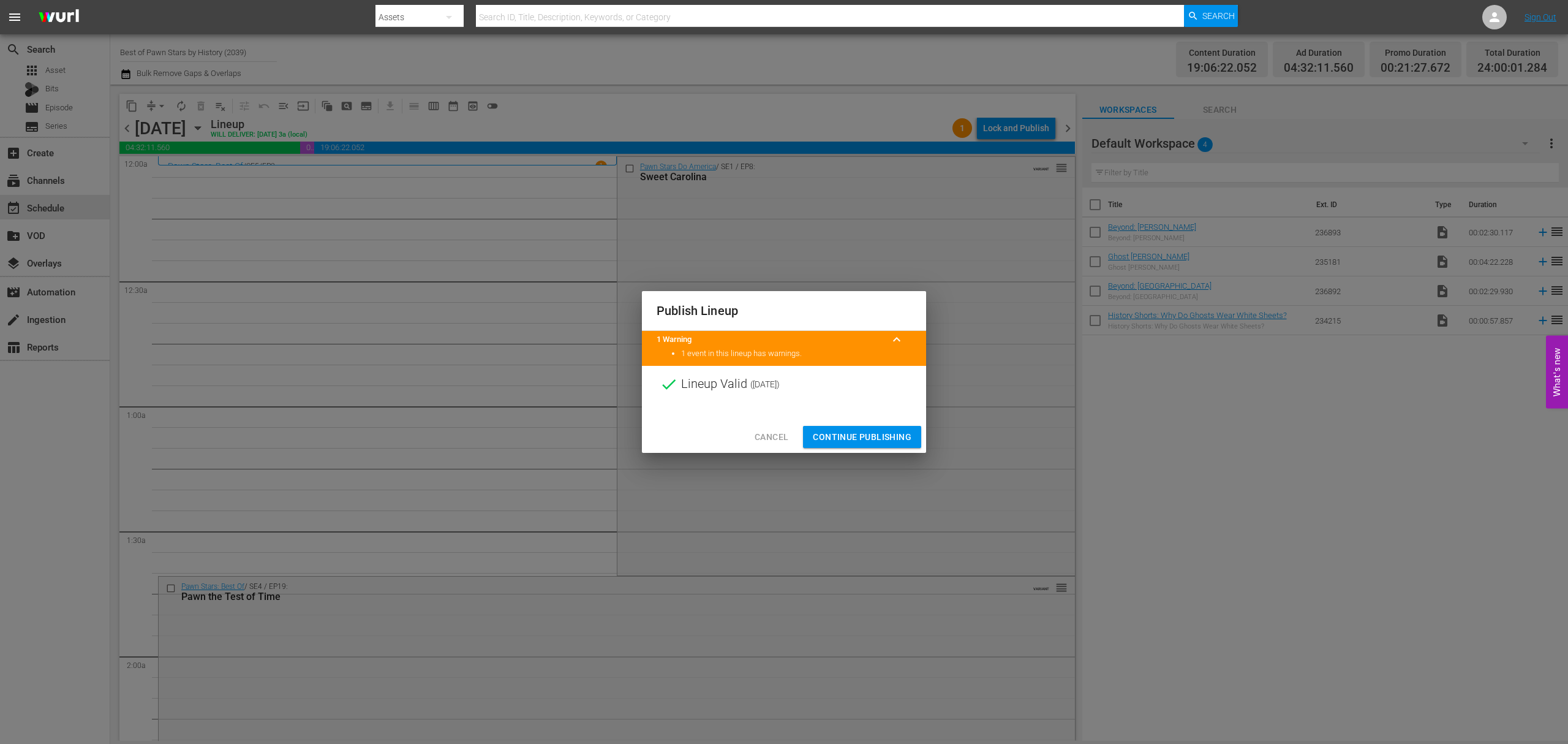
click at [860, 433] on span "Continue Publishing" at bounding box center [862, 437] width 99 height 15
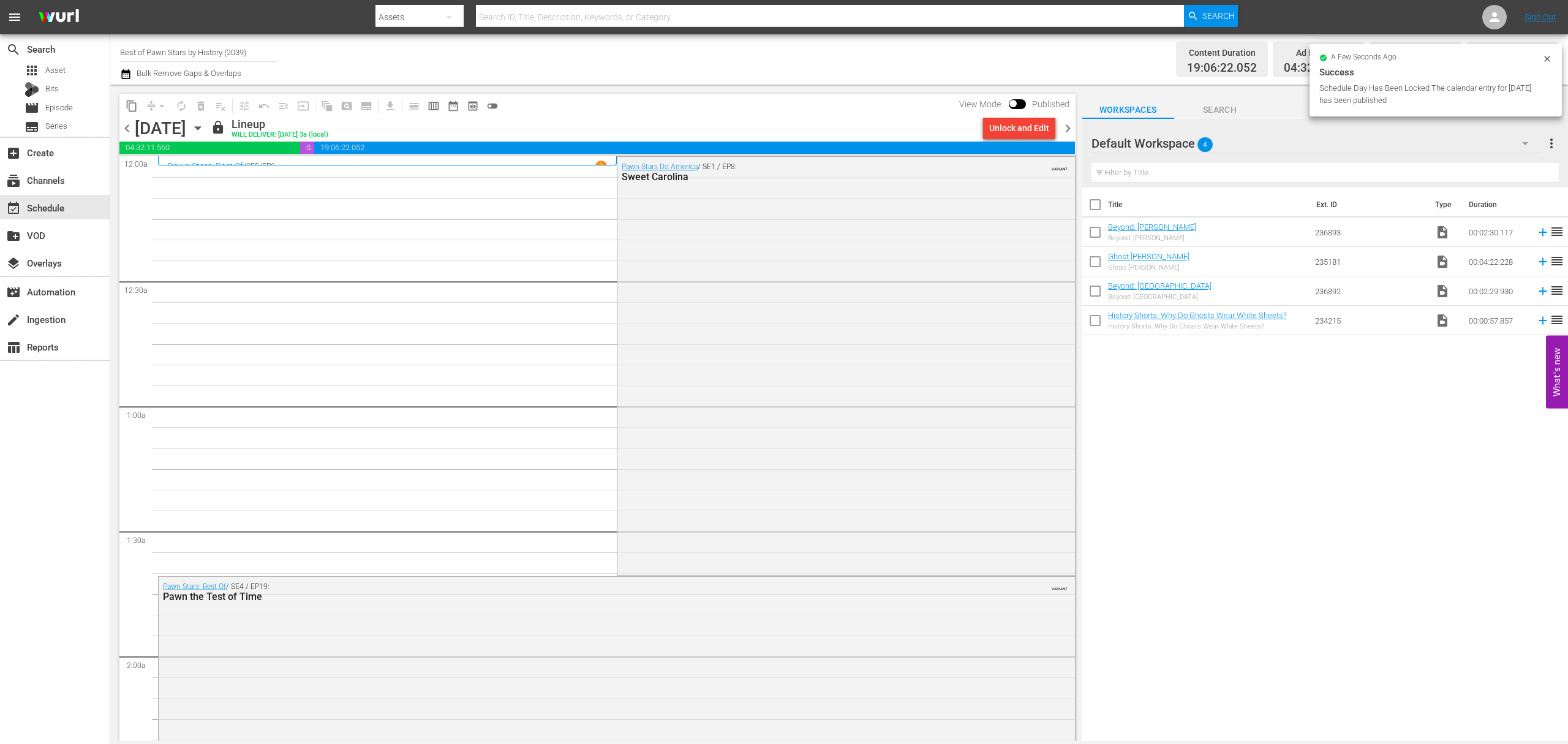
click at [1066, 125] on span "chevron_right" at bounding box center [1068, 128] width 15 height 15
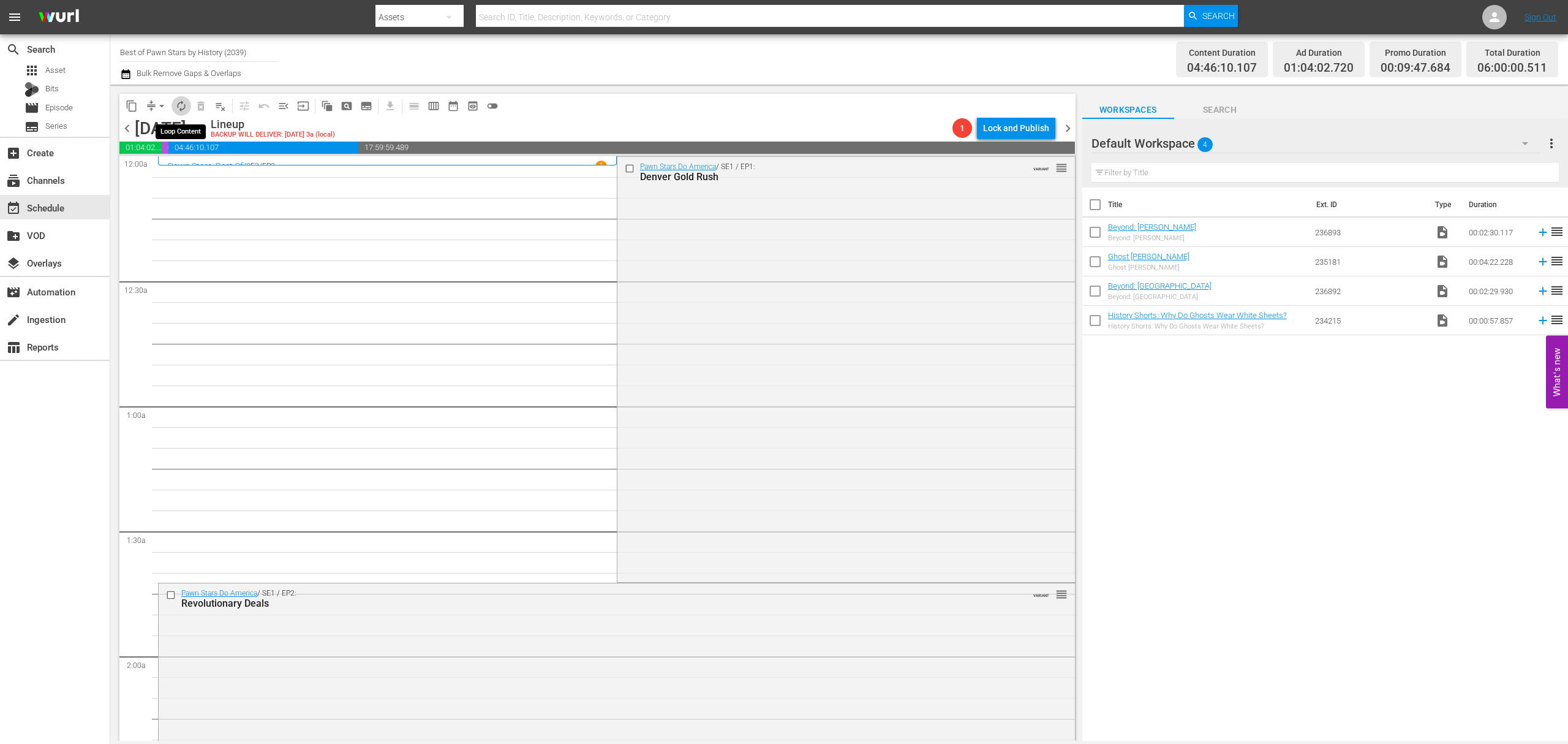
click at [177, 101] on span "autorenew_outlined" at bounding box center [181, 106] width 12 height 12
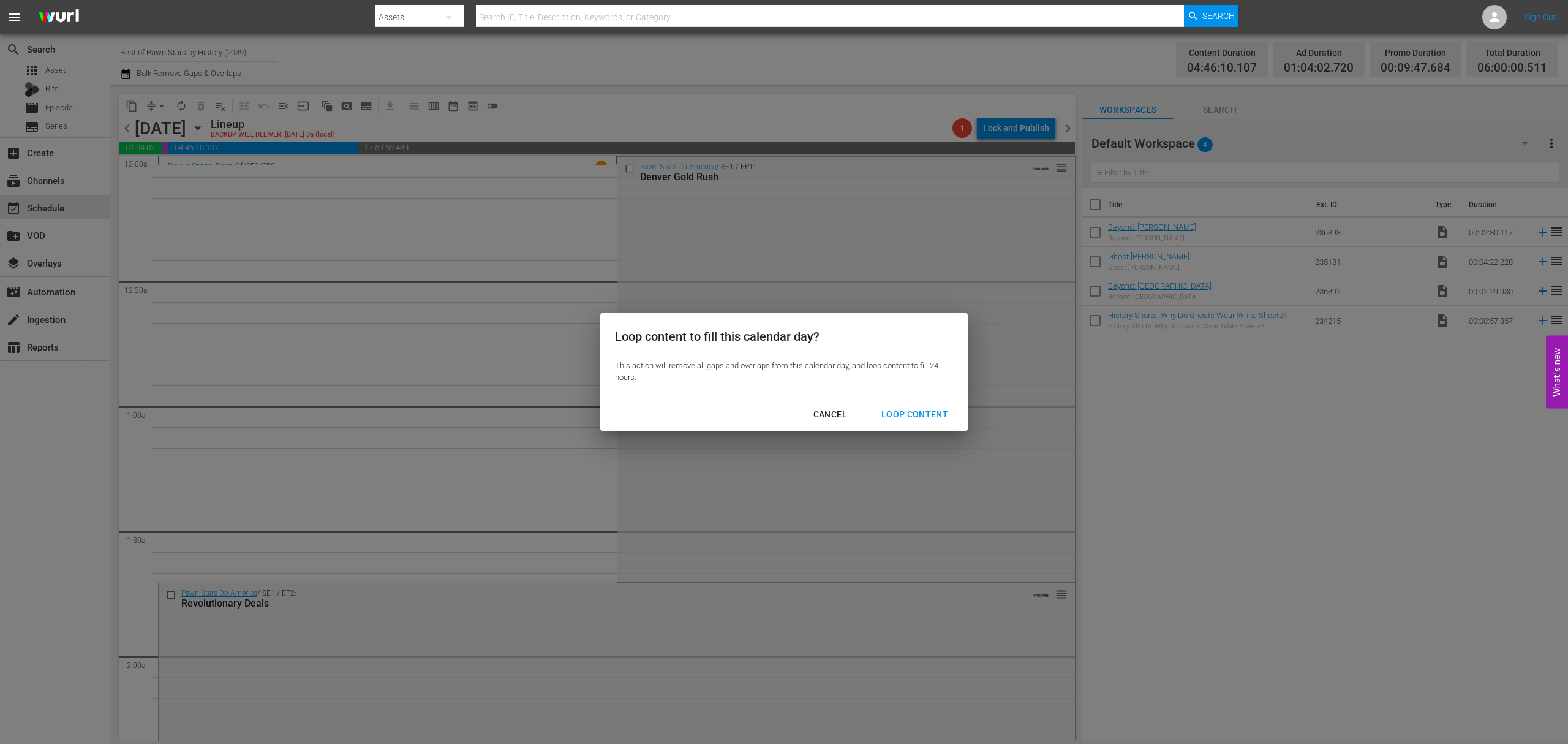
click at [911, 400] on div "Cancel Loop Content" at bounding box center [784, 414] width 367 height 33
click at [911, 406] on button "Loop Content" at bounding box center [915, 415] width 96 height 23
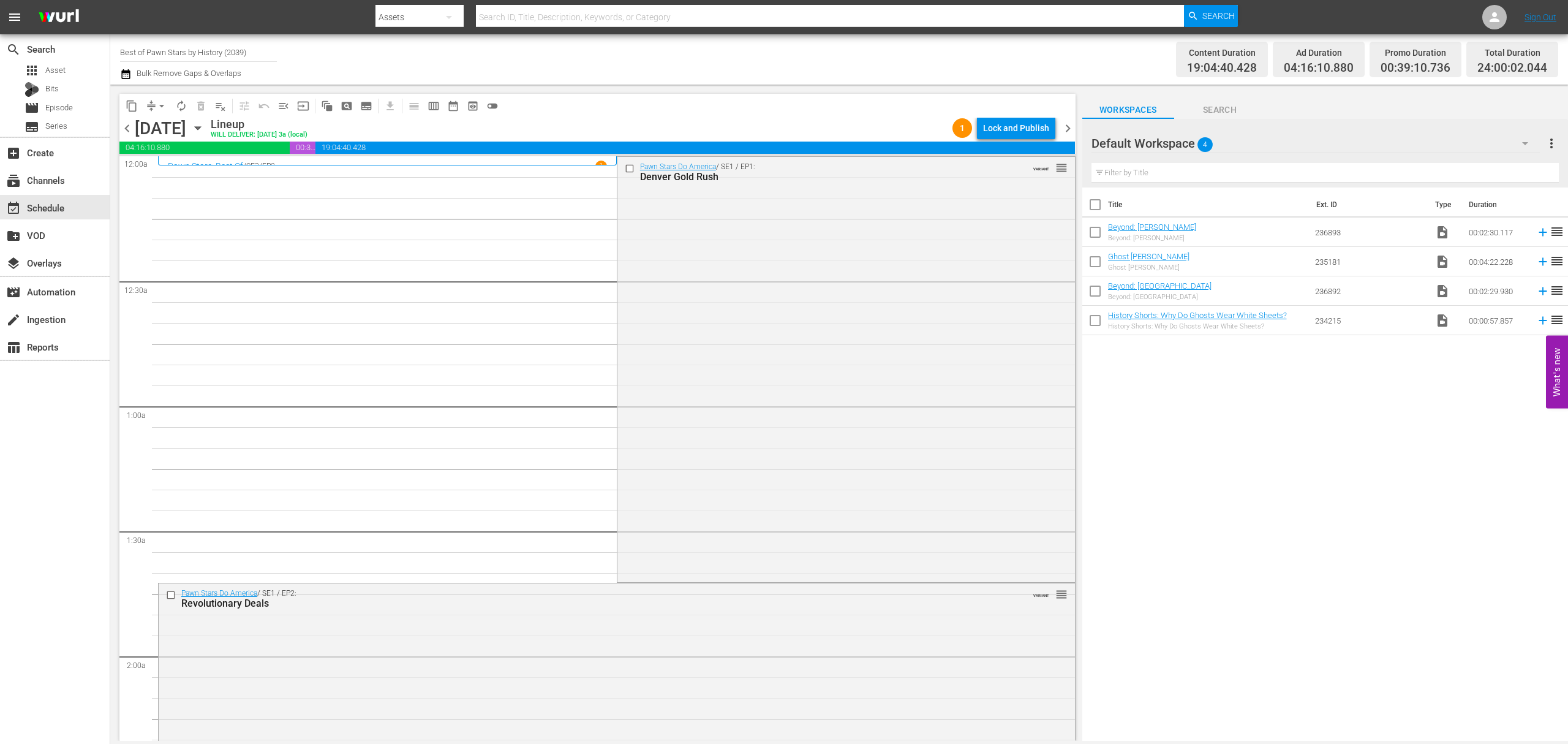
click at [1016, 131] on div "Lock and Publish" at bounding box center [1017, 128] width 66 height 22
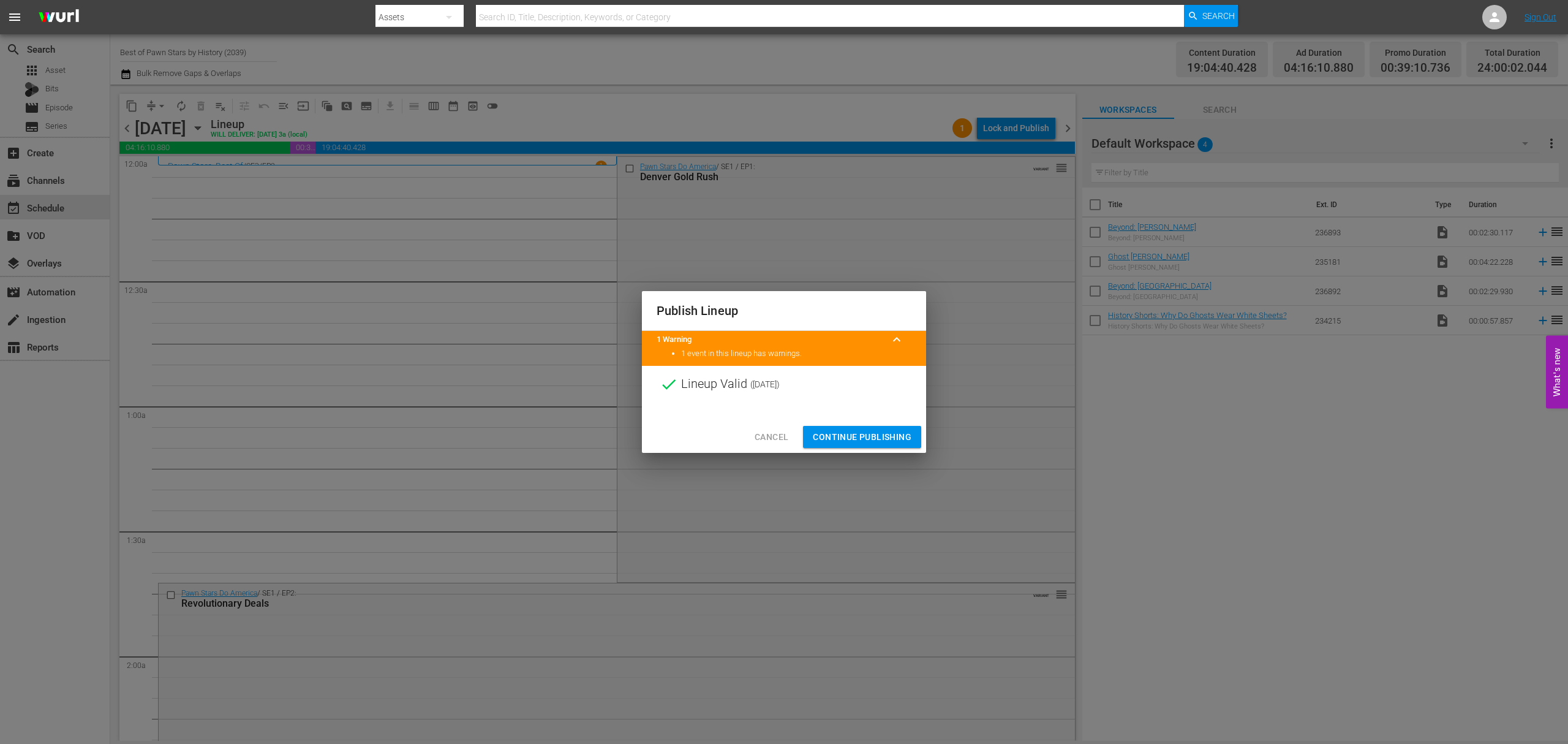
click at [866, 435] on span "Continue Publishing" at bounding box center [862, 437] width 99 height 15
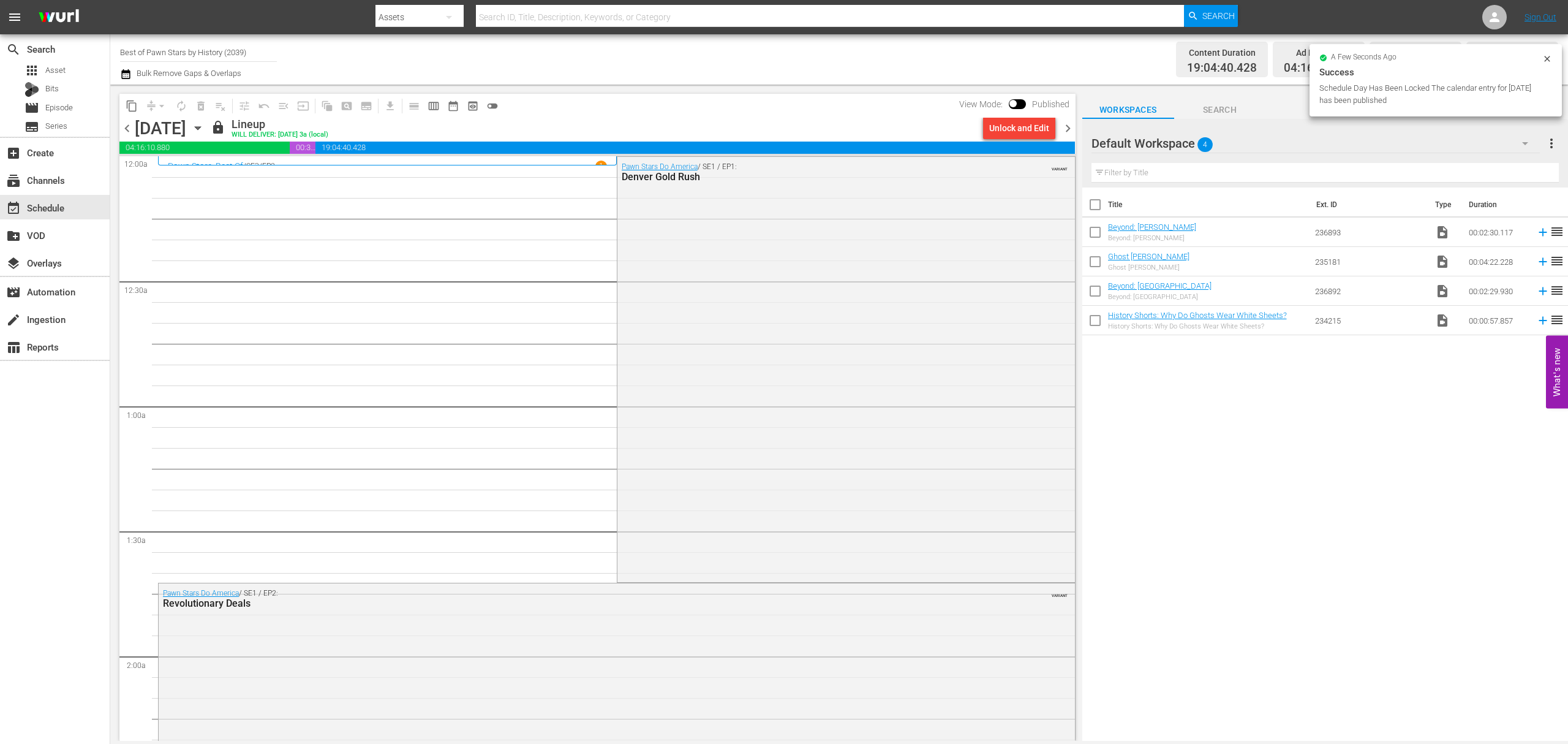
click at [1066, 127] on span "chevron_right" at bounding box center [1068, 128] width 15 height 15
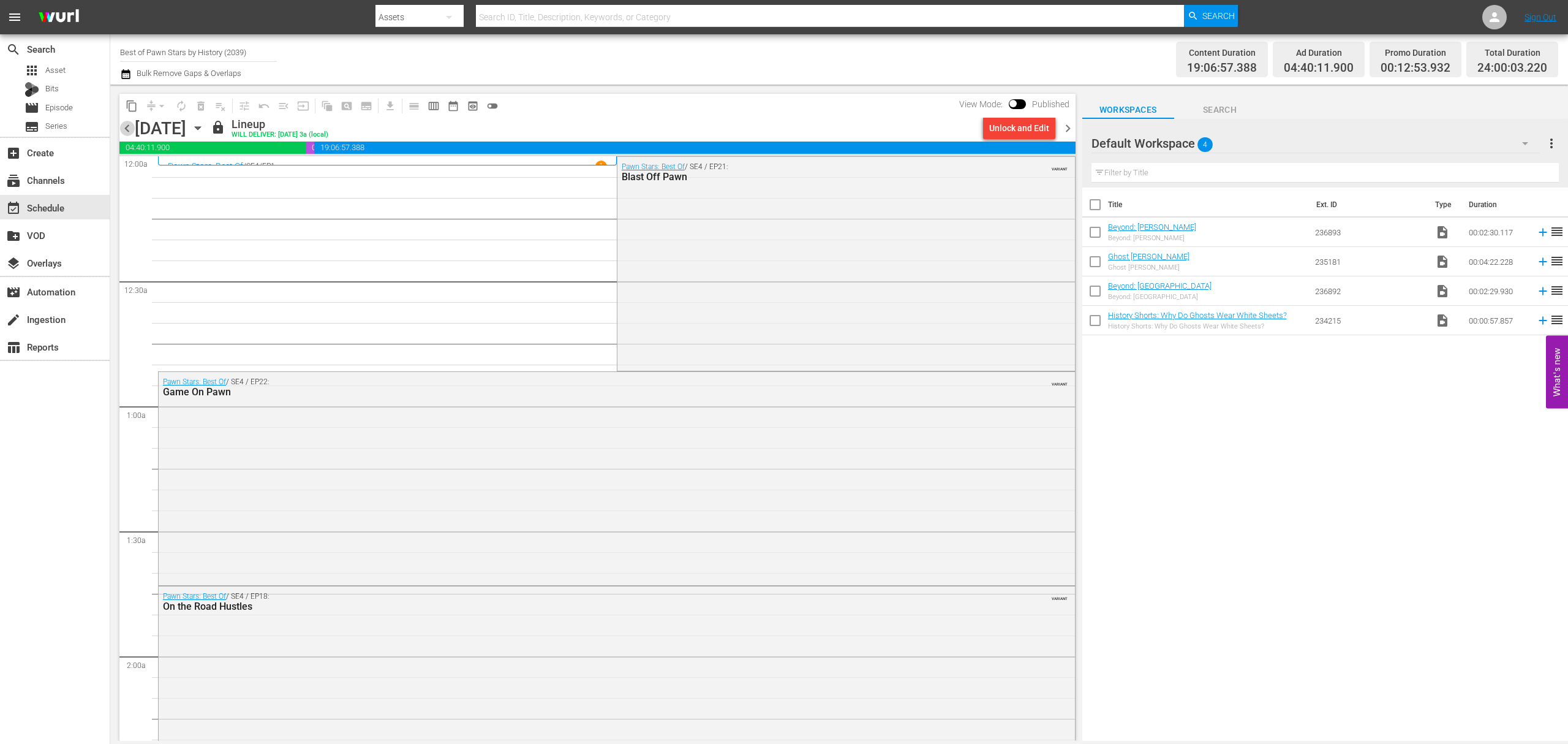
click at [127, 128] on span "chevron_left" at bounding box center [127, 128] width 15 height 15
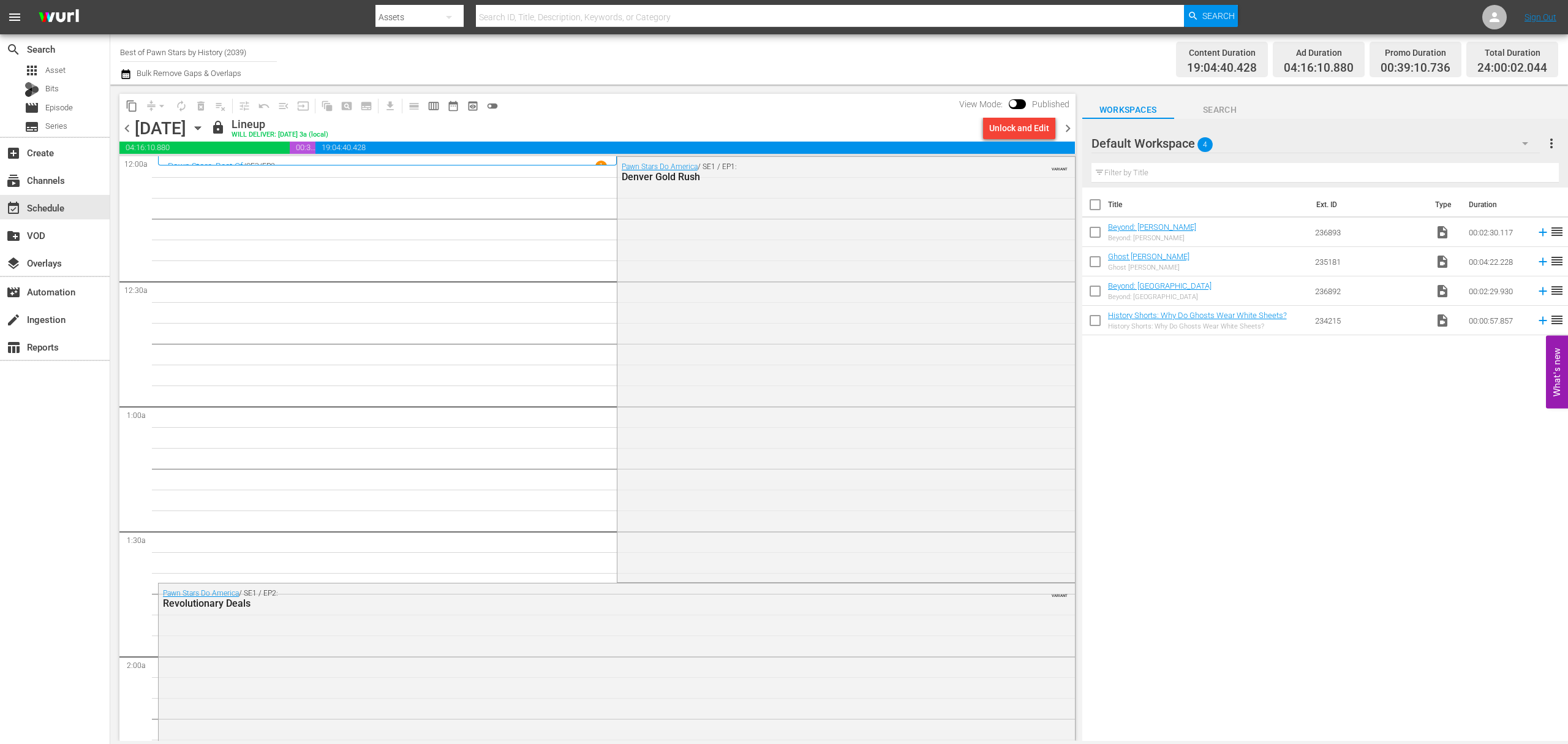
click at [214, 57] on input "Best of Pawn Stars by History (2039)" at bounding box center [199, 52] width 157 height 29
